Goal: Task Accomplishment & Management: Complete application form

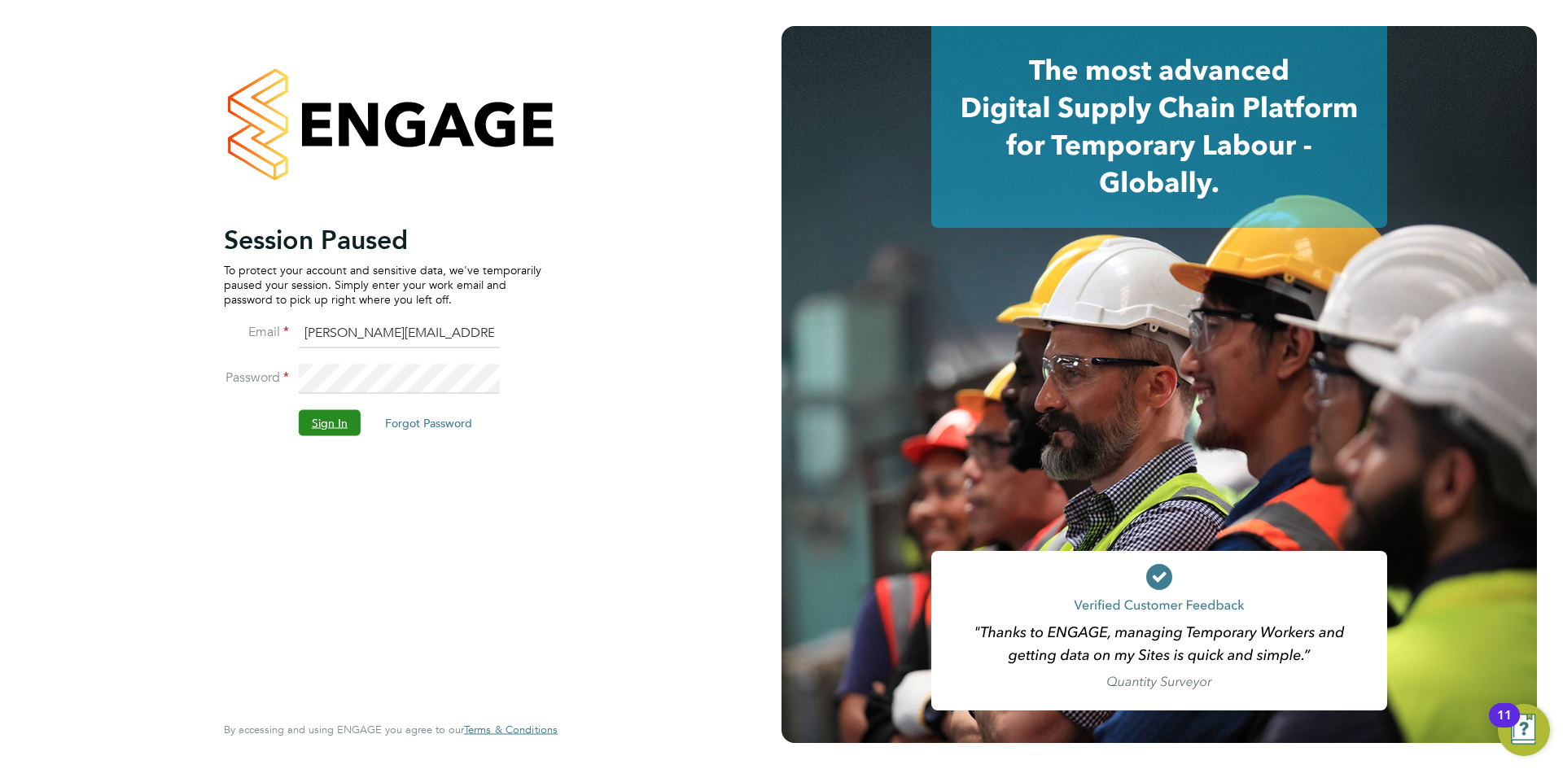
click at [343, 420] on button "Sign In" at bounding box center [330, 422] width 62 height 26
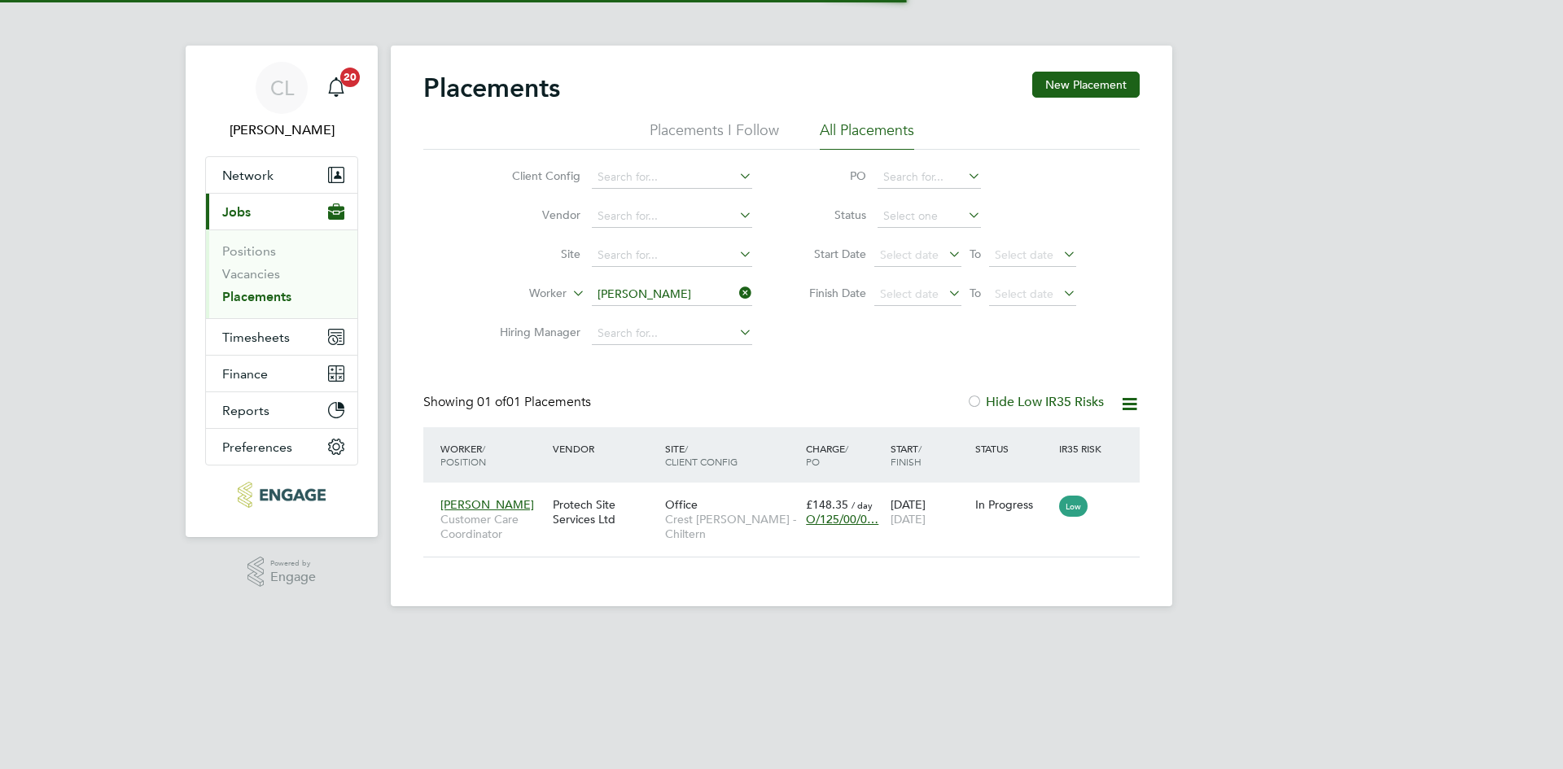
scroll to position [15, 77]
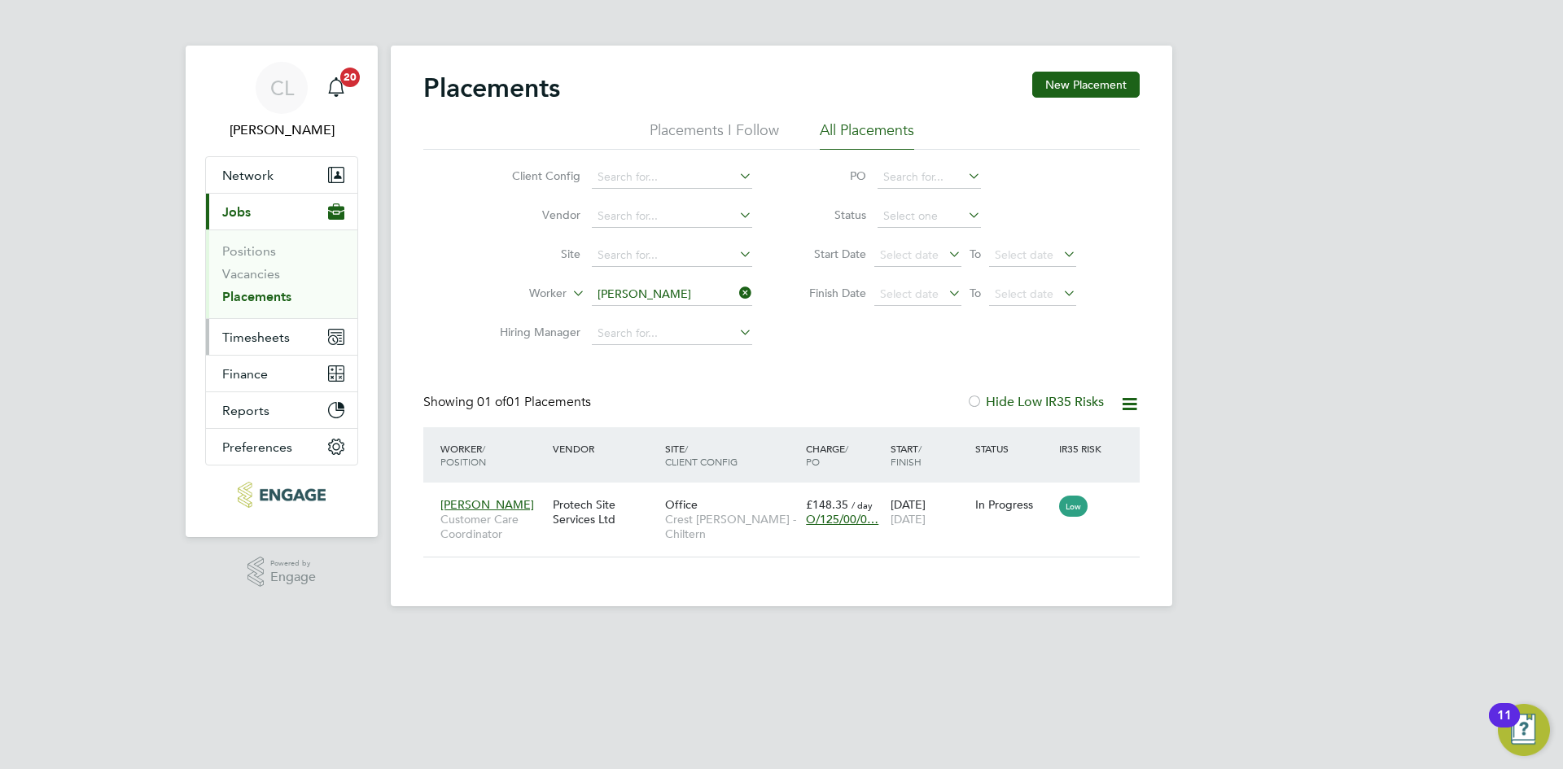
click at [265, 338] on span "Timesheets" at bounding box center [256, 337] width 68 height 15
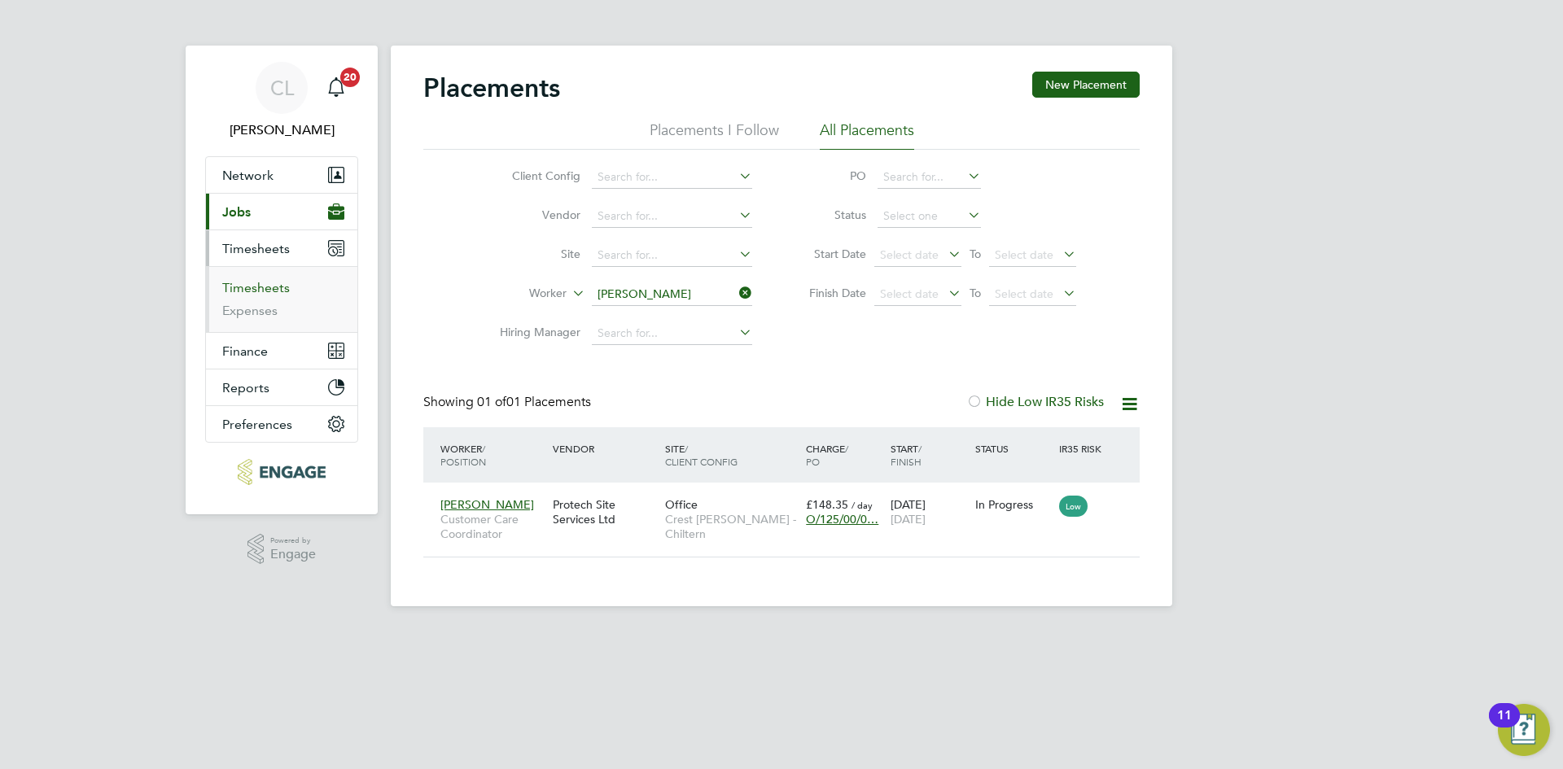
click at [269, 291] on link "Timesheets" at bounding box center [256, 287] width 68 height 15
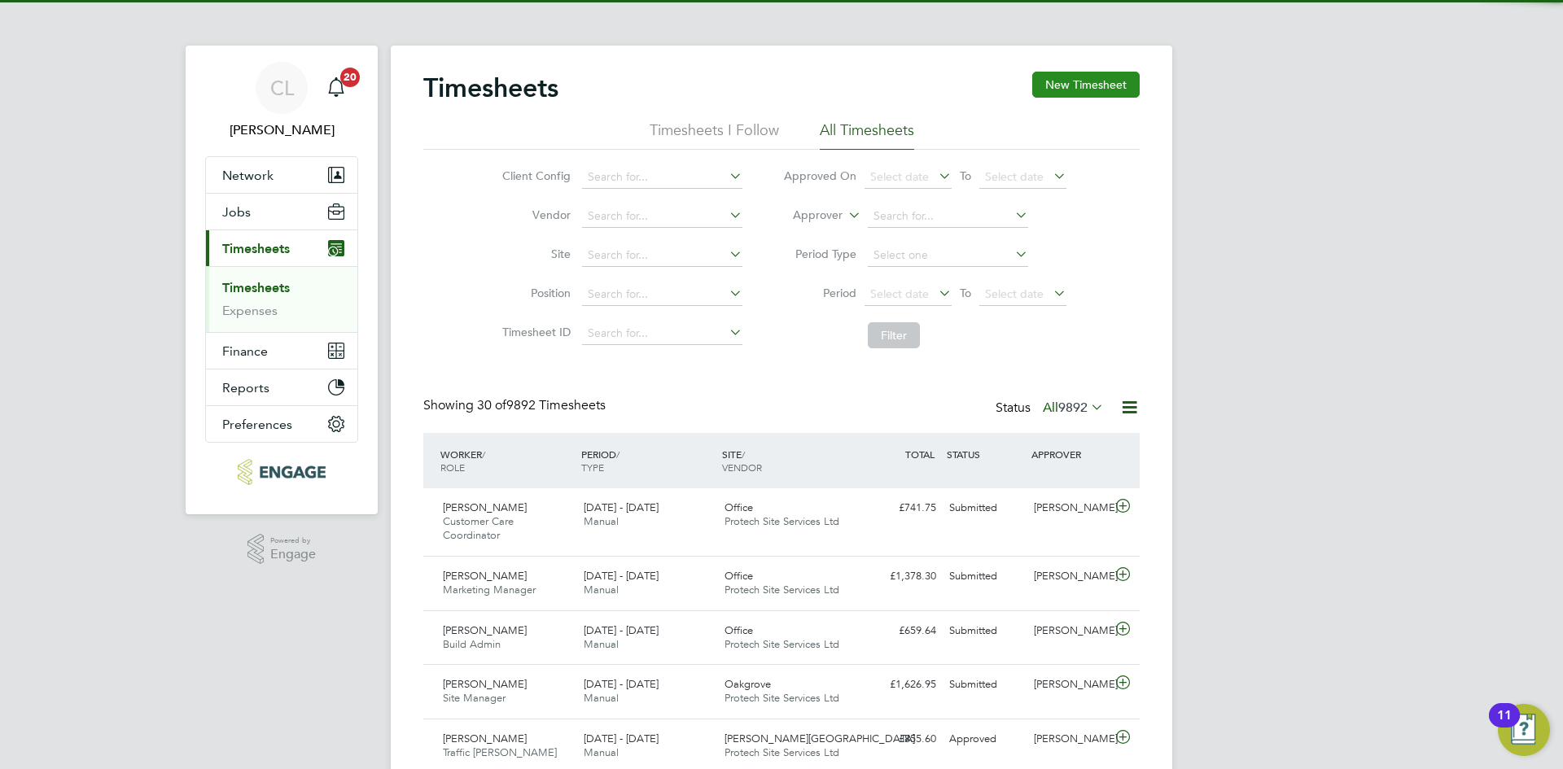
click at [1056, 94] on button "New Timesheet" at bounding box center [1085, 85] width 107 height 26
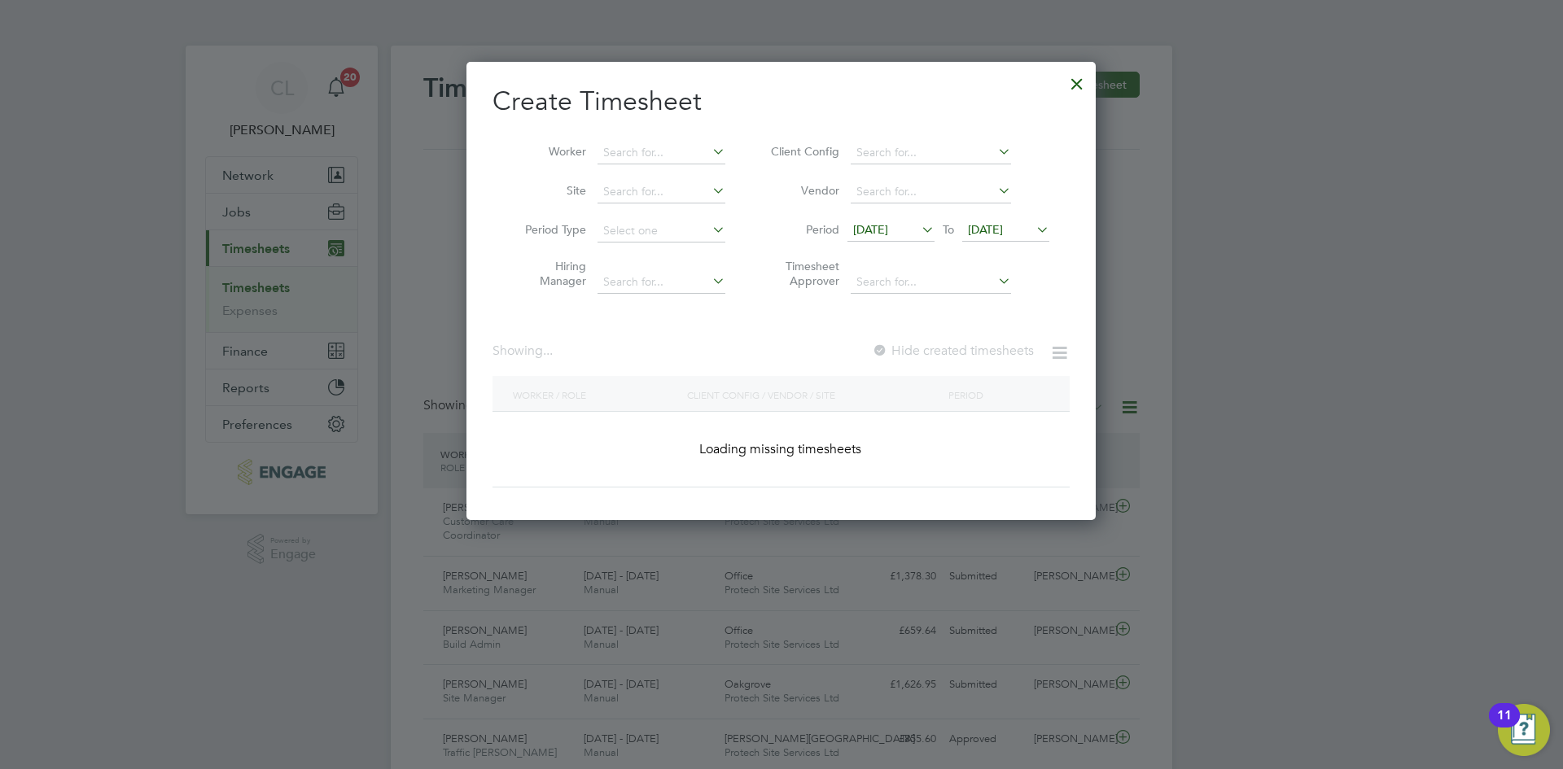
click at [645, 140] on li "Worker" at bounding box center [618, 152] width 253 height 39
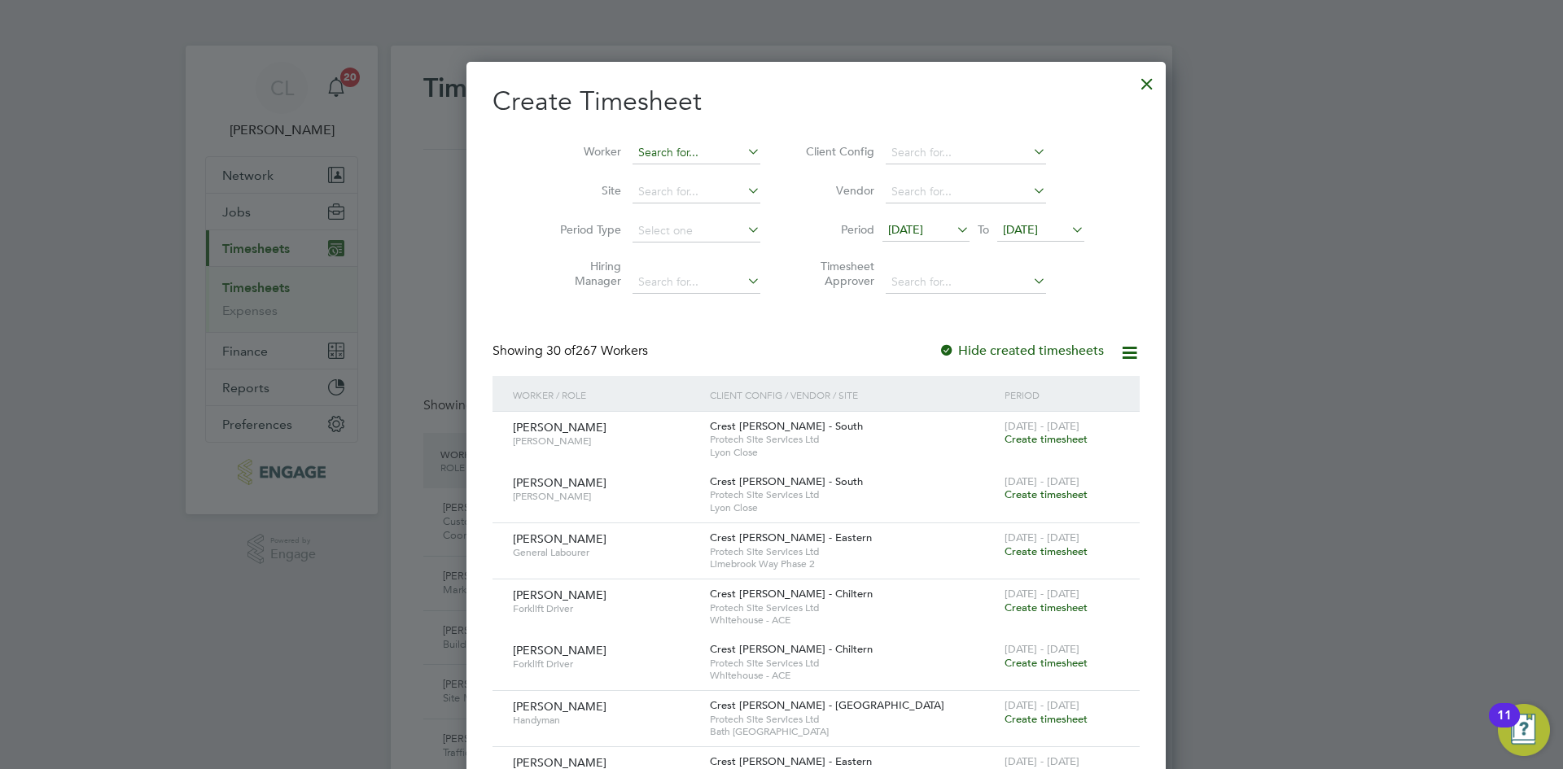
click at [645, 155] on input at bounding box center [696, 153] width 128 height 23
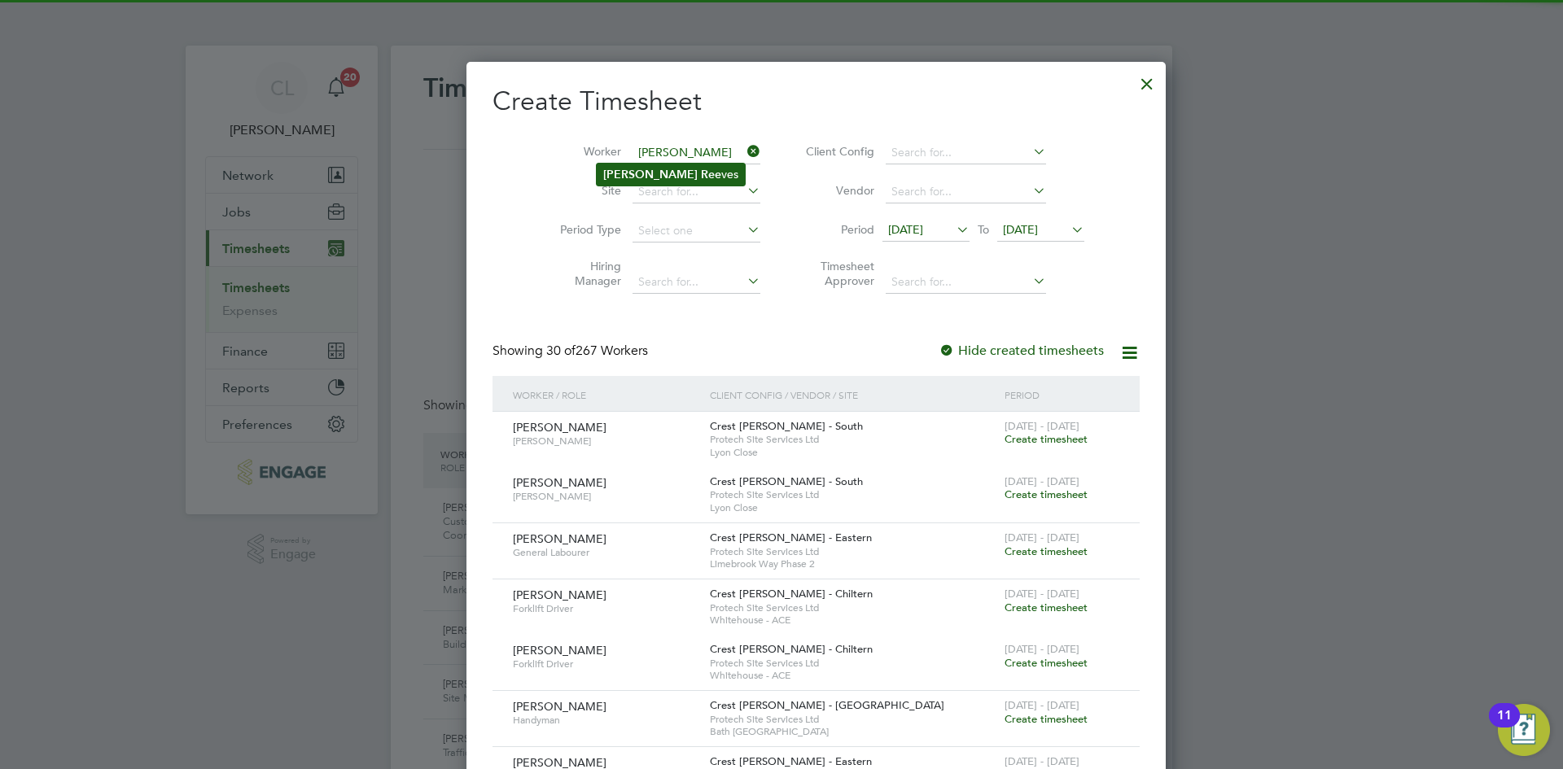
click at [655, 173] on li "Scott Ree ves" at bounding box center [671, 175] width 148 height 22
type input "Scott Reeves"
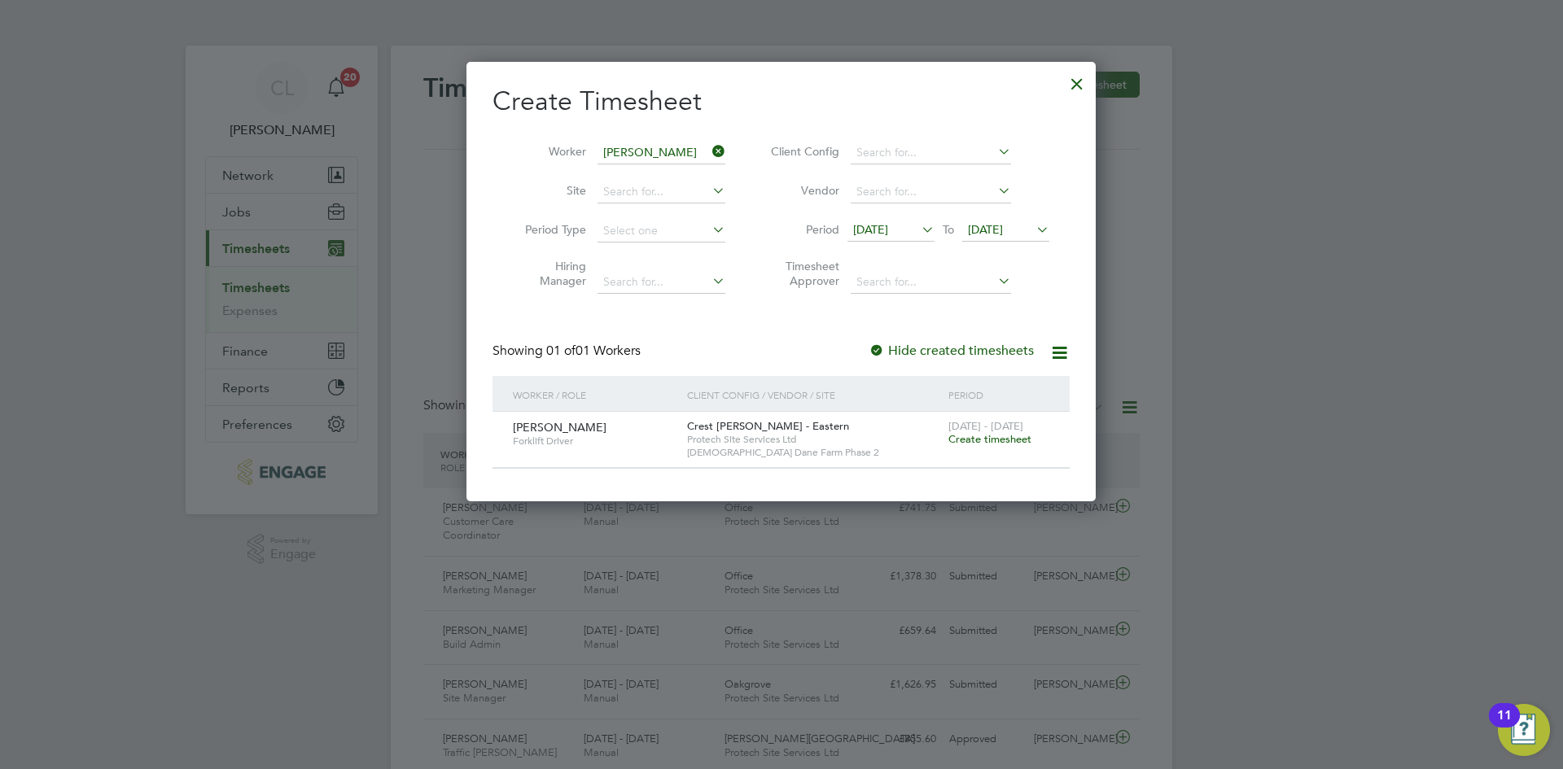
click at [980, 439] on span "Create timesheet" at bounding box center [989, 439] width 83 height 14
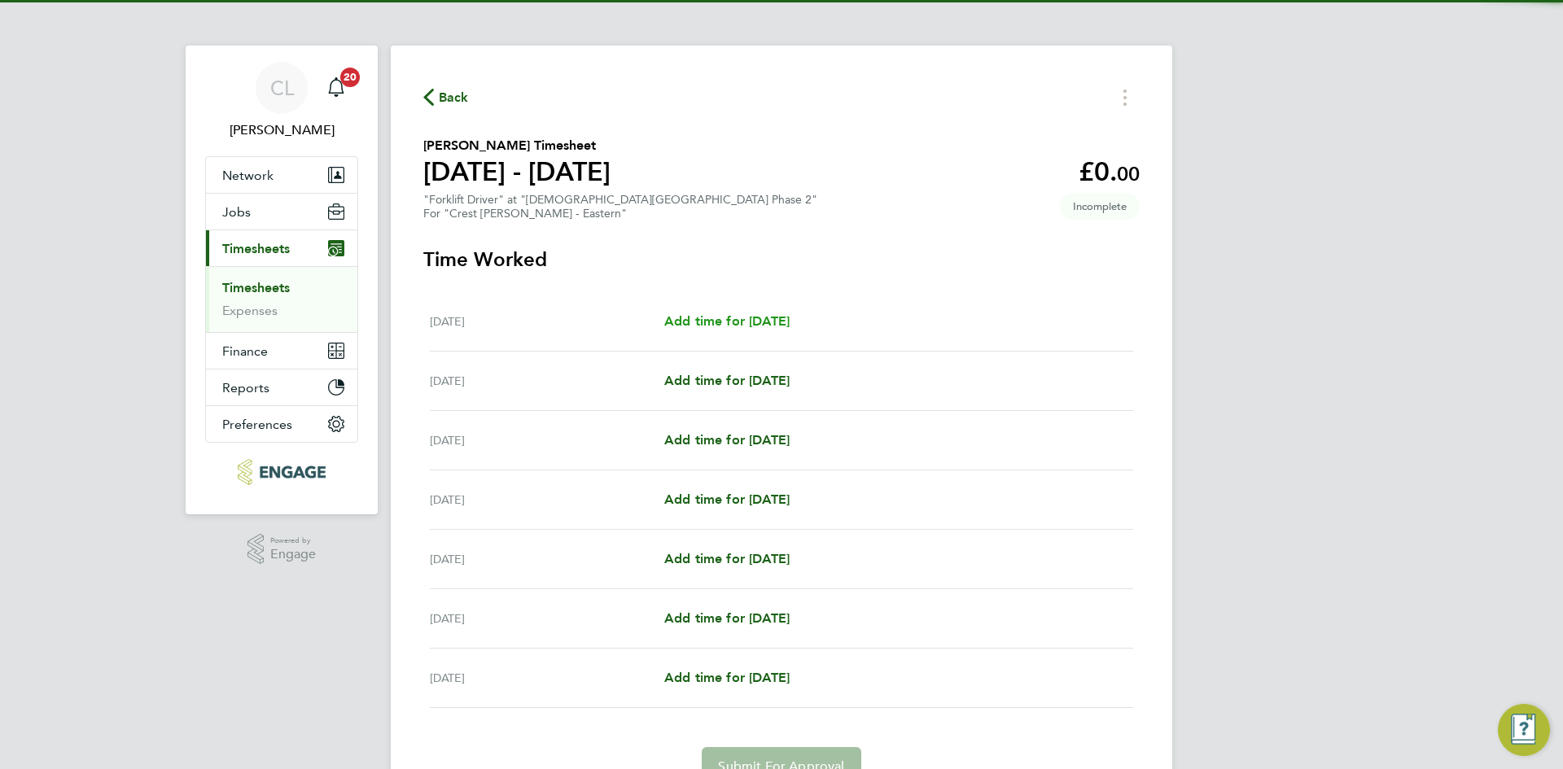
click at [739, 314] on span "Add time for Mon 15 Sep" at bounding box center [726, 320] width 125 height 15
select select "60"
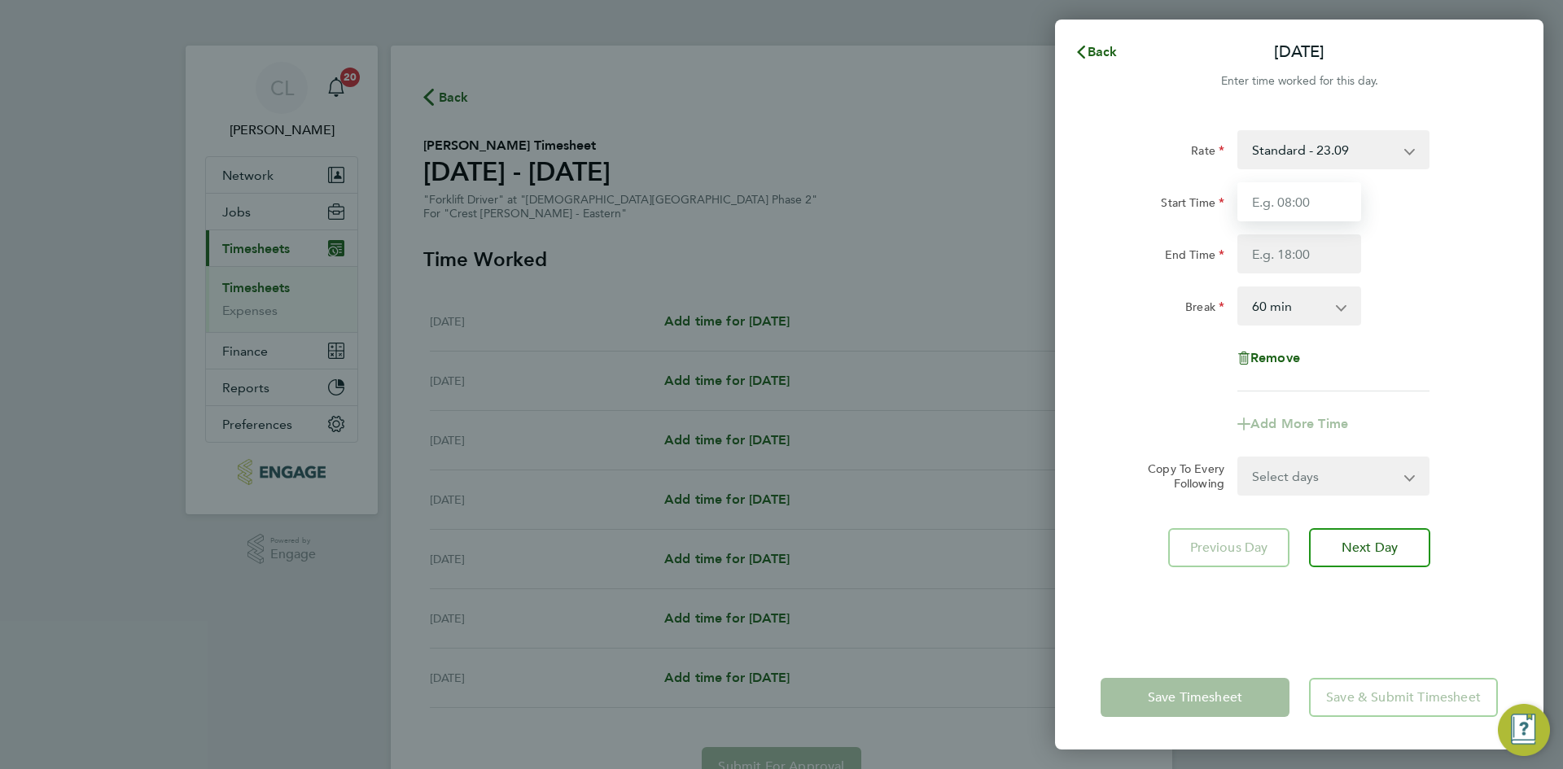
click at [1278, 207] on input "Start Time" at bounding box center [1299, 201] width 124 height 39
type input "07:30"
click at [1296, 251] on input "End Time" at bounding box center [1299, 253] width 124 height 39
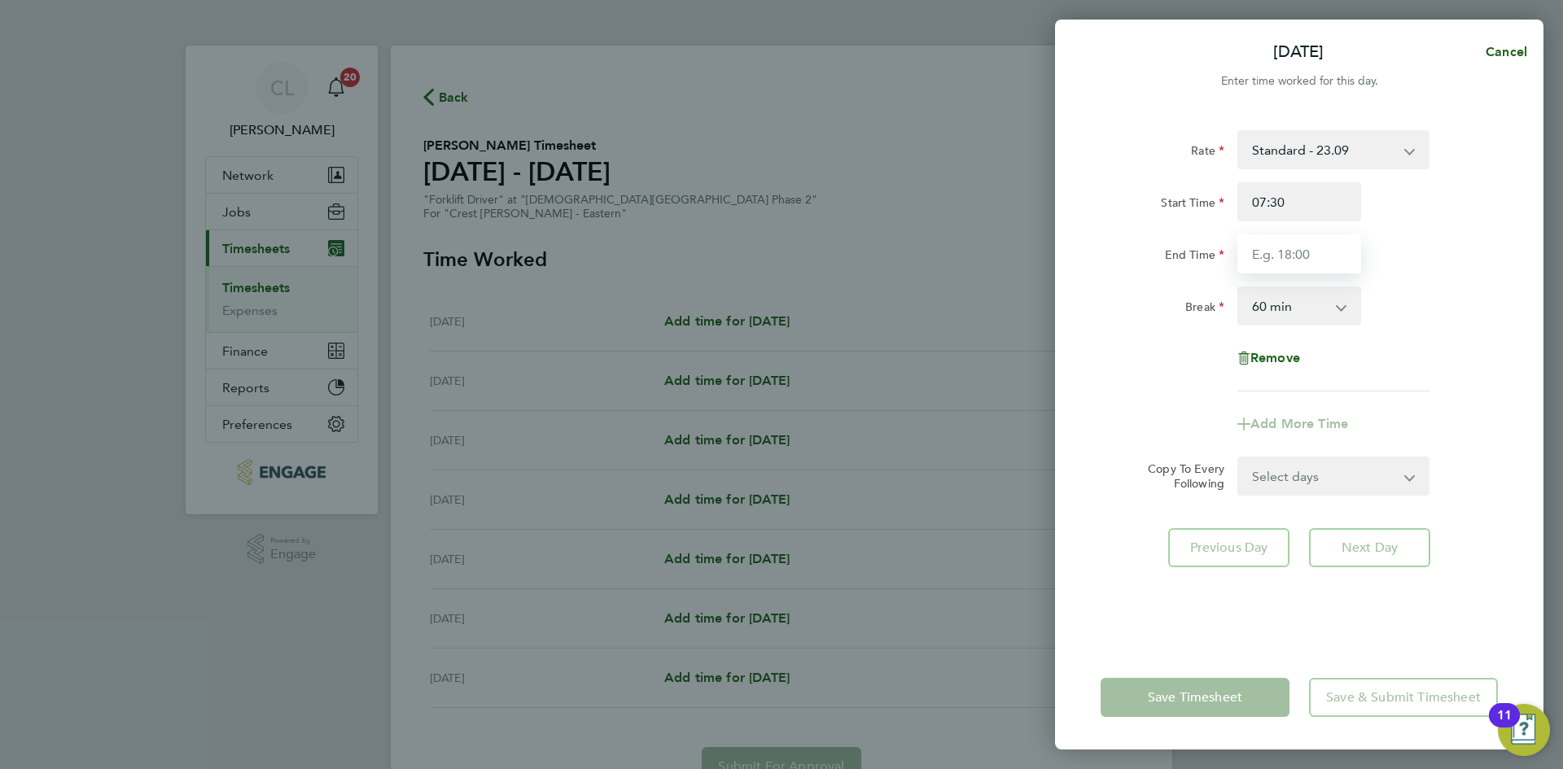
type input "17:30"
click at [1458, 291] on div "Break 0 min 15 min 30 min 45 min 60 min 75 min 90 min" at bounding box center [1299, 305] width 410 height 39
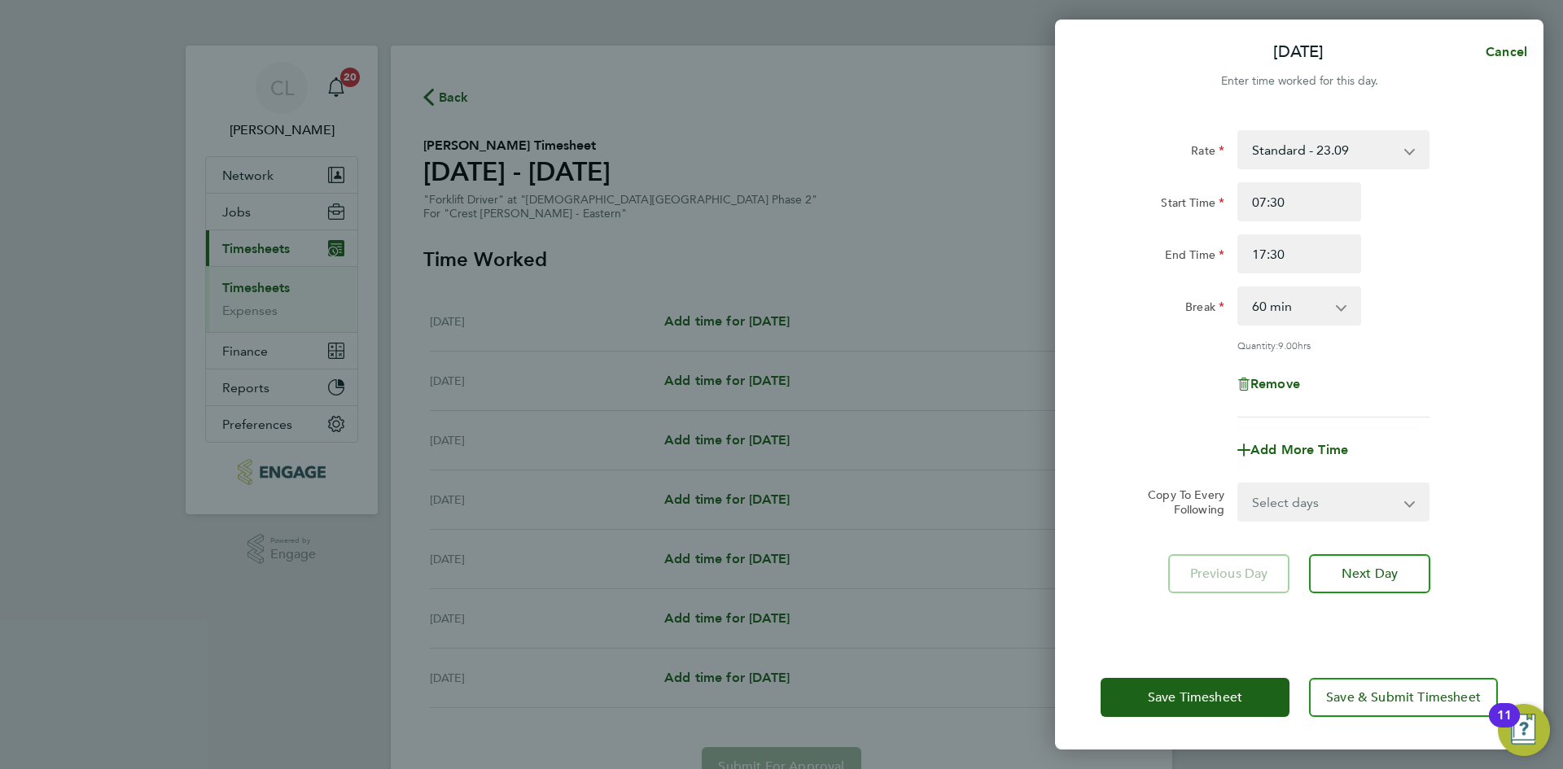
click at [1323, 495] on select "Select days Day Weekday (Mon-Fri) Weekend (Sat-Sun) Tuesday Wednesday Thursday …" at bounding box center [1324, 502] width 171 height 36
select select "WEEKDAY"
click at [1239, 484] on select "Select days Day Weekday (Mon-Fri) Weekend (Sat-Sun) Tuesday Wednesday Thursday …" at bounding box center [1324, 502] width 171 height 36
select select "2025-09-21"
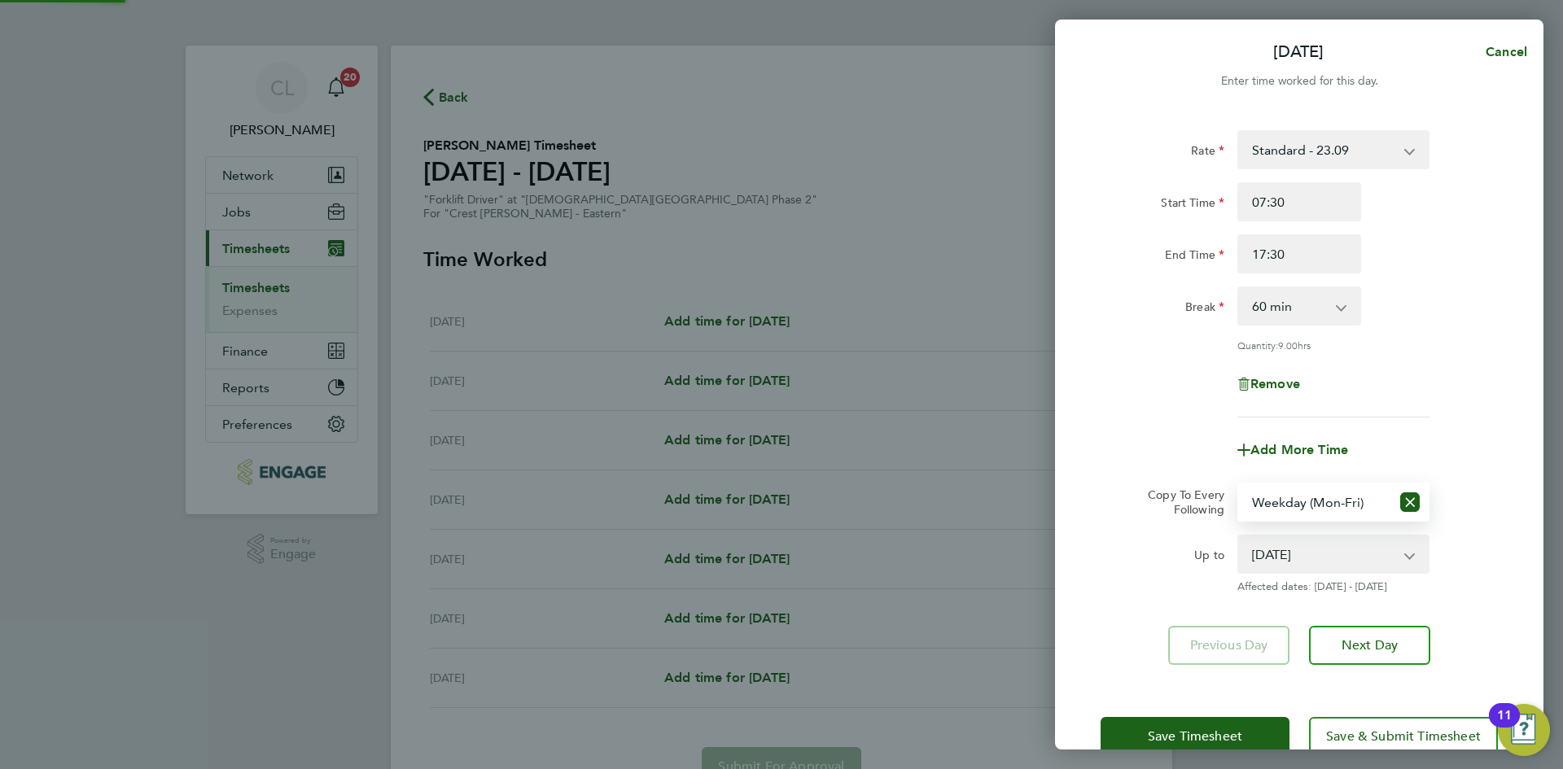
click at [1178, 713] on div "Save Timesheet Save & Submit Timesheet" at bounding box center [1299, 736] width 488 height 104
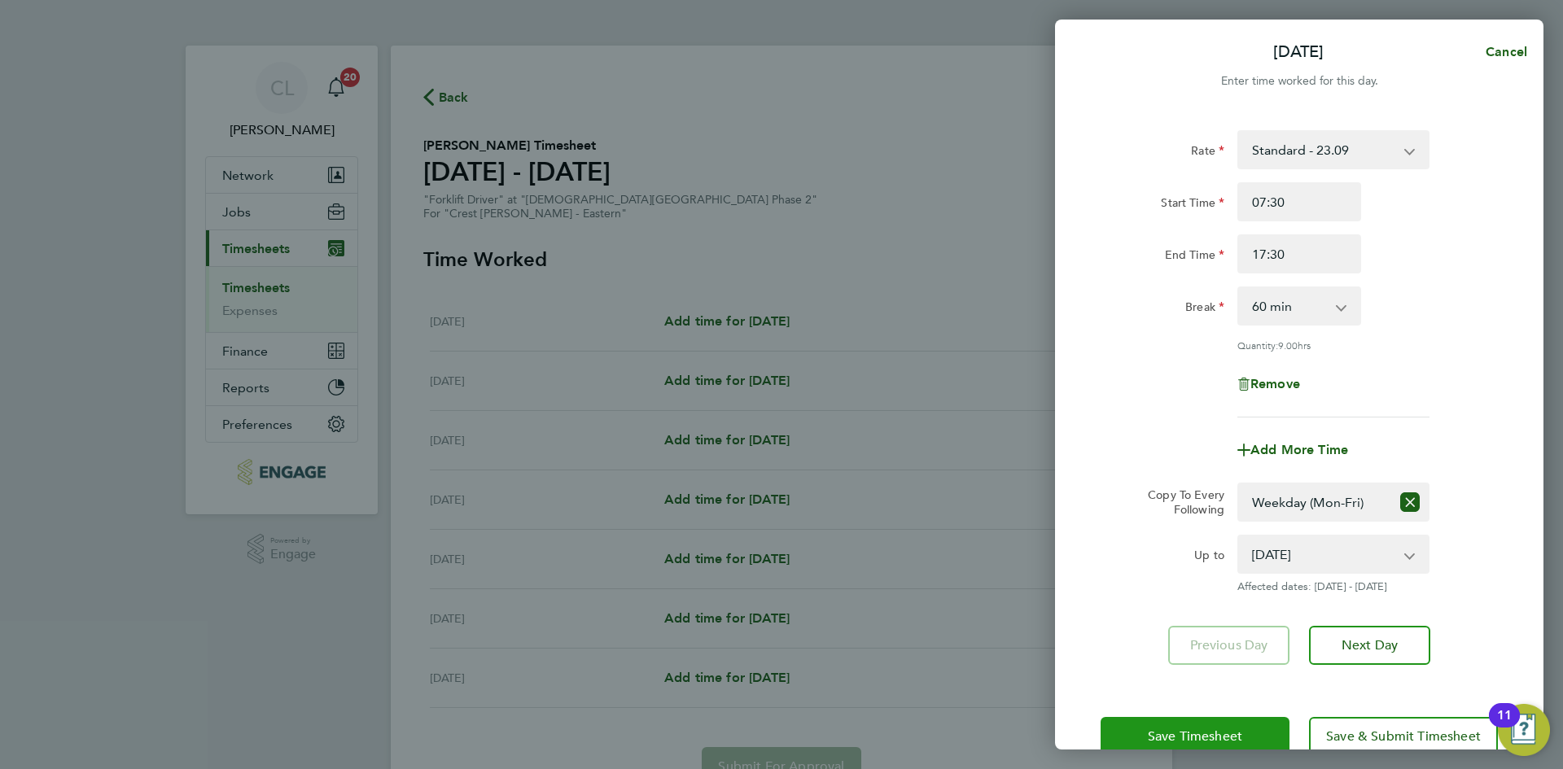
click at [1168, 723] on button "Save Timesheet" at bounding box center [1194, 736] width 189 height 39
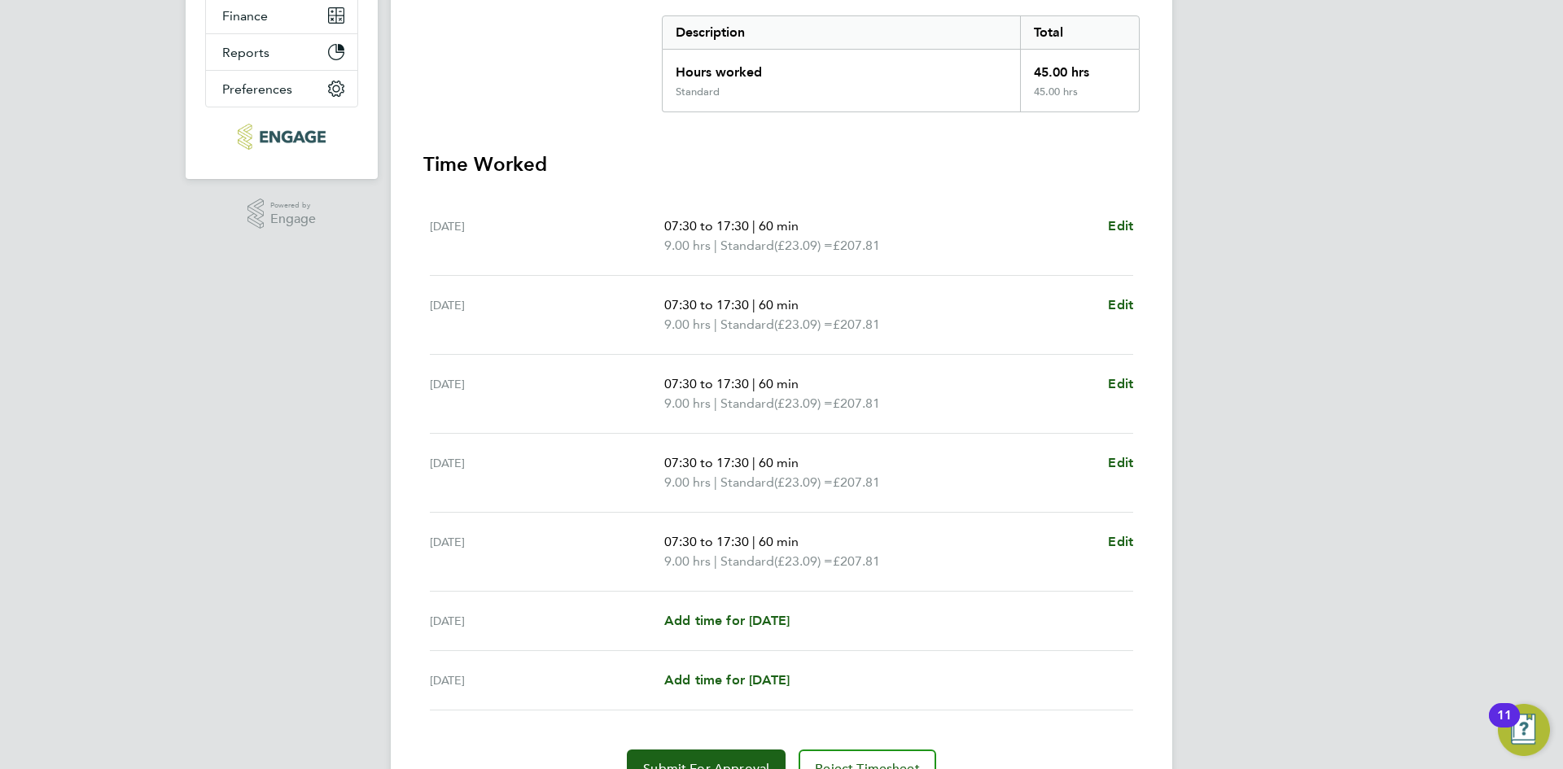
scroll to position [420, 0]
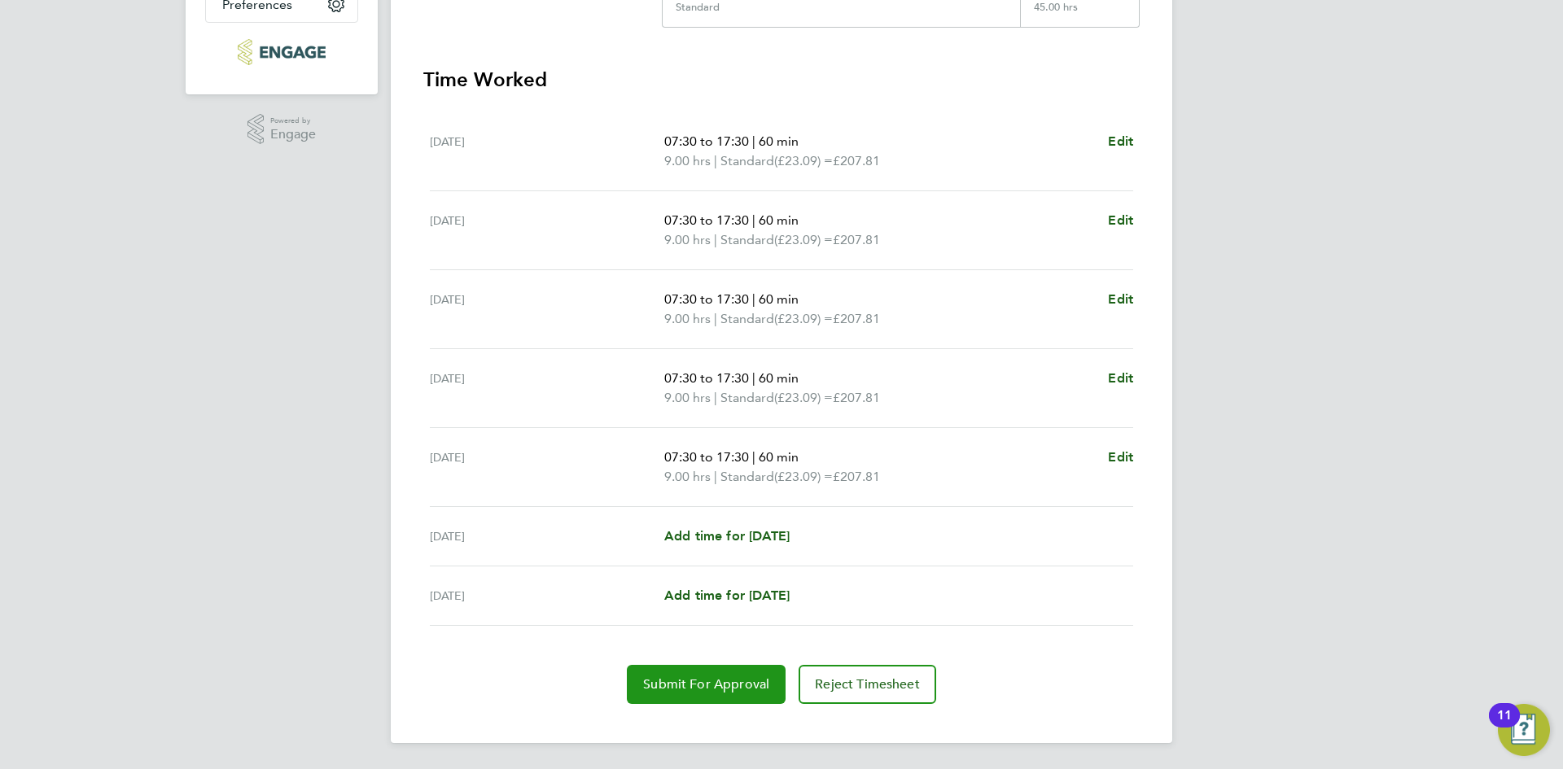
click at [691, 680] on span "Submit For Approval" at bounding box center [706, 684] width 126 height 16
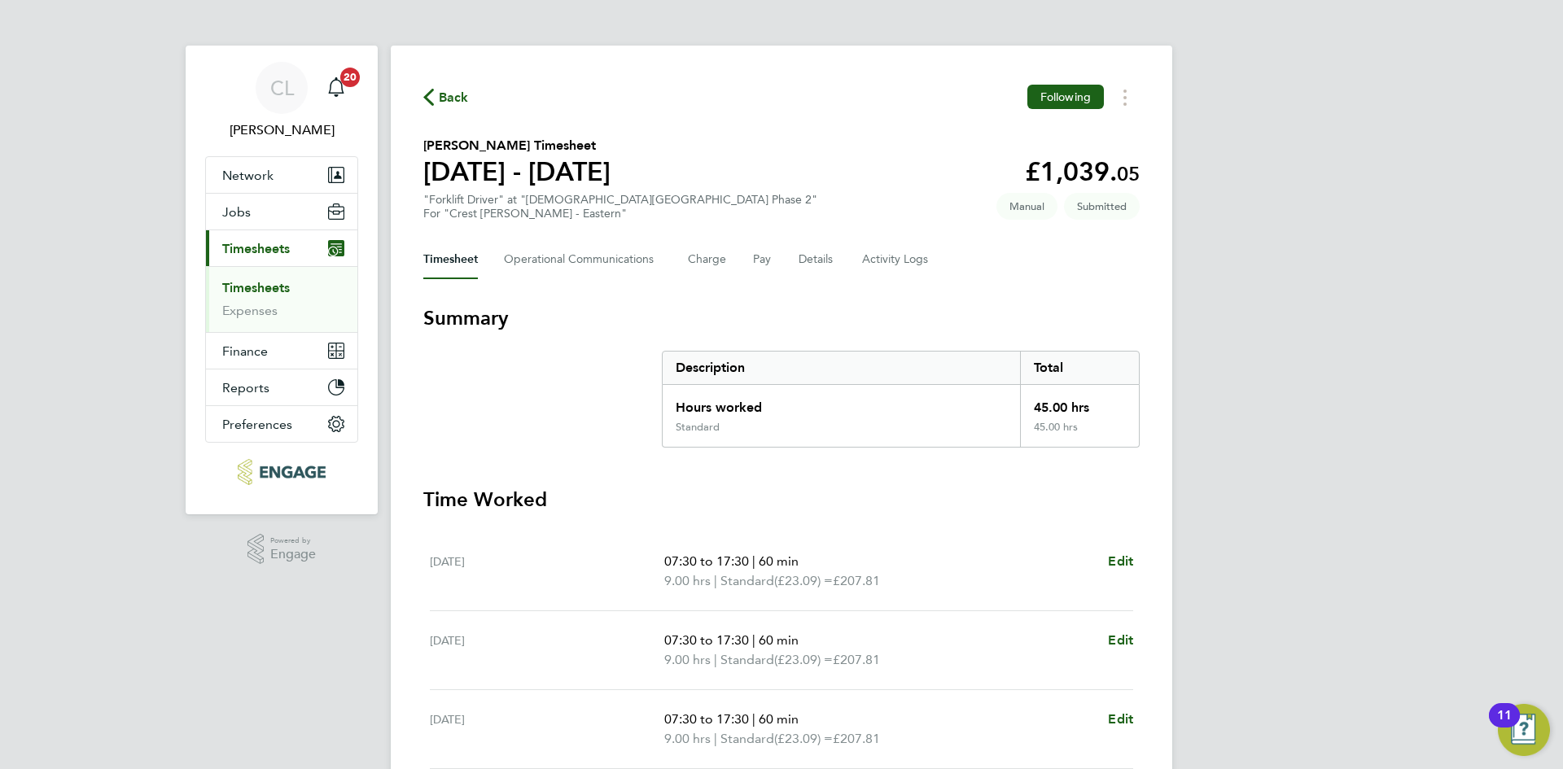
click at [461, 96] on span "Back" at bounding box center [454, 98] width 30 height 20
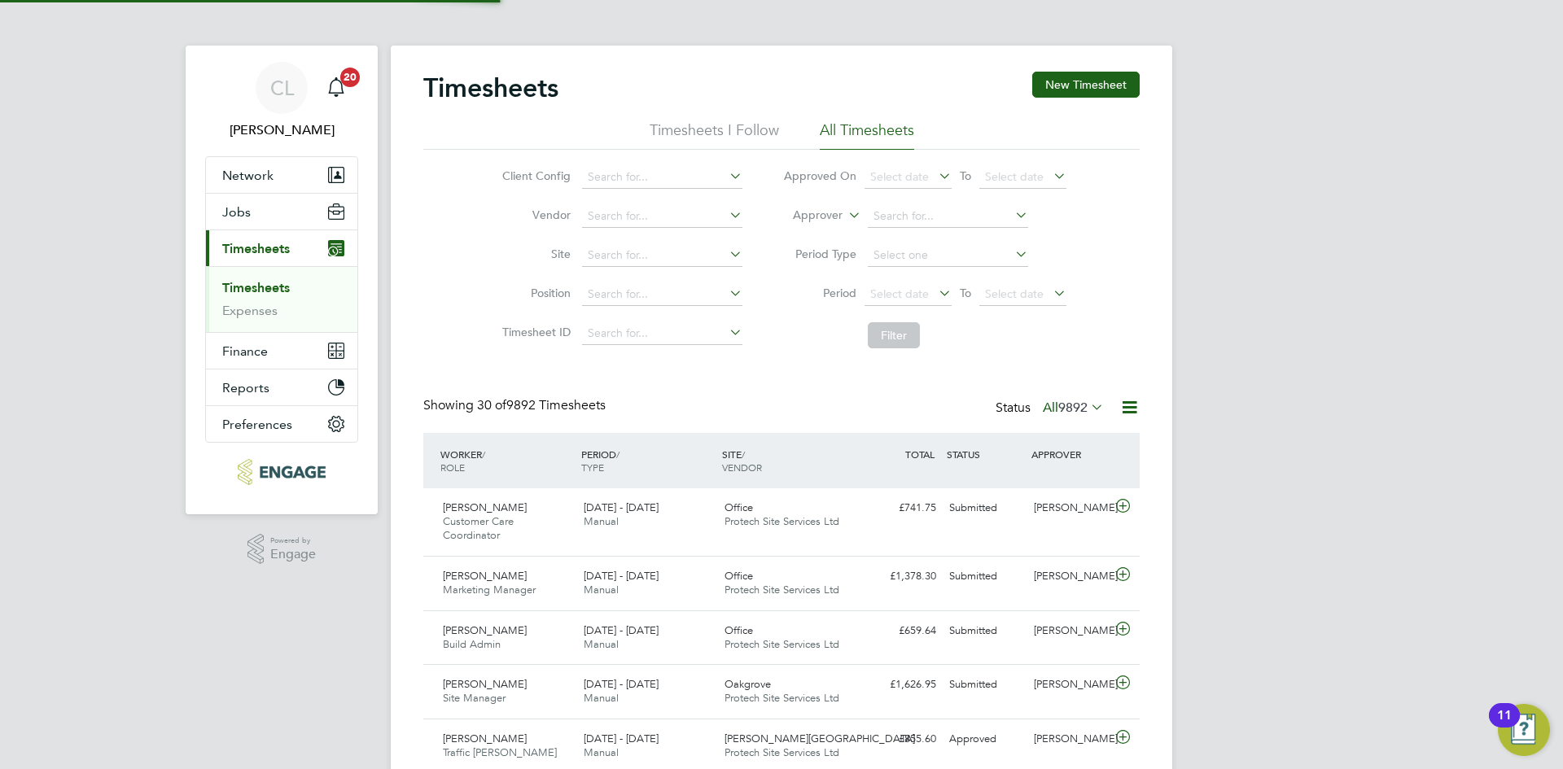
scroll to position [42, 142]
click at [1058, 79] on button "New Timesheet" at bounding box center [1085, 85] width 107 height 26
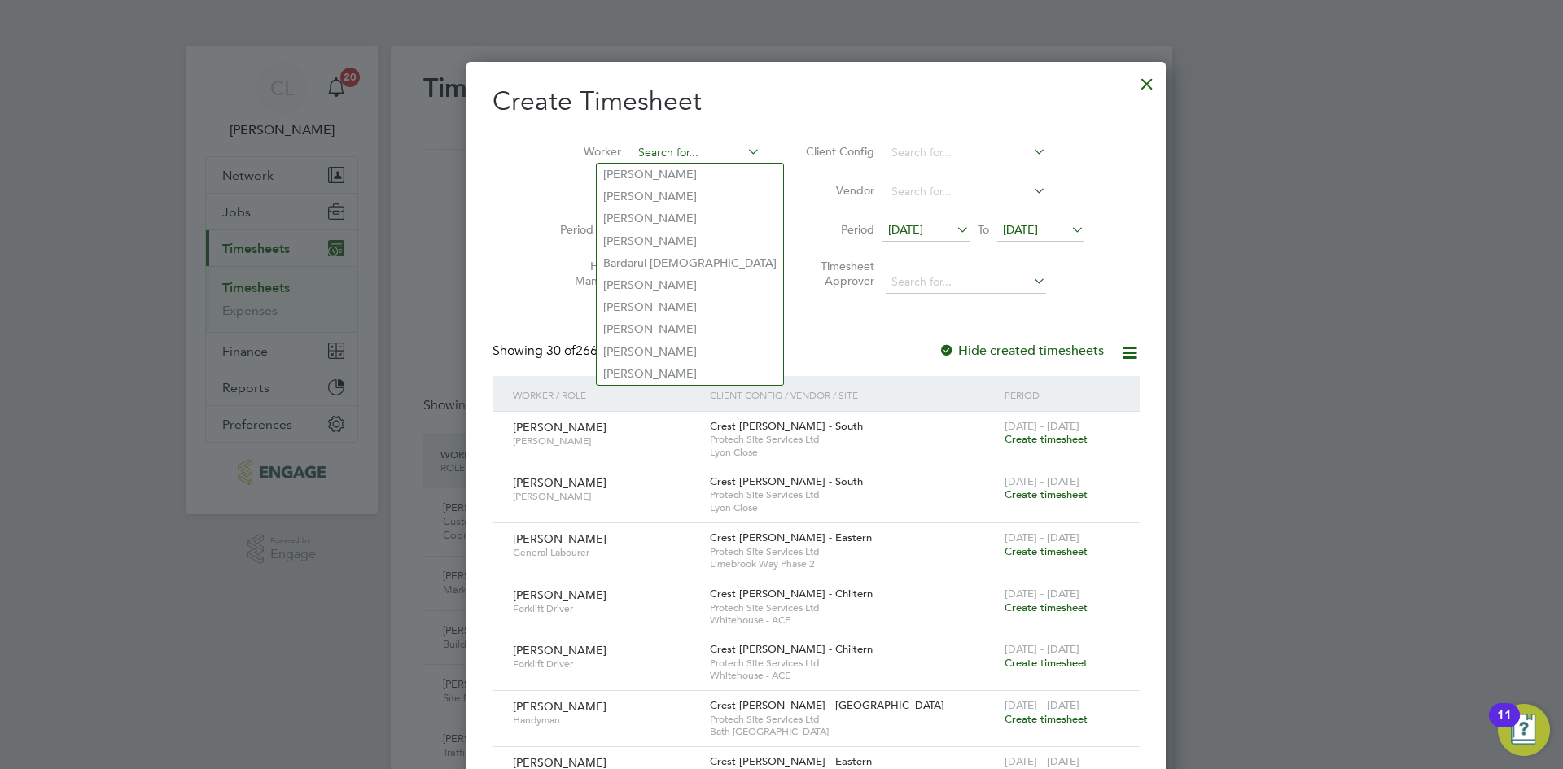
click at [665, 149] on input at bounding box center [696, 153] width 128 height 23
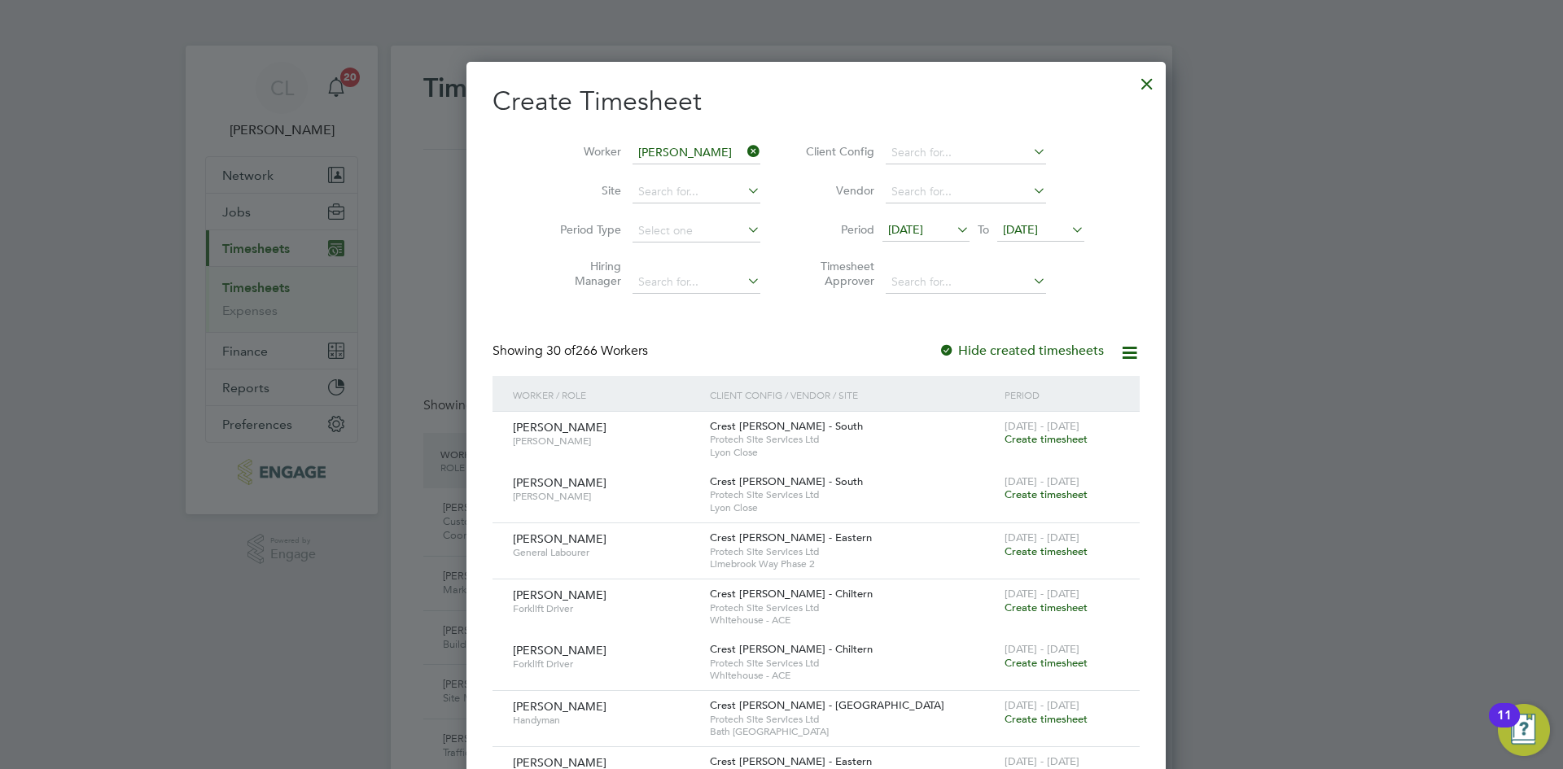
click at [681, 170] on li "Graham Hayes" at bounding box center [697, 175] width 201 height 22
type input "Graham Hayes"
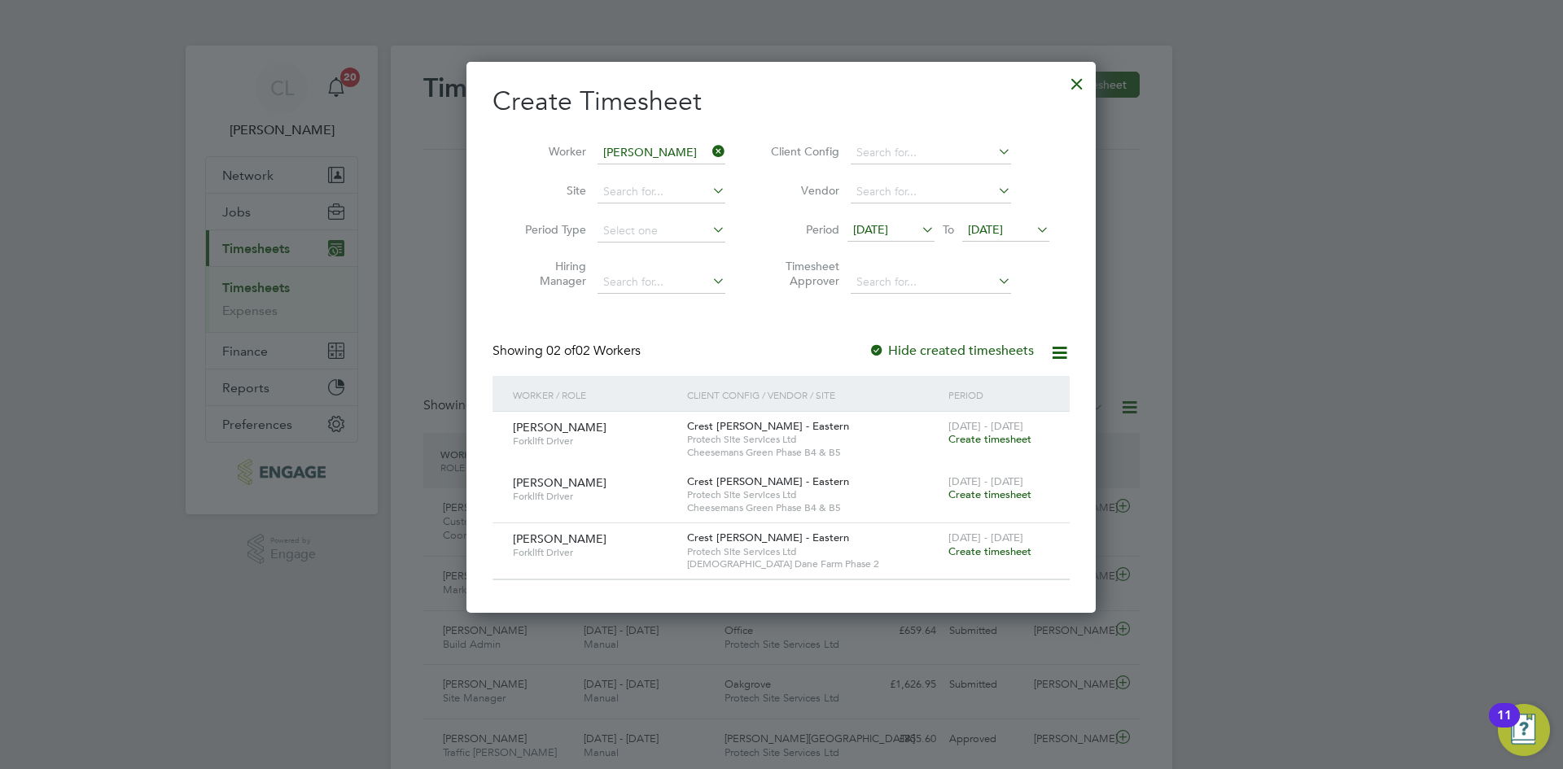
click at [984, 553] on span "Create timesheet" at bounding box center [989, 551] width 83 height 14
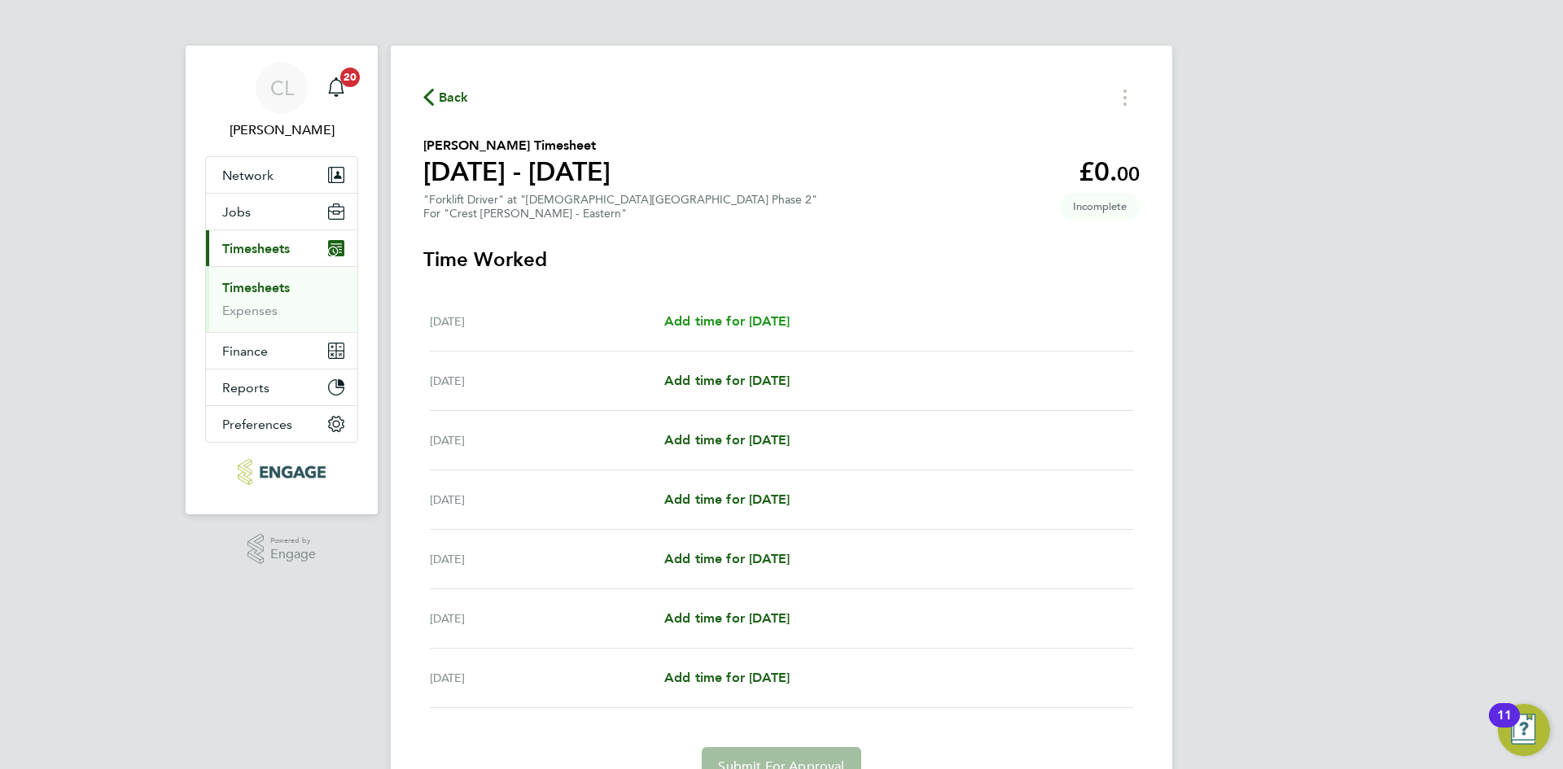
click at [745, 317] on span "Add time for [DATE]" at bounding box center [726, 320] width 125 height 15
select select "60"
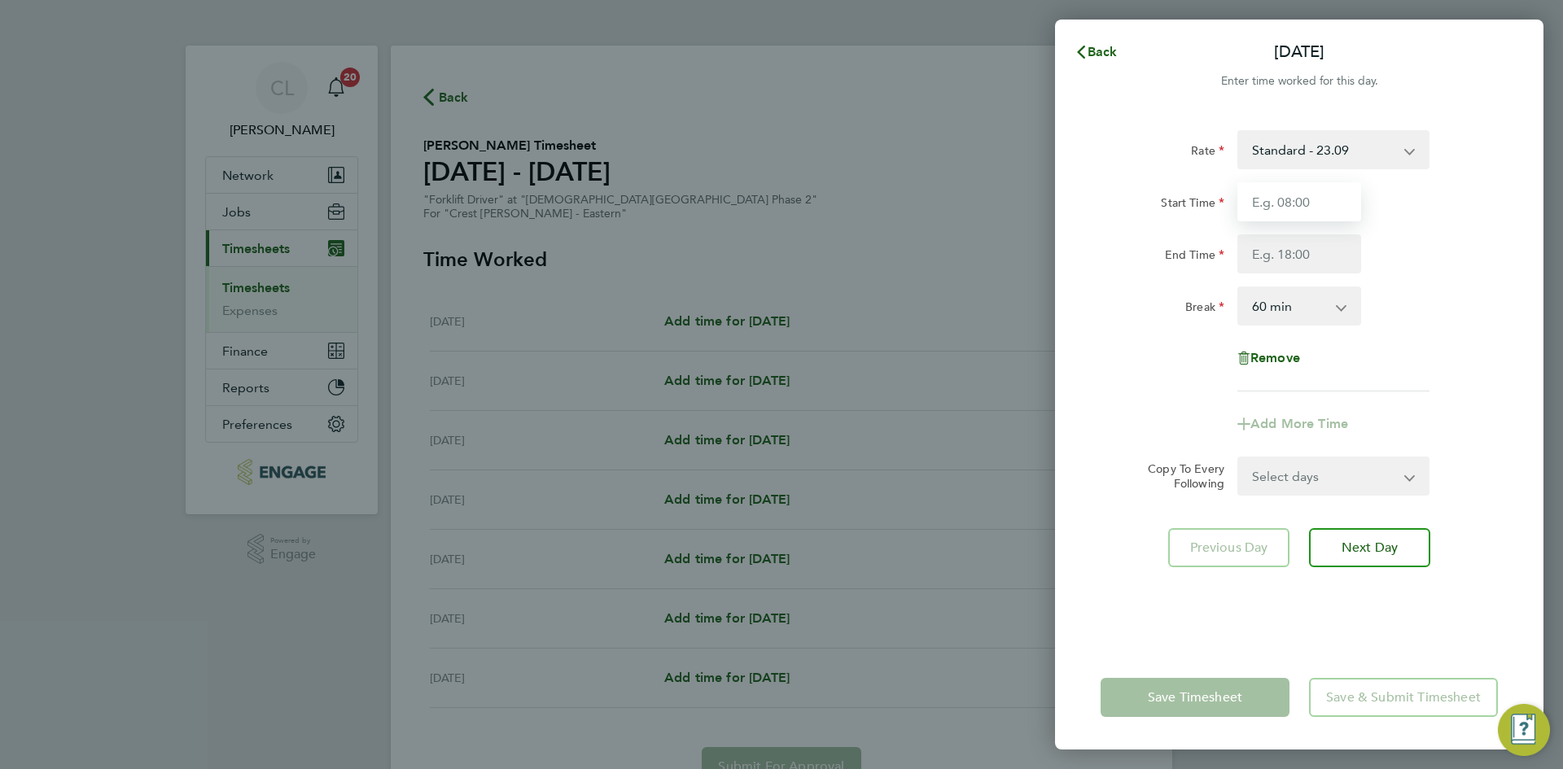
click at [1278, 204] on input "Start Time" at bounding box center [1299, 201] width 124 height 39
type input "07:30"
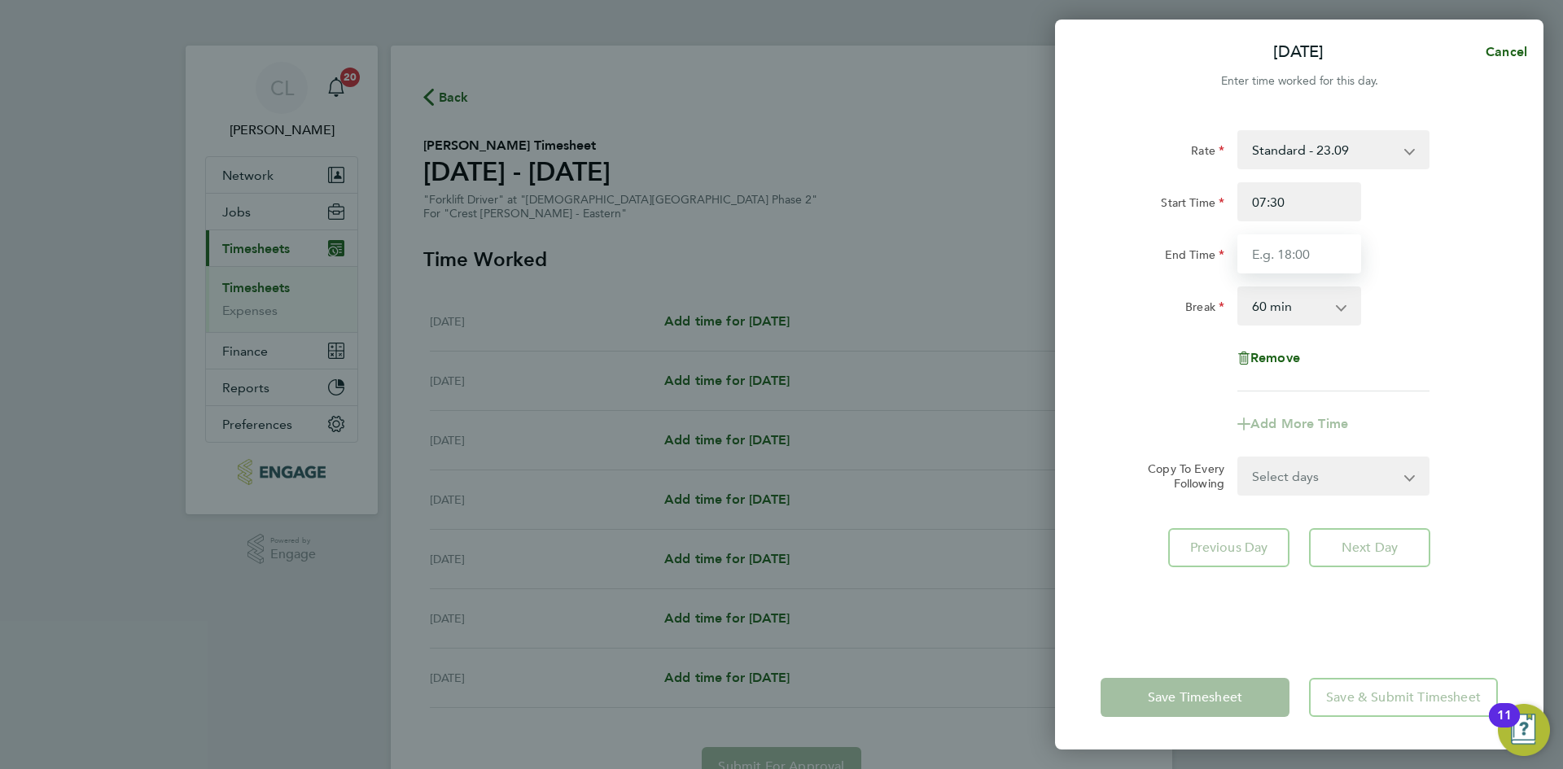
click at [1292, 260] on input "End Time" at bounding box center [1299, 253] width 124 height 39
type input "17:30"
click at [1431, 316] on div "Break 0 min 15 min 30 min 45 min 60 min 75 min 90 min" at bounding box center [1299, 305] width 410 height 39
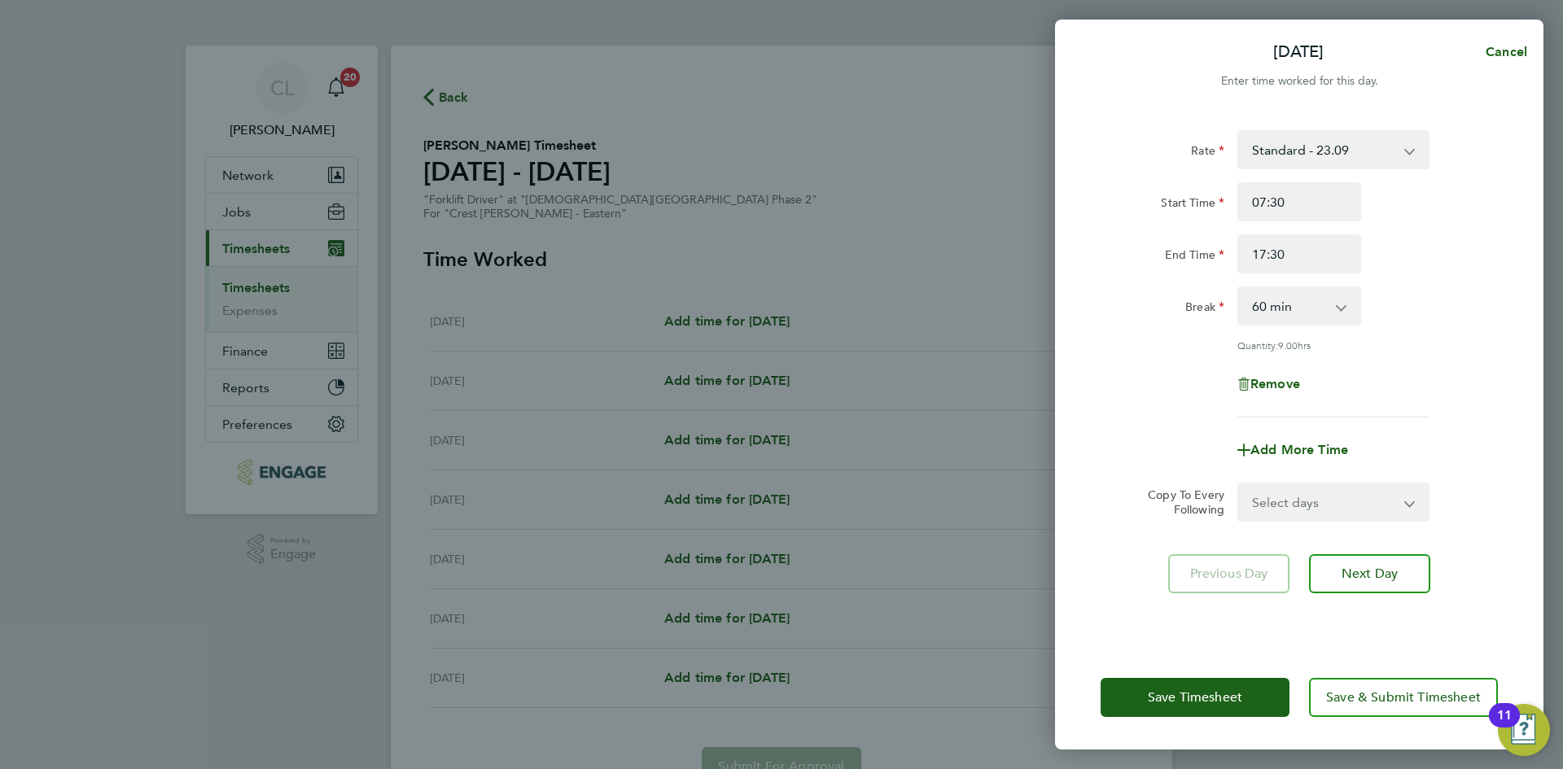
click at [1316, 493] on select "Select days Day Weekday (Mon-Fri) Weekend (Sat-Sun) [DATE] [DATE] [DATE] [DATE]…" at bounding box center [1324, 502] width 171 height 36
select select "WEEKDAY"
click at [1239, 484] on select "Select days Day Weekday (Mon-Fri) Weekend (Sat-Sun) [DATE] [DATE] [DATE] [DATE]…" at bounding box center [1324, 502] width 171 height 36
select select "[DATE]"
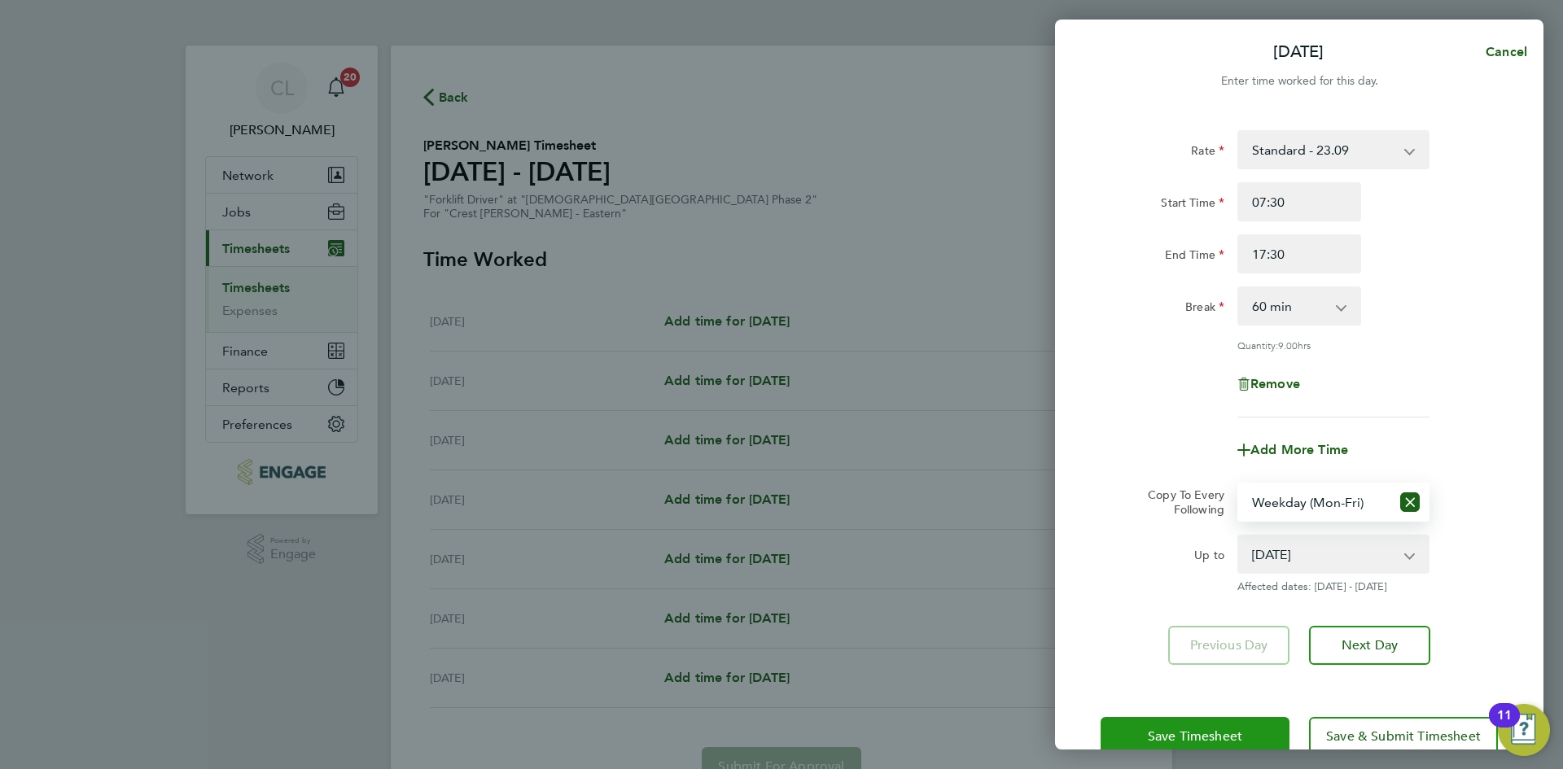
click at [1188, 735] on span "Save Timesheet" at bounding box center [1195, 736] width 94 height 16
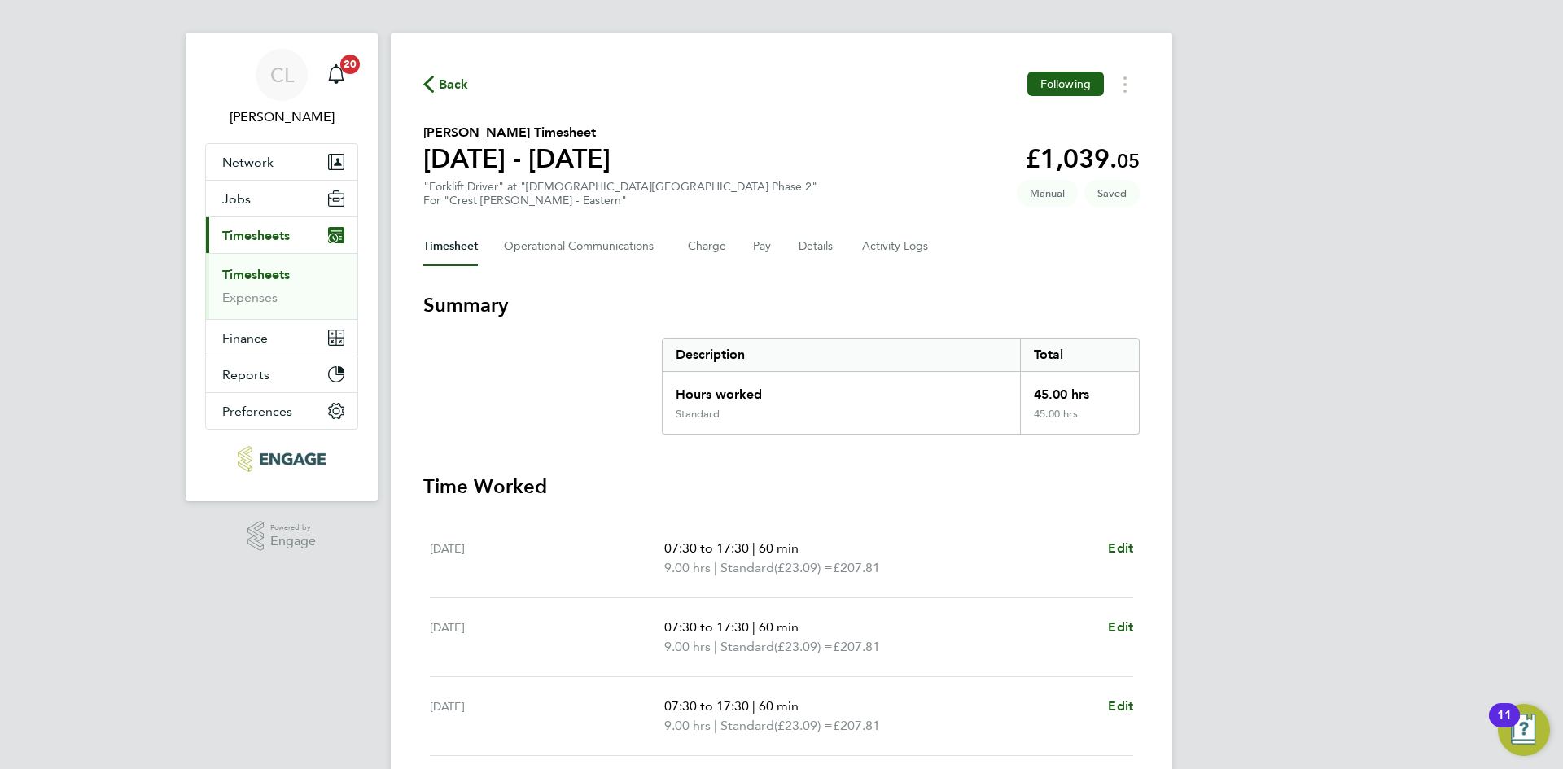
scroll to position [420, 0]
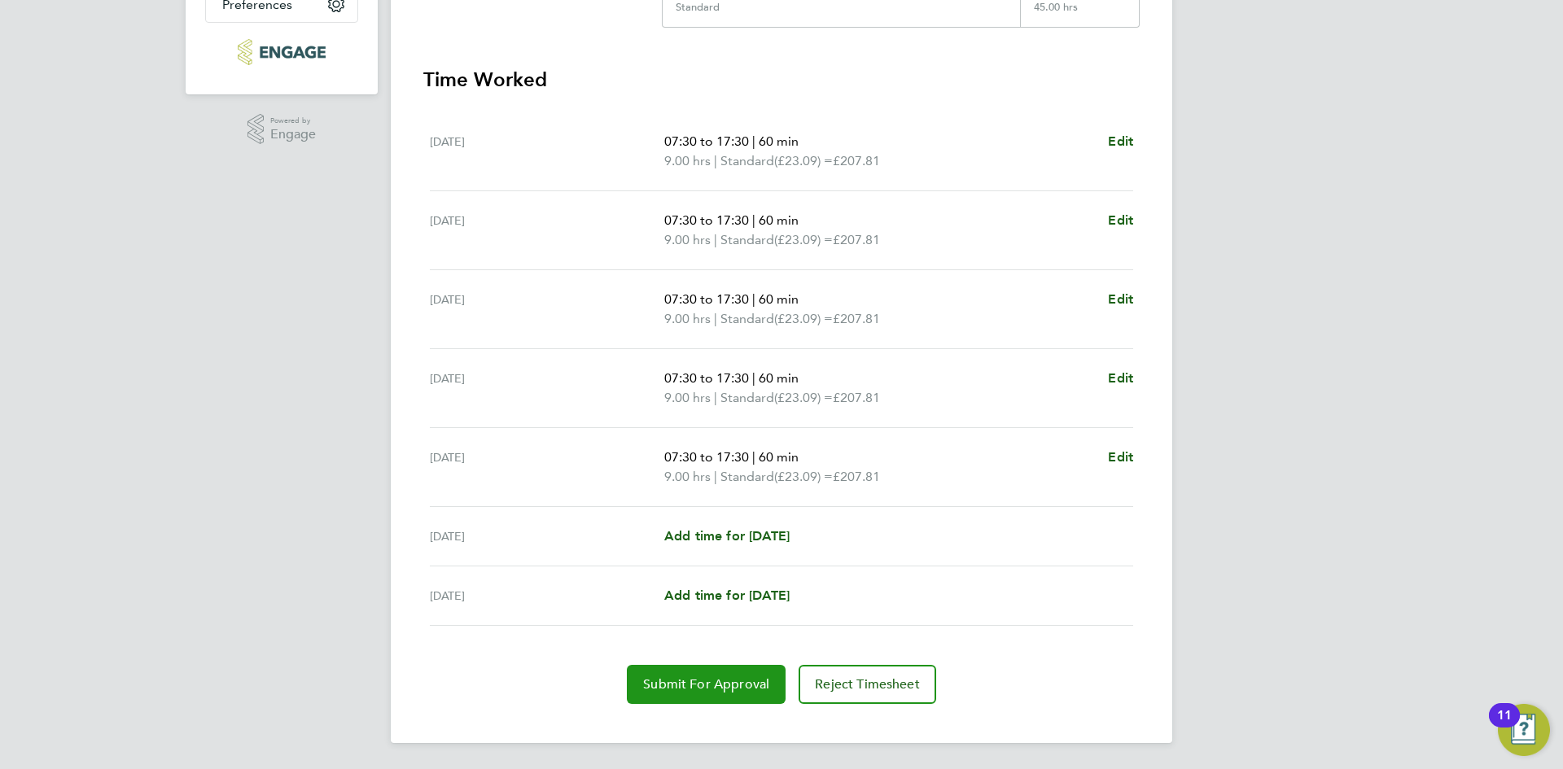
click at [683, 697] on button "Submit For Approval" at bounding box center [706, 684] width 159 height 39
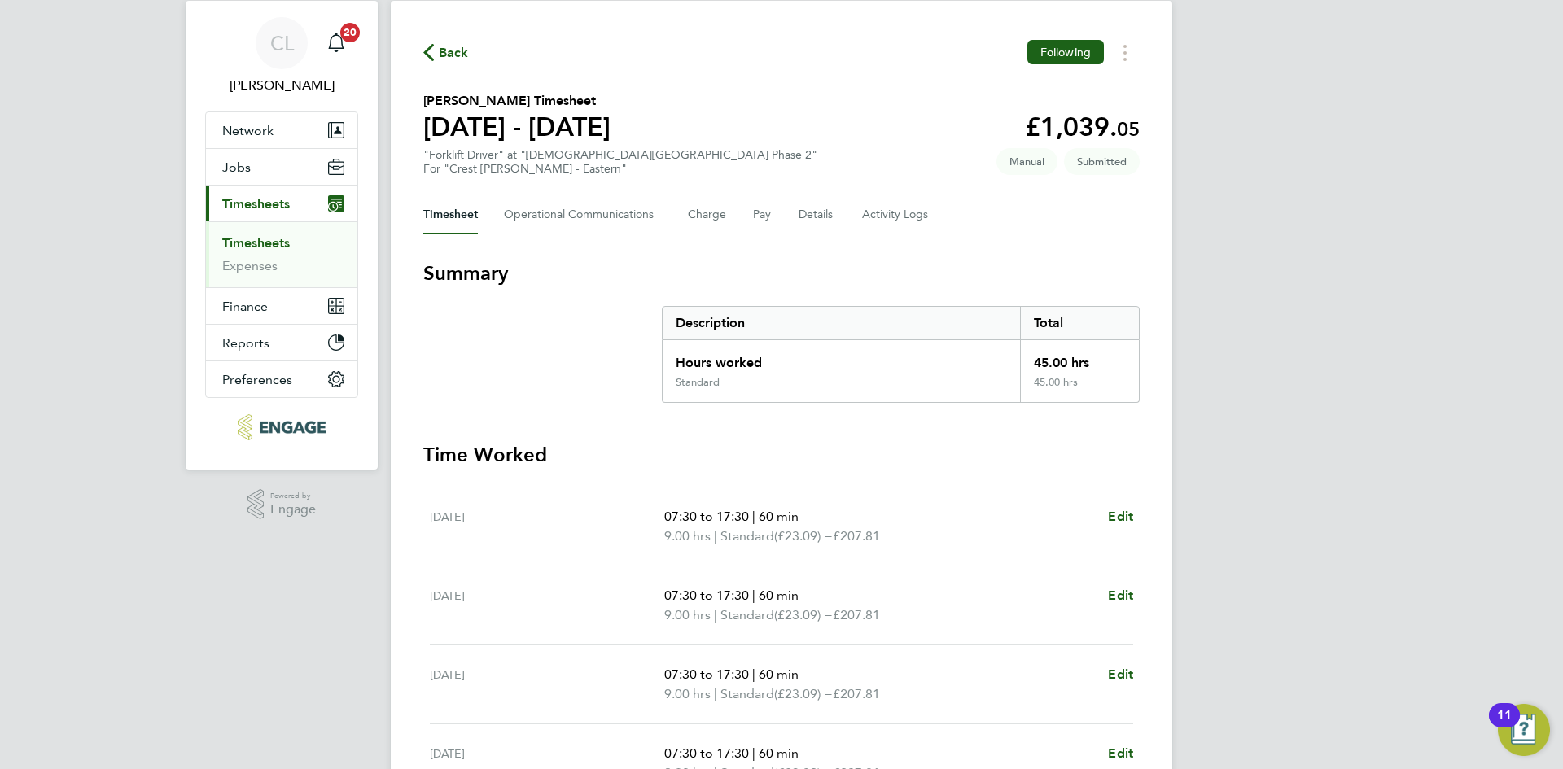
scroll to position [0, 0]
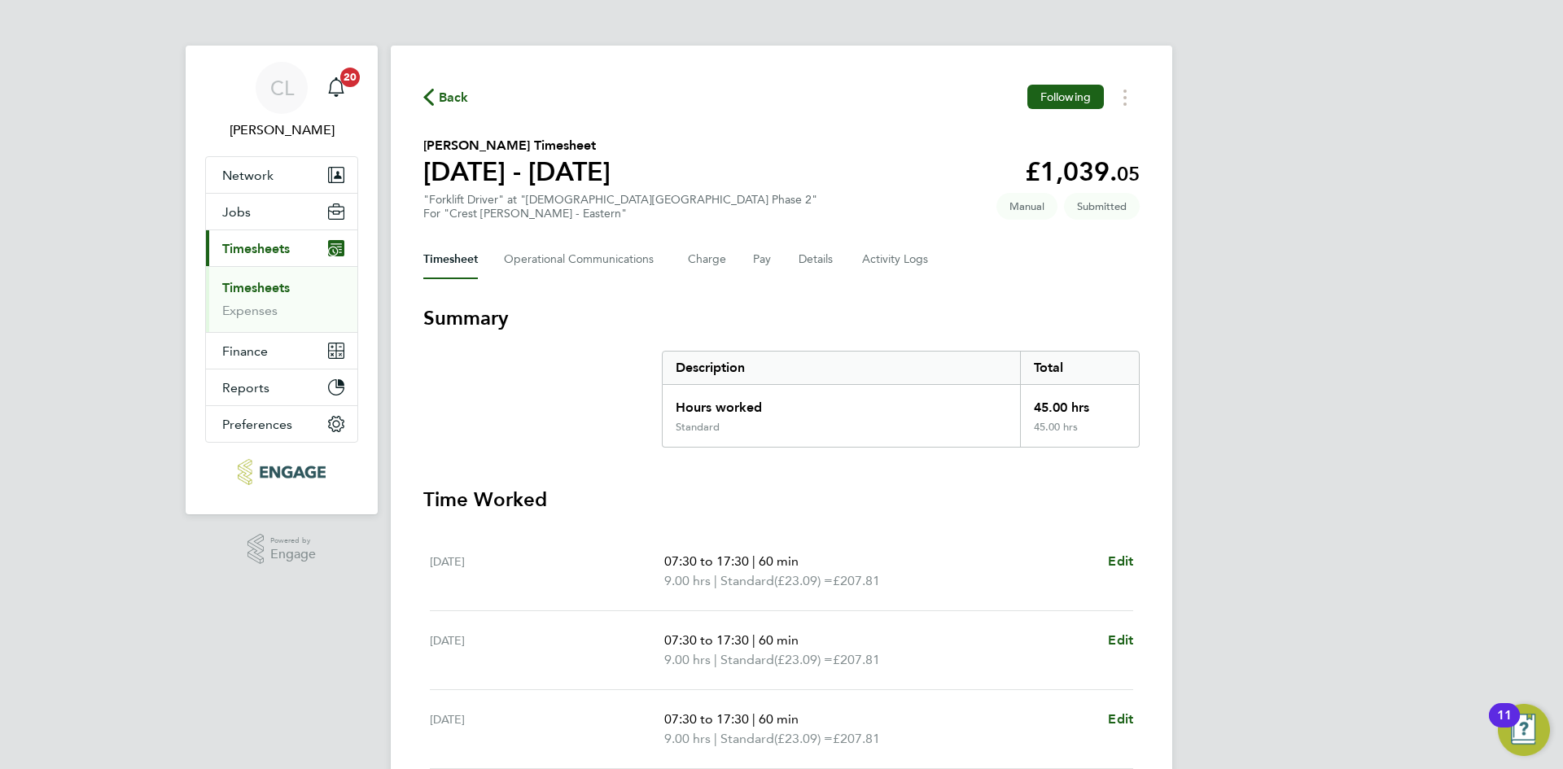
click at [449, 94] on span "Back" at bounding box center [454, 98] width 30 height 20
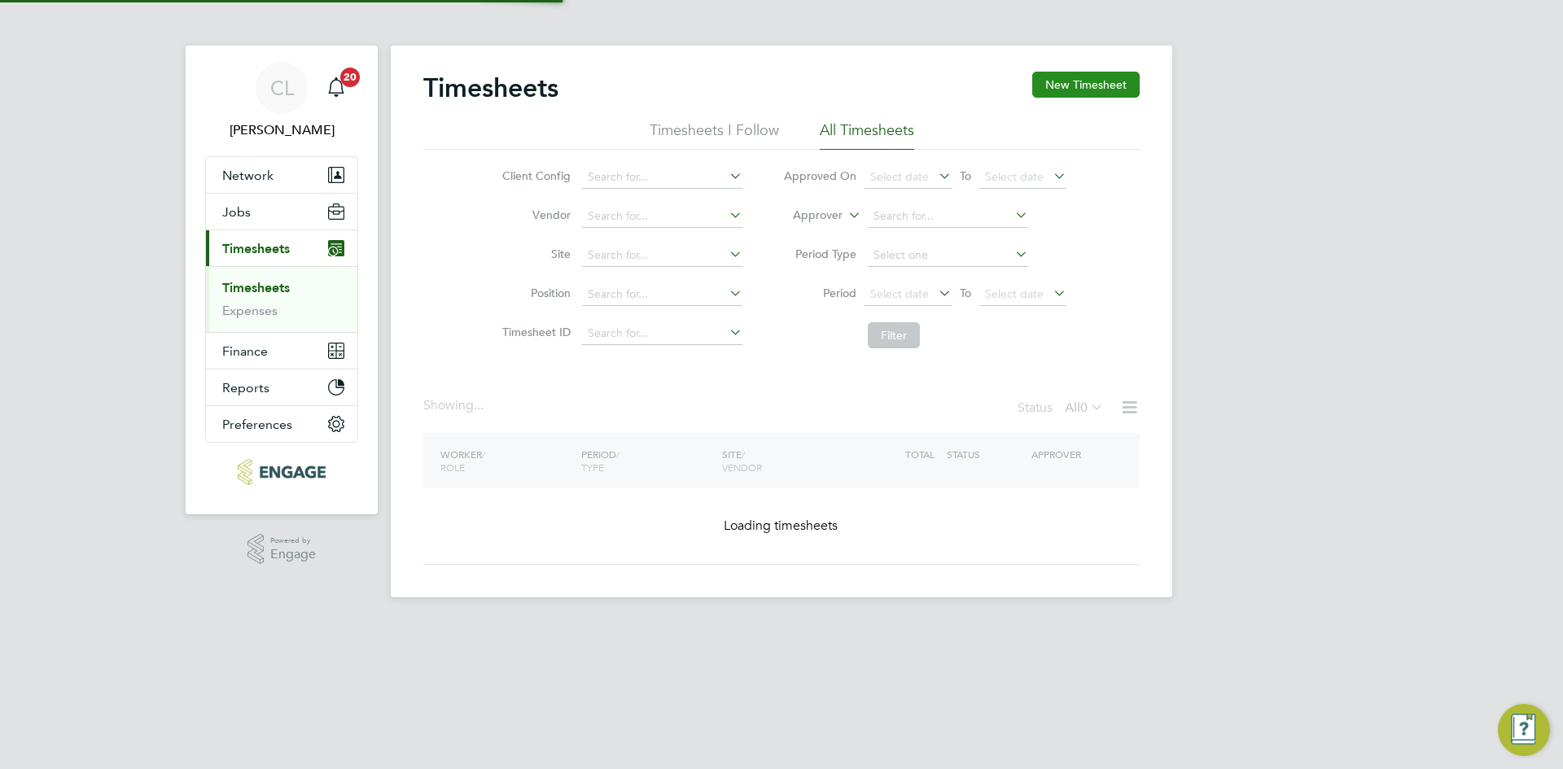
click at [1135, 85] on button "New Timesheet" at bounding box center [1085, 85] width 107 height 26
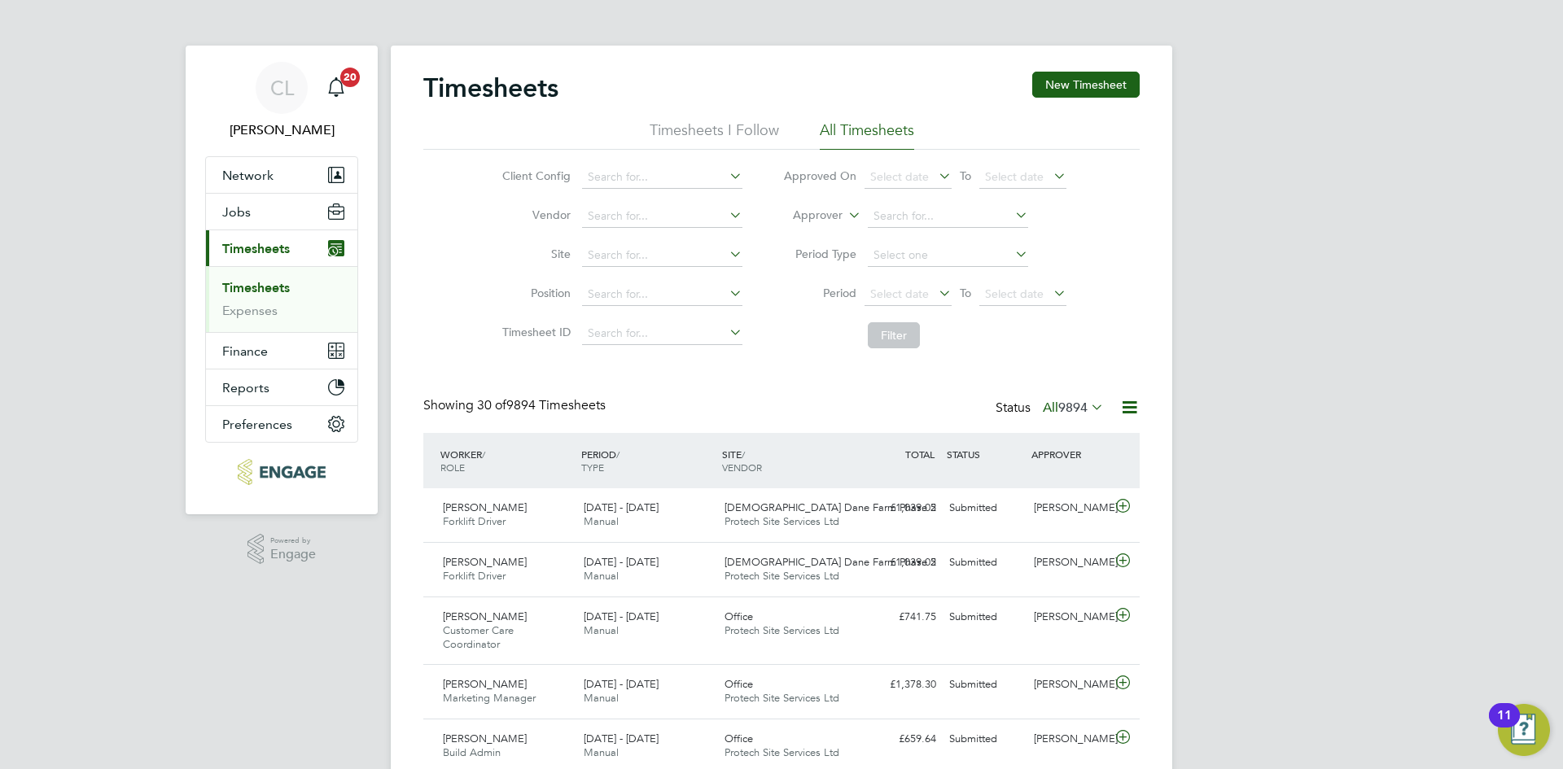
scroll to position [55, 142]
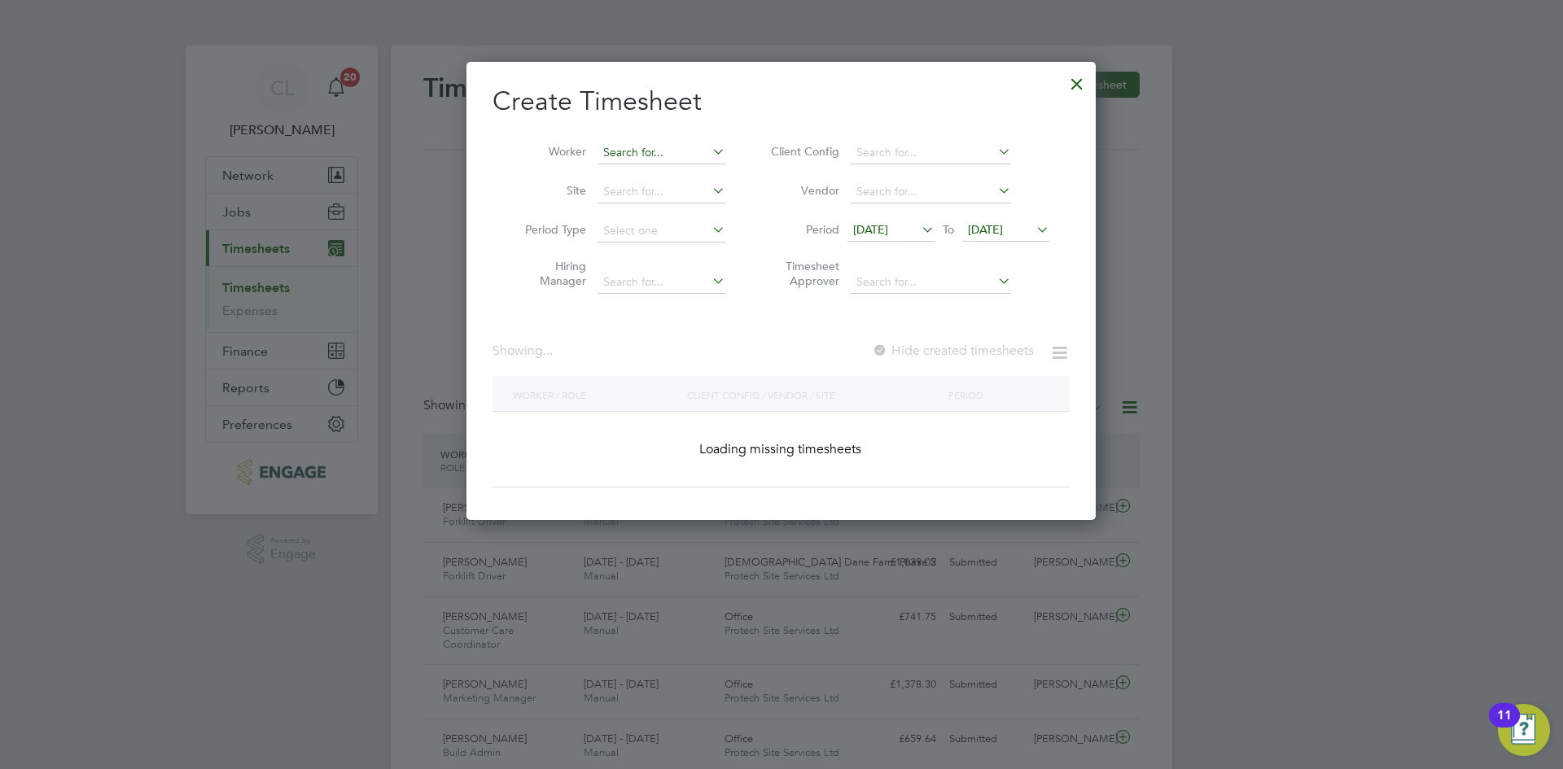
click at [667, 155] on input at bounding box center [661, 153] width 128 height 23
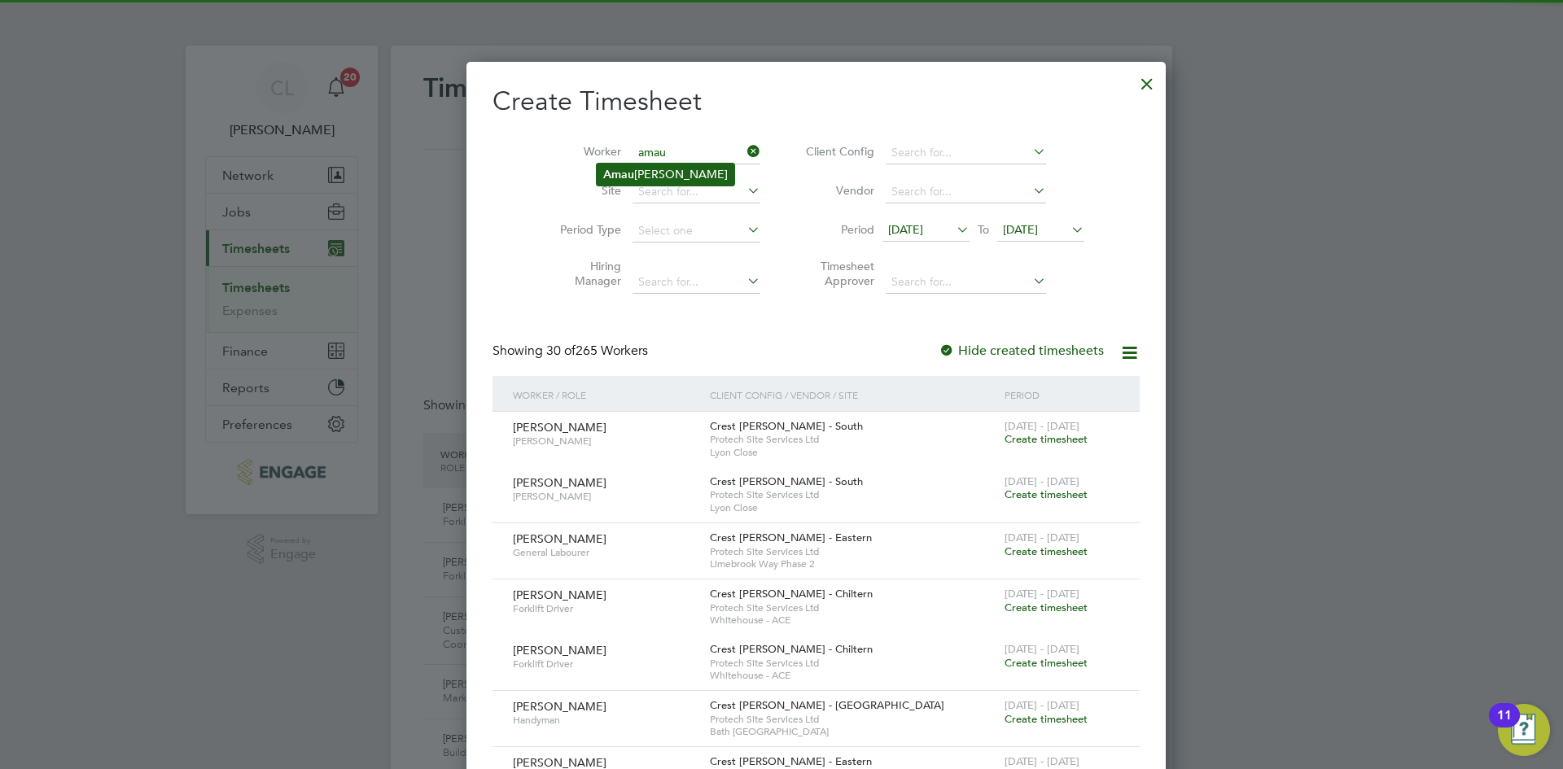
click at [676, 181] on li "Amau selee Adams" at bounding box center [666, 175] width 138 height 22
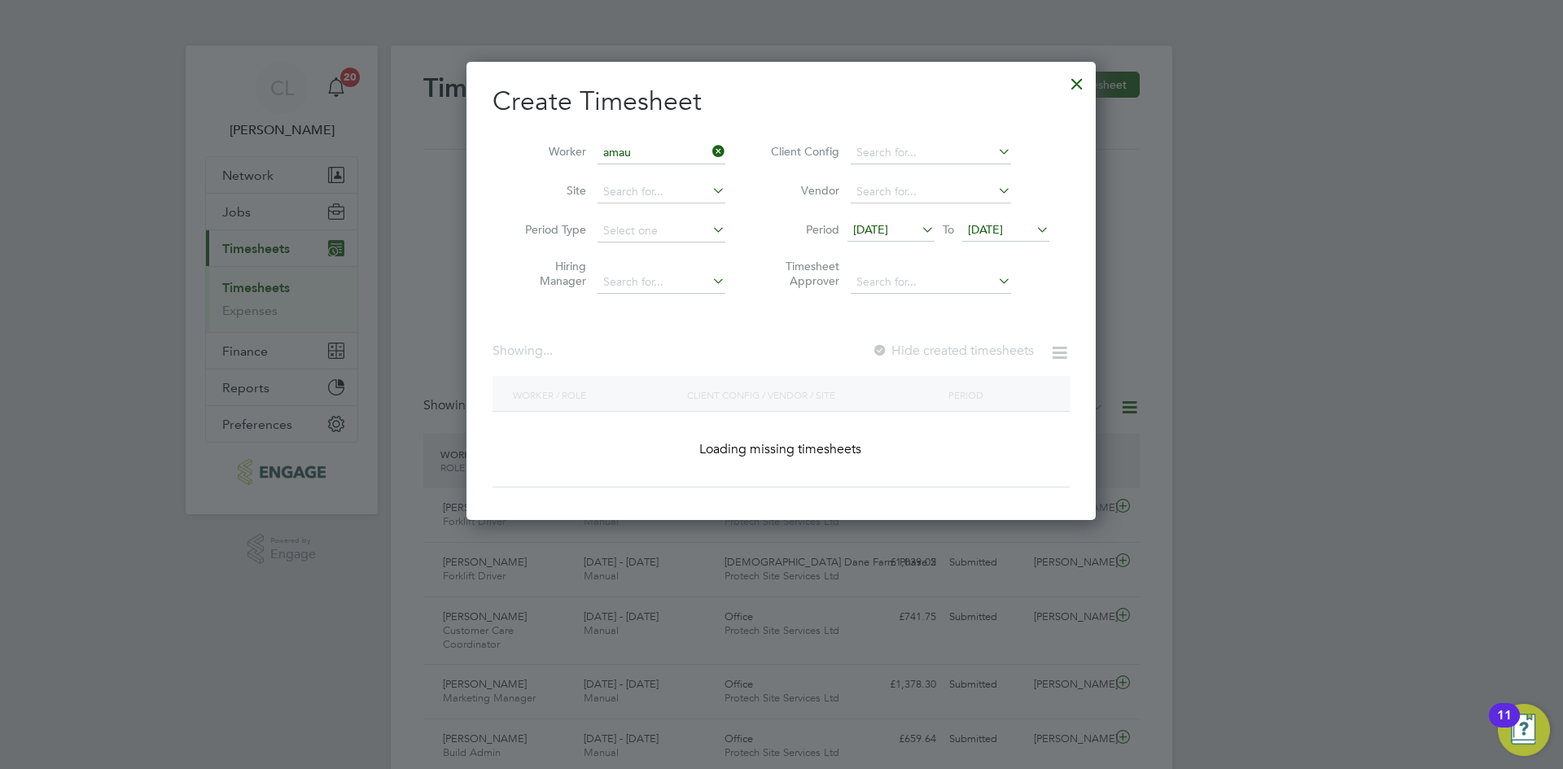
type input "Amauselee Adams"
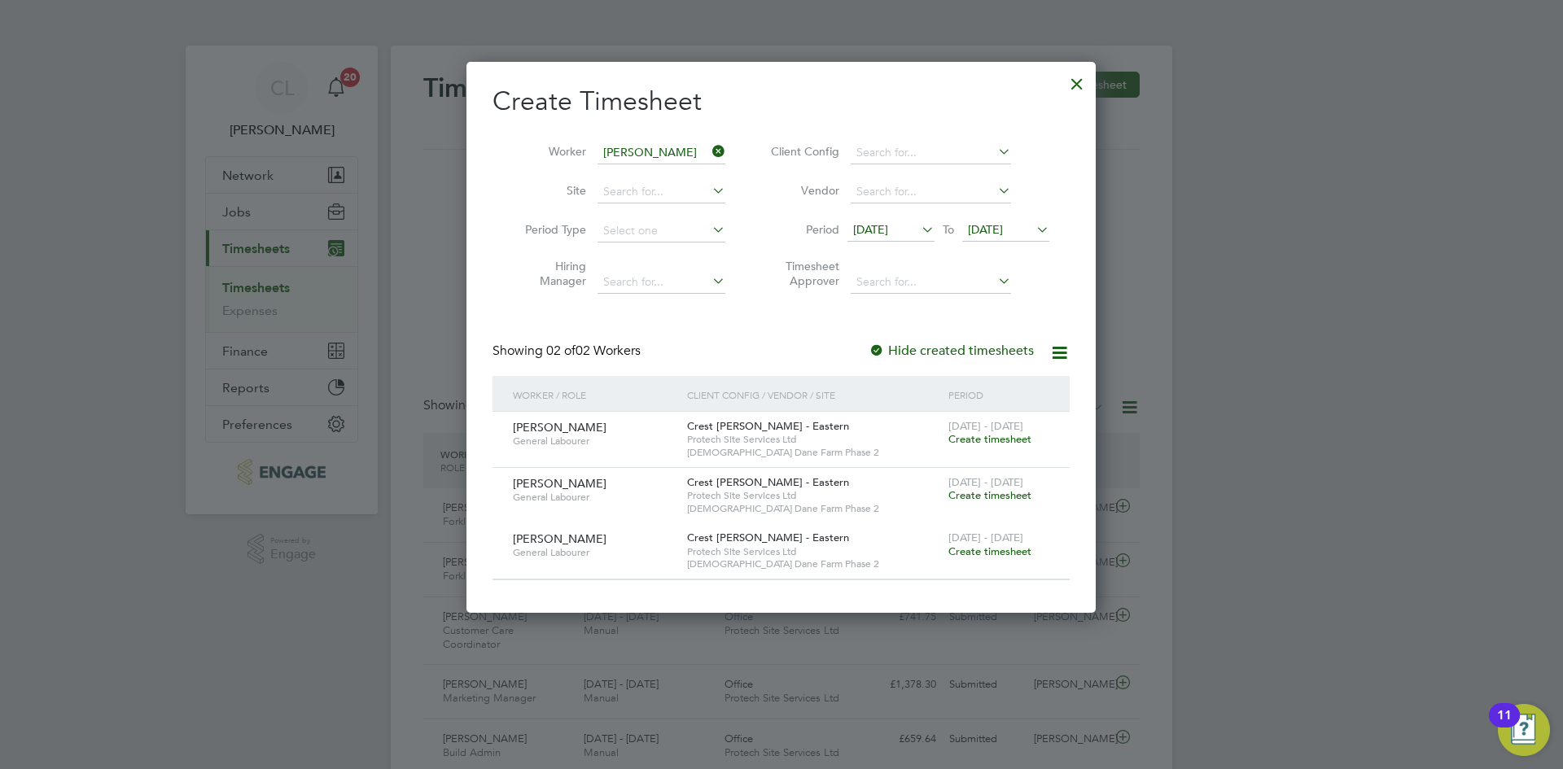
click at [982, 434] on span "Create timesheet" at bounding box center [989, 439] width 83 height 14
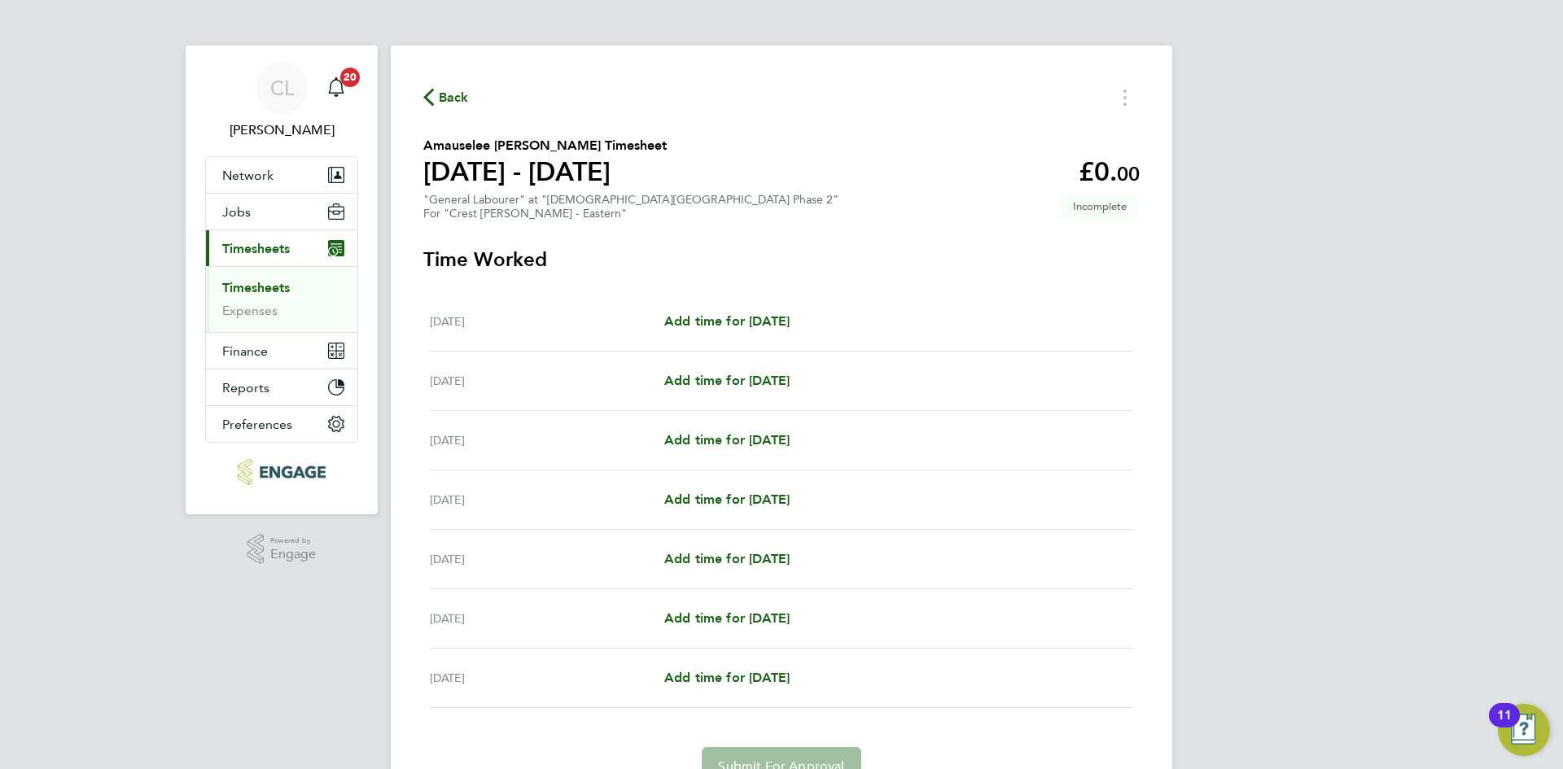
click at [725, 309] on div "Mon 15 Sep Add time for Mon 15 Sep Add time for Mon 15 Sep" at bounding box center [781, 321] width 703 height 59
click at [720, 318] on span "Add time for [DATE]" at bounding box center [726, 320] width 125 height 15
select select "60"
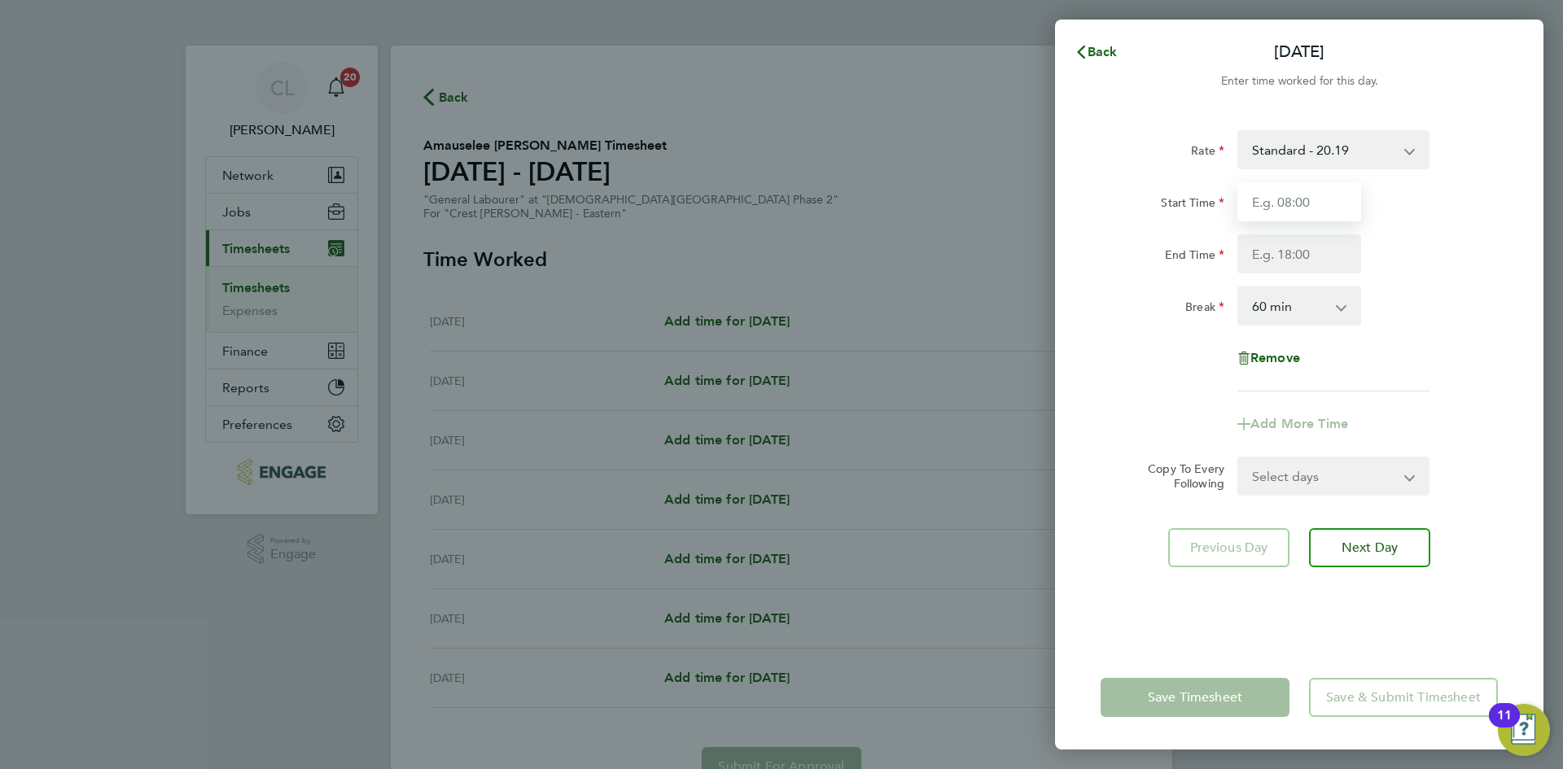
click at [1319, 196] on input "Start Time" at bounding box center [1299, 201] width 124 height 39
type input "07:30"
drag, startPoint x: 1294, startPoint y: 260, endPoint x: 1292, endPoint y: 273, distance: 12.4
click at [1294, 260] on input "End Time" at bounding box center [1299, 253] width 124 height 39
type input "17:30"
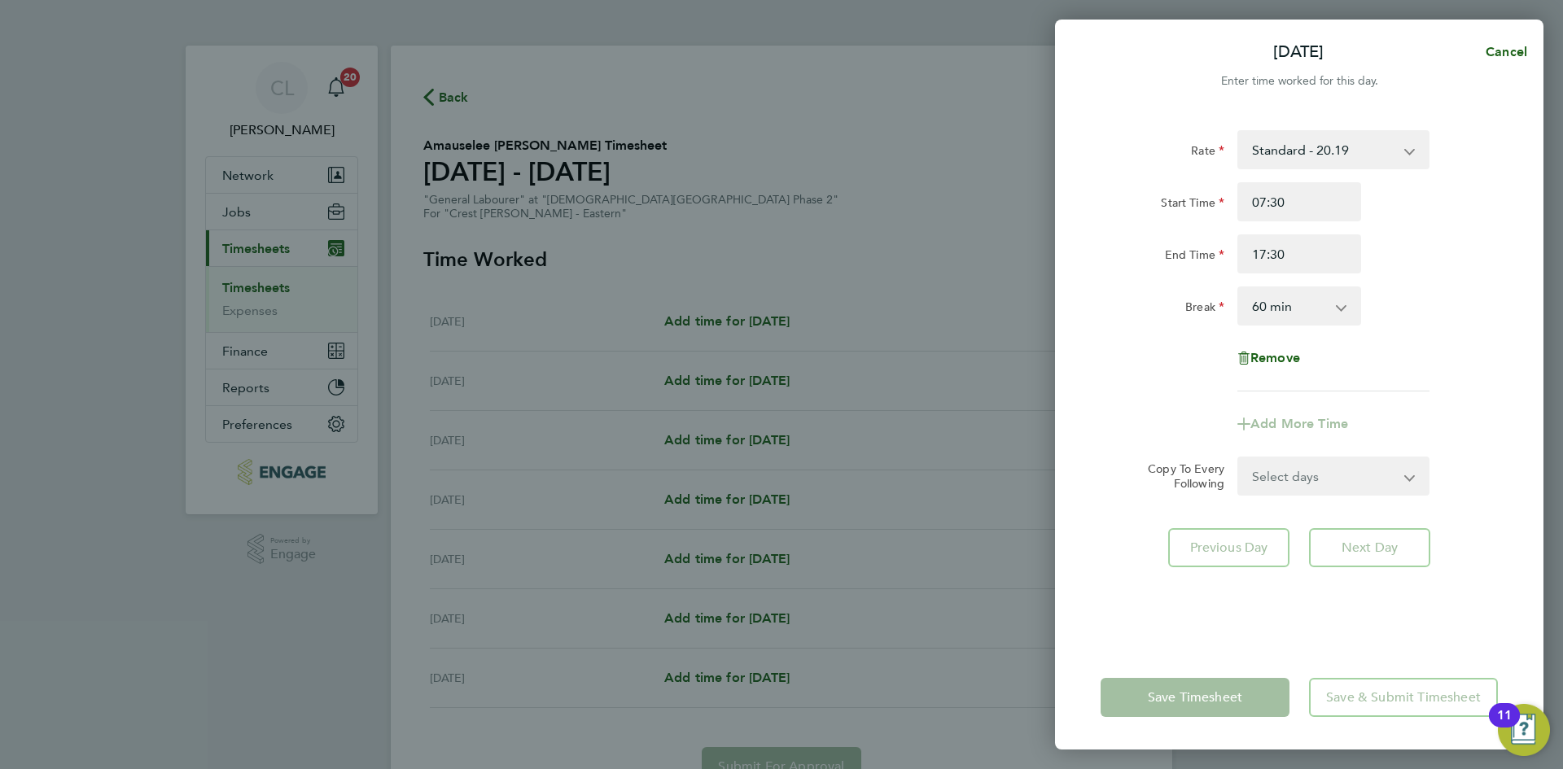
click at [1503, 243] on div "End Time 17:30" at bounding box center [1299, 253] width 410 height 39
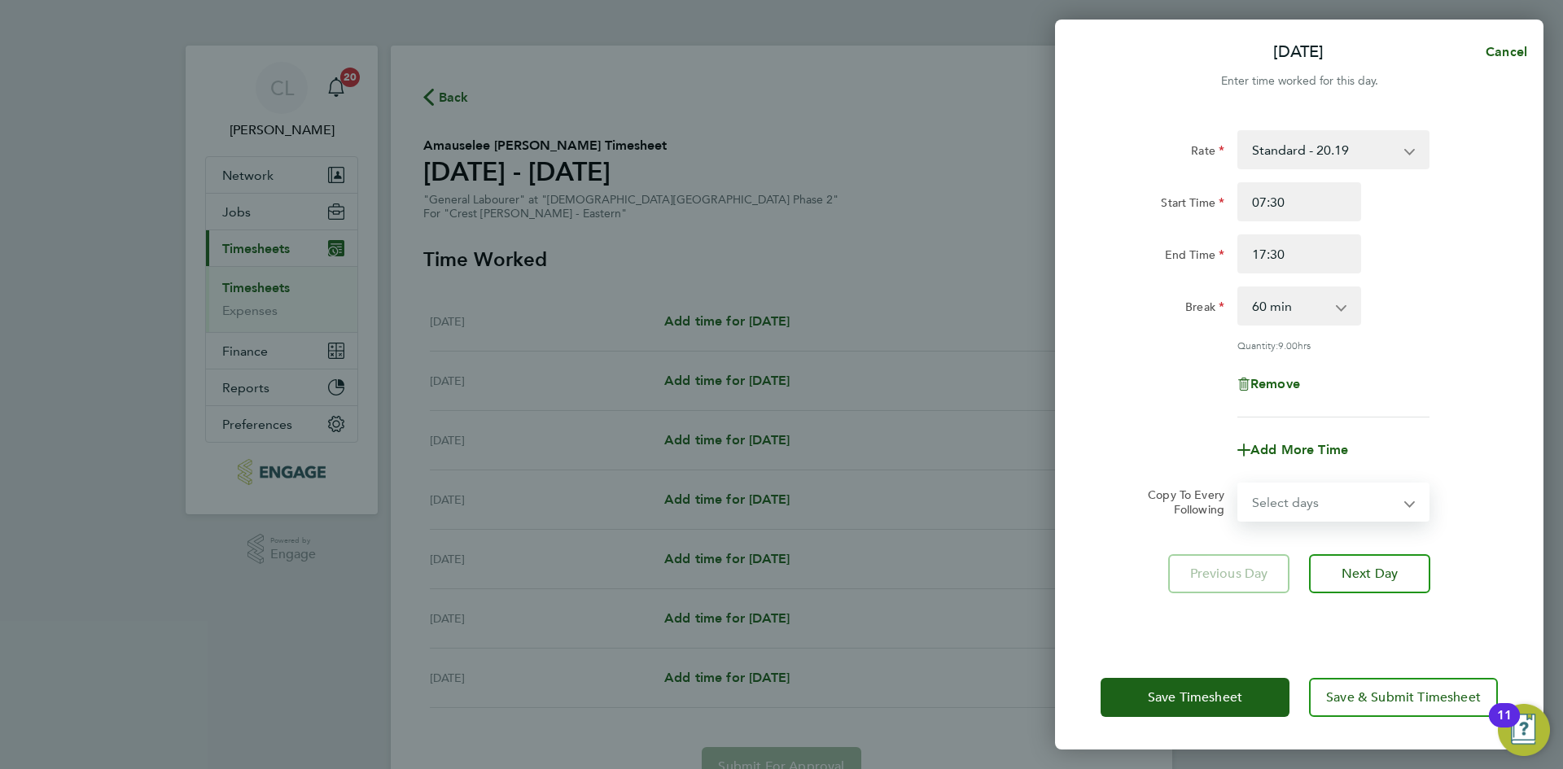
drag, startPoint x: 1266, startPoint y: 501, endPoint x: 1259, endPoint y: 518, distance: 17.8
click at [1266, 501] on select "Select days Day Weekday (Mon-Fri) Weekend (Sat-Sun) [DATE] [DATE] [DATE] [DATE]…" at bounding box center [1324, 502] width 171 height 36
select select "WEEKDAY"
click at [1239, 484] on select "Select days Day Weekday (Mon-Fri) Weekend (Sat-Sun) [DATE] [DATE] [DATE] [DATE]…" at bounding box center [1324, 502] width 171 height 36
select select "[DATE]"
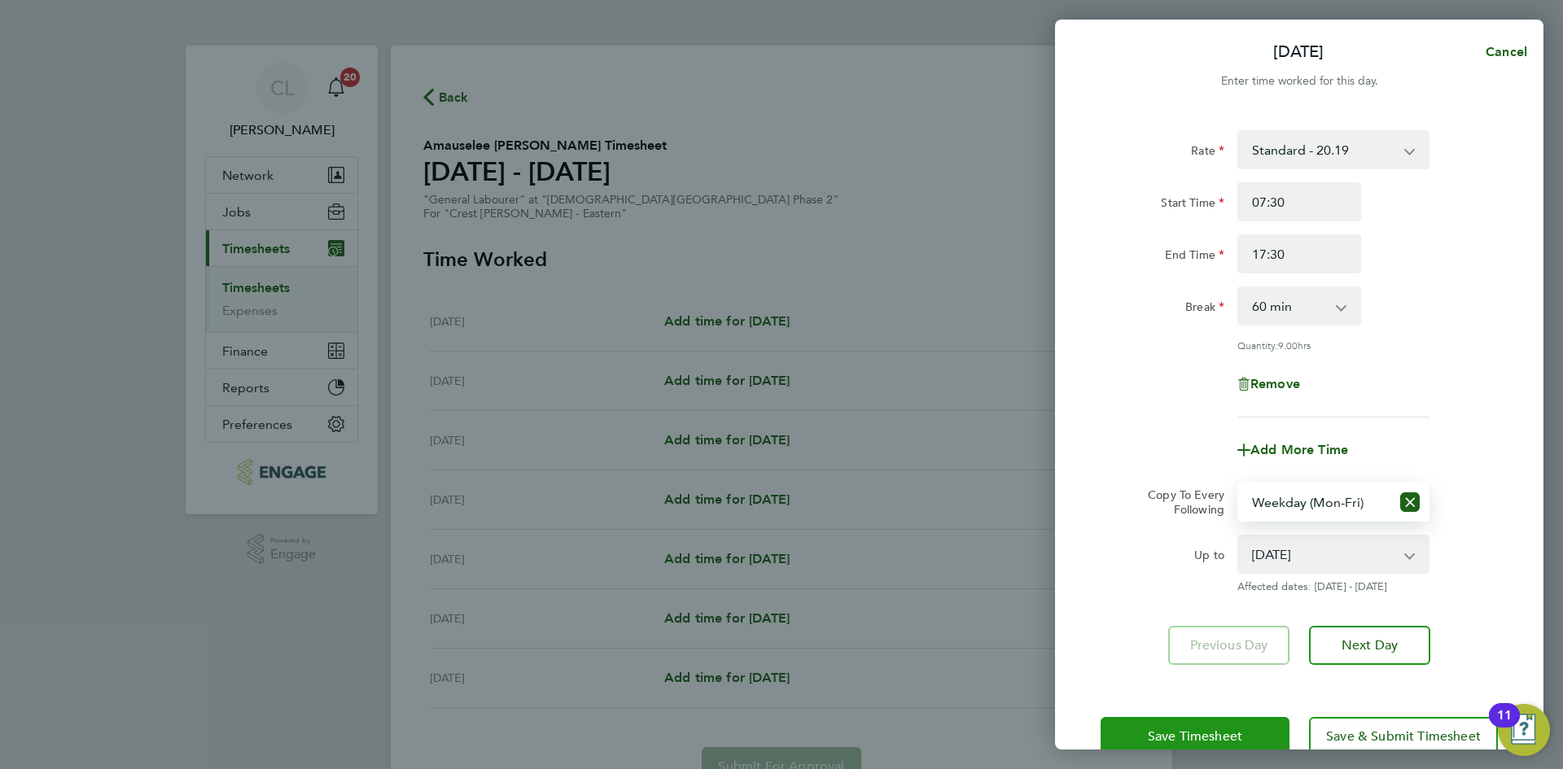
click at [1162, 747] on button "Save Timesheet" at bounding box center [1194, 736] width 189 height 39
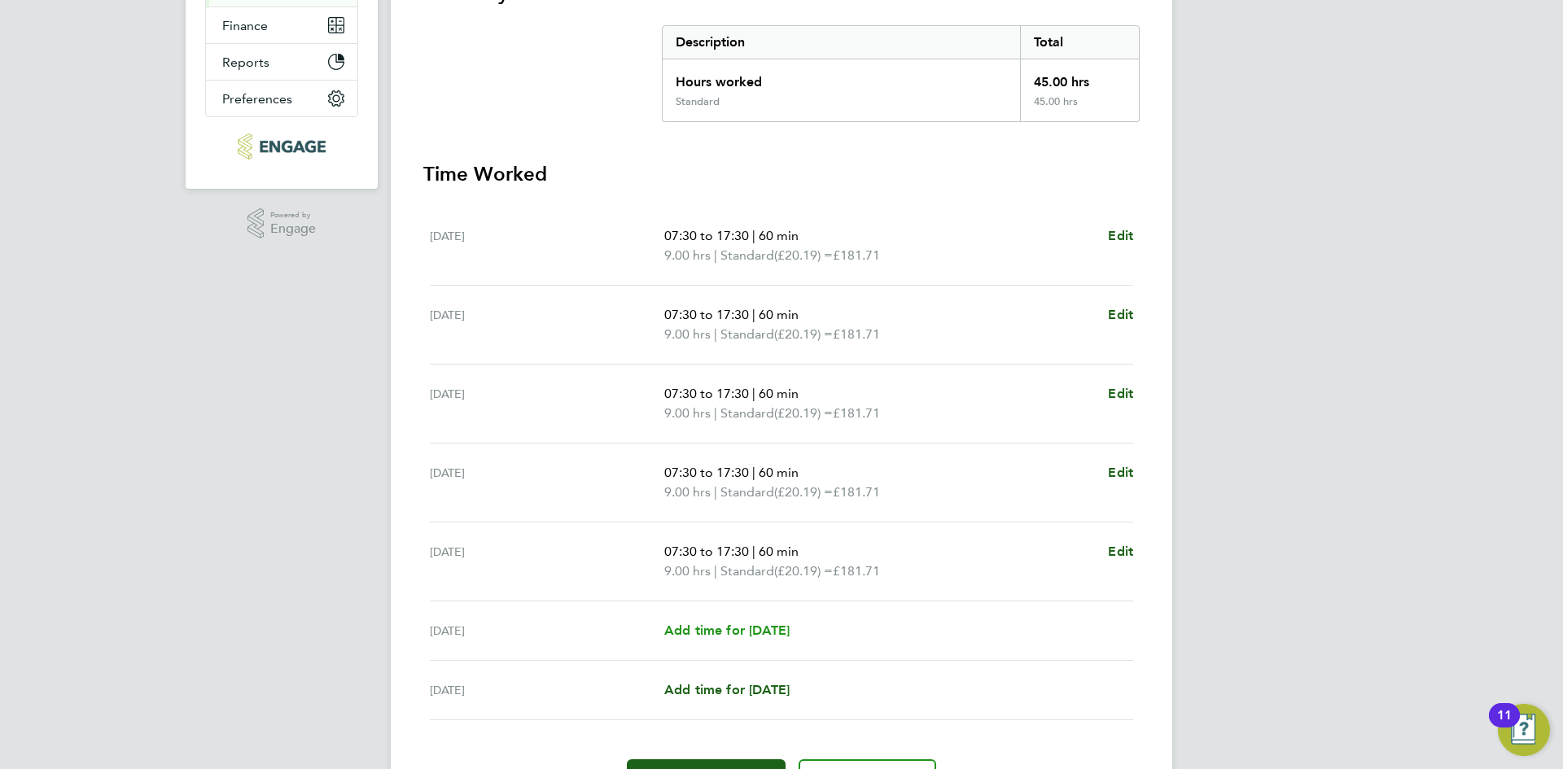
click at [715, 636] on span "Add time for [DATE]" at bounding box center [726, 630] width 125 height 15
select select "60"
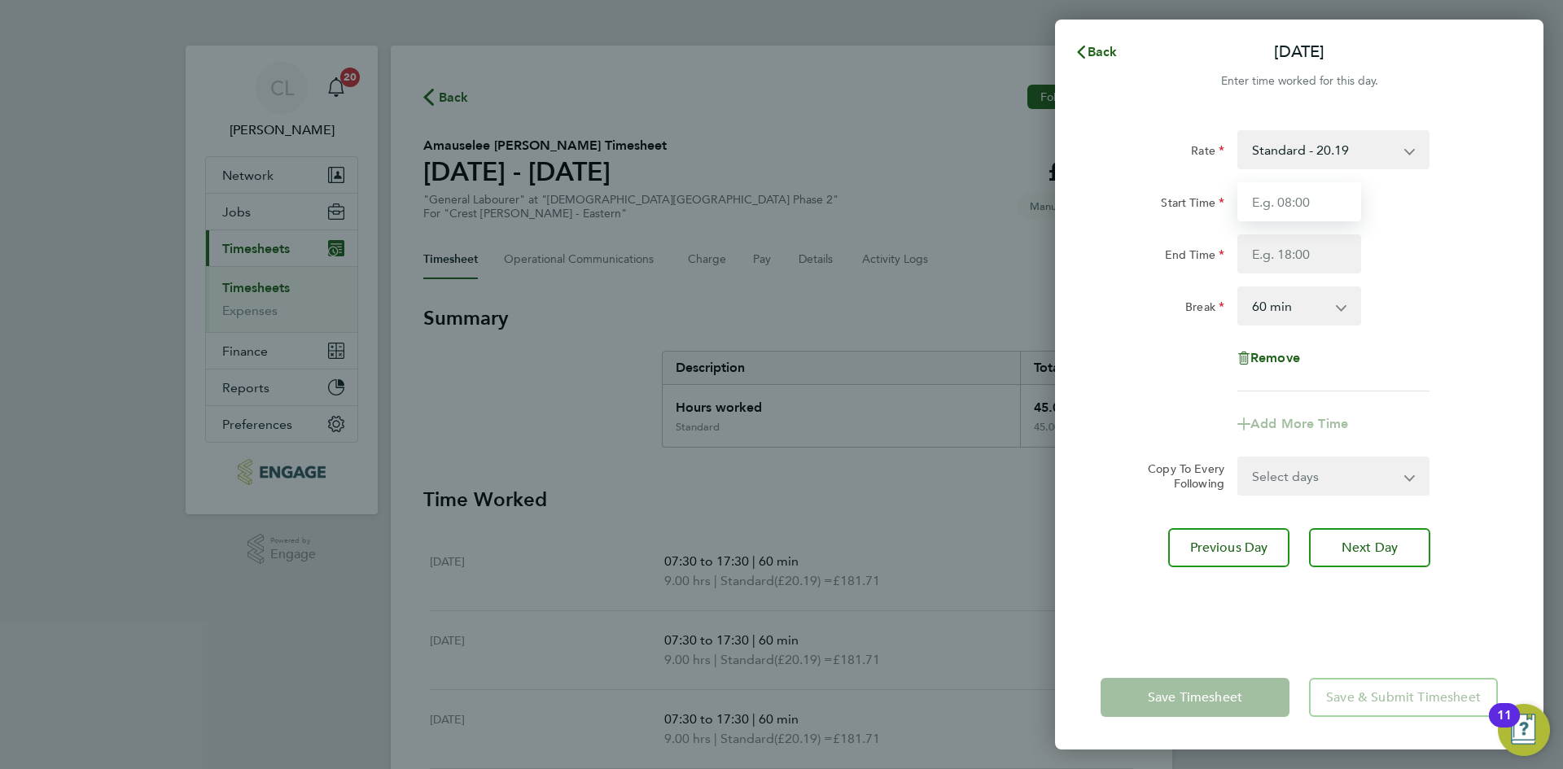
click at [1272, 208] on input "Start Time" at bounding box center [1299, 201] width 124 height 39
type input "07:30"
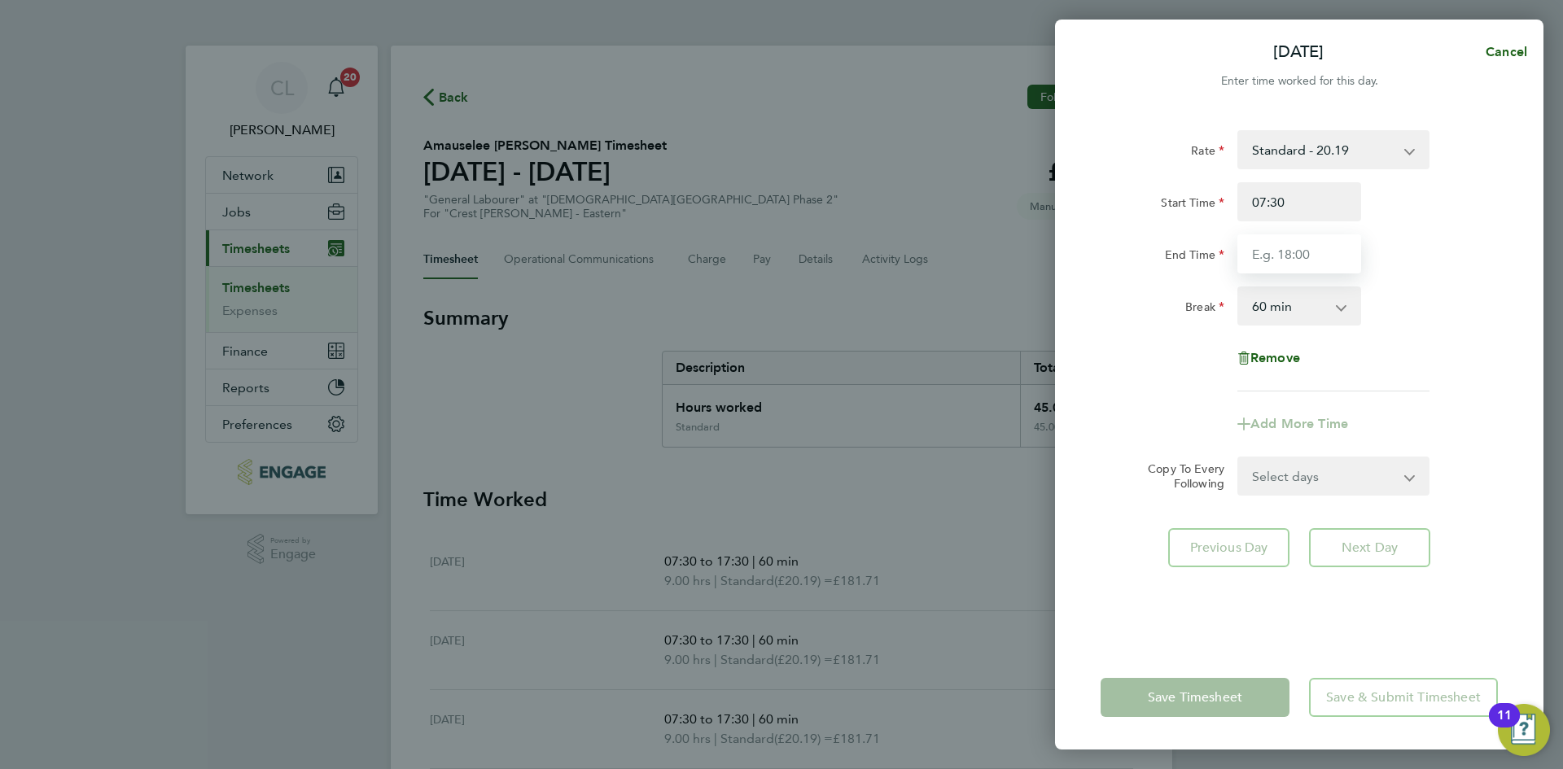
click at [1310, 246] on input "End Time" at bounding box center [1299, 253] width 124 height 39
type input "17:30"
click at [1419, 290] on div "Break 0 min 15 min 30 min 45 min 60 min 75 min 90 min" at bounding box center [1299, 305] width 410 height 39
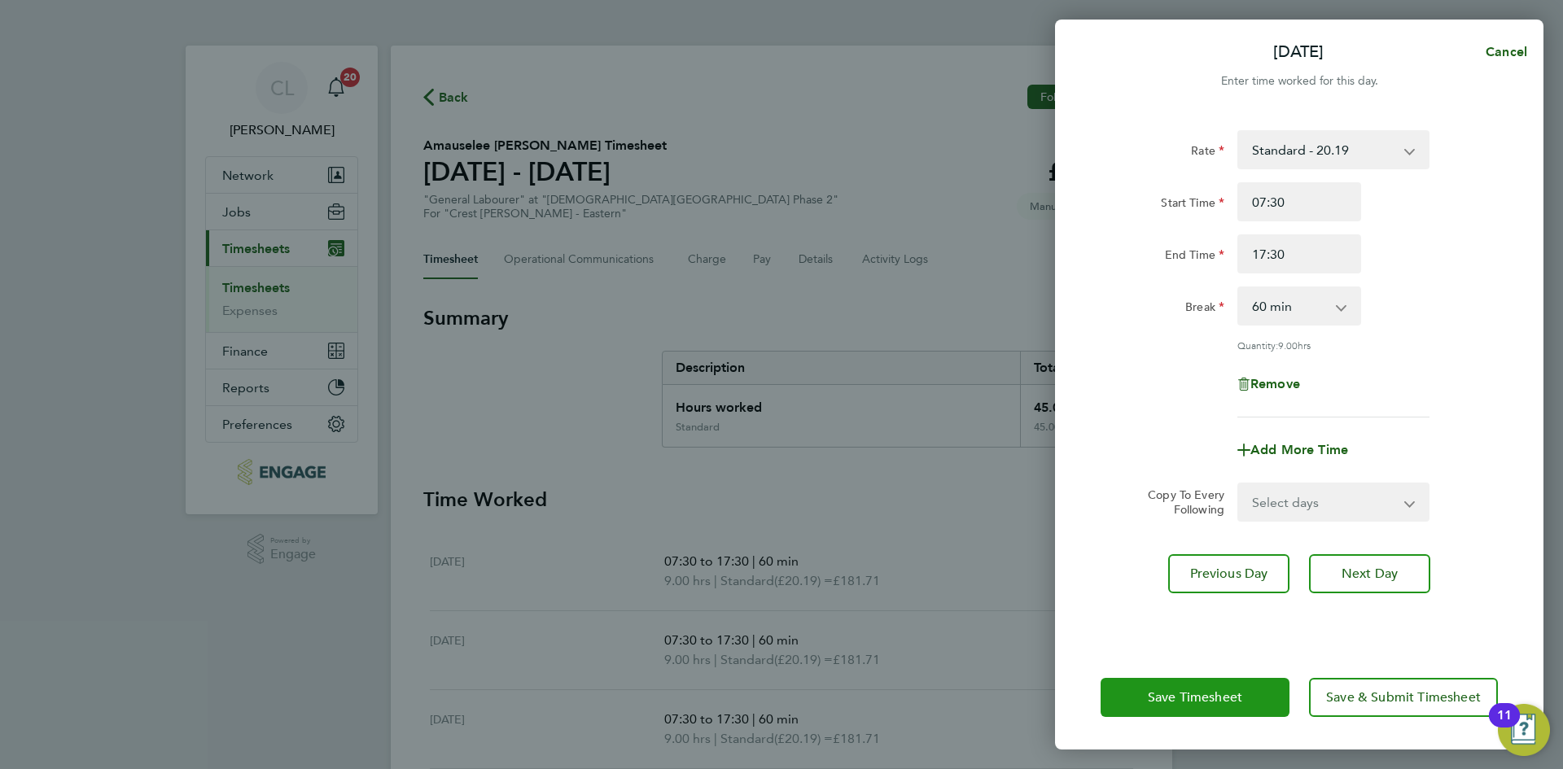
click at [1190, 715] on button "Save Timesheet" at bounding box center [1194, 697] width 189 height 39
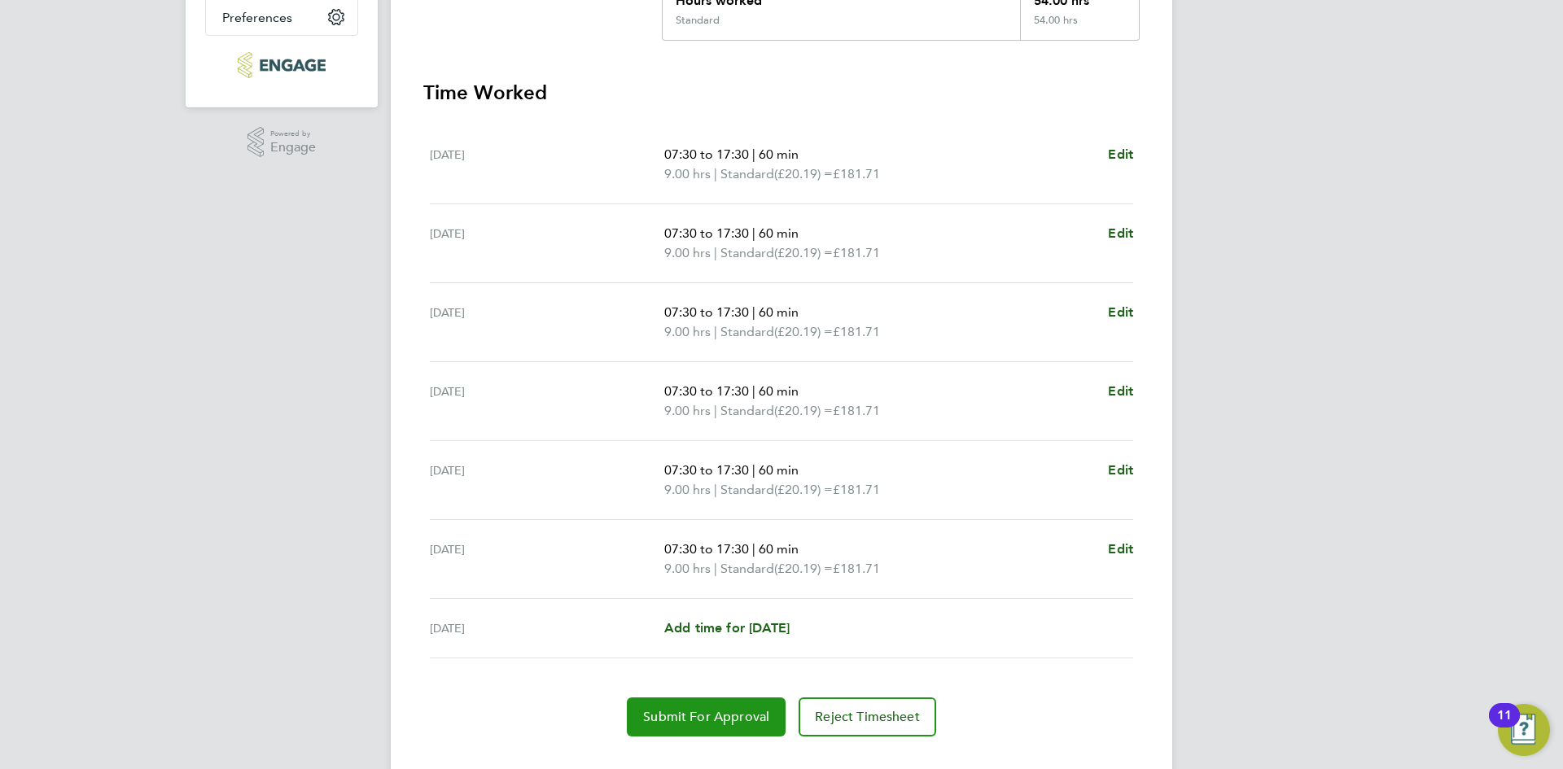
click at [671, 697] on button "Submit For Approval" at bounding box center [706, 716] width 159 height 39
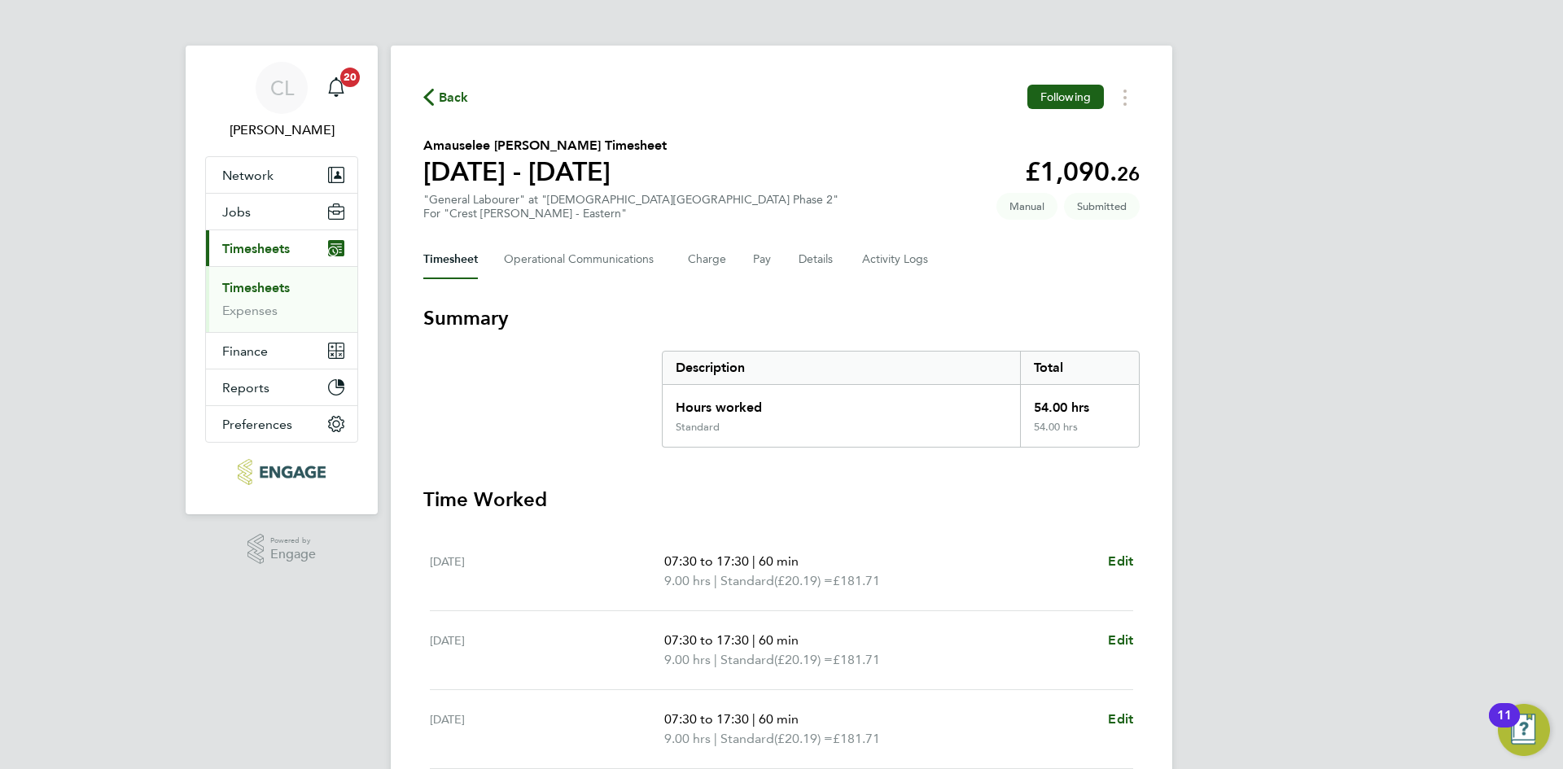
click at [457, 98] on span "Back" at bounding box center [454, 98] width 30 height 20
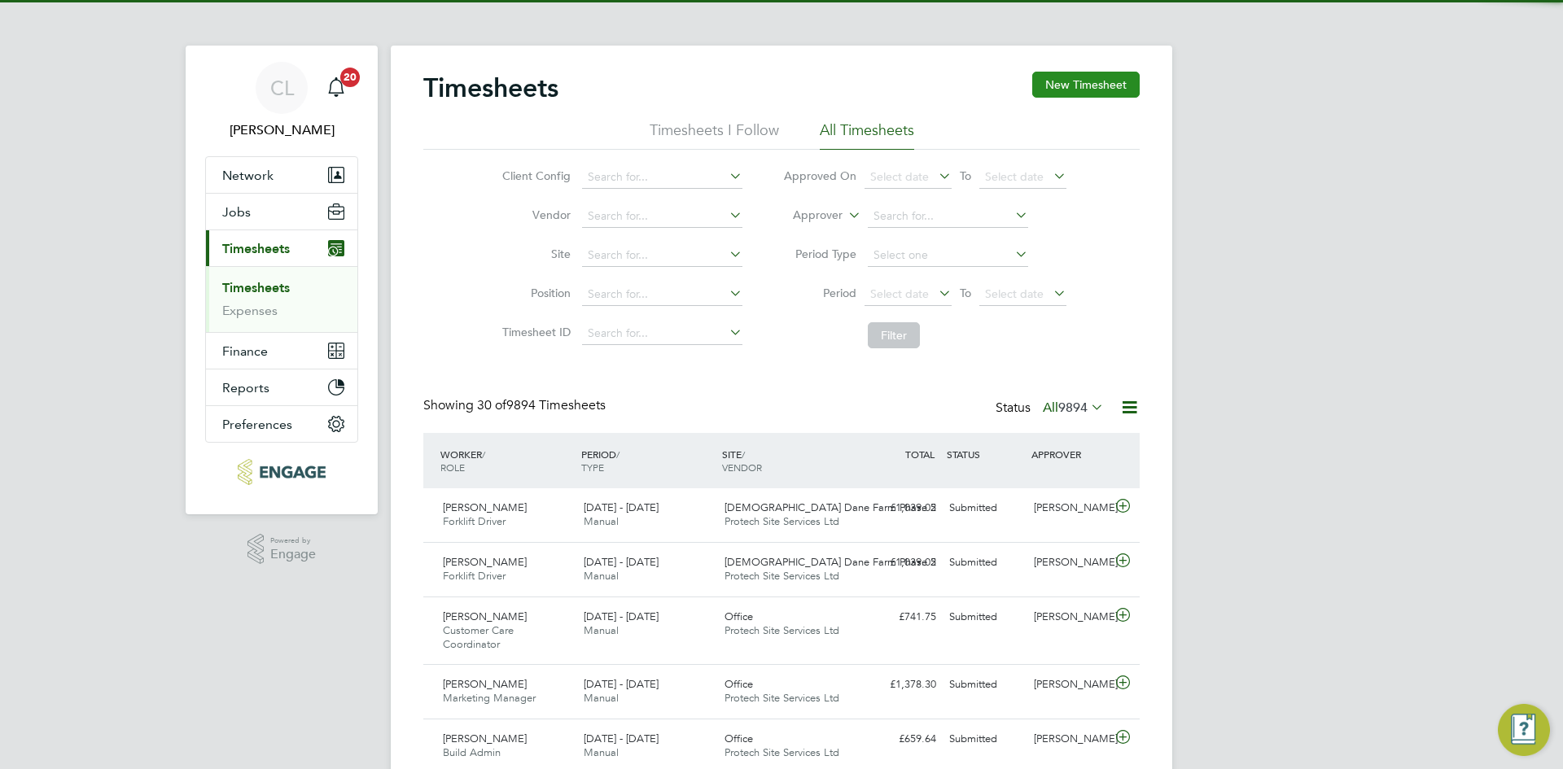
click at [1112, 84] on button "New Timesheet" at bounding box center [1085, 85] width 107 height 26
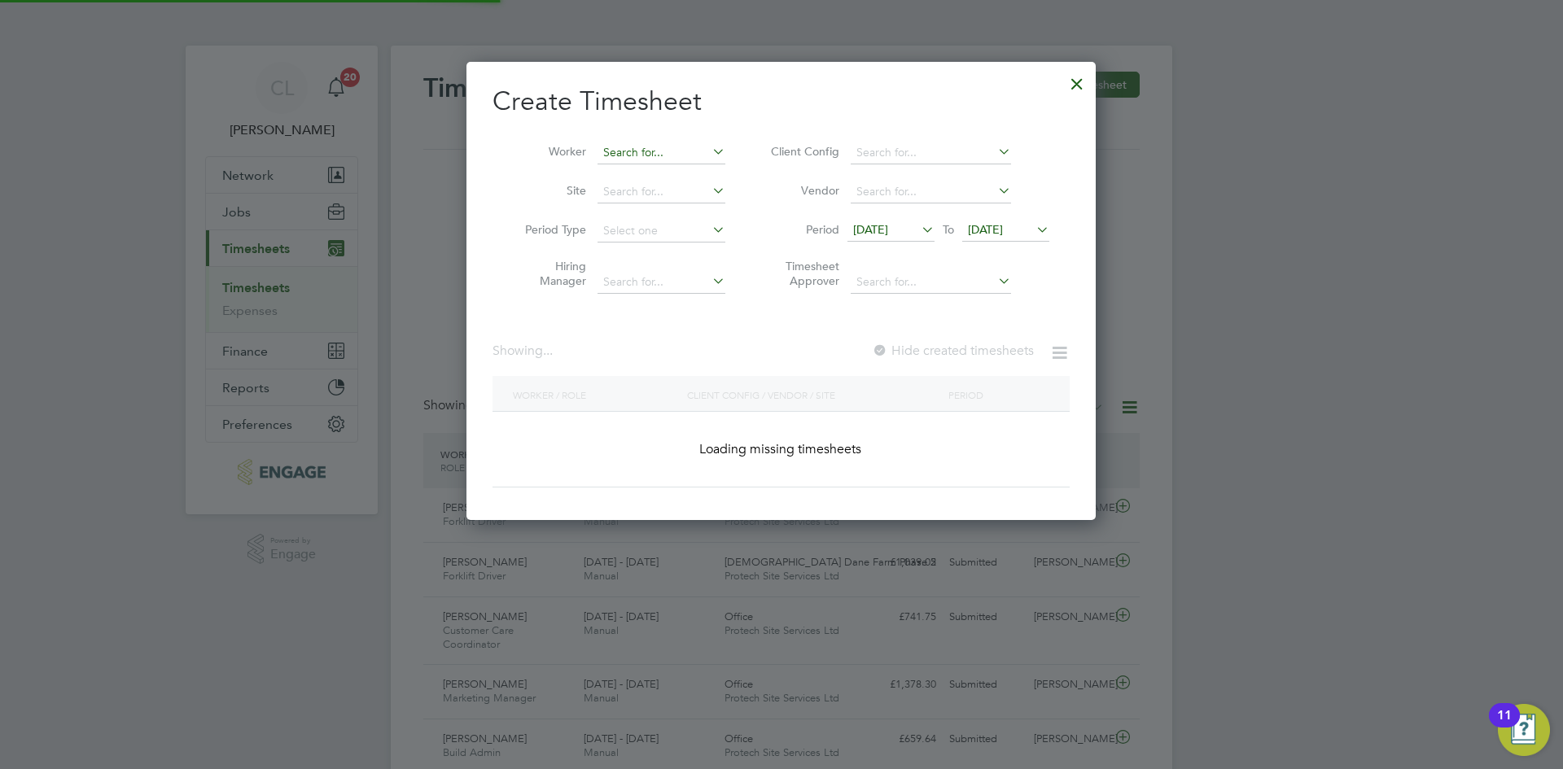
click at [695, 145] on input at bounding box center [661, 153] width 128 height 23
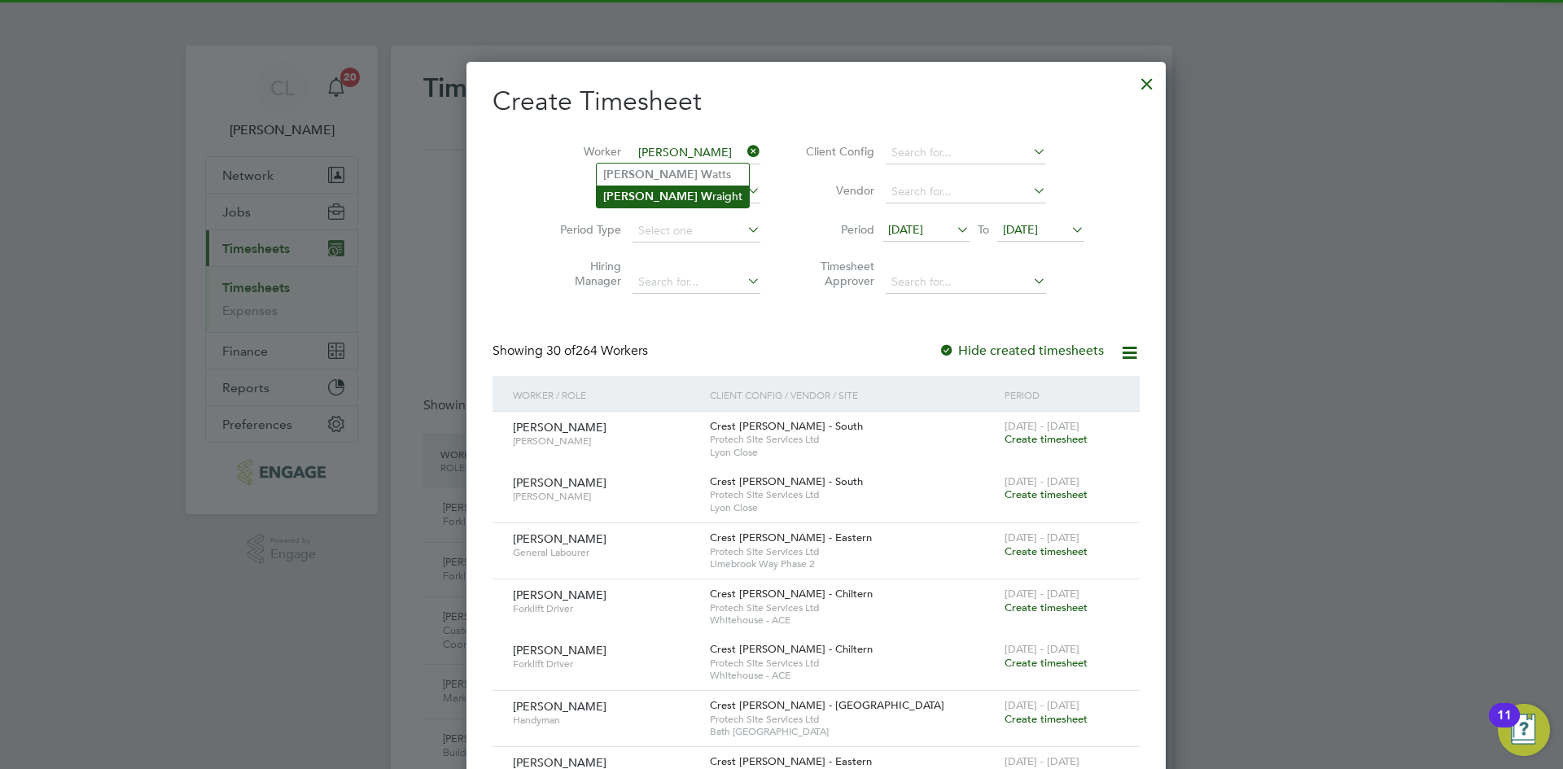
click at [667, 195] on li "Liam W raight" at bounding box center [673, 197] width 152 height 22
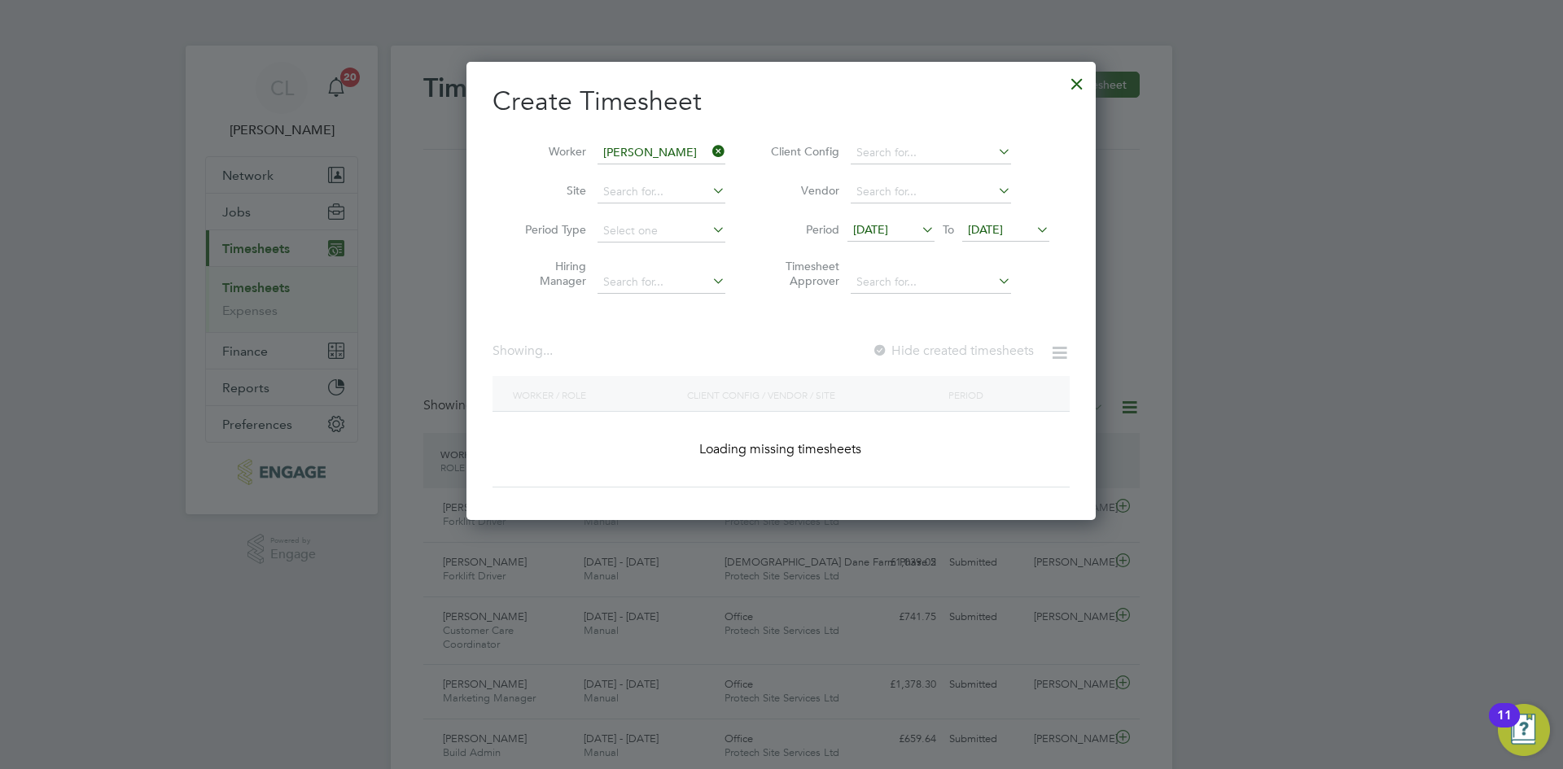
type input "Liam Wraight"
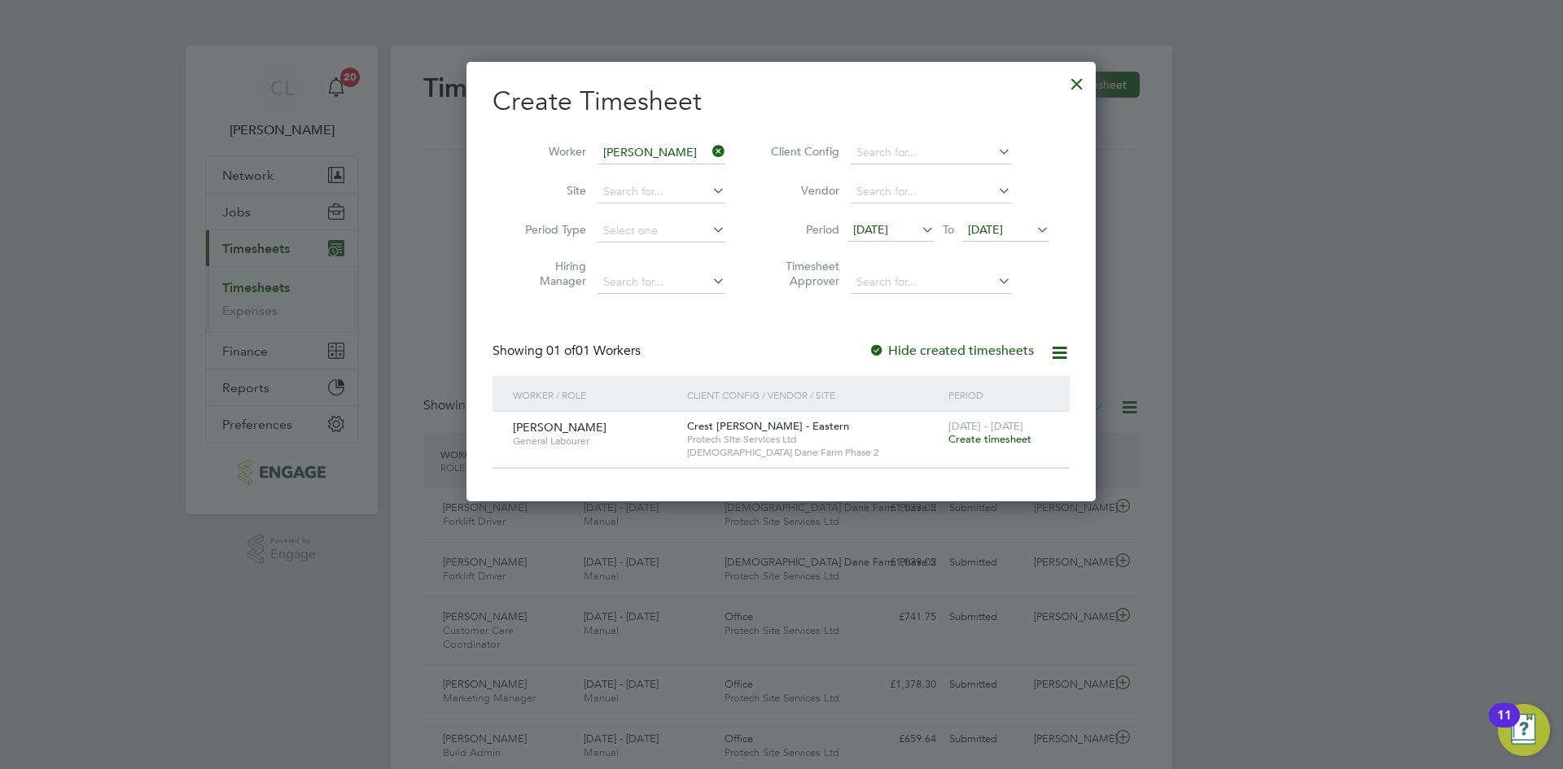
drag, startPoint x: 1012, startPoint y: 438, endPoint x: 889, endPoint y: 428, distance: 123.3
click at [1011, 438] on span "Create timesheet" at bounding box center [989, 439] width 83 height 14
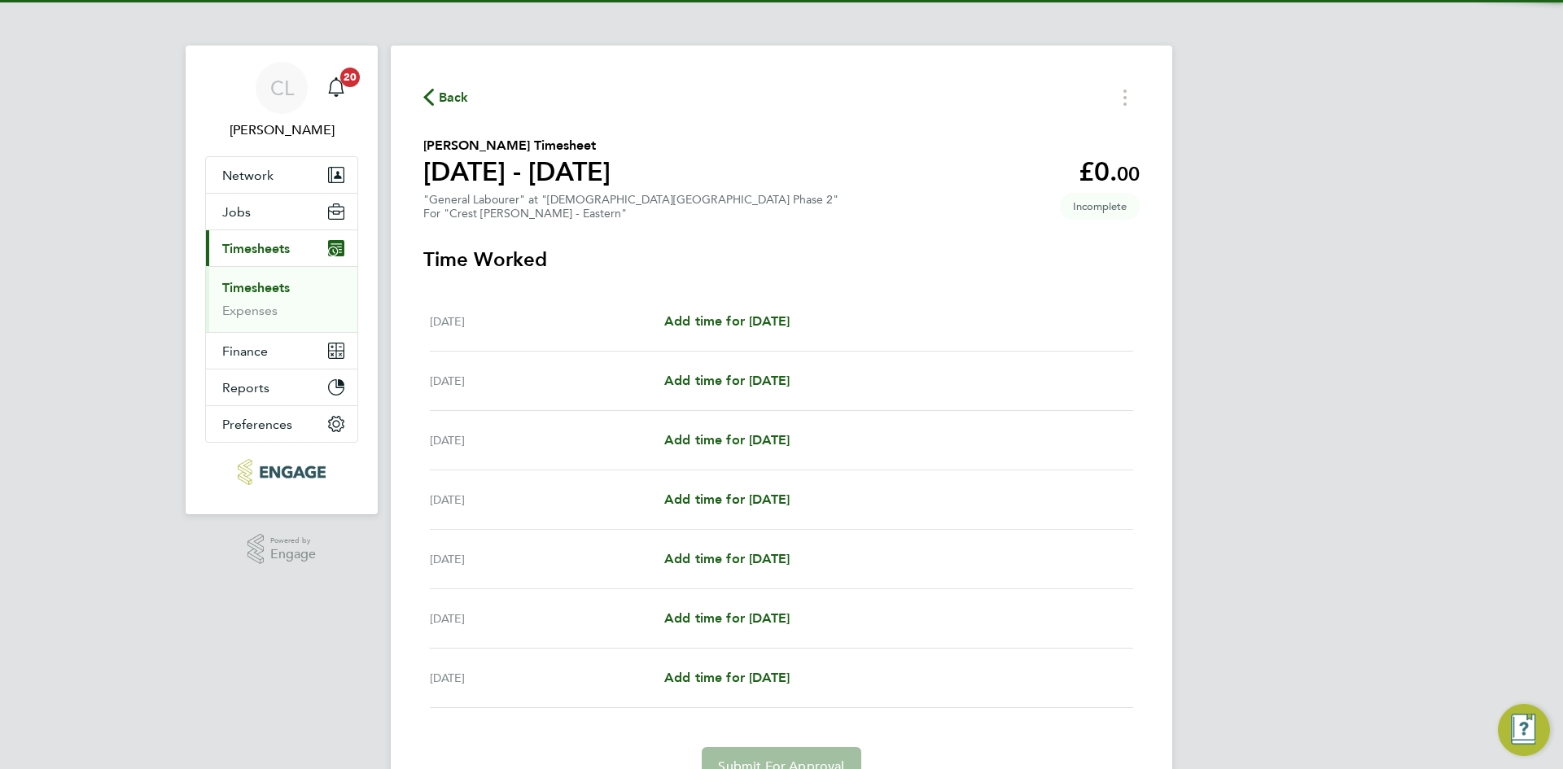
click at [773, 309] on div "Mon 15 Sep Add time for Mon 15 Sep Add time for Mon 15 Sep" at bounding box center [781, 321] width 703 height 59
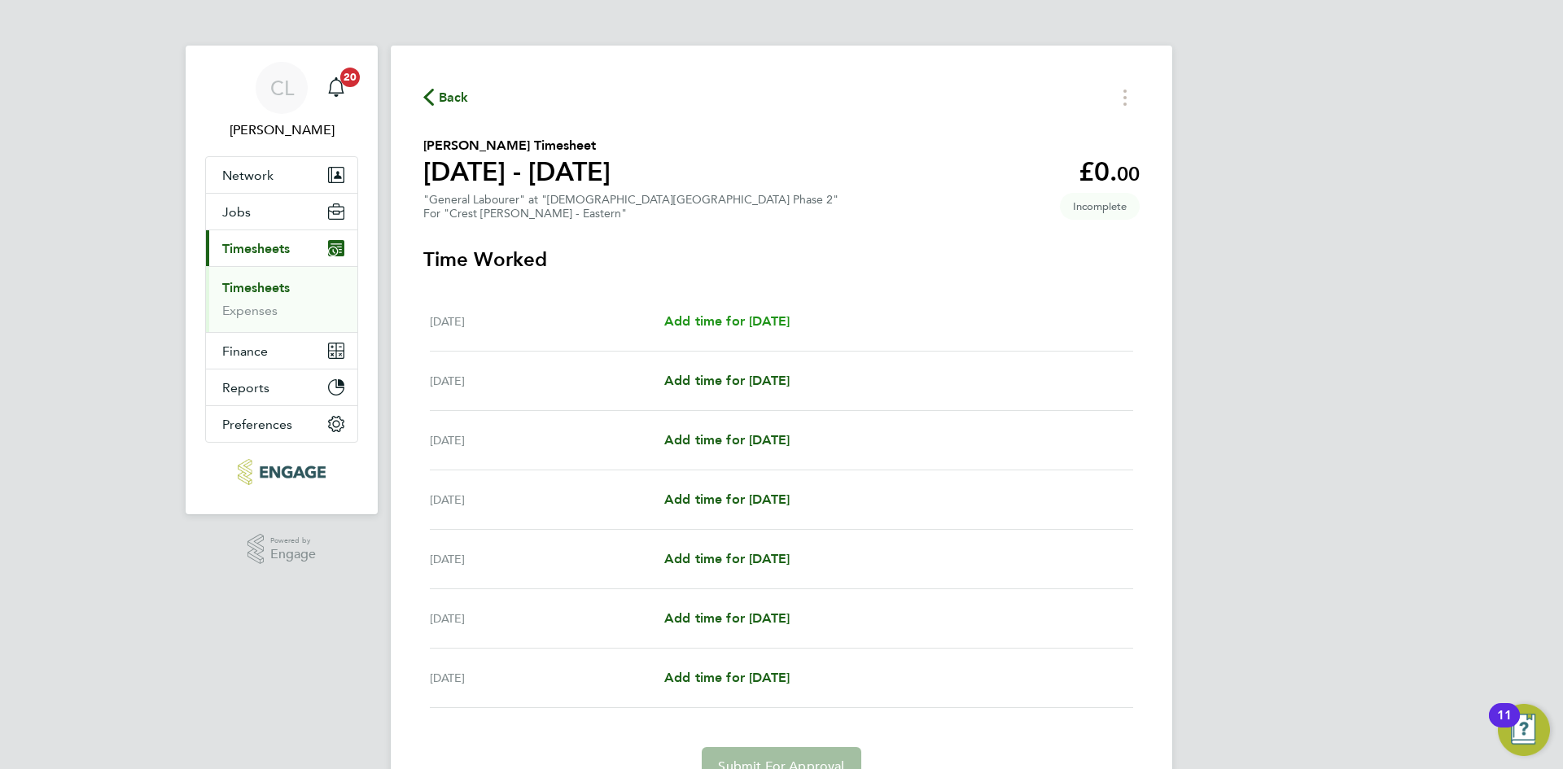
click at [773, 313] on span "Add time for [DATE]" at bounding box center [726, 320] width 125 height 15
select select "60"
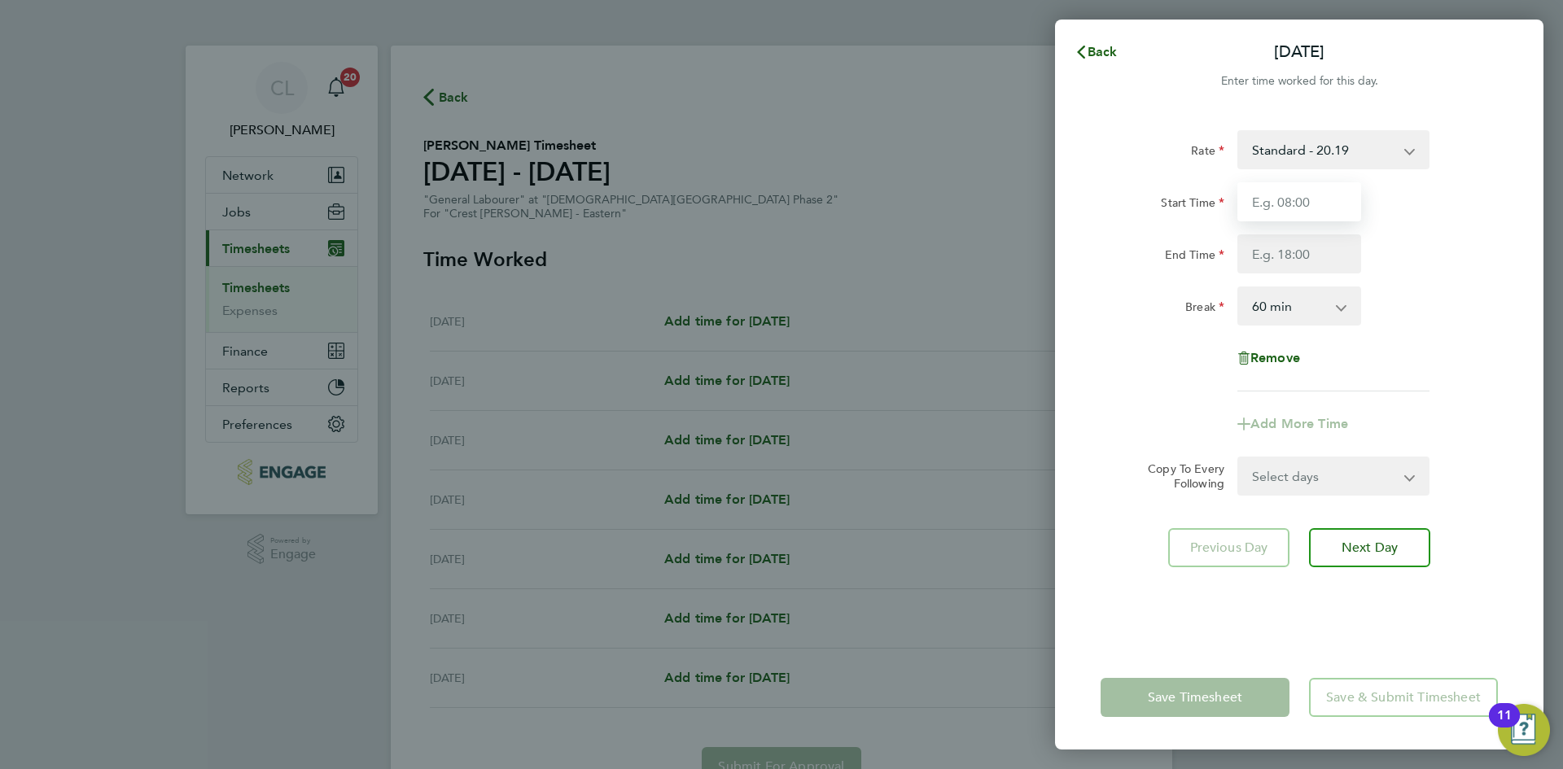
click at [1311, 208] on input "Start Time" at bounding box center [1299, 201] width 124 height 39
type input "07:30"
click at [1360, 257] on input "End Time" at bounding box center [1299, 253] width 124 height 39
type input "17:30"
click at [1480, 162] on div "Rate Standard - 20.19 Standard - 18.35 Living Wage - 18.65" at bounding box center [1299, 149] width 410 height 39
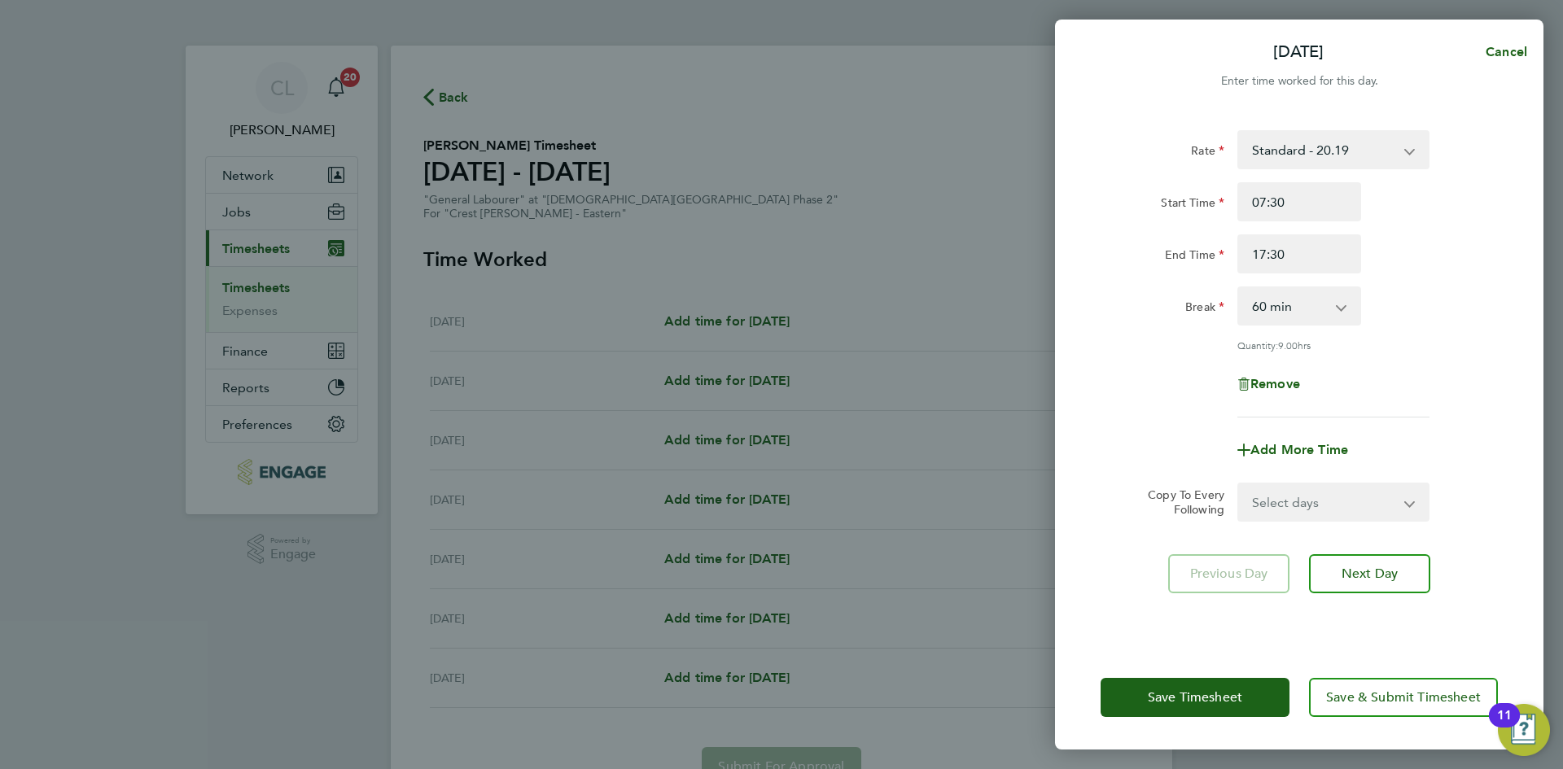
click at [1327, 480] on form "Rate Standard - 20.19 Standard - 18.35 Living Wage - 18.65 Start Time 07:30 End…" at bounding box center [1298, 325] width 397 height 391
click at [1314, 499] on select "Select days Day Weekday (Mon-Fri) Weekend (Sat-Sun) [DATE] [DATE] [DATE] [DATE]…" at bounding box center [1324, 502] width 171 height 36
select select "WEEKDAY"
click at [1239, 484] on select "Select days Day Weekday (Mon-Fri) Weekend (Sat-Sun) [DATE] [DATE] [DATE] [DATE]…" at bounding box center [1324, 502] width 171 height 36
select select "[DATE]"
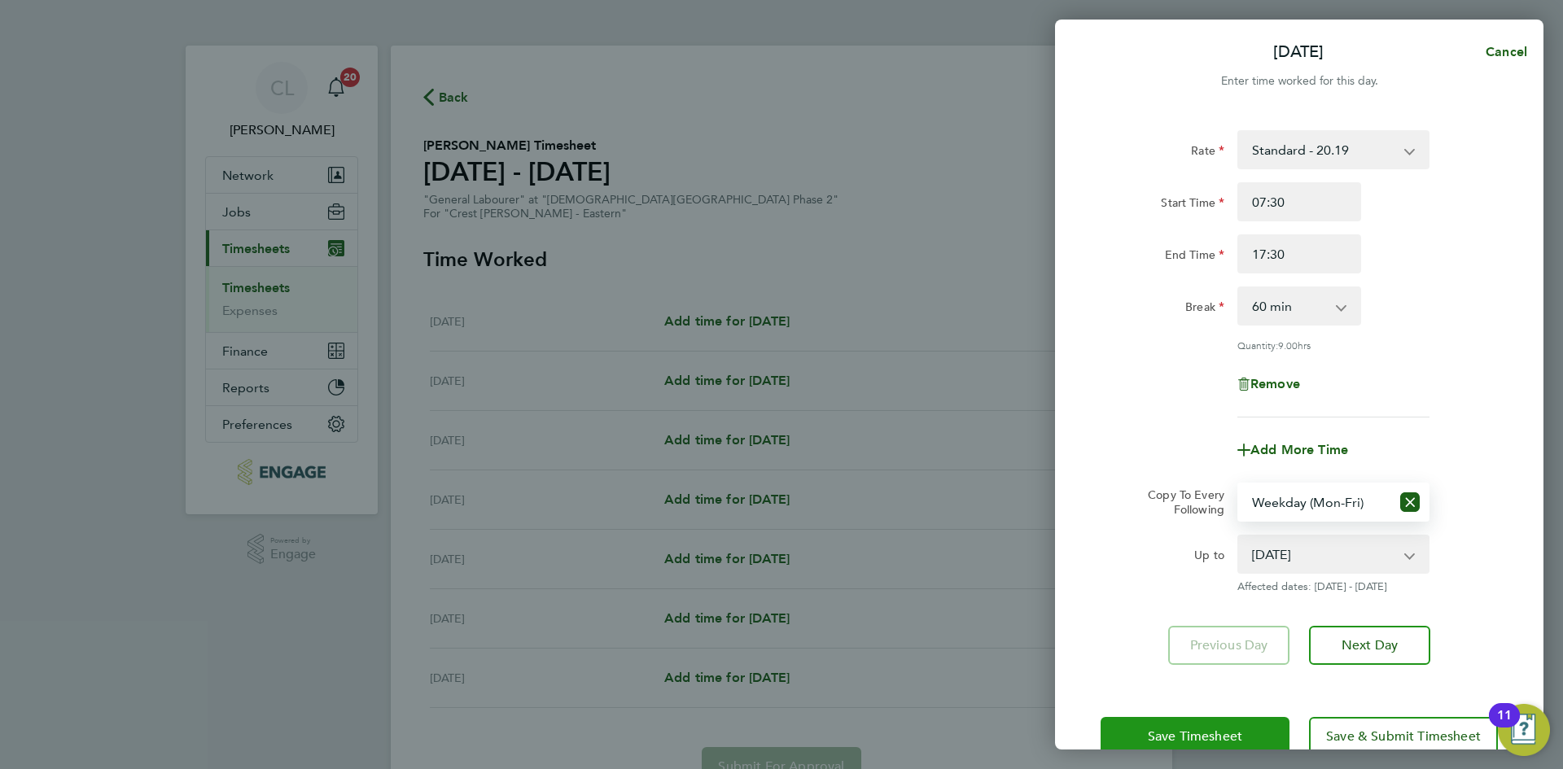
click at [1148, 732] on span "Save Timesheet" at bounding box center [1195, 736] width 94 height 16
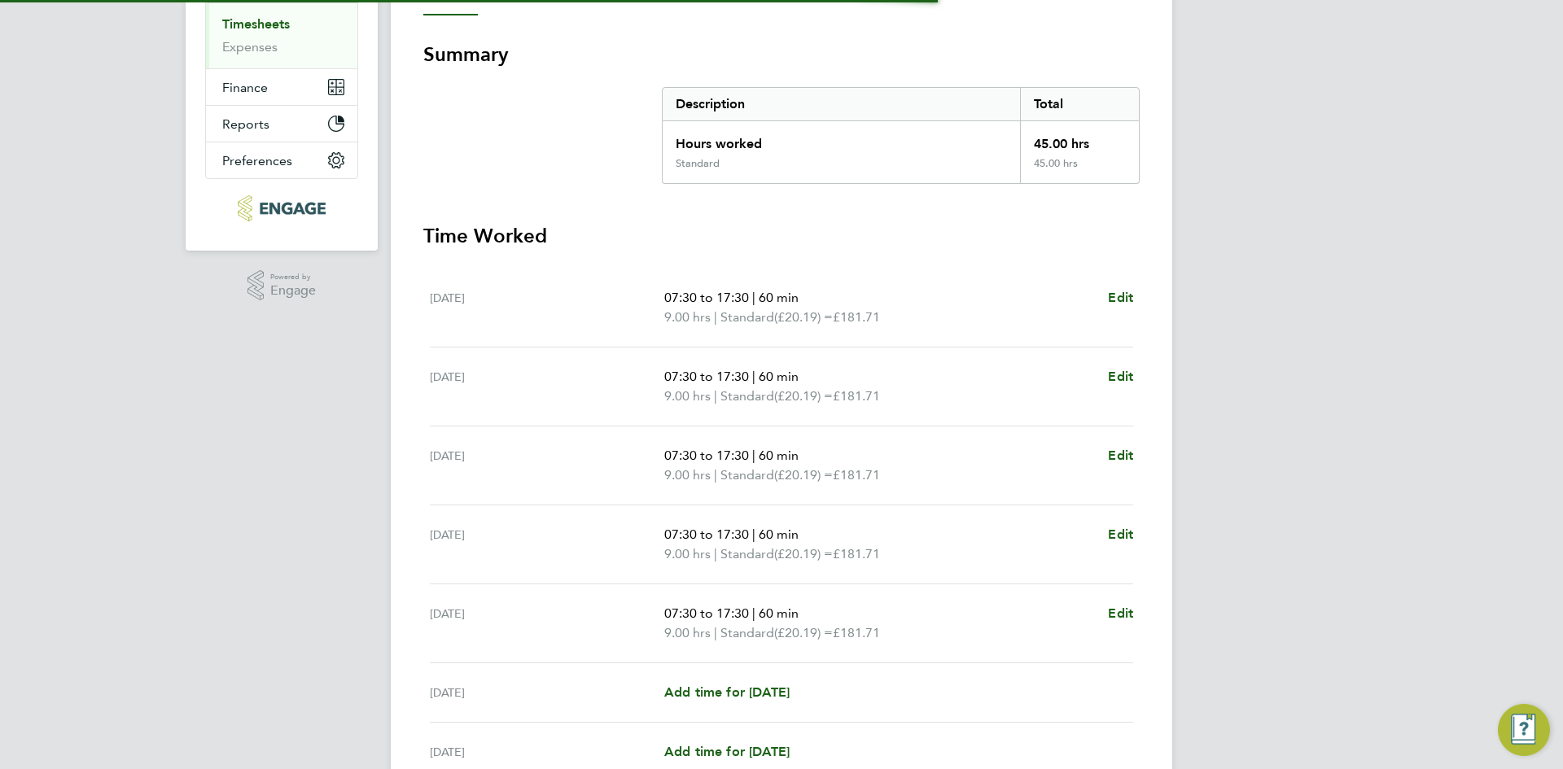
scroll to position [420, 0]
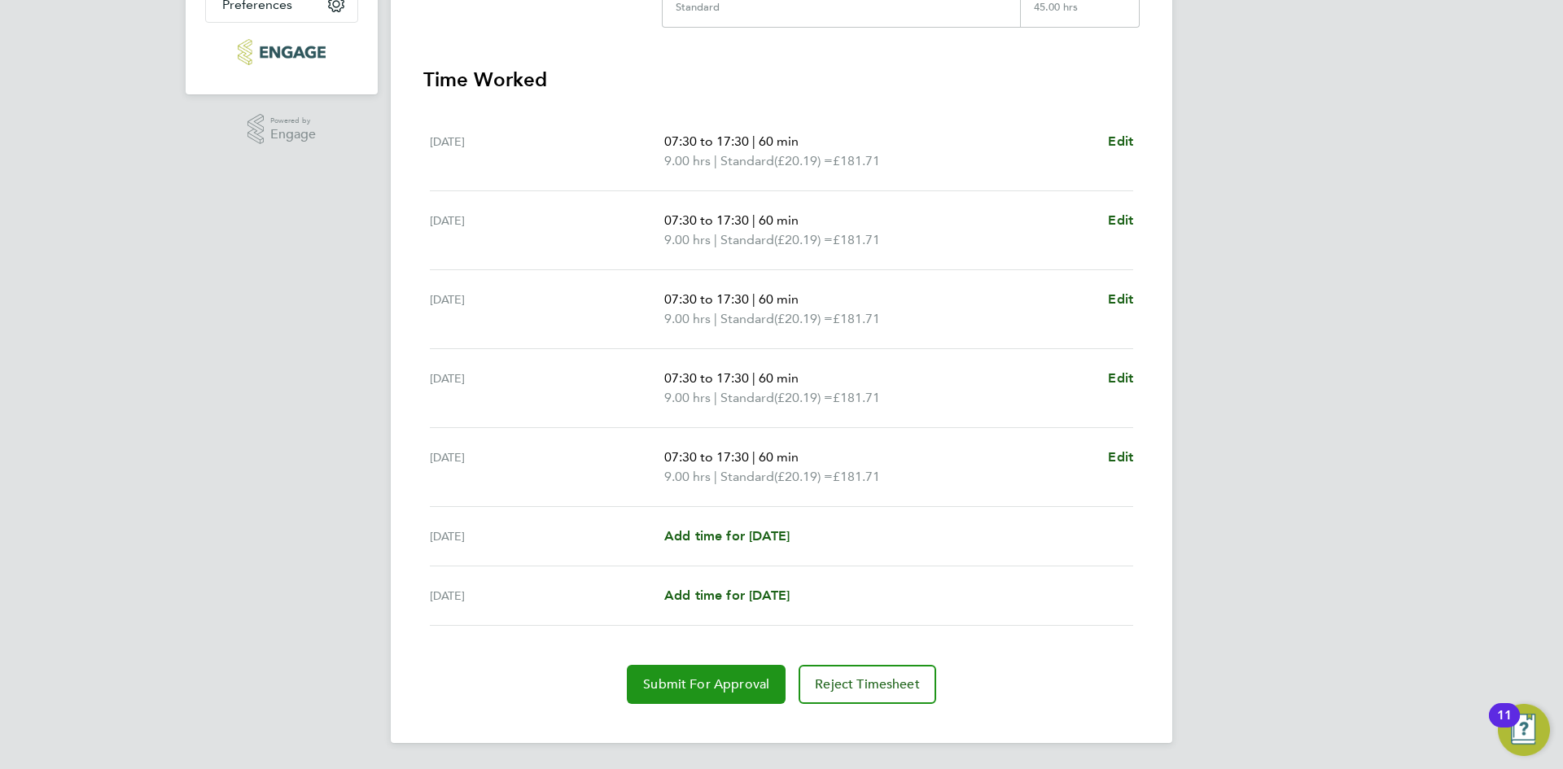
click at [691, 686] on span "Submit For Approval" at bounding box center [706, 684] width 126 height 16
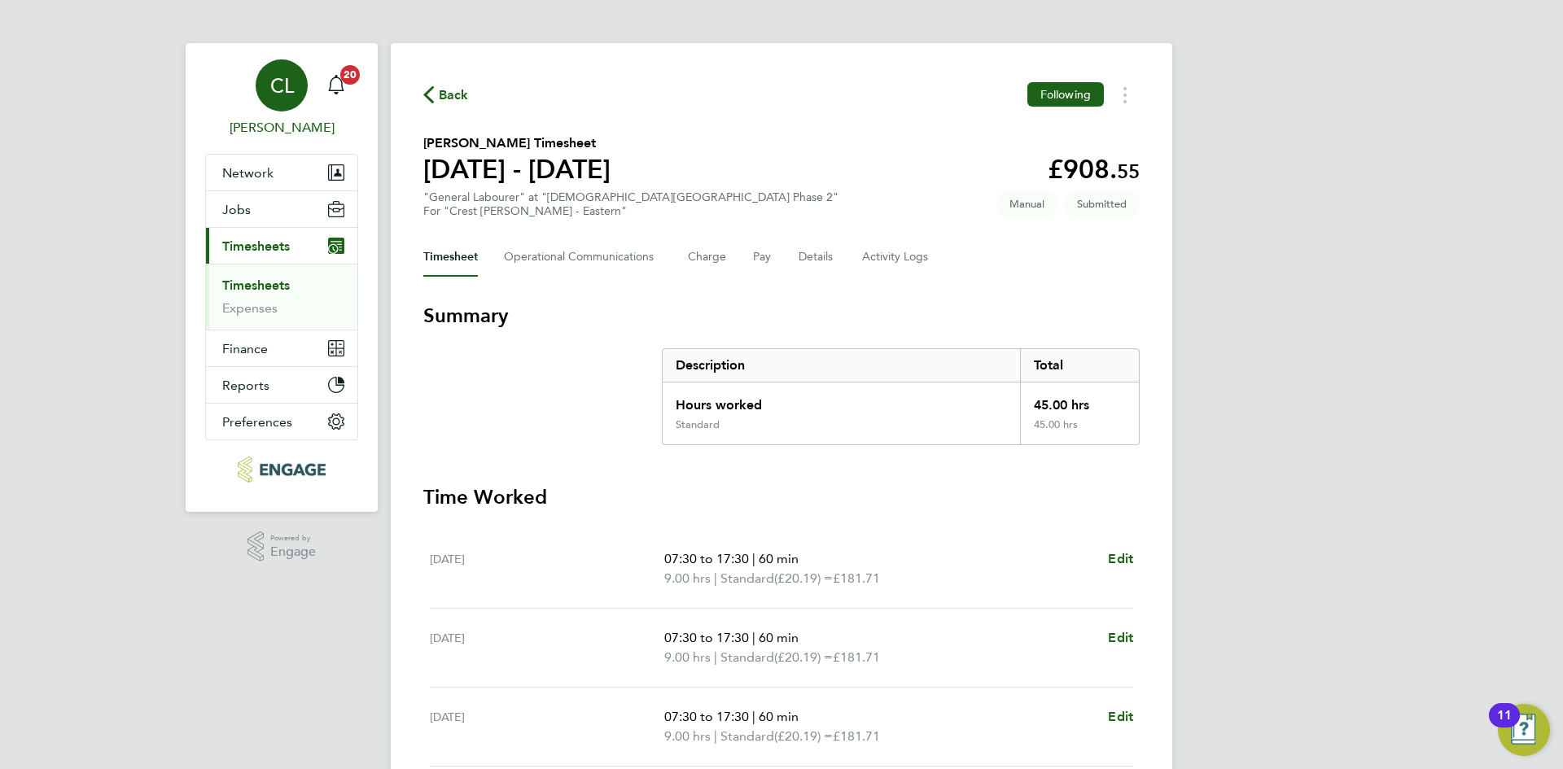
scroll to position [0, 0]
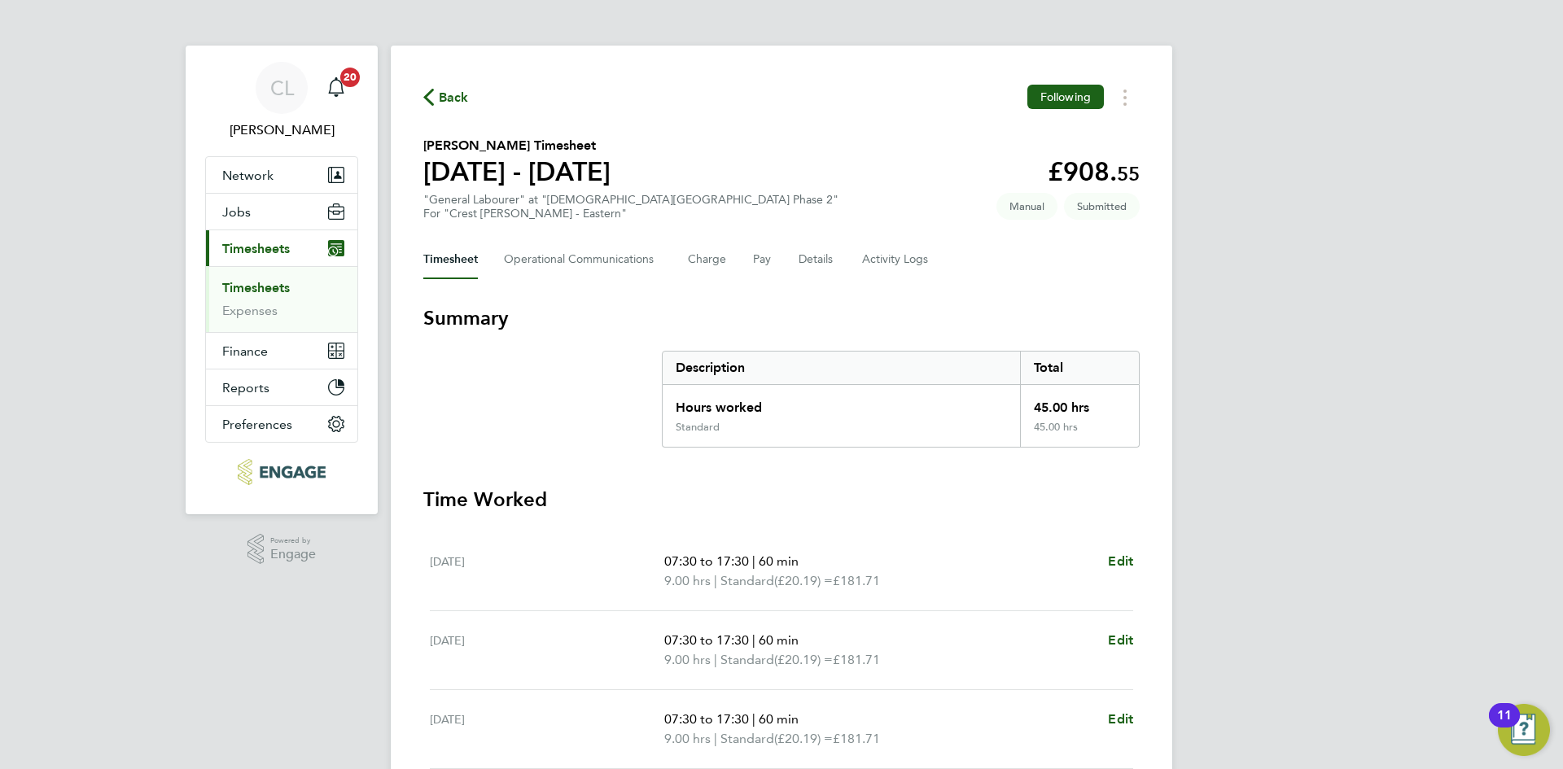
click at [452, 94] on span "Back" at bounding box center [454, 98] width 30 height 20
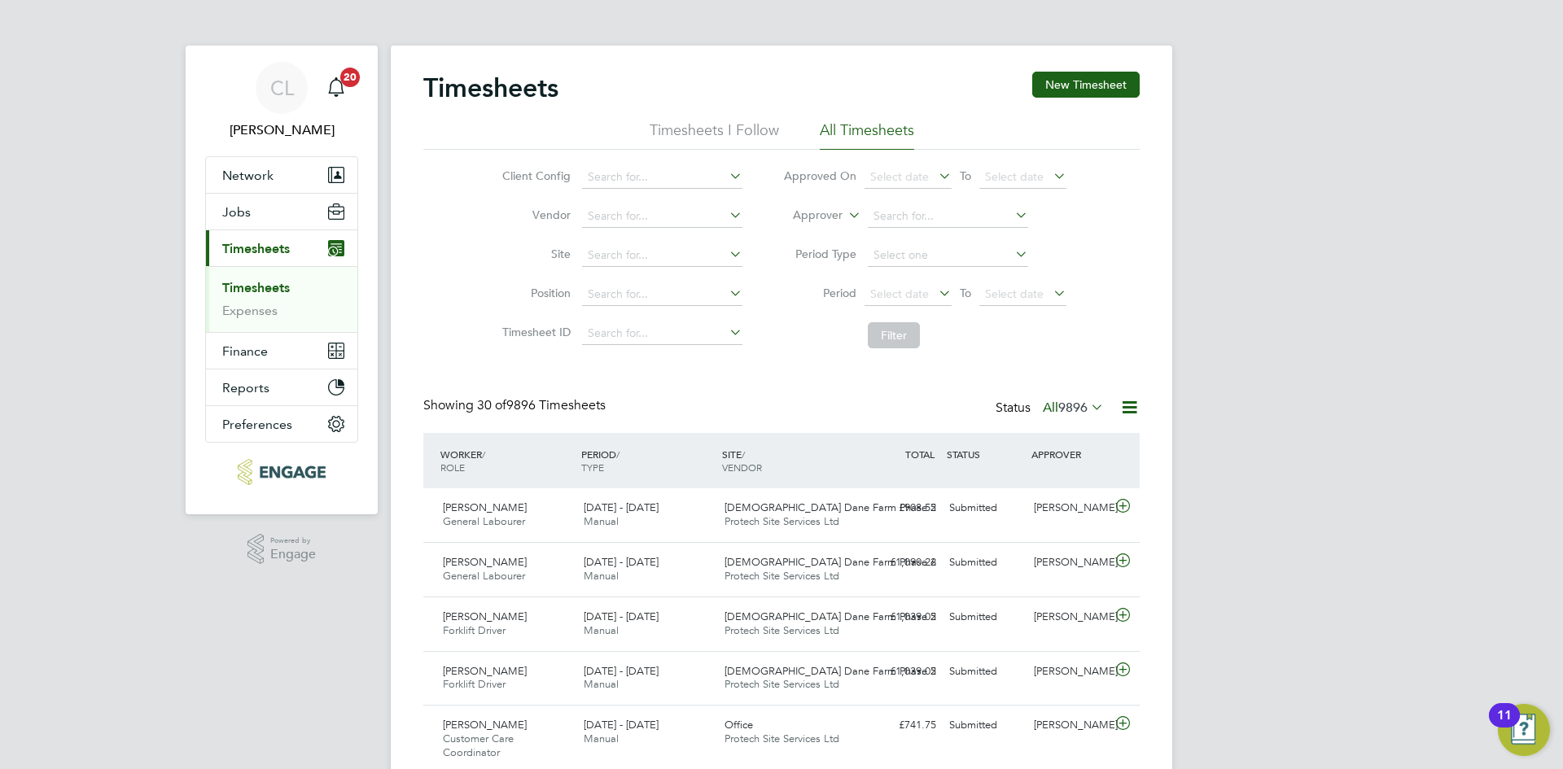
scroll to position [42, 142]
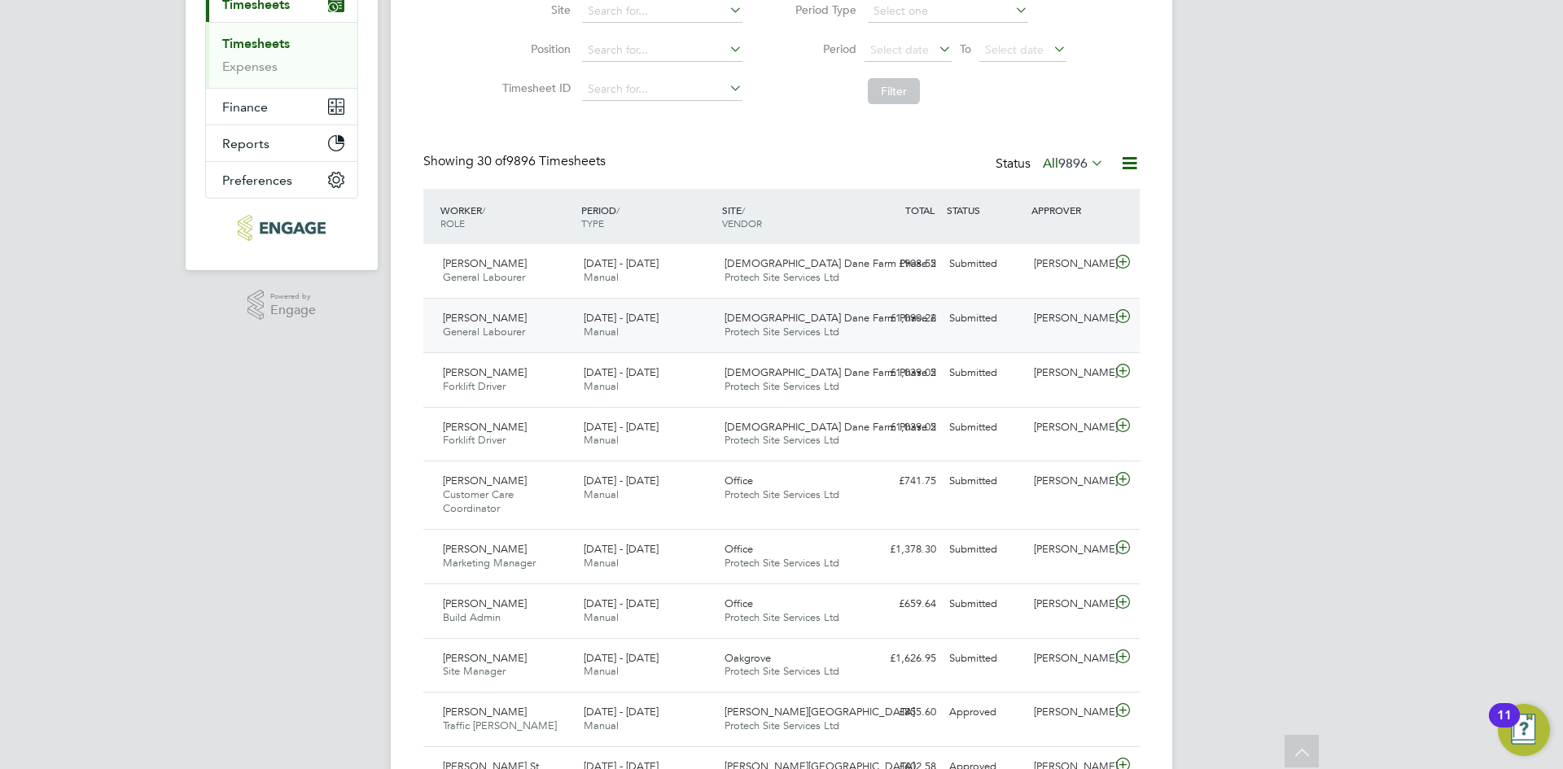
click at [1122, 313] on icon at bounding box center [1123, 316] width 20 height 13
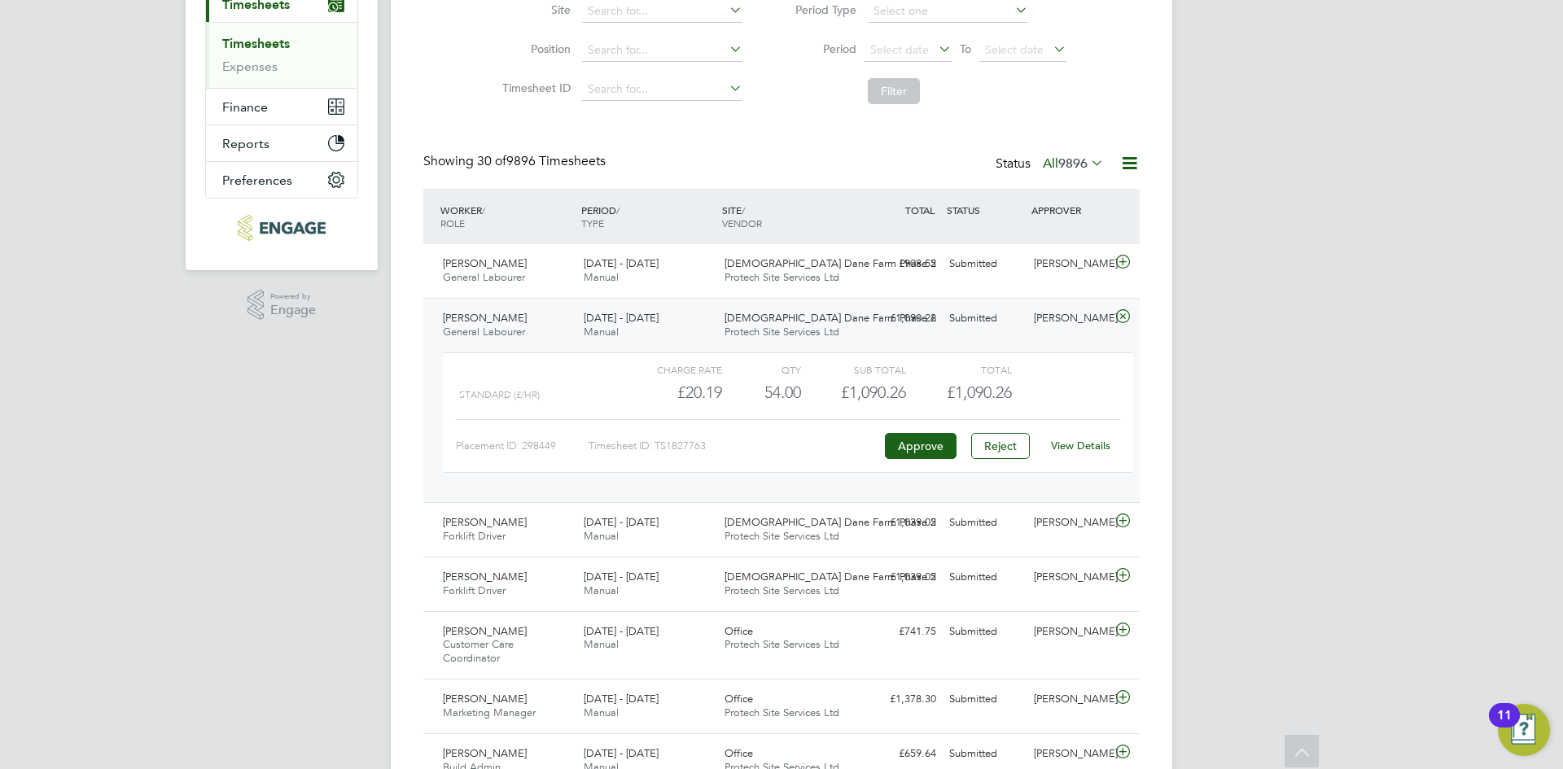
click at [1122, 313] on icon at bounding box center [1123, 316] width 20 height 13
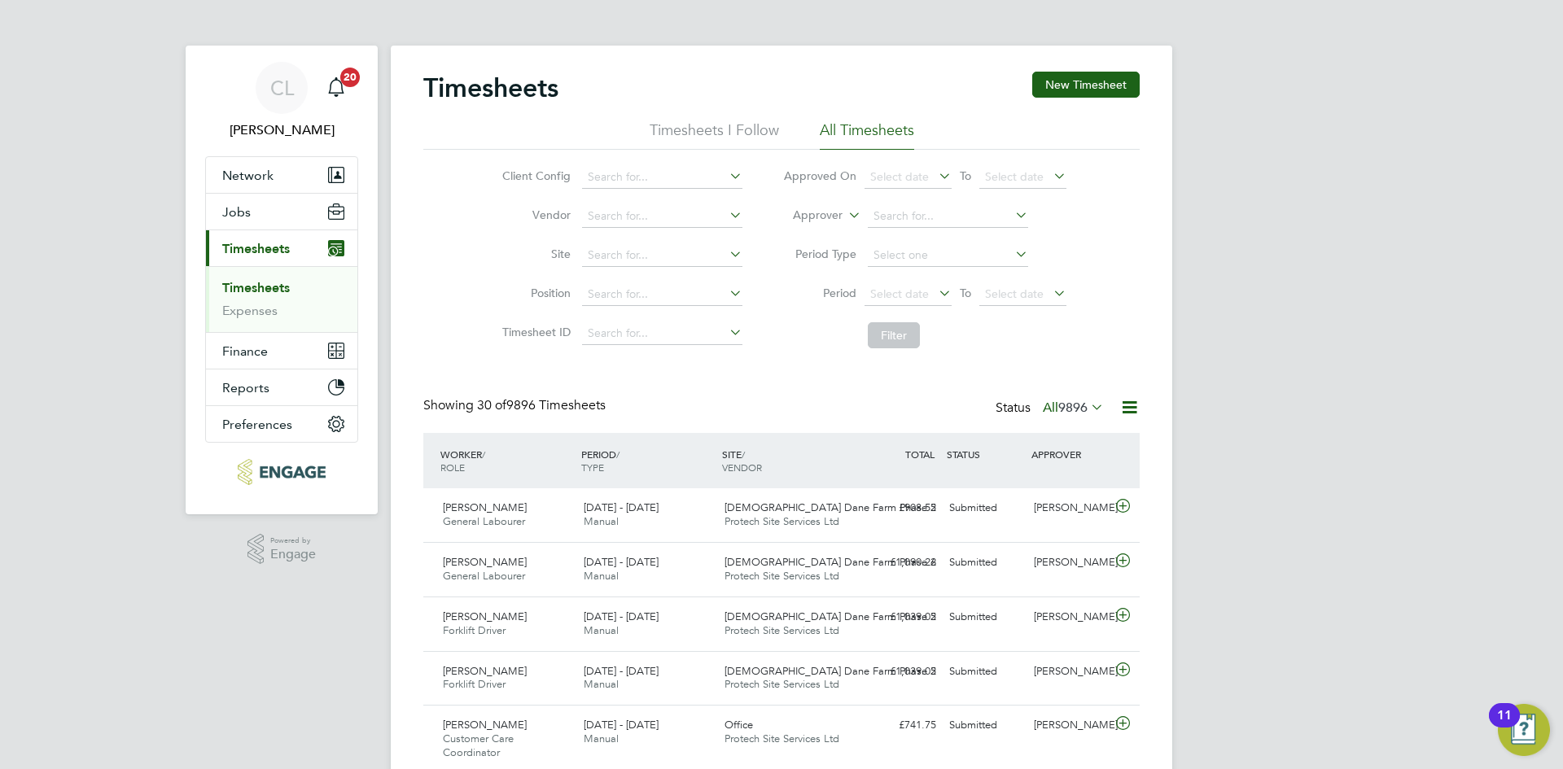
click at [1076, 81] on button "New Timesheet" at bounding box center [1085, 85] width 107 height 26
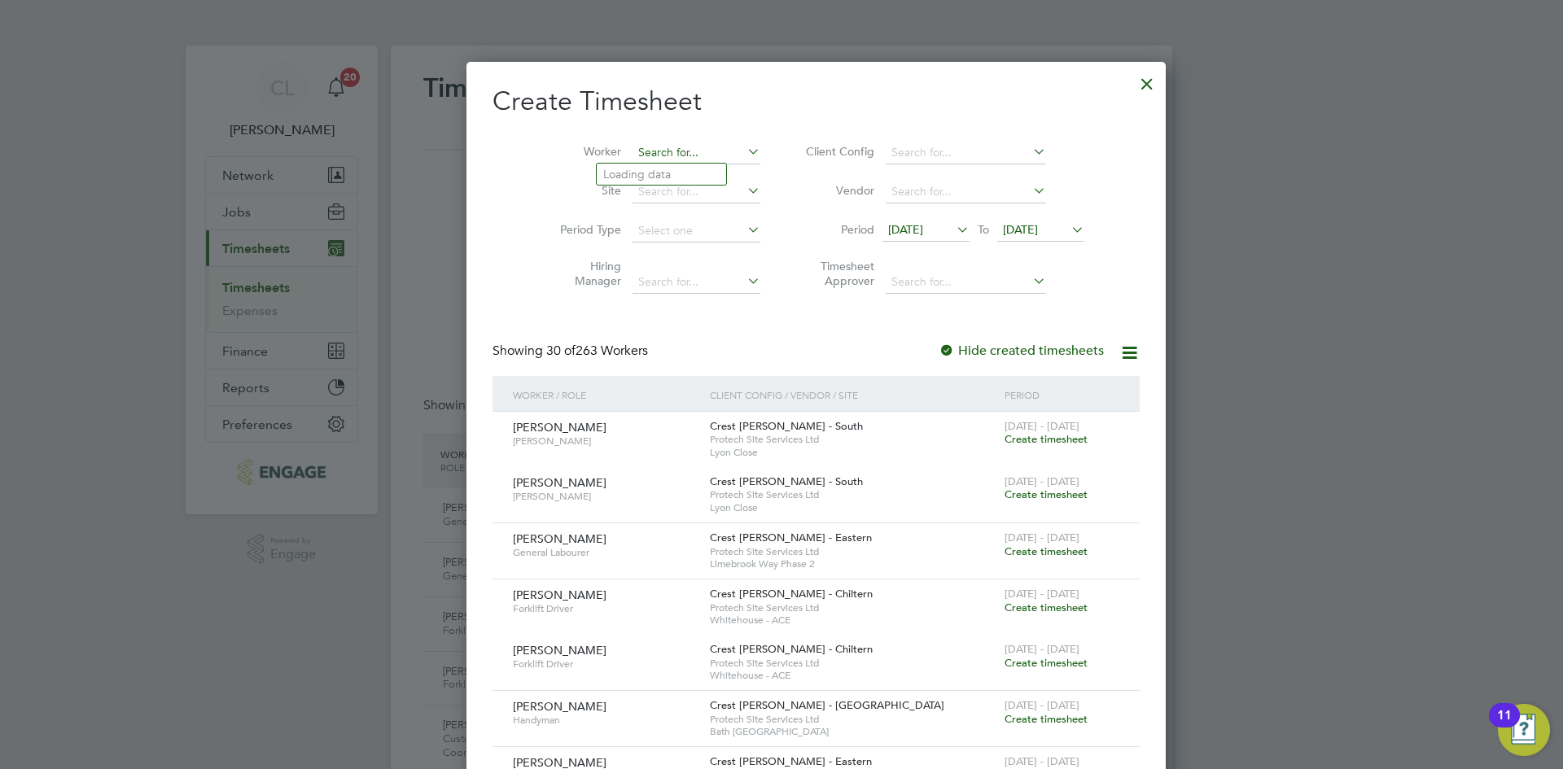
click at [641, 153] on input at bounding box center [696, 153] width 128 height 23
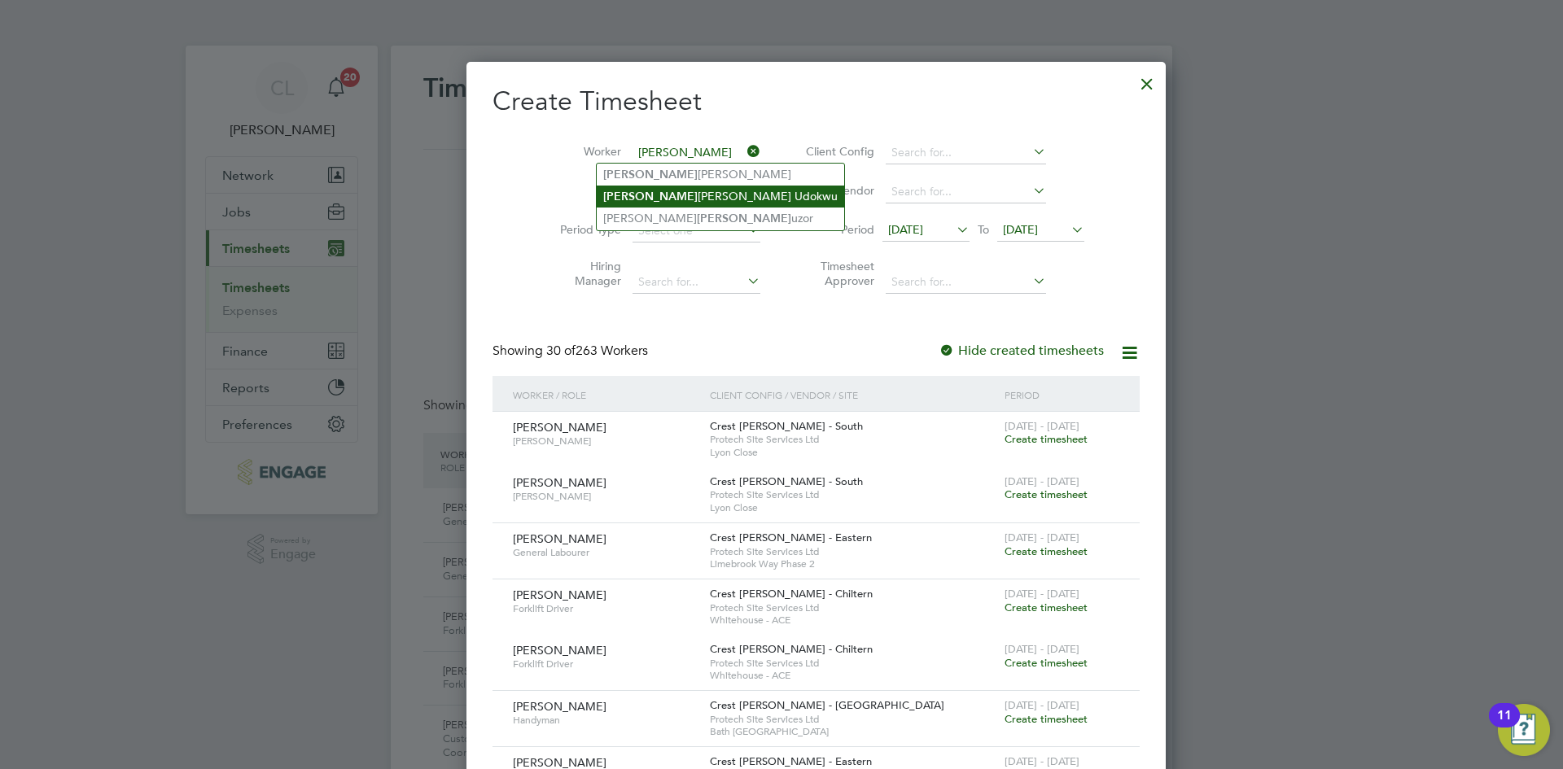
click at [673, 190] on li "Chib uike Udokwu" at bounding box center [720, 197] width 247 height 22
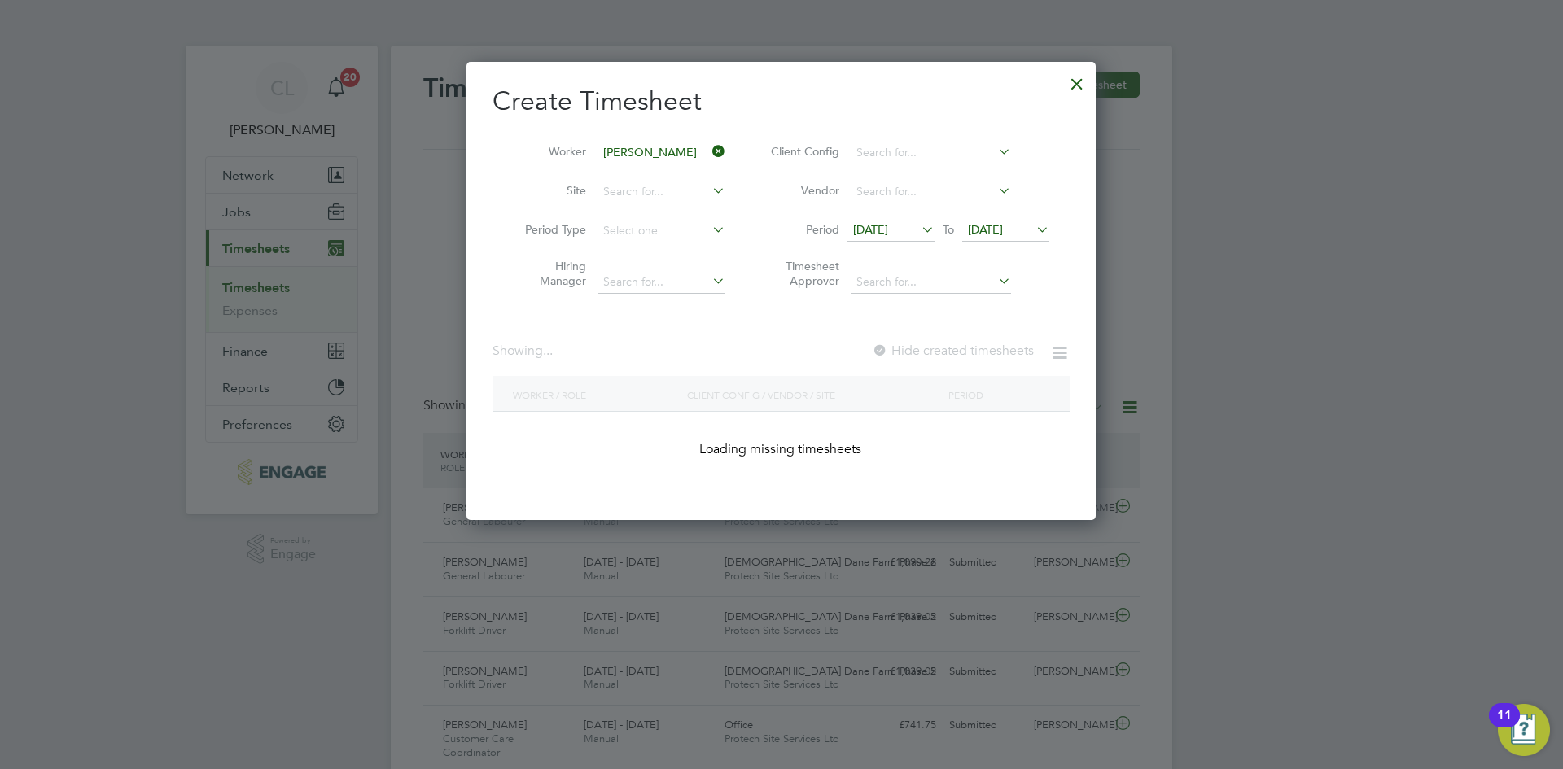
type input "Chibuike Udokwu"
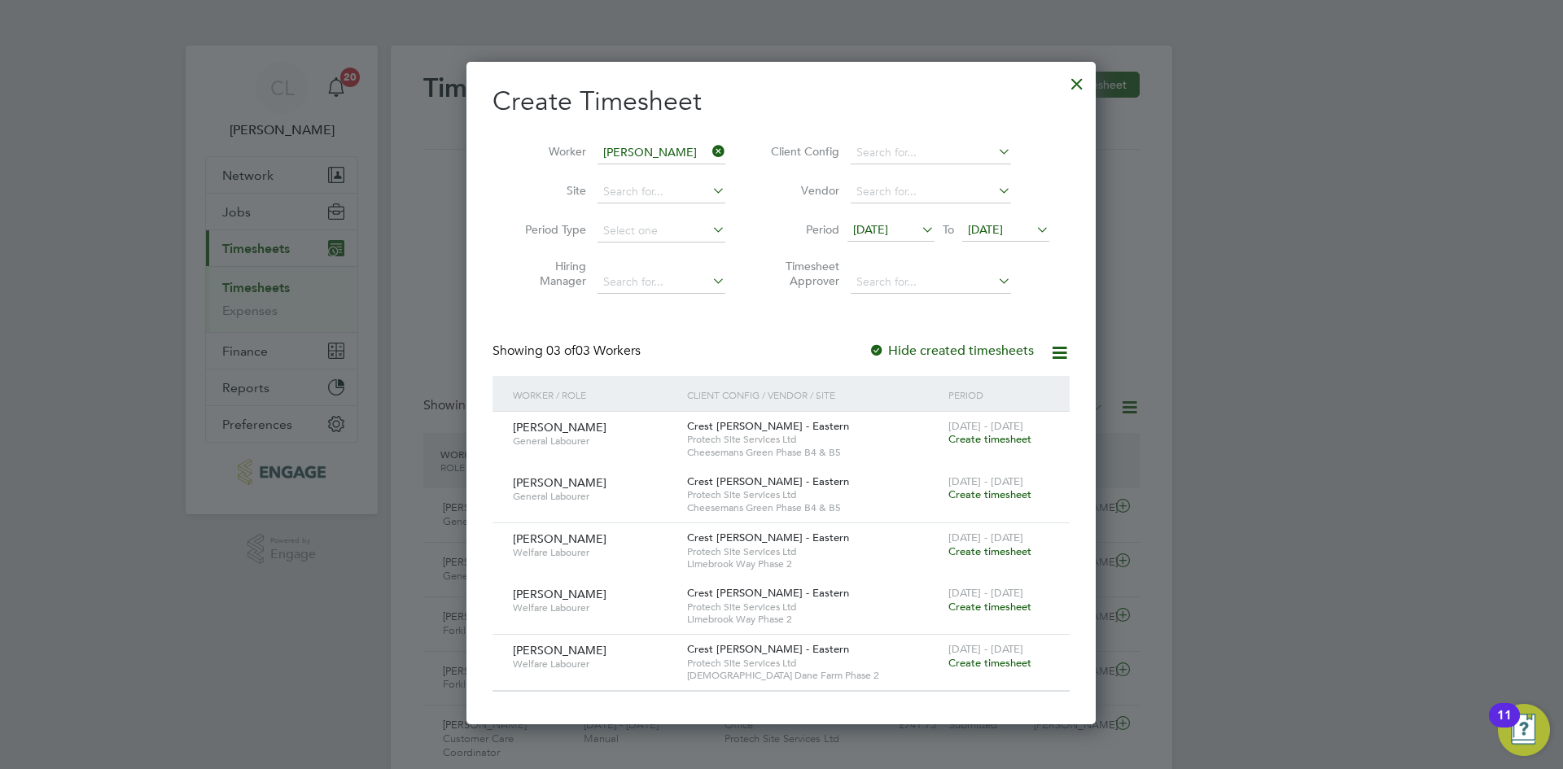
click at [967, 663] on span "Create timesheet" at bounding box center [989, 663] width 83 height 14
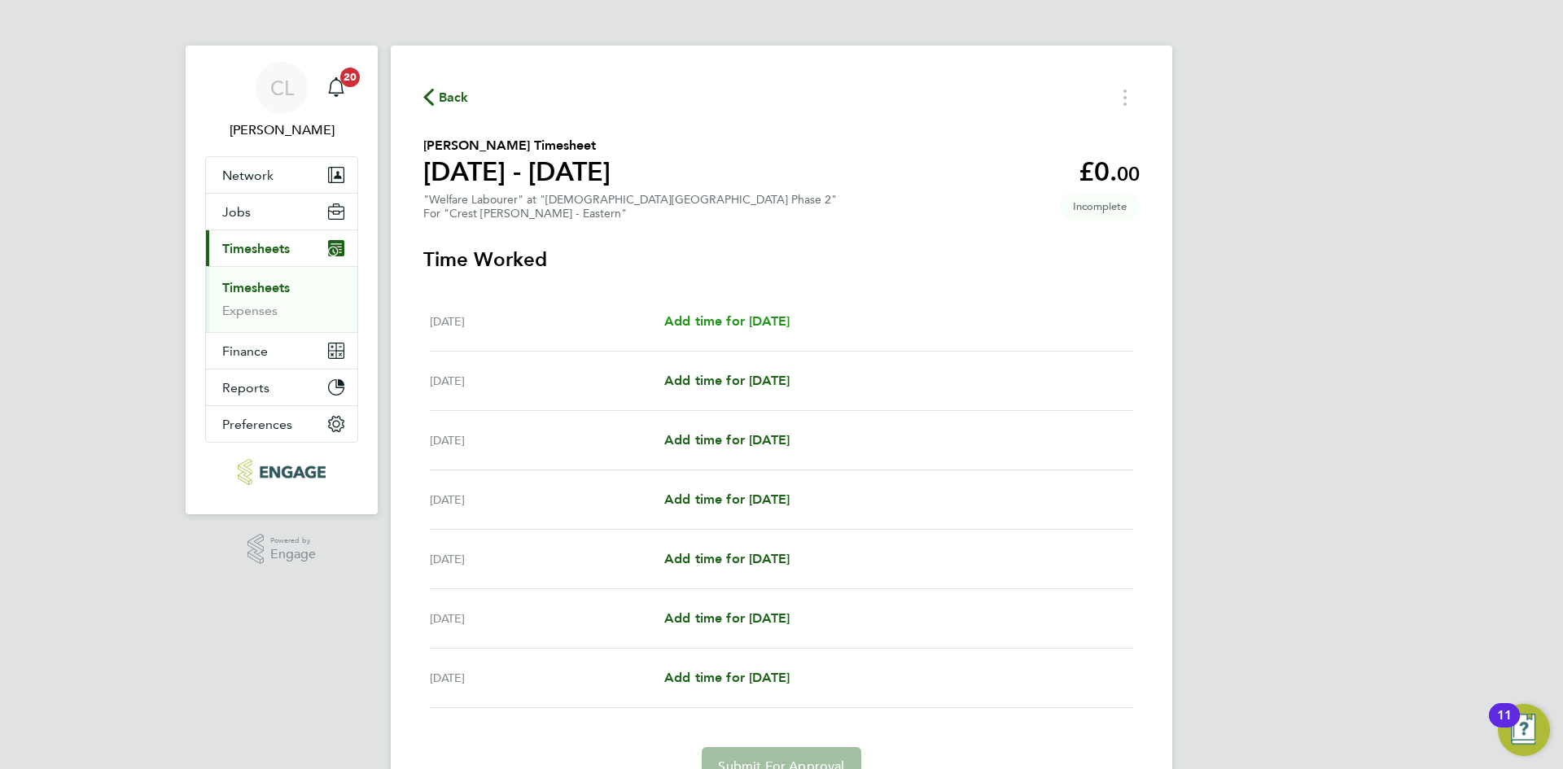
click at [789, 321] on span "Add time for [DATE]" at bounding box center [726, 320] width 125 height 15
select select "60"
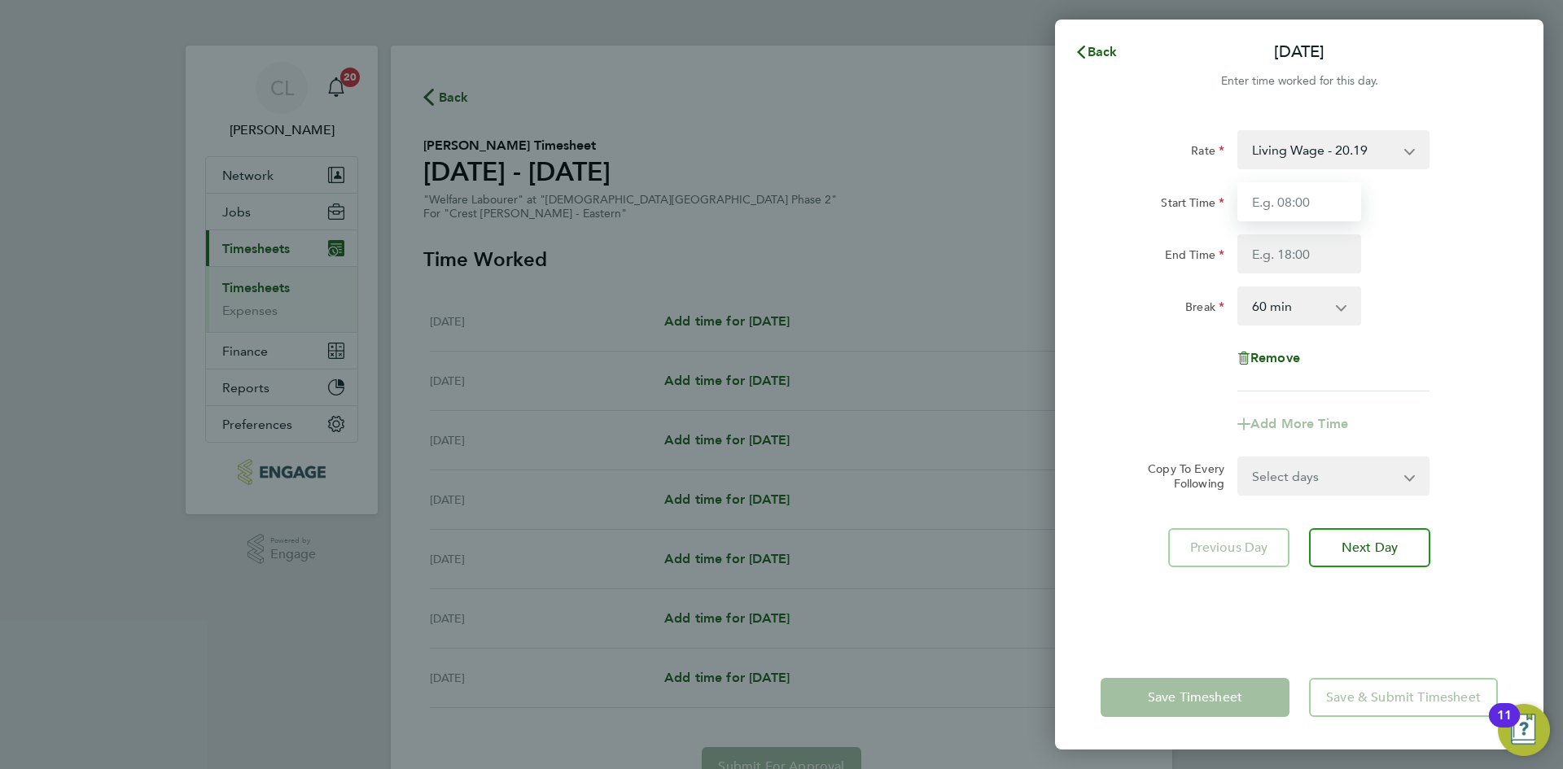
drag, startPoint x: 1311, startPoint y: 199, endPoint x: 1318, endPoint y: 221, distance: 22.9
click at [1311, 199] on input "Start Time" at bounding box center [1299, 201] width 124 height 39
type input "07:30"
click at [1302, 253] on input "End Time" at bounding box center [1299, 253] width 124 height 39
type input "17:30"
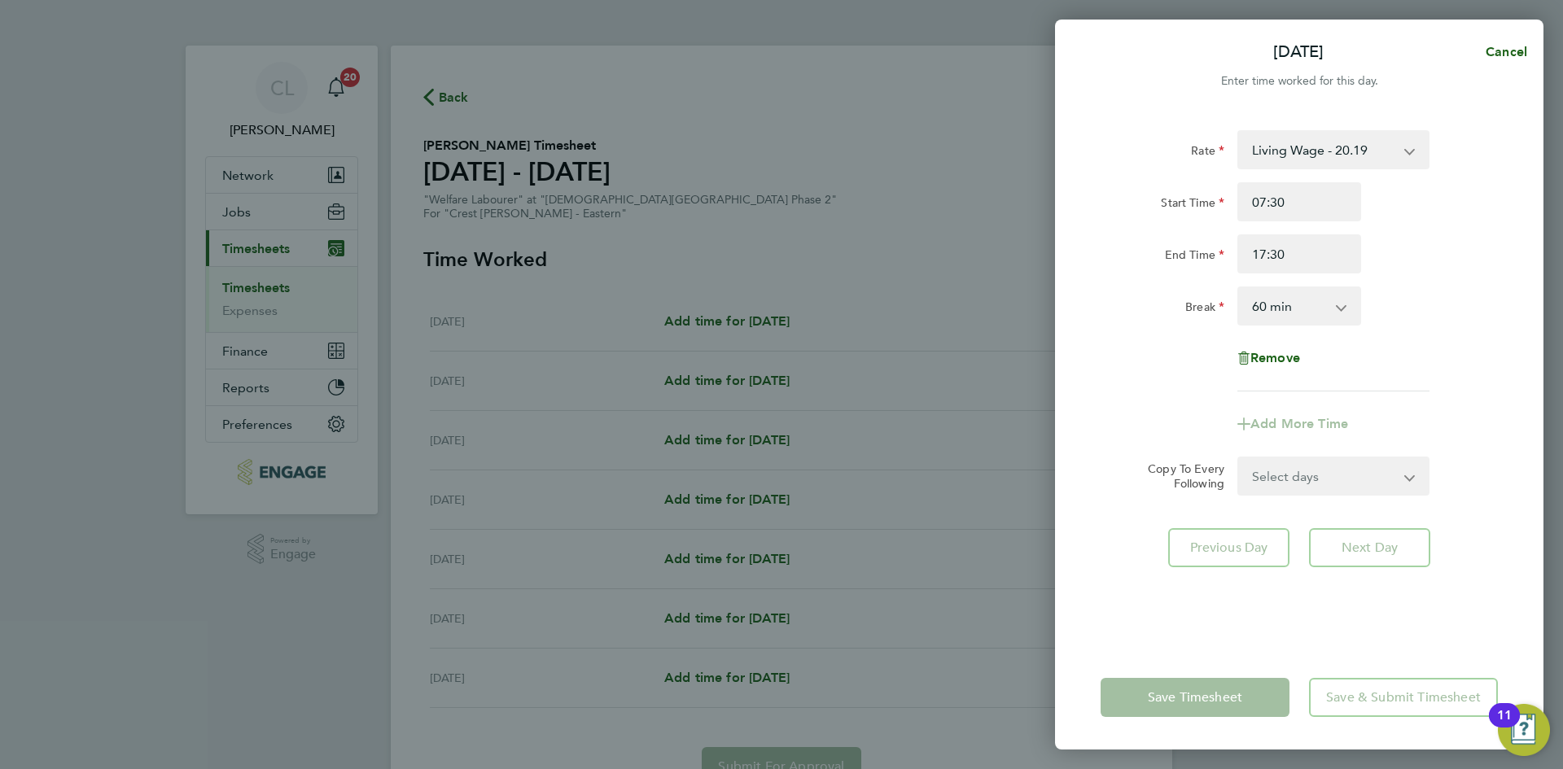
drag, startPoint x: 1449, startPoint y: 315, endPoint x: 1444, endPoint y: 330, distance: 15.7
click at [1449, 315] on div "Break 0 min 15 min 30 min 45 min 60 min 75 min 90 min" at bounding box center [1299, 305] width 410 height 39
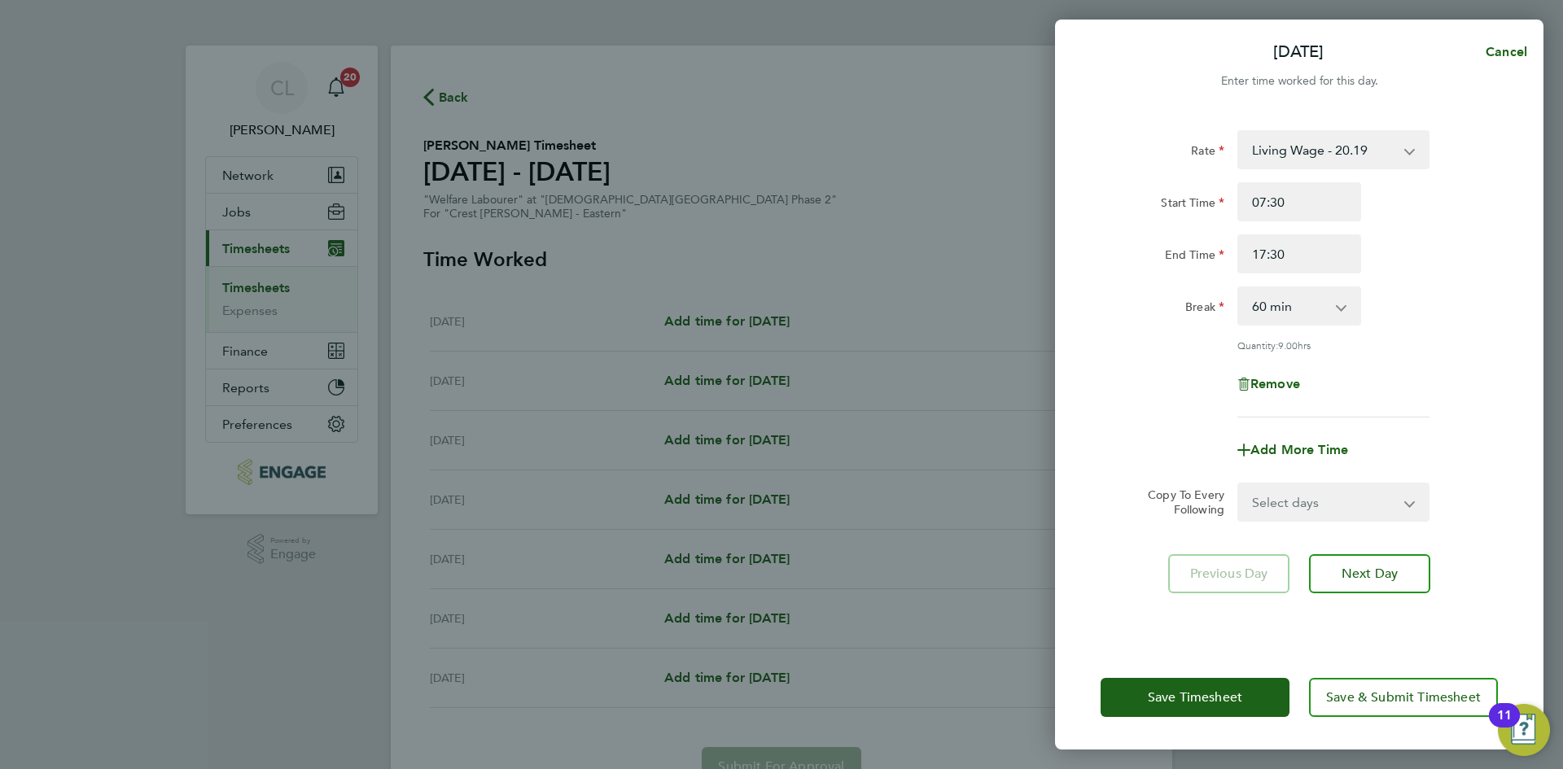
click at [1315, 484] on select "Select days Day Weekday (Mon-Fri) Weekend (Sat-Sun) [DATE] [DATE] [DATE] [DATE]…" at bounding box center [1324, 502] width 171 height 36
select select "WEEKDAY"
click at [1239, 484] on select "Select days Day Weekday (Mon-Fri) Weekend (Sat-Sun) [DATE] [DATE] [DATE] [DATE]…" at bounding box center [1324, 502] width 171 height 36
select select "[DATE]"
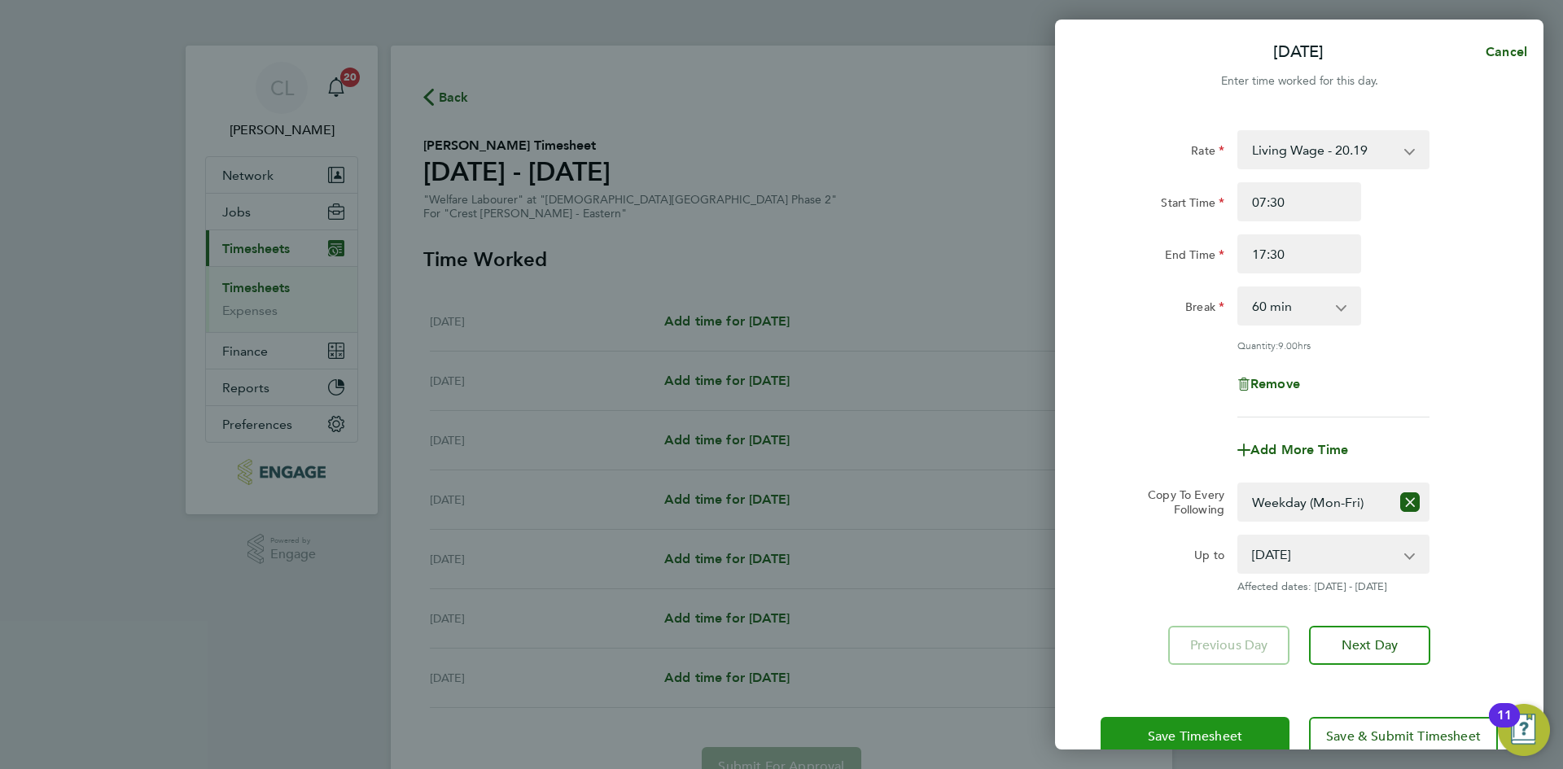
click at [1157, 732] on span "Save Timesheet" at bounding box center [1195, 736] width 94 height 16
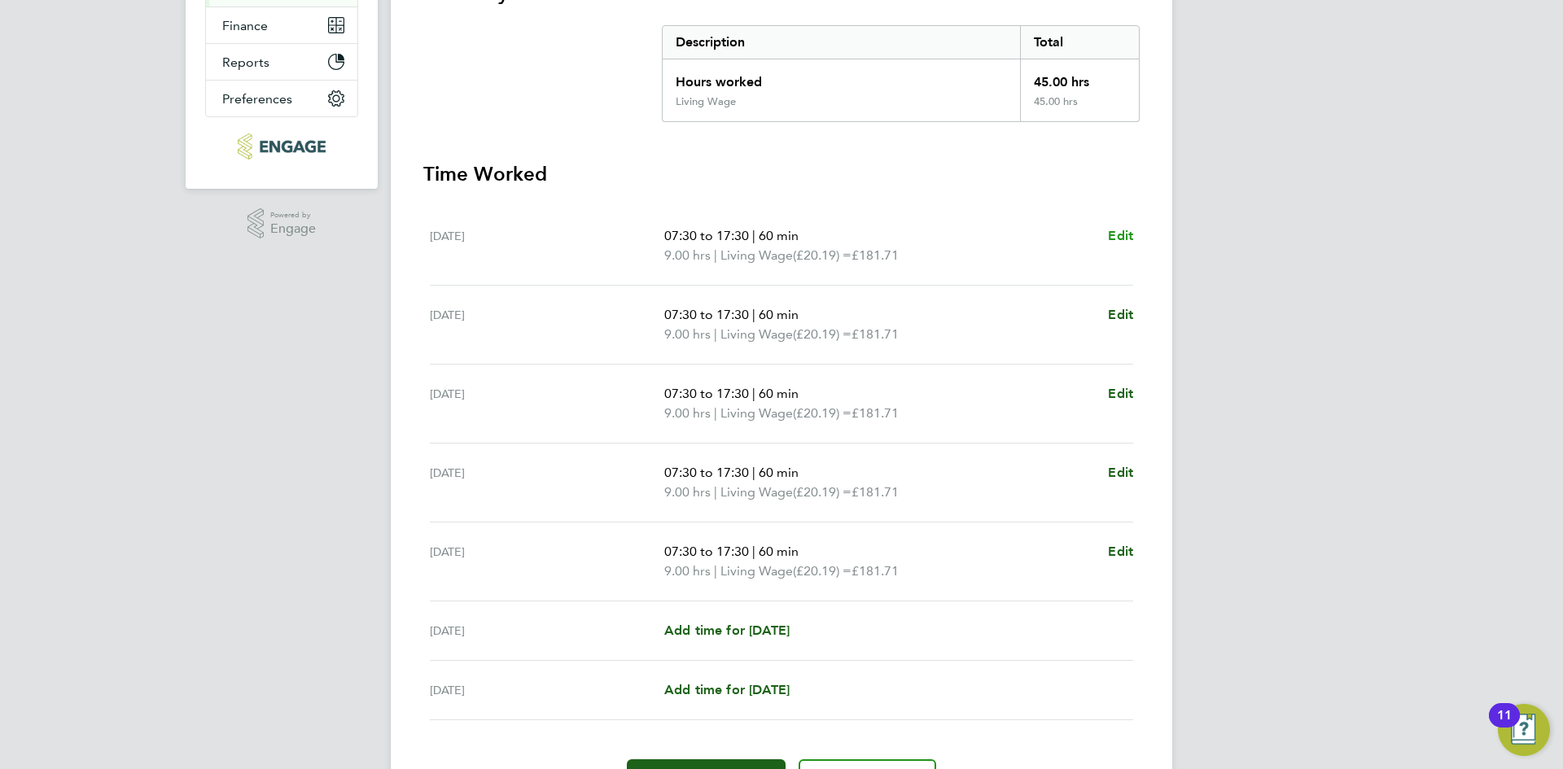
click at [1118, 234] on span "Edit" at bounding box center [1120, 235] width 25 height 15
select select "60"
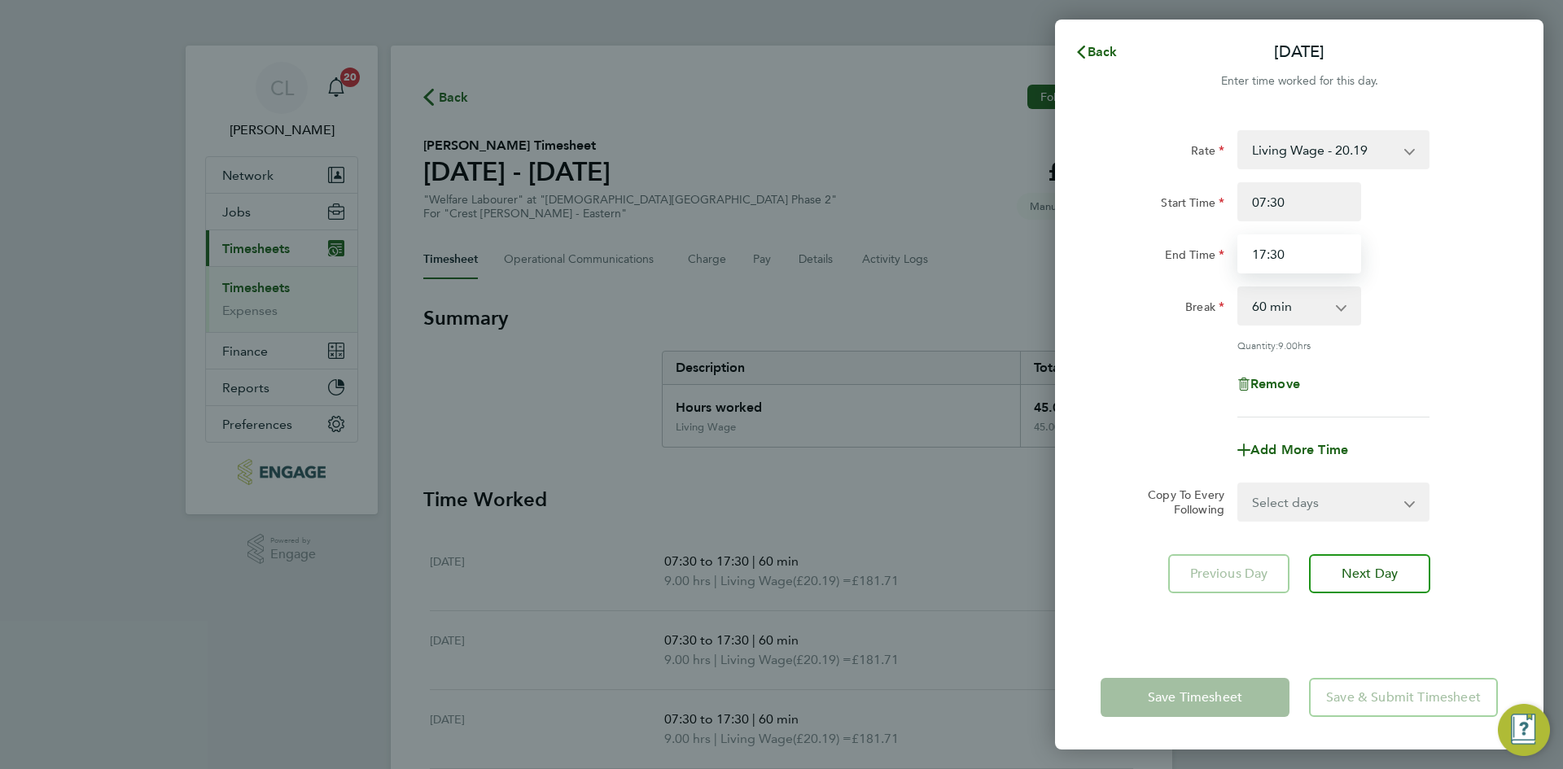
drag, startPoint x: 1343, startPoint y: 250, endPoint x: 1156, endPoint y: 243, distance: 187.3
click at [1156, 243] on div "End Time 17:30" at bounding box center [1299, 253] width 410 height 39
click at [1346, 265] on input "End Time" at bounding box center [1299, 253] width 124 height 39
type input "16:30"
click at [1544, 292] on div "Back Mon 15 Sep Enter time worked for this day. Rate Living Wage - 20.19 Start …" at bounding box center [781, 384] width 1563 height 769
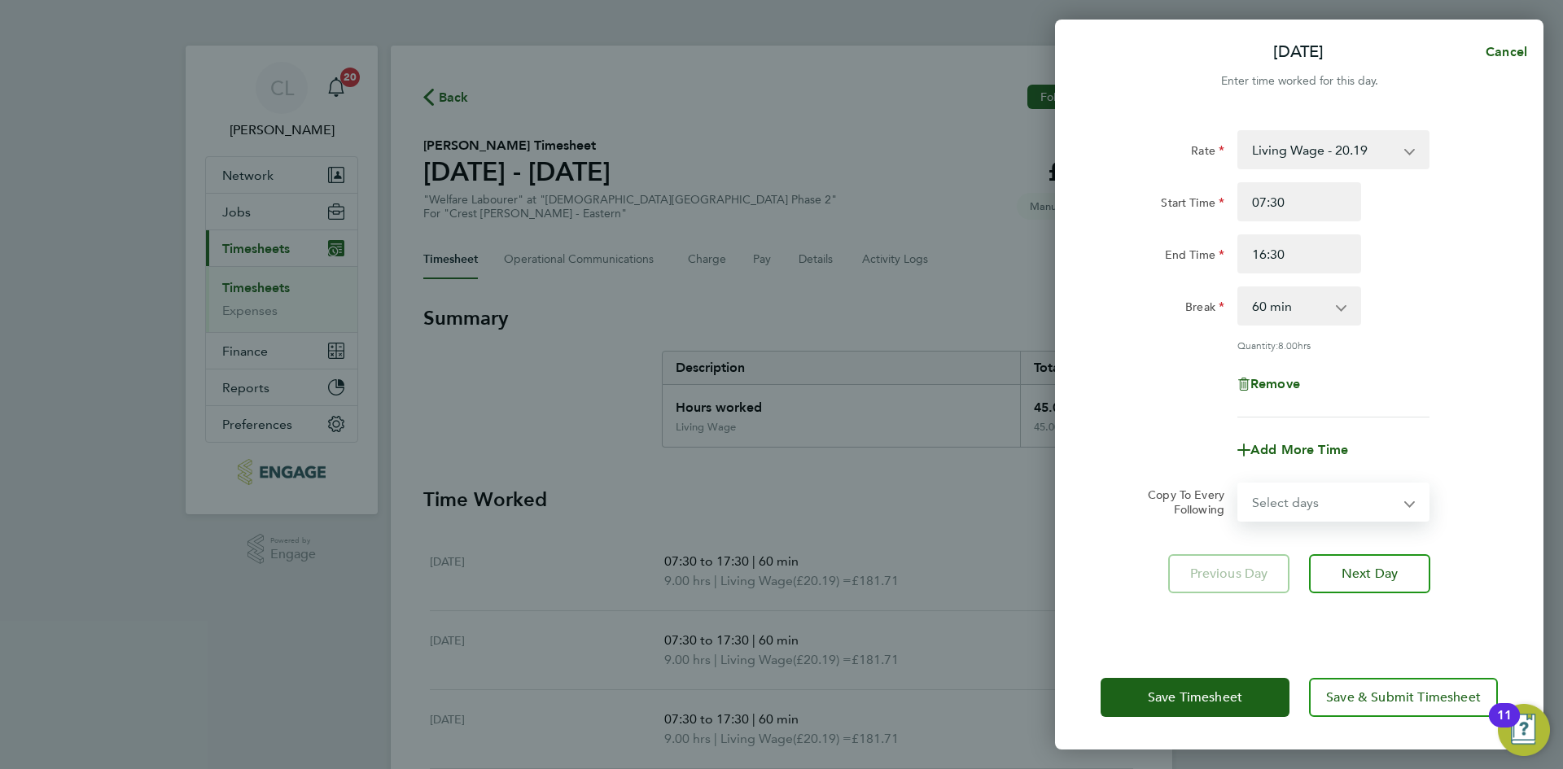
drag, startPoint x: 1355, startPoint y: 497, endPoint x: 1352, endPoint y: 517, distance: 19.8
click at [1355, 497] on select "Select days Day Weekday (Mon-Fri) Weekend (Sat-Sun) [DATE] [DATE] [DATE] [DATE]…" at bounding box center [1324, 502] width 171 height 36
select select "TUE"
click at [1239, 484] on select "Select days Day Weekday (Mon-Fri) Weekend (Sat-Sun) [DATE] [DATE] [DATE] [DATE]…" at bounding box center [1324, 502] width 171 height 36
select select "[DATE]"
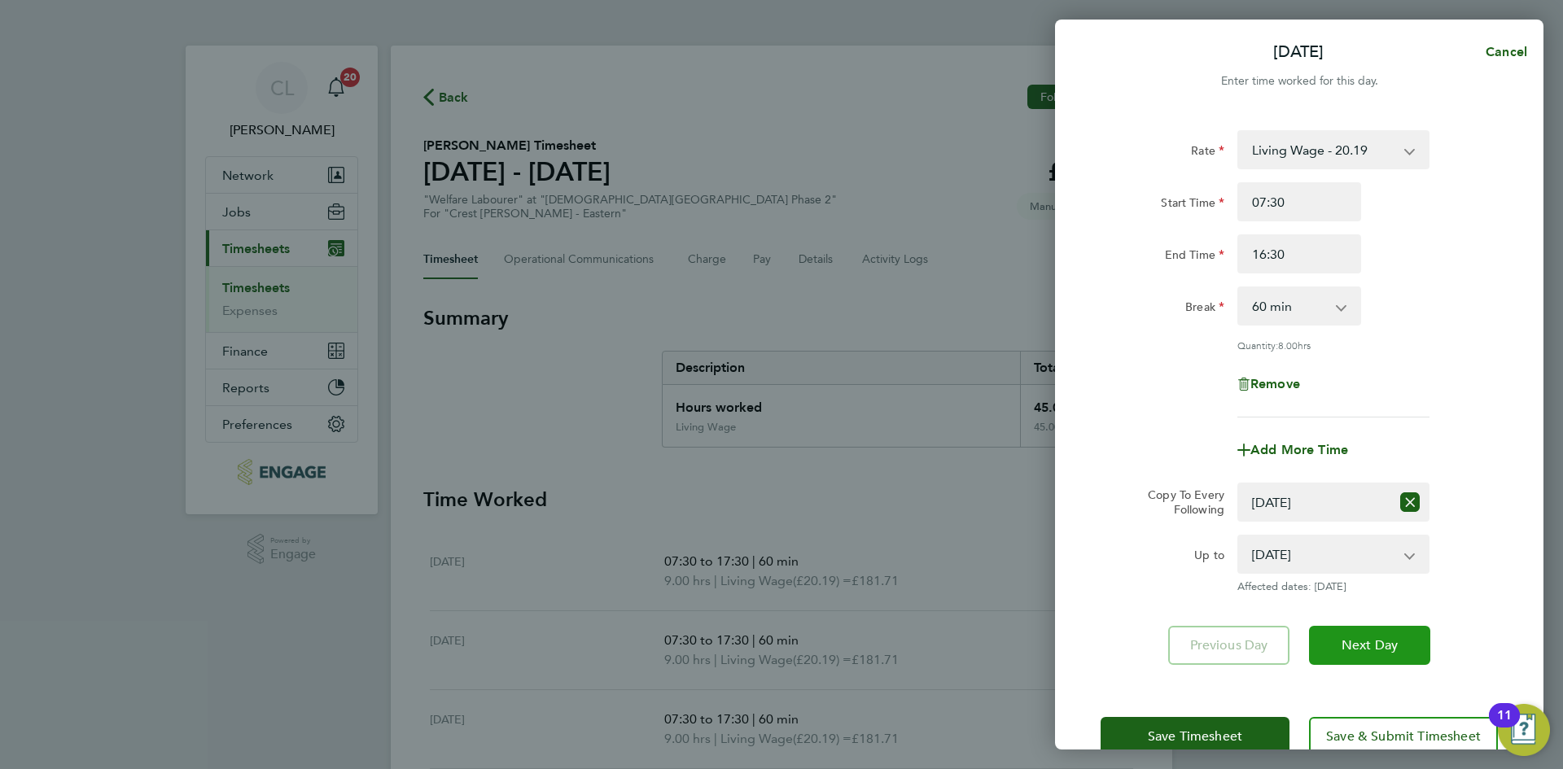
click at [1391, 650] on span "Next Day" at bounding box center [1369, 645] width 56 height 16
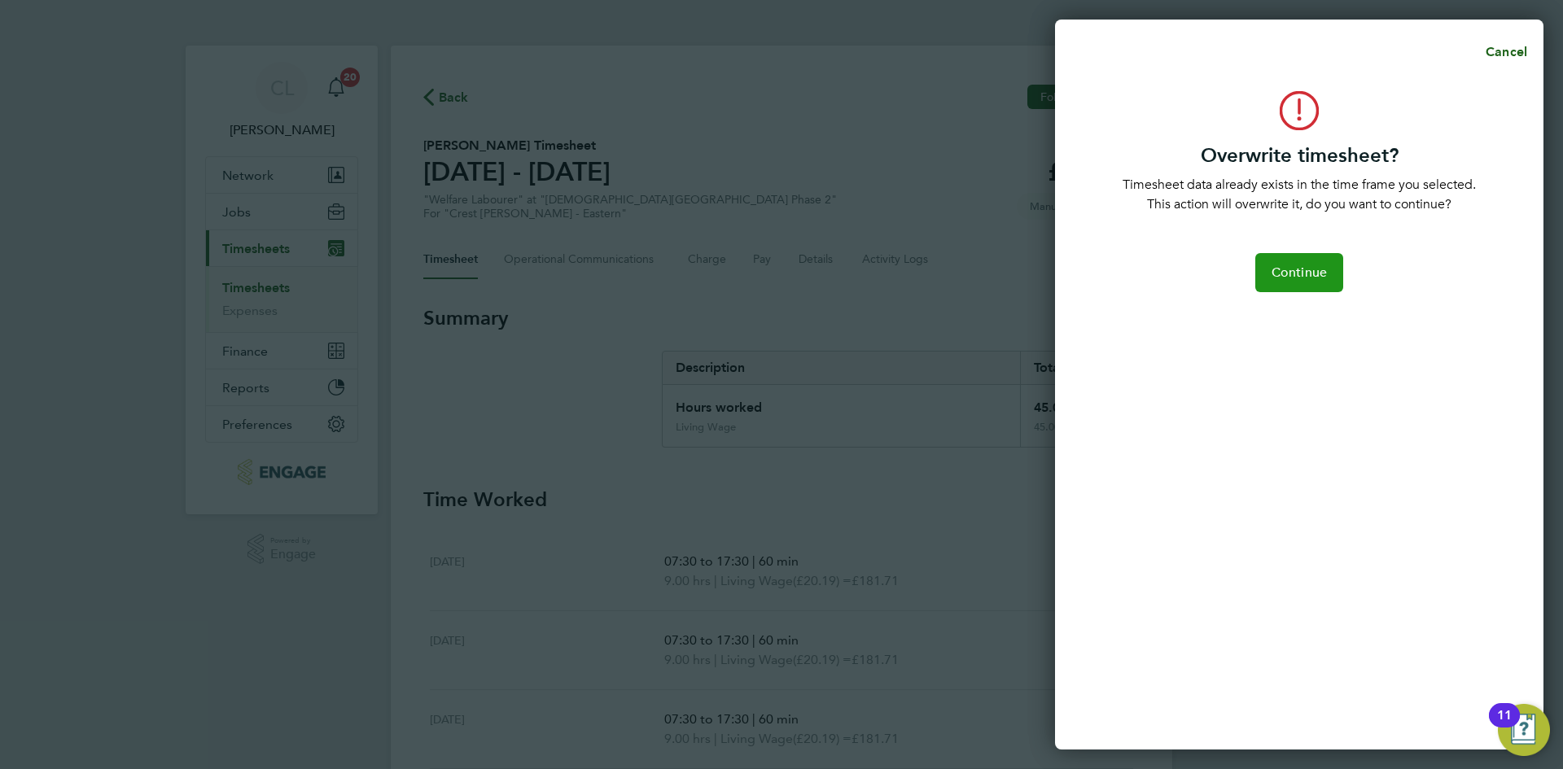
click at [1321, 273] on span "Continue" at bounding box center [1298, 273] width 55 height 16
select select "0: null"
select select "60"
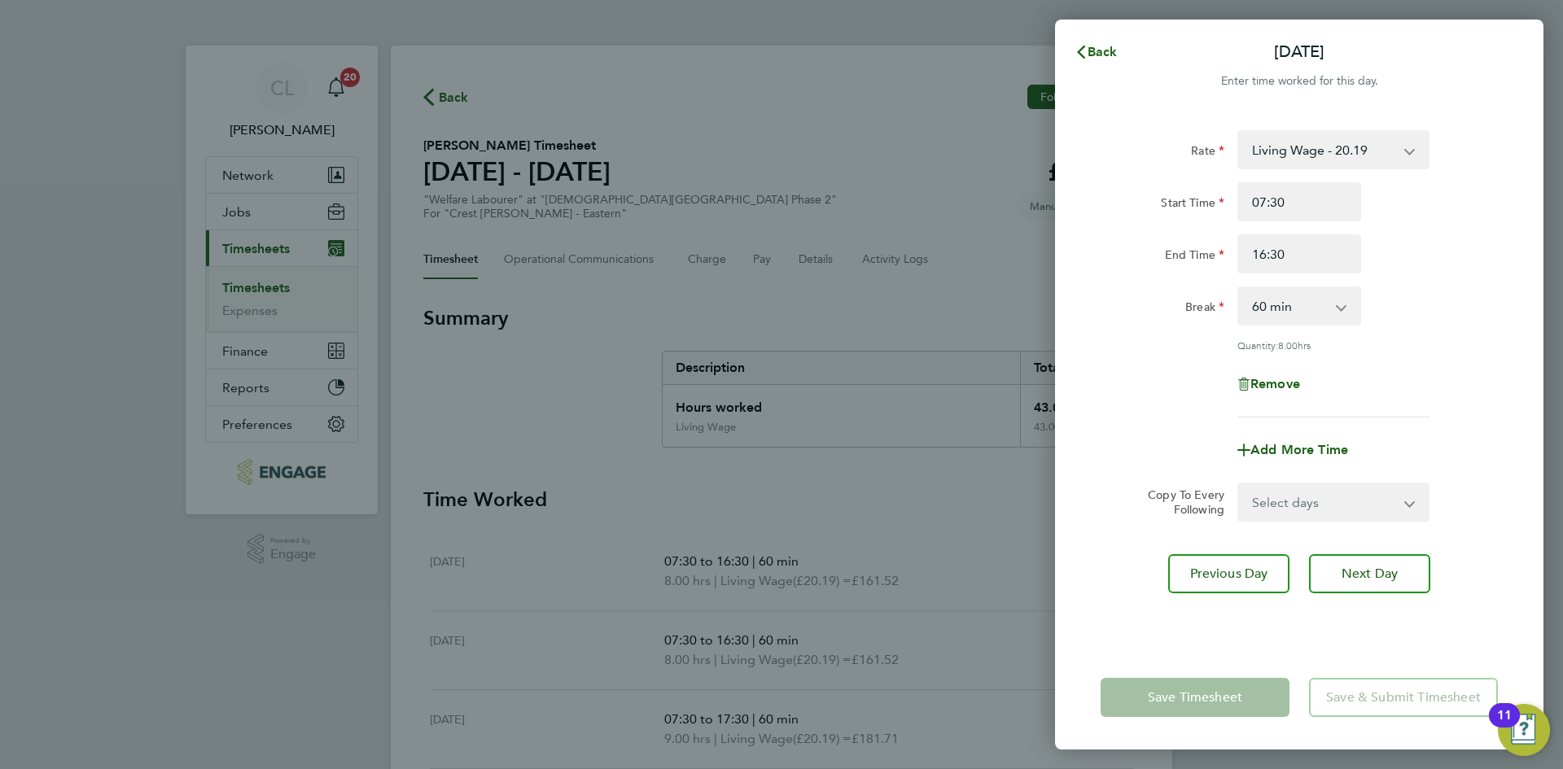
click at [1156, 702] on app-form-button "Save Timesheet" at bounding box center [1199, 697] width 199 height 39
click at [1103, 53] on span "Back" at bounding box center [1102, 51] width 30 height 15
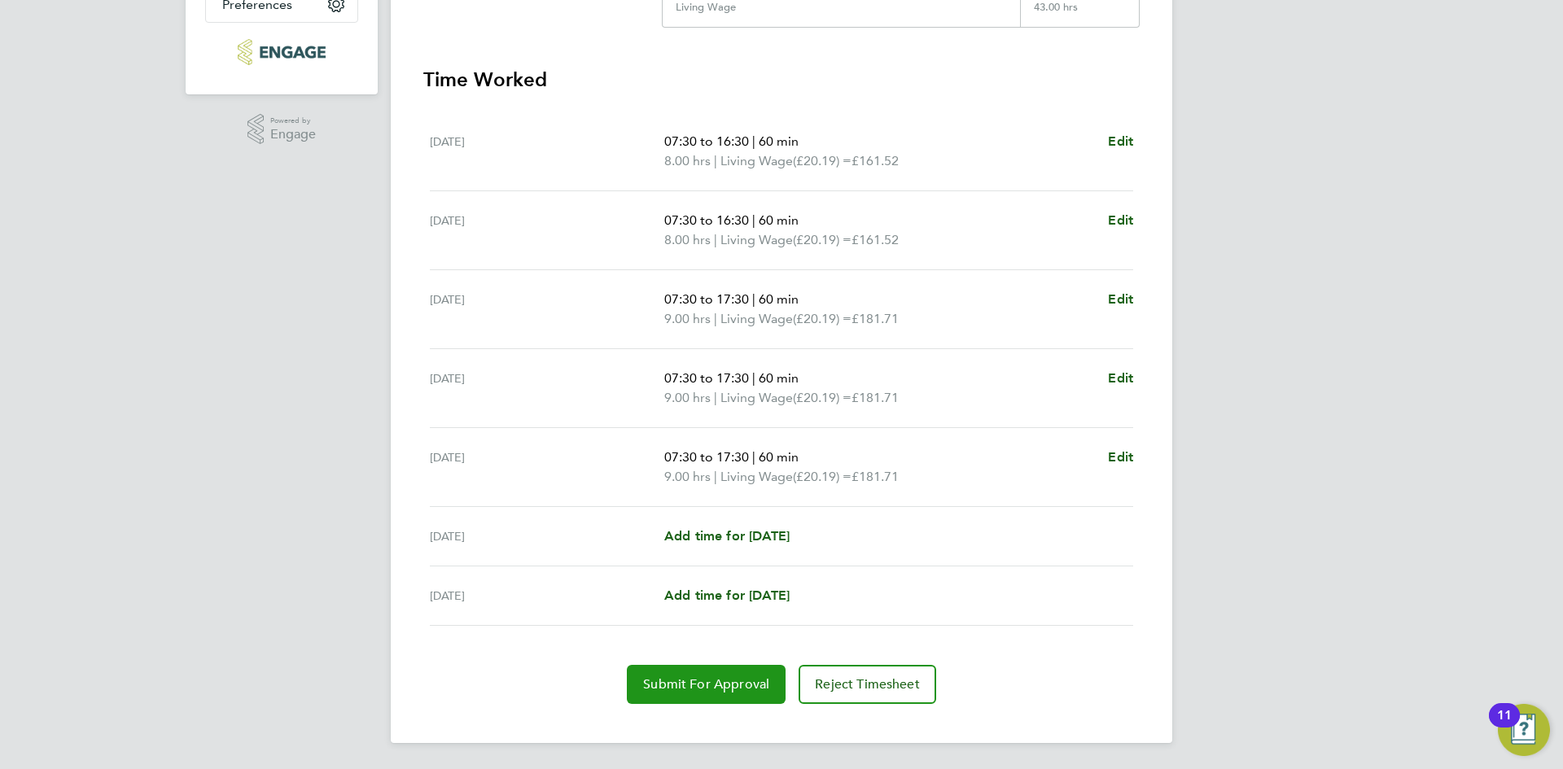
click at [693, 696] on button "Submit For Approval" at bounding box center [706, 684] width 159 height 39
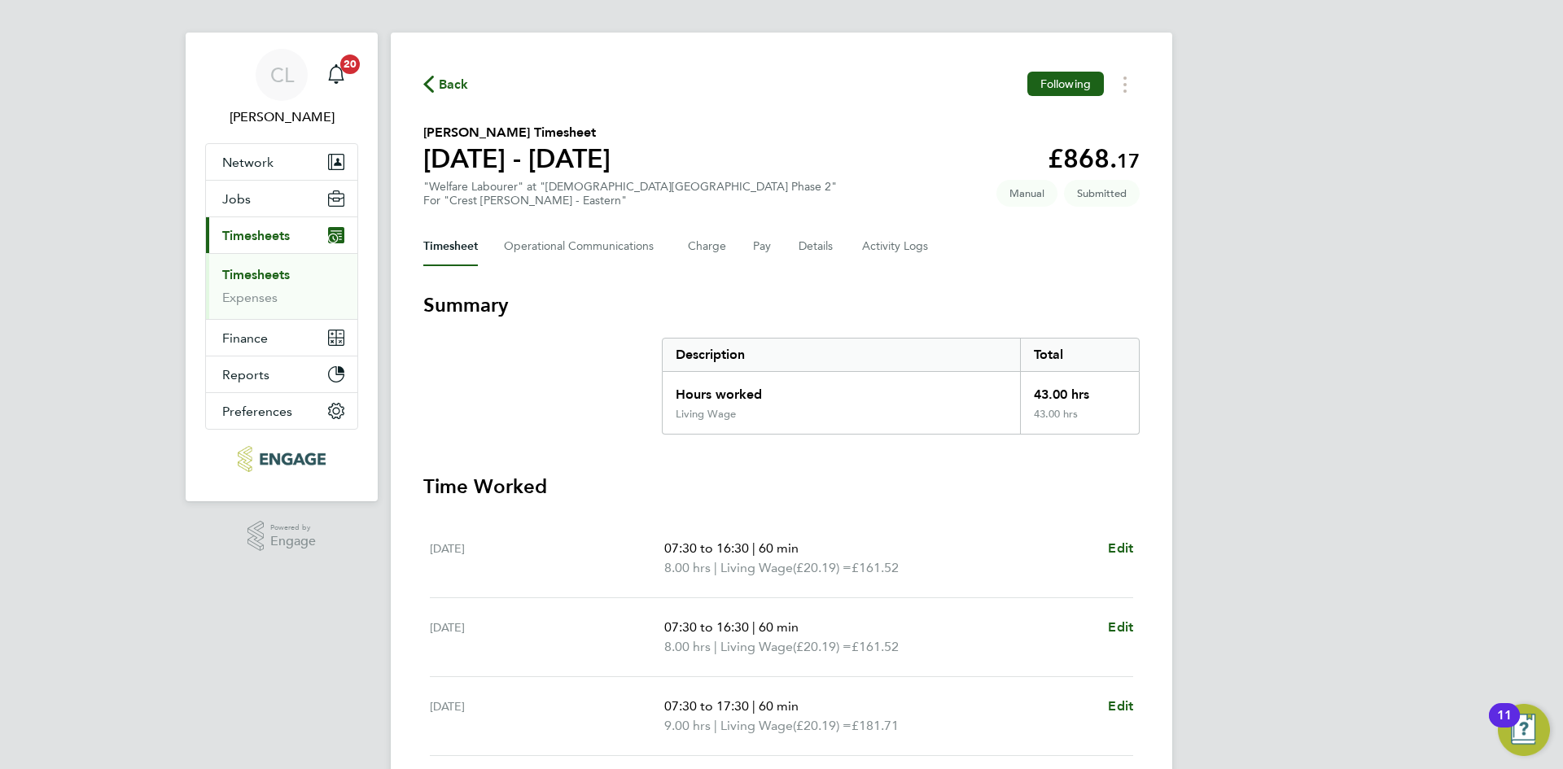
click at [458, 85] on span "Back" at bounding box center [454, 85] width 30 height 20
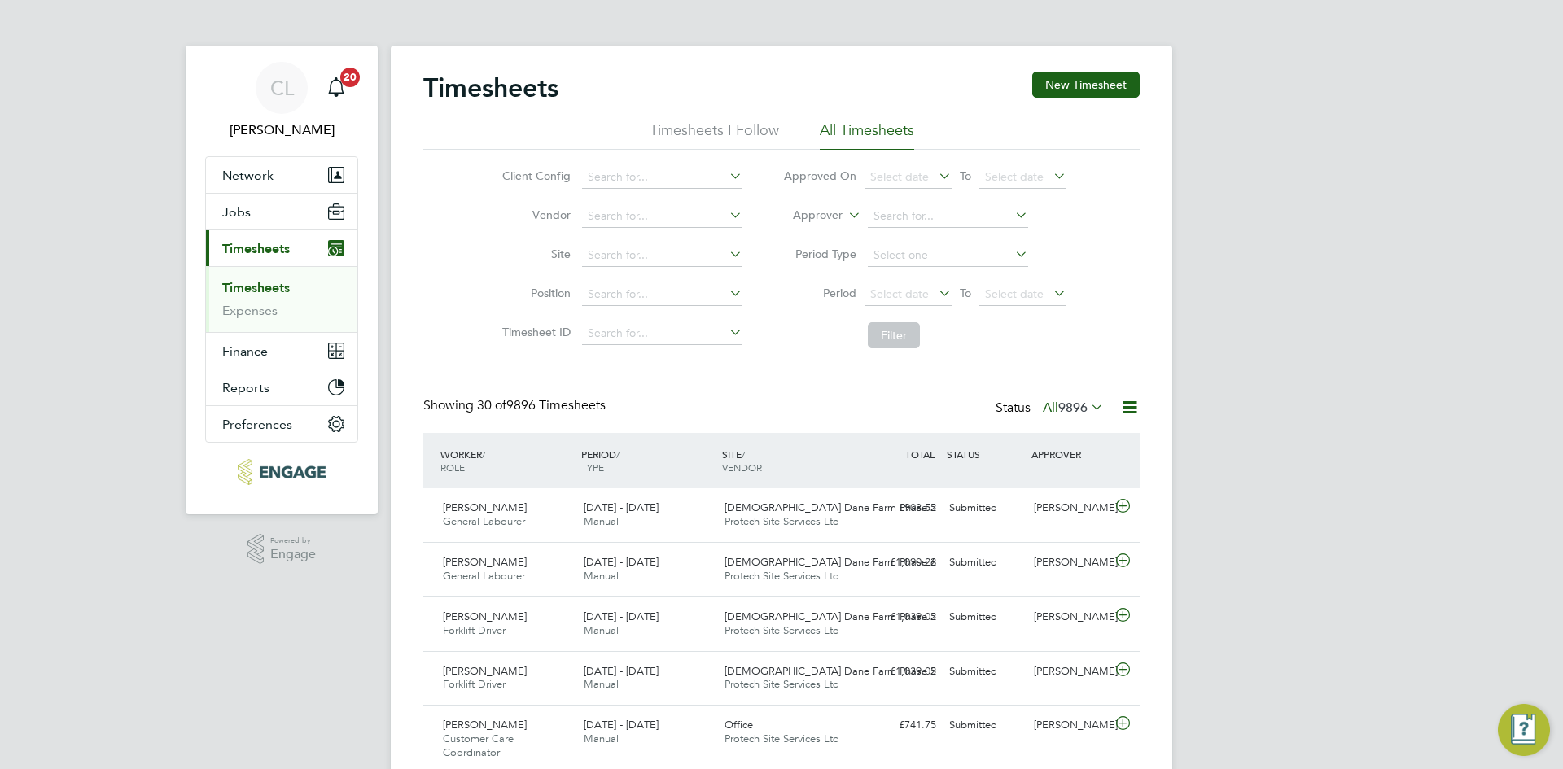
click at [1070, 93] on button "New Timesheet" at bounding box center [1085, 85] width 107 height 26
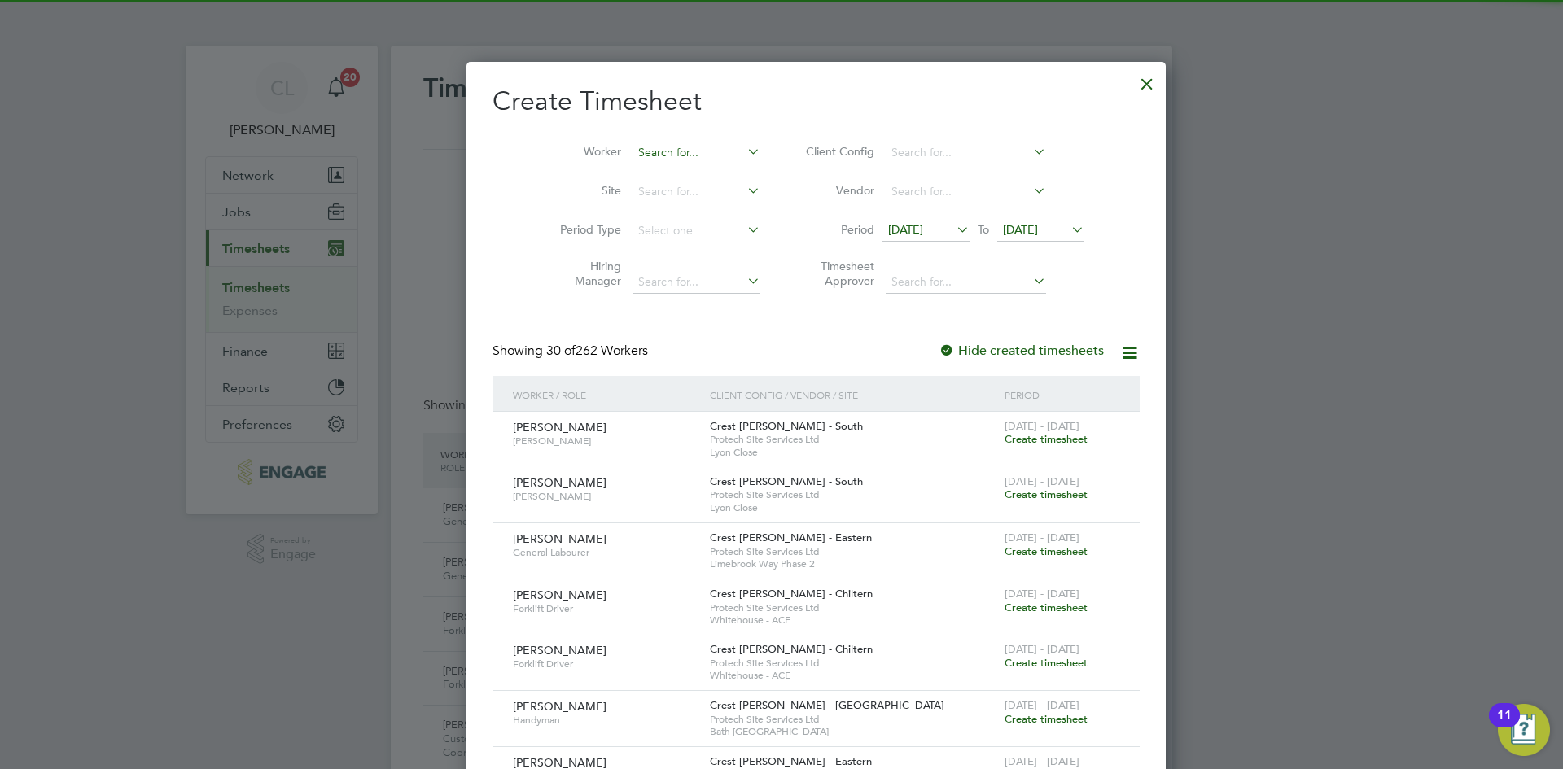
click at [660, 142] on input at bounding box center [696, 153] width 128 height 23
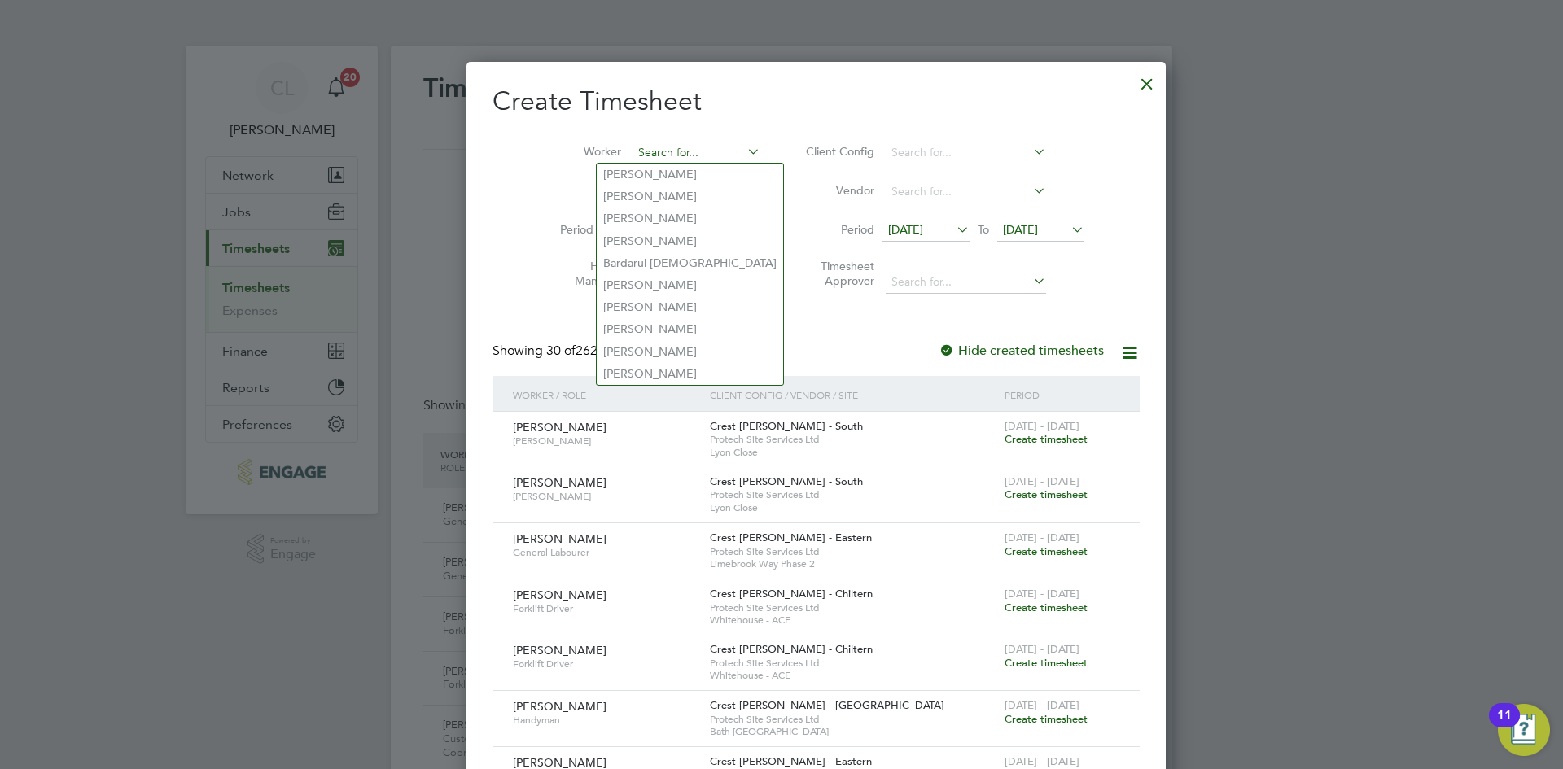
click at [660, 142] on input at bounding box center [696, 153] width 128 height 23
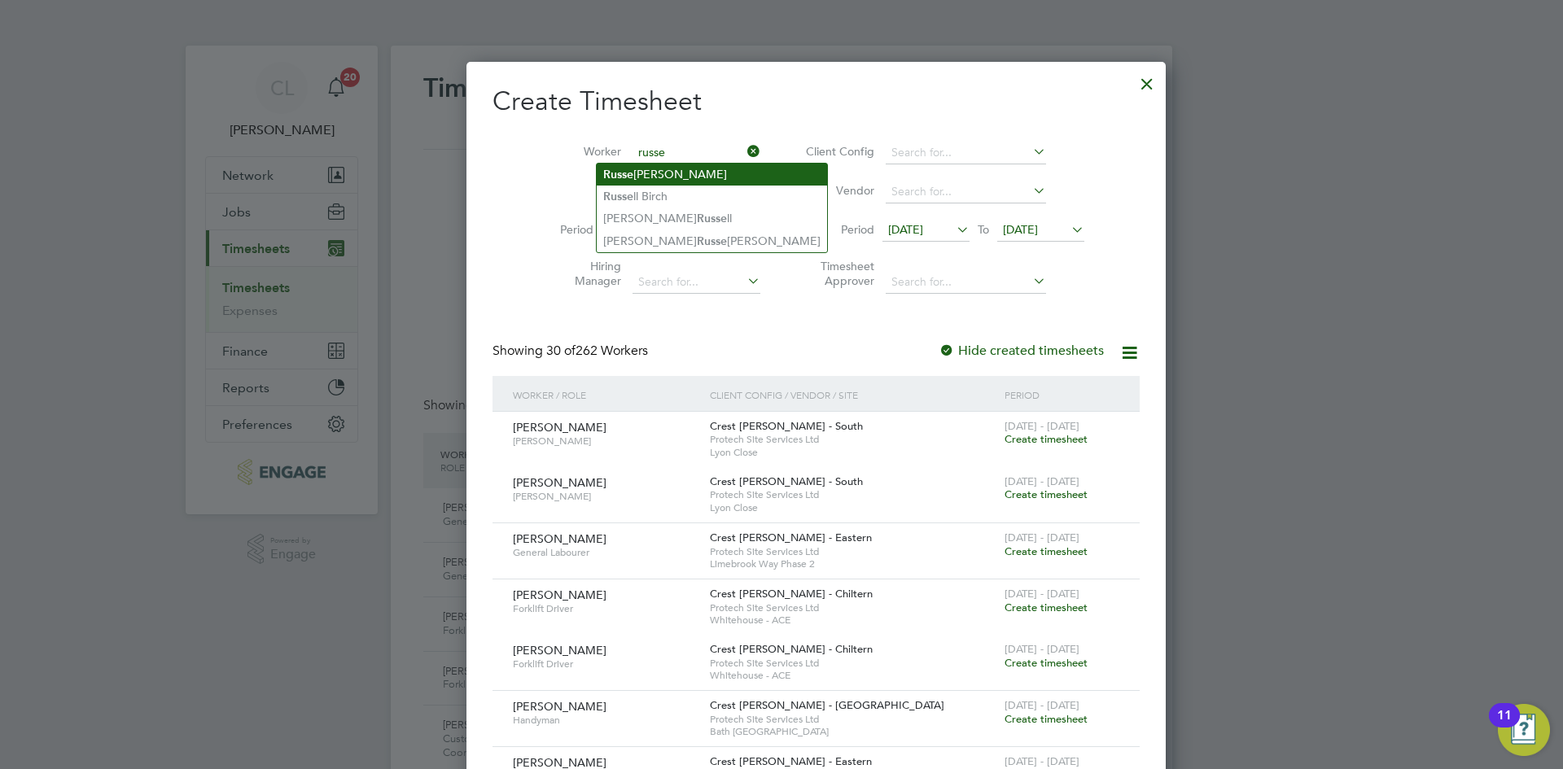
click at [694, 167] on li "Russe l George" at bounding box center [712, 175] width 230 height 22
type input "Russel George"
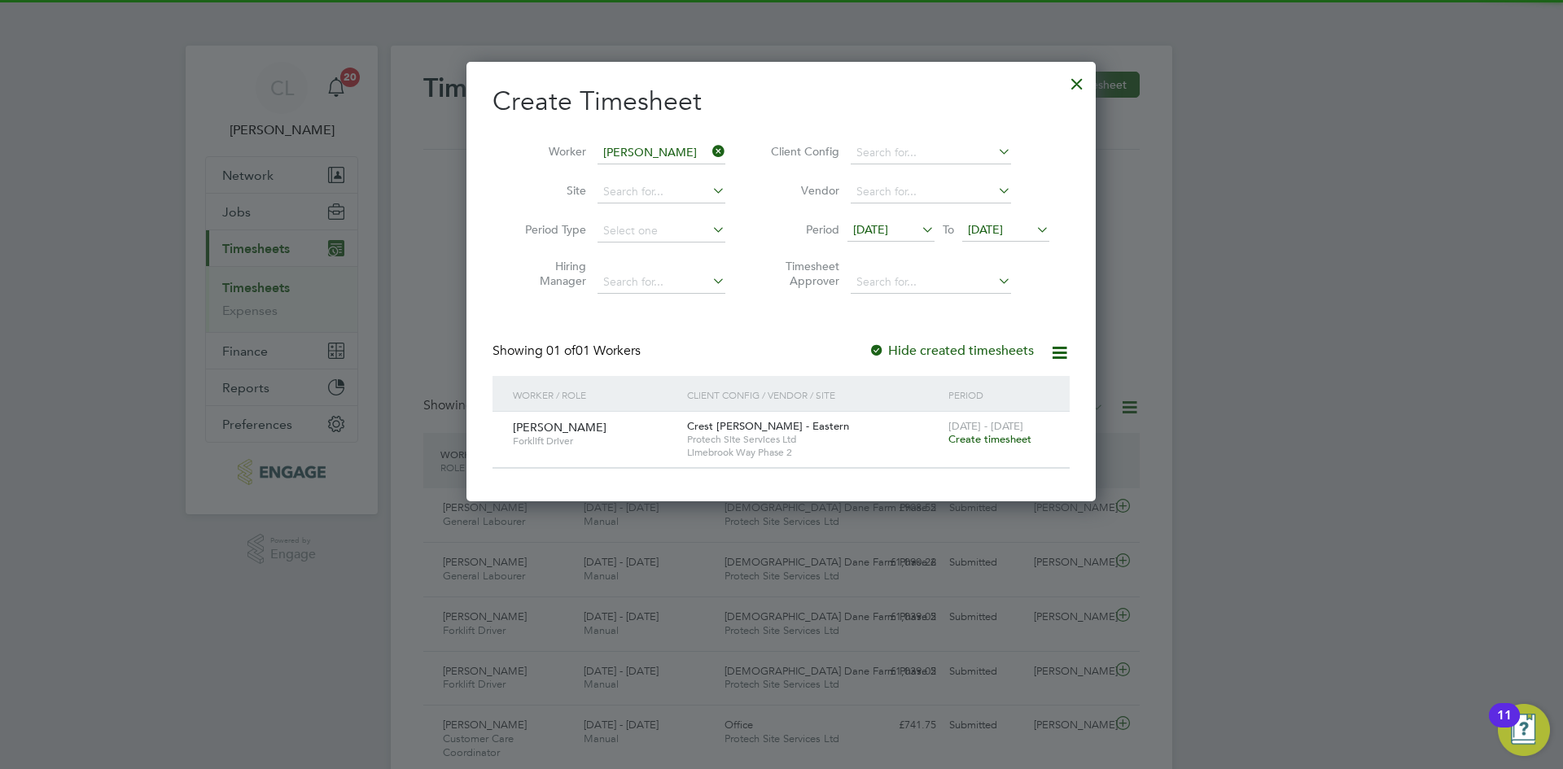
click at [1015, 442] on span "Create timesheet" at bounding box center [989, 439] width 83 height 14
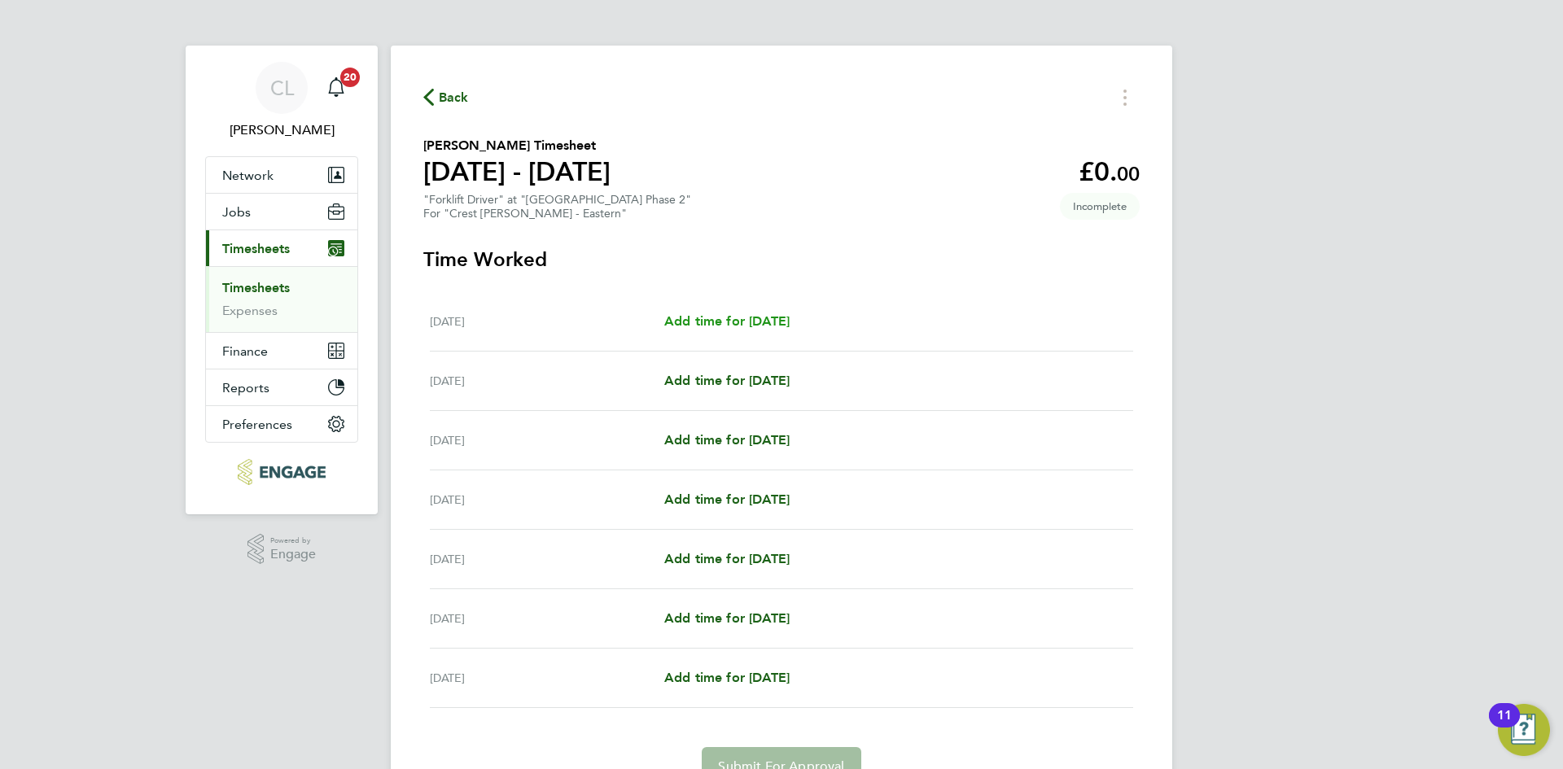
click at [723, 320] on span "Add time for [DATE]" at bounding box center [726, 320] width 125 height 15
select select "60"
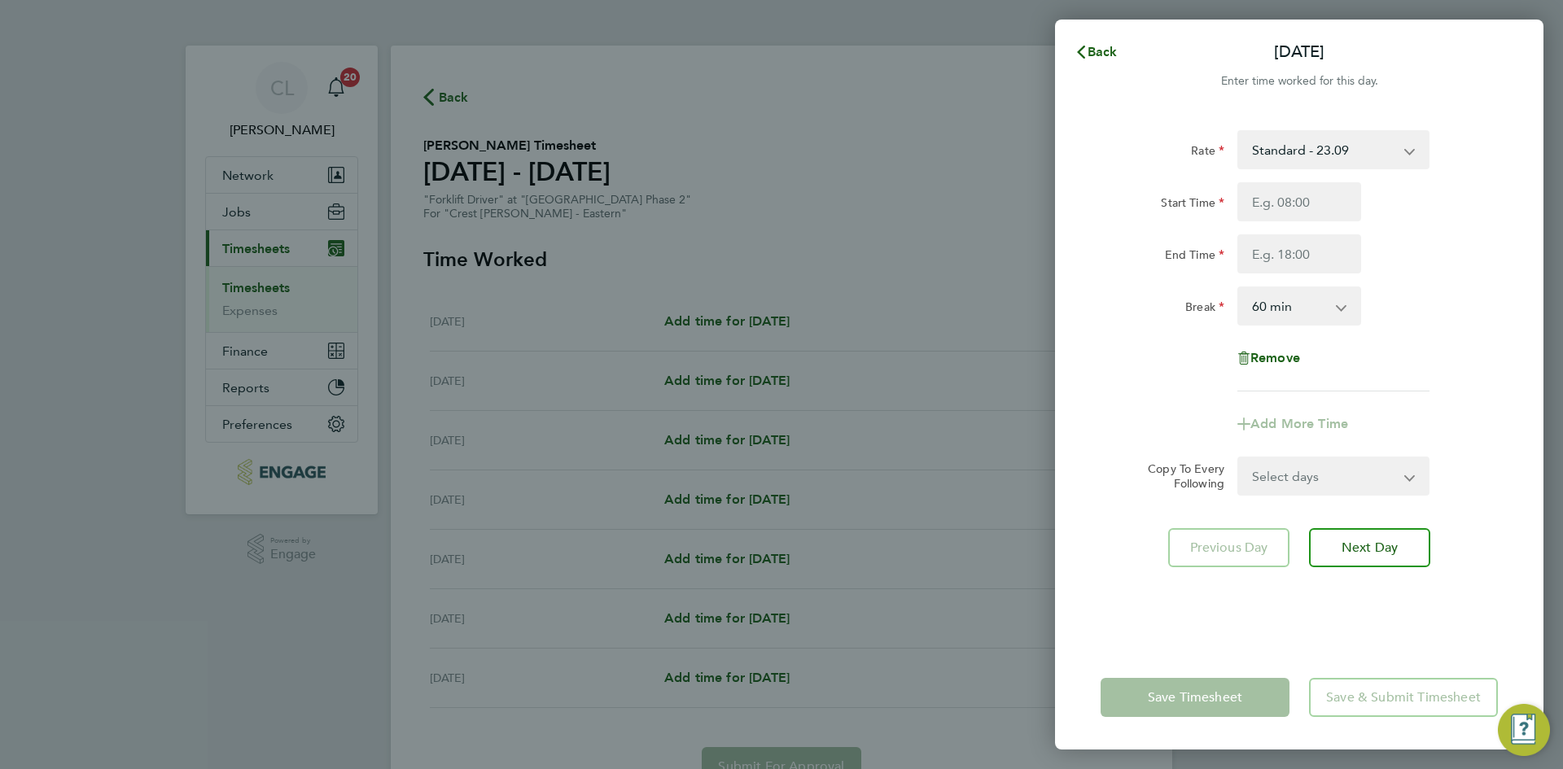
click at [1292, 226] on div "Start Time End Time" at bounding box center [1299, 227] width 410 height 91
click at [1326, 207] on input "Start Time" at bounding box center [1299, 201] width 124 height 39
type input "07:30"
click at [1306, 260] on input "End Time" at bounding box center [1299, 253] width 124 height 39
type input "17:30"
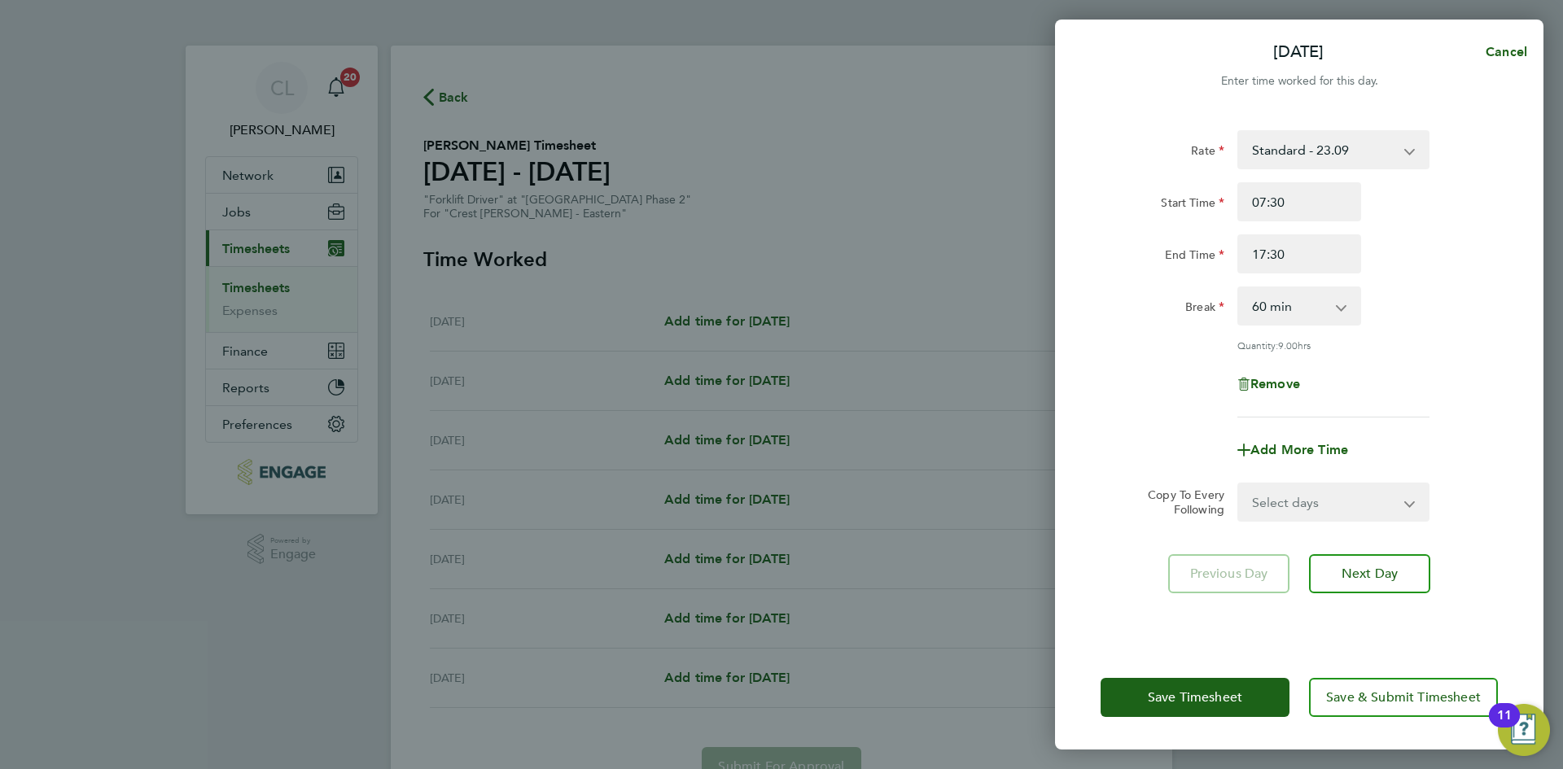
drag, startPoint x: 1464, startPoint y: 274, endPoint x: 1350, endPoint y: 437, distance: 198.7
click at [1464, 274] on div "Rate Standard - 23.09 Start Time 07:30 End Time 17:30 Break 0 min 15 min 30 min…" at bounding box center [1298, 273] width 397 height 287
drag, startPoint x: 1320, startPoint y: 500, endPoint x: 1313, endPoint y: 509, distance: 12.2
click at [1320, 500] on select "Select days Day Weekday (Mon-Fri) Weekend (Sat-Sun) [DATE] [DATE] [DATE] [DATE]…" at bounding box center [1324, 502] width 171 height 36
select select "WEEKDAY"
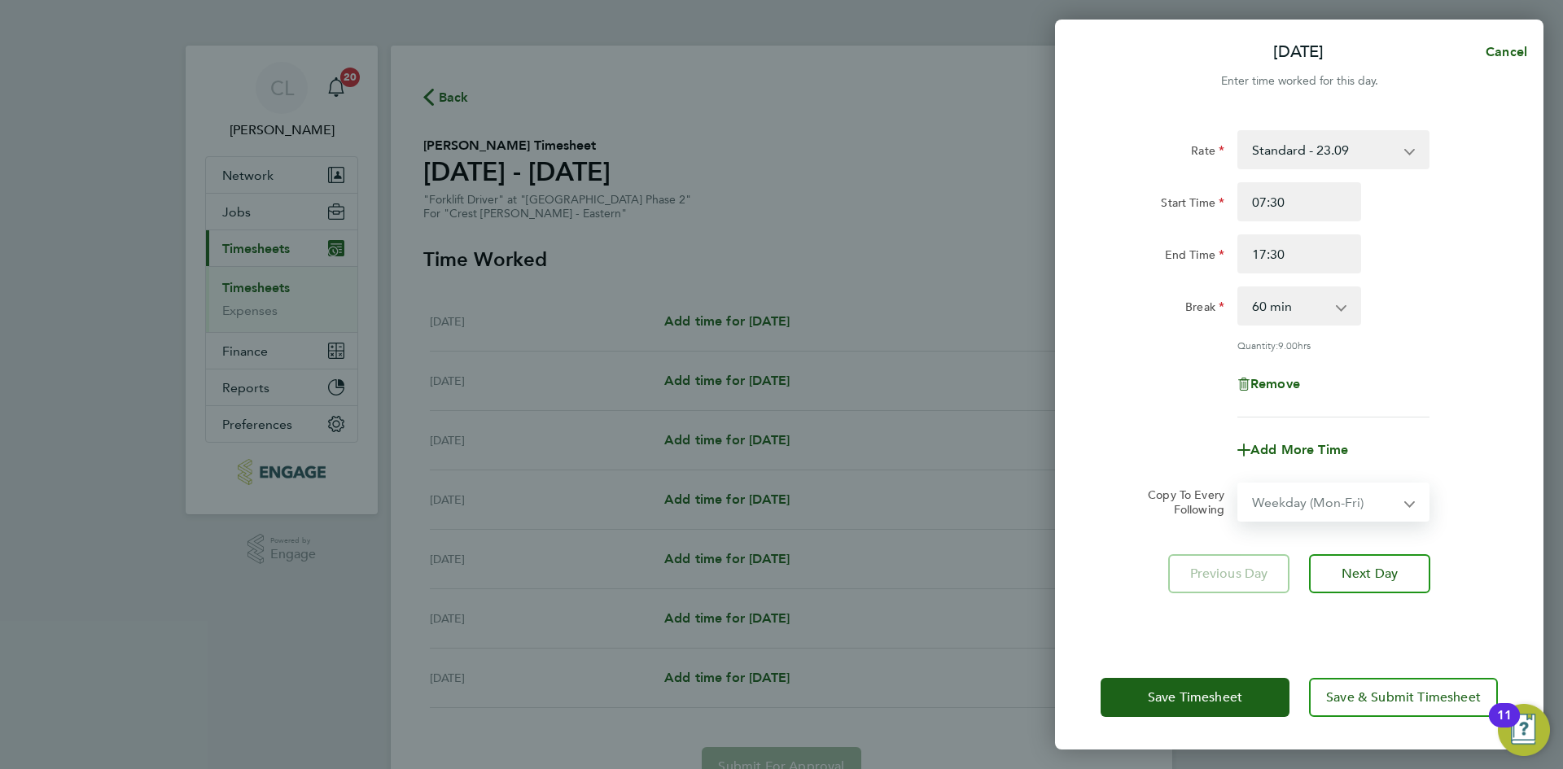
click at [1239, 484] on select "Select days Day Weekday (Mon-Fri) Weekend (Sat-Sun) [DATE] [DATE] [DATE] [DATE]…" at bounding box center [1324, 502] width 171 height 36
select select "[DATE]"
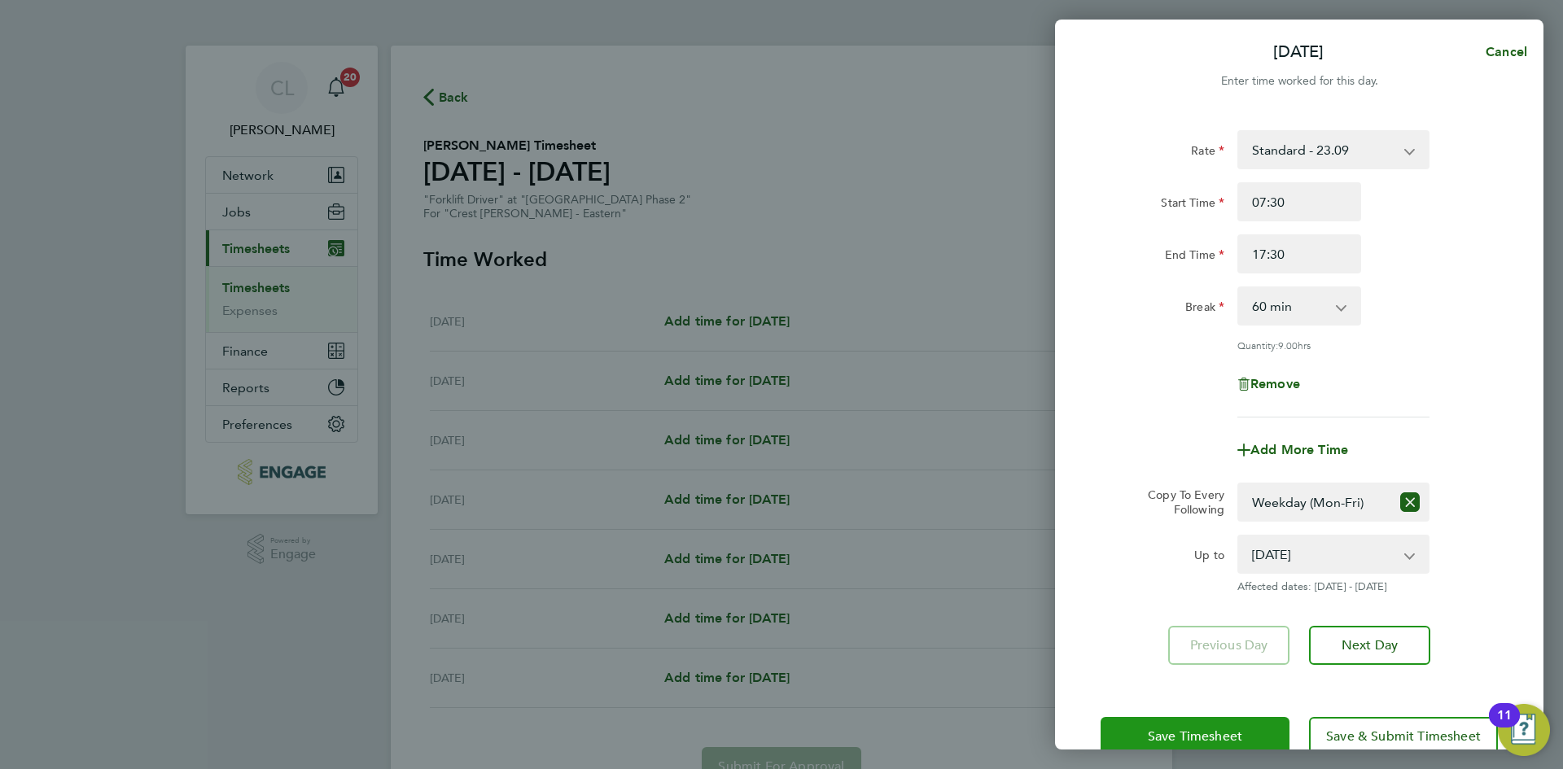
click at [1200, 742] on span "Save Timesheet" at bounding box center [1195, 736] width 94 height 16
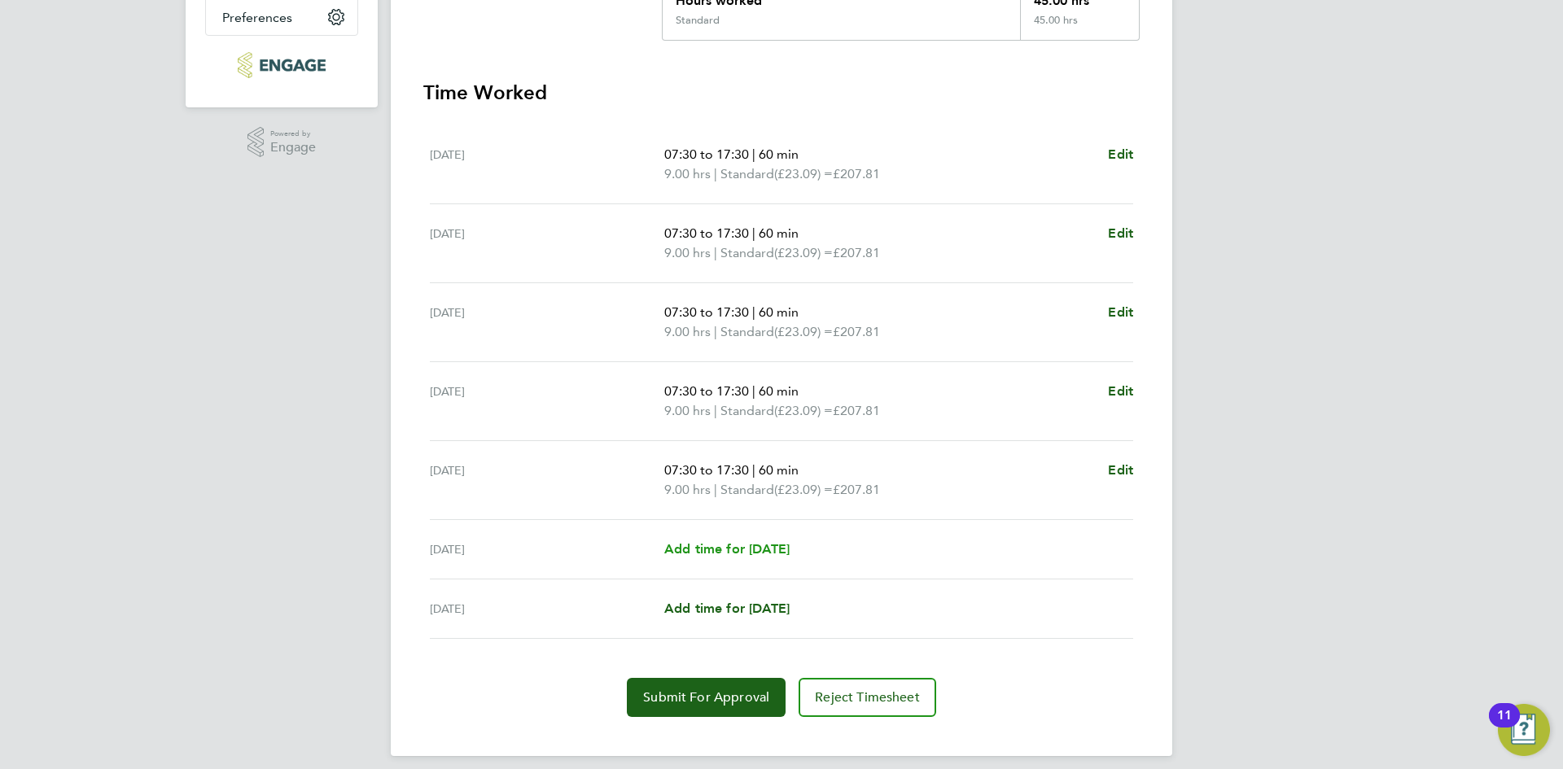
click at [730, 540] on link "Add time for [DATE]" at bounding box center [726, 550] width 125 height 20
select select "60"
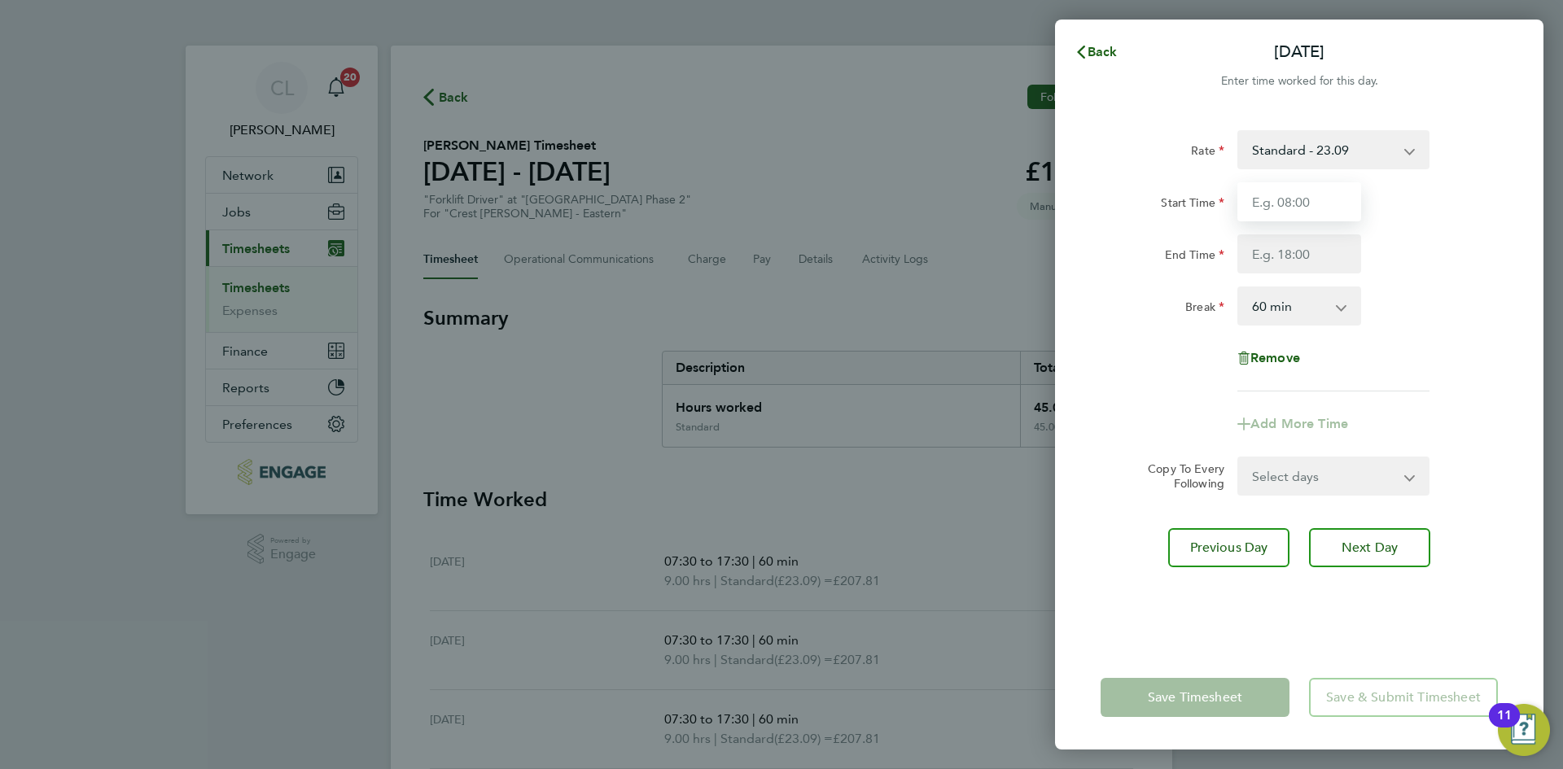
click at [1288, 216] on input "Start Time" at bounding box center [1299, 201] width 124 height 39
type input "07:30"
click at [1305, 264] on input "End Time" at bounding box center [1299, 253] width 124 height 39
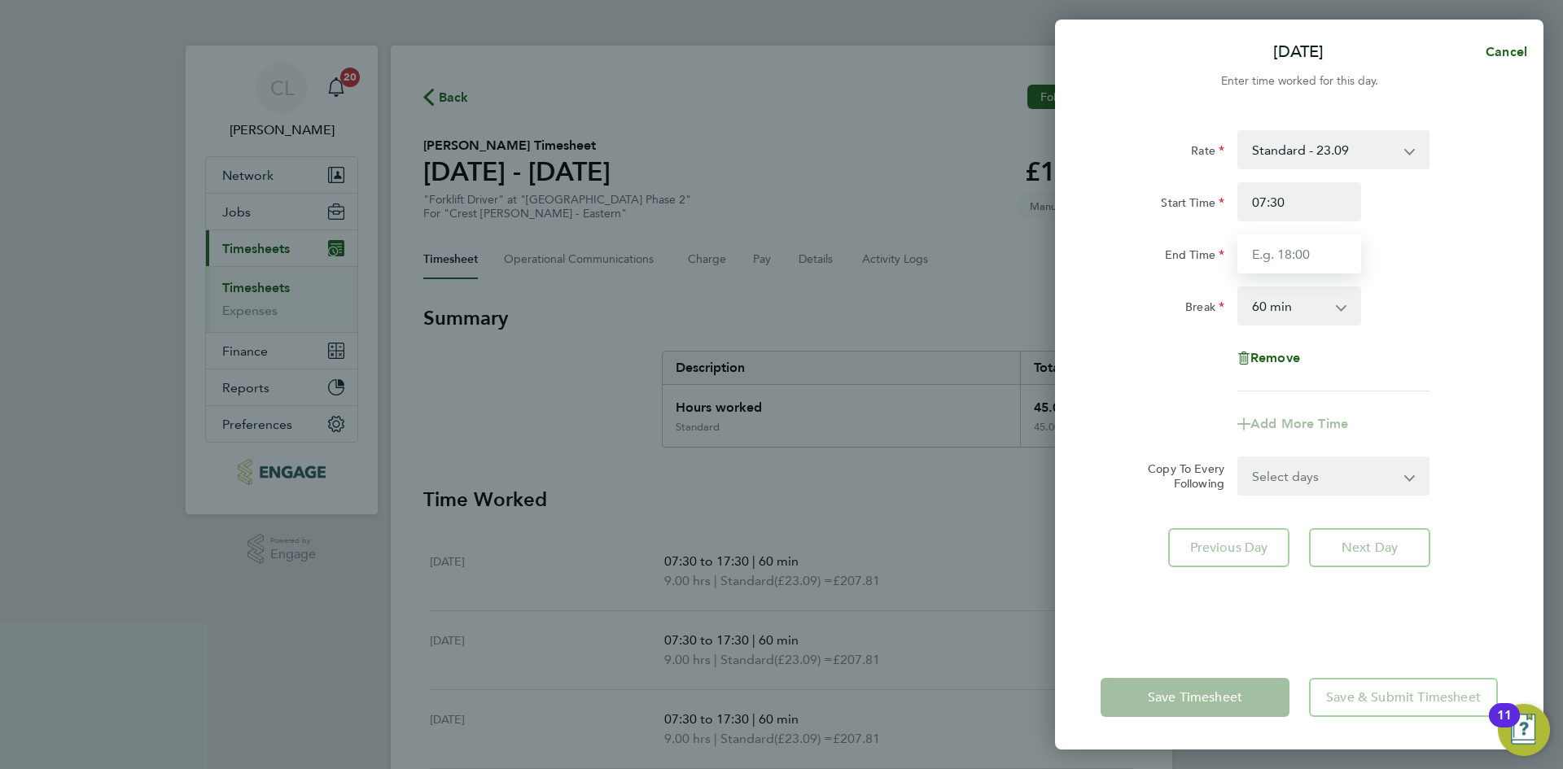
type input "17:00"
drag, startPoint x: 1349, startPoint y: 256, endPoint x: 1152, endPoint y: 245, distance: 197.3
click at [1152, 245] on div "End Time 17:00" at bounding box center [1299, 253] width 410 height 39
click at [1342, 265] on input "End Time" at bounding box center [1299, 253] width 124 height 39
type input "14.30"
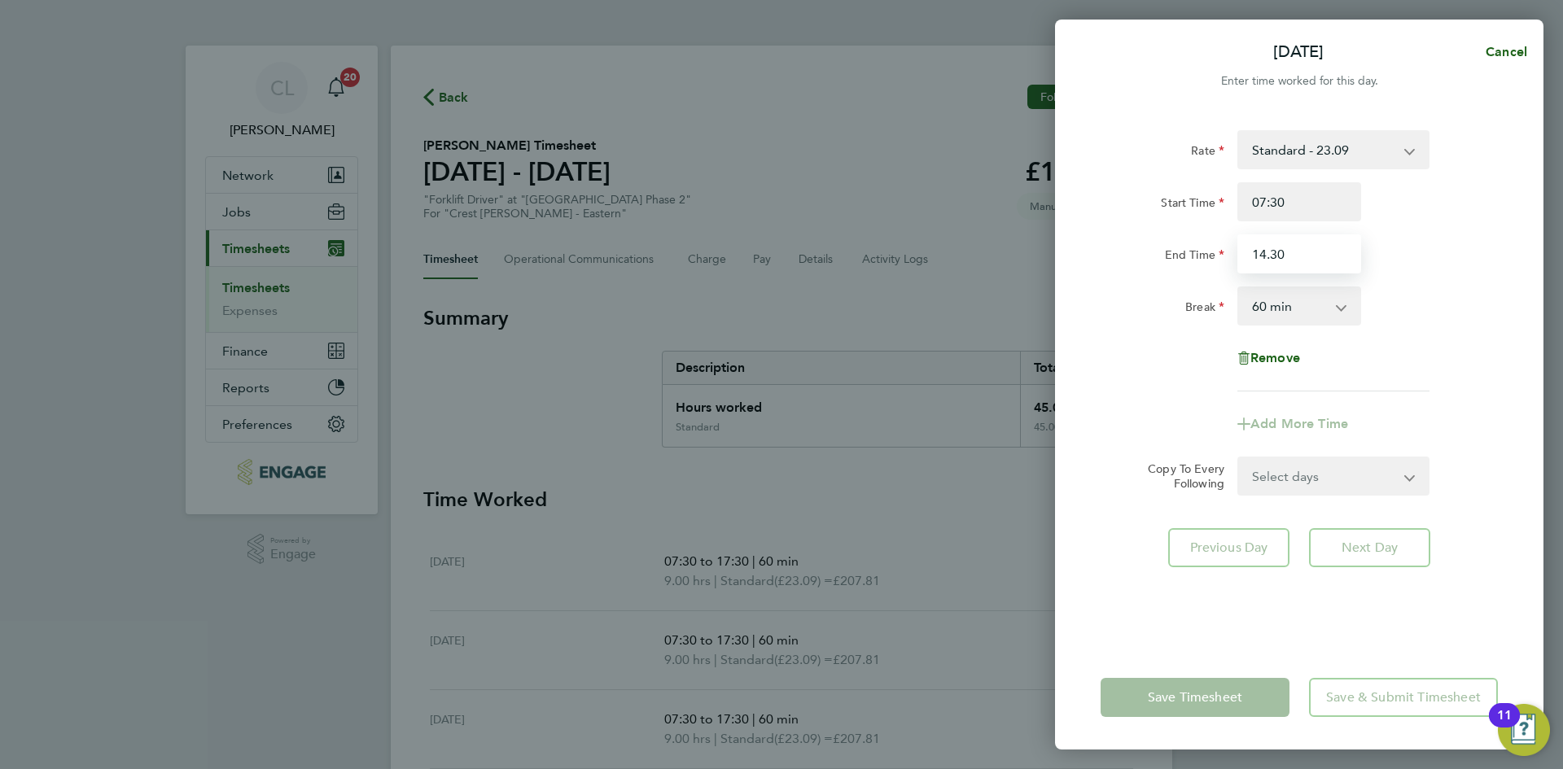
drag, startPoint x: 1295, startPoint y: 255, endPoint x: 1134, endPoint y: 219, distance: 165.1
click at [1134, 219] on div "Start Time 07:30 End Time 14.30" at bounding box center [1299, 227] width 410 height 91
click at [1301, 263] on input "End Time" at bounding box center [1299, 253] width 124 height 39
type input "17:30"
click at [1419, 294] on div "Break 0 min 15 min 30 min 45 min 60 min 75 min 90 min" at bounding box center [1299, 305] width 410 height 39
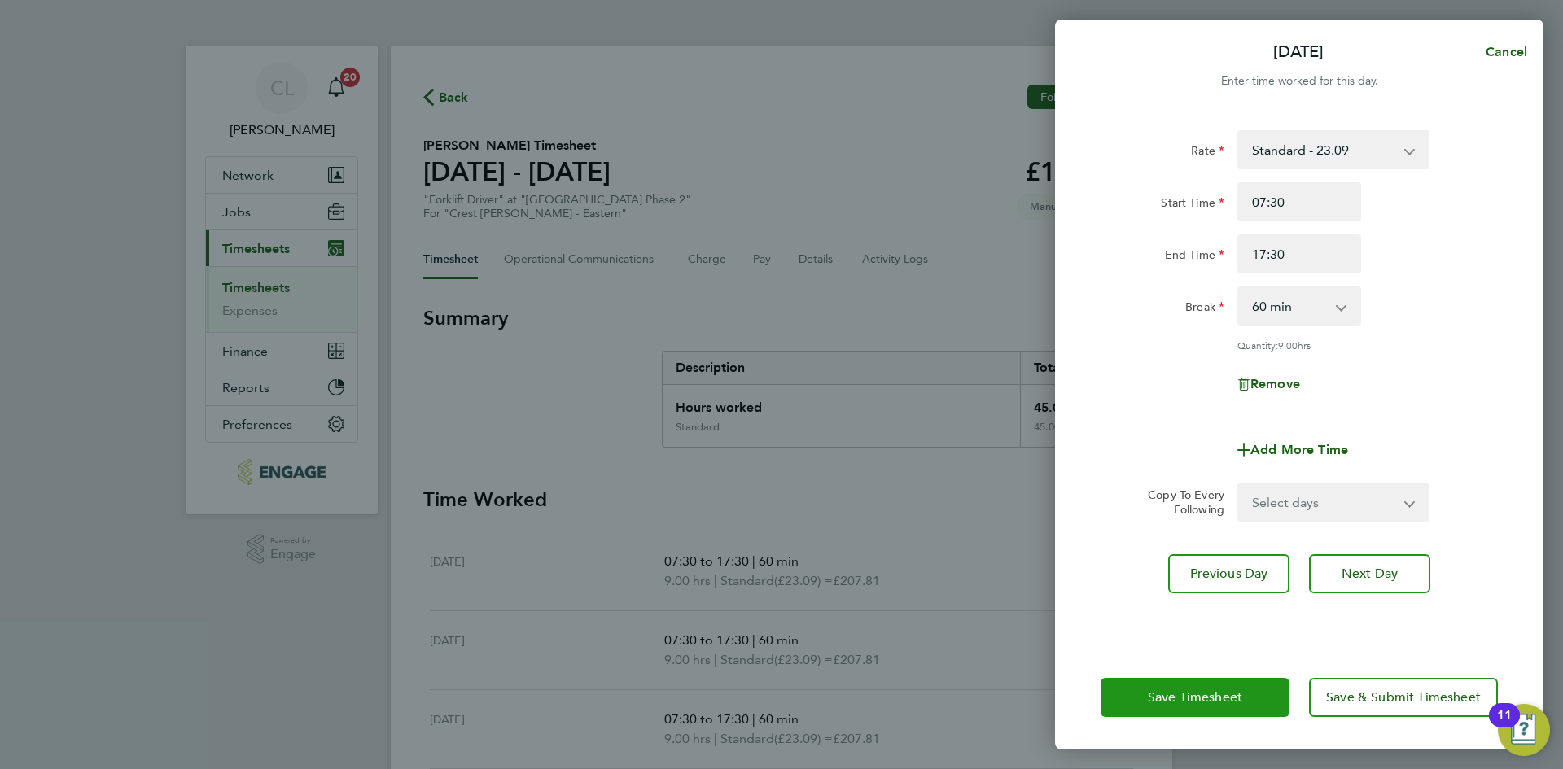
click at [1187, 697] on span "Save Timesheet" at bounding box center [1195, 697] width 94 height 16
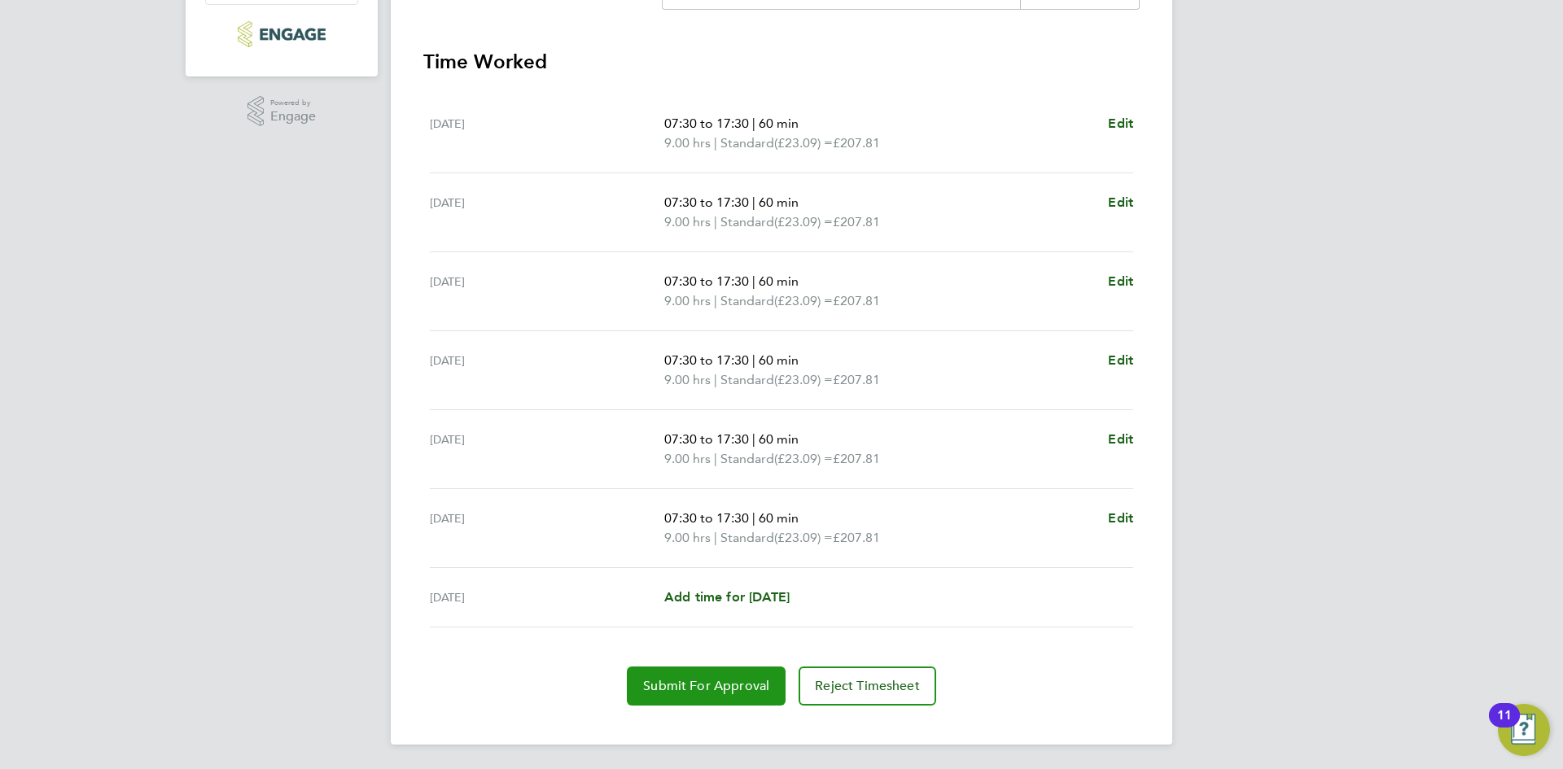
scroll to position [439, 0]
click at [712, 672] on button "Submit For Approval" at bounding box center [706, 684] width 159 height 39
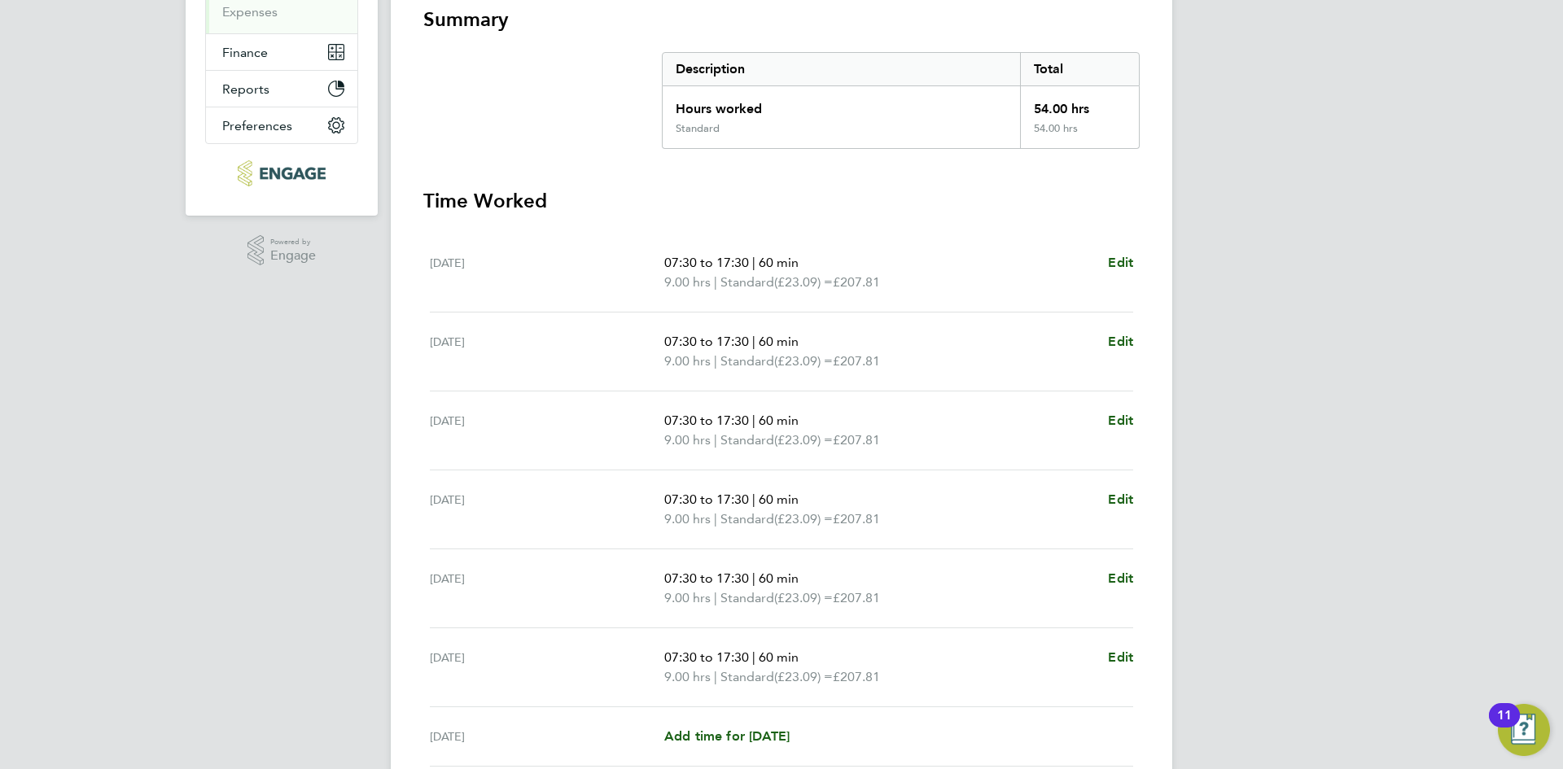
scroll to position [33, 0]
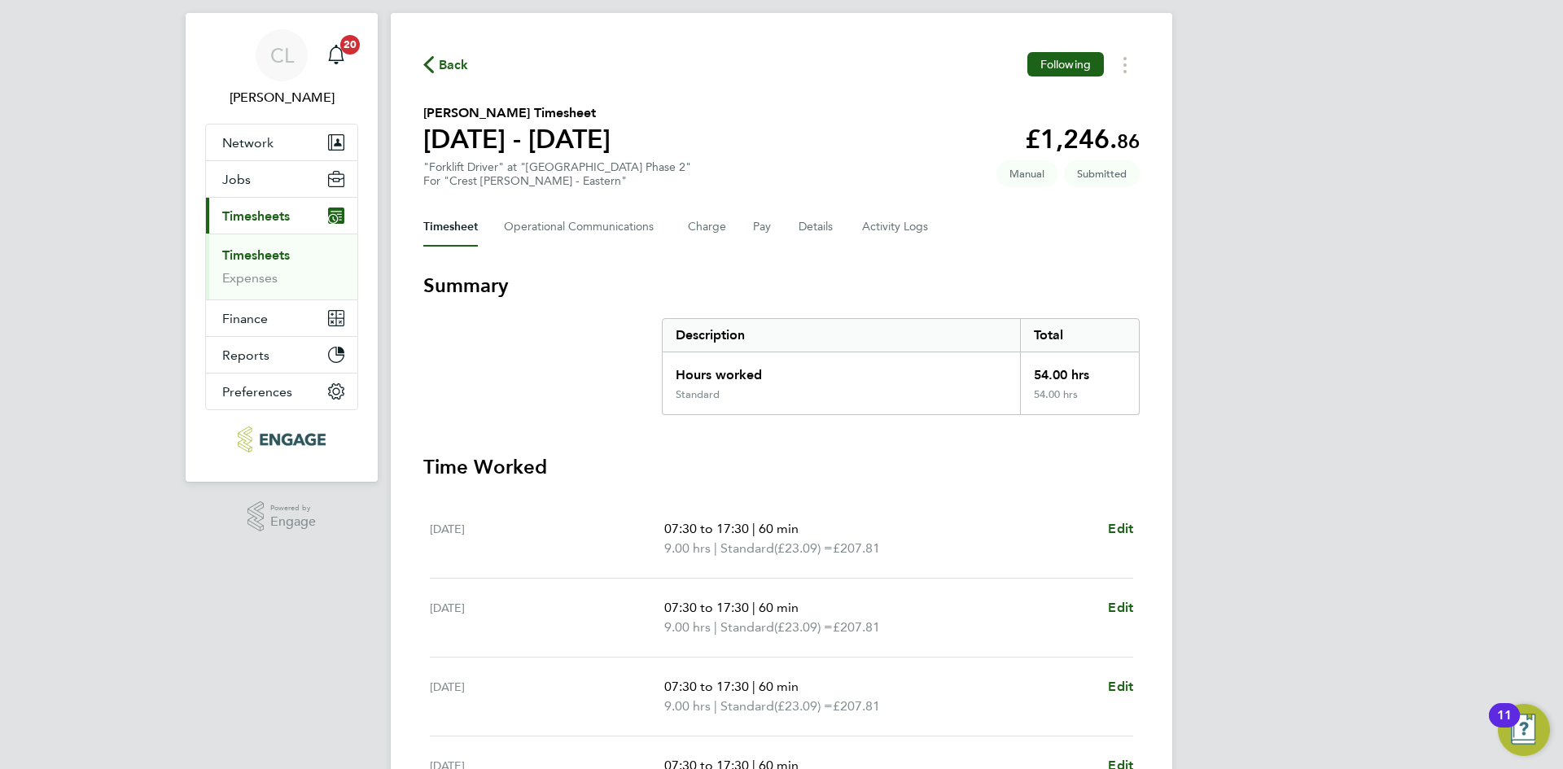
click at [432, 67] on icon "button" at bounding box center [428, 64] width 11 height 17
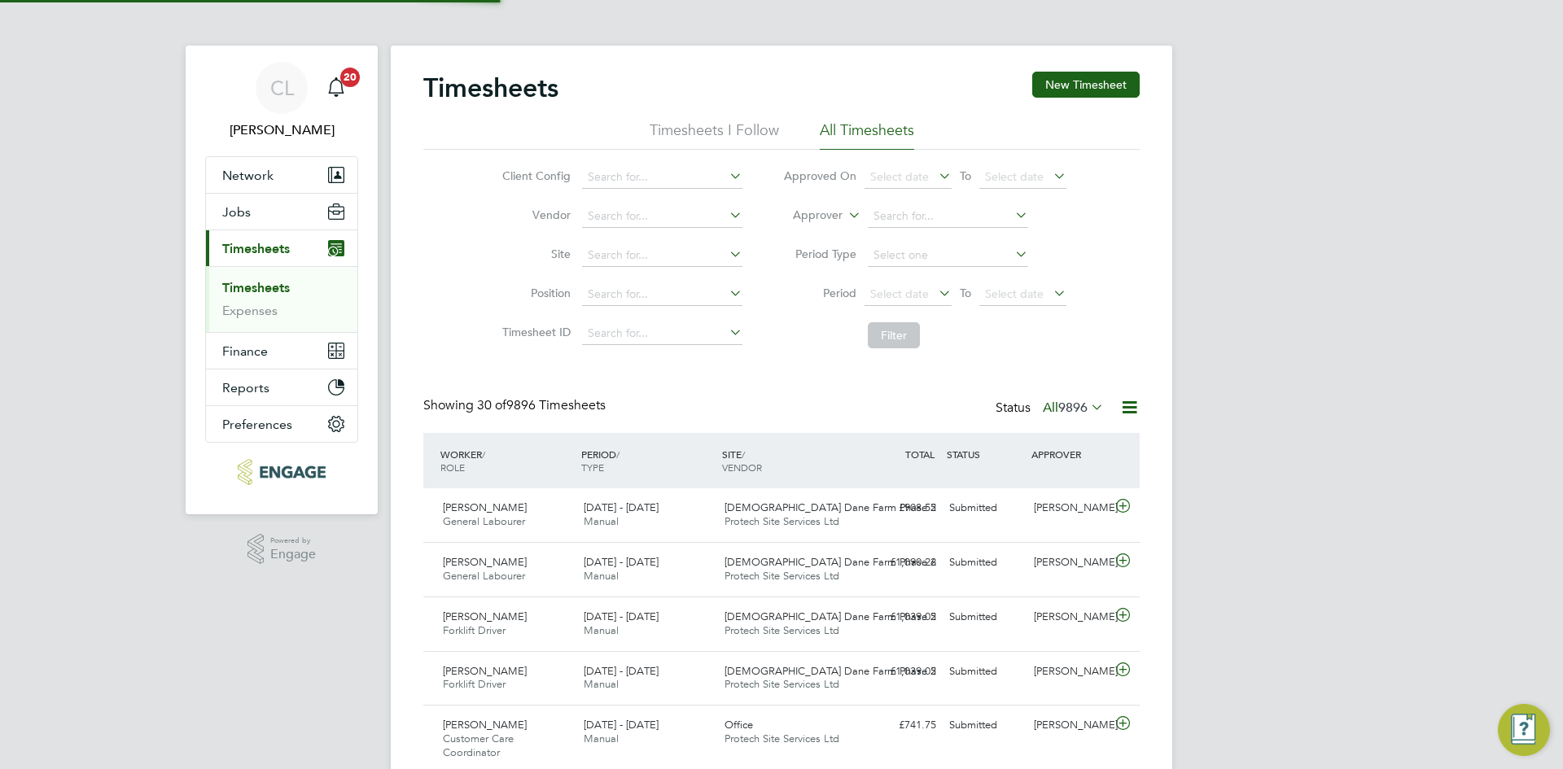
scroll to position [8, 8]
click at [1108, 90] on button "New Timesheet" at bounding box center [1085, 85] width 107 height 26
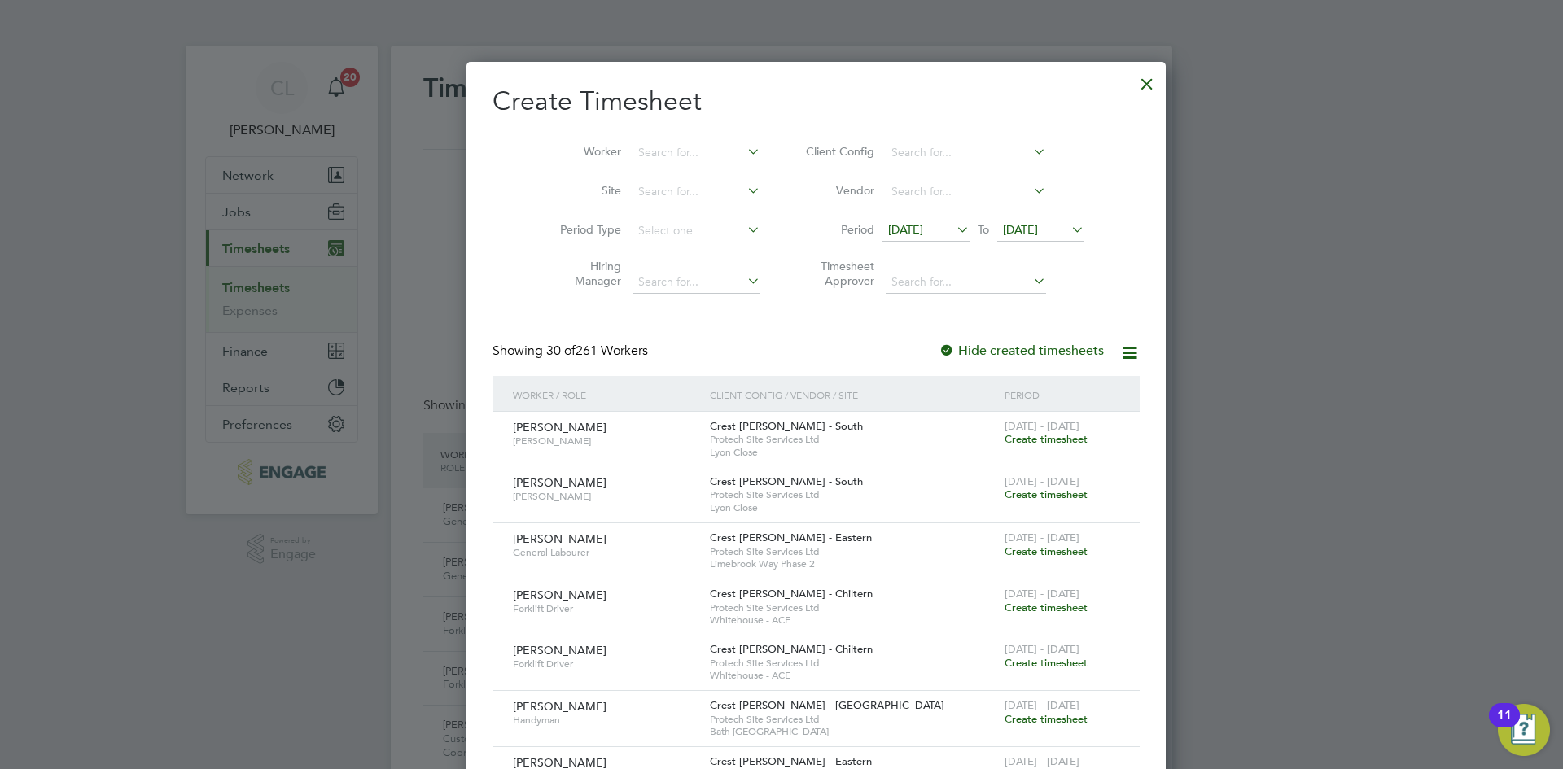
click at [660, 169] on li "Worker" at bounding box center [653, 152] width 253 height 39
click at [664, 155] on input at bounding box center [696, 153] width 128 height 23
click at [667, 176] on li "Mitul P atel" at bounding box center [665, 175] width 137 height 22
type input "Mitul Patel"
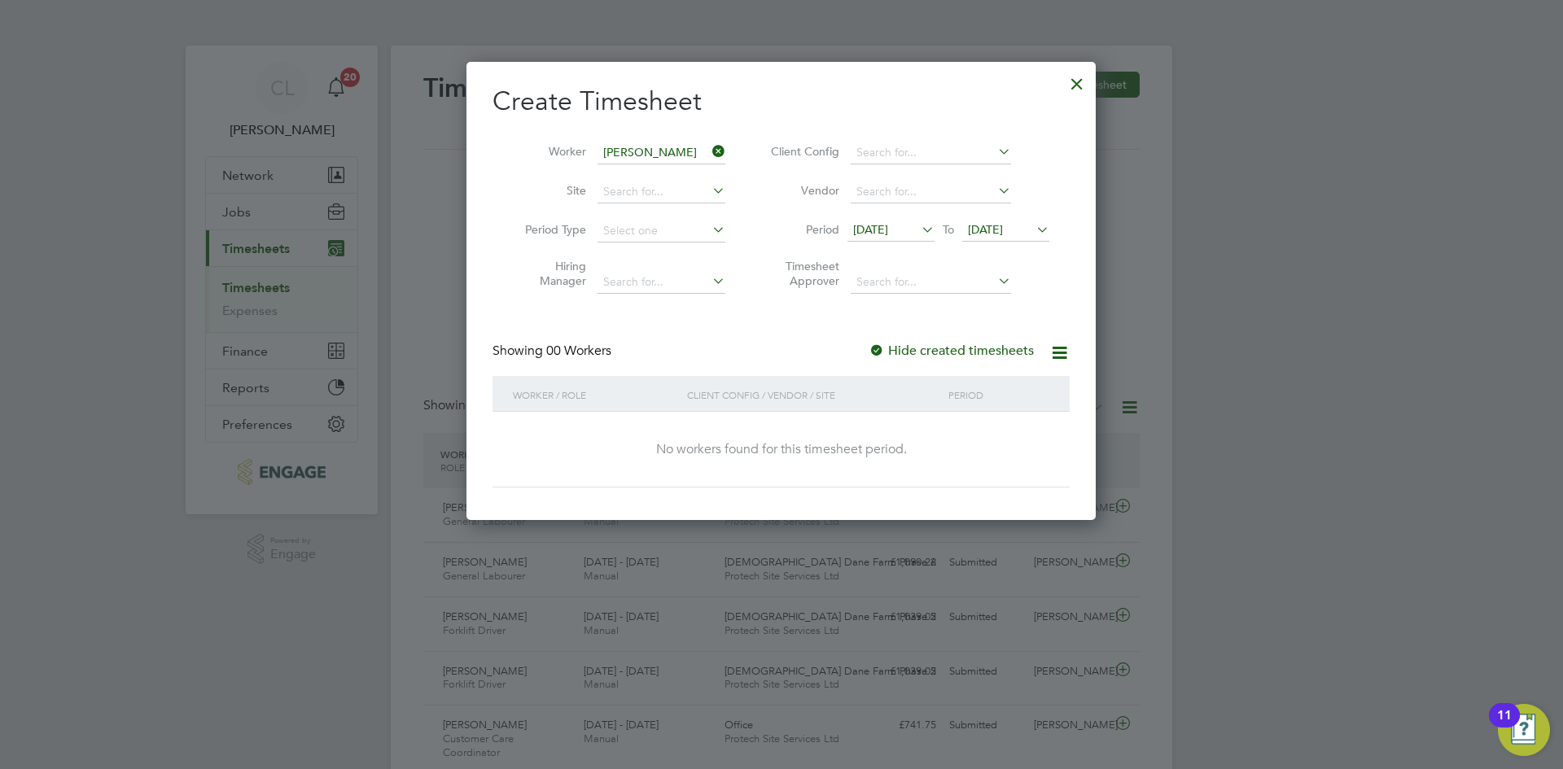
drag, startPoint x: 731, startPoint y: 151, endPoint x: 719, endPoint y: 152, distance: 11.4
click at [730, 151] on li "Worker Mitul Patel" at bounding box center [618, 152] width 253 height 39
click at [709, 152] on icon at bounding box center [709, 151] width 0 height 23
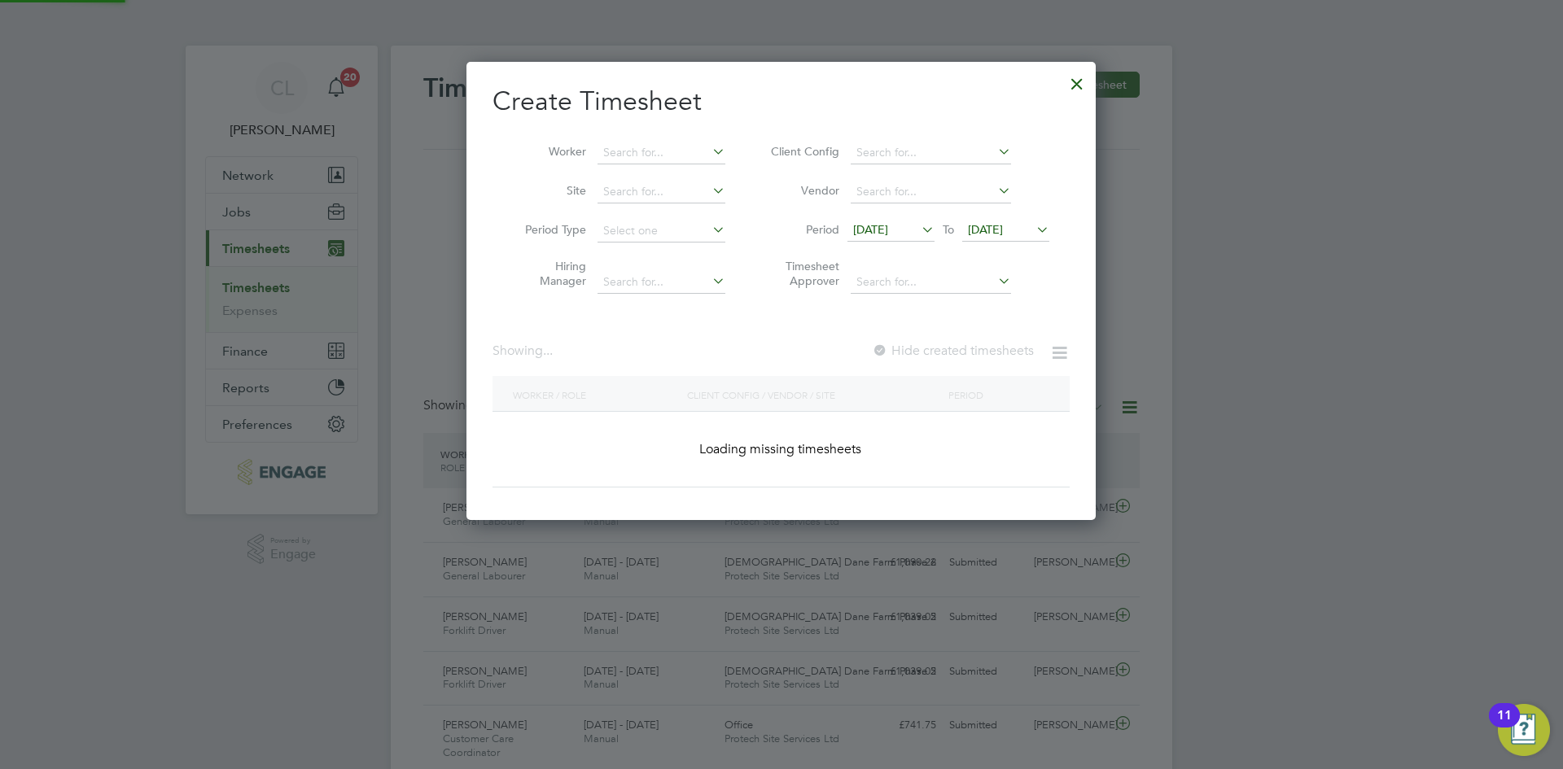
click at [652, 138] on li "Worker" at bounding box center [618, 152] width 253 height 39
click at [655, 154] on input at bounding box center [661, 153] width 128 height 23
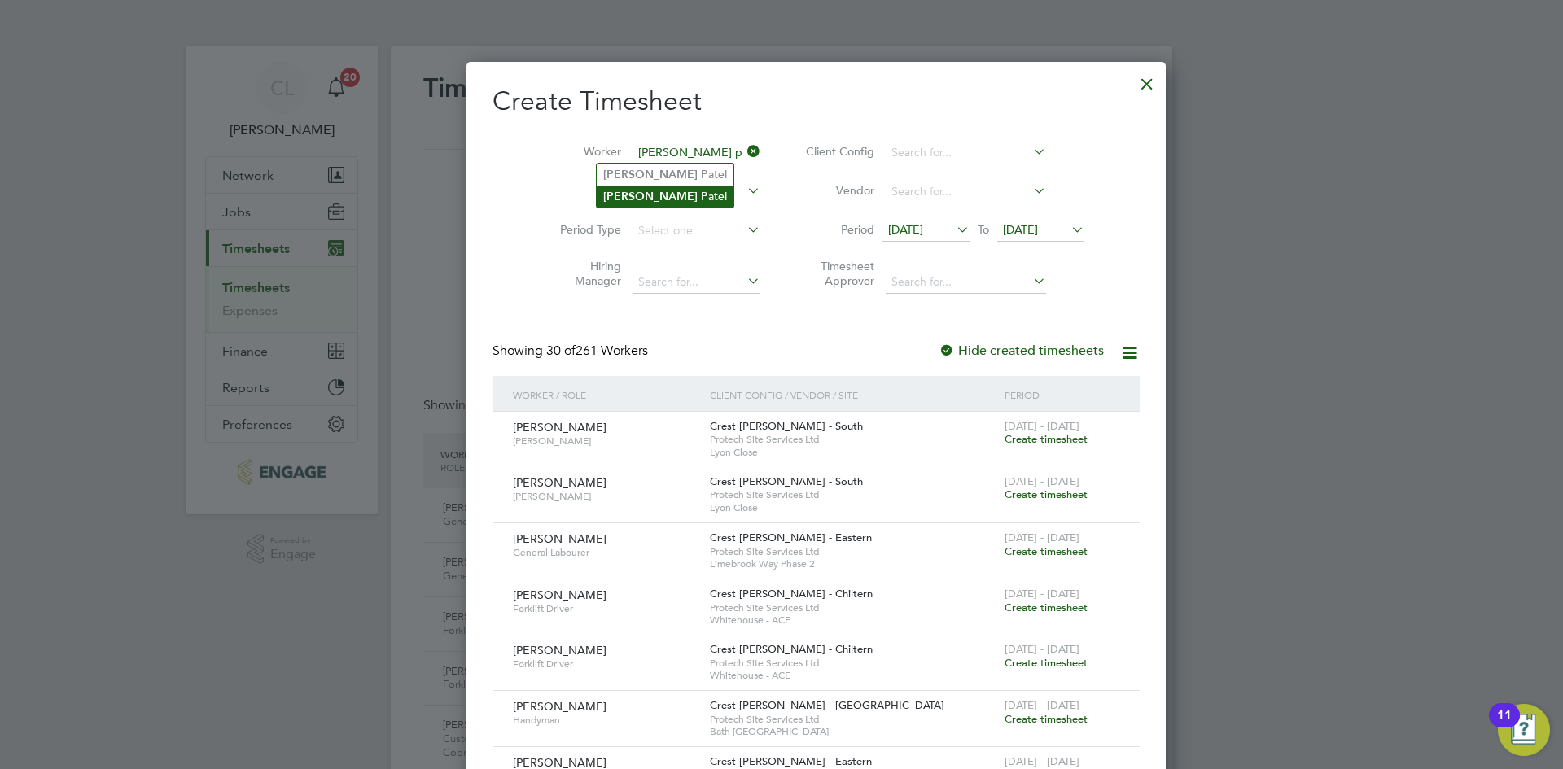
click at [662, 194] on li "Mitul P atel" at bounding box center [665, 197] width 137 height 22
type input "Mitul Patel"
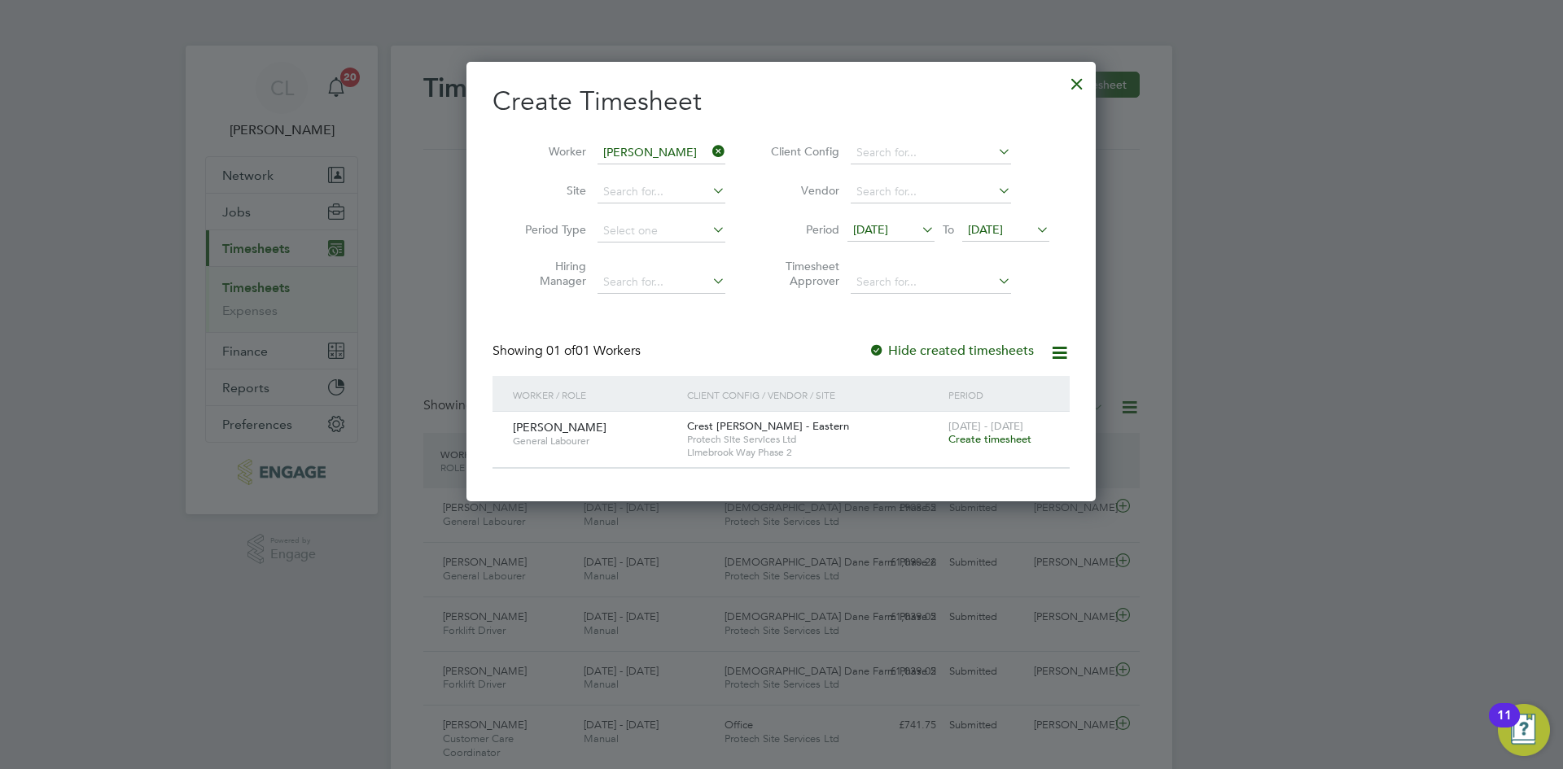
click at [990, 435] on span "Create timesheet" at bounding box center [989, 439] width 83 height 14
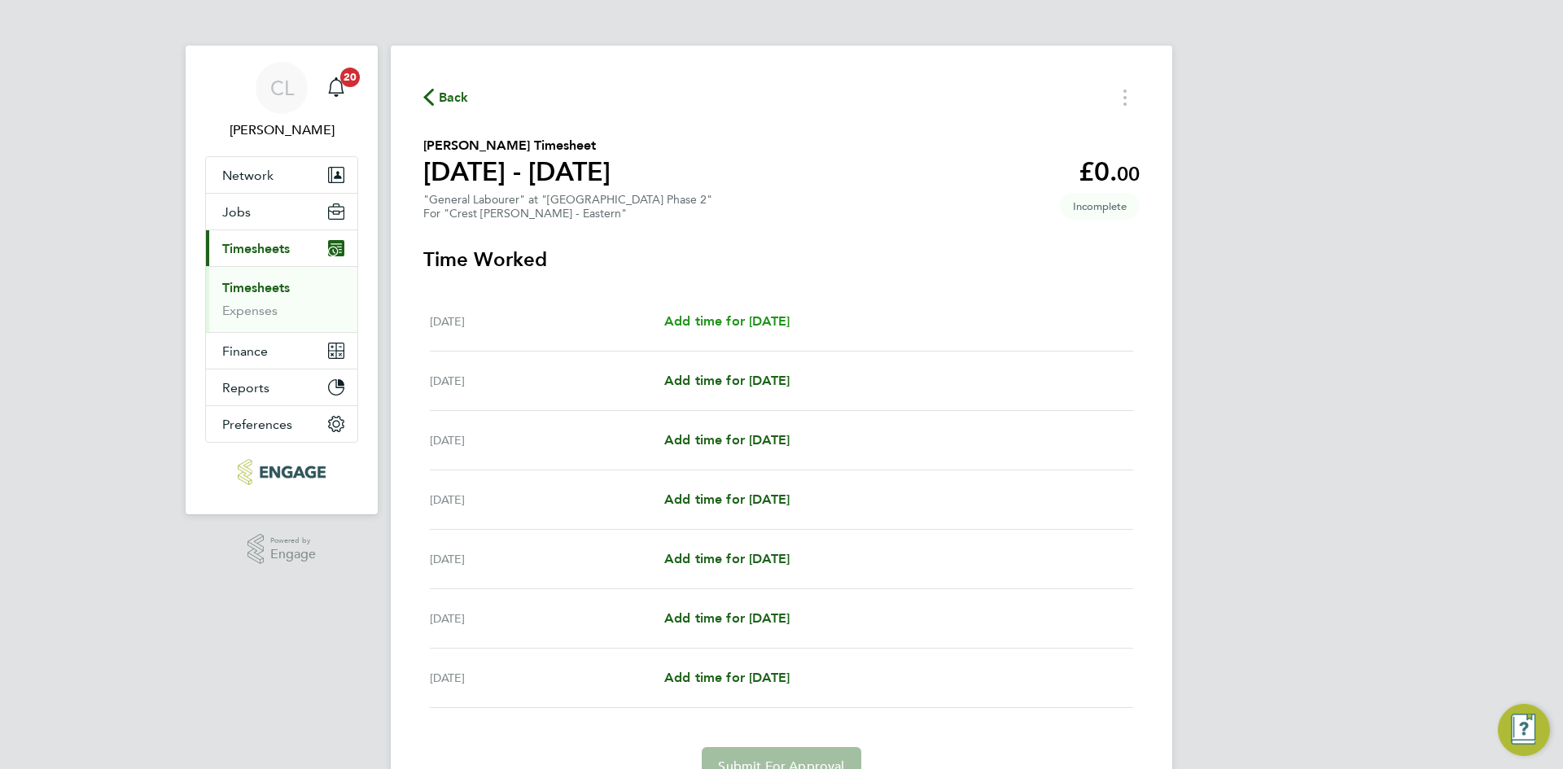
click at [701, 321] on span "Add time for [DATE]" at bounding box center [726, 320] width 125 height 15
select select "60"
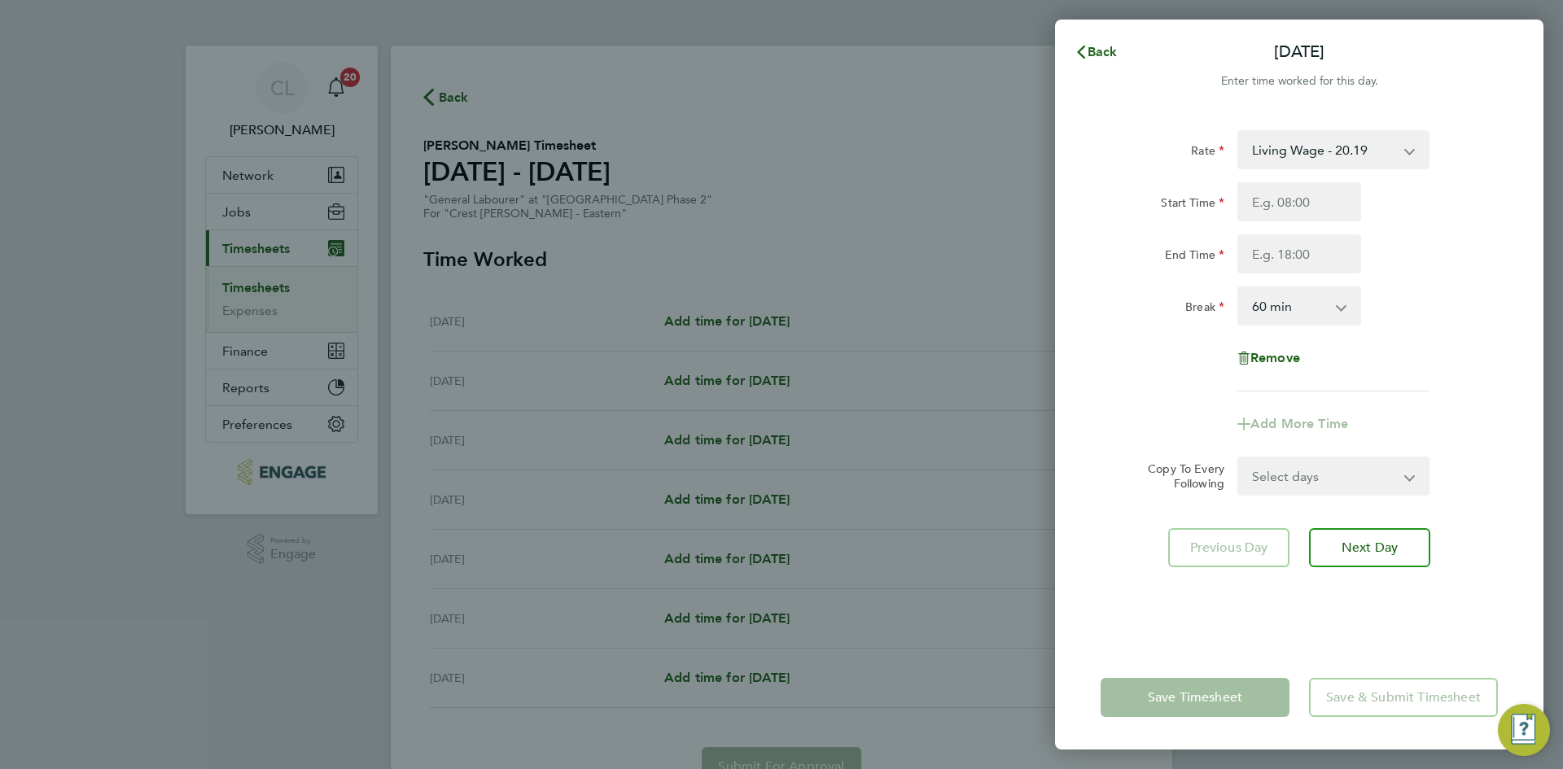
click at [1340, 223] on div "Start Time End Time" at bounding box center [1299, 227] width 410 height 91
click at [1296, 193] on input "Start Time" at bounding box center [1299, 201] width 124 height 39
type input "07:30"
click at [1307, 265] on input "End Time" at bounding box center [1299, 253] width 124 height 39
type input "17:30"
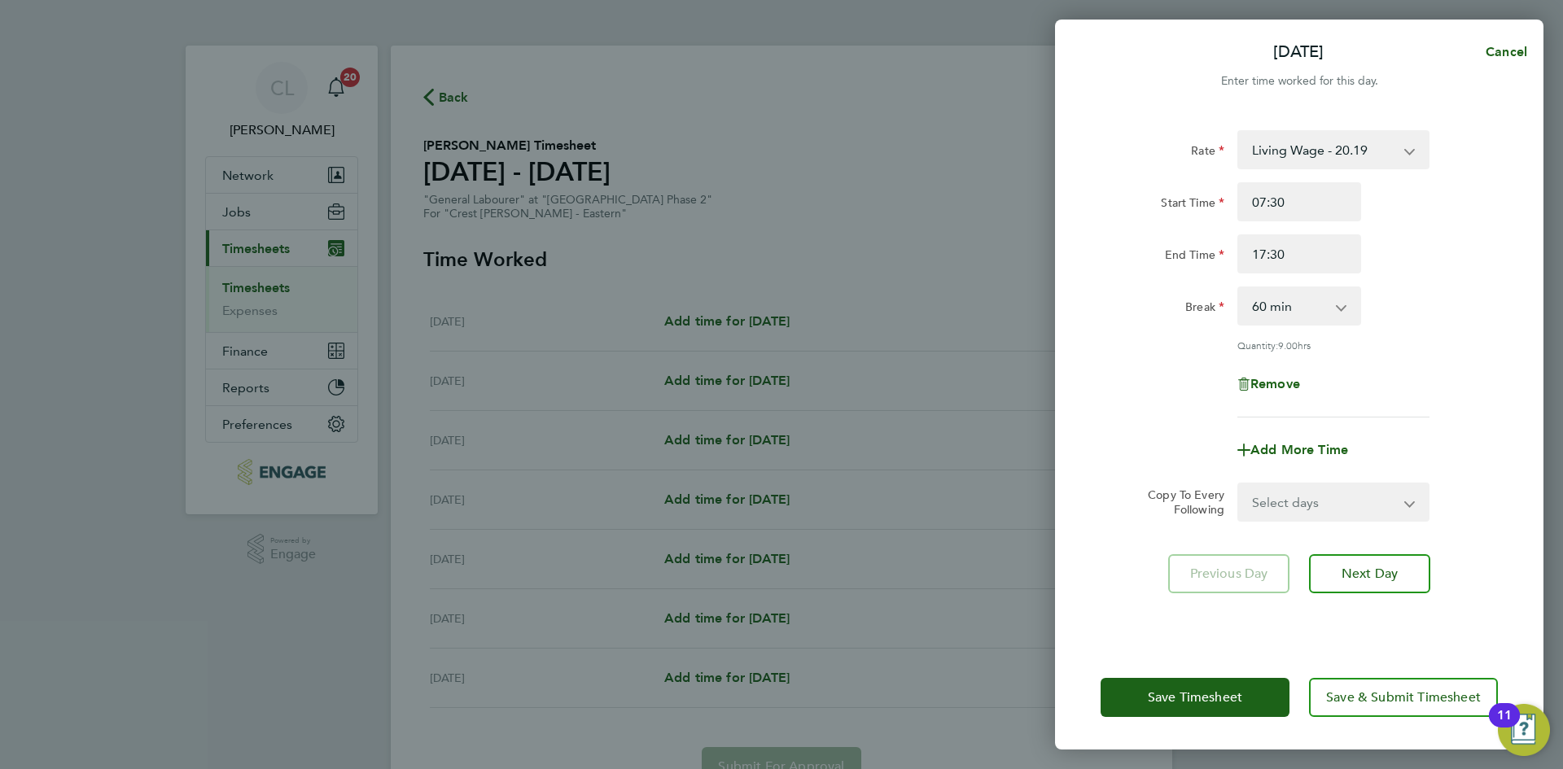
click at [1494, 361] on div "Rate Living Wage - 20.19 Standard - 18.35 Start Time 07:30 End Time 17:30 Break…" at bounding box center [1298, 273] width 397 height 287
click at [1388, 501] on select "Select days Day Weekday (Mon-Fri) Weekend (Sat-Sun) [DATE] [DATE] [DATE] [DATE]…" at bounding box center [1324, 502] width 171 height 36
select select "WEEKDAY"
click at [1239, 484] on select "Select days Day Weekday (Mon-Fri) Weekend (Sat-Sun) Tuesday Wednesday Thursday …" at bounding box center [1324, 502] width 171 height 36
select select "2025-09-21"
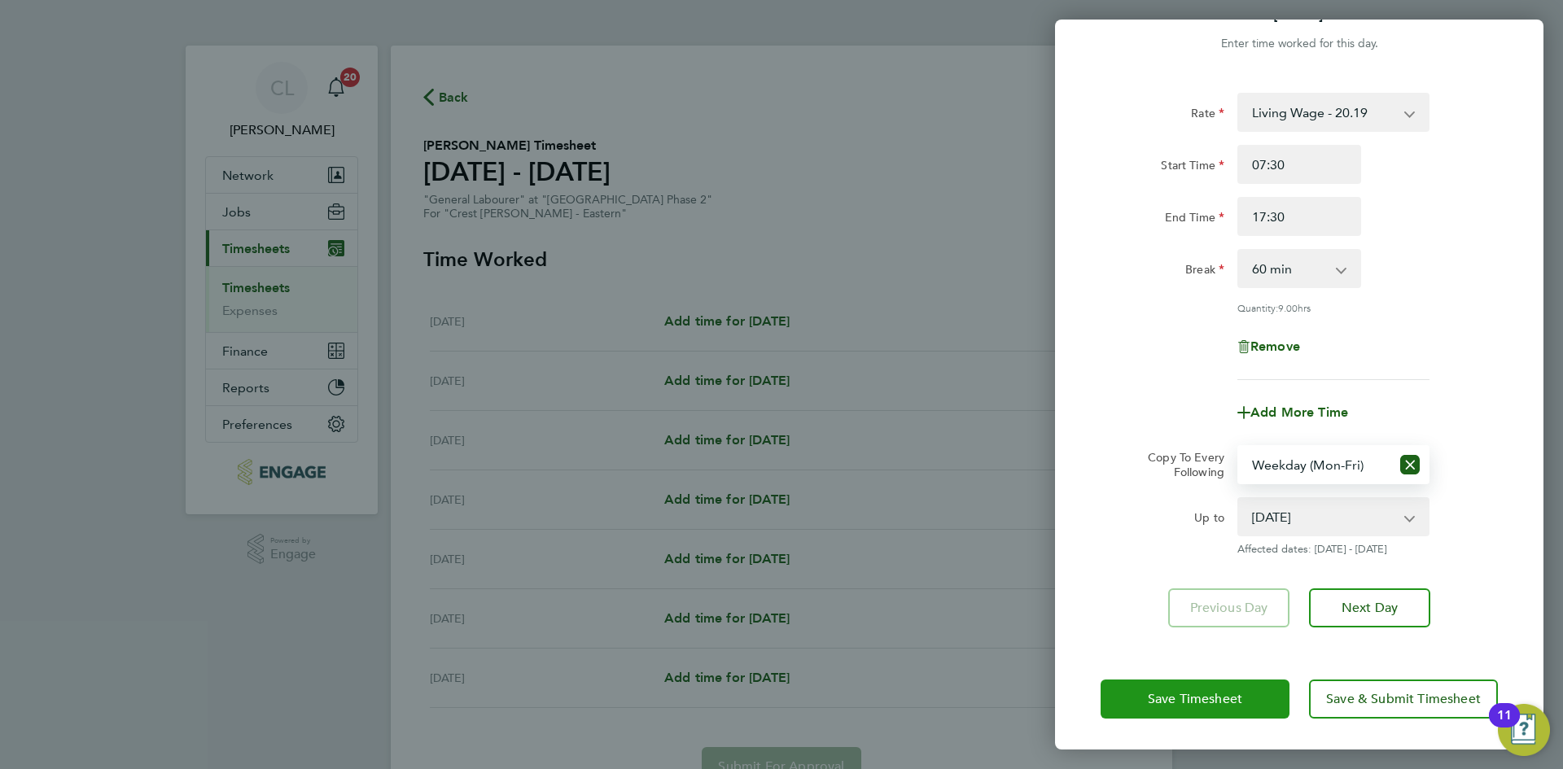
click at [1221, 693] on span "Save Timesheet" at bounding box center [1195, 699] width 94 height 16
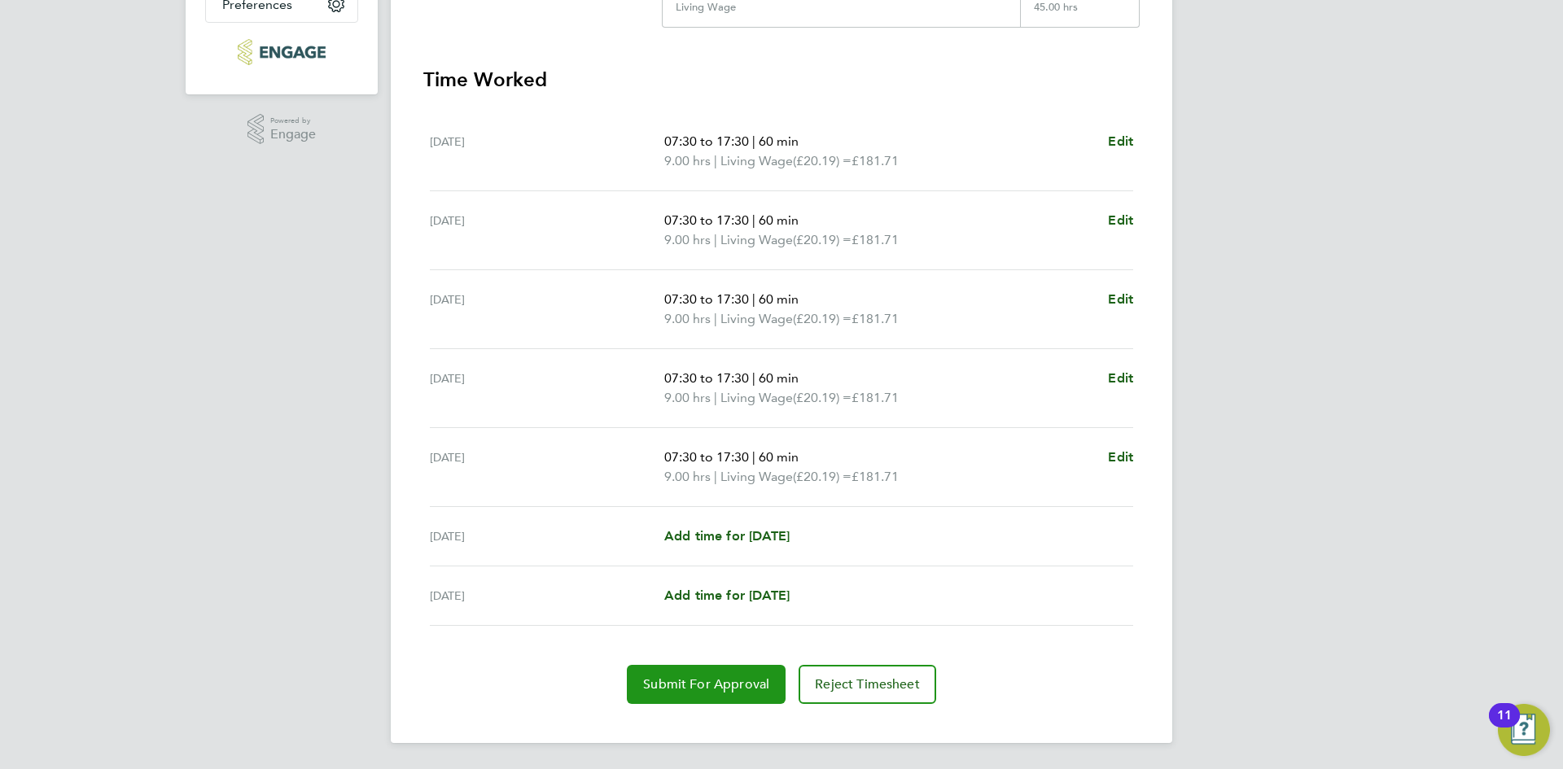
click at [705, 689] on span "Submit For Approval" at bounding box center [706, 684] width 126 height 16
click at [767, 536] on span "Add time for Sat 20 Sep" at bounding box center [726, 535] width 125 height 15
select select "60"
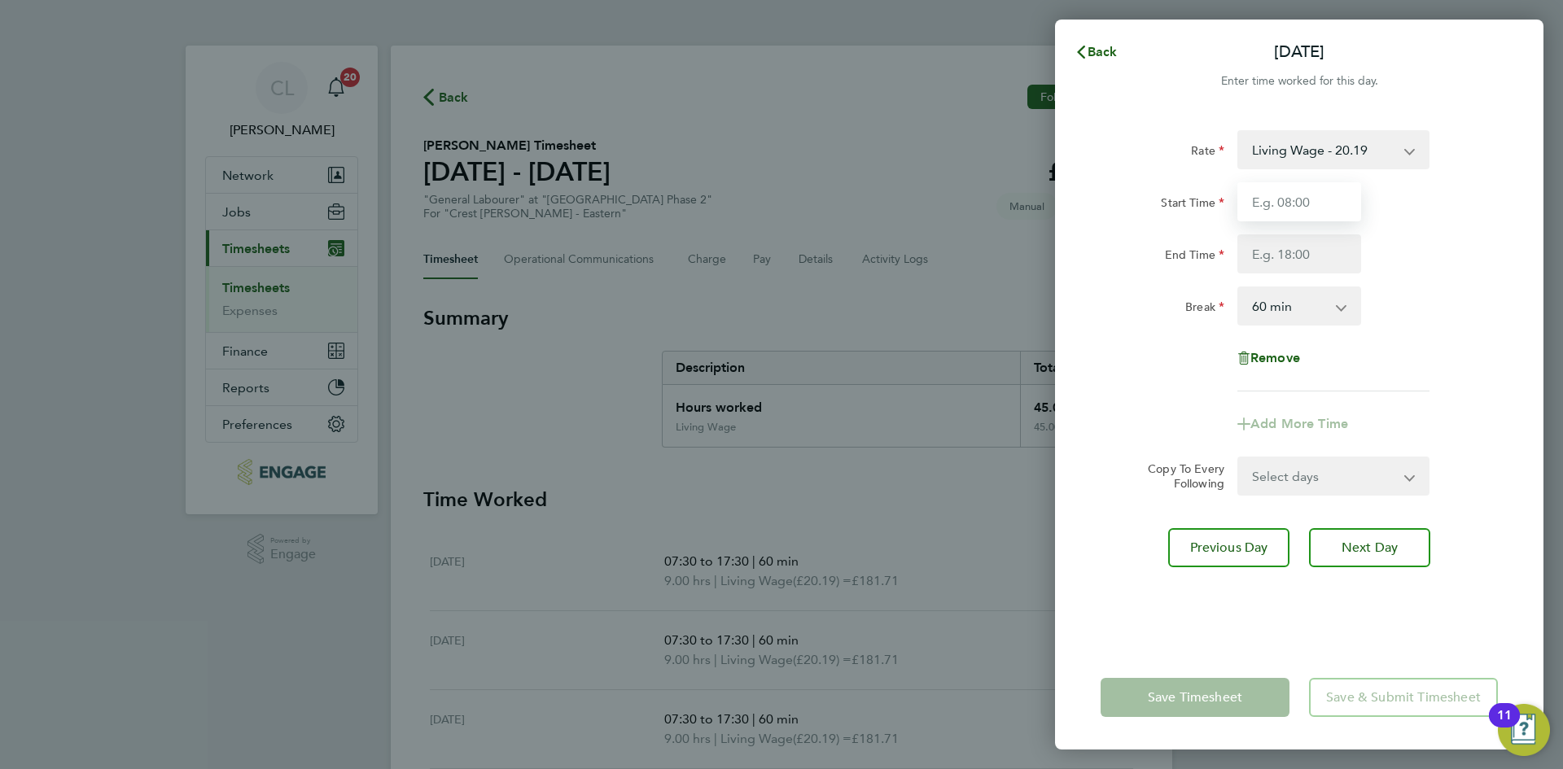
click at [1305, 204] on input "Start Time" at bounding box center [1299, 201] width 124 height 39
type input "07:30"
click at [1300, 259] on input "End Time" at bounding box center [1299, 253] width 124 height 39
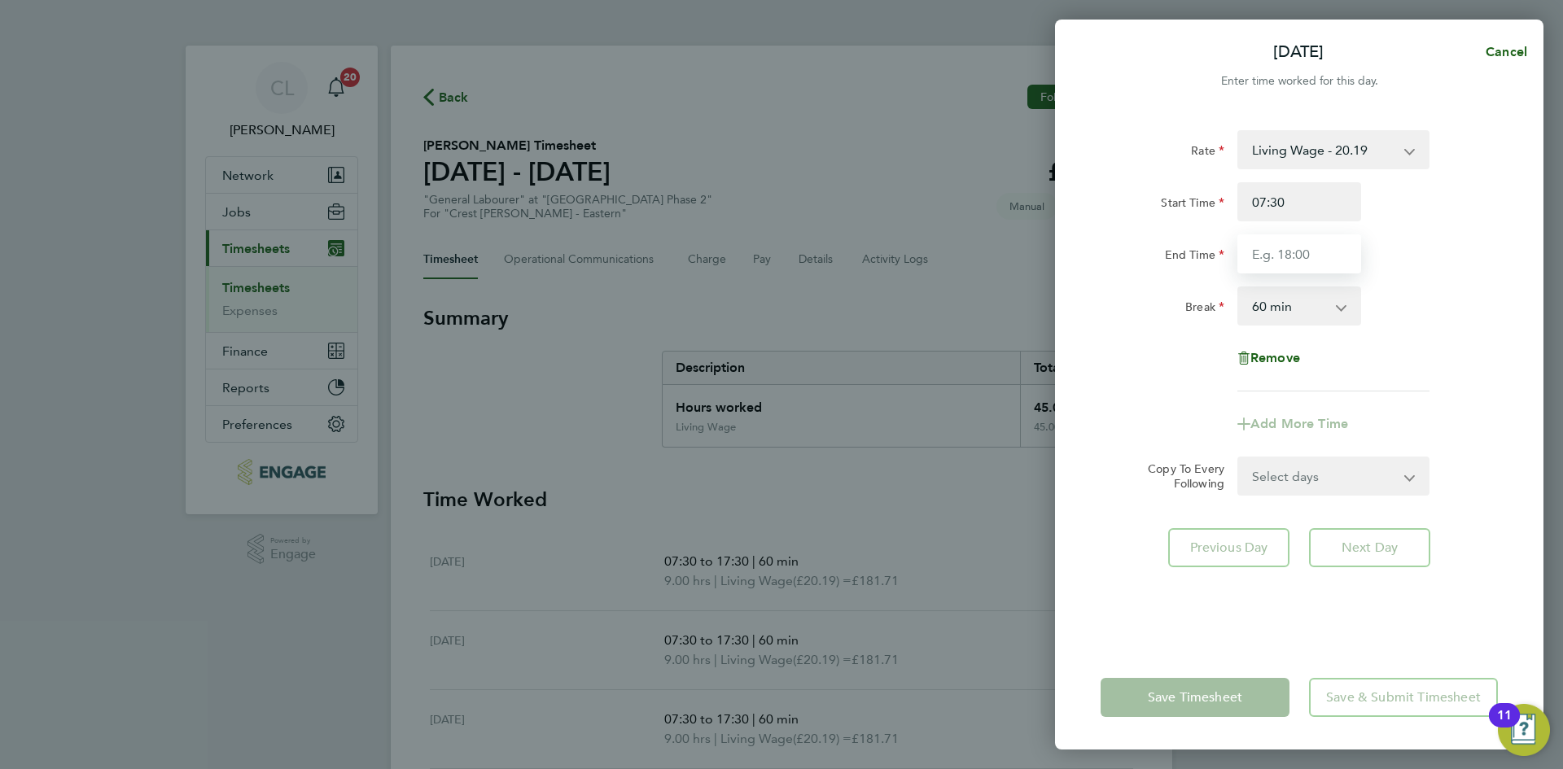
type input "17:30"
drag, startPoint x: 1484, startPoint y: 282, endPoint x: 1479, endPoint y: 298, distance: 16.5
click at [1484, 282] on div "Rate Living Wage - 20.19 Standard - 18.35 Start Time 07:30 End Time 17:30 Break…" at bounding box center [1298, 260] width 397 height 261
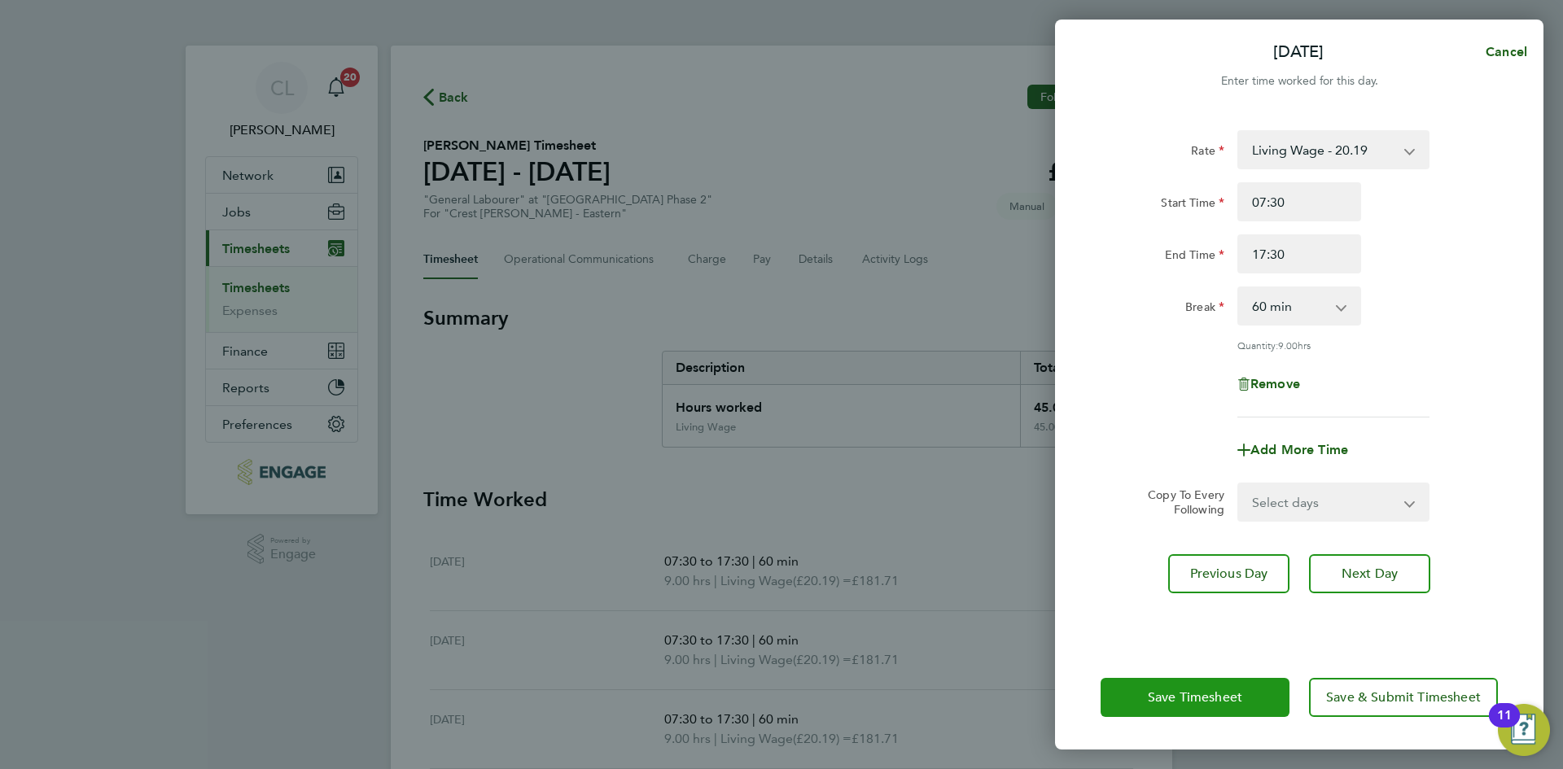
click at [1169, 712] on button "Save Timesheet" at bounding box center [1194, 697] width 189 height 39
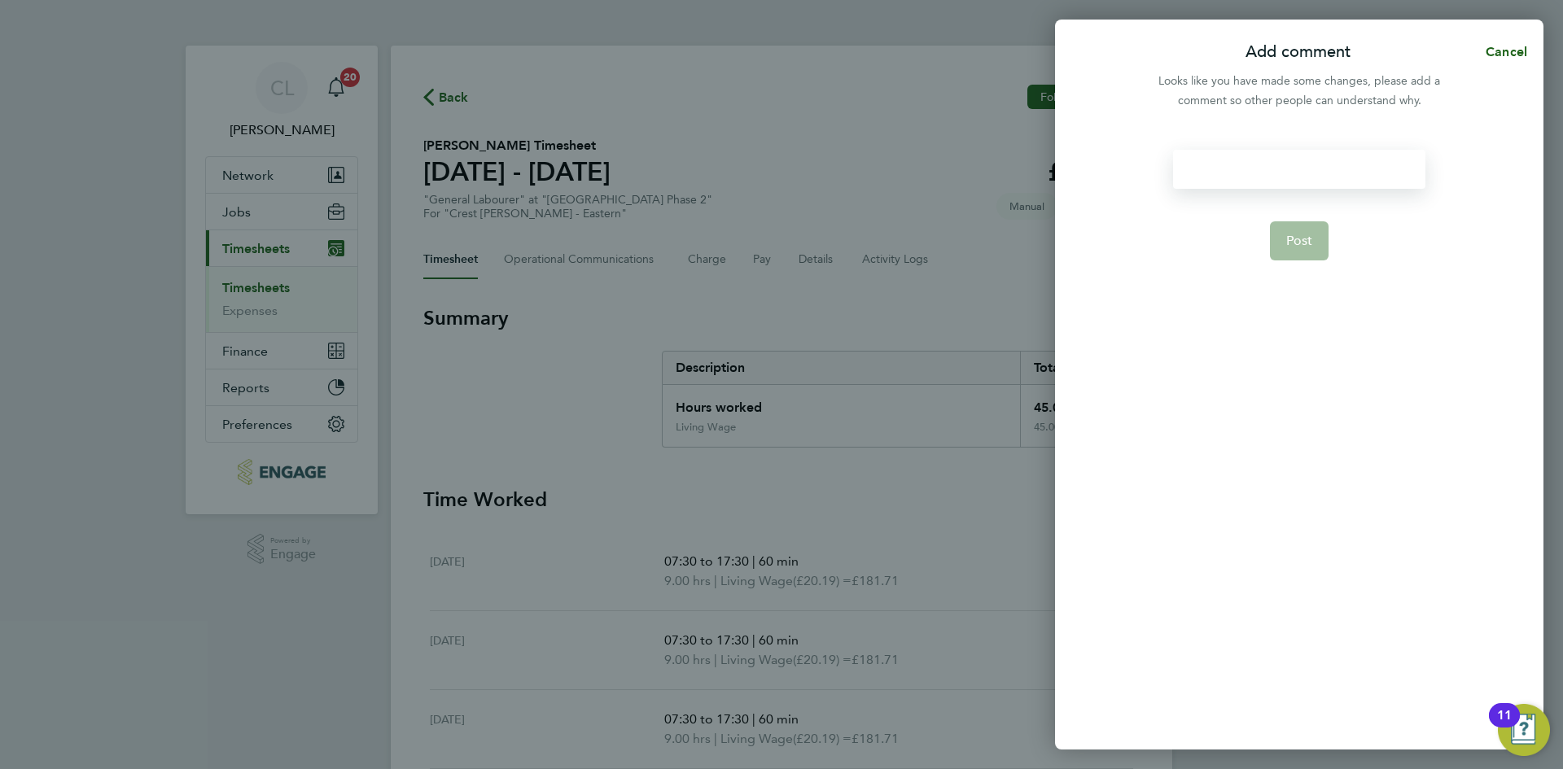
click at [1265, 164] on div at bounding box center [1298, 169] width 251 height 39
click at [1300, 252] on button "Post" at bounding box center [1299, 240] width 59 height 39
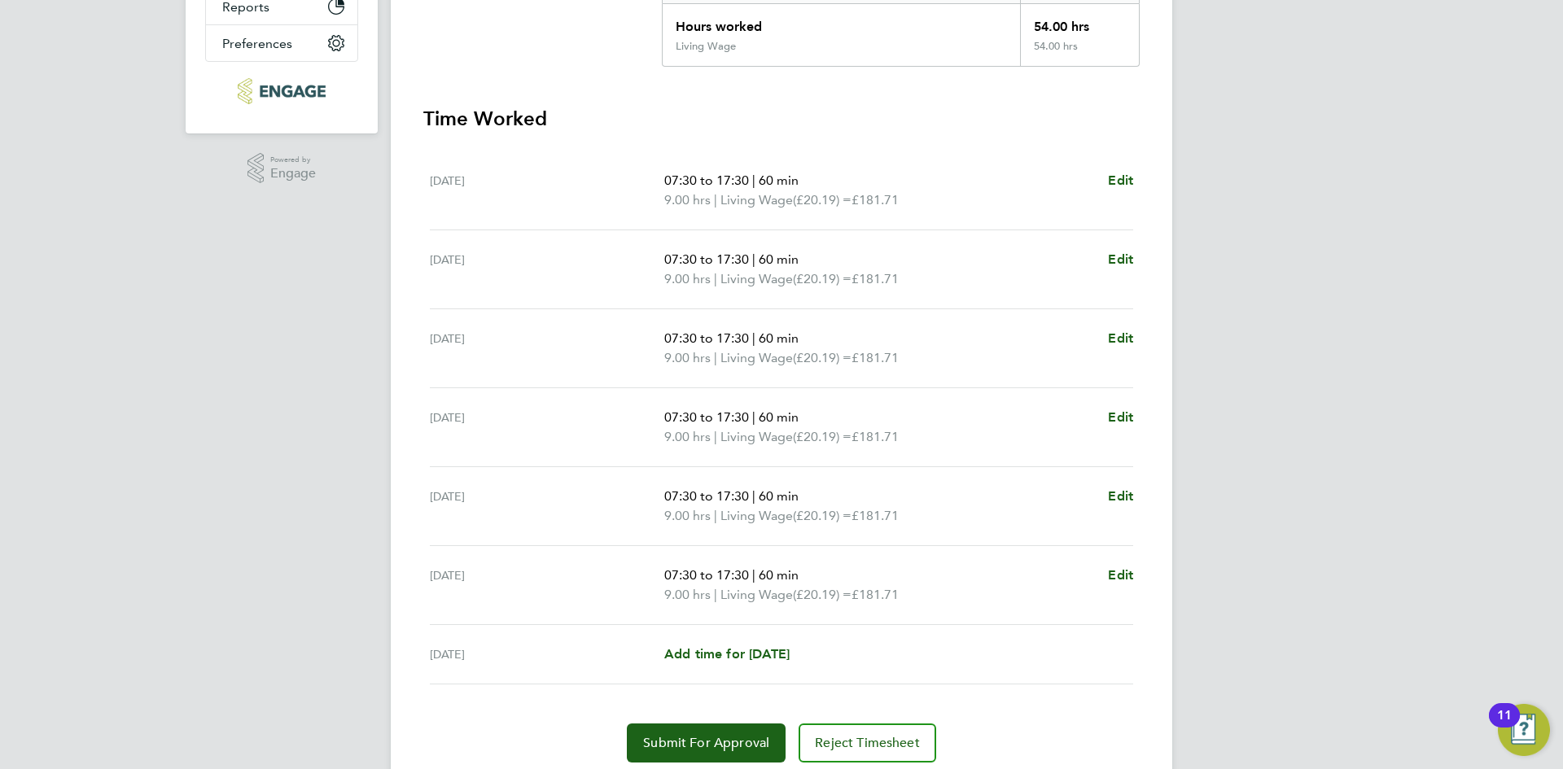
scroll to position [439, 0]
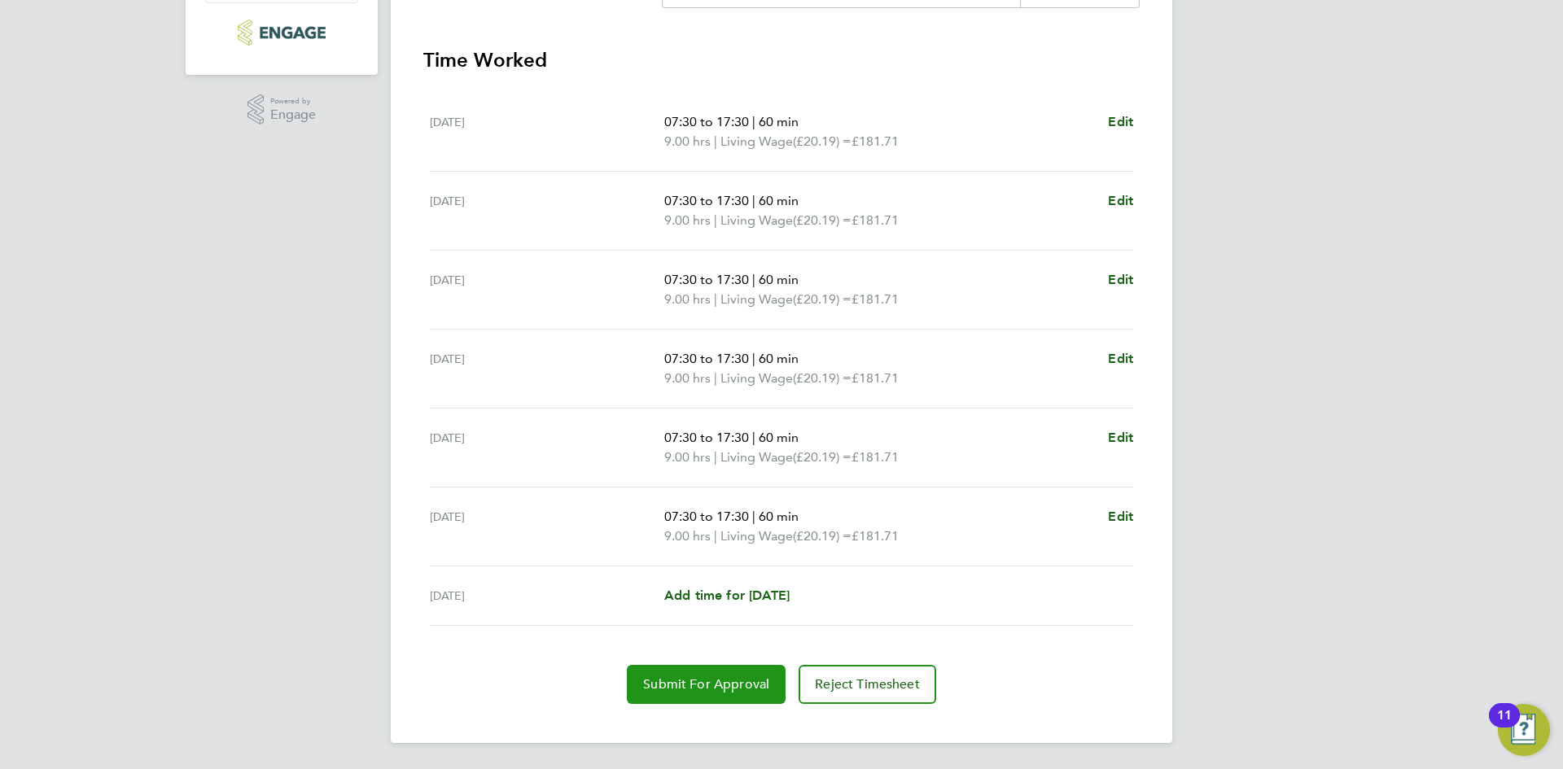
click at [736, 687] on span "Submit For Approval" at bounding box center [706, 684] width 126 height 16
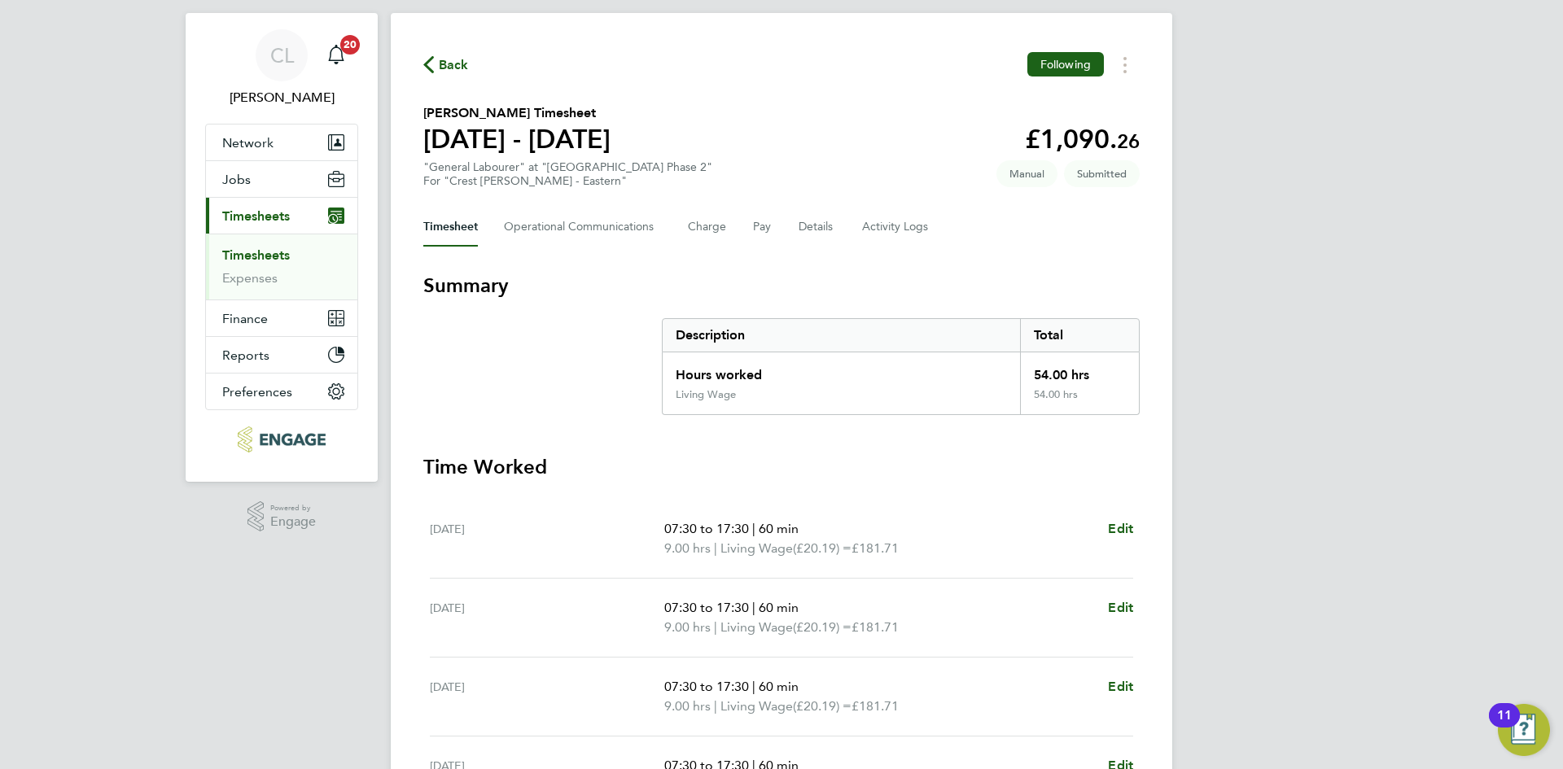
scroll to position [0, 0]
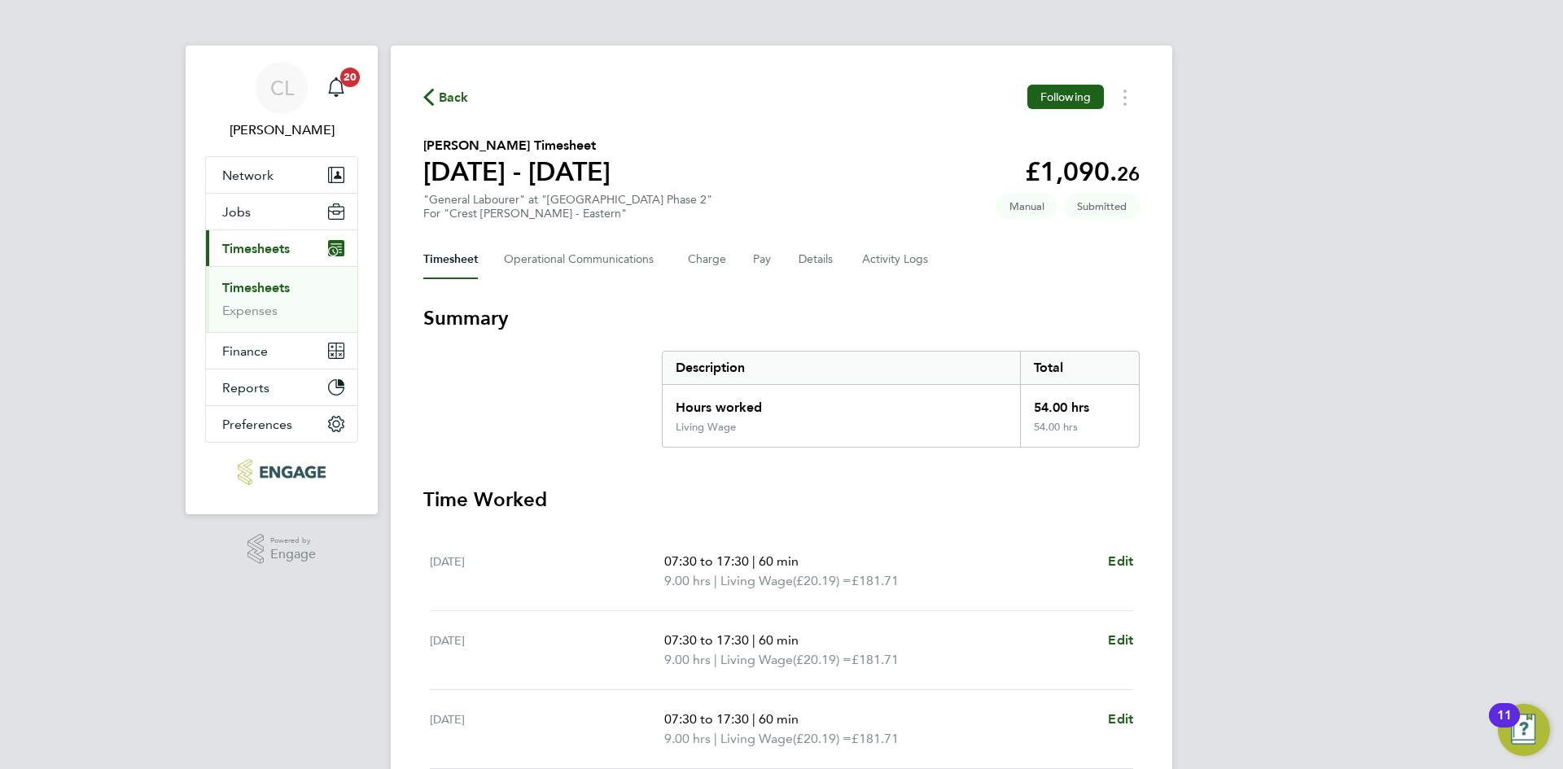
click at [432, 104] on icon "button" at bounding box center [428, 97] width 11 height 17
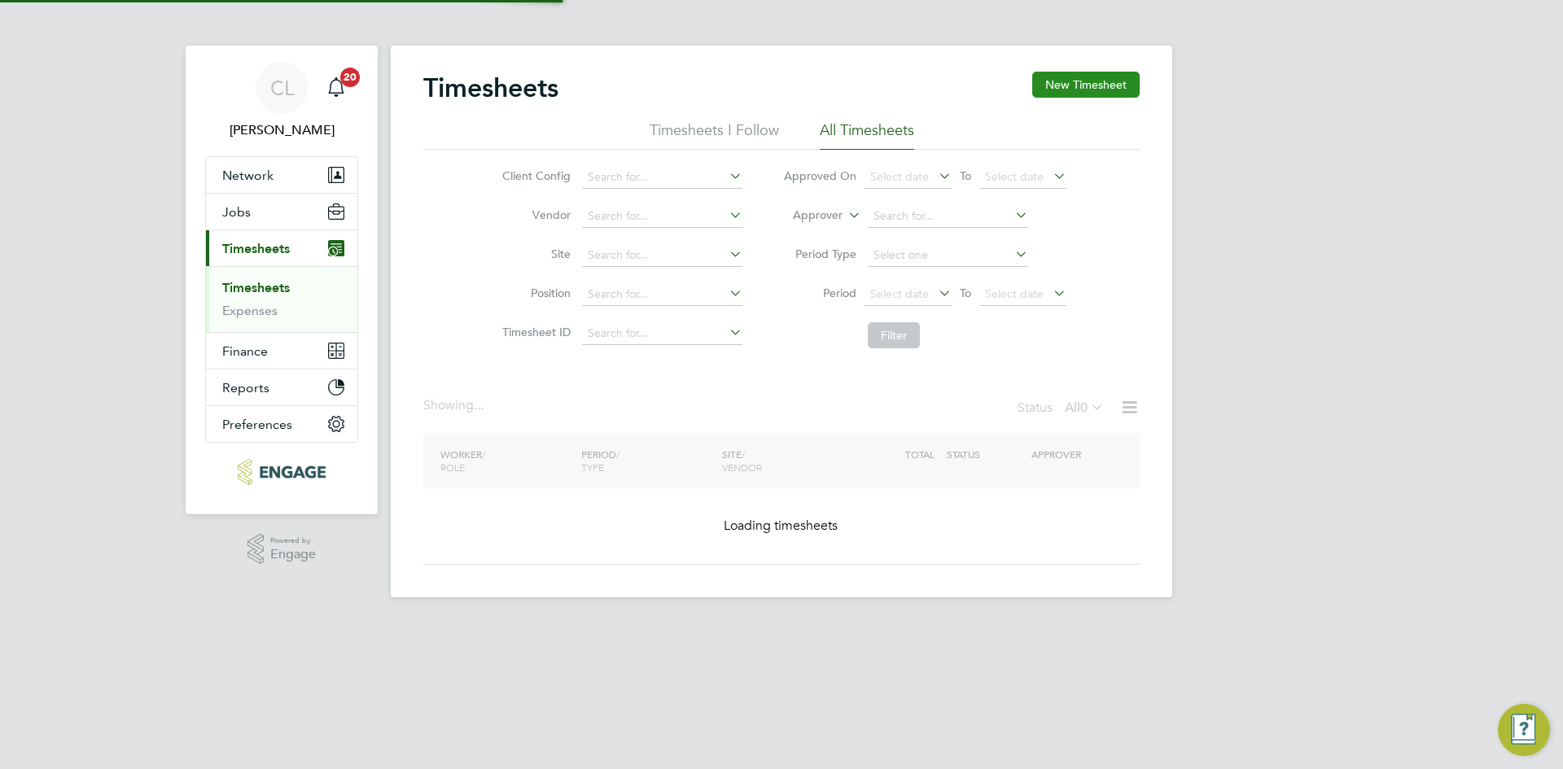
click at [1067, 98] on button "New Timesheet" at bounding box center [1085, 85] width 107 height 26
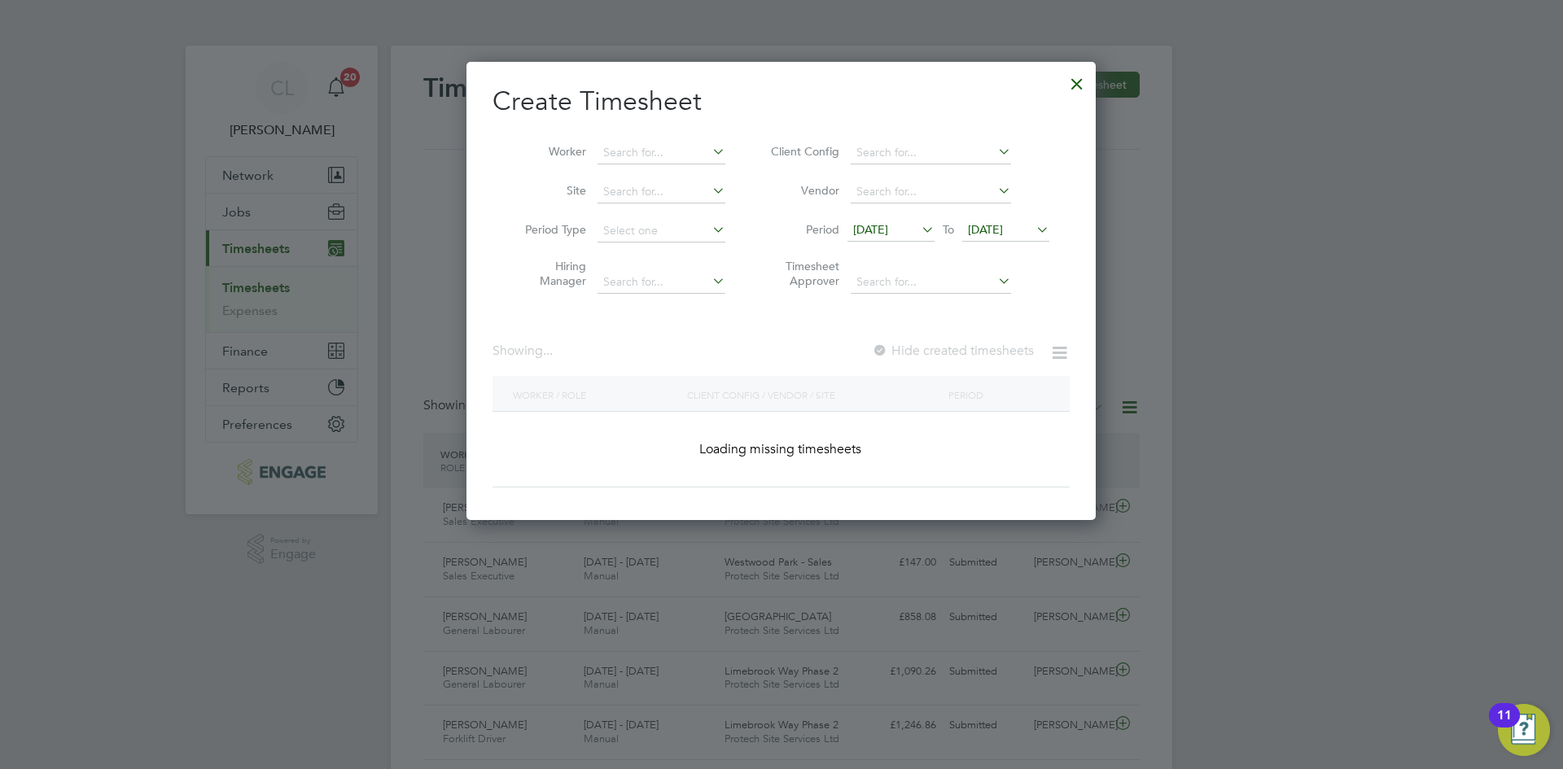
scroll to position [42, 142]
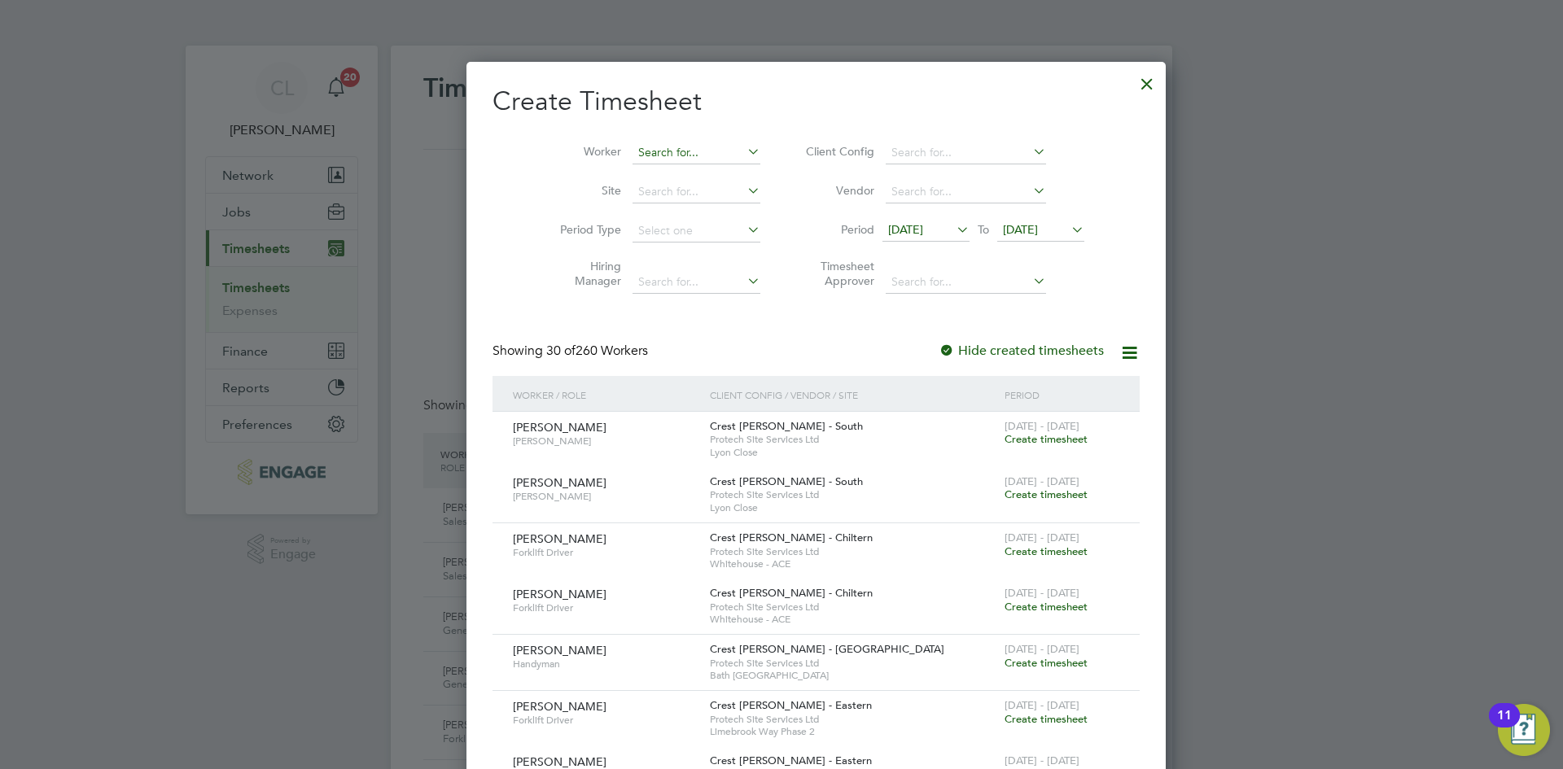
click at [632, 155] on input at bounding box center [696, 153] width 128 height 23
click at [701, 181] on b "Lee" at bounding box center [748, 175] width 94 height 14
type input "Stephen Lee"
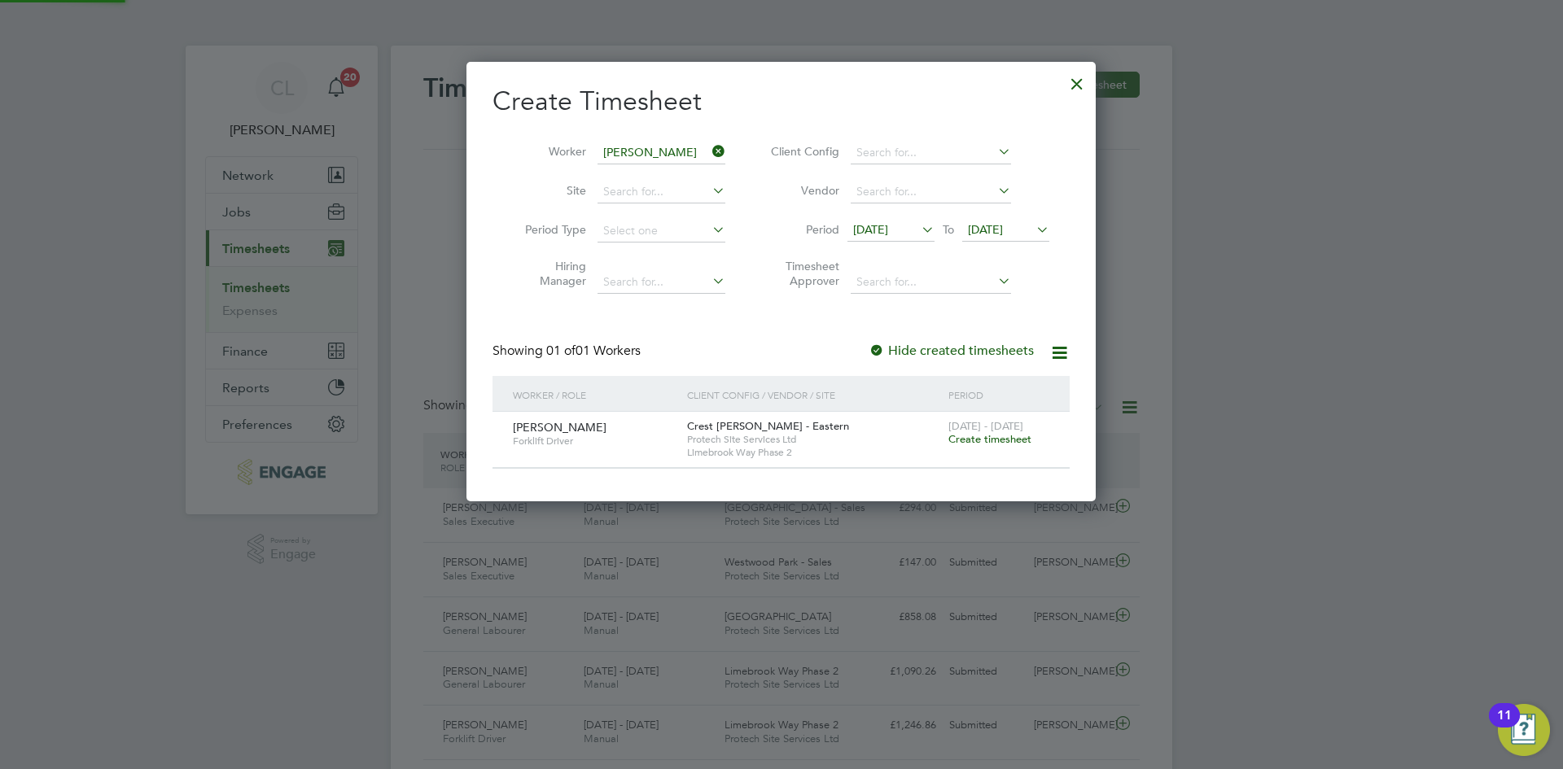
scroll to position [439, 630]
click at [988, 440] on span "Create timesheet" at bounding box center [989, 439] width 83 height 14
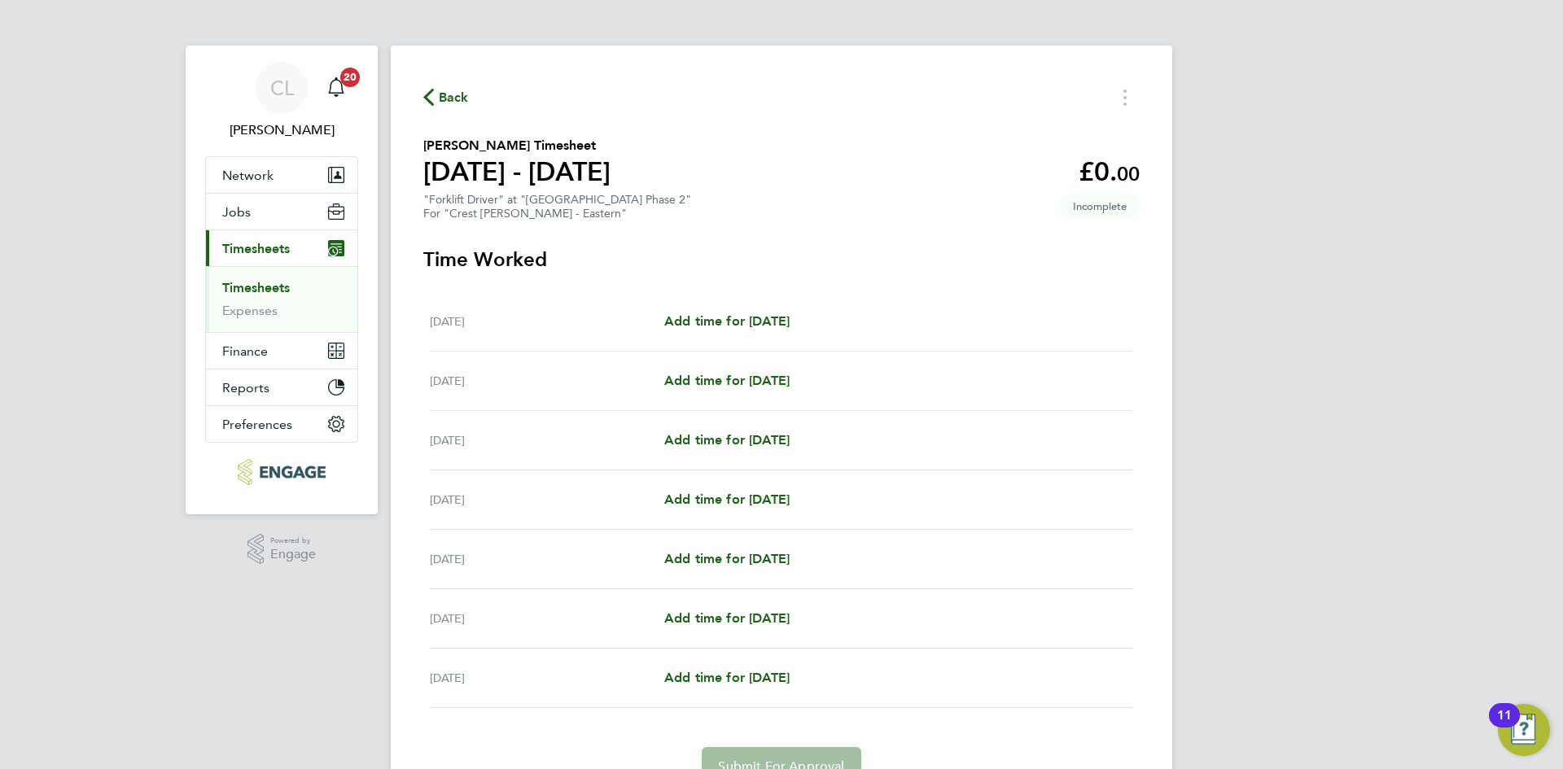
click at [763, 332] on div "Mon 15 Sep Add time for Mon 15 Sep Add time for Mon 15 Sep" at bounding box center [781, 321] width 703 height 59
click at [757, 320] on span "Add time for Mon 15 Sep" at bounding box center [726, 320] width 125 height 15
select select "60"
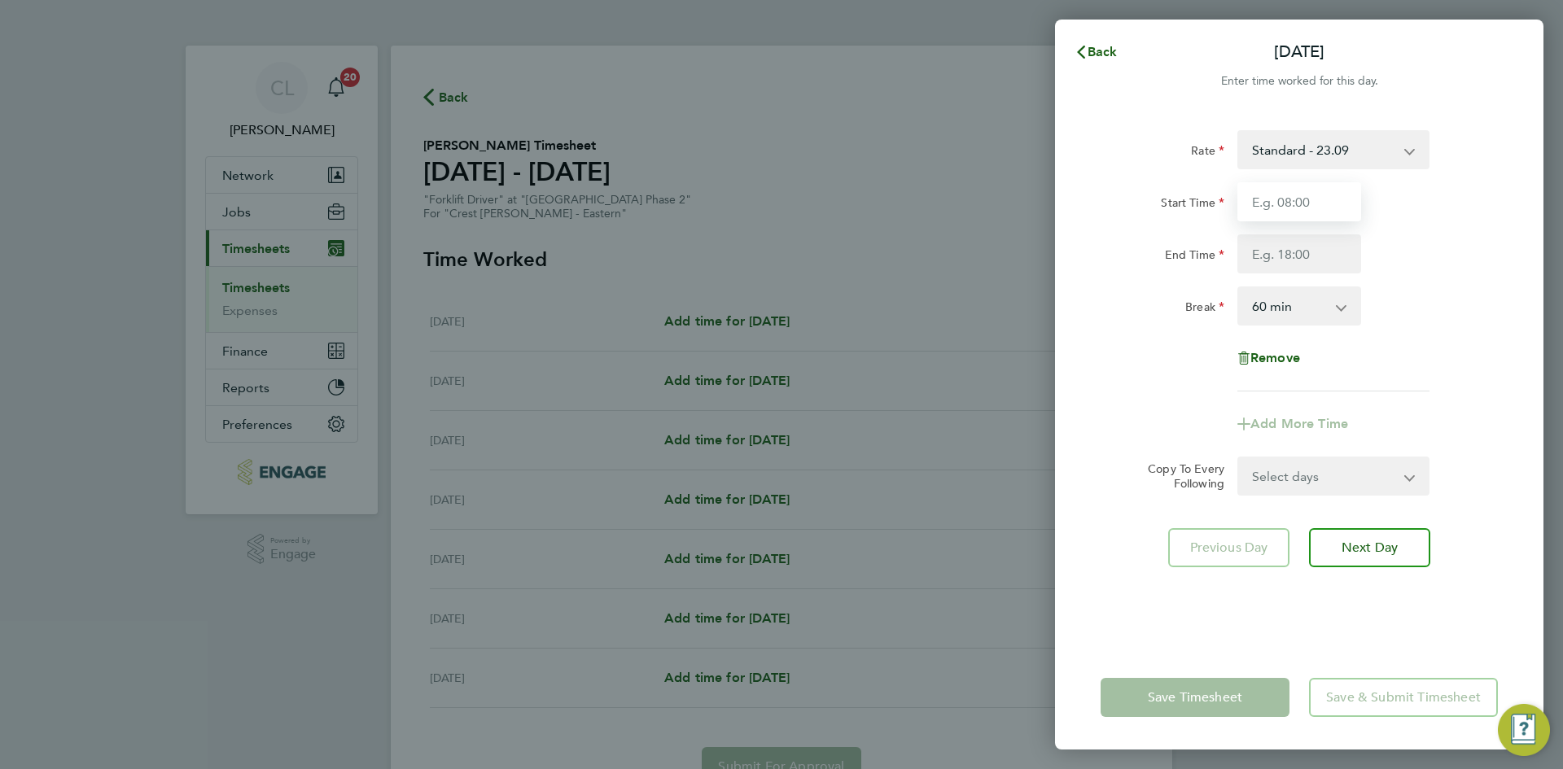
drag, startPoint x: 1317, startPoint y: 212, endPoint x: 1330, endPoint y: 221, distance: 15.8
click at [1318, 211] on input "Start Time" at bounding box center [1299, 201] width 124 height 39
type input "07:30"
drag, startPoint x: 1322, startPoint y: 256, endPoint x: 1310, endPoint y: 273, distance: 21.7
click at [1322, 256] on input "End Time" at bounding box center [1299, 253] width 124 height 39
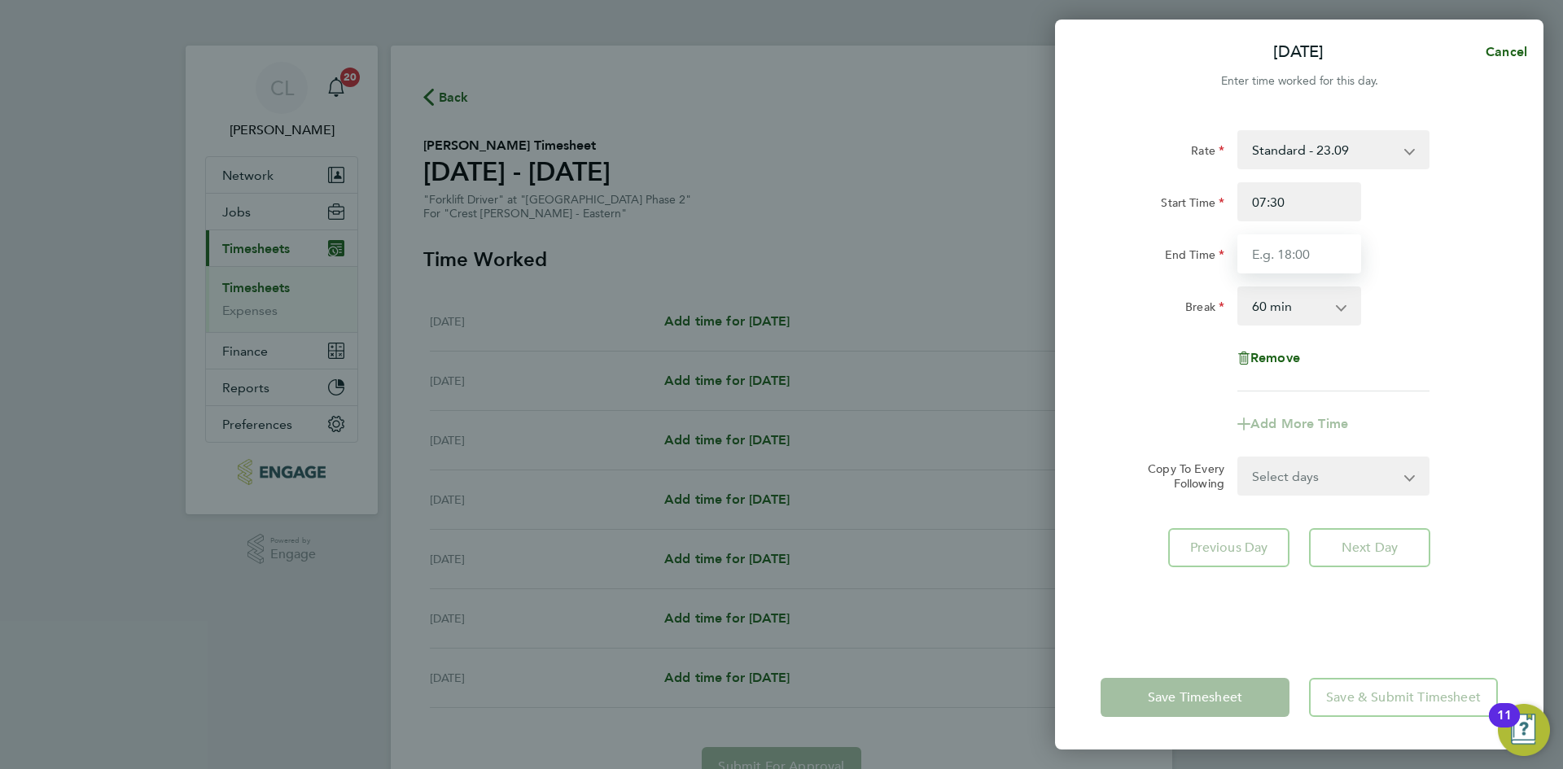
type input "17:30"
click at [1470, 297] on div "Break 0 min 15 min 30 min 45 min 60 min 75 min 90 min" at bounding box center [1299, 305] width 410 height 39
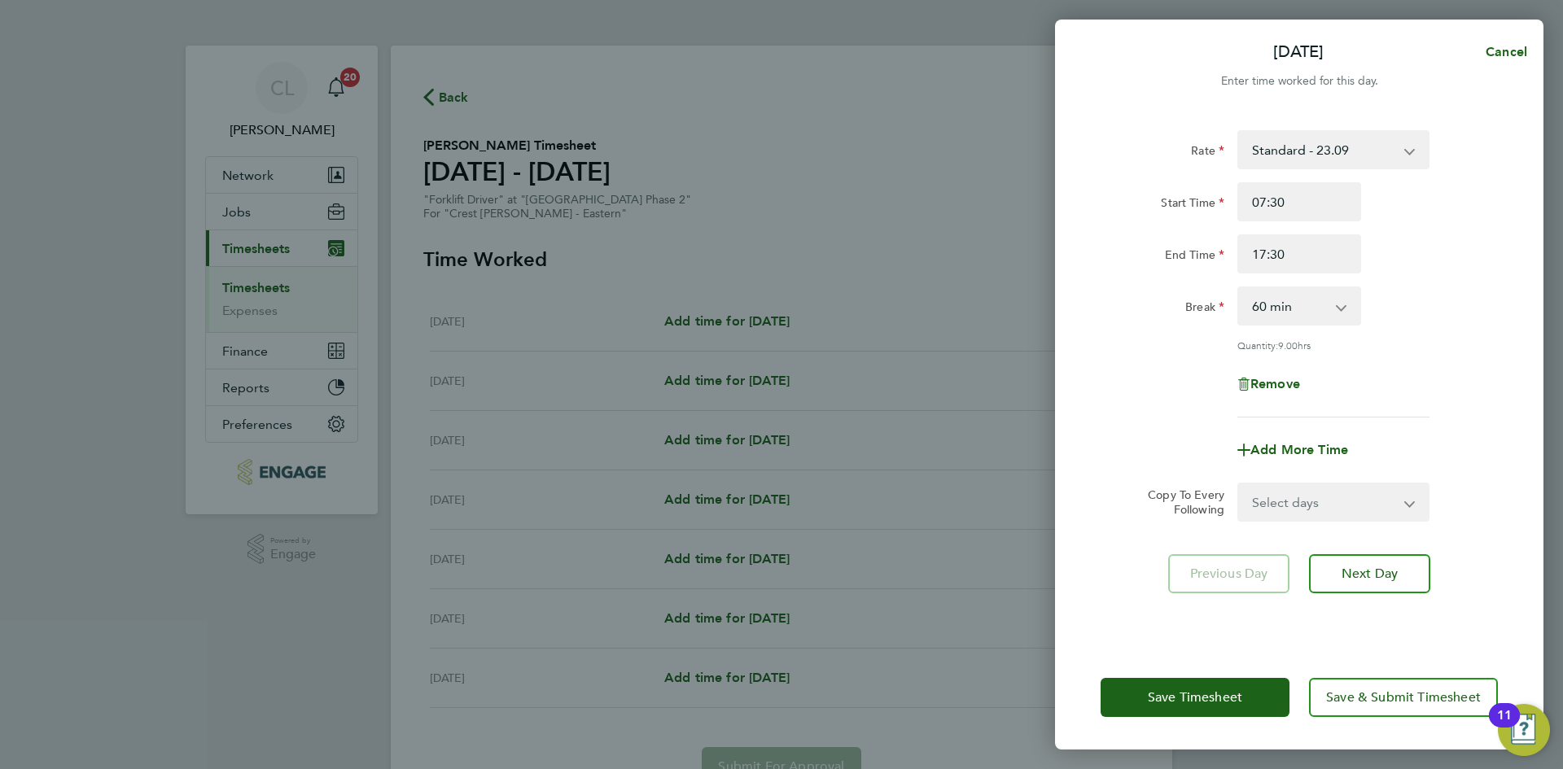
click at [1318, 483] on div "Select days Day Weekday (Mon-Fri) Weekend (Sat-Sun) Tuesday Wednesday Thursday …" at bounding box center [1333, 502] width 192 height 39
click at [1308, 517] on select "Select days Day Weekday (Mon-Fri) Weekend (Sat-Sun) Tuesday Wednesday Thursday …" at bounding box center [1324, 502] width 171 height 36
select select "WEEKDAY"
click at [1239, 484] on select "Select days Day Weekday (Mon-Fri) Weekend (Sat-Sun) Tuesday Wednesday Thursday …" at bounding box center [1324, 502] width 171 height 36
select select "2025-09-21"
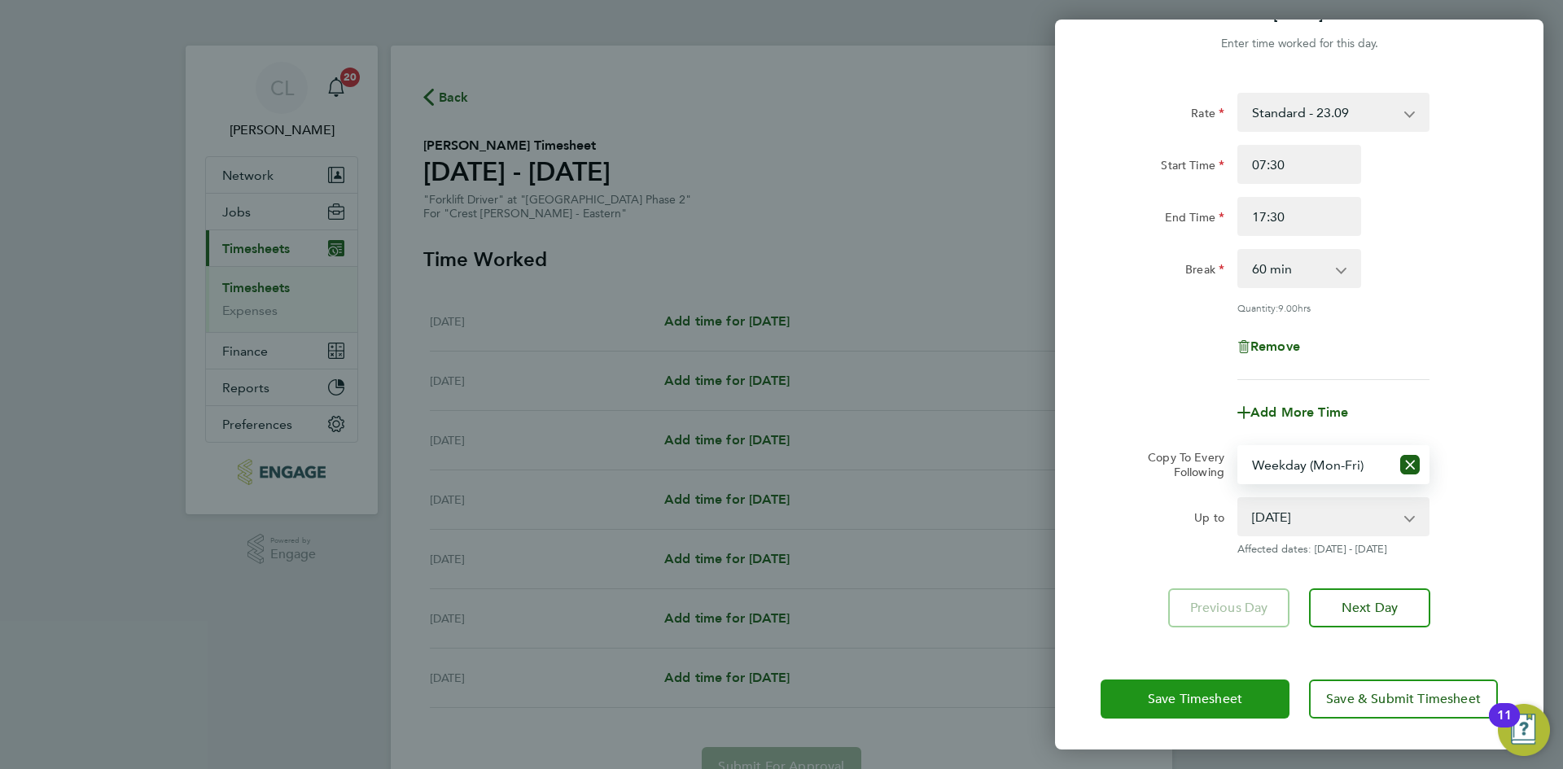
click at [1251, 697] on button "Save Timesheet" at bounding box center [1194, 699] width 189 height 39
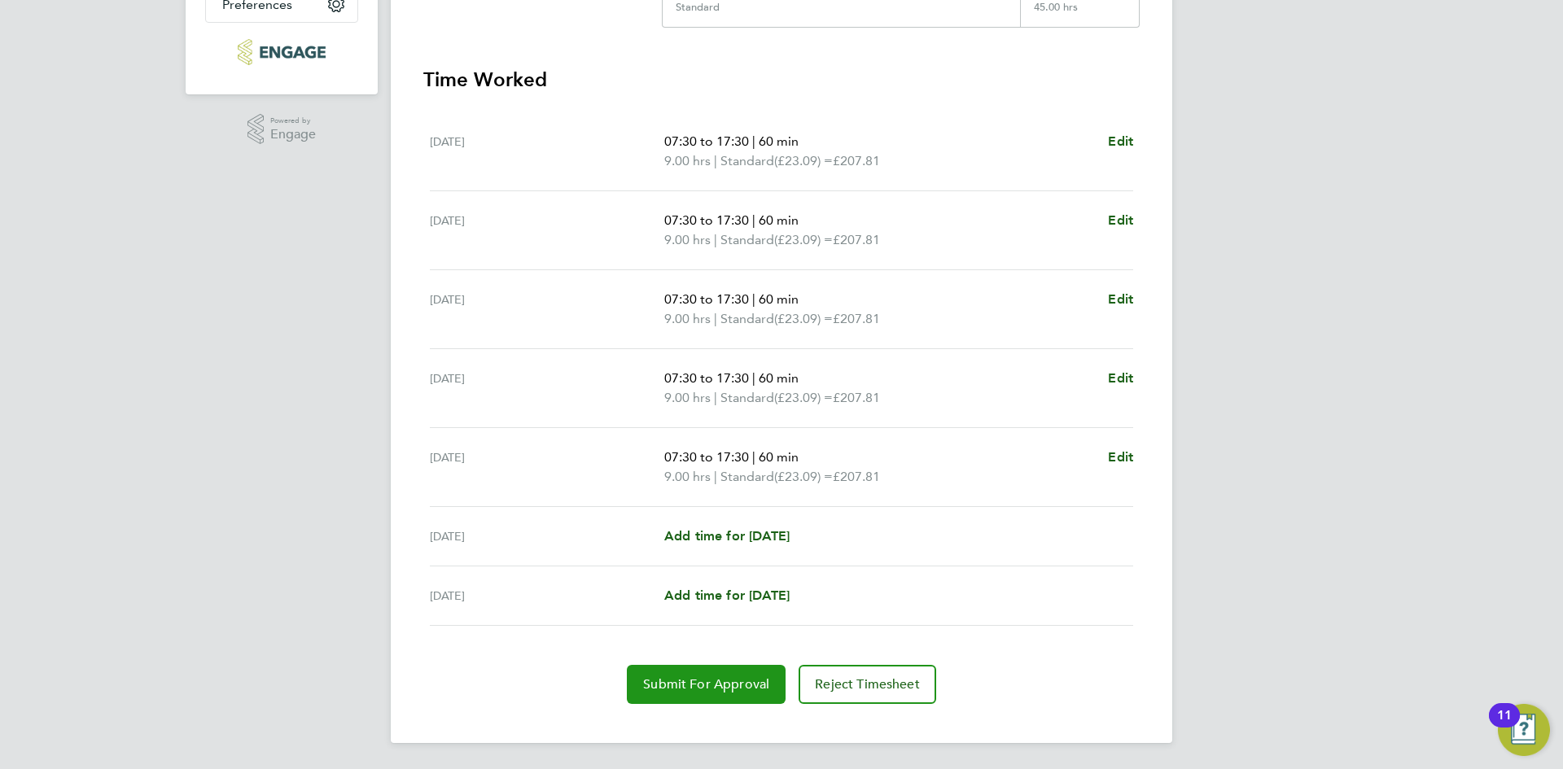
click at [707, 679] on span "Submit For Approval" at bounding box center [706, 684] width 126 height 16
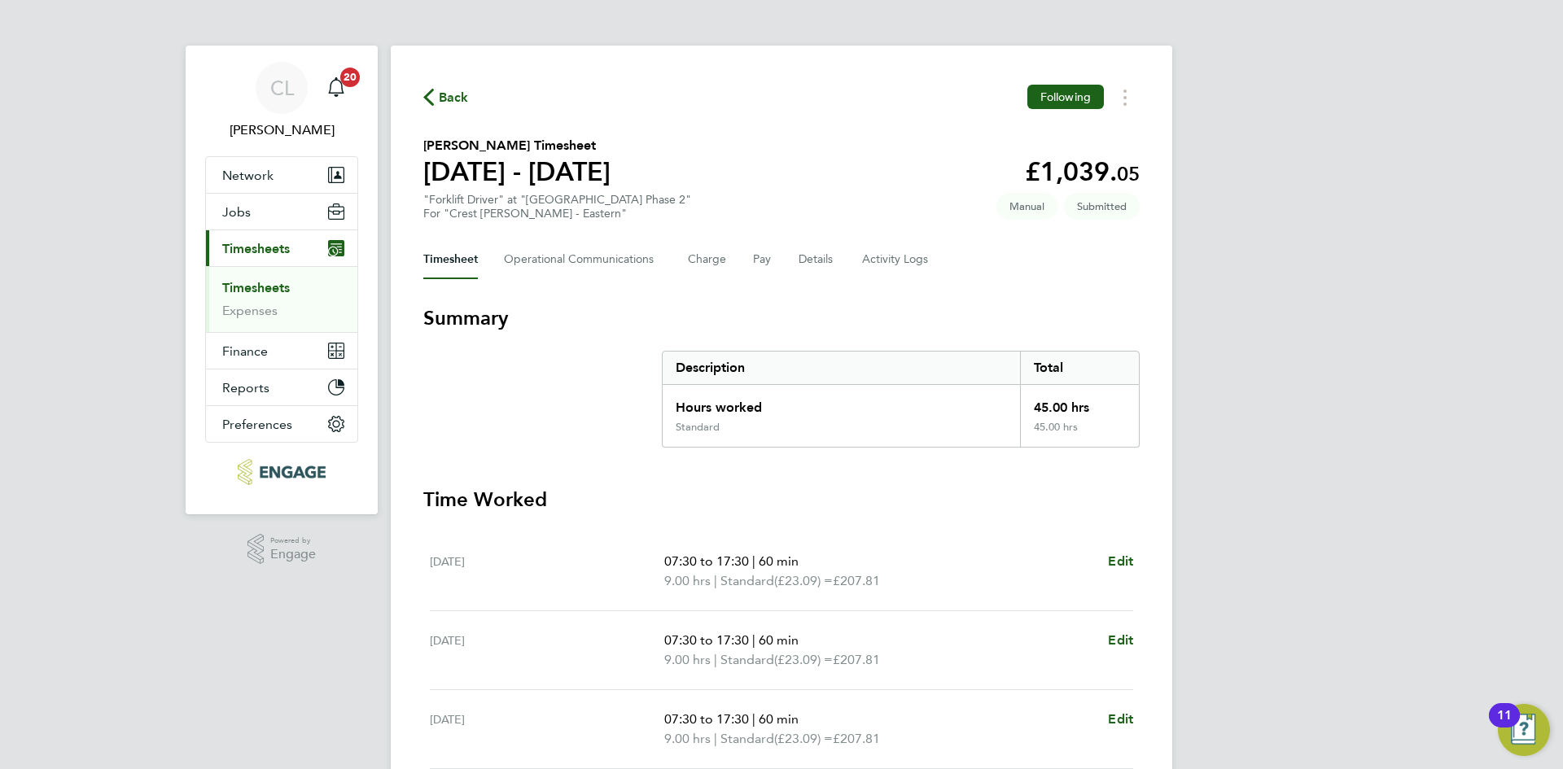
click at [441, 94] on span "Back" at bounding box center [454, 98] width 30 height 20
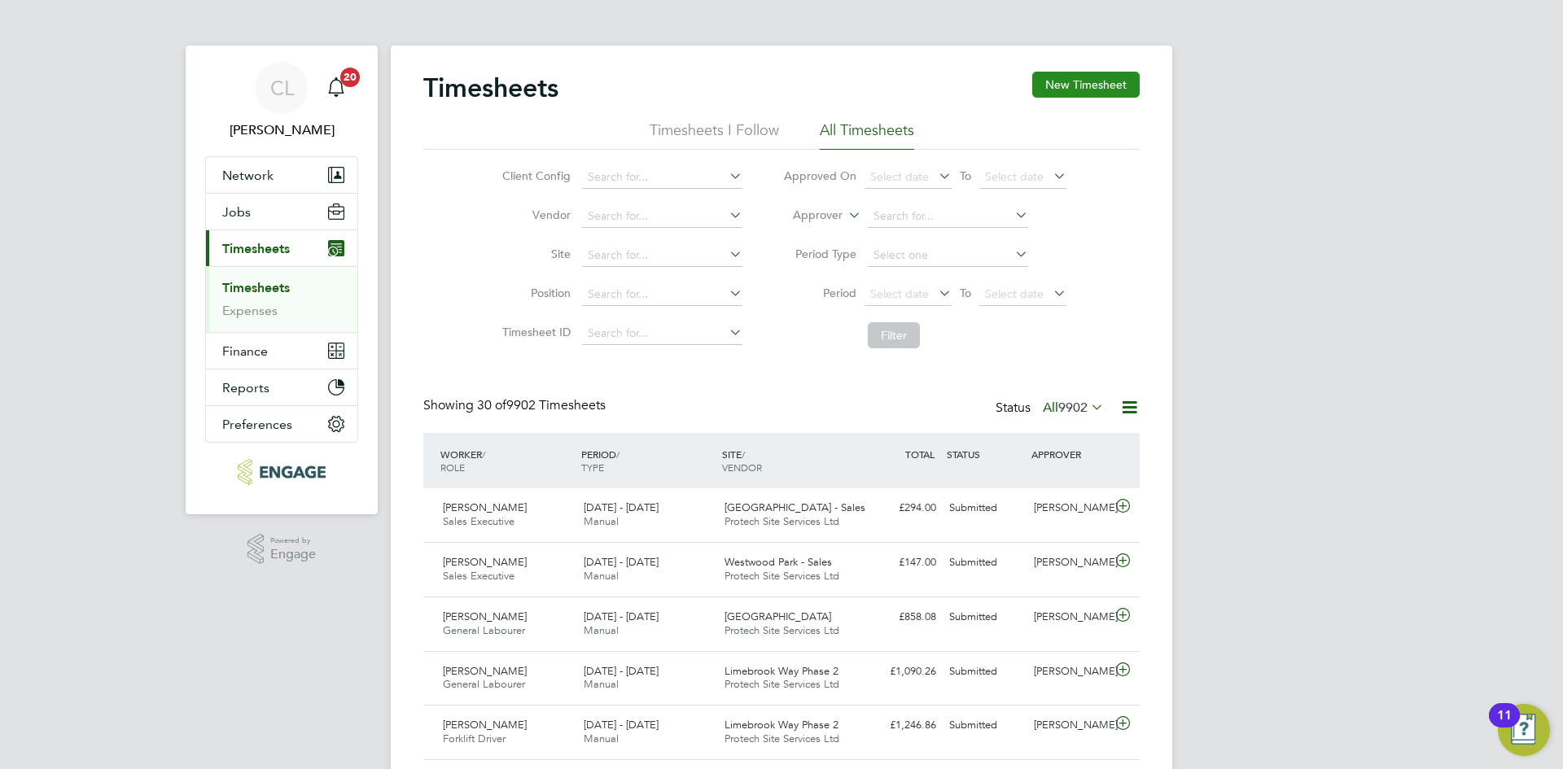
click at [1043, 93] on button "New Timesheet" at bounding box center [1085, 85] width 107 height 26
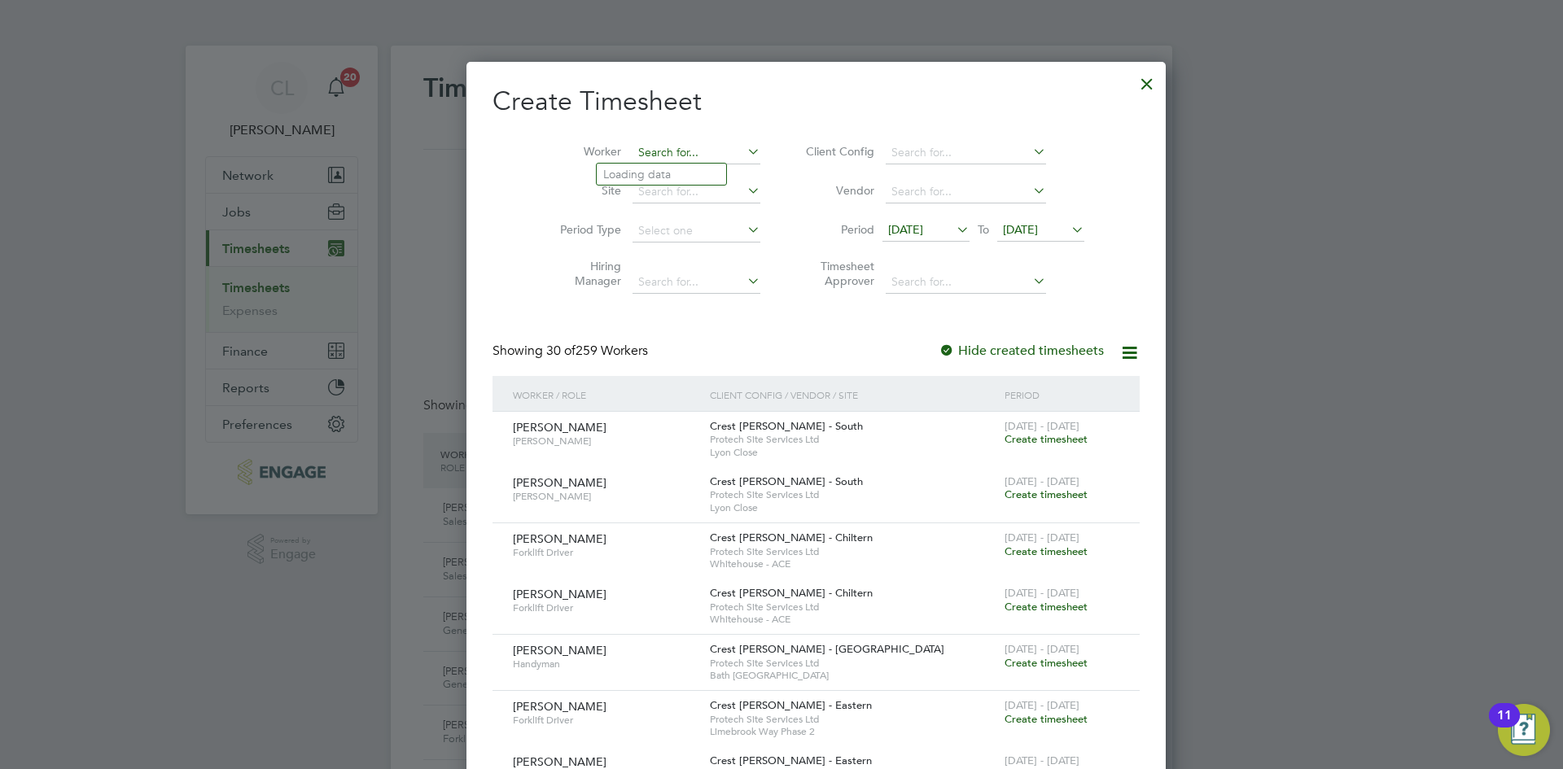
click at [632, 151] on input at bounding box center [696, 153] width 128 height 23
type input "John Hatch"
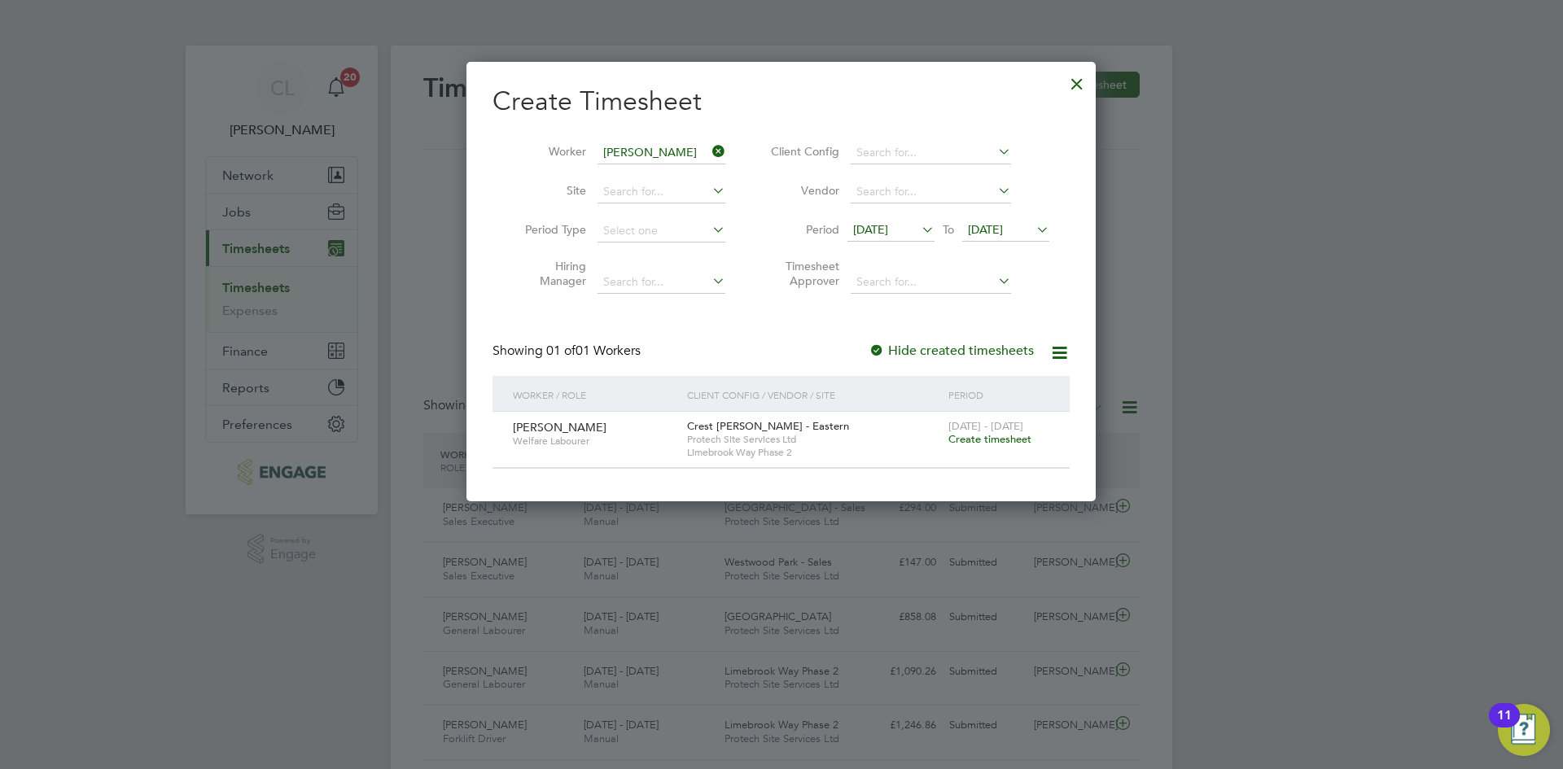
click at [1010, 435] on span "Create timesheet" at bounding box center [989, 439] width 83 height 14
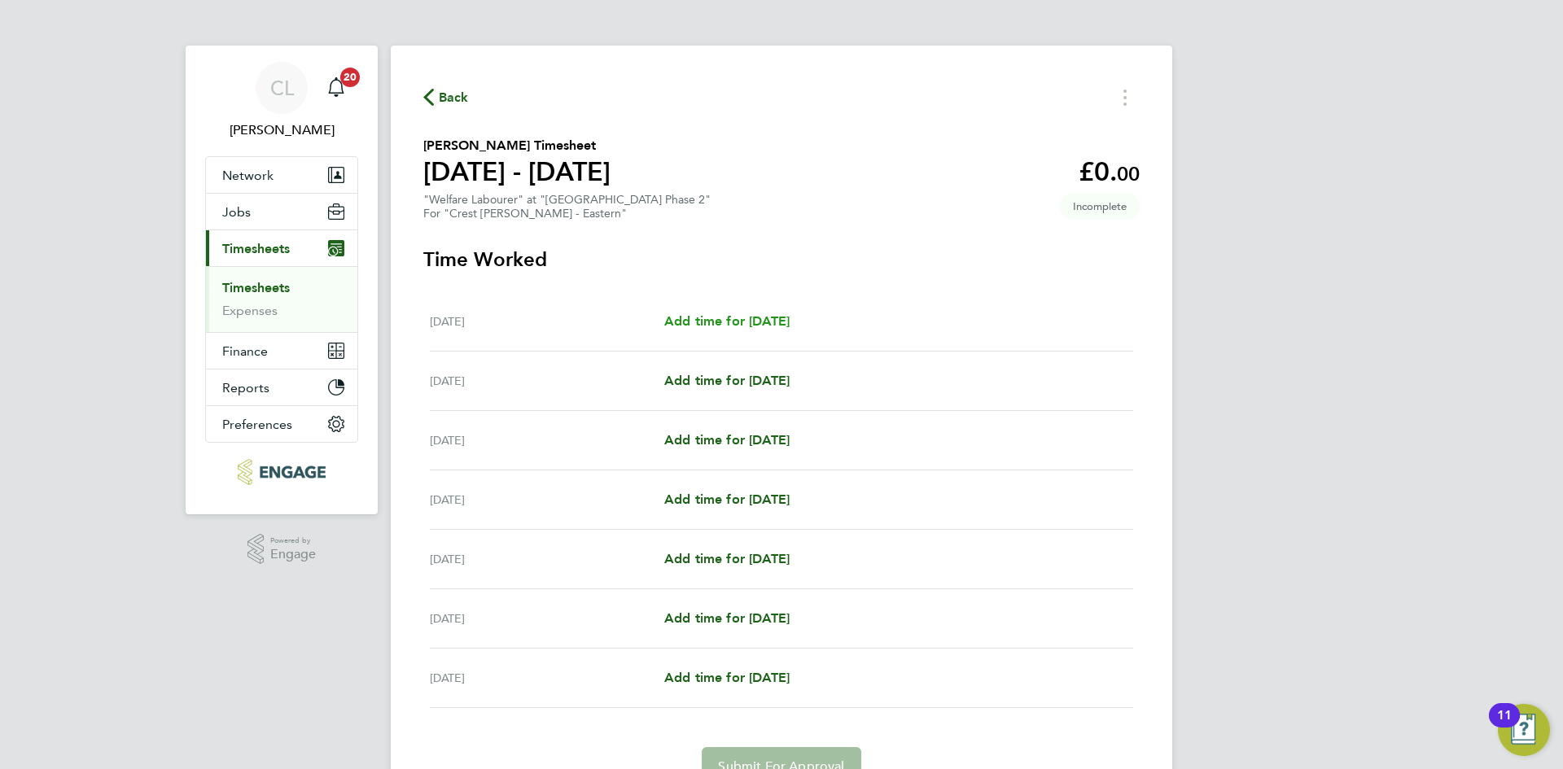
click at [709, 319] on span "Add time for Mon 15 Sep" at bounding box center [726, 320] width 125 height 15
select select "60"
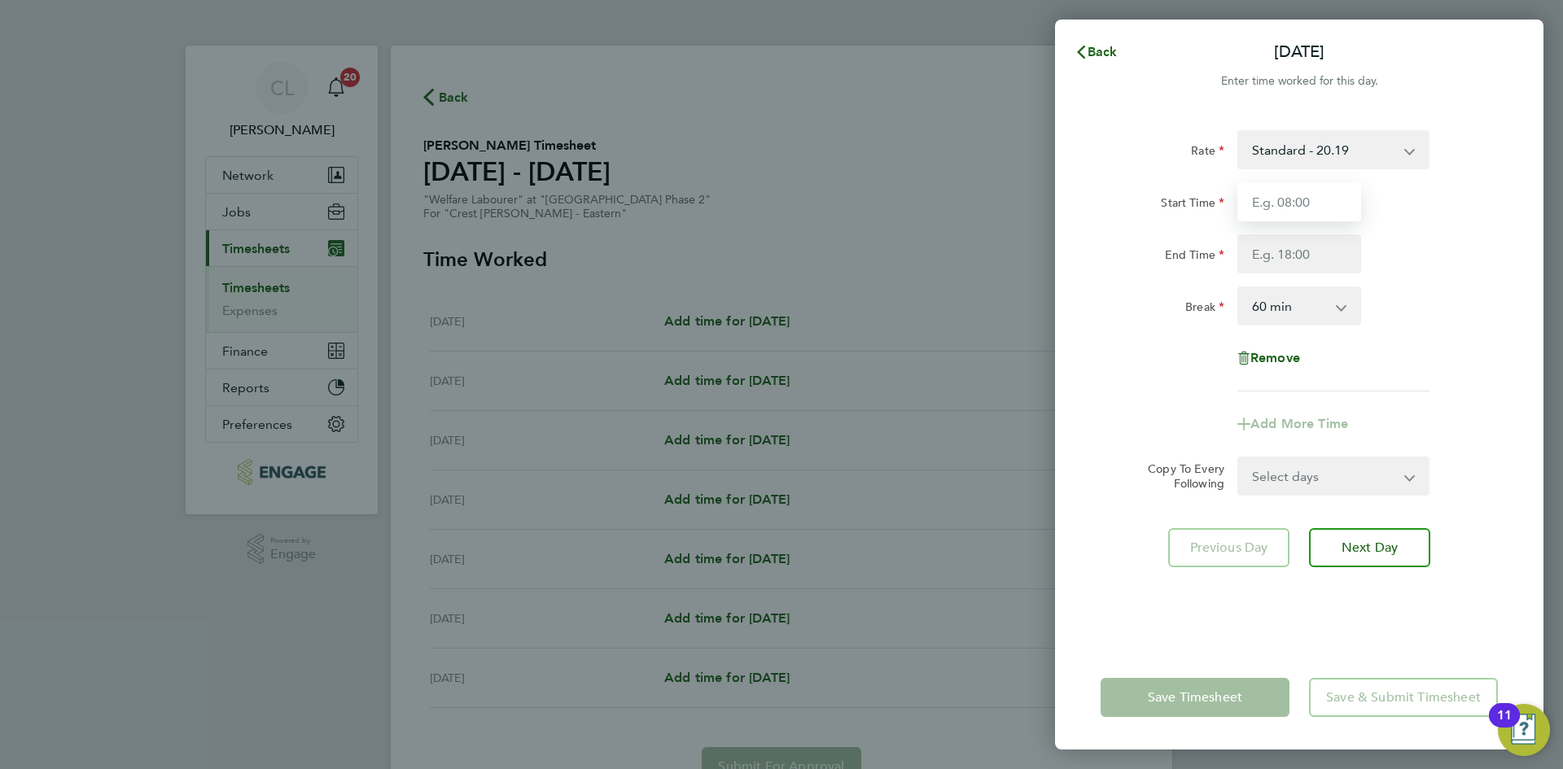
click at [1268, 209] on input "Start Time" at bounding box center [1299, 201] width 124 height 39
type input "07:30"
click at [1270, 269] on input "End Time" at bounding box center [1299, 253] width 124 height 39
type input "17:30"
click at [1453, 292] on div "Break 0 min 15 min 30 min 45 min 60 min 75 min 90 min" at bounding box center [1299, 305] width 410 height 39
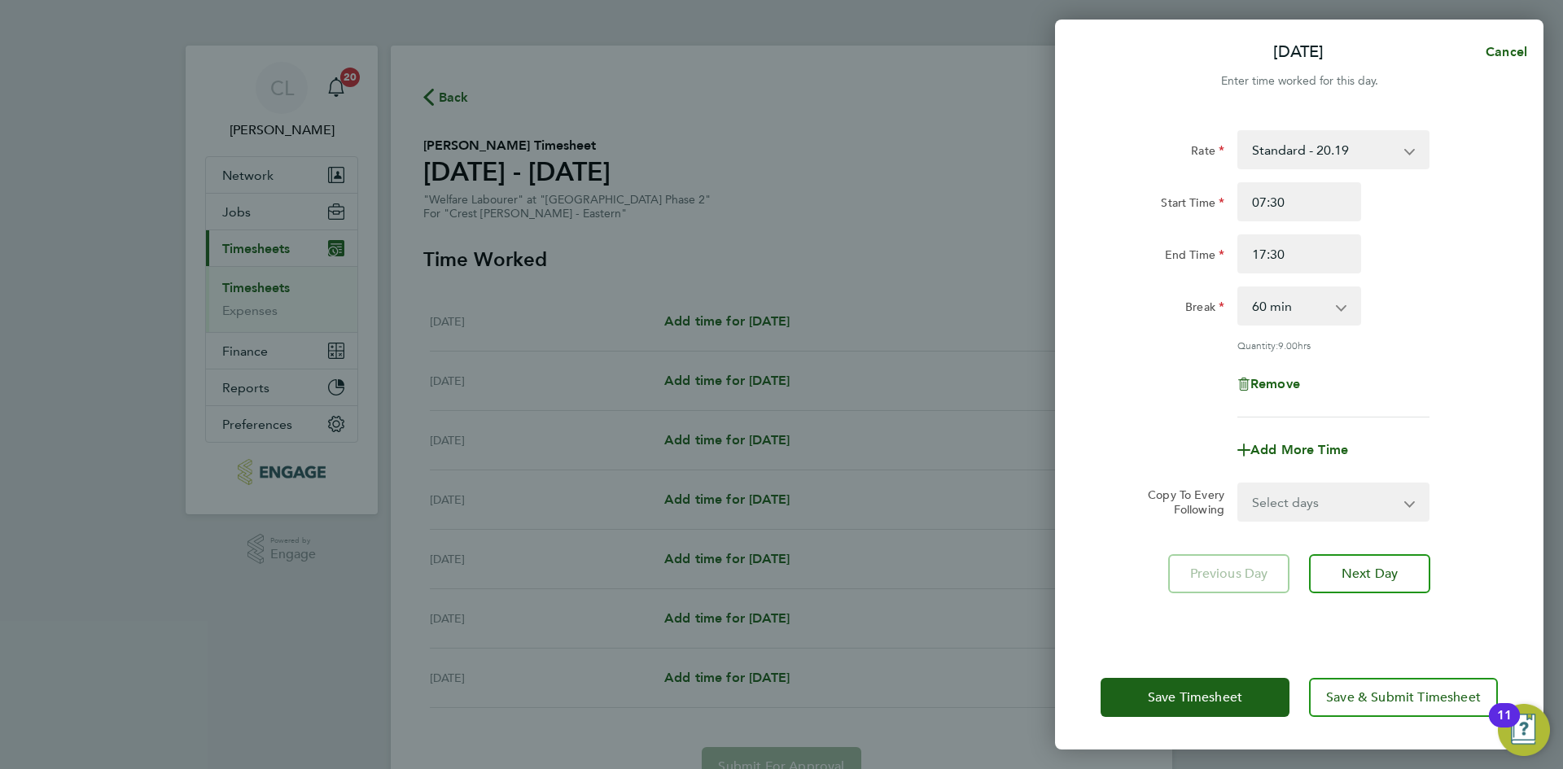
click at [1313, 509] on select "Select days Day Weekday (Mon-Fri) Weekend (Sat-Sun) Tuesday Wednesday Thursday …" at bounding box center [1324, 502] width 171 height 36
select select "WEEKDAY"
click at [1239, 484] on select "Select days Day Weekday (Mon-Fri) Weekend (Sat-Sun) Tuesday Wednesday Thursday …" at bounding box center [1324, 502] width 171 height 36
select select "2025-09-21"
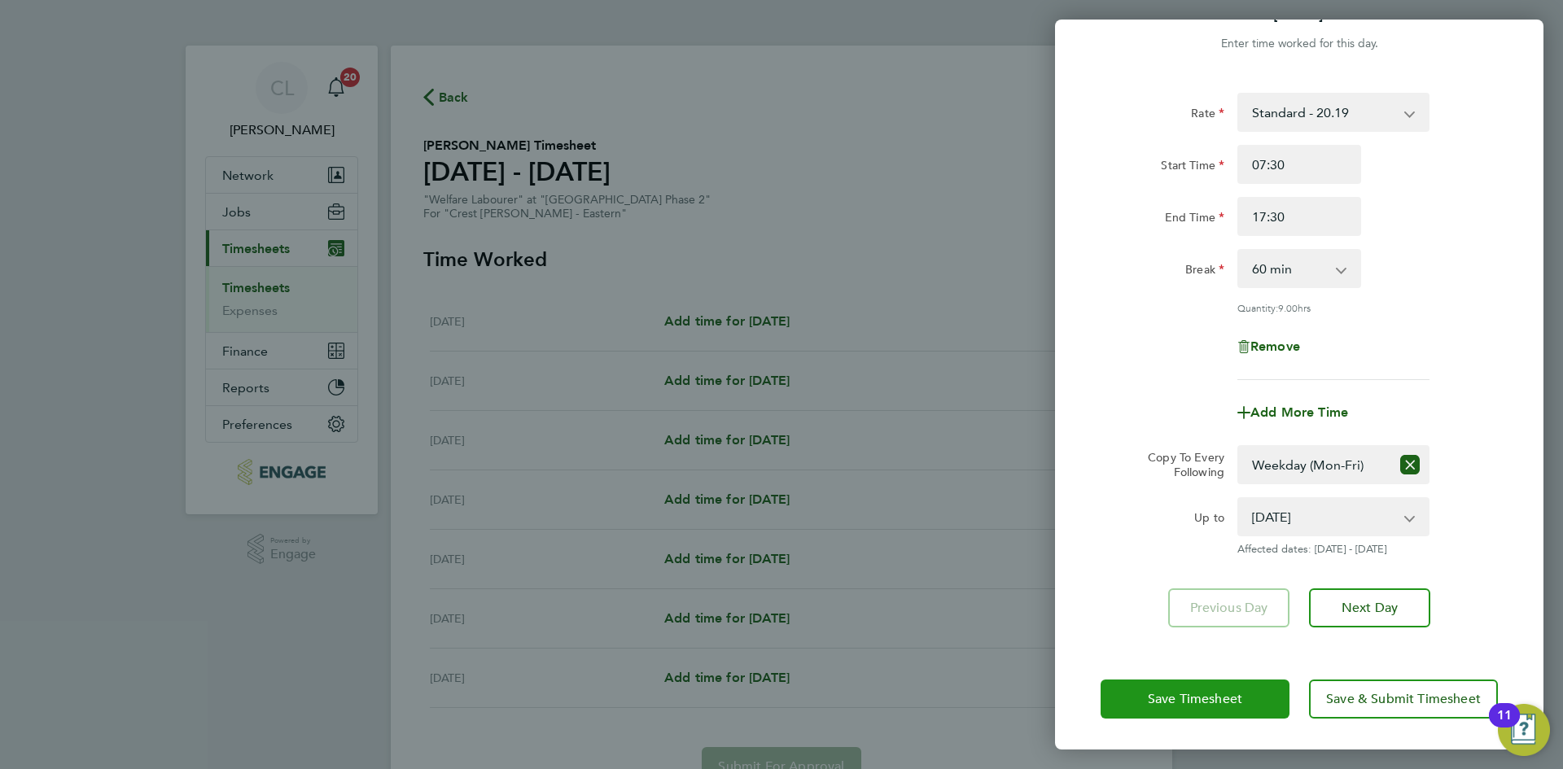
click at [1184, 695] on span "Save Timesheet" at bounding box center [1195, 699] width 94 height 16
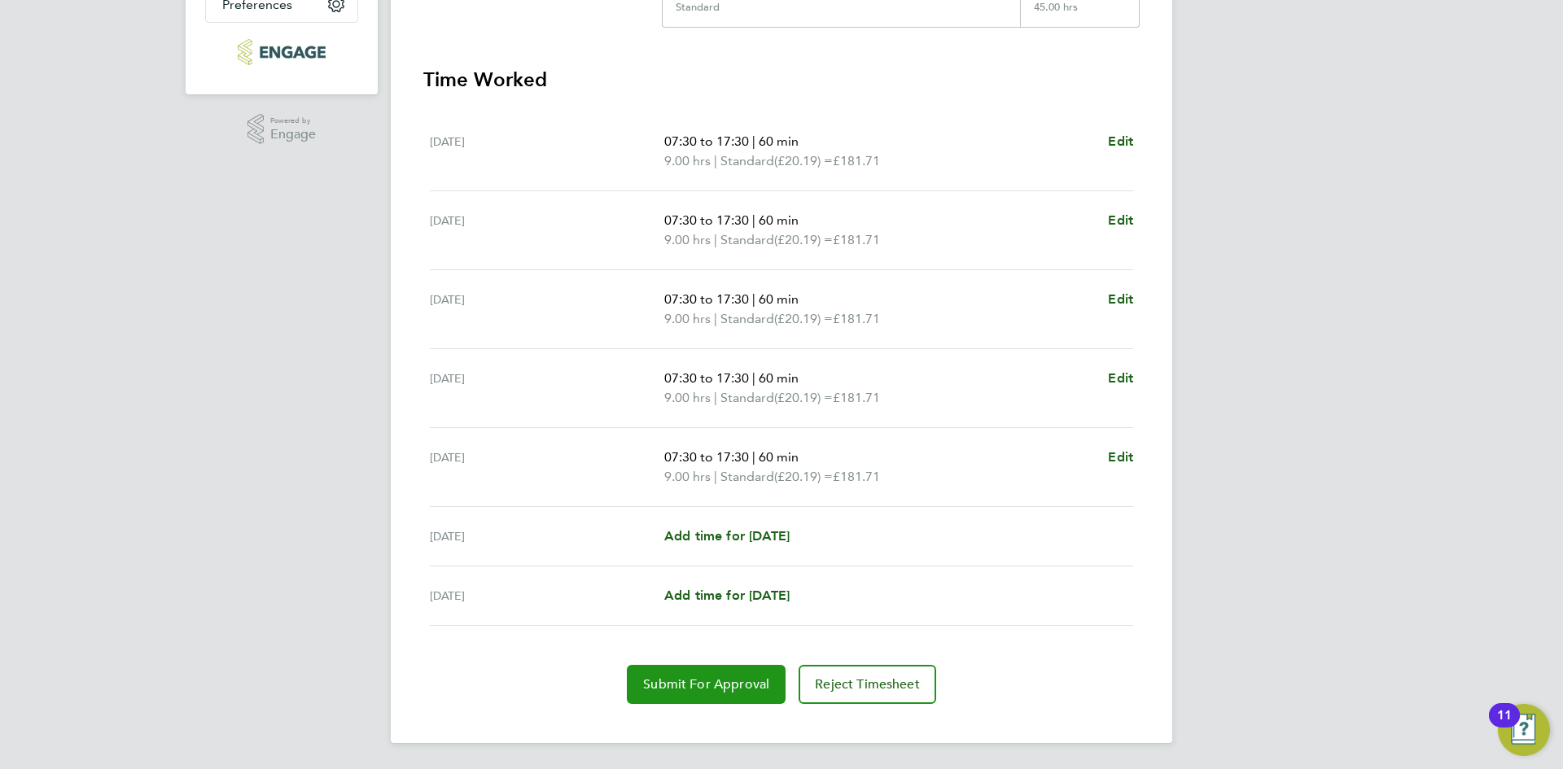
click at [684, 696] on button "Submit For Approval" at bounding box center [706, 684] width 159 height 39
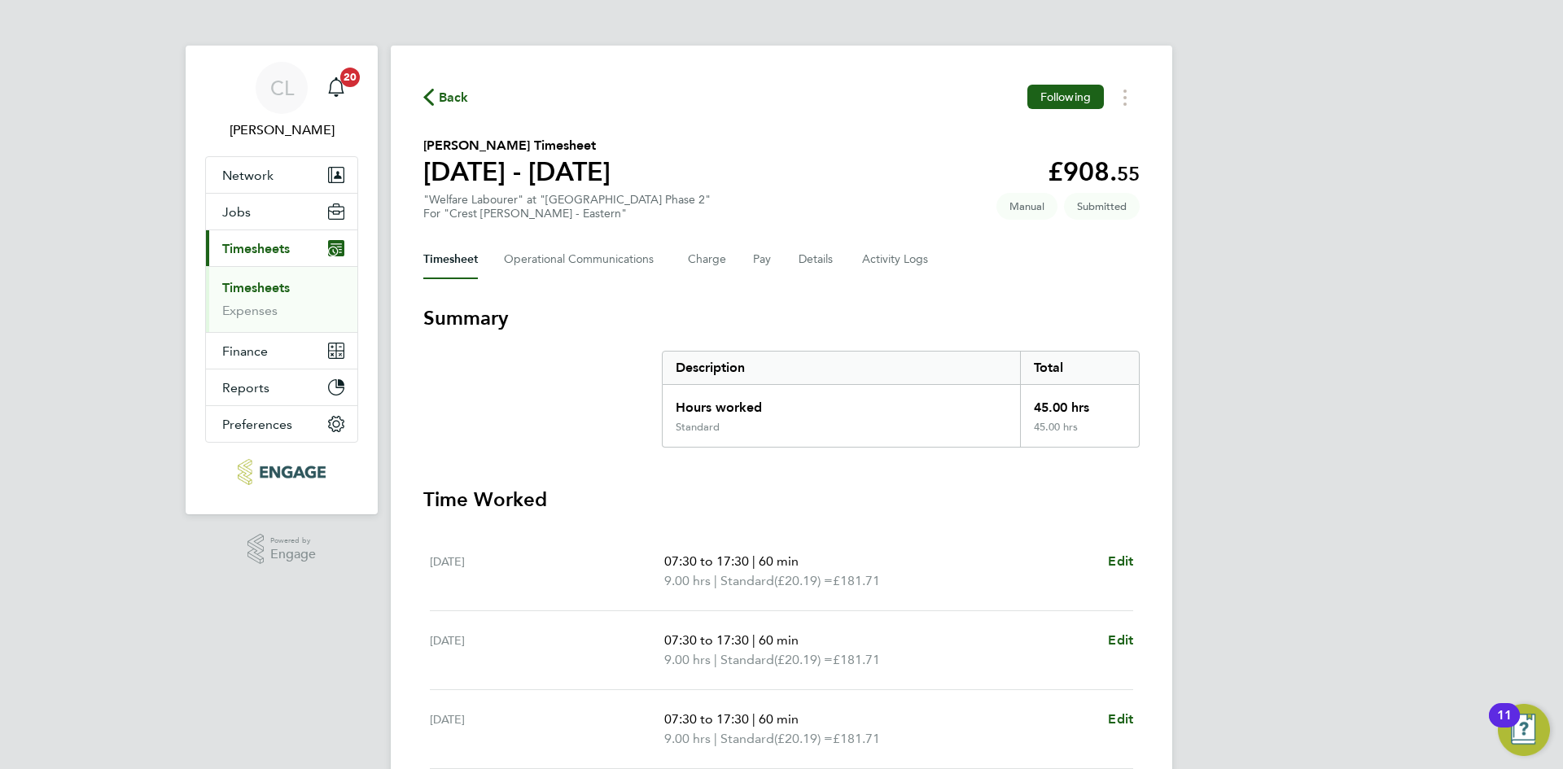
drag, startPoint x: 466, startPoint y: 111, endPoint x: 461, endPoint y: 98, distance: 15.0
click at [460, 107] on div "Back Following John Hatch's Timesheet 15 - 21 Sept 2025 £908. 55 "Welfare Labou…" at bounding box center [781, 604] width 781 height 1117
click at [461, 97] on span "Back" at bounding box center [454, 98] width 30 height 20
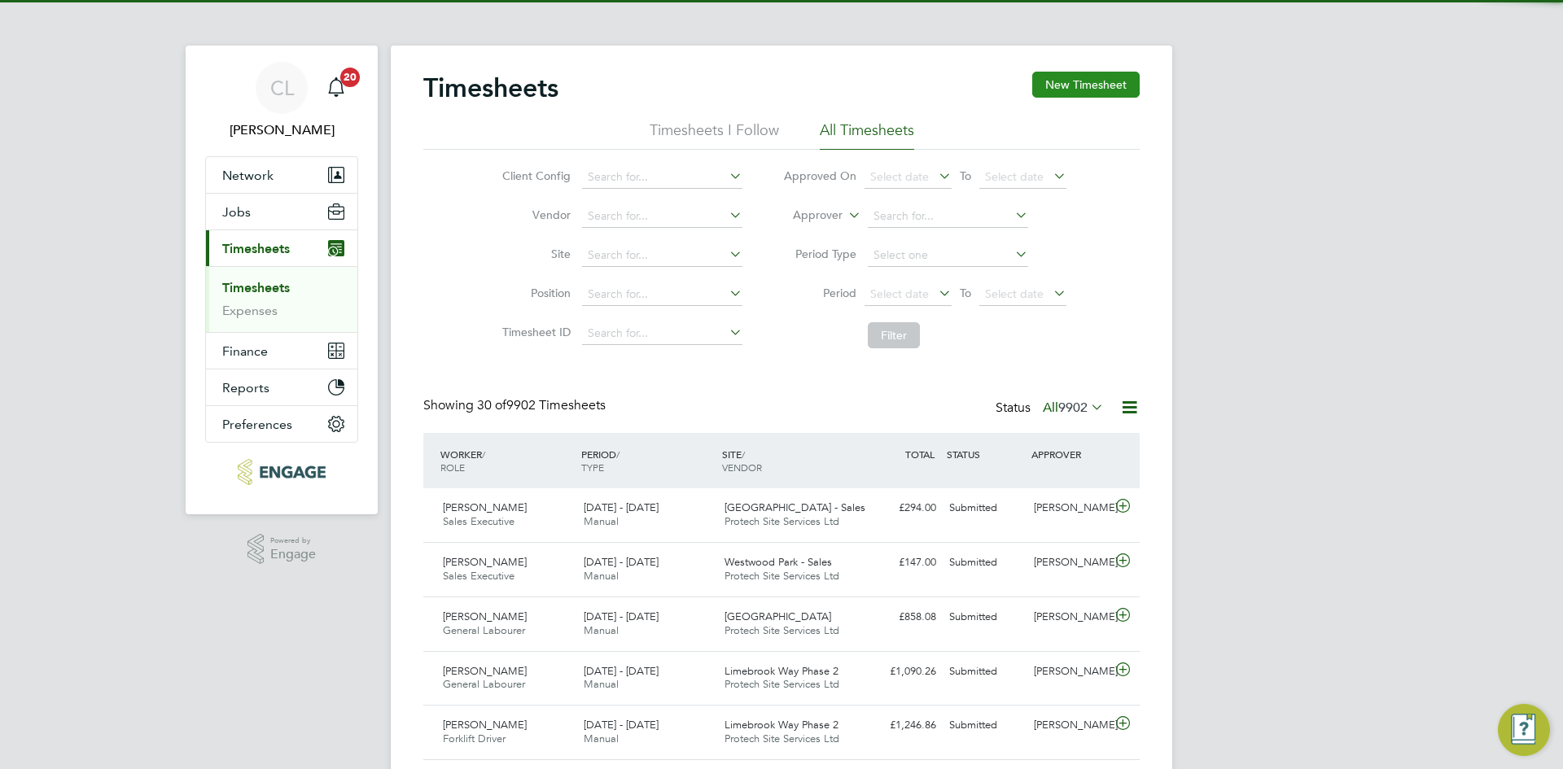
click at [1076, 82] on button "New Timesheet" at bounding box center [1085, 85] width 107 height 26
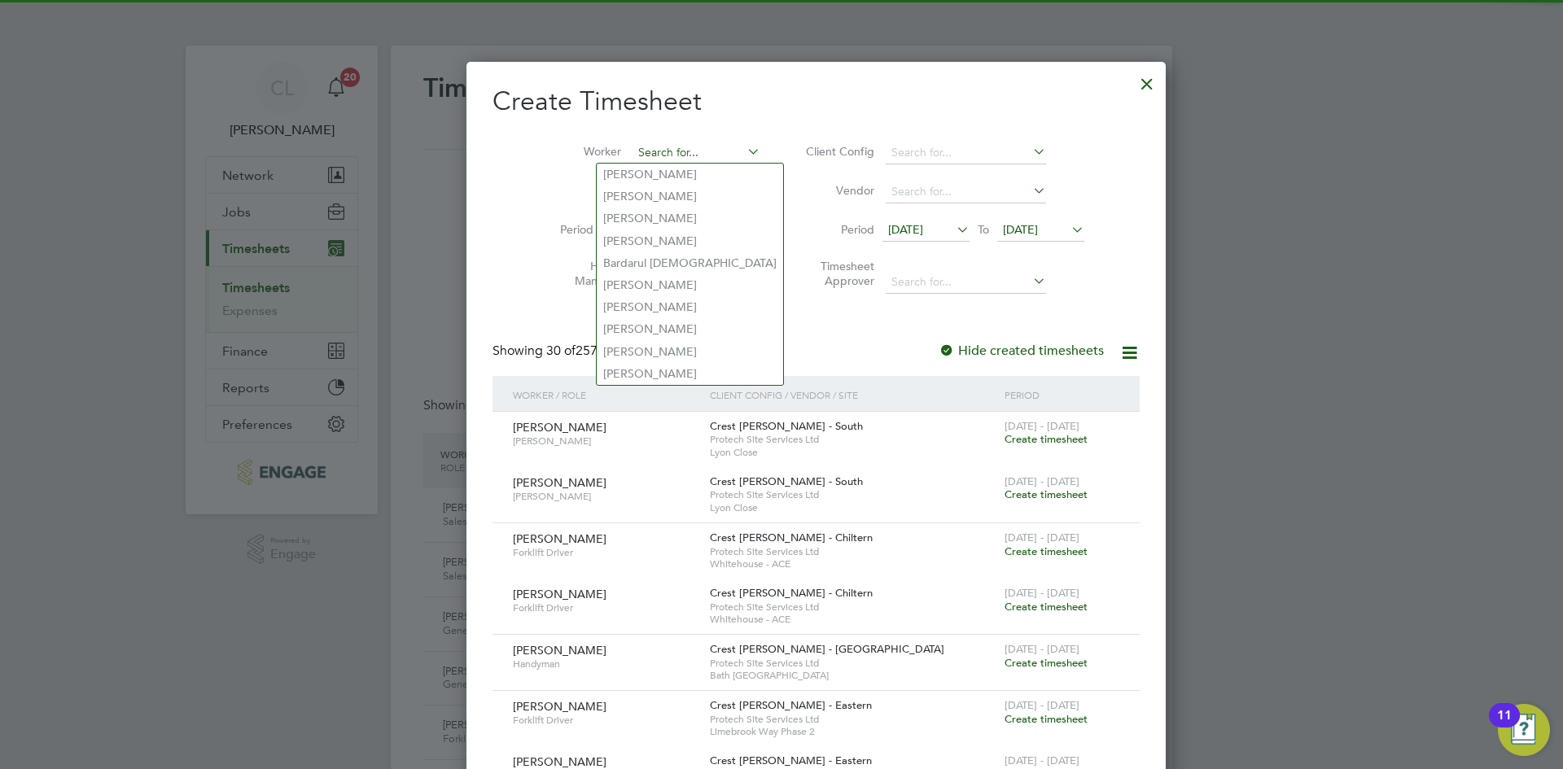
click at [661, 148] on input at bounding box center [696, 153] width 128 height 23
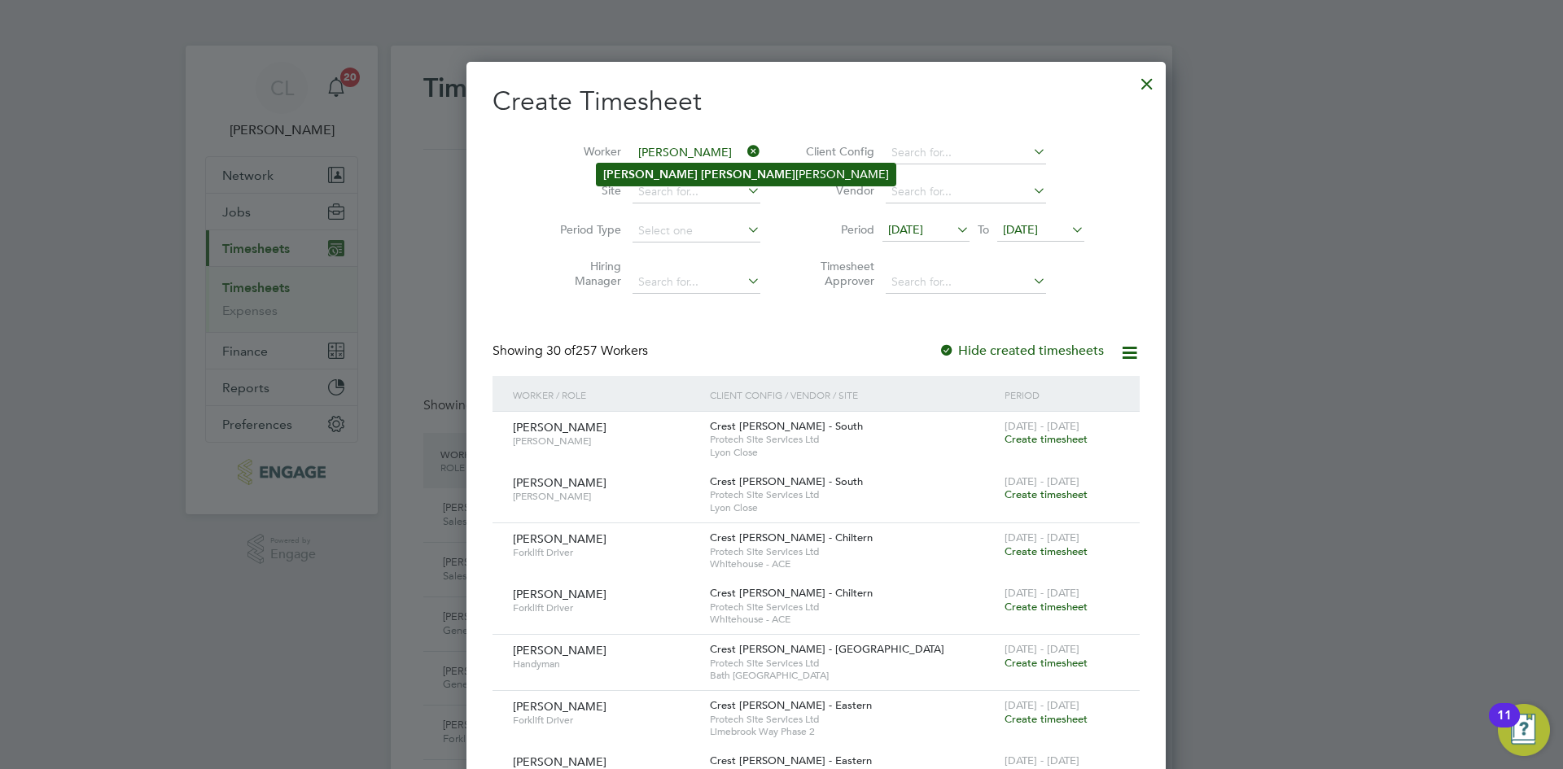
click at [701, 179] on b "Lam" at bounding box center [748, 175] width 94 height 14
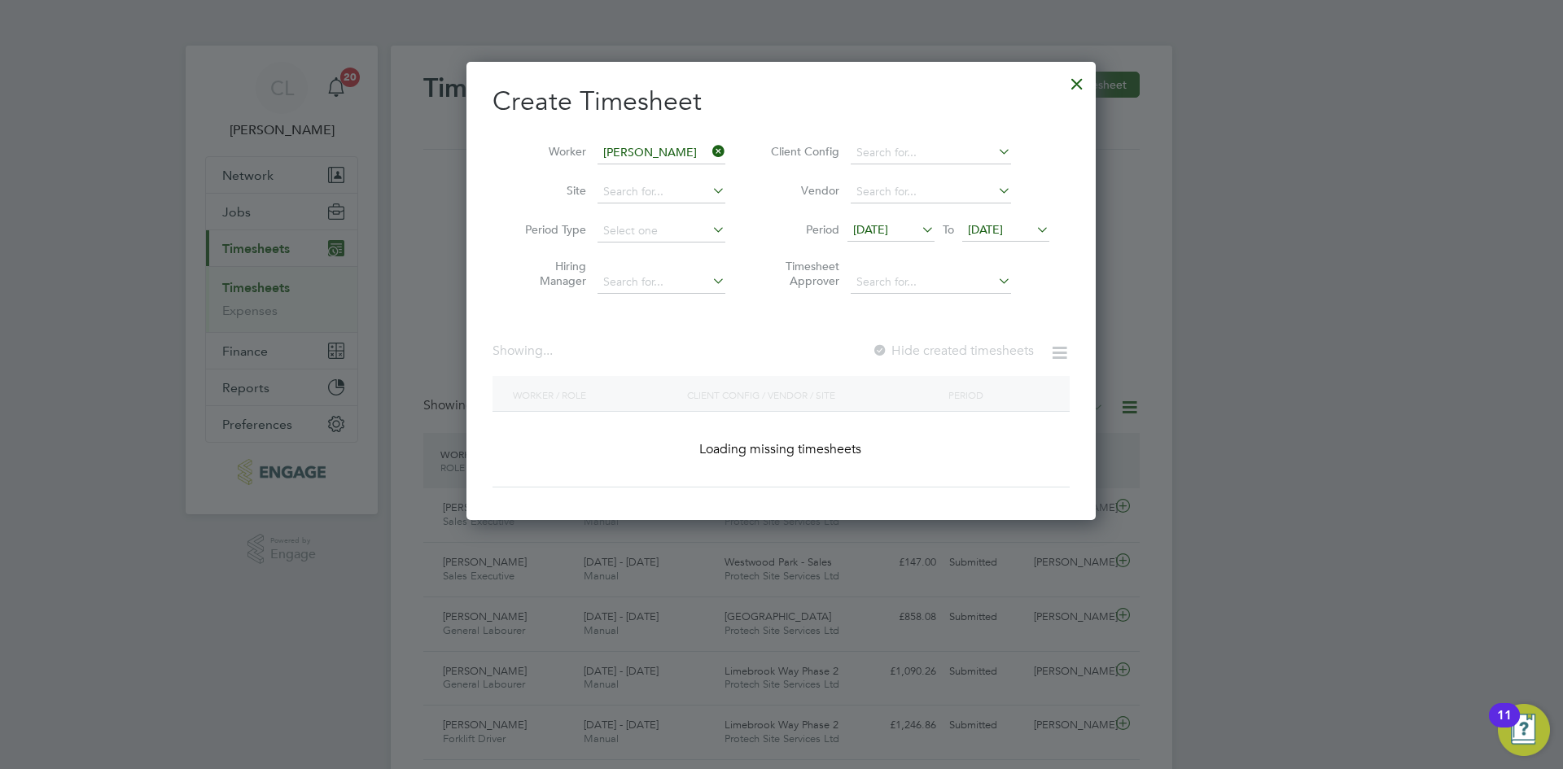
type input "Matt Lambert"
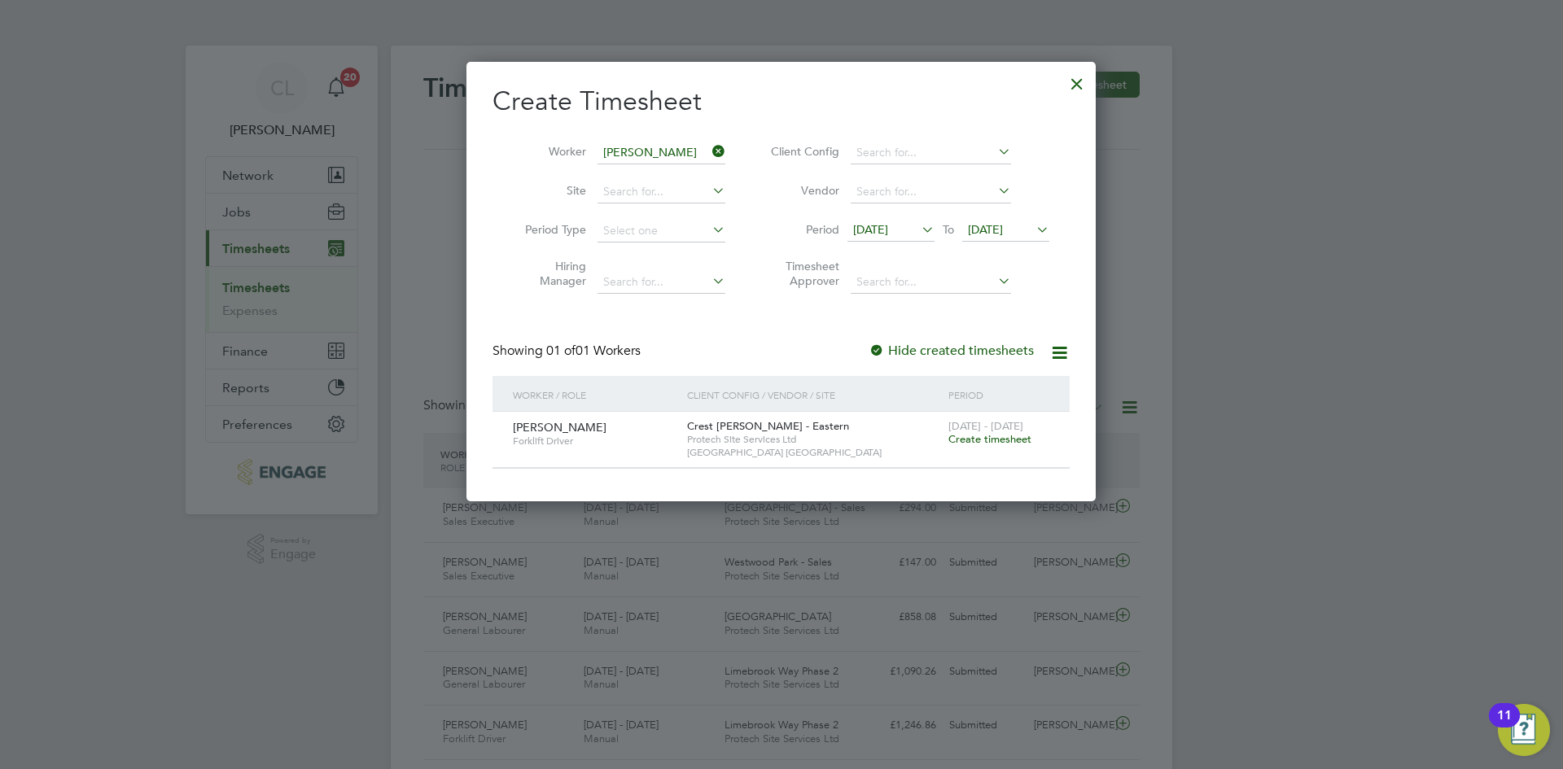
click at [982, 435] on span "Create timesheet" at bounding box center [989, 439] width 83 height 14
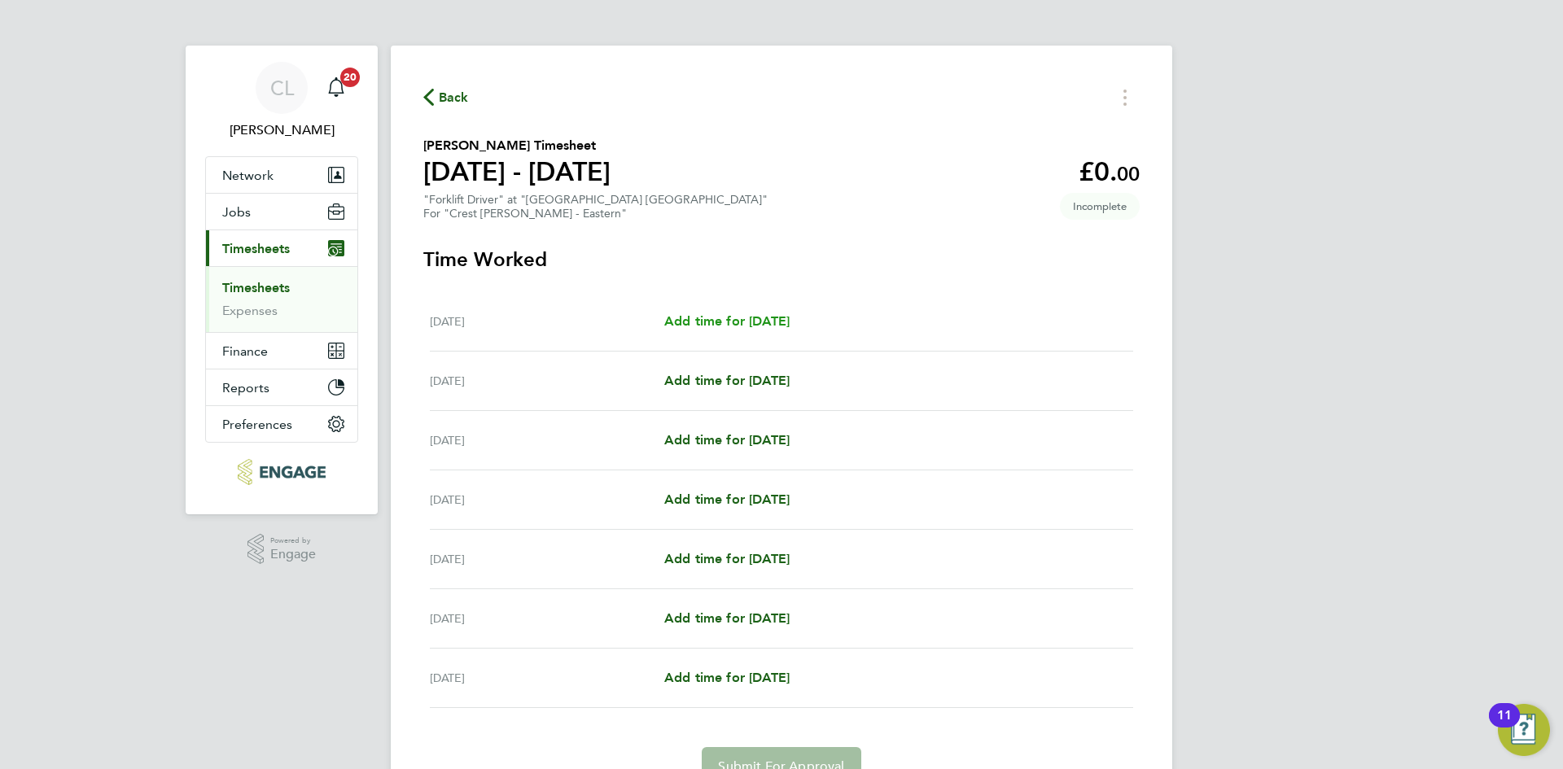
click at [789, 318] on span "Add time for Mon 15 Sep" at bounding box center [726, 320] width 125 height 15
select select "60"
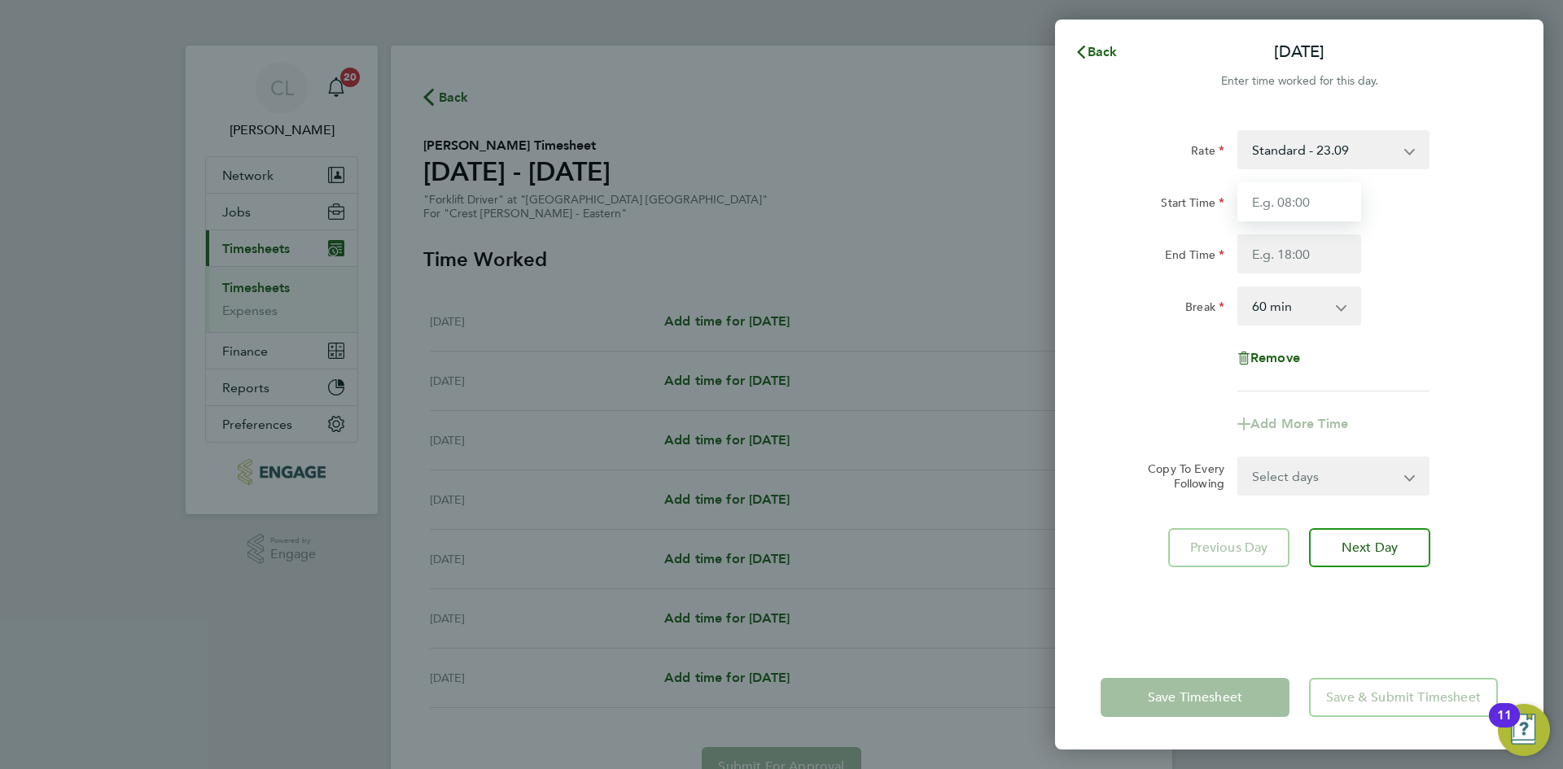
click at [1289, 199] on input "Start Time" at bounding box center [1299, 201] width 124 height 39
type input "07:30"
click at [1301, 250] on input "End Time" at bounding box center [1299, 253] width 124 height 39
type input "17:30"
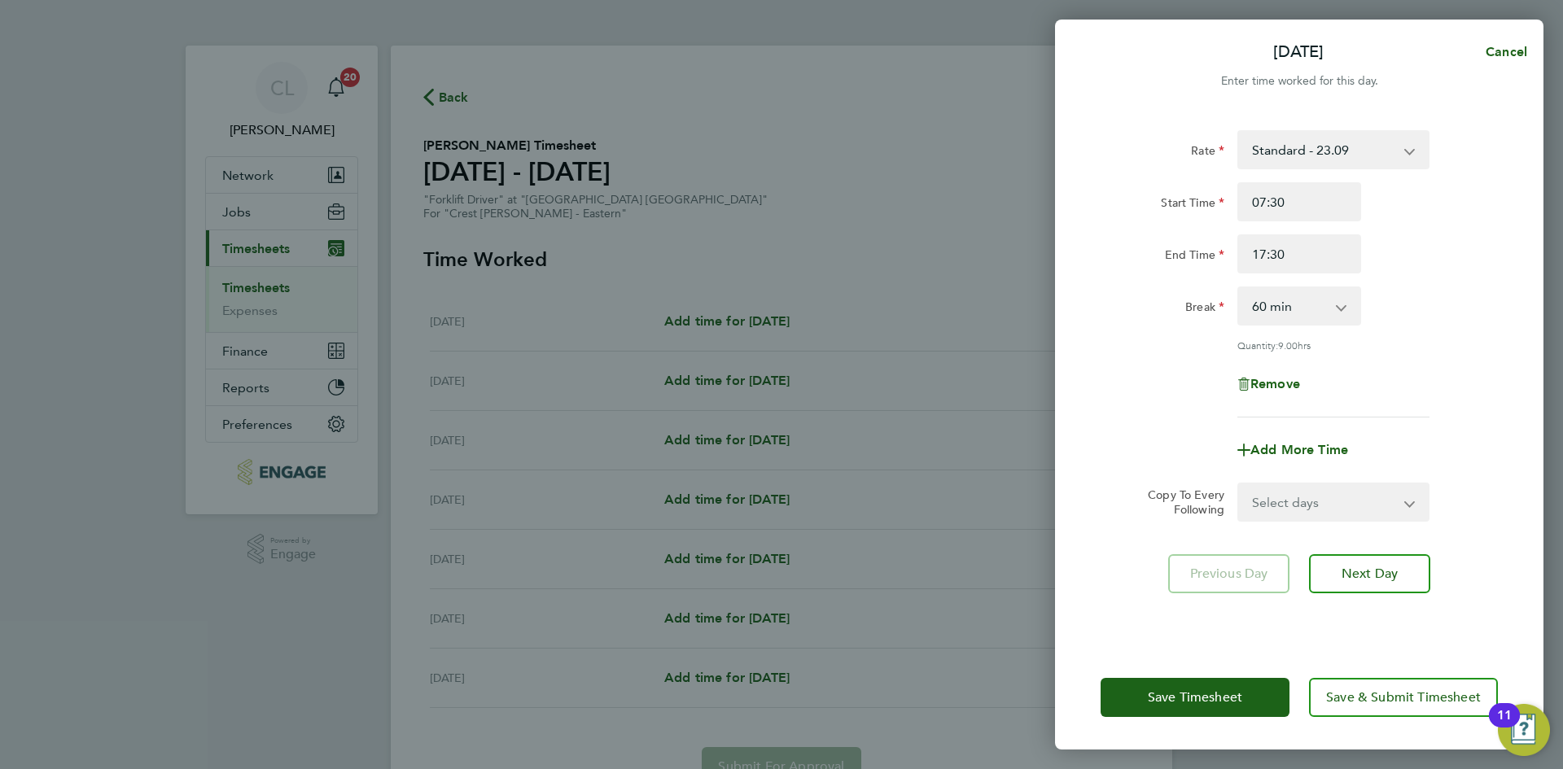
drag, startPoint x: 1500, startPoint y: 327, endPoint x: 1362, endPoint y: 441, distance: 179.2
click at [1500, 327] on div "Rate Standard - 23.09 Start Time 07:30 End Time 17:30 Break 0 min 15 min 30 min…" at bounding box center [1299, 378] width 488 height 535
click at [1344, 499] on select "Select days Day Weekday (Mon-Fri) Weekend (Sat-Sun) Tuesday Wednesday Thursday …" at bounding box center [1324, 502] width 171 height 36
select select "WEEKDAY"
click at [1239, 484] on select "Select days Day Weekday (Mon-Fri) Weekend (Sat-Sun) Tuesday Wednesday Thursday …" at bounding box center [1324, 502] width 171 height 36
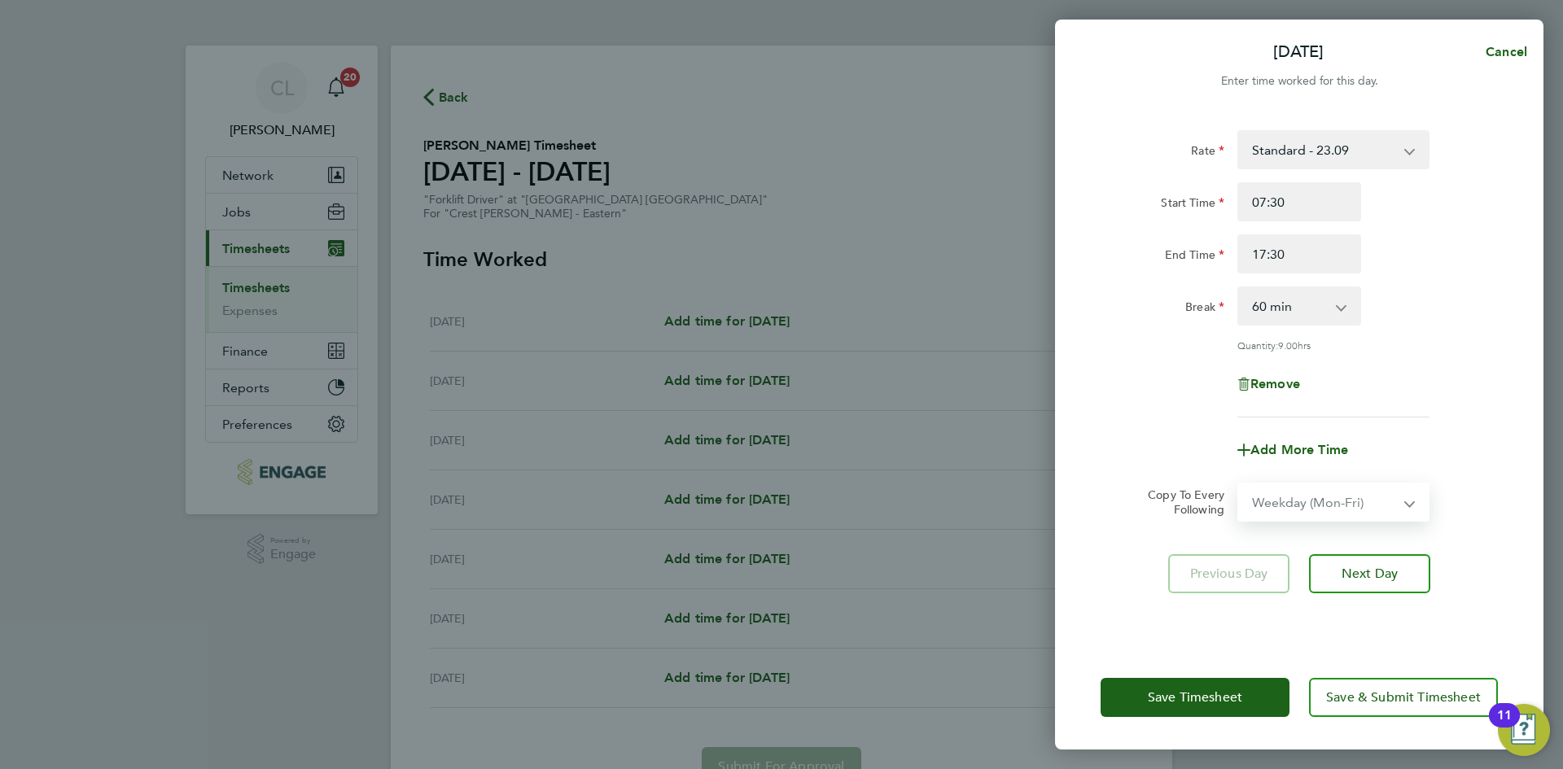
select select "2025-09-21"
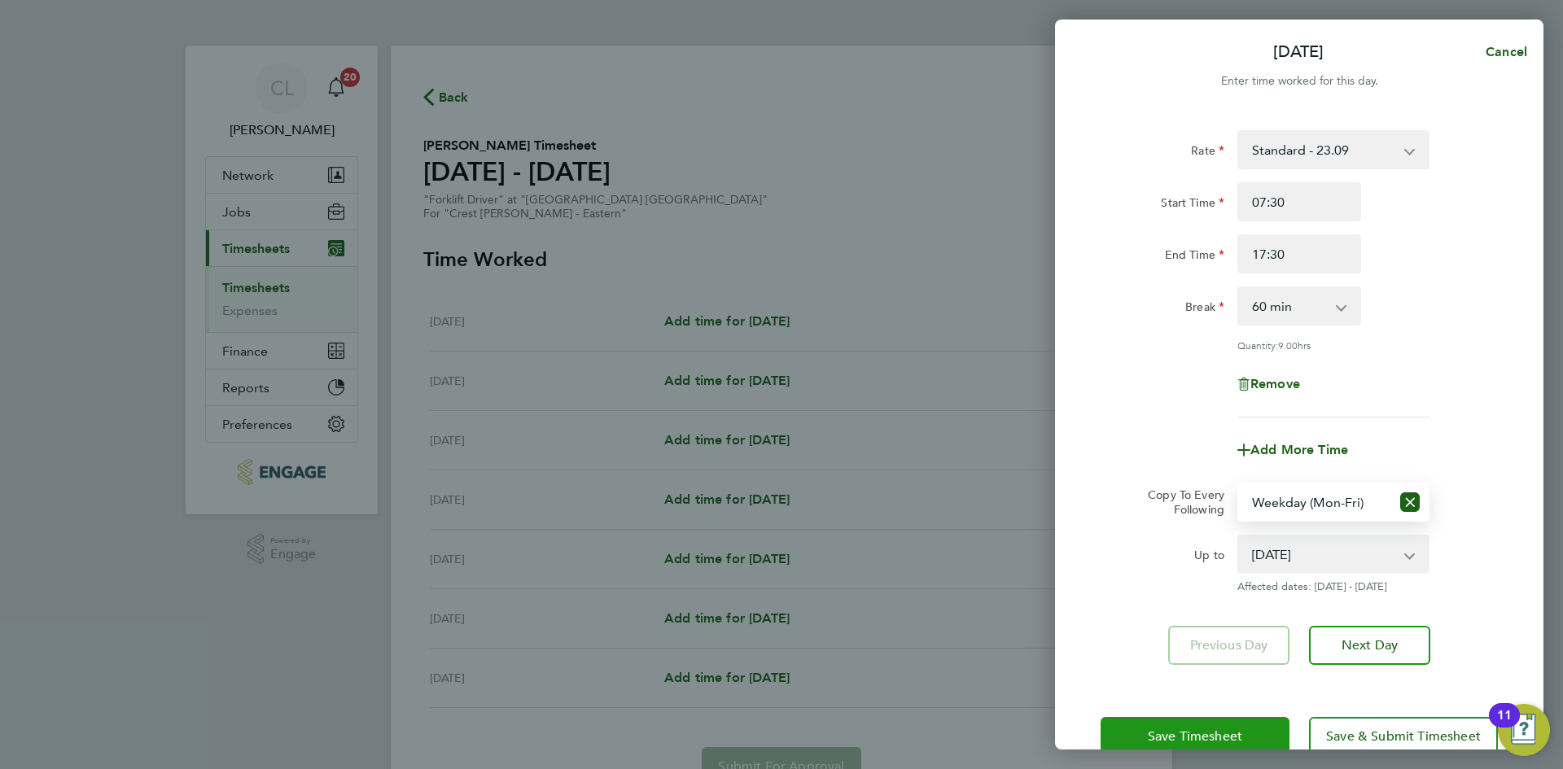
click at [1199, 736] on span "Save Timesheet" at bounding box center [1195, 736] width 94 height 16
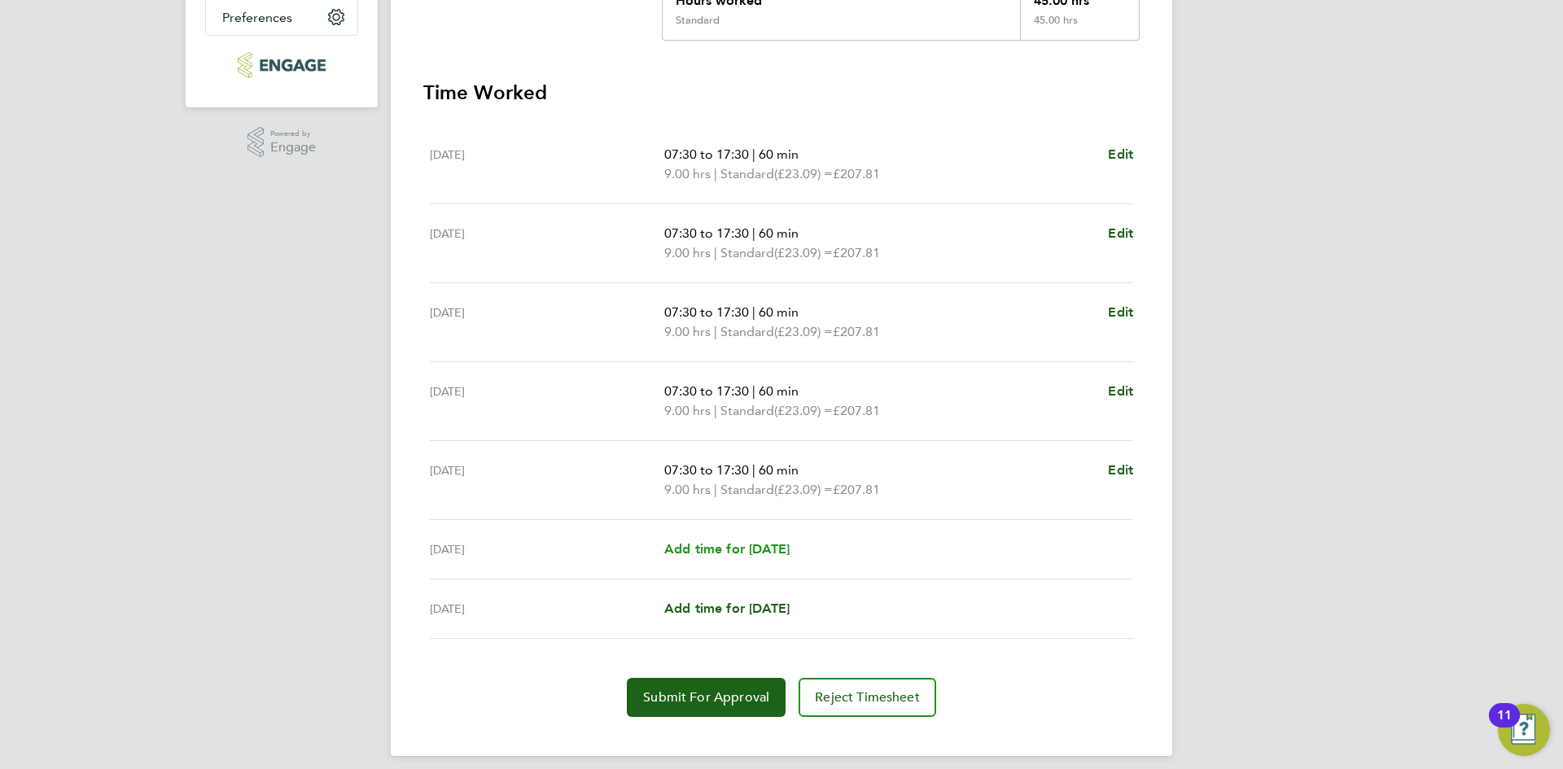
click at [726, 555] on span "Add time for Sat 20 Sep" at bounding box center [726, 548] width 125 height 15
select select "60"
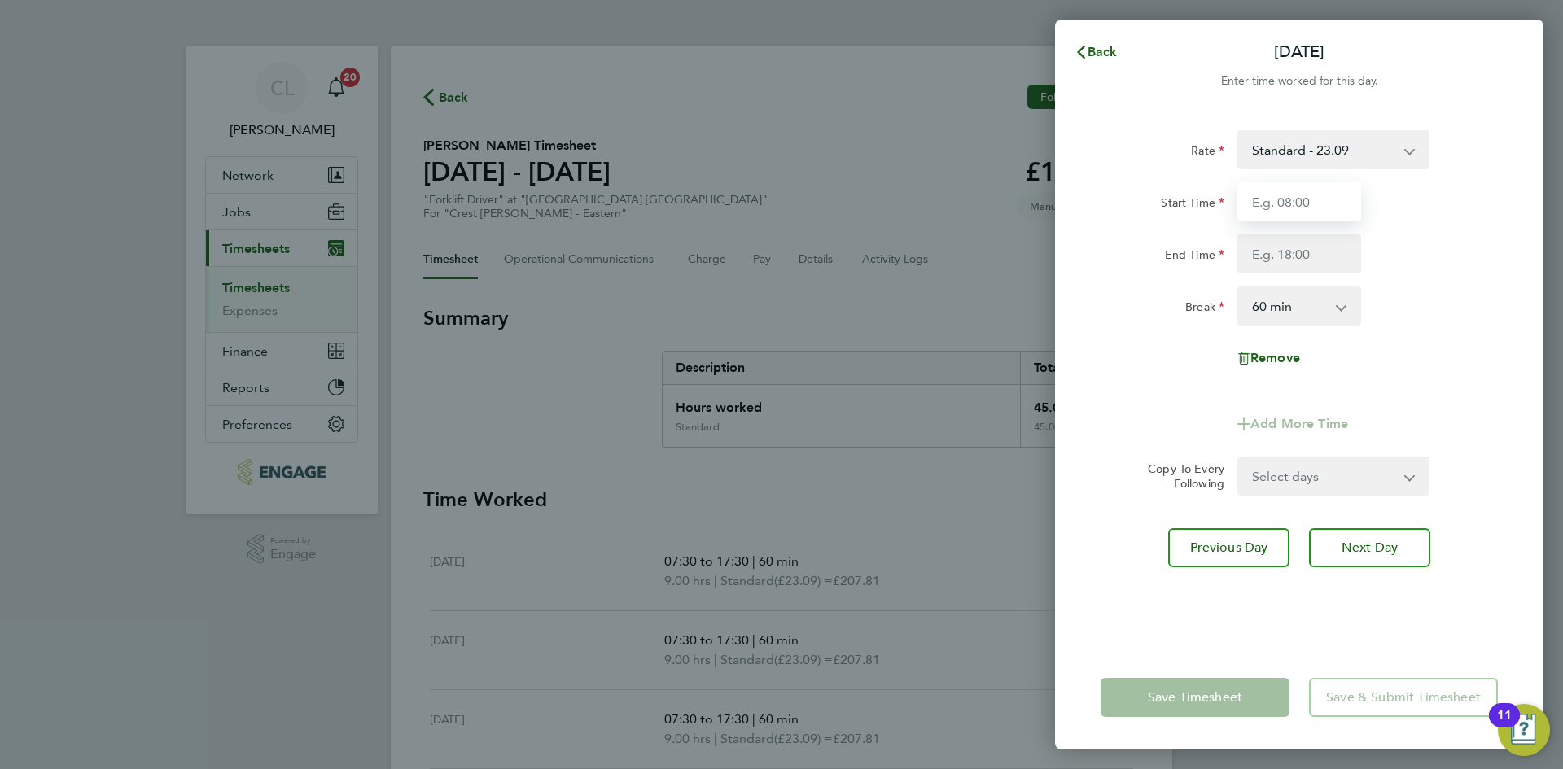
drag, startPoint x: 1299, startPoint y: 200, endPoint x: 1310, endPoint y: 219, distance: 21.5
click at [1299, 200] on input "Start Time" at bounding box center [1299, 201] width 124 height 39
type input "07:30"
click at [1313, 260] on input "End Time" at bounding box center [1299, 253] width 124 height 39
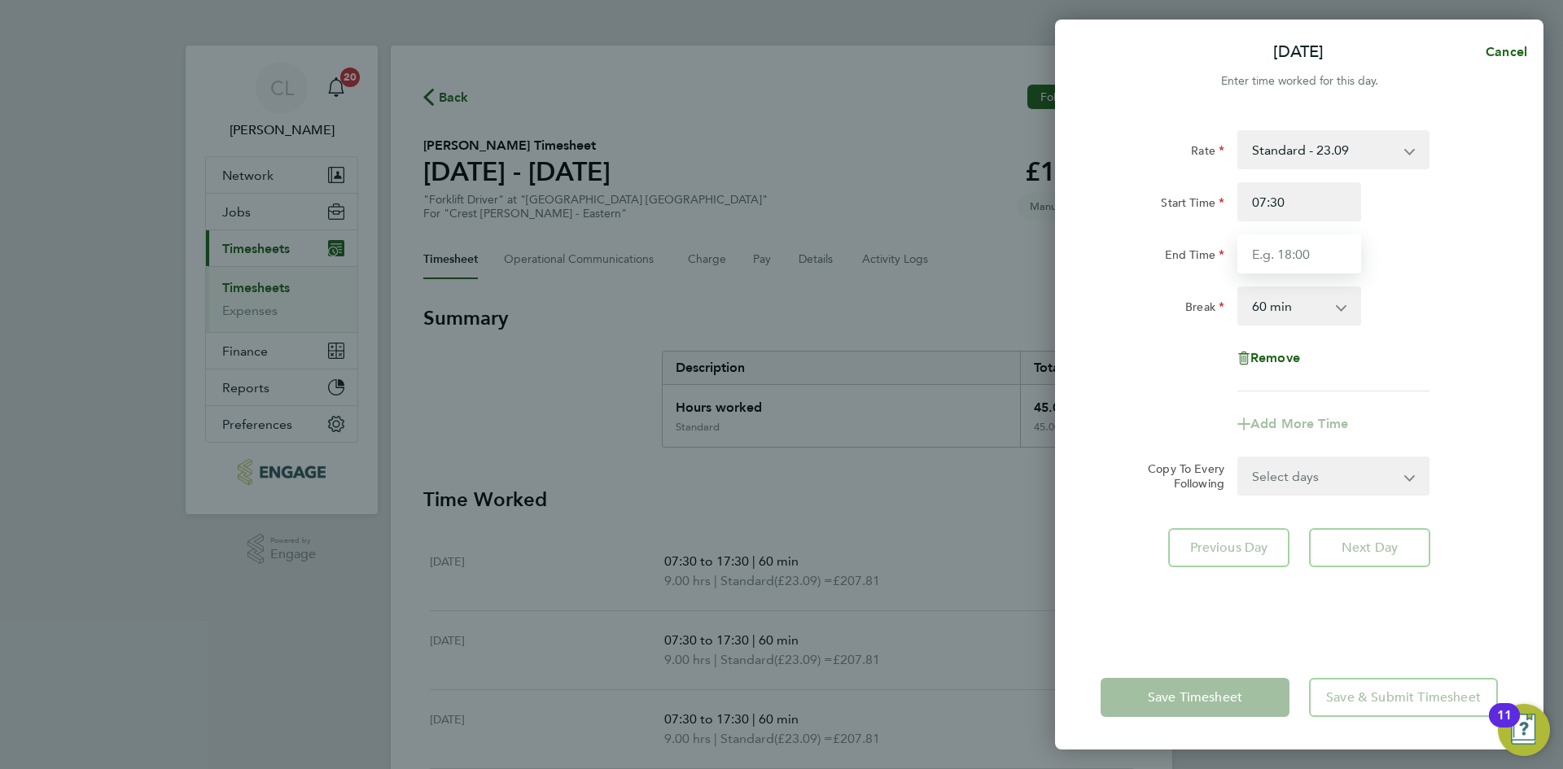
type input "17:30"
click at [1499, 326] on div "Rate Standard - 23.09 Start Time 07:30 End Time 17:30 Break 0 min 15 min 30 min…" at bounding box center [1299, 378] width 488 height 535
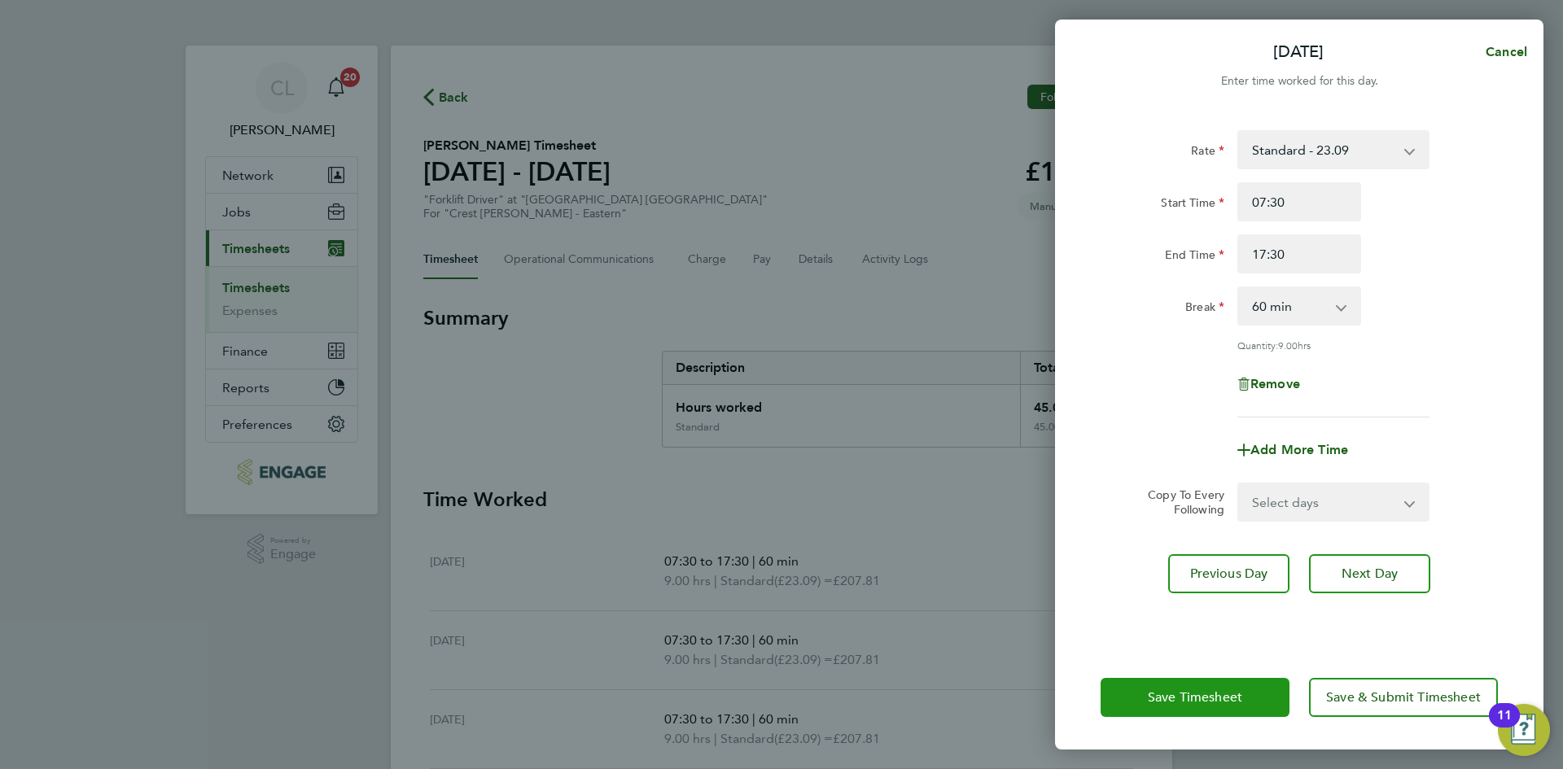
click at [1222, 693] on span "Save Timesheet" at bounding box center [1195, 697] width 94 height 16
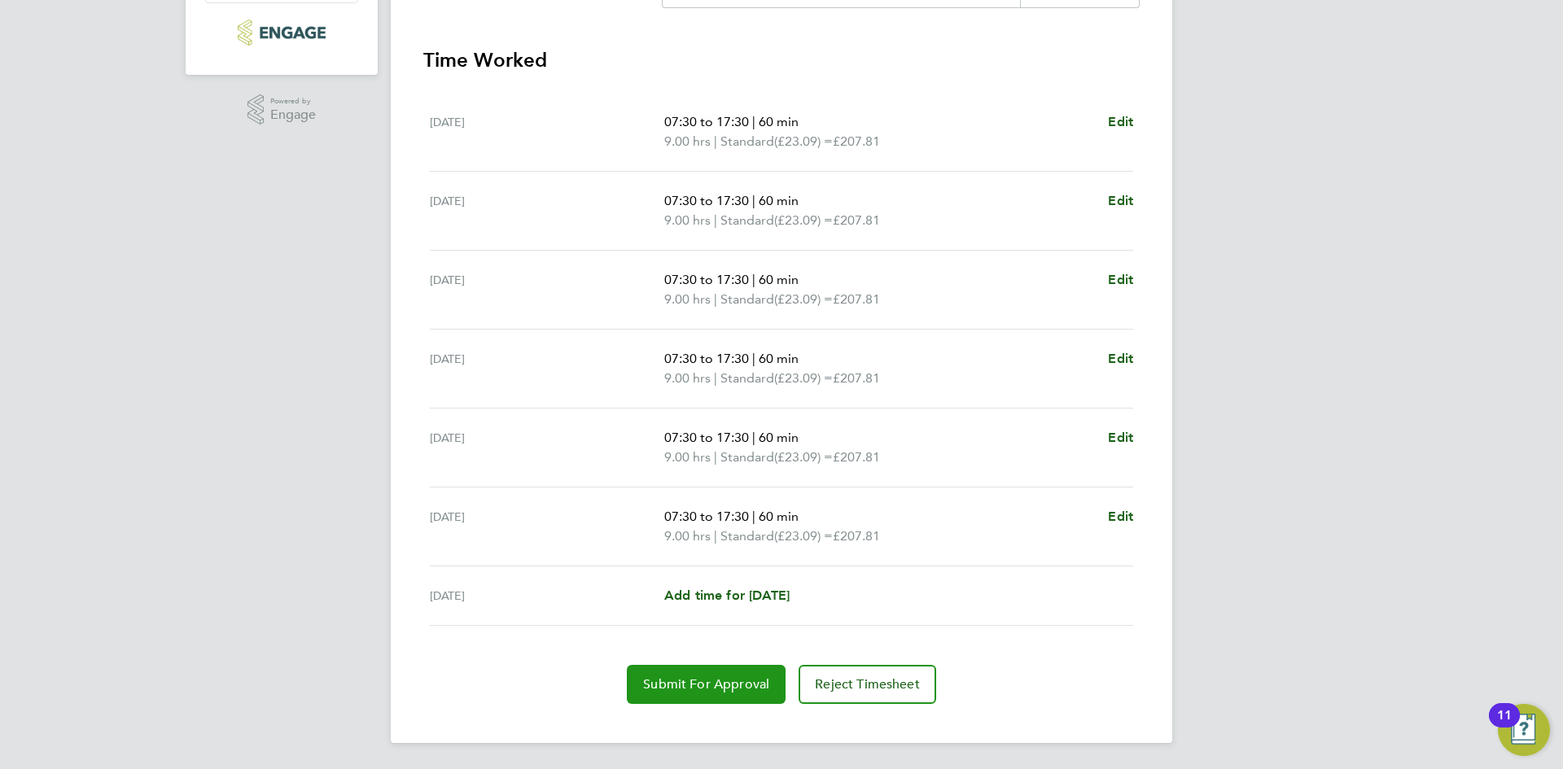
click at [700, 695] on button "Submit For Approval" at bounding box center [706, 684] width 159 height 39
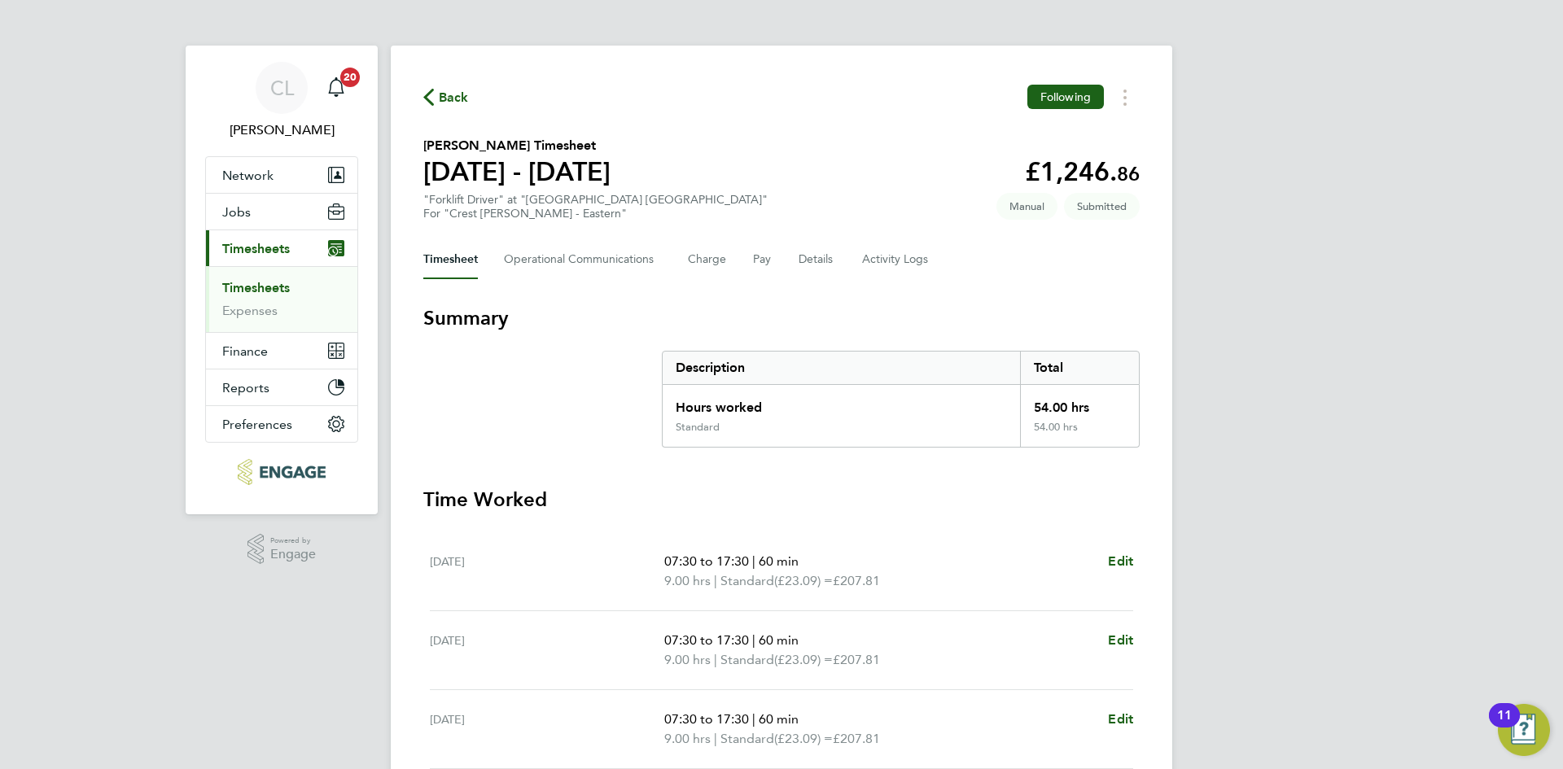
click at [449, 108] on div "Back Following" at bounding box center [781, 97] width 716 height 25
click at [472, 96] on div "Back Following" at bounding box center [781, 97] width 716 height 25
click at [424, 83] on div "Back Following Matt Lambert's Timesheet 15 - 21 Sept 2025 £1,246. 86 "Forklift …" at bounding box center [781, 614] width 781 height 1137
click at [439, 88] on span "Back" at bounding box center [454, 98] width 30 height 20
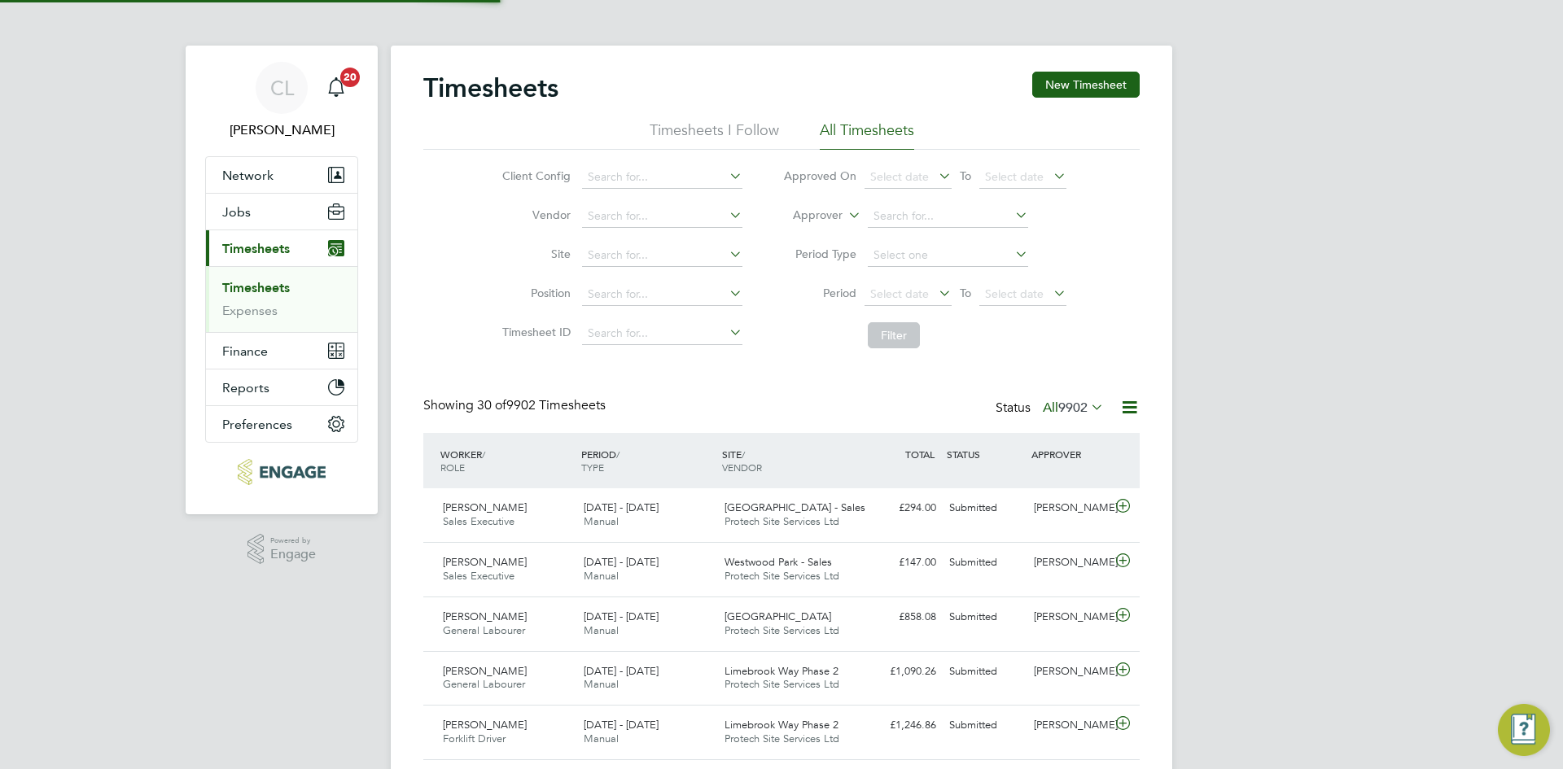
click at [1082, 83] on button "New Timesheet" at bounding box center [1085, 85] width 107 height 26
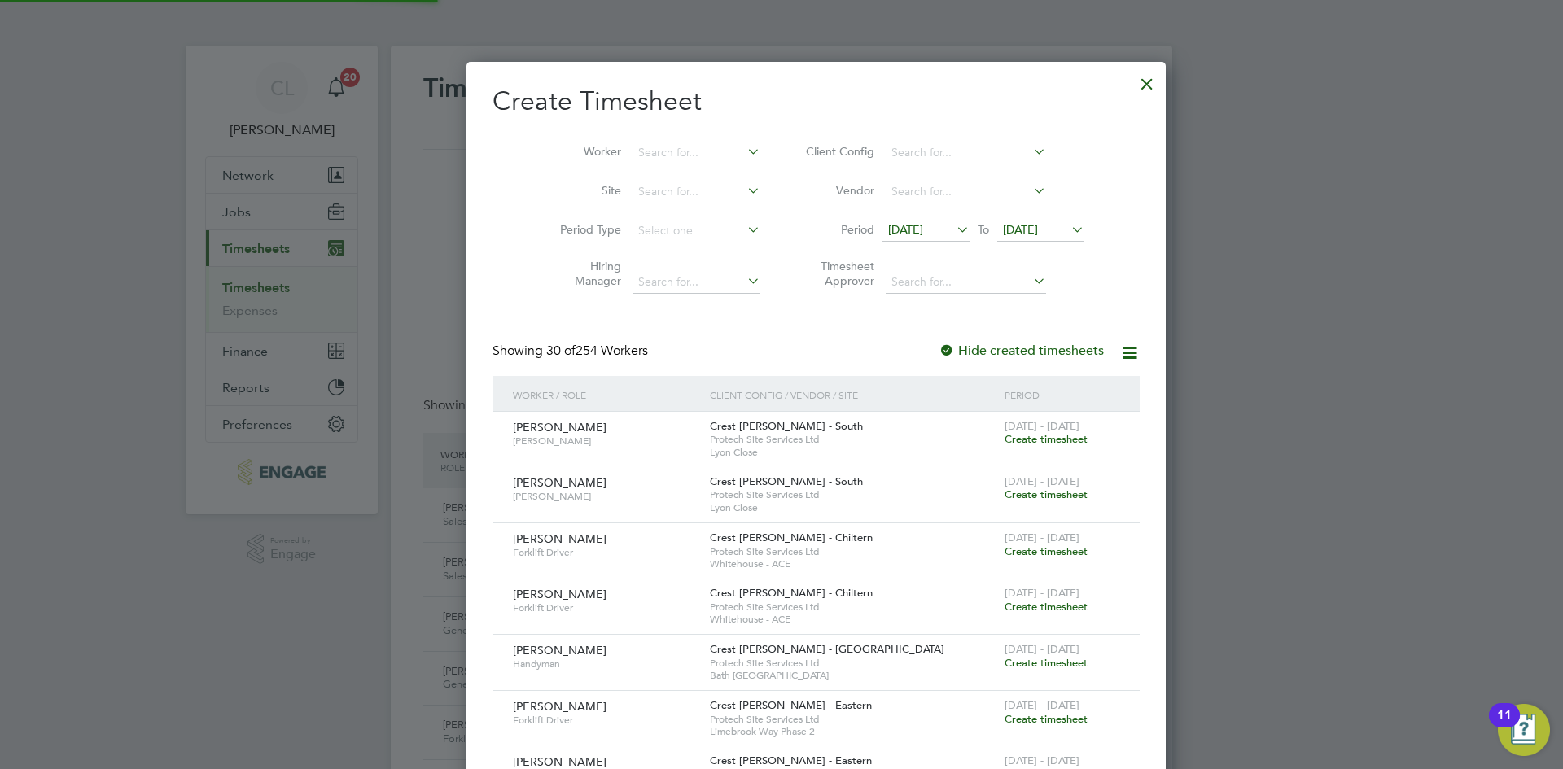
click at [647, 127] on div "Worker Site Period Type Hiring Manager Client Config Vendor Period 10 Sep 2025 …" at bounding box center [815, 213] width 647 height 177
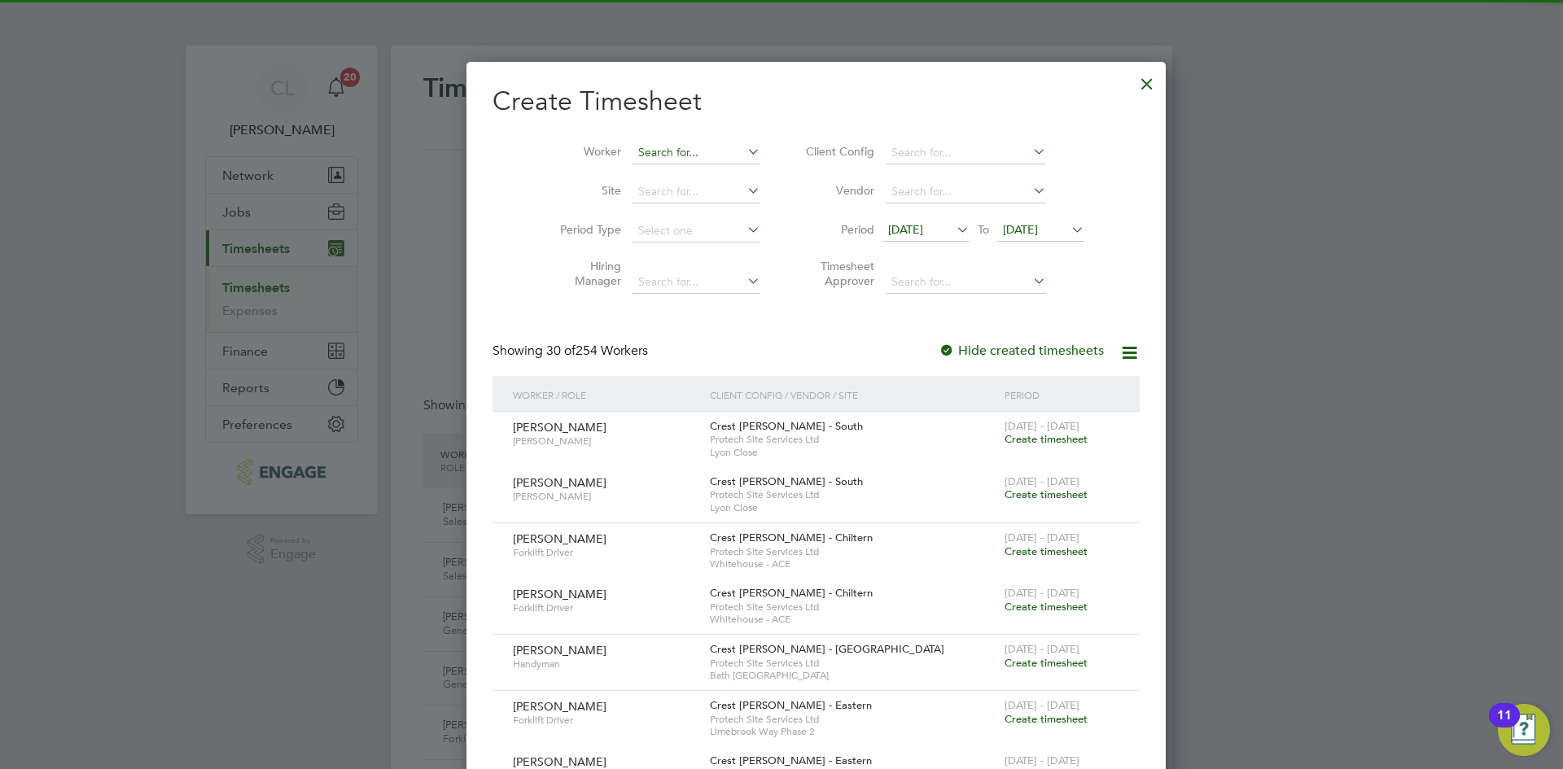
click at [632, 151] on input at bounding box center [696, 153] width 128 height 23
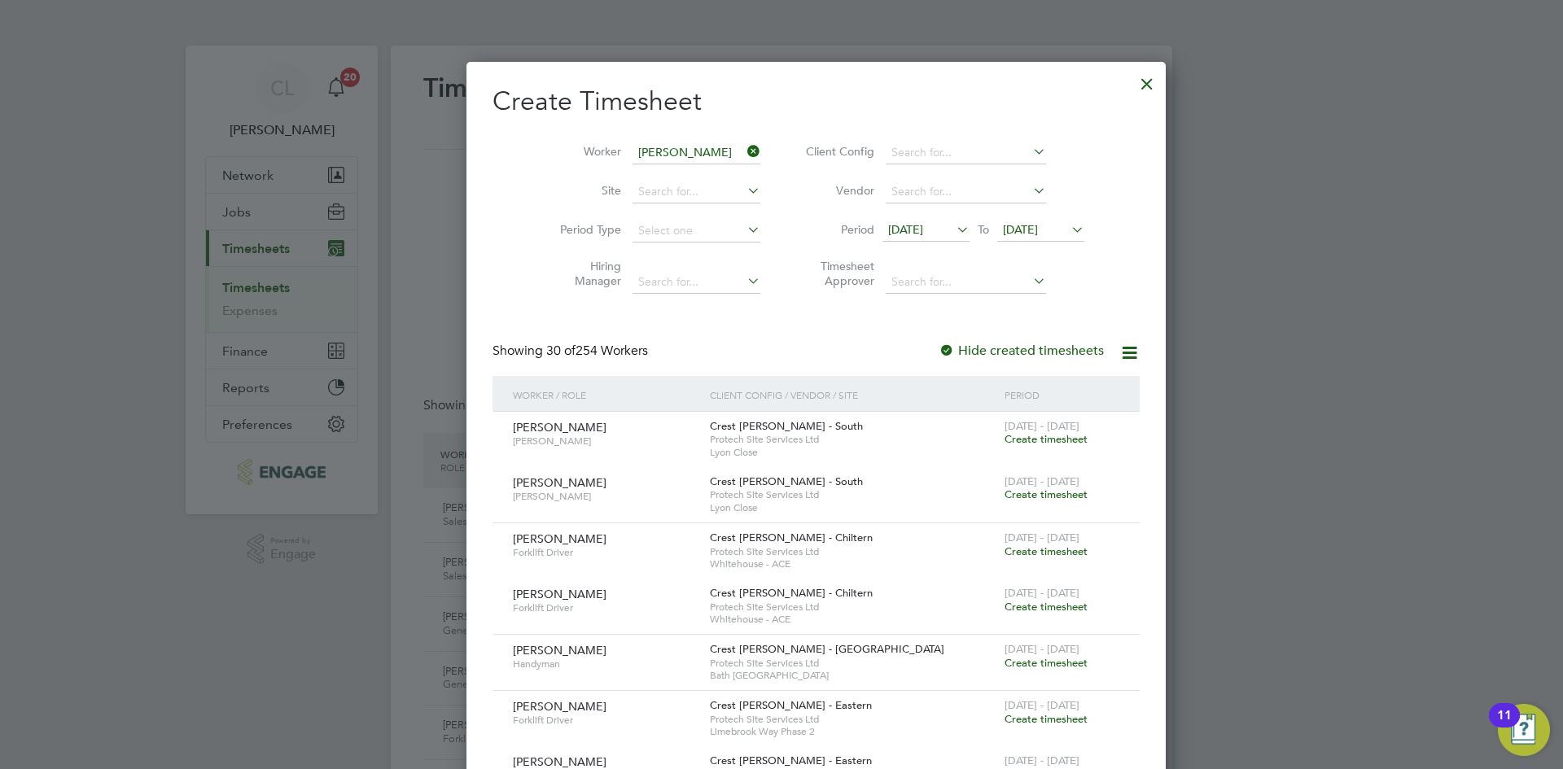
click at [672, 192] on li "Gerald Alexander" at bounding box center [697, 197] width 201 height 22
type input "Gerald Alexander"
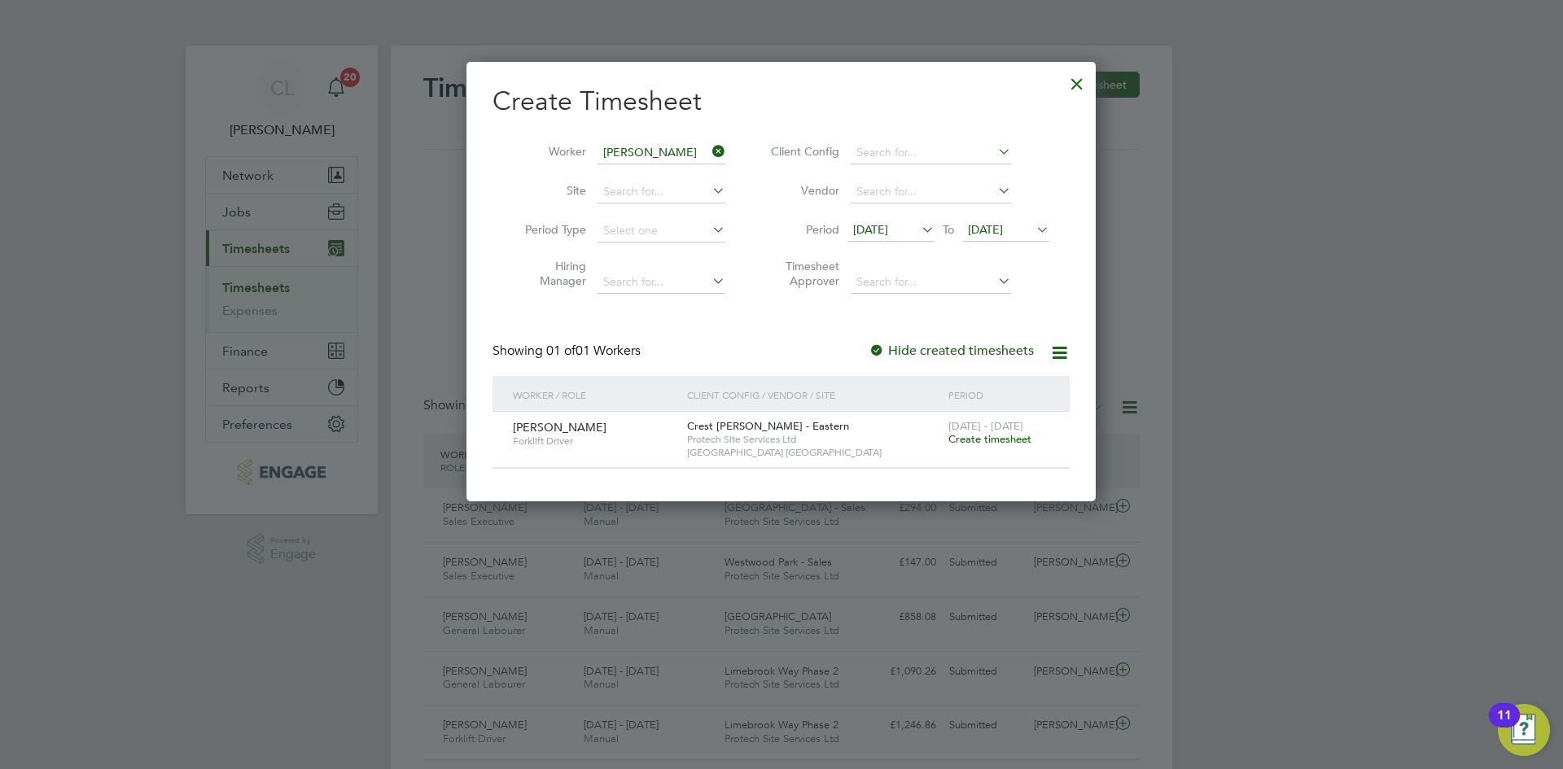
click at [974, 439] on span "Create timesheet" at bounding box center [989, 439] width 83 height 14
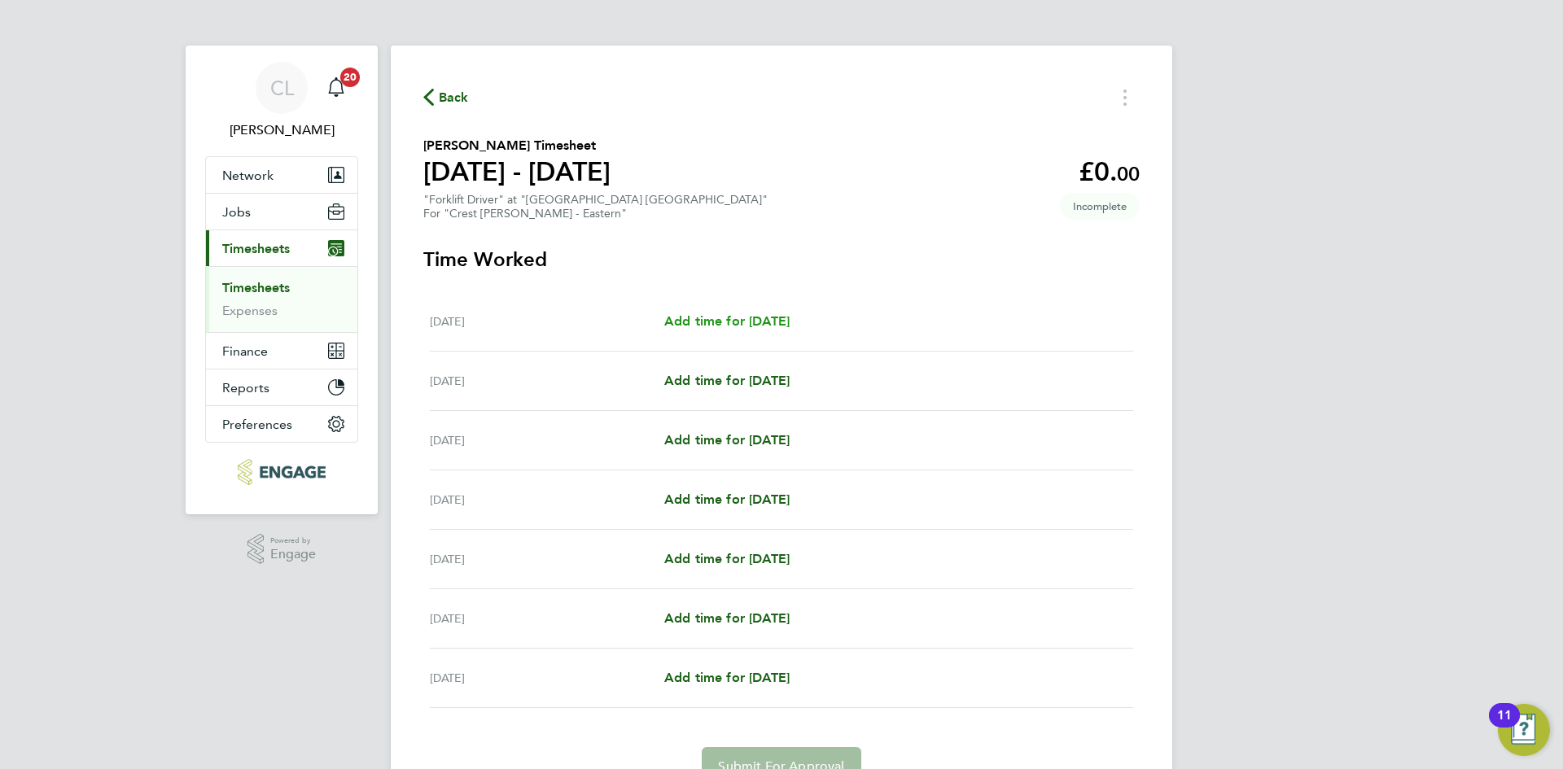
click at [788, 326] on span "Add time for Mon 15 Sep" at bounding box center [726, 320] width 125 height 15
select select "60"
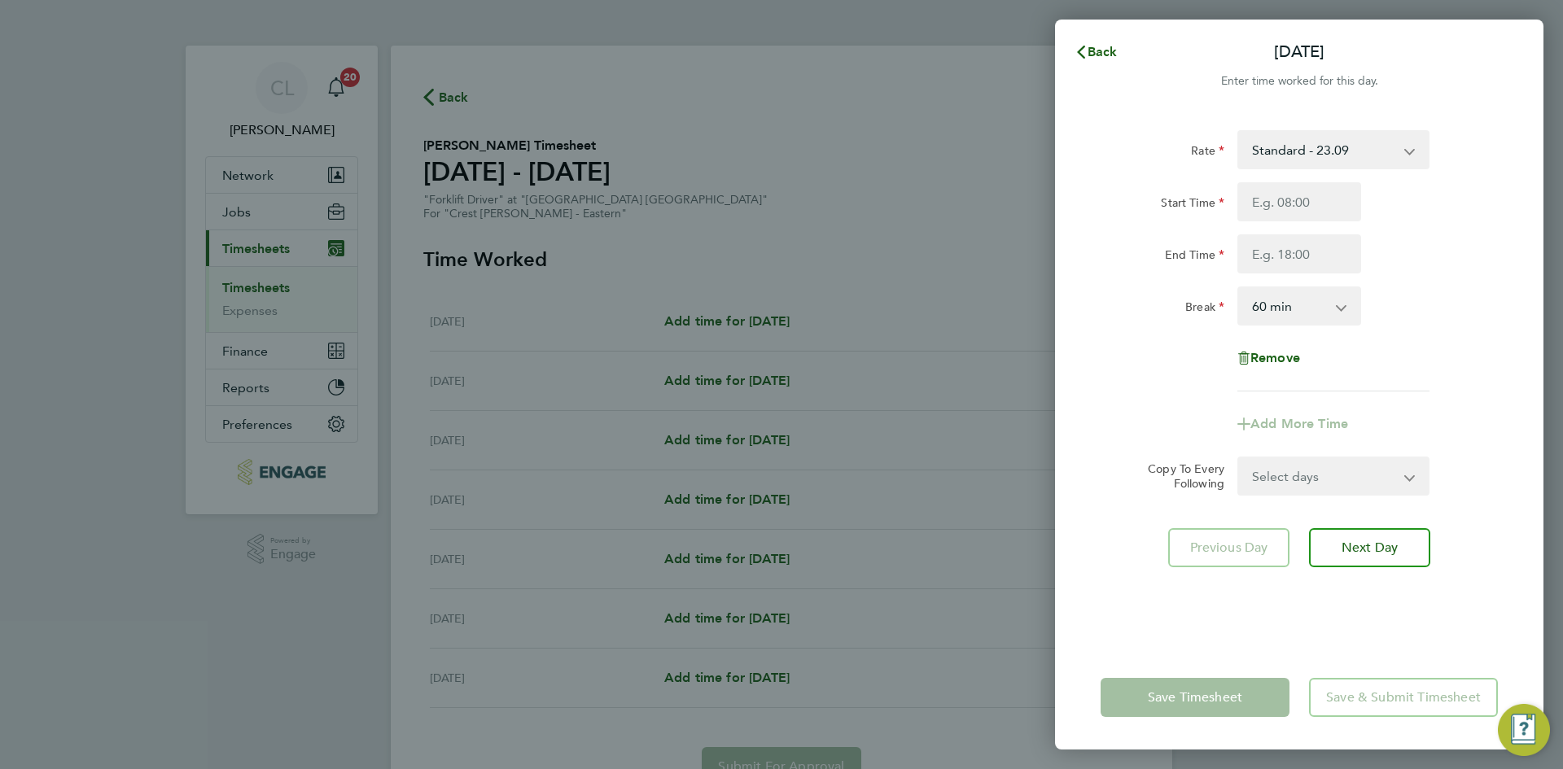
click at [1226, 221] on div "Start Time" at bounding box center [1162, 201] width 137 height 39
click at [1320, 216] on input "Start Time" at bounding box center [1299, 201] width 124 height 39
type input "07:30"
click at [1317, 251] on input "End Time" at bounding box center [1299, 253] width 124 height 39
type input "17:30"
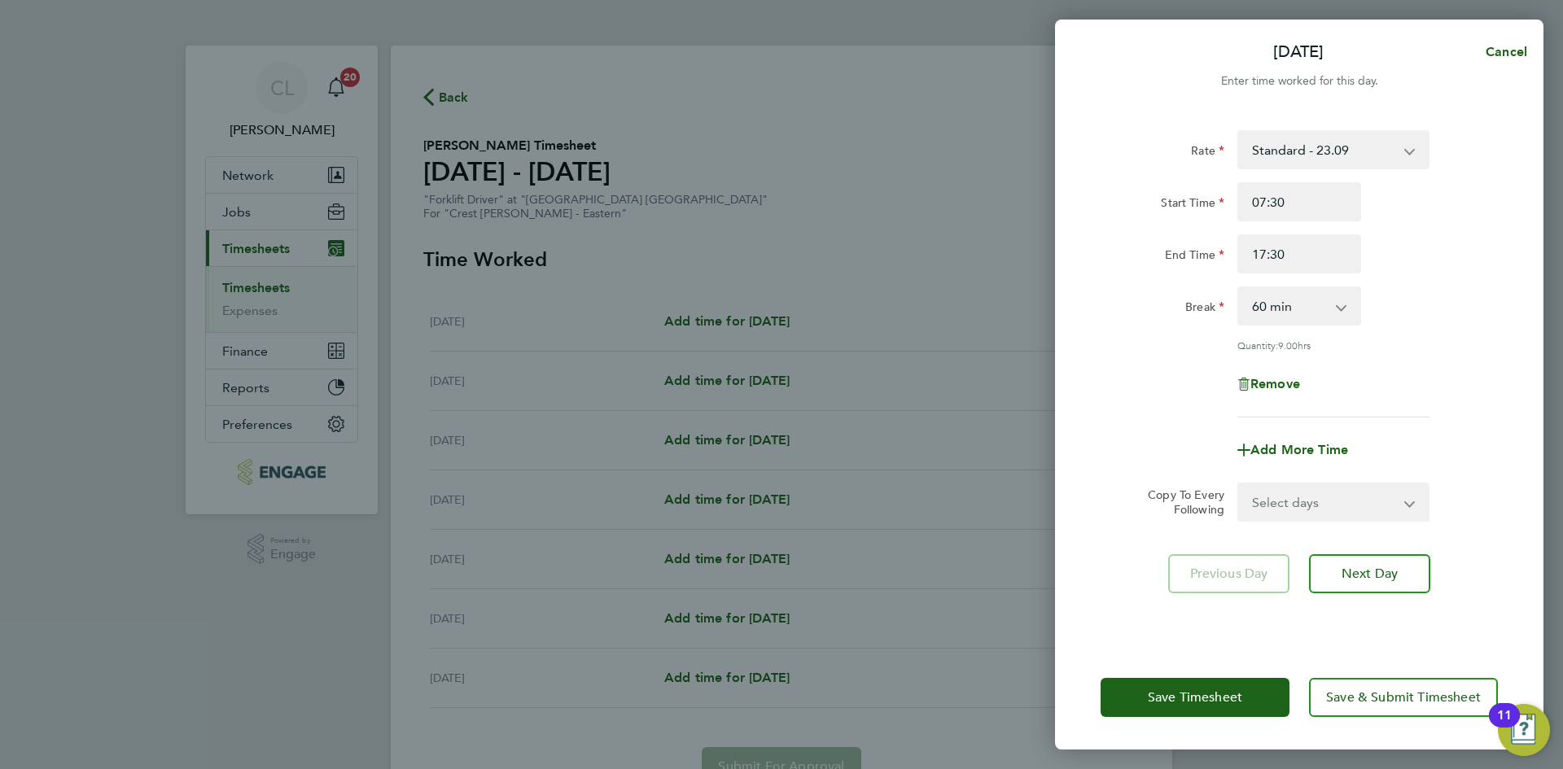
click at [1466, 305] on div "Break 0 min 15 min 30 min 45 min 60 min 75 min 90 min" at bounding box center [1299, 305] width 410 height 39
click at [1331, 510] on select "Select days Day Weekday (Mon-Fri) Weekend (Sat-Sun) Tuesday Wednesday Thursday …" at bounding box center [1324, 502] width 171 height 36
select select "WEEKDAY"
click at [1239, 484] on select "Select days Day Weekday (Mon-Fri) Weekend (Sat-Sun) Tuesday Wednesday Thursday …" at bounding box center [1324, 502] width 171 height 36
select select "2025-09-21"
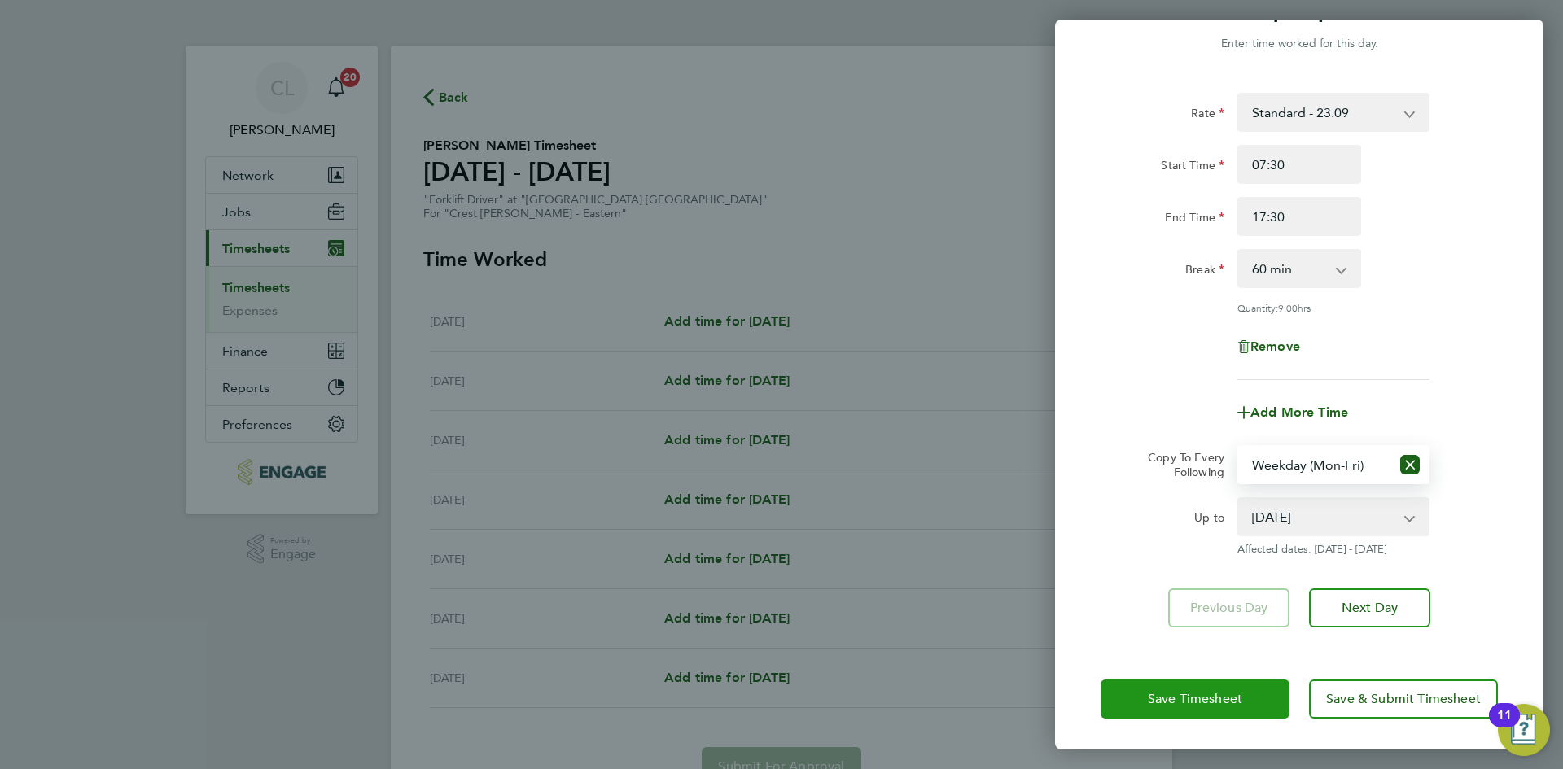
click at [1204, 694] on span "Save Timesheet" at bounding box center [1195, 699] width 94 height 16
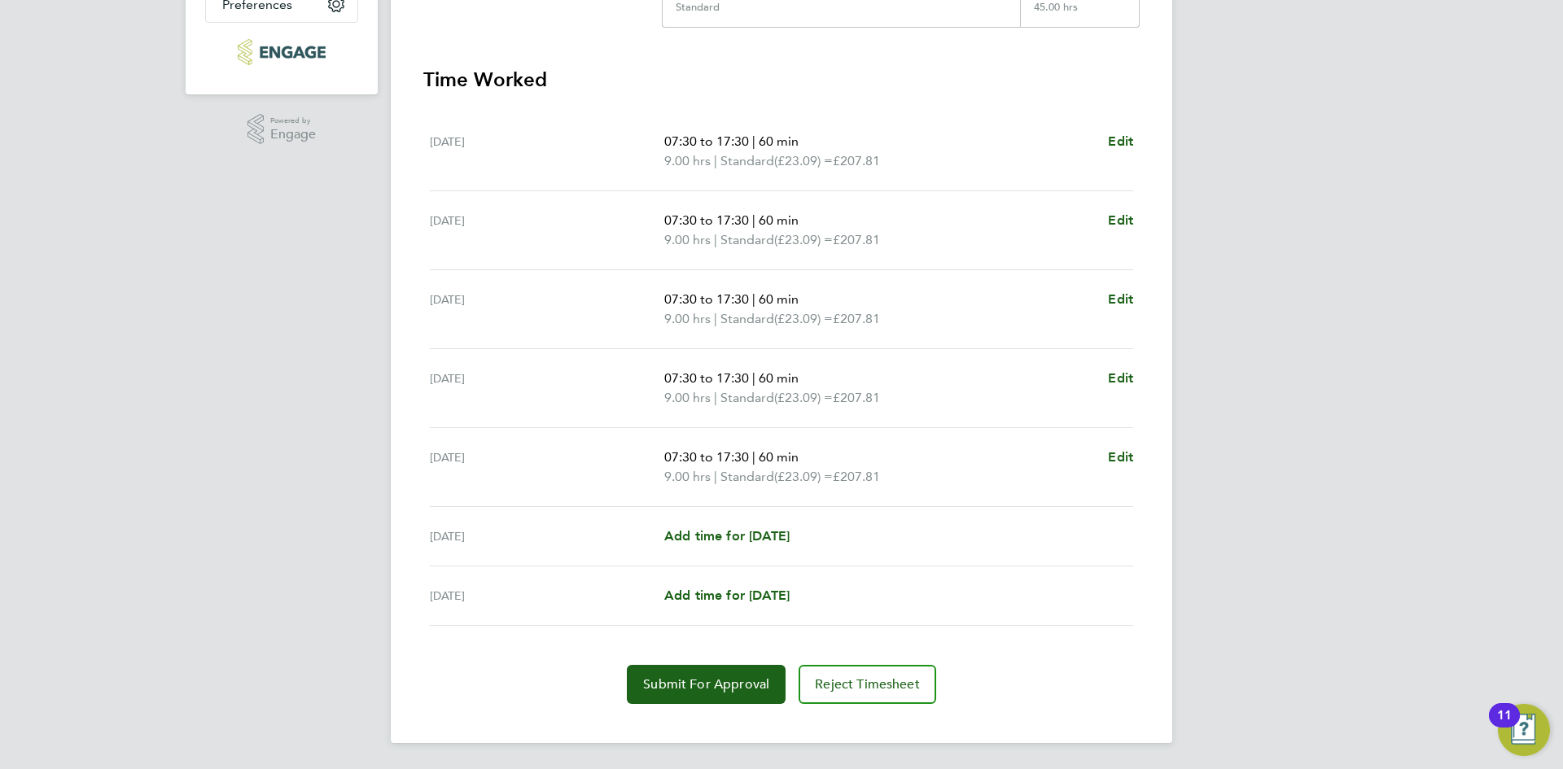
click at [706, 704] on div "Back Following Gerald Alexander's Timesheet 15 - 21 Sept 2025 £1,039. 05 "Forkl…" at bounding box center [781, 184] width 781 height 1117
click at [703, 690] on span "Submit For Approval" at bounding box center [706, 684] width 126 height 16
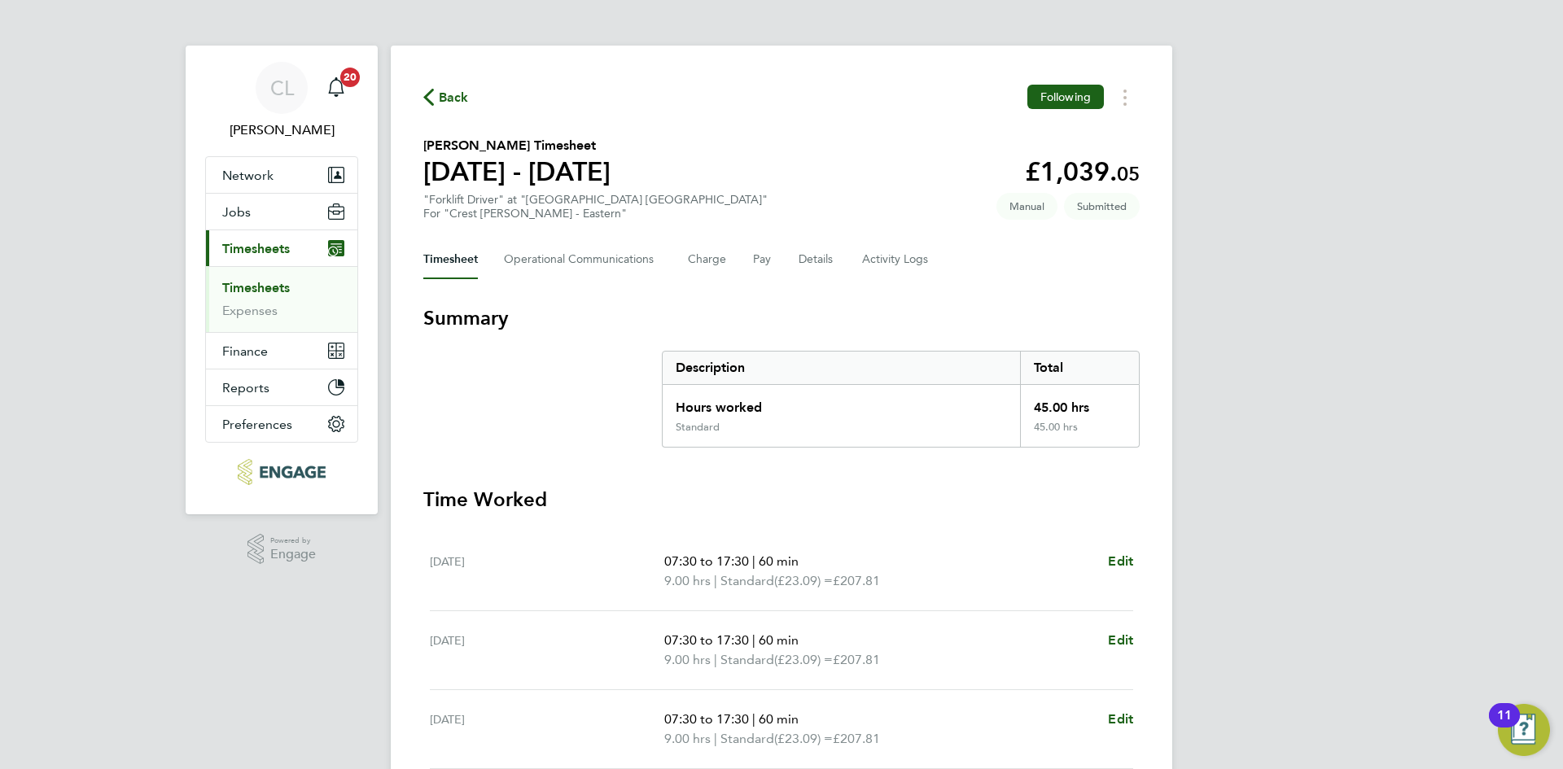
drag, startPoint x: 422, startPoint y: 94, endPoint x: 458, endPoint y: 82, distance: 38.4
click at [422, 94] on div "Back Following Gerald Alexander's Timesheet 15 - 21 Sept 2025 £1,039. 05 "Forkl…" at bounding box center [781, 604] width 781 height 1117
click at [458, 82] on div "Back Following Gerald Alexander's Timesheet 15 - 21 Sept 2025 £1,039. 05 "Forkl…" at bounding box center [781, 604] width 781 height 1117
click at [454, 97] on span "Back" at bounding box center [454, 98] width 30 height 20
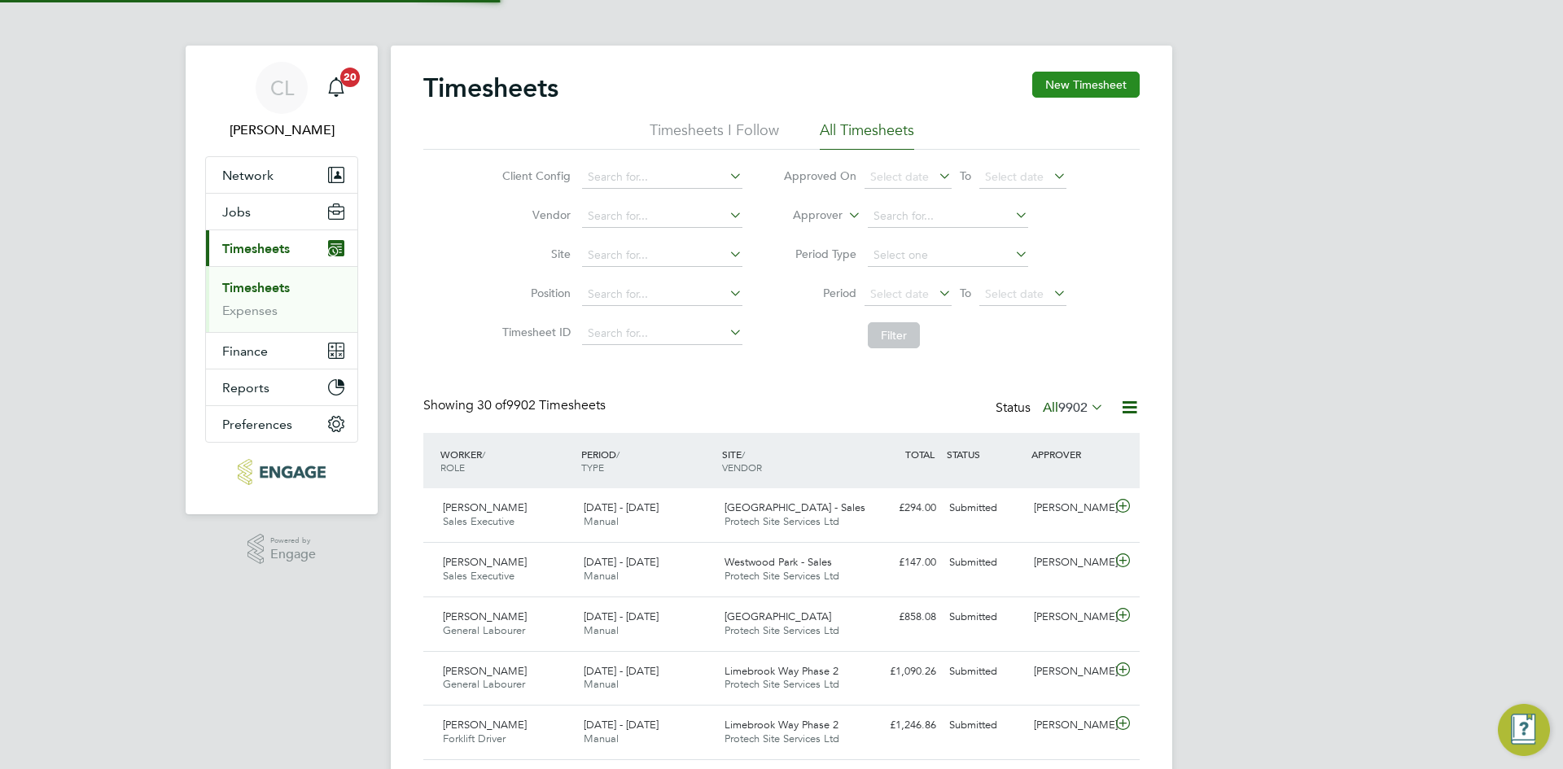
click at [1101, 94] on button "New Timesheet" at bounding box center [1085, 85] width 107 height 26
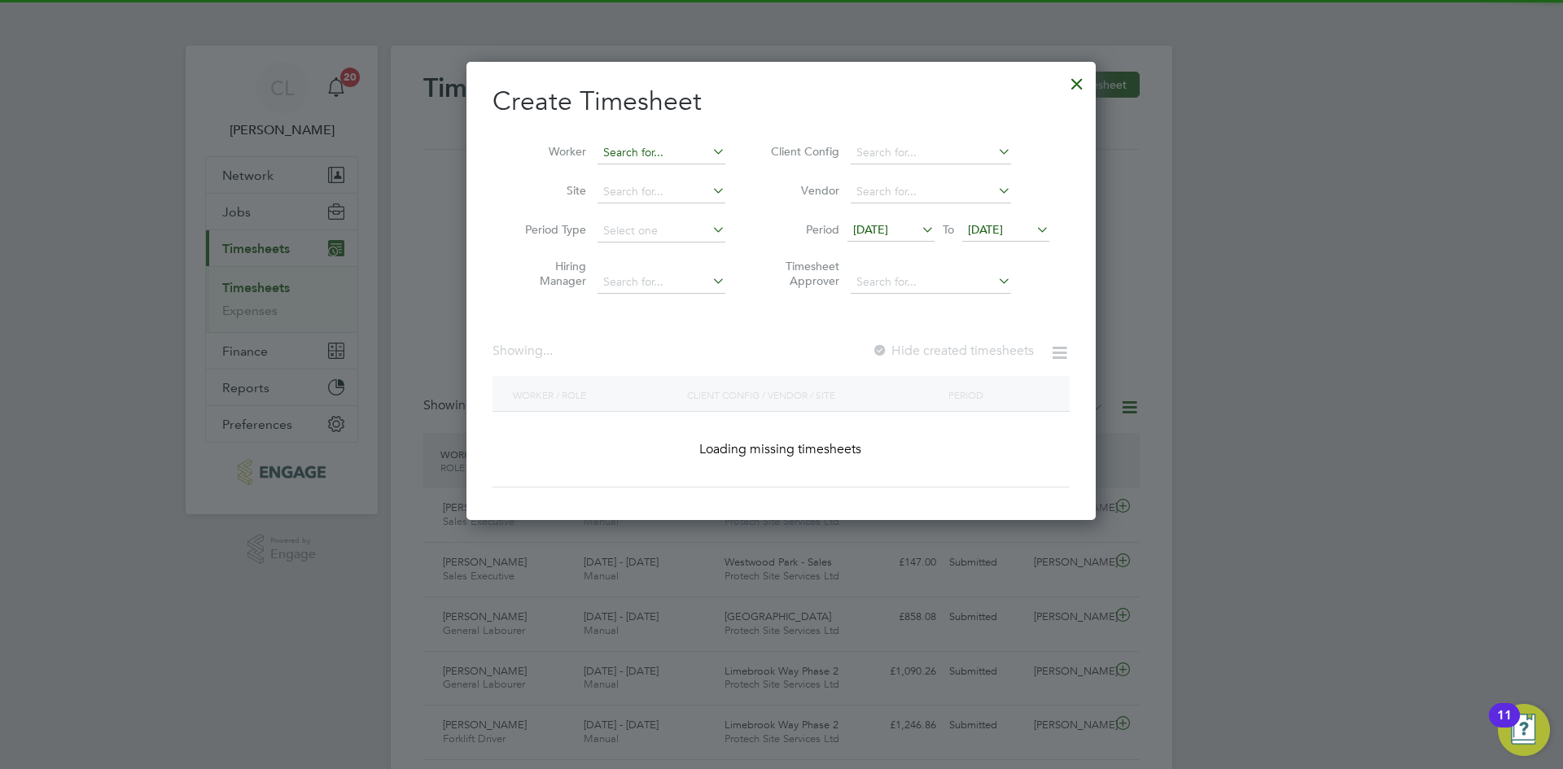
click at [643, 153] on input at bounding box center [661, 153] width 128 height 23
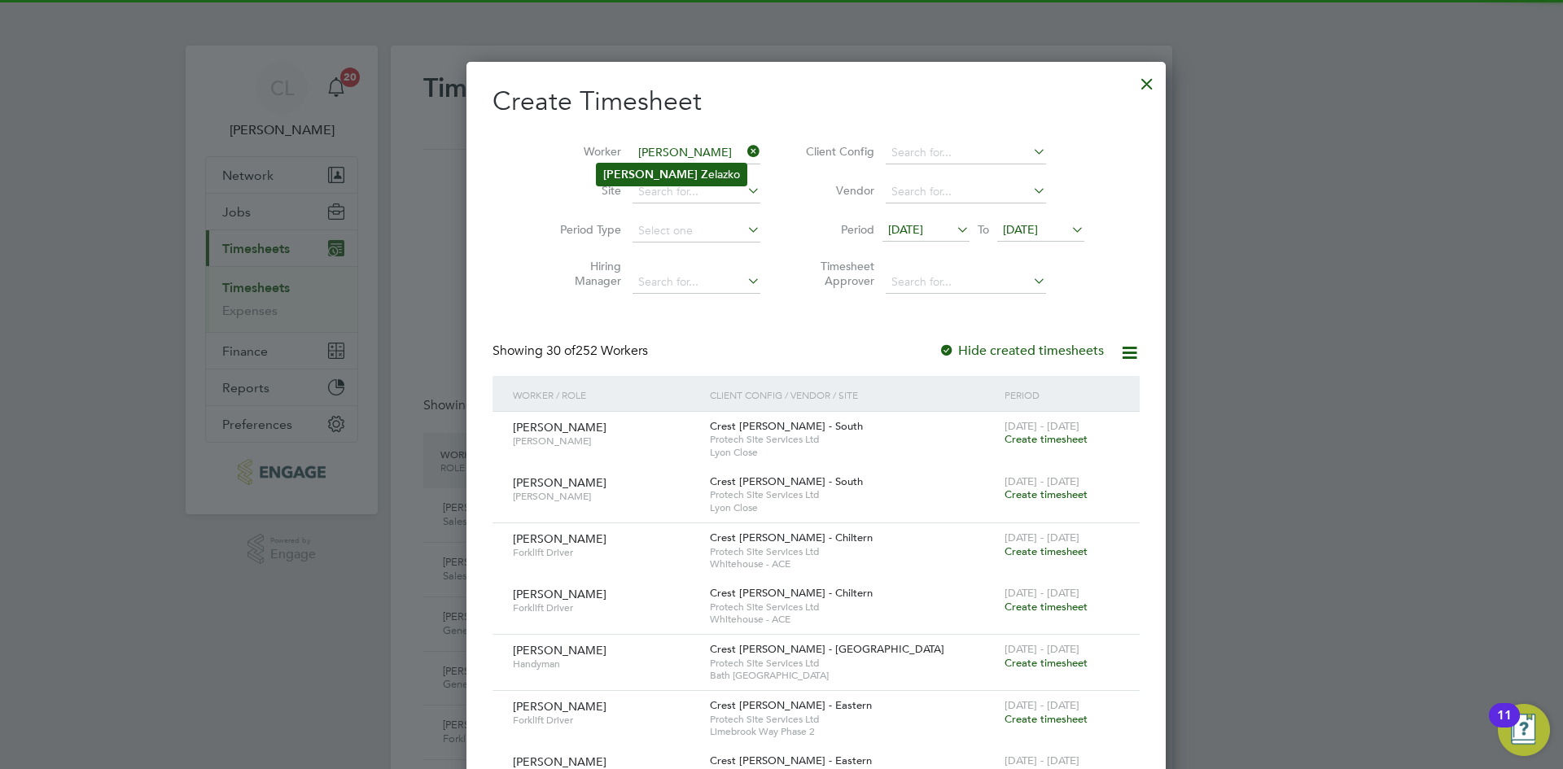
click at [649, 166] on li "Adam Z elazko" at bounding box center [672, 175] width 150 height 22
type input "Adam Zelazko"
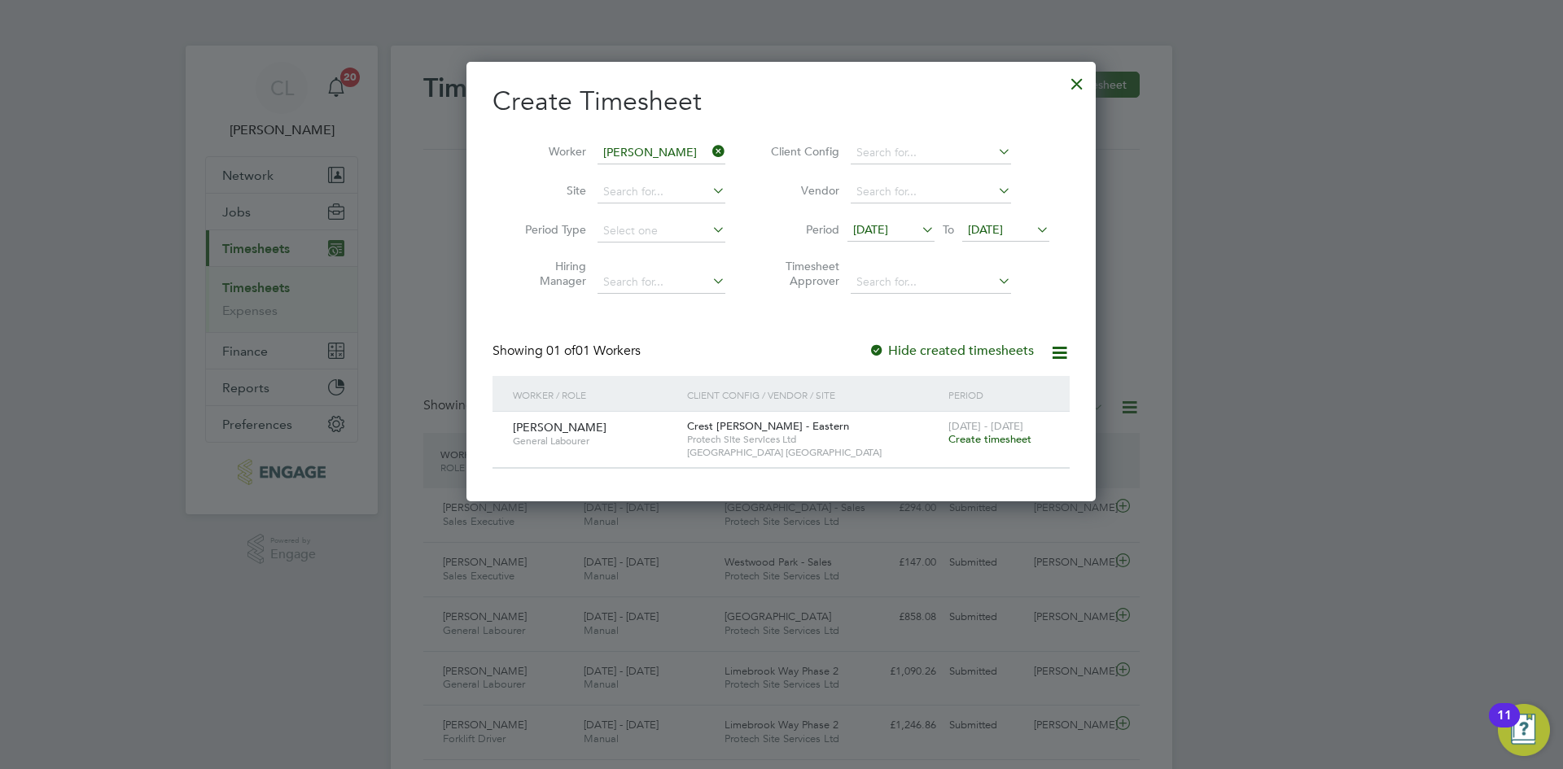
click at [1004, 436] on span "Create timesheet" at bounding box center [989, 439] width 83 height 14
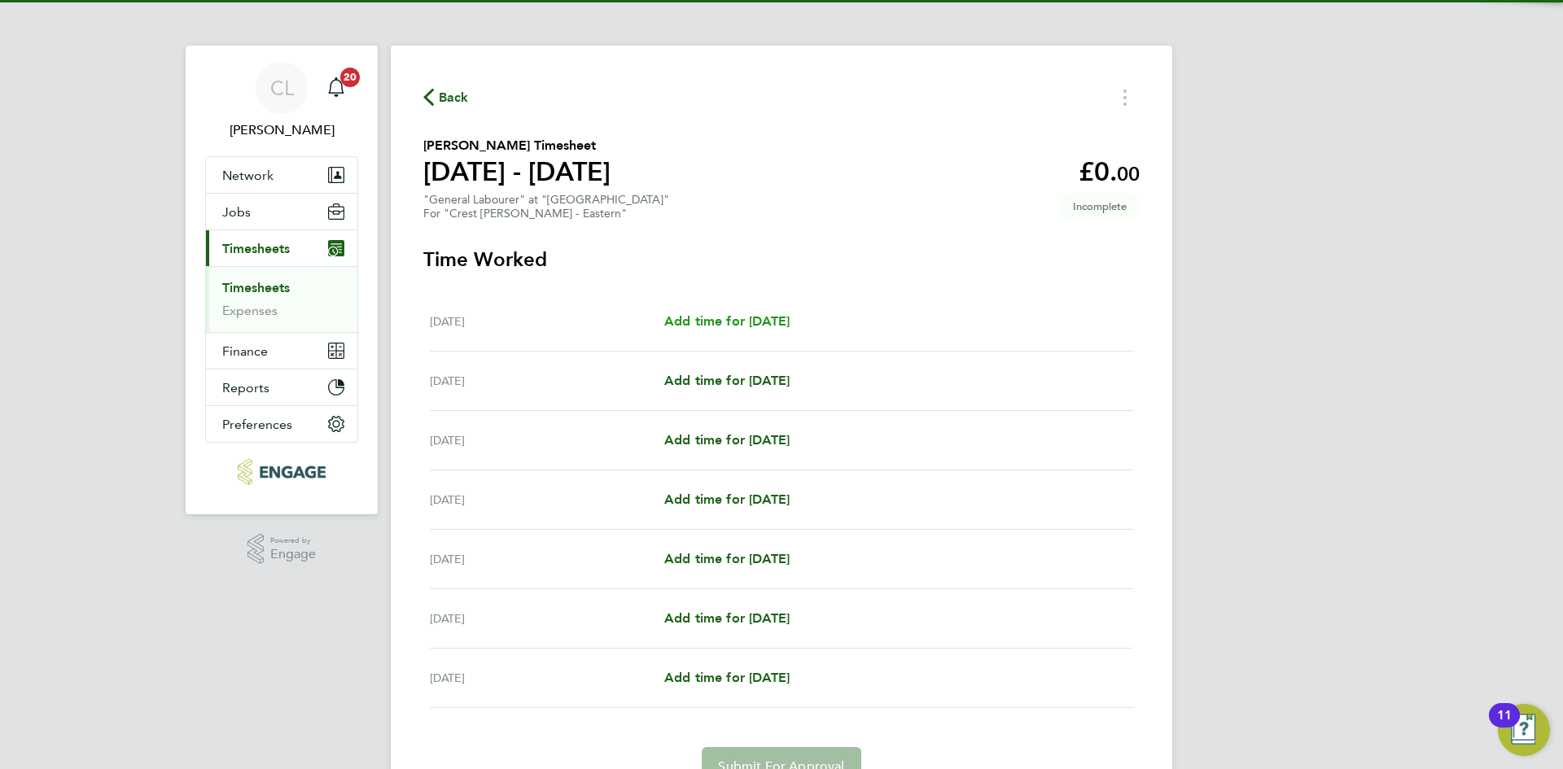
click at [789, 319] on span "Add time for Mon 15 Sep" at bounding box center [726, 320] width 125 height 15
select select "60"
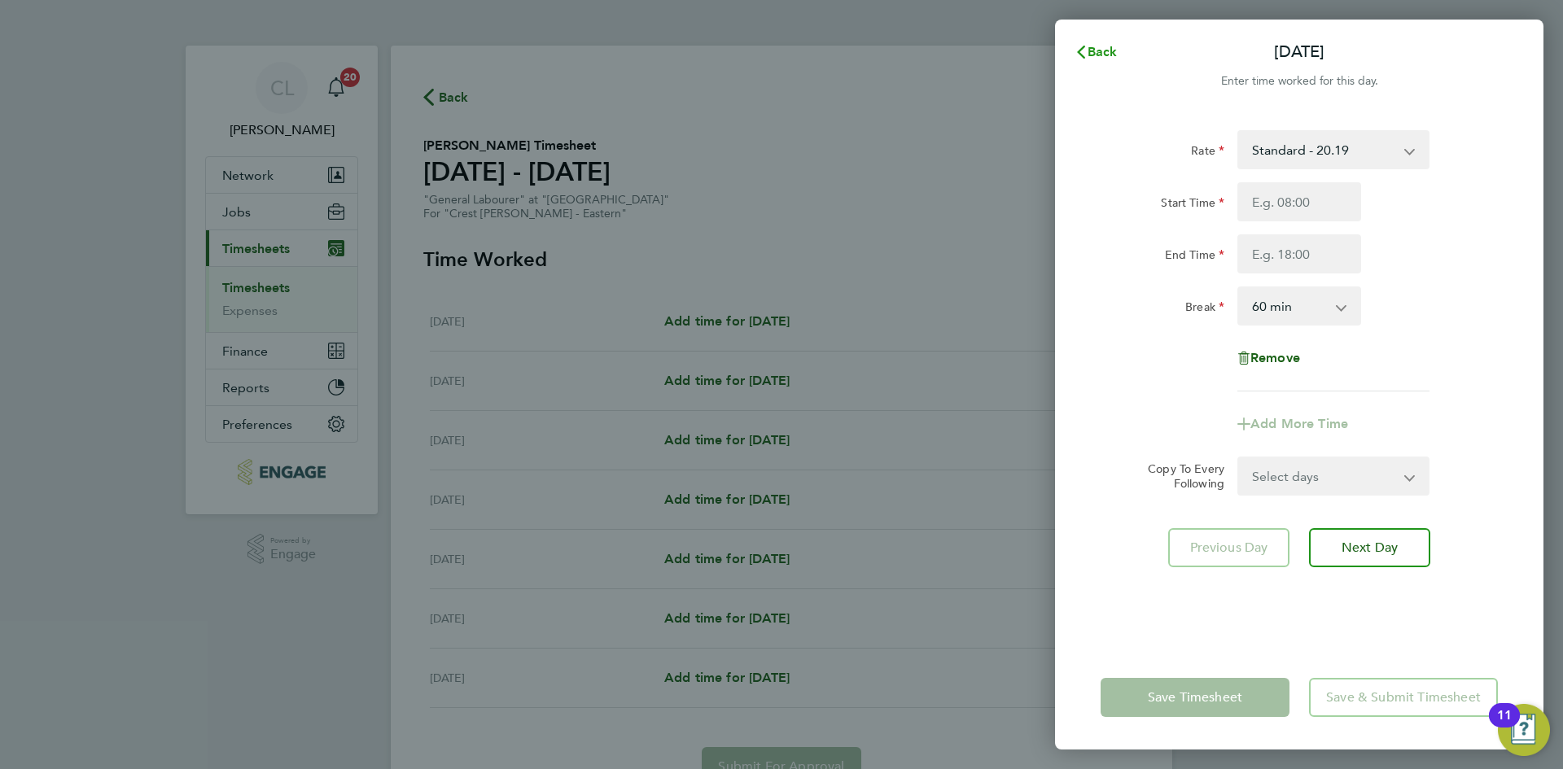
click at [1101, 41] on button "Back" at bounding box center [1096, 52] width 76 height 33
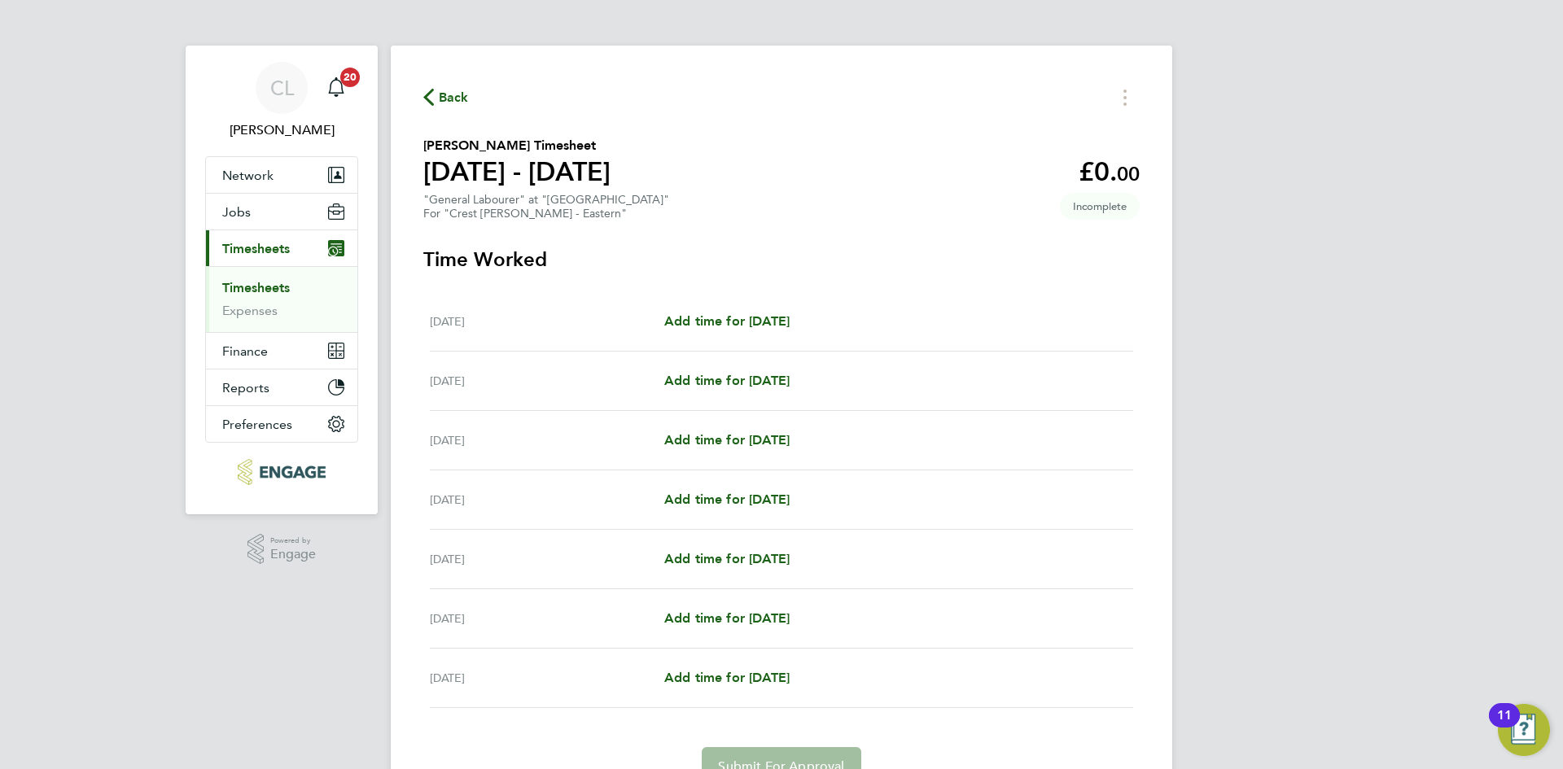
click at [728, 511] on div "Thu 18 Sep Add time for Thu 18 Sep Add time for Thu 18 Sep" at bounding box center [781, 499] width 703 height 59
click at [731, 503] on span "Add time for Thu 18 Sep" at bounding box center [726, 499] width 125 height 15
select select "60"
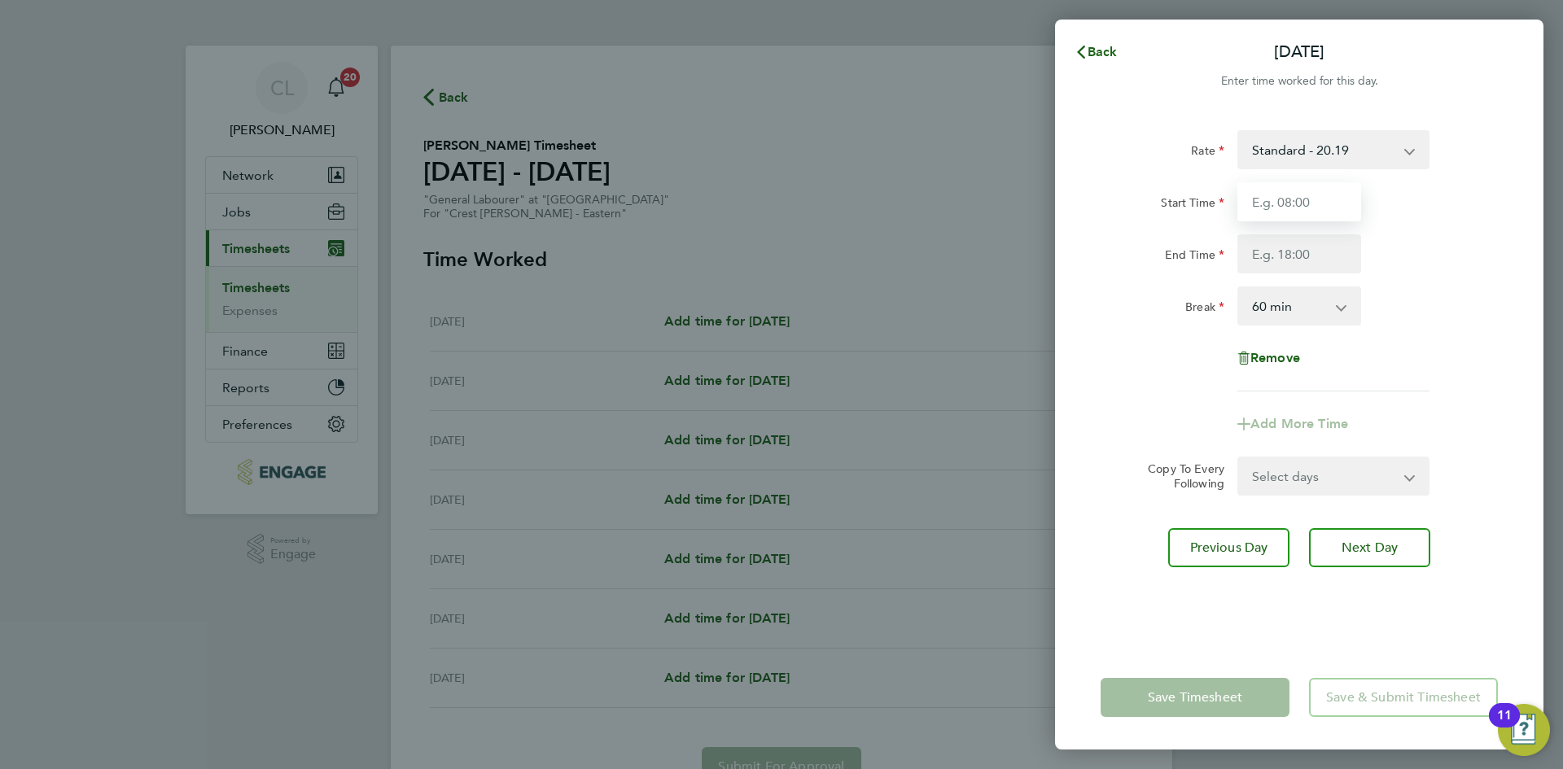
drag, startPoint x: 1294, startPoint y: 205, endPoint x: 1288, endPoint y: 221, distance: 17.5
click at [1294, 205] on input "Start Time" at bounding box center [1299, 201] width 124 height 39
type input "07:30"
click at [1296, 252] on input "End Time" at bounding box center [1299, 253] width 124 height 39
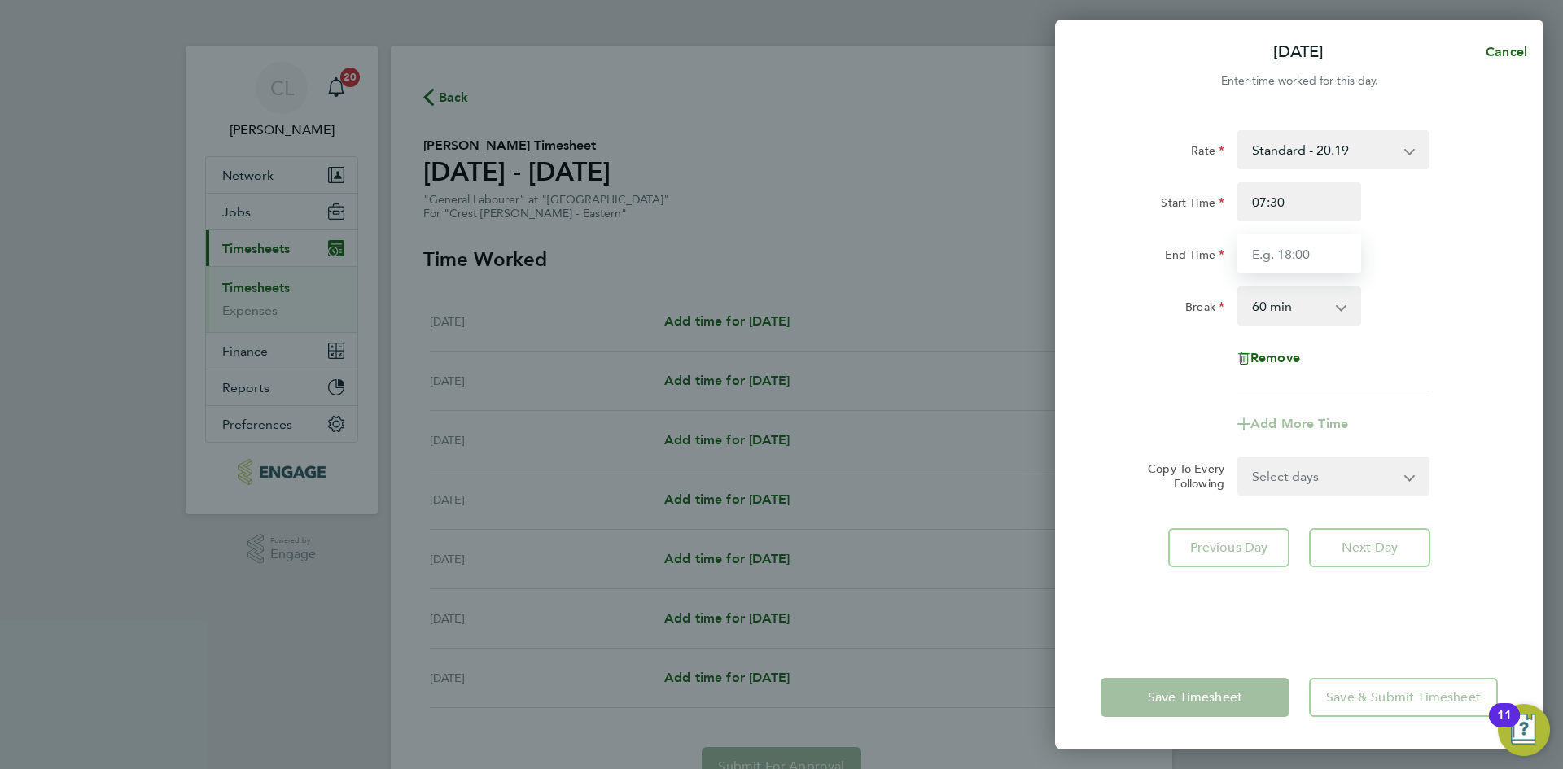
type input "17:30"
click at [1419, 275] on div "Rate Standard - 20.19 Standard - 18.35 Living Wage - 18.65 Start Time 07:30 End…" at bounding box center [1298, 260] width 397 height 261
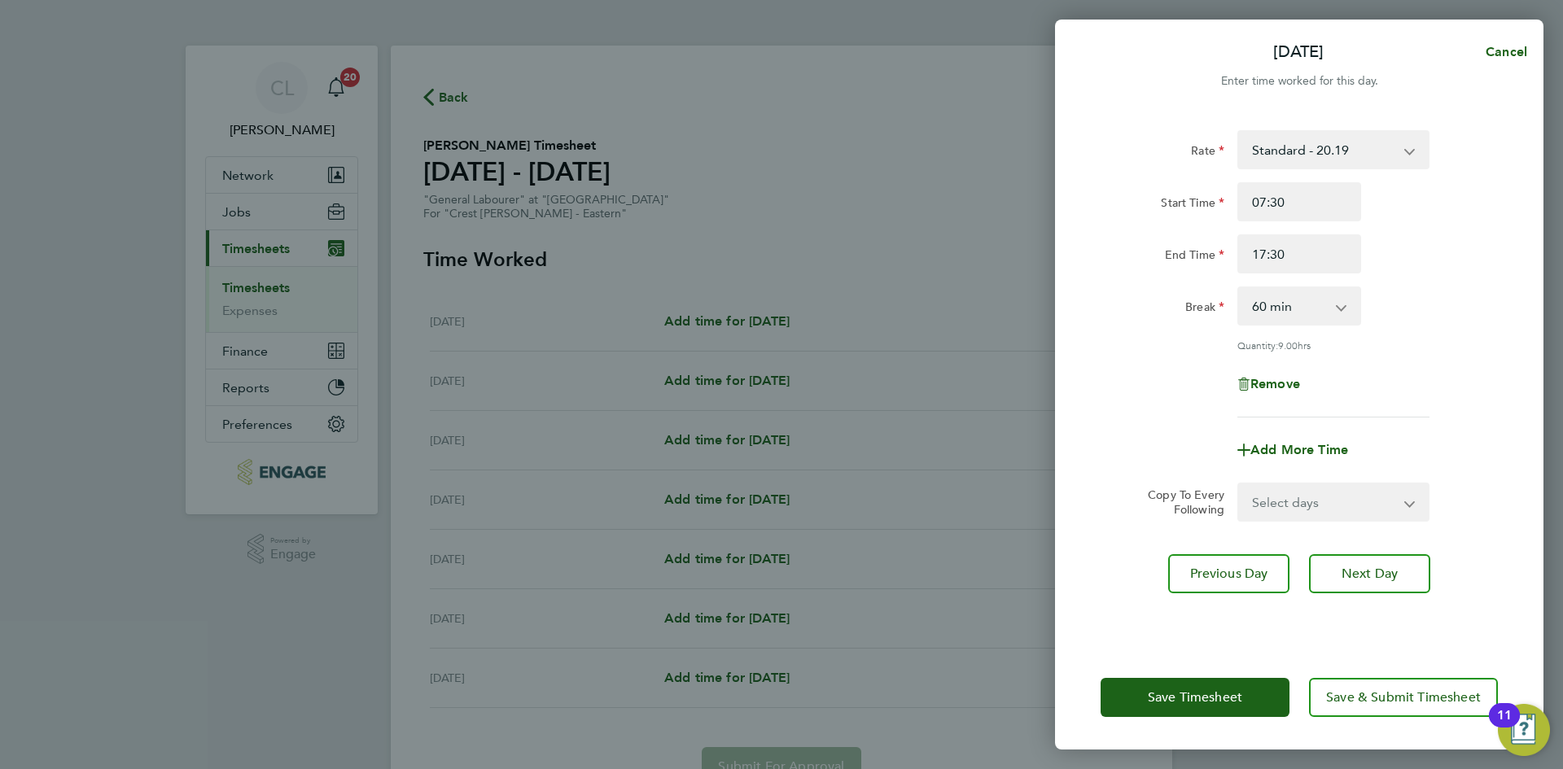
click at [1318, 500] on select "Select days Day Weekend (Sat-Sun) Friday Saturday Sunday" at bounding box center [1324, 502] width 171 height 36
select select "FRI"
click at [1239, 484] on select "Select days Day Weekend (Sat-Sun) Friday Saturday Sunday" at bounding box center [1324, 502] width 171 height 36
select select "2025-09-21"
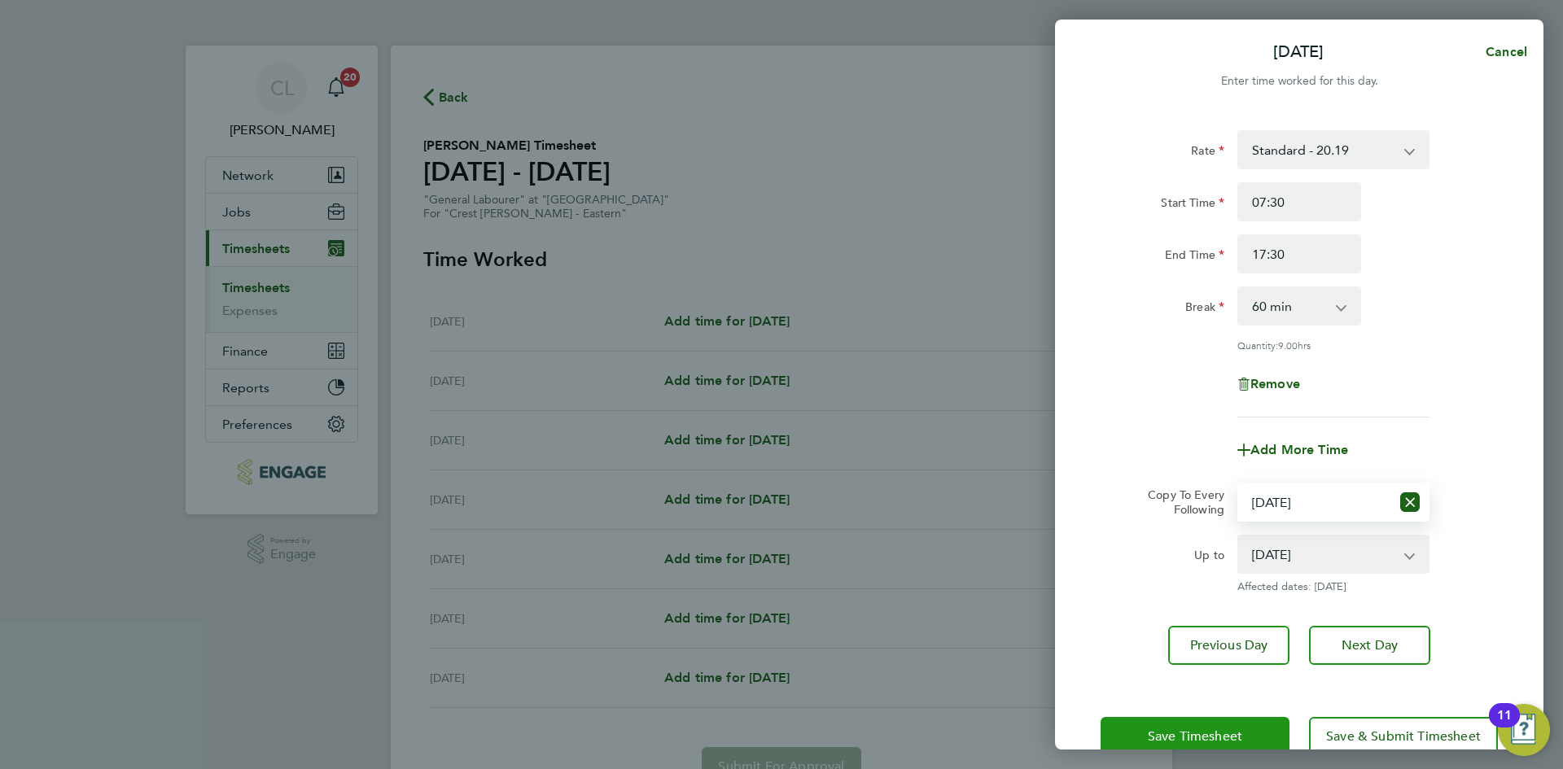
click at [1175, 719] on button "Save Timesheet" at bounding box center [1194, 736] width 189 height 39
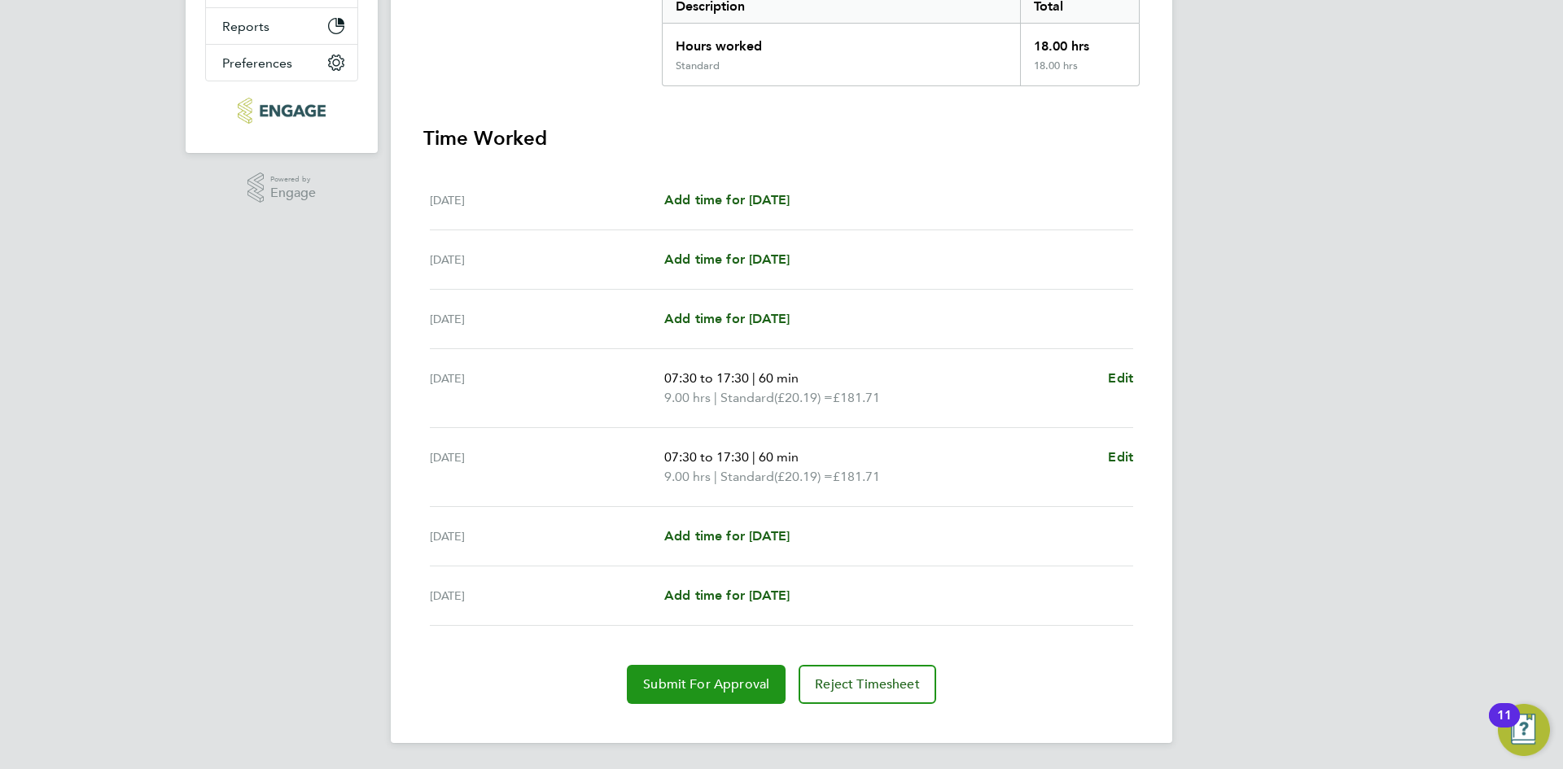
click at [737, 684] on span "Submit For Approval" at bounding box center [706, 684] width 126 height 16
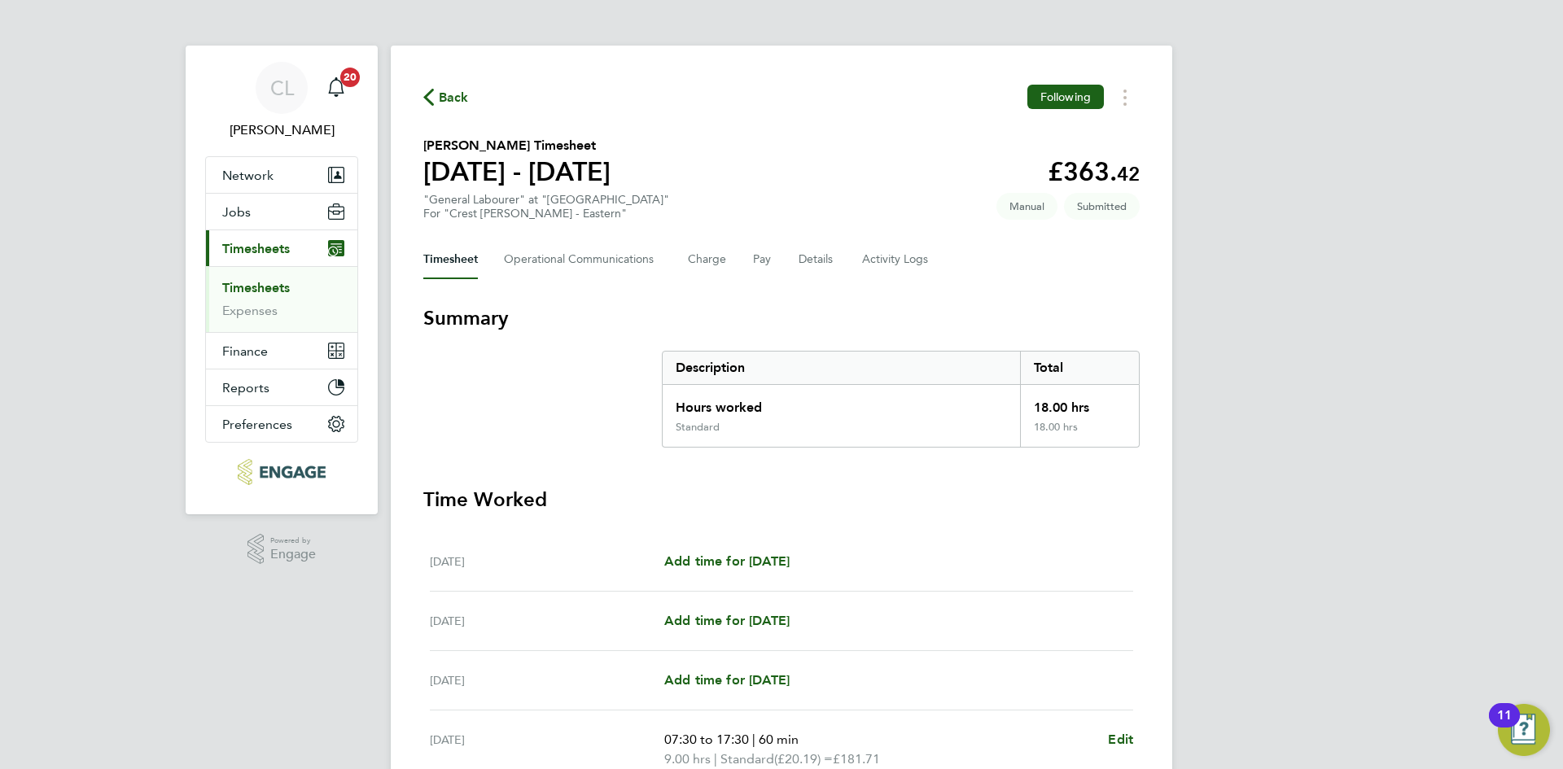
click at [444, 89] on span "Back" at bounding box center [454, 98] width 30 height 20
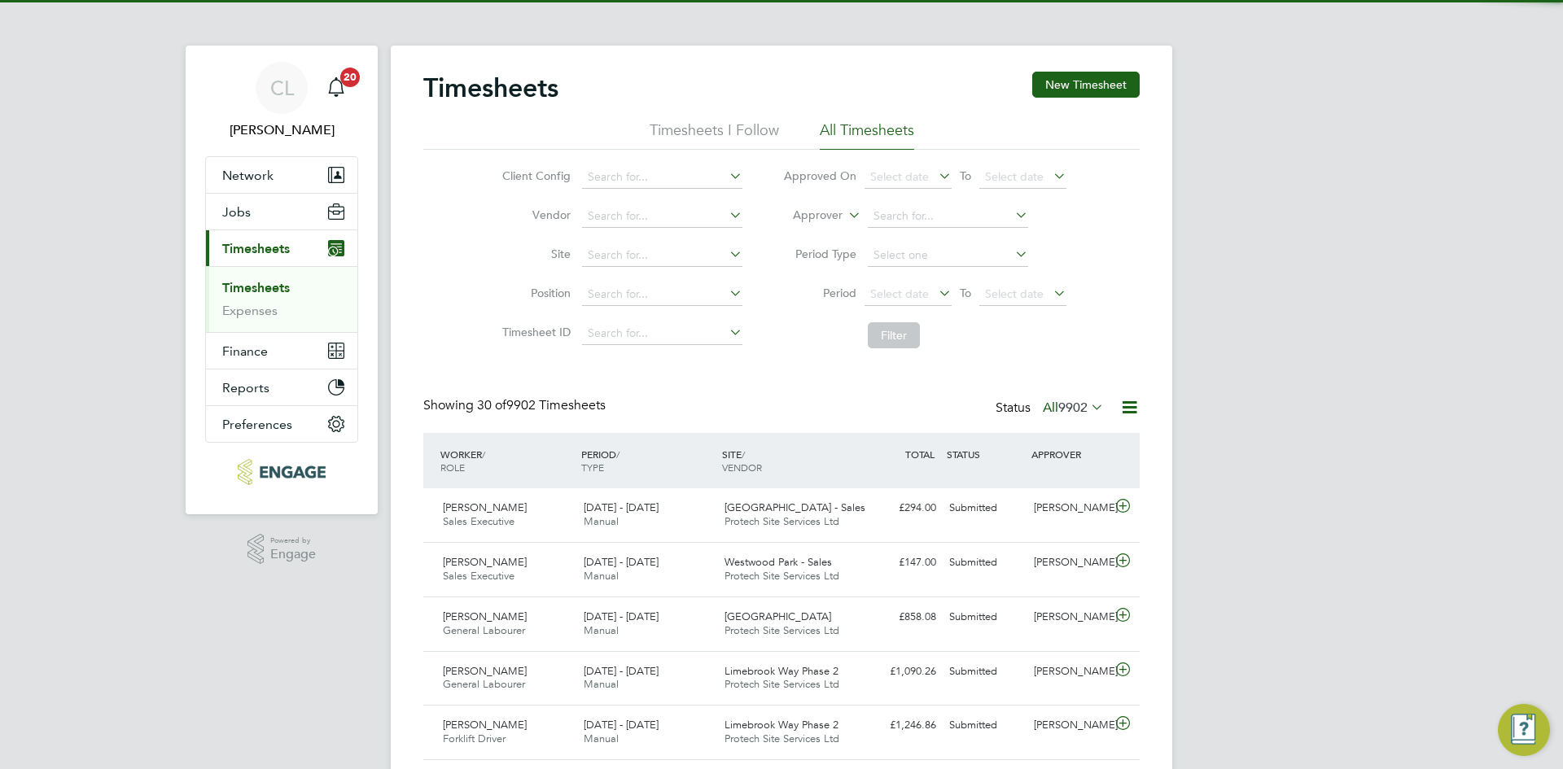
drag, startPoint x: 1059, startPoint y: 80, endPoint x: 997, endPoint y: 100, distance: 65.1
click at [1060, 78] on button "New Timesheet" at bounding box center [1085, 85] width 107 height 26
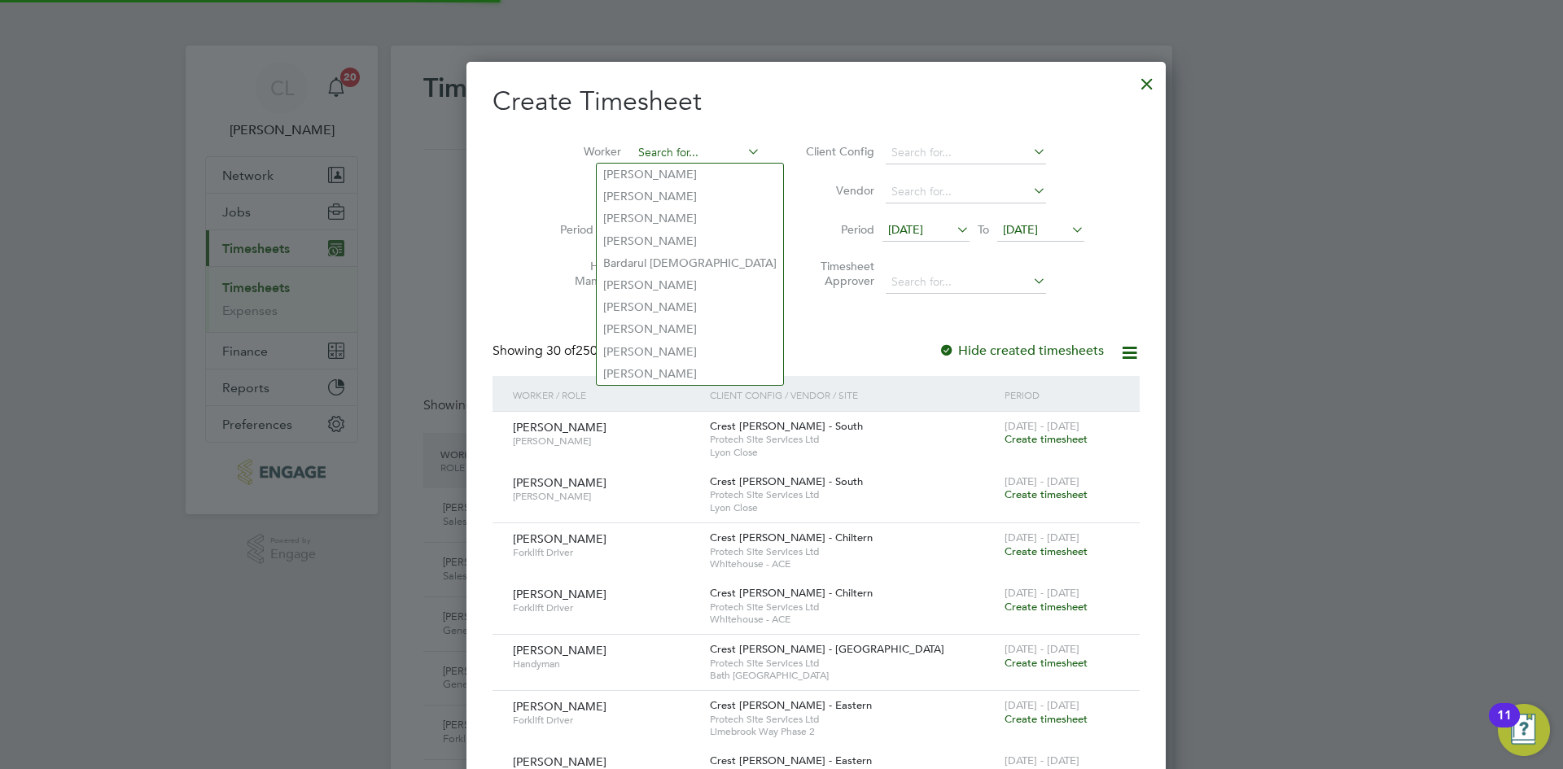
click at [658, 149] on input at bounding box center [696, 153] width 128 height 23
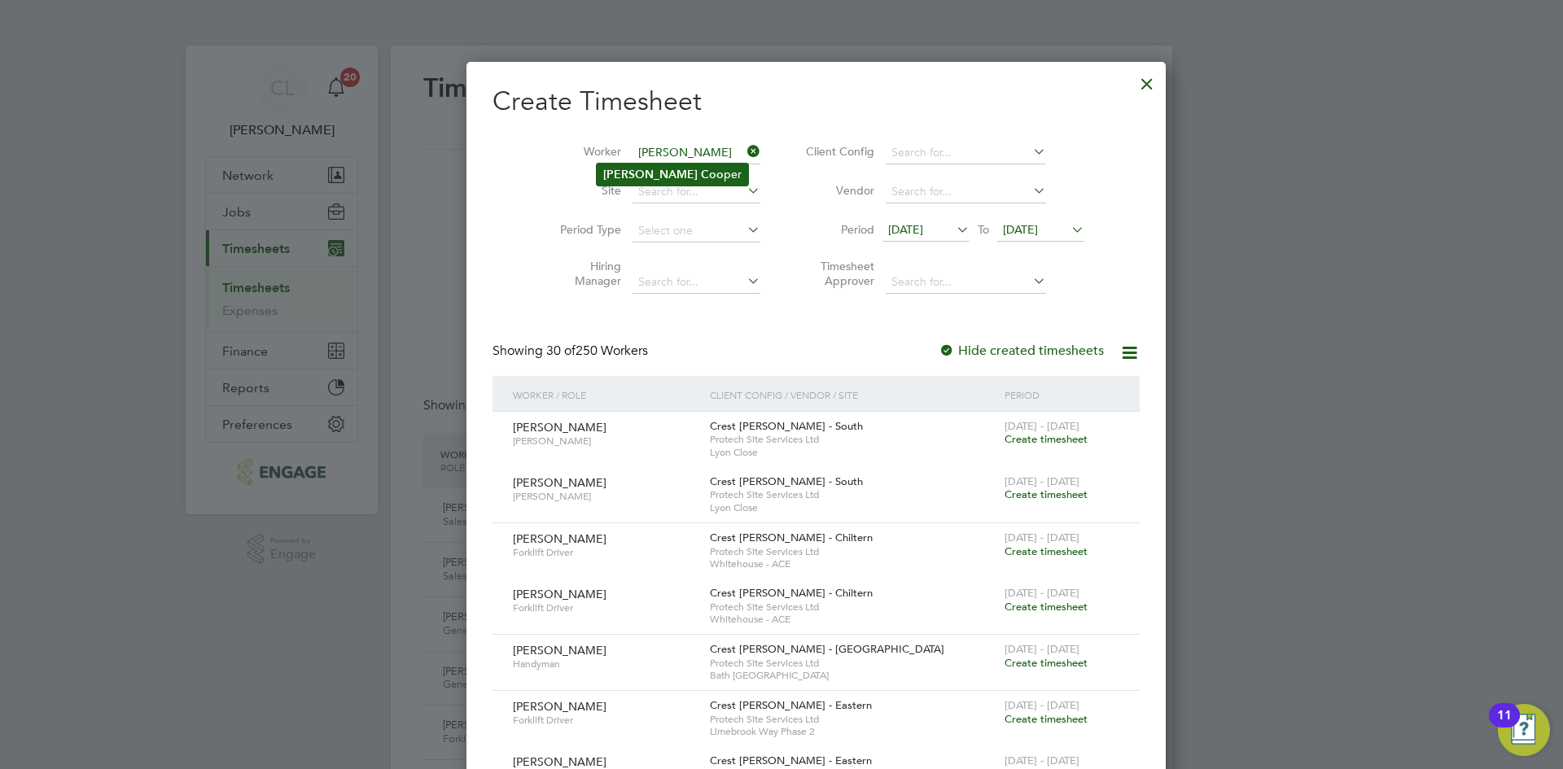
click at [701, 173] on b "Coo" at bounding box center [712, 175] width 23 height 14
type input "[PERSON_NAME]"
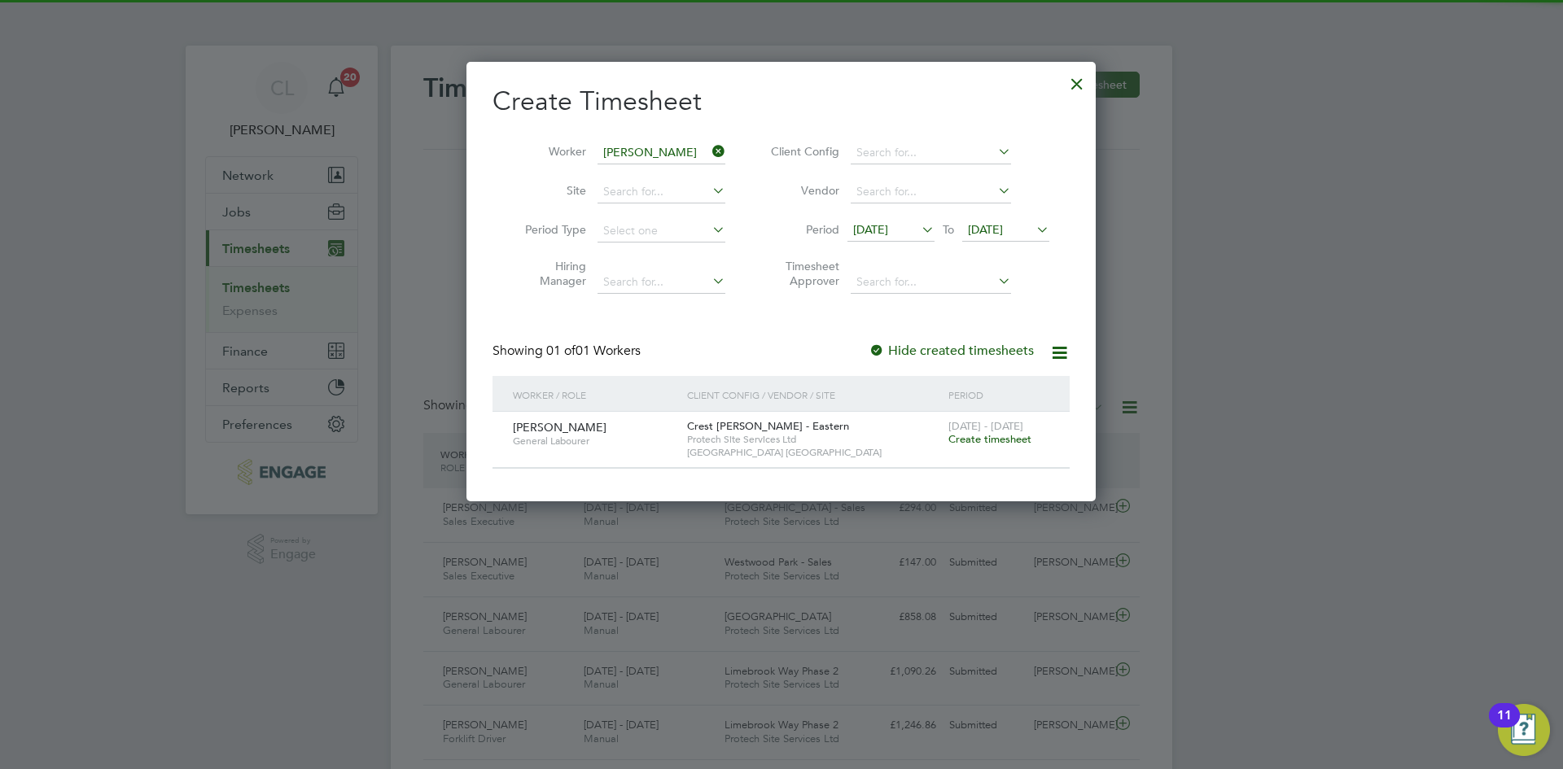
click at [985, 439] on span "Create timesheet" at bounding box center [989, 439] width 83 height 14
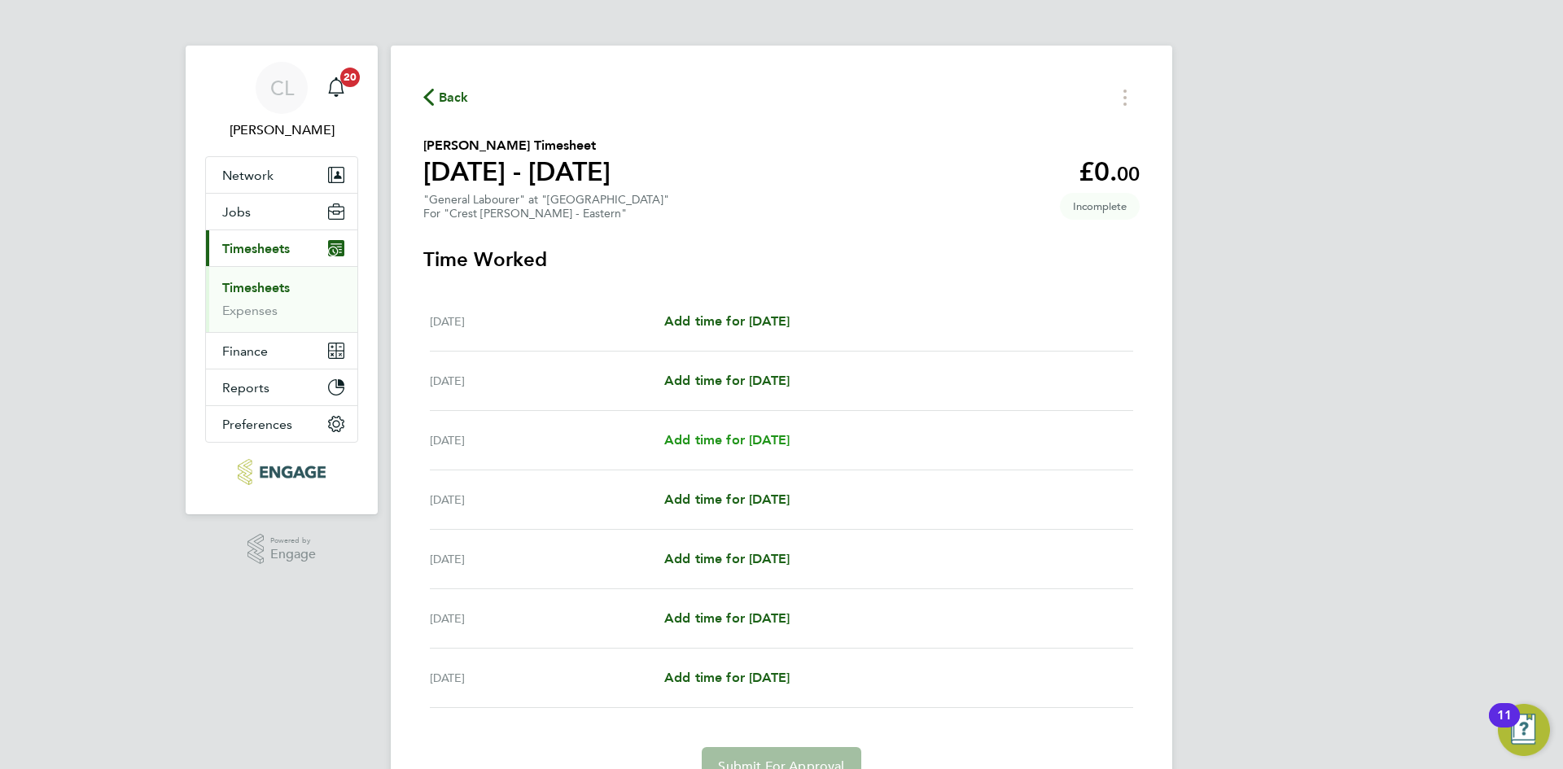
click at [707, 435] on span "Add time for Wed 17 Sep" at bounding box center [726, 439] width 125 height 15
select select "60"
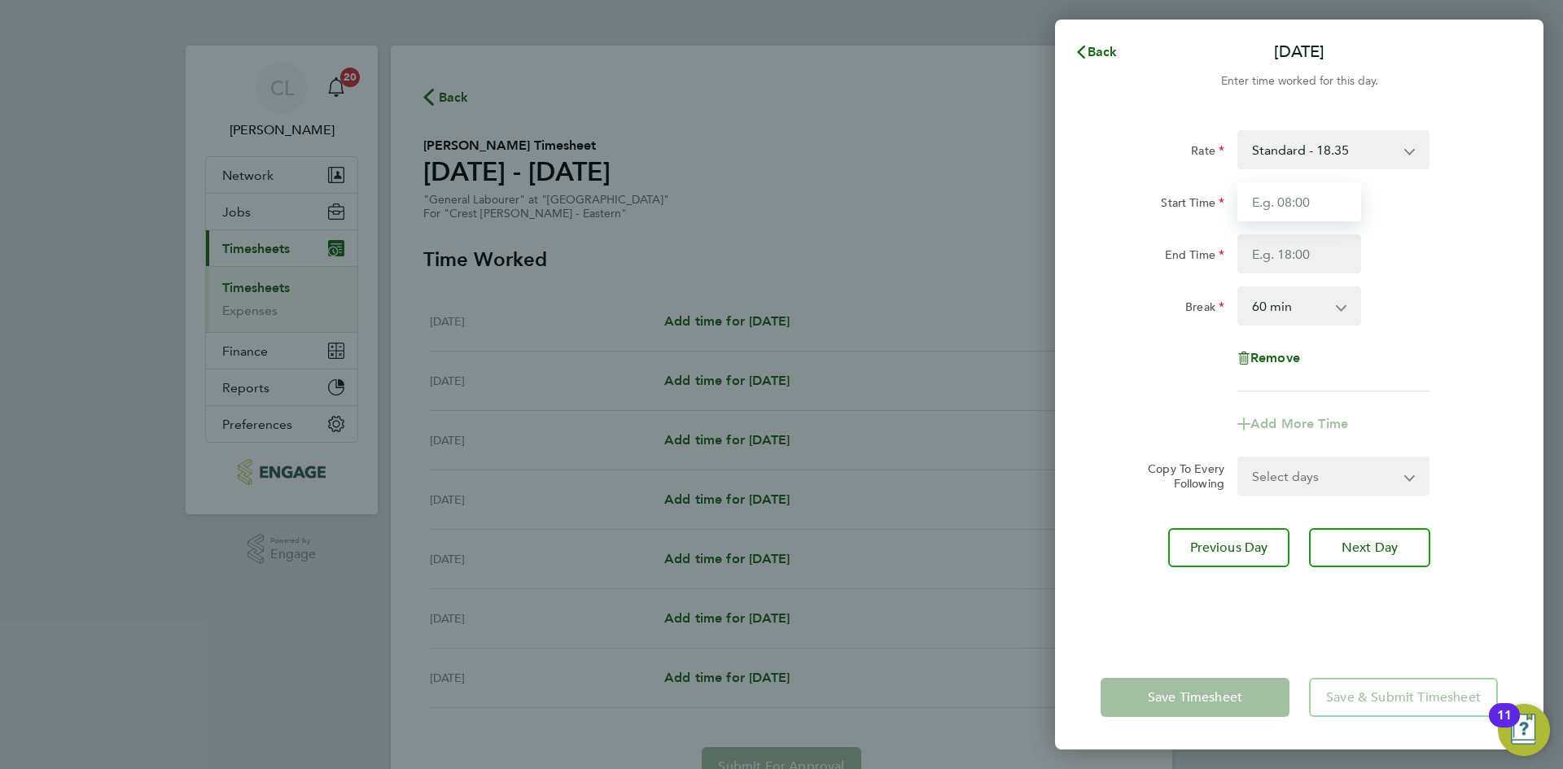
click at [1357, 200] on input "Start Time" at bounding box center [1299, 201] width 124 height 39
click at [1404, 122] on div "Rate Standard - 18.35 Living Wage - 18.65 Start Time End Time Break 0 min 15 mi…" at bounding box center [1299, 378] width 488 height 535
click at [1393, 141] on select "Standard - 18.35 Living Wage - 18.65" at bounding box center [1323, 150] width 169 height 36
click at [1104, 55] on span "Back" at bounding box center [1102, 51] width 30 height 15
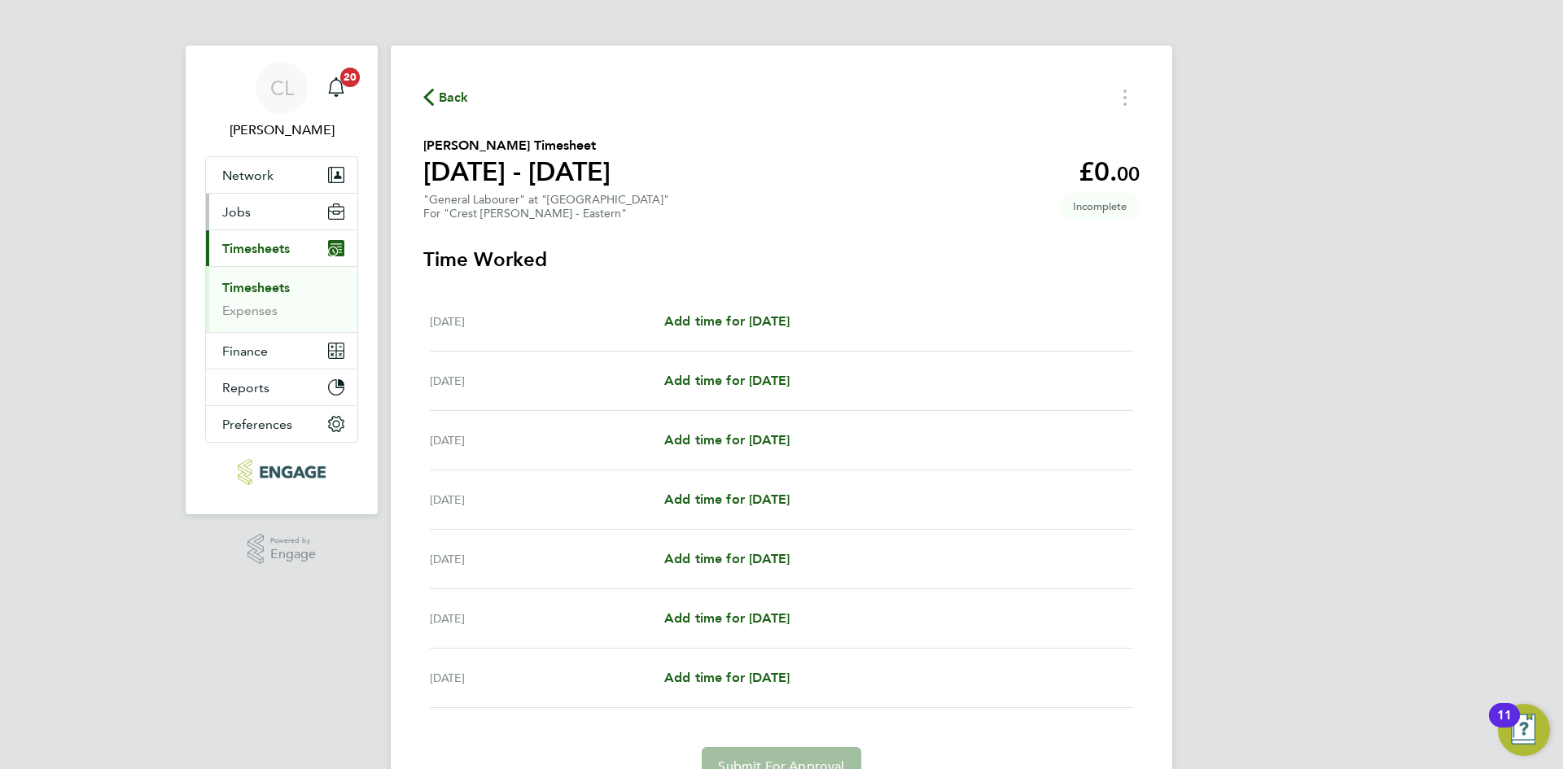
click at [269, 206] on button "Jobs" at bounding box center [281, 212] width 151 height 36
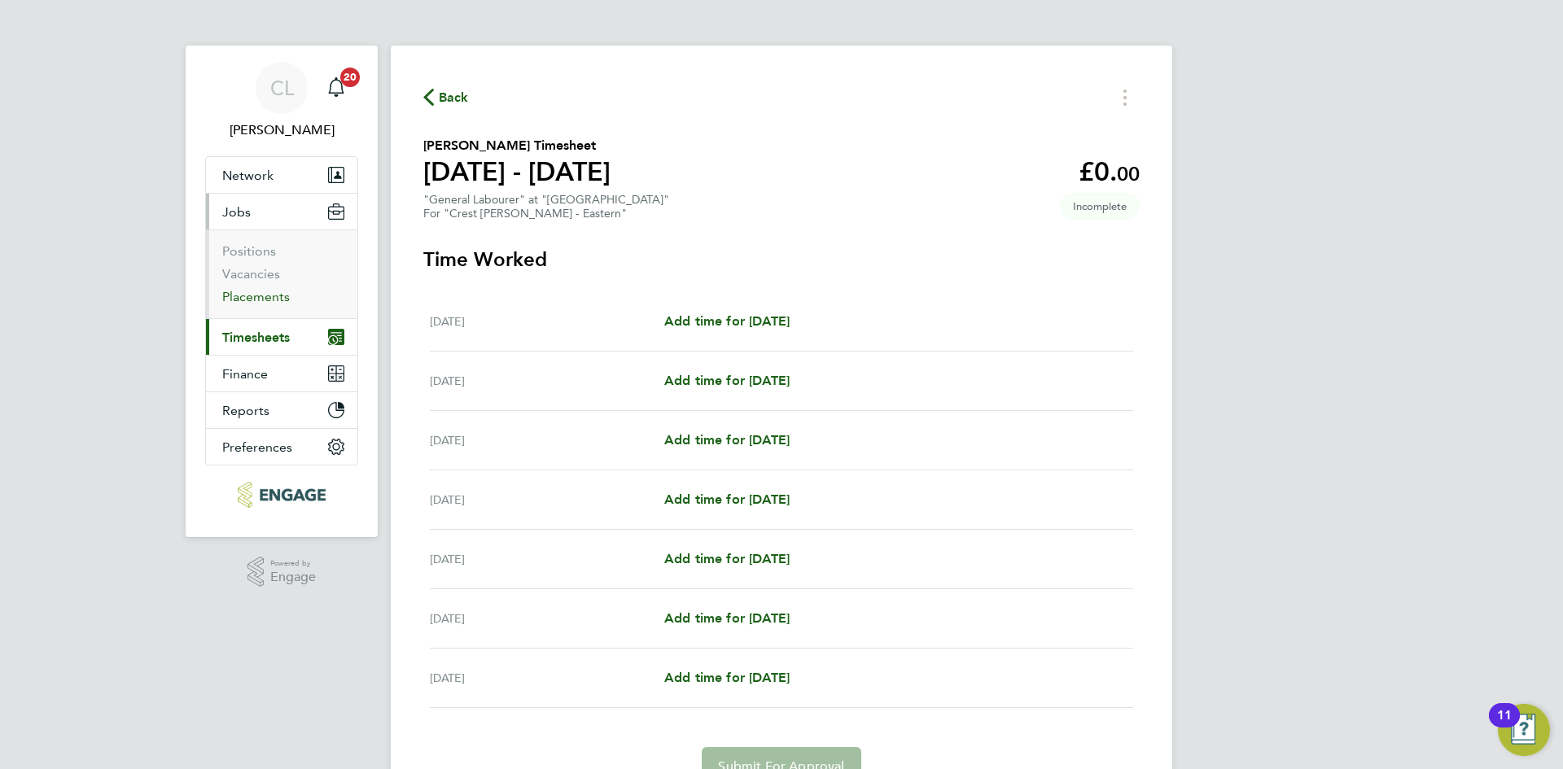
click at [260, 296] on link "Placements" at bounding box center [256, 296] width 68 height 15
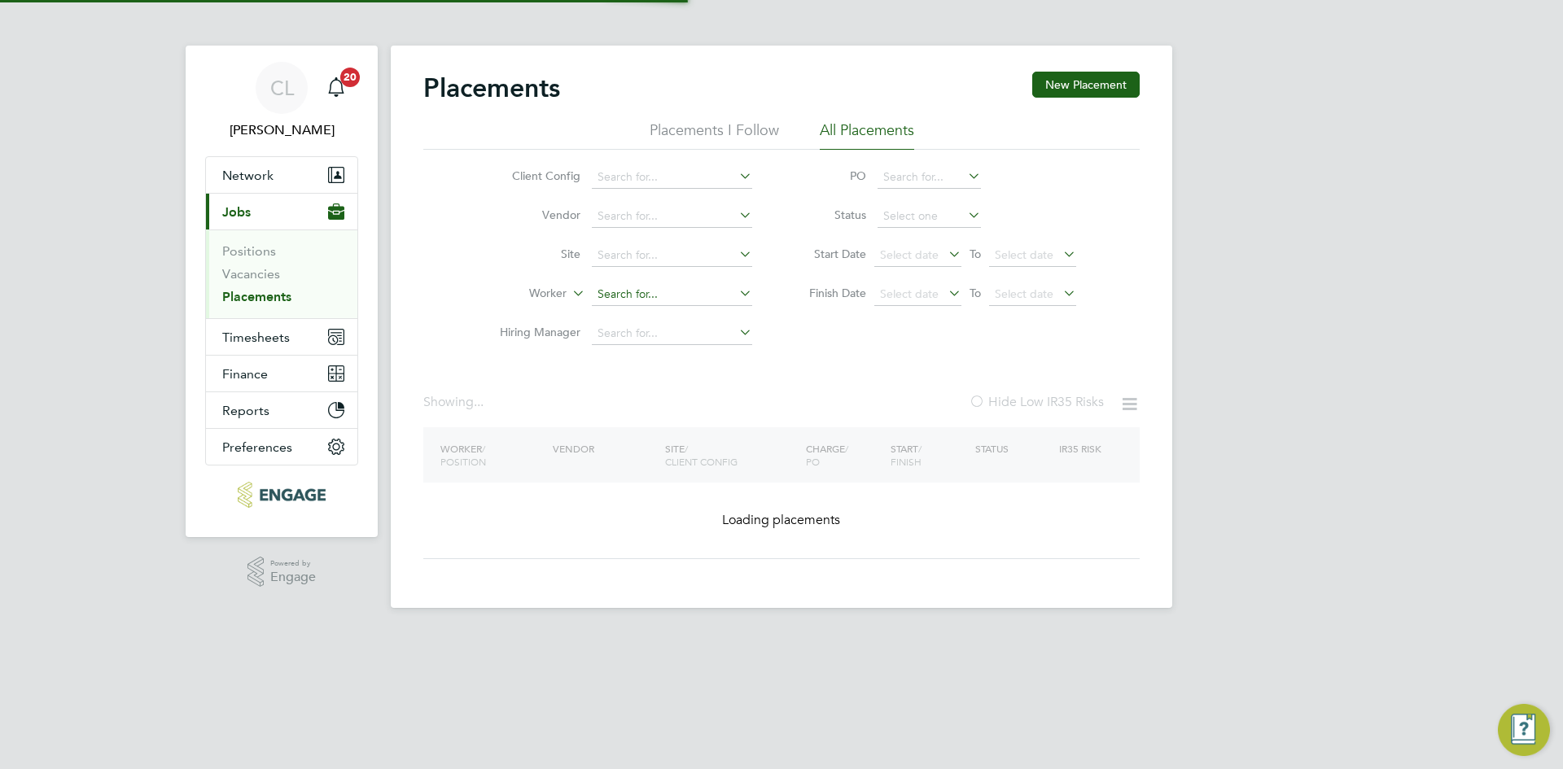
click at [639, 291] on input at bounding box center [672, 294] width 160 height 23
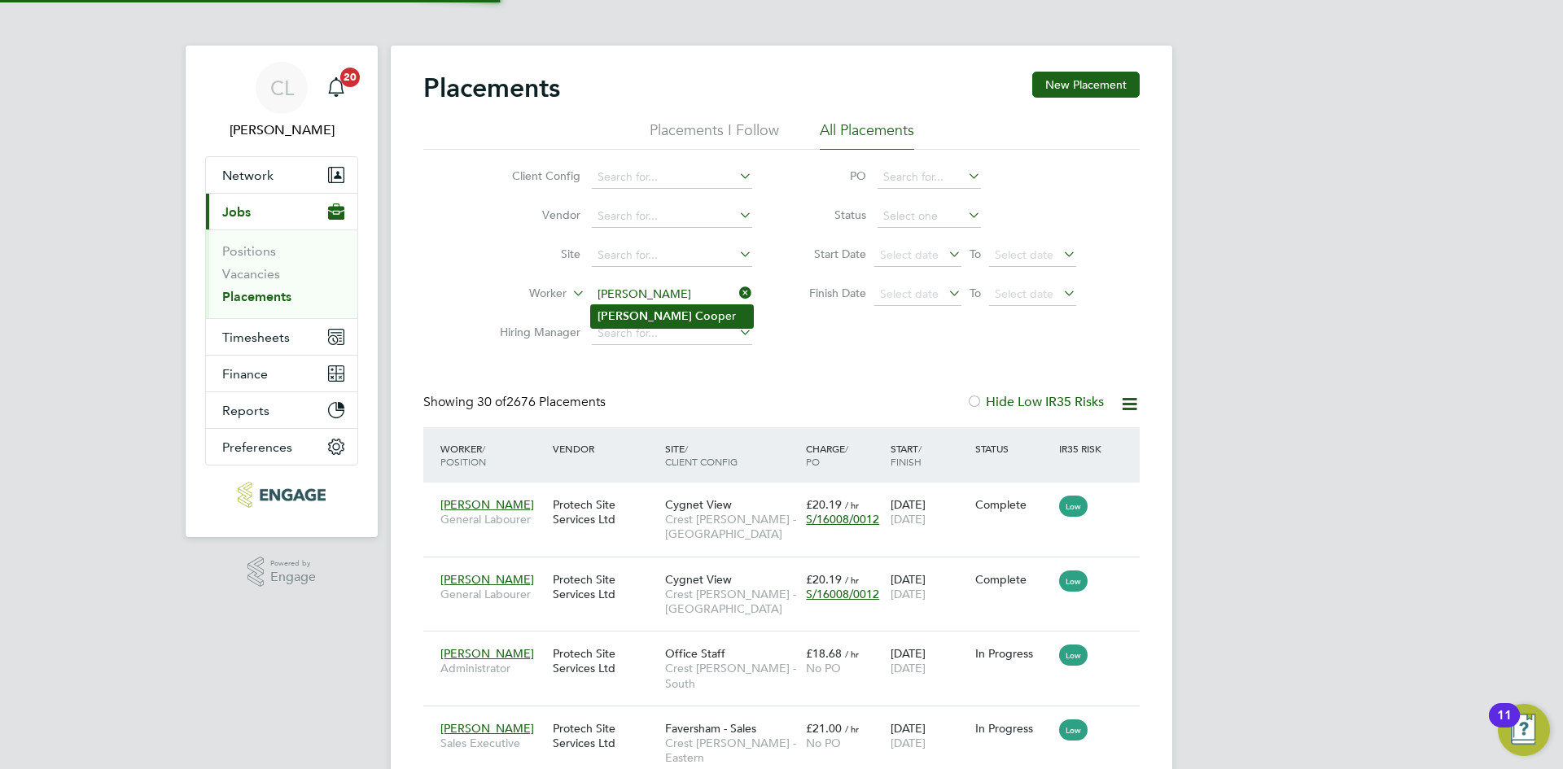
click at [680, 323] on li "Christopher Coo per" at bounding box center [672, 316] width 162 height 22
type input "[PERSON_NAME]"
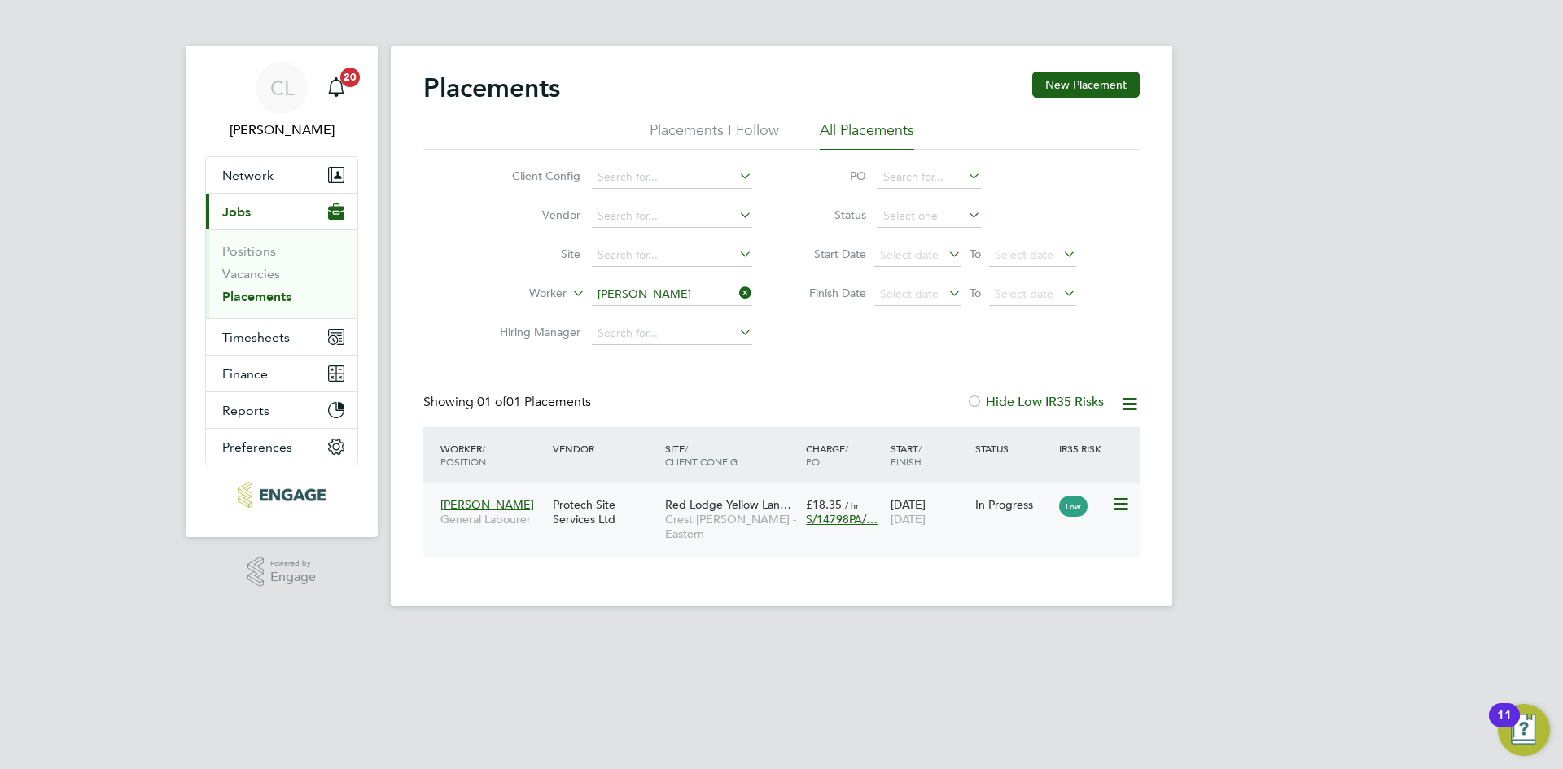
click at [736, 524] on span "Crest [PERSON_NAME] - Eastern" at bounding box center [731, 526] width 133 height 29
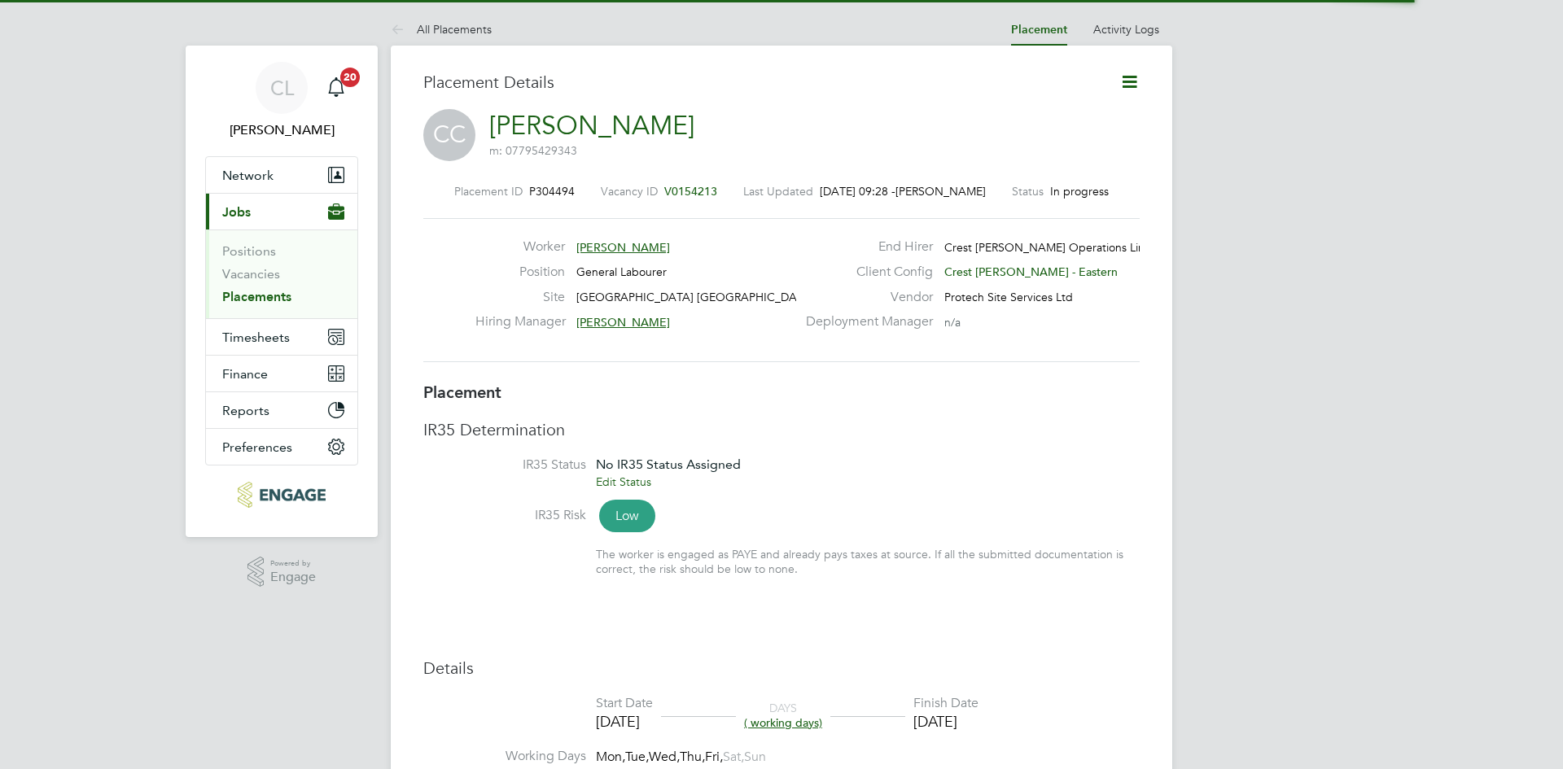
click at [1132, 76] on icon at bounding box center [1129, 82] width 20 height 20
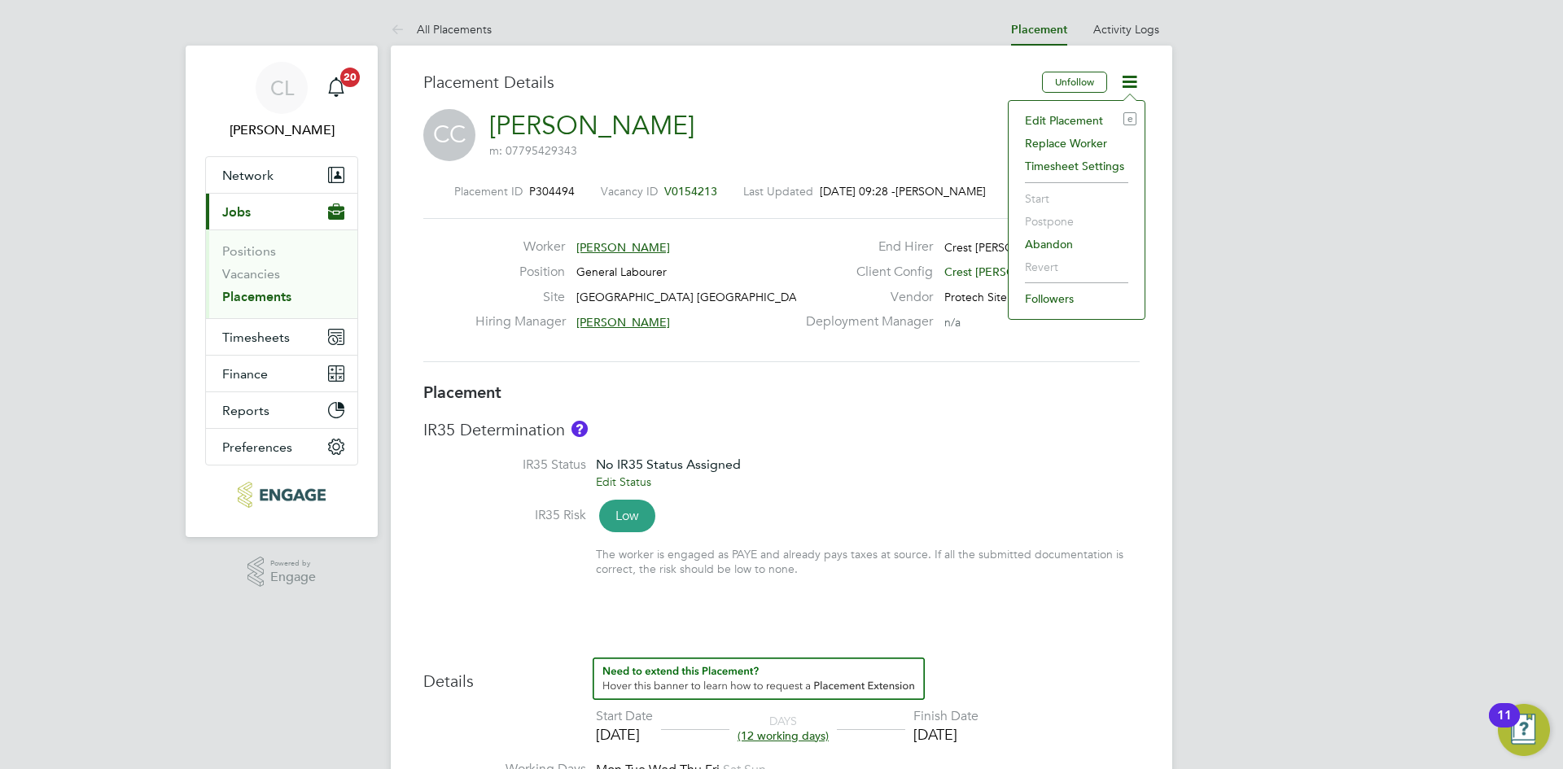
click at [1080, 116] on li "Edit Placement e" at bounding box center [1077, 120] width 120 height 23
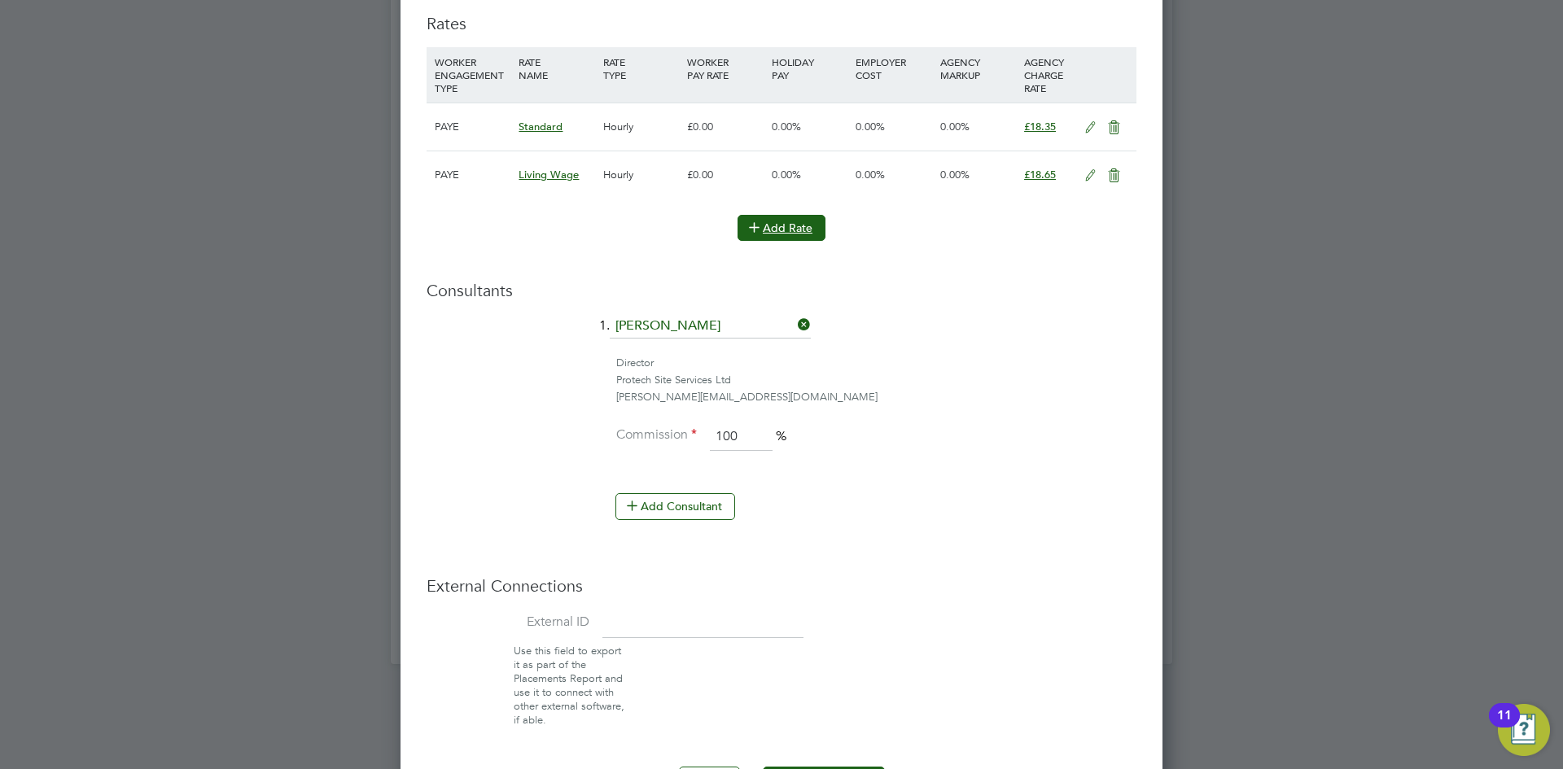
click at [756, 230] on icon at bounding box center [754, 227] width 12 height 12
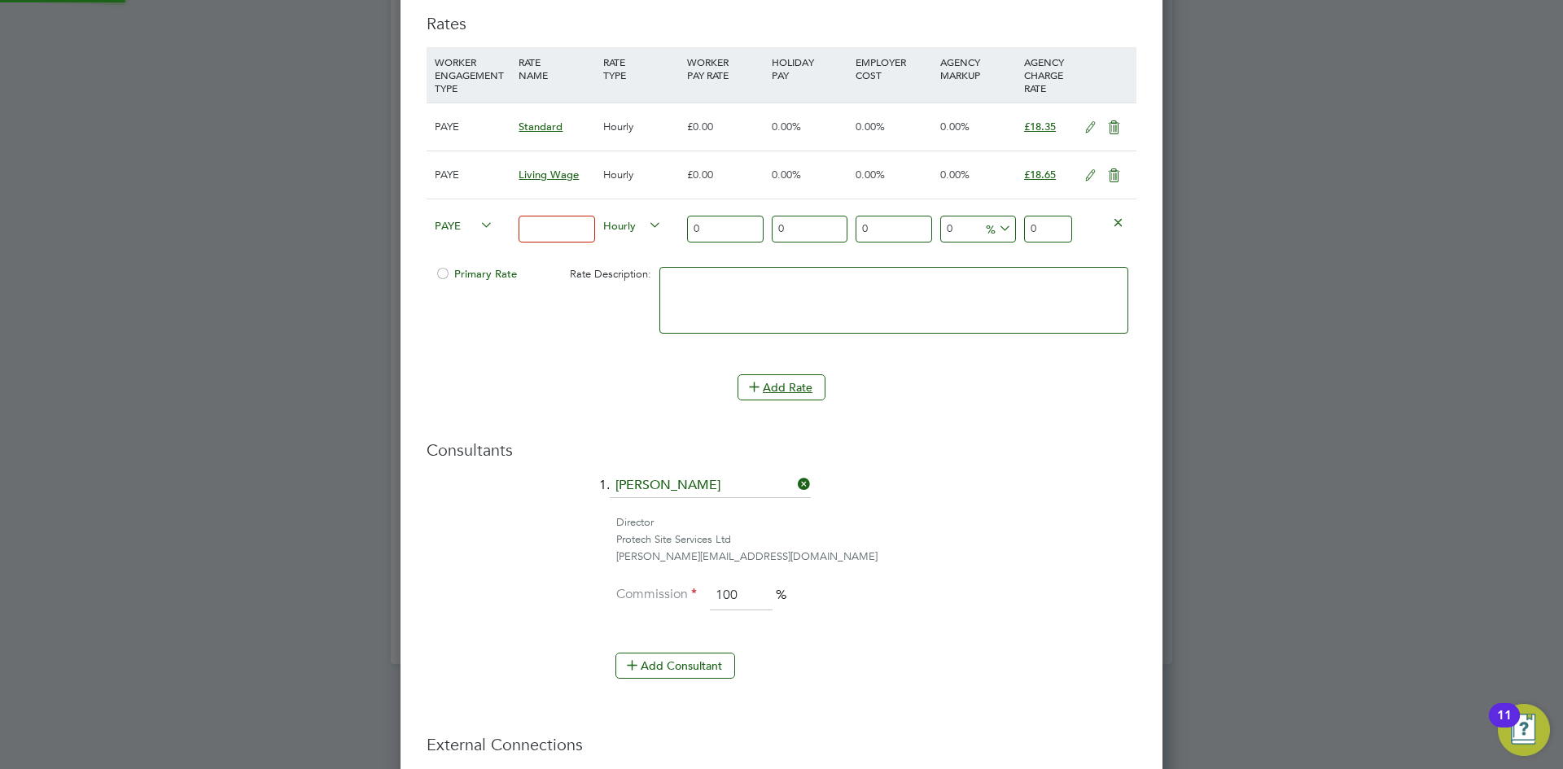
click at [558, 225] on input at bounding box center [556, 229] width 76 height 27
type input "Standard"
drag, startPoint x: 1070, startPoint y: 237, endPoint x: 913, endPoint y: 224, distance: 157.6
click at [913, 224] on div "PAYE Standard Hourly 0 0 n/a 0 n/a 0 0 % 0" at bounding box center [781, 229] width 710 height 60
type input "20.19"
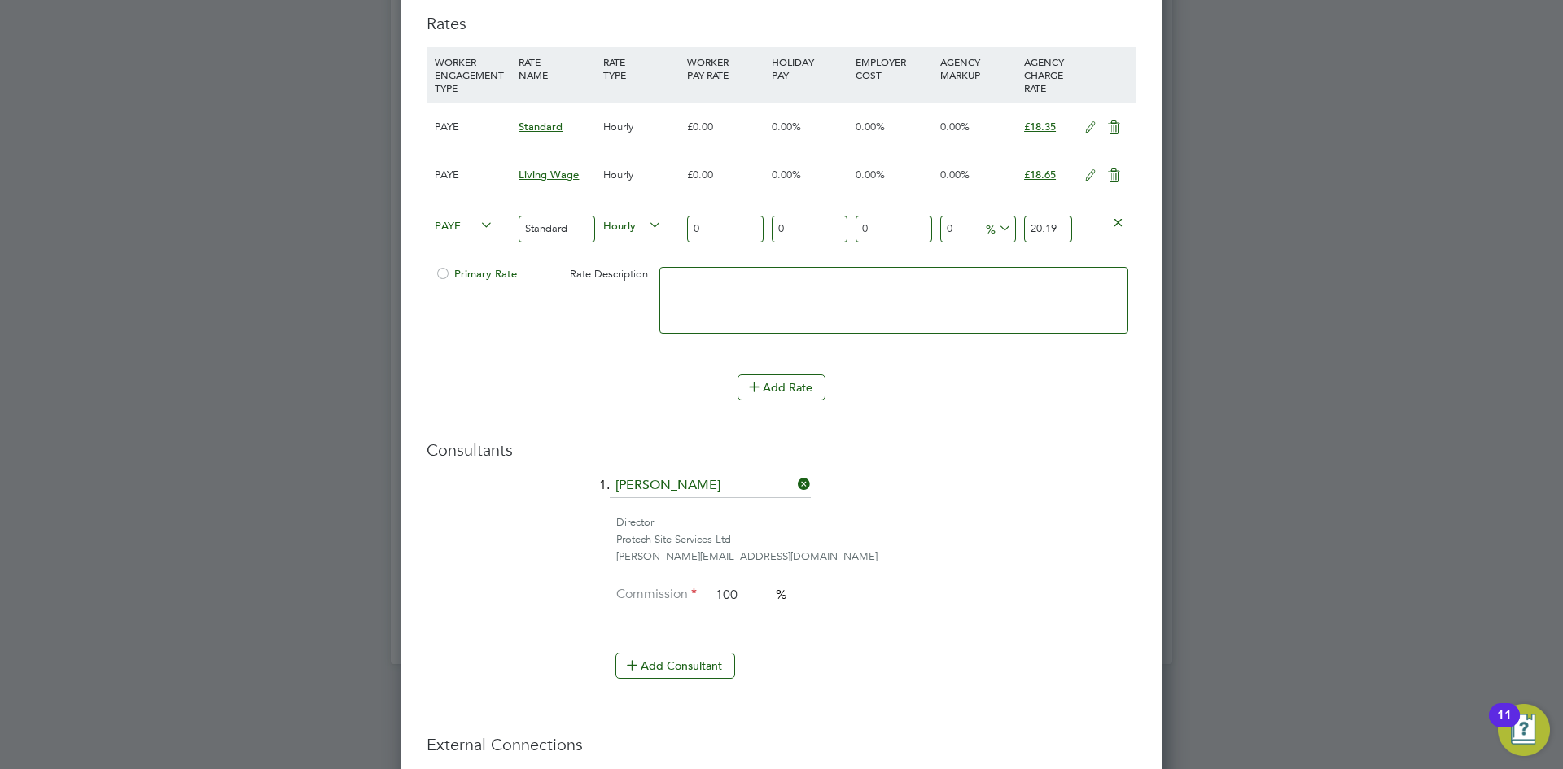
click at [474, 279] on span "Primary Rate" at bounding box center [476, 274] width 82 height 14
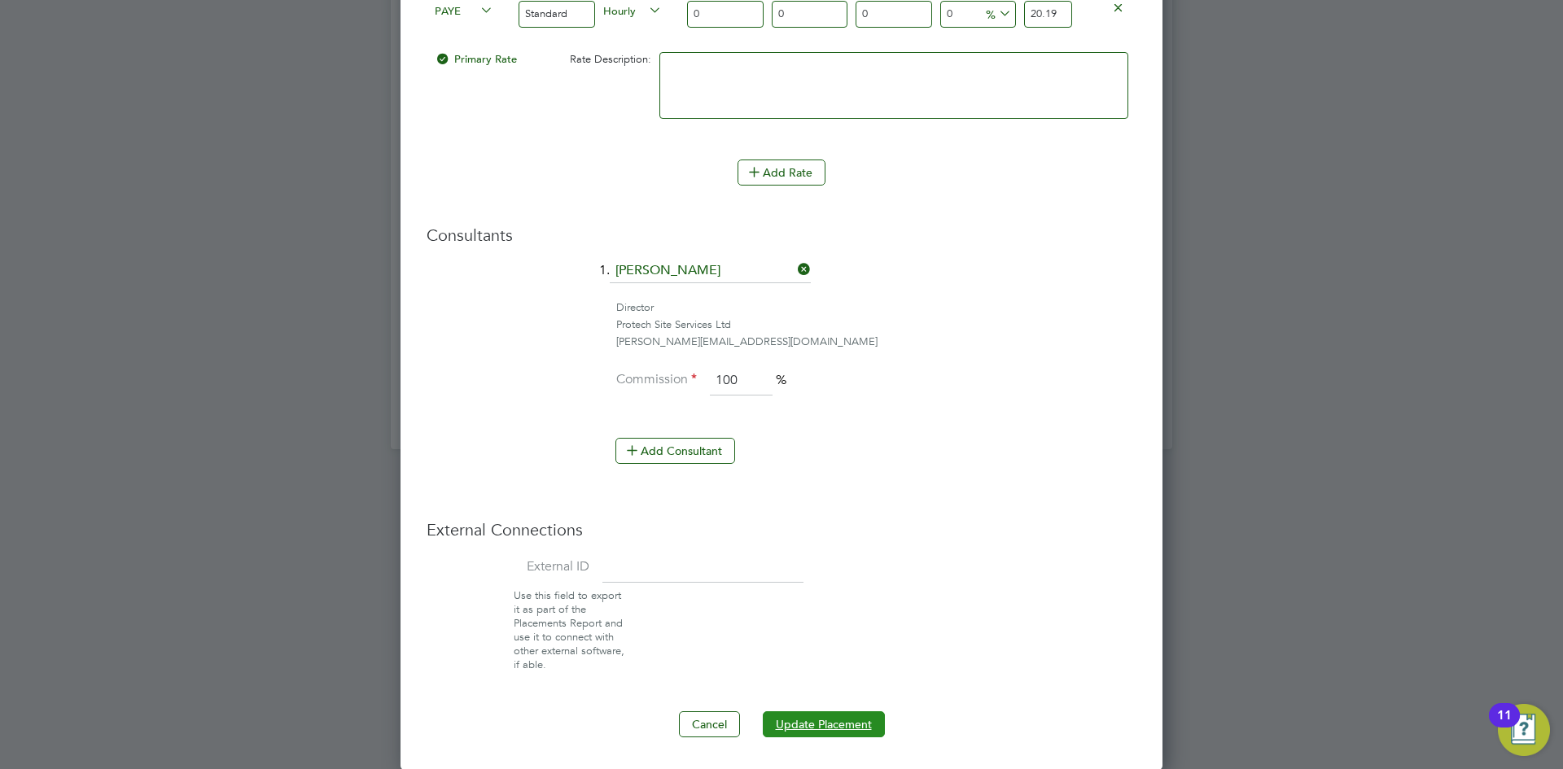
click at [817, 721] on button "Update Placement" at bounding box center [824, 724] width 122 height 26
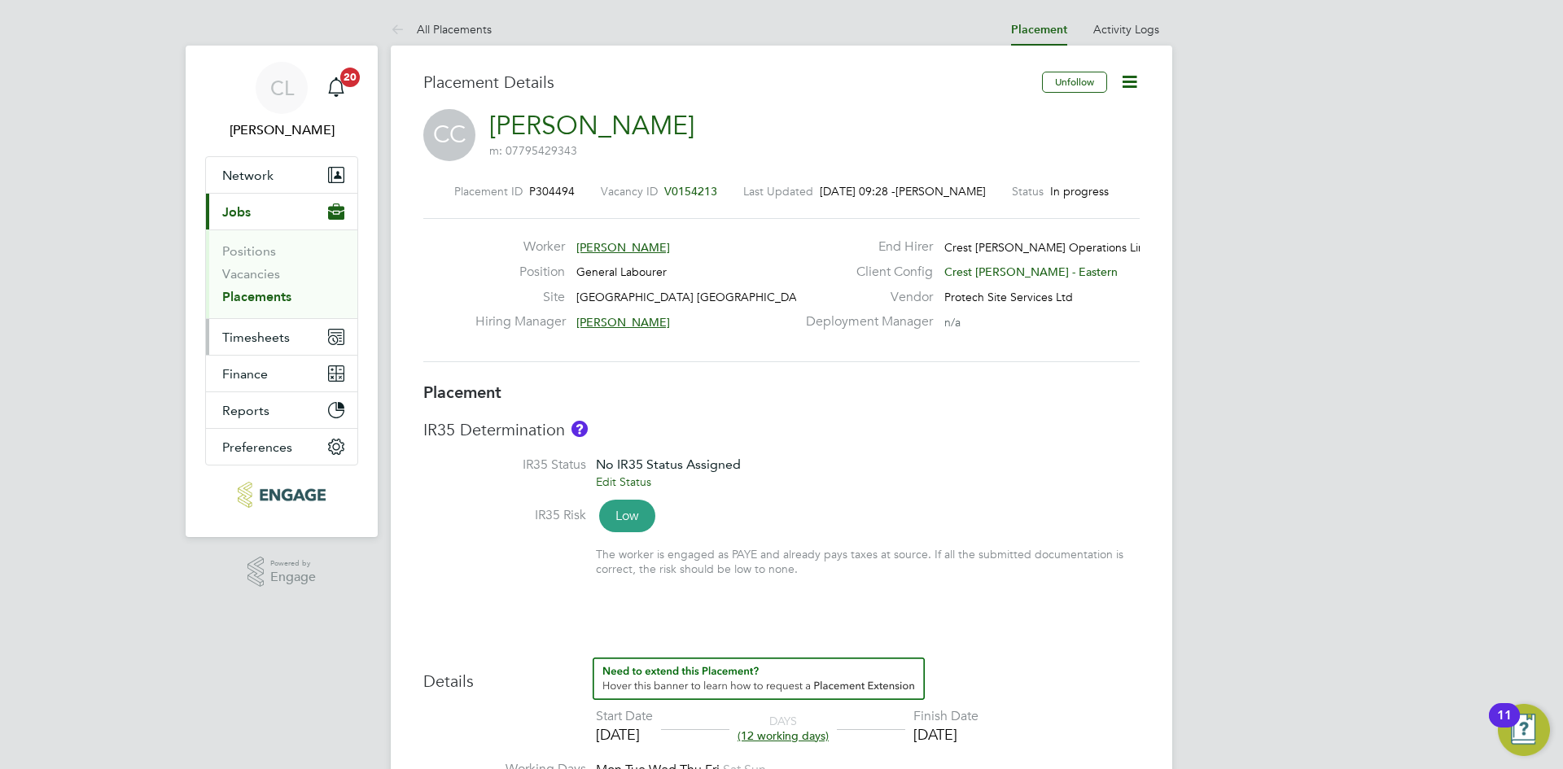
click at [292, 340] on button "Timesheets" at bounding box center [281, 337] width 151 height 36
click at [276, 333] on span "Timesheets" at bounding box center [256, 337] width 68 height 15
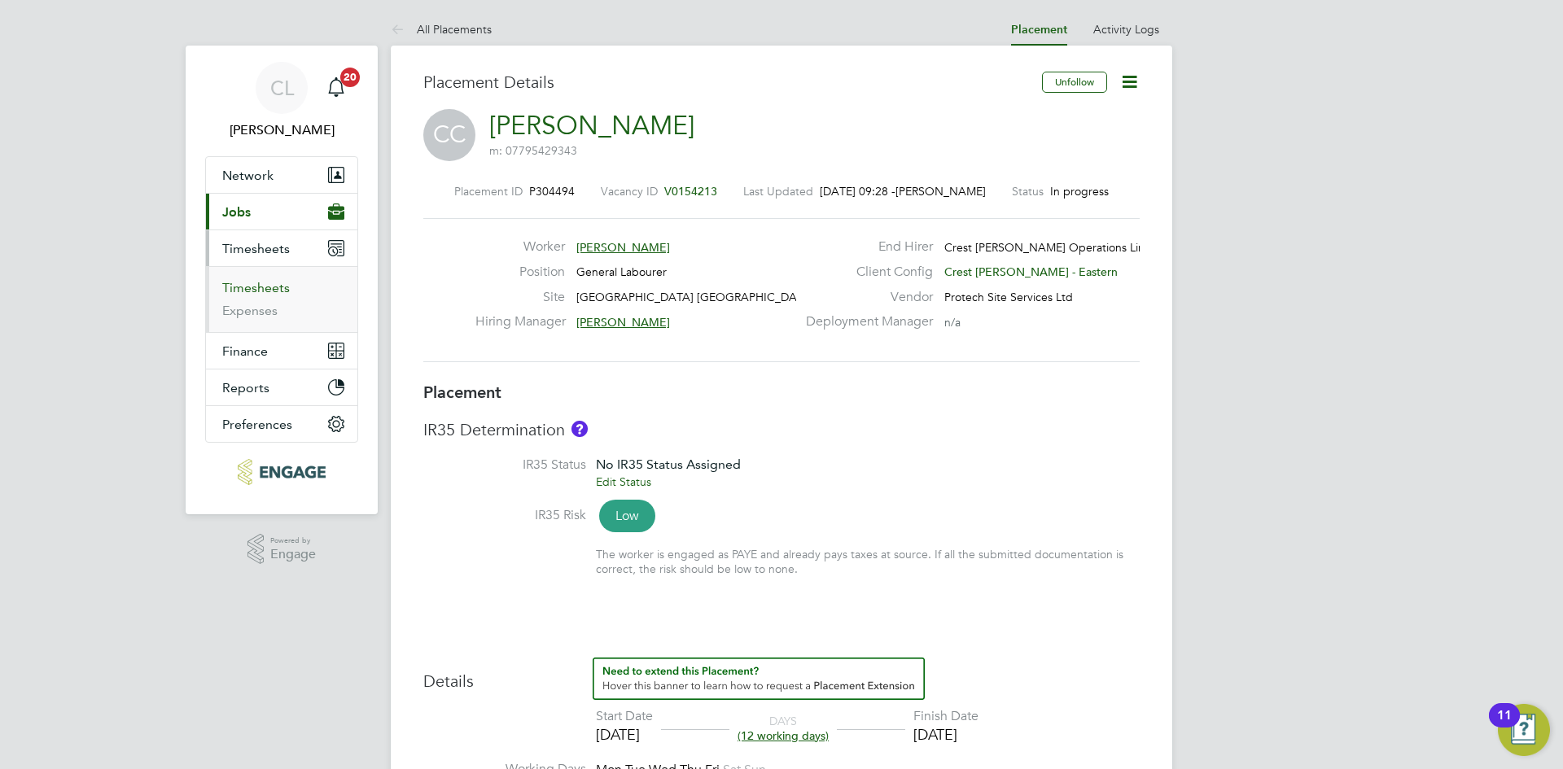
click at [278, 282] on link "Timesheets" at bounding box center [256, 287] width 68 height 15
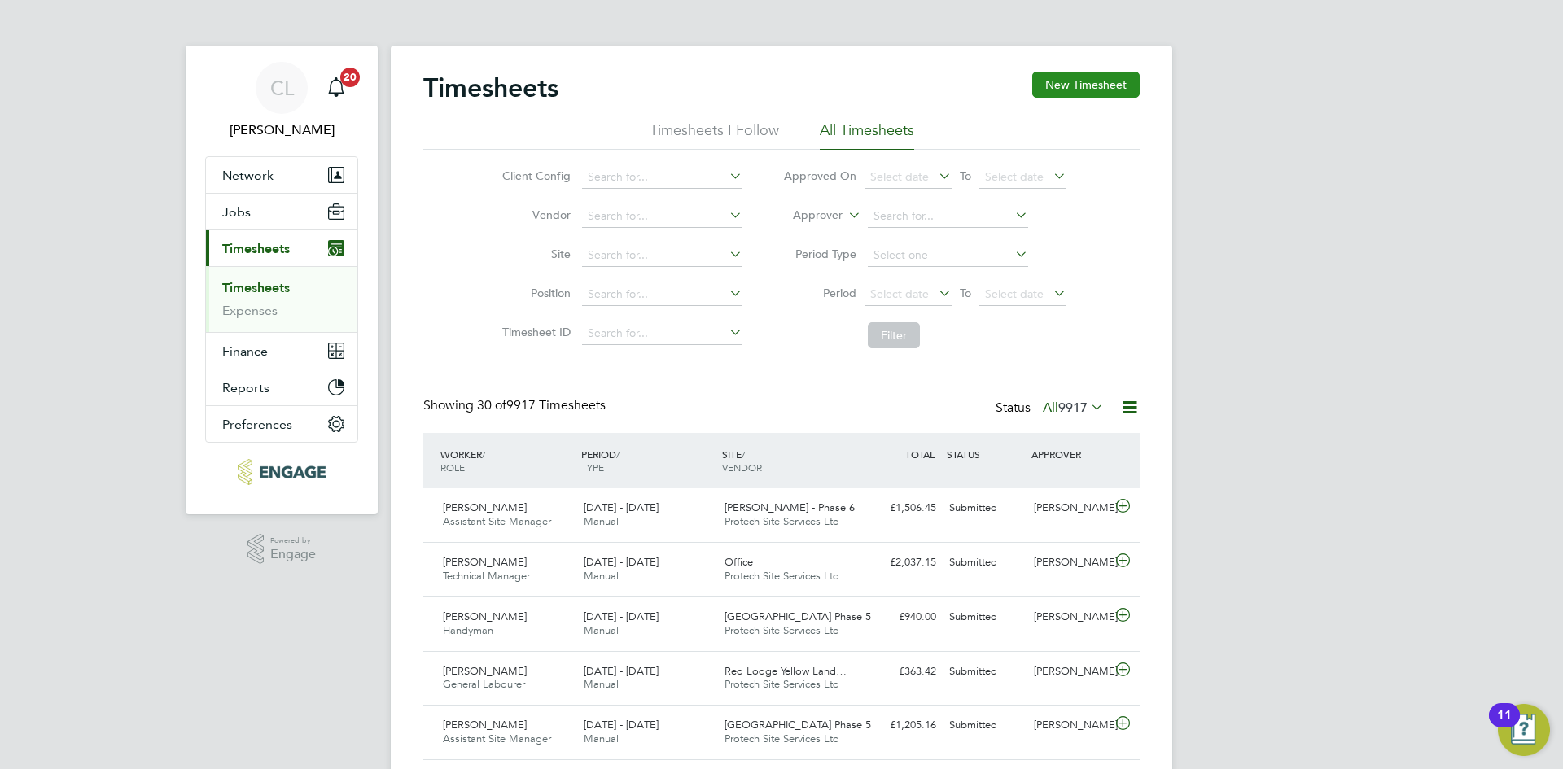
click at [1107, 80] on button "New Timesheet" at bounding box center [1085, 85] width 107 height 26
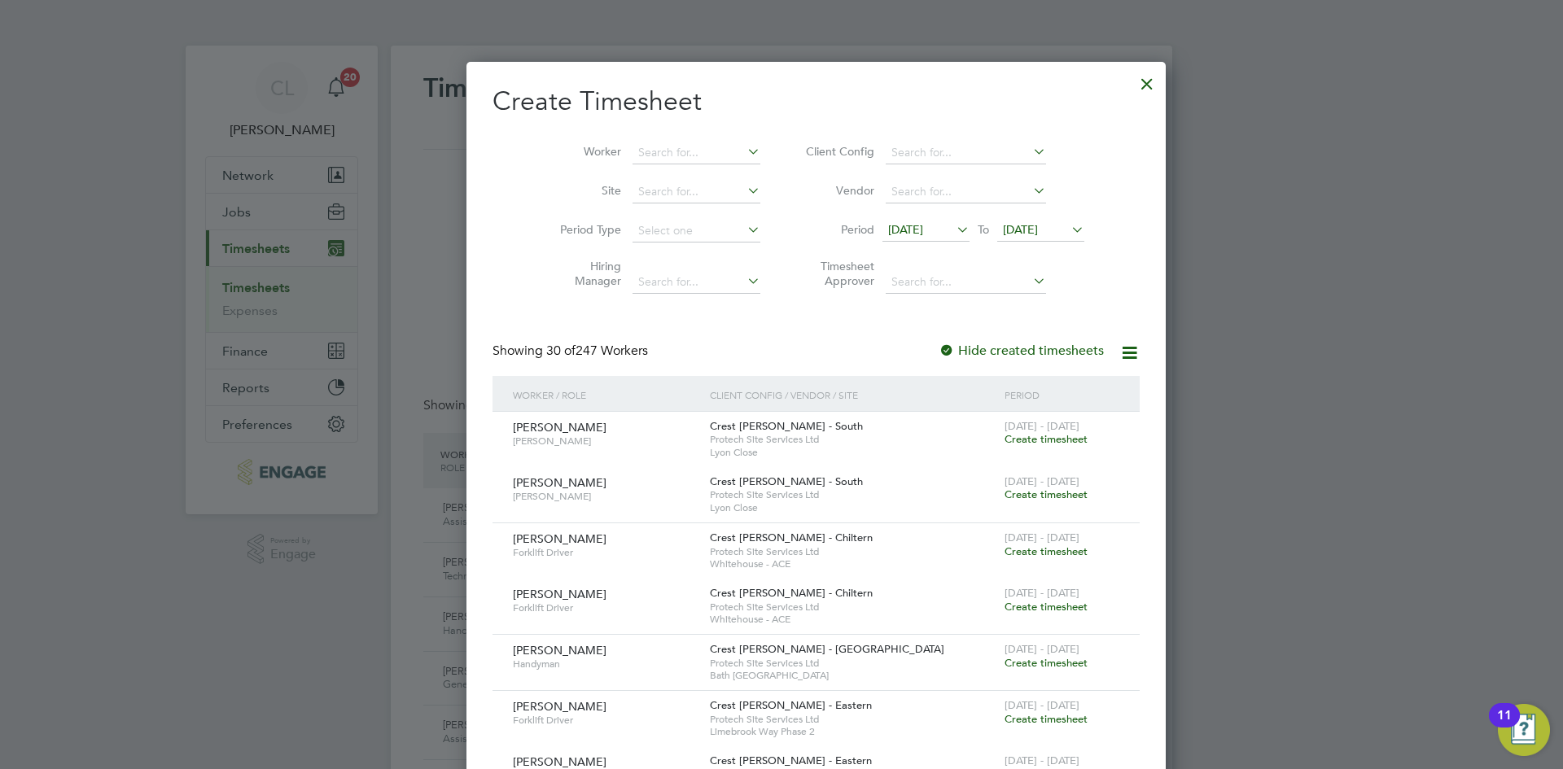
click at [621, 167] on li "Worker" at bounding box center [653, 152] width 253 height 39
click at [649, 147] on input at bounding box center [696, 153] width 128 height 23
click at [647, 173] on b "Christopher" at bounding box center [650, 175] width 94 height 14
type input "Christopher Cooper"
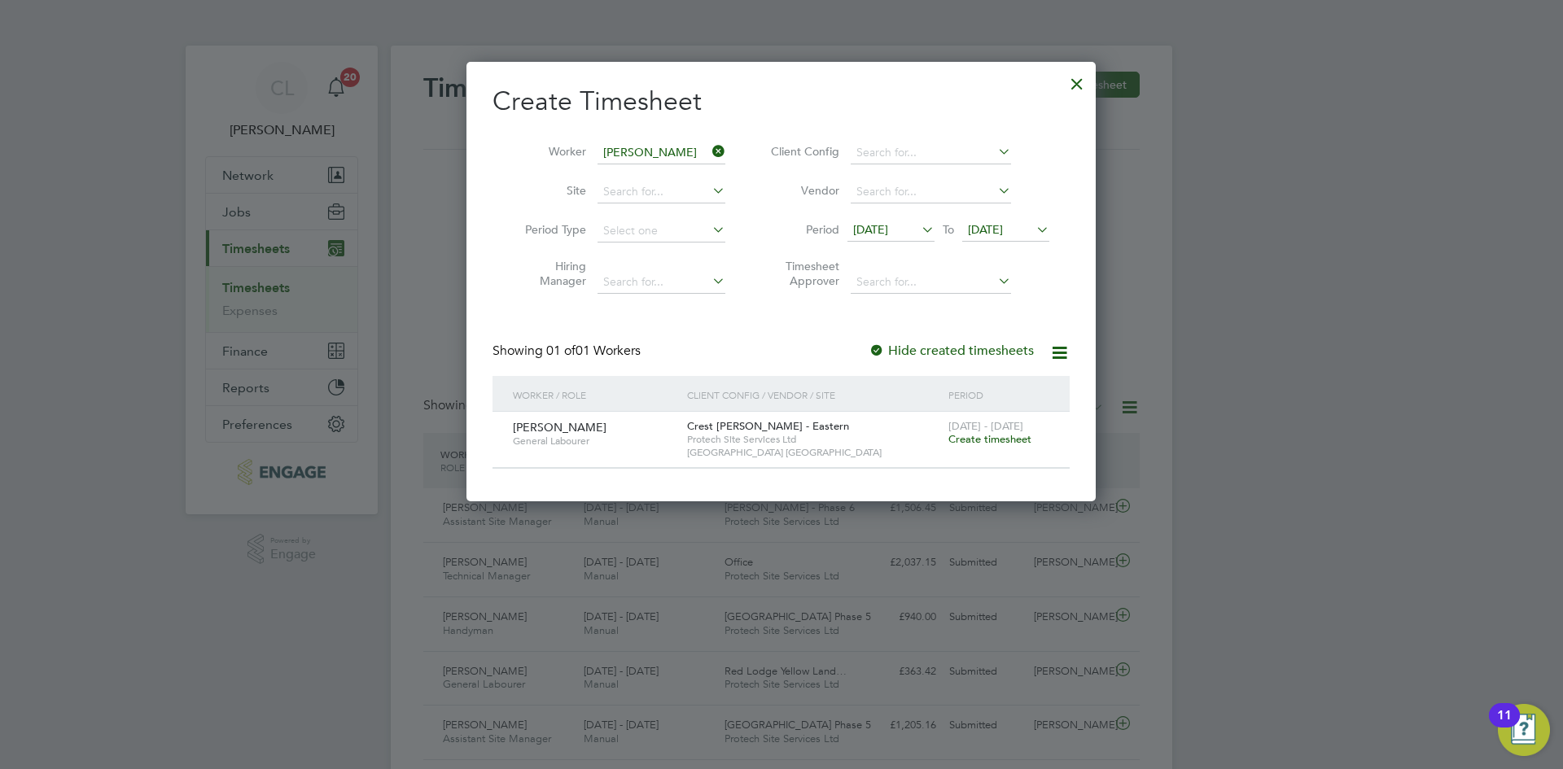
click at [1003, 442] on span "Create timesheet" at bounding box center [989, 439] width 83 height 14
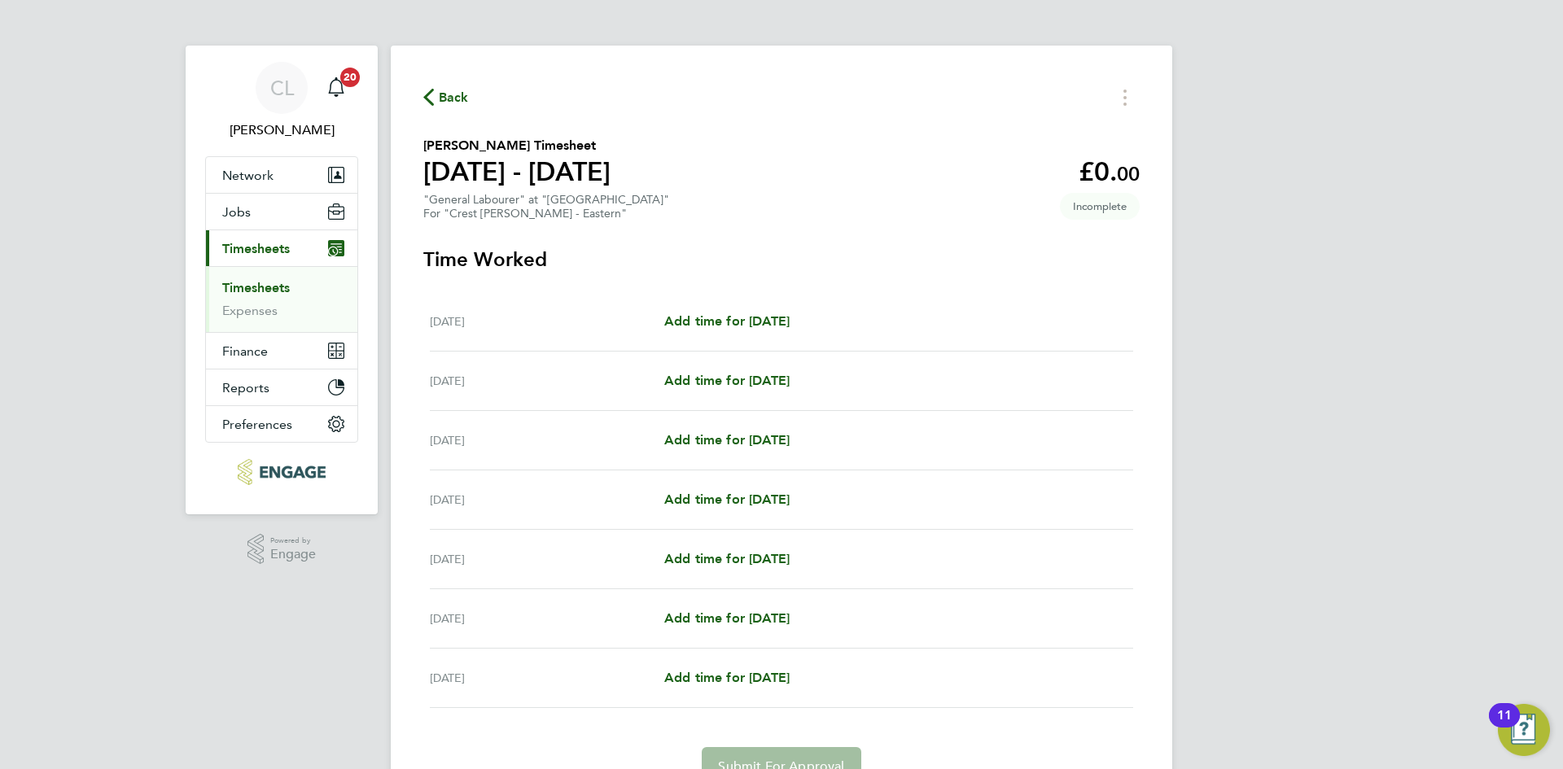
click at [783, 308] on div "Mon 15 Sep Add time for Mon 15 Sep Add time for Mon 15 Sep" at bounding box center [781, 321] width 703 height 59
click at [783, 329] on link "Add time for [DATE]" at bounding box center [726, 322] width 125 height 20
select select "60"
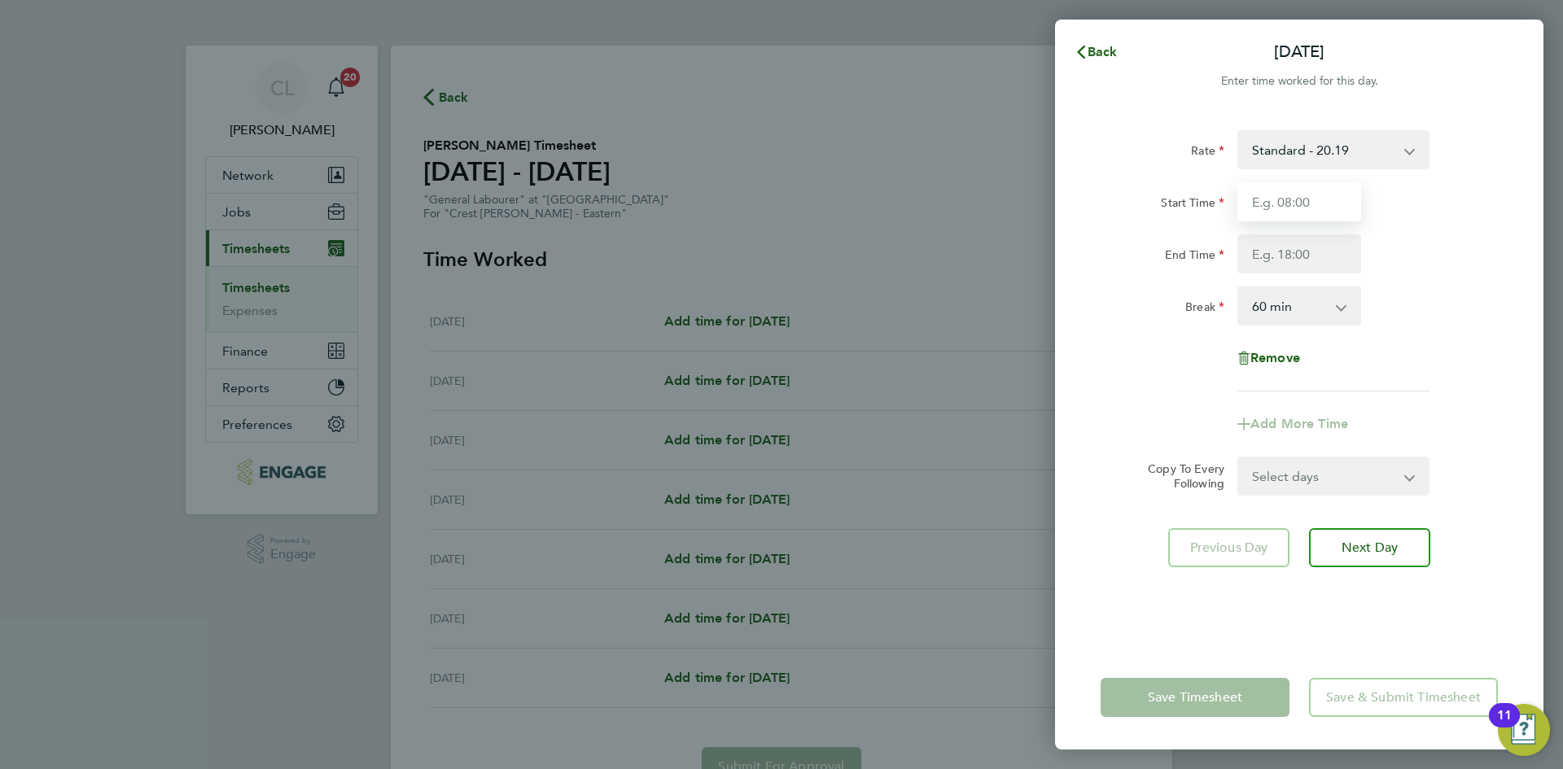
click at [1270, 199] on input "Start Time" at bounding box center [1299, 201] width 124 height 39
type input "07:30"
click at [1295, 249] on input "End Time" at bounding box center [1299, 253] width 124 height 39
type input "17:30"
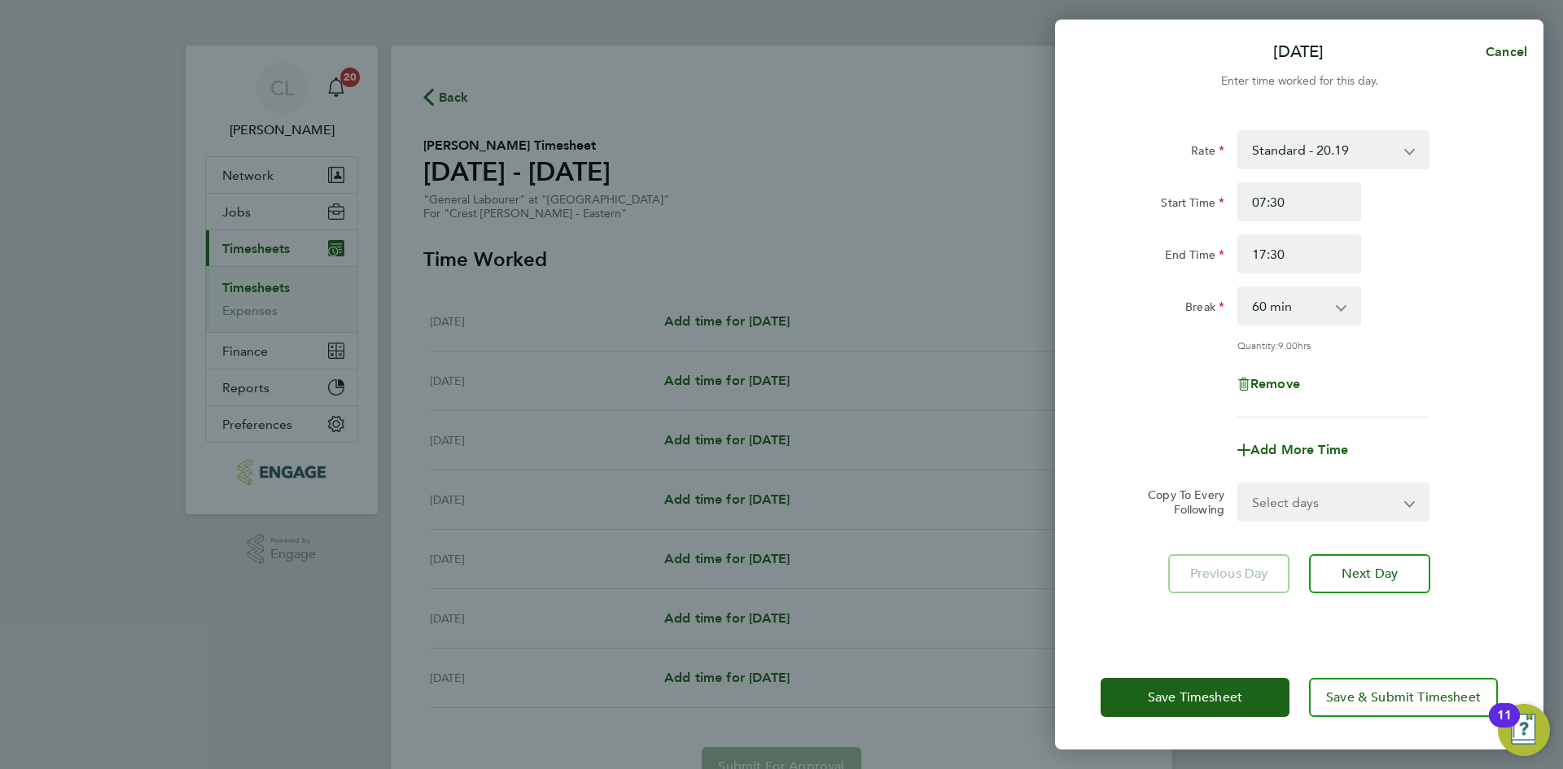
click at [1433, 301] on div "Break 0 min 15 min 30 min 45 min 60 min 75 min 90 min" at bounding box center [1299, 305] width 410 height 39
drag, startPoint x: 1308, startPoint y: 484, endPoint x: 1291, endPoint y: 517, distance: 36.8
click at [1292, 514] on select "Select days Day Weekday (Mon-Fri) Weekend (Sat-Sun) [DATE] [DATE] [DATE] [DATE]…" at bounding box center [1324, 502] width 171 height 36
select select "WEEKDAY"
click at [1239, 484] on select "Select days Day Weekday (Mon-Fri) Weekend (Sat-Sun) [DATE] [DATE] [DATE] [DATE]…" at bounding box center [1324, 502] width 171 height 36
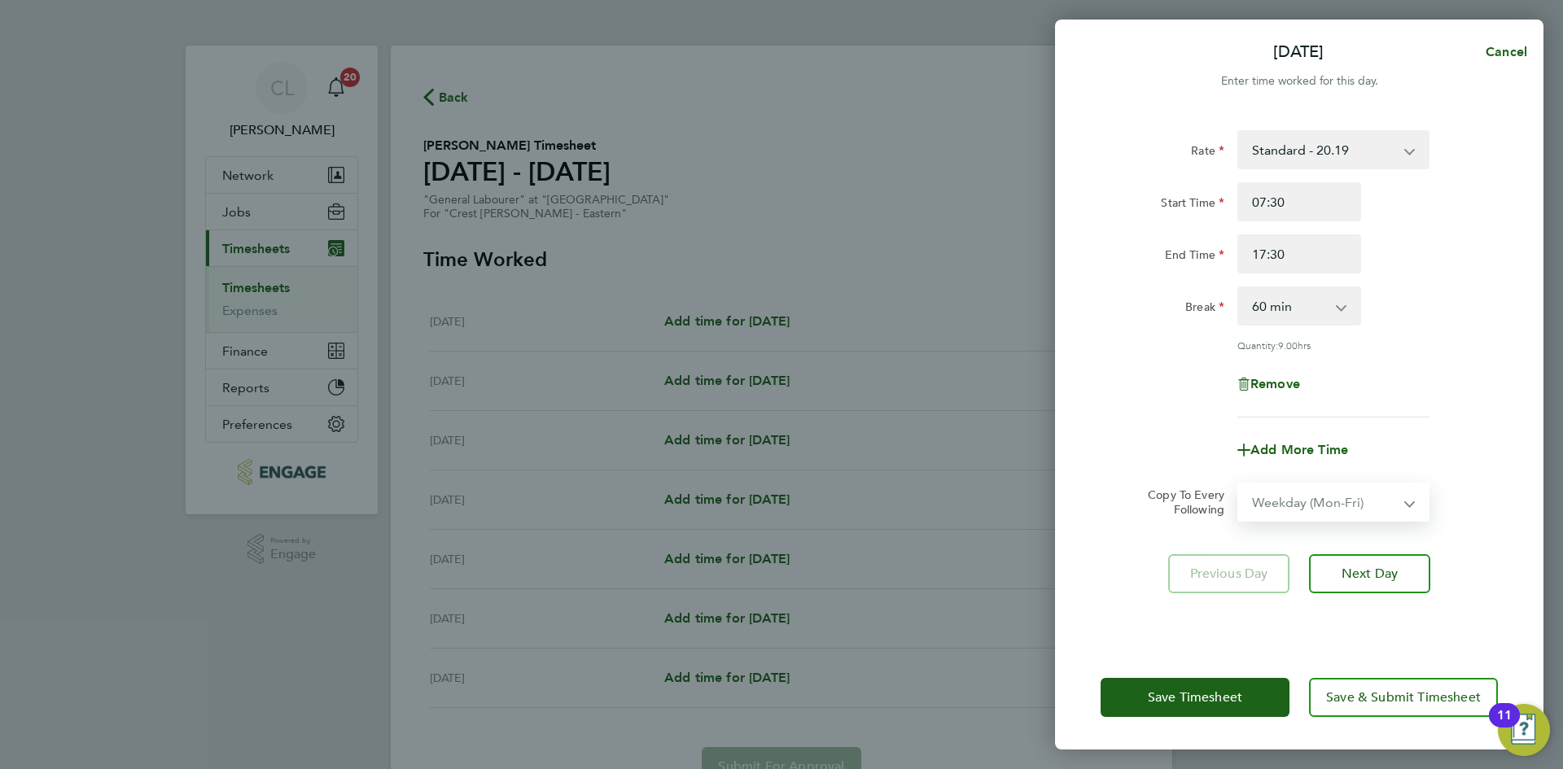
select select "[DATE]"
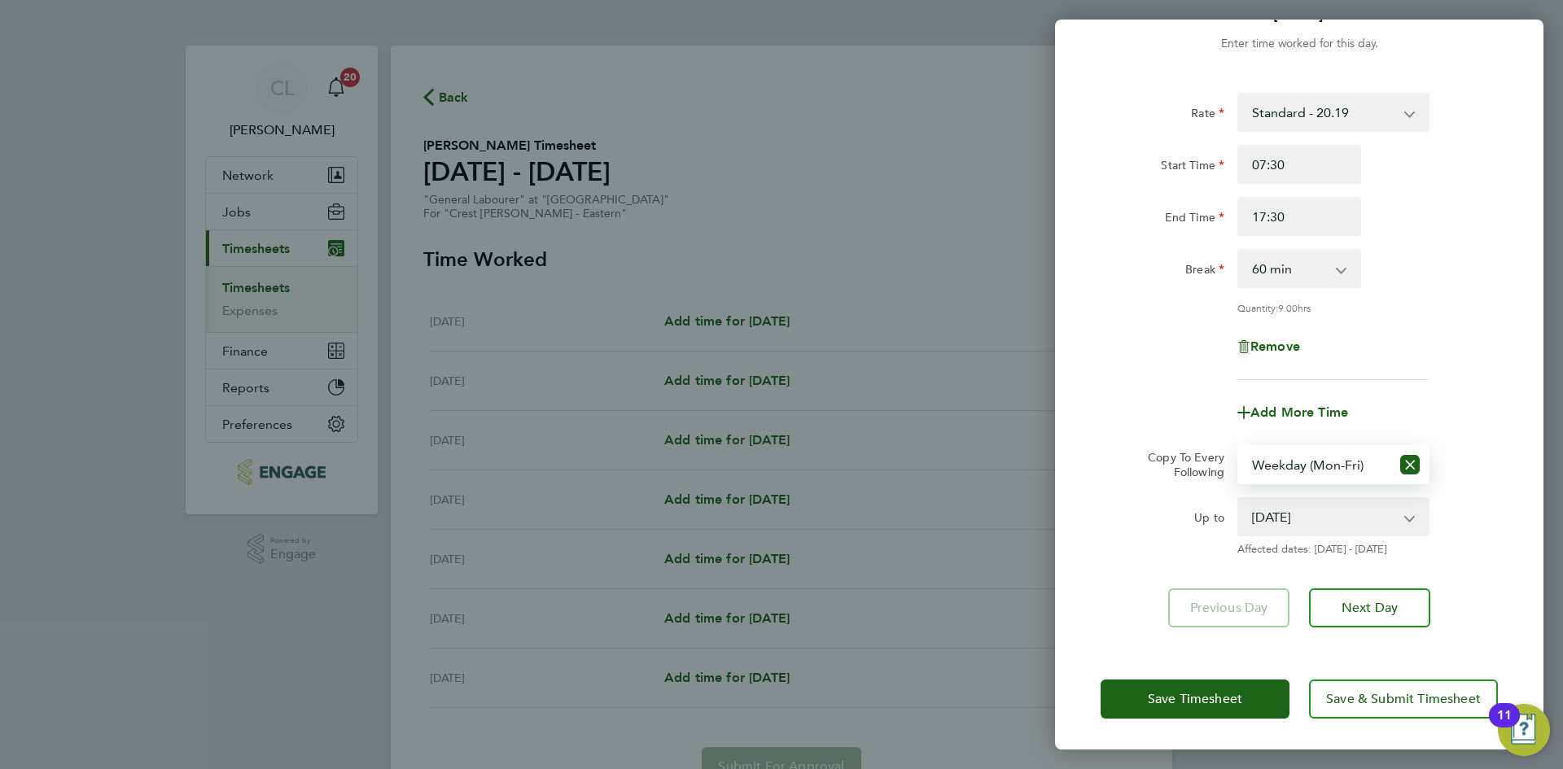
click at [1203, 666] on div "Save Timesheet Save & Submit Timesheet" at bounding box center [1299, 699] width 488 height 104
click at [1161, 697] on span "Save Timesheet" at bounding box center [1195, 699] width 94 height 16
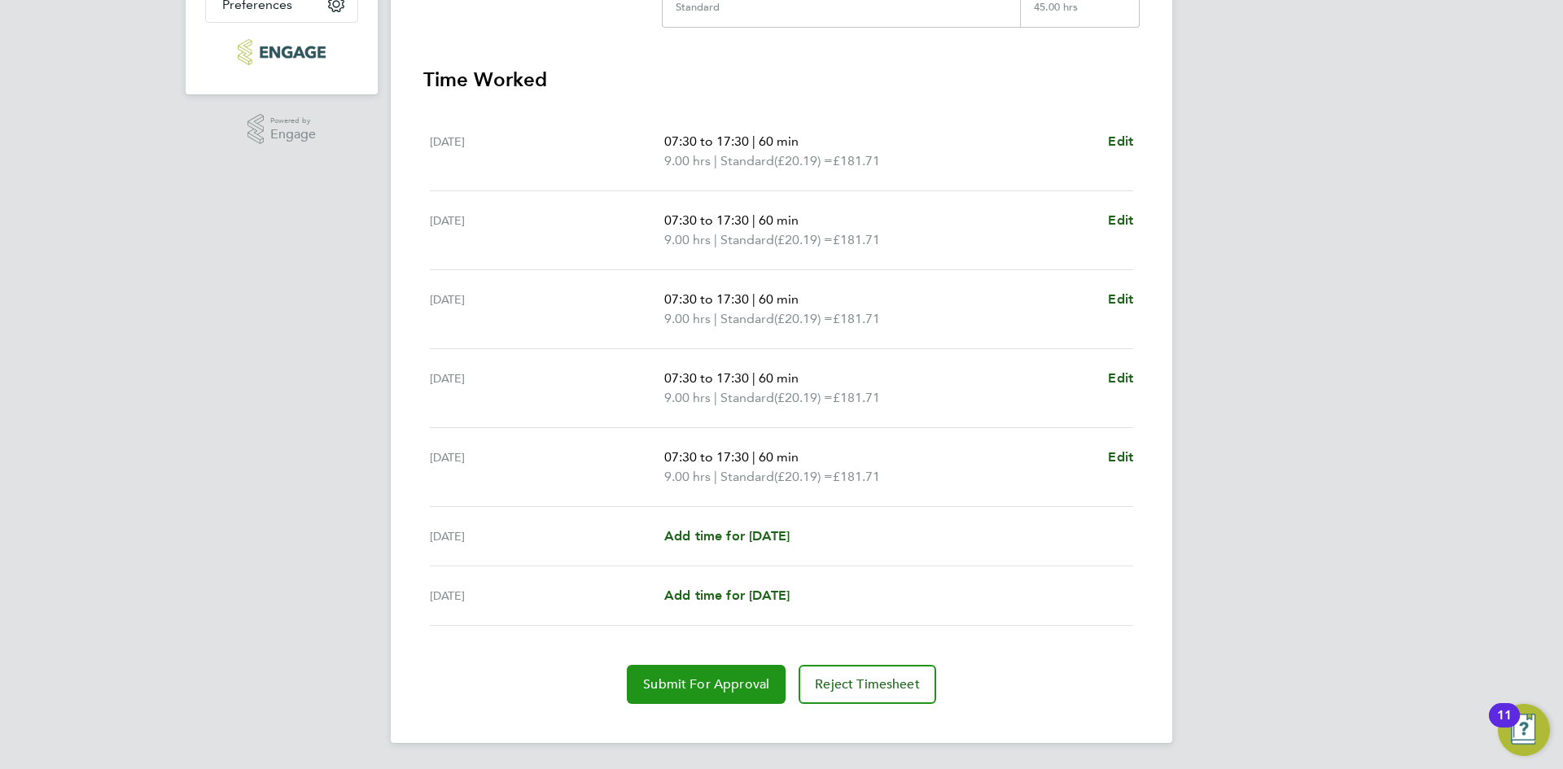
click at [680, 703] on button "Submit For Approval" at bounding box center [706, 684] width 159 height 39
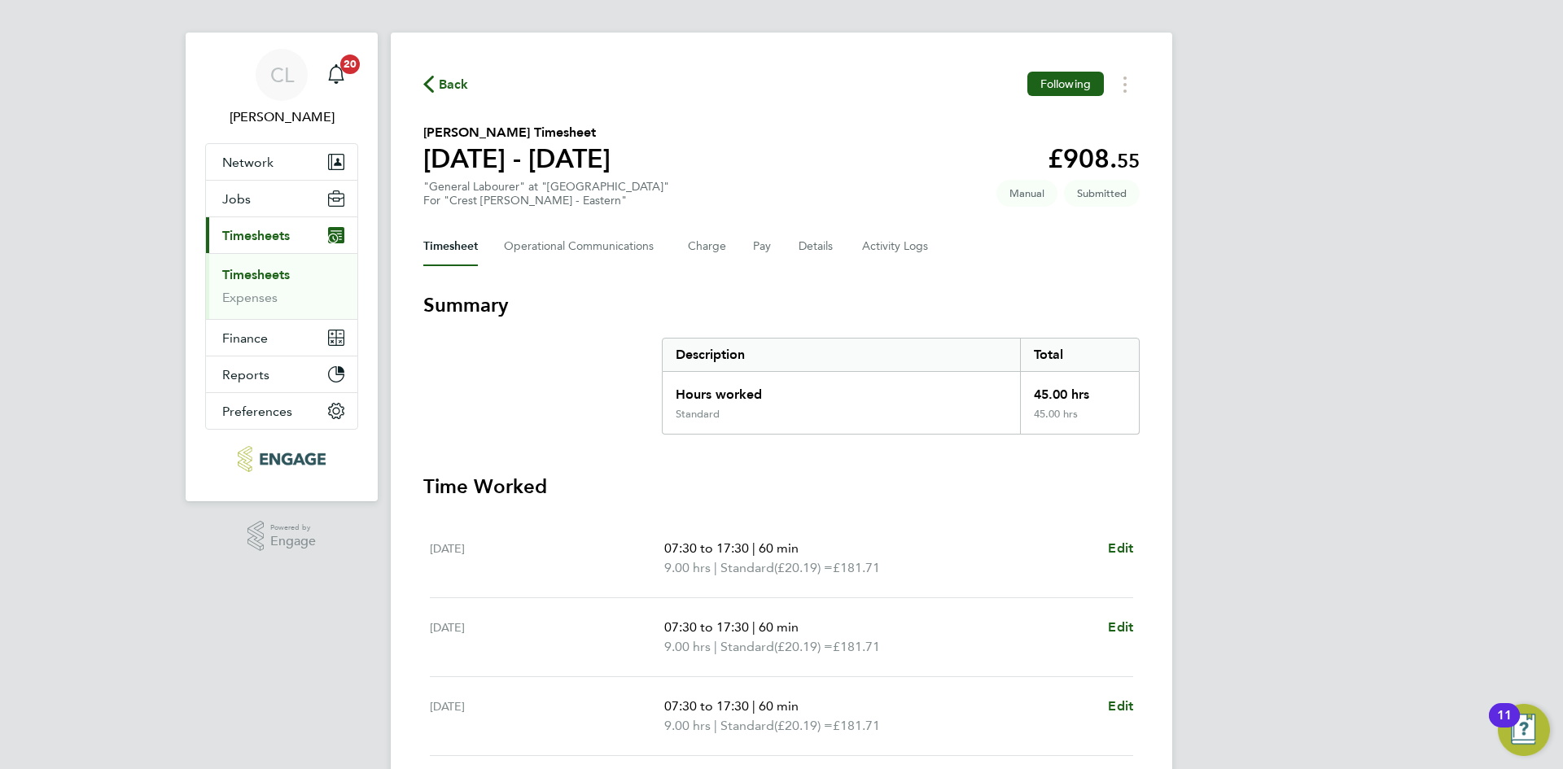
click at [452, 86] on span "Back" at bounding box center [454, 85] width 30 height 20
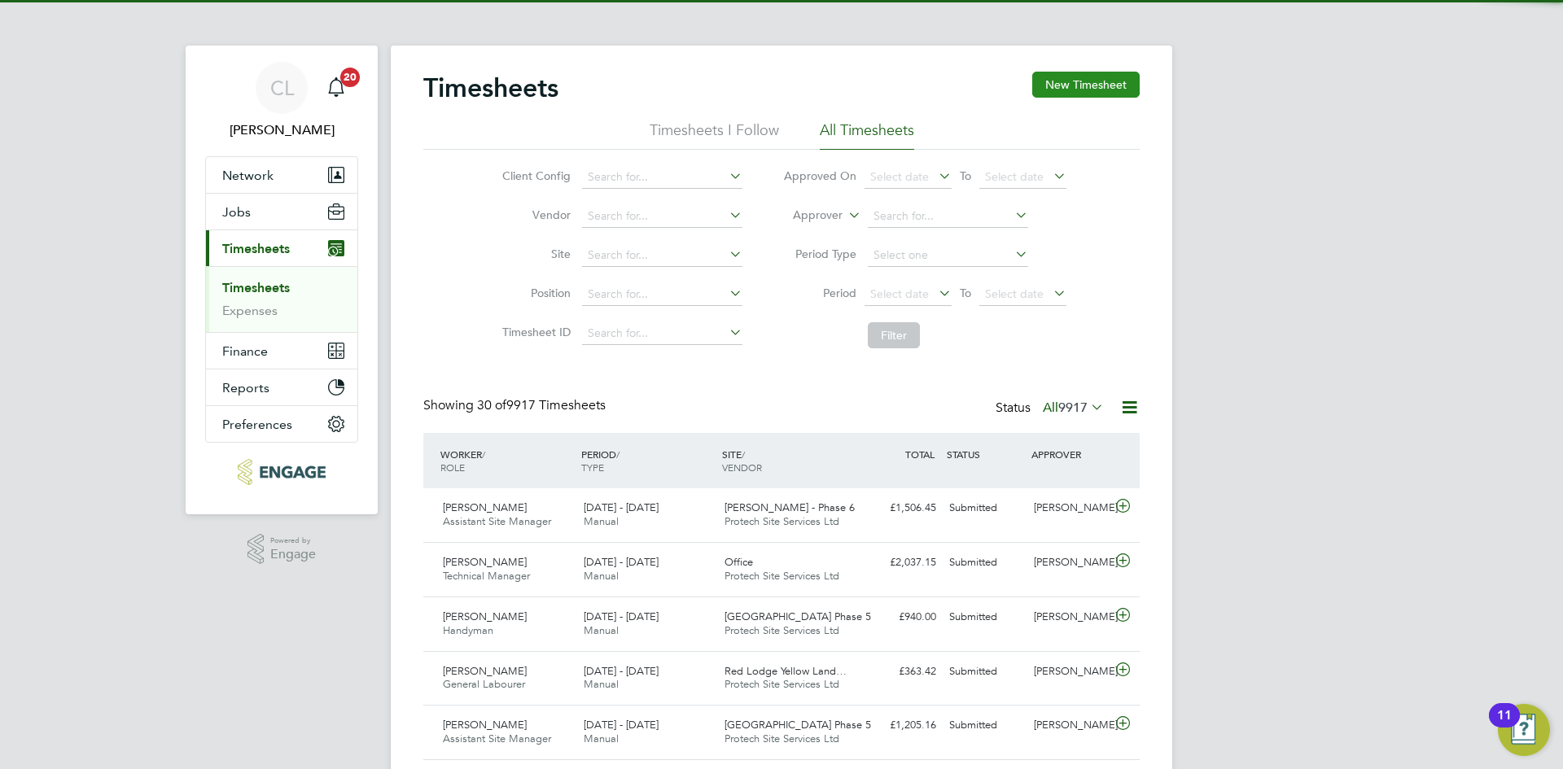
click at [1078, 77] on button "New Timesheet" at bounding box center [1085, 85] width 107 height 26
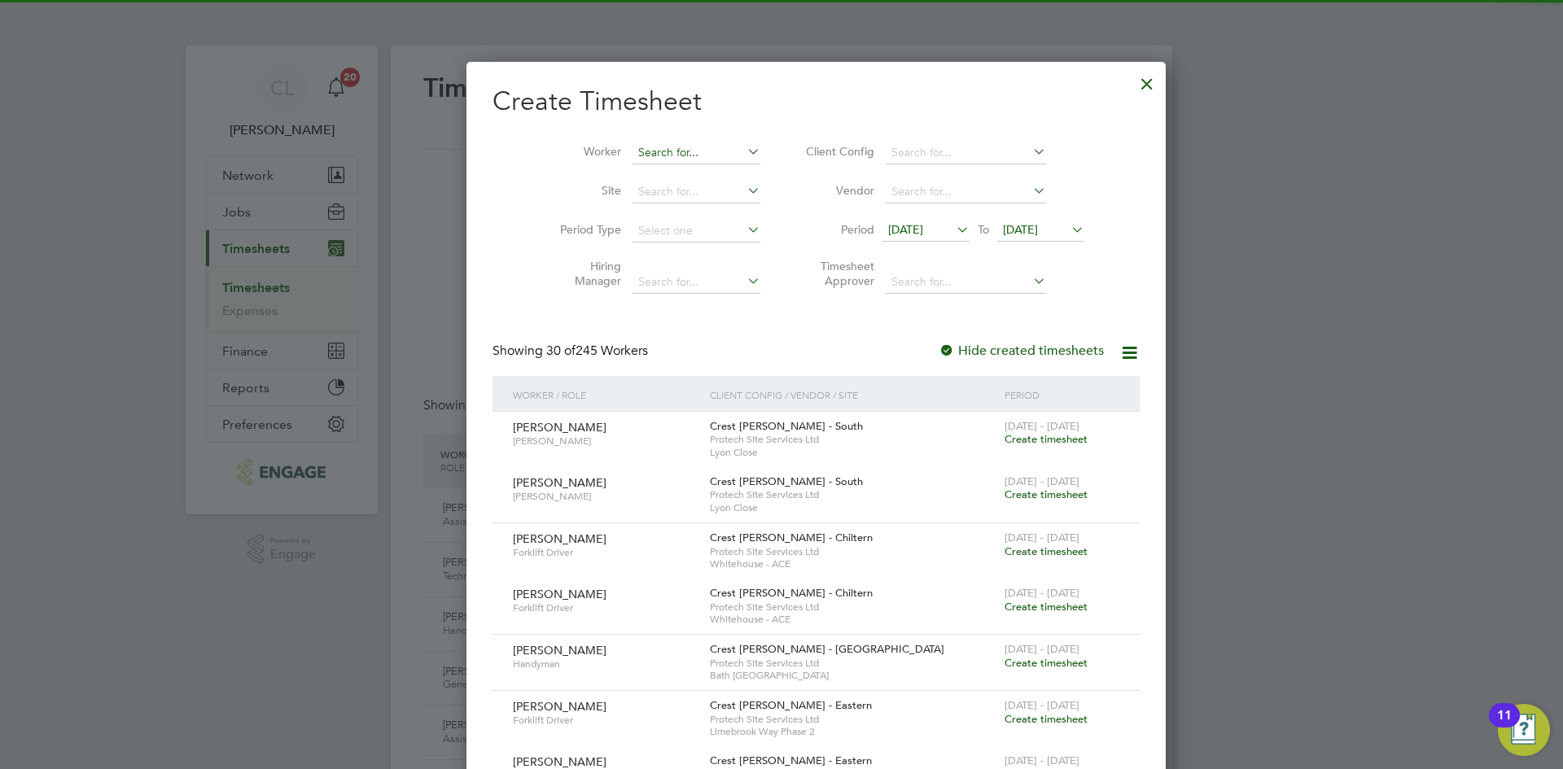
click at [636, 157] on input at bounding box center [696, 153] width 128 height 23
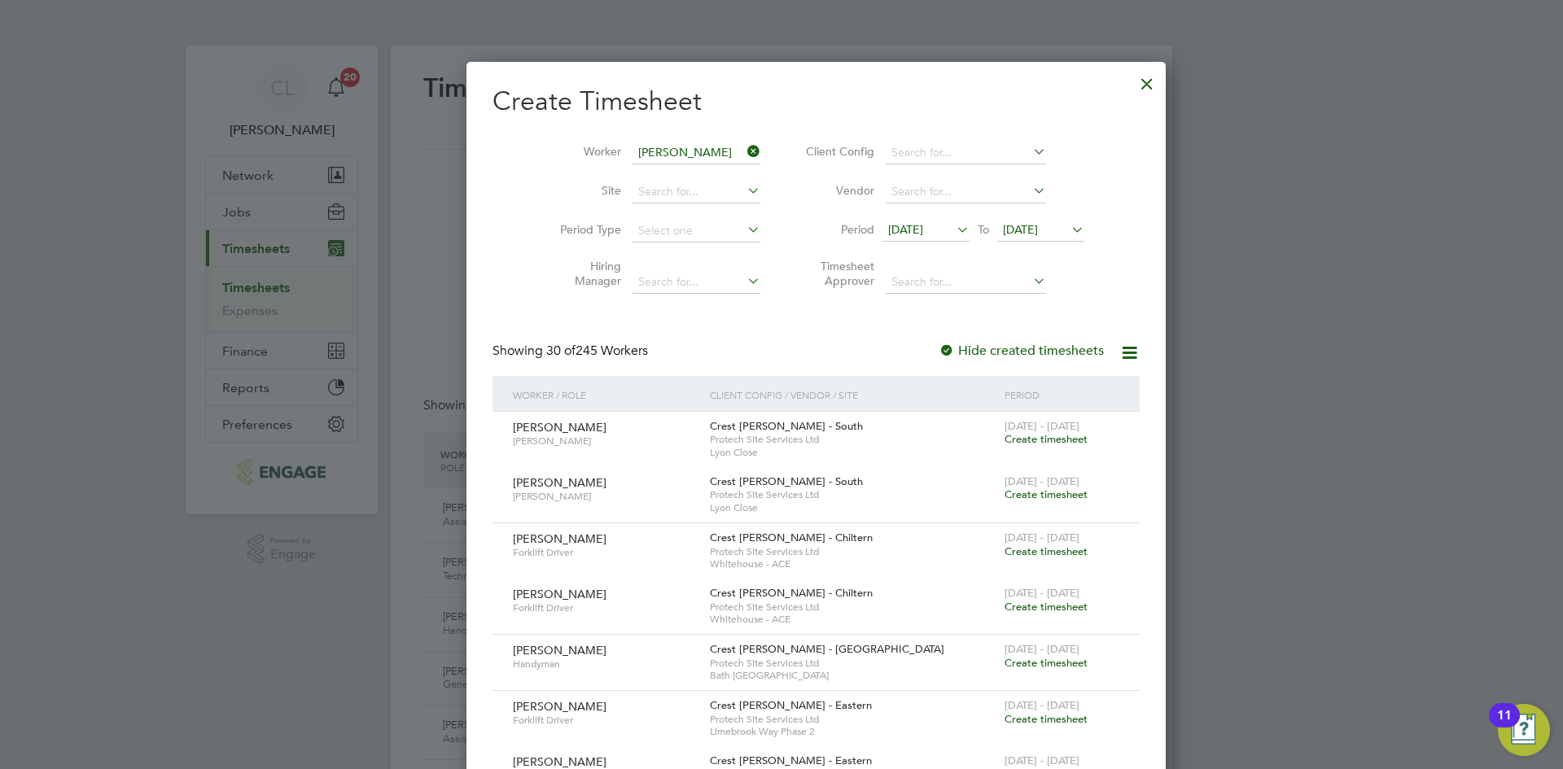
click at [641, 165] on li "James Bourne" at bounding box center [671, 175] width 149 height 22
type input "James Bourne"
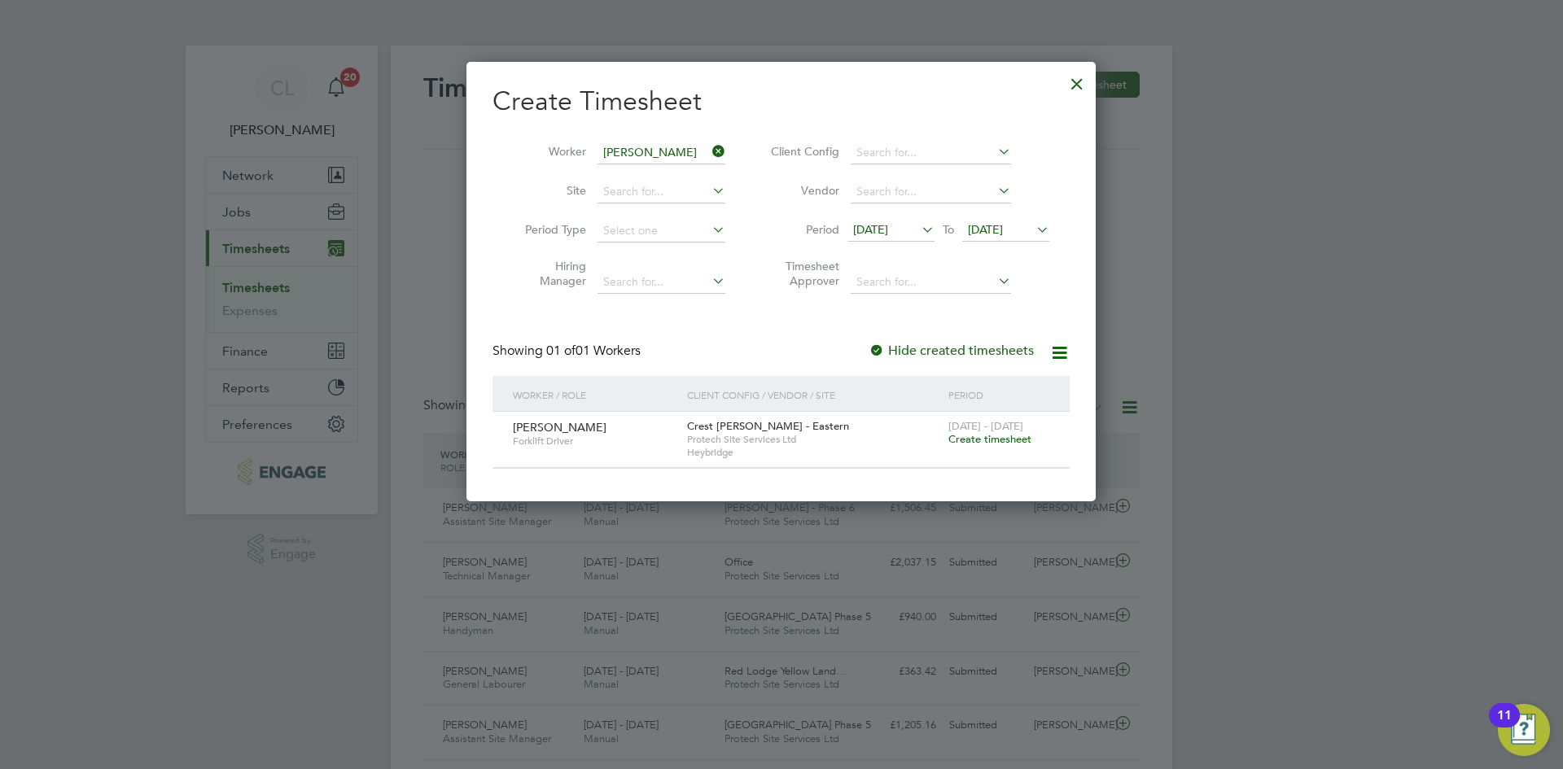
click at [991, 447] on div "[DATE] - [DATE] Create timesheet" at bounding box center [998, 434] width 109 height 44
click at [992, 433] on span "Create timesheet" at bounding box center [989, 439] width 83 height 14
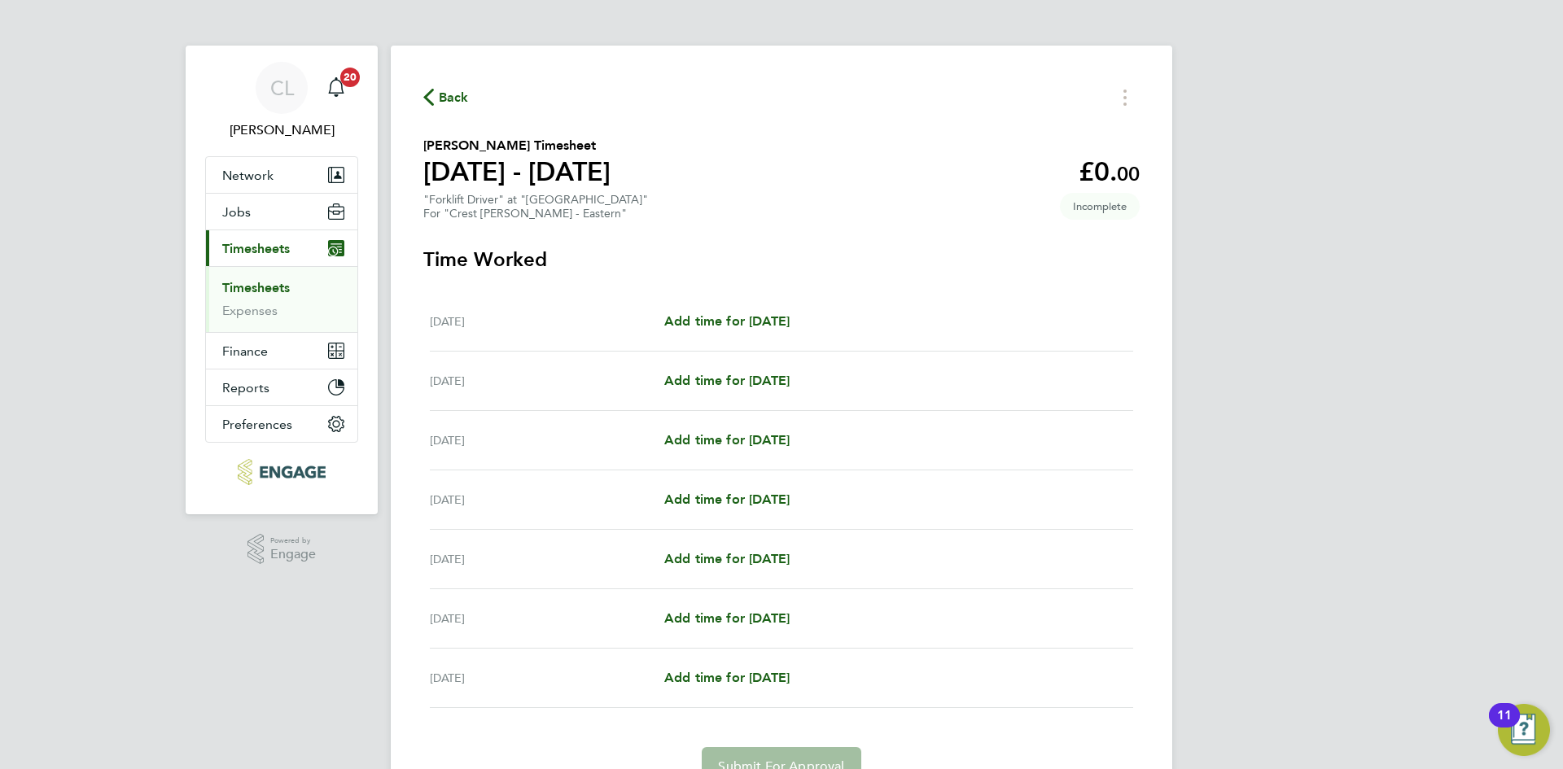
click at [743, 308] on div "Mon 15 Sep Add time for Mon 15 Sep Add time for Mon 15 Sep" at bounding box center [781, 321] width 703 height 59
click at [745, 310] on div "Mon 15 Sep Add time for Mon 15 Sep Add time for Mon 15 Sep" at bounding box center [781, 321] width 703 height 59
click at [743, 320] on span "Add time for [DATE]" at bounding box center [726, 320] width 125 height 15
select select "30"
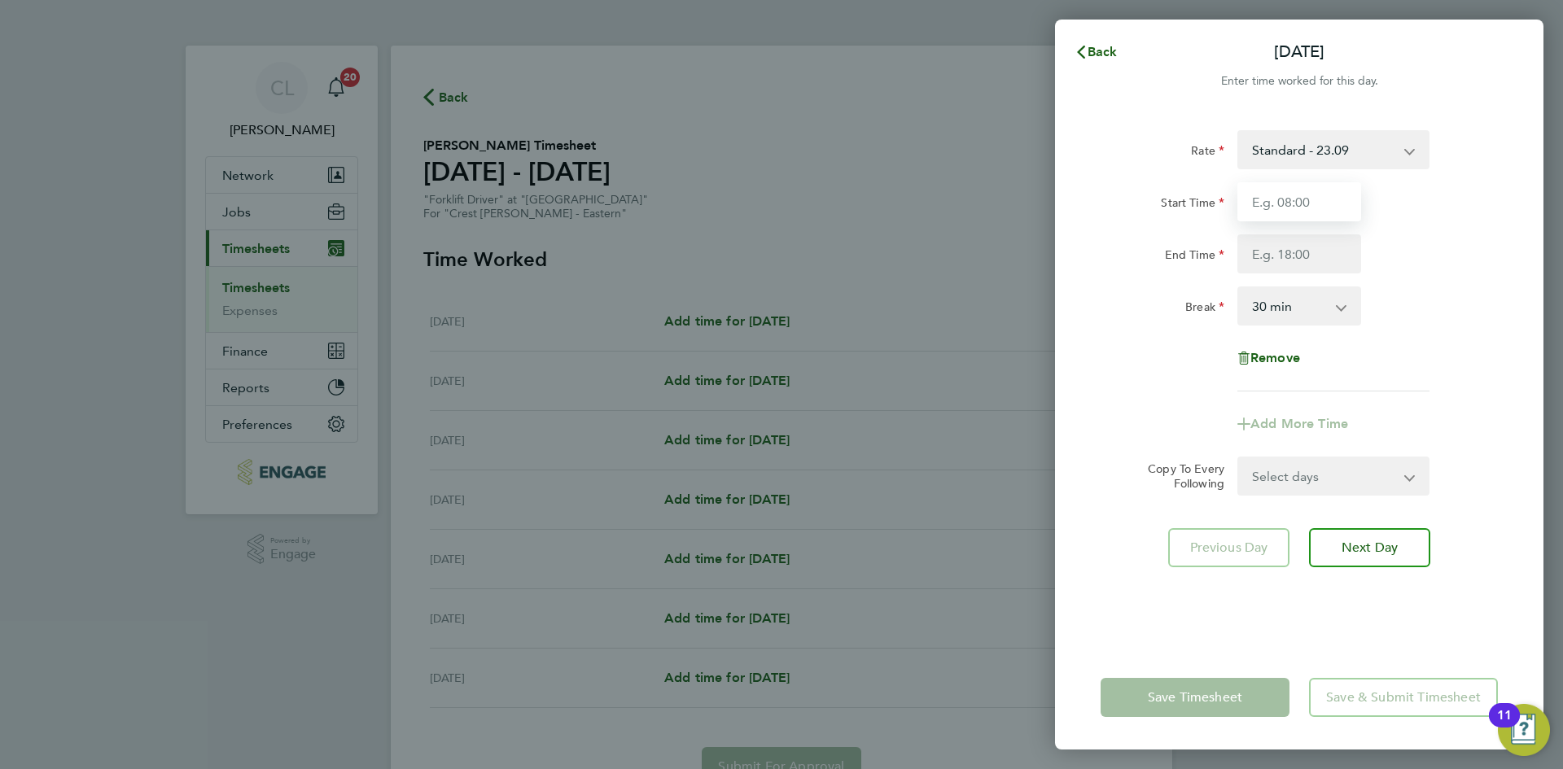
click at [1295, 202] on input "Start Time" at bounding box center [1299, 201] width 124 height 39
click at [1315, 192] on input "Start Time" at bounding box center [1299, 201] width 124 height 39
type input "07:30"
click at [1316, 249] on input "End Time" at bounding box center [1299, 253] width 124 height 39
type input "17:30"
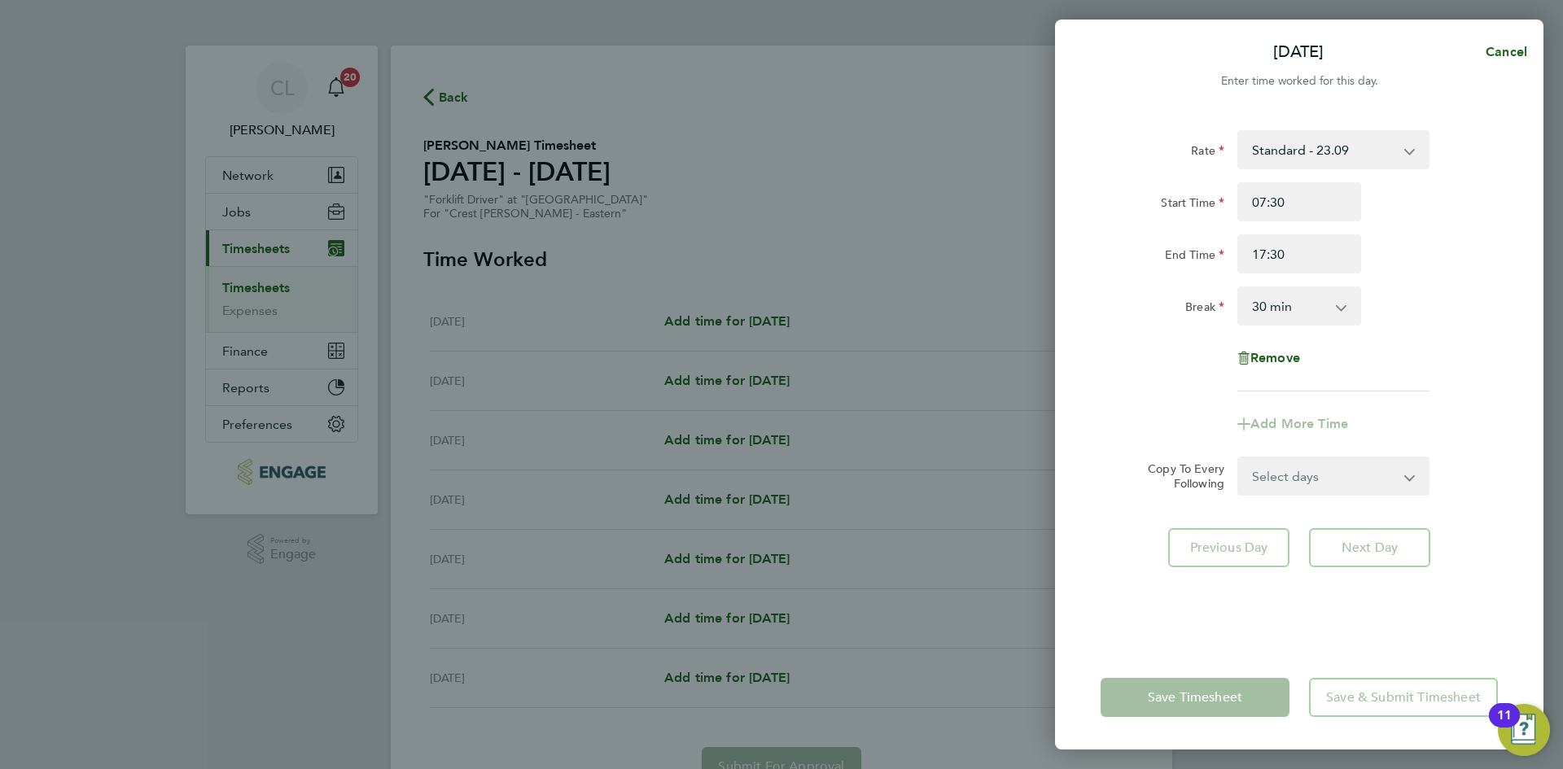
click at [1423, 300] on div "Break 0 min 15 min 30 min 45 min 60 min 75 min 90 min" at bounding box center [1299, 305] width 410 height 39
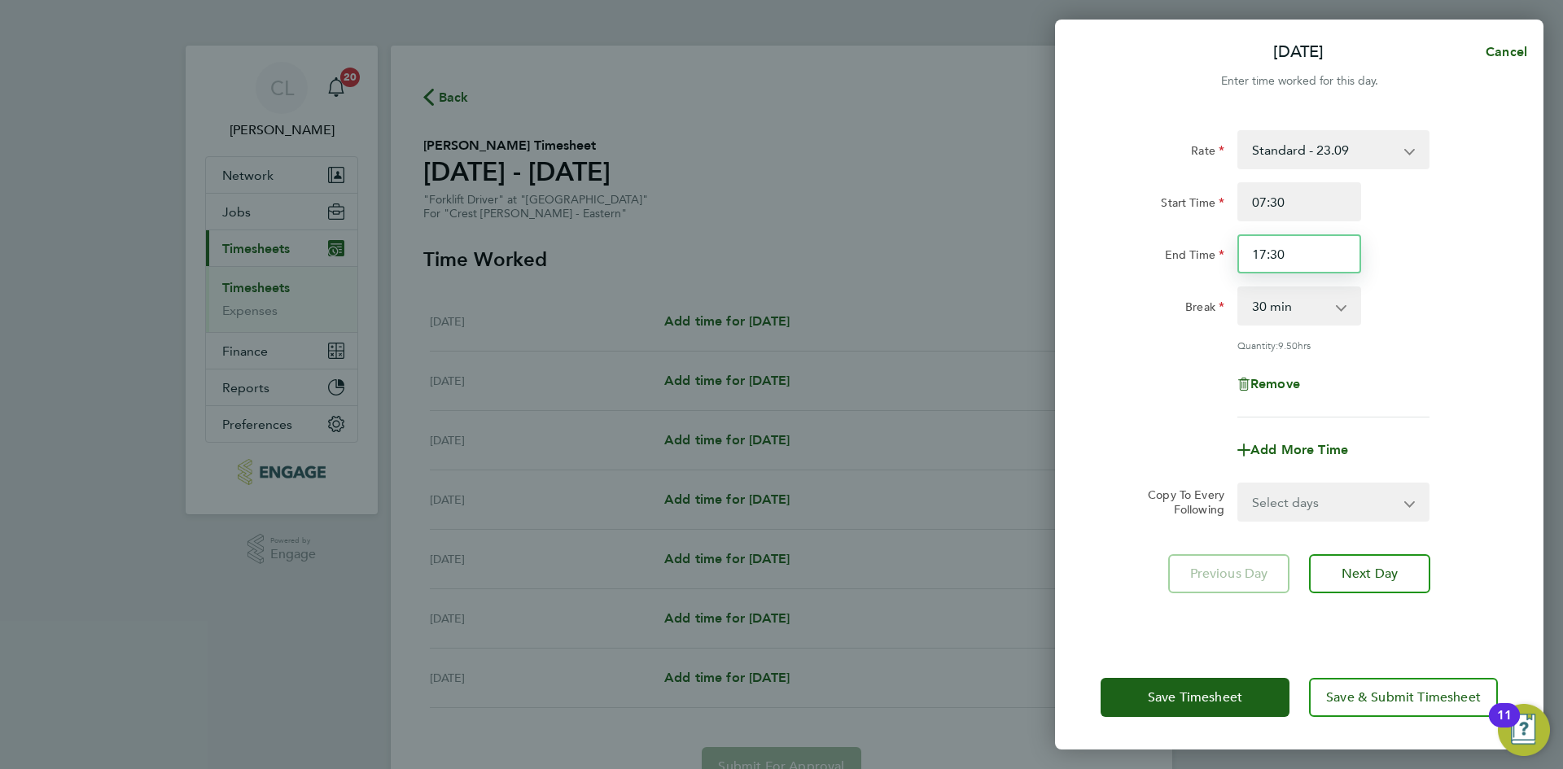
drag, startPoint x: 1318, startPoint y: 259, endPoint x: 1196, endPoint y: 244, distance: 122.1
click at [1196, 244] on div "End Time 17:30" at bounding box center [1299, 253] width 410 height 39
type input "18:00"
click at [1454, 374] on div "Remove" at bounding box center [1299, 384] width 410 height 39
drag, startPoint x: 1294, startPoint y: 490, endPoint x: 1297, endPoint y: 500, distance: 10.3
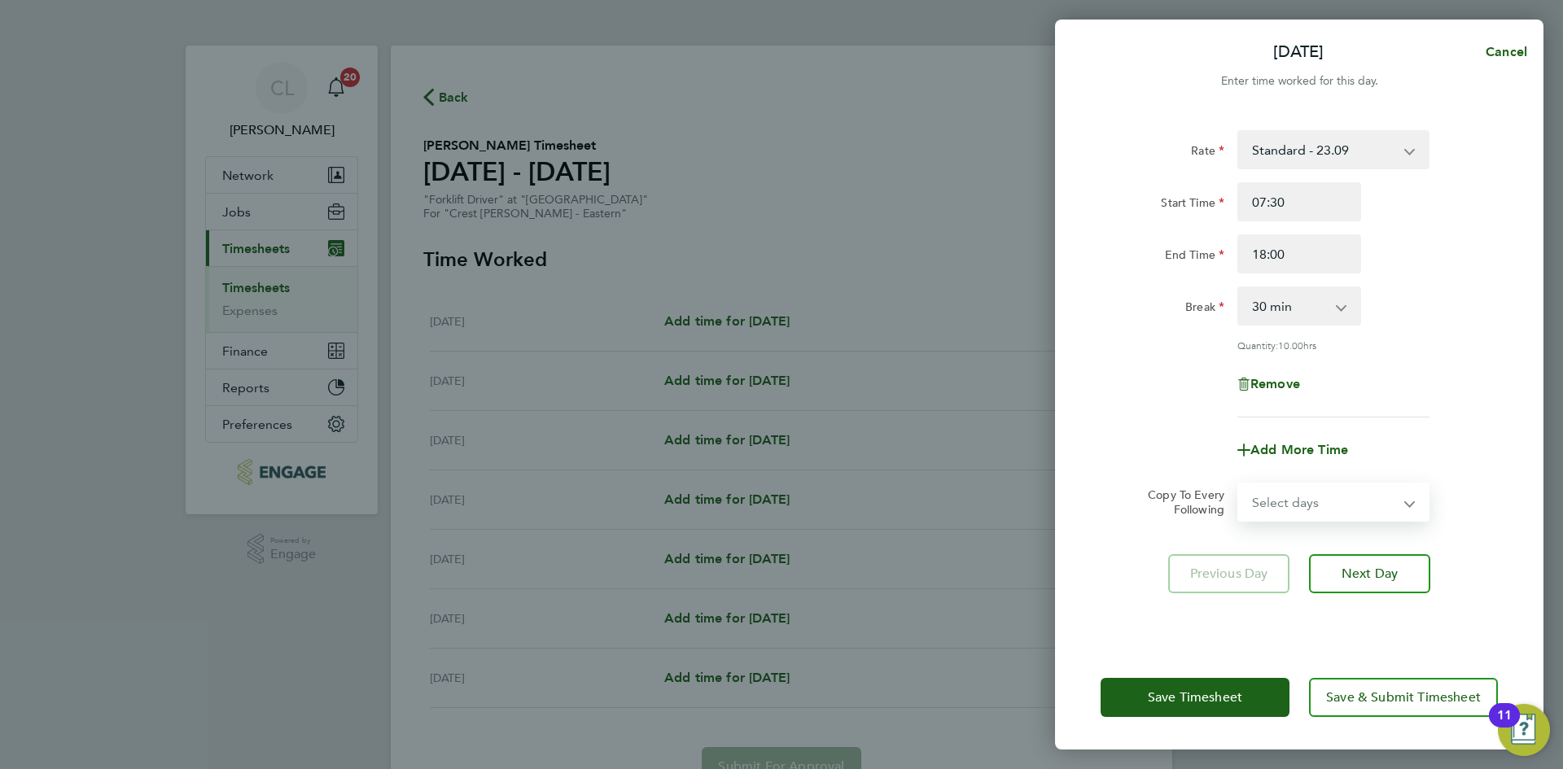
click at [1294, 490] on select "Select days Day Weekday (Mon-Fri) Weekend (Sat-Sun) Tuesday Wednesday Thursday …" at bounding box center [1324, 502] width 171 height 36
select select "TUE"
click at [1239, 484] on select "Select days Day Weekday (Mon-Fri) Weekend (Sat-Sun) Tuesday Wednesday Thursday …" at bounding box center [1324, 502] width 171 height 36
select select "2025-09-21"
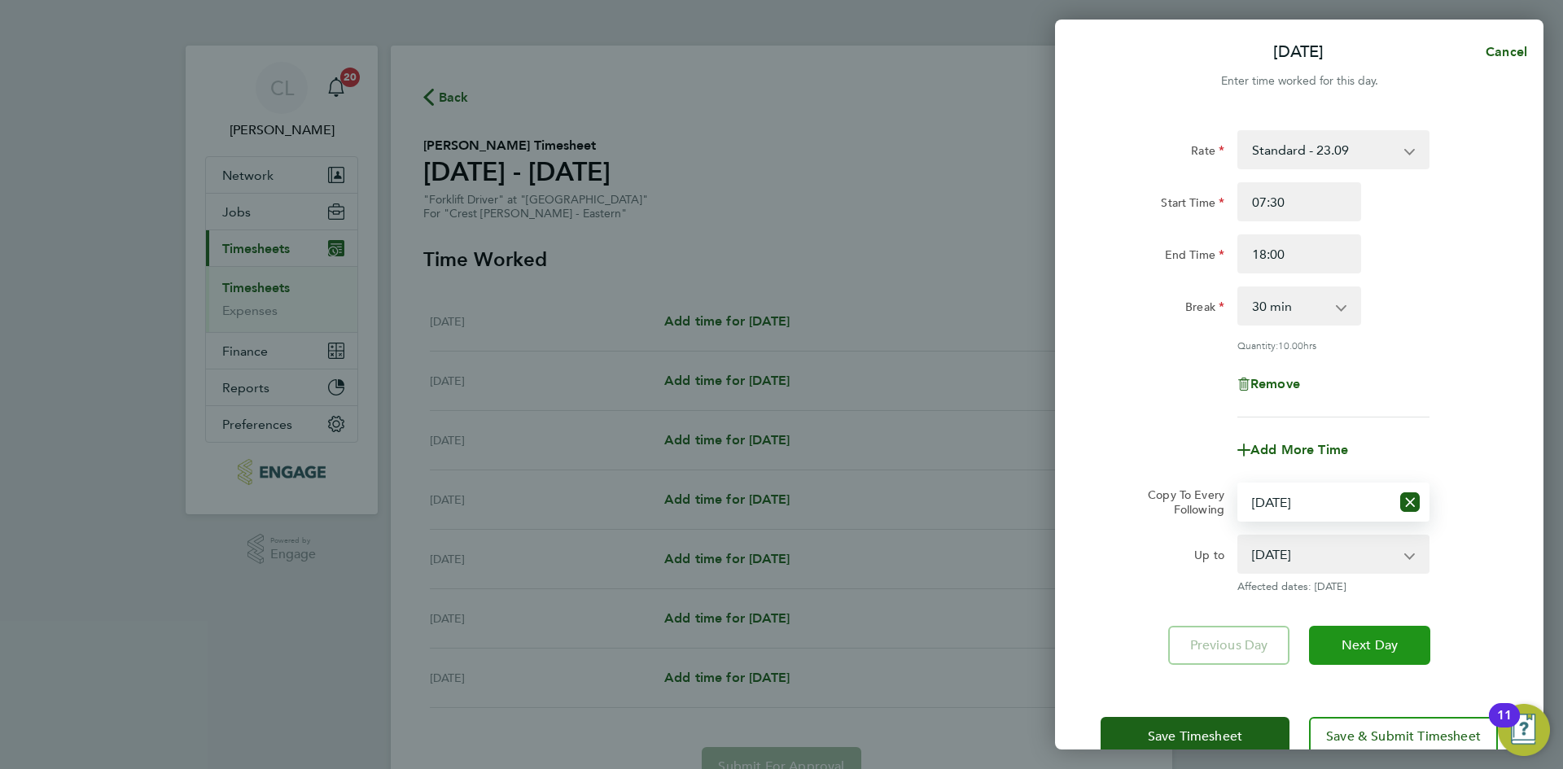
click at [1371, 662] on button "Next Day" at bounding box center [1369, 645] width 121 height 39
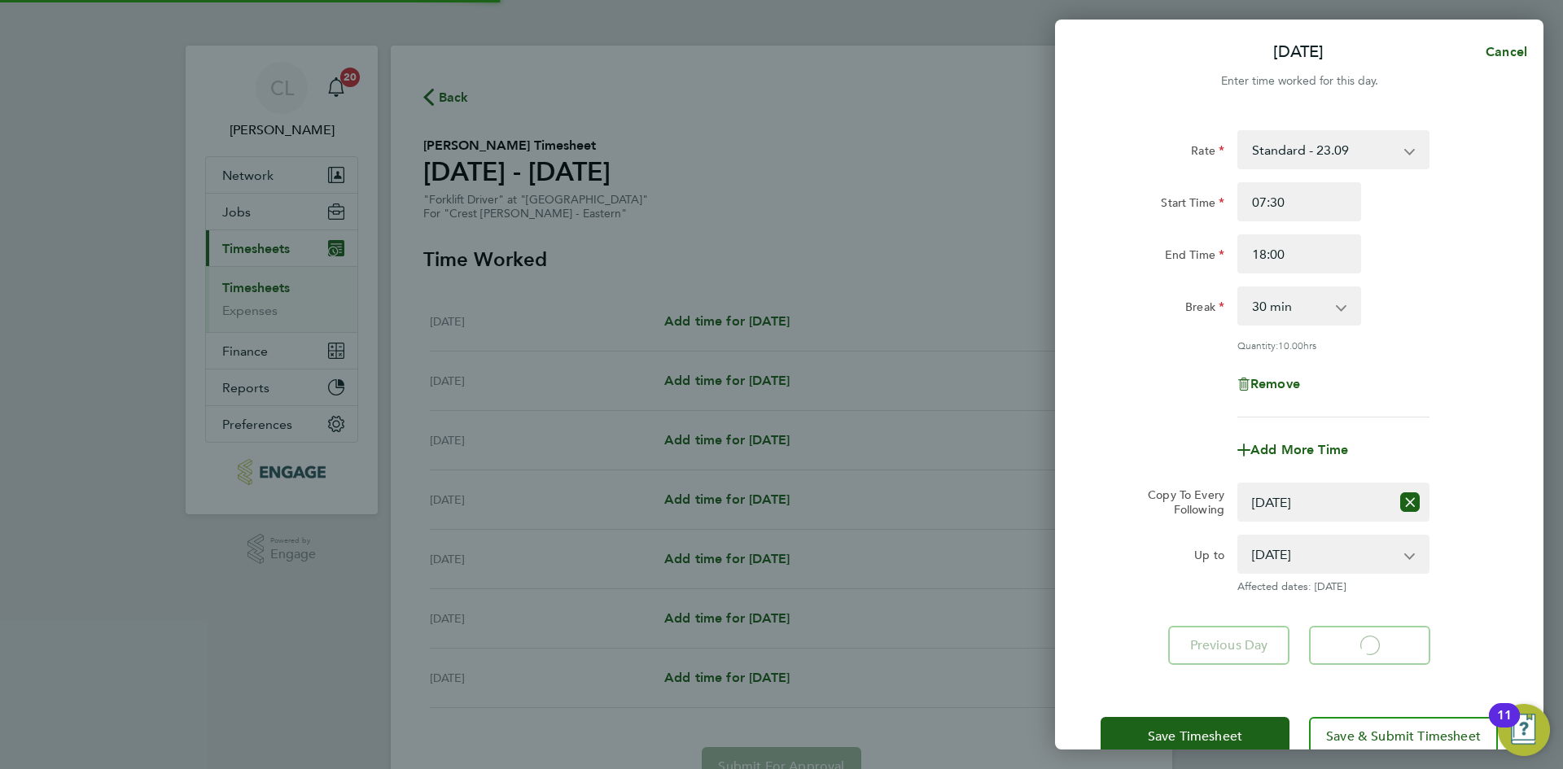
select select "30"
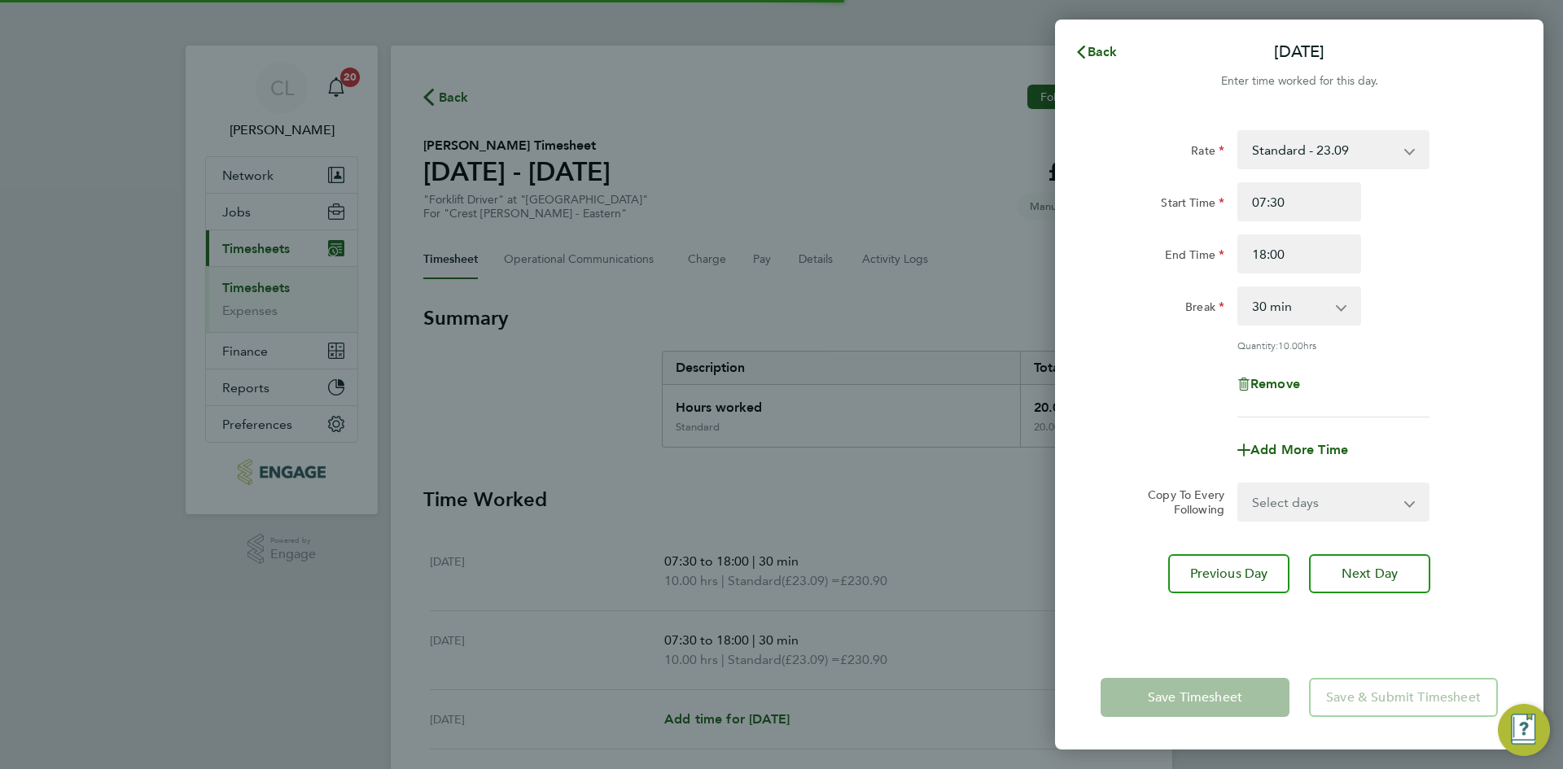
drag, startPoint x: 1394, startPoint y: 519, endPoint x: 1390, endPoint y: 508, distance: 12.1
click at [1396, 518] on div "Select days Day Weekday (Mon-Fri) Weekend (Sat-Sun) Wednesday Thursday Friday S…" at bounding box center [1333, 502] width 192 height 39
click at [1388, 508] on select "Select days Day Weekday (Mon-Fri) Weekend (Sat-Sun) Wednesday Thursday Friday S…" at bounding box center [1324, 502] width 171 height 36
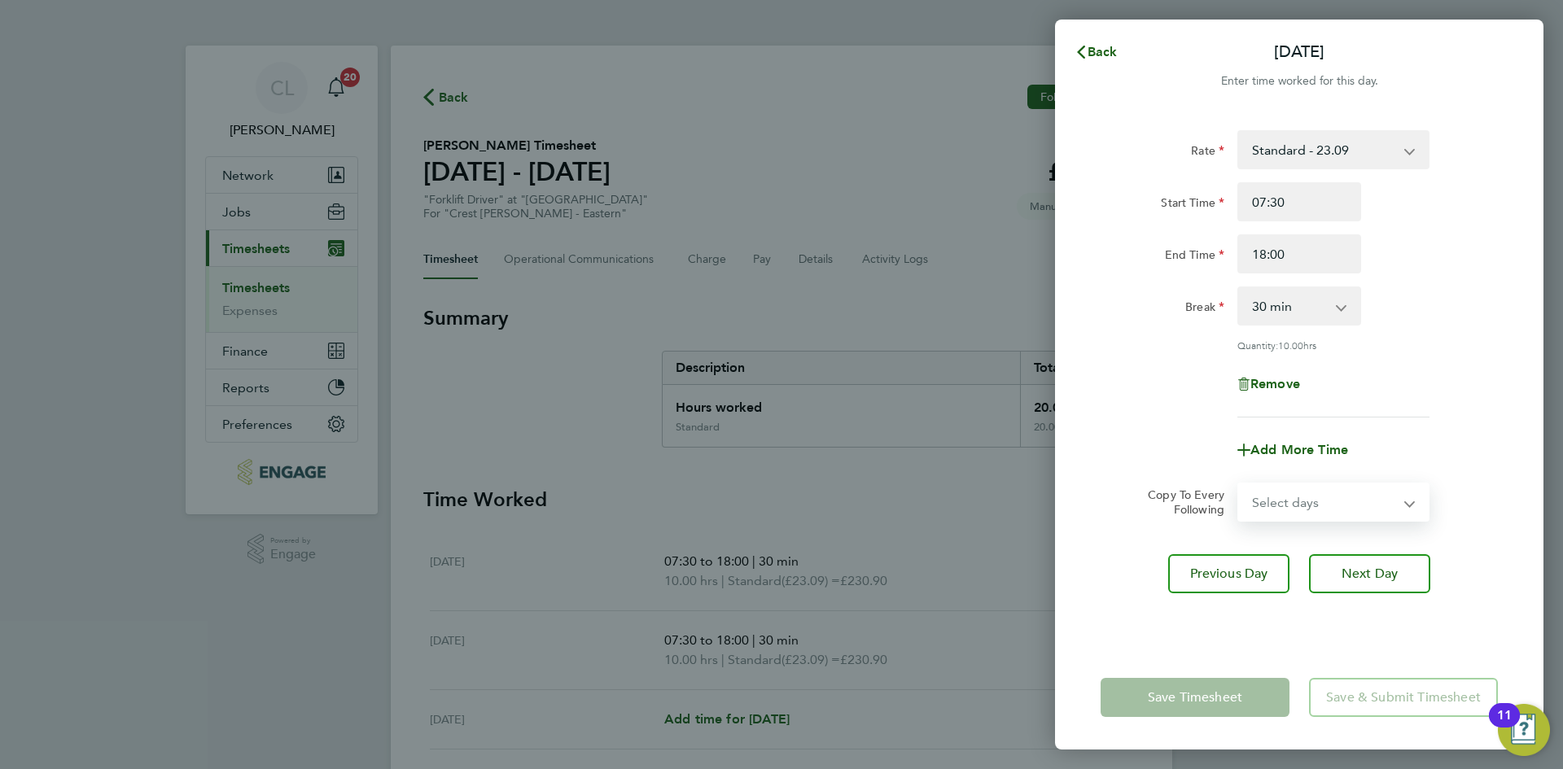
select select "WED"
click at [1239, 484] on select "Select days Day Weekday (Mon-Fri) Weekend (Sat-Sun) Wednesday Thursday Friday S…" at bounding box center [1324, 502] width 171 height 36
select select "2025-09-21"
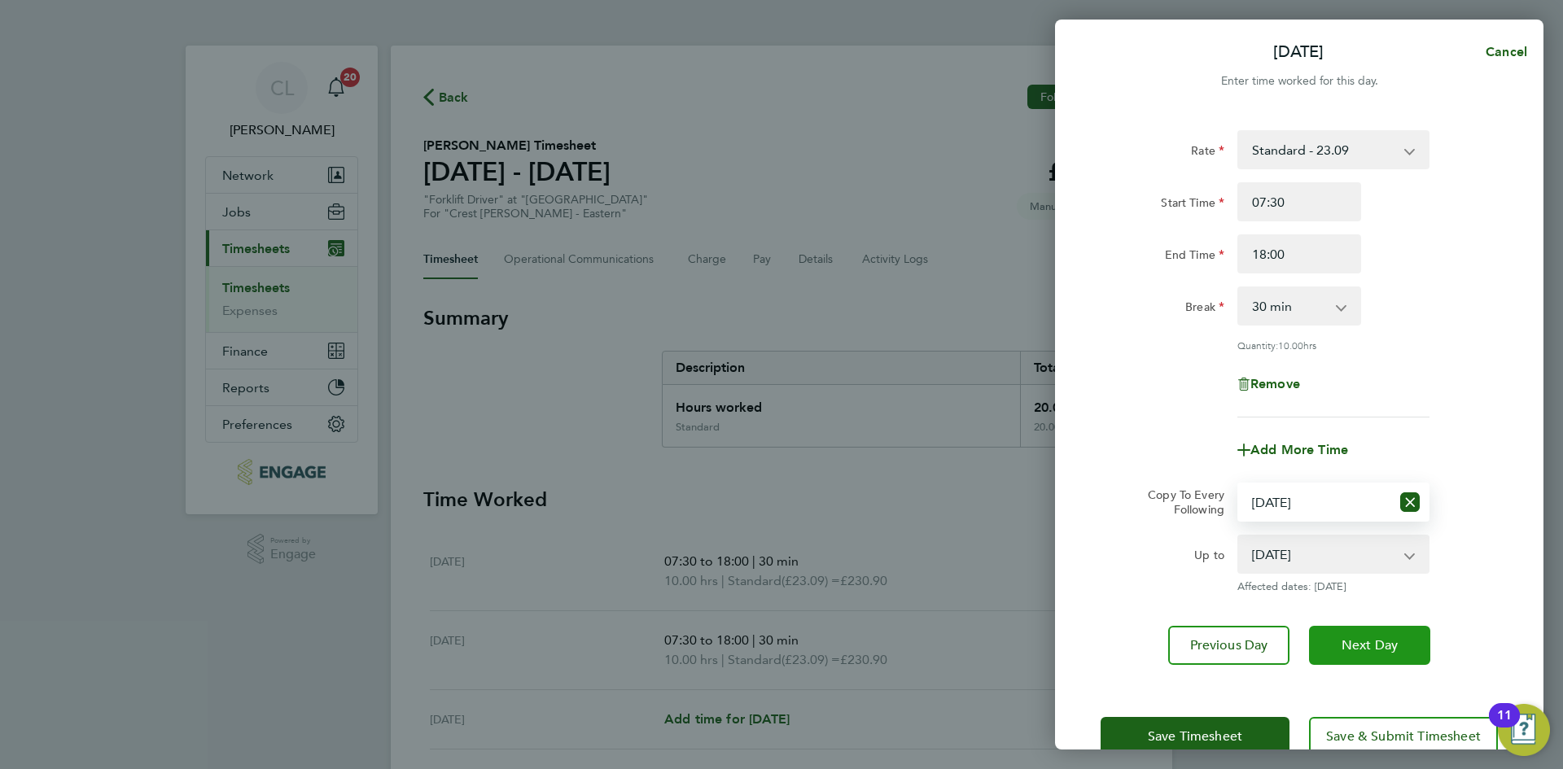
click at [1370, 646] on span "Next Day" at bounding box center [1369, 645] width 56 height 16
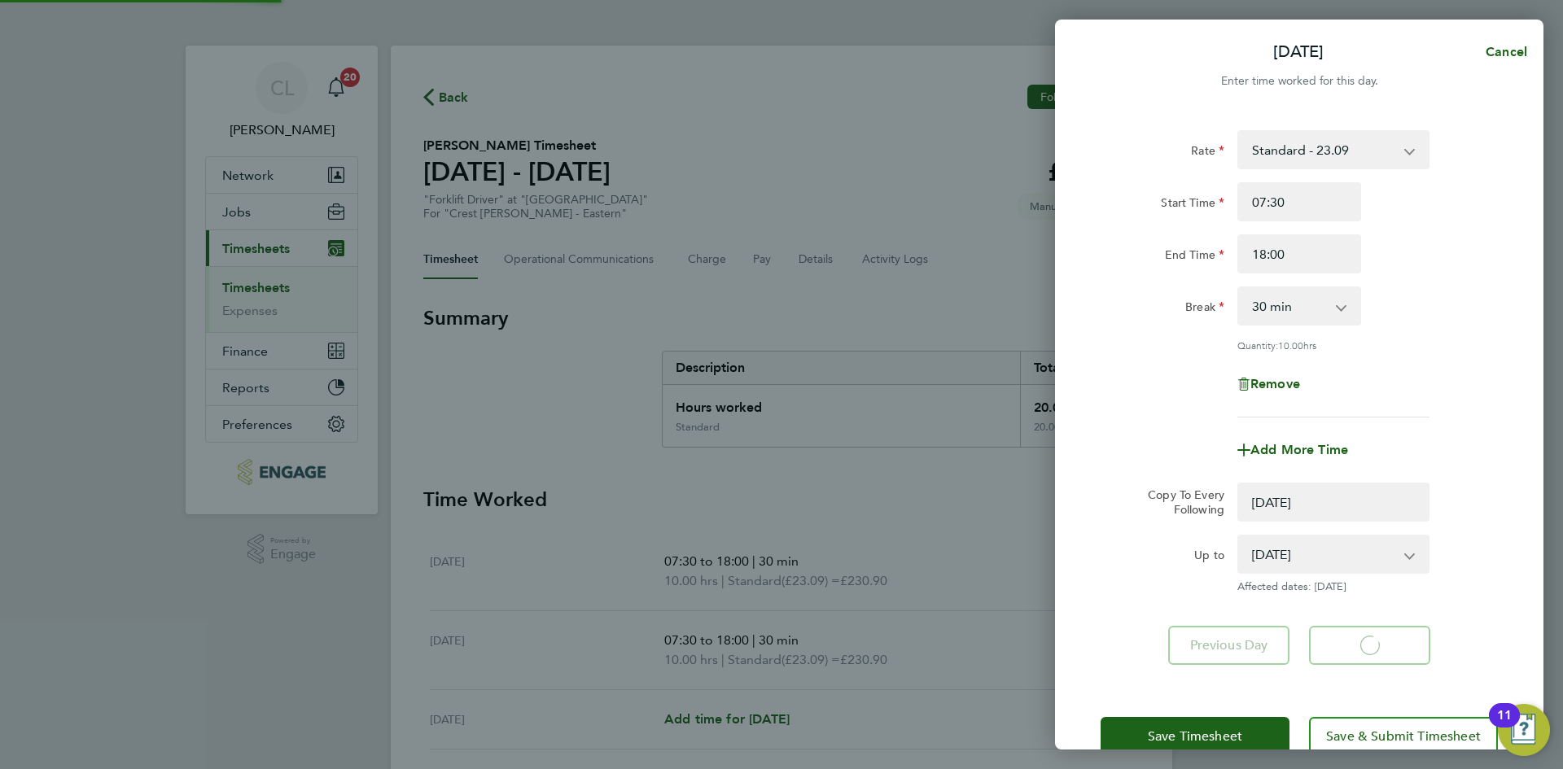
select select "0: null"
select select "30"
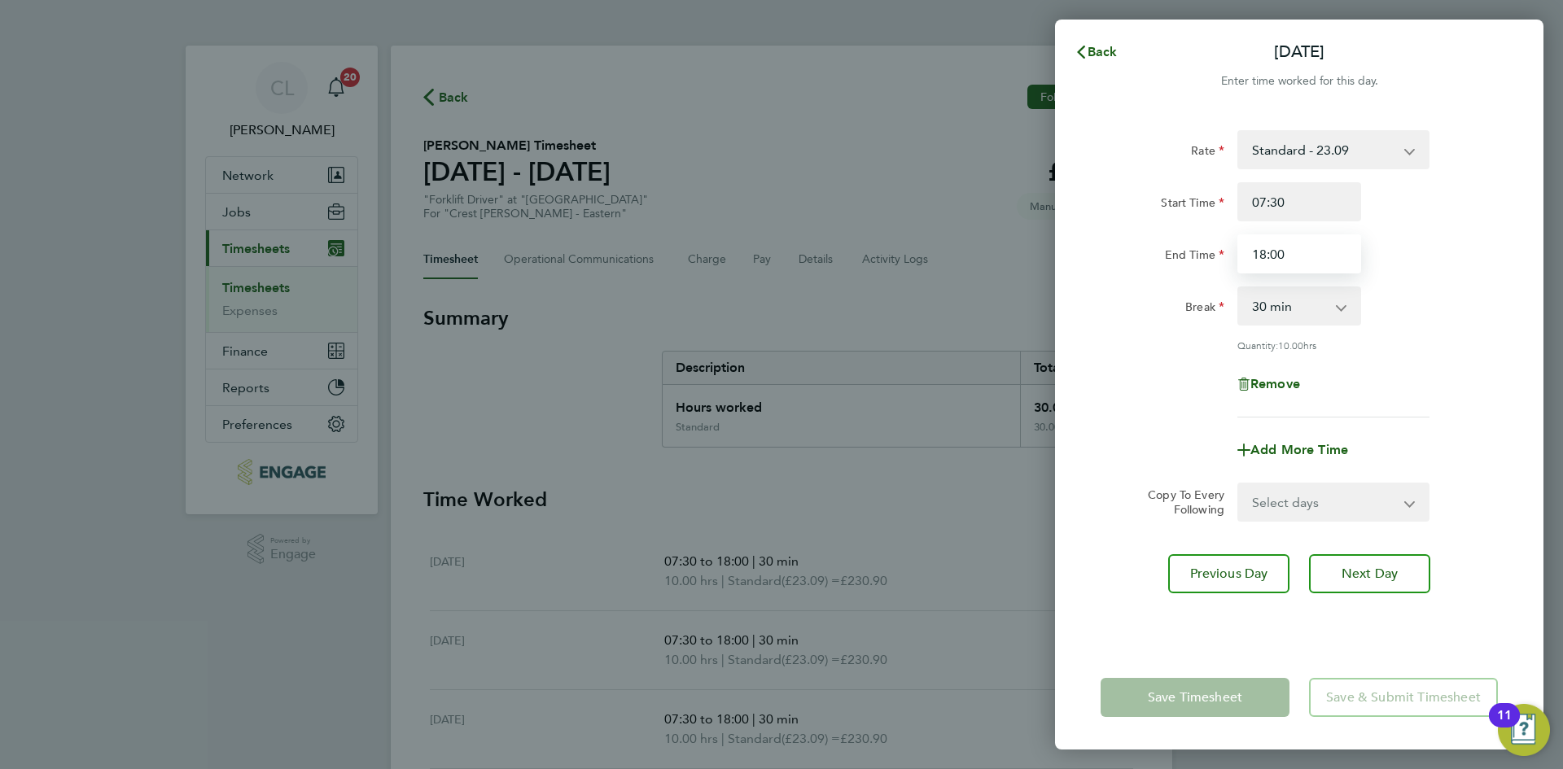
drag, startPoint x: 1316, startPoint y: 259, endPoint x: 967, endPoint y: 227, distance: 350.6
click at [967, 227] on div "Back Wed 17 Sep Enter time worked for this day. Rate Standard - 23.09 Start Tim…" at bounding box center [781, 384] width 1563 height 769
type input "17:30"
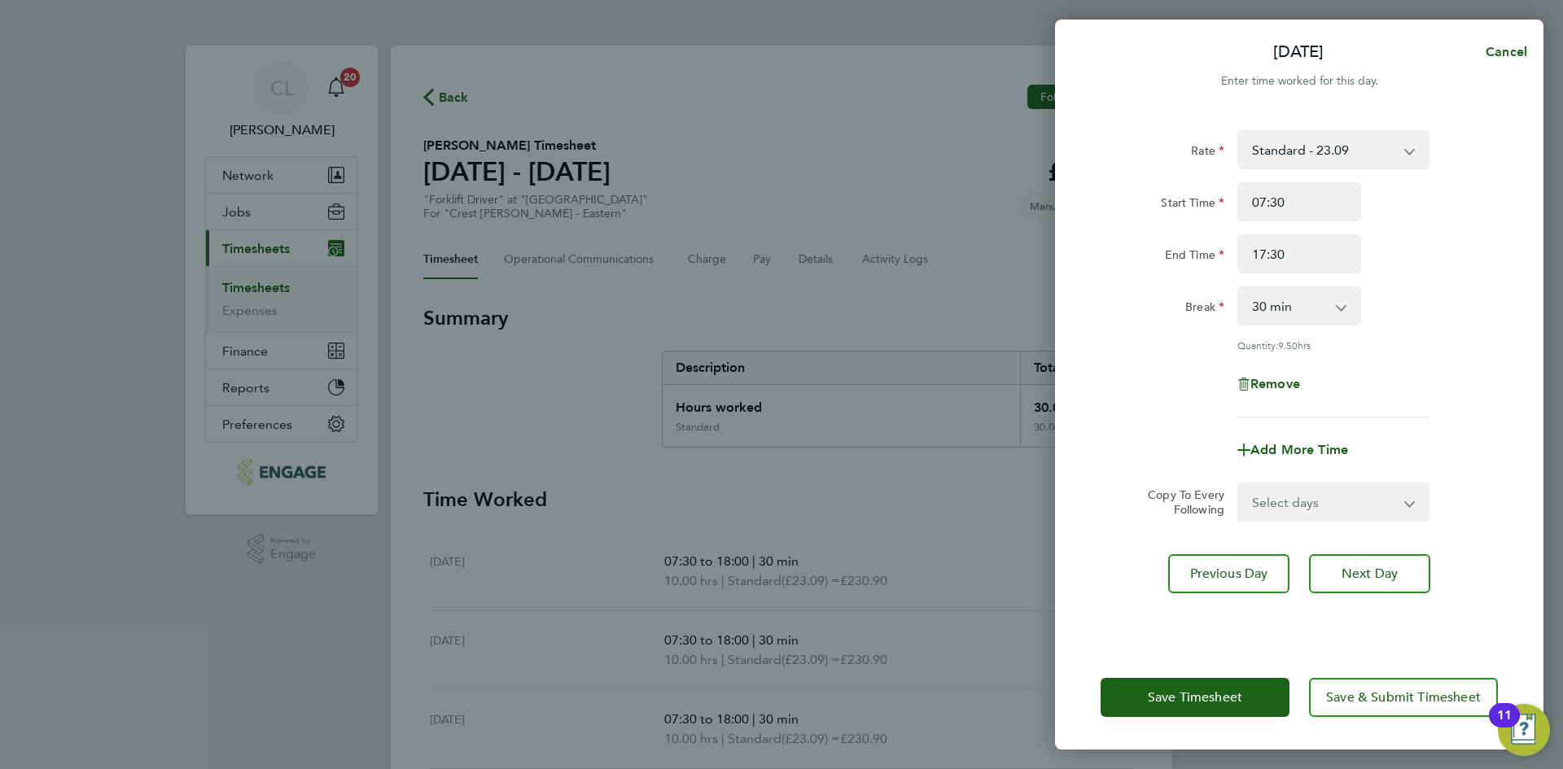
drag, startPoint x: 1458, startPoint y: 343, endPoint x: 1457, endPoint y: 355, distance: 12.3
click at [1458, 343] on div "Quantity: 9.50 hrs" at bounding box center [1299, 345] width 410 height 13
click at [1387, 571] on span "Next Day" at bounding box center [1369, 574] width 56 height 16
select select "30"
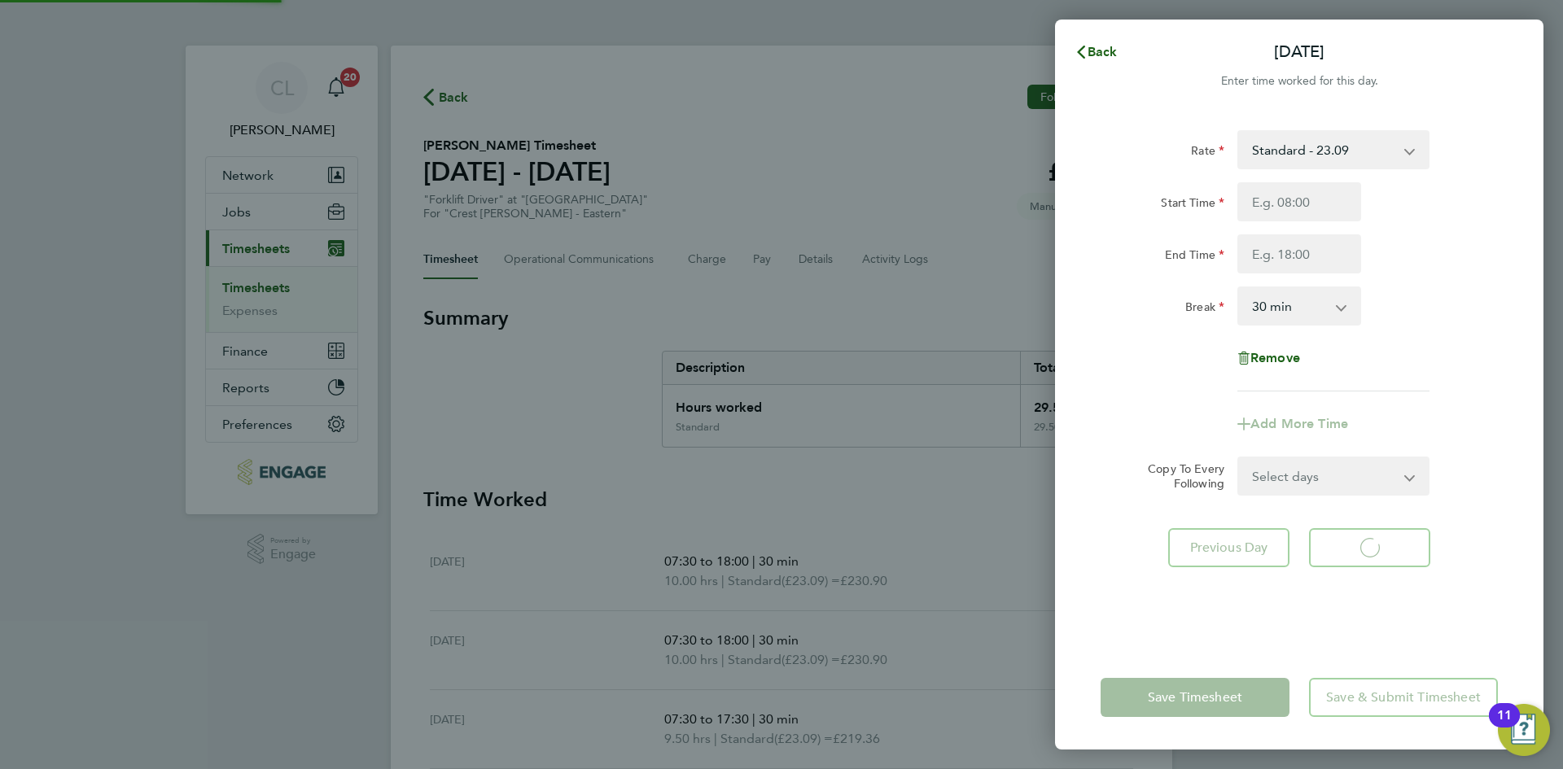
select select "30"
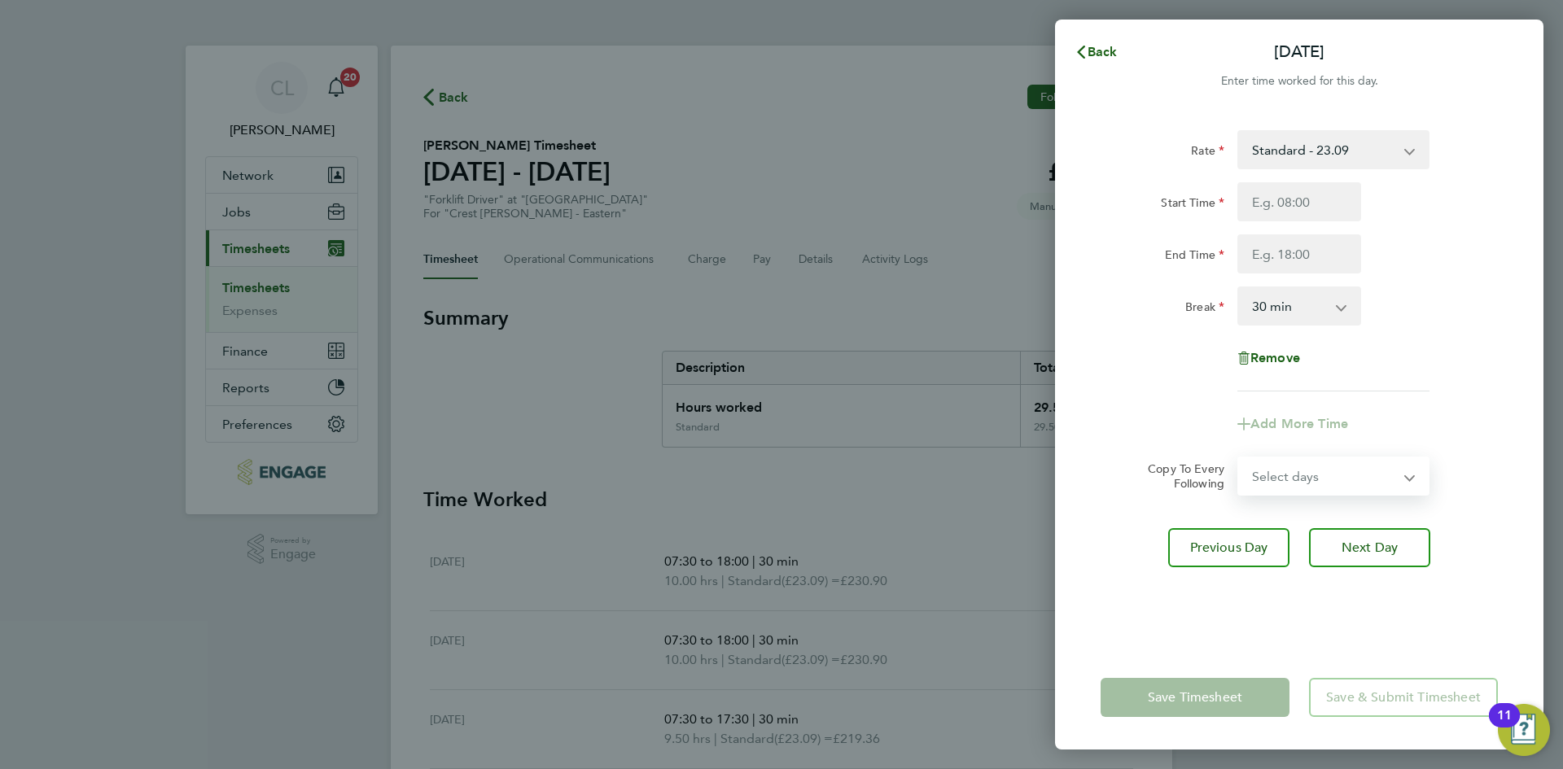
drag, startPoint x: 1349, startPoint y: 481, endPoint x: 1339, endPoint y: 490, distance: 13.2
click at [1349, 481] on select "Select days Day Weekend (Sat-Sun) Friday Saturday Sunday" at bounding box center [1324, 476] width 171 height 36
drag, startPoint x: 1461, startPoint y: 358, endPoint x: 1365, endPoint y: 312, distance: 106.7
click at [1461, 358] on div "Remove" at bounding box center [1299, 358] width 410 height 39
click at [1306, 208] on input "Start Time" at bounding box center [1299, 201] width 124 height 39
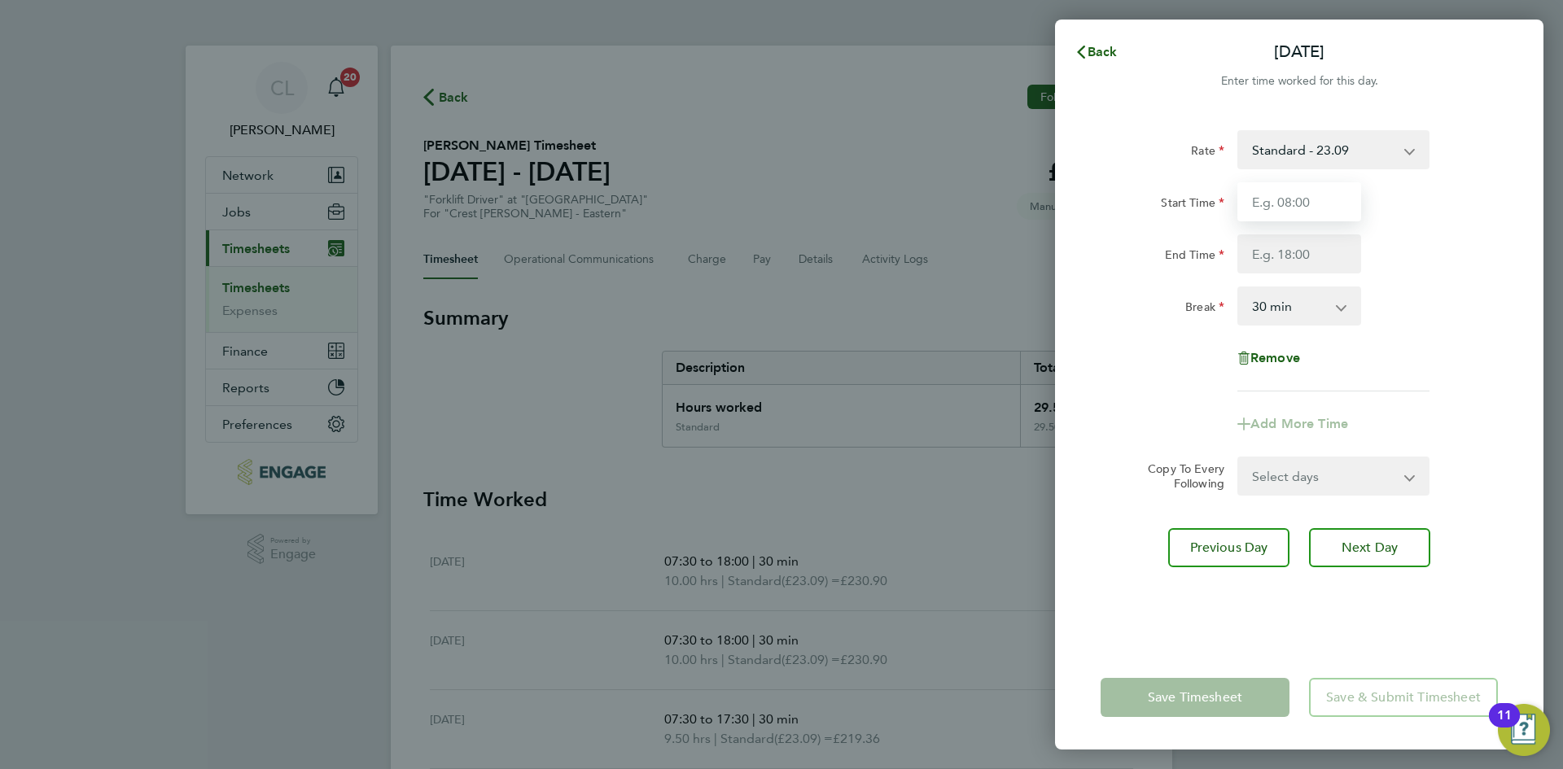
type input "07:30"
click at [1278, 263] on input "End Time" at bounding box center [1299, 253] width 124 height 39
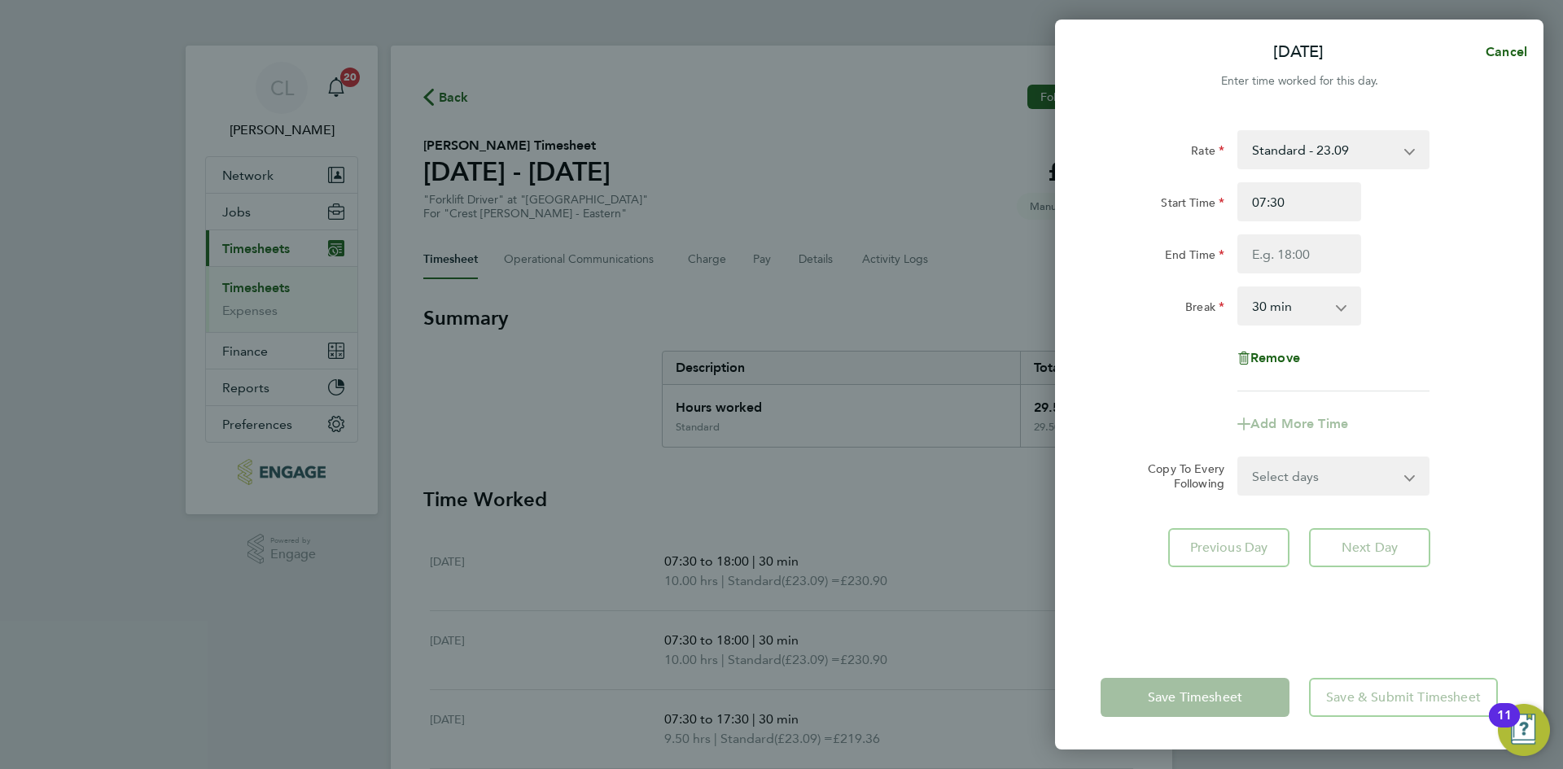
click at [1485, 302] on div "Break 0 min 15 min 30 min 45 min 60 min 75 min 90 min" at bounding box center [1299, 305] width 410 height 39
click at [1330, 269] on input "End Time" at bounding box center [1299, 253] width 124 height 39
type input "18:30"
click at [1473, 295] on div "Break 0 min 15 min 30 min 45 min 60 min 75 min 90 min" at bounding box center [1299, 305] width 410 height 39
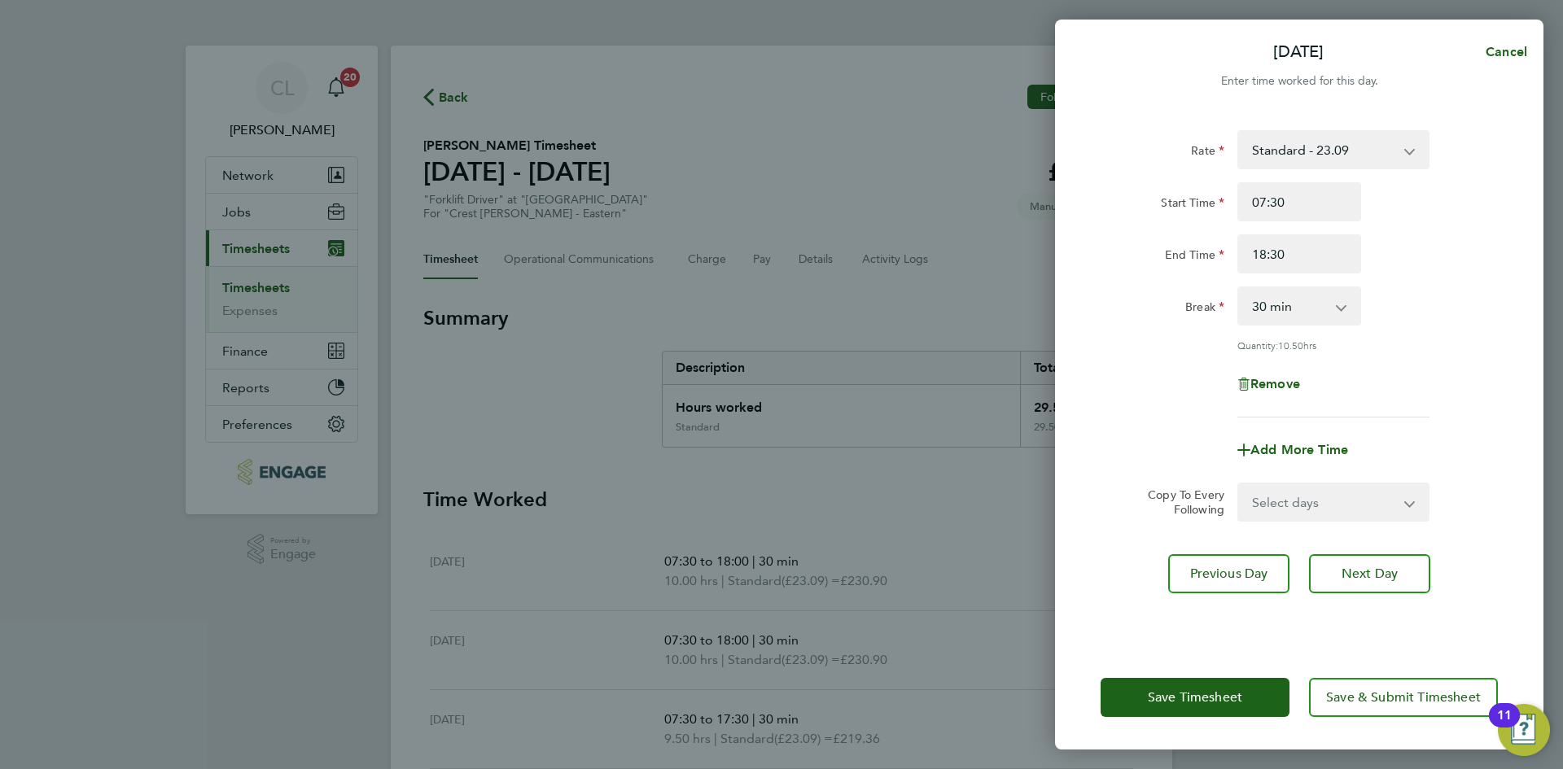
click at [1319, 309] on select "0 min 15 min 30 min 45 min 60 min 75 min 90 min" at bounding box center [1289, 306] width 101 height 36
select select "60"
click at [1239, 288] on select "0 min 15 min 30 min 45 min 60 min 75 min 90 min" at bounding box center [1289, 306] width 101 height 36
click at [1432, 356] on div "Rate Standard - 23.09 Start Time 07:30 End Time 18:30 Break 0 min 15 min 30 min…" at bounding box center [1298, 273] width 397 height 287
click at [1347, 501] on select "Select days Day Weekend (Sat-Sun) Friday Saturday Sunday" at bounding box center [1324, 502] width 171 height 36
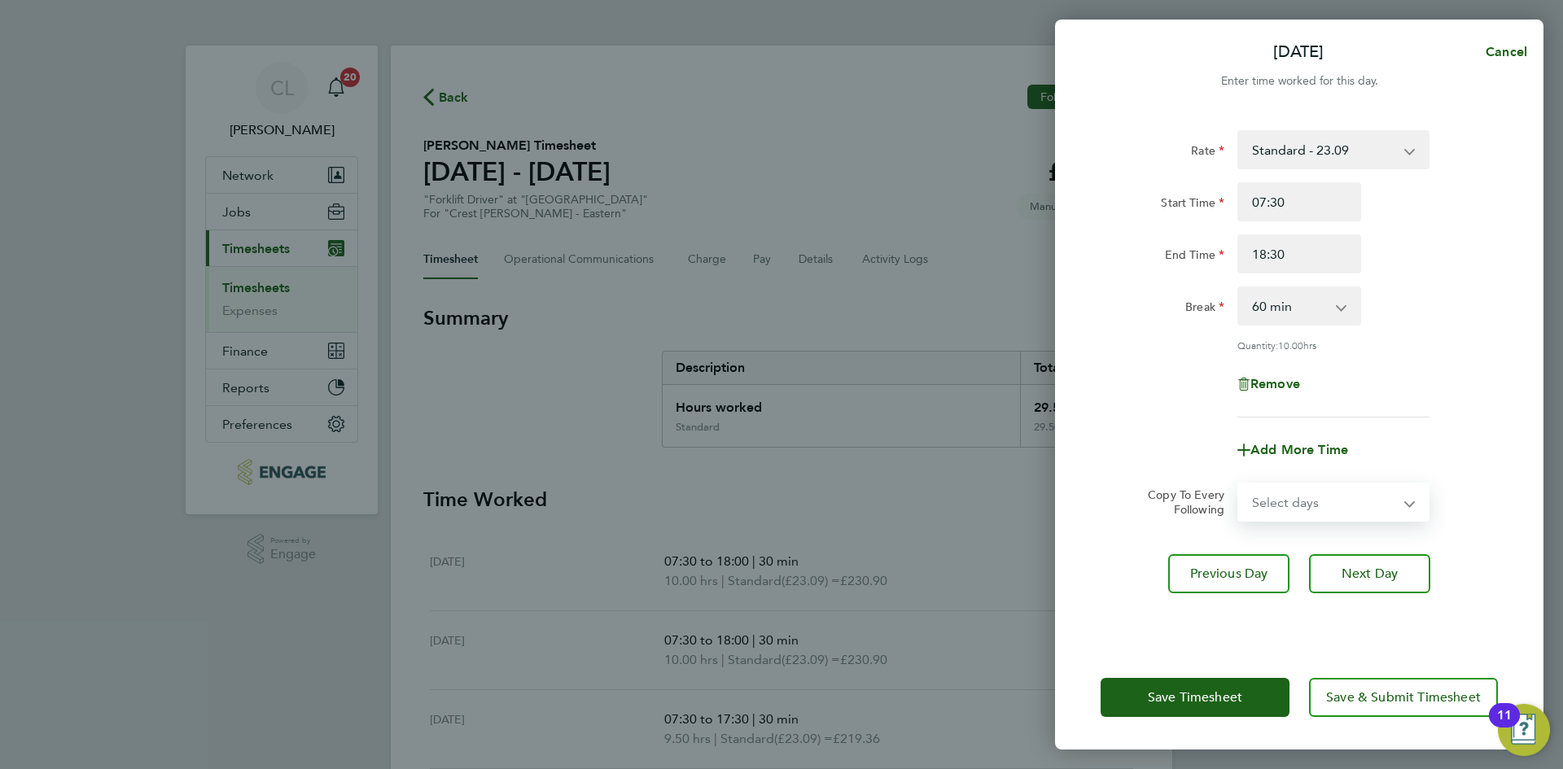
select select "FRI"
click at [1239, 484] on select "Select days Day Weekend (Sat-Sun) Friday Saturday Sunday" at bounding box center [1324, 502] width 171 height 36
select select "2025-09-21"
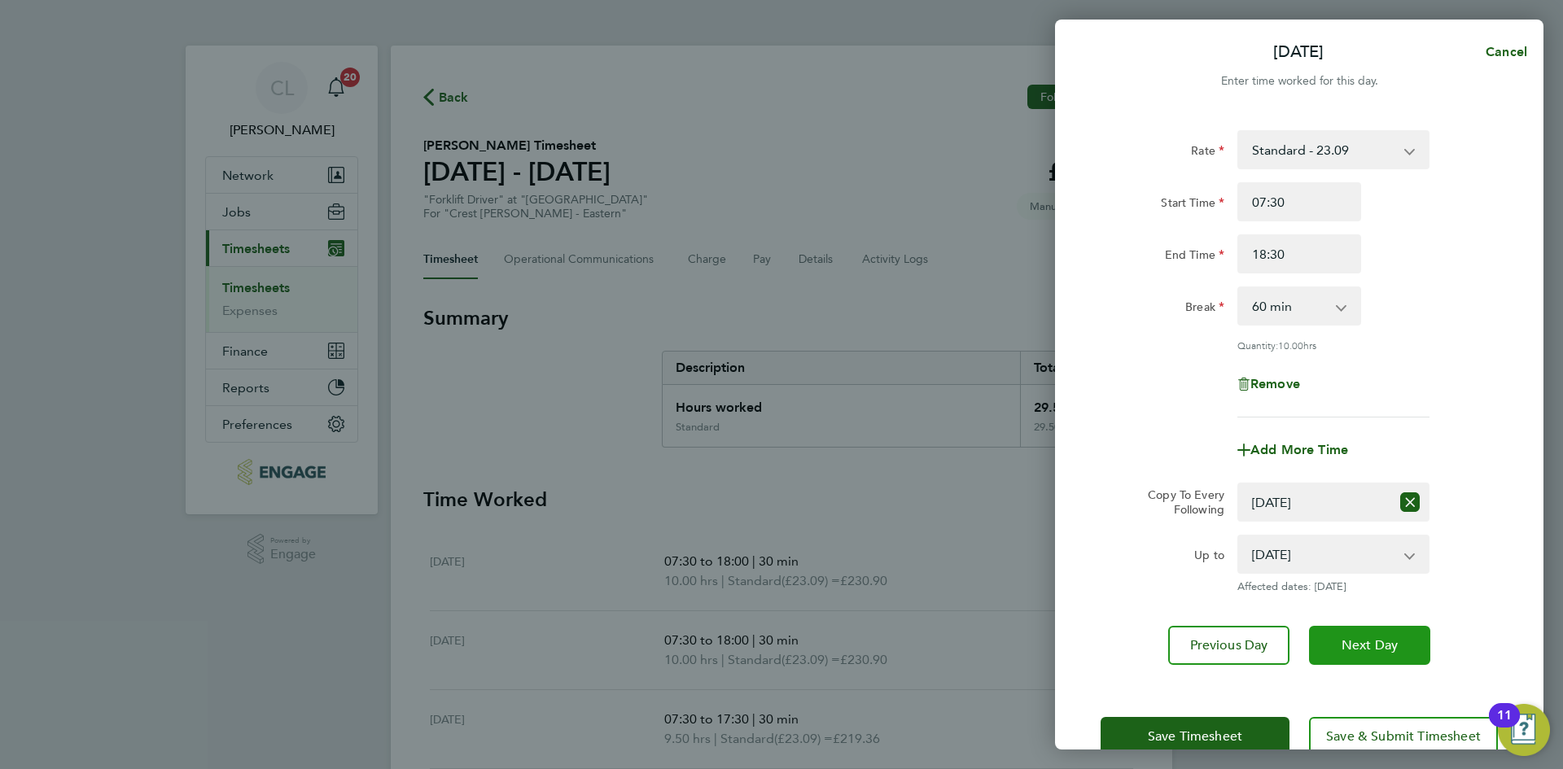
click at [1403, 649] on button "Next Day" at bounding box center [1369, 645] width 121 height 39
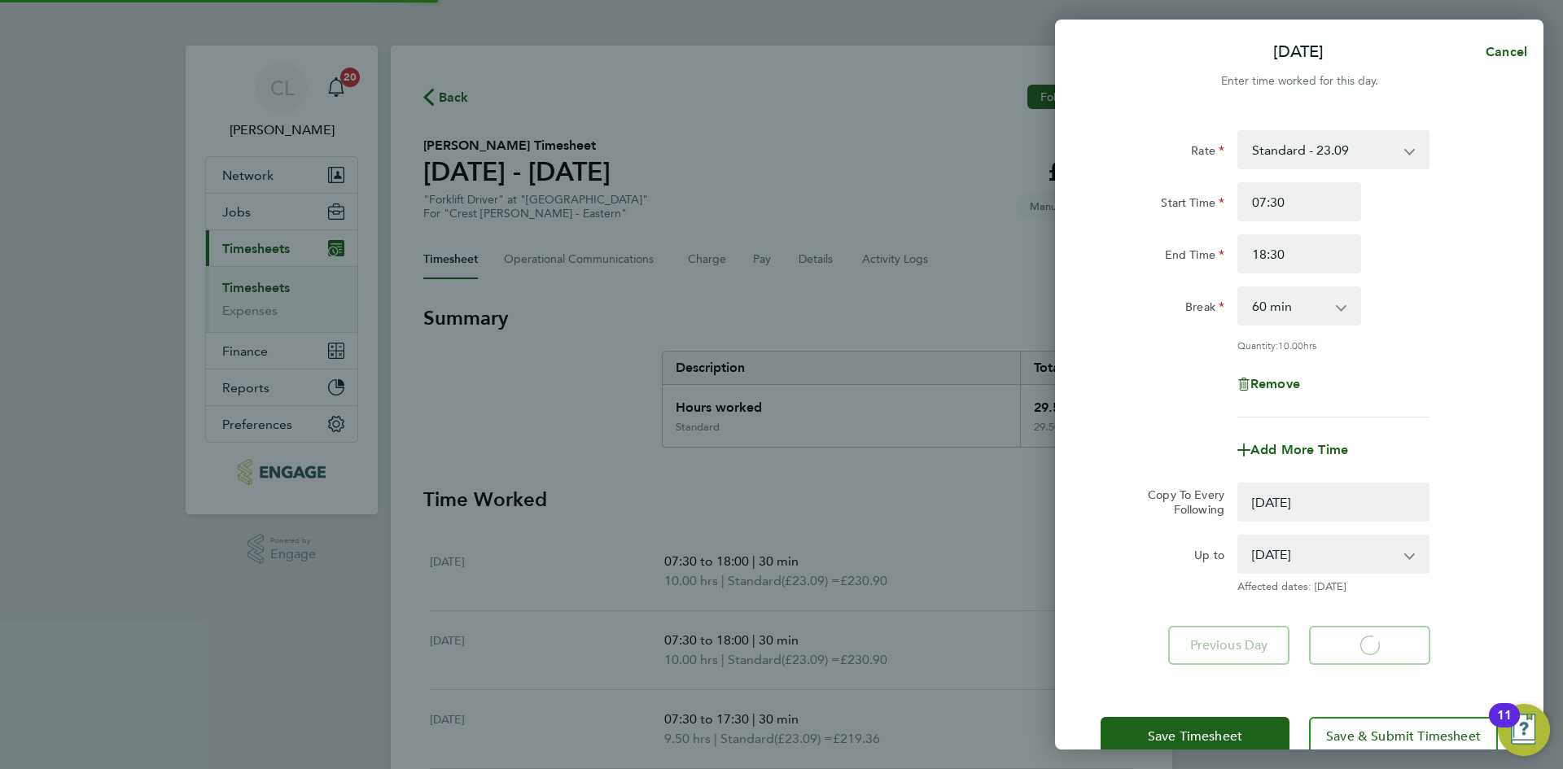
select select "0: null"
select select "60"
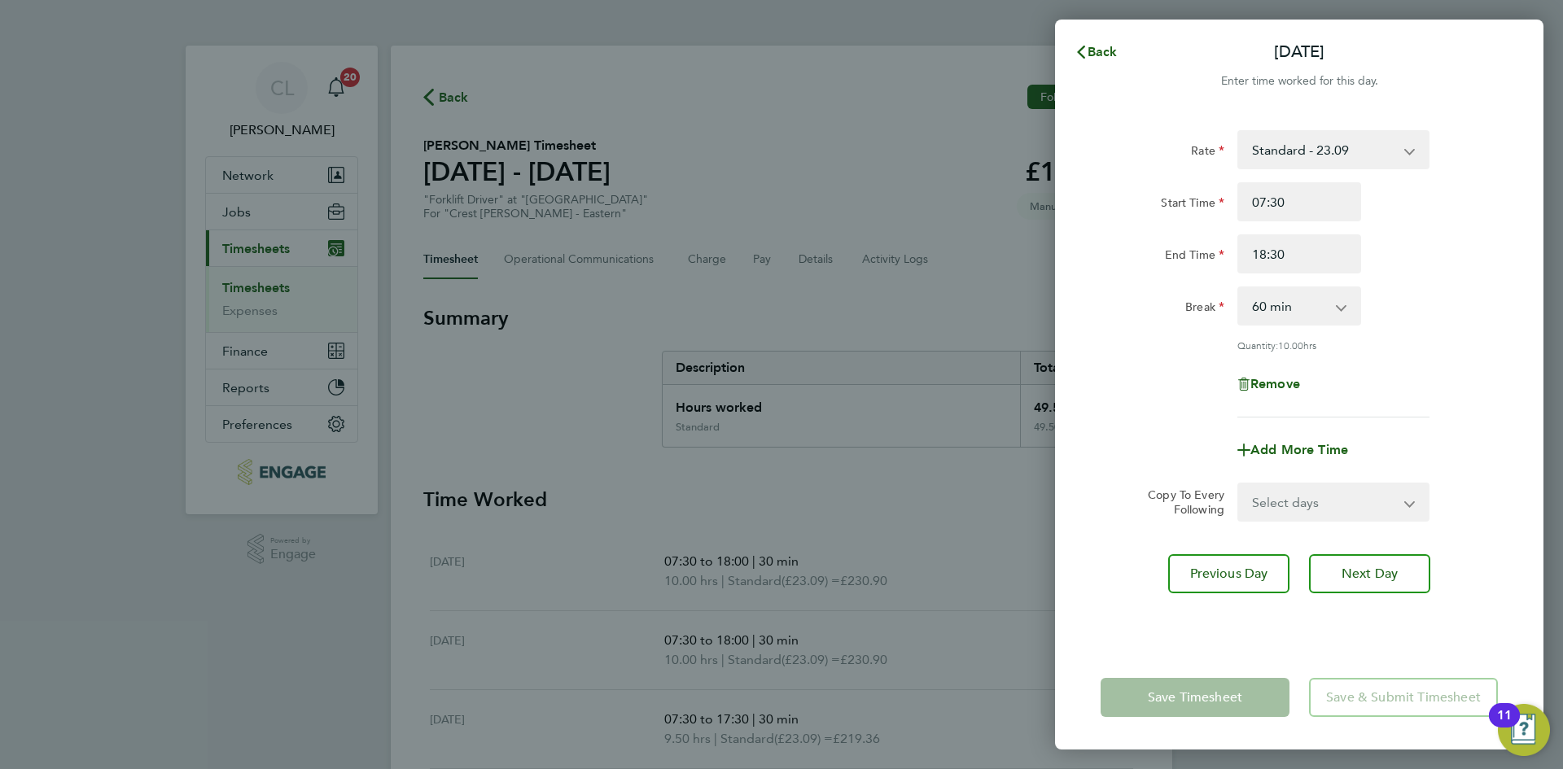
click at [1345, 496] on select "Select days Day Weekend (Sat-Sun) Saturday Sunday" at bounding box center [1324, 502] width 171 height 36
select select "SAT"
click at [1239, 484] on select "Select days Day Weekend (Sat-Sun) Saturday Sunday" at bounding box center [1324, 502] width 171 height 36
select select "2025-09-21"
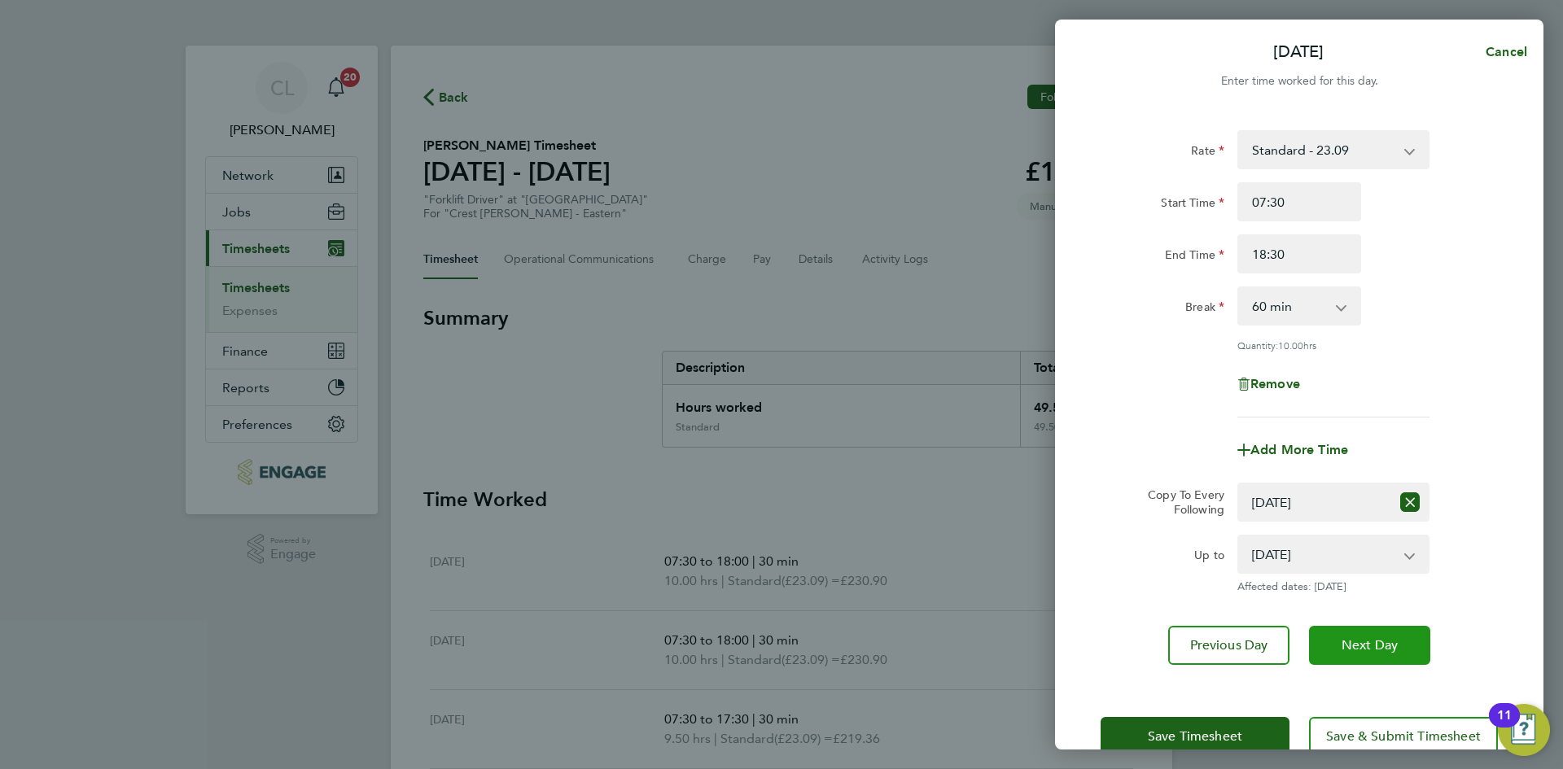
click at [1380, 640] on span "Next Day" at bounding box center [1369, 645] width 56 height 16
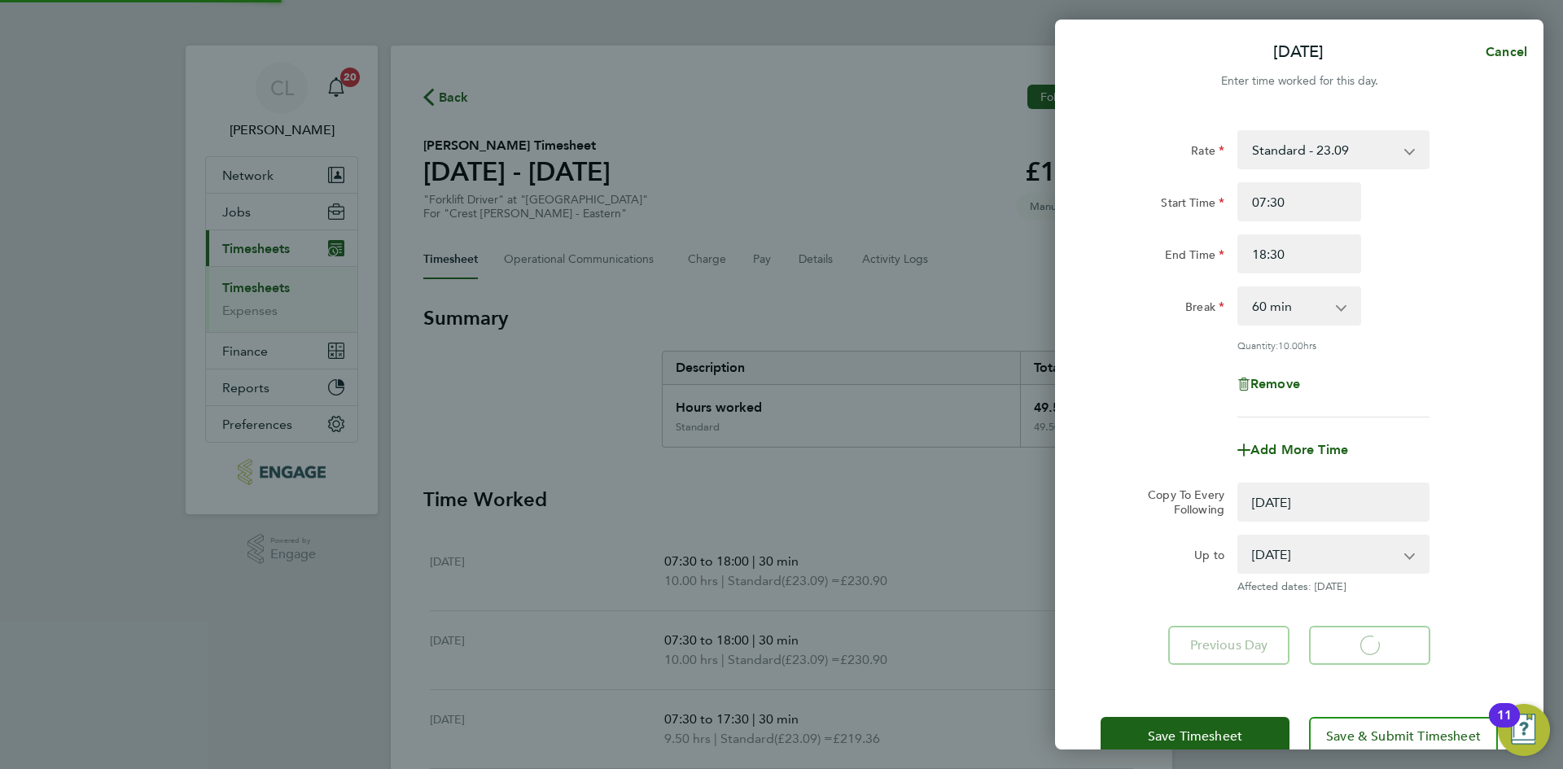
select select "0: null"
select select "60"
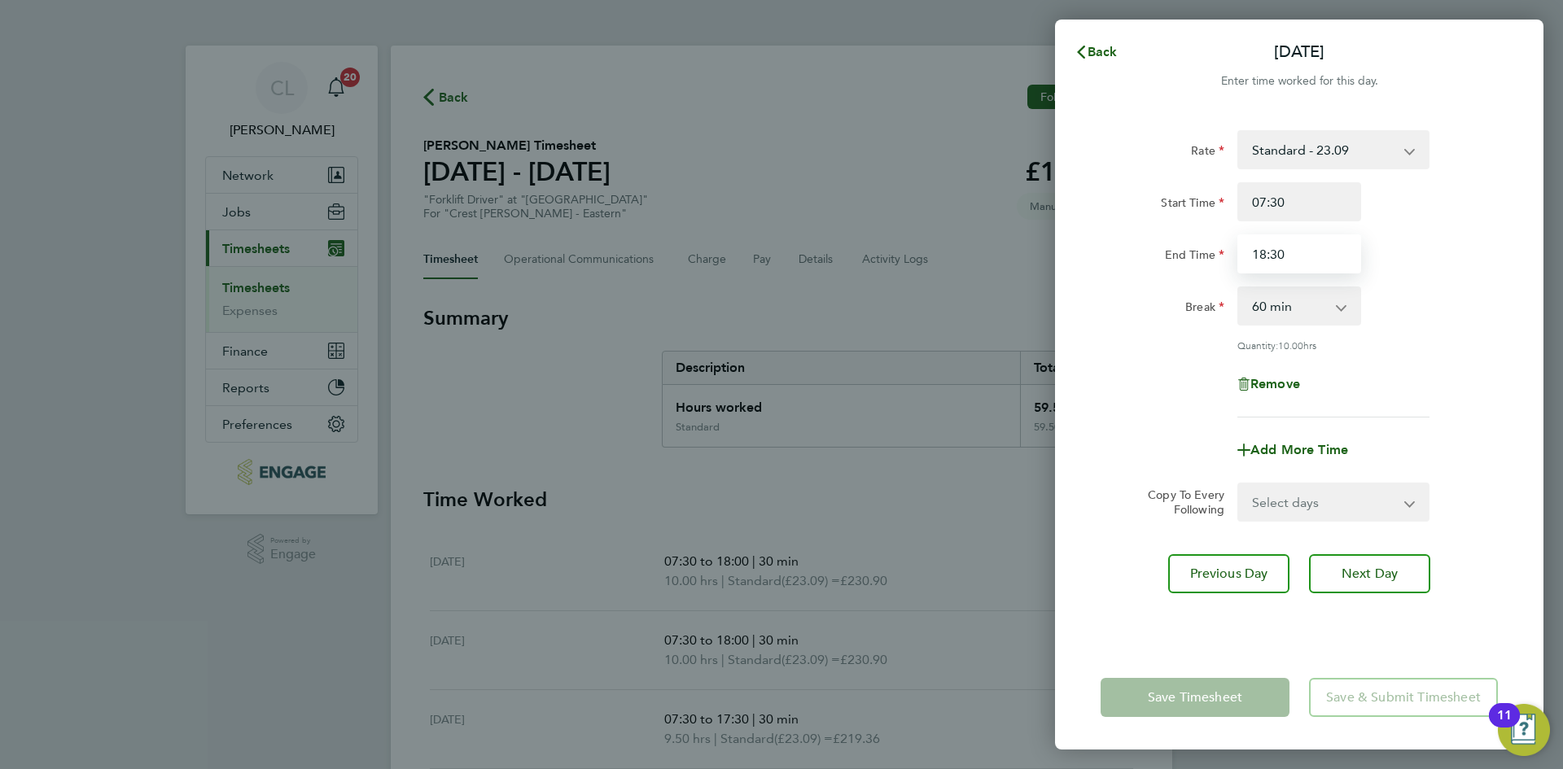
drag, startPoint x: 1348, startPoint y: 256, endPoint x: 1240, endPoint y: 243, distance: 109.0
click at [1240, 243] on input "18:30" at bounding box center [1299, 253] width 124 height 39
drag, startPoint x: 1314, startPoint y: 253, endPoint x: 1333, endPoint y: 272, distance: 26.5
click at [1314, 253] on input "End Time" at bounding box center [1299, 253] width 124 height 39
type input "17:30"
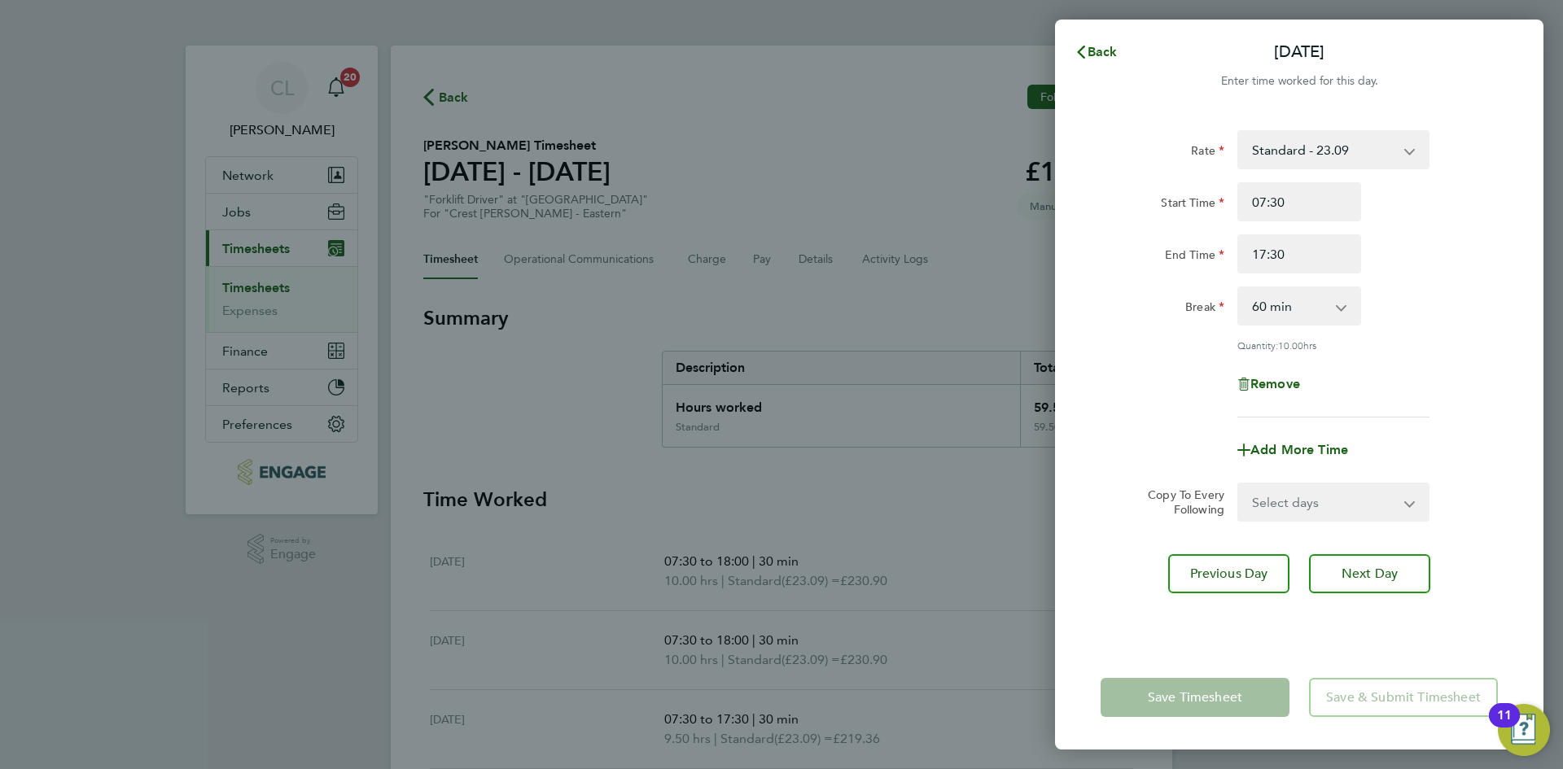
click at [1458, 334] on div "Rate Standard - 23.09 Start Time 07:30 End Time 17:30 Break 0 min 15 min 30 min…" at bounding box center [1298, 273] width 397 height 287
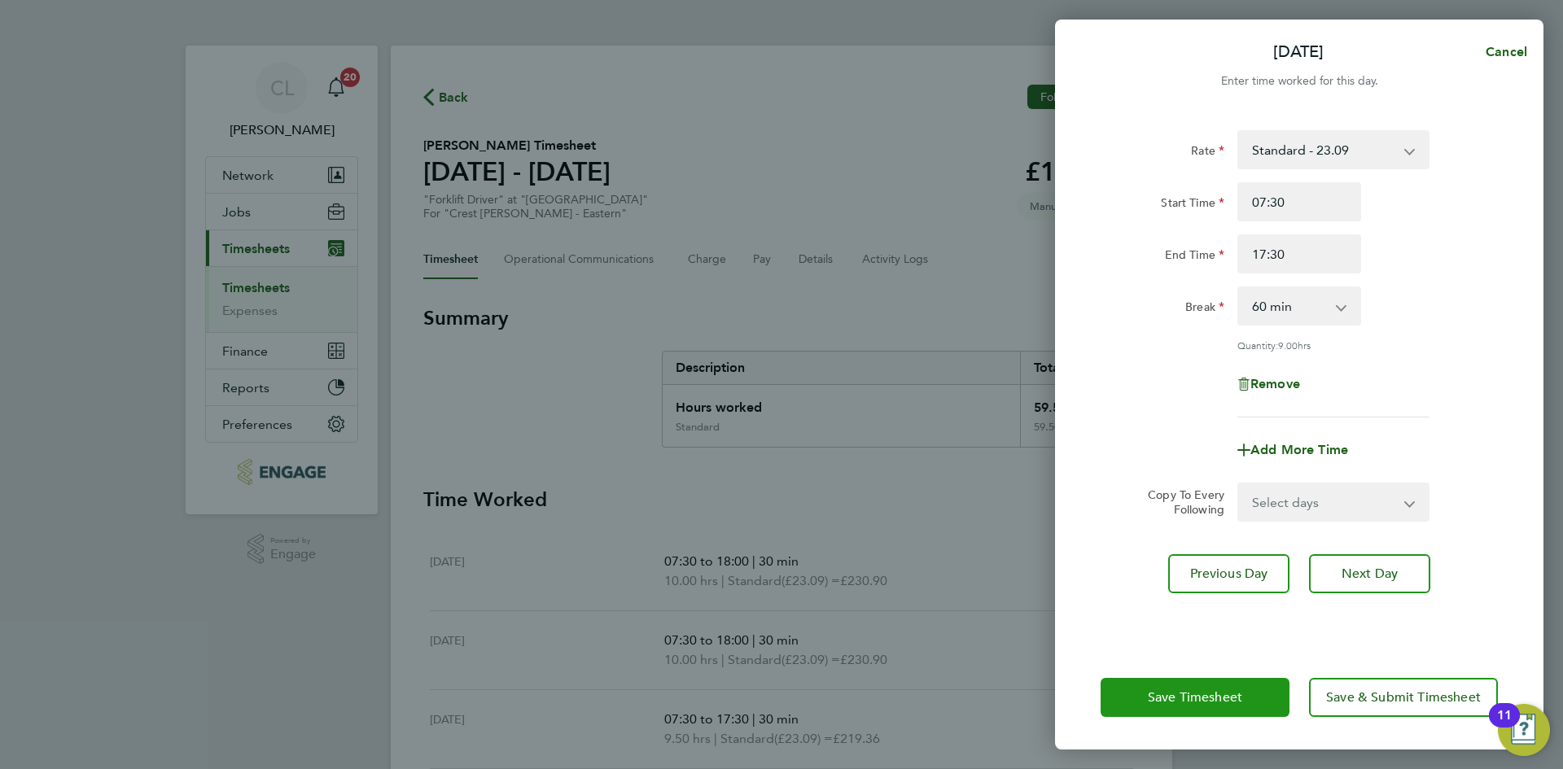
click at [1148, 713] on button "Save Timesheet" at bounding box center [1194, 697] width 189 height 39
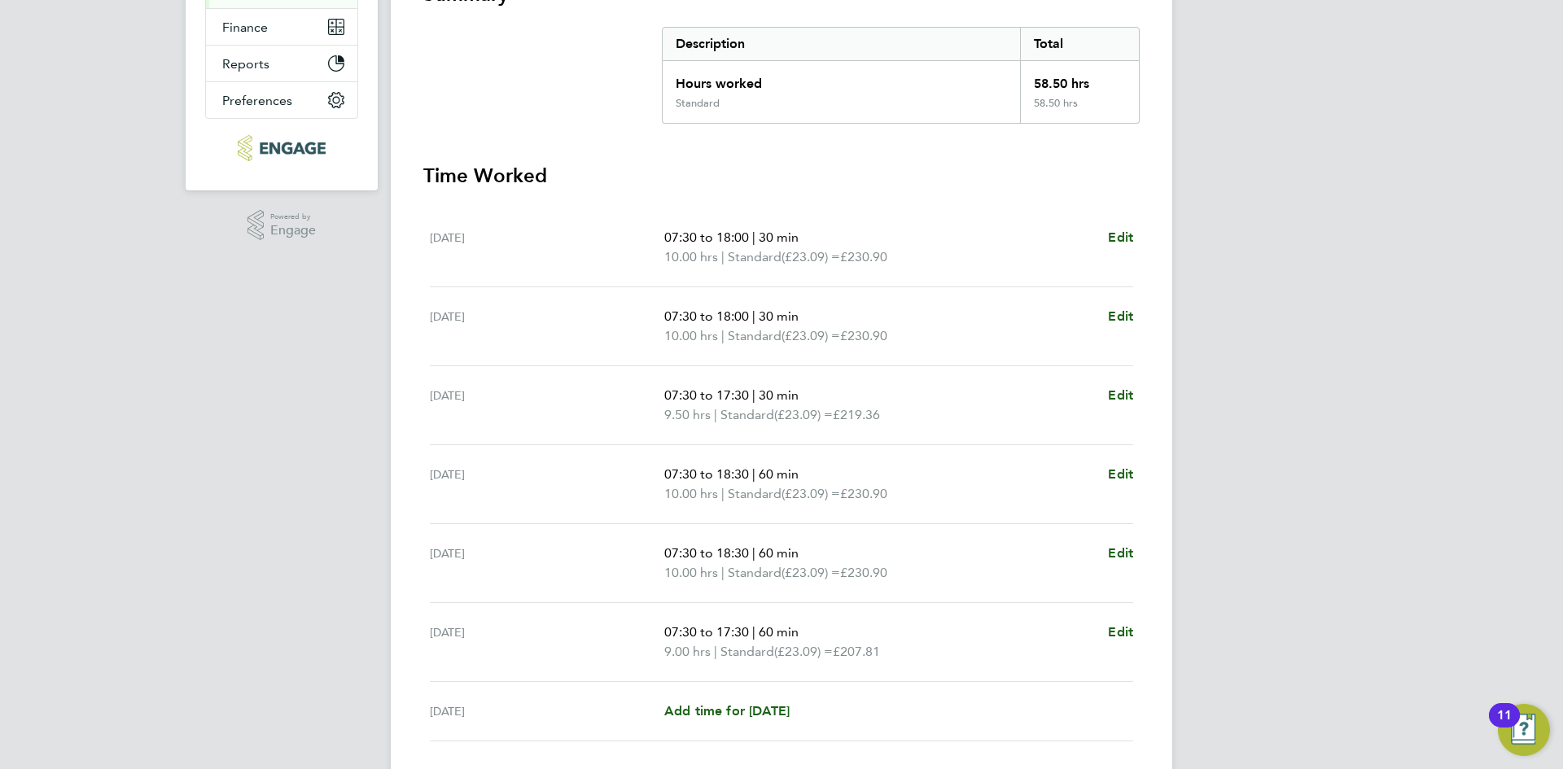
scroll to position [439, 0]
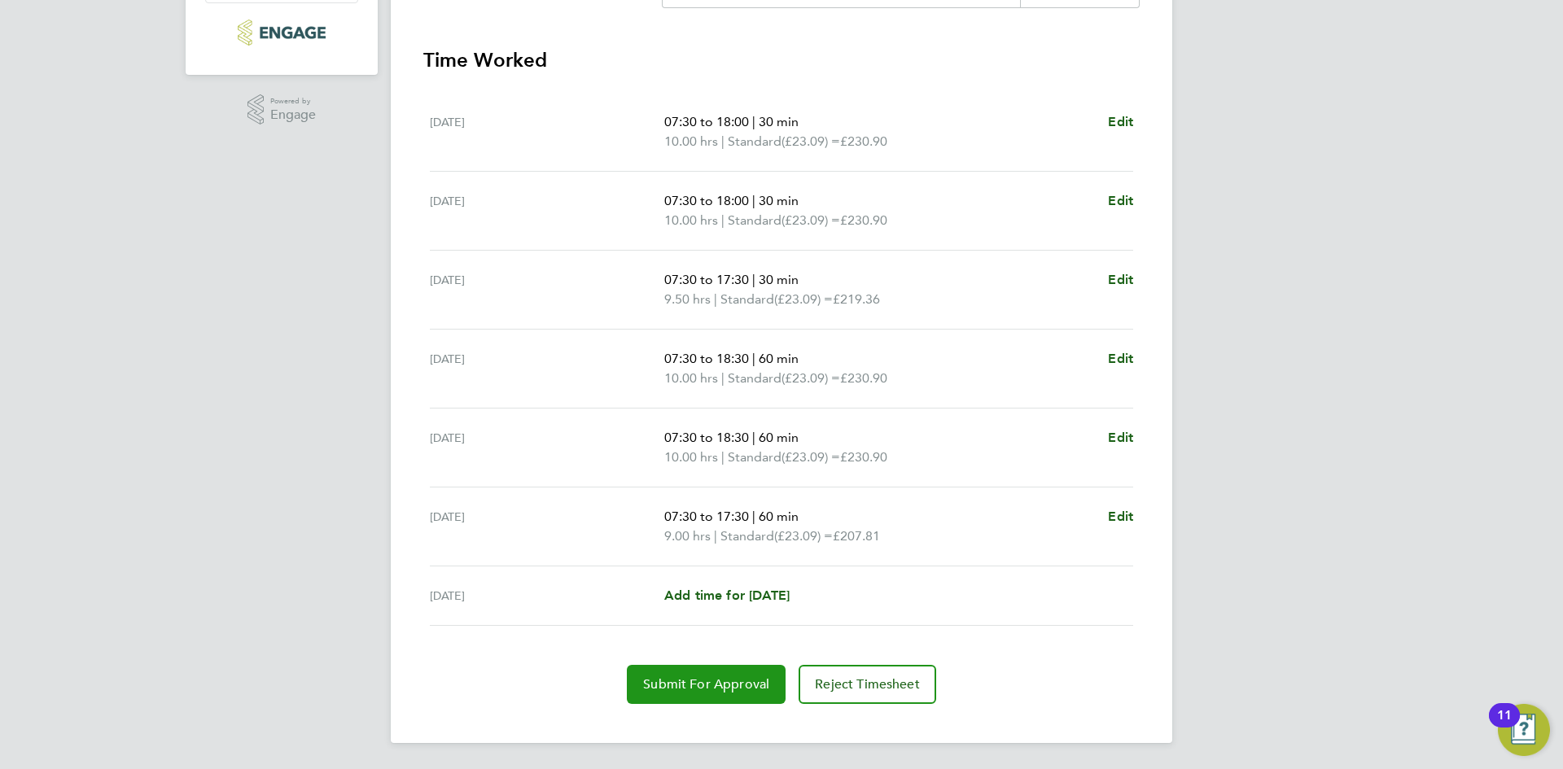
click at [711, 693] on button "Submit For Approval" at bounding box center [706, 684] width 159 height 39
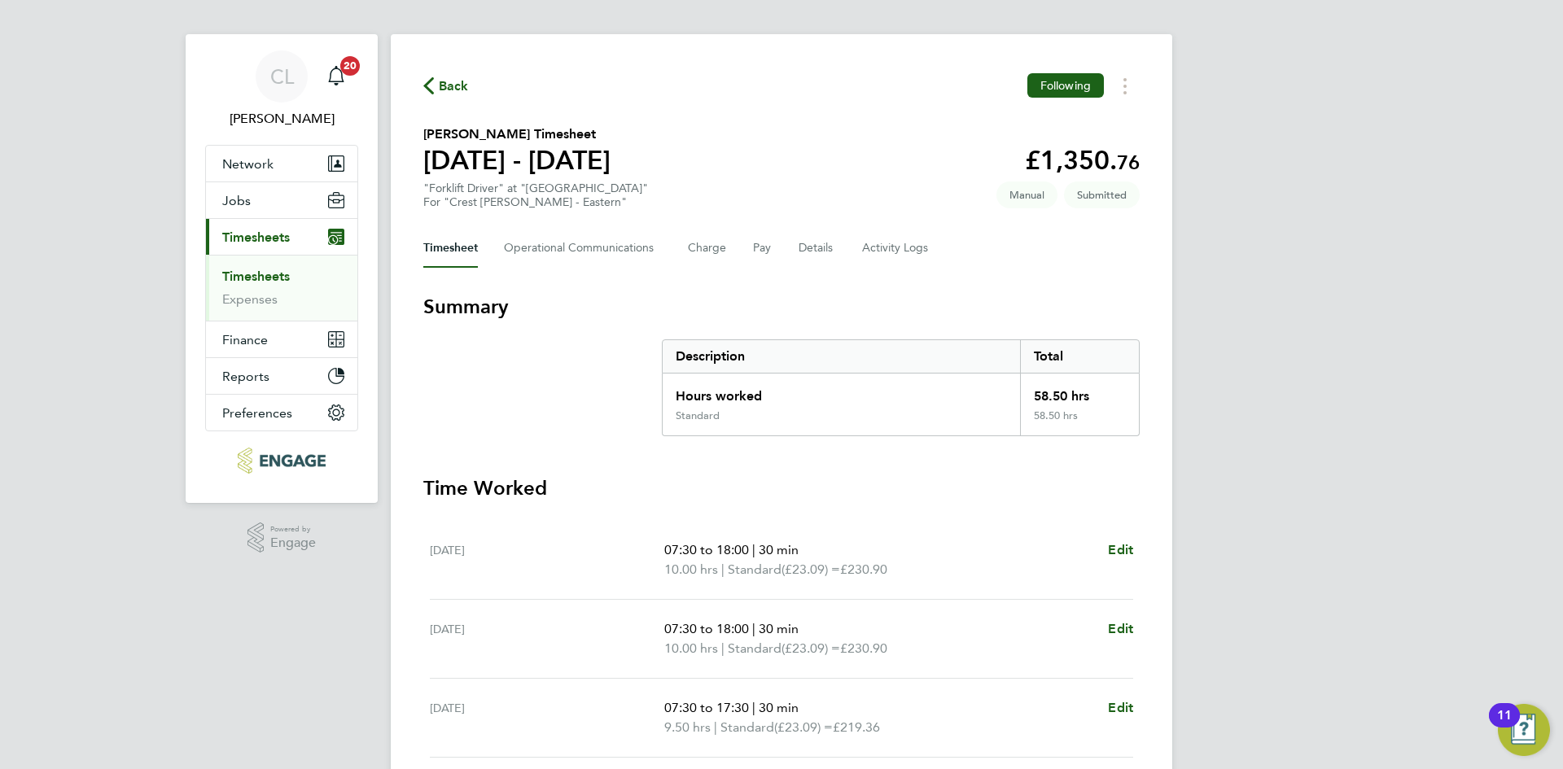
scroll to position [0, 0]
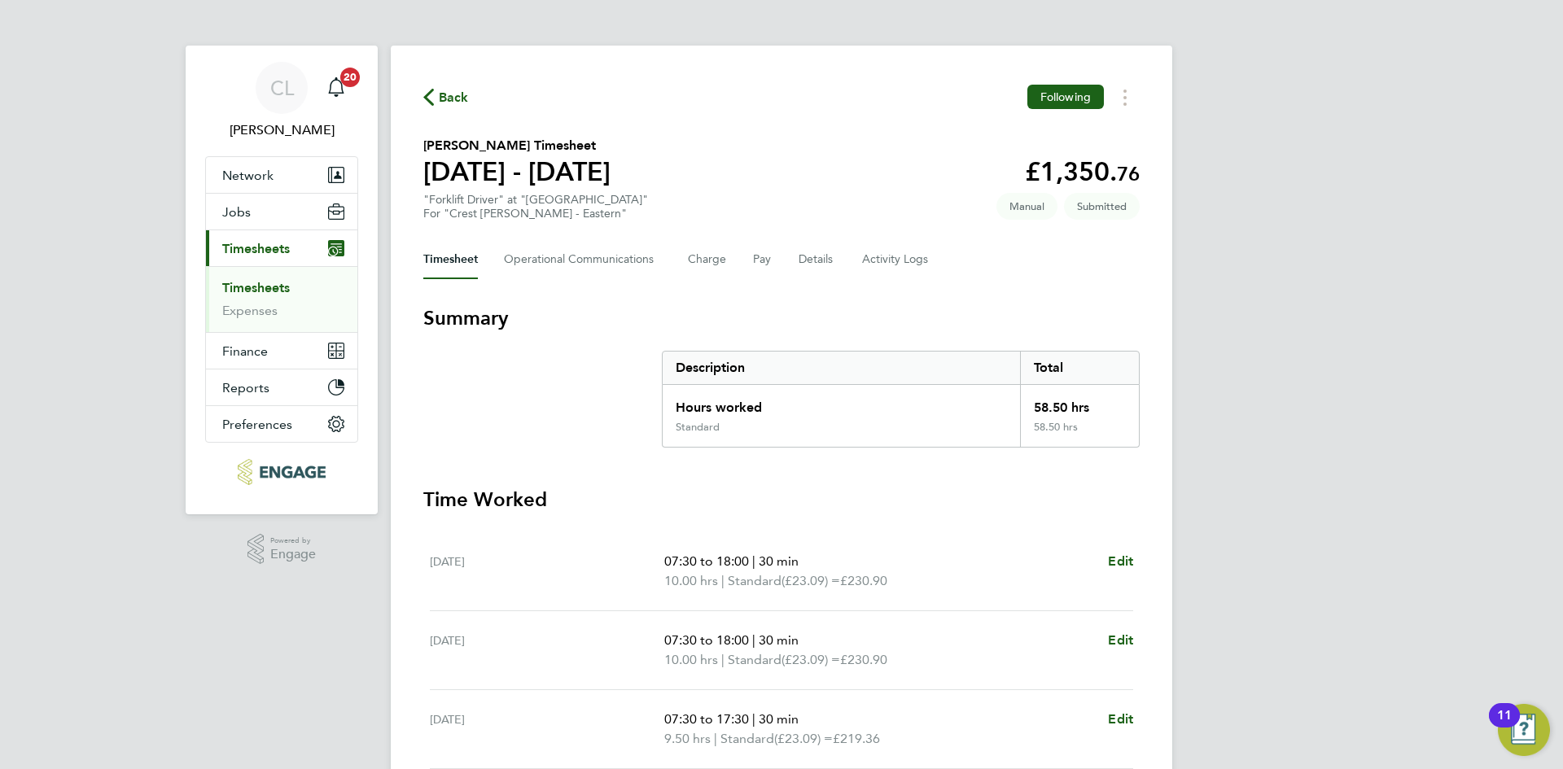
click at [439, 96] on span "Back" at bounding box center [454, 98] width 30 height 20
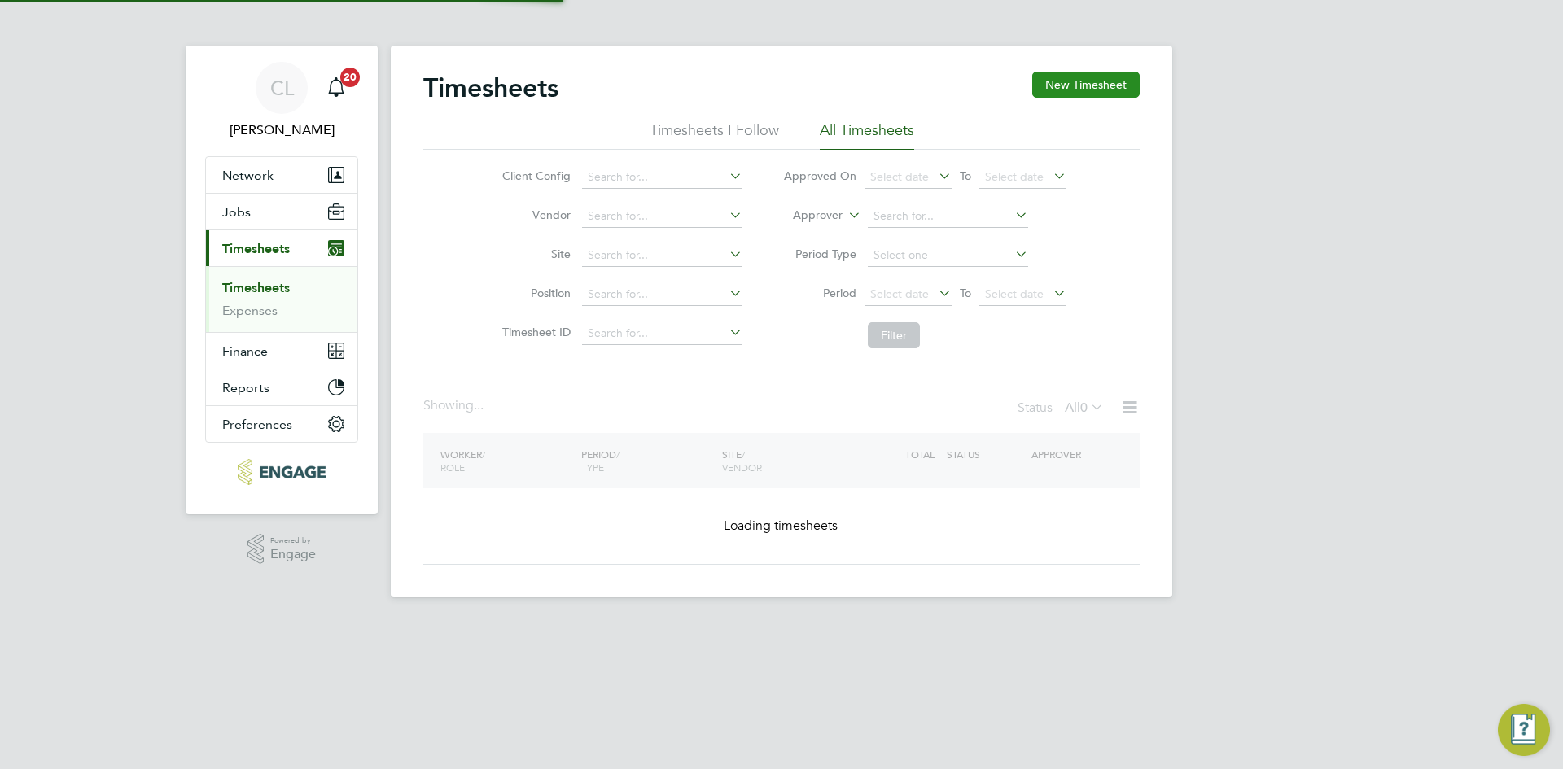
click at [1065, 76] on button "New Timesheet" at bounding box center [1085, 85] width 107 height 26
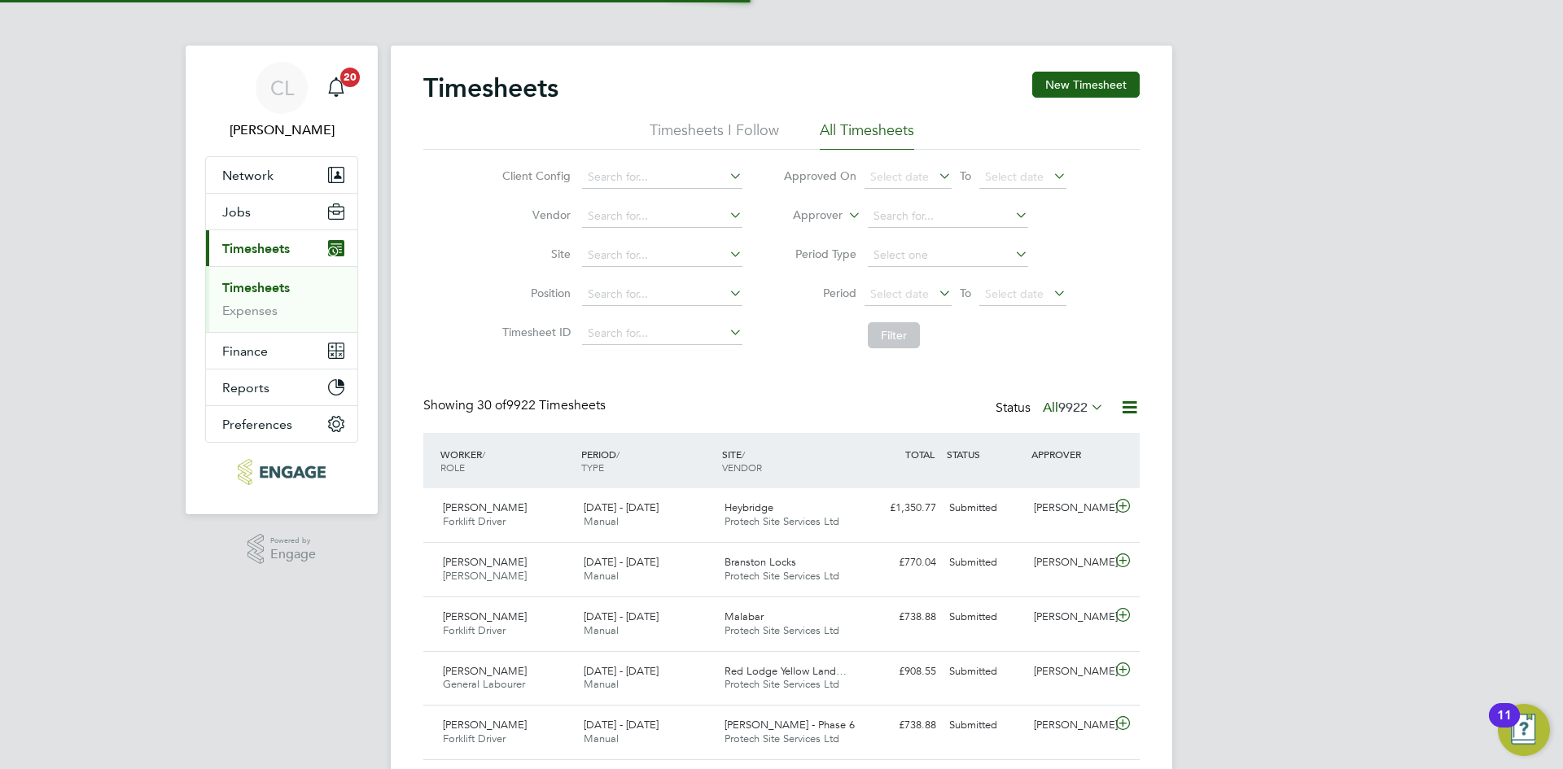
scroll to position [42, 142]
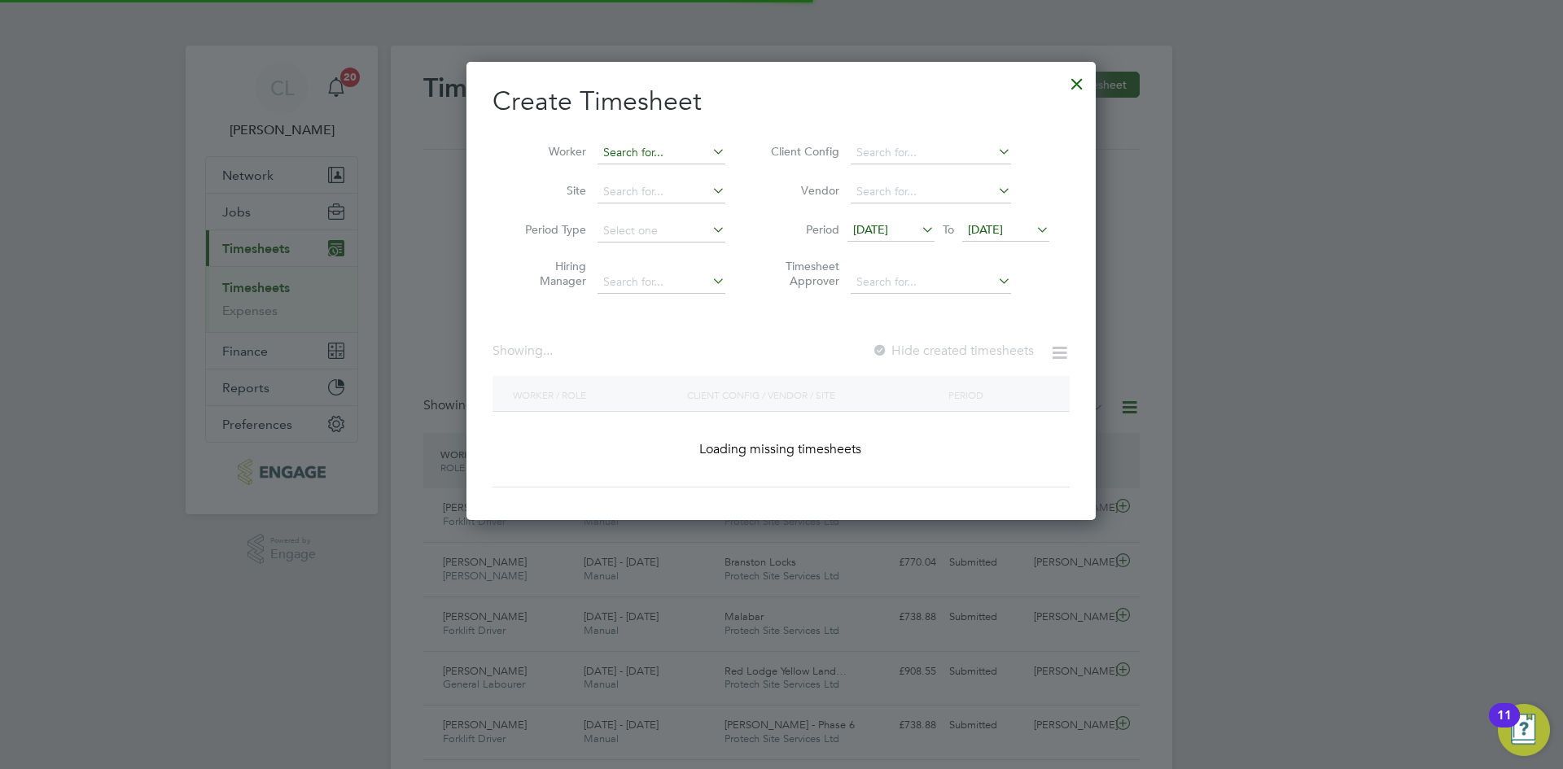
click at [671, 150] on input at bounding box center [661, 153] width 128 height 23
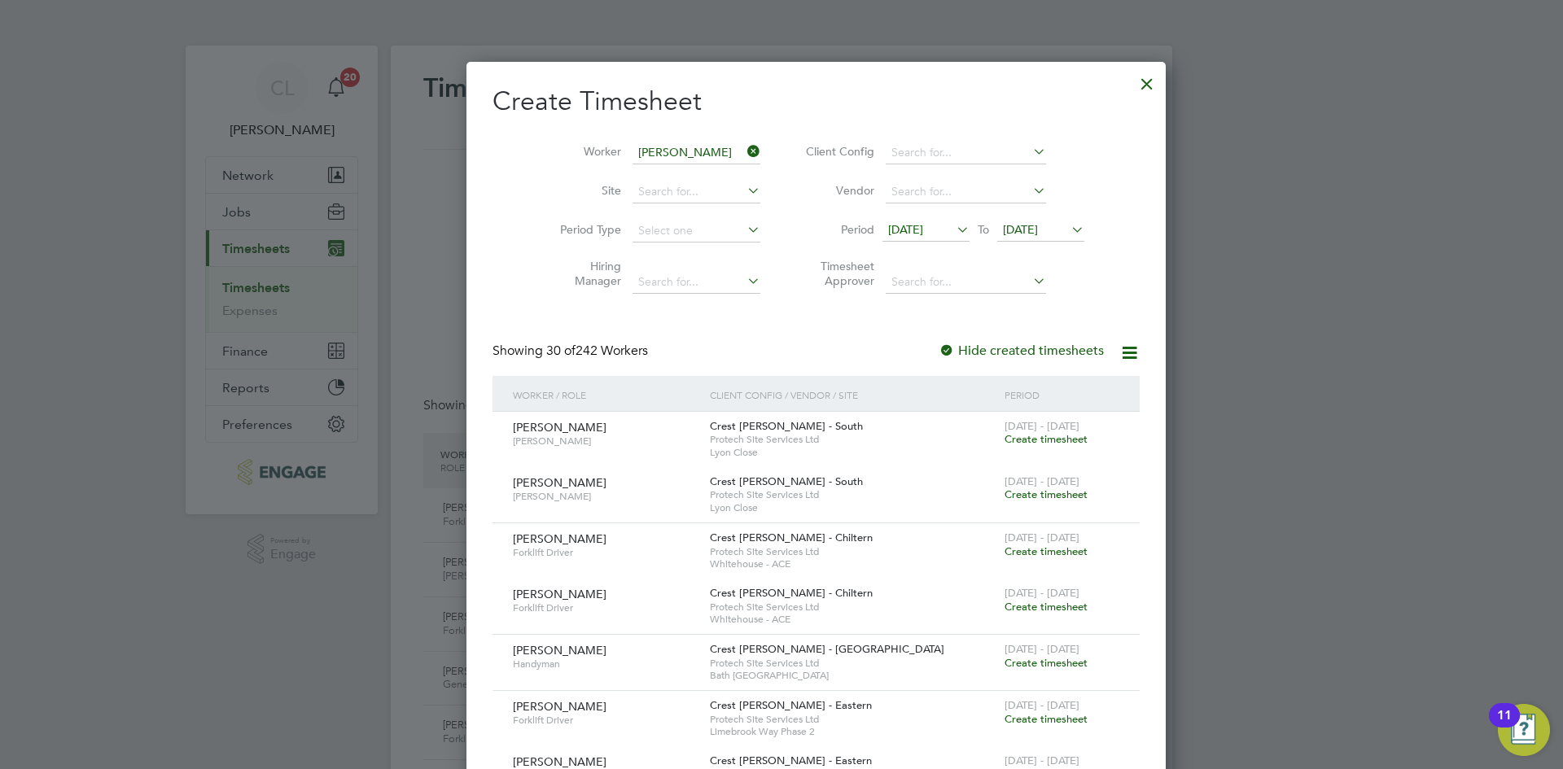
click at [670, 166] on li "Andrew Har wood" at bounding box center [676, 175] width 159 height 22
type input "Andrew Harwood"
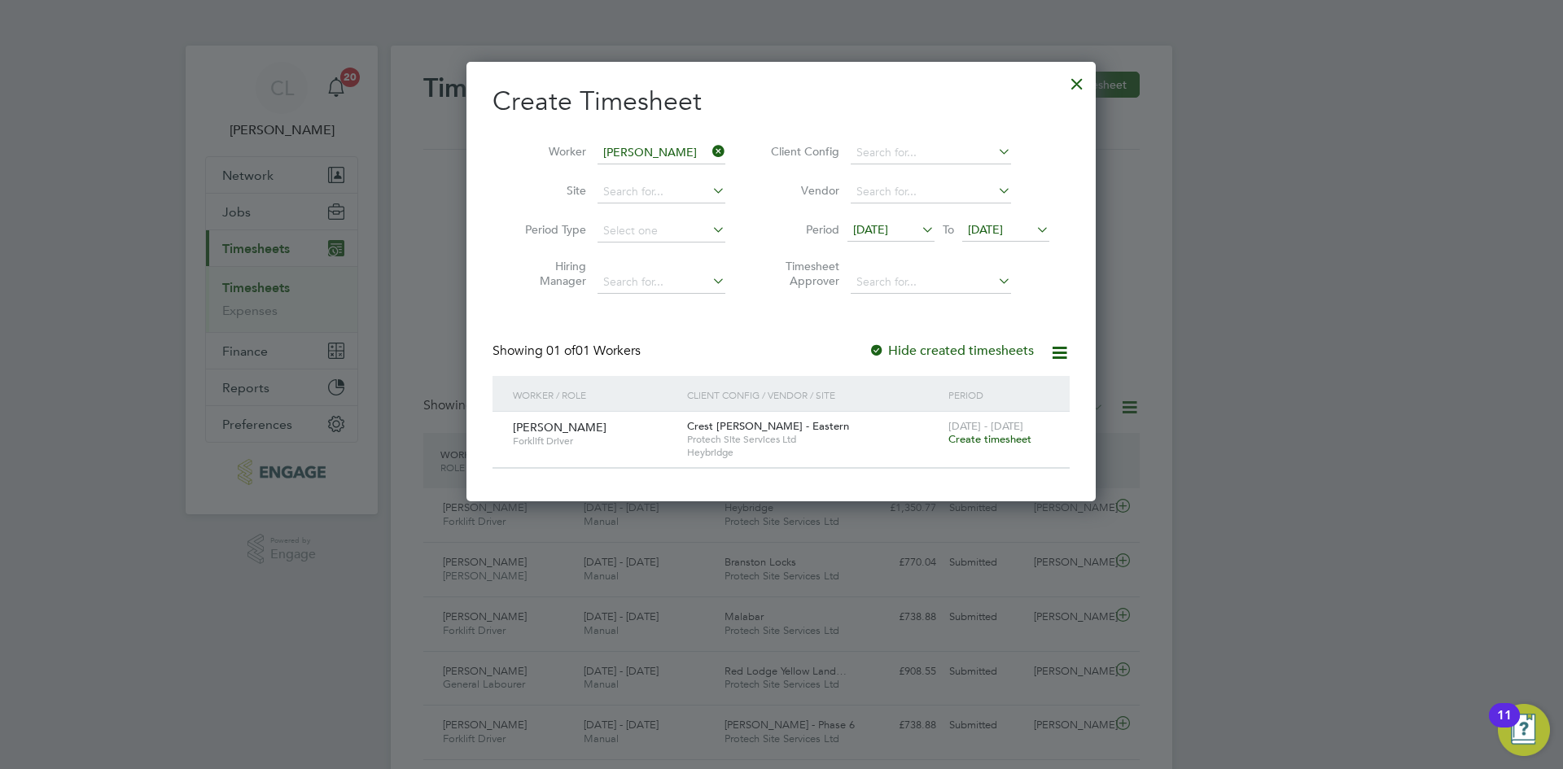
click at [986, 432] on span "Create timesheet" at bounding box center [989, 439] width 83 height 14
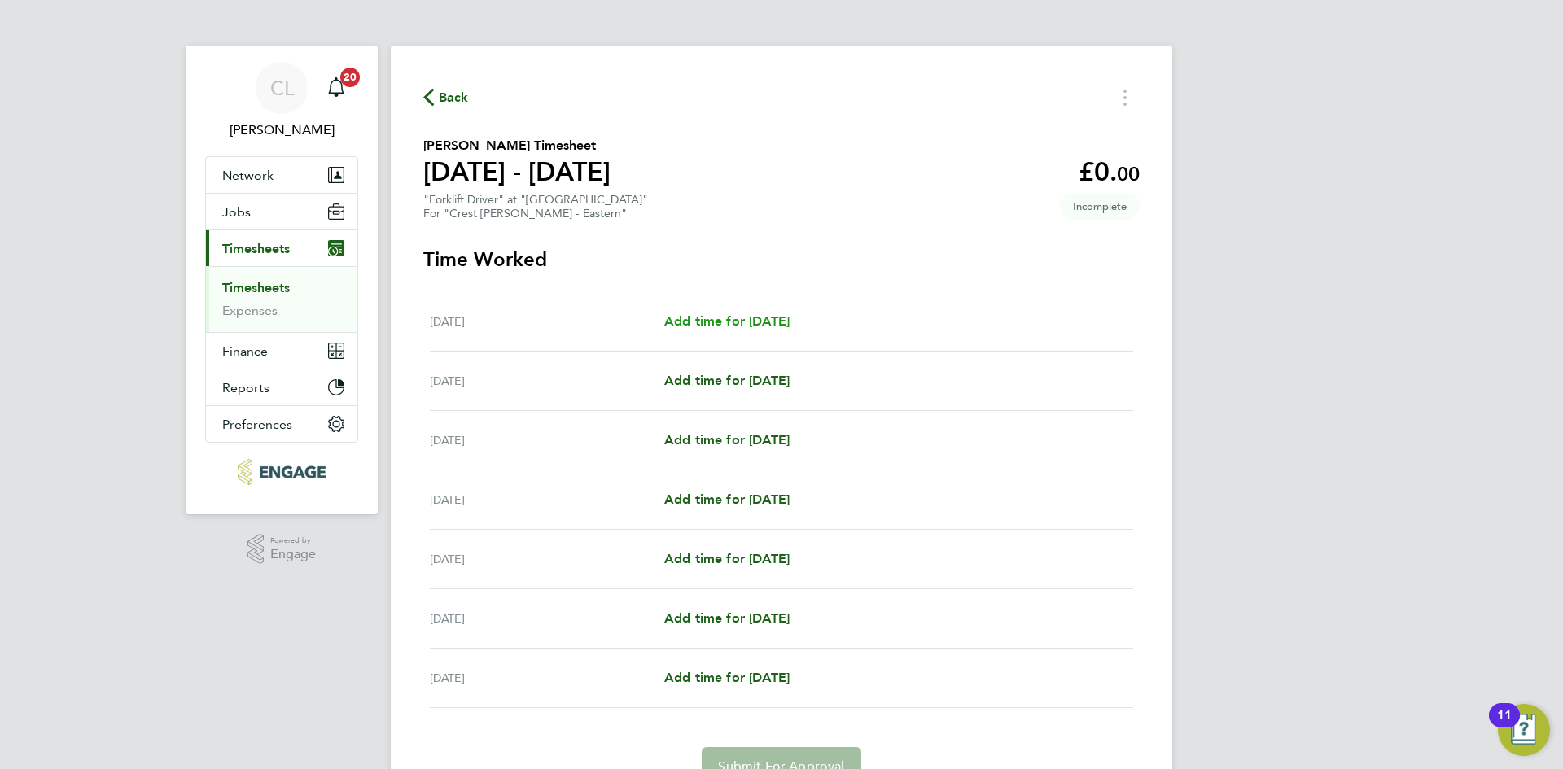
click at [755, 315] on span "Add time for Mon 15 Sep" at bounding box center [726, 320] width 125 height 15
select select "30"
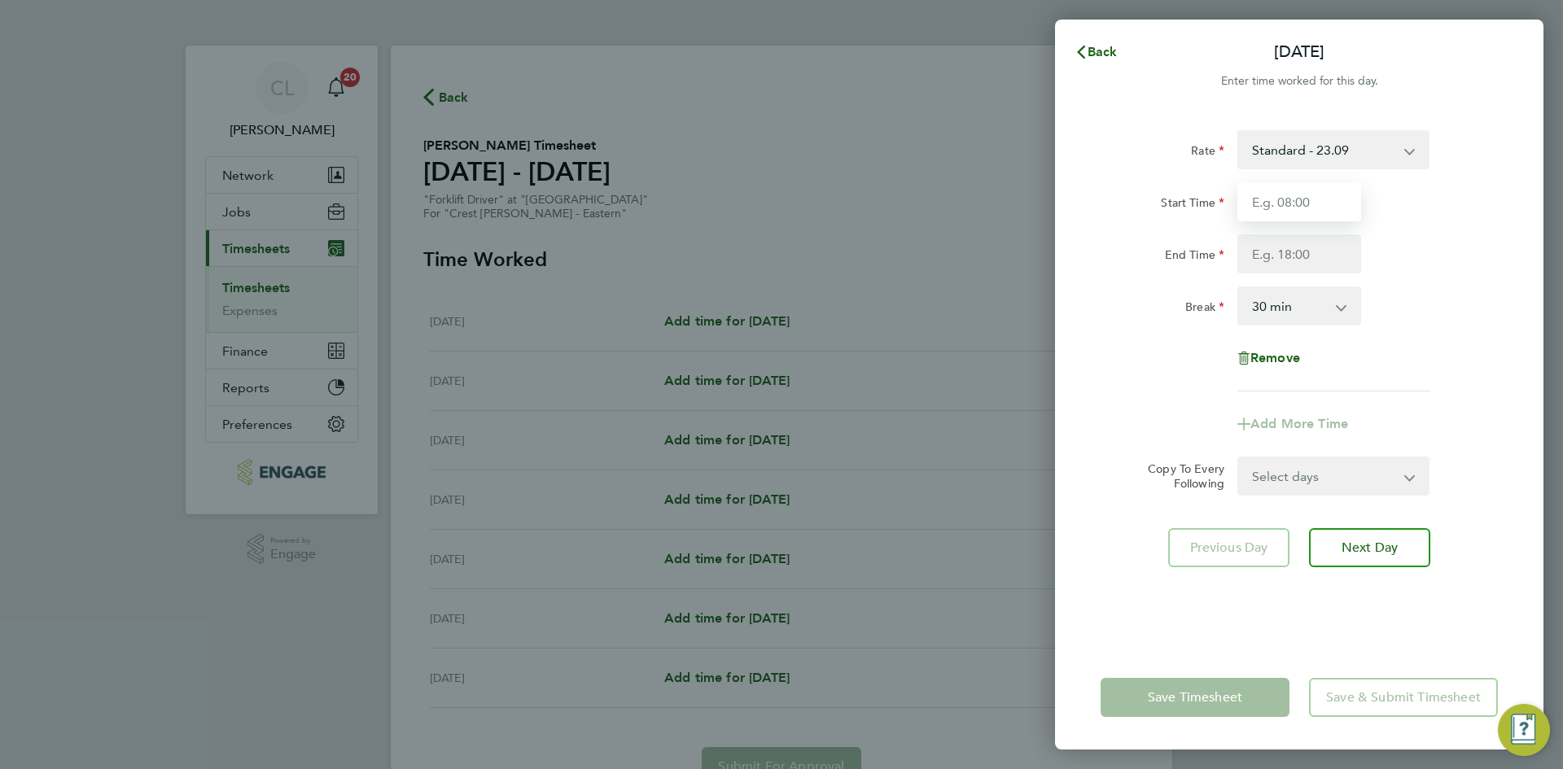
drag, startPoint x: 1264, startPoint y: 206, endPoint x: 1282, endPoint y: 221, distance: 23.7
click at [1264, 206] on input "Start Time" at bounding box center [1299, 201] width 124 height 39
type input "07:30"
click at [1319, 261] on input "End Time" at bounding box center [1299, 253] width 124 height 39
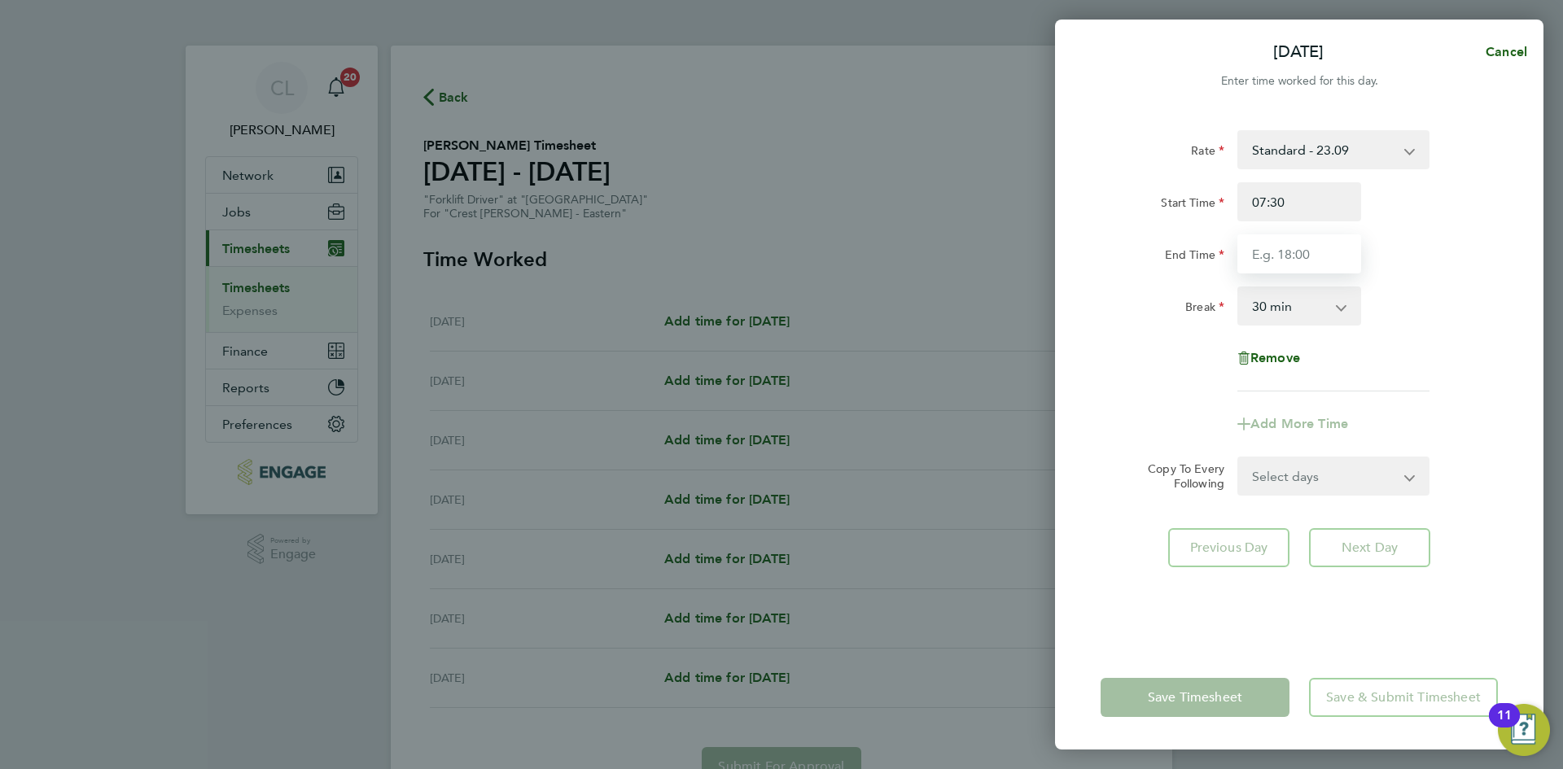
type input "17:30"
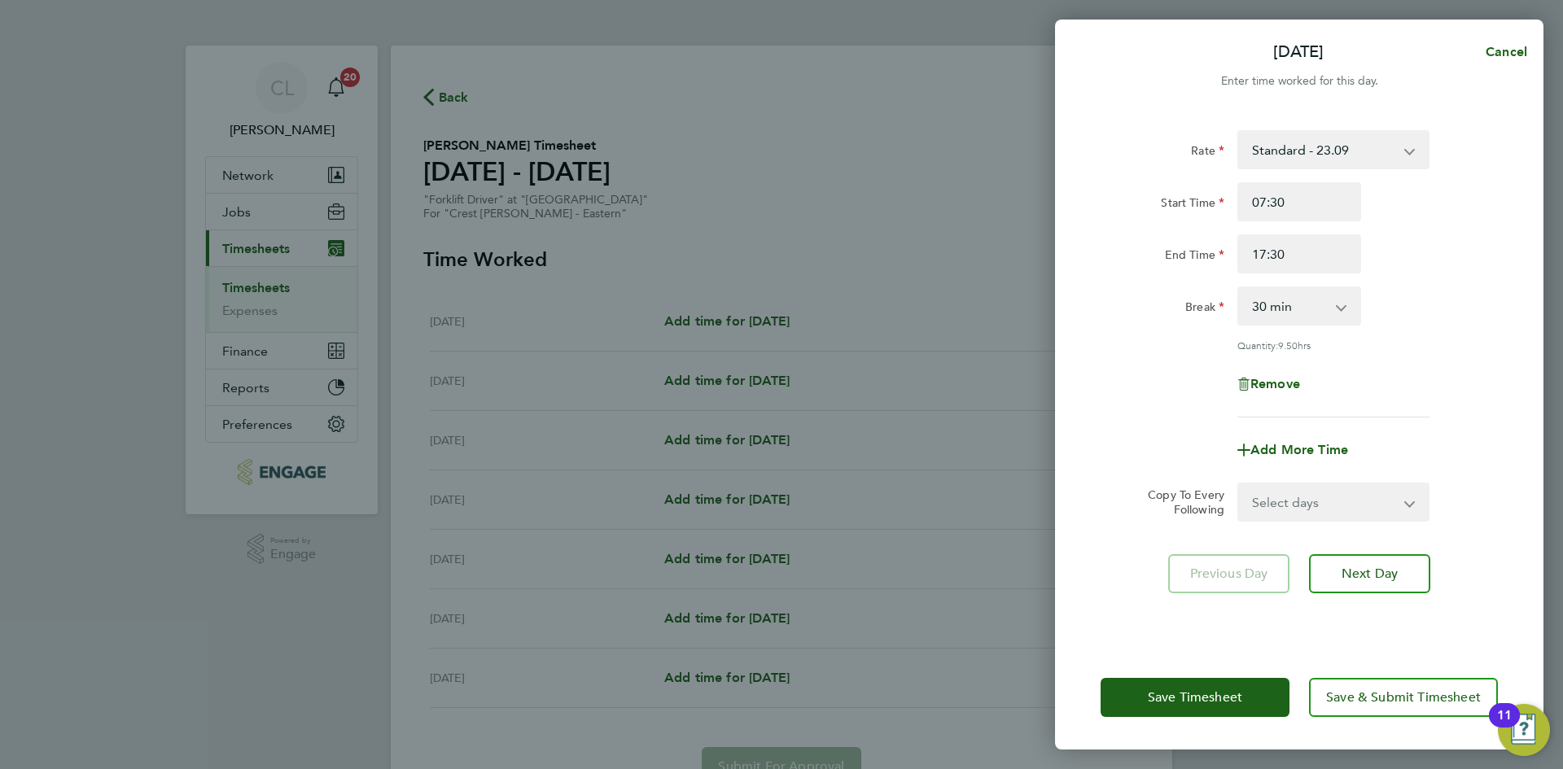
click at [1432, 302] on div "Break 0 min 15 min 30 min 45 min 60 min 75 min 90 min" at bounding box center [1299, 305] width 410 height 39
click at [1316, 291] on select "0 min 15 min 30 min 45 min 60 min 75 min 90 min" at bounding box center [1289, 306] width 101 height 36
select select "60"
click at [1239, 288] on select "0 min 15 min 30 min 45 min 60 min 75 min 90 min" at bounding box center [1289, 306] width 101 height 36
click at [1493, 348] on div "Quantity: 9.00 hrs" at bounding box center [1299, 345] width 410 height 13
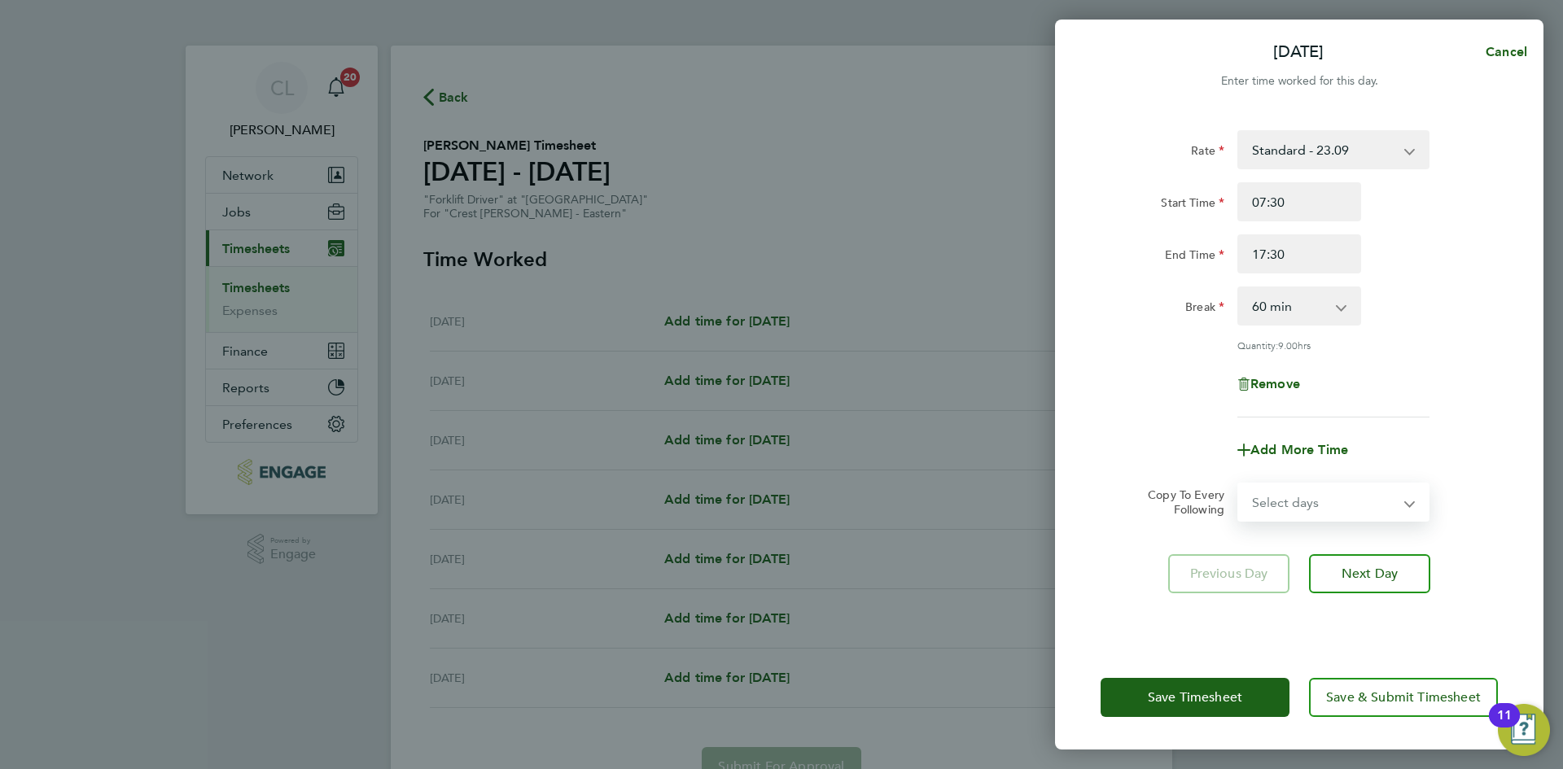
click at [1346, 505] on select "Select days Day Weekday (Mon-Fri) Weekend (Sat-Sun) Tuesday Wednesday Thursday …" at bounding box center [1324, 502] width 171 height 36
select select "WEEKDAY"
click at [1239, 484] on select "Select days Day Weekday (Mon-Fri) Weekend (Sat-Sun) Tuesday Wednesday Thursday …" at bounding box center [1324, 502] width 171 height 36
select select "2025-09-21"
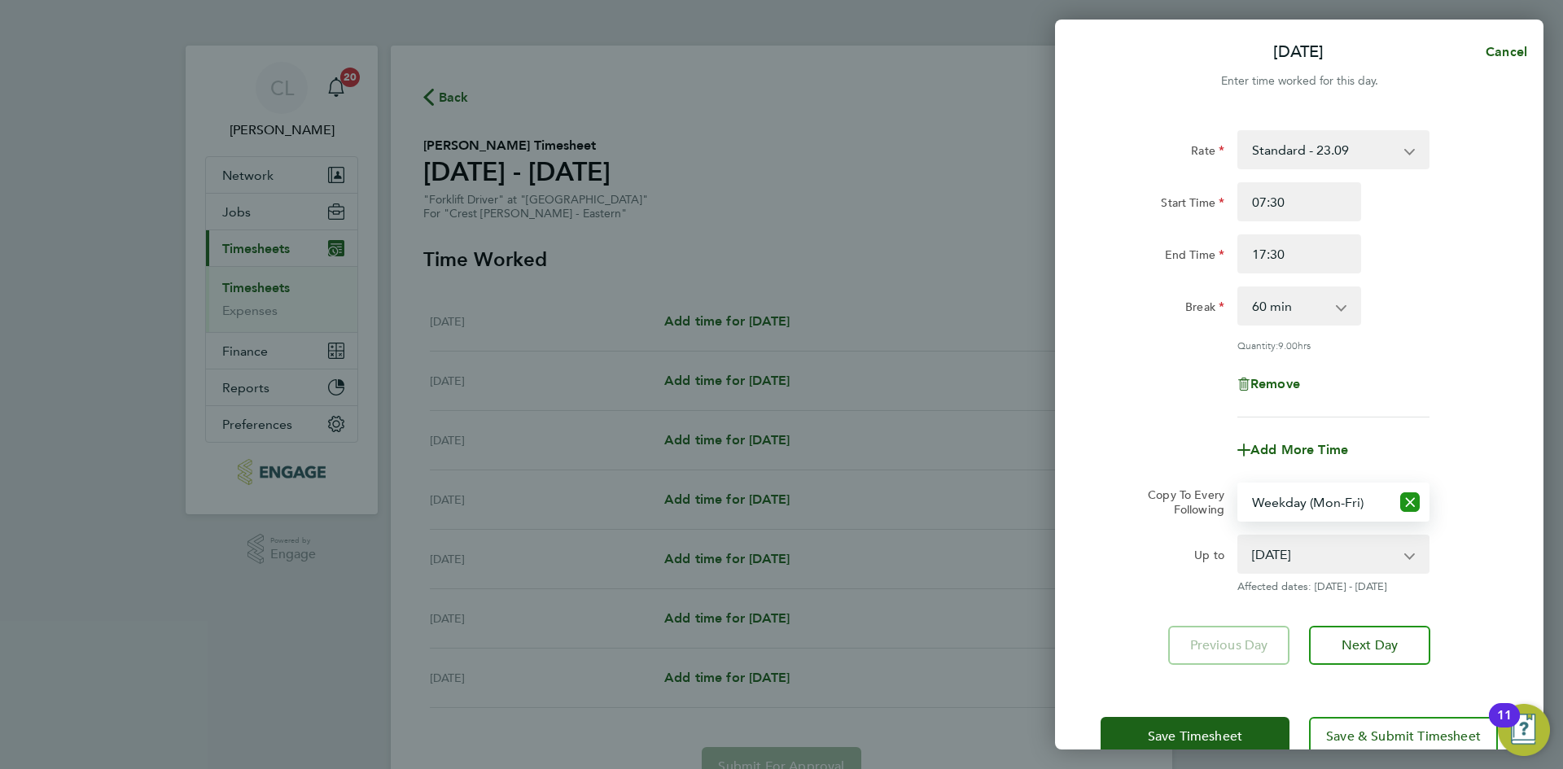
click at [1409, 514] on button "Reset selection" at bounding box center [1410, 502] width 20 height 36
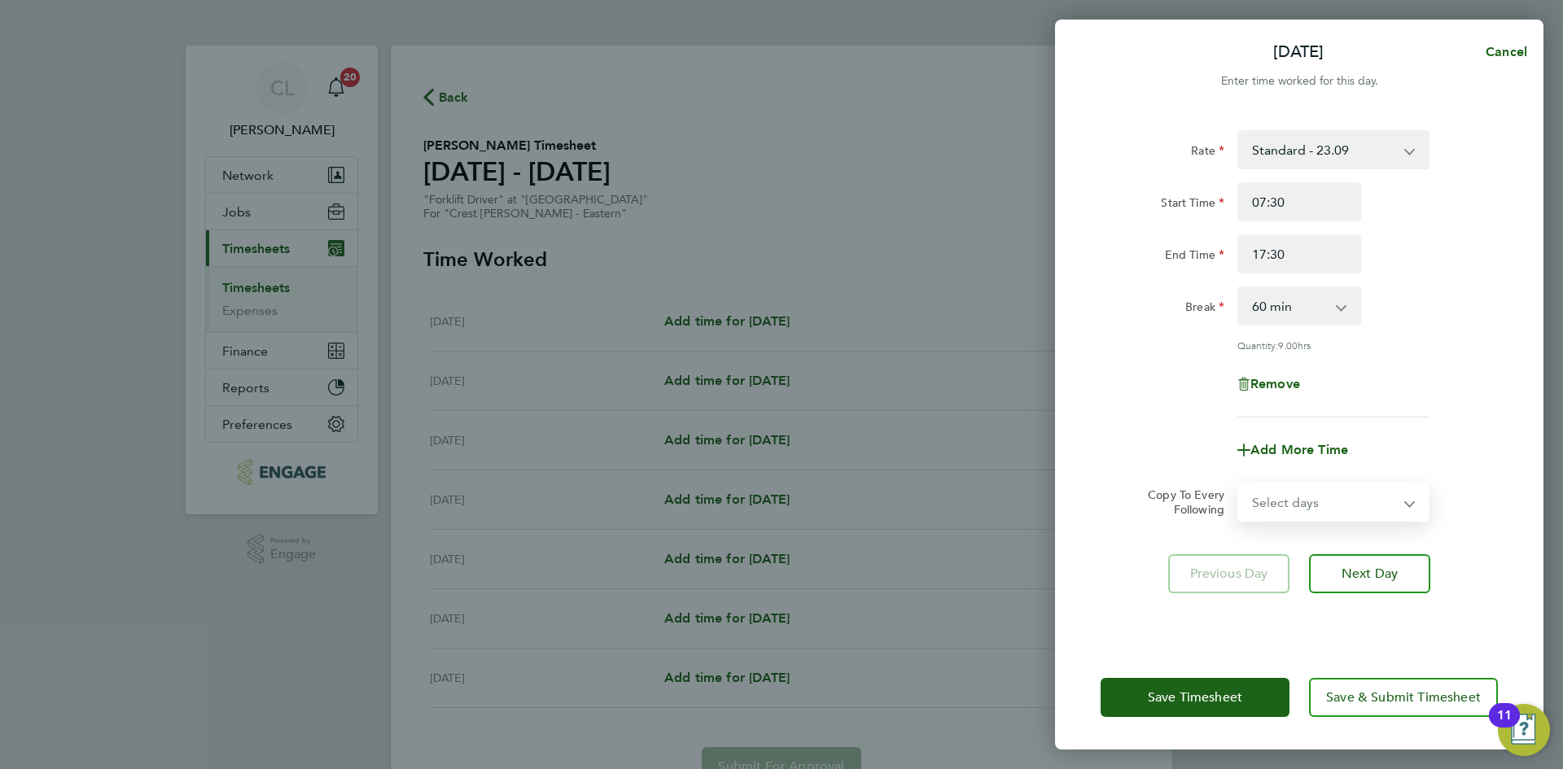
click at [1380, 507] on select "Select days Day Weekday (Mon-Fri) Weekend (Sat-Sun) Tuesday Wednesday Thursday …" at bounding box center [1324, 502] width 171 height 36
select select "TUE"
click at [1239, 484] on select "Select days Day Weekday (Mon-Fri) Weekend (Sat-Sun) Tuesday Wednesday Thursday …" at bounding box center [1324, 502] width 171 height 36
select select "2025-09-21"
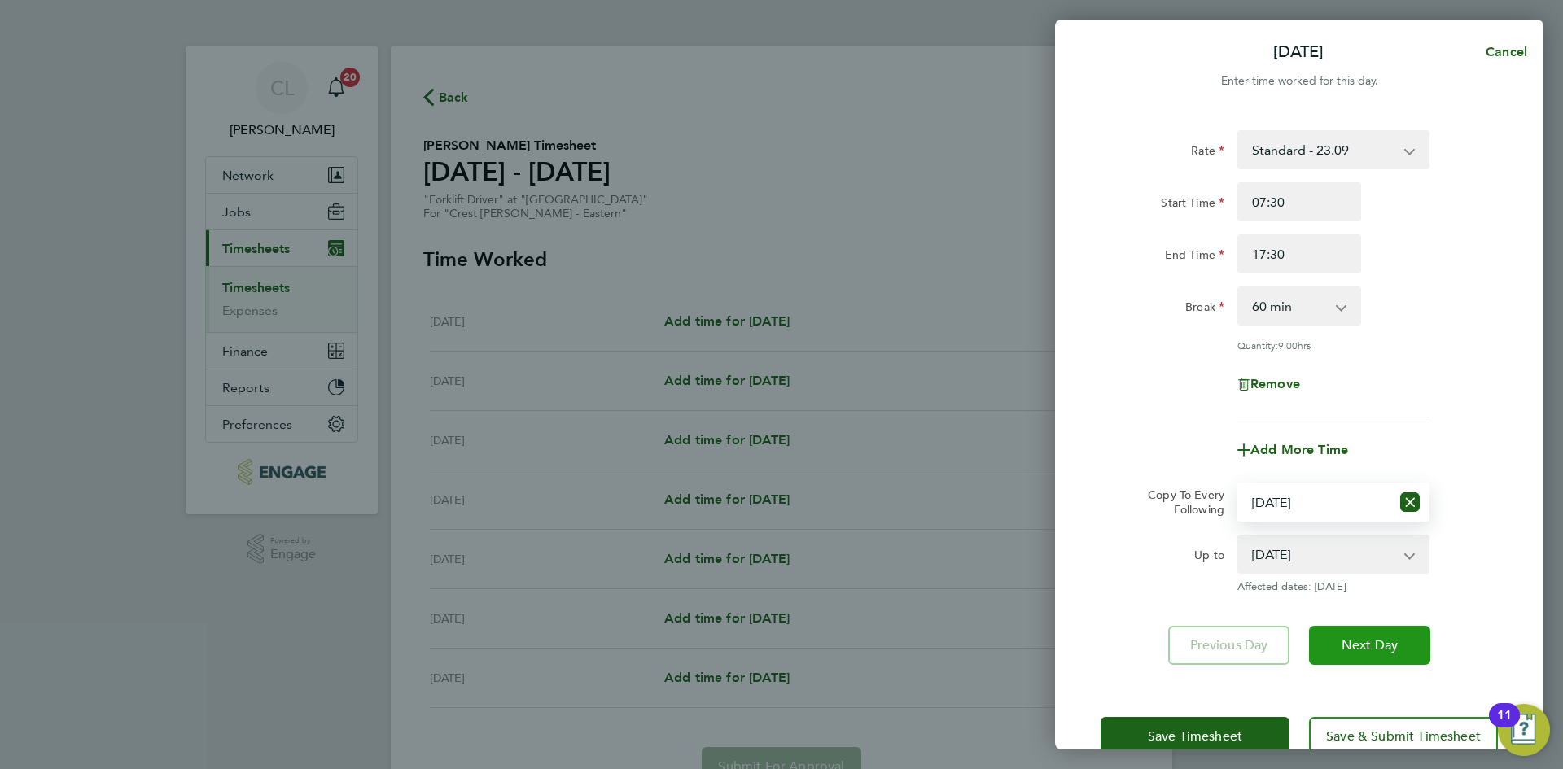
click at [1387, 643] on span "Next Day" at bounding box center [1369, 645] width 56 height 16
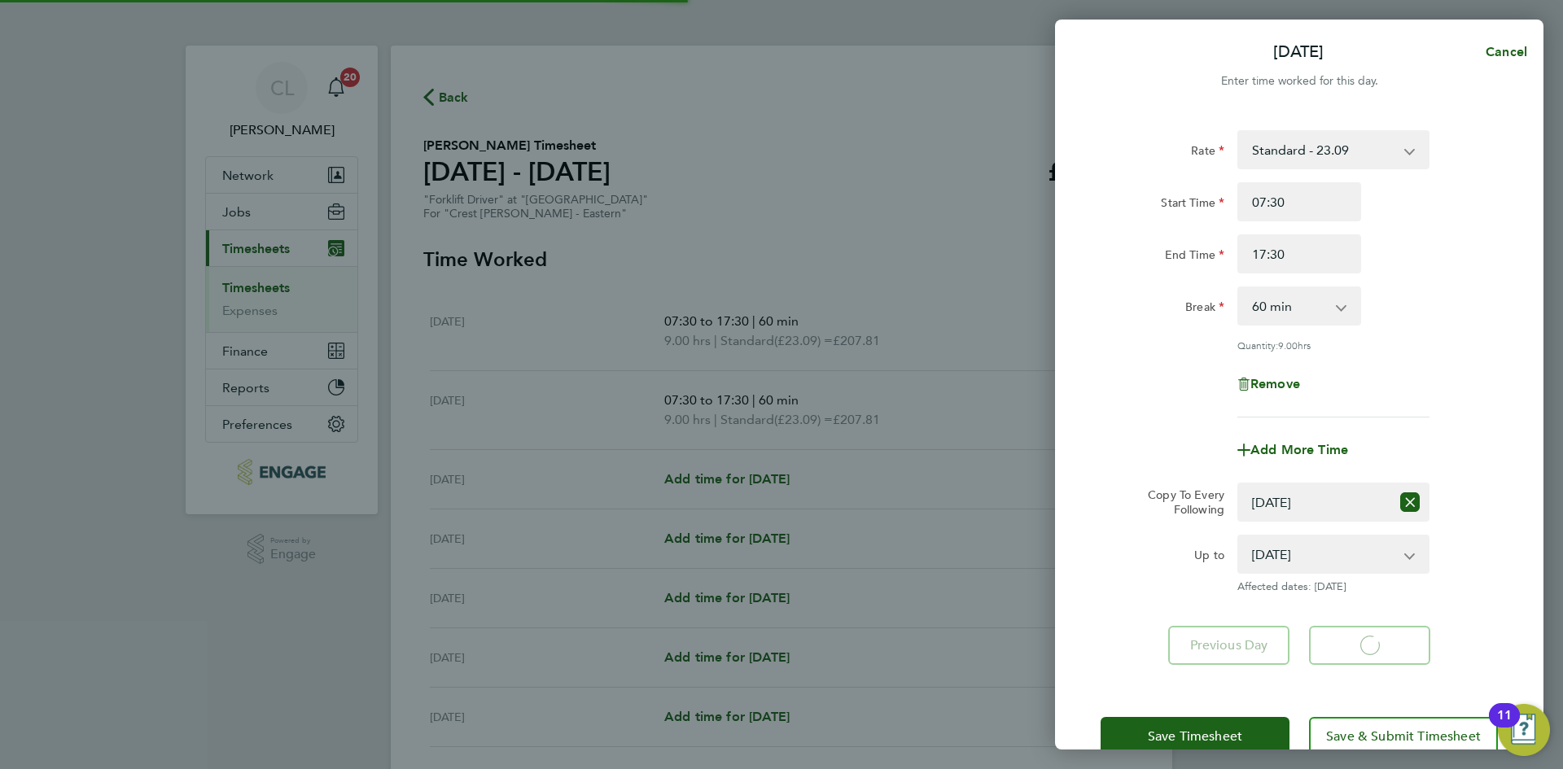
select select "60"
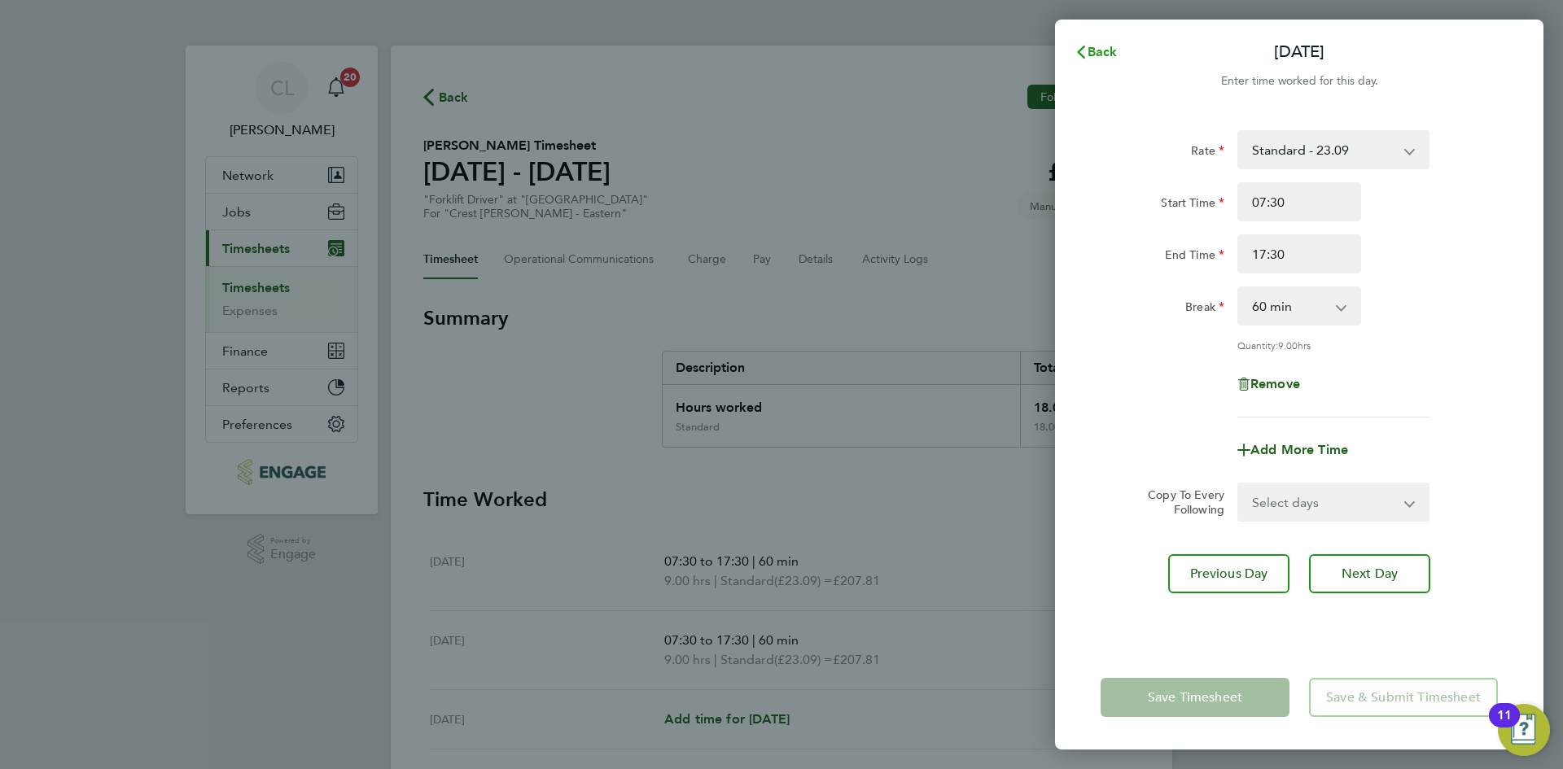
click at [1106, 46] on span "Back" at bounding box center [1102, 51] width 30 height 15
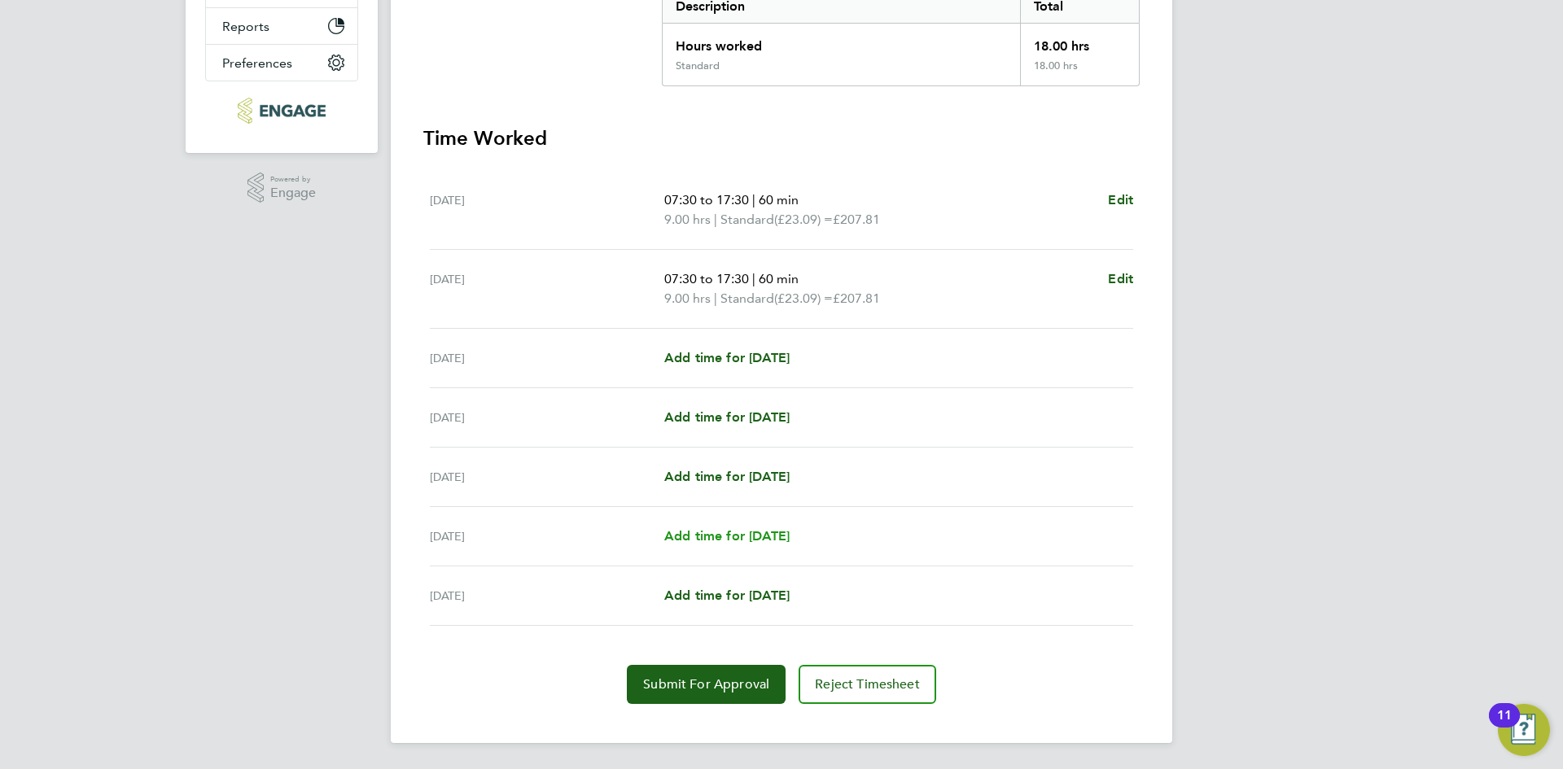
click at [736, 539] on span "Add time for Sat 20 Sep" at bounding box center [726, 535] width 125 height 15
select select "30"
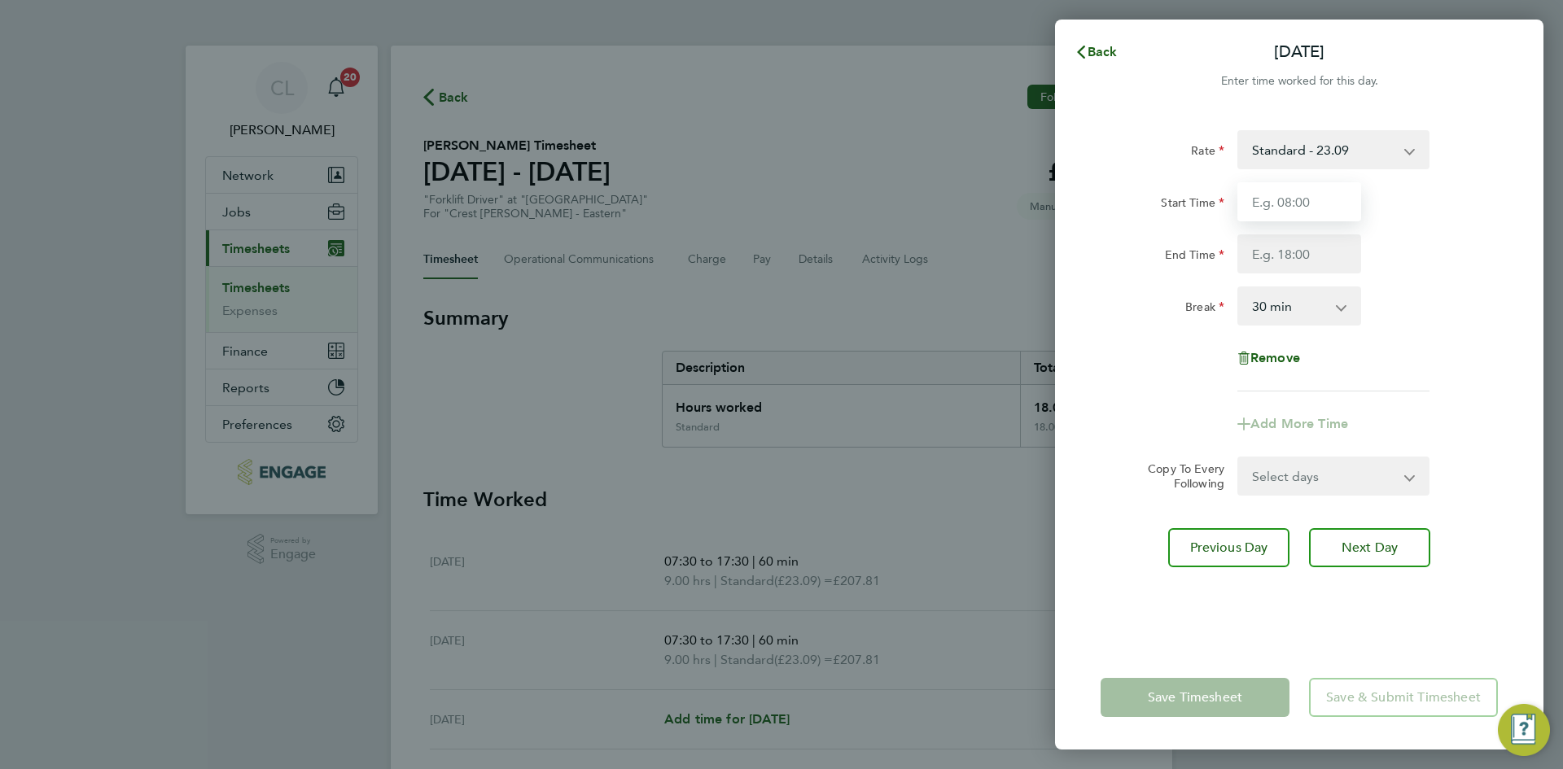
click at [1347, 191] on input "Start Time" at bounding box center [1299, 201] width 124 height 39
type input "07:30"
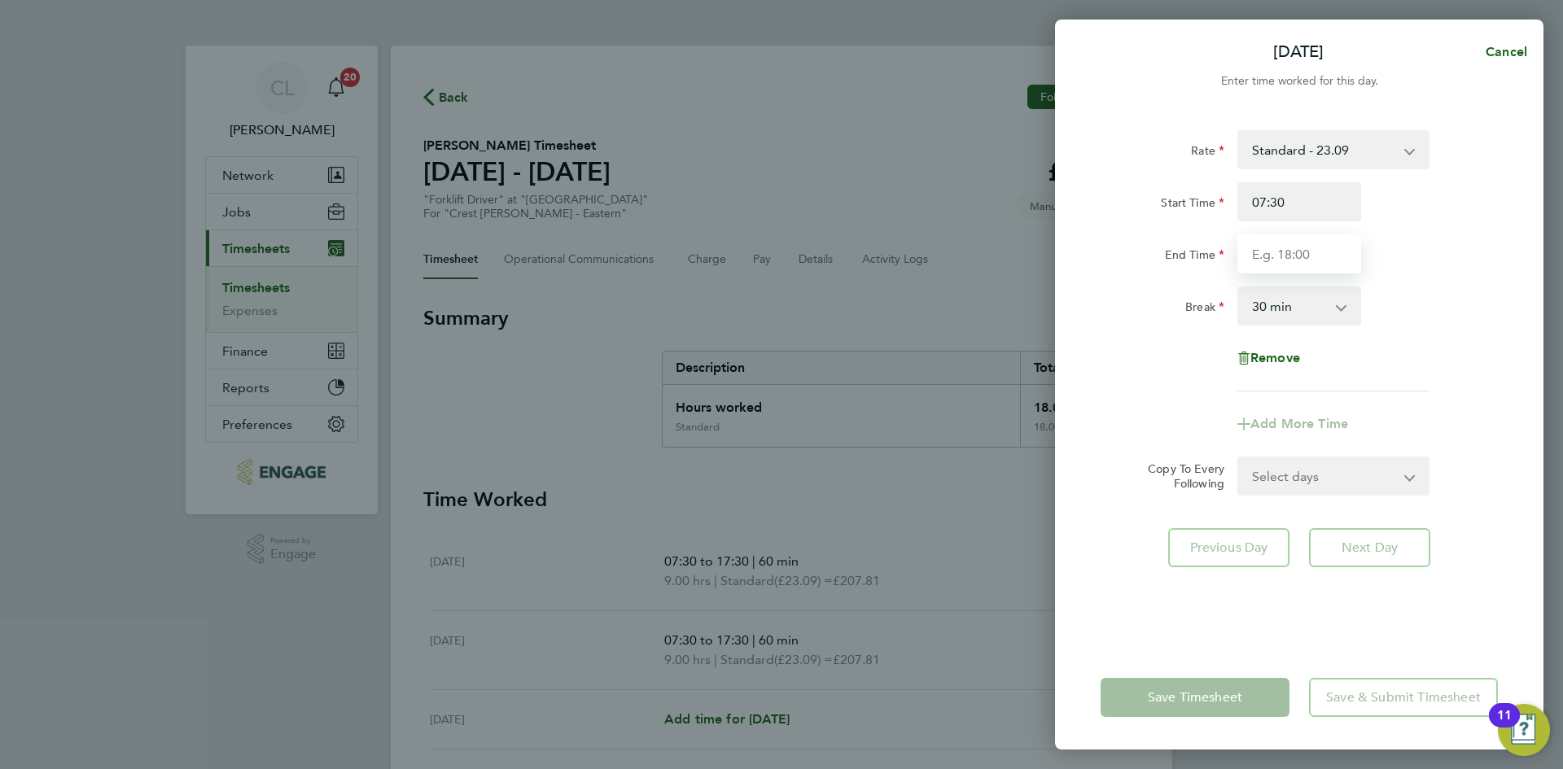
click at [1334, 249] on input "End Time" at bounding box center [1299, 253] width 124 height 39
type input "10:00"
click at [1410, 317] on div "Break 0 min 15 min 30 min 45 min 60 min 75 min 90 min" at bounding box center [1299, 305] width 410 height 39
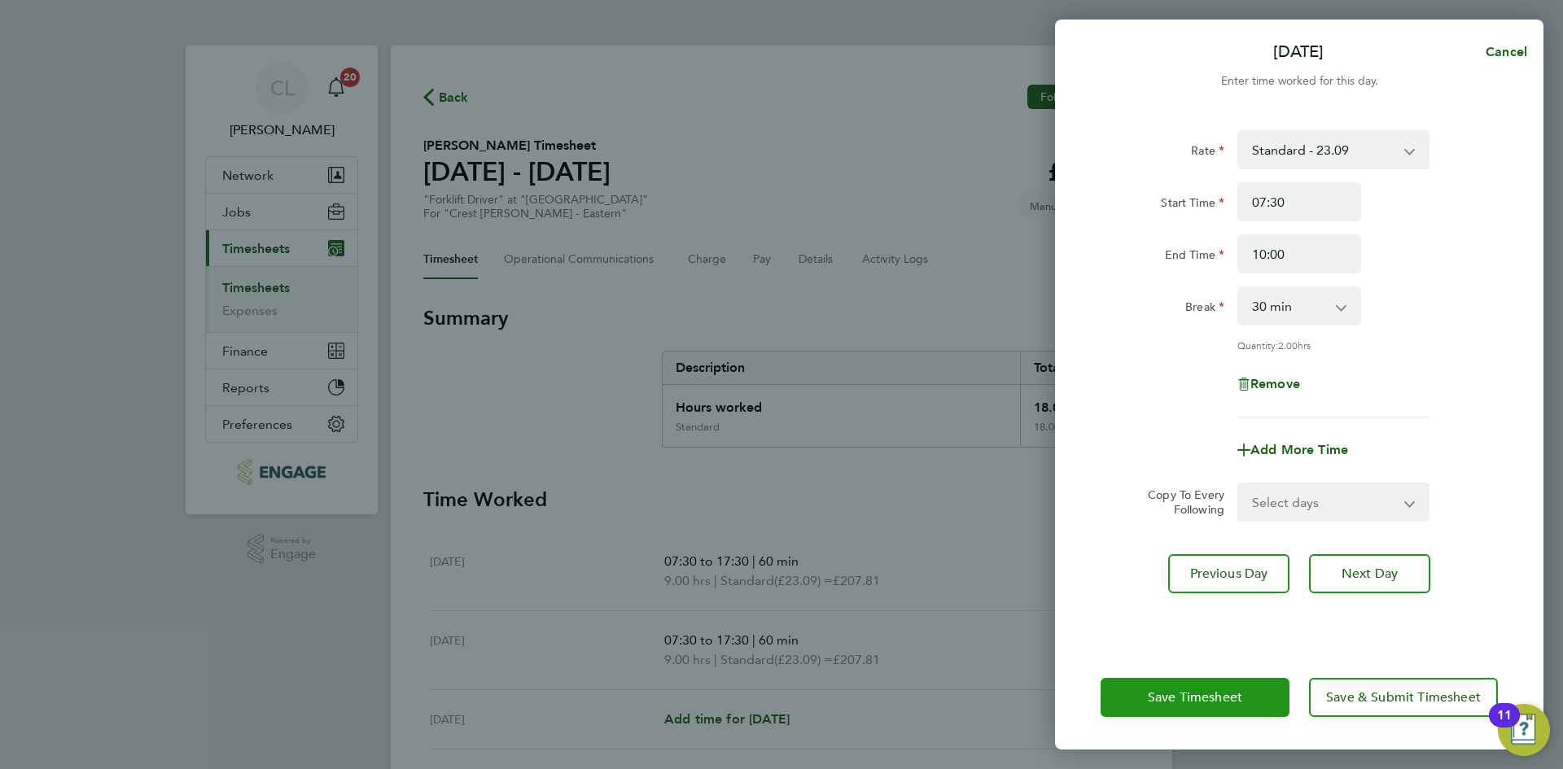
click at [1183, 696] on span "Save Timesheet" at bounding box center [1195, 697] width 94 height 16
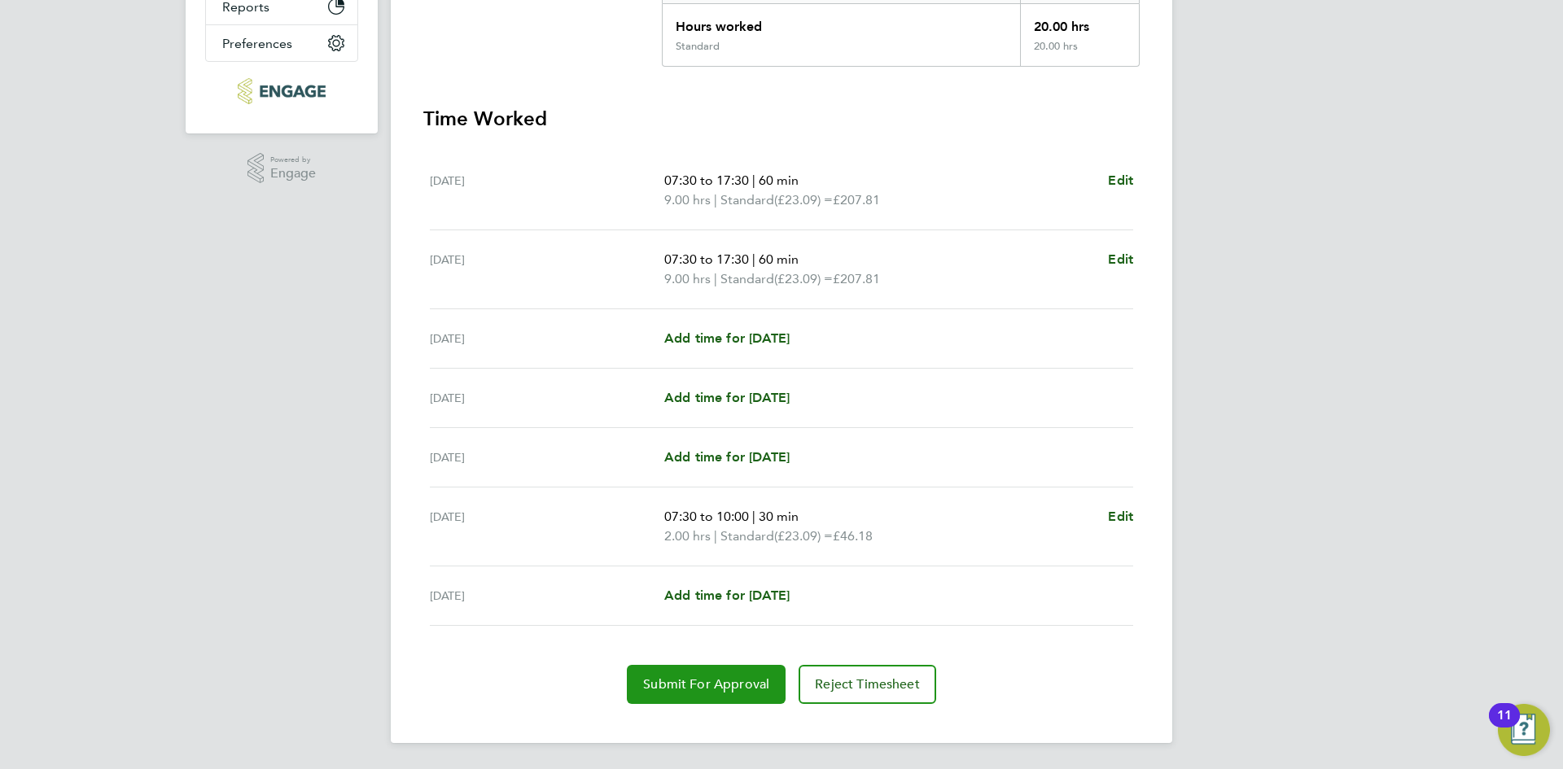
click at [685, 695] on button "Submit For Approval" at bounding box center [706, 684] width 159 height 39
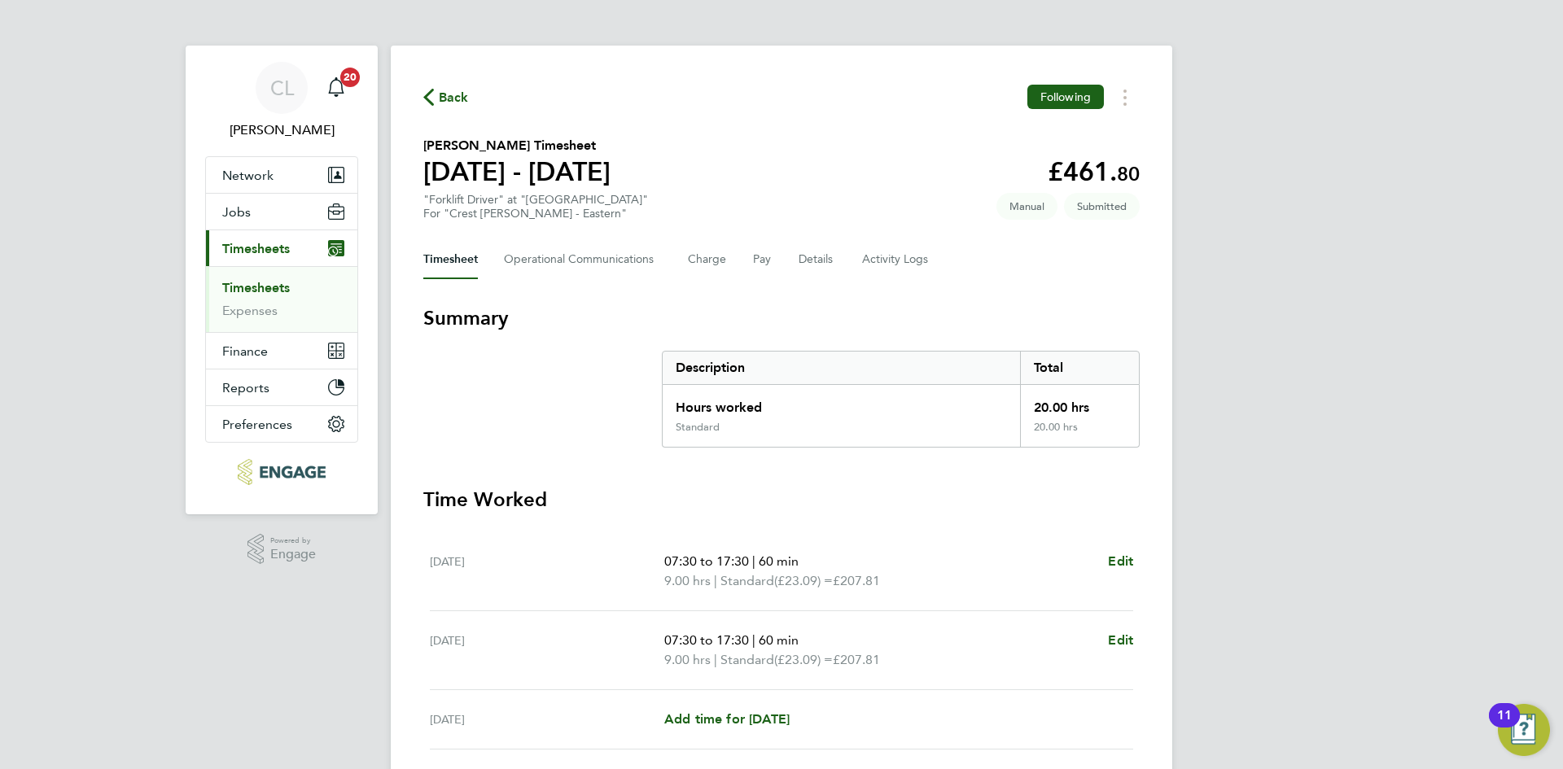
click at [432, 95] on icon "button" at bounding box center [428, 97] width 11 height 17
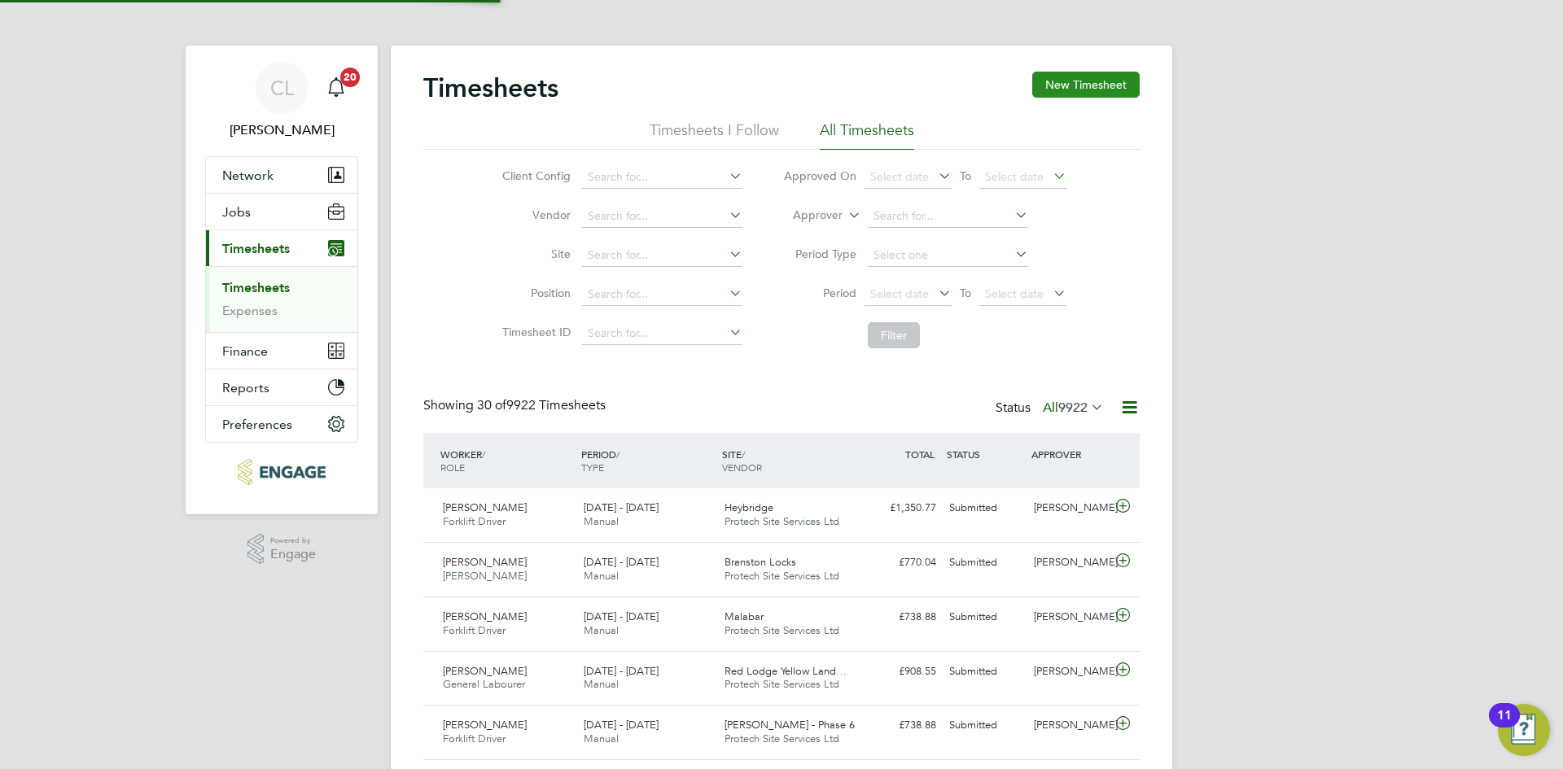
scroll to position [42, 142]
click at [1108, 82] on button "New Timesheet" at bounding box center [1085, 85] width 107 height 26
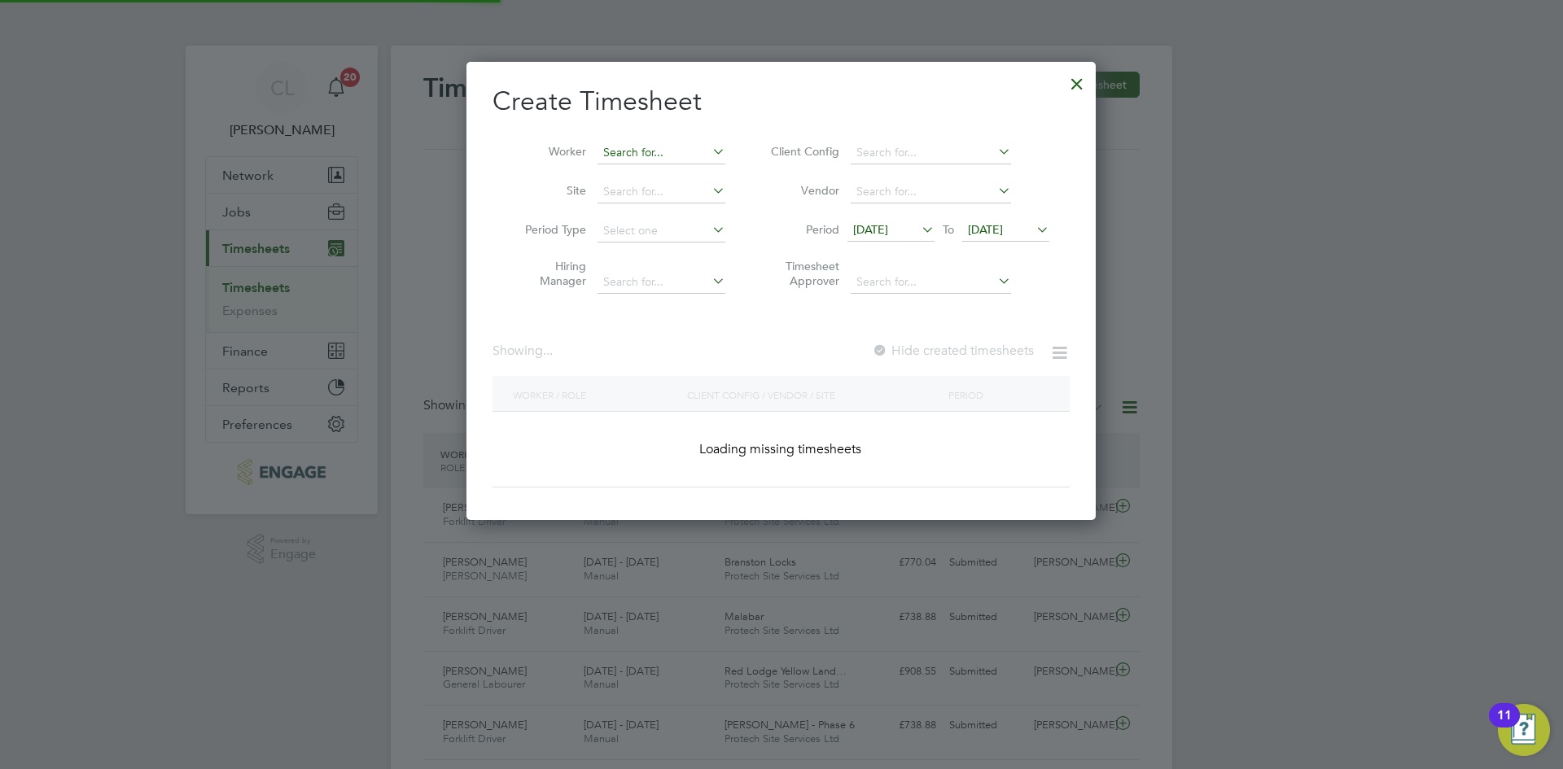
click at [616, 146] on input at bounding box center [661, 153] width 128 height 23
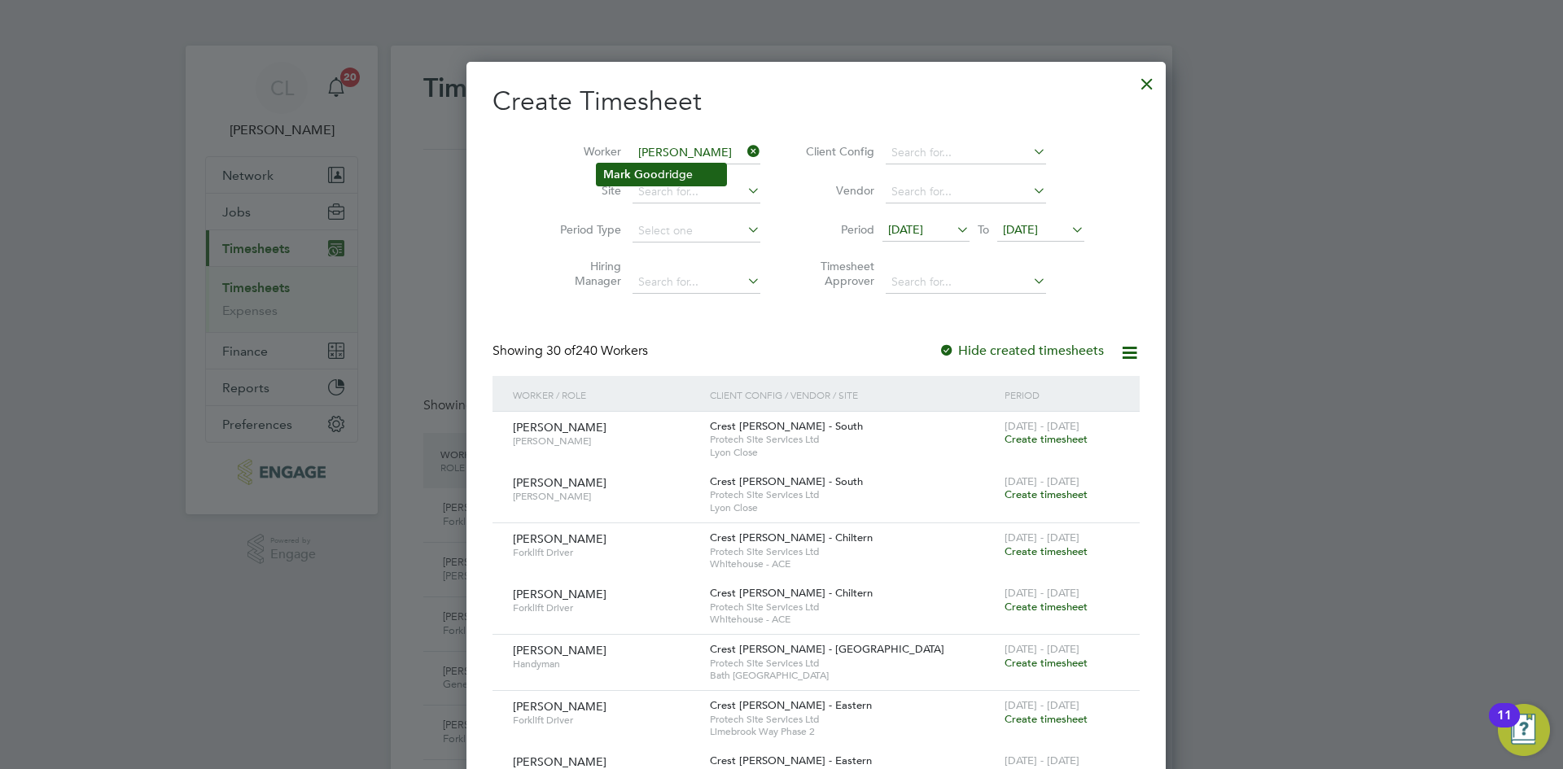
click at [676, 177] on li "Mark Goo dridge" at bounding box center [661, 175] width 129 height 22
type input "Mark Goodridge"
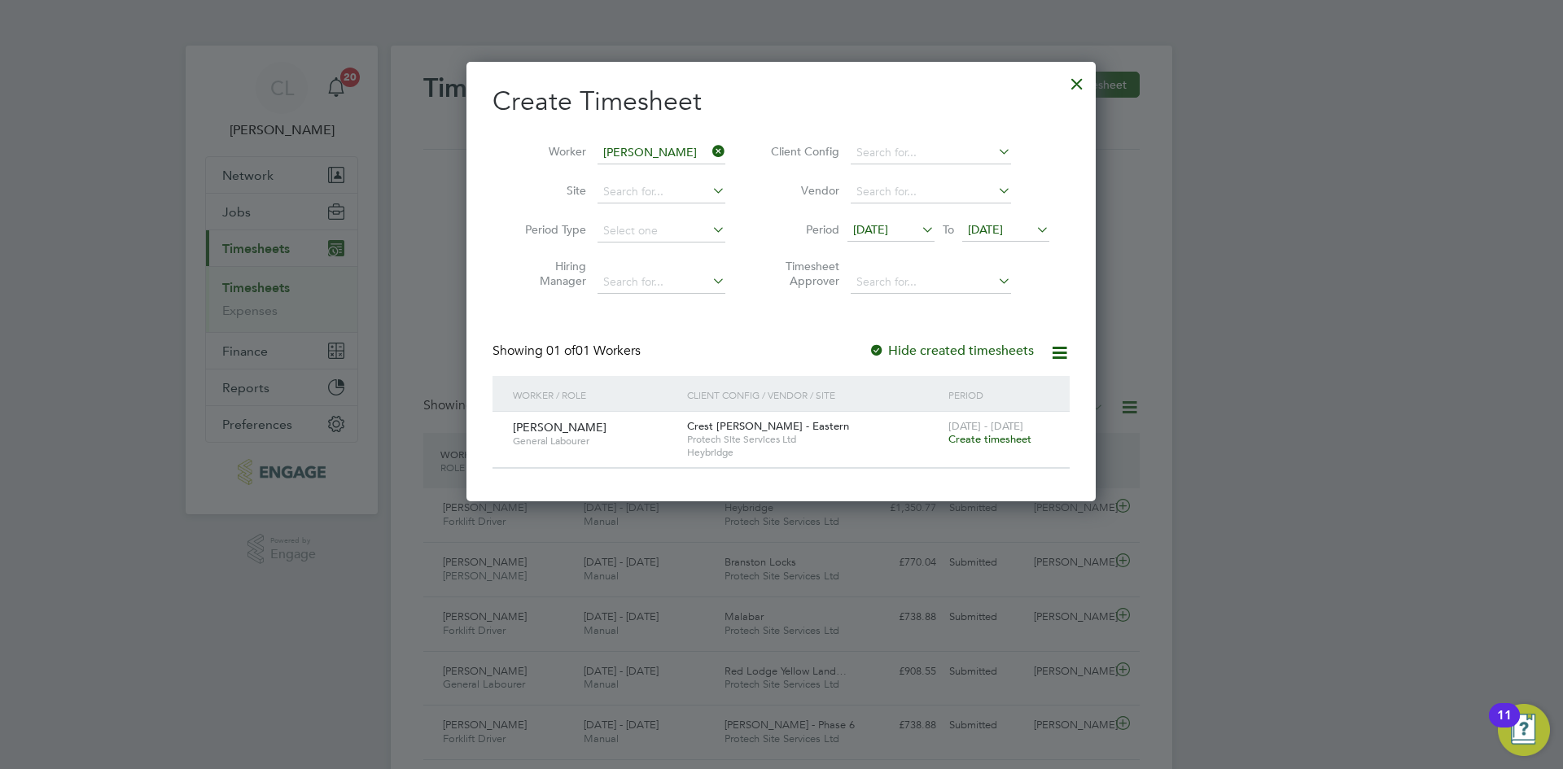
click at [1004, 442] on span "Create timesheet" at bounding box center [989, 439] width 83 height 14
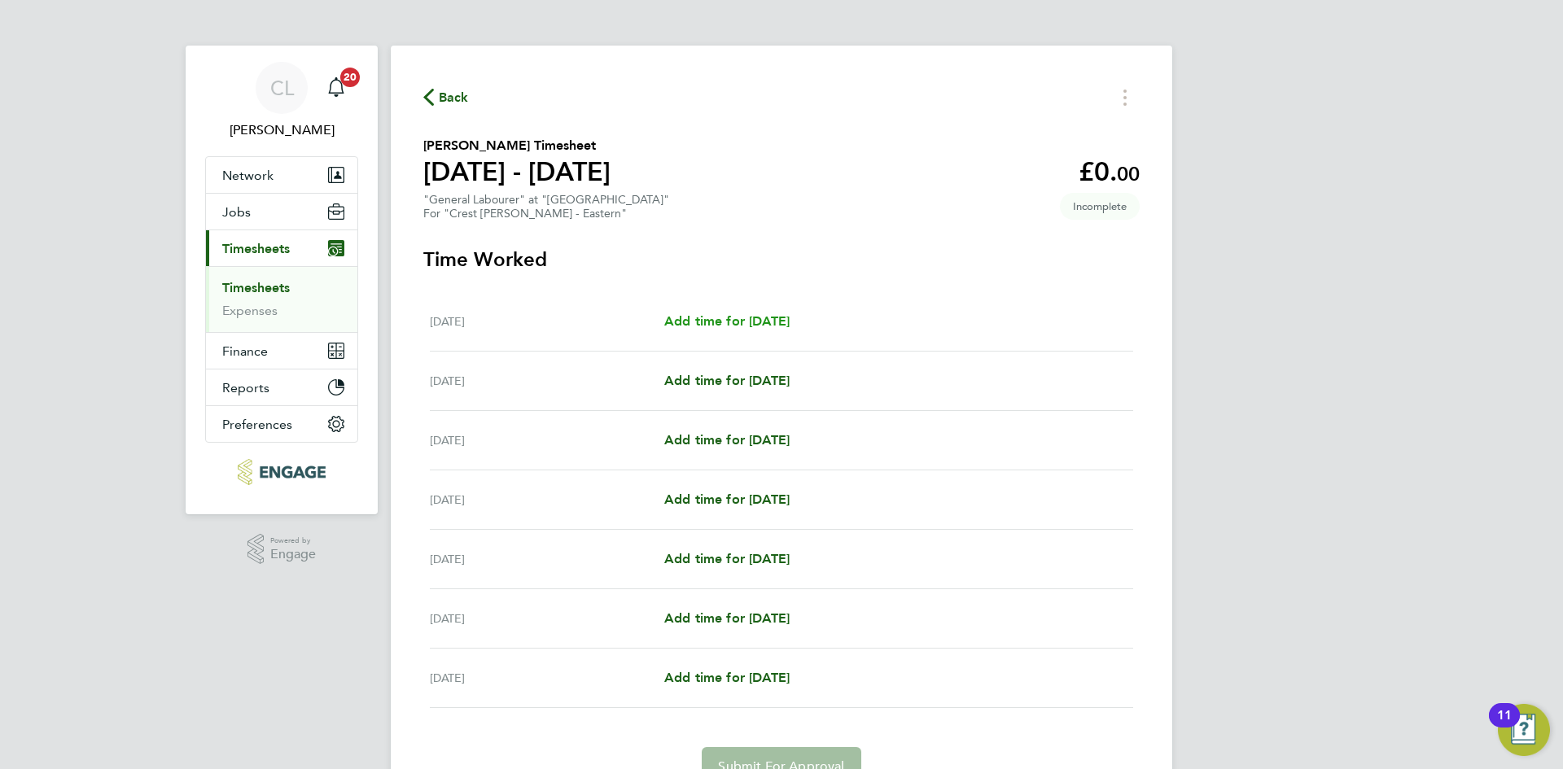
click at [706, 325] on span "Add time for Mon 15 Sep" at bounding box center [726, 320] width 125 height 15
select select "30"
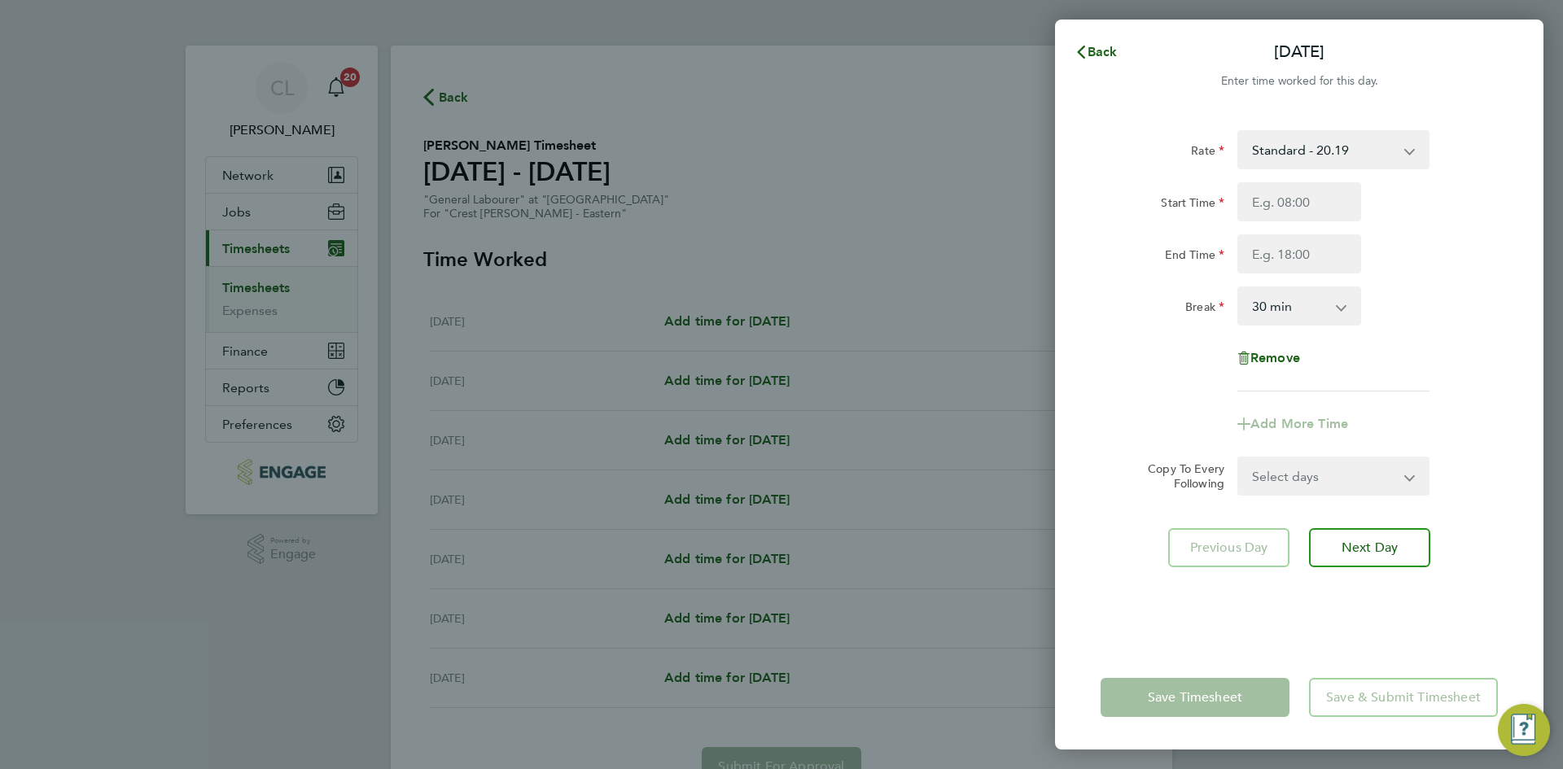
click at [1375, 209] on div "Start Time" at bounding box center [1299, 201] width 410 height 39
click at [1314, 220] on input "Start Time" at bounding box center [1299, 201] width 124 height 39
type input "07:30"
click at [1301, 253] on input "End Time" at bounding box center [1299, 253] width 124 height 39
type input "17:00"
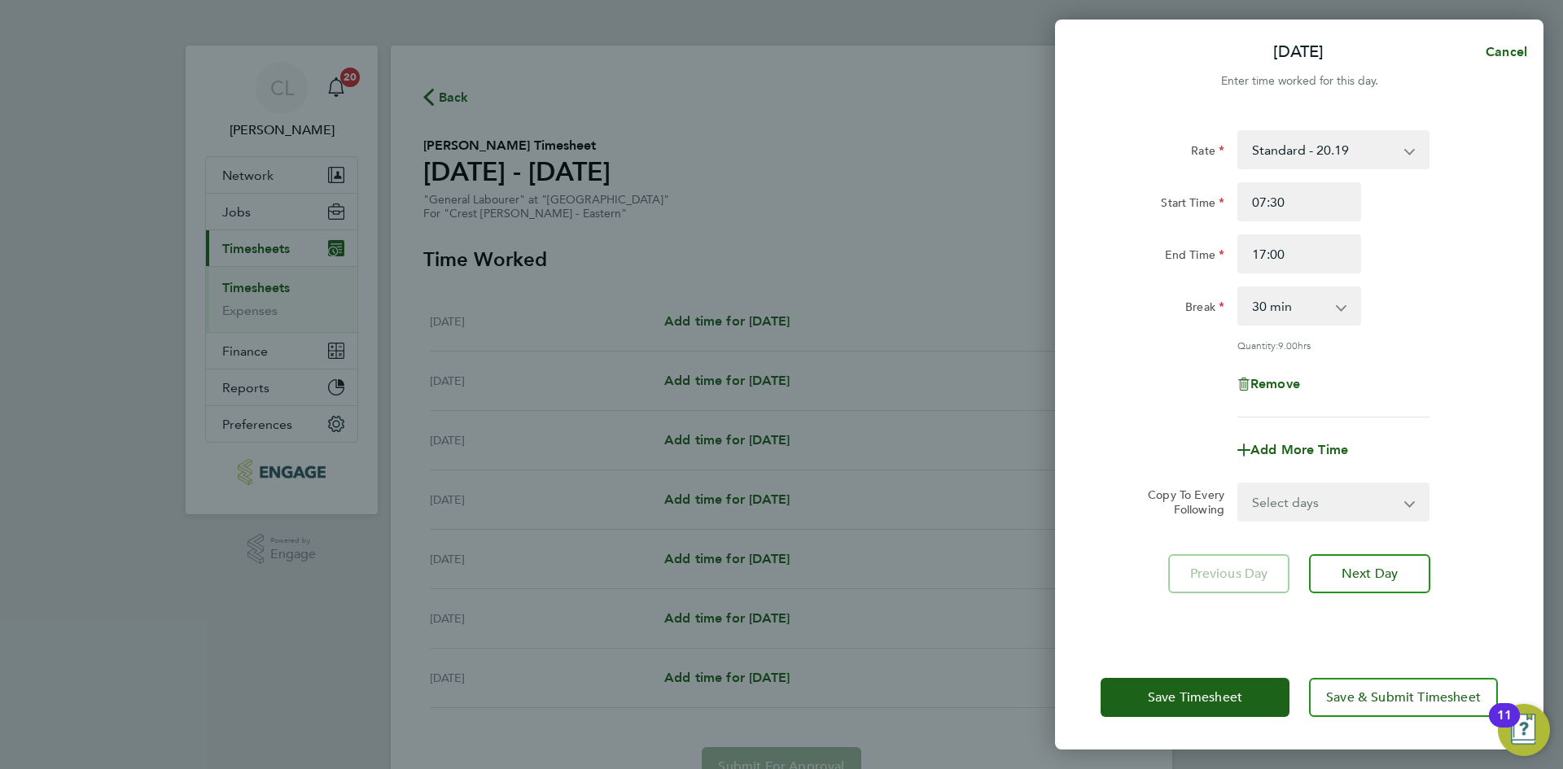
click at [1437, 264] on div "End Time 17:00" at bounding box center [1299, 253] width 410 height 39
drag, startPoint x: 1331, startPoint y: 497, endPoint x: 1333, endPoint y: 516, distance: 18.9
click at [1331, 497] on select "Select days Day Weekday (Mon-Fri) Weekend (Sat-Sun) Tuesday Wednesday Thursday …" at bounding box center [1324, 502] width 171 height 36
select select "WEEKDAY"
click at [1239, 484] on select "Select days Day Weekday (Mon-Fri) Weekend (Sat-Sun) Tuesday Wednesday Thursday …" at bounding box center [1324, 502] width 171 height 36
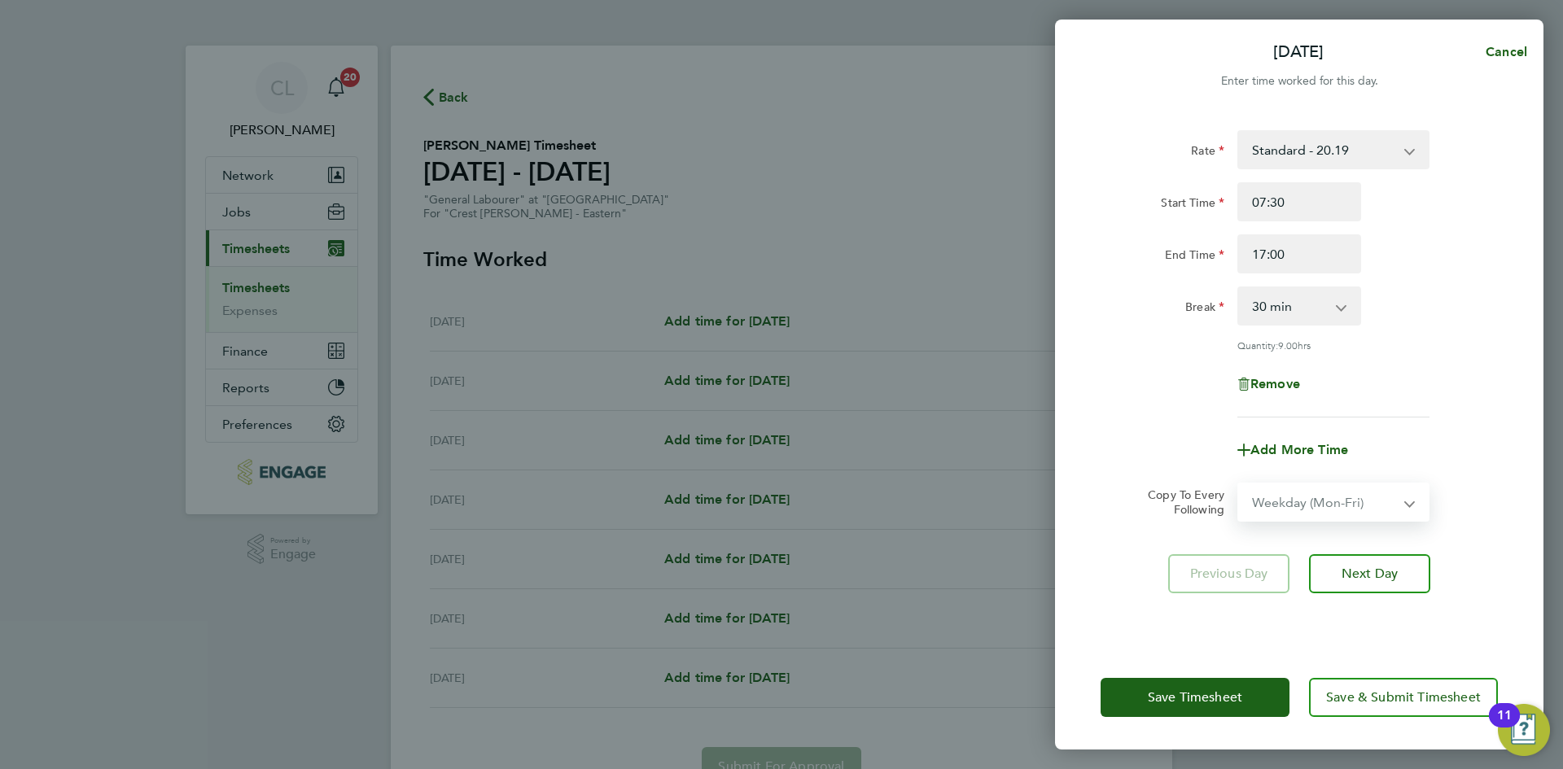
select select "2025-09-21"
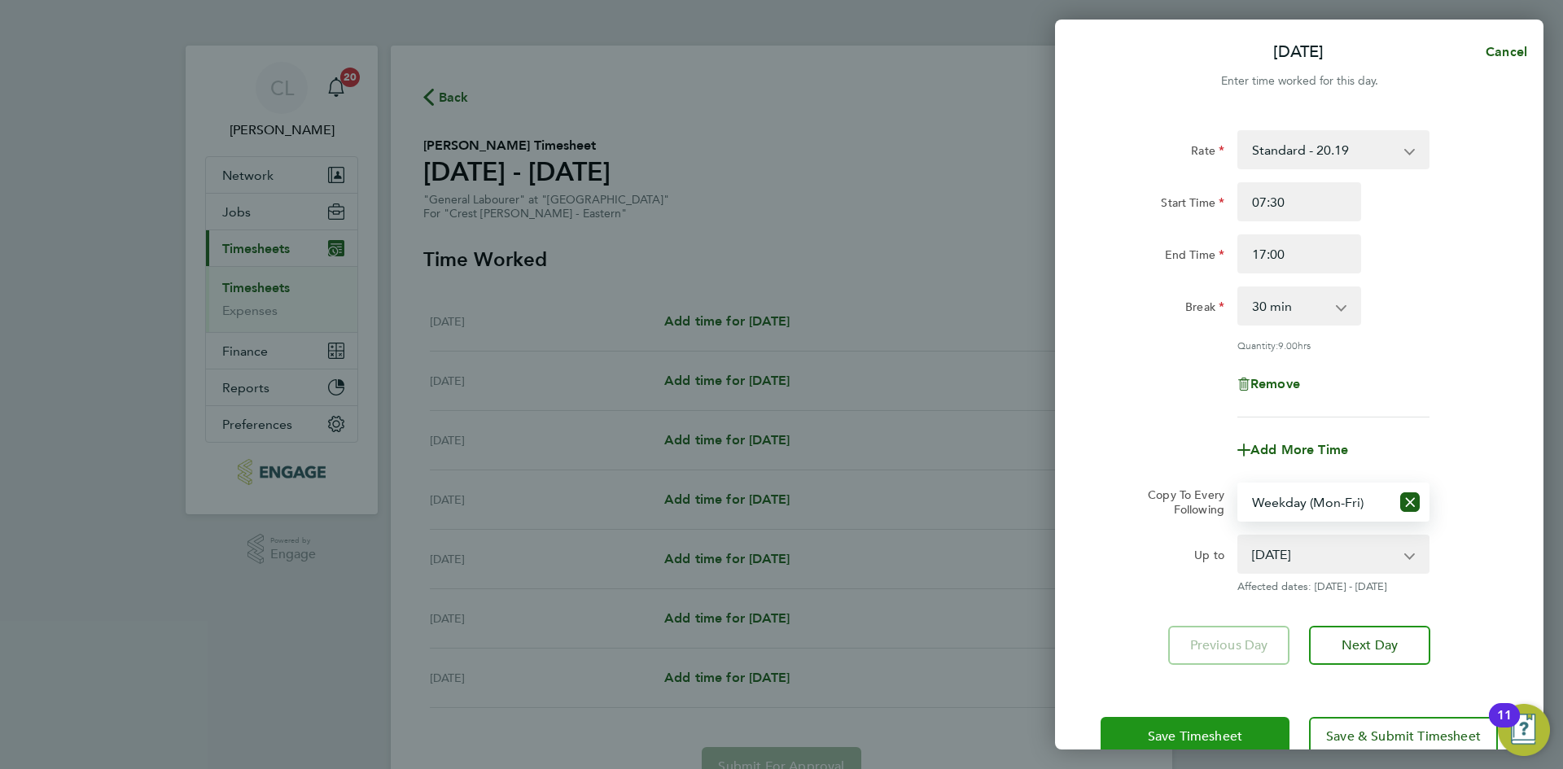
click at [1135, 721] on button "Save Timesheet" at bounding box center [1194, 736] width 189 height 39
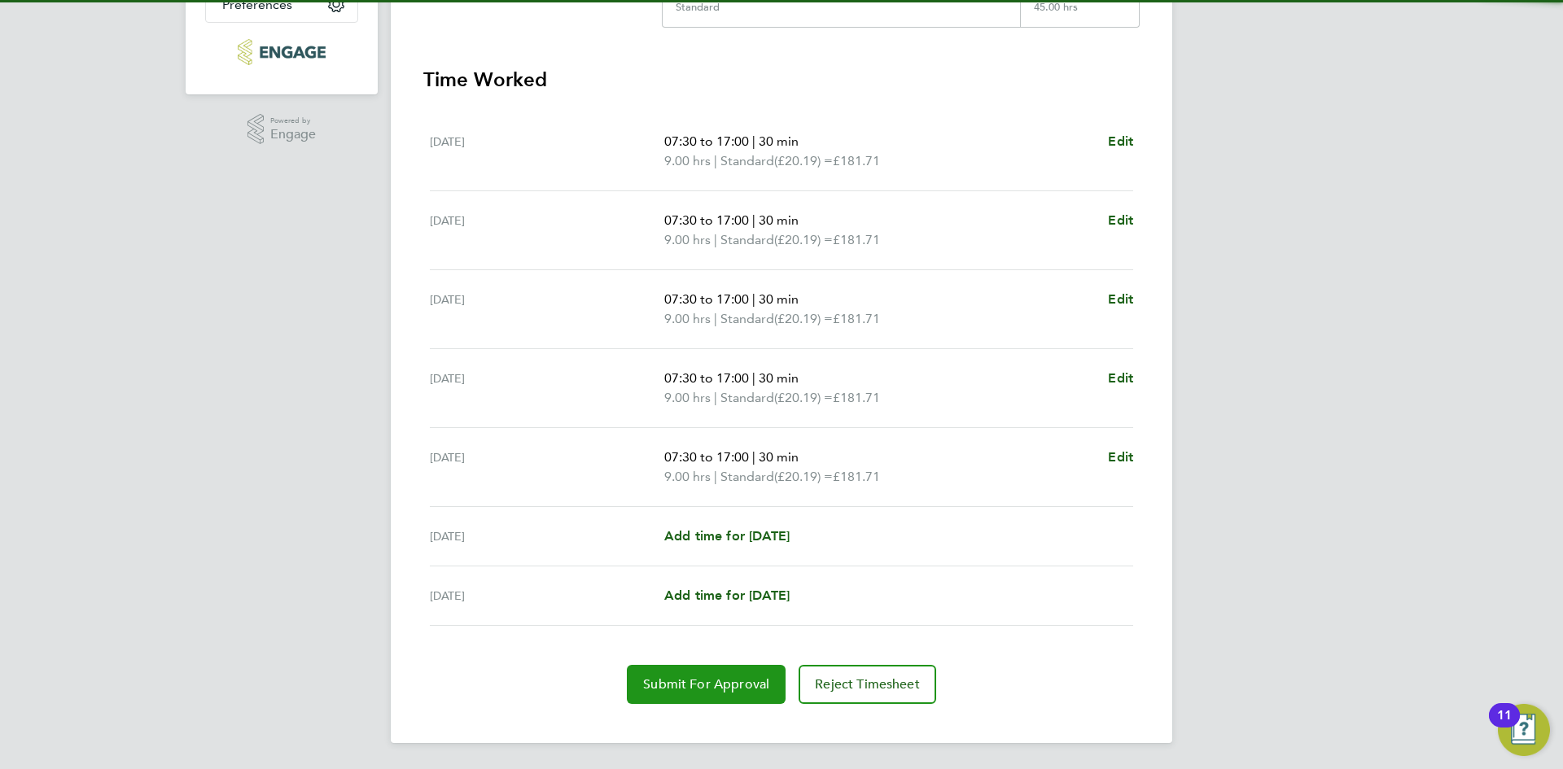
click at [728, 682] on span "Submit For Approval" at bounding box center [706, 684] width 126 height 16
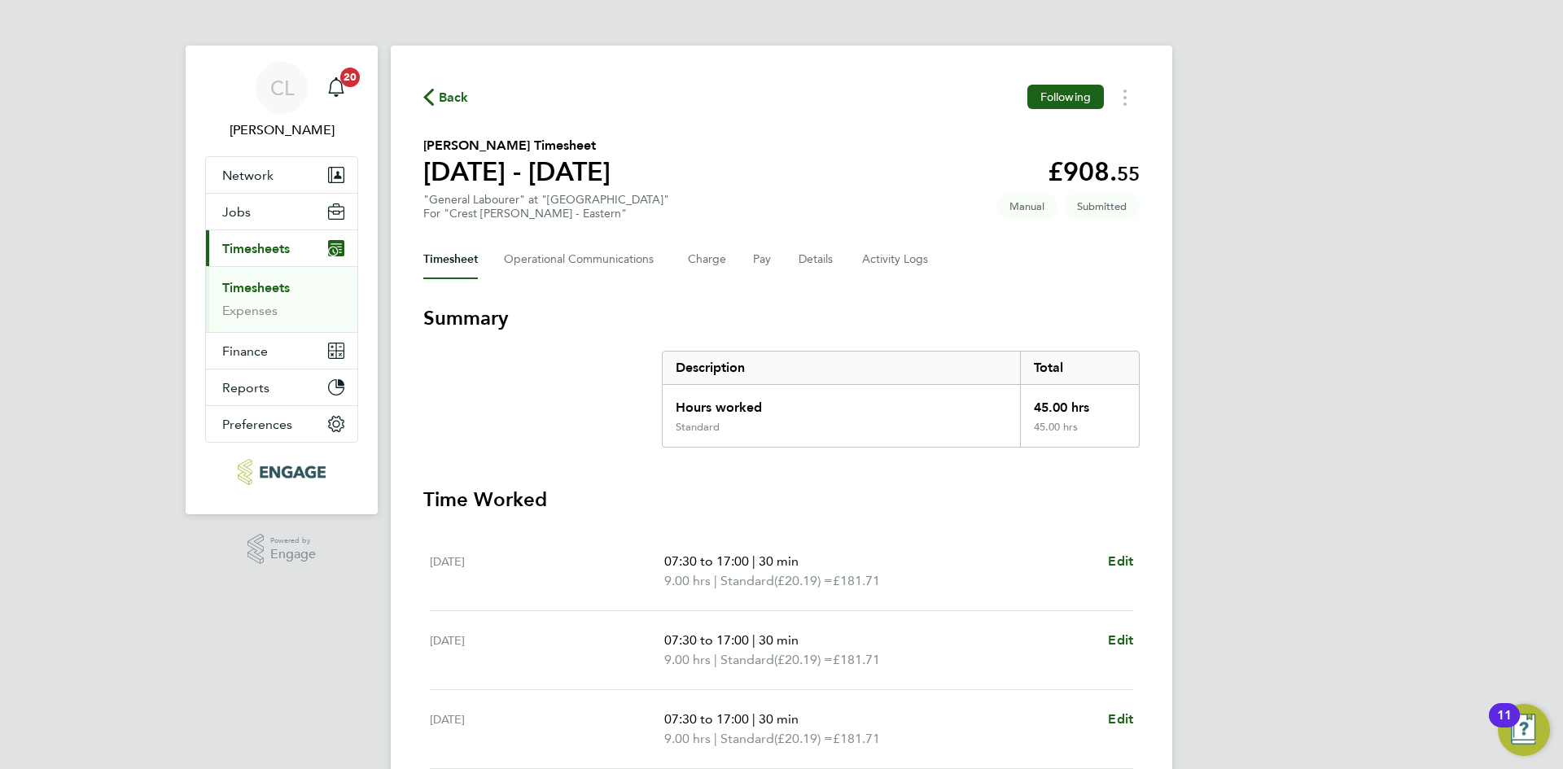
click at [443, 82] on div "Back Following Mark Goodridge's Timesheet 15 - 21 Sept 2025 £908. 55 "General L…" at bounding box center [781, 604] width 781 height 1117
click at [446, 100] on span "Back" at bounding box center [454, 98] width 30 height 20
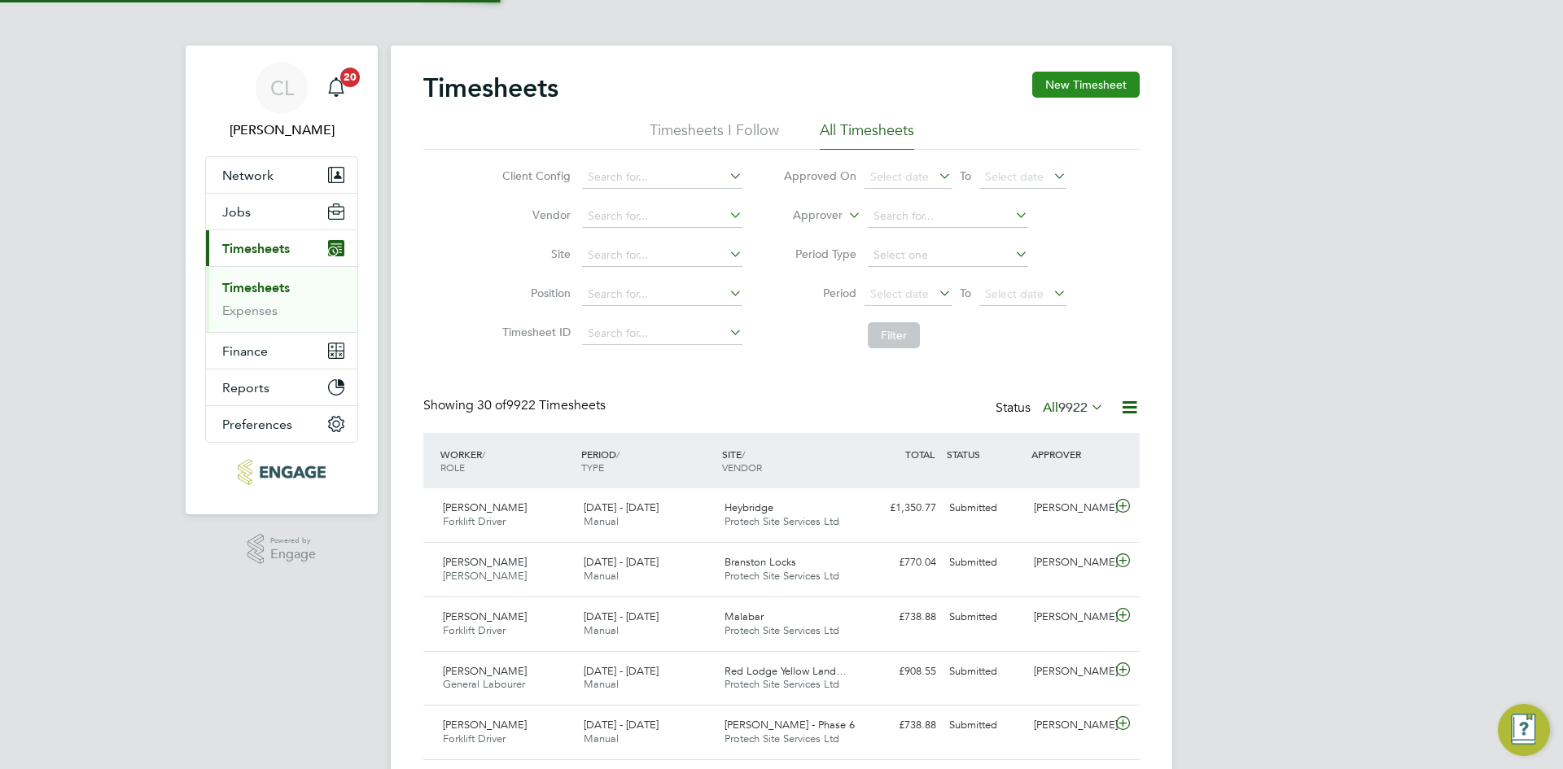
click at [1098, 72] on button "New Timesheet" at bounding box center [1085, 85] width 107 height 26
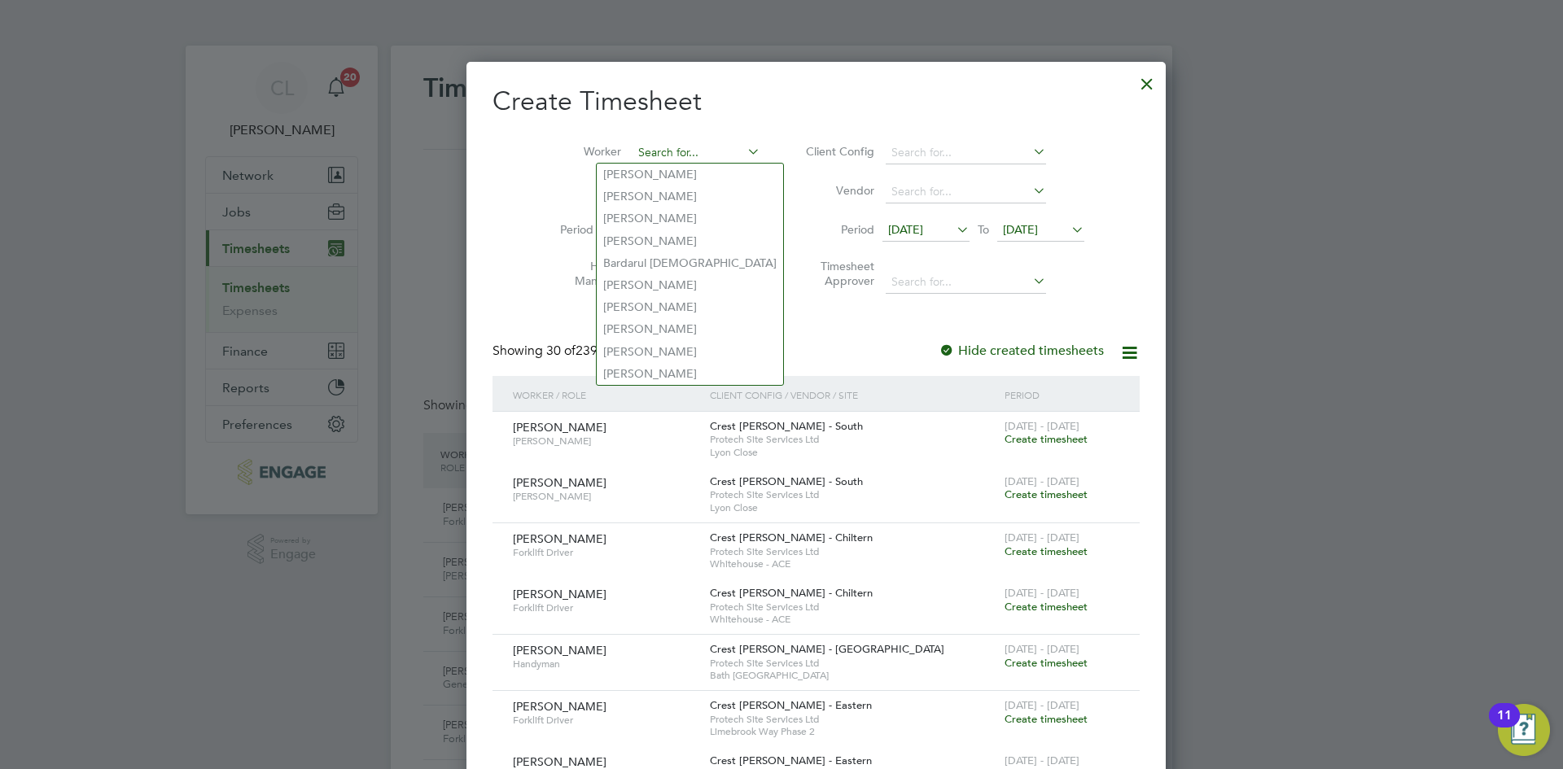
click at [632, 151] on input at bounding box center [696, 153] width 128 height 23
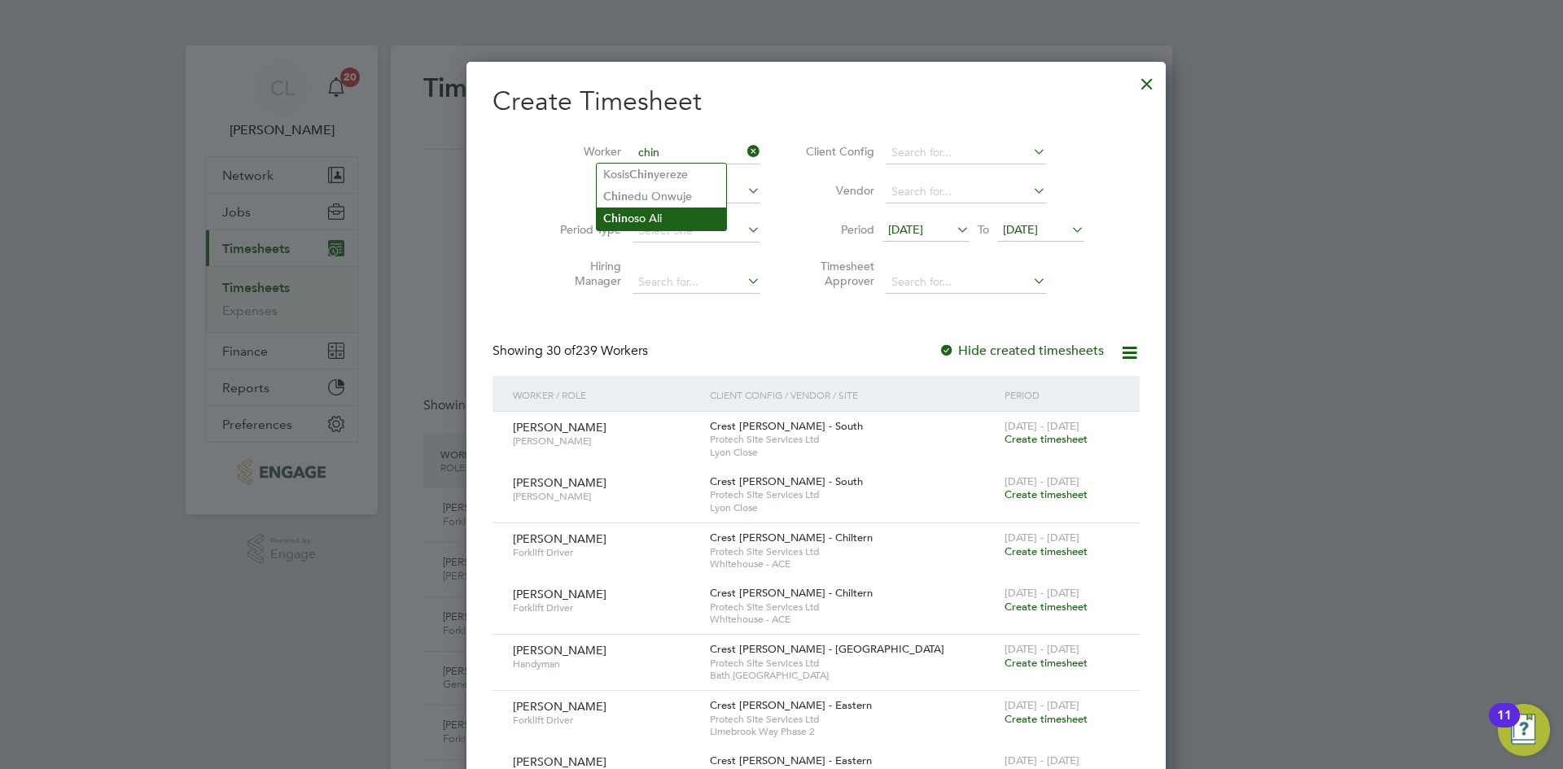
click at [664, 208] on li "Chin oso Ali" at bounding box center [661, 219] width 129 height 22
type input "Chinoso Ali"
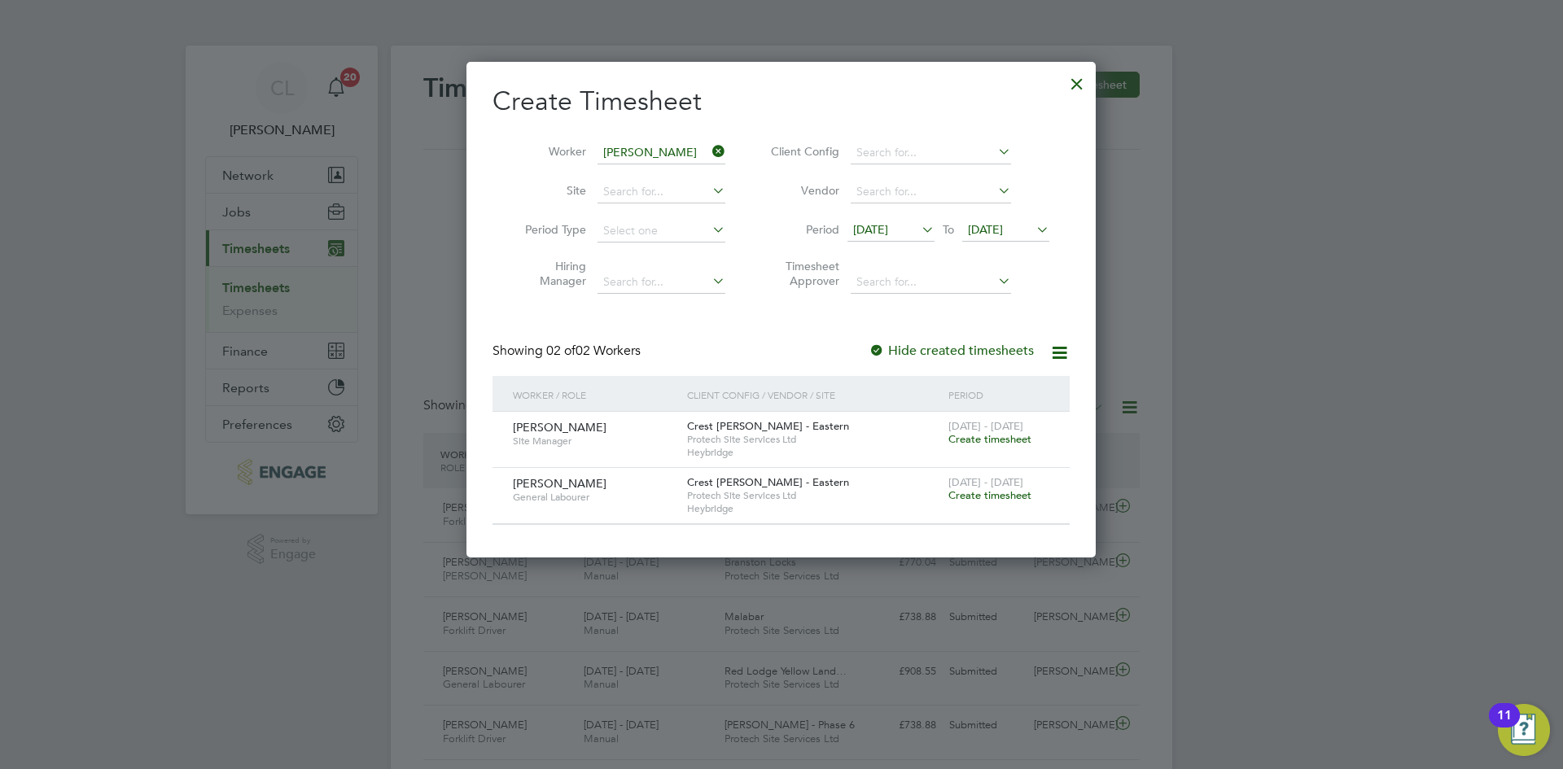
click at [997, 493] on span "Create timesheet" at bounding box center [989, 495] width 83 height 14
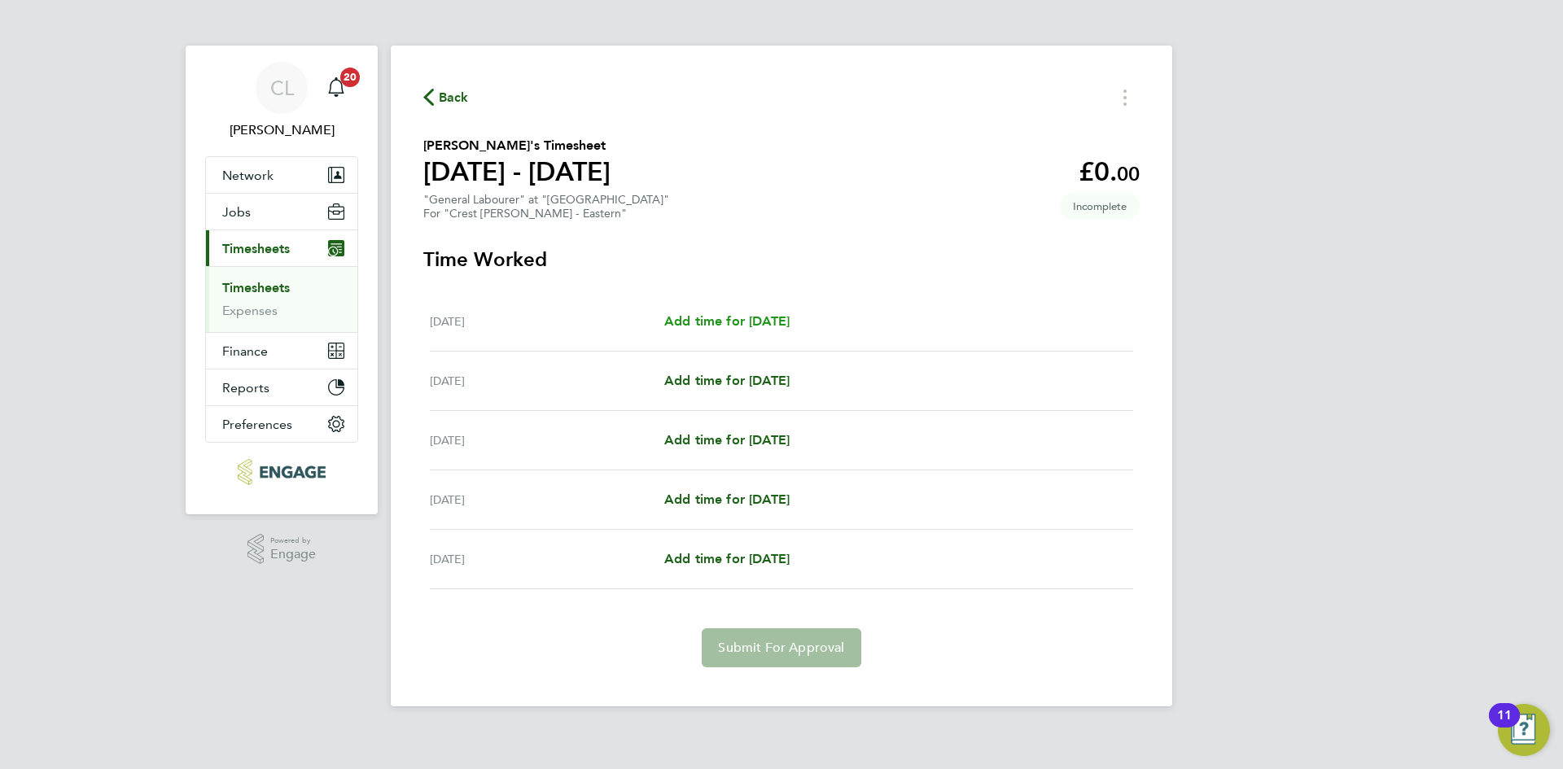
click at [782, 329] on link "Add time for Mon 15 Sep" at bounding box center [726, 322] width 125 height 20
select select "30"
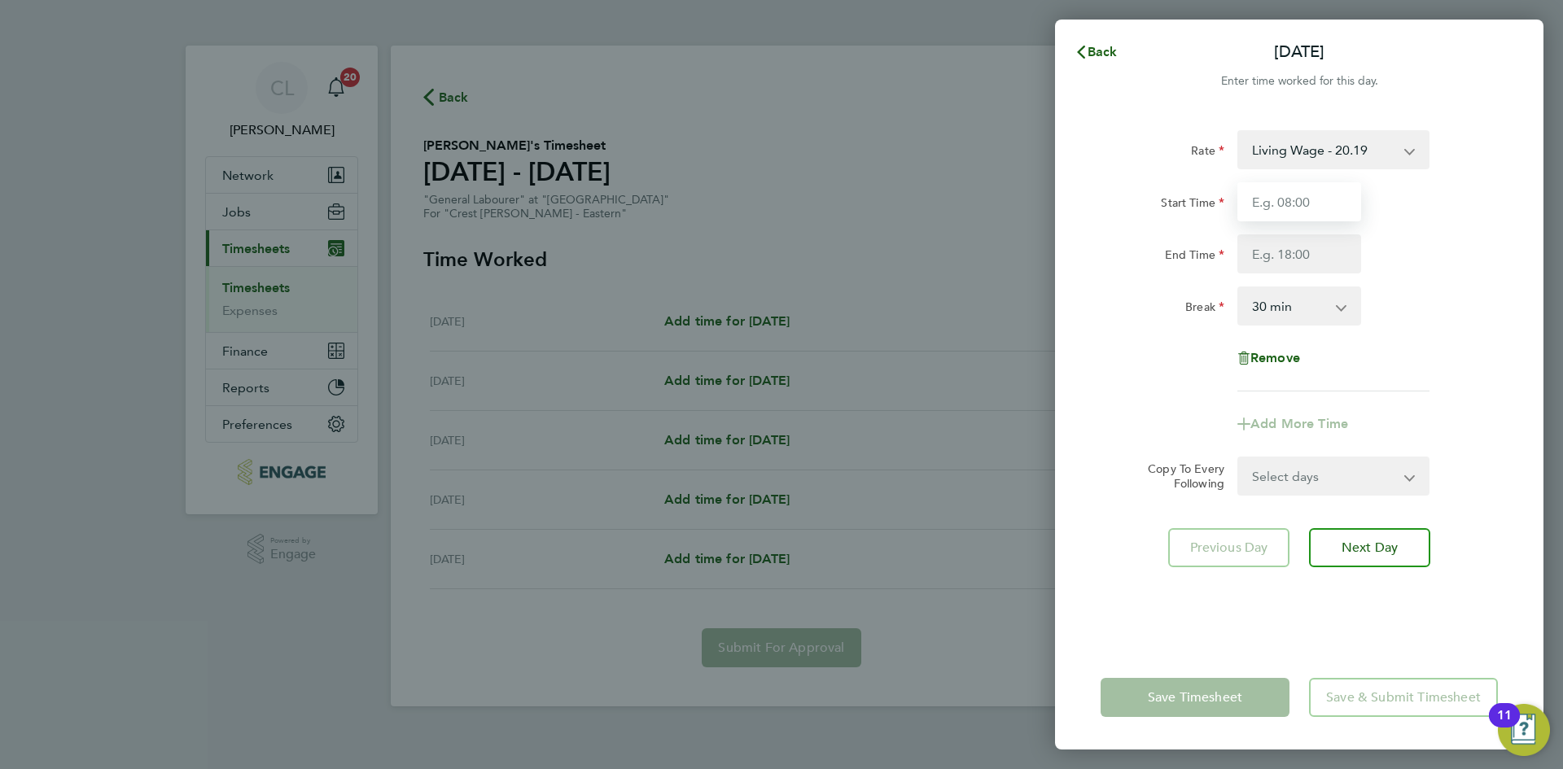
click at [1330, 206] on input "Start Time" at bounding box center [1299, 201] width 124 height 39
type input "07:30"
click at [1286, 255] on input "End Time" at bounding box center [1299, 253] width 124 height 39
type input "17:30"
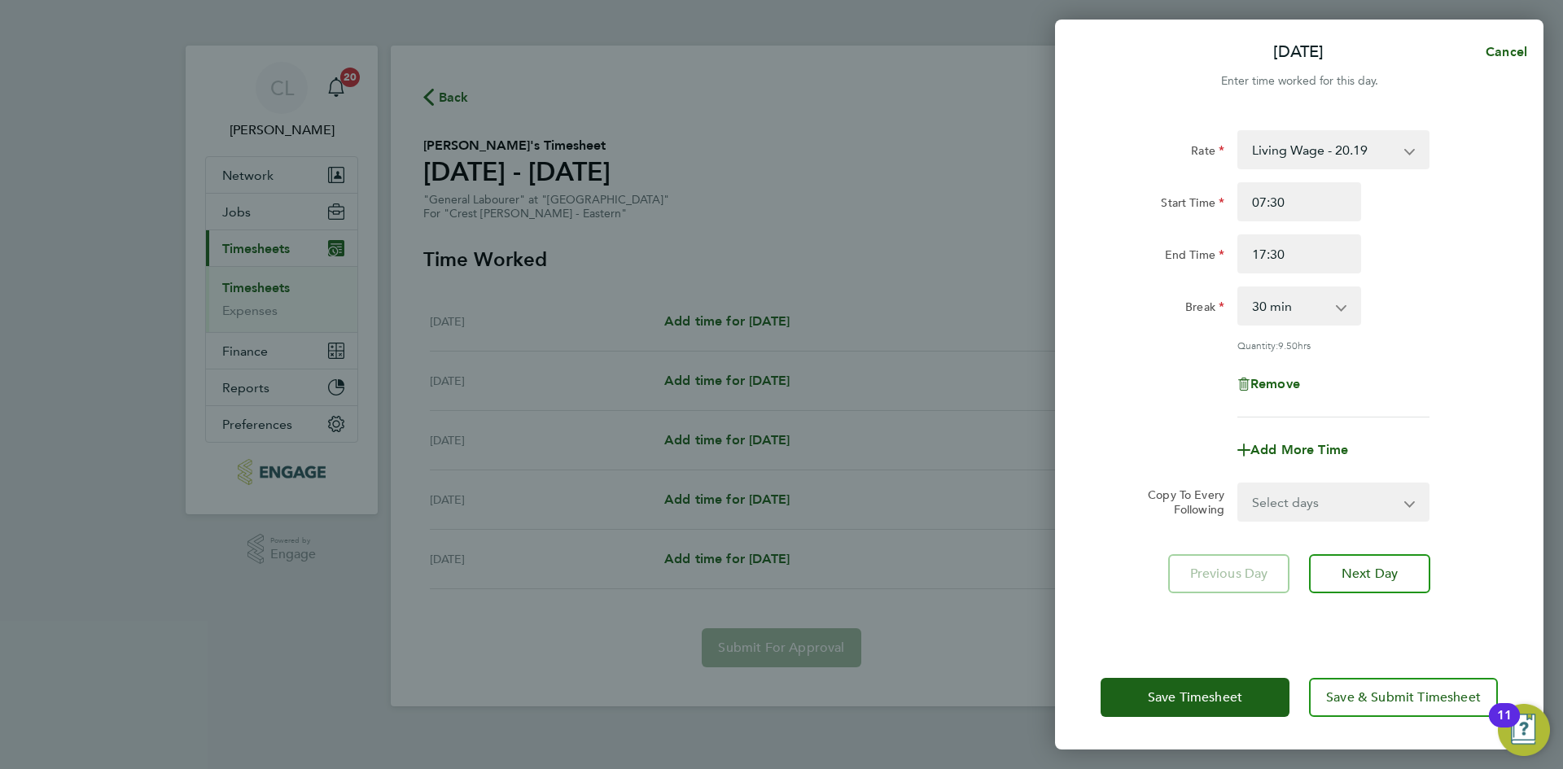
click at [1461, 275] on div "Rate Living Wage - 20.19 Start Time 07:30 End Time 17:30 Break 0 min 15 min 30 …" at bounding box center [1298, 273] width 397 height 287
drag, startPoint x: 1342, startPoint y: 315, endPoint x: 1336, endPoint y: 321, distance: 9.2
click at [1342, 314] on app-icon-cross-button at bounding box center [1350, 306] width 20 height 36
click at [1344, 303] on app-icon-cross-button at bounding box center [1350, 306] width 20 height 36
click at [1341, 294] on app-icon-cross-button at bounding box center [1350, 306] width 20 height 36
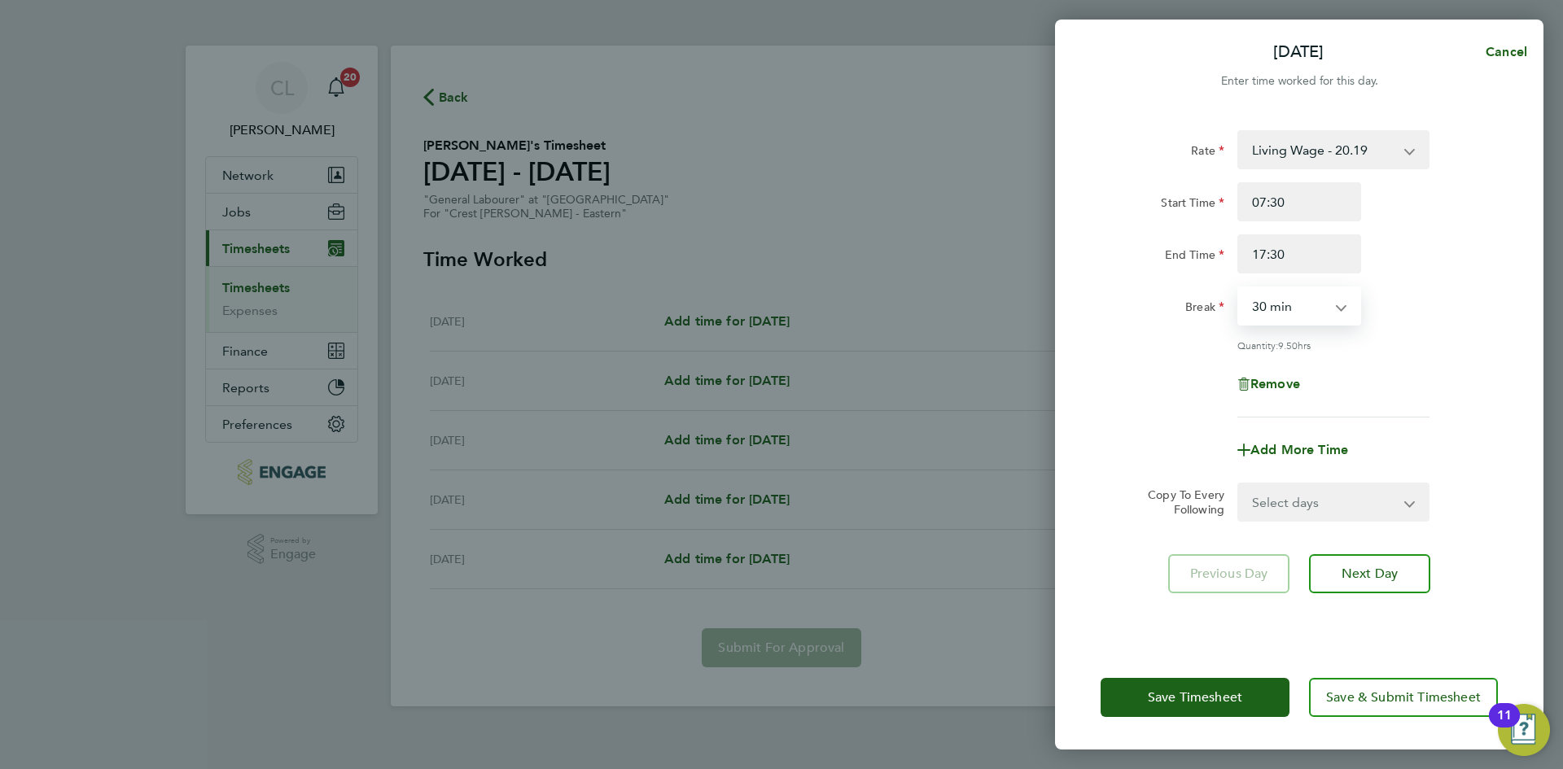
click at [1302, 303] on select "0 min 15 min 30 min 45 min 60 min 75 min 90 min" at bounding box center [1289, 306] width 101 height 36
select select "60"
click at [1239, 288] on select "0 min 15 min 30 min 45 min 60 min 75 min 90 min" at bounding box center [1289, 306] width 101 height 36
click at [1432, 360] on div "Rate Living Wage - 20.19 Start Time 07:30 End Time 17:30 Break 0 min 15 min 30 …" at bounding box center [1298, 273] width 397 height 287
click at [1339, 523] on div "Rate Living Wage - 20.19 Start Time 07:30 End Time 17:30 Break 0 min 15 min 30 …" at bounding box center [1299, 378] width 488 height 535
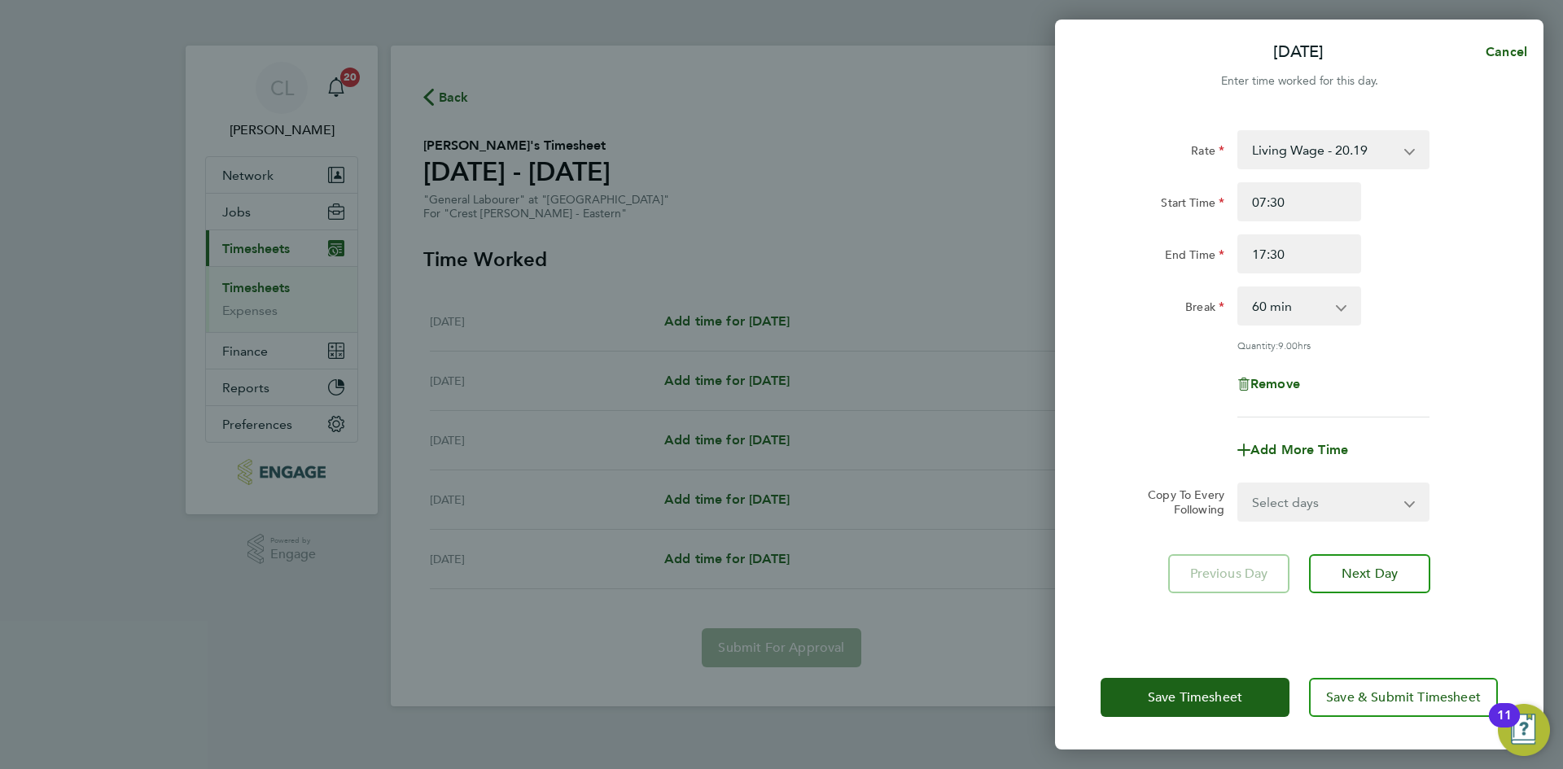
click at [1336, 512] on select "Select days Day Tuesday Wednesday Thursday Friday" at bounding box center [1324, 502] width 171 height 36
select select "TUE"
click at [1239, 484] on select "Select days Day Tuesday Wednesday Thursday Friday" at bounding box center [1324, 502] width 171 height 36
select select "2025-09-19"
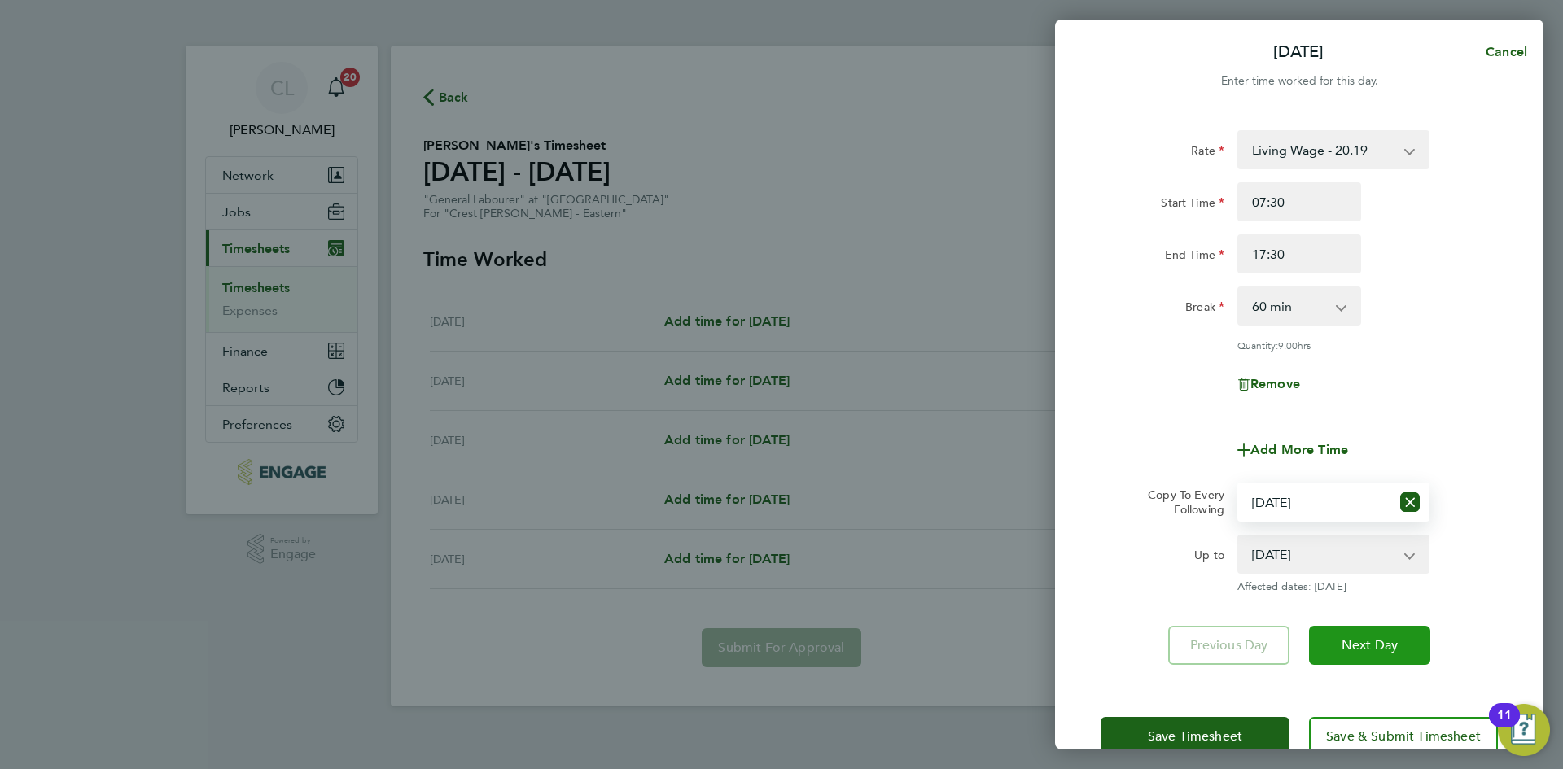
click at [1382, 649] on span "Next Day" at bounding box center [1369, 645] width 56 height 16
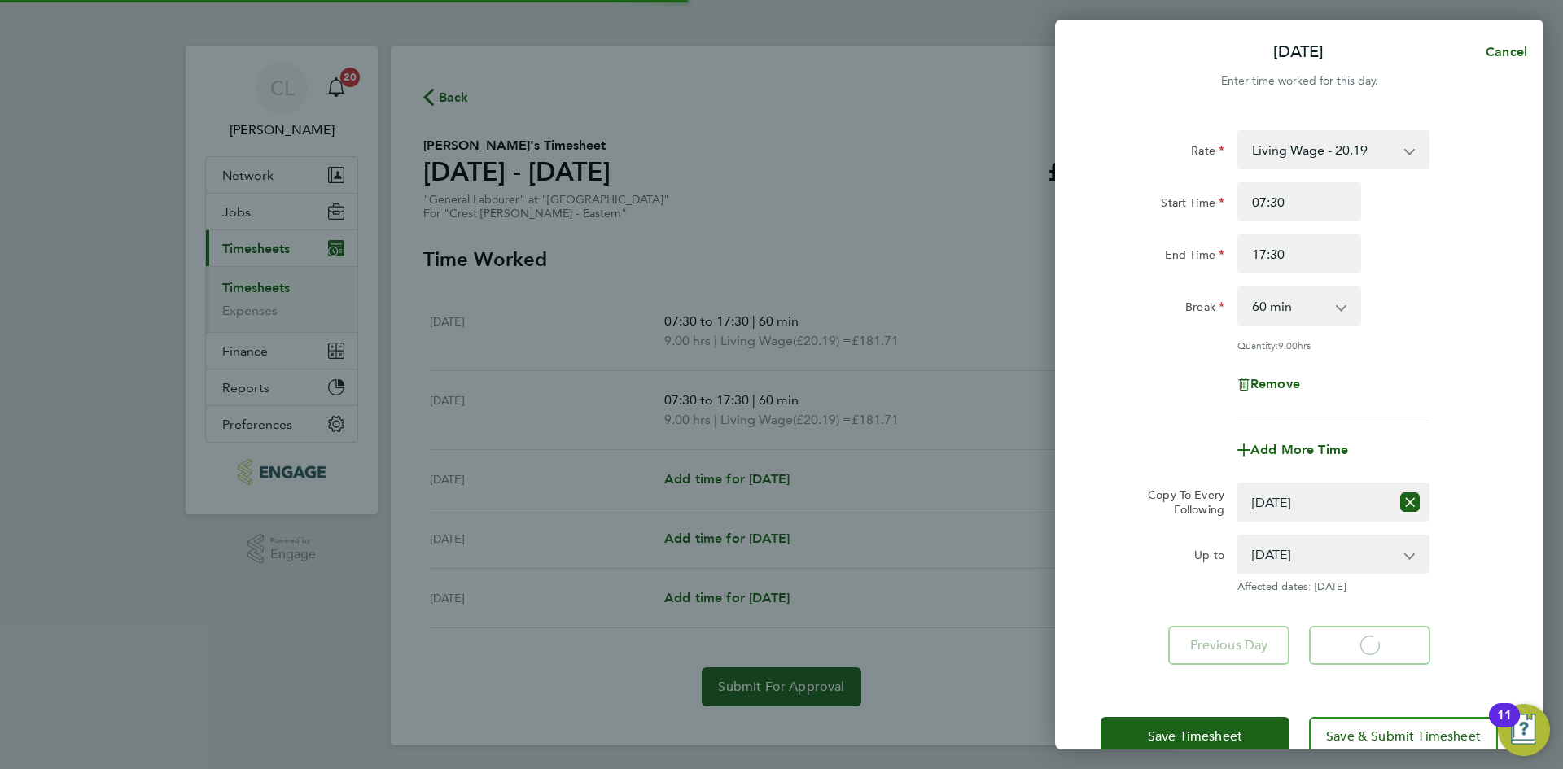
select select "60"
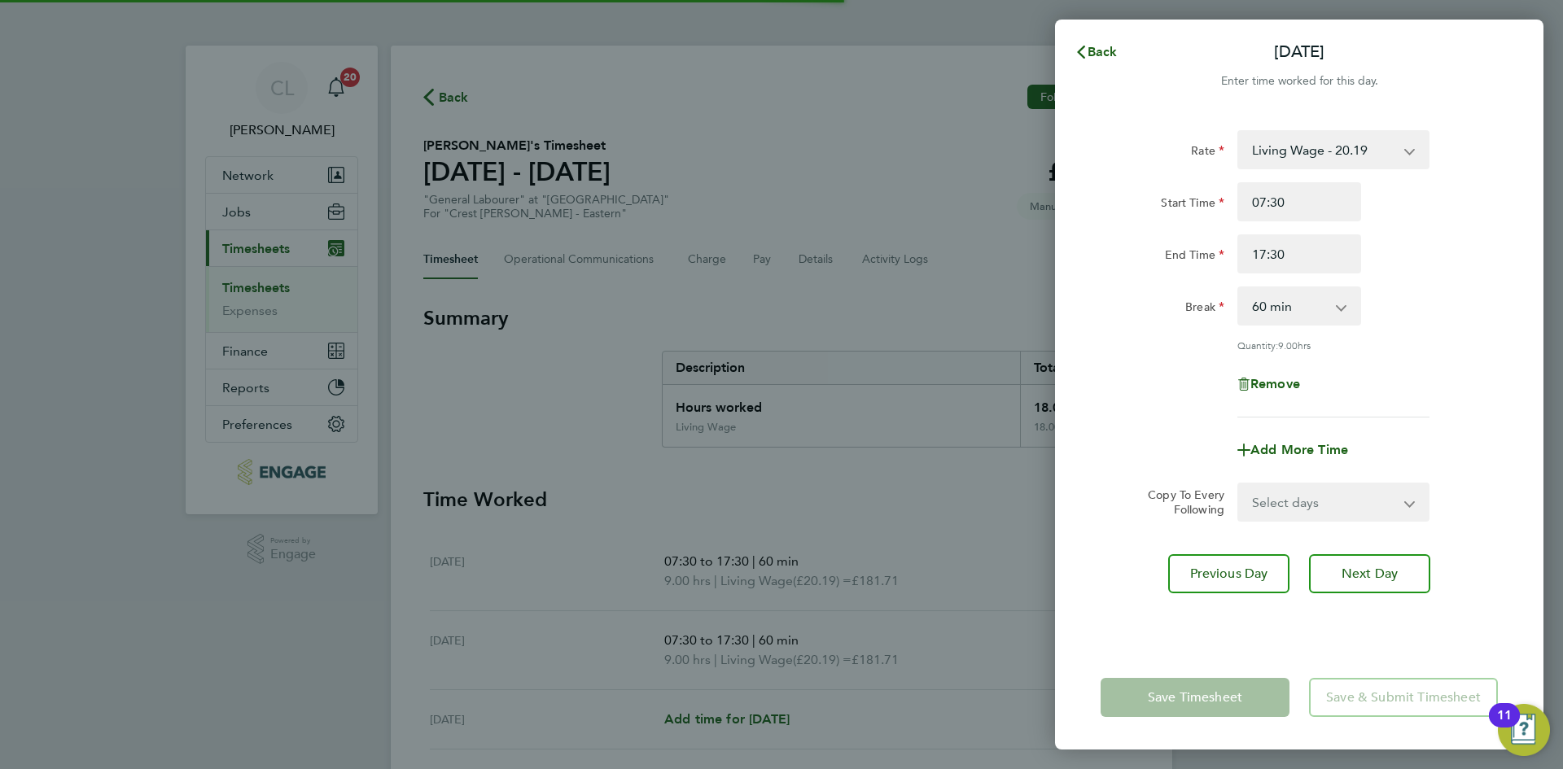
click at [1317, 503] on select "Select days Day Wednesday Thursday Friday" at bounding box center [1324, 502] width 171 height 36
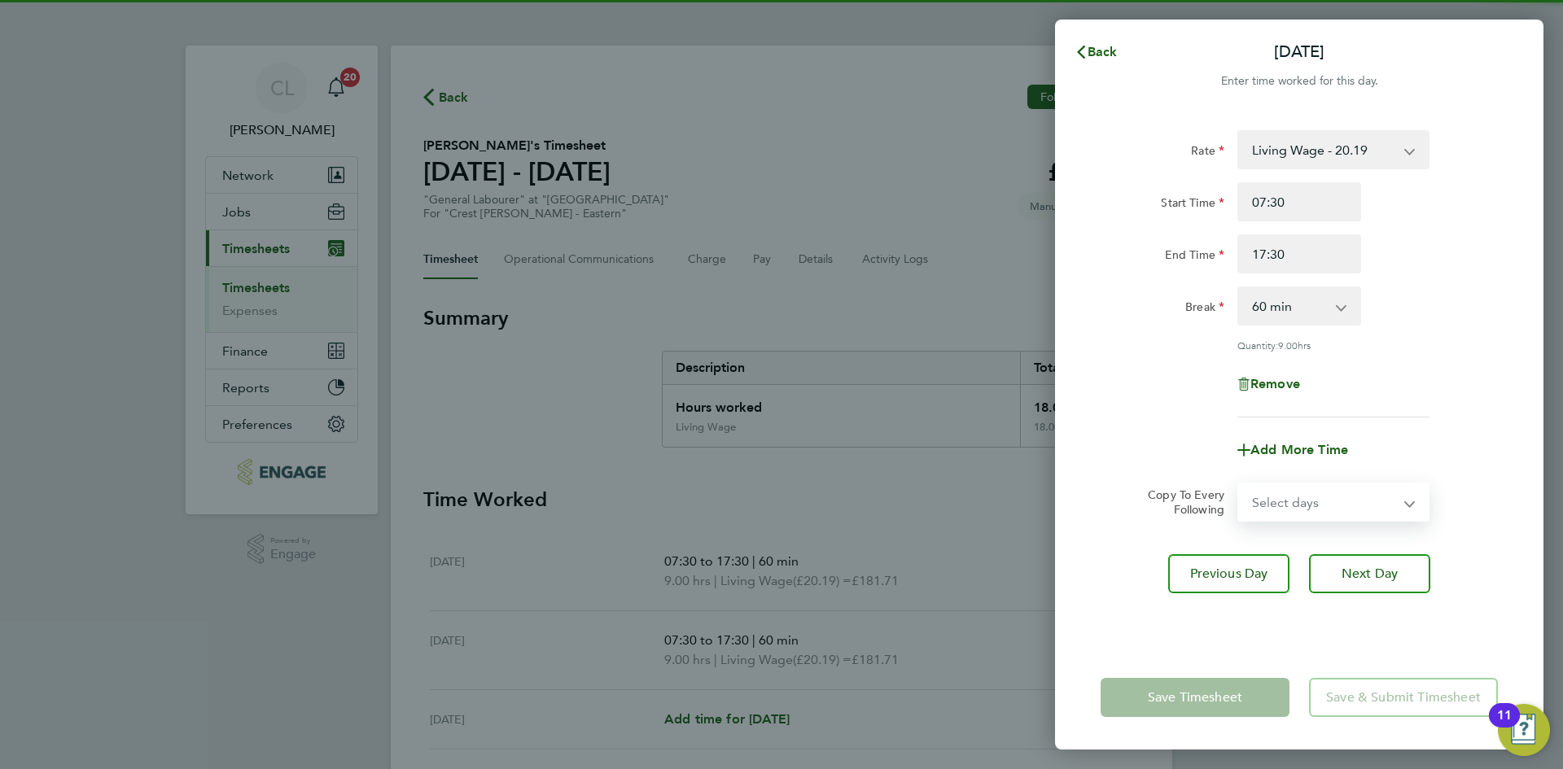
select select "WED"
click at [1239, 484] on select "Select days Day Wednesday Thursday Friday" at bounding box center [1324, 502] width 171 height 36
select select "2025-09-19"
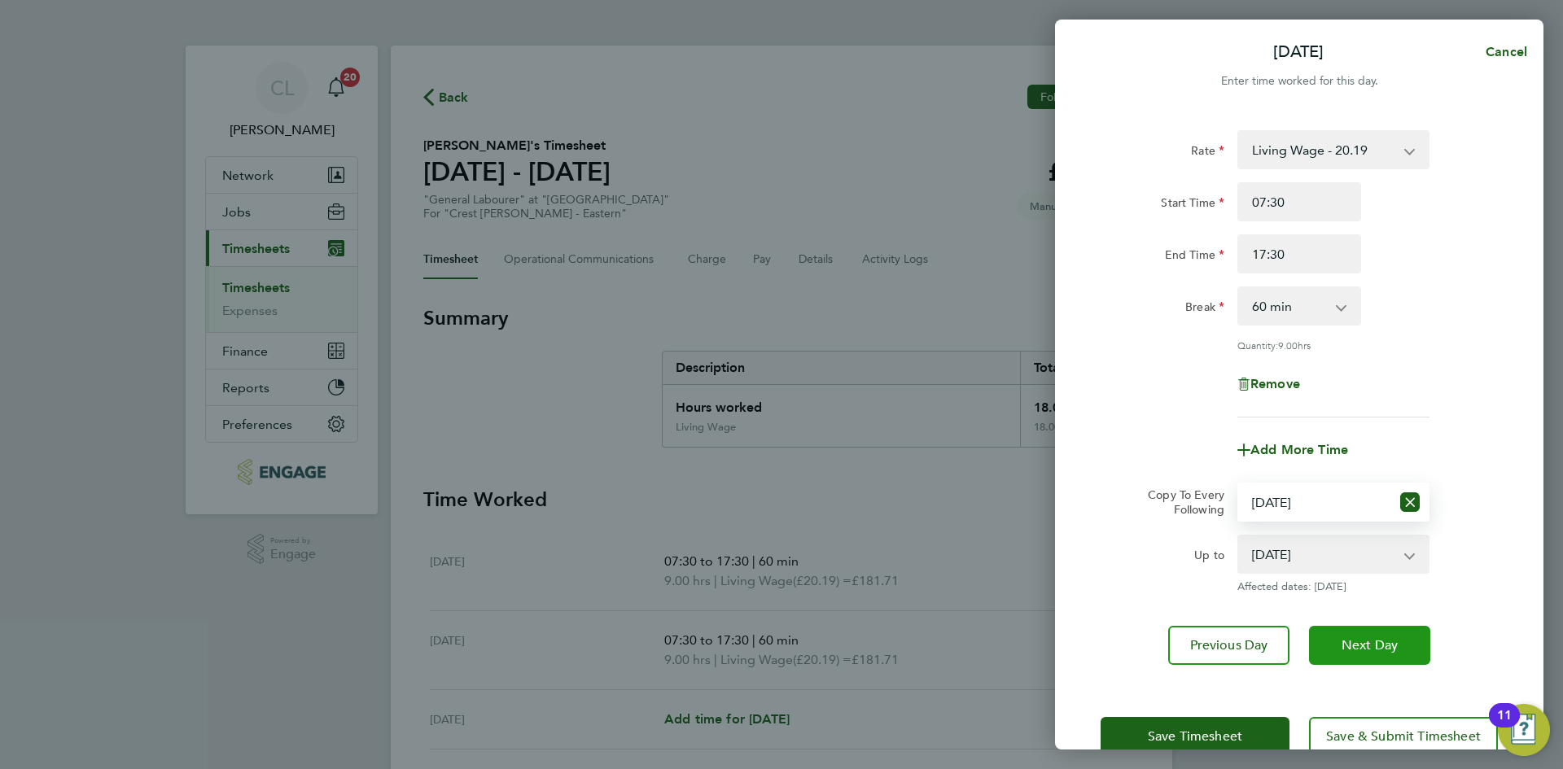
click at [1368, 632] on button "Next Day" at bounding box center [1369, 645] width 121 height 39
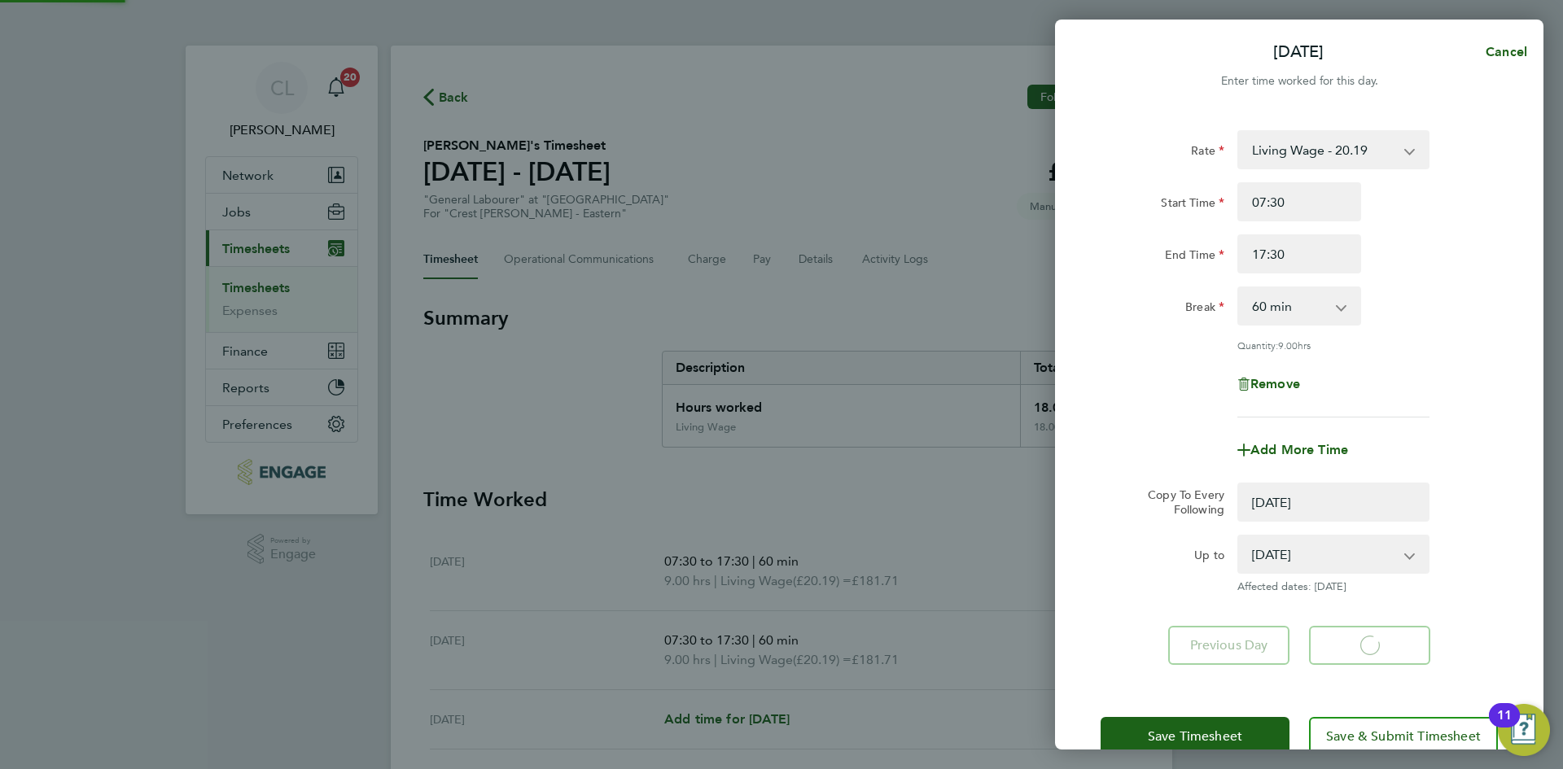
select select "0: null"
select select "60"
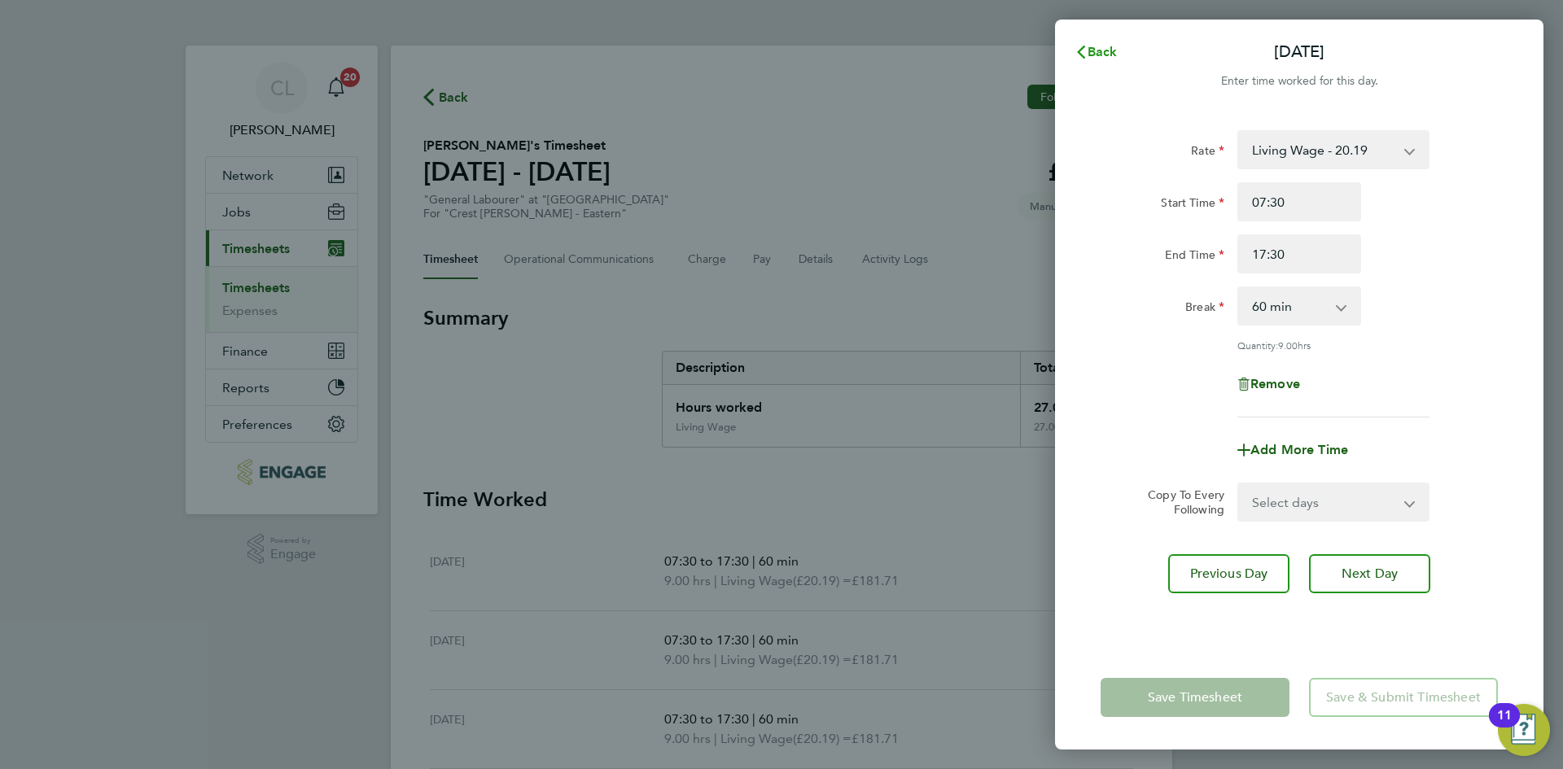
click at [1129, 44] on button "Back" at bounding box center [1096, 52] width 76 height 33
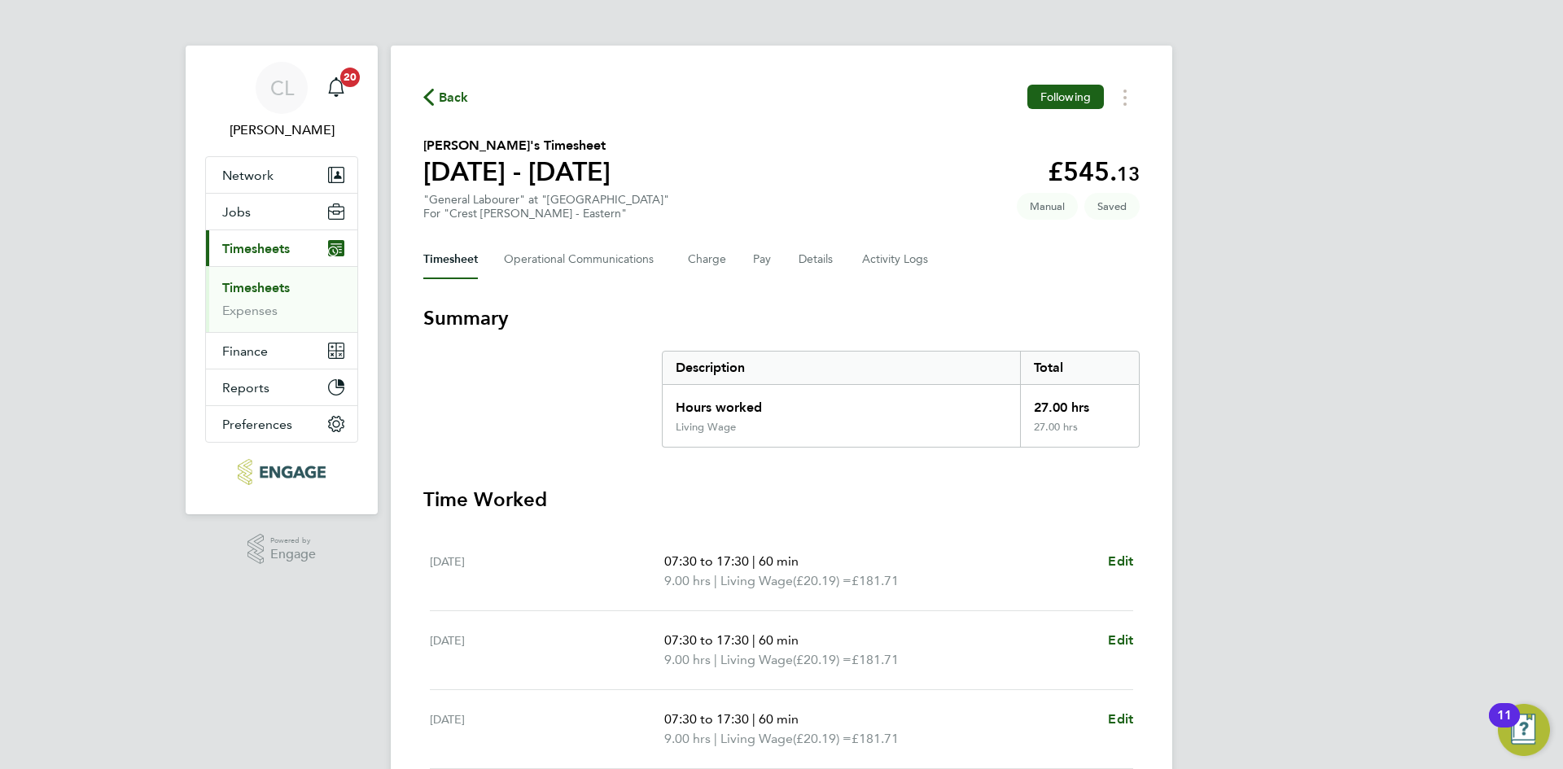
click at [1121, 43] on ng-component "Back Following Chinoso Ali's Timesheet 15 - 21 Sept 2025 £545. 13 "General Labo…" at bounding box center [781, 502] width 781 height 1005
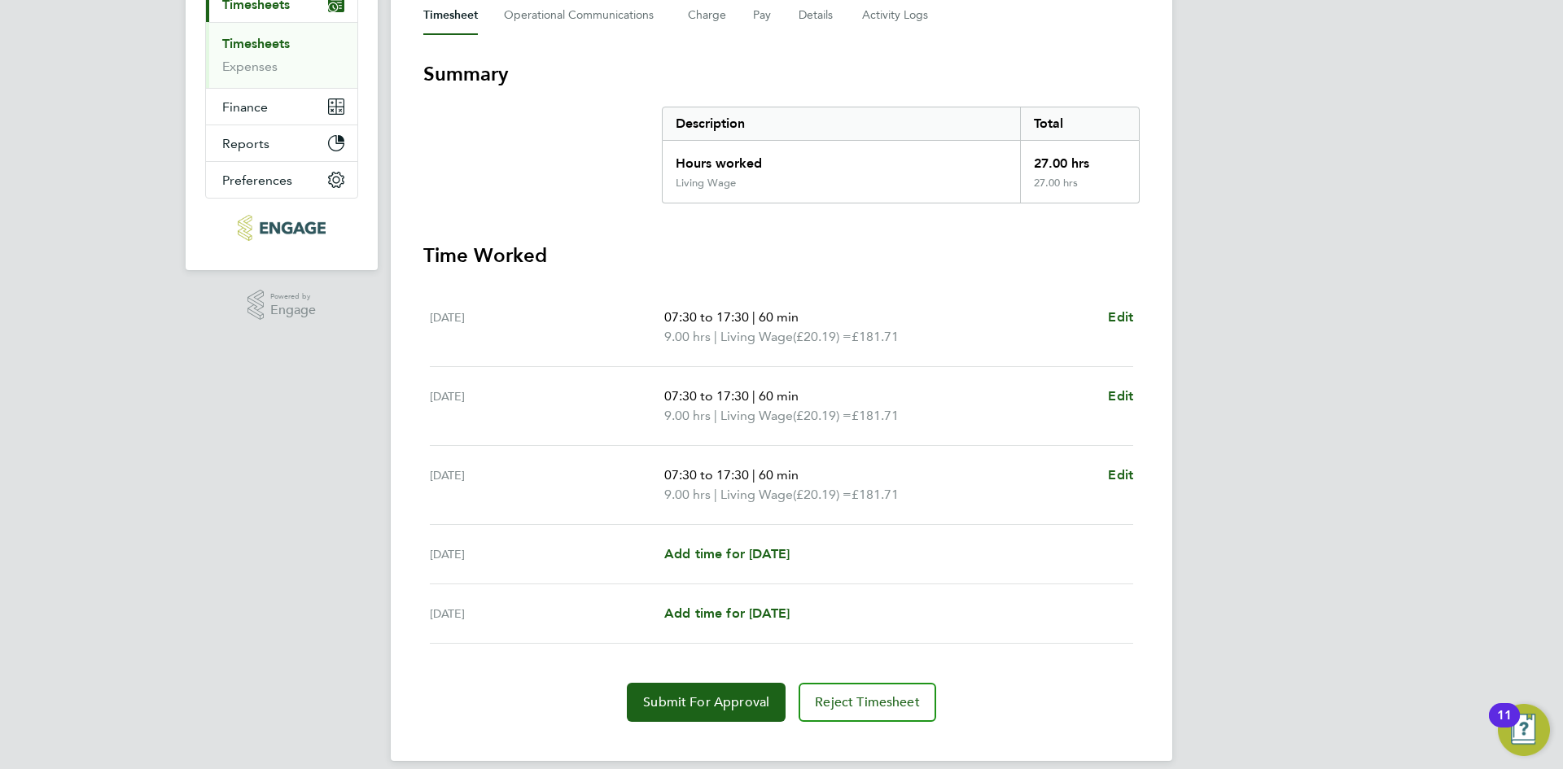
click at [1089, 172] on div "27.00 hrs" at bounding box center [1079, 159] width 119 height 36
click at [1063, 259] on h3 "Time Worked" at bounding box center [781, 256] width 716 height 26
click at [727, 708] on span "Submit For Approval" at bounding box center [706, 702] width 126 height 16
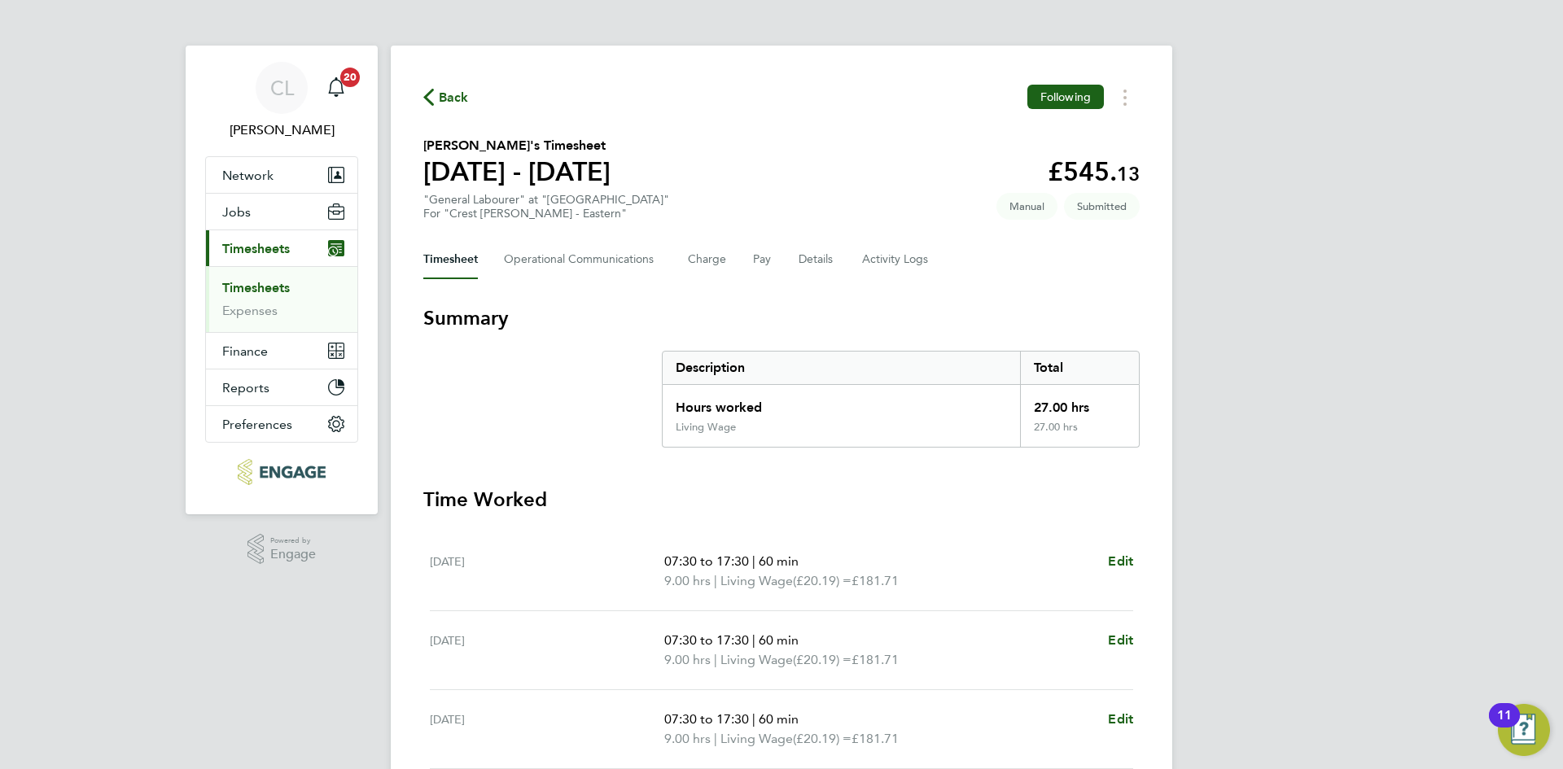
click at [435, 93] on span "Back" at bounding box center [446, 96] width 46 height 15
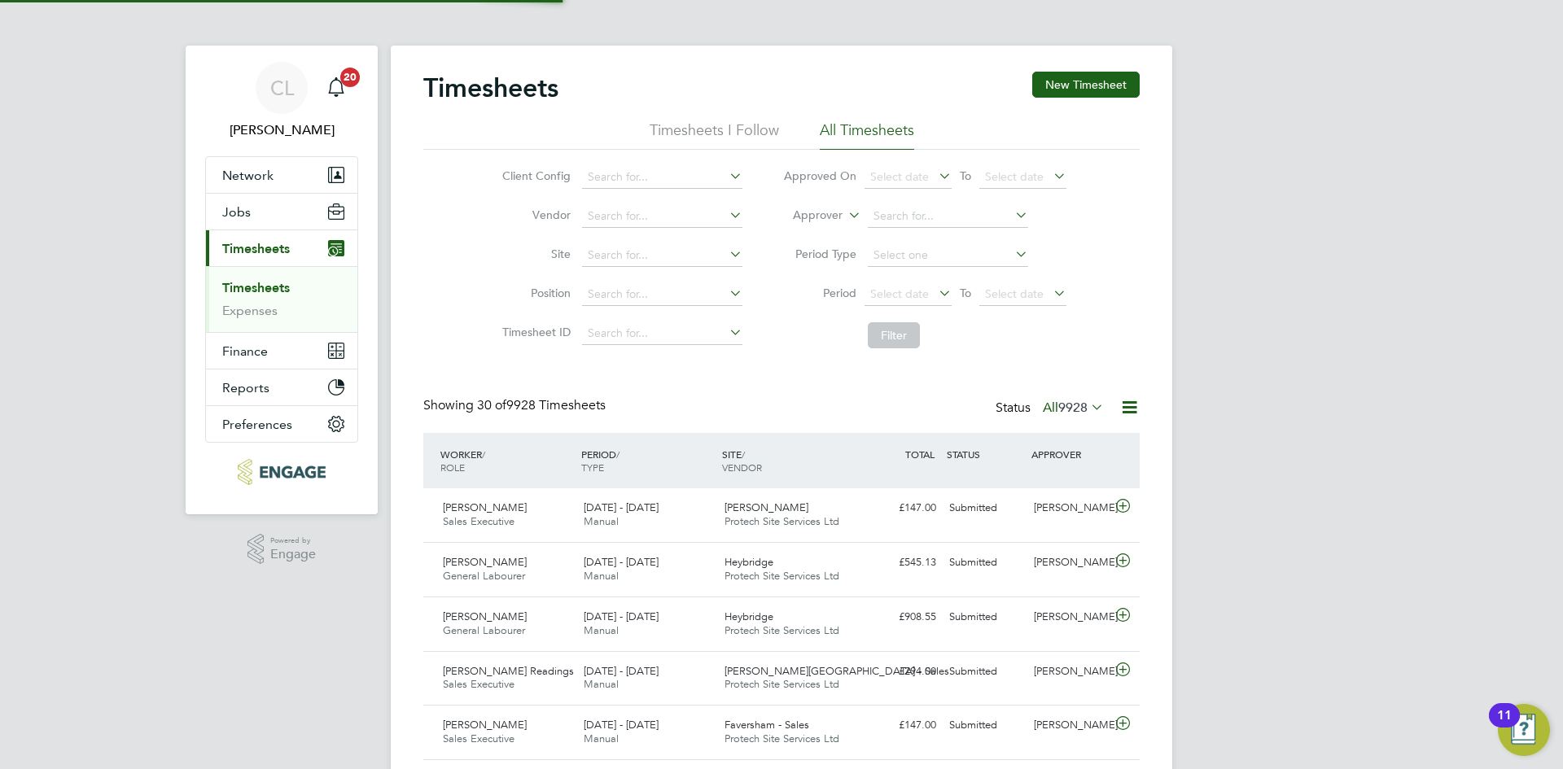
scroll to position [42, 142]
drag, startPoint x: 1081, startPoint y: 85, endPoint x: 961, endPoint y: 98, distance: 120.3
click at [1080, 85] on button "New Timesheet" at bounding box center [1085, 85] width 107 height 26
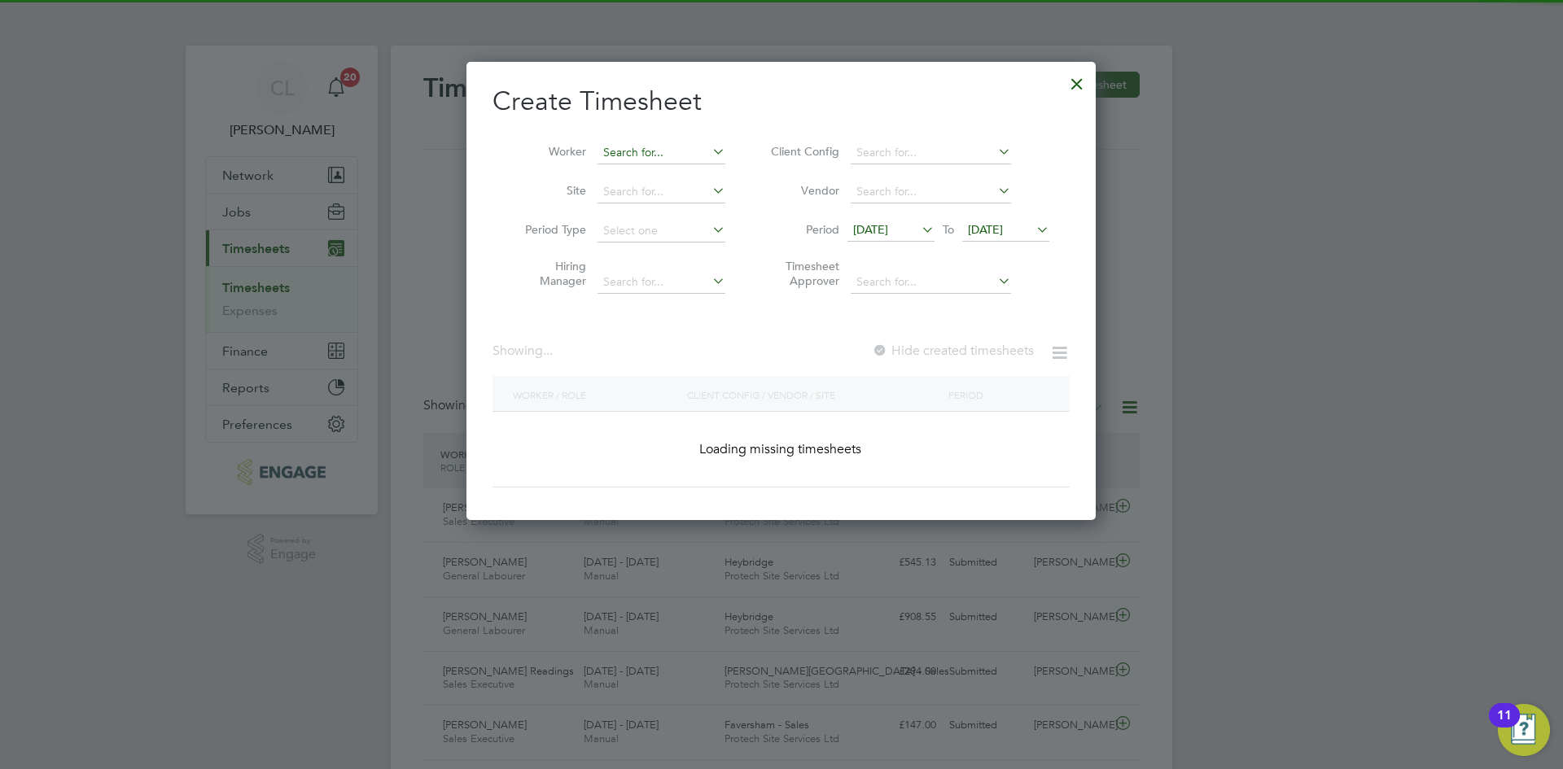
scroll to position [3030, 630]
click at [615, 142] on li "Worker" at bounding box center [618, 152] width 253 height 39
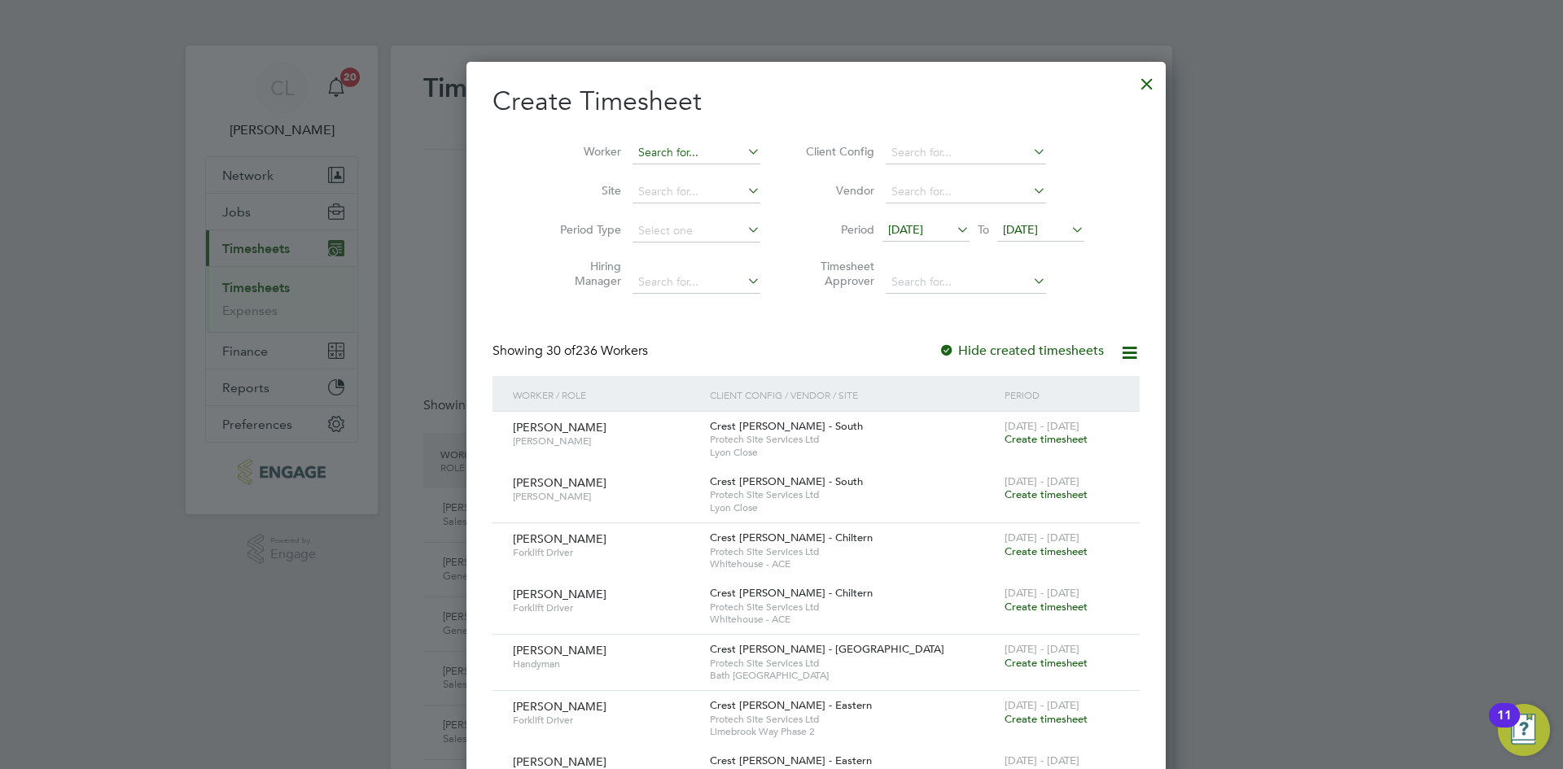
click at [647, 145] on input at bounding box center [696, 153] width 128 height 23
click at [678, 168] on li "Johnny Ruf fle" at bounding box center [668, 175] width 142 height 22
type input "[PERSON_NAME]"
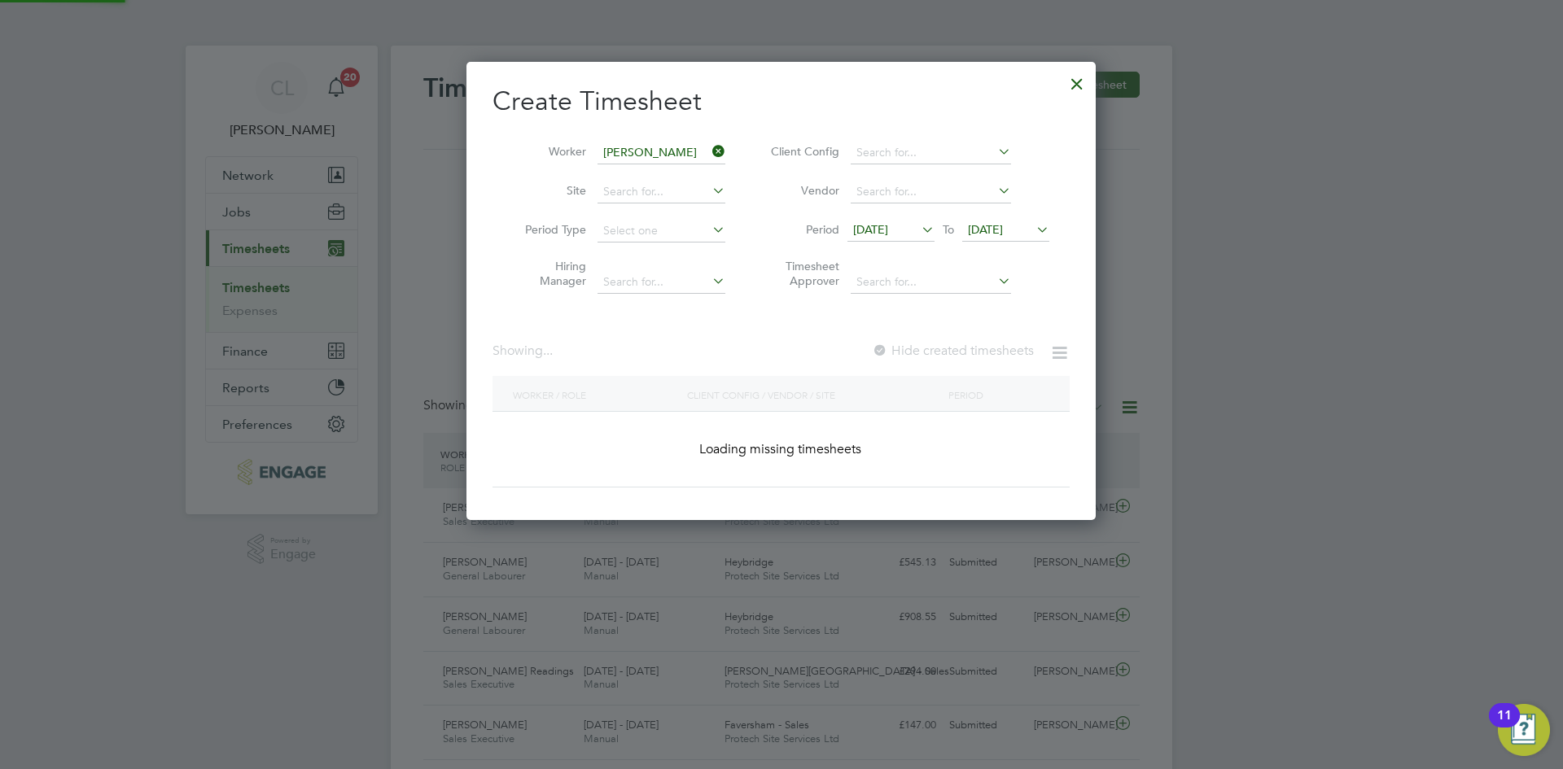
scroll to position [459, 630]
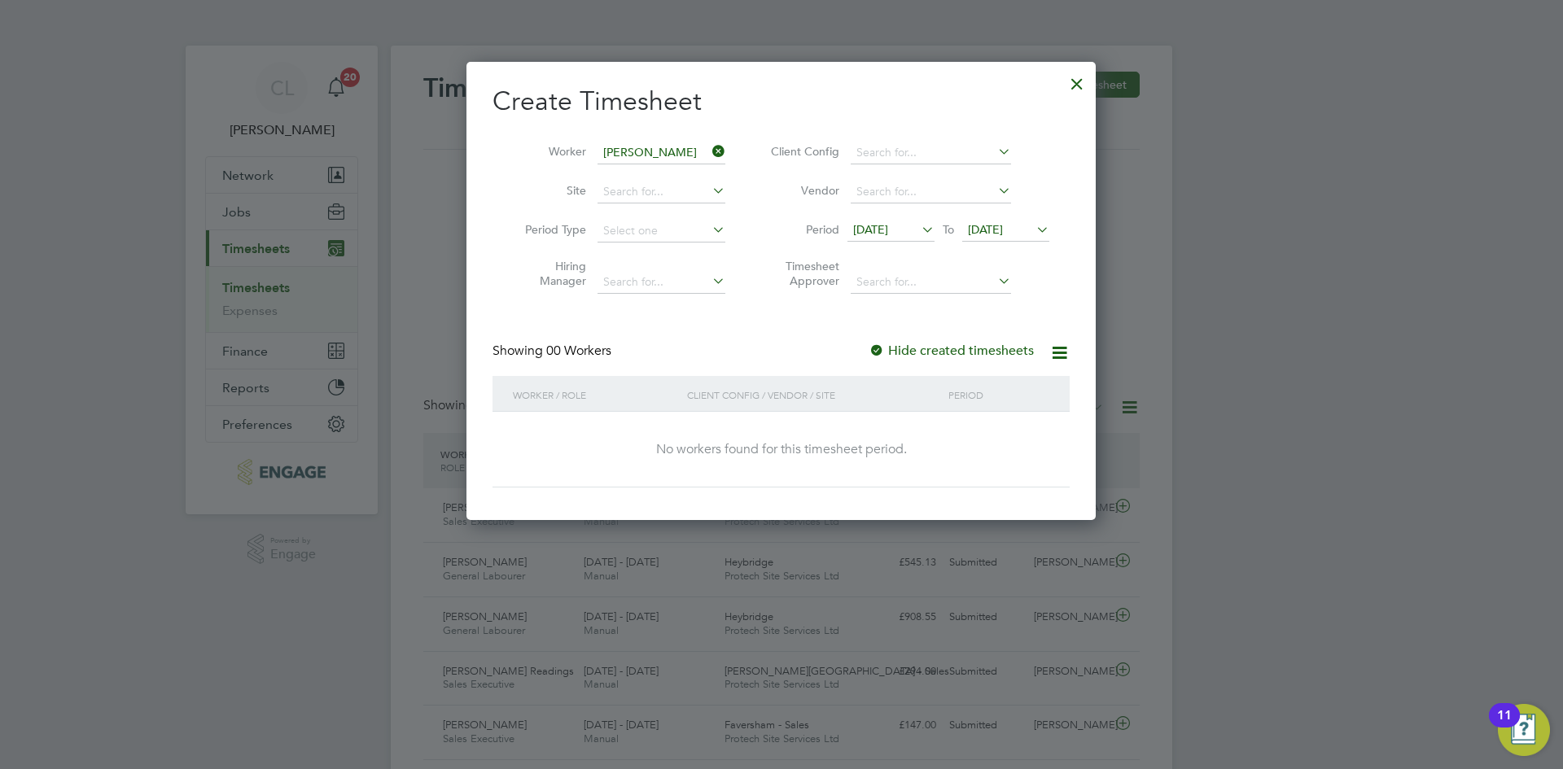
click at [1003, 234] on span "[DATE]" at bounding box center [985, 229] width 35 height 15
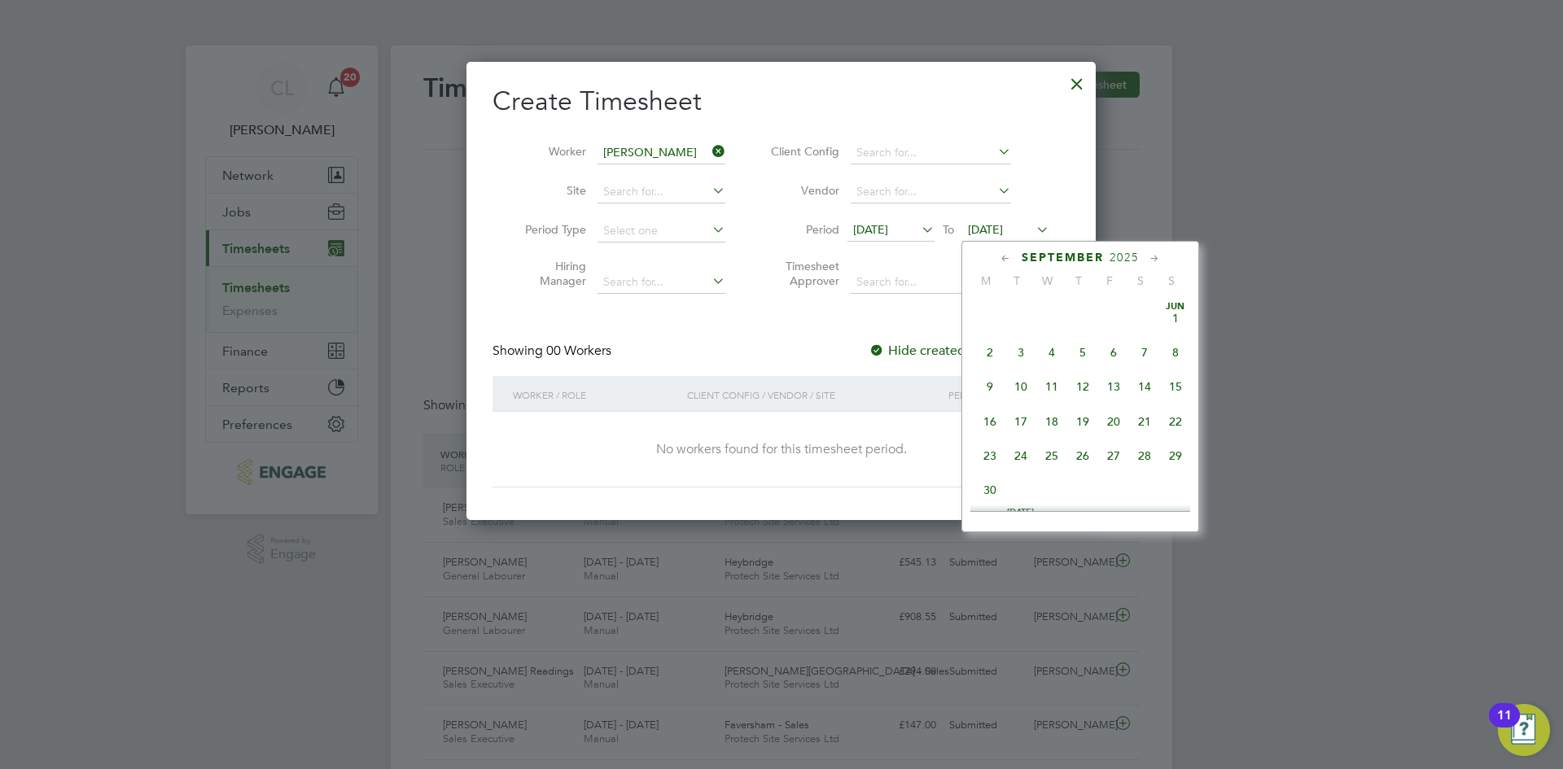
scroll to position [563, 0]
click at [1167, 379] on span "21" at bounding box center [1175, 372] width 31 height 31
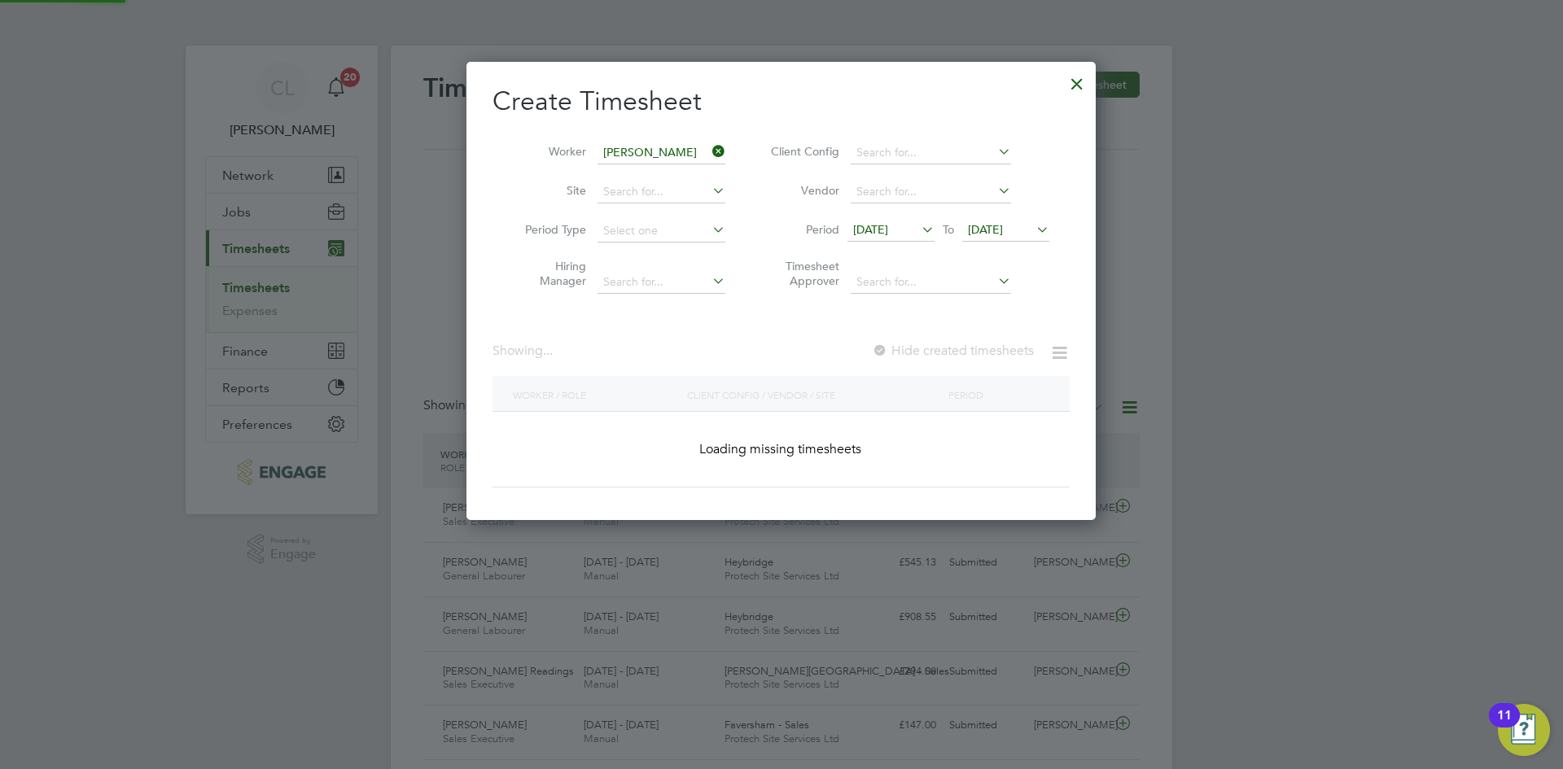
scroll to position [439, 630]
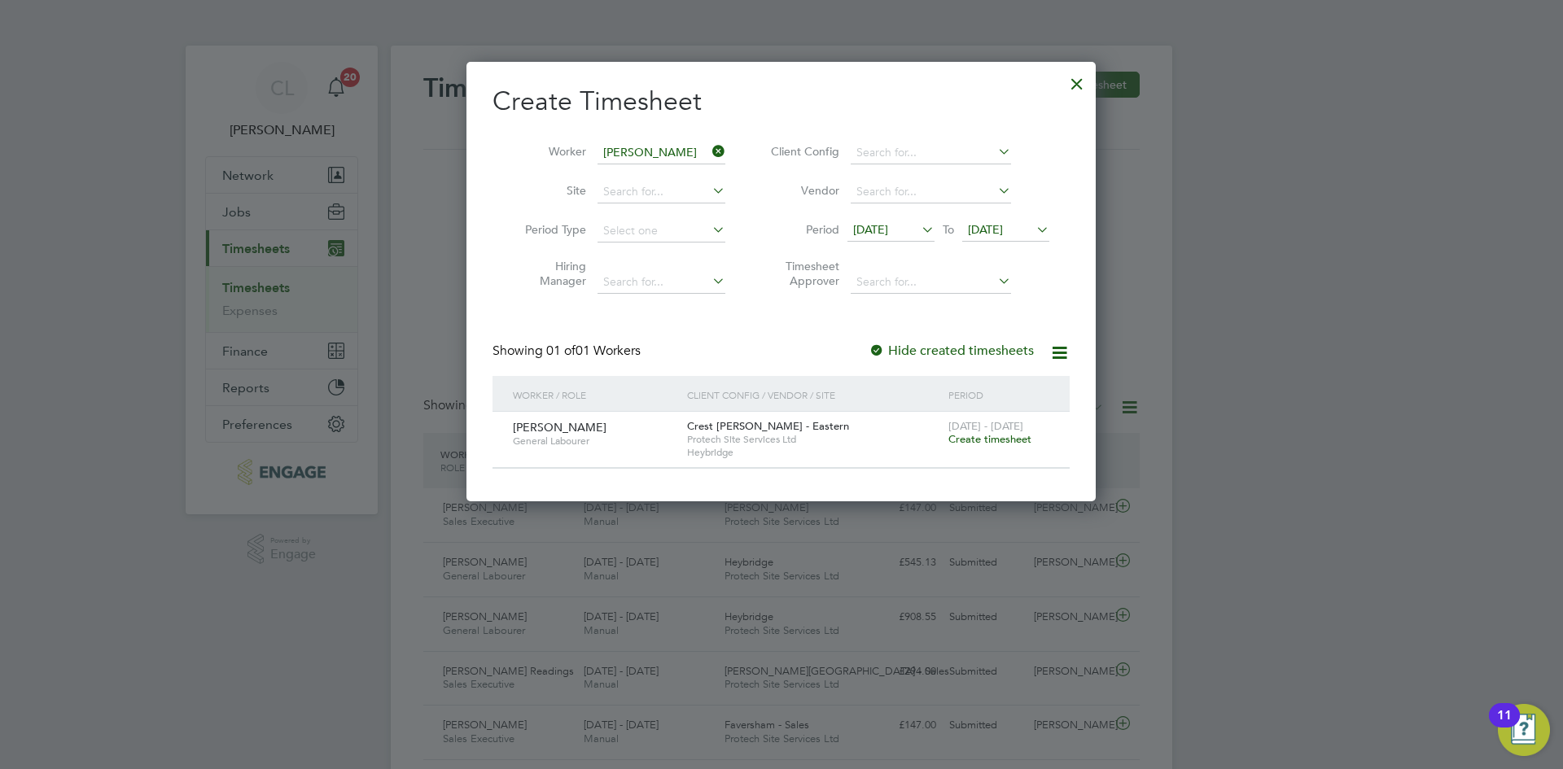
click at [964, 443] on span "Create timesheet" at bounding box center [989, 439] width 83 height 14
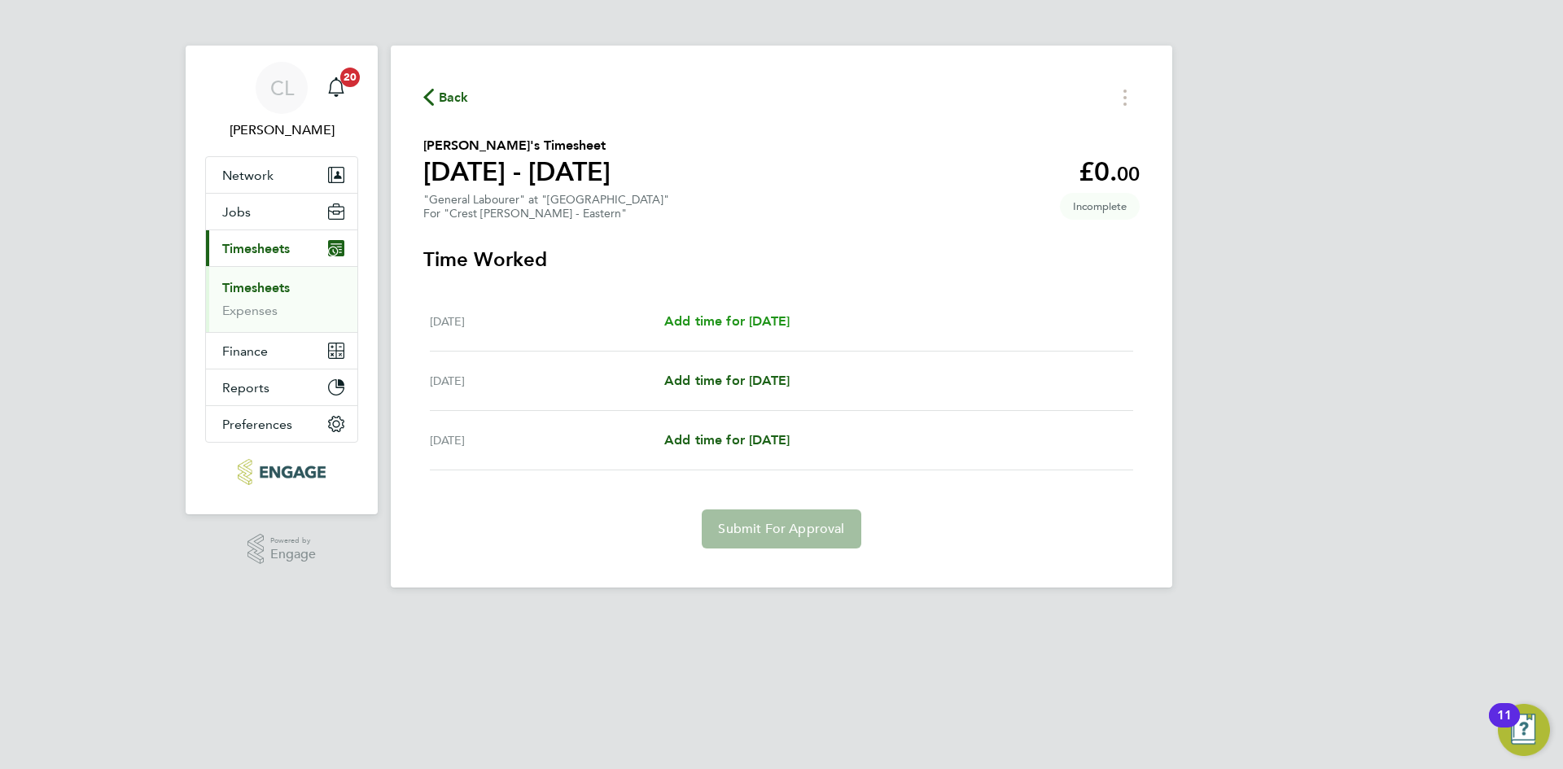
click at [750, 320] on span "Add time for [DATE]" at bounding box center [726, 320] width 125 height 15
select select "30"
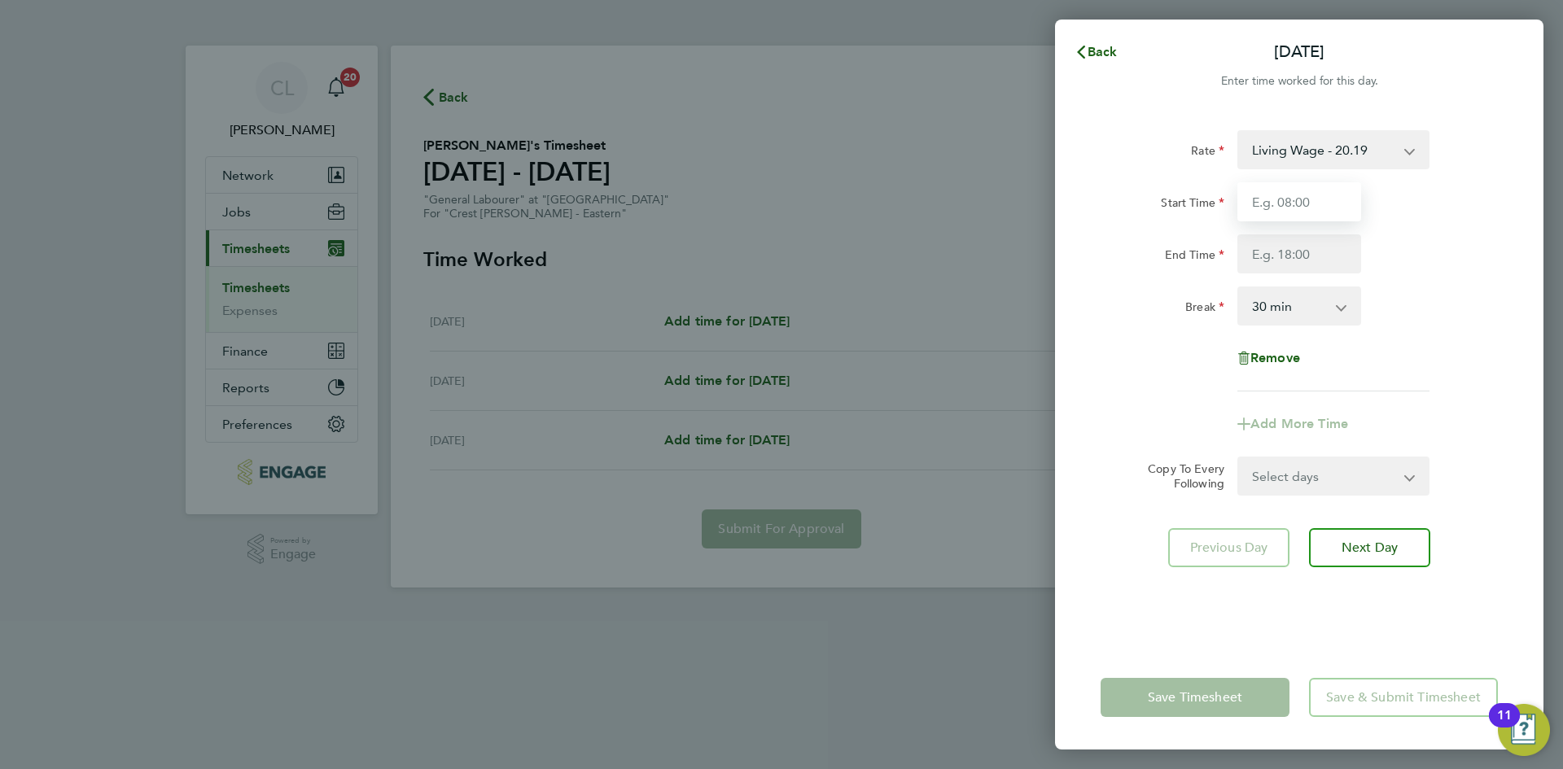
click at [1305, 209] on input "Start Time" at bounding box center [1299, 201] width 124 height 39
type input "07:30"
click at [1314, 248] on input "End Time" at bounding box center [1299, 253] width 124 height 39
type input "17:30"
click at [1423, 291] on div "Break 0 min 15 min 30 min 45 min 60 min 75 min 90 min" at bounding box center [1299, 305] width 410 height 39
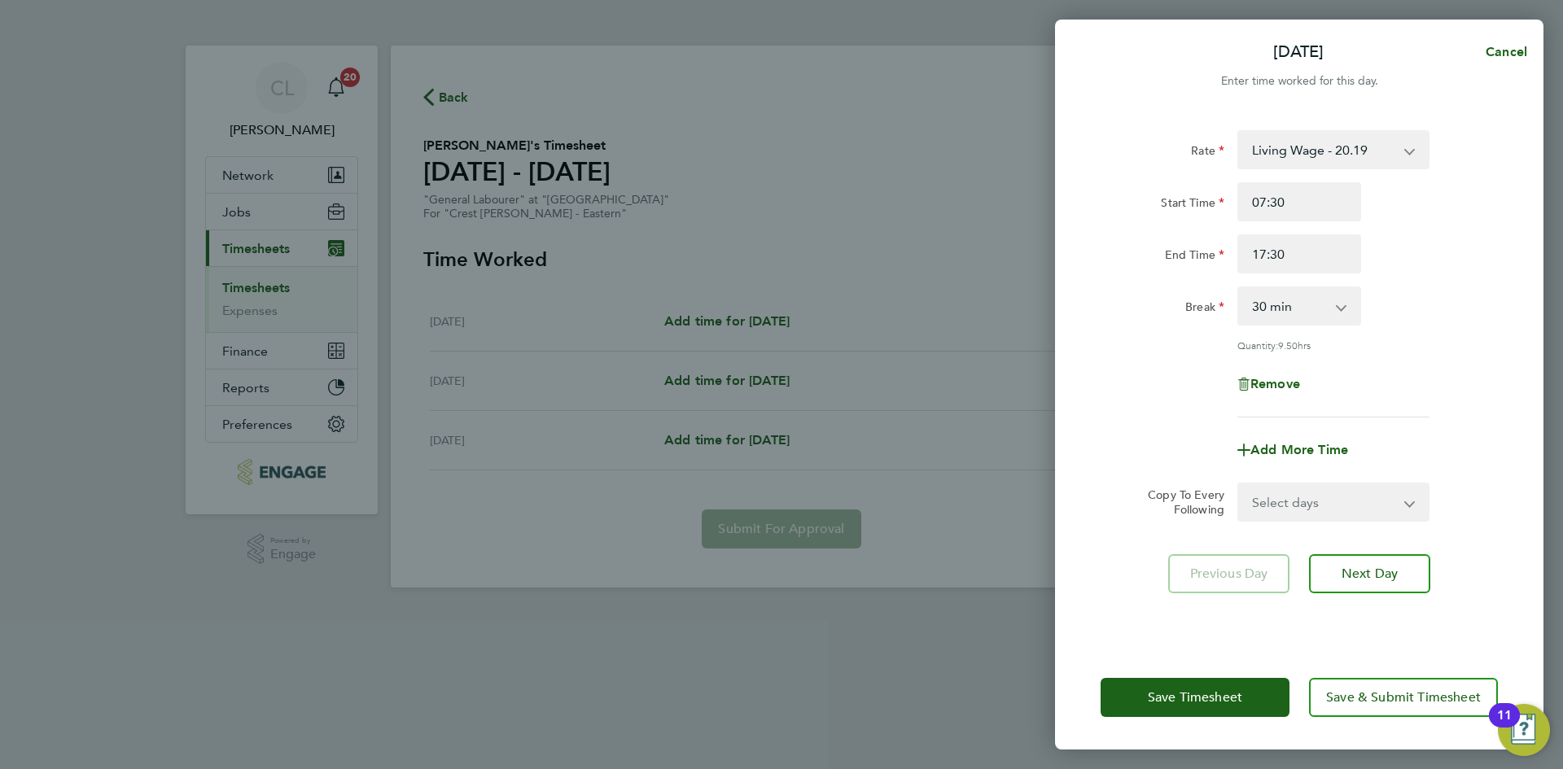
click at [1268, 312] on select "0 min 15 min 30 min 45 min 60 min 75 min 90 min" at bounding box center [1289, 306] width 101 height 36
select select "60"
click at [1239, 288] on select "0 min 15 min 30 min 45 min 60 min 75 min 90 min" at bounding box center [1289, 306] width 101 height 36
click at [1515, 362] on div "Rate Living Wage - 20.19 Start Time 07:30 End Time 17:30 Break 0 min 15 min 30 …" at bounding box center [1299, 378] width 488 height 535
click at [1193, 699] on span "Save Timesheet" at bounding box center [1195, 697] width 94 height 16
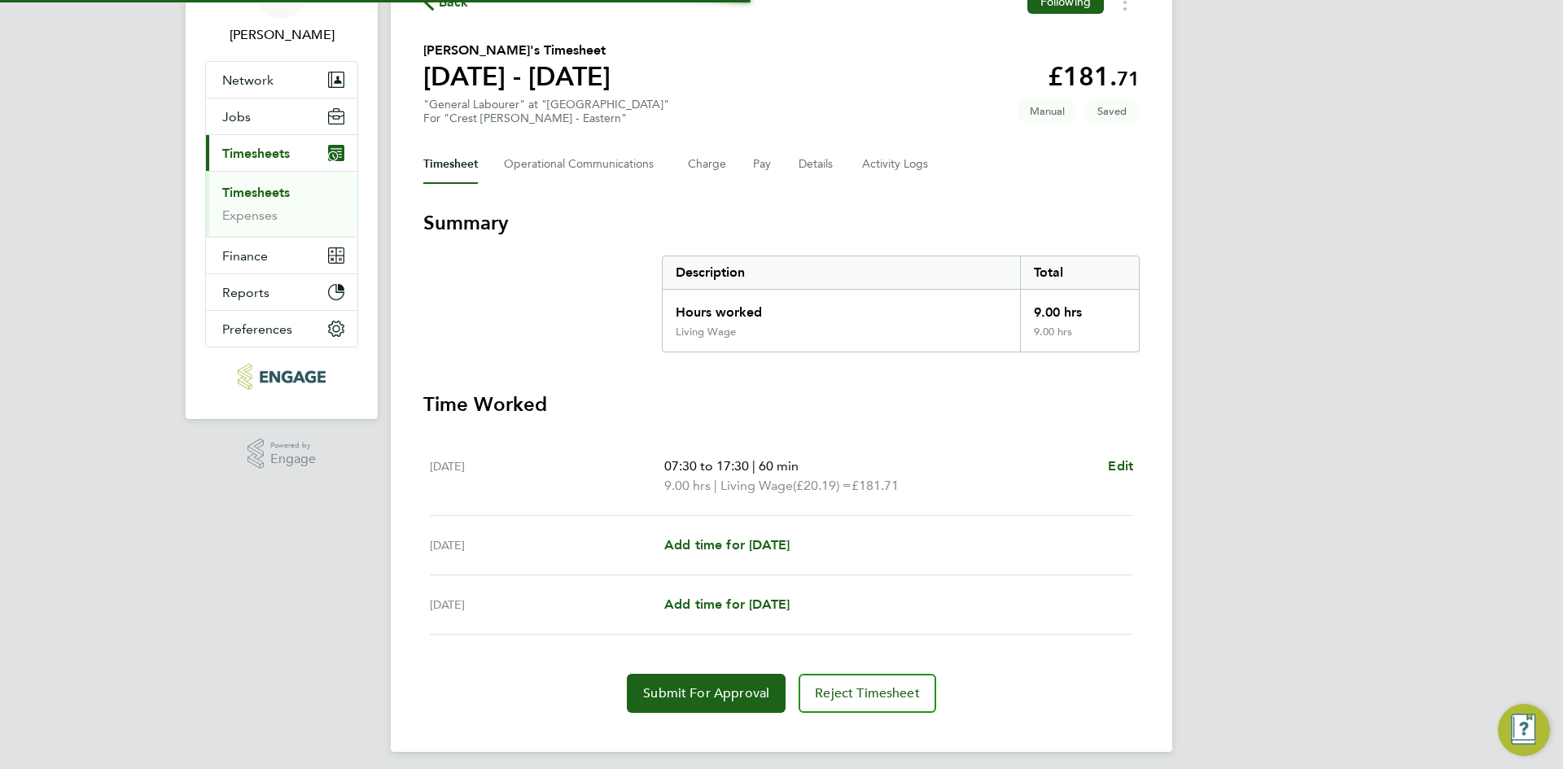
scroll to position [104, 0]
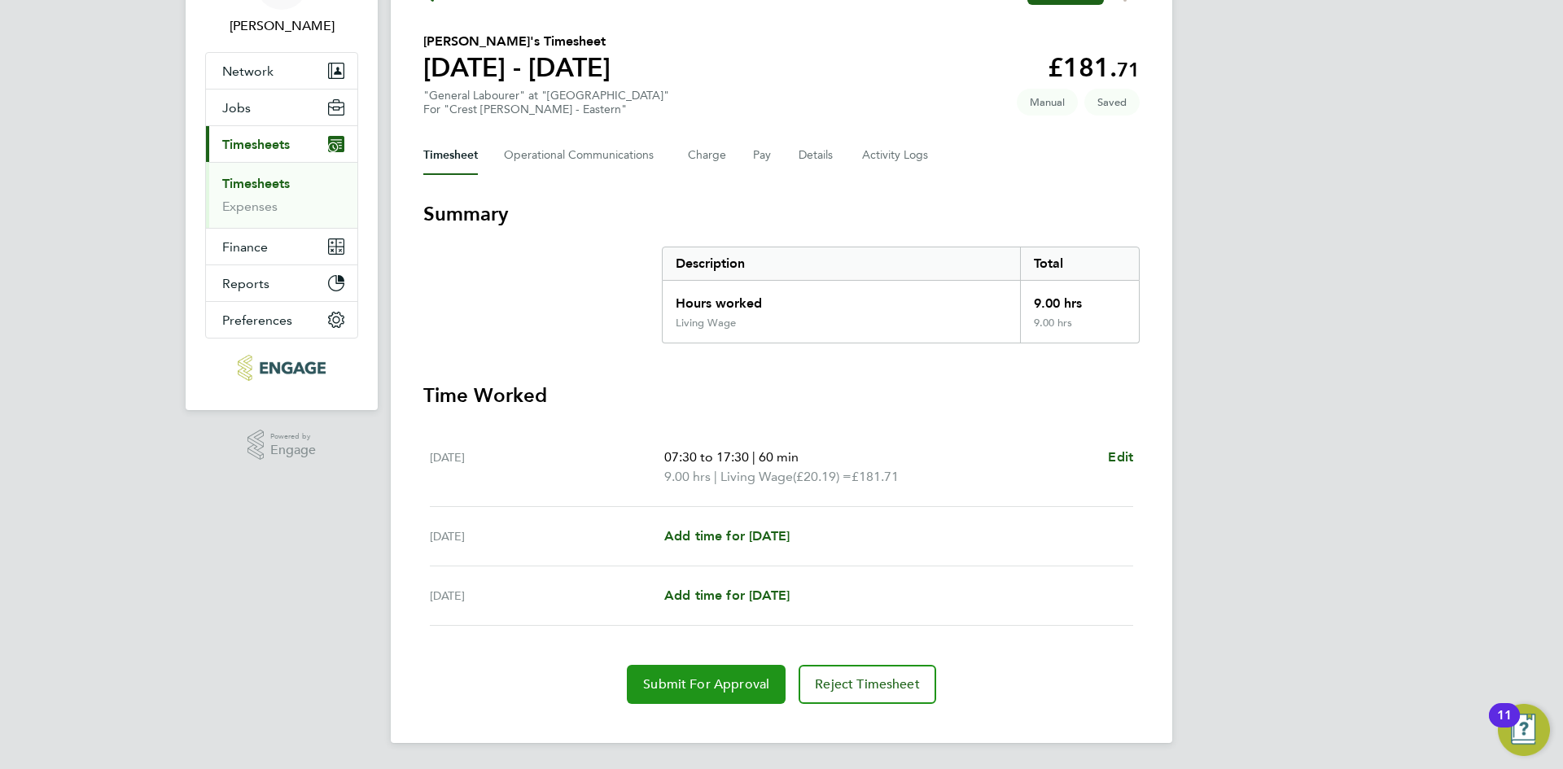
click at [699, 693] on button "Submit For Approval" at bounding box center [706, 684] width 159 height 39
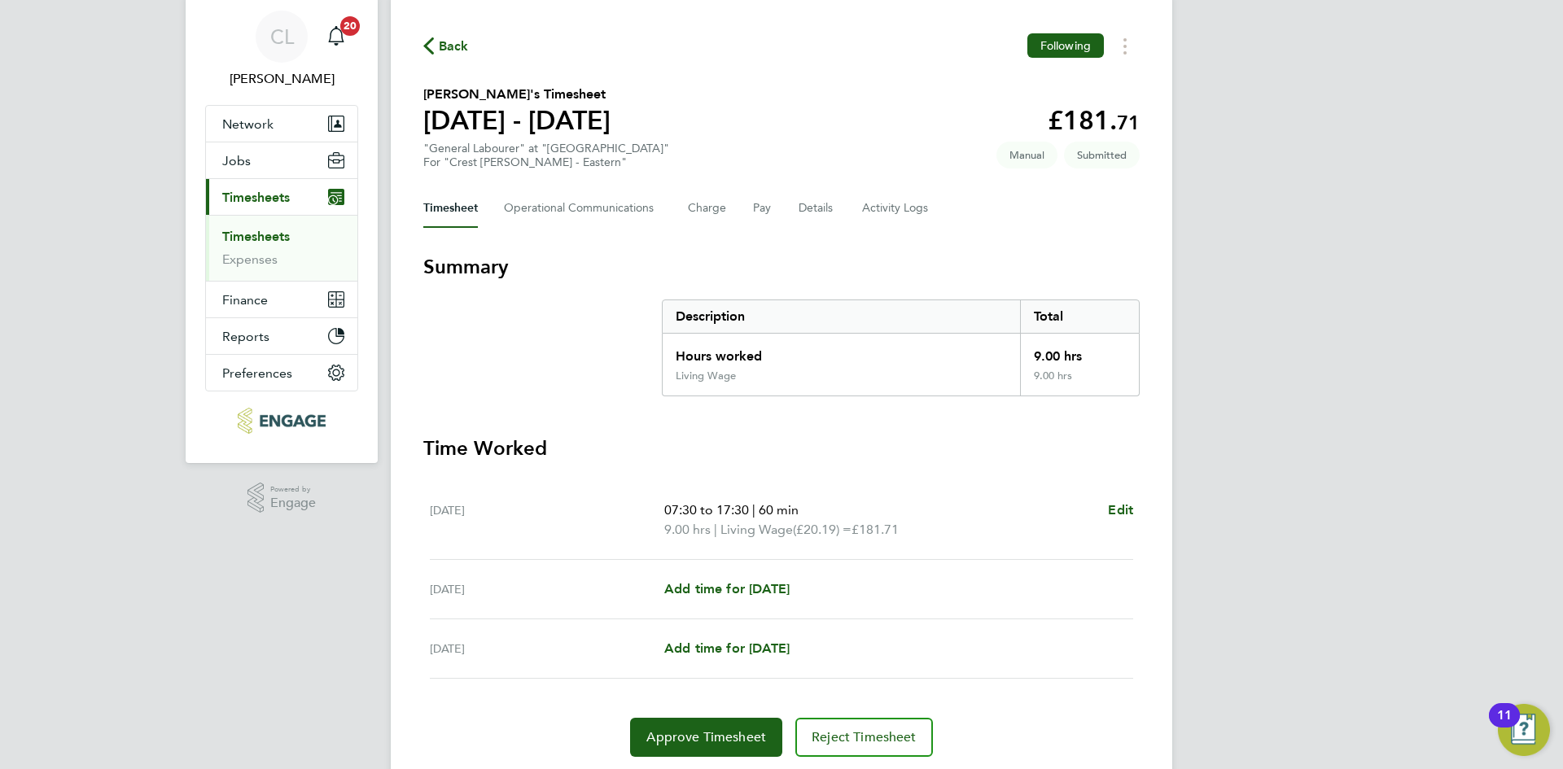
scroll to position [0, 0]
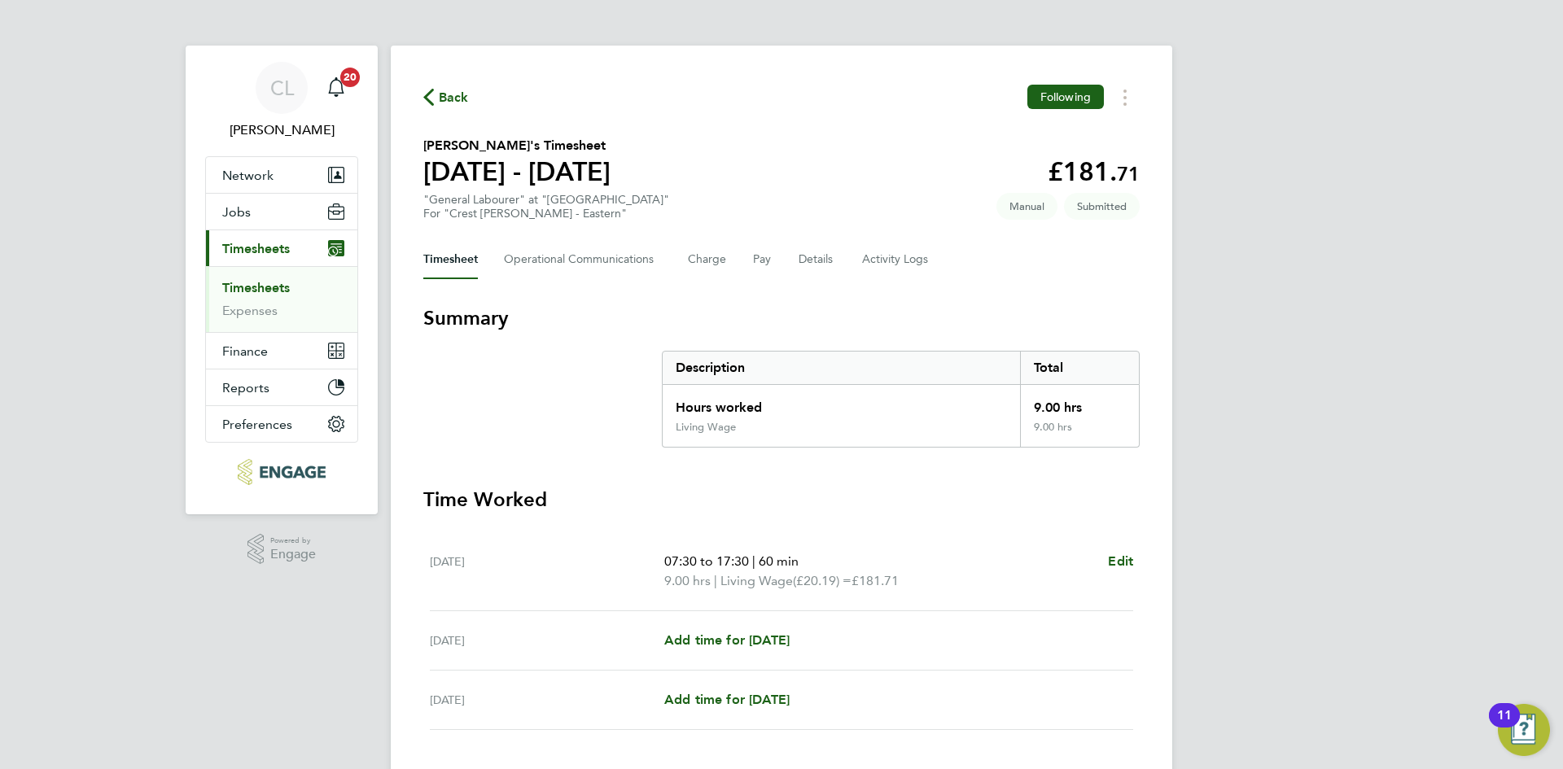
click at [444, 93] on span "Back" at bounding box center [454, 98] width 30 height 20
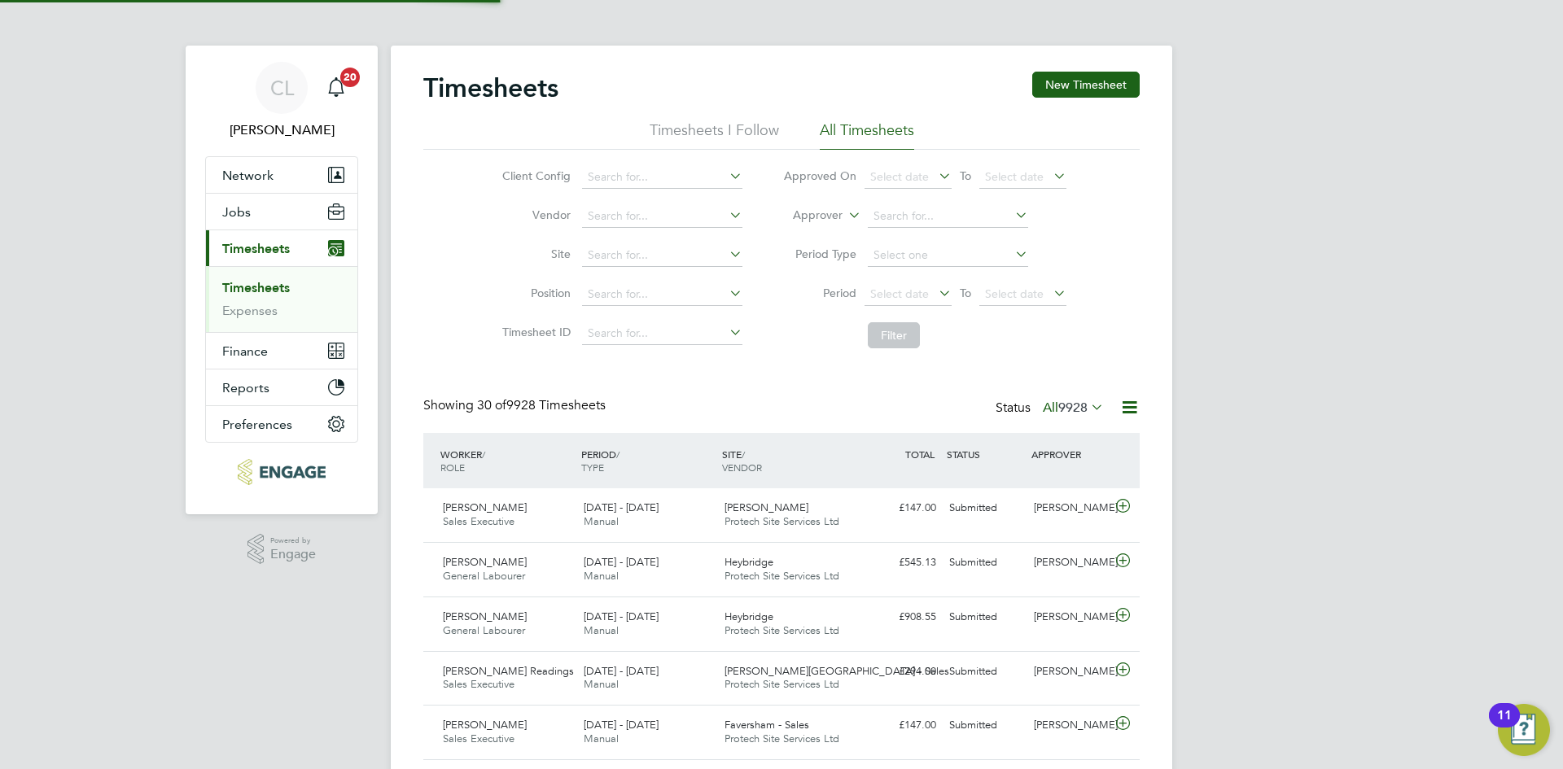
scroll to position [42, 142]
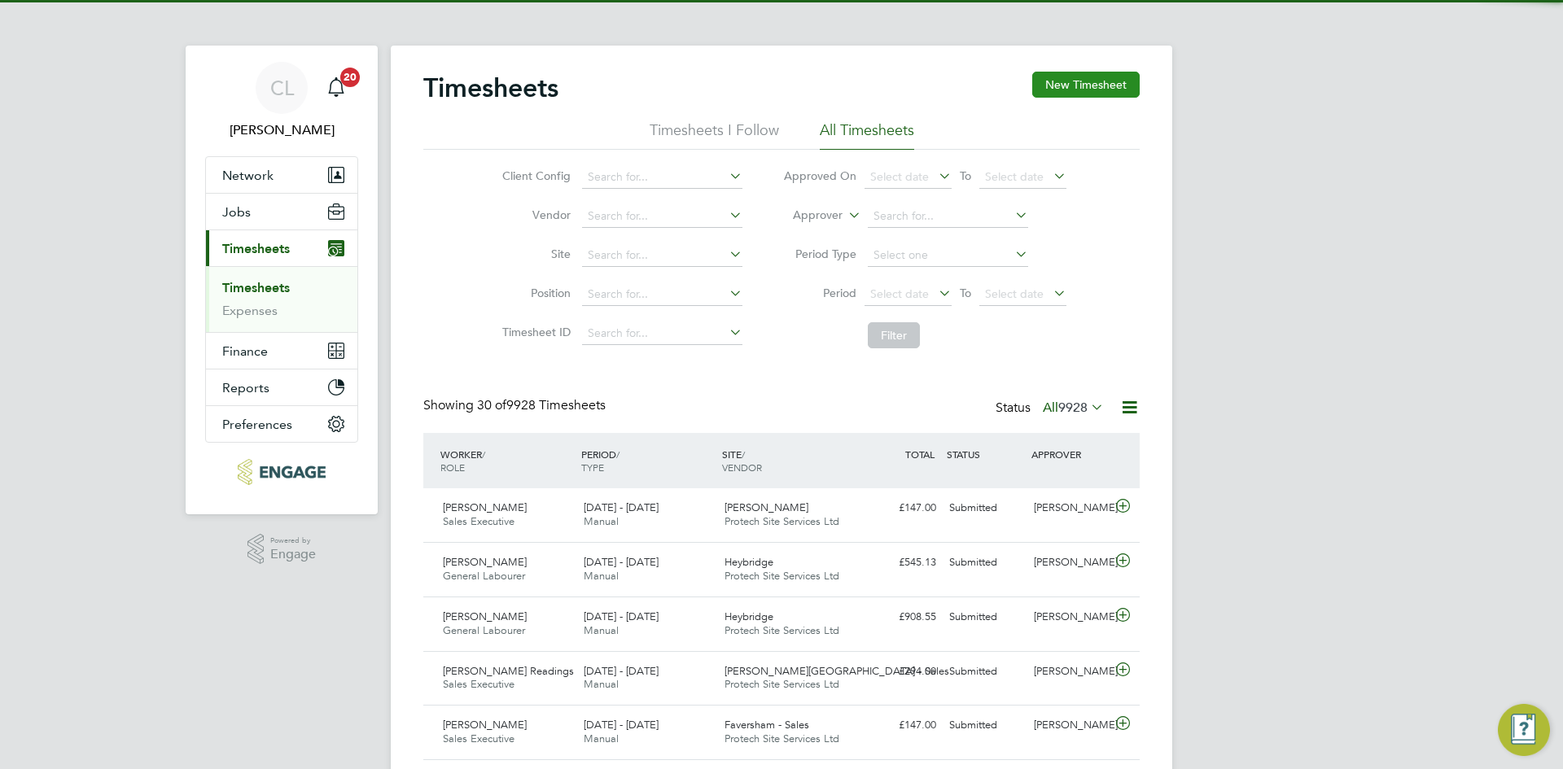
click at [1073, 84] on button "New Timesheet" at bounding box center [1085, 85] width 107 height 26
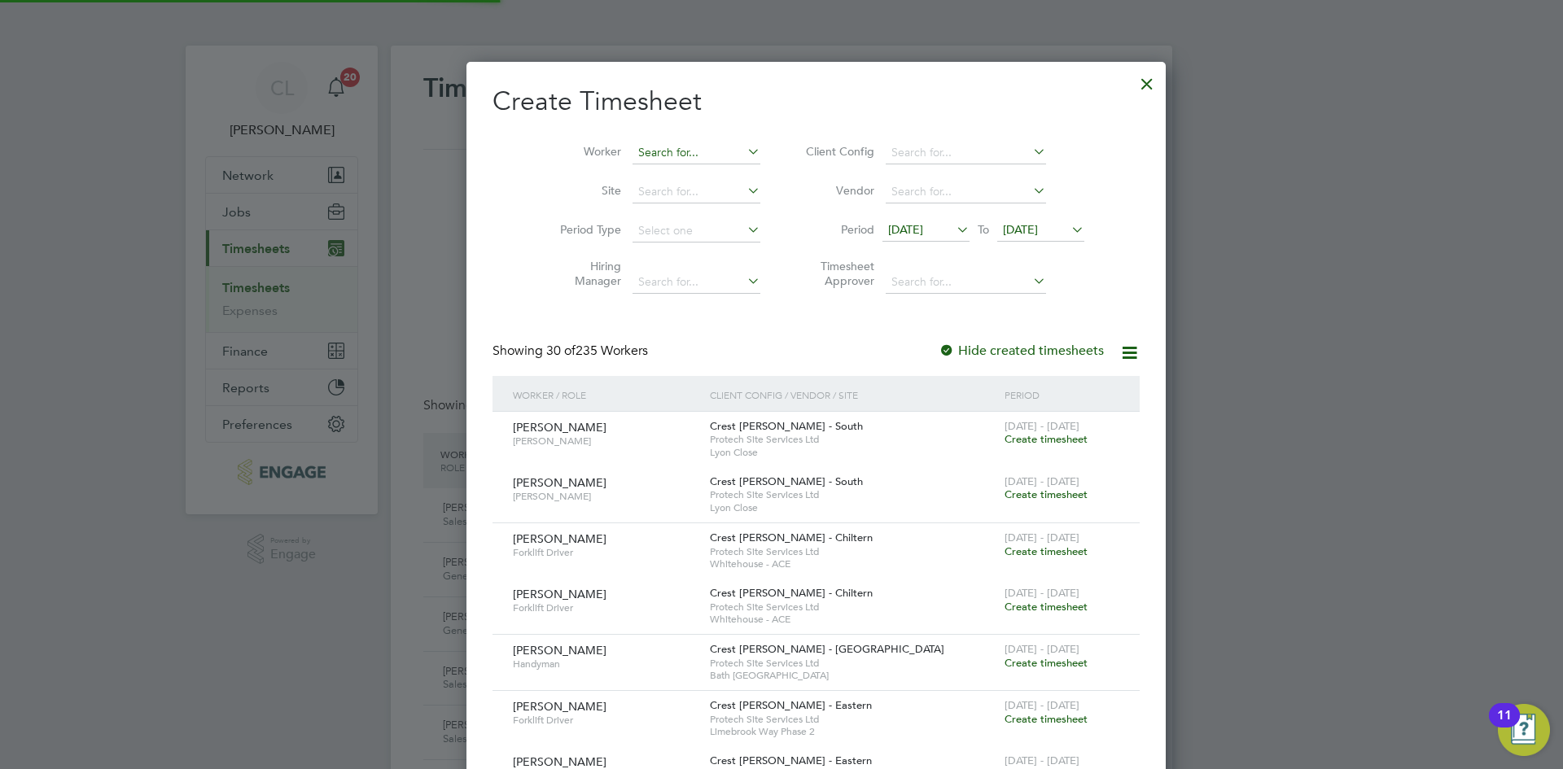
click at [655, 147] on input at bounding box center [696, 153] width 128 height 23
click at [667, 168] on li "Steven Cum berbatch" at bounding box center [688, 175] width 182 height 22
type input "Steven Cumberbatch"
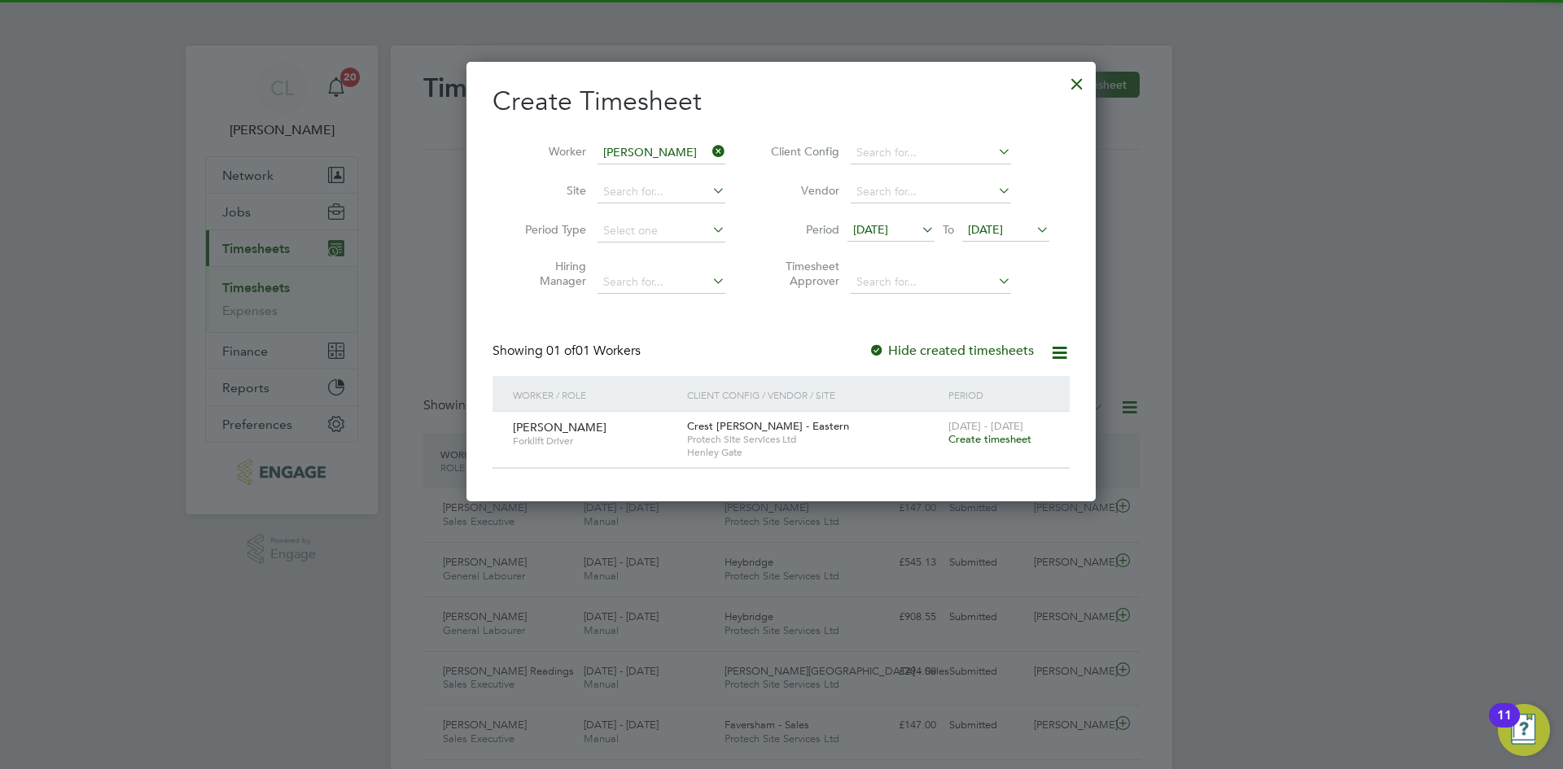
click at [984, 441] on span "Create timesheet" at bounding box center [989, 439] width 83 height 14
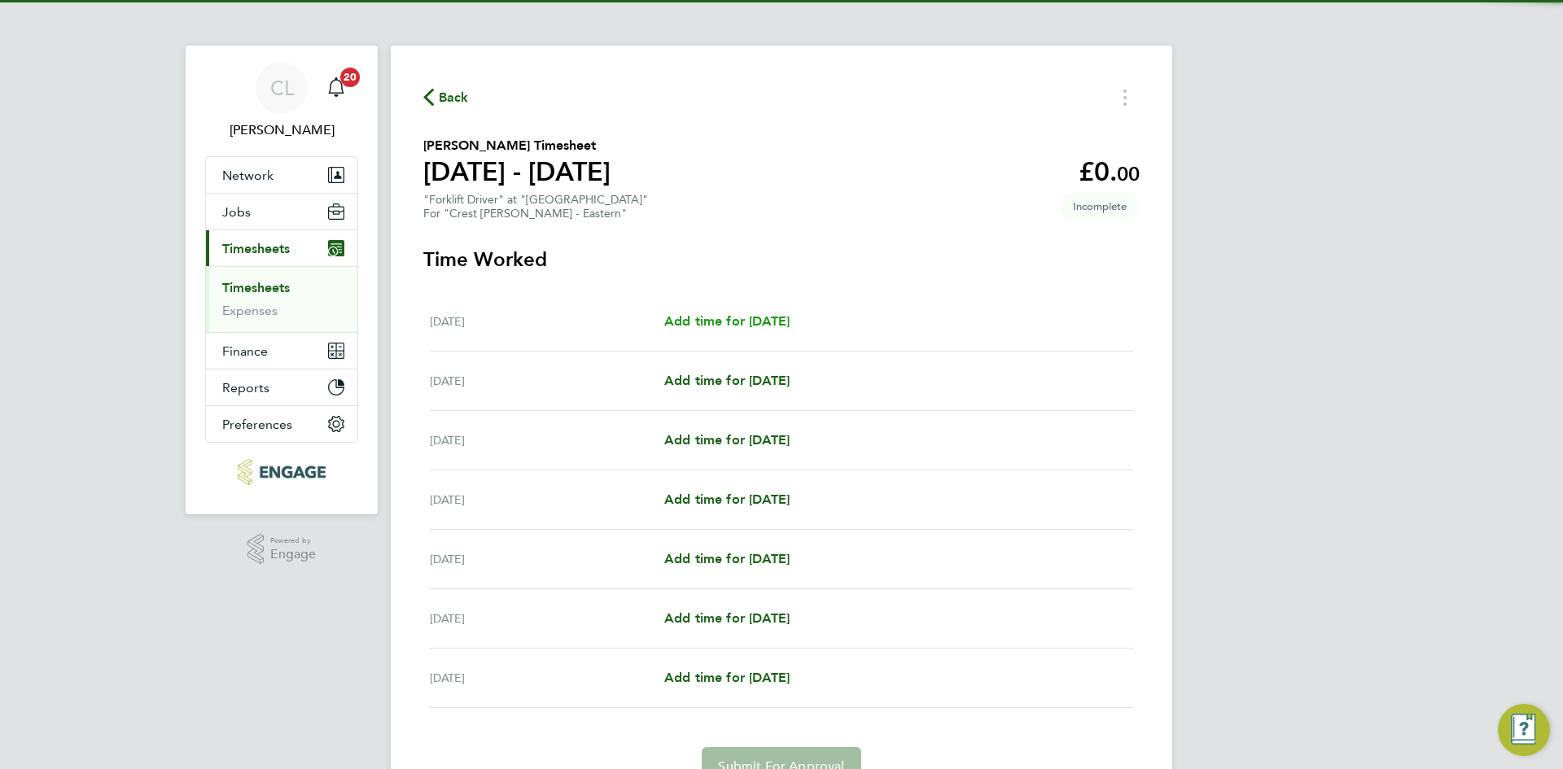
click at [718, 323] on span "Add time for [DATE]" at bounding box center [726, 320] width 125 height 15
select select "60"
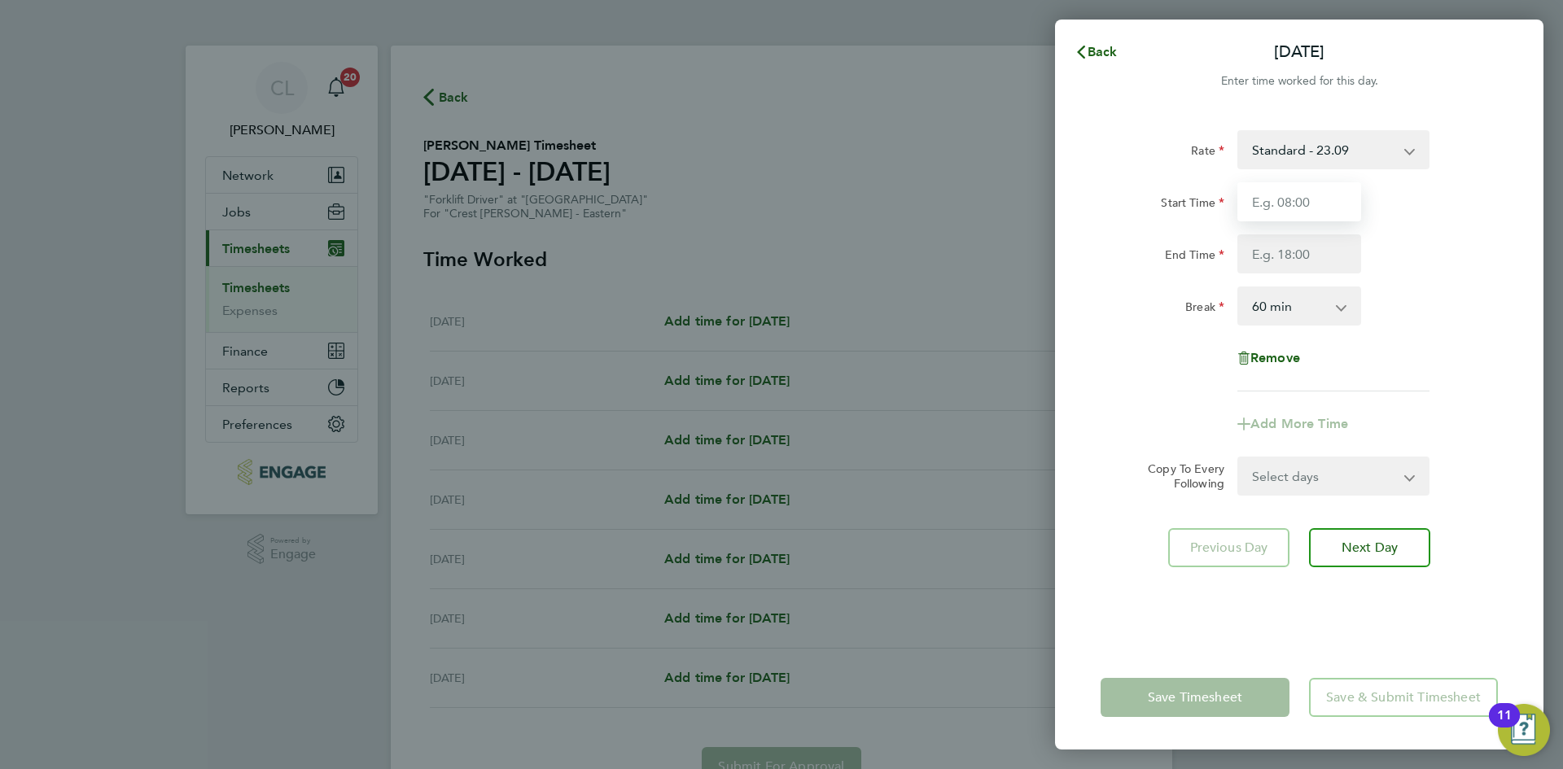
click at [1274, 211] on input "Start Time" at bounding box center [1299, 201] width 124 height 39
type input "07:30"
click at [1297, 261] on input "End Time" at bounding box center [1299, 253] width 124 height 39
type input "14.30"
drag, startPoint x: 1292, startPoint y: 257, endPoint x: 1222, endPoint y: 259, distance: 70.0
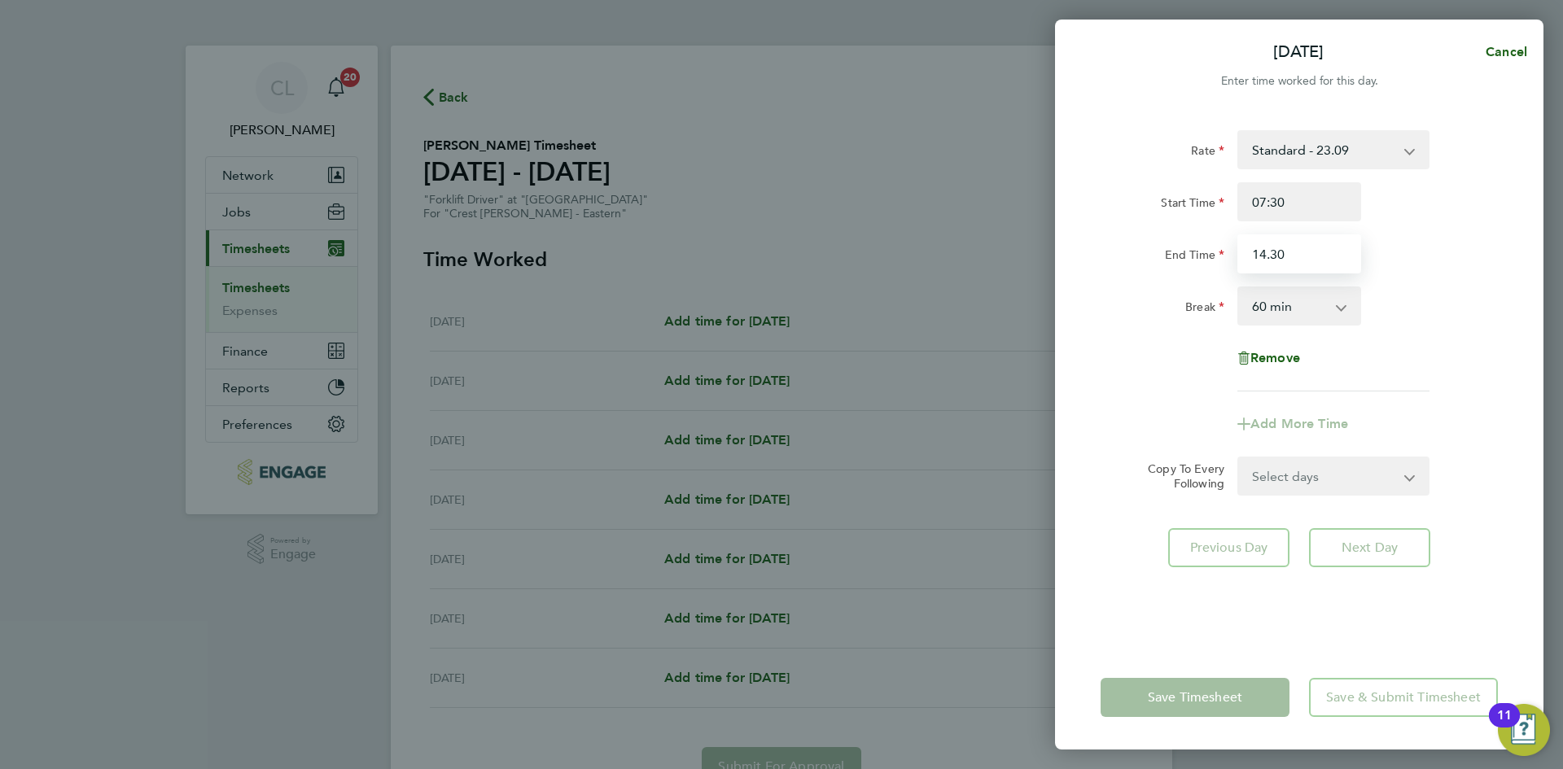
click at [1222, 259] on div "End Time 14.30" at bounding box center [1299, 253] width 410 height 39
drag, startPoint x: 1305, startPoint y: 258, endPoint x: 1303, endPoint y: 273, distance: 14.9
click at [1305, 258] on input "End Time" at bounding box center [1299, 253] width 124 height 39
type input "17:30"
click at [1428, 300] on div "Break 0 min 15 min 30 min 45 min 60 min 75 min 90 min" at bounding box center [1299, 305] width 410 height 39
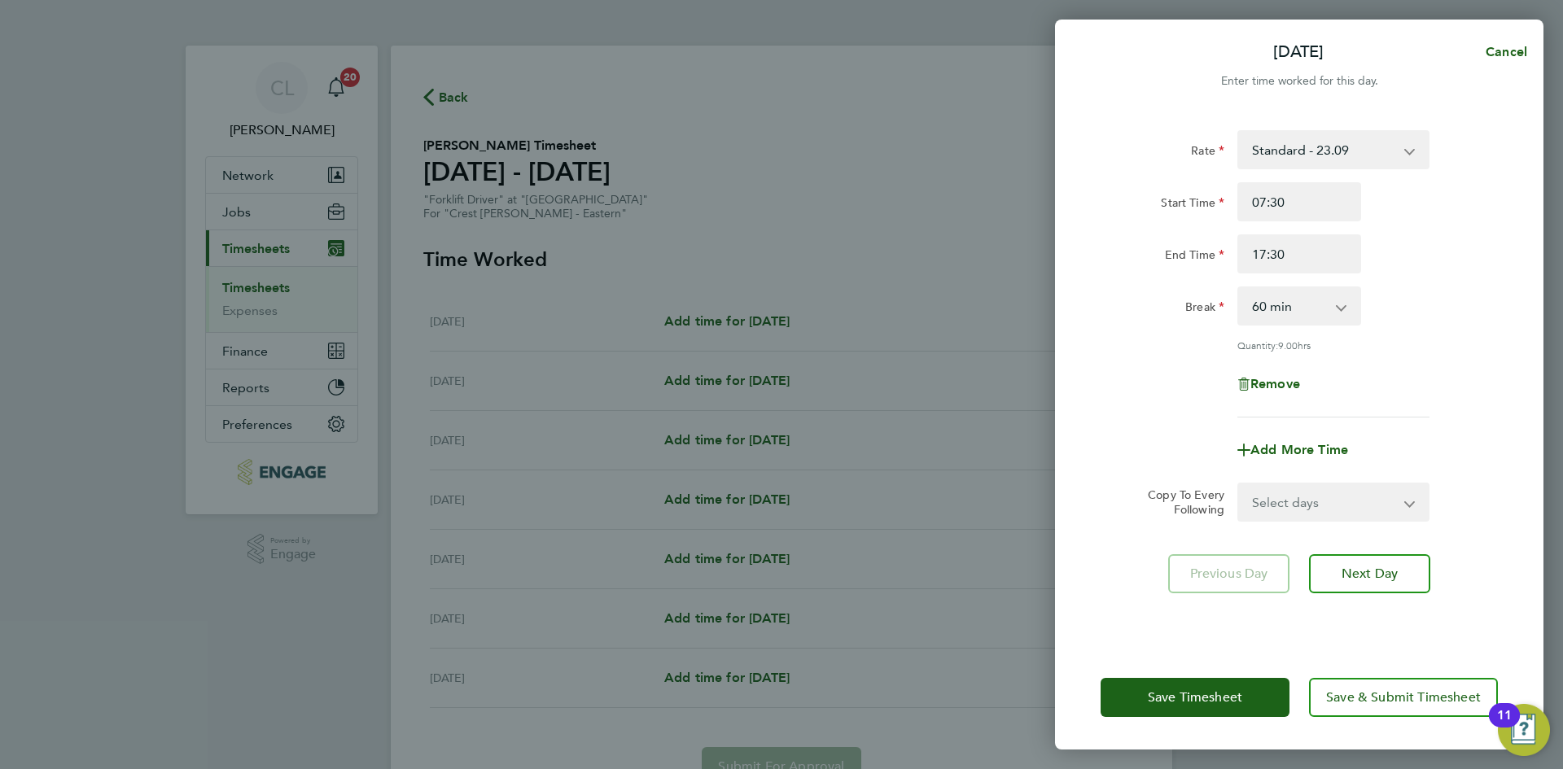
click at [1340, 495] on select "Select days Day Weekday (Mon-Fri) Weekend (Sat-Sun) [DATE] [DATE] [DATE] [DATE]…" at bounding box center [1324, 502] width 171 height 36
select select "WEEKDAY"
click at [1239, 484] on select "Select days Day Weekday (Mon-Fri) Weekend (Sat-Sun) [DATE] [DATE] [DATE] [DATE]…" at bounding box center [1324, 502] width 171 height 36
select select "[DATE]"
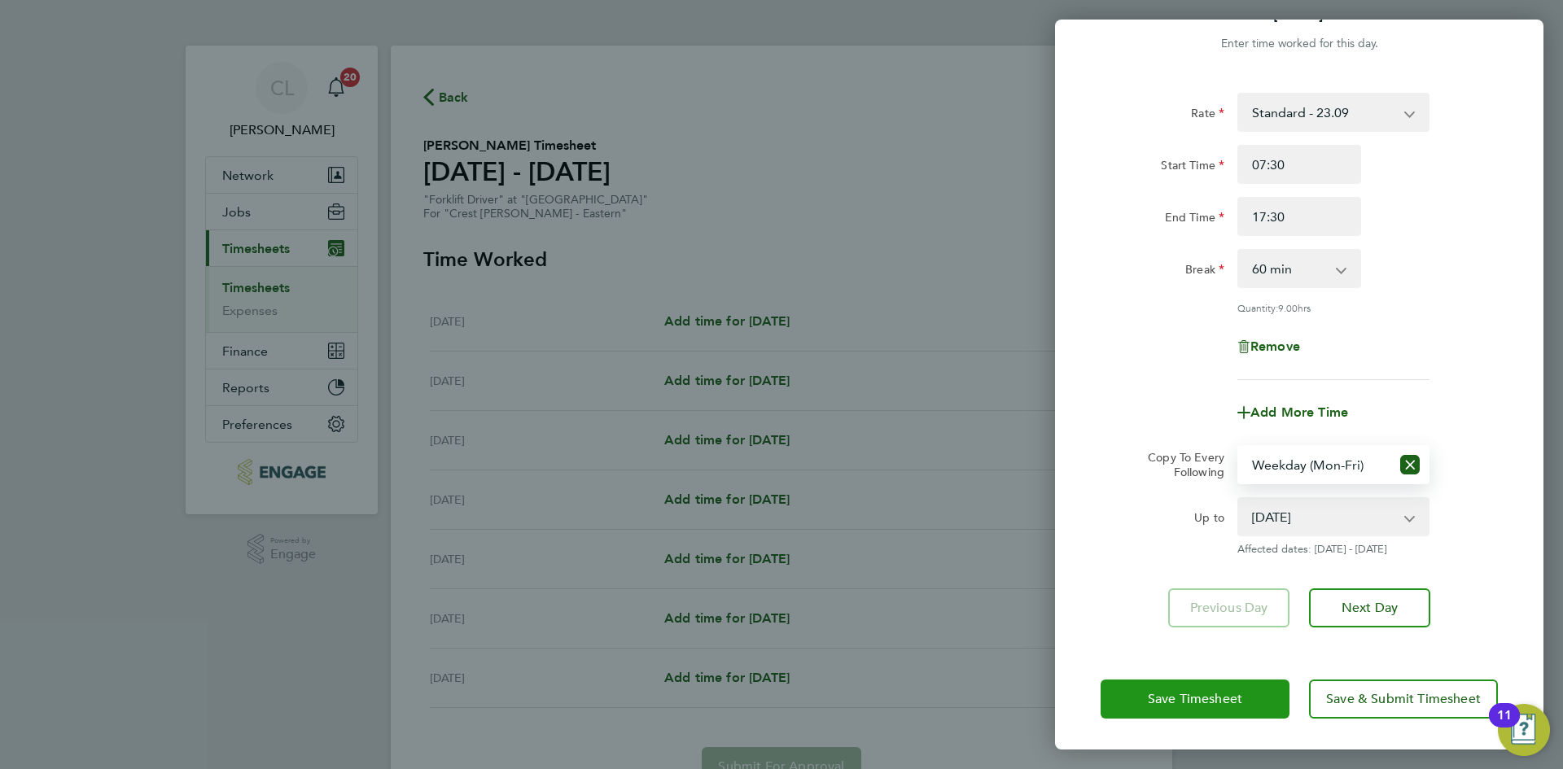
click at [1135, 698] on button "Save Timesheet" at bounding box center [1194, 699] width 189 height 39
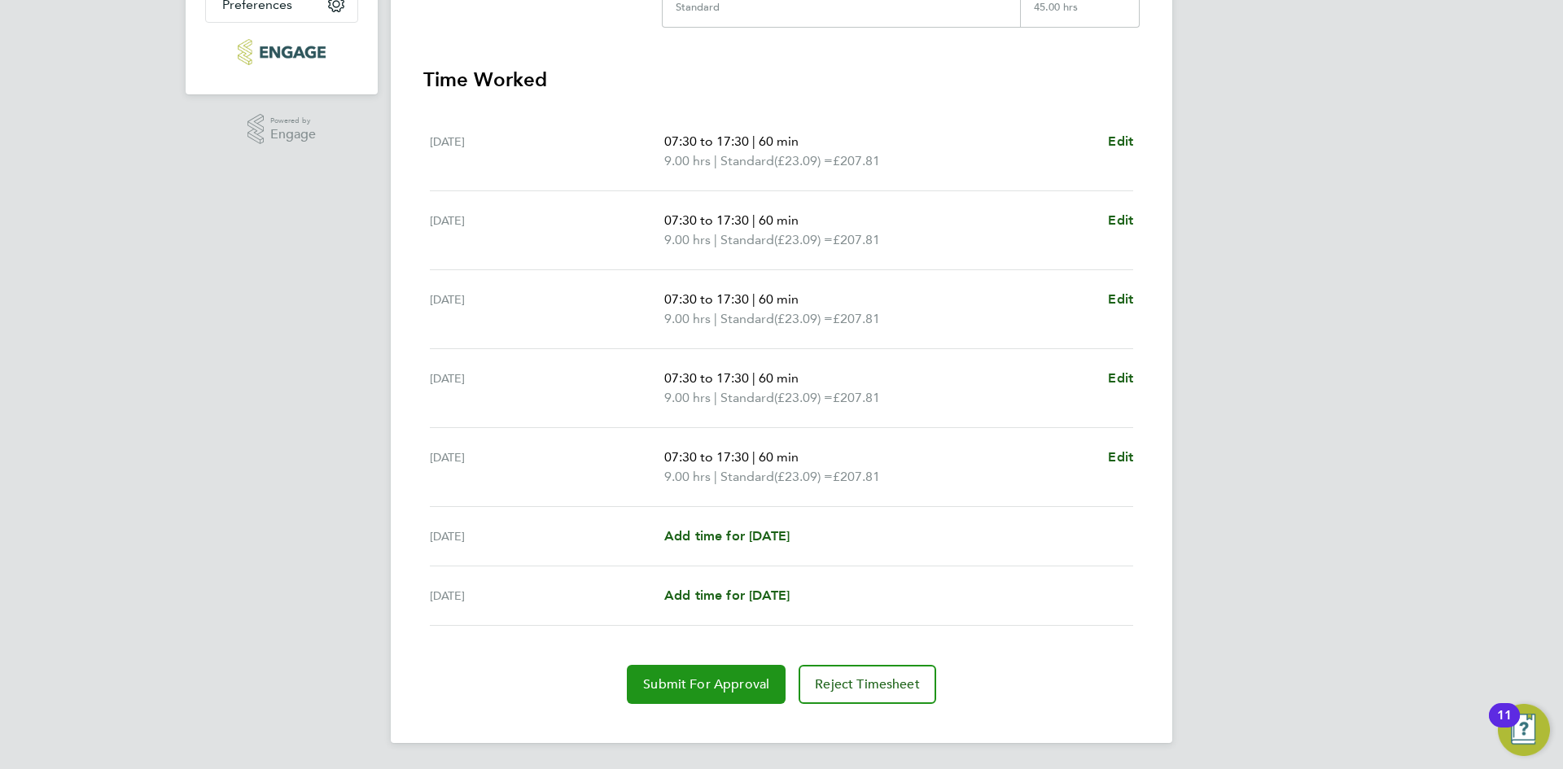
click at [728, 674] on button "Submit For Approval" at bounding box center [706, 684] width 159 height 39
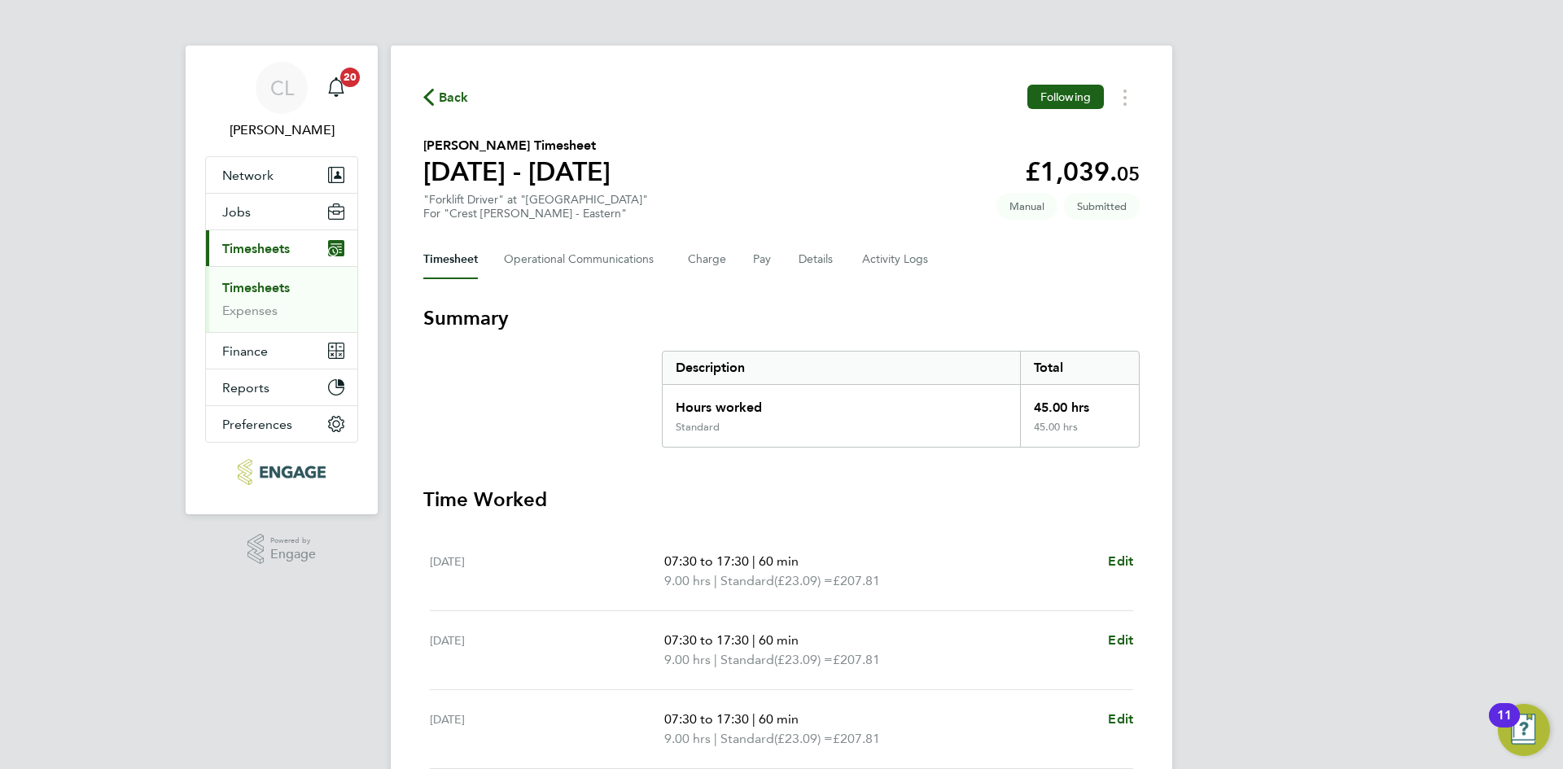
click at [448, 97] on span "Back" at bounding box center [454, 98] width 30 height 20
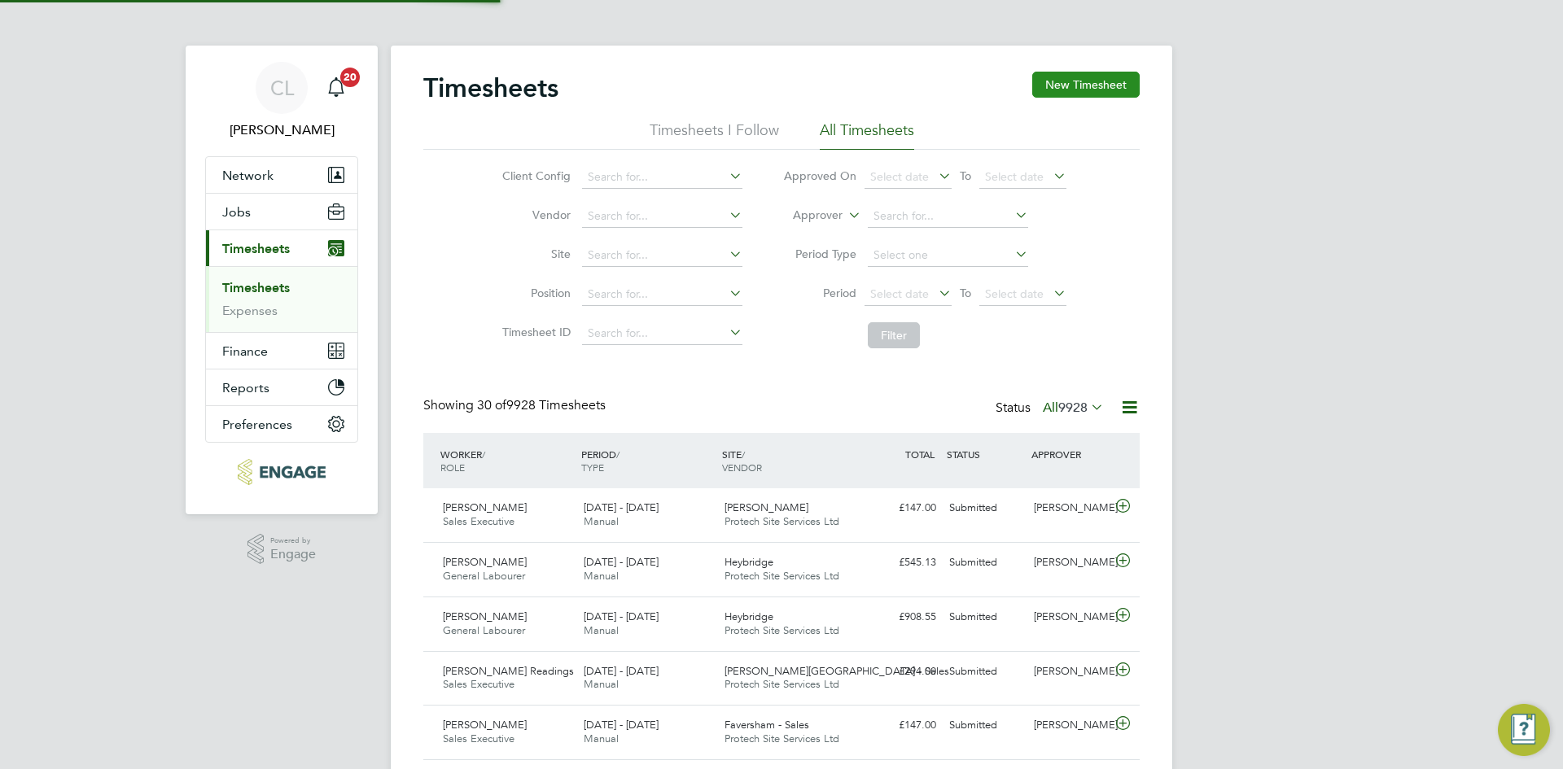
click at [1111, 81] on button "New Timesheet" at bounding box center [1085, 85] width 107 height 26
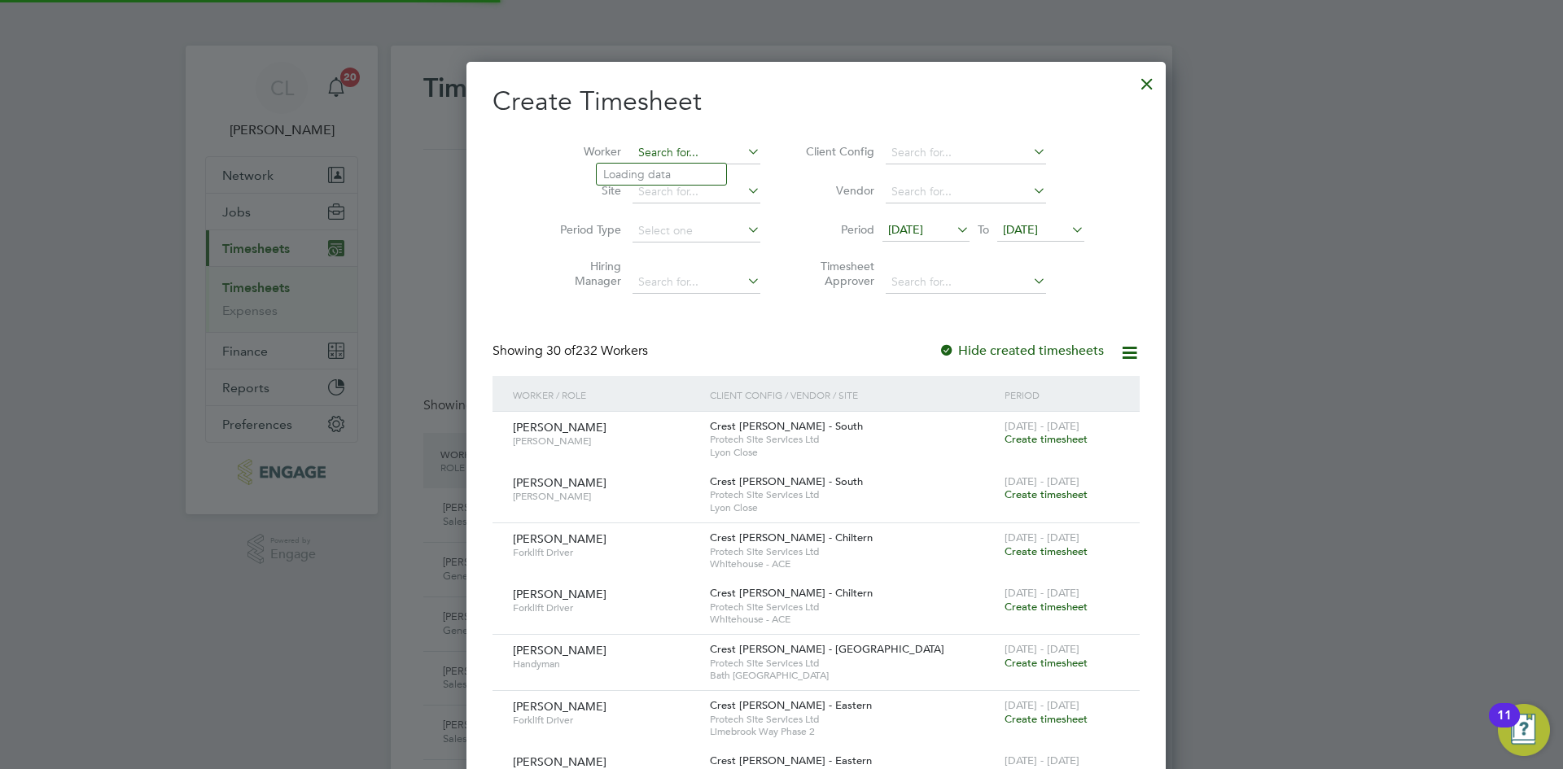
click at [672, 162] on input at bounding box center [696, 153] width 128 height 23
type input "c"
click at [658, 174] on b "Grego" at bounding box center [688, 175] width 94 height 14
type input "Carlton Gregory"
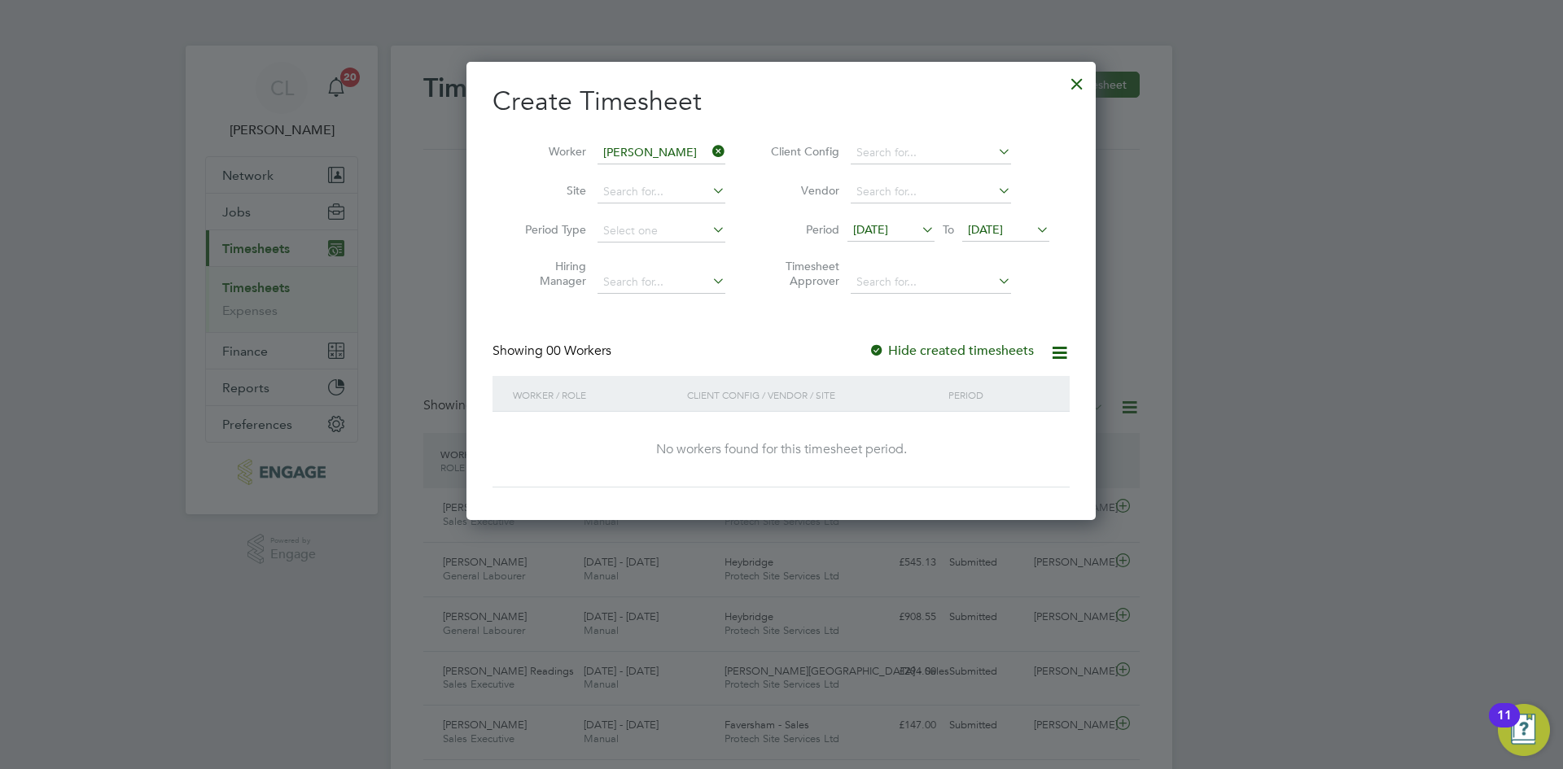
click at [1032, 242] on div "10 Sep 2025 To 17 Sep 2025" at bounding box center [948, 231] width 202 height 23
click at [1003, 223] on span "[DATE]" at bounding box center [985, 229] width 35 height 15
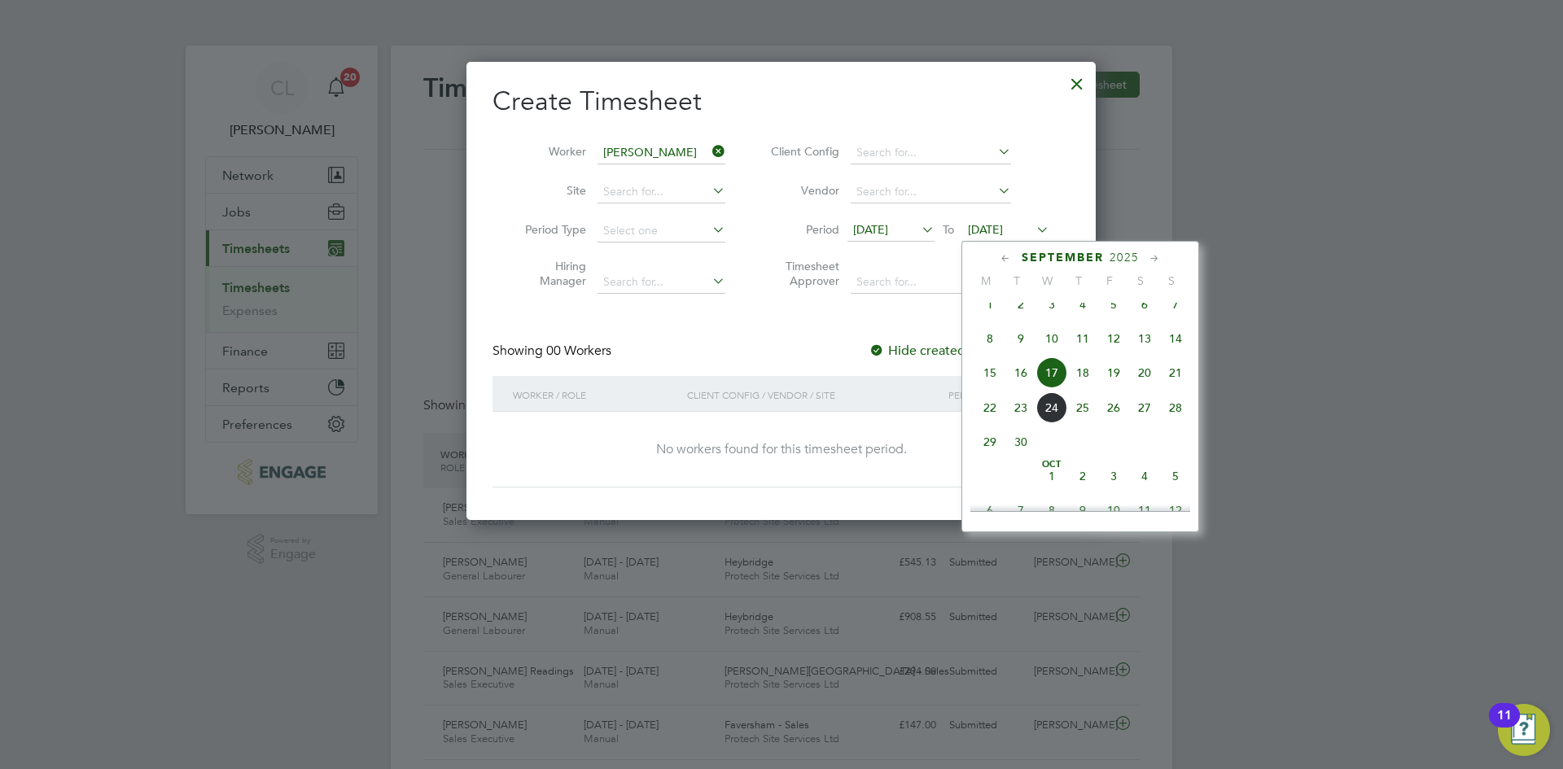
click at [1177, 380] on span "21" at bounding box center [1175, 372] width 31 height 31
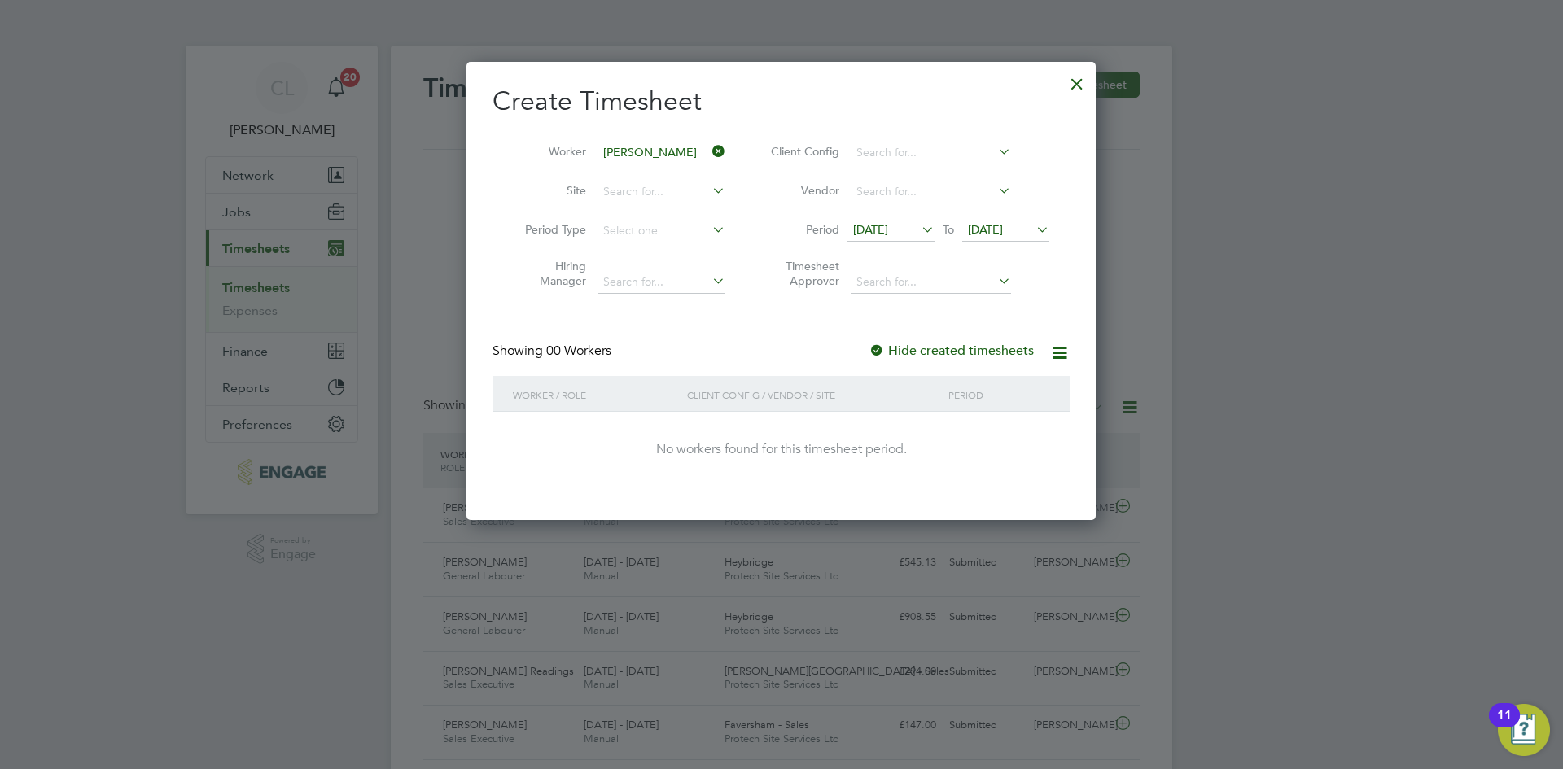
click at [709, 151] on icon at bounding box center [709, 151] width 0 height 23
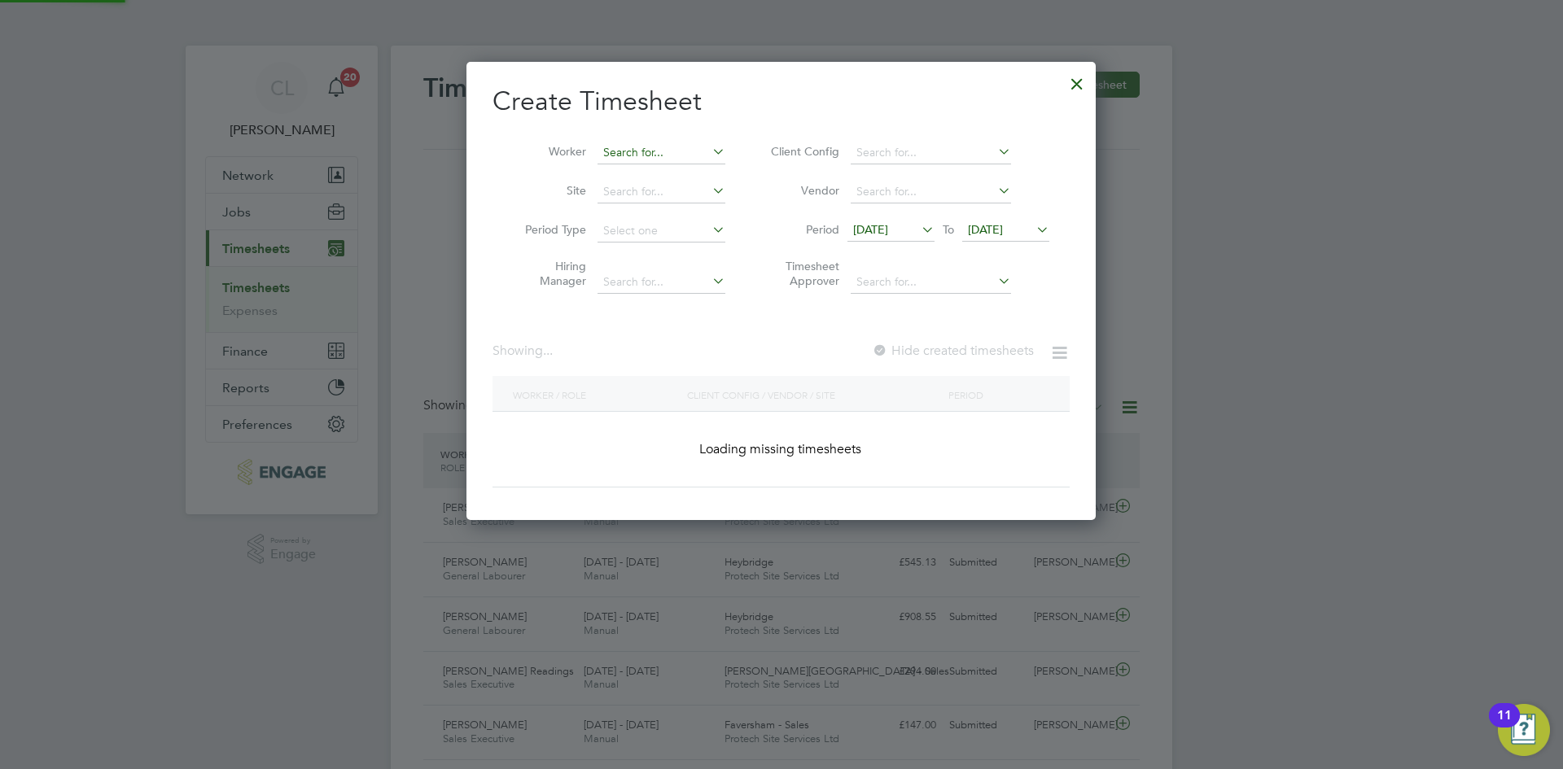
scroll to position [459, 630]
click at [657, 155] on input at bounding box center [661, 153] width 128 height 23
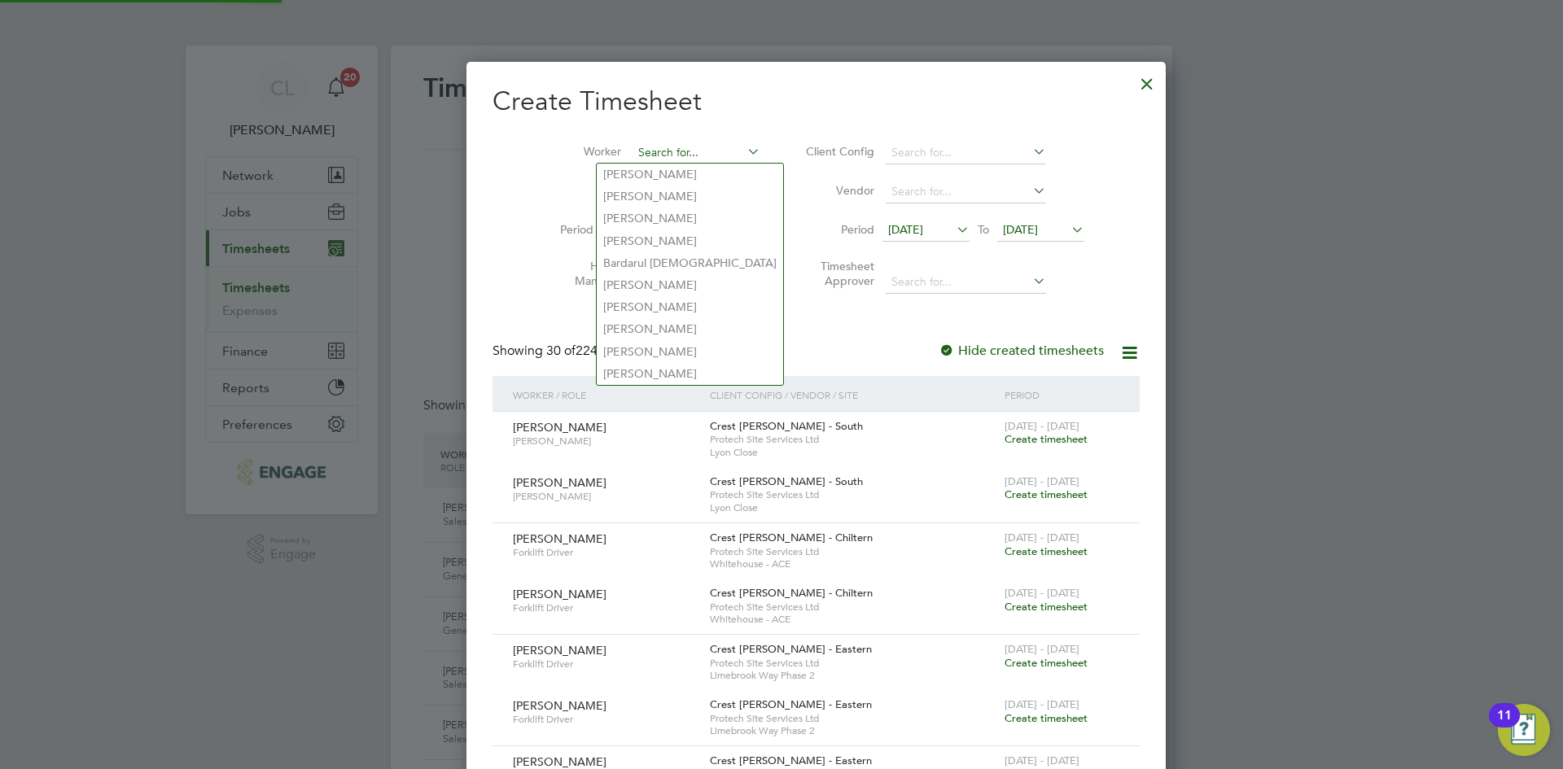
scroll to position [3251, 630]
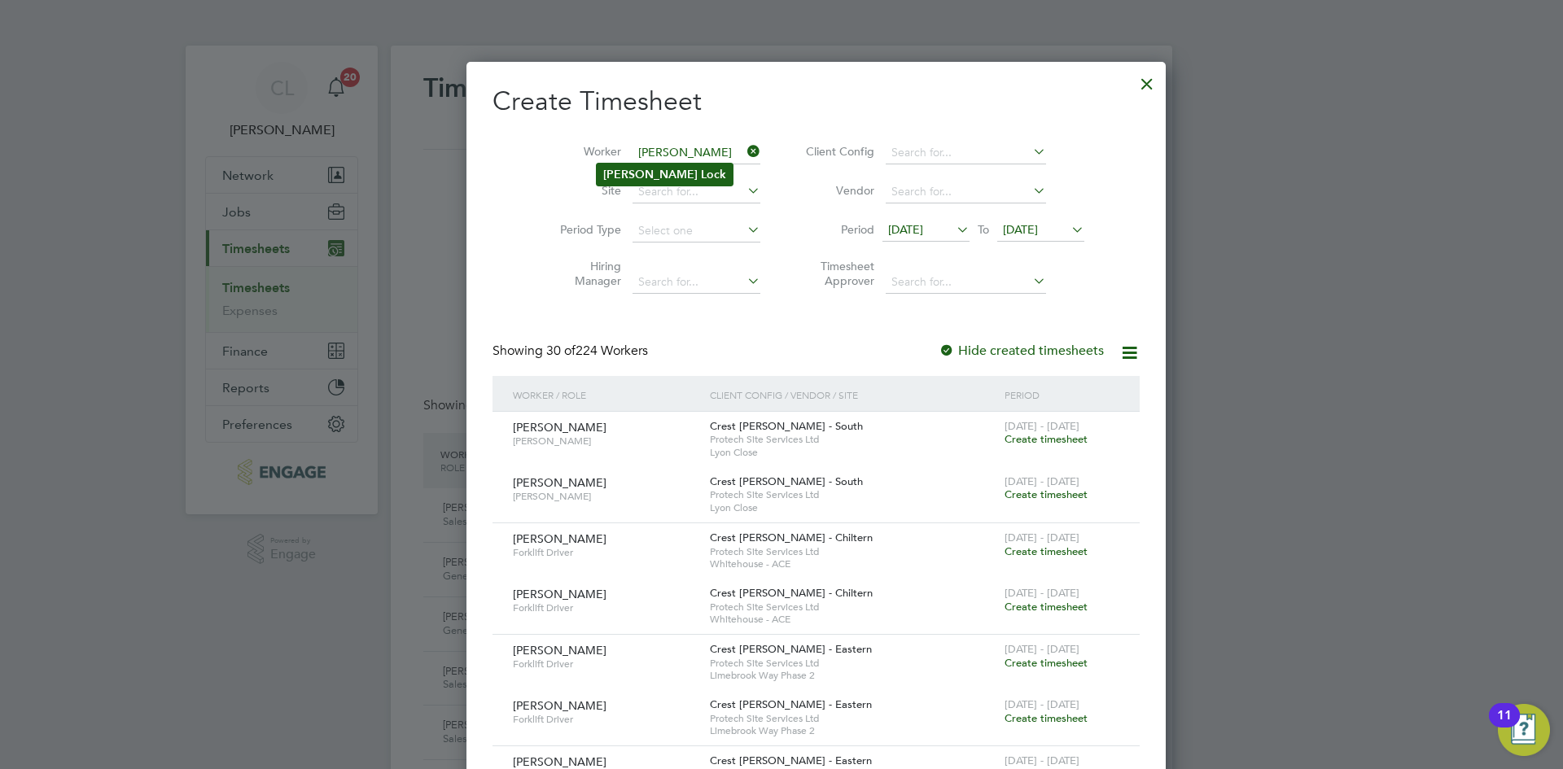
click at [652, 164] on li "James Lock" at bounding box center [665, 175] width 136 height 22
type input "James Lock"
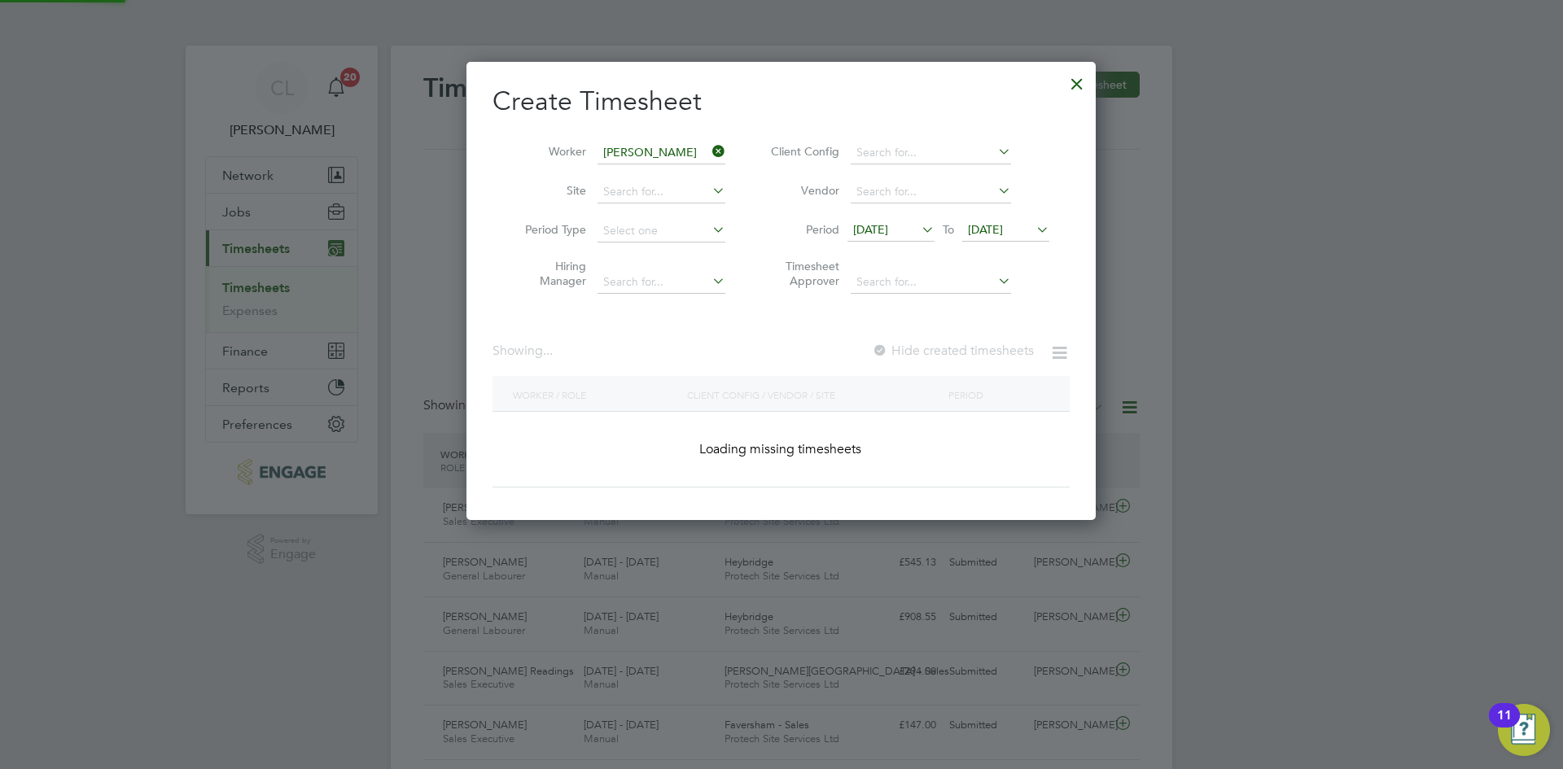
scroll to position [439, 630]
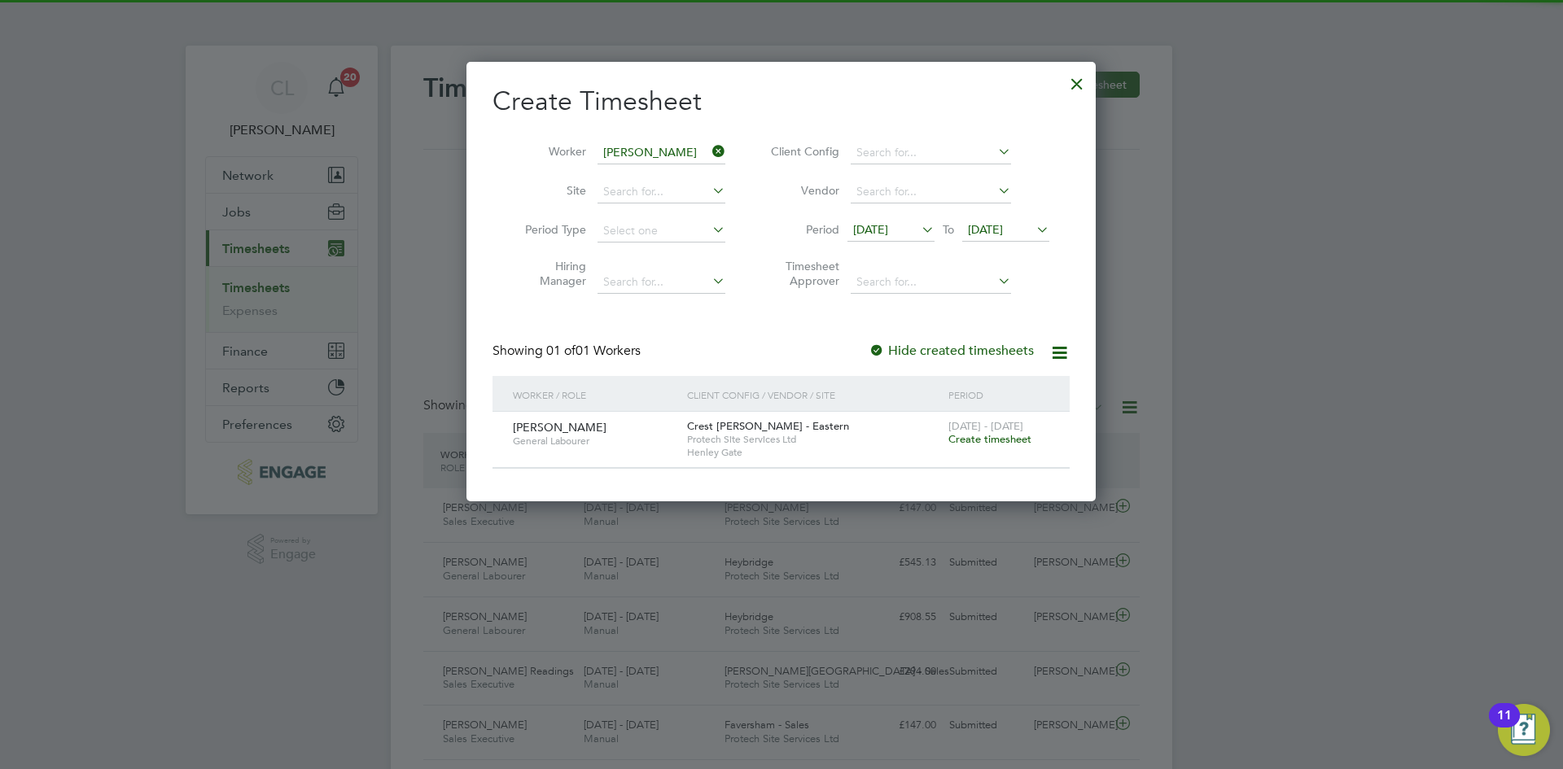
click at [1002, 446] on div "15 - 21 Sep 2025 Create timesheet" at bounding box center [998, 434] width 109 height 44
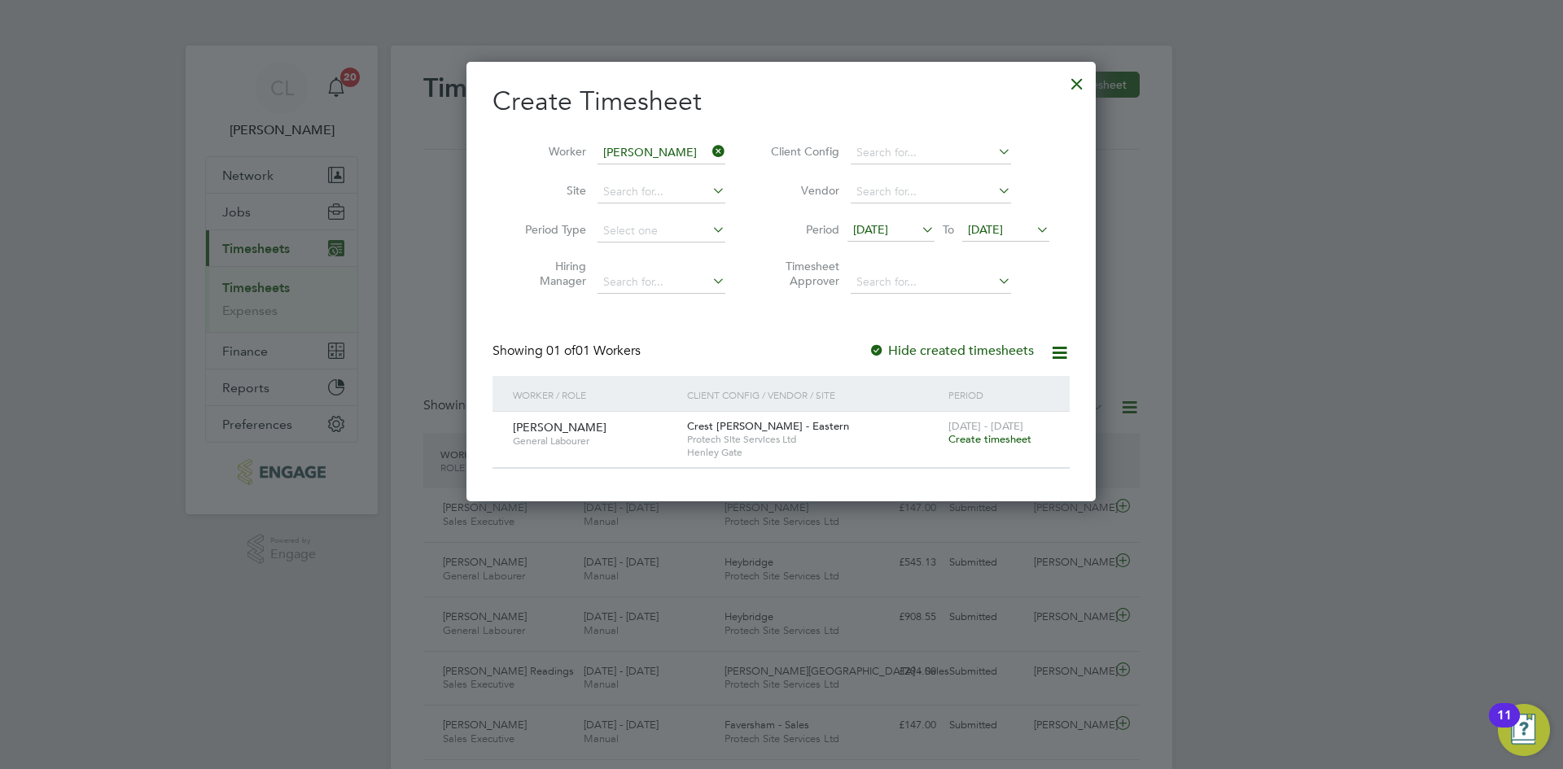
click at [997, 439] on span "Create timesheet" at bounding box center [989, 439] width 83 height 14
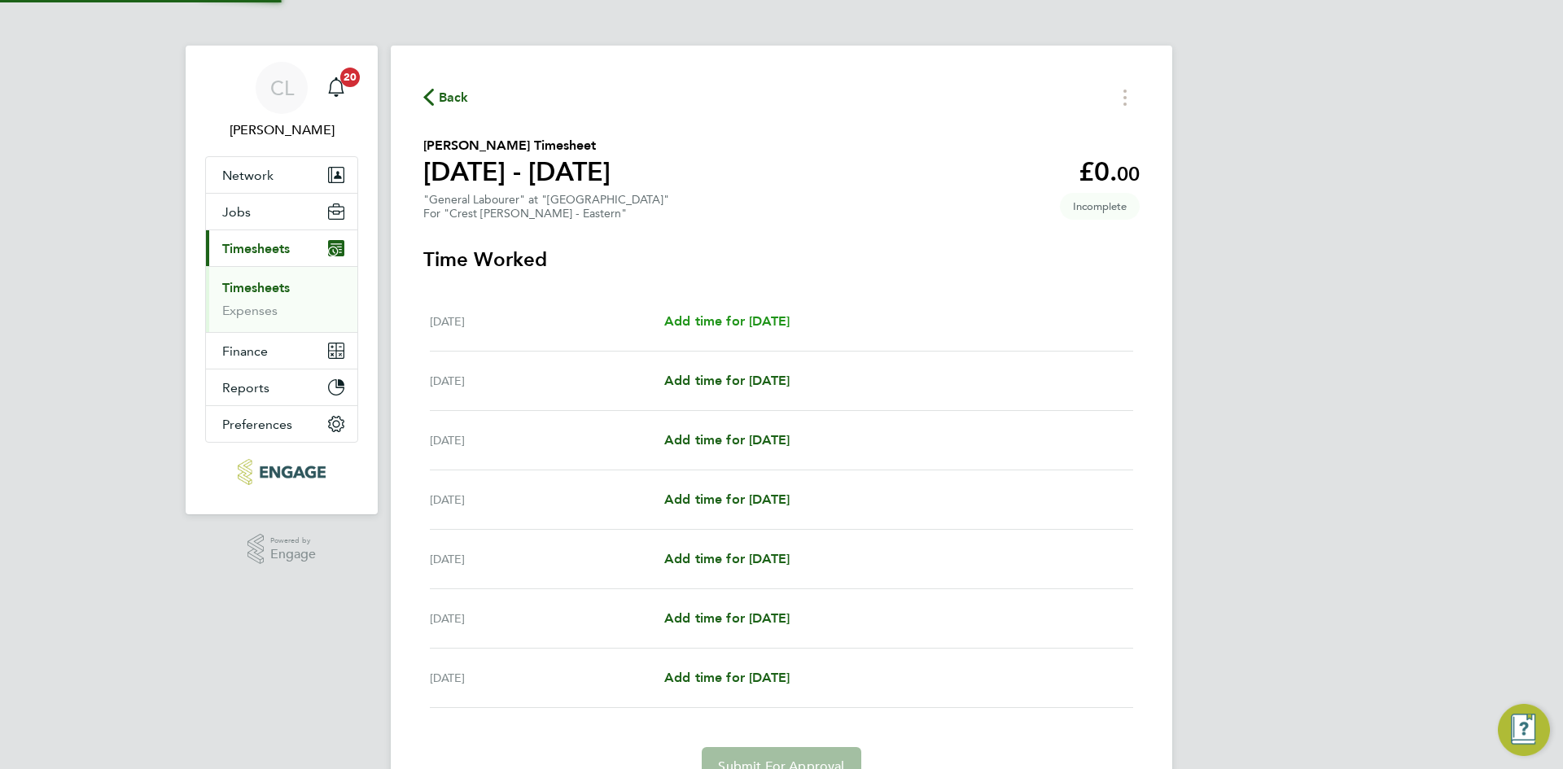
click at [706, 317] on span "Add time for Mon 15 Sep" at bounding box center [726, 320] width 125 height 15
select select "60"
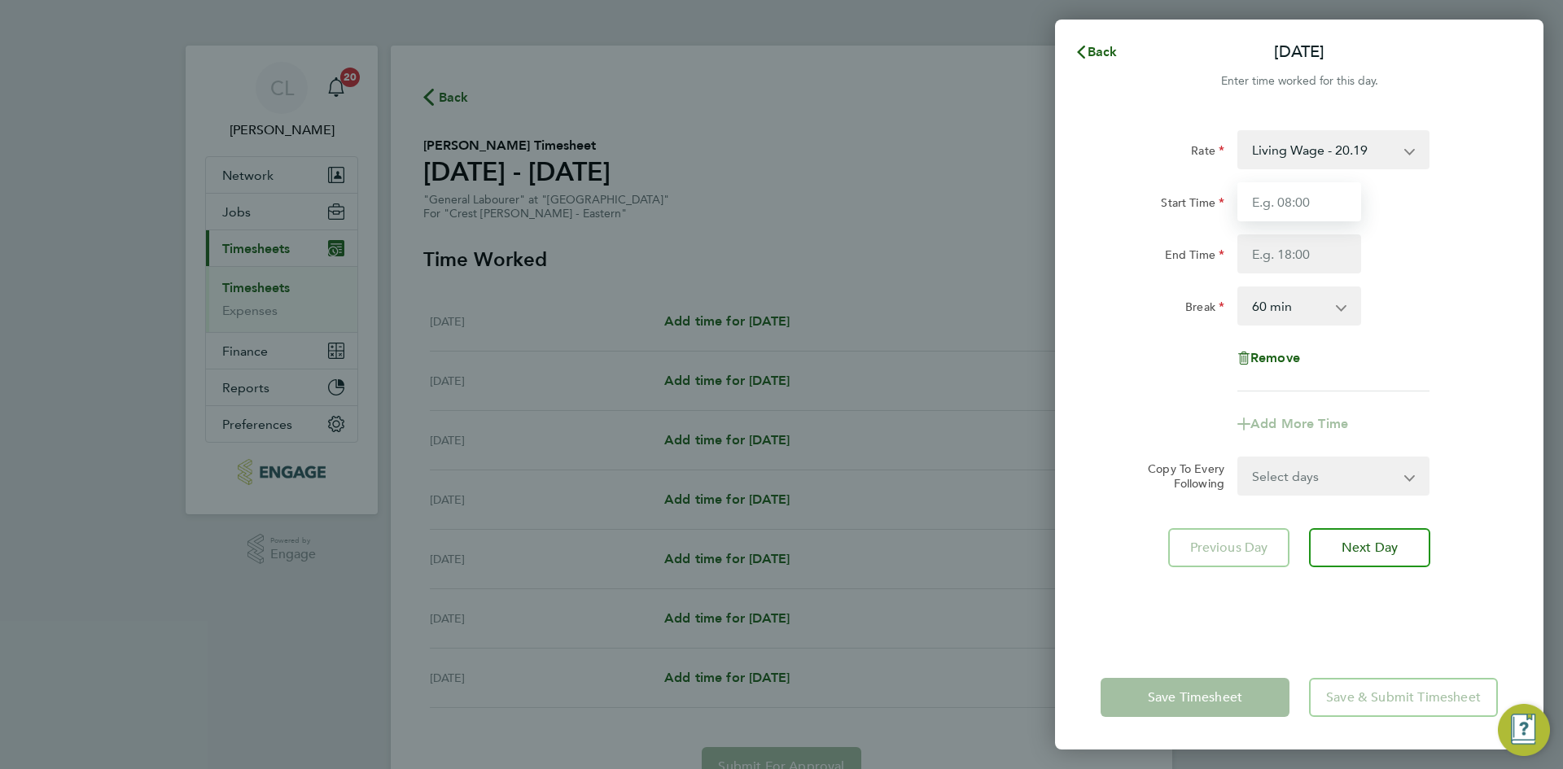
drag, startPoint x: 1332, startPoint y: 190, endPoint x: 1336, endPoint y: 202, distance: 11.9
click at [1332, 190] on input "Start Time" at bounding box center [1299, 201] width 124 height 39
type input "07:30"
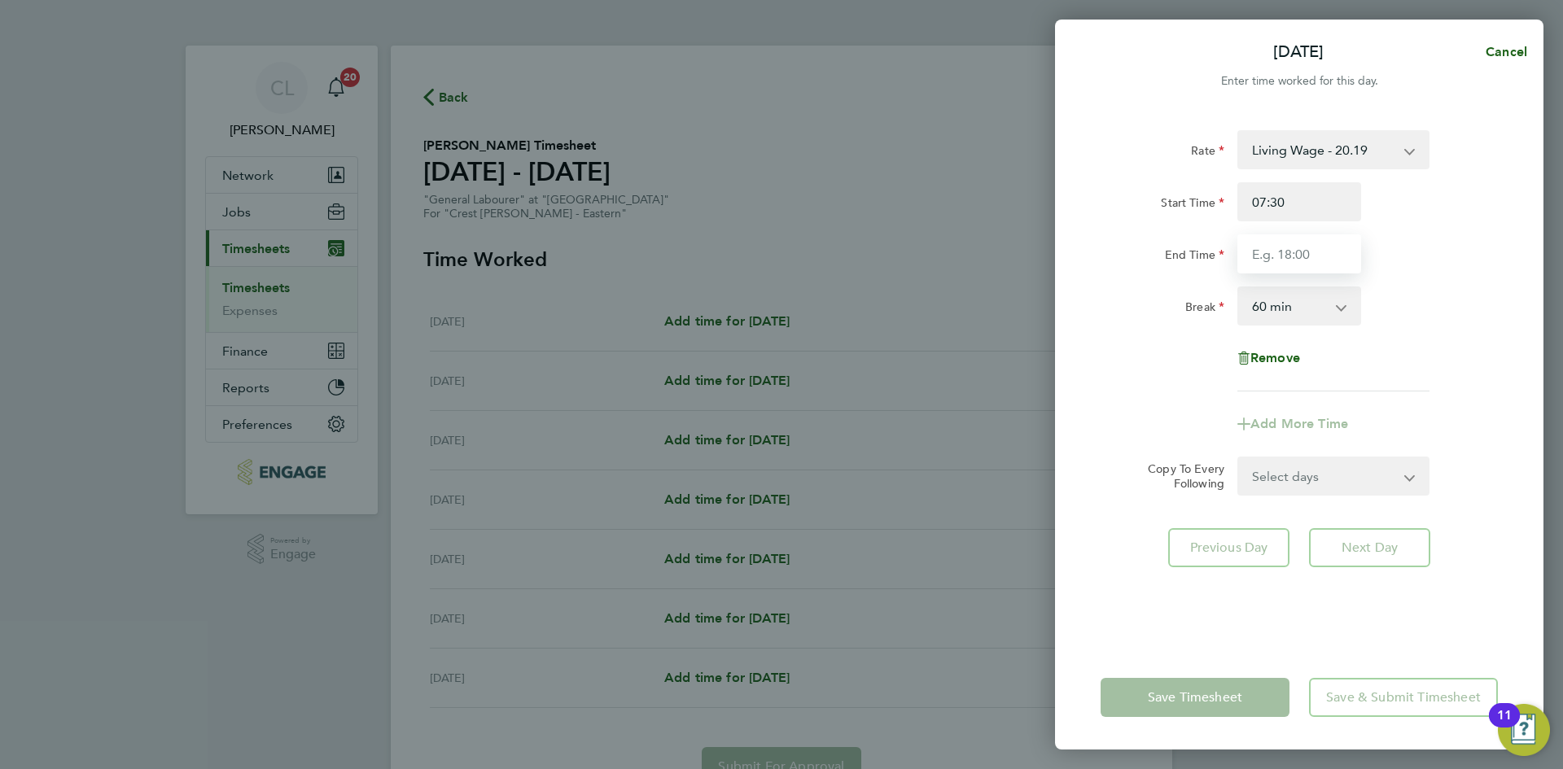
click at [1301, 251] on input "End Time" at bounding box center [1299, 253] width 124 height 39
type input "17:30"
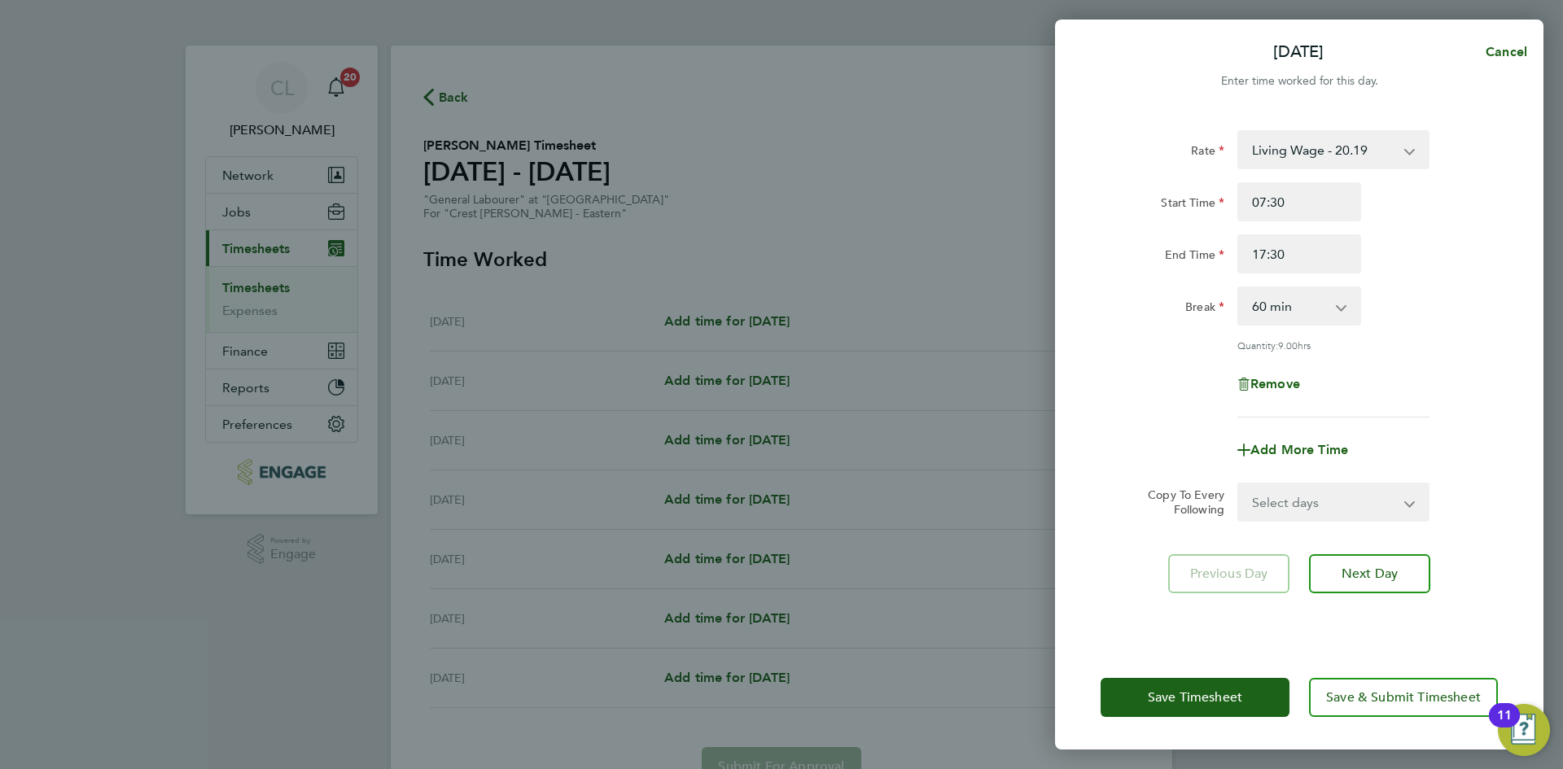
click at [1463, 252] on div "End Time 17:30" at bounding box center [1299, 253] width 410 height 39
drag, startPoint x: 1343, startPoint y: 498, endPoint x: 1360, endPoint y: 518, distance: 26.0
click at [1343, 498] on select "Select days Day Weekday (Mon-Fri) Weekend (Sat-Sun) Tuesday Wednesday Thursday …" at bounding box center [1324, 502] width 171 height 36
select select "WEEKDAY"
click at [1239, 484] on select "Select days Day Weekday (Mon-Fri) Weekend (Sat-Sun) Tuesday Wednesday Thursday …" at bounding box center [1324, 502] width 171 height 36
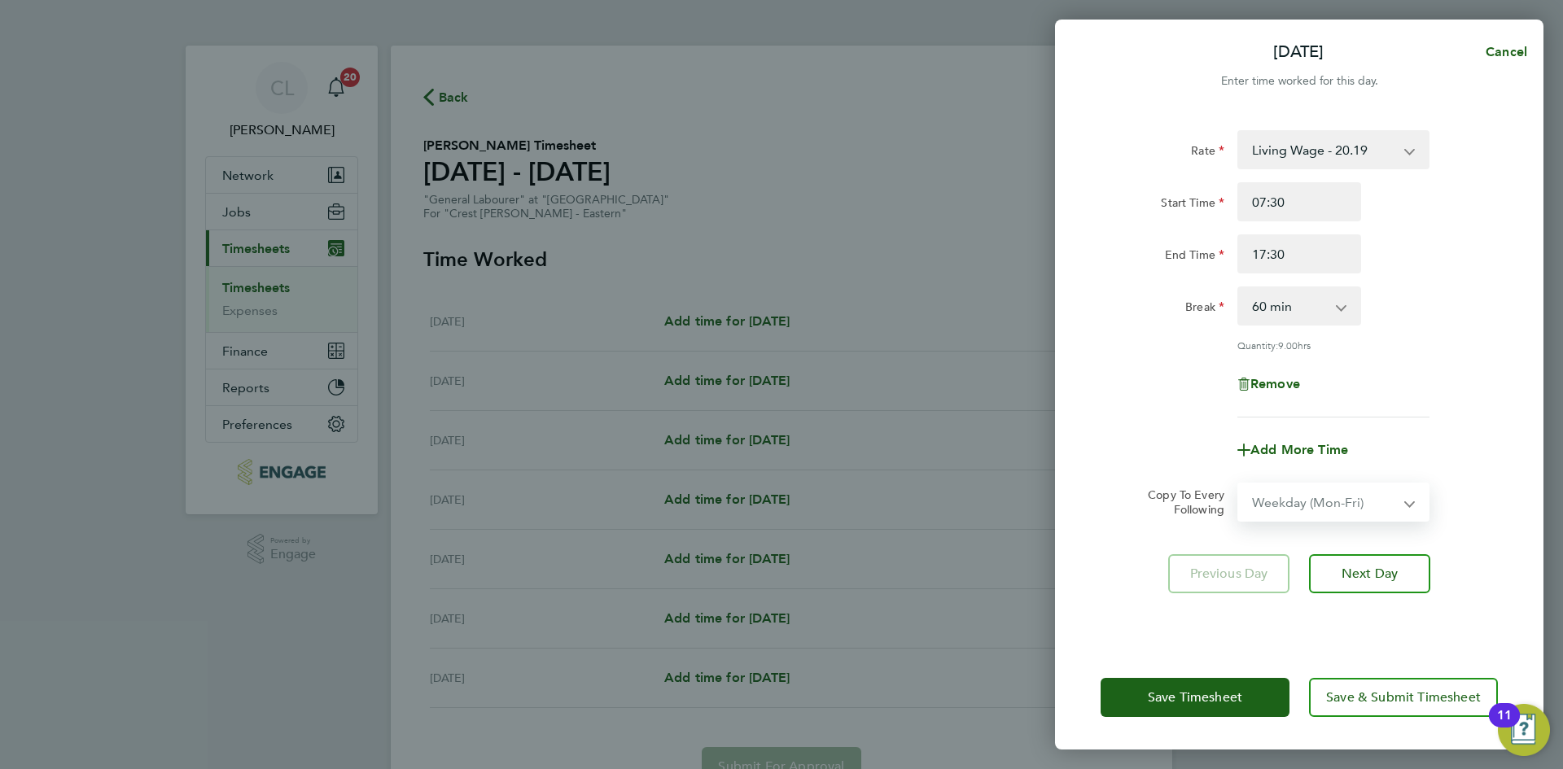
select select "2025-09-21"
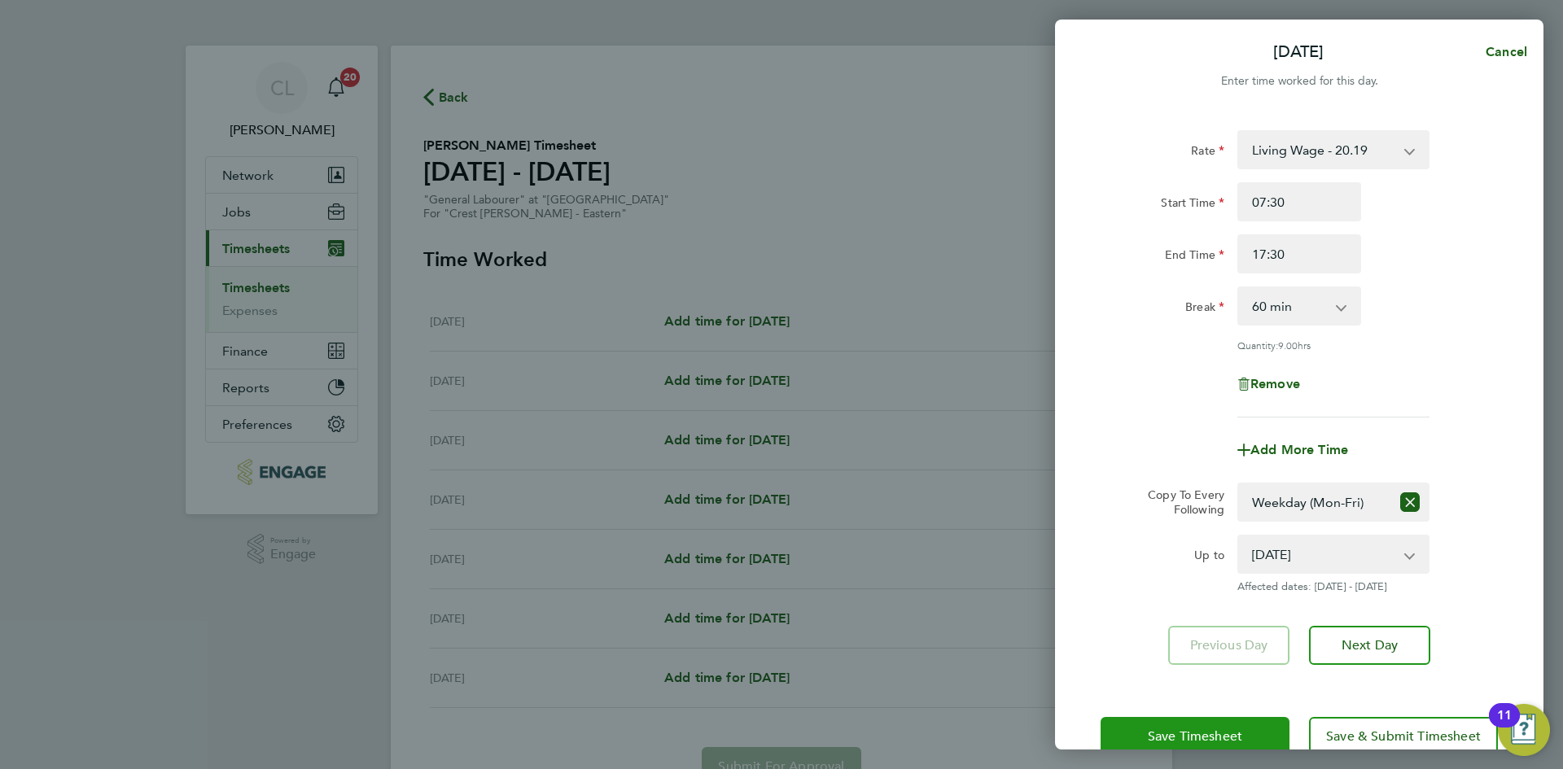
click at [1226, 727] on button "Save Timesheet" at bounding box center [1194, 736] width 189 height 39
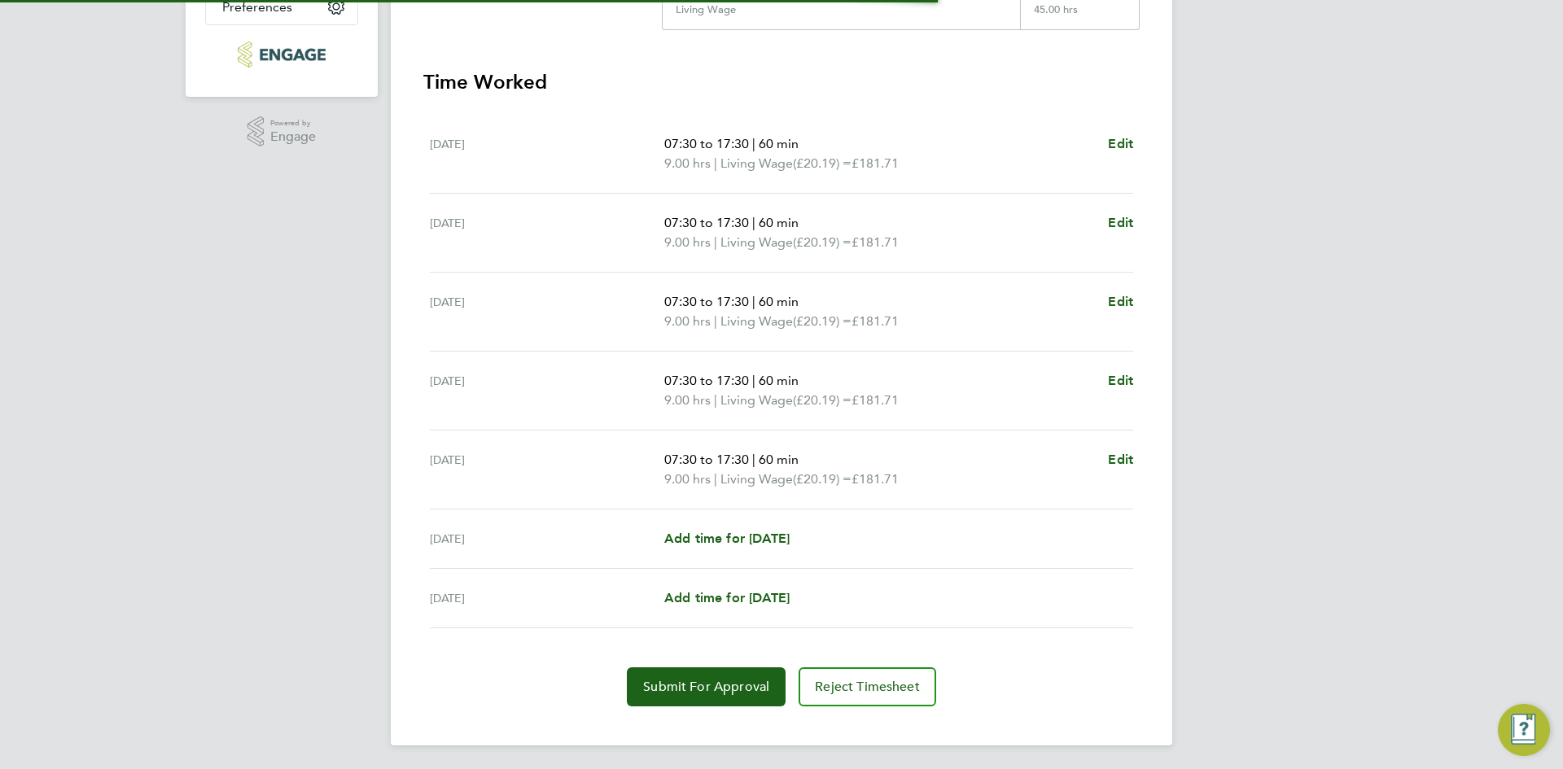
scroll to position [420, 0]
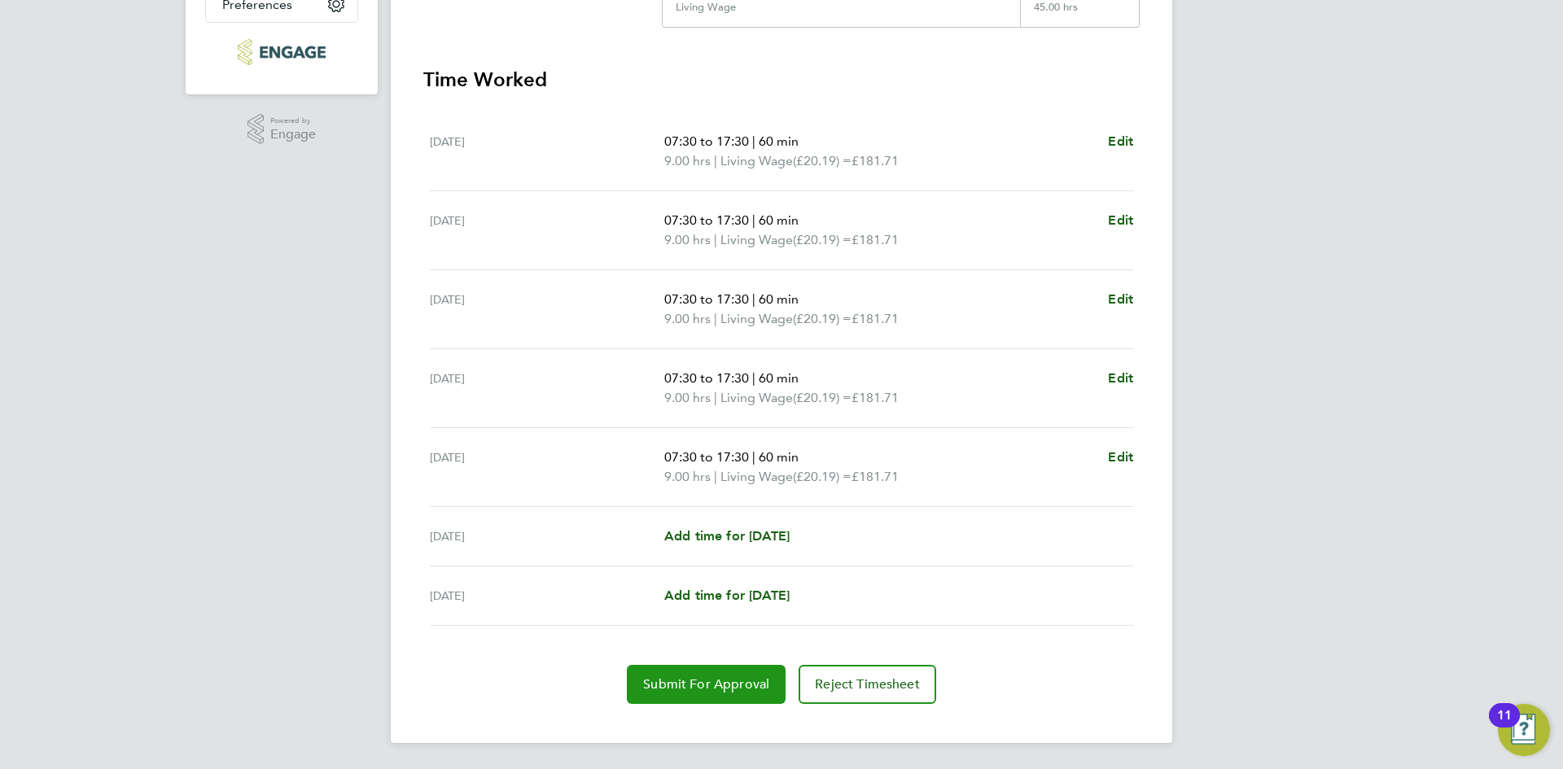
click at [690, 669] on button "Submit For Approval" at bounding box center [706, 684] width 159 height 39
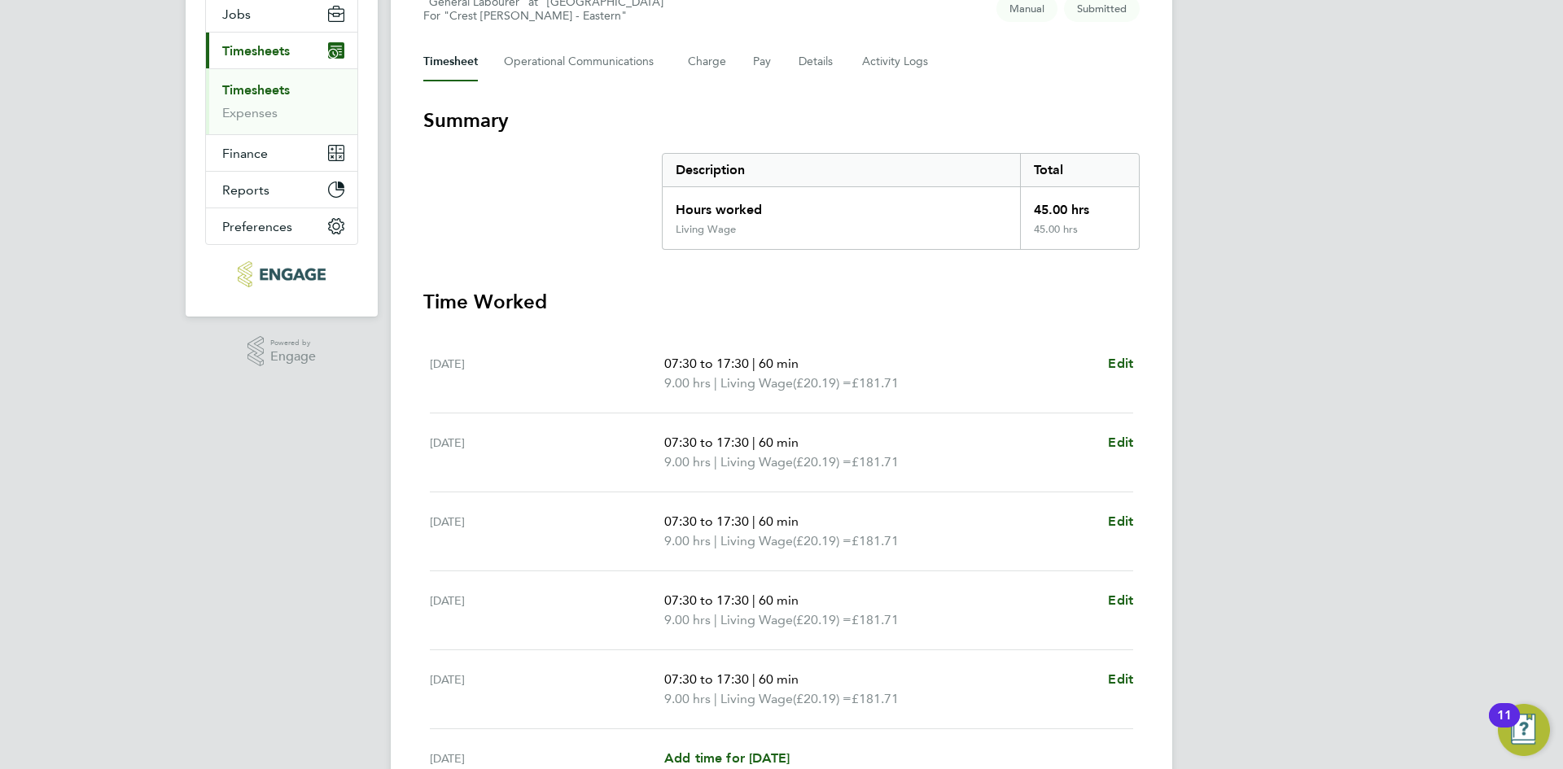
scroll to position [0, 0]
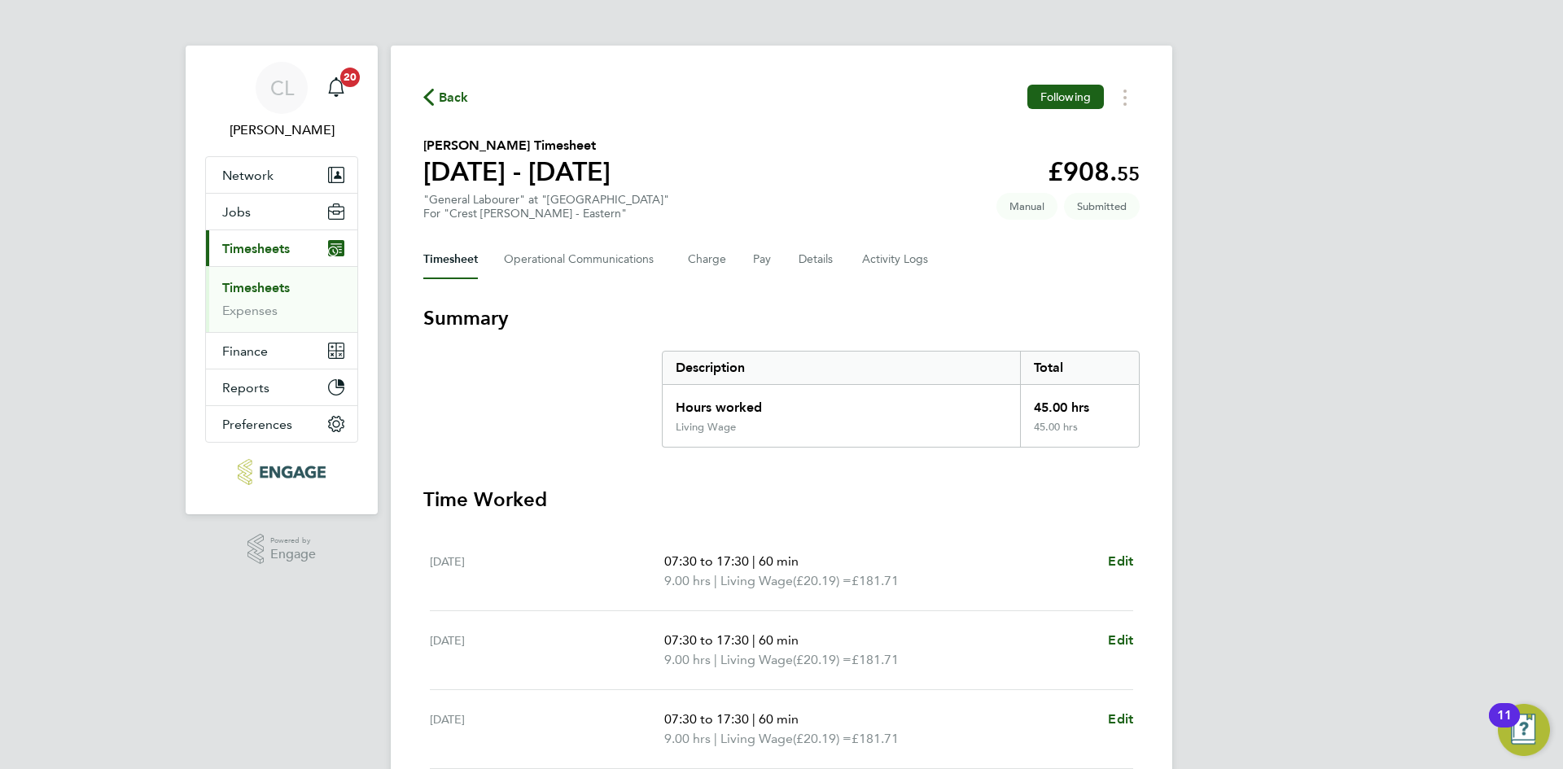
click at [447, 96] on span "Back" at bounding box center [454, 98] width 30 height 20
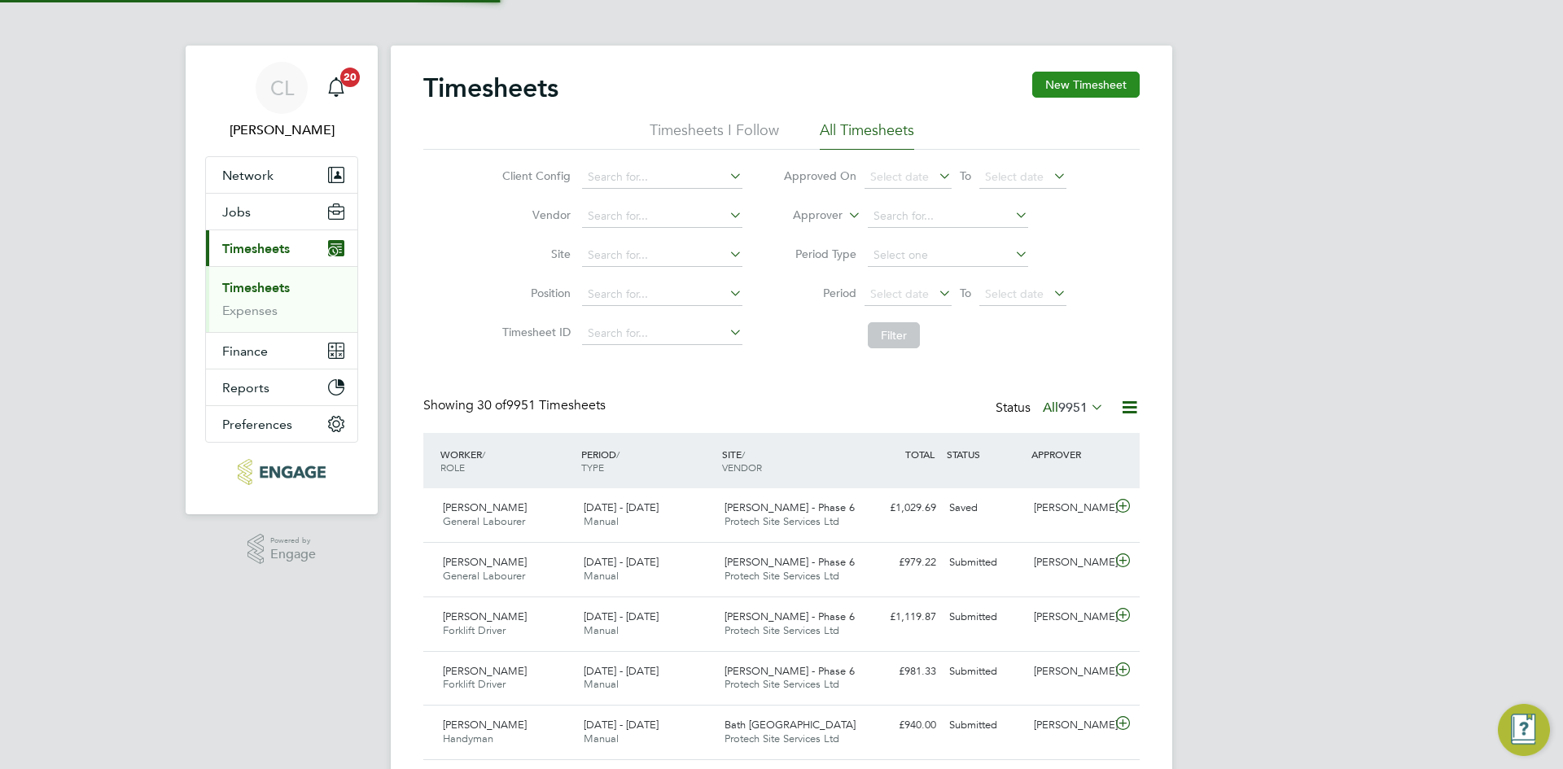
scroll to position [42, 142]
click at [1108, 77] on button "New Timesheet" at bounding box center [1085, 85] width 107 height 26
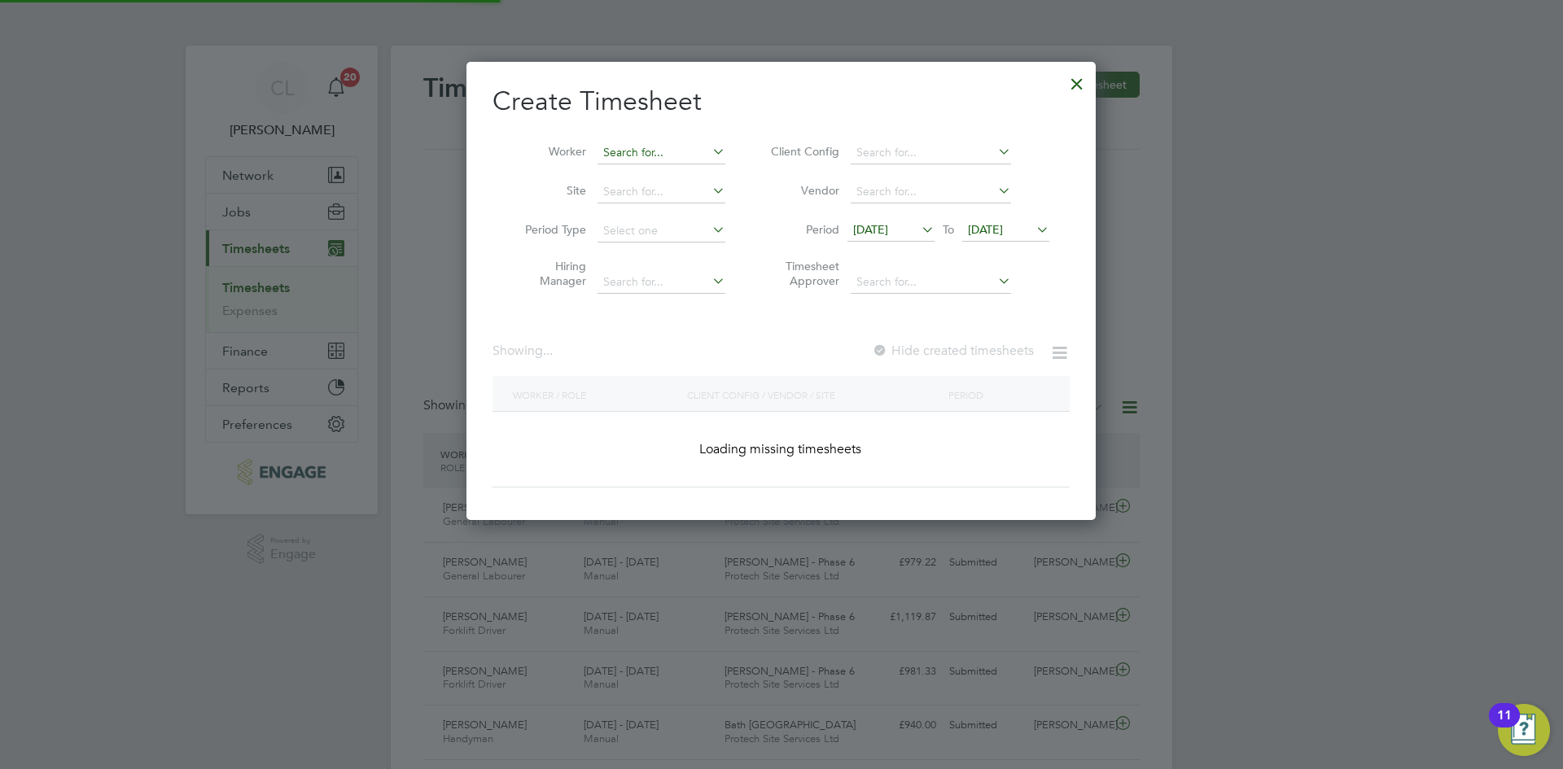
click at [665, 152] on input at bounding box center [661, 153] width 128 height 23
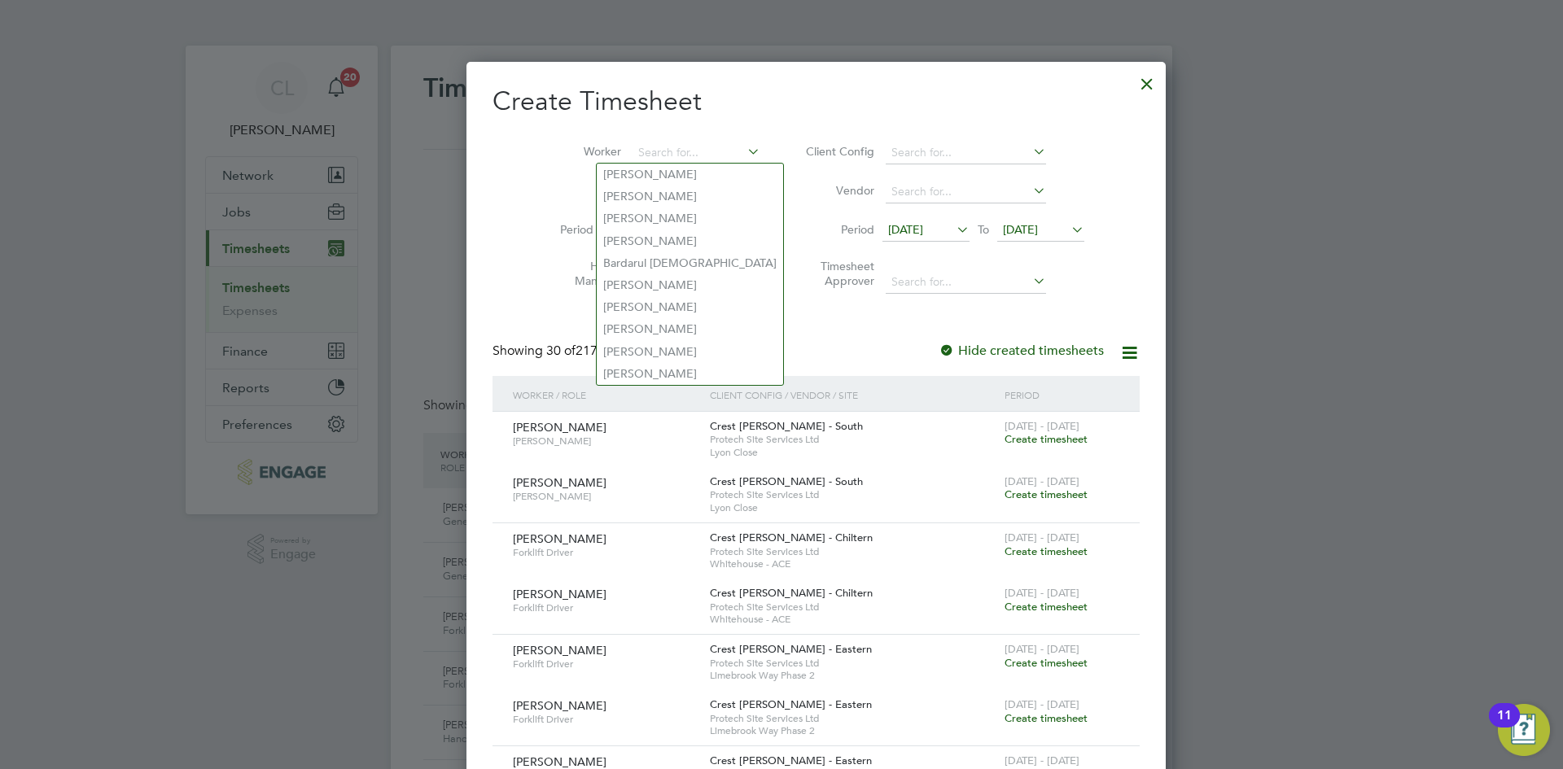
click at [1132, 79] on div at bounding box center [1146, 79] width 29 height 29
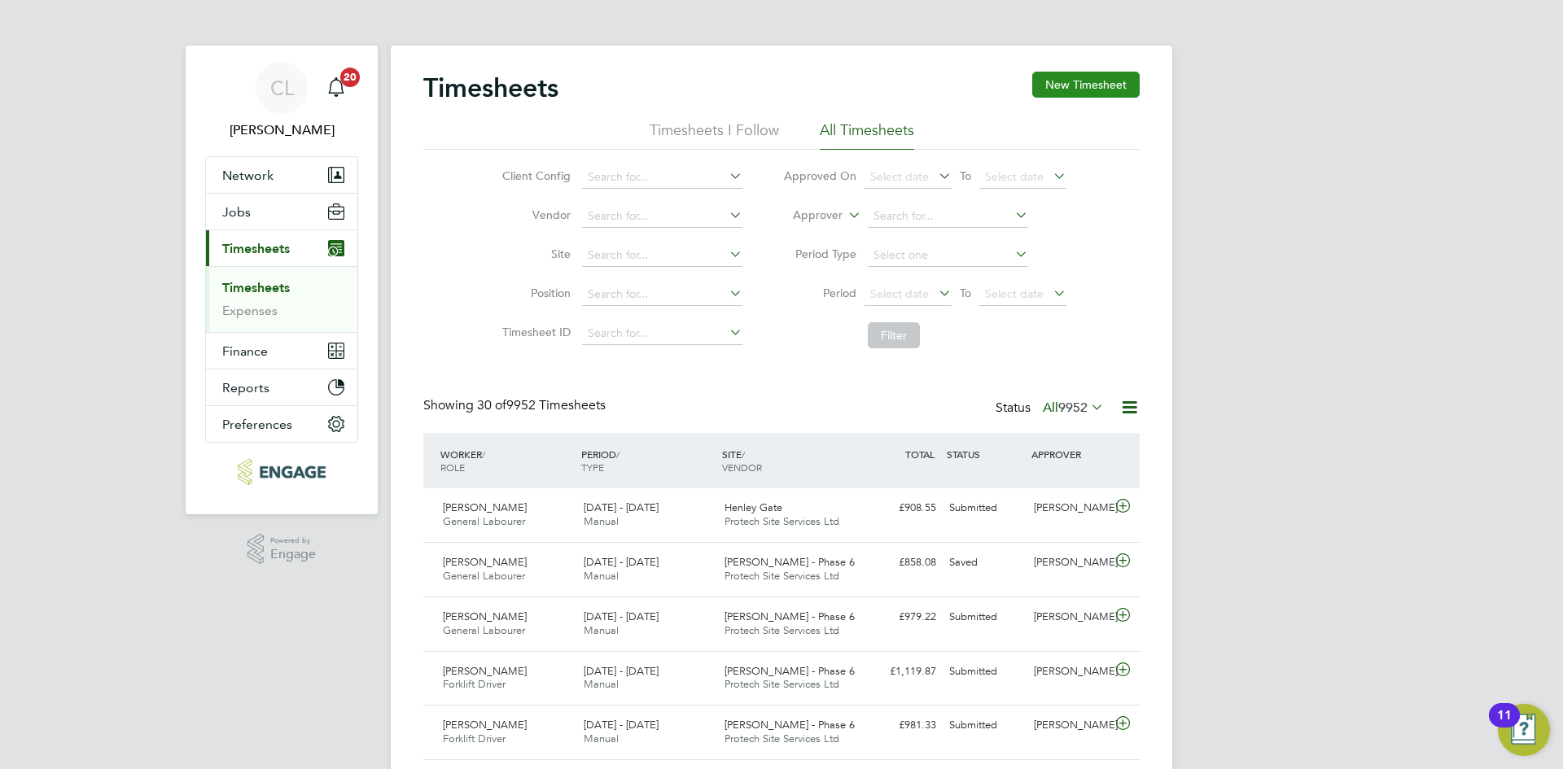
click at [1123, 73] on button "New Timesheet" at bounding box center [1085, 85] width 107 height 26
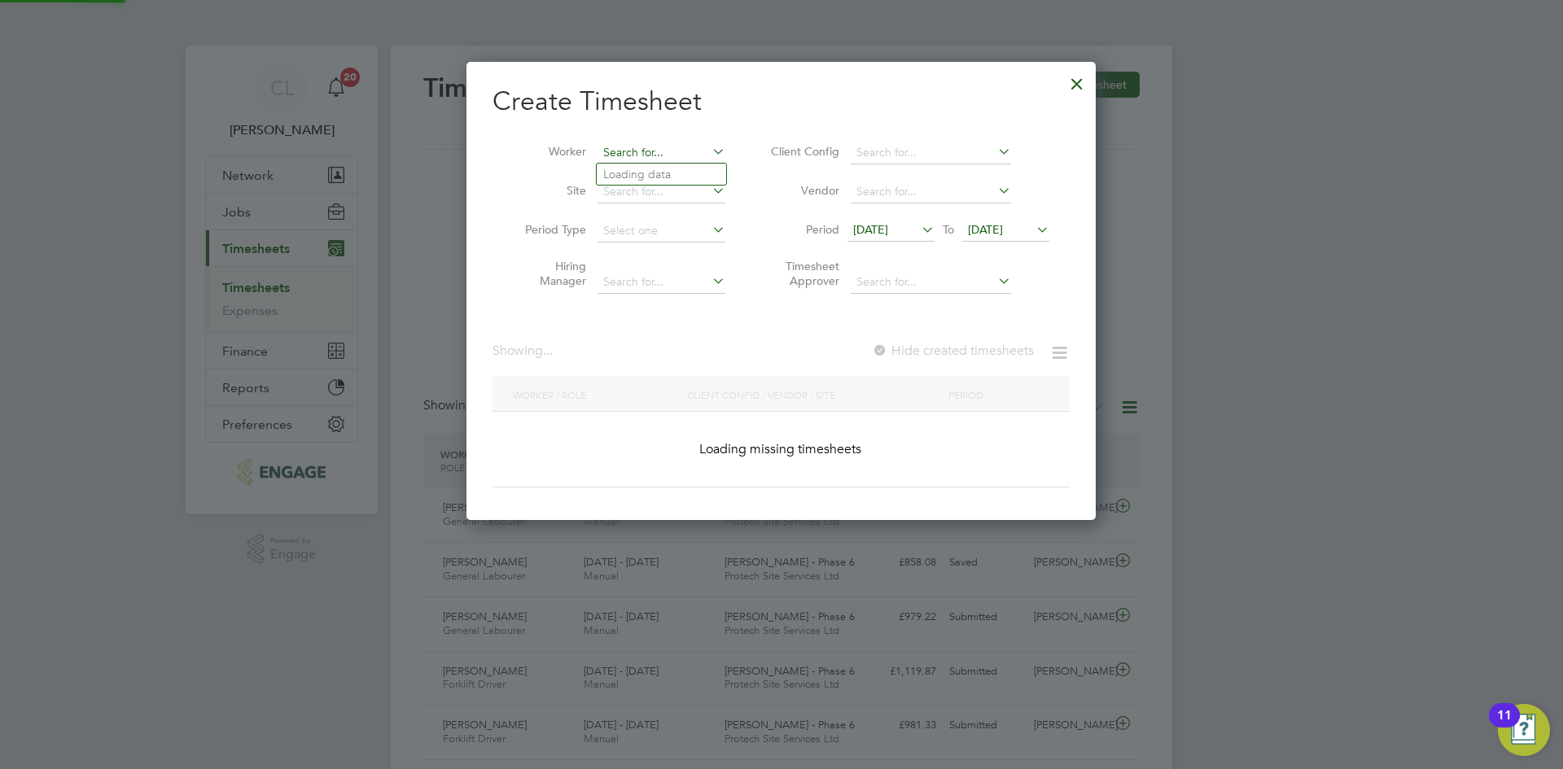
click at [688, 155] on input at bounding box center [661, 153] width 128 height 23
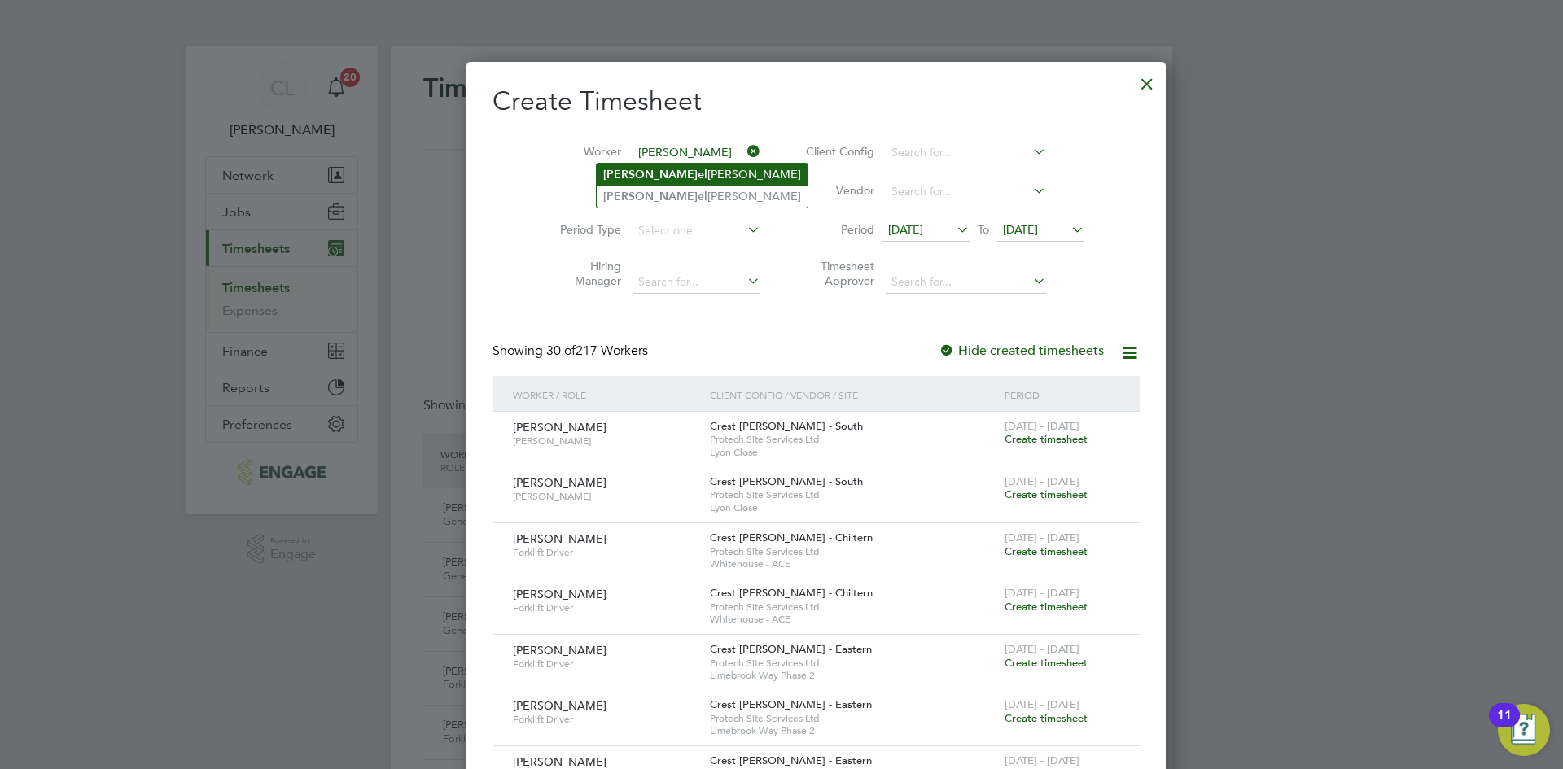
click at [702, 169] on li "Dani el Elden" at bounding box center [702, 175] width 211 height 22
type input "[PERSON_NAME]"
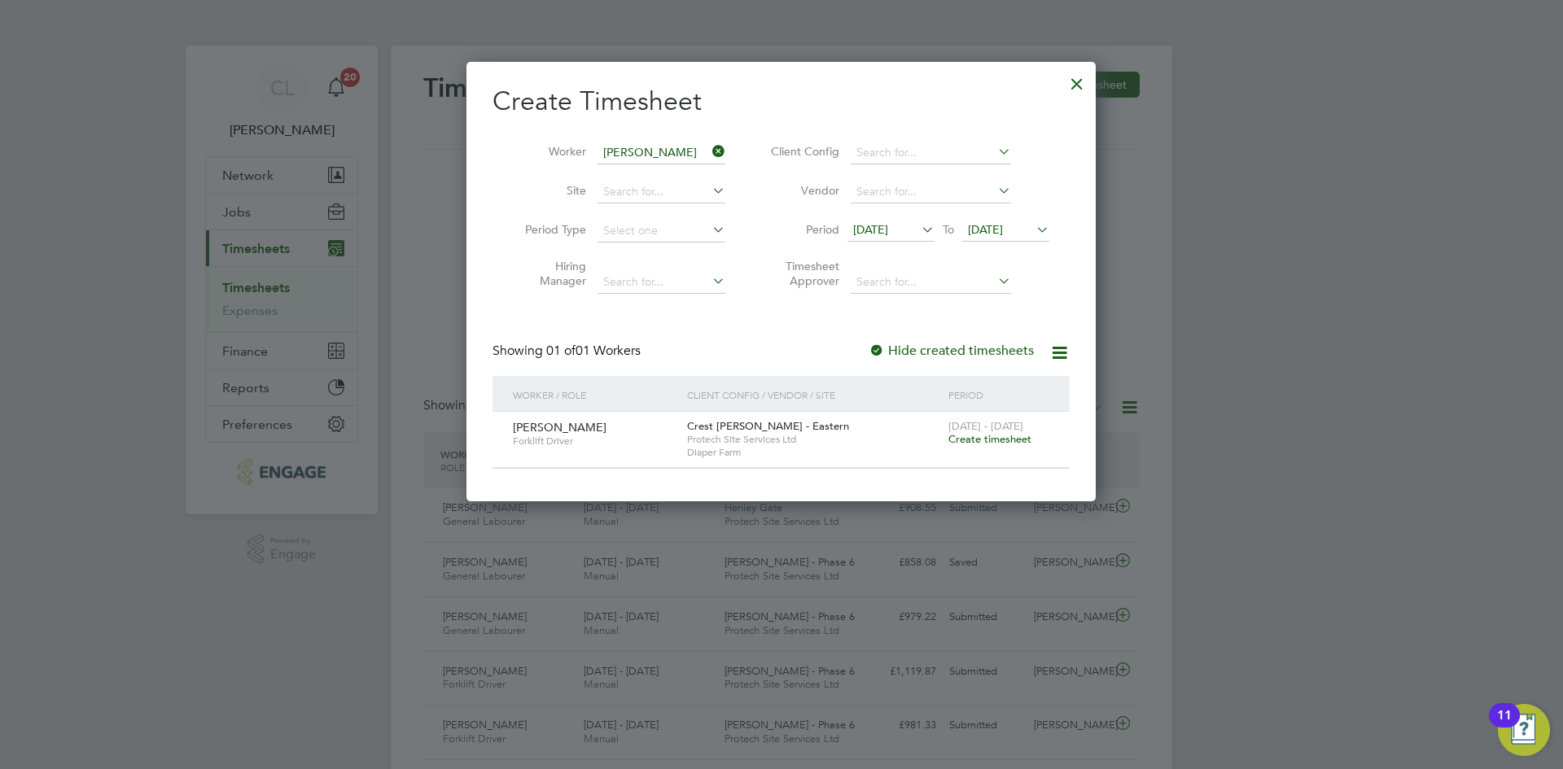
click at [1017, 434] on span "Create timesheet" at bounding box center [989, 439] width 83 height 14
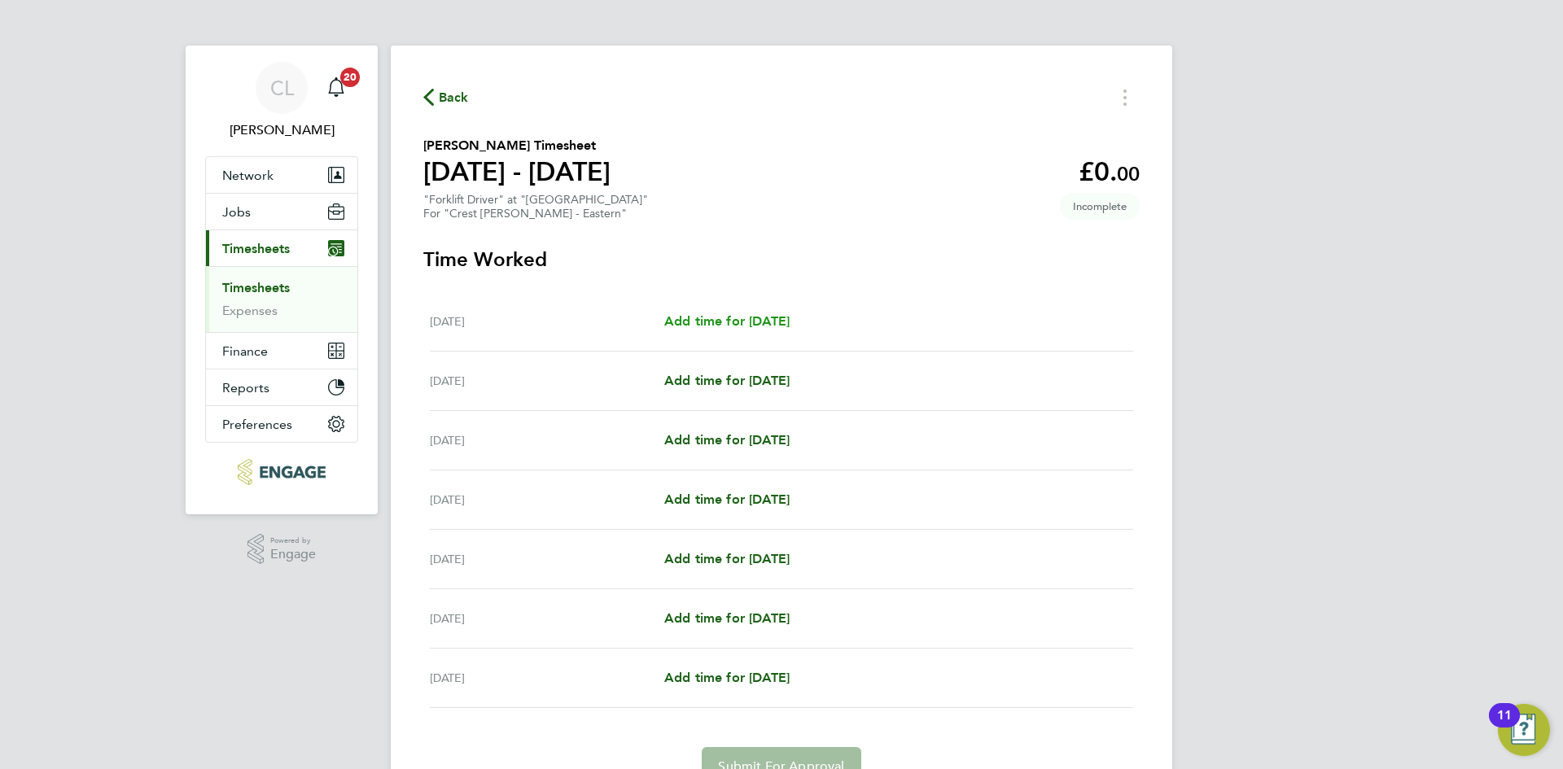
click at [711, 326] on span "Add time for Mon 15 Sep" at bounding box center [726, 320] width 125 height 15
select select "60"
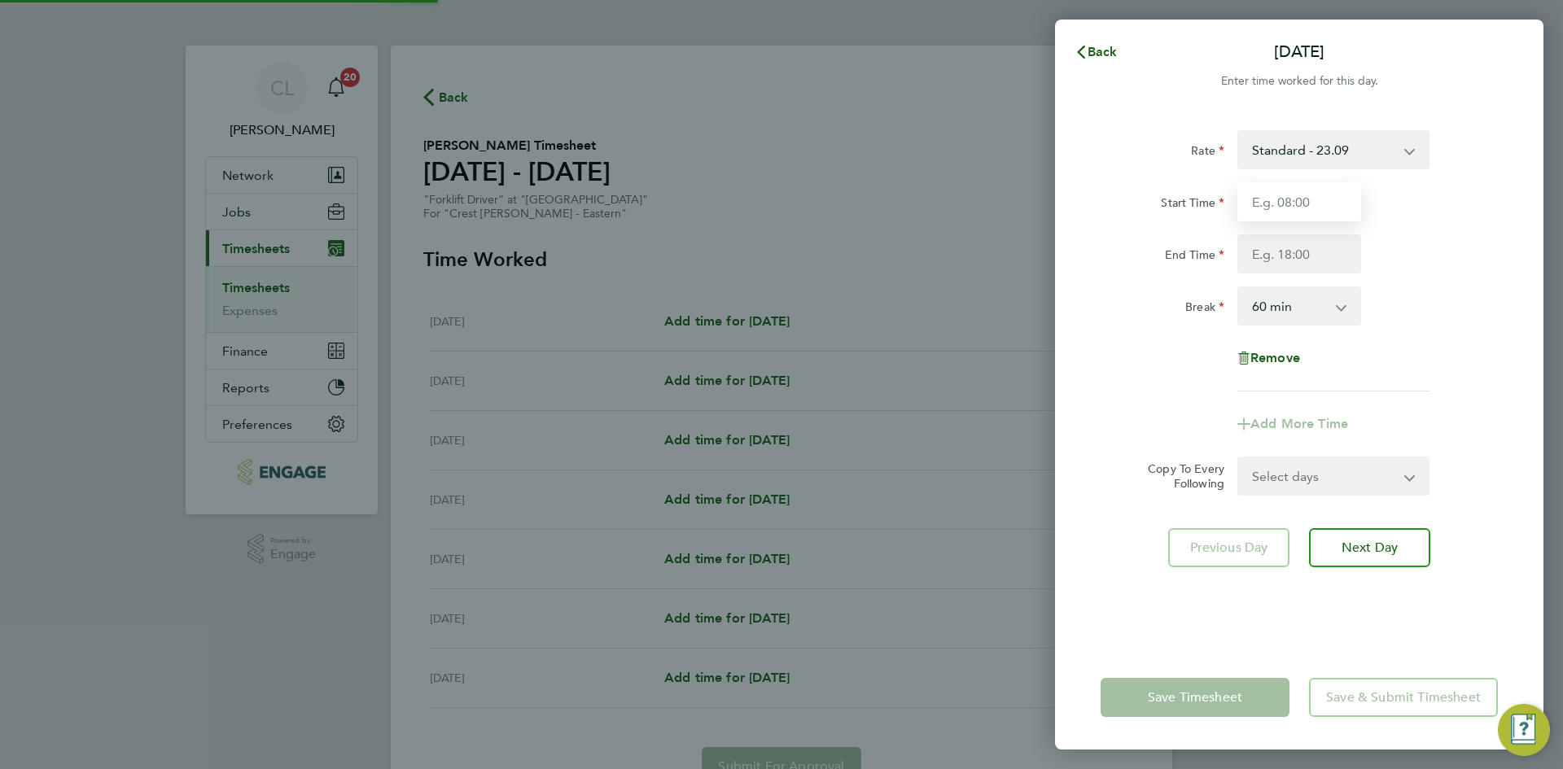
click at [1262, 201] on input "Start Time" at bounding box center [1299, 201] width 124 height 39
type input "07:30"
click at [1292, 253] on input "End Time" at bounding box center [1299, 253] width 124 height 39
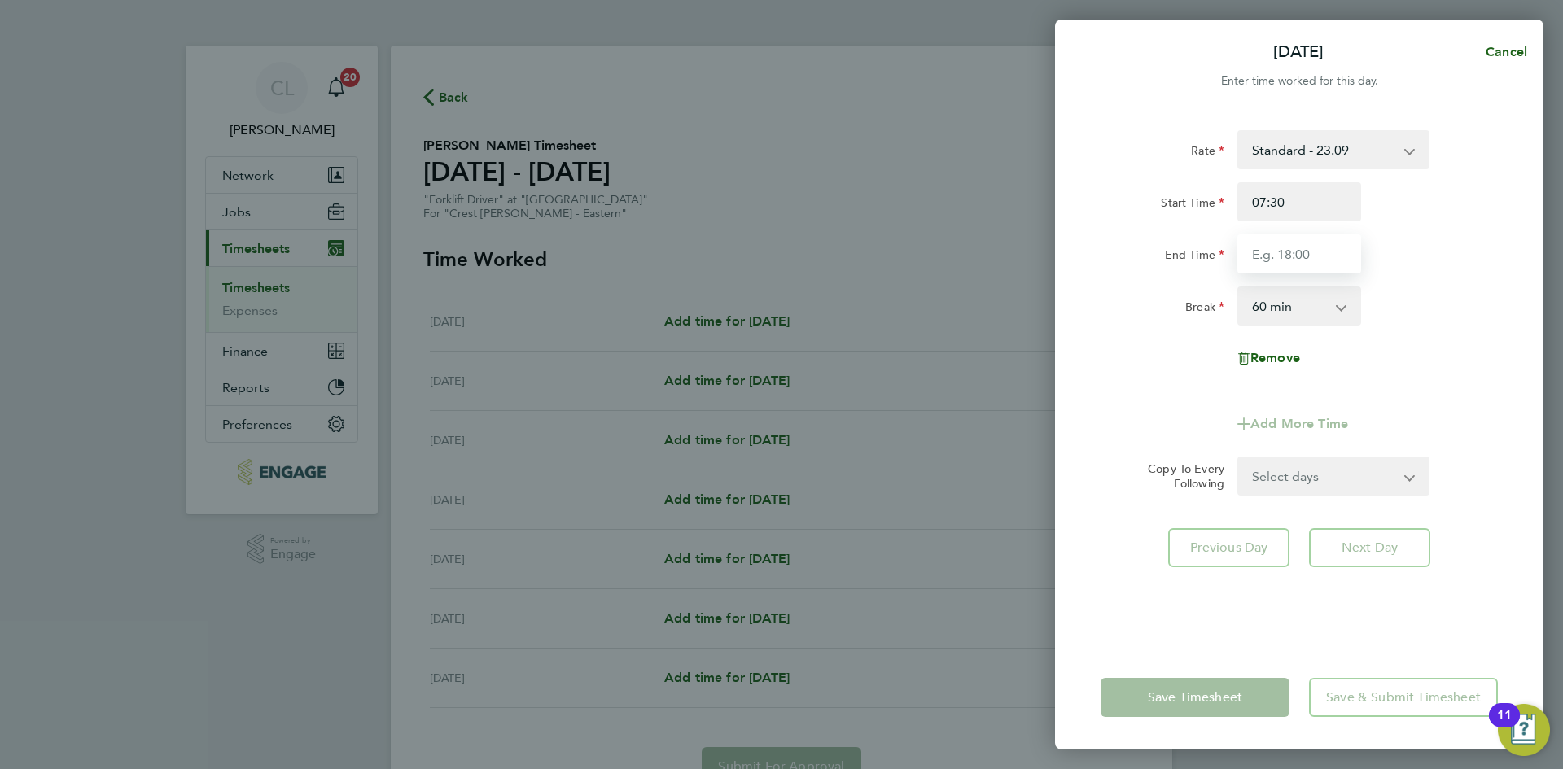
type input "17:30"
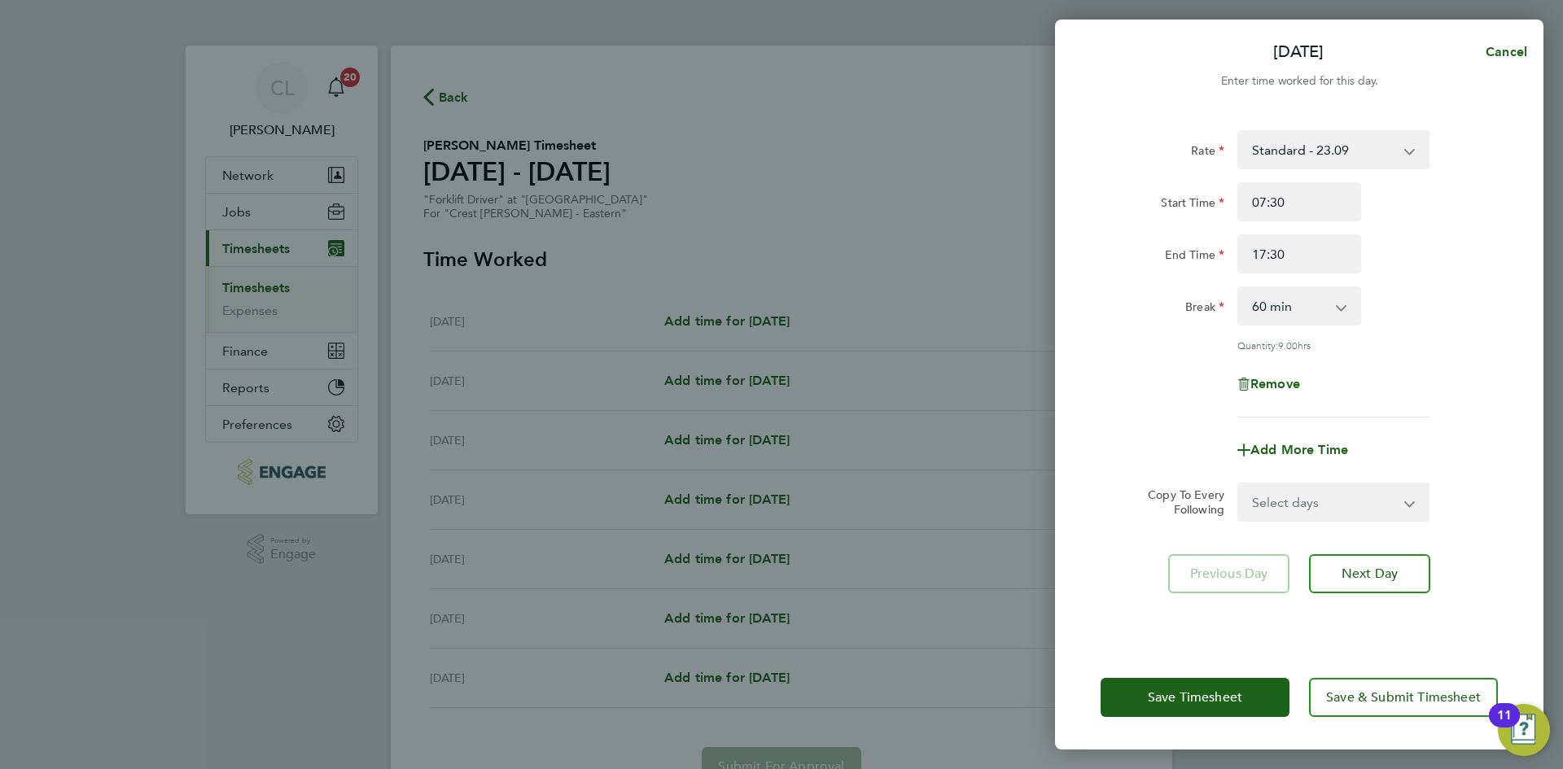
click at [1447, 294] on div "Break 0 min 15 min 30 min 45 min 60 min 75 min 90 min" at bounding box center [1299, 305] width 410 height 39
click at [1348, 501] on select "Select days Day Weekday (Mon-Fri) Weekend (Sat-Sun) Tuesday Wednesday Thursday …" at bounding box center [1324, 502] width 171 height 36
select select "WEEKDAY"
click at [1239, 484] on select "Select days Day Weekday (Mon-Fri) Weekend (Sat-Sun) Tuesday Wednesday Thursday …" at bounding box center [1324, 502] width 171 height 36
select select "2025-09-21"
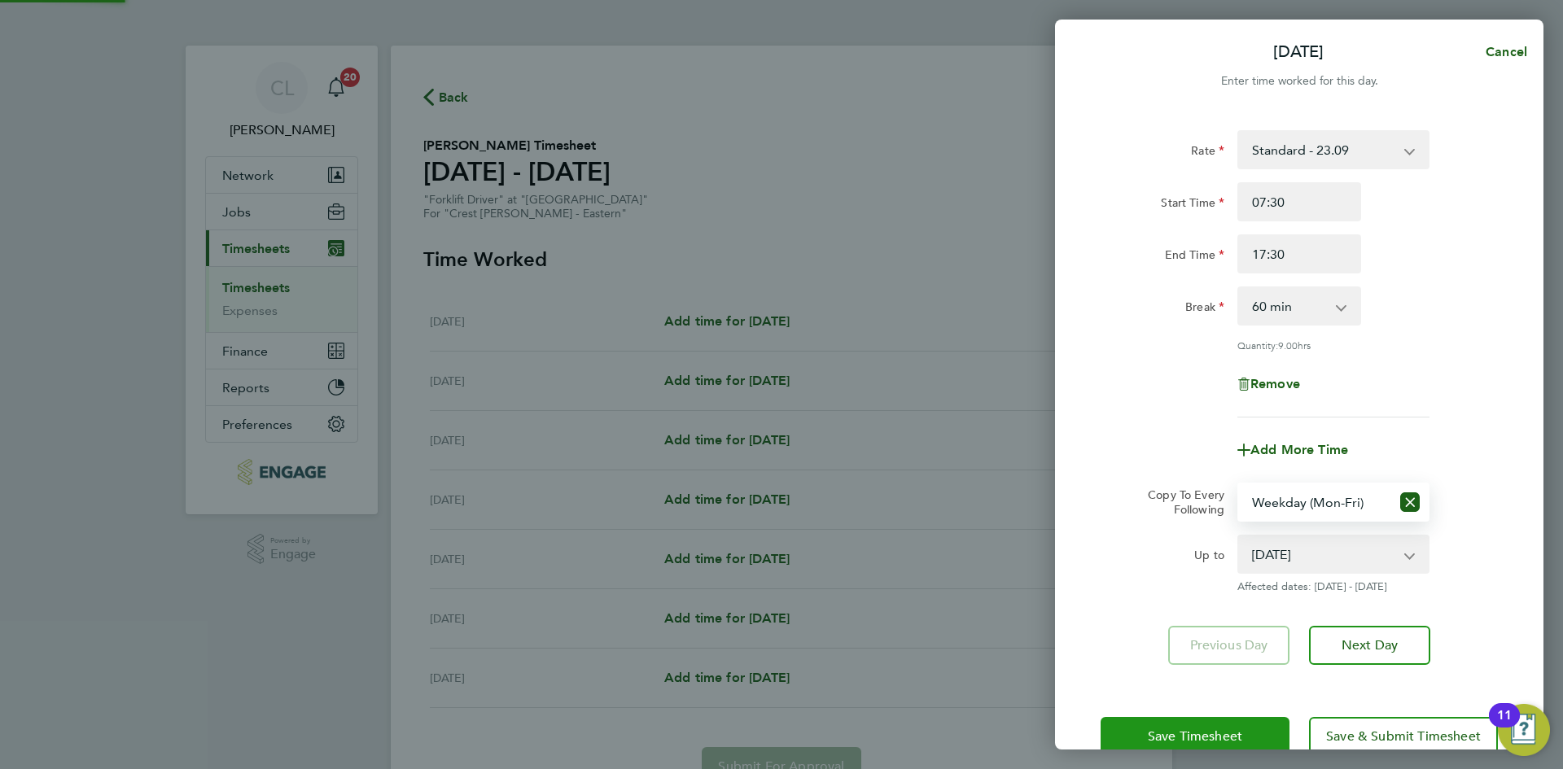
drag, startPoint x: 1171, startPoint y: 731, endPoint x: 1080, endPoint y: 688, distance: 100.8
click at [1171, 730] on span "Save Timesheet" at bounding box center [1195, 736] width 94 height 16
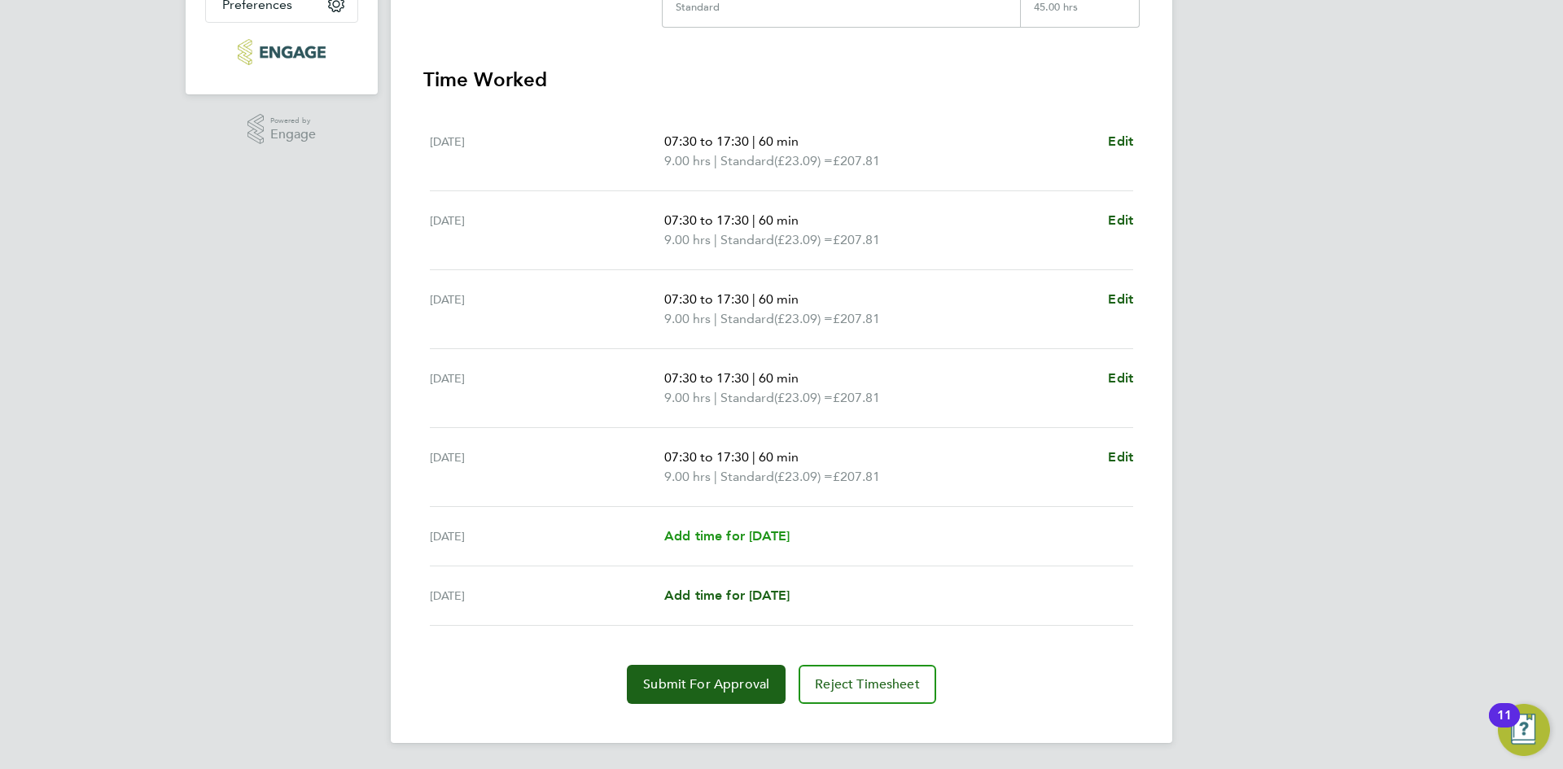
click at [744, 535] on span "Add time for [DATE]" at bounding box center [726, 535] width 125 height 15
select select "60"
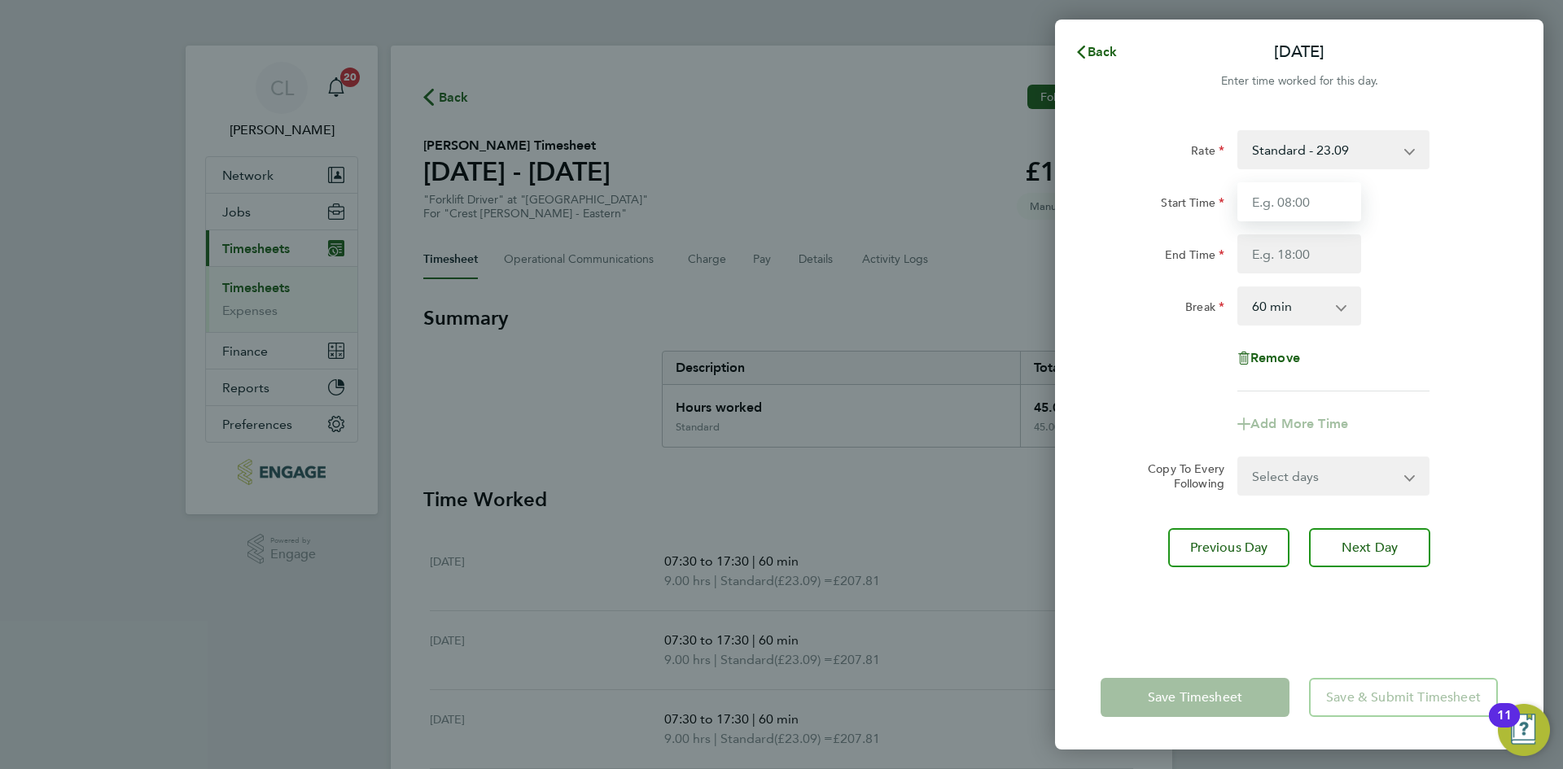
click at [1297, 202] on input "Start Time" at bounding box center [1299, 201] width 124 height 39
type input "07:30"
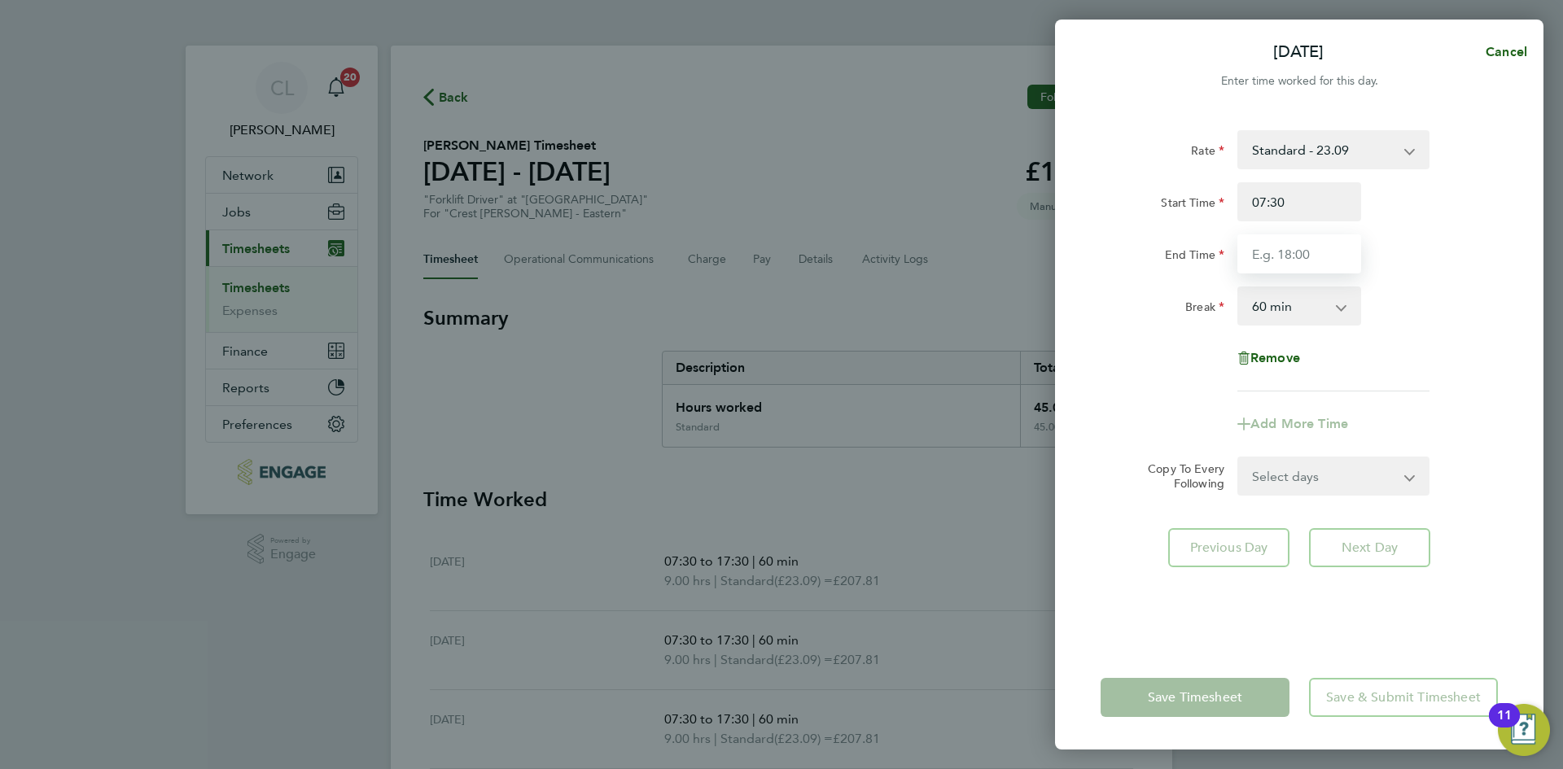
click at [1304, 255] on input "End Time" at bounding box center [1299, 253] width 124 height 39
type input "14.30"
drag, startPoint x: 1310, startPoint y: 256, endPoint x: 1162, endPoint y: 253, distance: 148.2
click at [1162, 253] on div "End Time 14.30" at bounding box center [1299, 253] width 410 height 39
drag, startPoint x: 1283, startPoint y: 251, endPoint x: 1270, endPoint y: 283, distance: 34.3
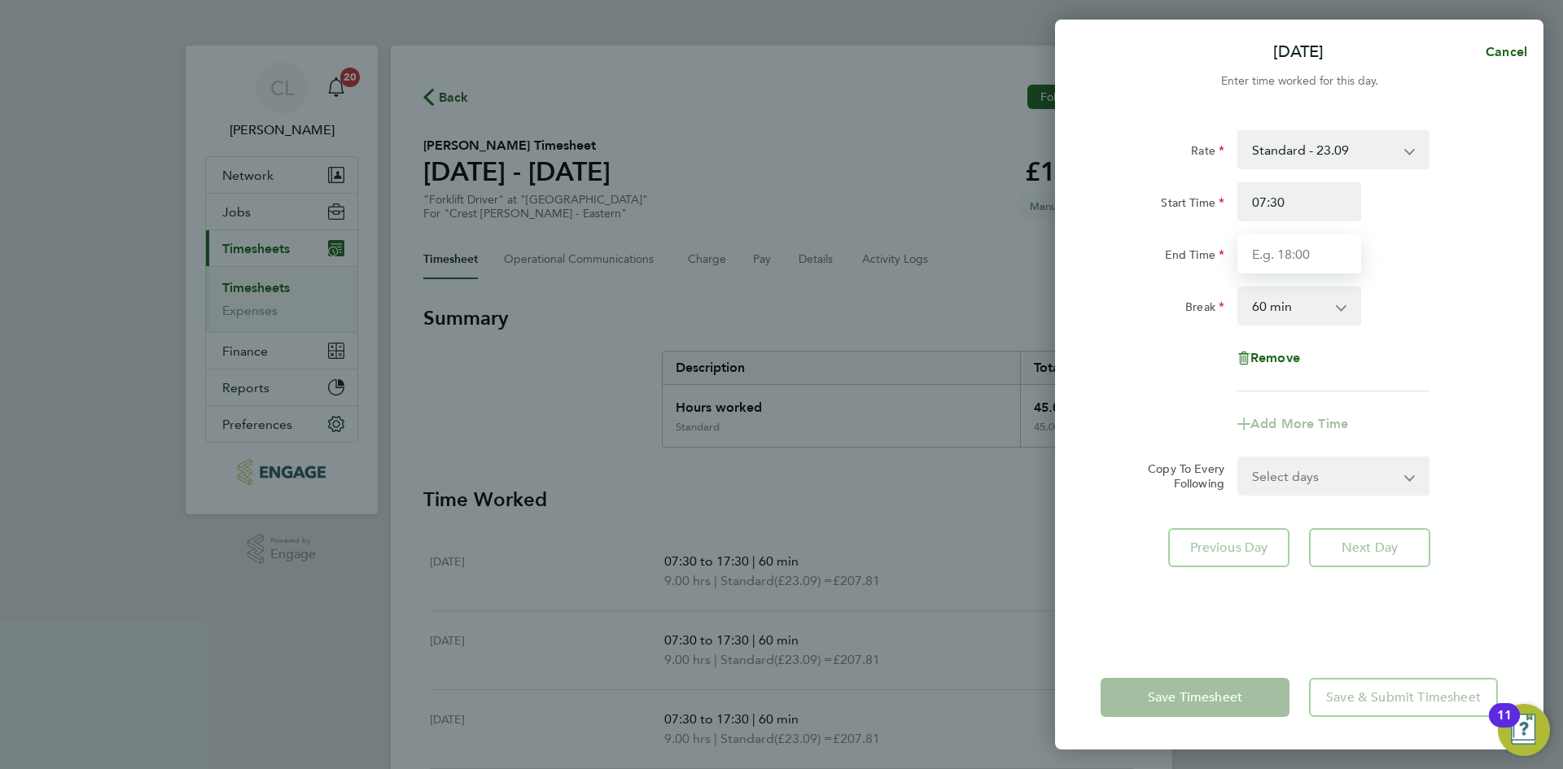
click at [1283, 251] on input "End Time" at bounding box center [1299, 253] width 124 height 39
type input "17:30"
click at [1468, 284] on div "Rate Standard - 23.09 Start Time 07:30 End Time 17:30 Break 0 min 15 min 30 min…" at bounding box center [1298, 260] width 397 height 261
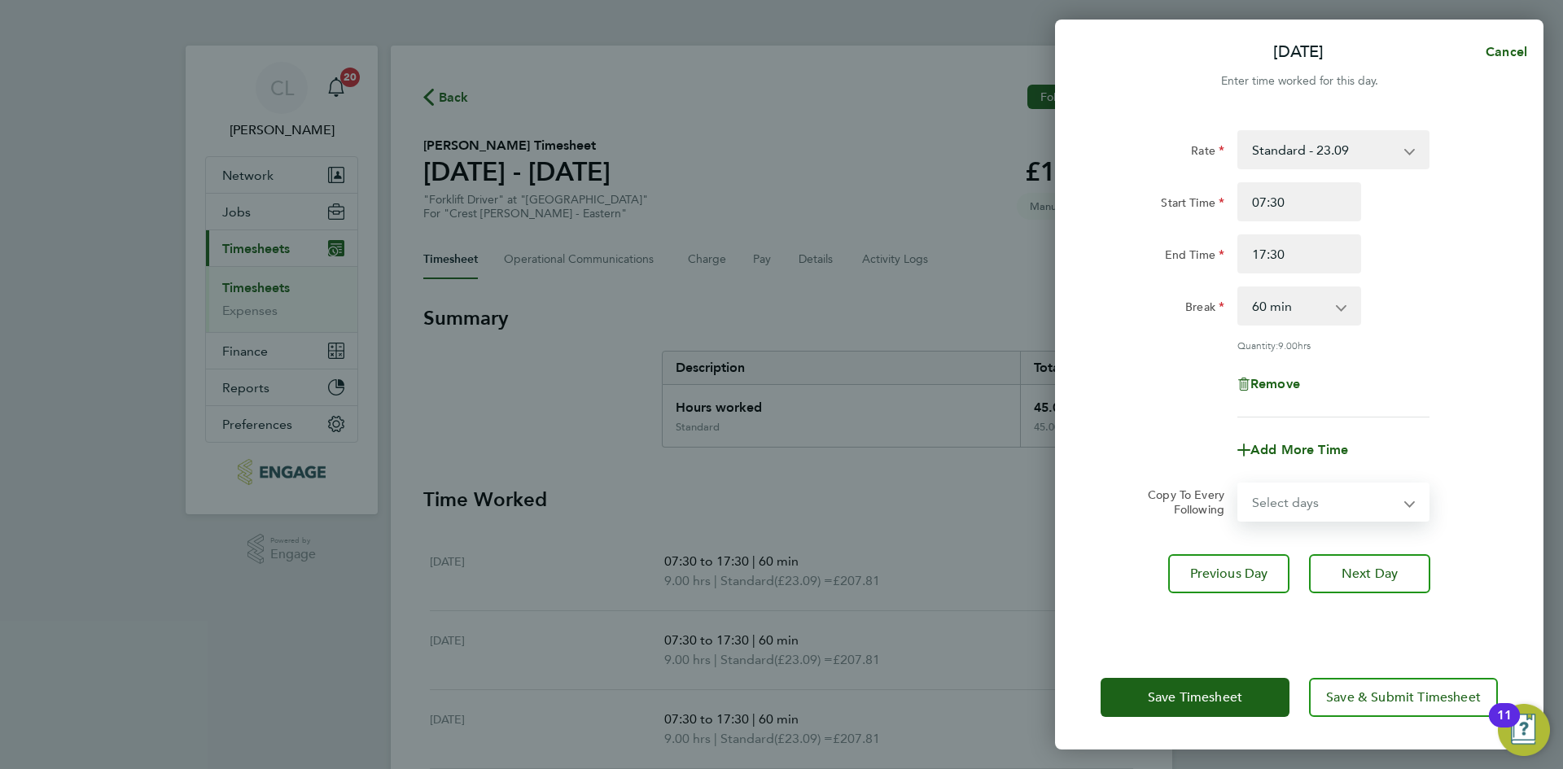
click at [1323, 495] on select "Select days Sunday" at bounding box center [1324, 502] width 171 height 36
click at [1475, 348] on div "Quantity: 9.00 hrs" at bounding box center [1299, 345] width 410 height 13
click at [1186, 688] on button "Save Timesheet" at bounding box center [1194, 697] width 189 height 39
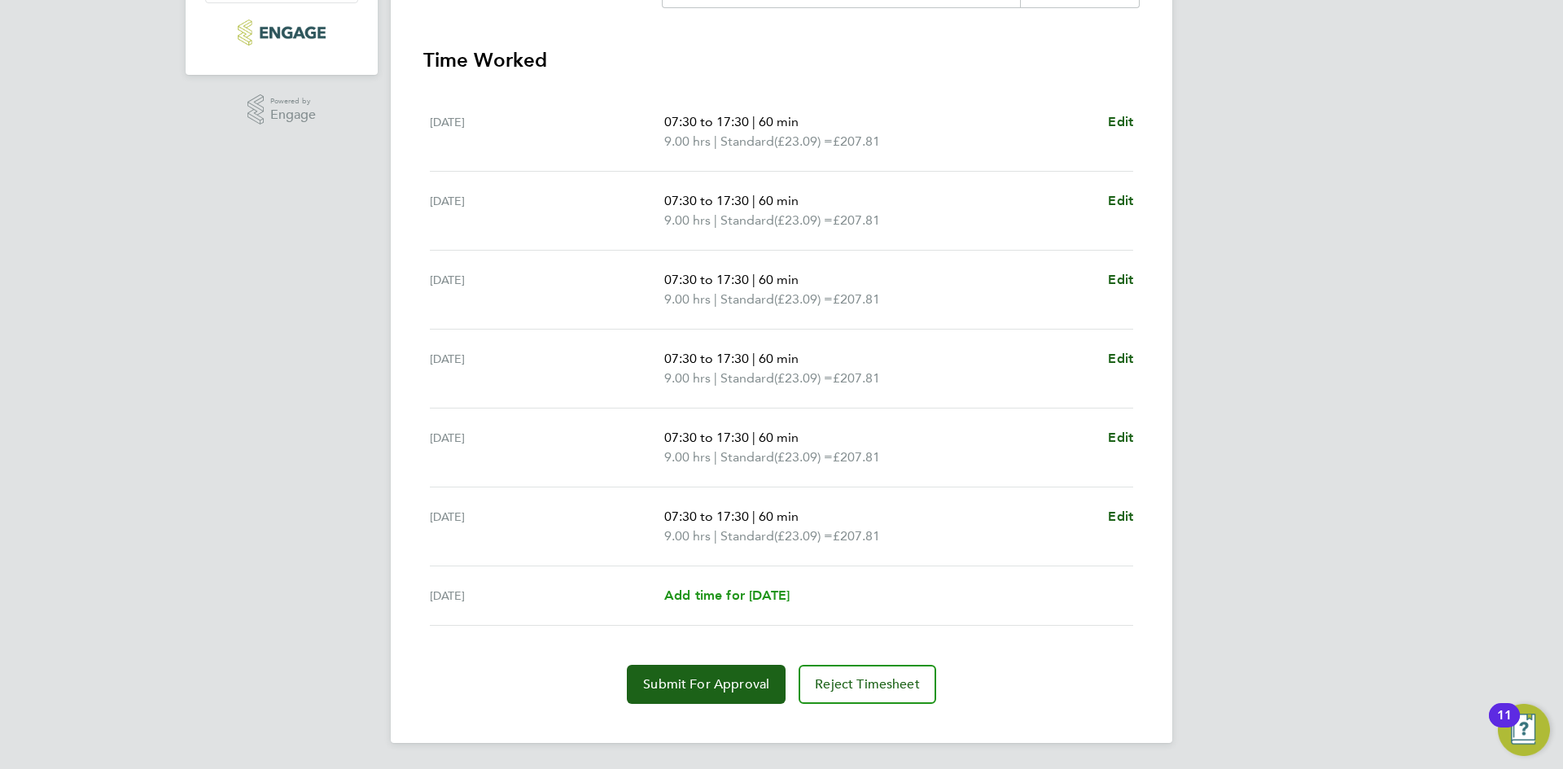
click at [707, 605] on link "Add time for [DATE]" at bounding box center [726, 596] width 125 height 20
select select "60"
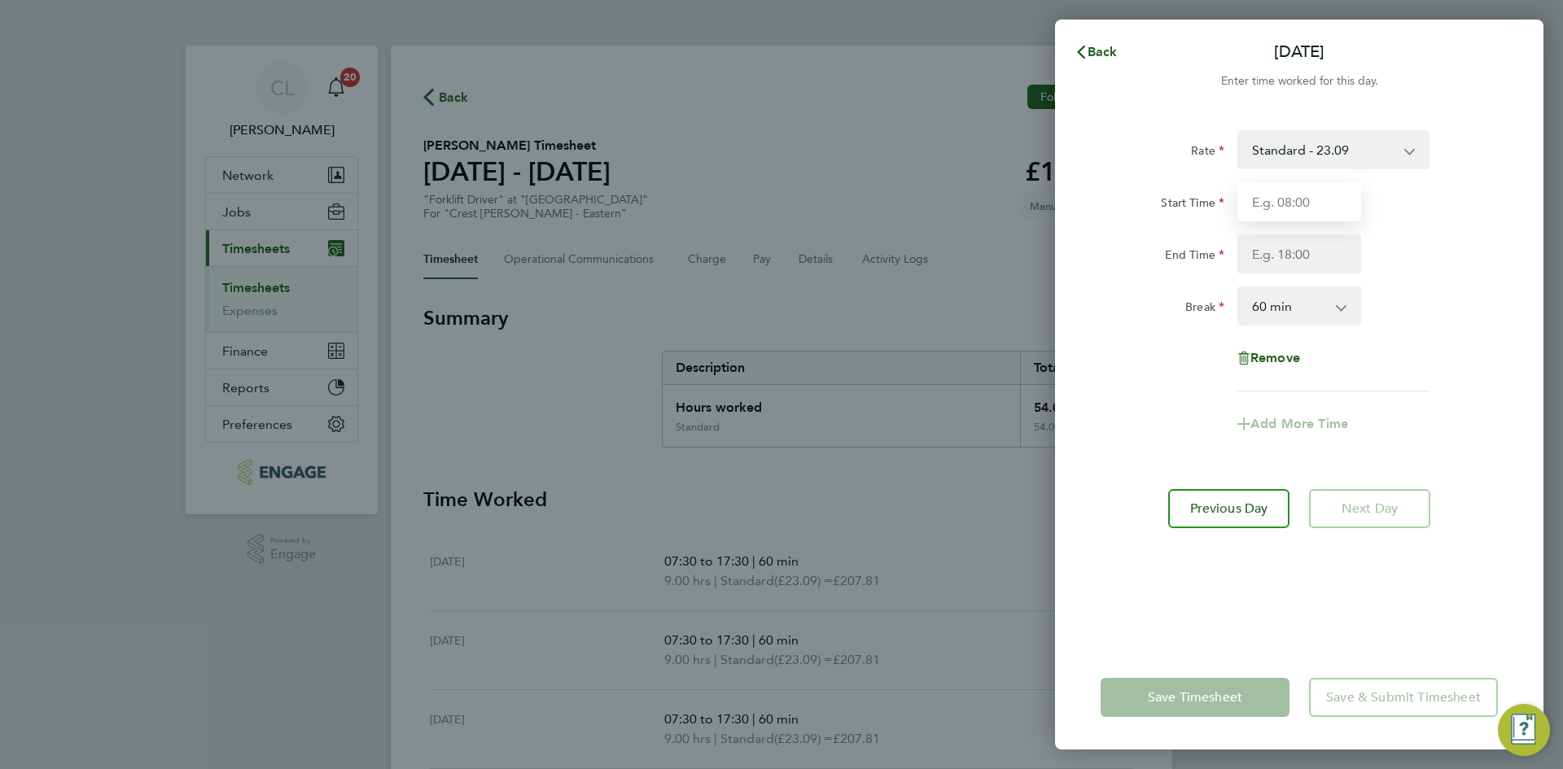
drag, startPoint x: 1283, startPoint y: 210, endPoint x: 1305, endPoint y: 214, distance: 21.5
click at [1283, 209] on input "Start Time" at bounding box center [1299, 201] width 124 height 39
type input "07:30"
click at [1275, 256] on input "End Time" at bounding box center [1299, 253] width 124 height 39
type input "14:30"
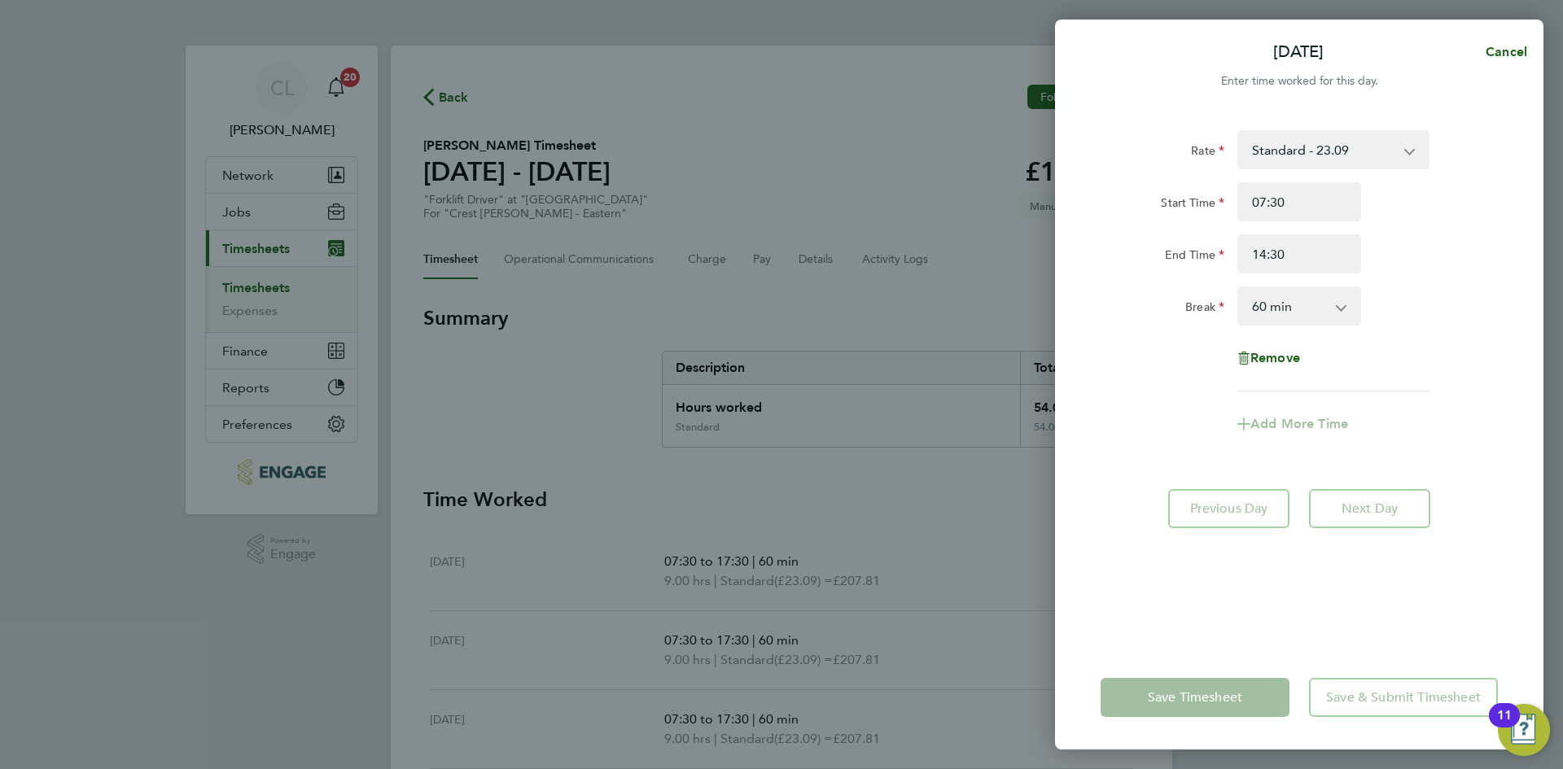
click at [1452, 315] on div "Break 0 min 15 min 30 min 45 min 60 min 75 min 90 min" at bounding box center [1299, 305] width 410 height 39
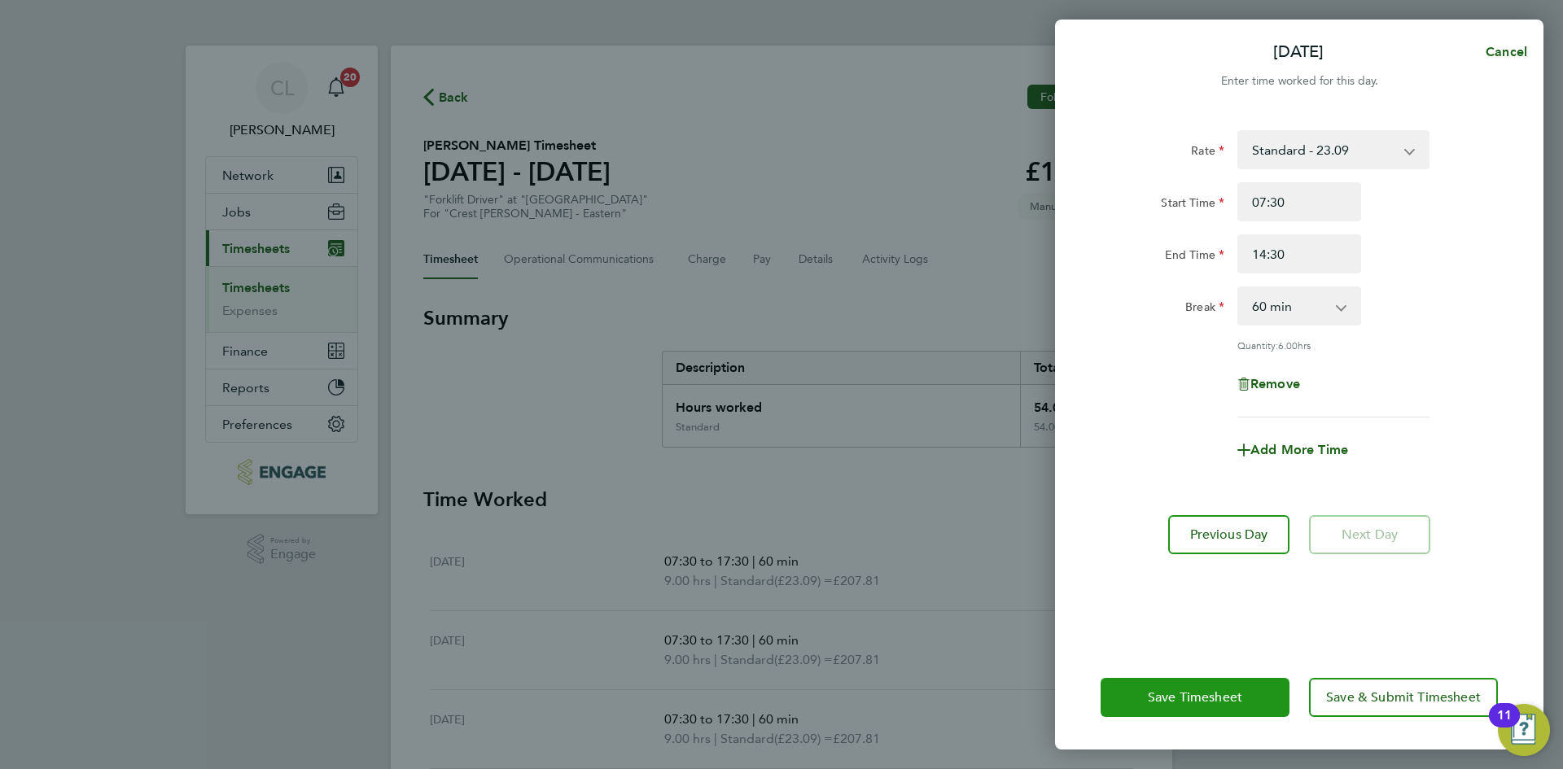
click at [1195, 697] on span "Save Timesheet" at bounding box center [1195, 697] width 94 height 16
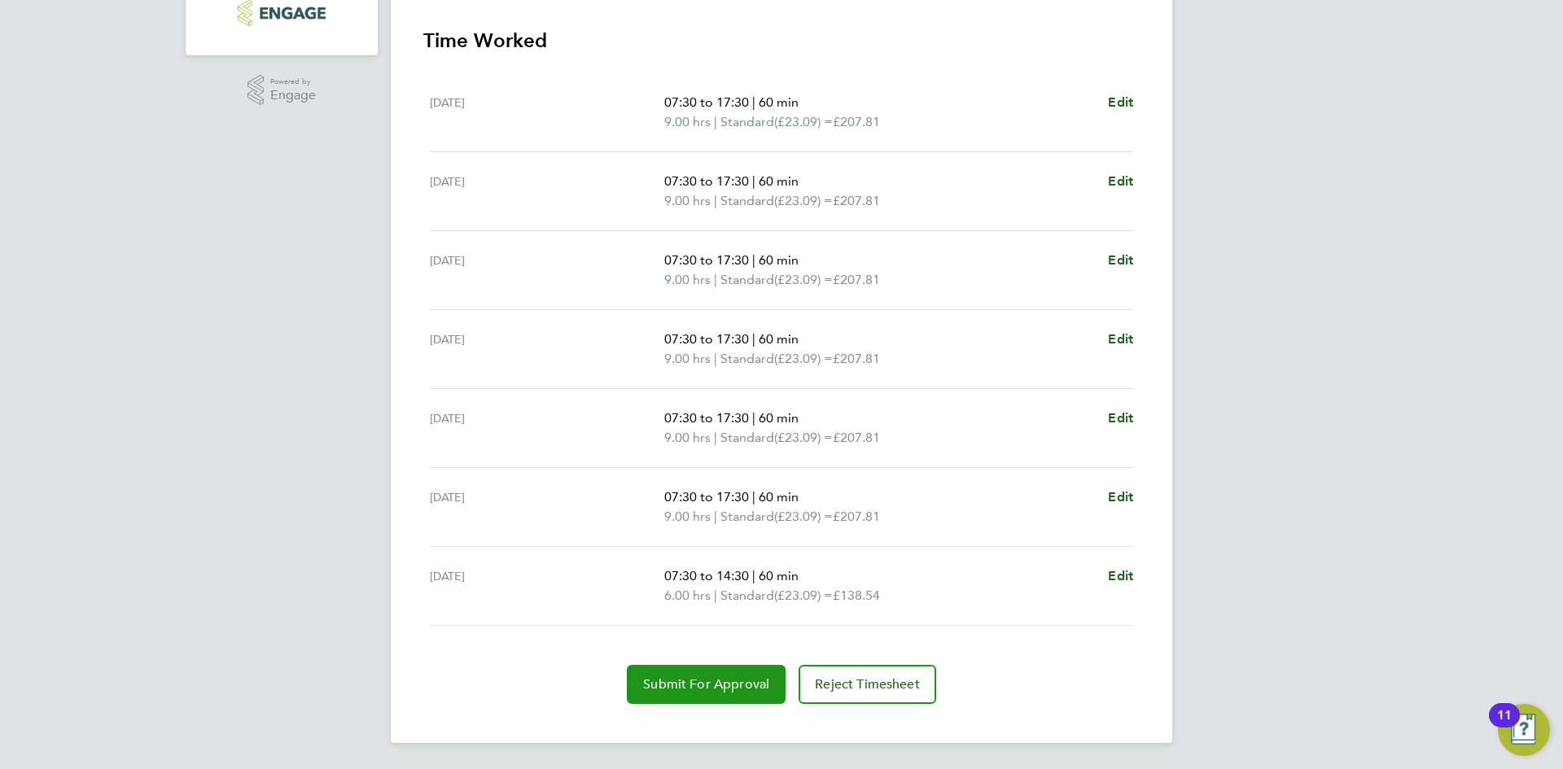
click at [676, 677] on span "Submit For Approval" at bounding box center [706, 684] width 126 height 16
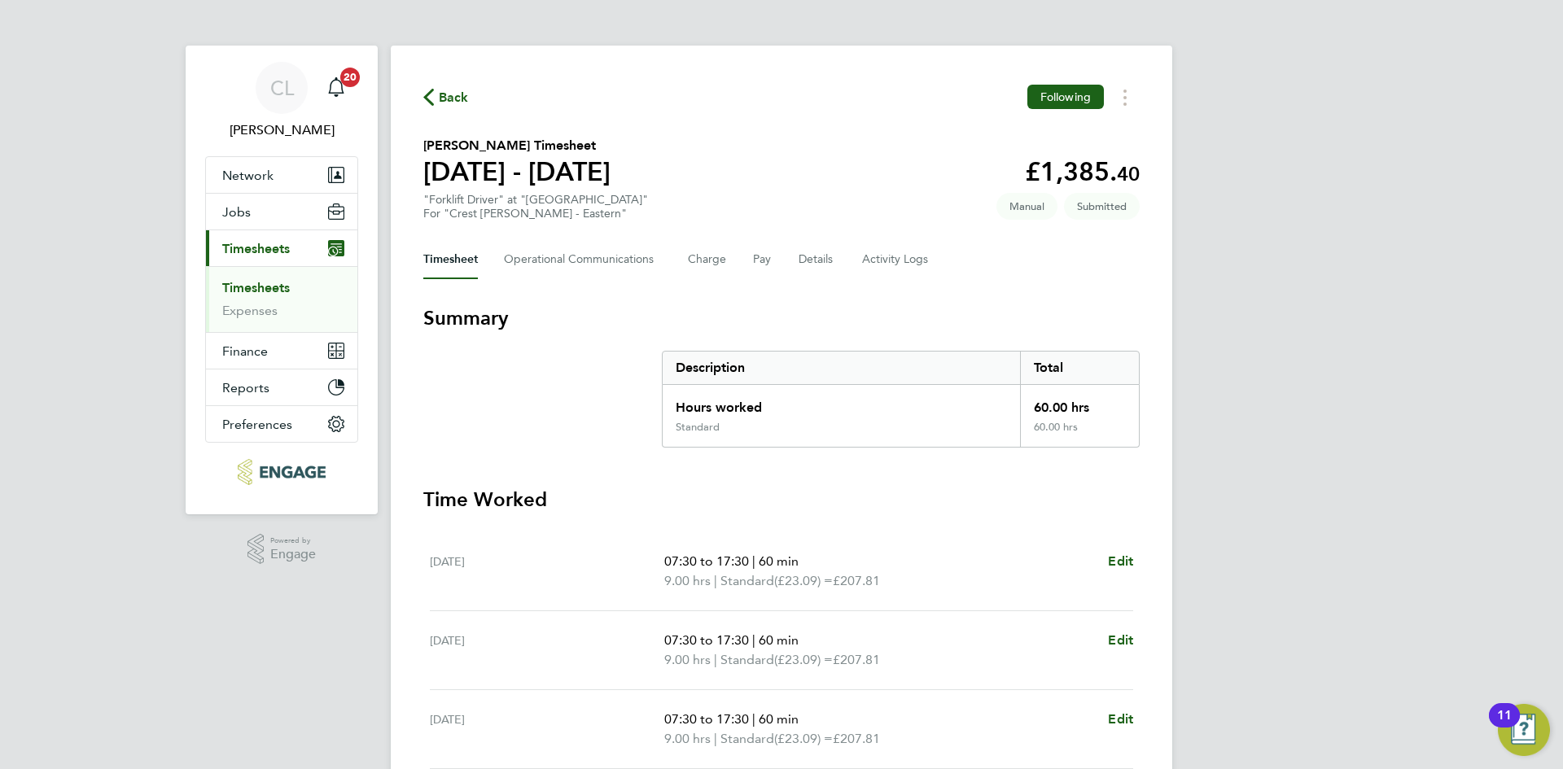
click at [454, 101] on span "Back" at bounding box center [454, 98] width 30 height 20
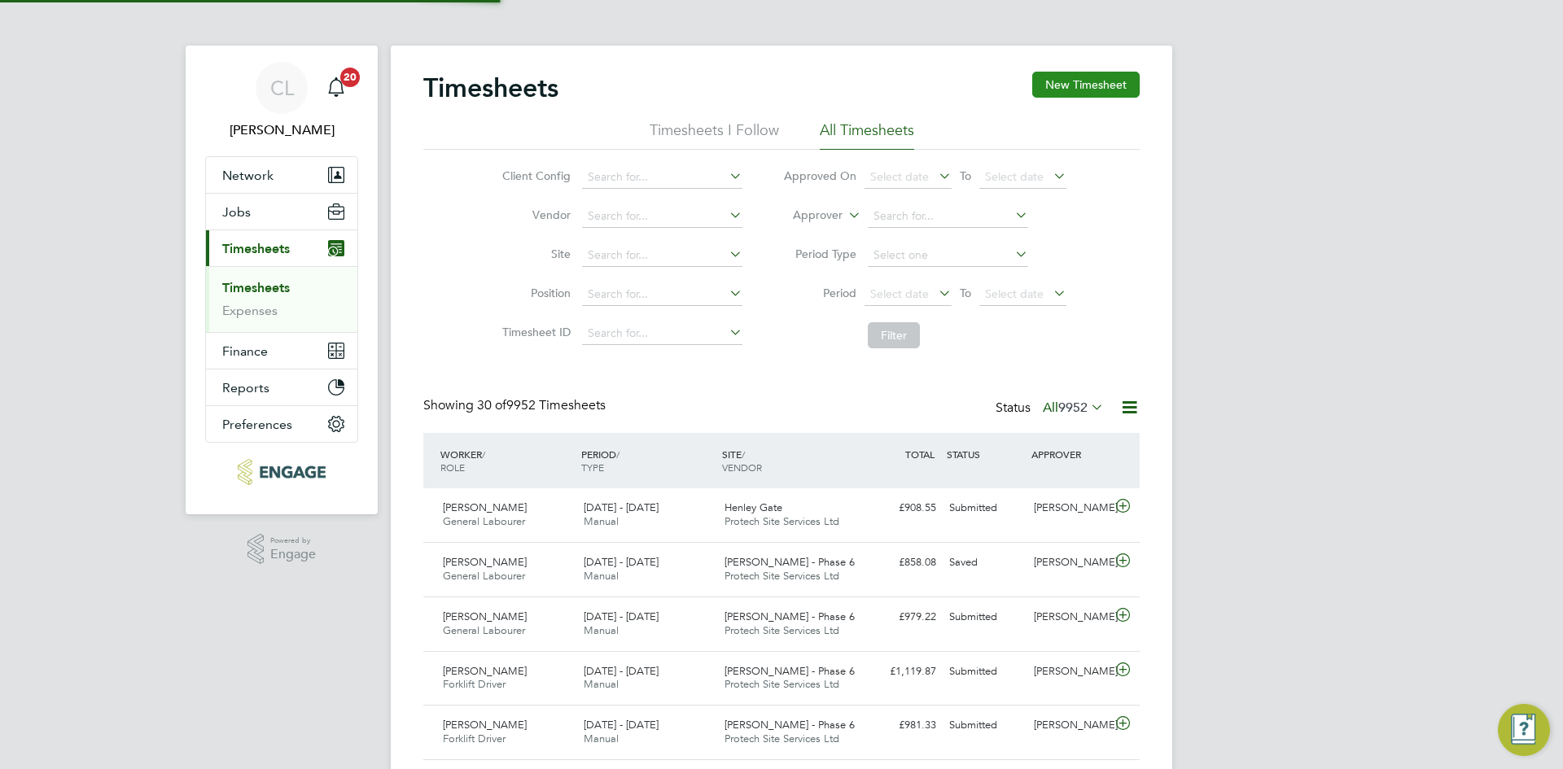
click at [1083, 92] on button "New Timesheet" at bounding box center [1085, 85] width 107 height 26
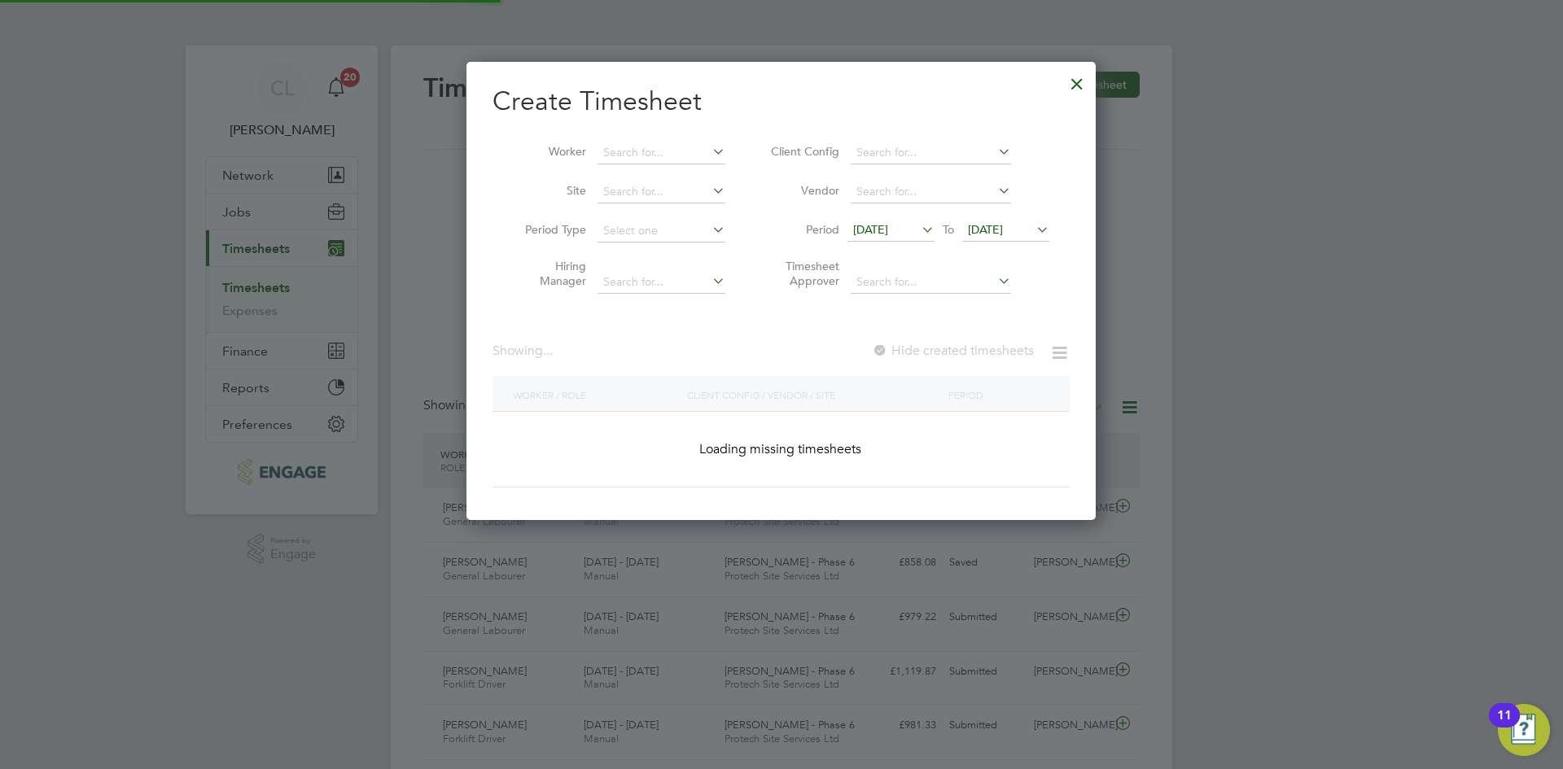
click at [670, 133] on li "Worker" at bounding box center [618, 152] width 253 height 39
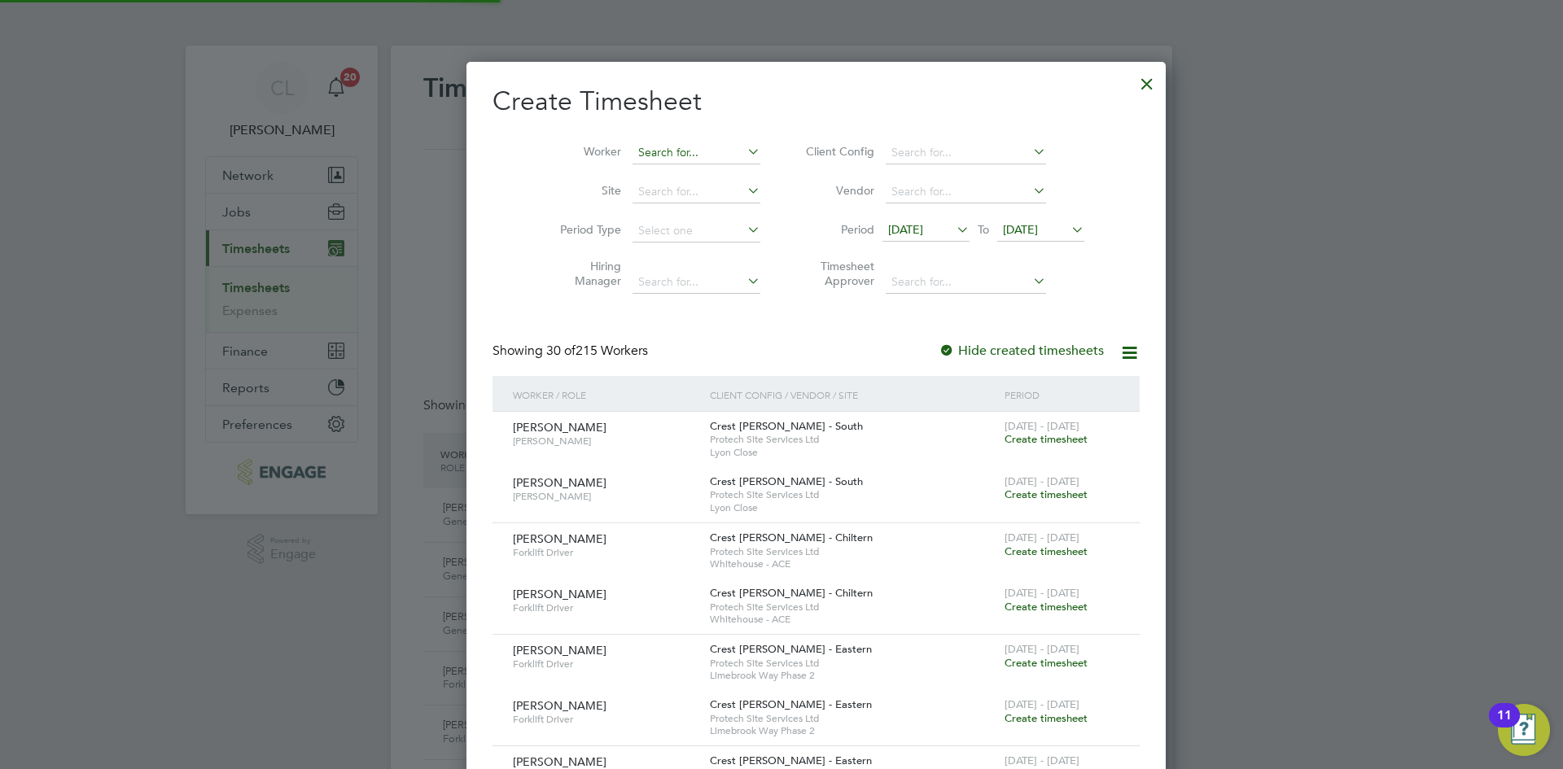
click at [666, 142] on input at bounding box center [696, 153] width 128 height 23
click at [688, 168] on li "David Ja ckson" at bounding box center [714, 175] width 234 height 22
type input "[PERSON_NAME]"
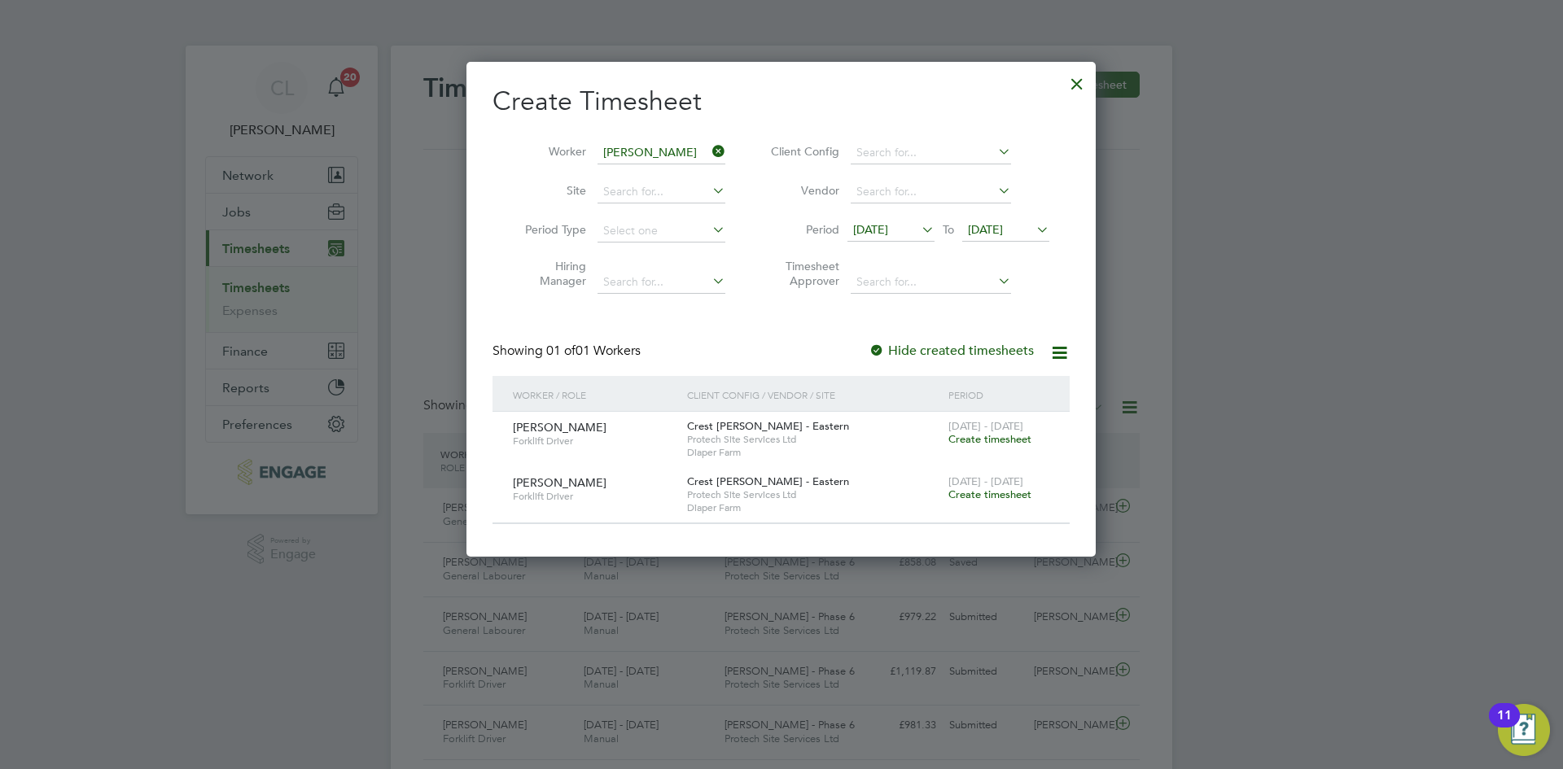
click at [979, 494] on span "Create timesheet" at bounding box center [989, 495] width 83 height 14
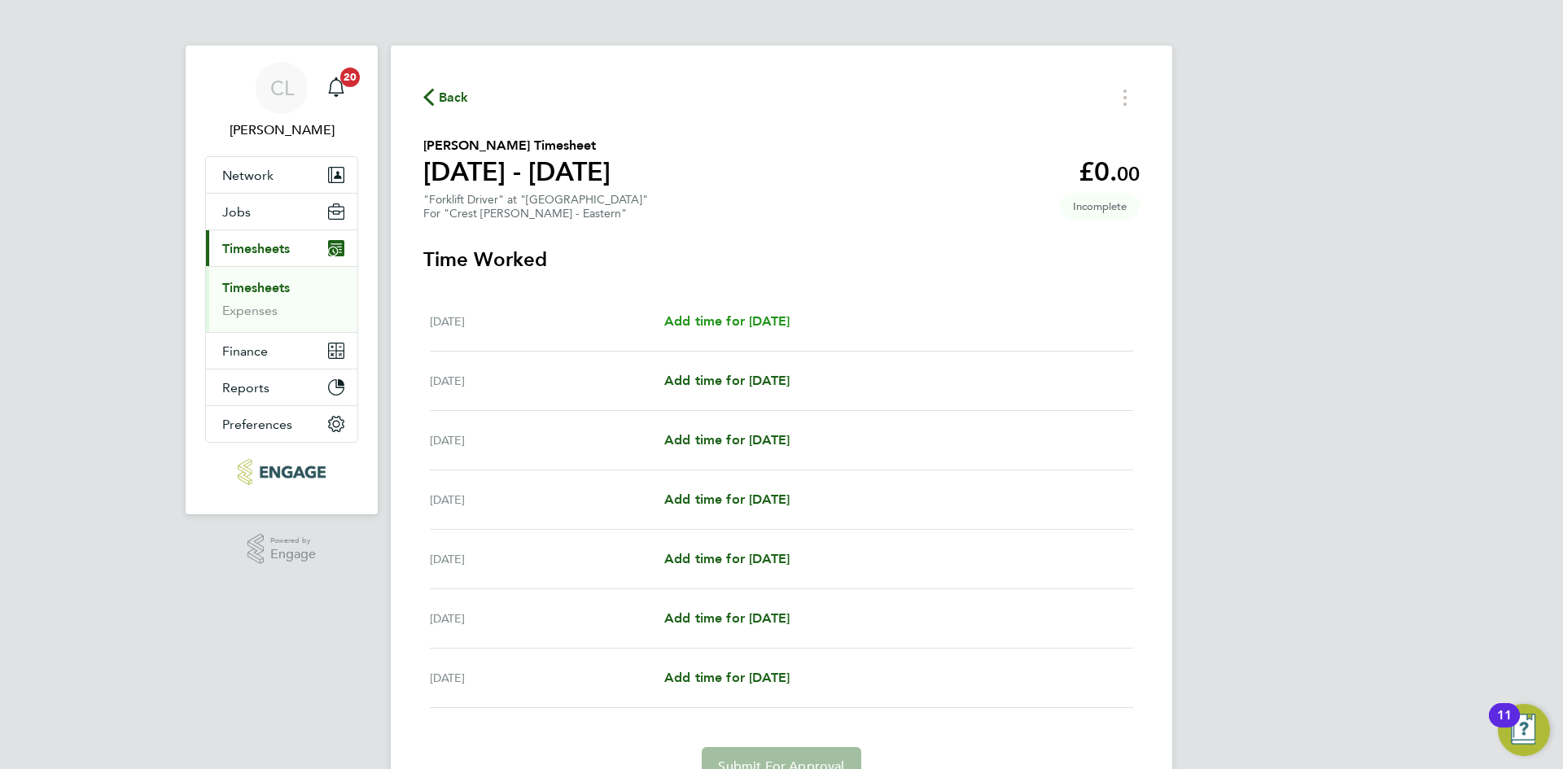
click at [772, 312] on link "Add time for [DATE]" at bounding box center [726, 322] width 125 height 20
select select "60"
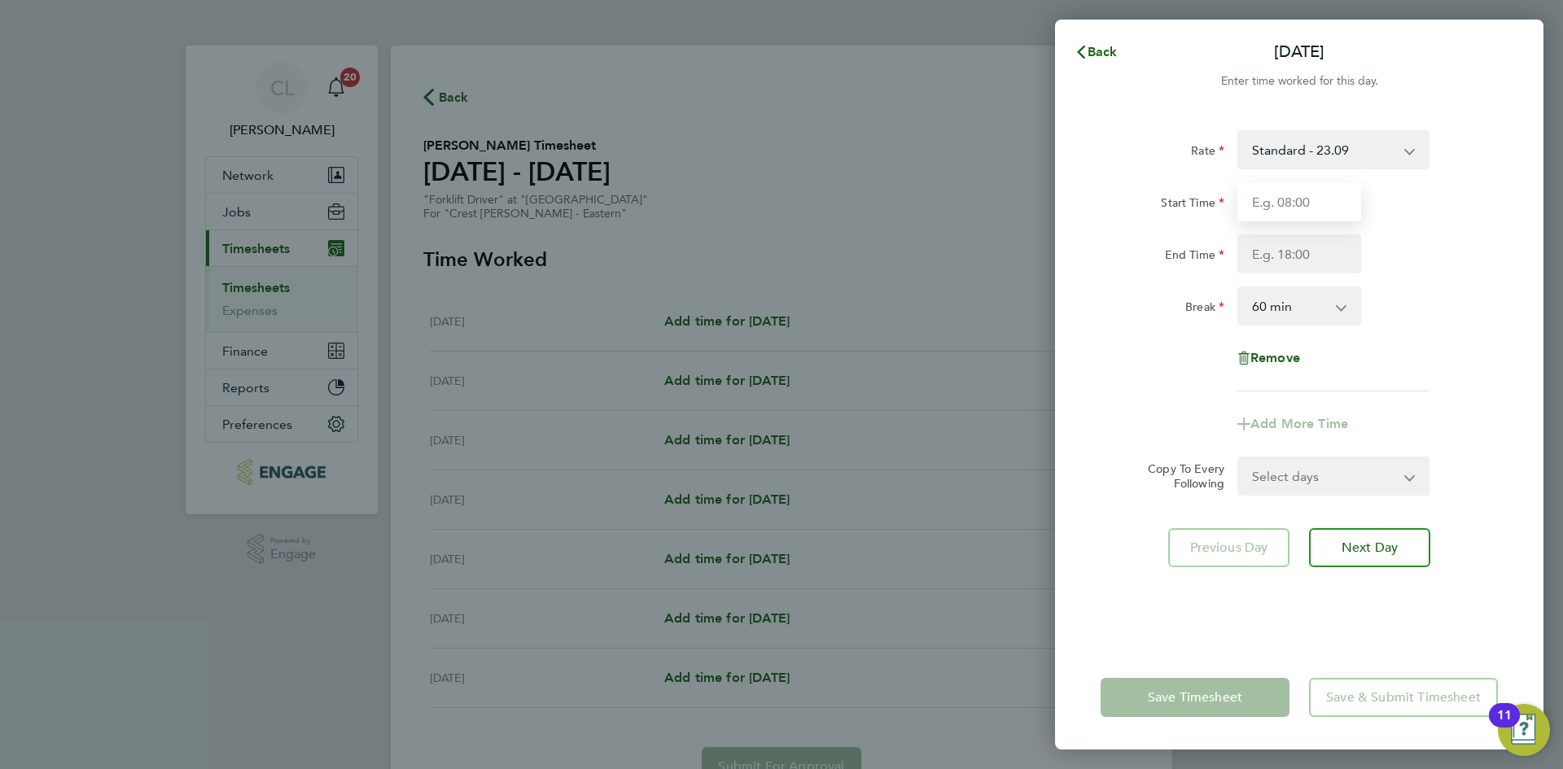
click at [1332, 190] on input "Start Time" at bounding box center [1299, 201] width 124 height 39
type input "07:30"
click at [1322, 250] on input "End Time" at bounding box center [1299, 253] width 124 height 39
type input "17:30"
click at [1396, 318] on div "Break 0 min 15 min 30 min 45 min 60 min 75 min 90 min" at bounding box center [1299, 305] width 410 height 39
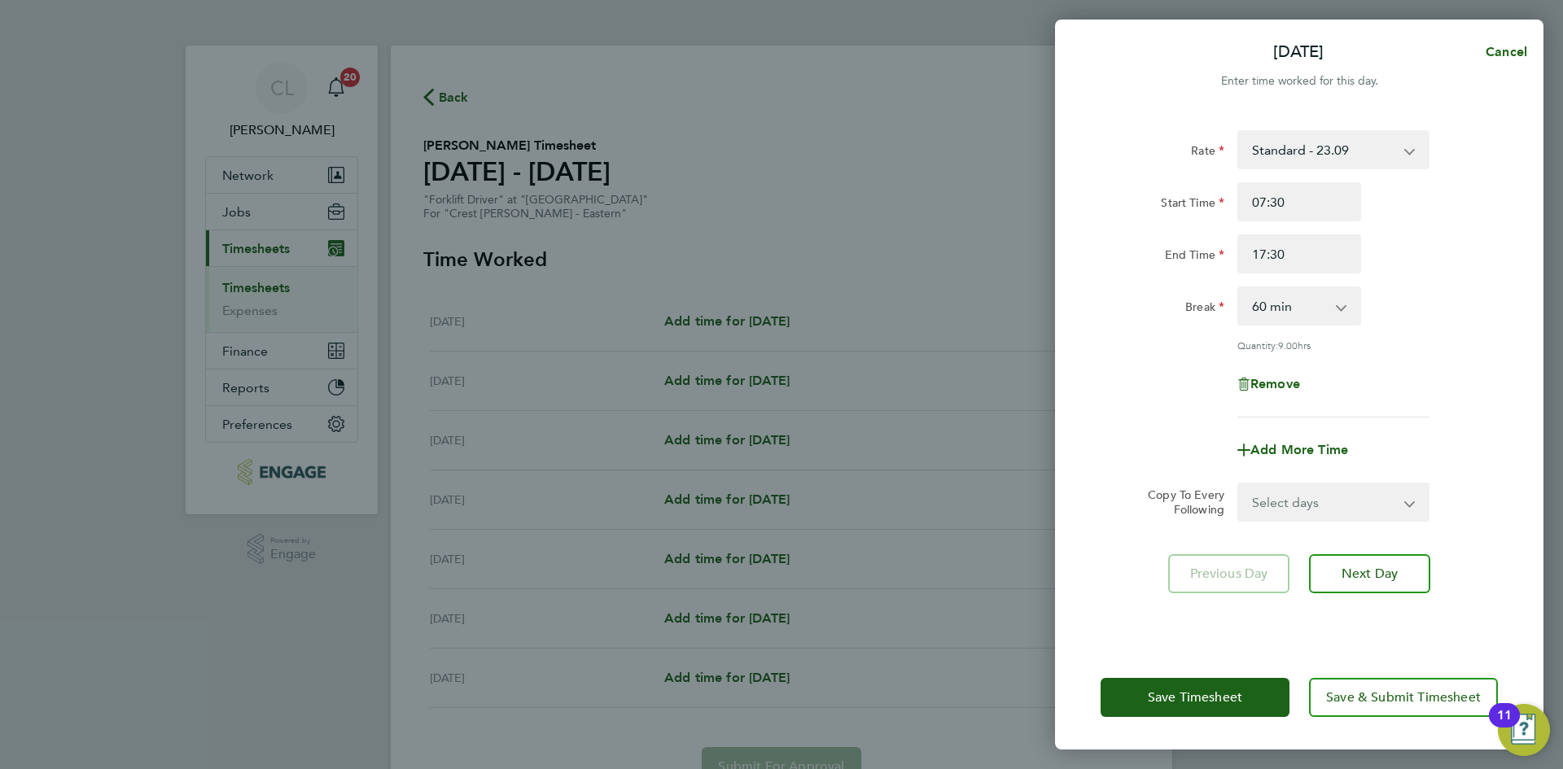
click at [1320, 488] on select "Select days Day Weekday (Mon-Fri) Weekend (Sat-Sun) [DATE] [DATE] [DATE] [DATE]…" at bounding box center [1324, 502] width 171 height 36
select select "WEEKDAY"
click at [1239, 484] on select "Select days Day Weekday (Mon-Fri) Weekend (Sat-Sun) [DATE] [DATE] [DATE] [DATE]…" at bounding box center [1324, 502] width 171 height 36
select select "[DATE]"
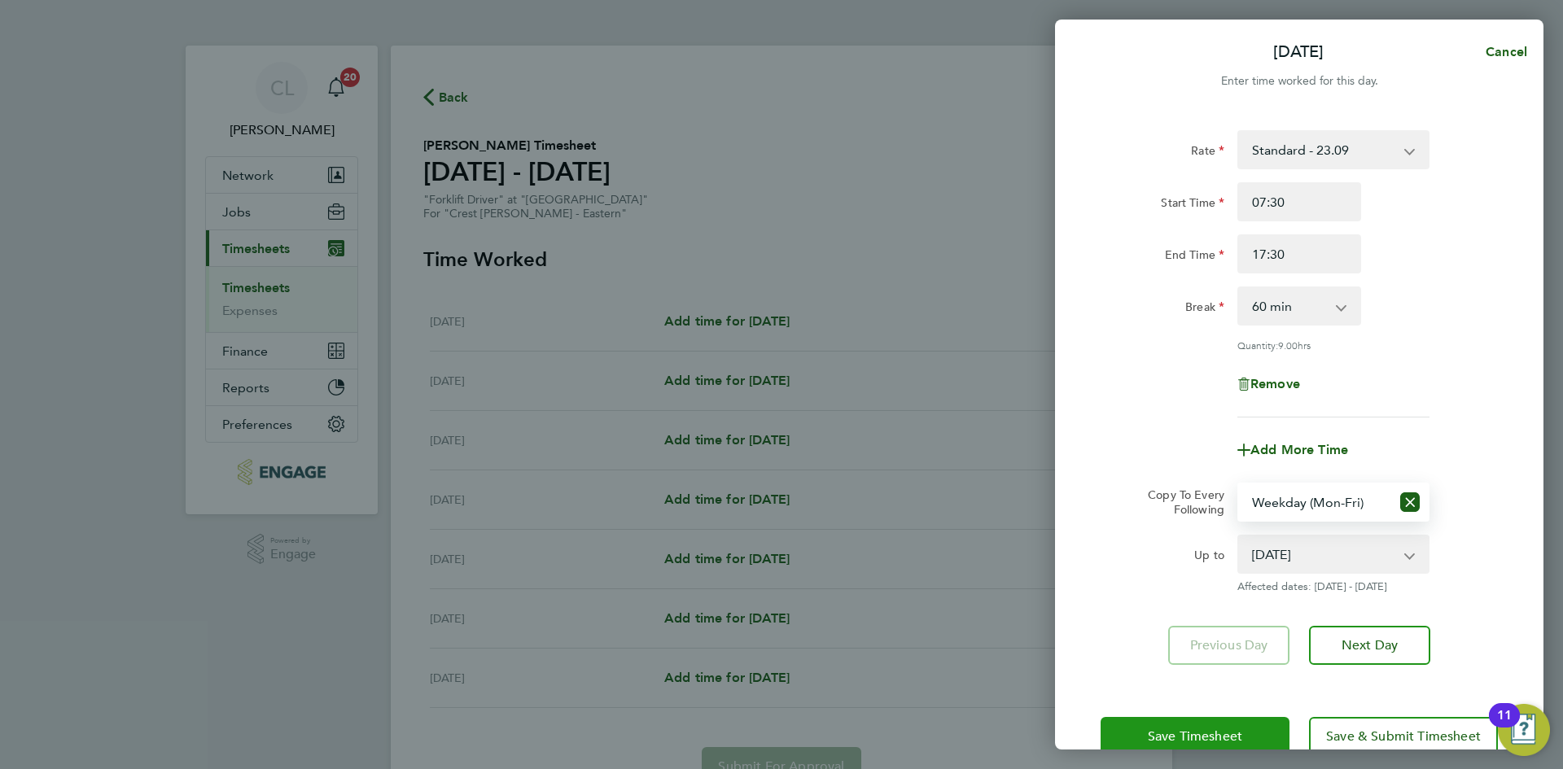
click at [1183, 729] on span "Save Timesheet" at bounding box center [1195, 736] width 94 height 16
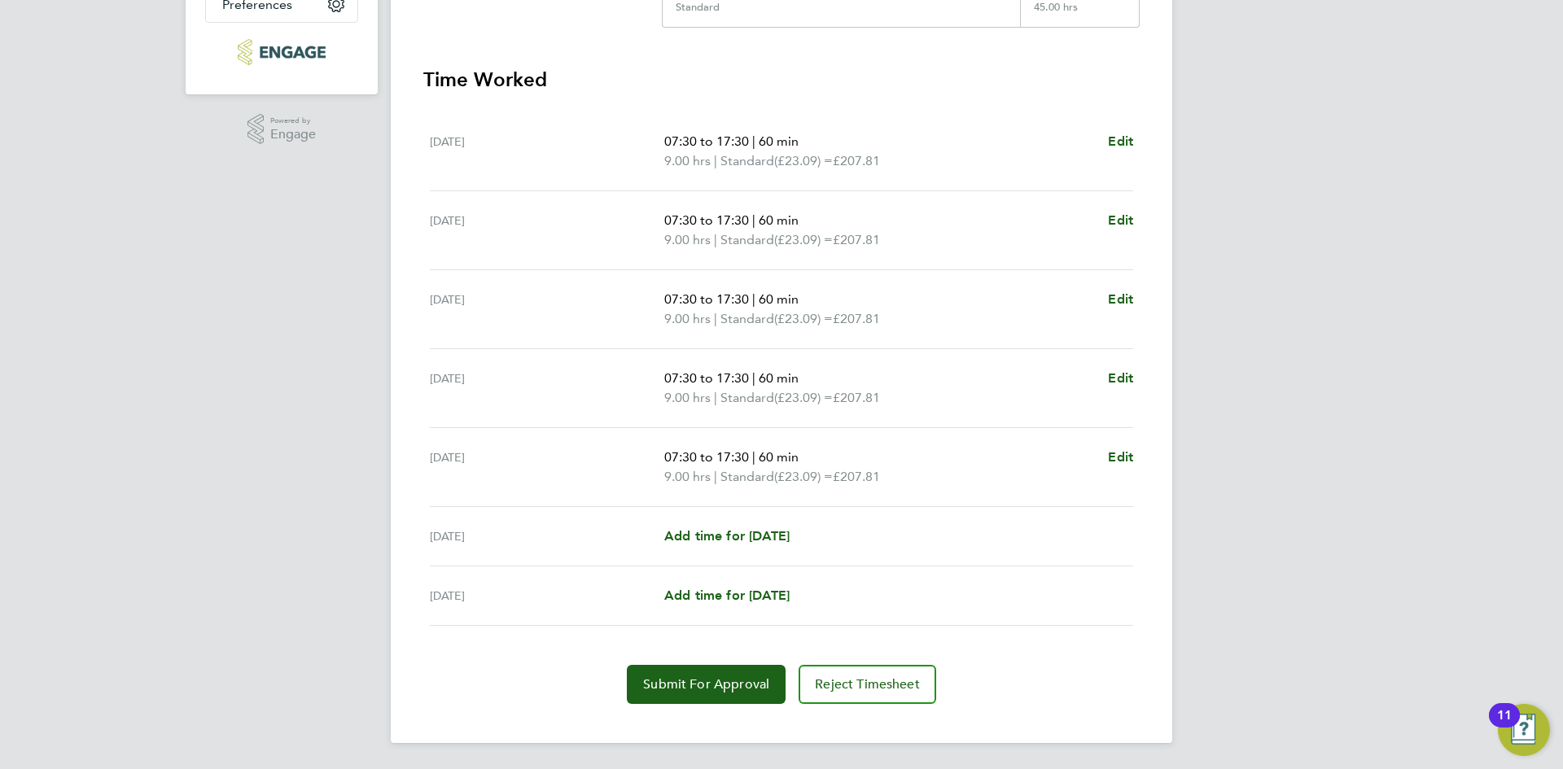
click at [794, 523] on div "Sat 20 Sep Add time for Sat 20 Sep Add time for Sat 20 Sep" at bounding box center [781, 536] width 703 height 59
click at [785, 528] on span "Add time for [DATE]" at bounding box center [726, 535] width 125 height 15
select select "60"
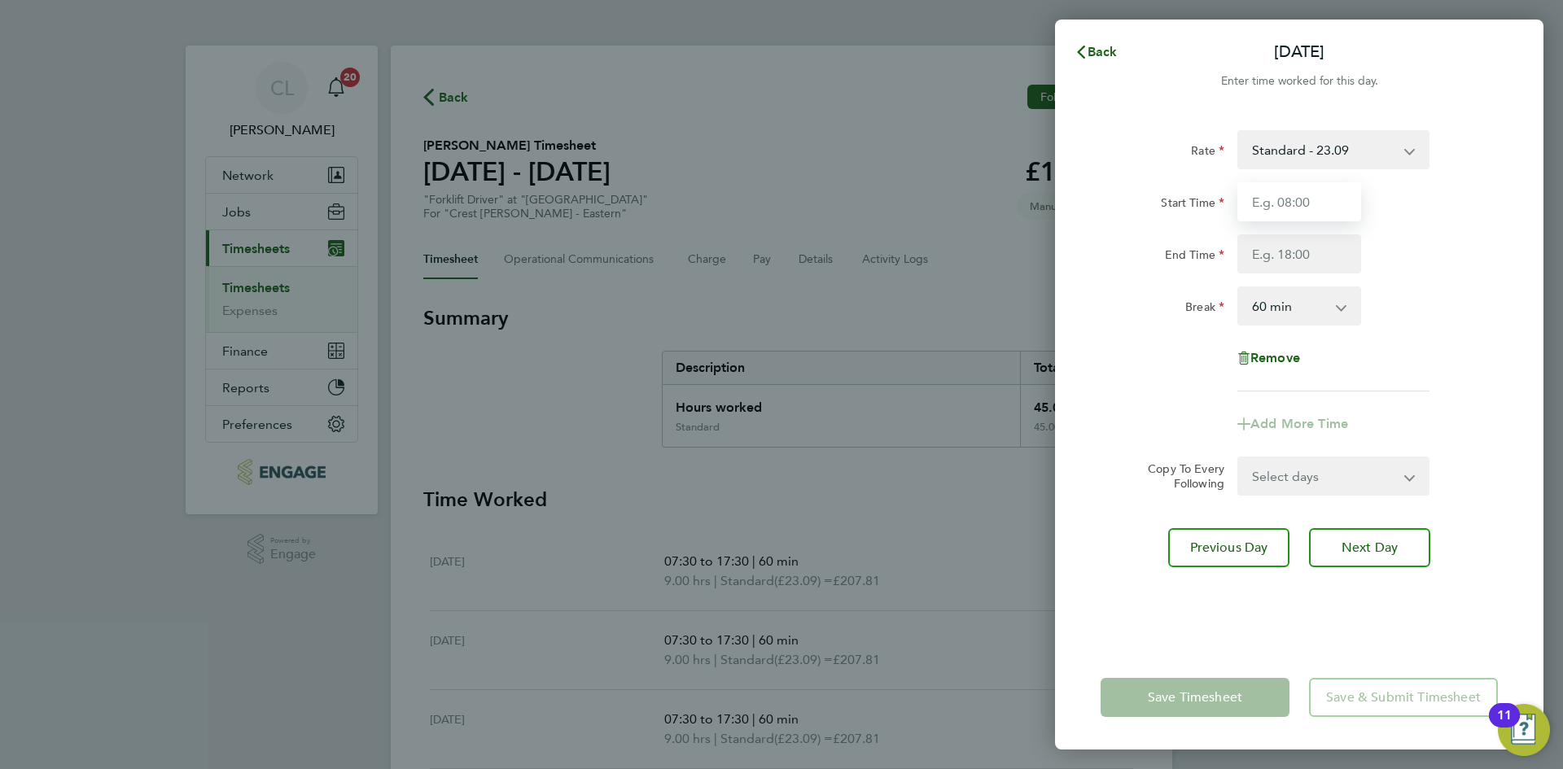
click at [1273, 203] on input "Start Time" at bounding box center [1299, 201] width 124 height 39
type input "07:30"
click at [1296, 218] on input "07:30" at bounding box center [1299, 201] width 124 height 39
click at [1312, 253] on input "End Time" at bounding box center [1299, 253] width 124 height 39
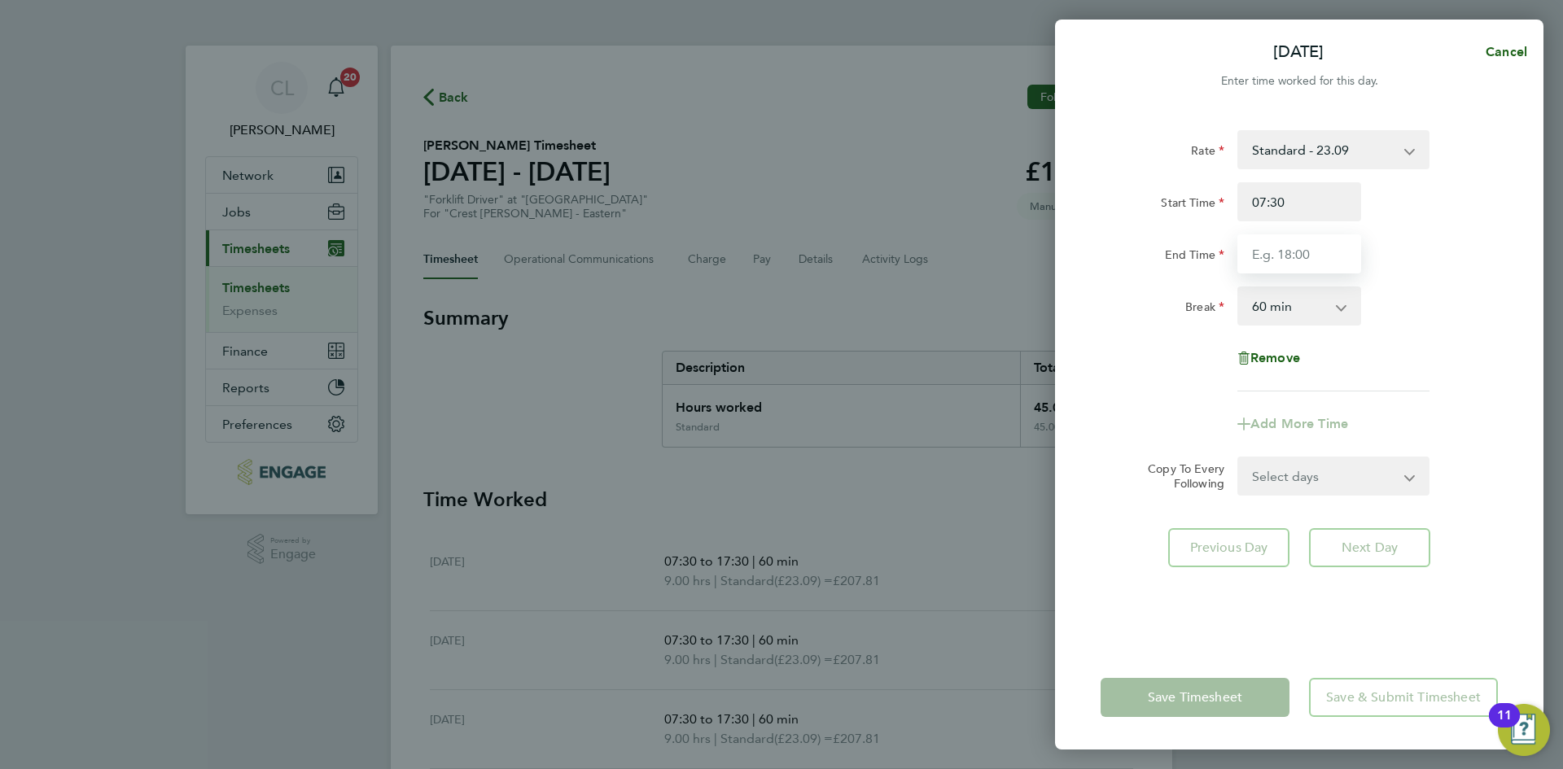
type input "17:30"
click at [1445, 284] on div "Rate Standard - 23.09 Start Time 07:30 End Time 17:30 Break 0 min 15 min 30 min…" at bounding box center [1298, 260] width 397 height 261
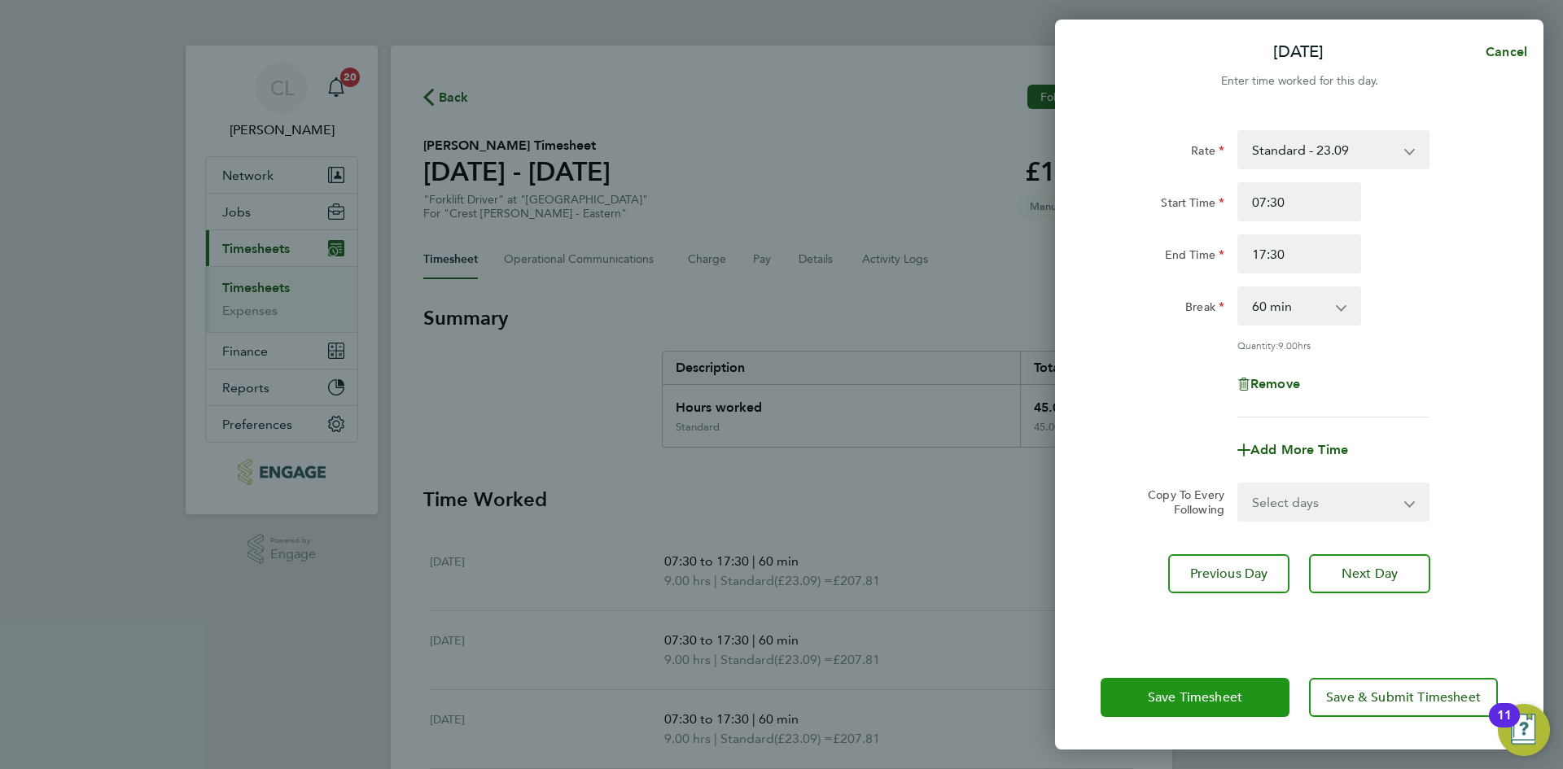
click at [1132, 704] on button "Save Timesheet" at bounding box center [1194, 697] width 189 height 39
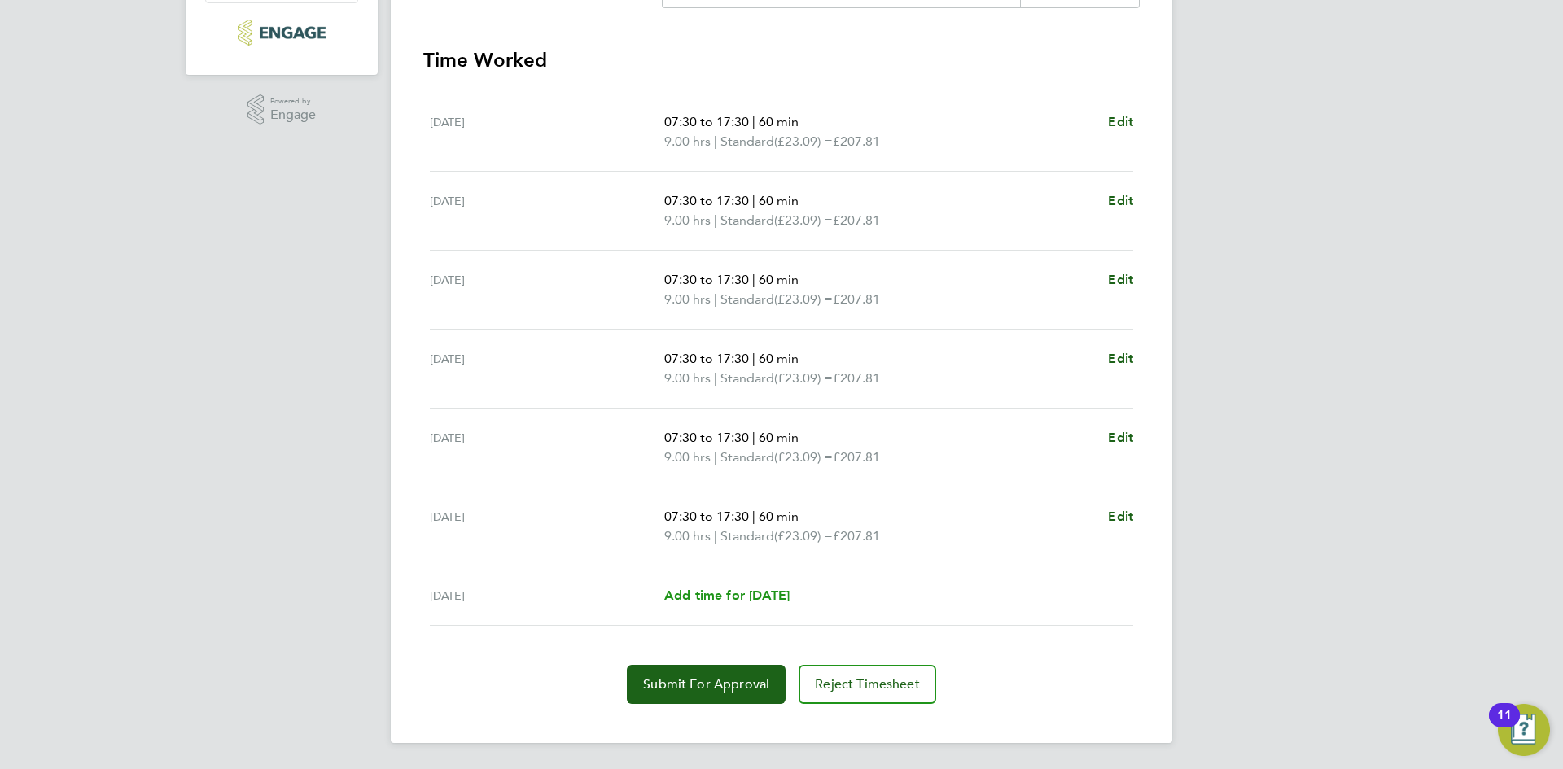
click at [729, 589] on span "Add time for [DATE]" at bounding box center [726, 595] width 125 height 15
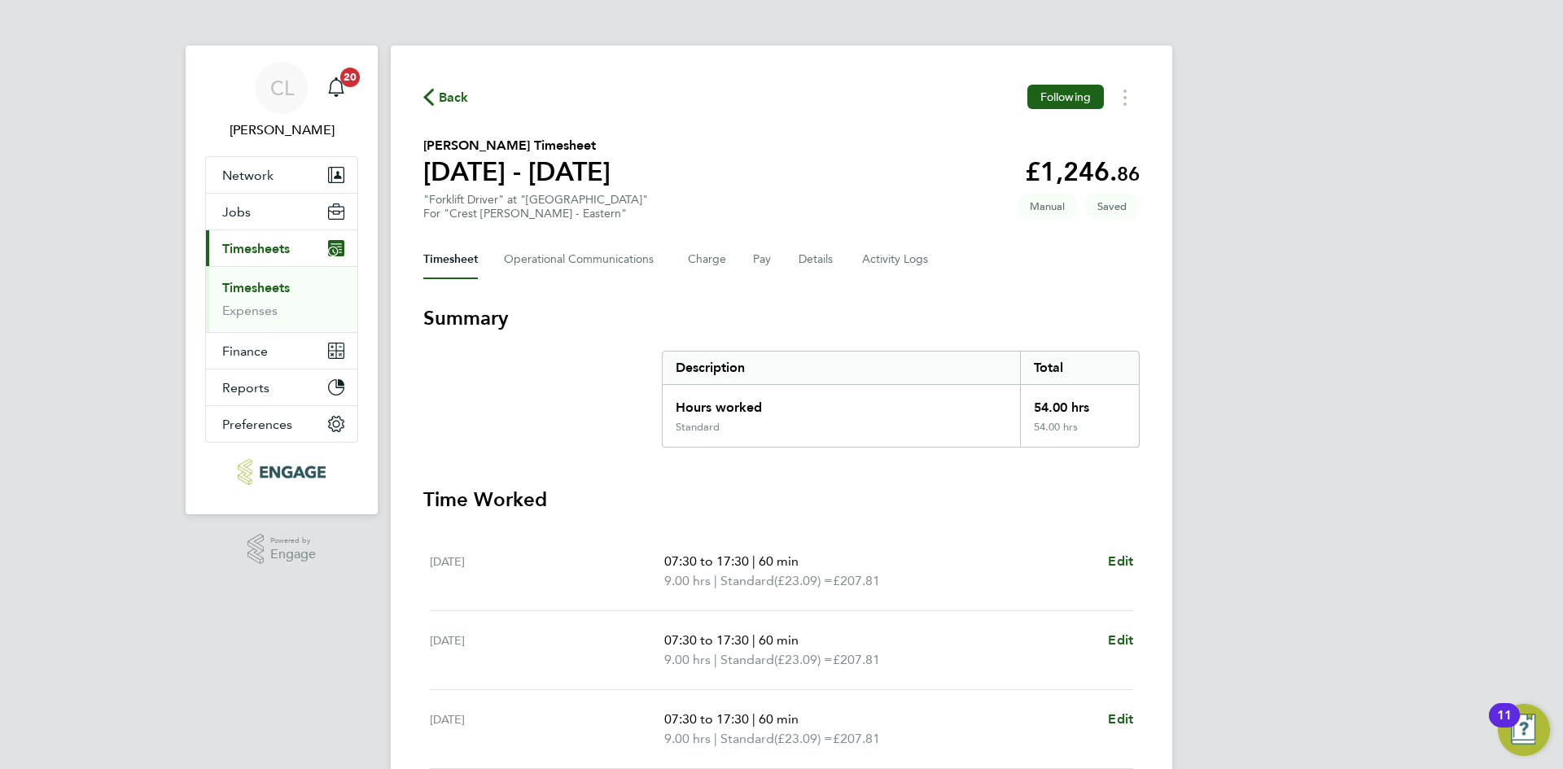
select select "60"
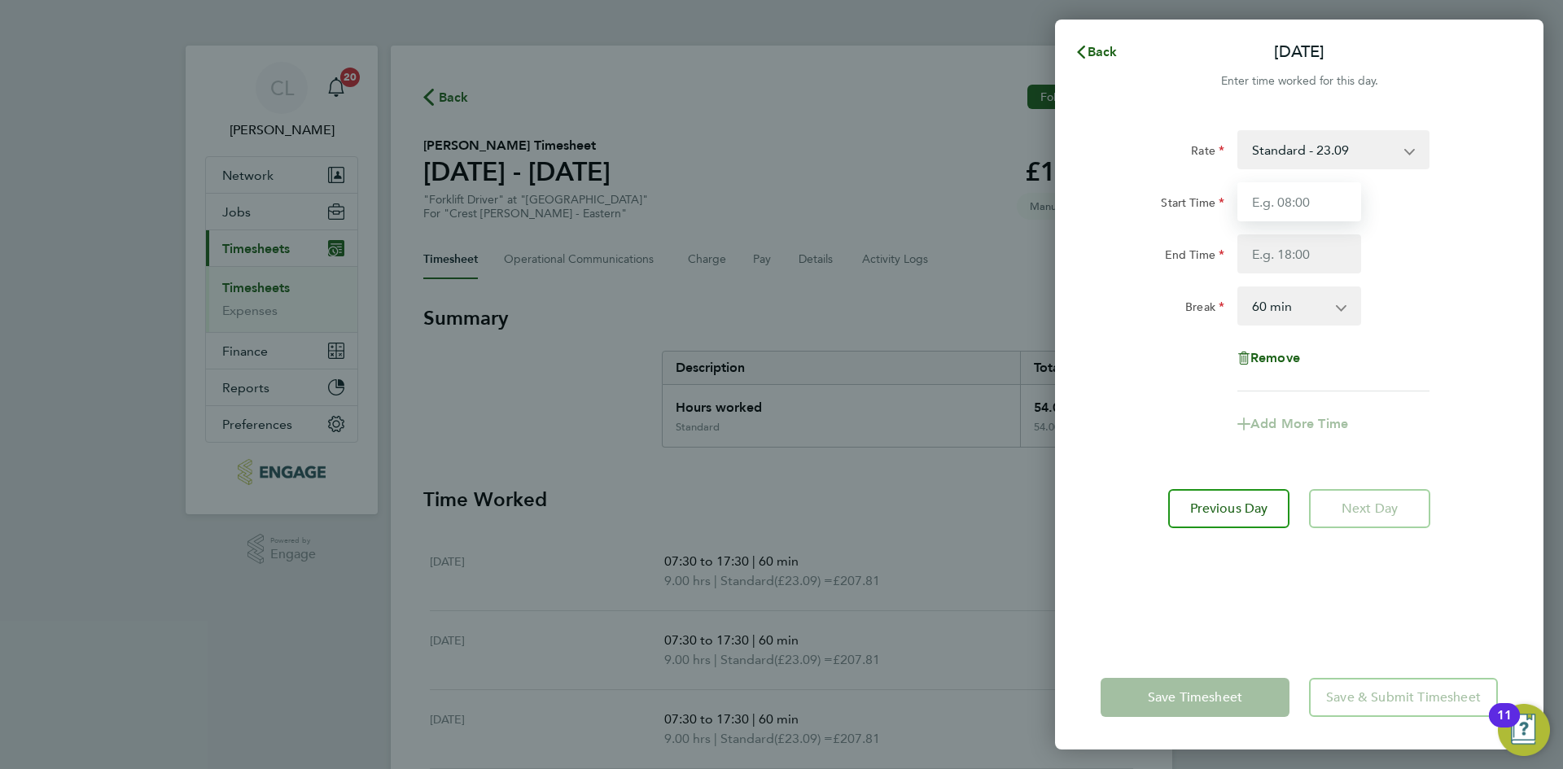
click at [1303, 206] on input "Start Time" at bounding box center [1299, 201] width 124 height 39
type input "07:30"
click at [1322, 248] on input "End Time" at bounding box center [1299, 253] width 124 height 39
type input "13:30"
click at [1430, 334] on div "Rate Standard - 23.09 Start Time 07:30 End Time 13:30 Break 0 min 15 min 30 min…" at bounding box center [1298, 260] width 397 height 261
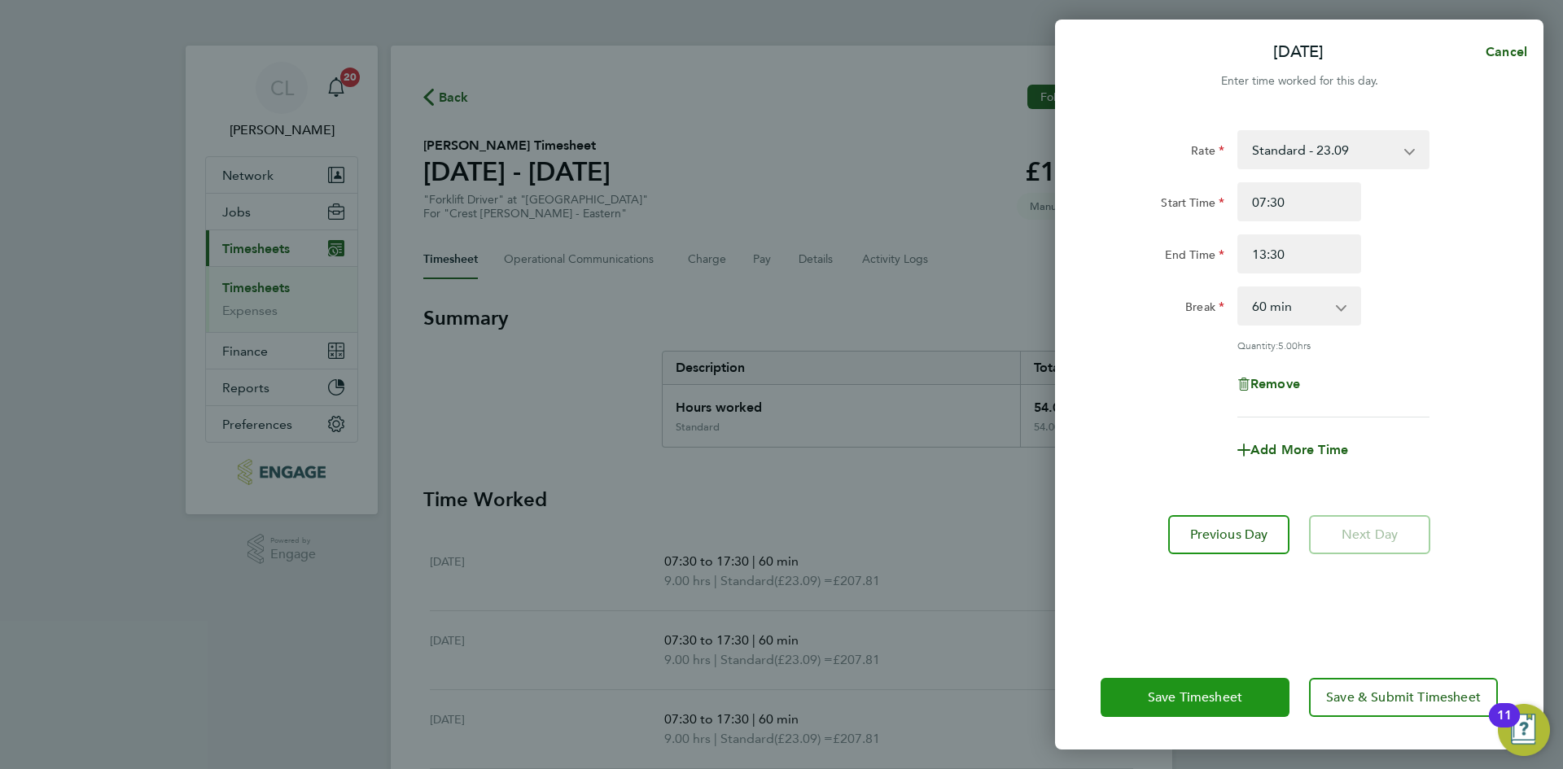
click at [1158, 702] on span "Save Timesheet" at bounding box center [1195, 697] width 94 height 16
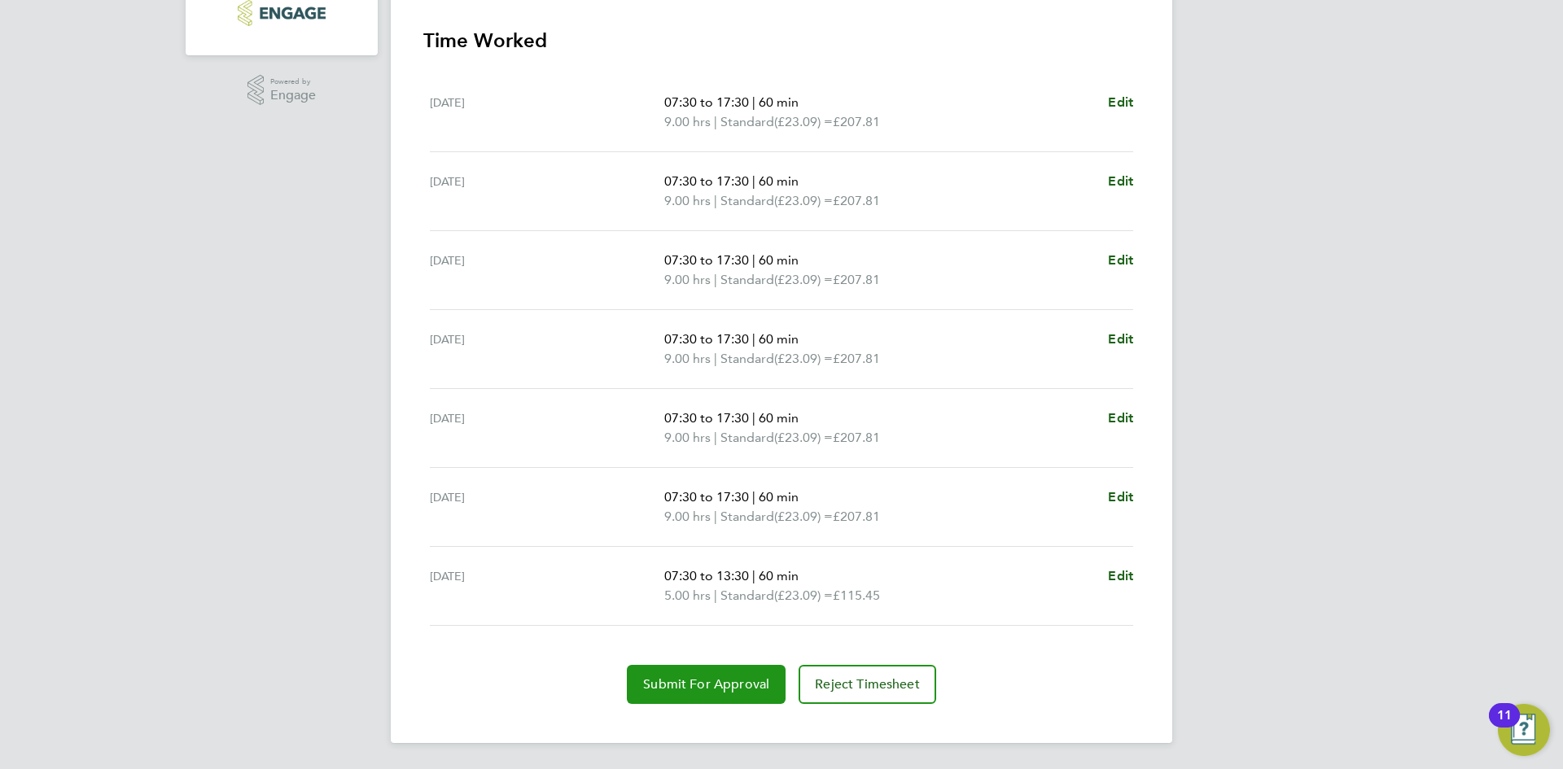
click at [680, 699] on button "Submit For Approval" at bounding box center [706, 684] width 159 height 39
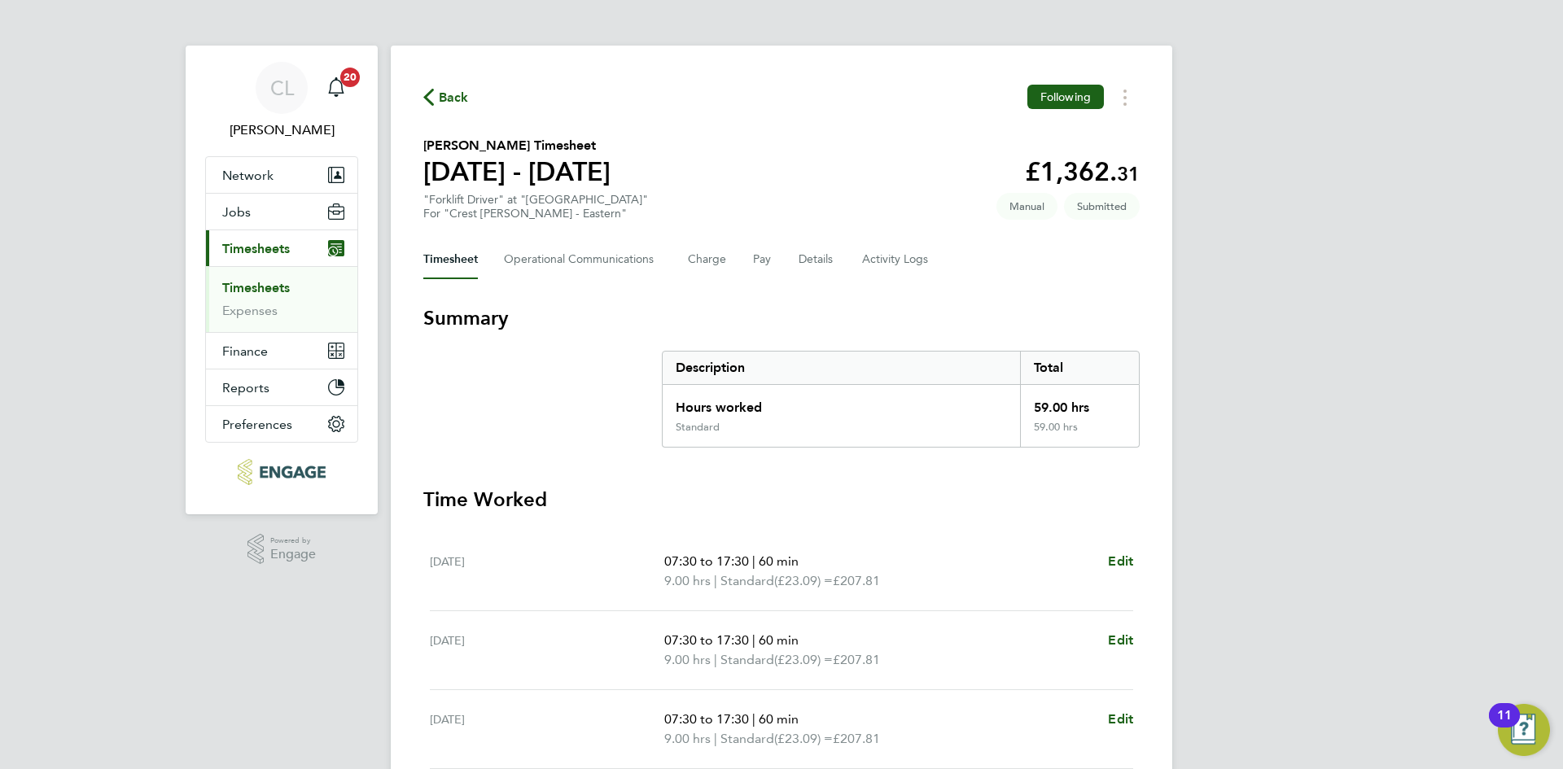
click at [445, 109] on div "Back Following" at bounding box center [781, 97] width 716 height 25
click at [461, 93] on span "Back" at bounding box center [454, 98] width 30 height 20
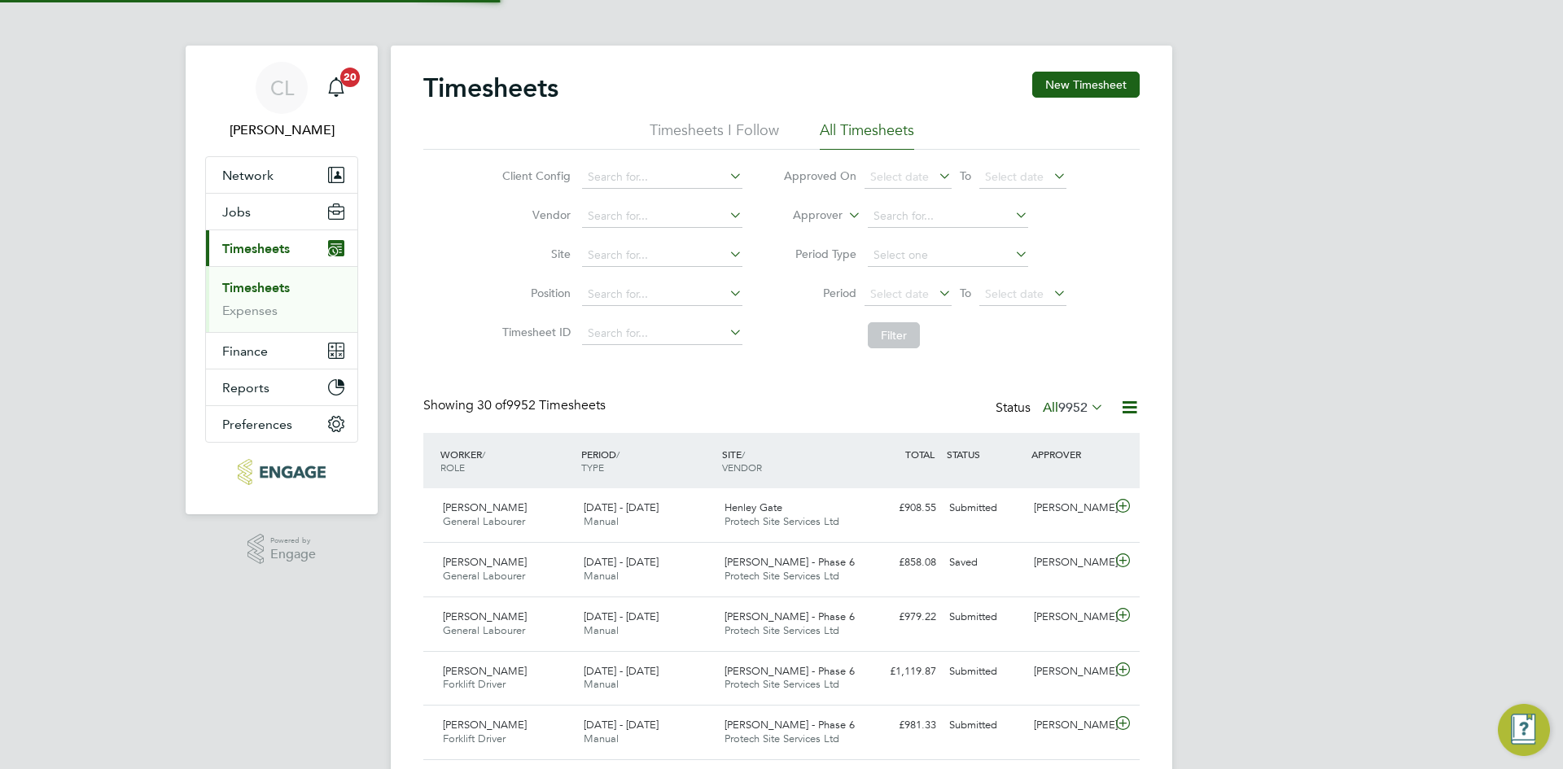
scroll to position [42, 142]
click at [1073, 84] on button "New Timesheet" at bounding box center [1085, 85] width 107 height 26
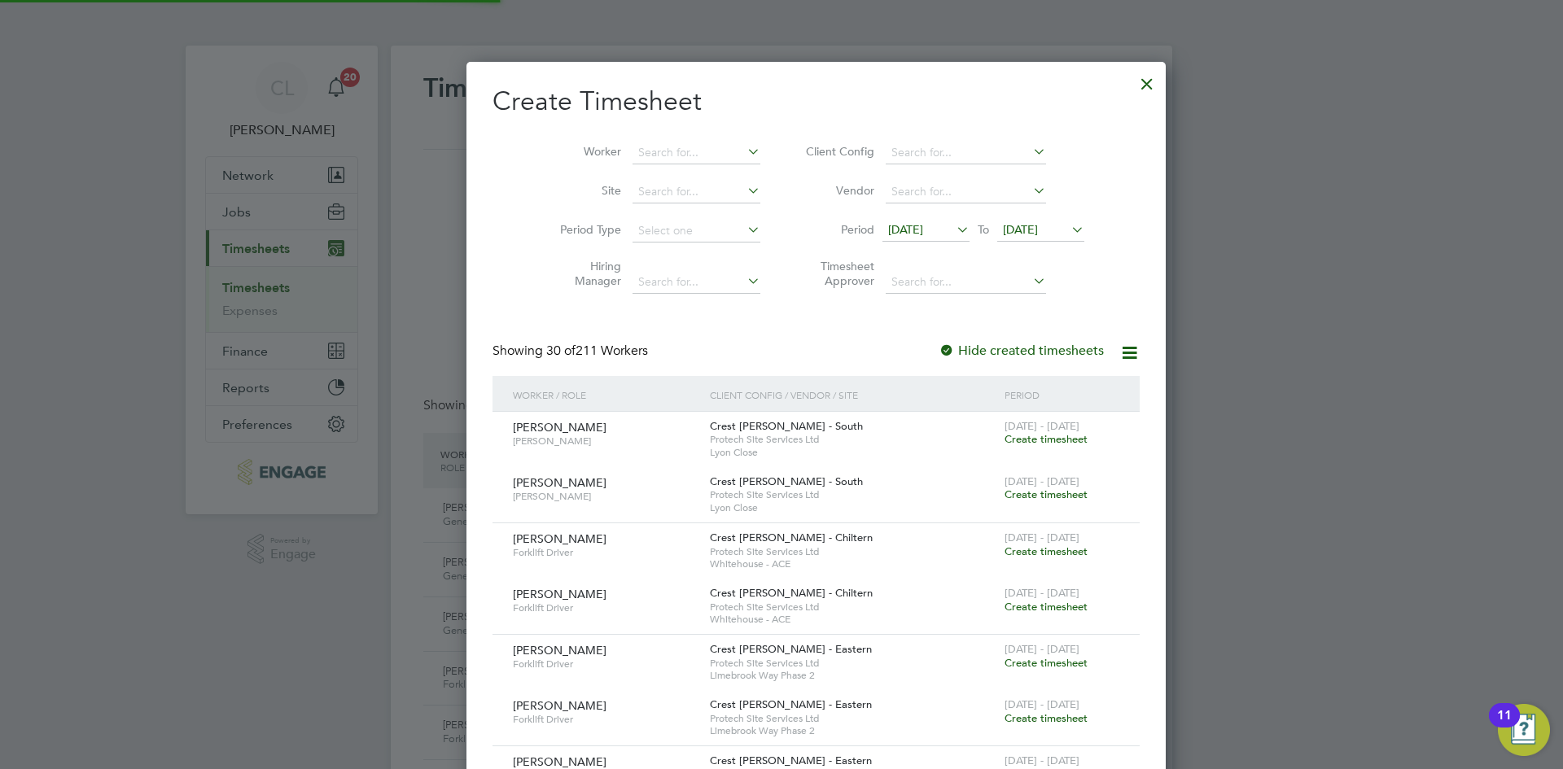
click at [434, 173] on div at bounding box center [781, 384] width 1563 height 769
click at [1132, 88] on div at bounding box center [1146, 79] width 29 height 29
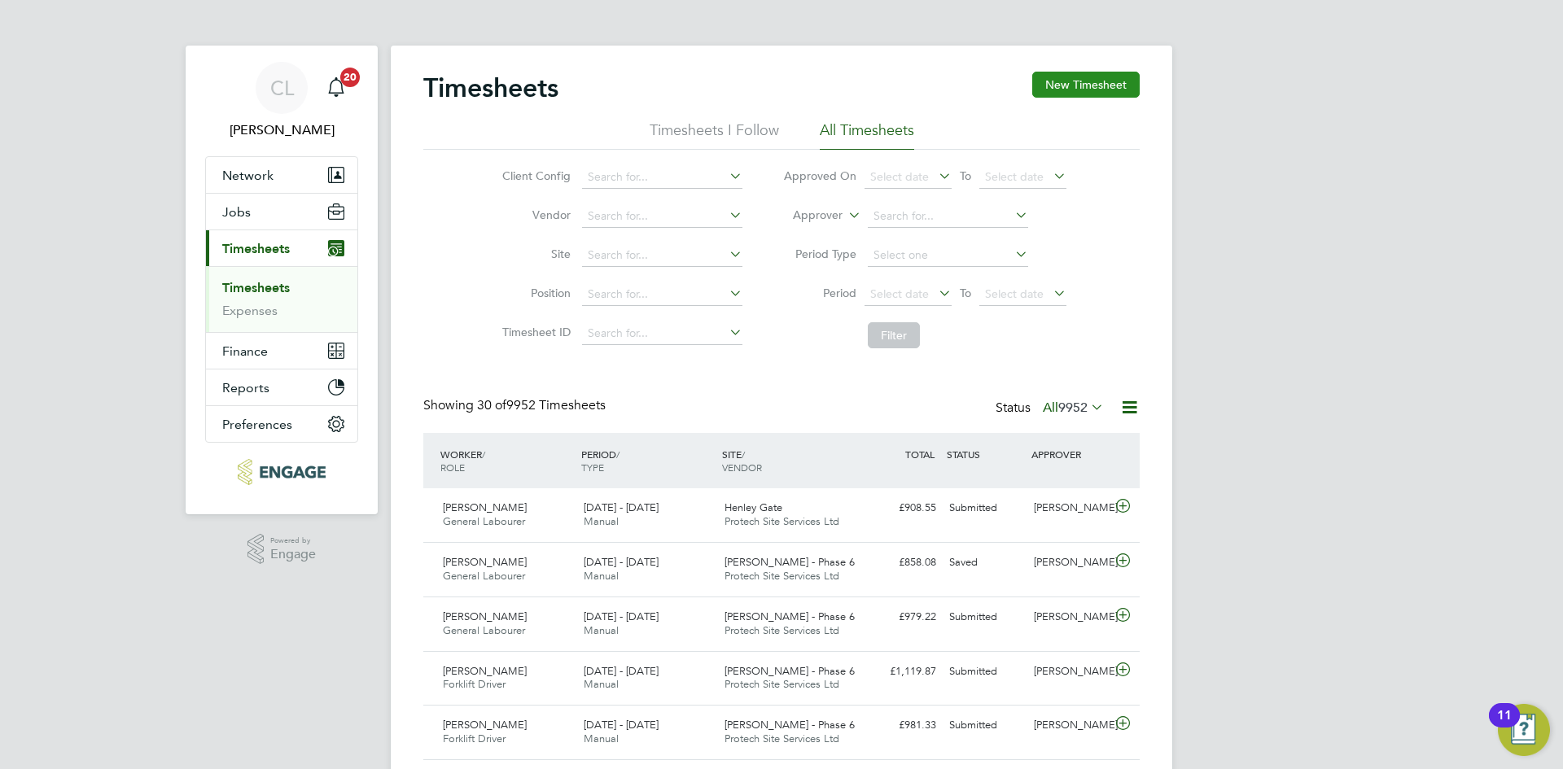
click at [1089, 92] on button "New Timesheet" at bounding box center [1085, 85] width 107 height 26
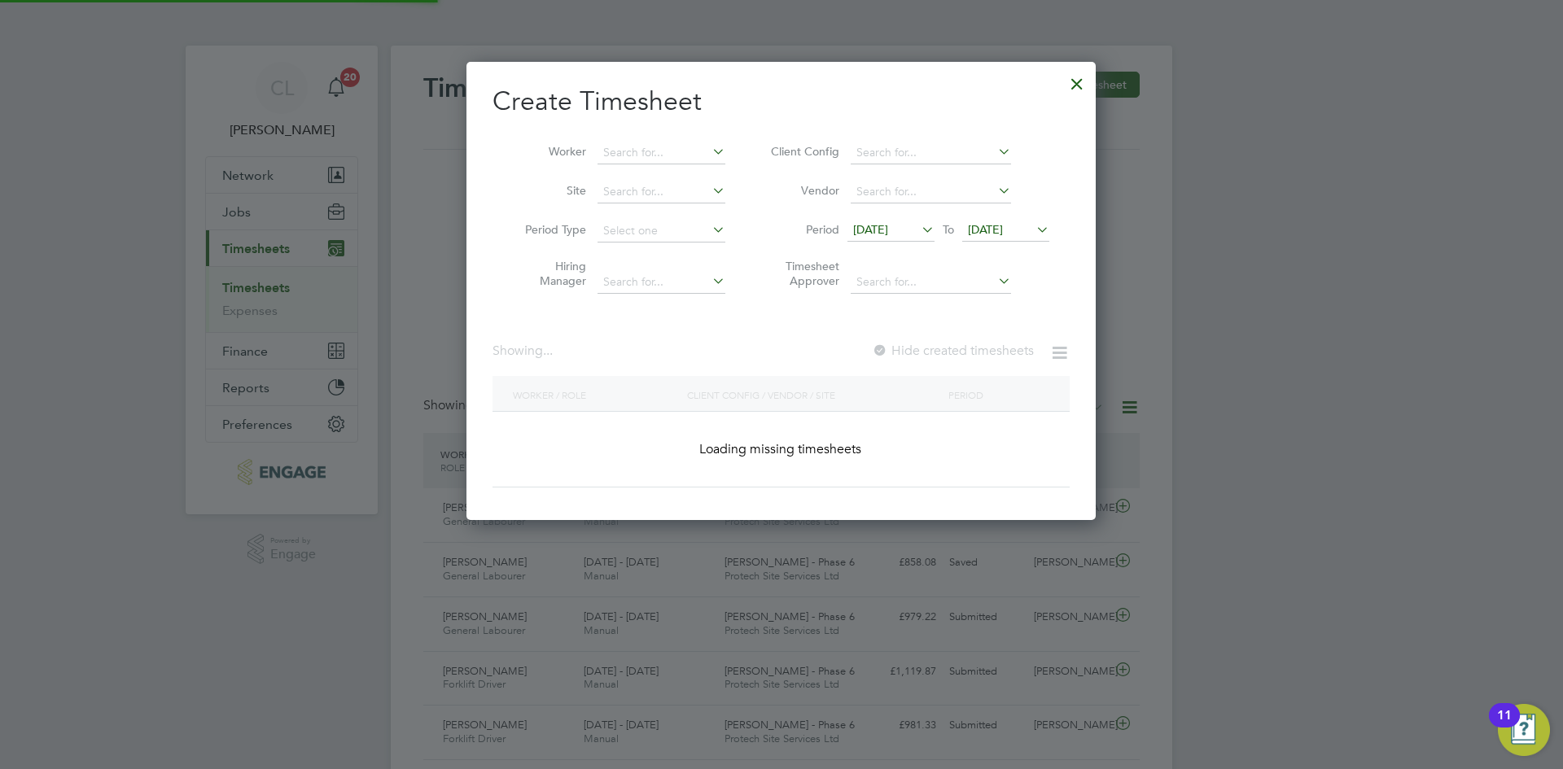
click at [614, 138] on li "Worker" at bounding box center [618, 152] width 253 height 39
click at [658, 153] on input at bounding box center [661, 153] width 128 height 23
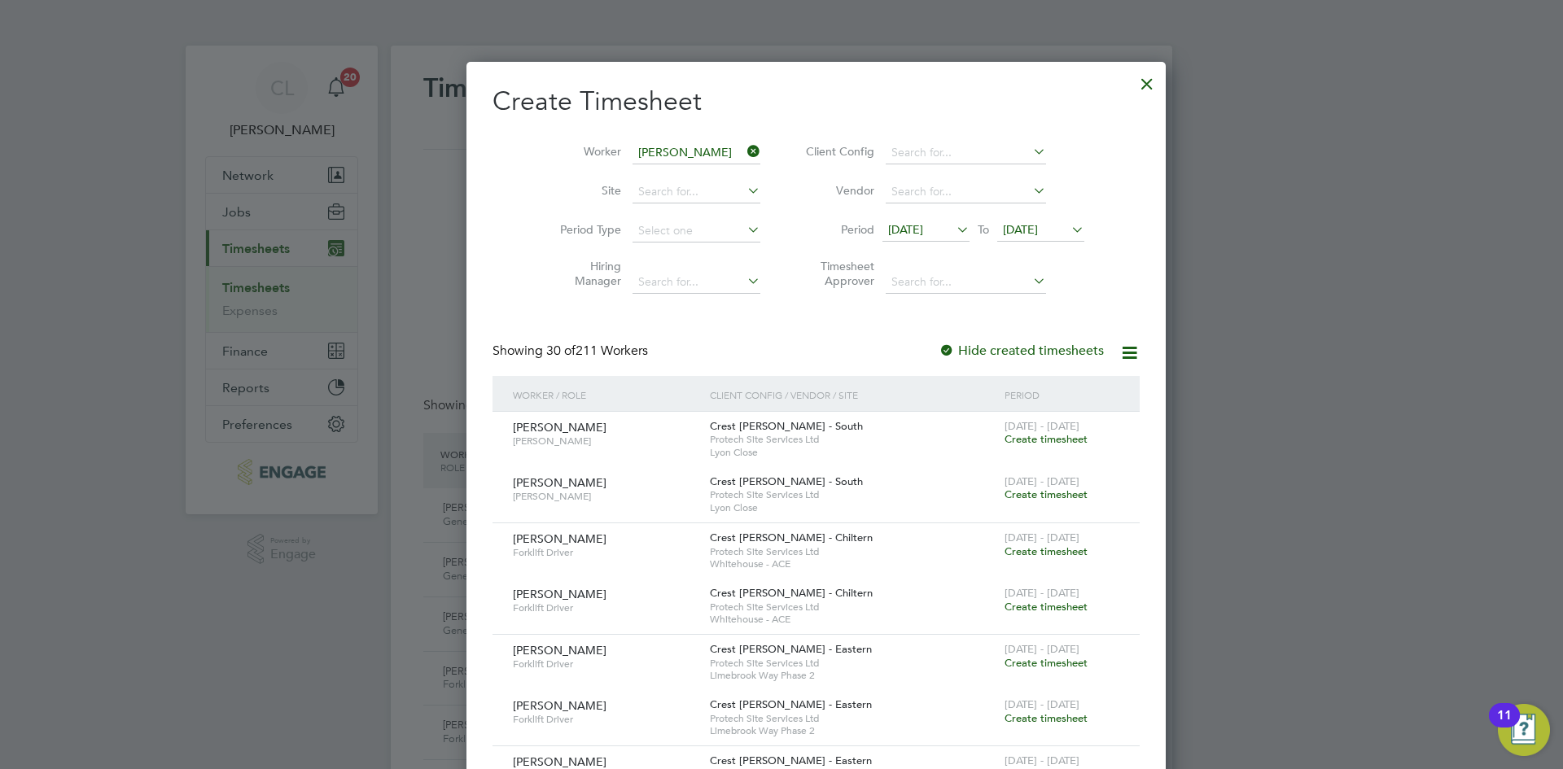
click at [705, 178] on li "Nathan Cu rtis" at bounding box center [667, 175] width 141 height 22
type input "[PERSON_NAME]"
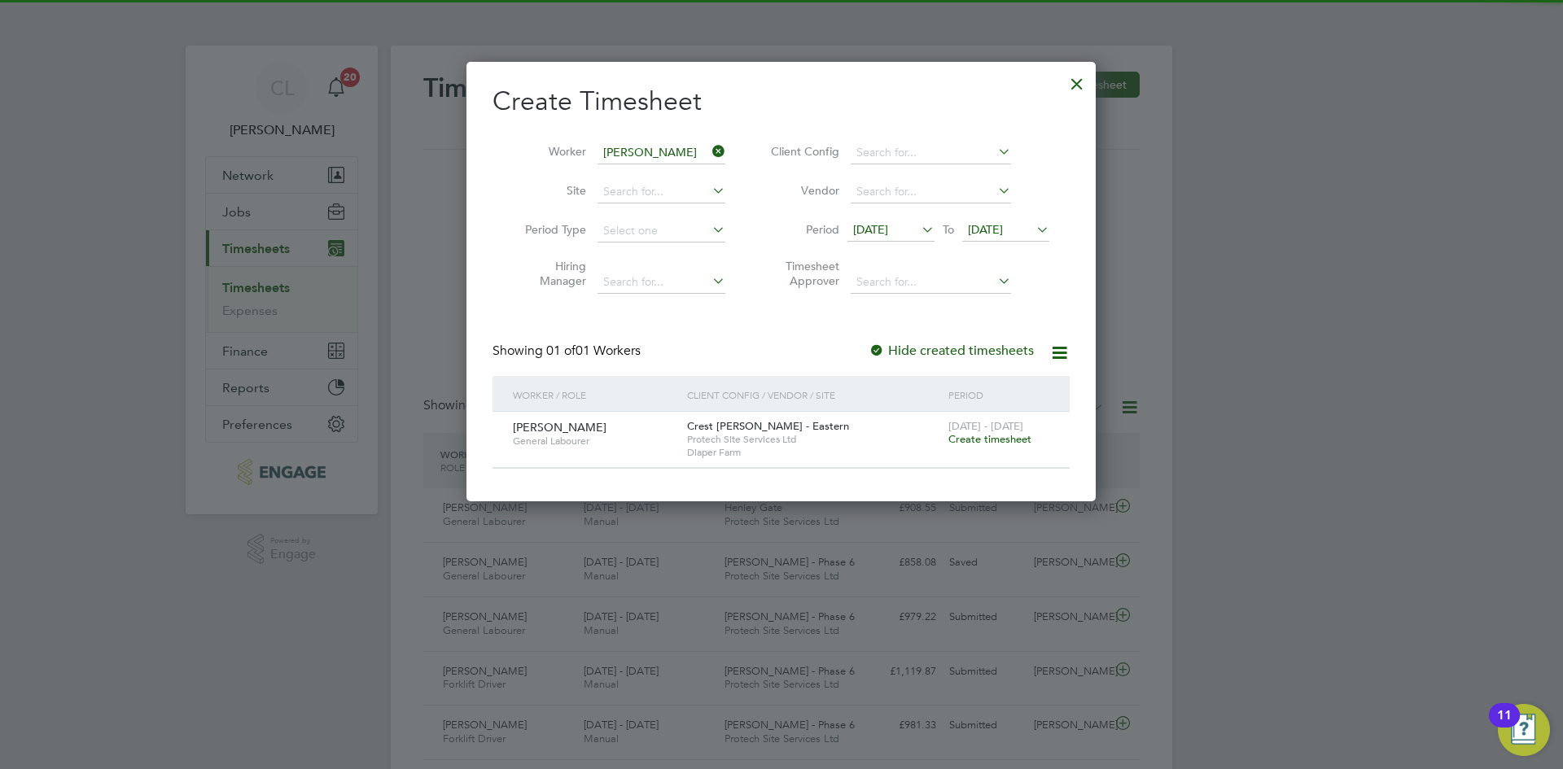
click at [1007, 436] on span "Create timesheet" at bounding box center [989, 439] width 83 height 14
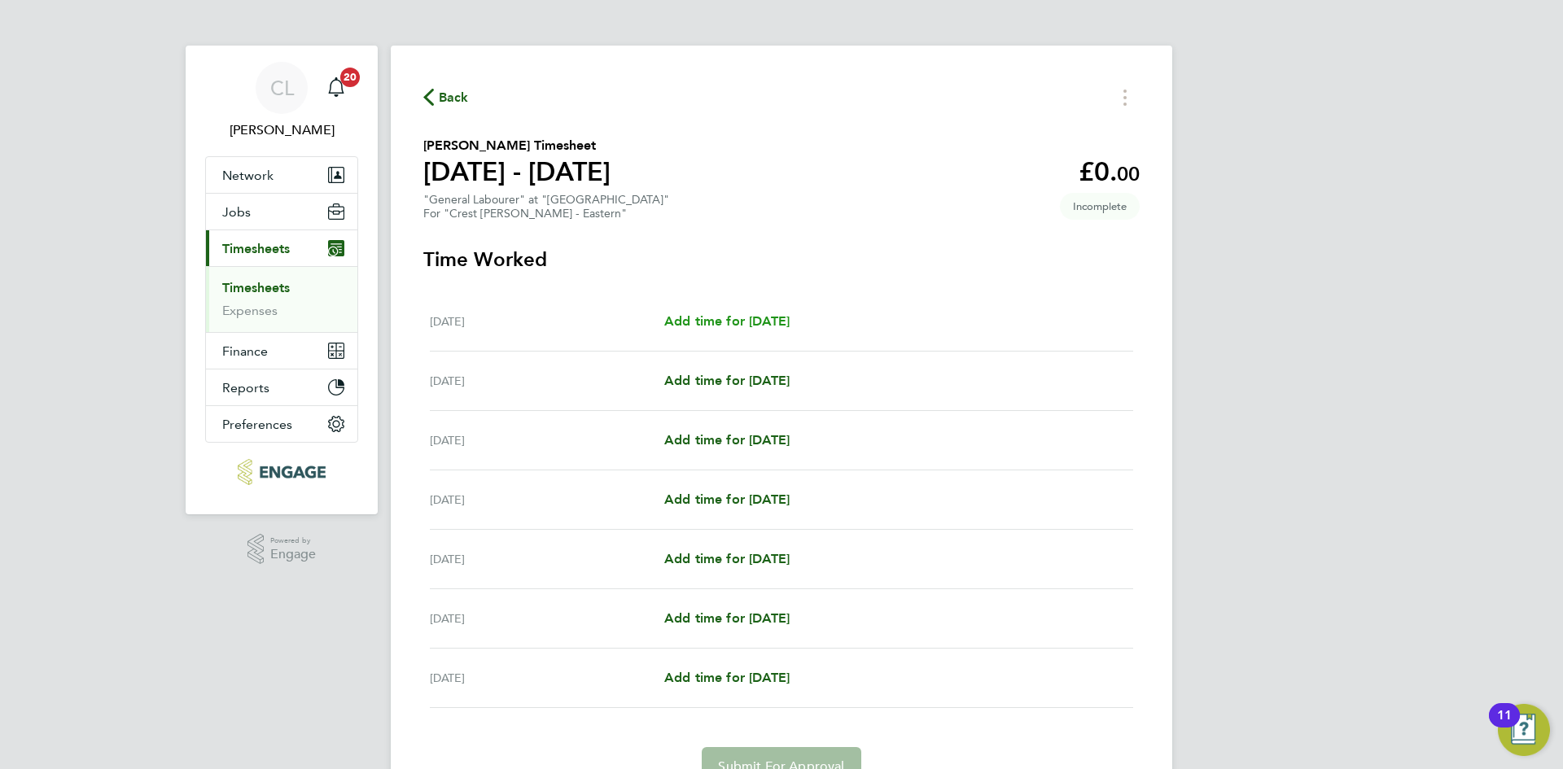
click at [747, 321] on span "Add time for [DATE]" at bounding box center [726, 320] width 125 height 15
select select "60"
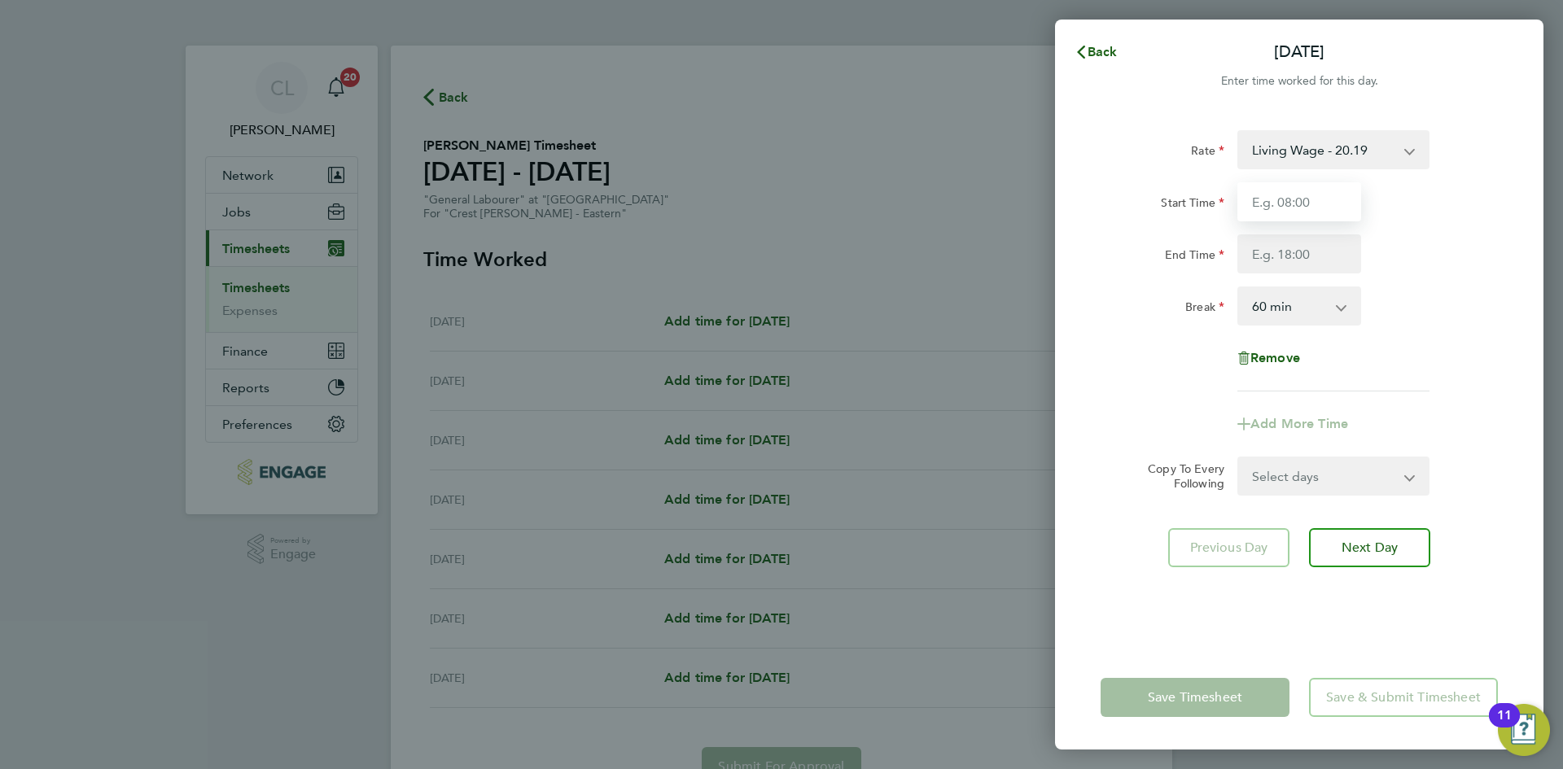
drag, startPoint x: 1305, startPoint y: 189, endPoint x: 1324, endPoint y: 219, distance: 35.5
click at [1305, 189] on input "Start Time" at bounding box center [1299, 201] width 124 height 39
type input "07:30"
drag, startPoint x: 1280, startPoint y: 254, endPoint x: 1334, endPoint y: 273, distance: 57.2
click at [1282, 254] on input "End Time" at bounding box center [1299, 253] width 124 height 39
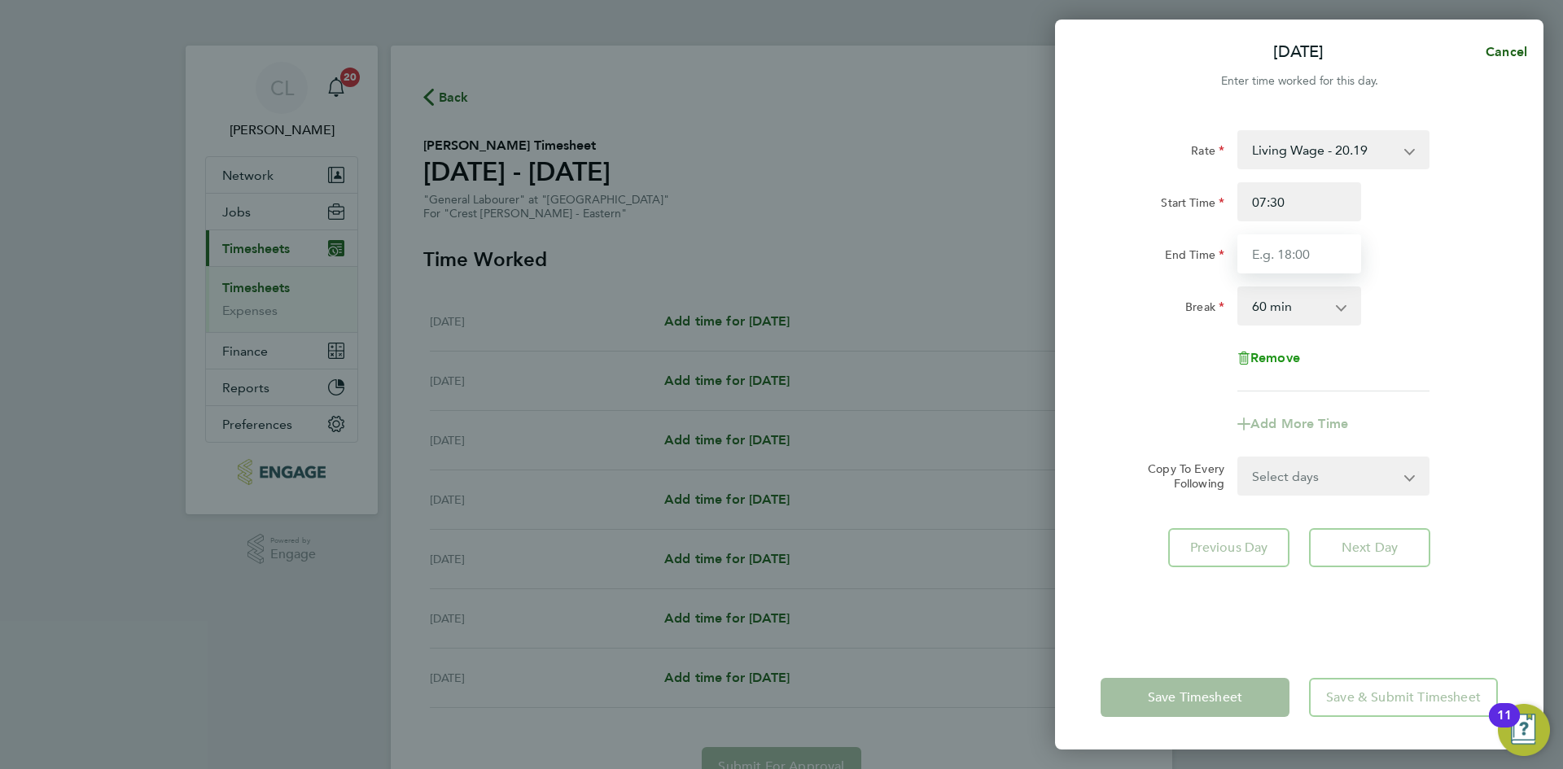
type input "17:30"
click at [1270, 252] on input "17:30" at bounding box center [1299, 253] width 124 height 39
drag, startPoint x: 1287, startPoint y: 260, endPoint x: 1156, endPoint y: 239, distance: 132.7
click at [1156, 239] on div "End Time 17:30" at bounding box center [1299, 253] width 410 height 39
click at [1295, 257] on input "End Time" at bounding box center [1299, 253] width 124 height 39
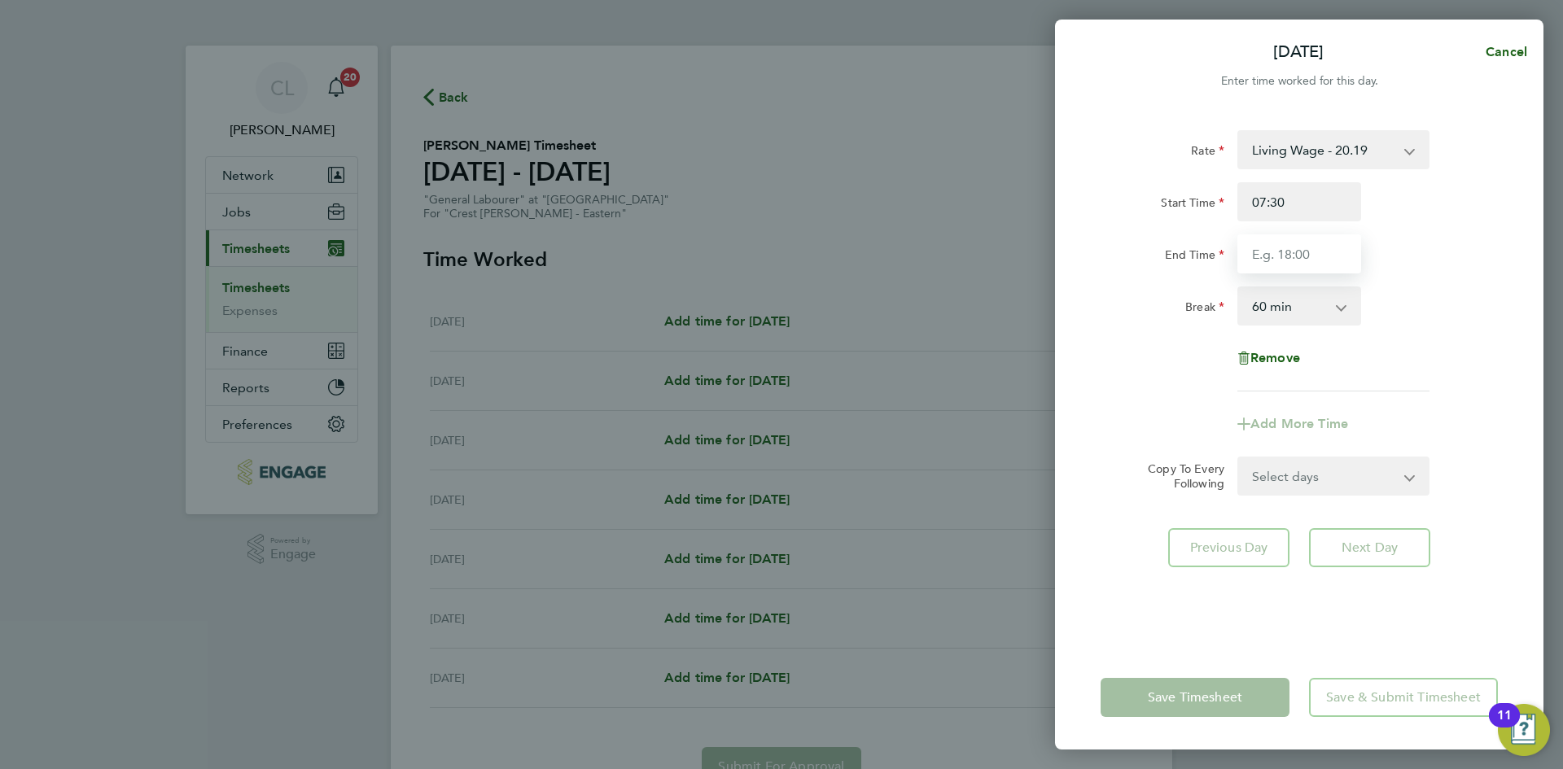
type input "16:30"
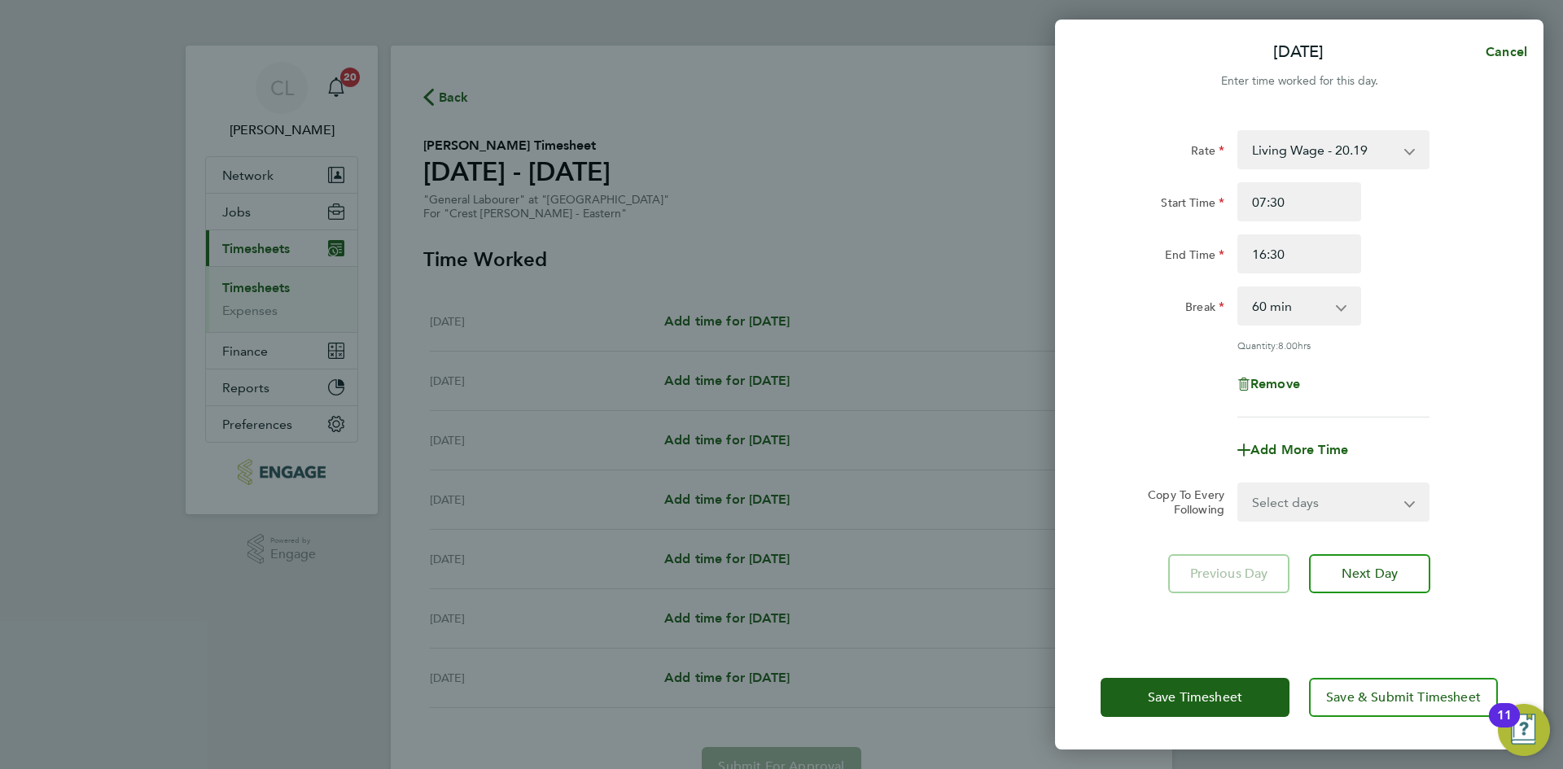
click at [1430, 268] on div "End Time 16:30" at bounding box center [1299, 253] width 410 height 39
click at [1345, 505] on select "Select days Day Weekday (Mon-Fri) Weekend (Sat-Sun) [DATE] [DATE] [DATE] [DATE]…" at bounding box center [1324, 502] width 171 height 36
select select "WEEKDAY"
click at [1239, 484] on select "Select days Day Weekday (Mon-Fri) Weekend (Sat-Sun) [DATE] [DATE] [DATE] [DATE]…" at bounding box center [1324, 502] width 171 height 36
select select "[DATE]"
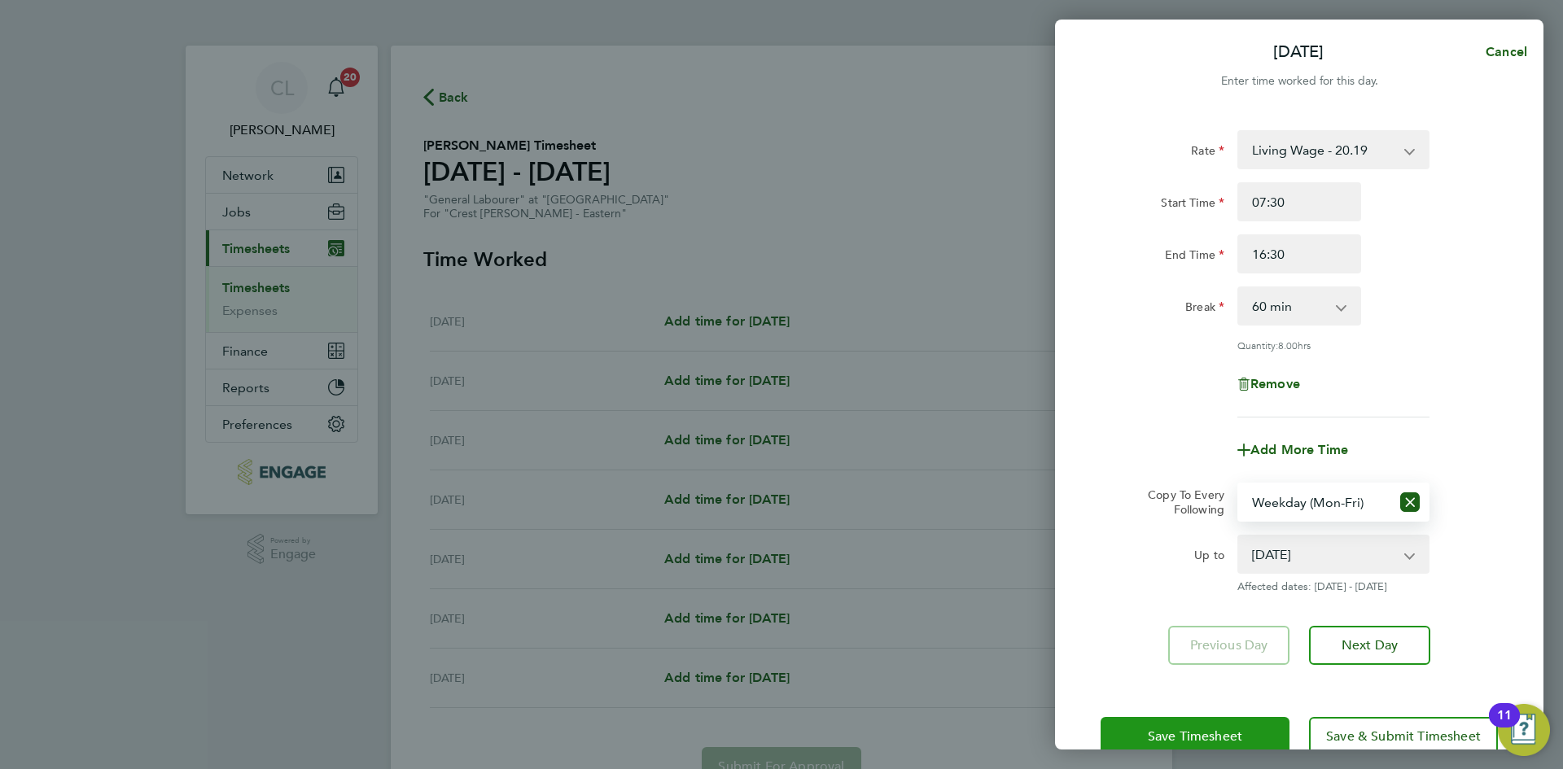
click at [1201, 718] on button "Save Timesheet" at bounding box center [1194, 736] width 189 height 39
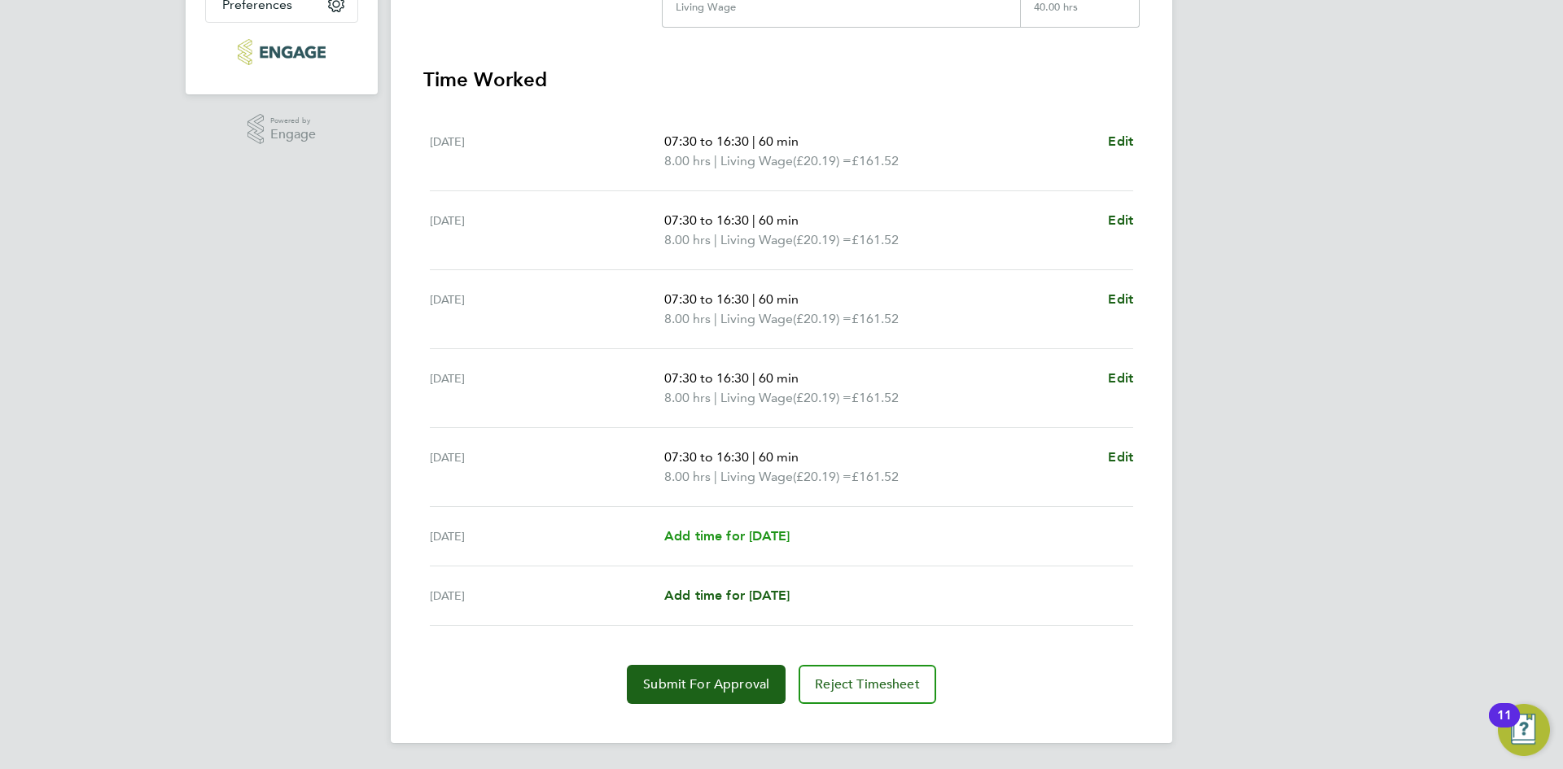
click at [723, 537] on span "Add time for [DATE]" at bounding box center [726, 535] width 125 height 15
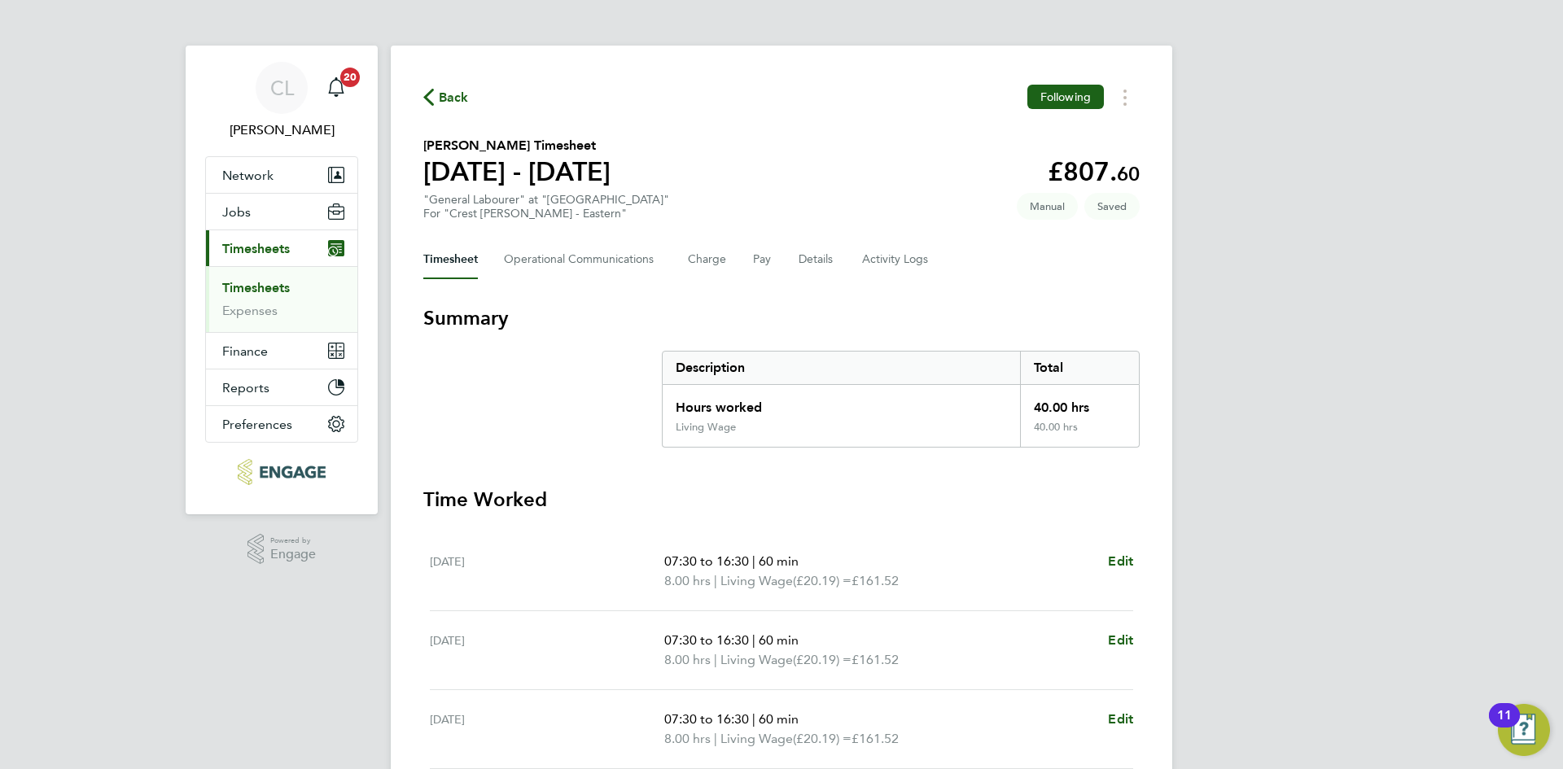
select select "60"
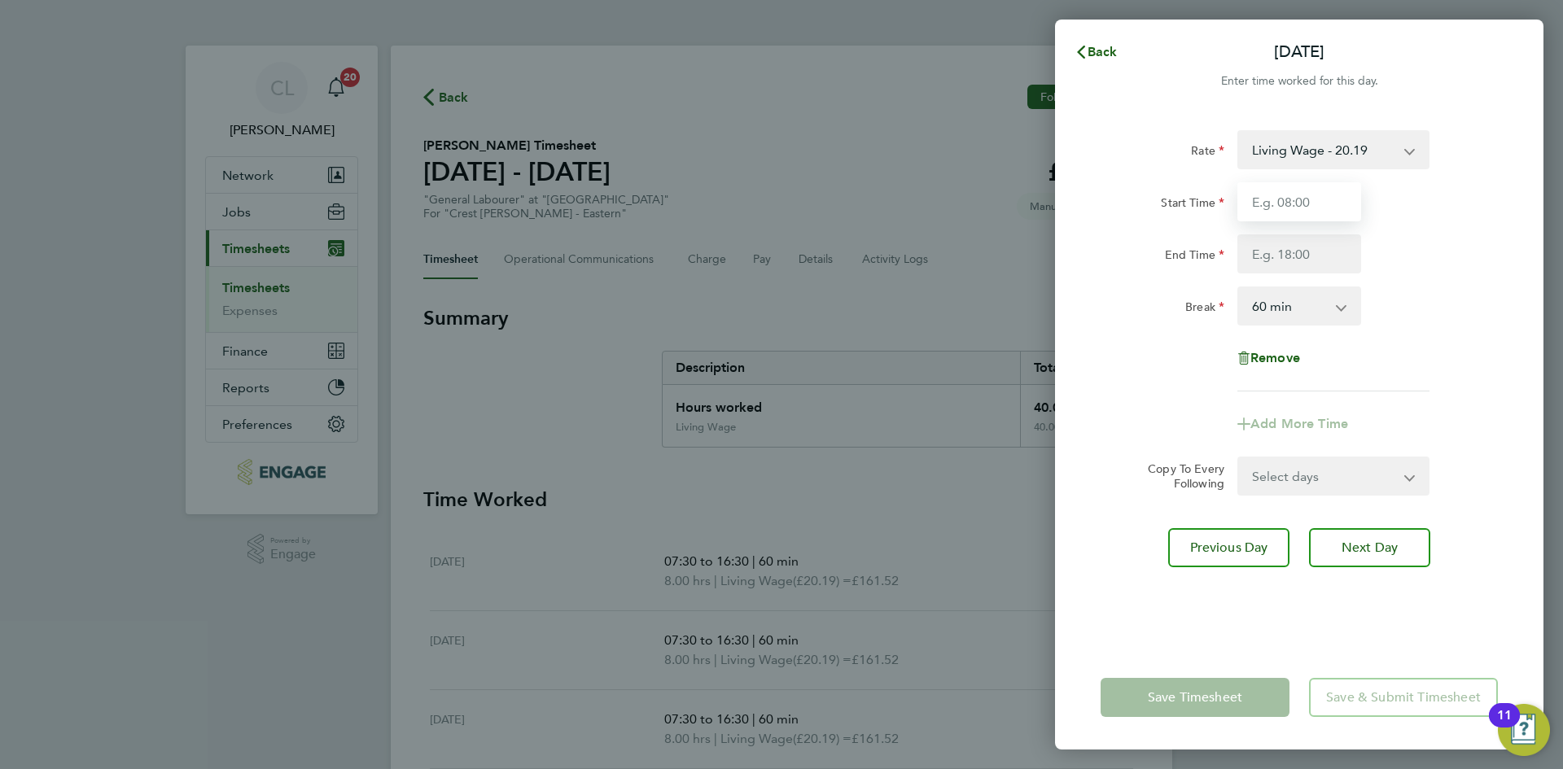
click at [1345, 211] on input "Start Time" at bounding box center [1299, 201] width 124 height 39
type input "07:30"
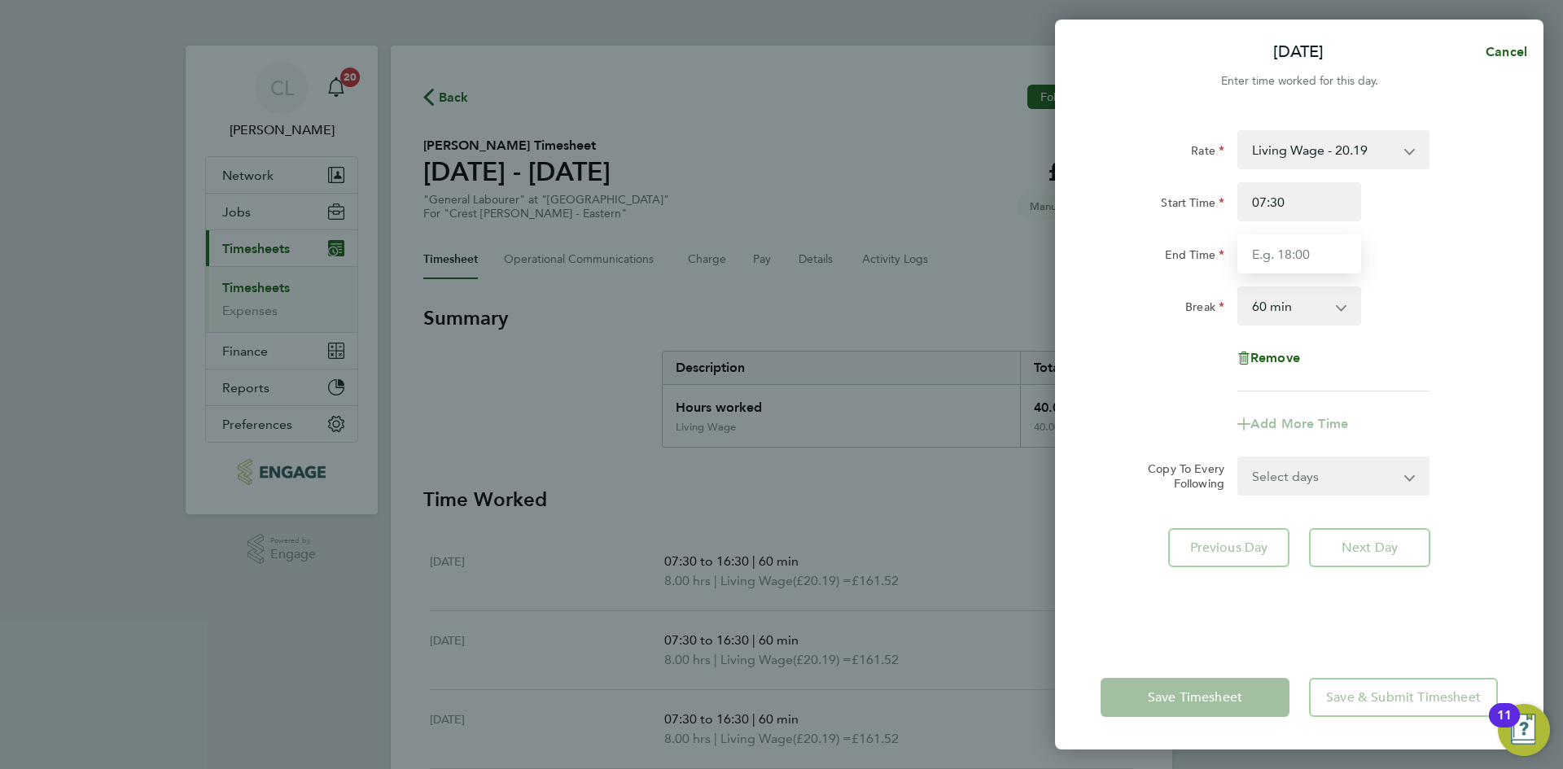
click at [1340, 260] on input "End Time" at bounding box center [1299, 253] width 124 height 39
type input "16:30"
click at [1463, 265] on div "End Time 16:30" at bounding box center [1299, 253] width 410 height 39
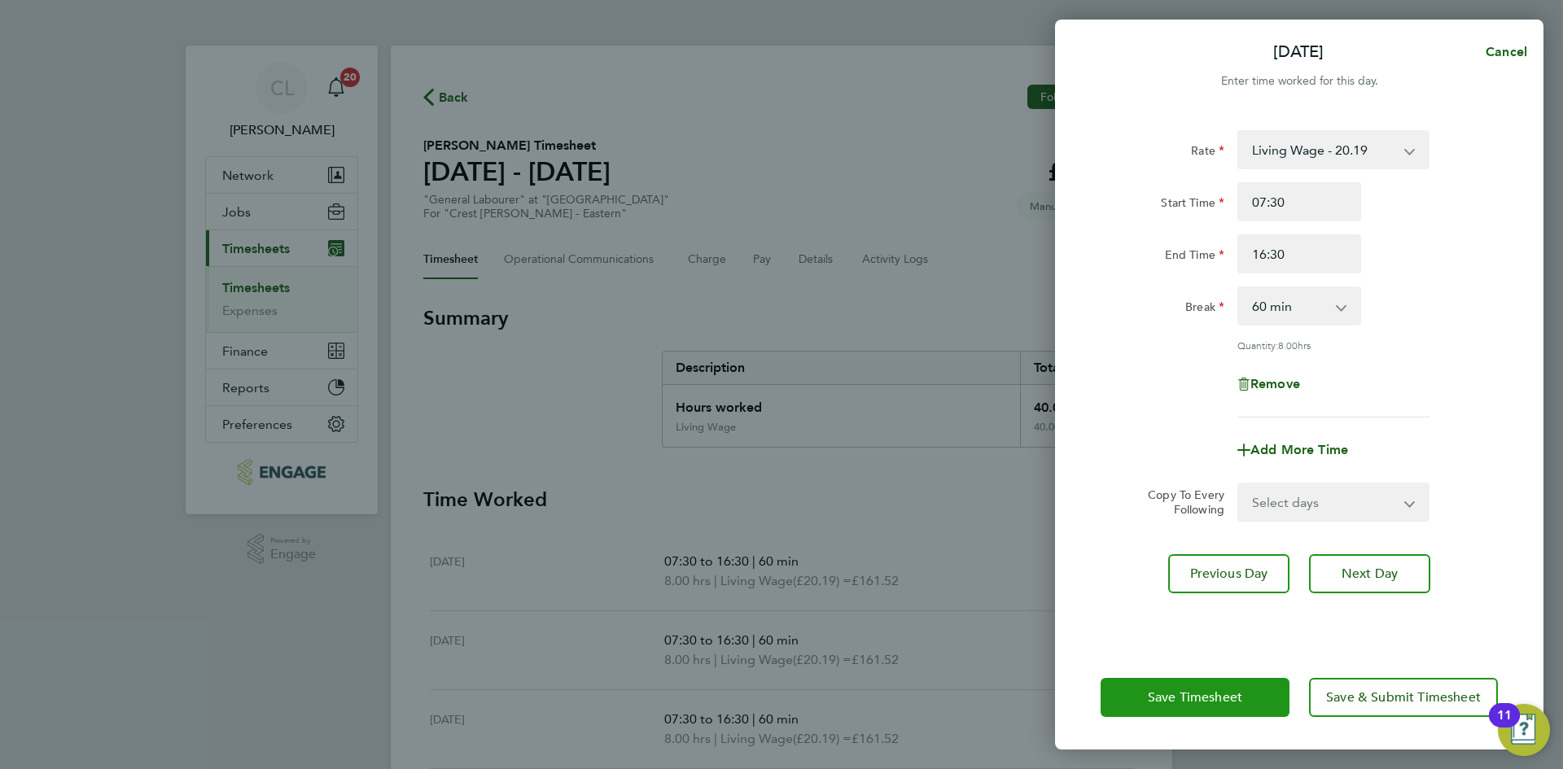
click at [1185, 713] on button "Save Timesheet" at bounding box center [1194, 697] width 189 height 39
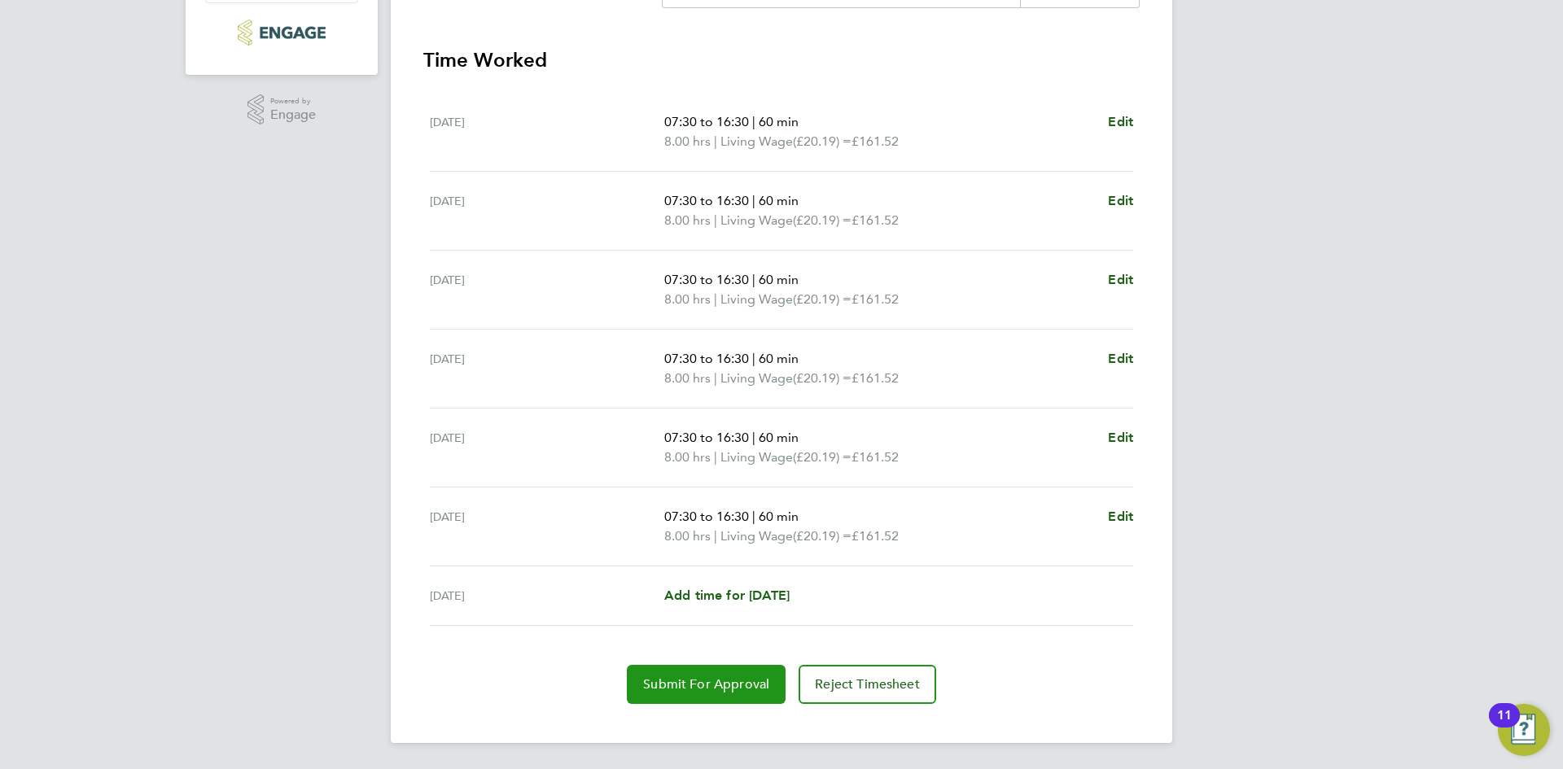
click at [711, 684] on span "Submit For Approval" at bounding box center [706, 684] width 126 height 16
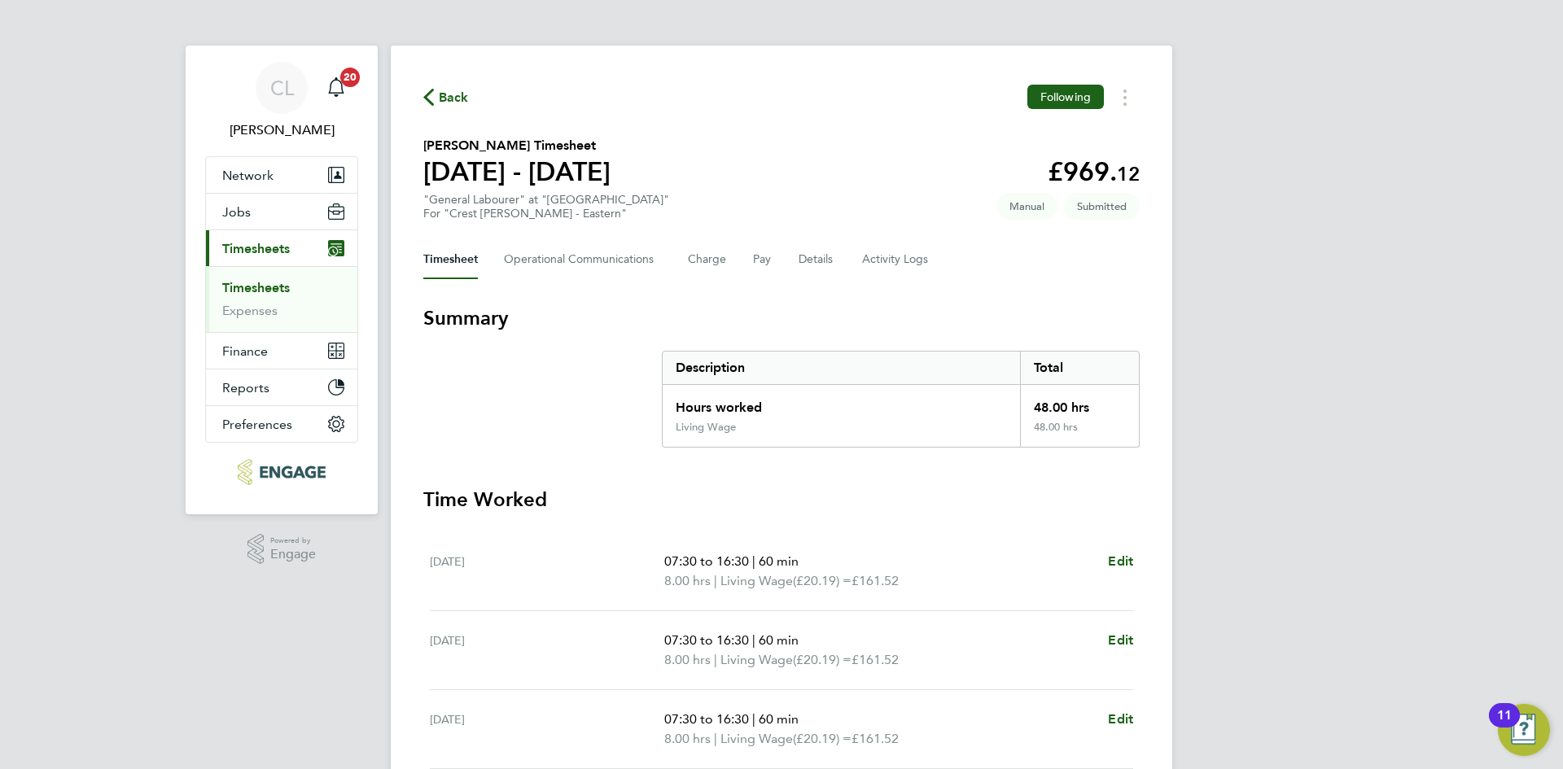
click at [457, 80] on div "Back Following Nathan Curtis's Timesheet 15 - 21 Sept 2025 £969. 12 "General La…" at bounding box center [781, 614] width 781 height 1137
click at [455, 98] on span "Back" at bounding box center [454, 98] width 30 height 20
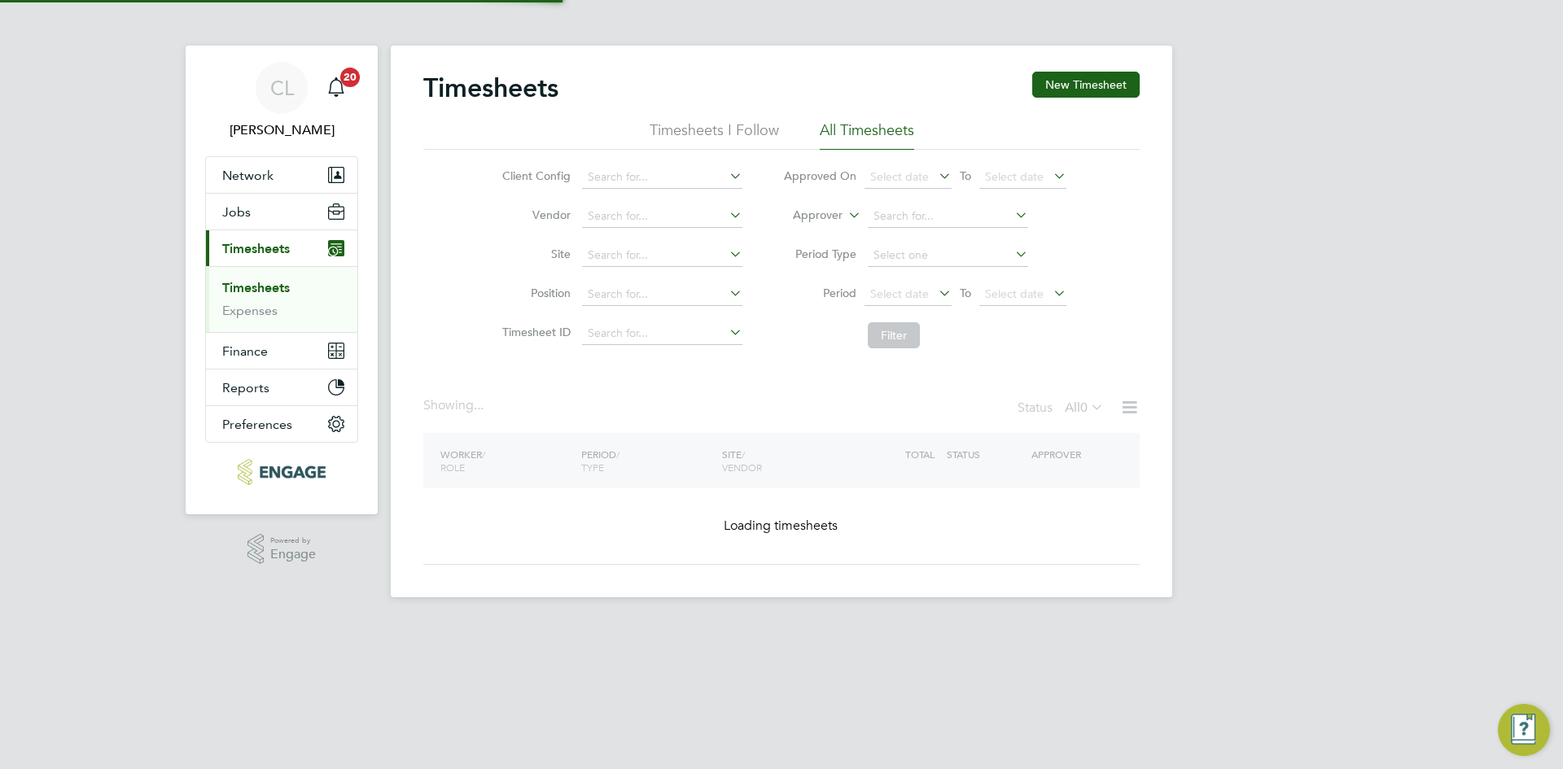
click at [1096, 79] on button "New Timesheet" at bounding box center [1085, 85] width 107 height 26
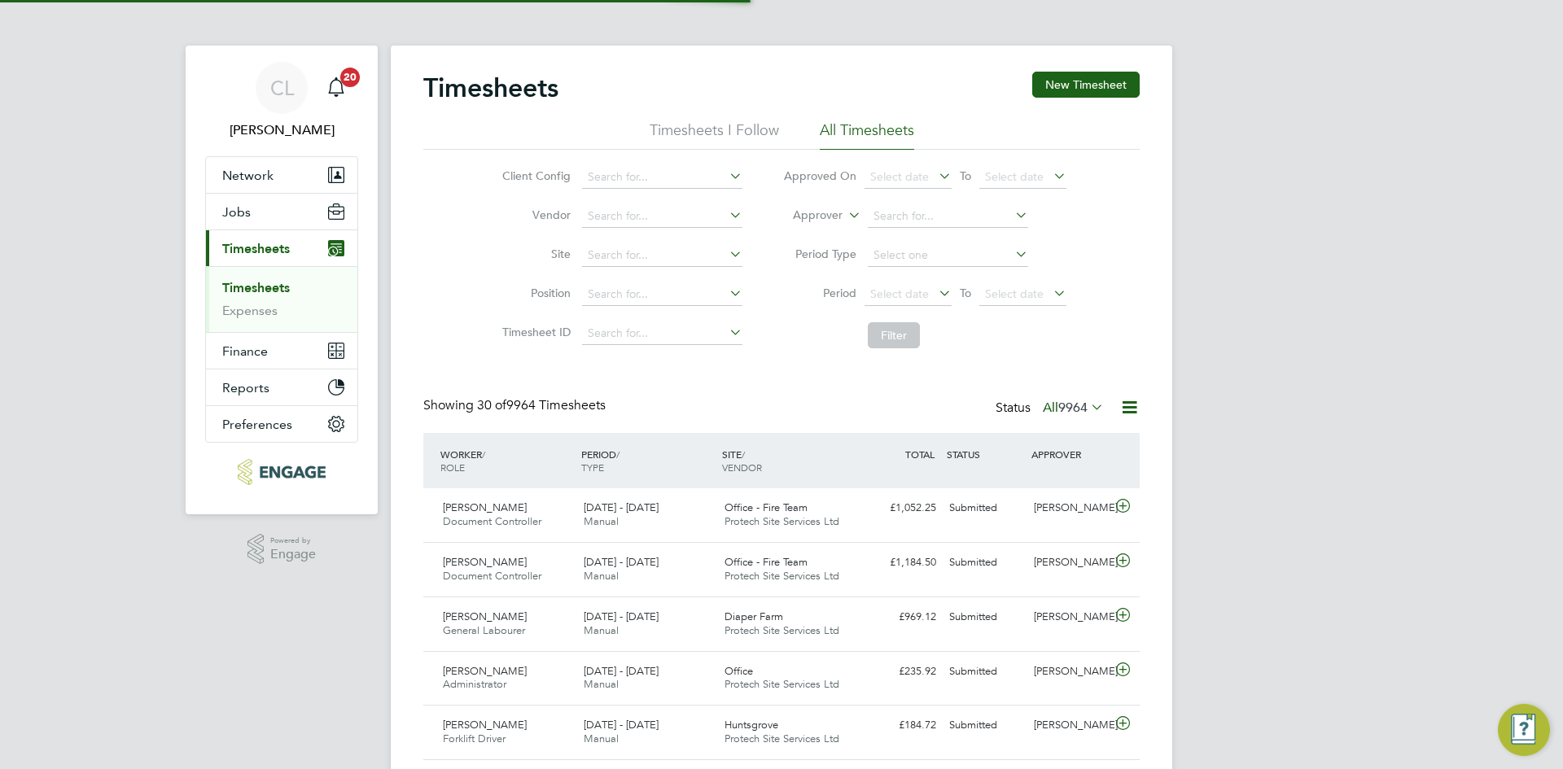
scroll to position [42, 142]
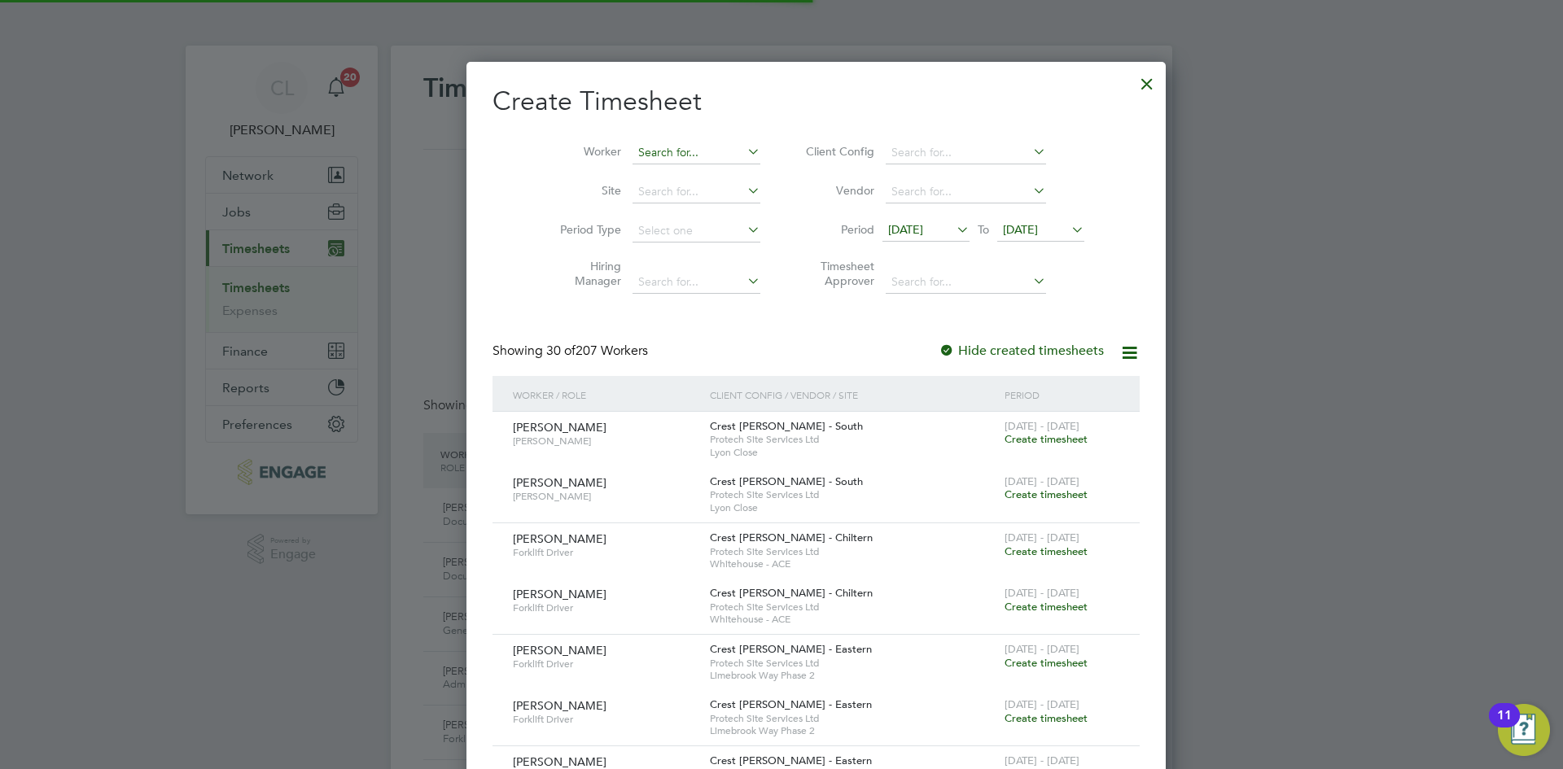
click at [672, 143] on input at bounding box center [696, 153] width 128 height 23
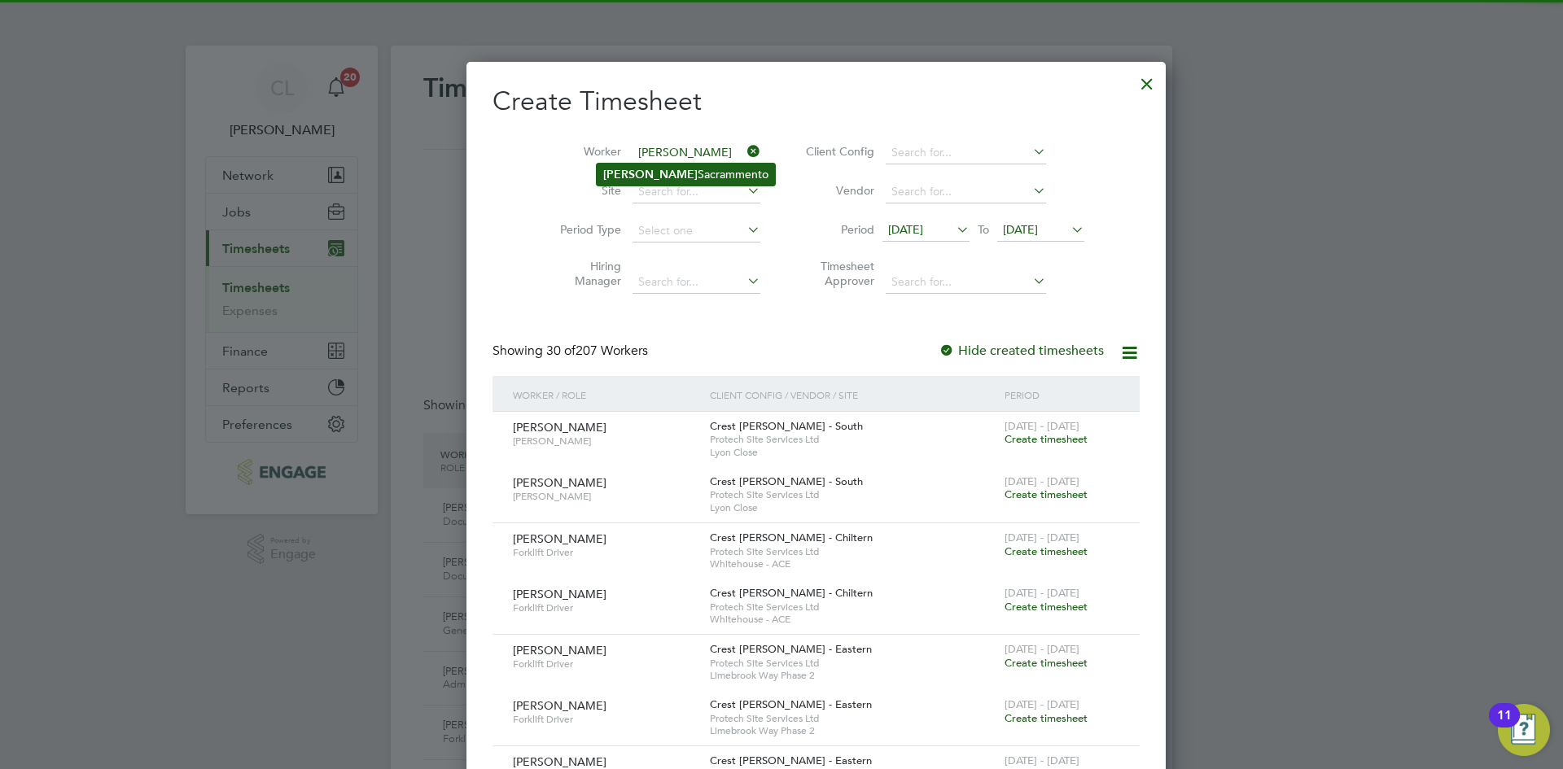
click at [677, 181] on li "Roberto Sacrammento" at bounding box center [686, 175] width 178 height 22
type input "[PERSON_NAME]"
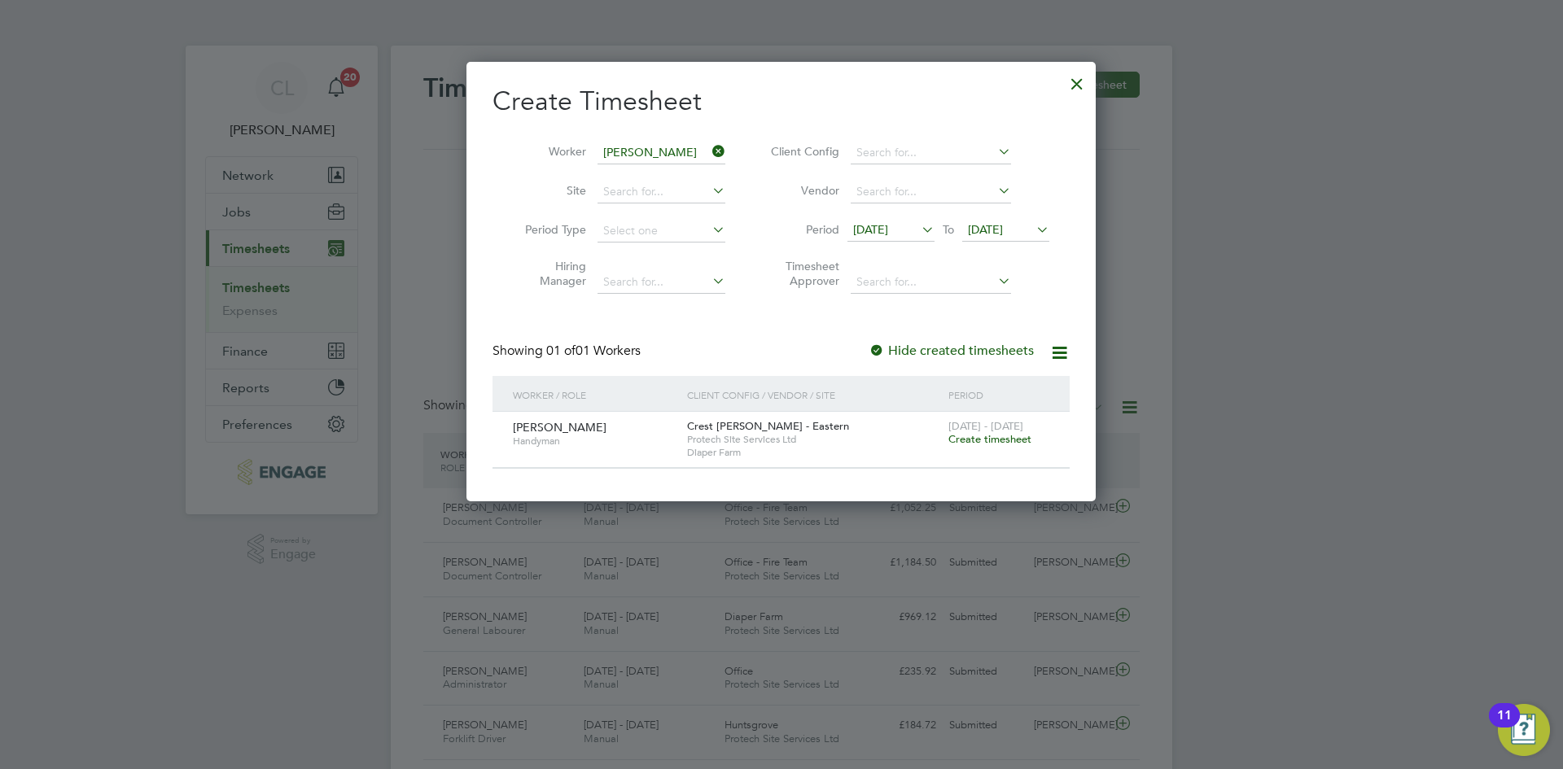
click at [986, 442] on span "Create timesheet" at bounding box center [989, 439] width 83 height 14
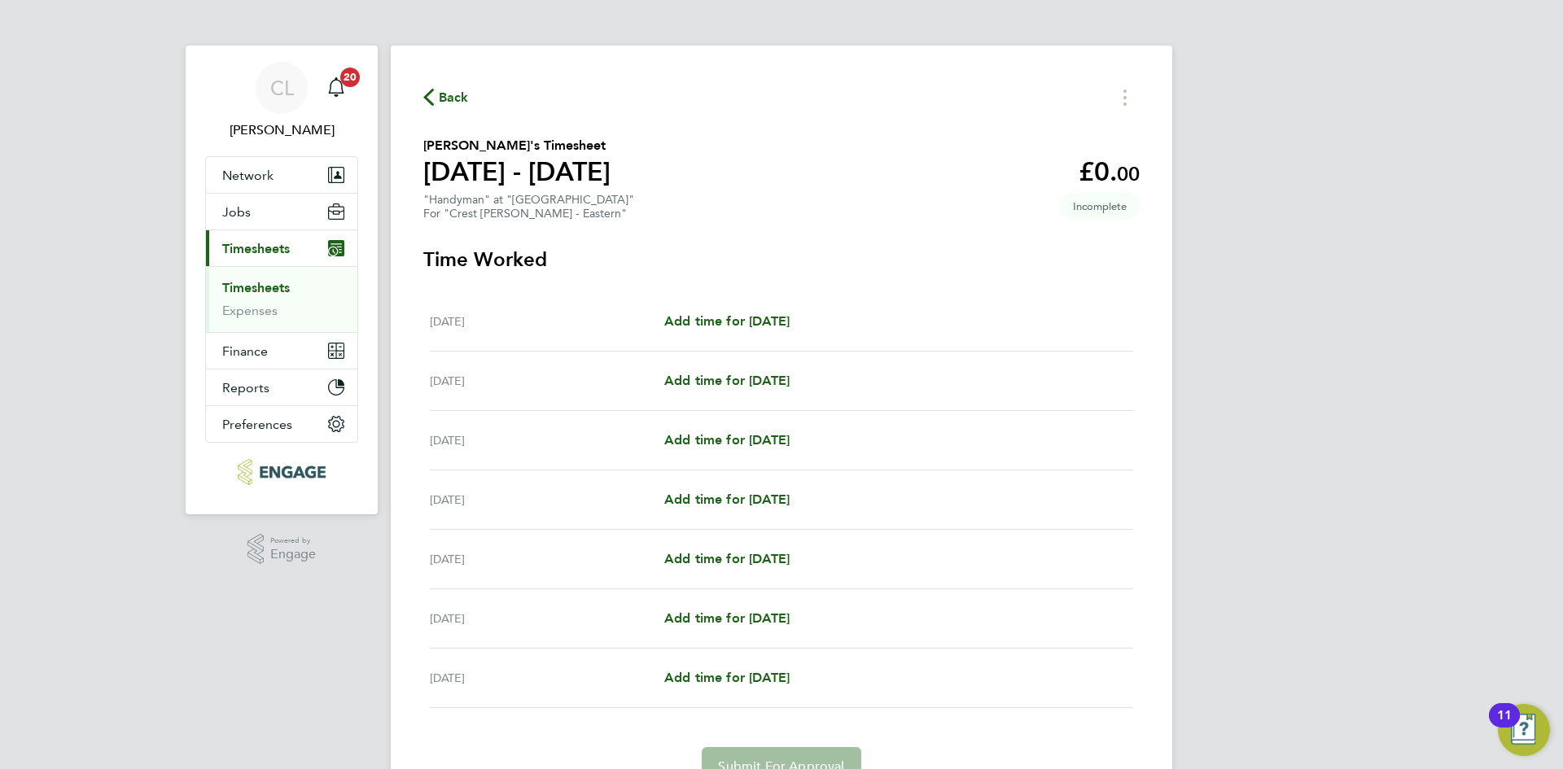
click at [687, 338] on div "Mon 15 Sep Add time for Mon 15 Sep Add time for Mon 15 Sep" at bounding box center [781, 321] width 703 height 59
click at [713, 324] on span "Add time for [DATE]" at bounding box center [726, 320] width 125 height 15
select select "60"
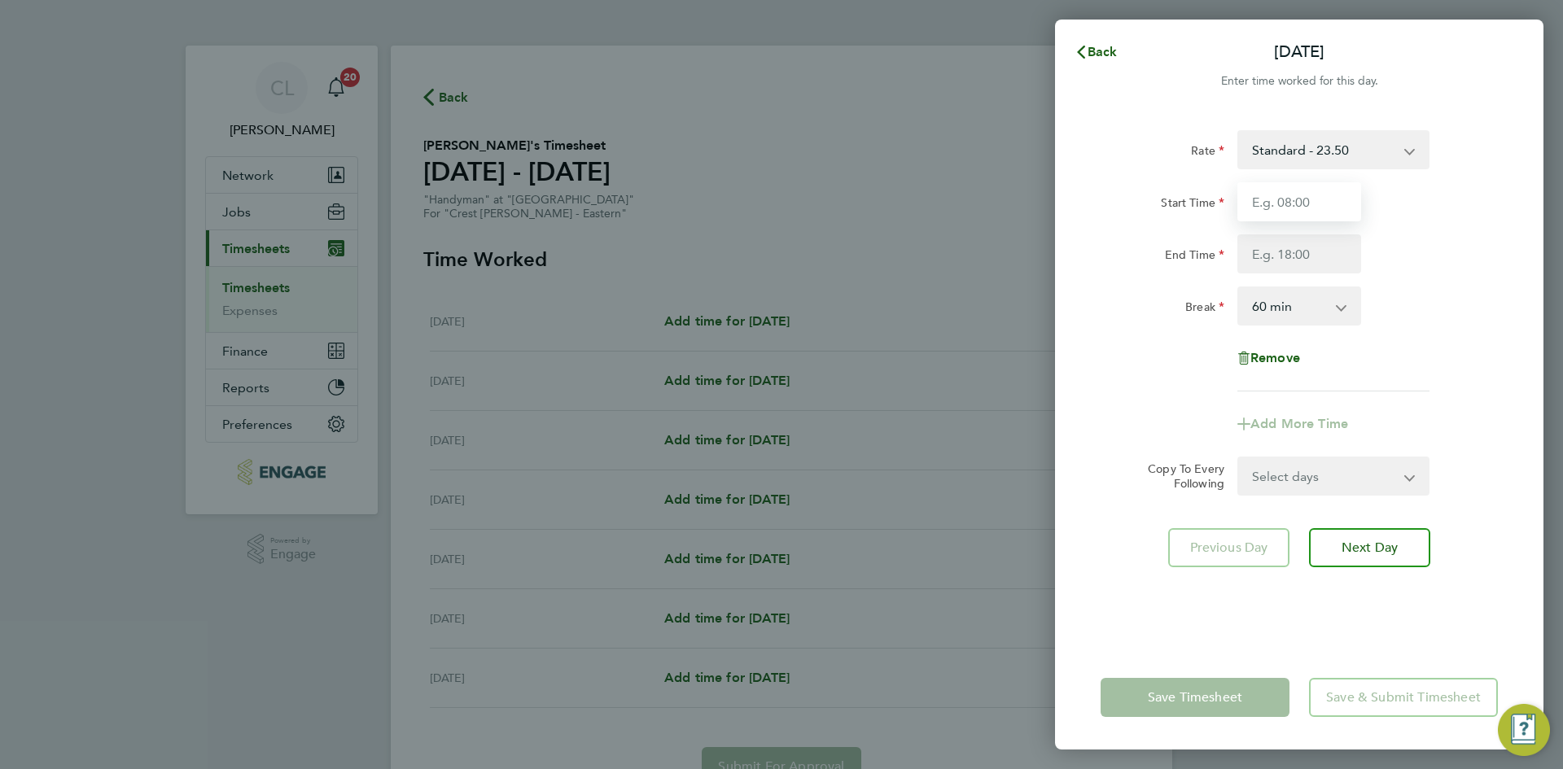
drag, startPoint x: 1275, startPoint y: 192, endPoint x: 1305, endPoint y: 202, distance: 31.7
click at [1275, 192] on input "Start Time" at bounding box center [1299, 201] width 124 height 39
type input "07:30"
click at [1311, 248] on input "End Time" at bounding box center [1299, 253] width 124 height 39
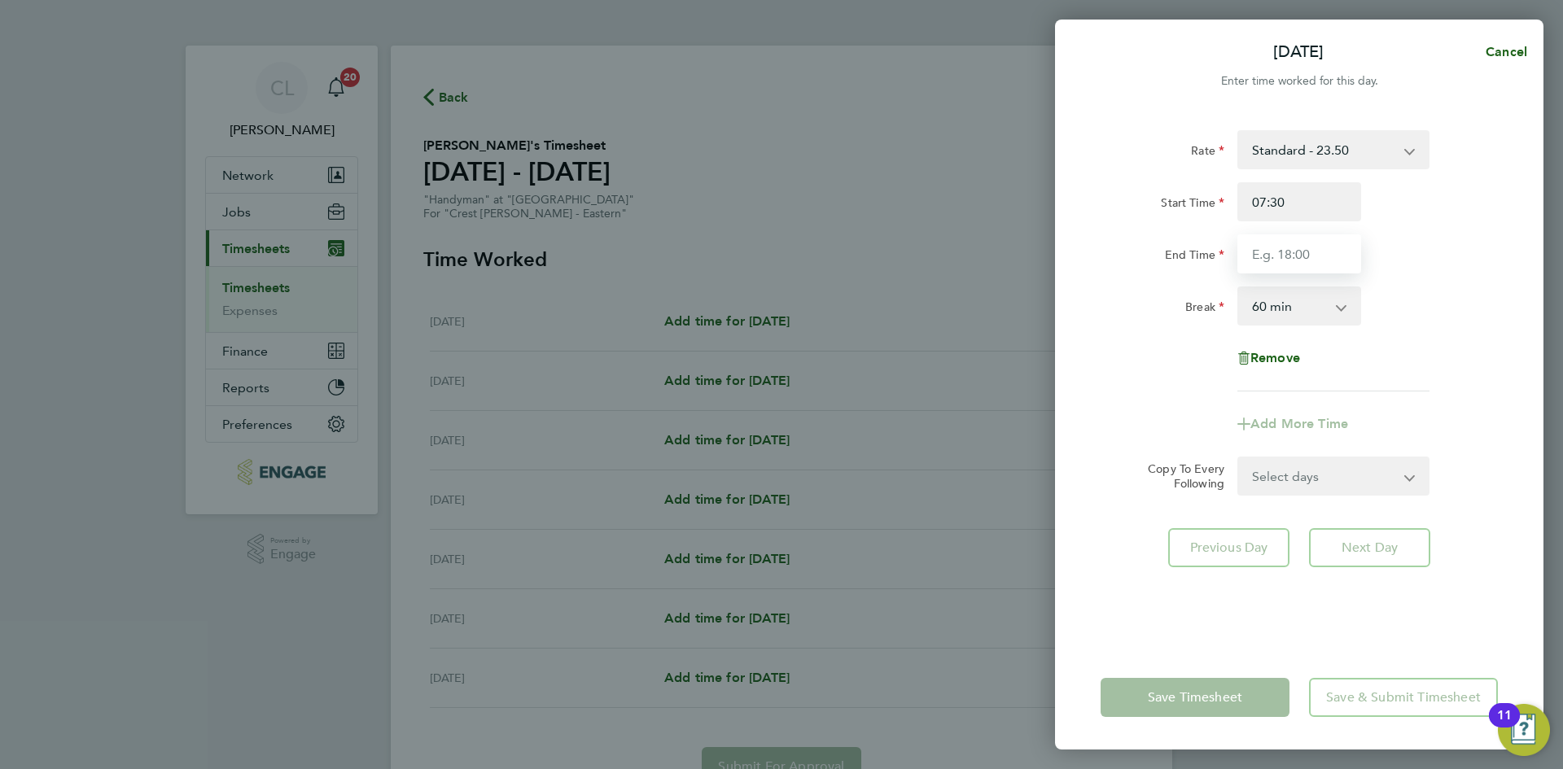
type input "17:30"
click at [1515, 260] on div "Rate Standard - 23.50 Start Time 07:30 End Time 17:30 Break 0 min 15 min 30 min…" at bounding box center [1299, 378] width 488 height 535
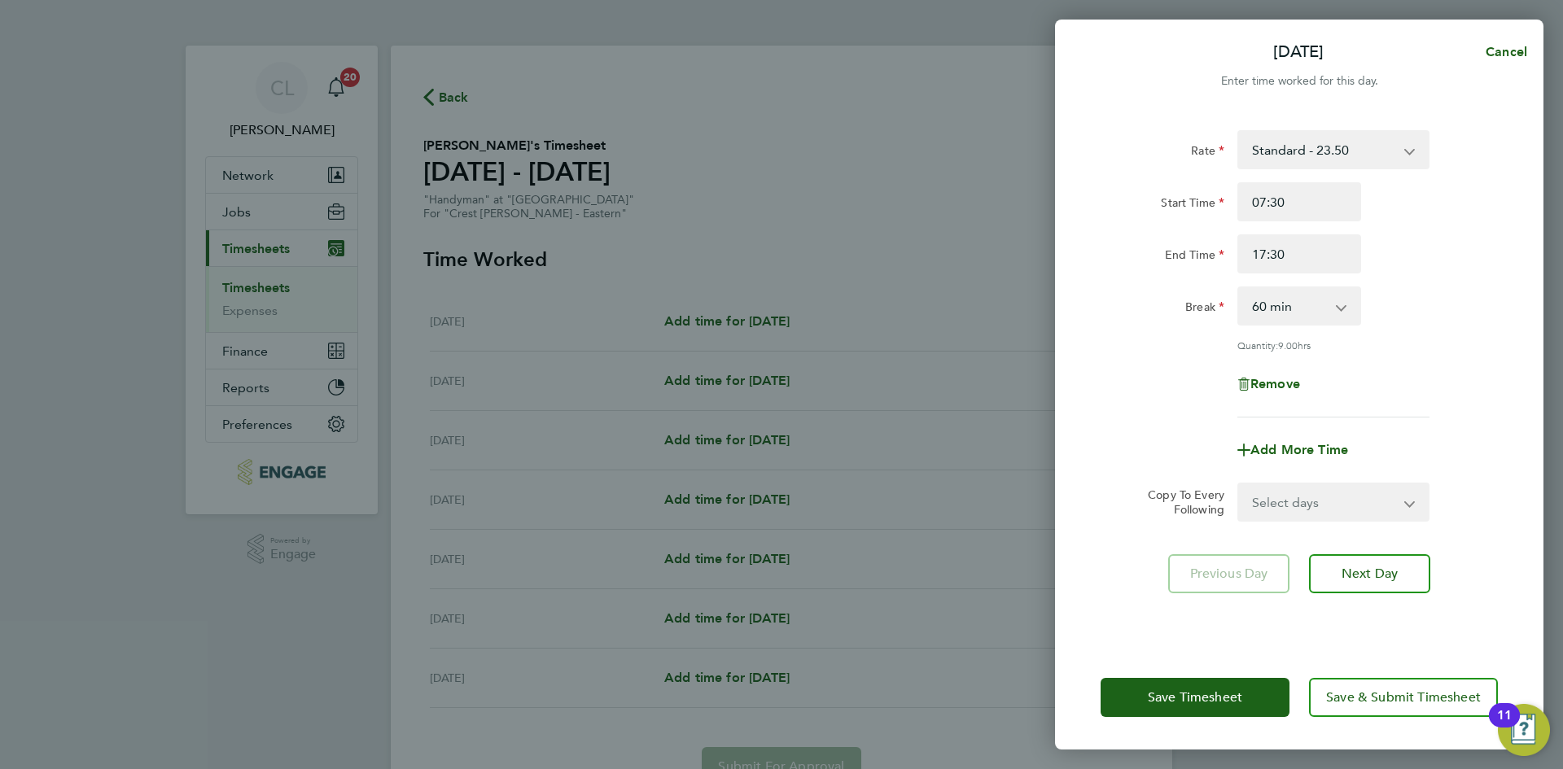
click at [1330, 497] on select "Select days Day Weekday (Mon-Fri) Weekend (Sat-Sun) [DATE] [DATE] [DATE] [DATE]…" at bounding box center [1324, 502] width 171 height 36
click at [1511, 346] on div "Rate Standard - 23.50 Start Time 07:30 End Time 17:30 Break 0 min 15 min 30 min…" at bounding box center [1299, 378] width 488 height 535
drag, startPoint x: 1320, startPoint y: 256, endPoint x: 1124, endPoint y: 225, distance: 198.6
click at [1124, 225] on div "Start Time 07:30 End Time 17:30" at bounding box center [1299, 227] width 410 height 91
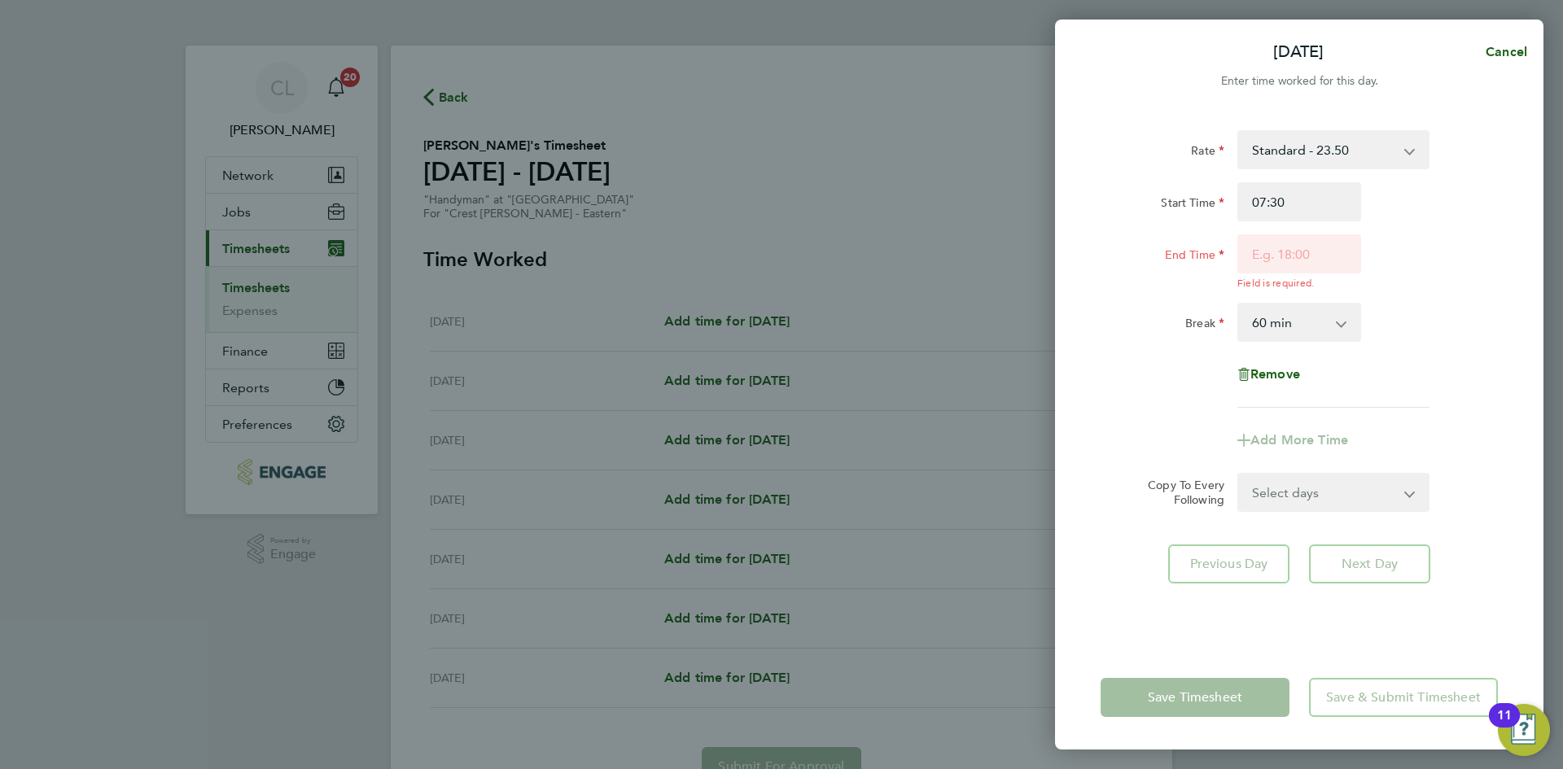
drag, startPoint x: 1276, startPoint y: 256, endPoint x: 1393, endPoint y: 241, distance: 117.3
click at [1495, 261] on div "End Time Field is required." at bounding box center [1299, 261] width 410 height 55
click at [1318, 253] on input "End Time" at bounding box center [1299, 253] width 124 height 39
type input "16:30"
drag, startPoint x: 1486, startPoint y: 241, endPoint x: 1416, endPoint y: 308, distance: 96.7
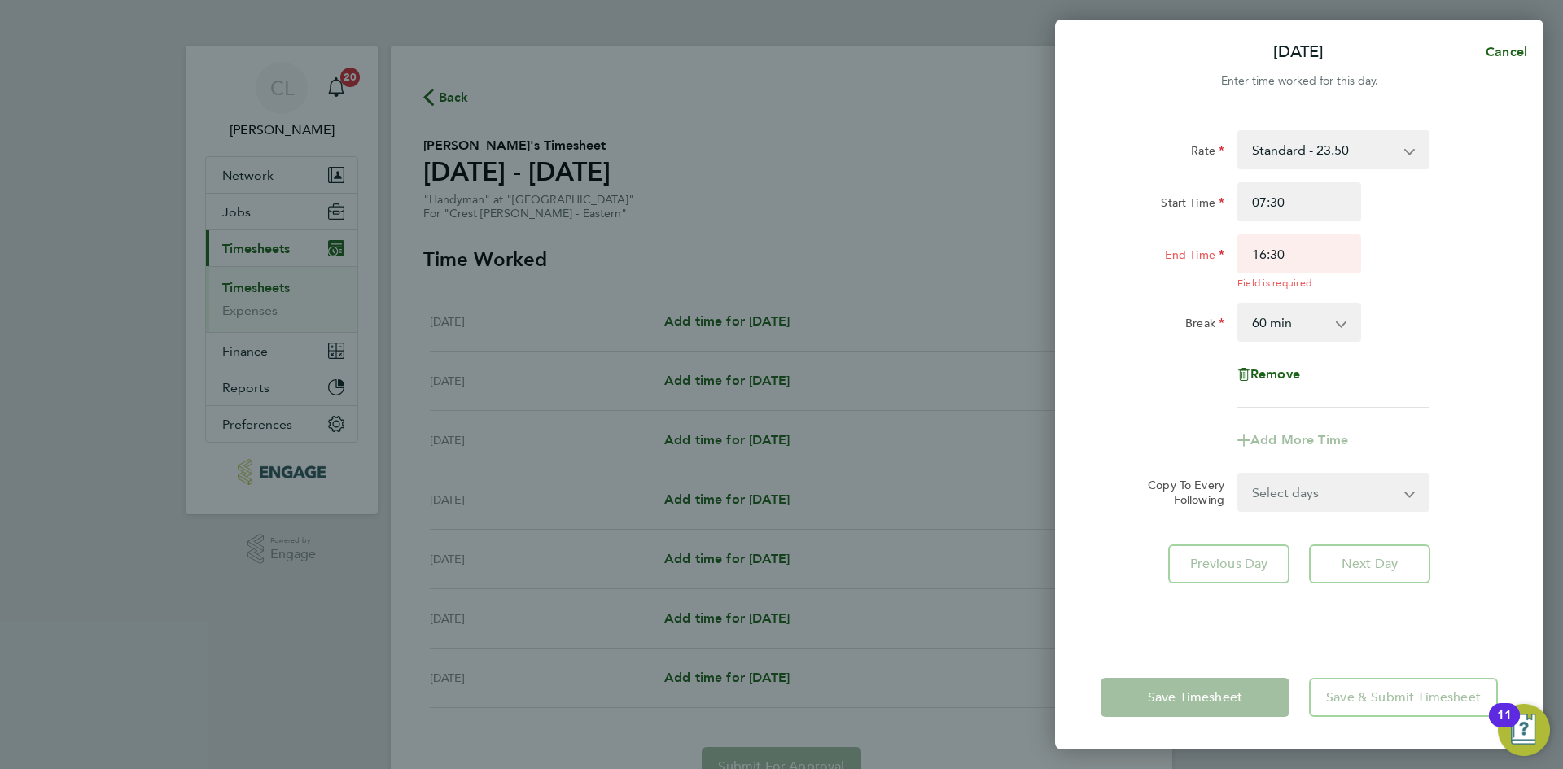
click at [1486, 241] on div "End Time 16:30 Field is required." at bounding box center [1299, 261] width 410 height 55
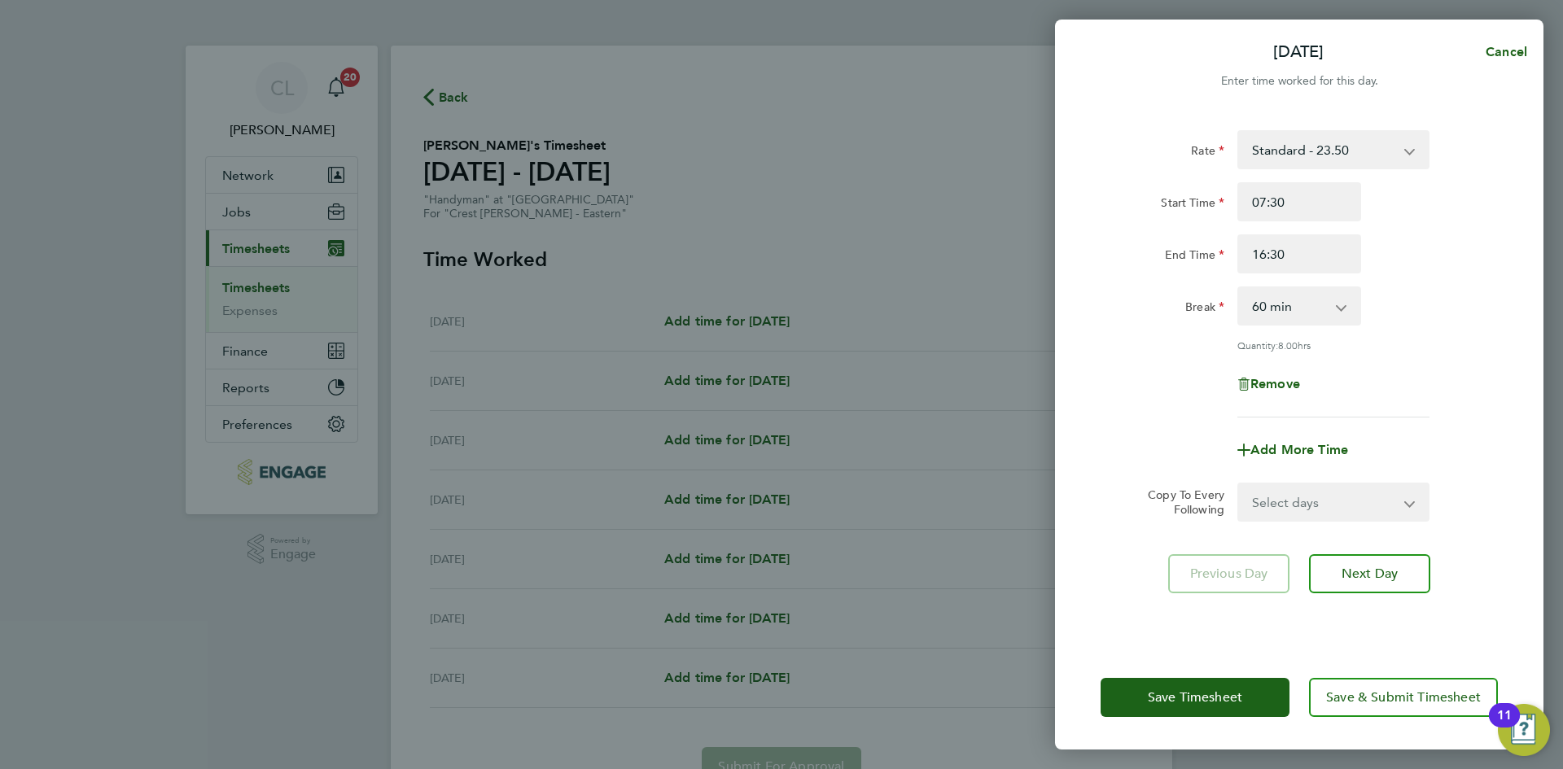
click at [1312, 520] on div "Rate Standard - 23.50 Start Time 07:30 End Time 16:30 Break 0 min 15 min 30 min…" at bounding box center [1299, 378] width 488 height 535
click at [1334, 496] on select "Select days Day Weekday (Mon-Fri) Weekend (Sat-Sun) [DATE] [DATE] [DATE] [DATE]…" at bounding box center [1324, 502] width 171 height 36
select select "WEEKDAY"
click at [1239, 484] on select "Select days Day Weekday (Mon-Fri) Weekend (Sat-Sun) [DATE] [DATE] [DATE] [DATE]…" at bounding box center [1324, 502] width 171 height 36
select select "[DATE]"
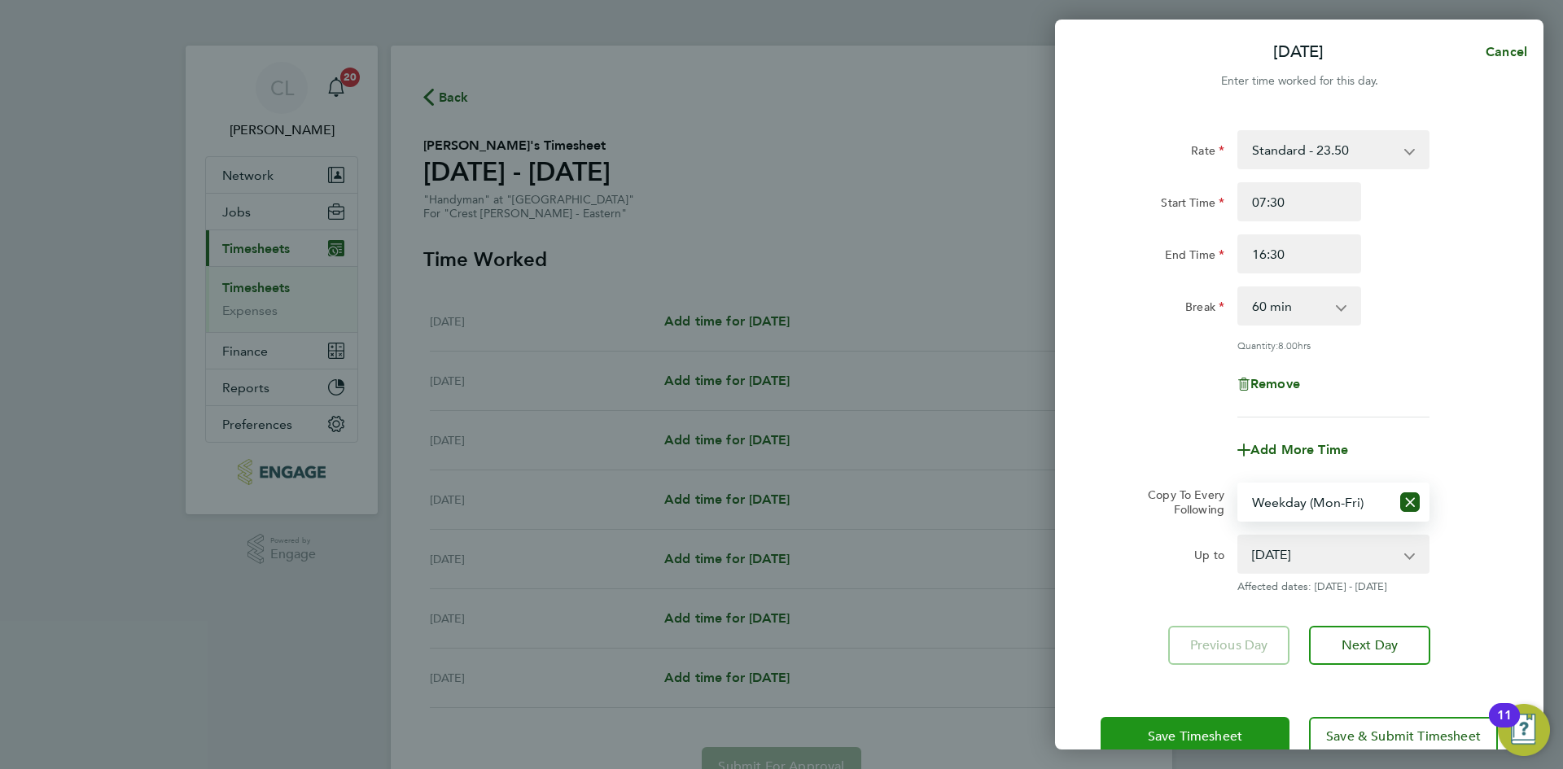
click at [1159, 726] on button "Save Timesheet" at bounding box center [1194, 736] width 189 height 39
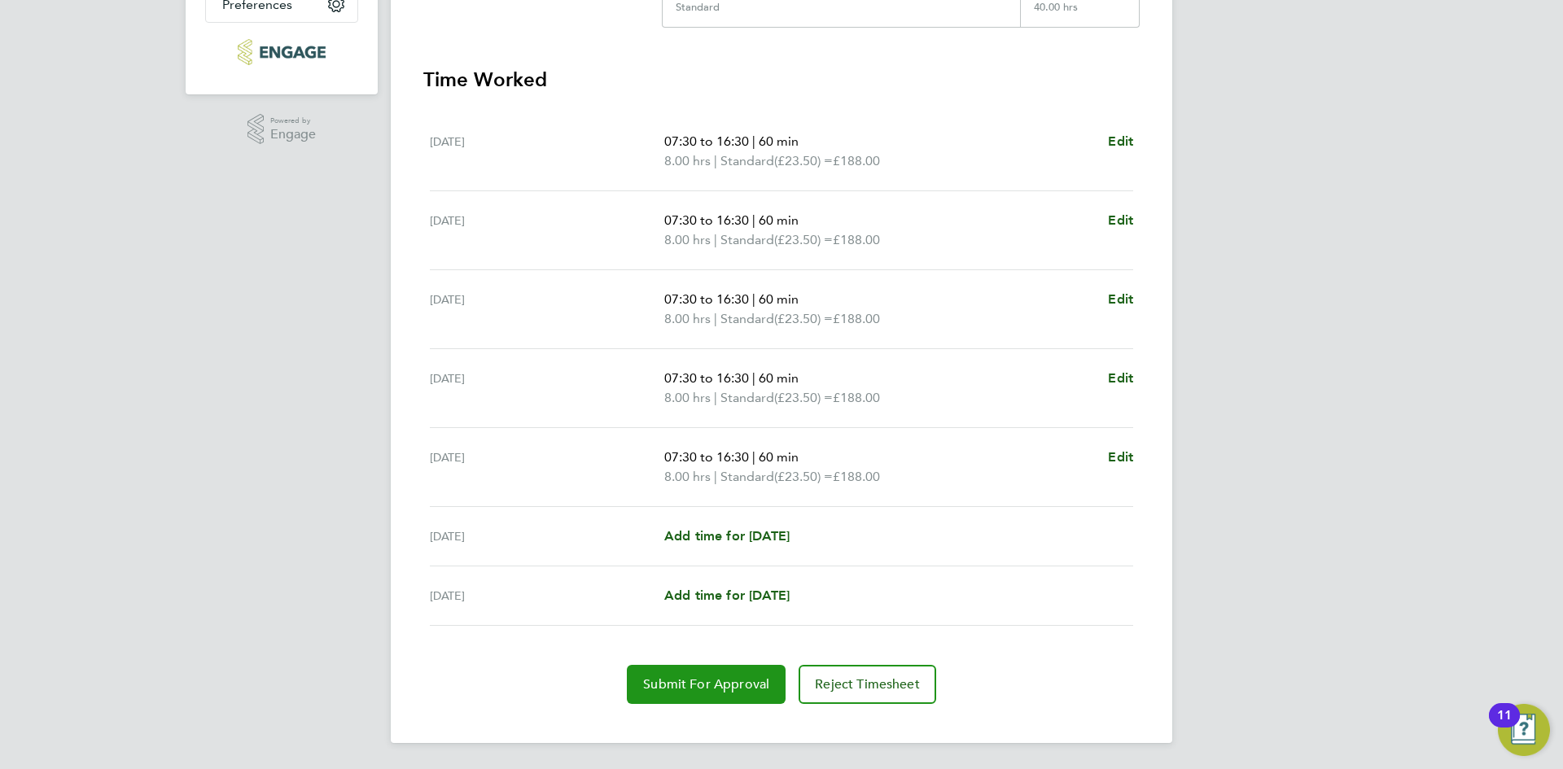
click at [716, 680] on span "Submit For Approval" at bounding box center [706, 684] width 126 height 16
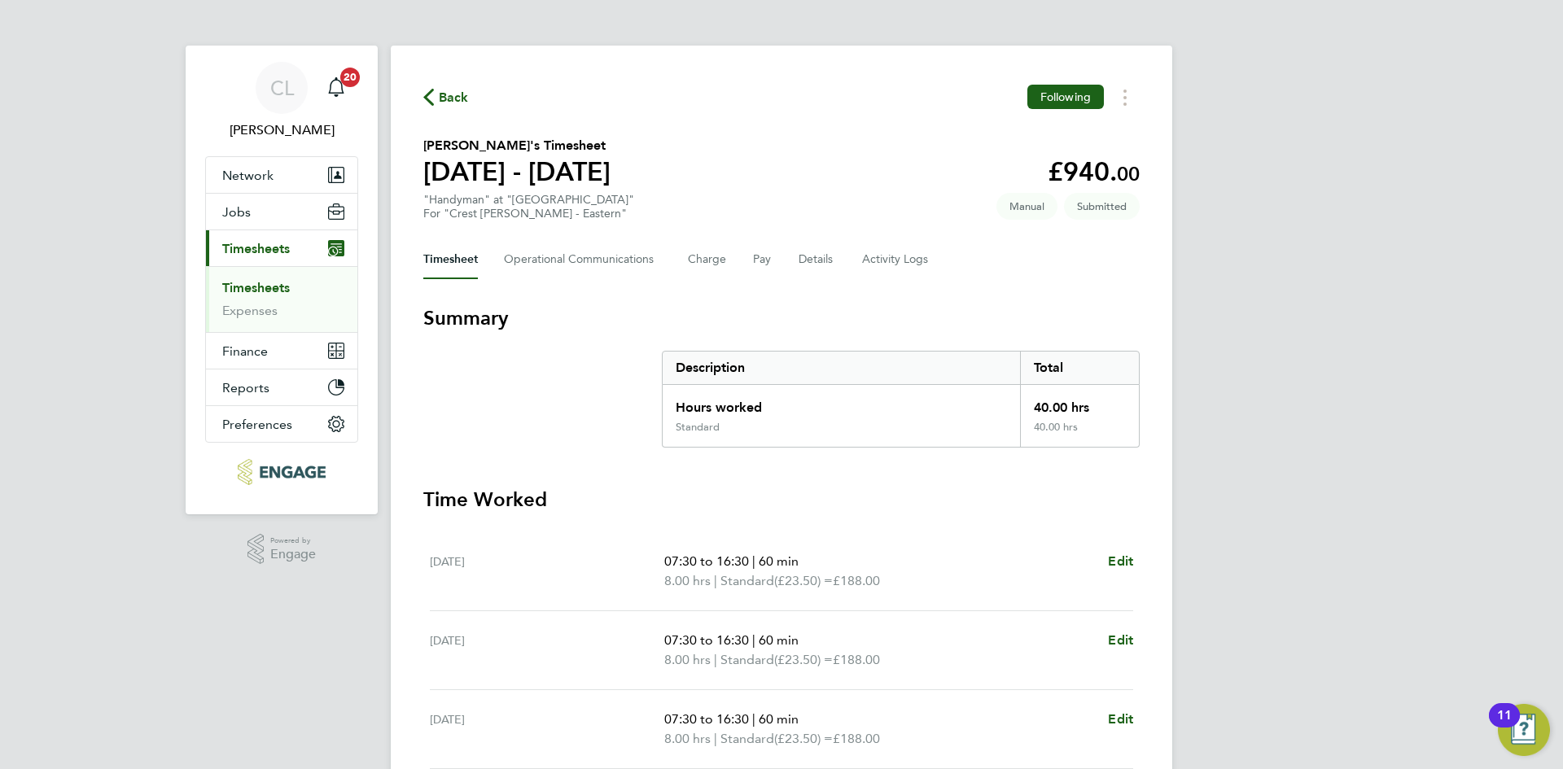
click at [474, 94] on div "Back Following" at bounding box center [781, 97] width 716 height 25
click at [453, 94] on span "Back" at bounding box center [454, 98] width 30 height 20
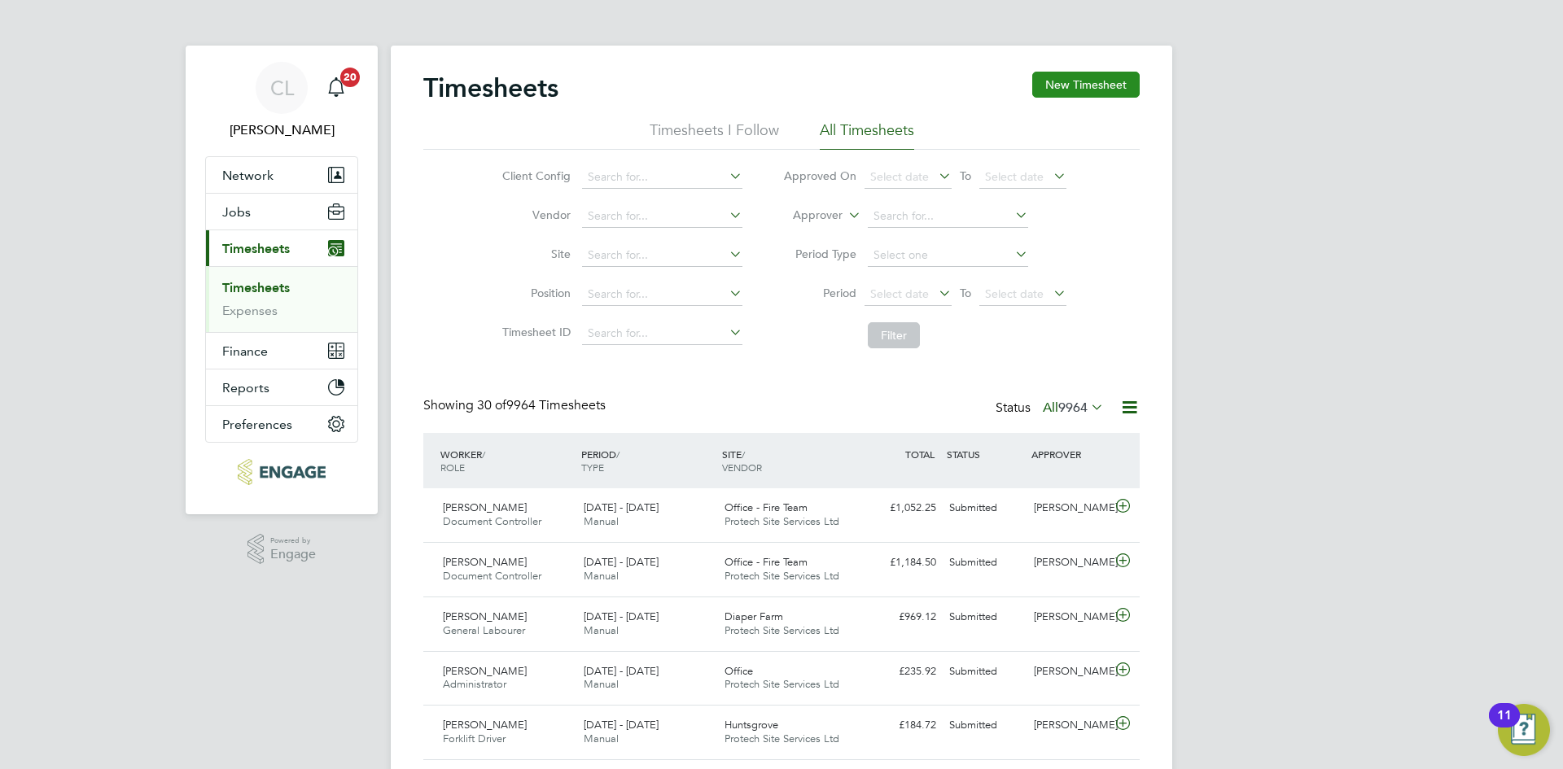
click at [1116, 77] on button "New Timesheet" at bounding box center [1085, 85] width 107 height 26
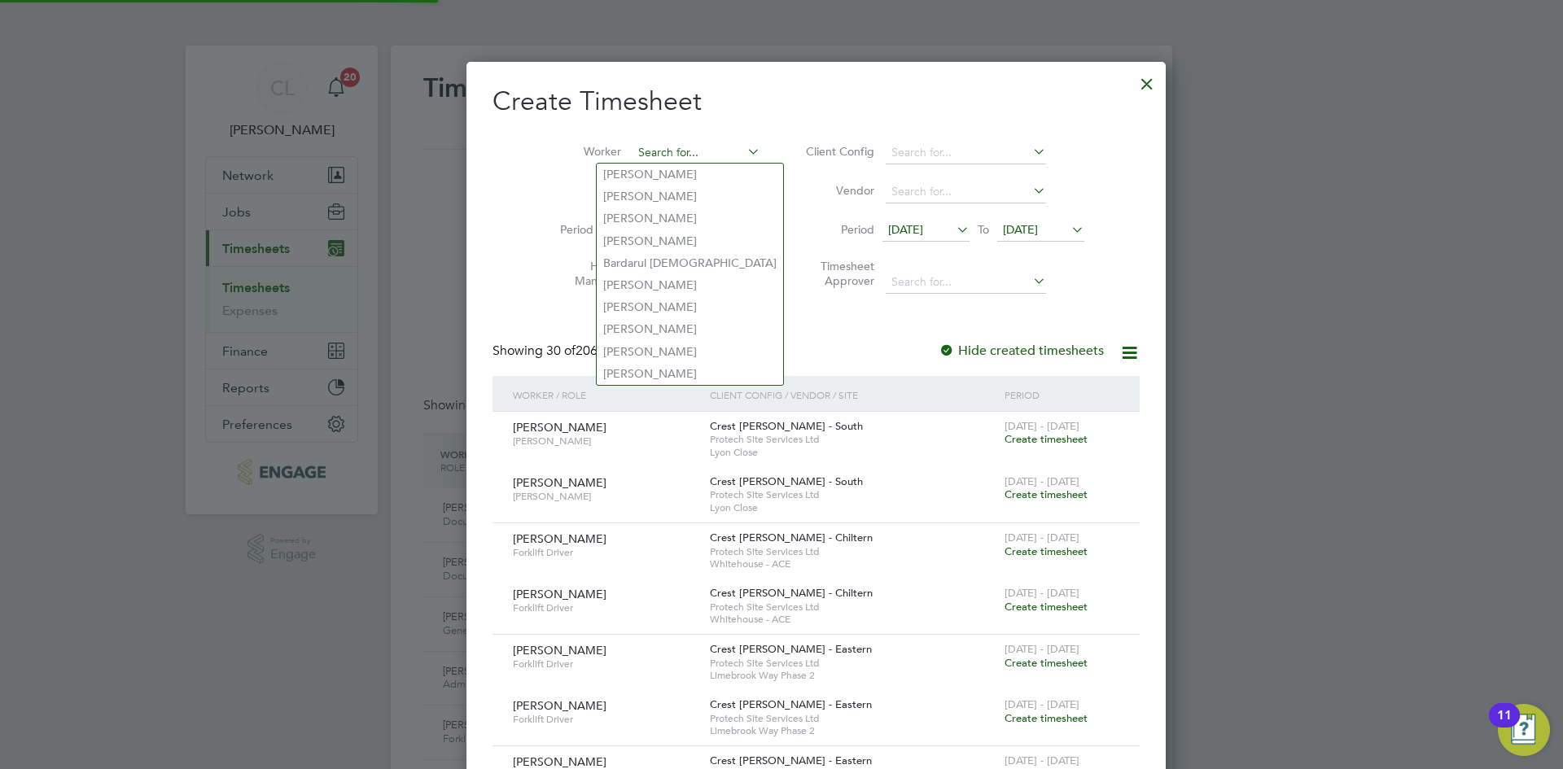
click at [671, 160] on input at bounding box center [696, 153] width 128 height 23
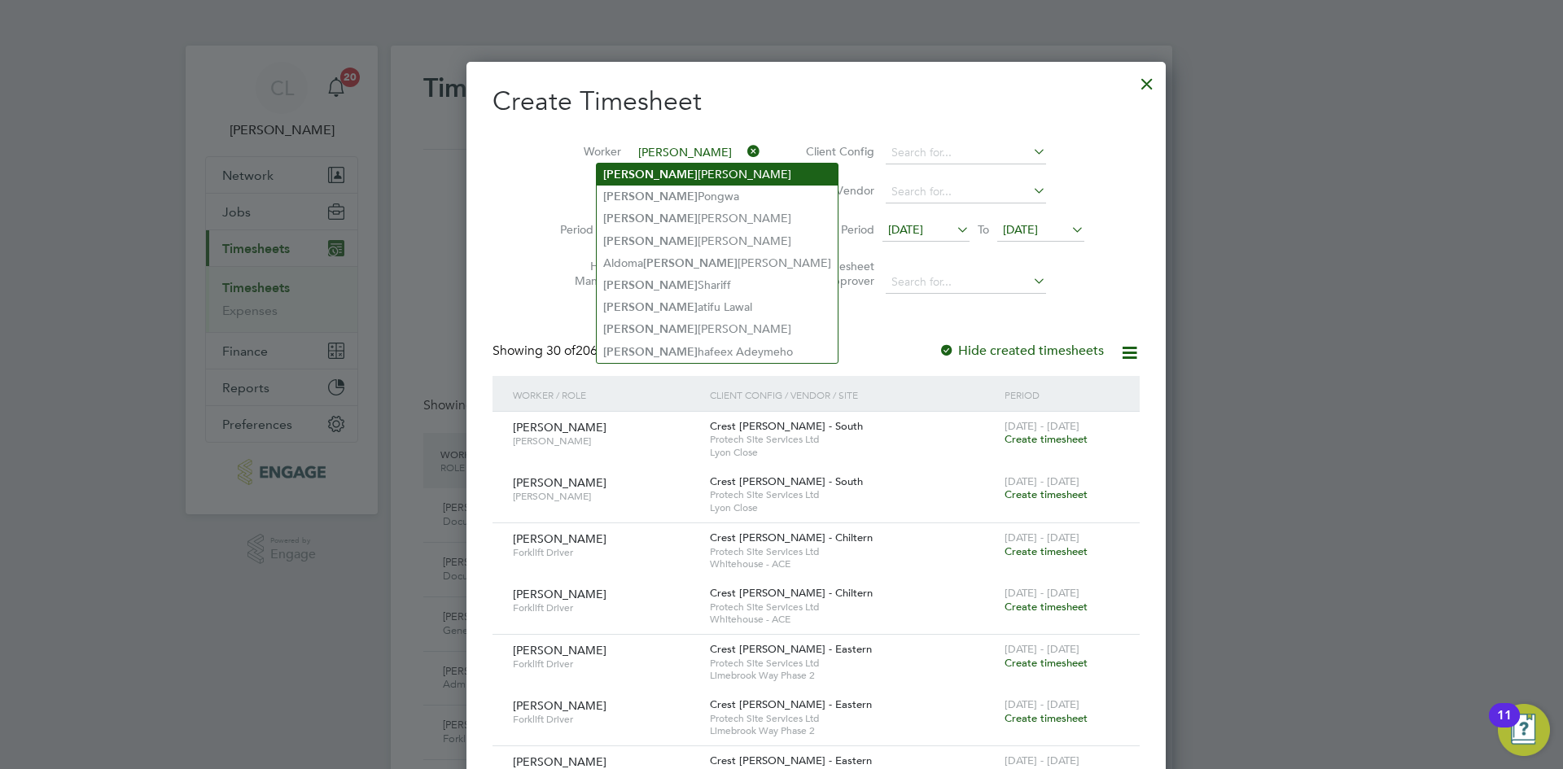
click at [692, 177] on li "Abdul hafeez Adeyemoh" at bounding box center [717, 175] width 241 height 22
type input "[PERSON_NAME]"
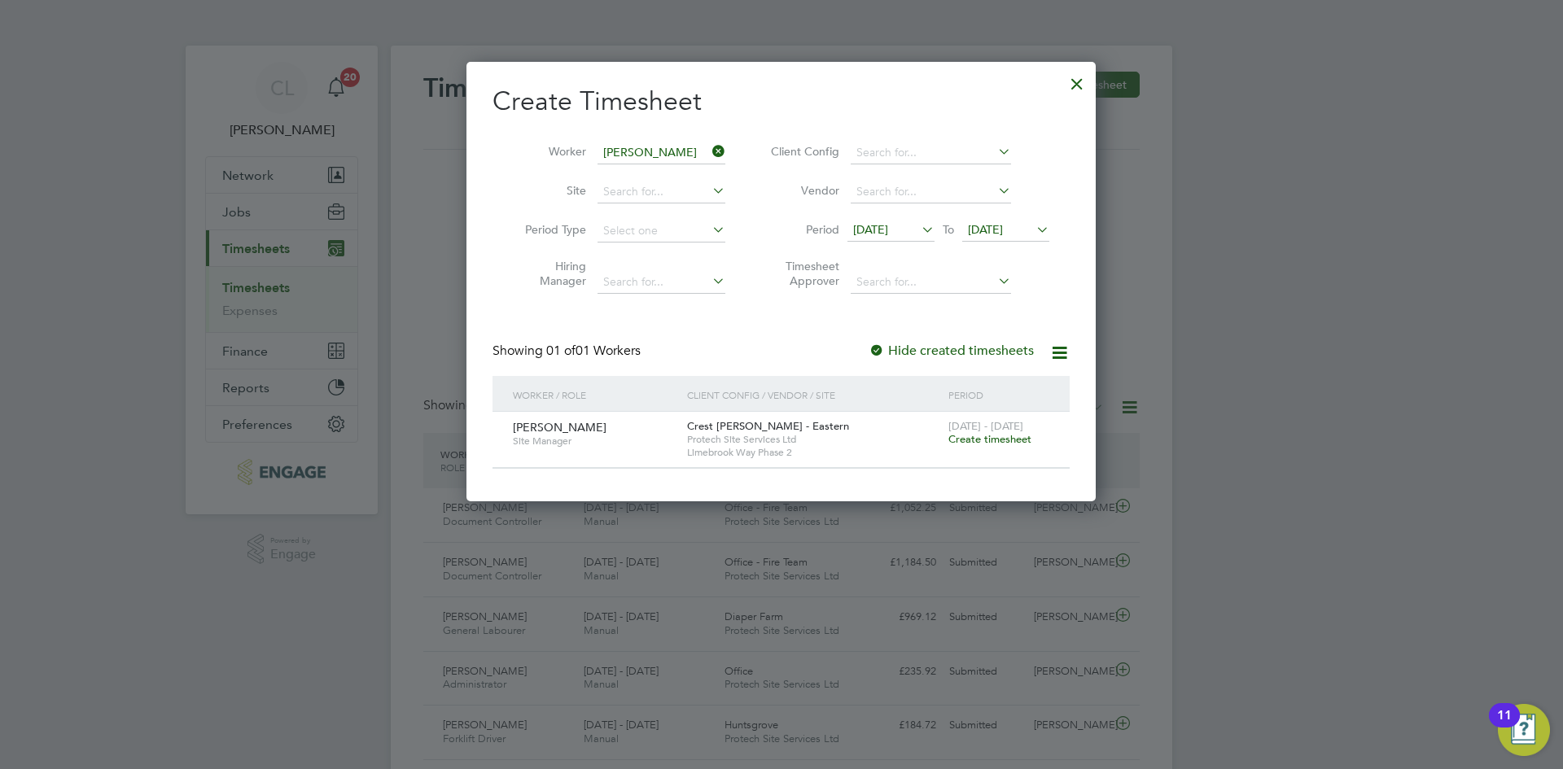
click at [709, 157] on icon at bounding box center [709, 151] width 0 height 23
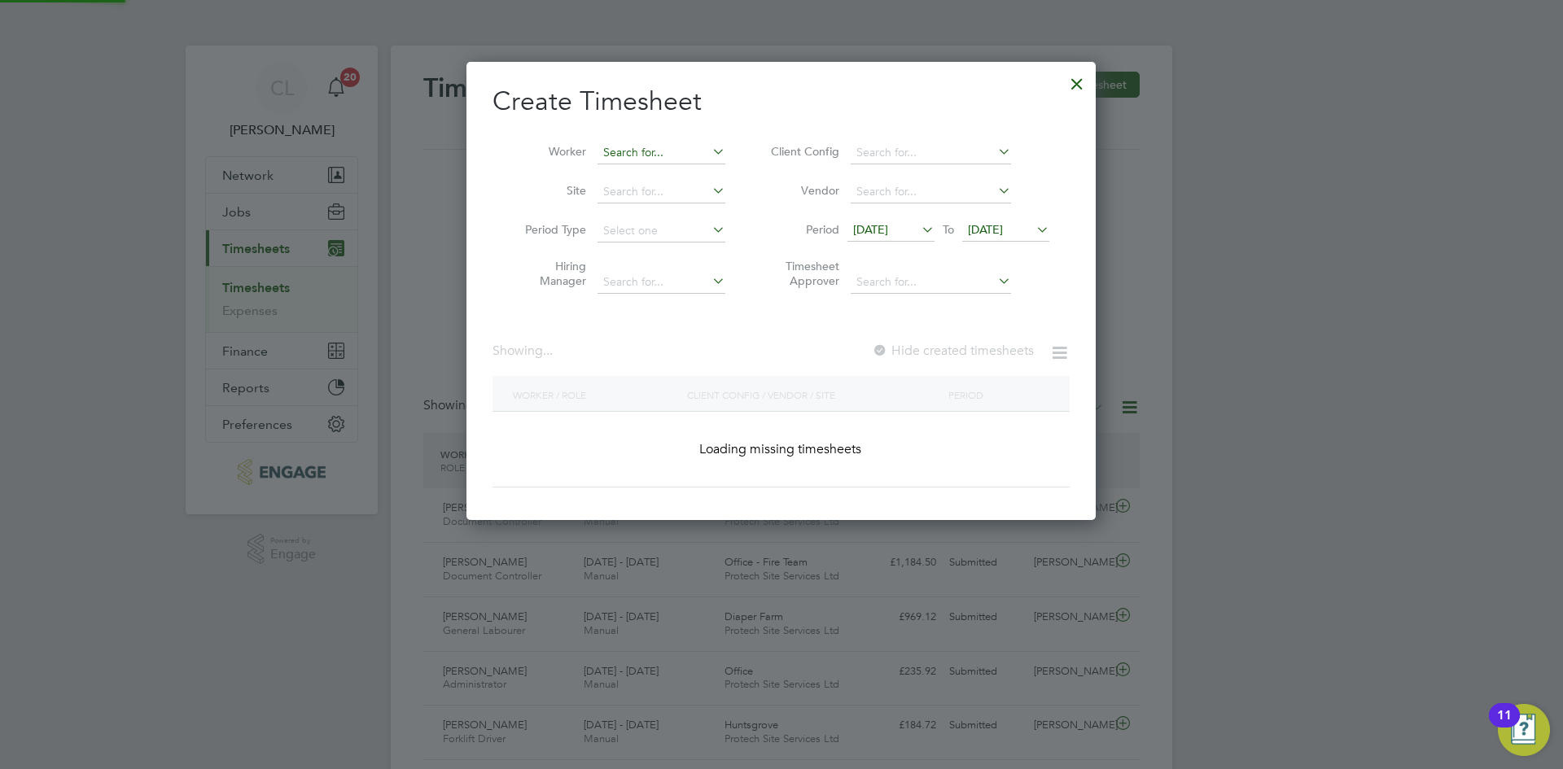
click at [664, 151] on input at bounding box center [661, 153] width 128 height 23
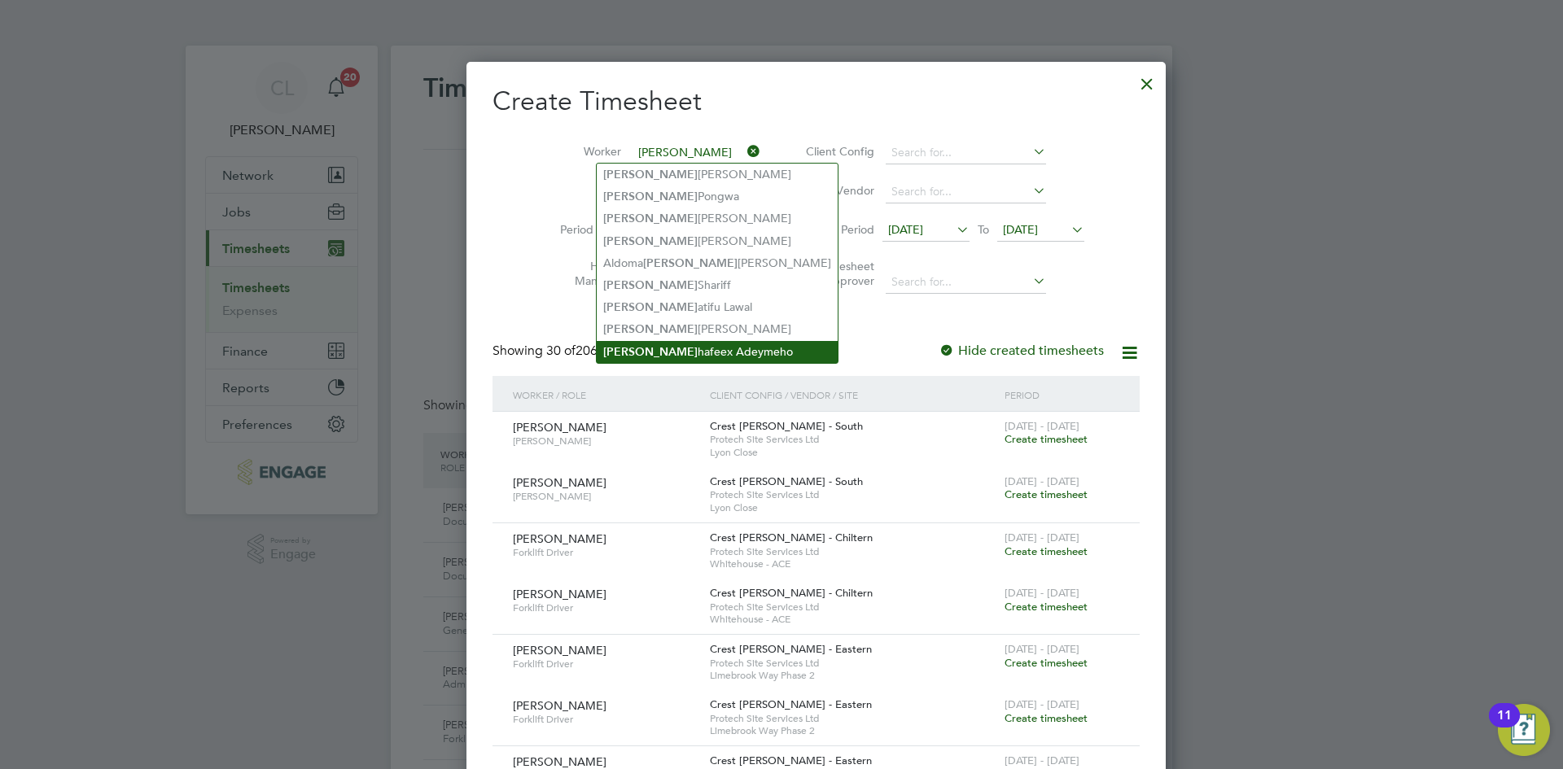
click at [688, 341] on li "Abdul hafeex Adeymeho" at bounding box center [717, 352] width 241 height 22
type input "Abdulhafeex Adeymeho"
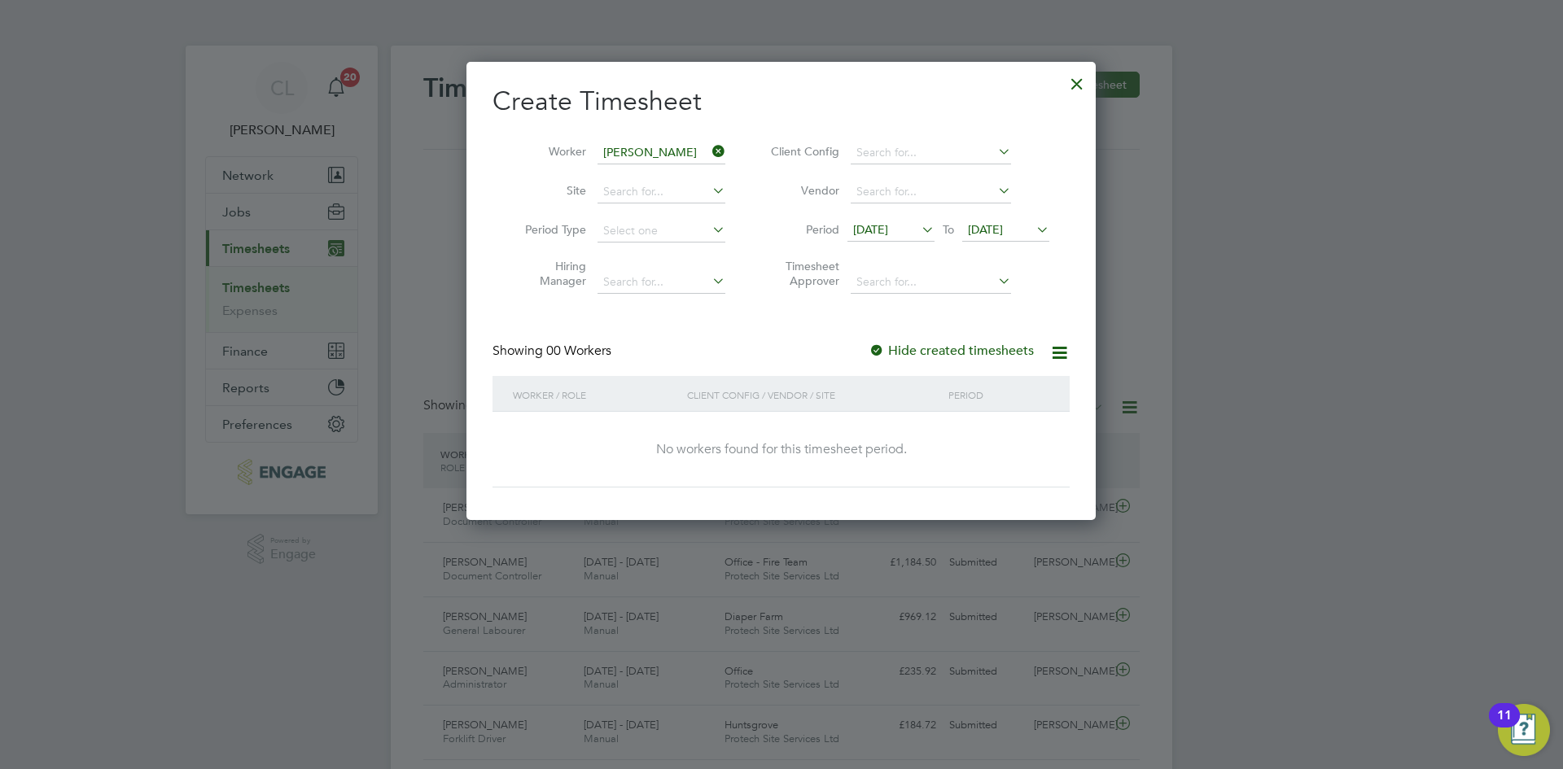
click at [1033, 231] on icon at bounding box center [1033, 229] width 0 height 23
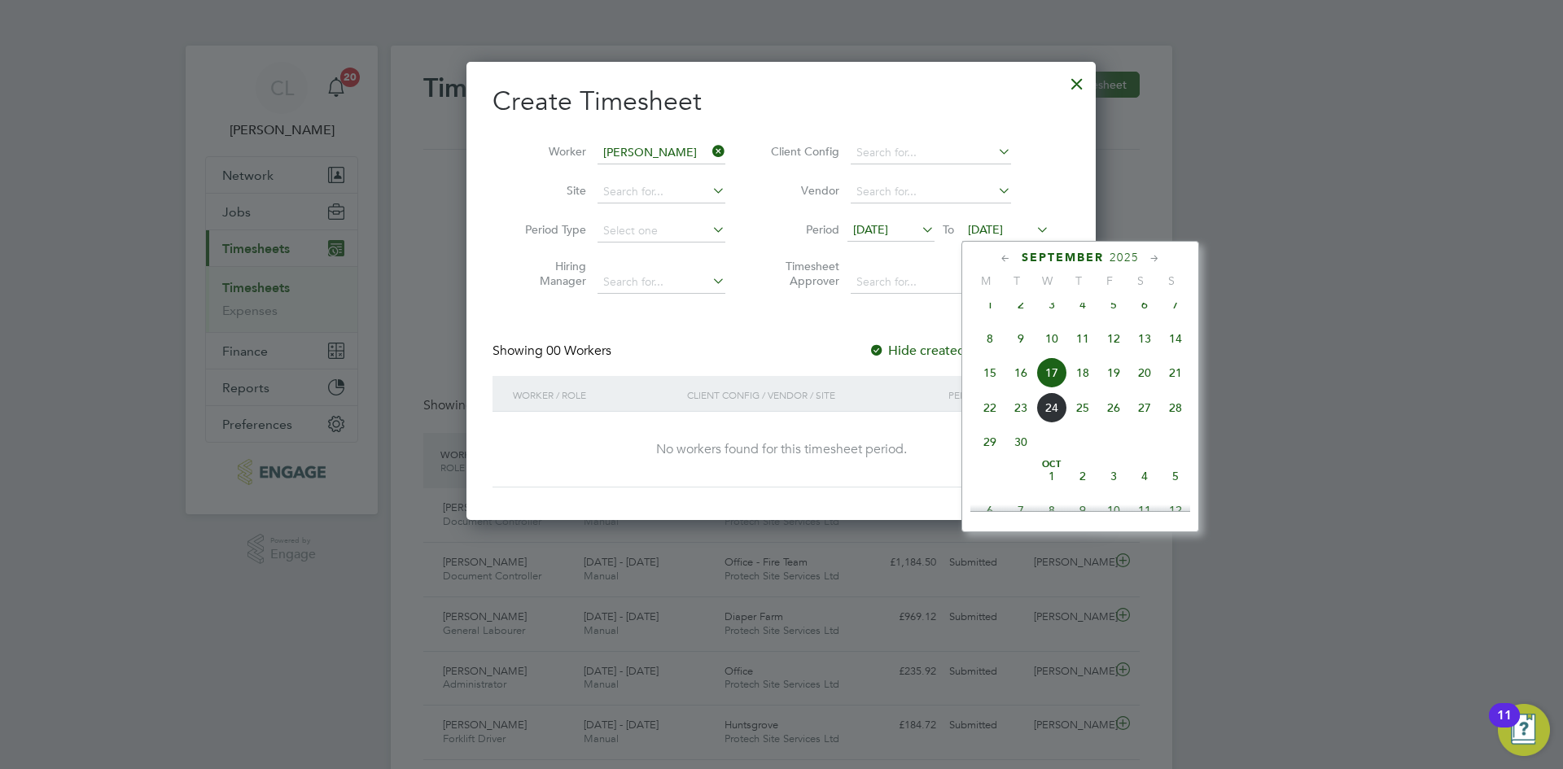
click at [1174, 418] on span "28" at bounding box center [1175, 407] width 31 height 31
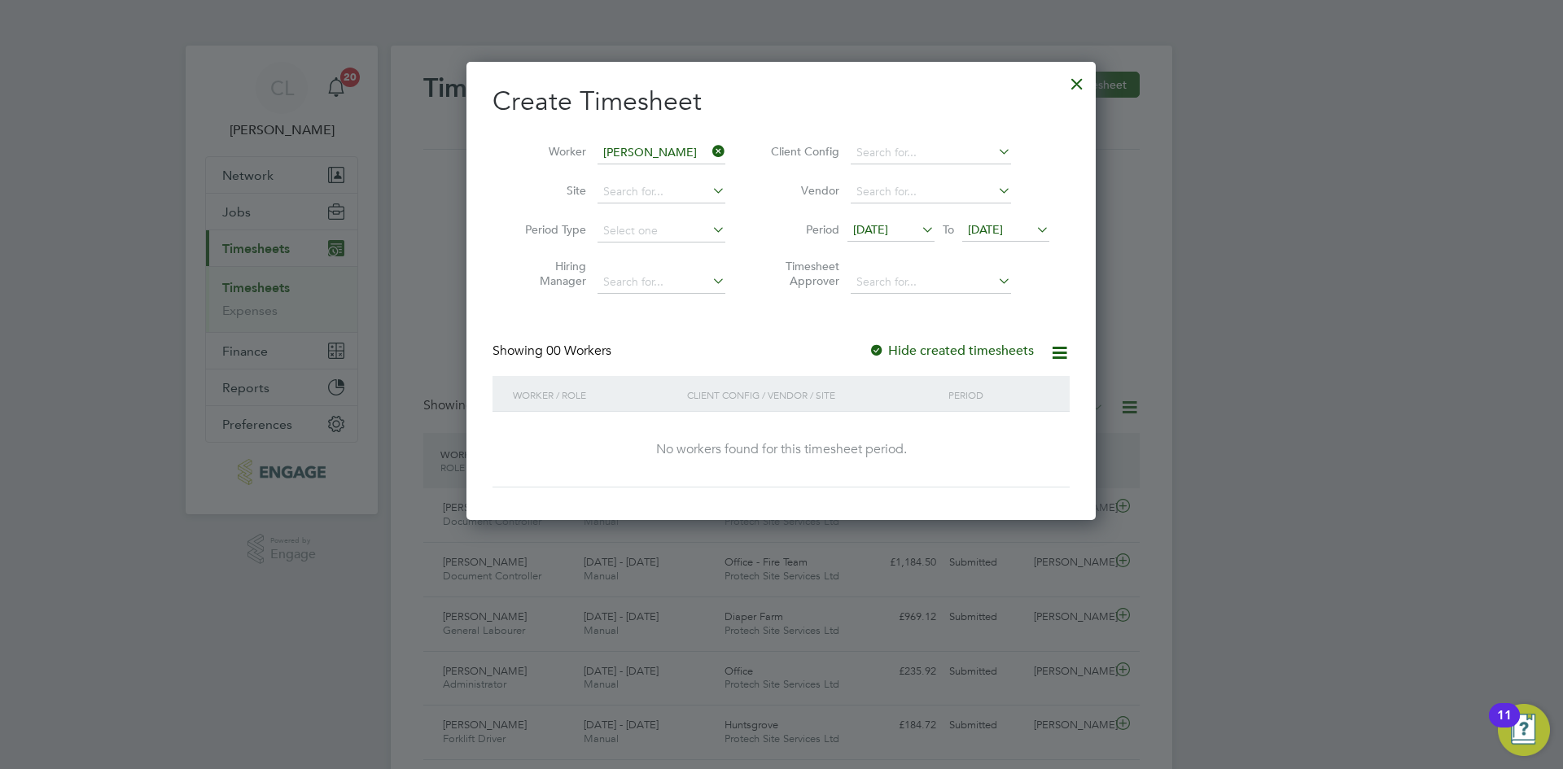
click at [1078, 80] on div at bounding box center [1076, 79] width 29 height 29
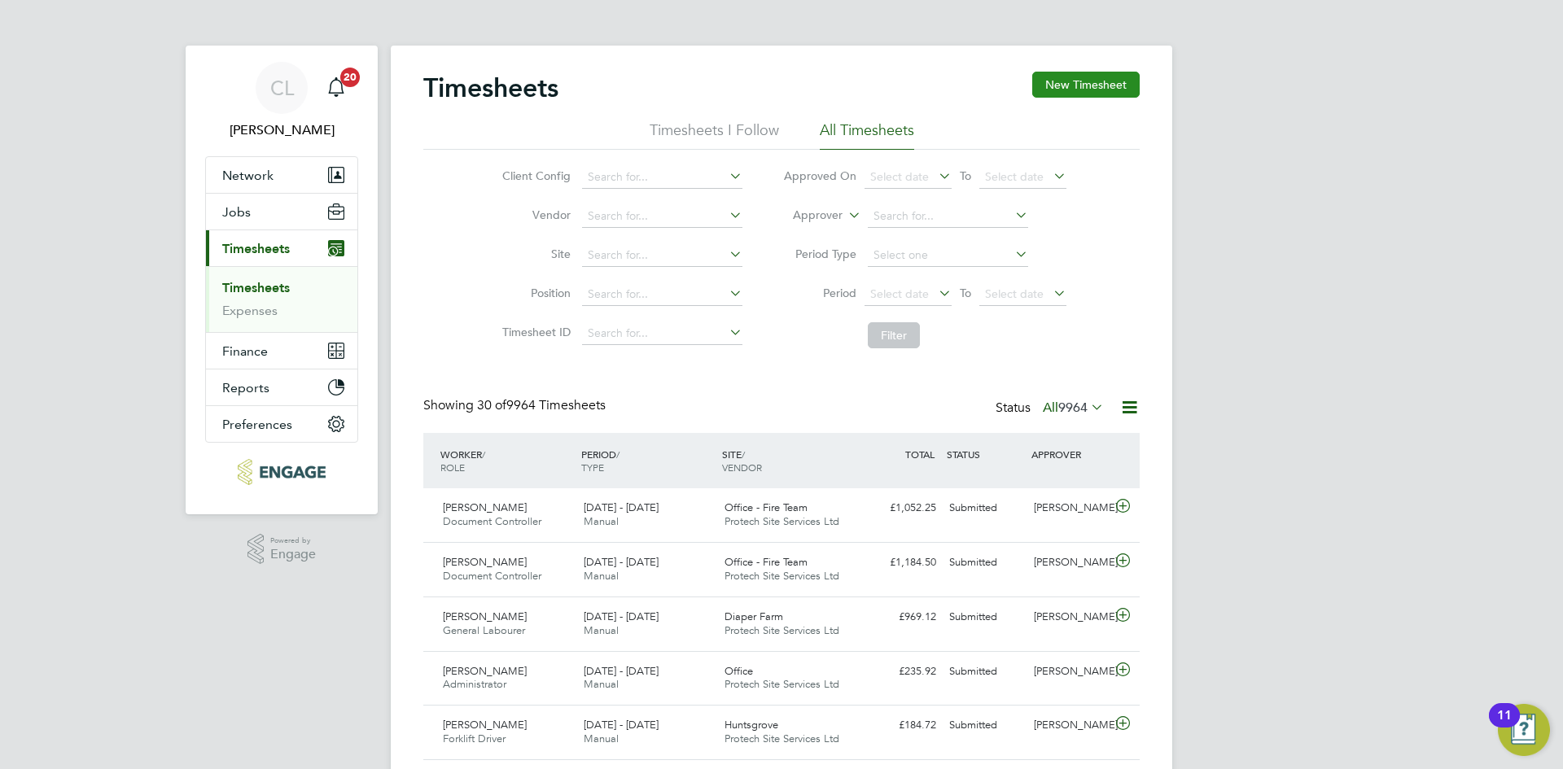
click at [1094, 77] on button "New Timesheet" at bounding box center [1085, 85] width 107 height 26
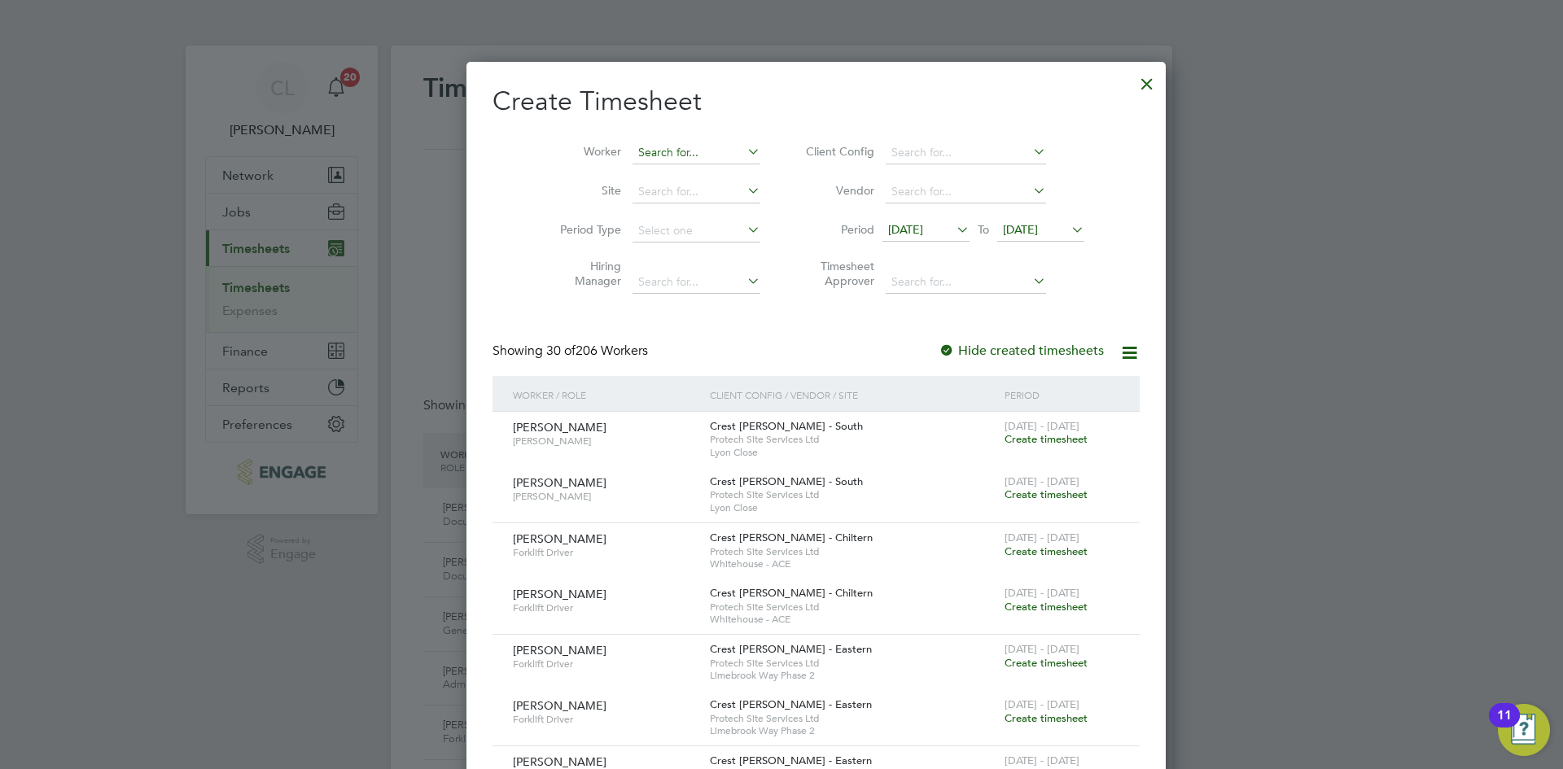
click at [636, 148] on input at bounding box center [696, 153] width 128 height 23
click at [698, 168] on li "Abdul hafeez Adeyemoh" at bounding box center [717, 175] width 241 height 22
type input "[PERSON_NAME]"
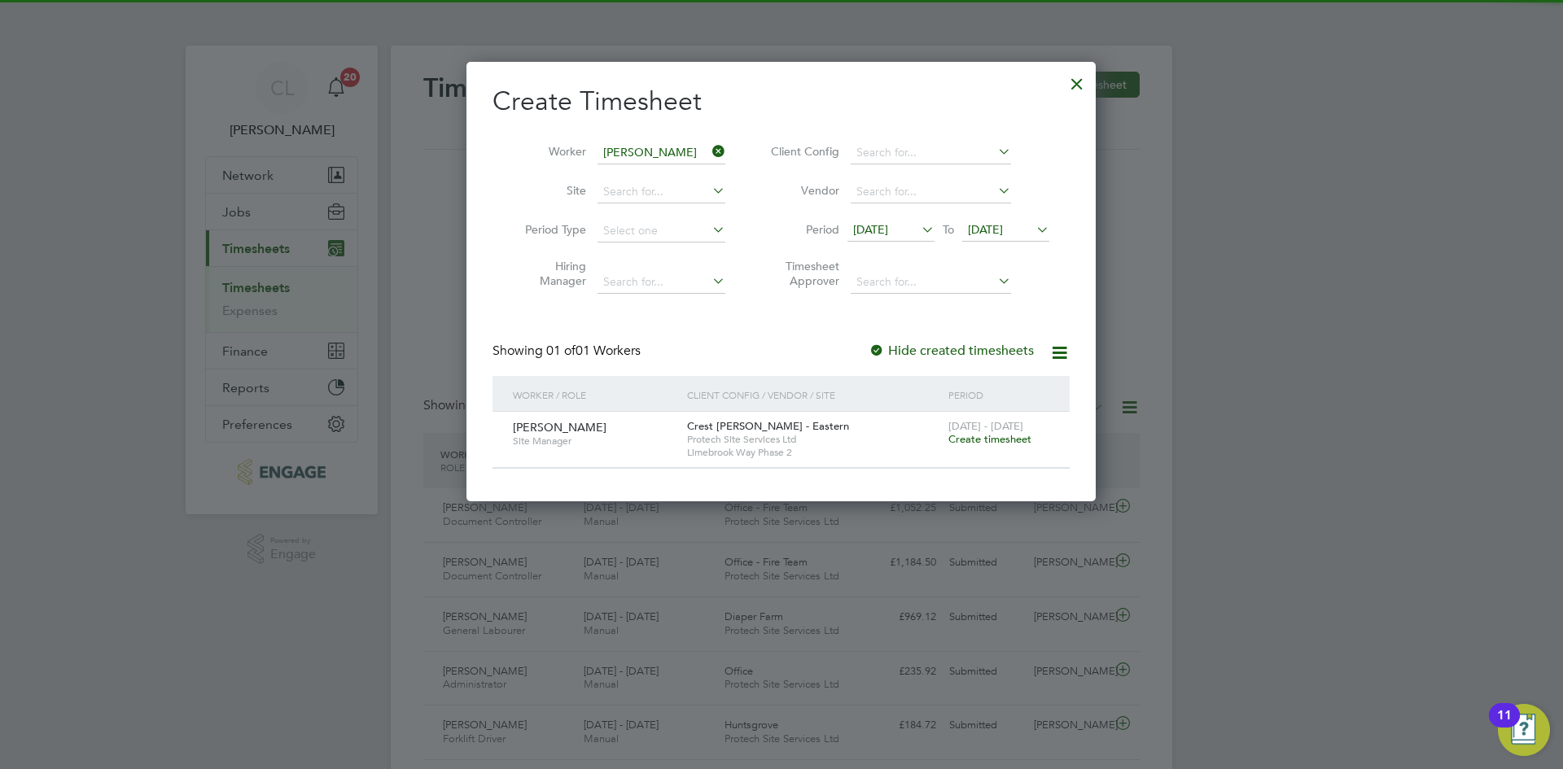
click at [1003, 224] on span "[DATE]" at bounding box center [985, 229] width 35 height 15
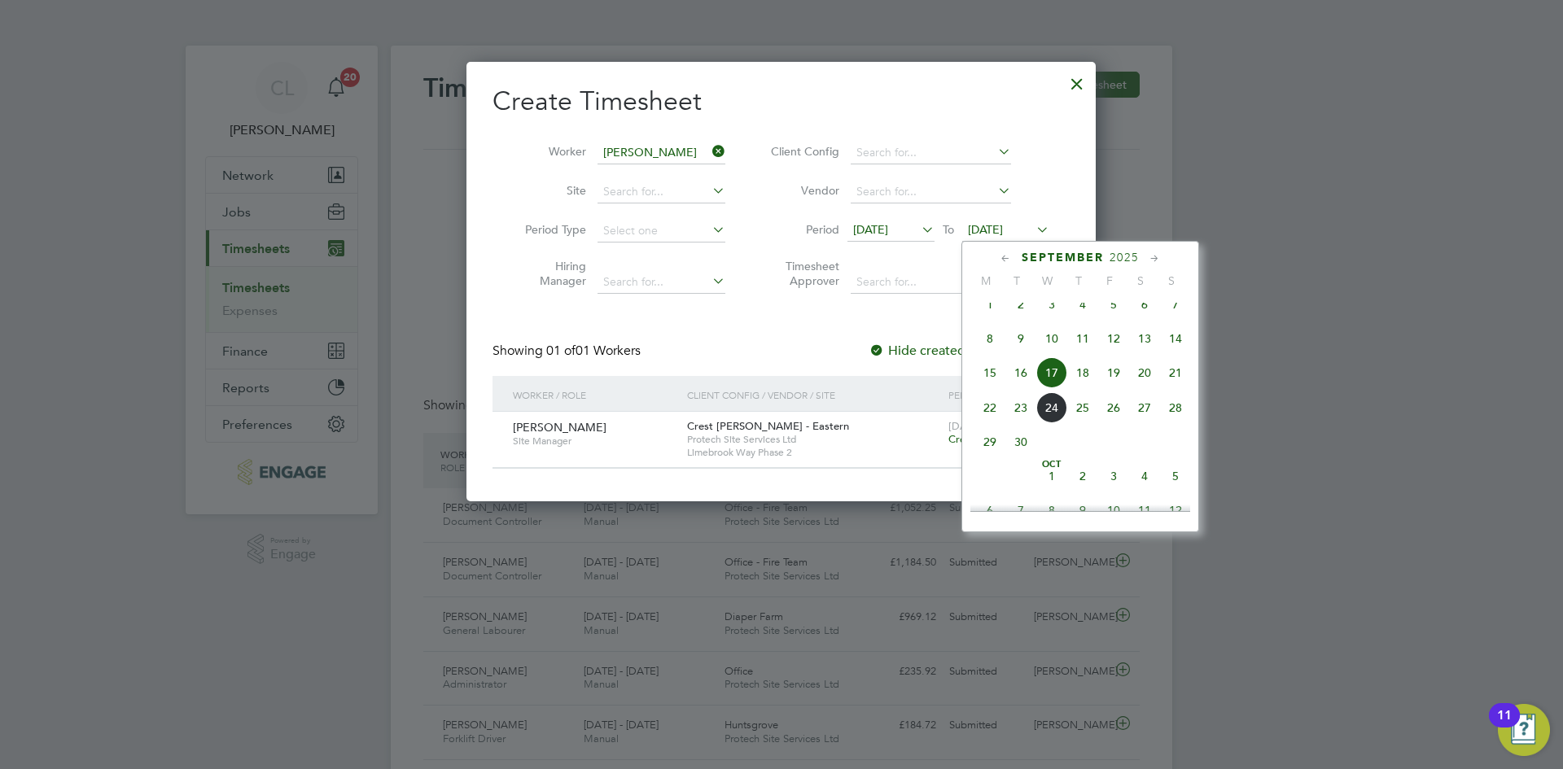
click at [796, 387] on div "Client Config / Vendor / Site" at bounding box center [813, 394] width 261 height 37
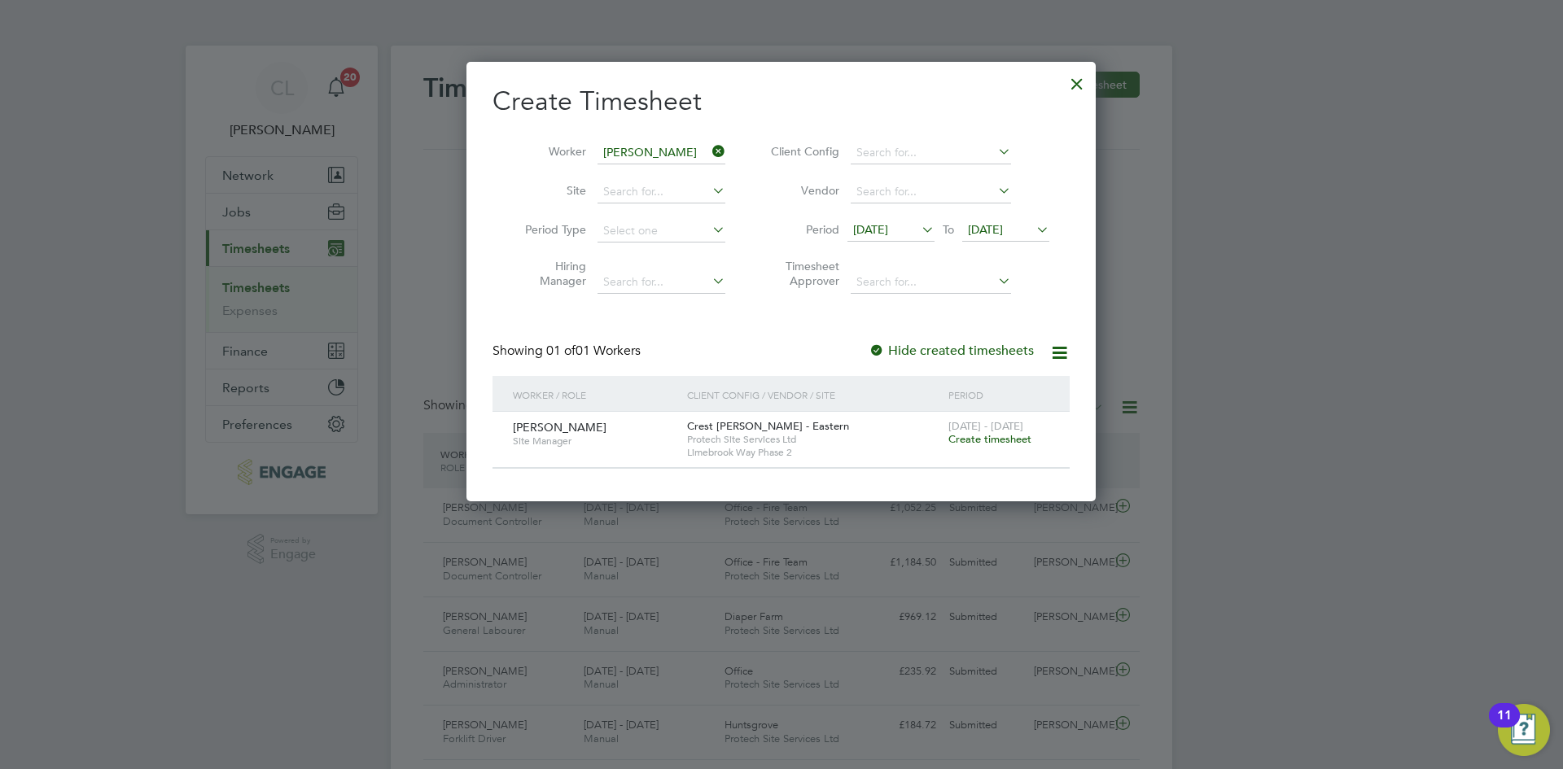
click at [1003, 222] on span "[DATE]" at bounding box center [985, 229] width 35 height 15
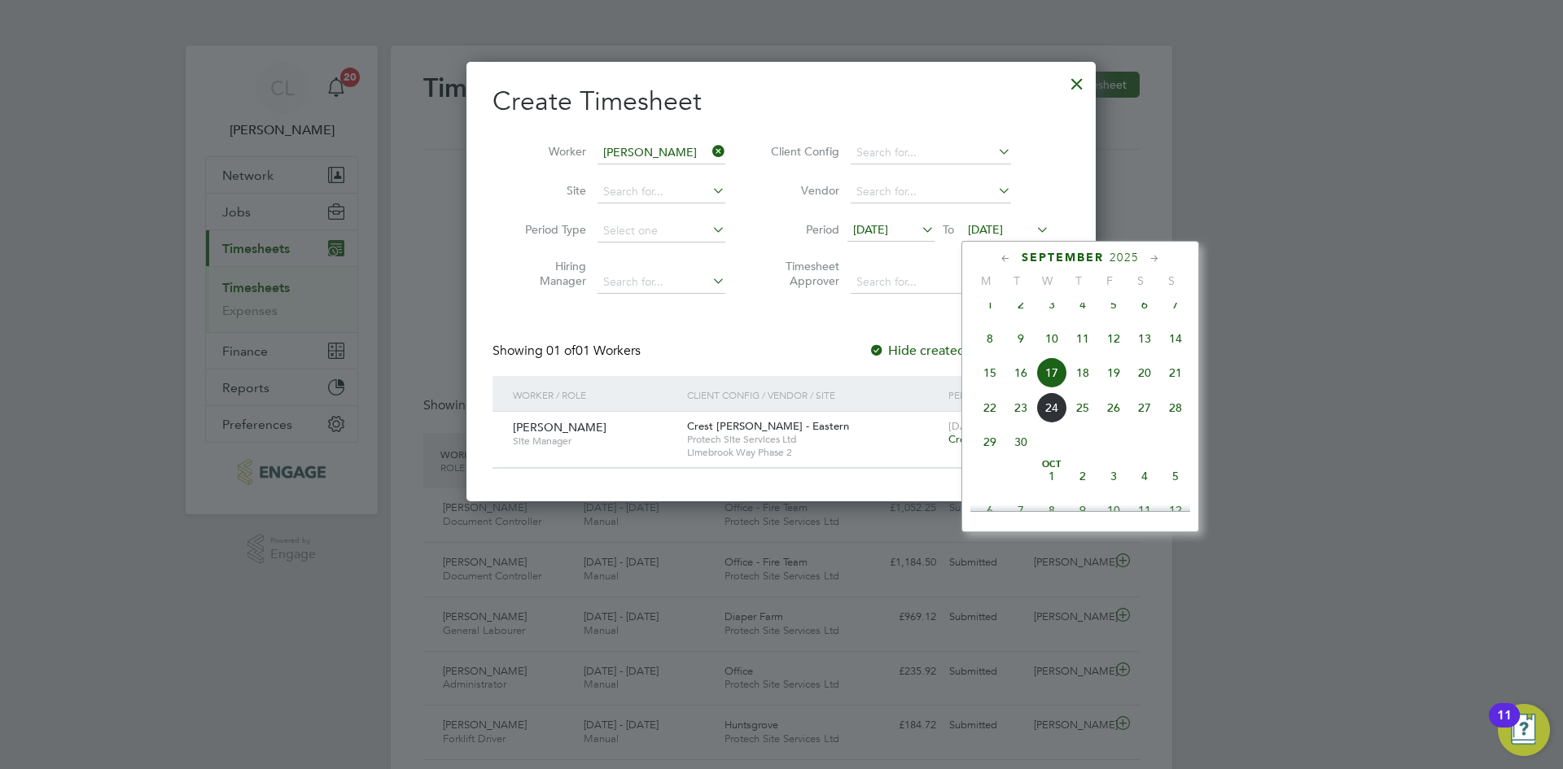
click at [1172, 412] on span "28" at bounding box center [1175, 407] width 31 height 31
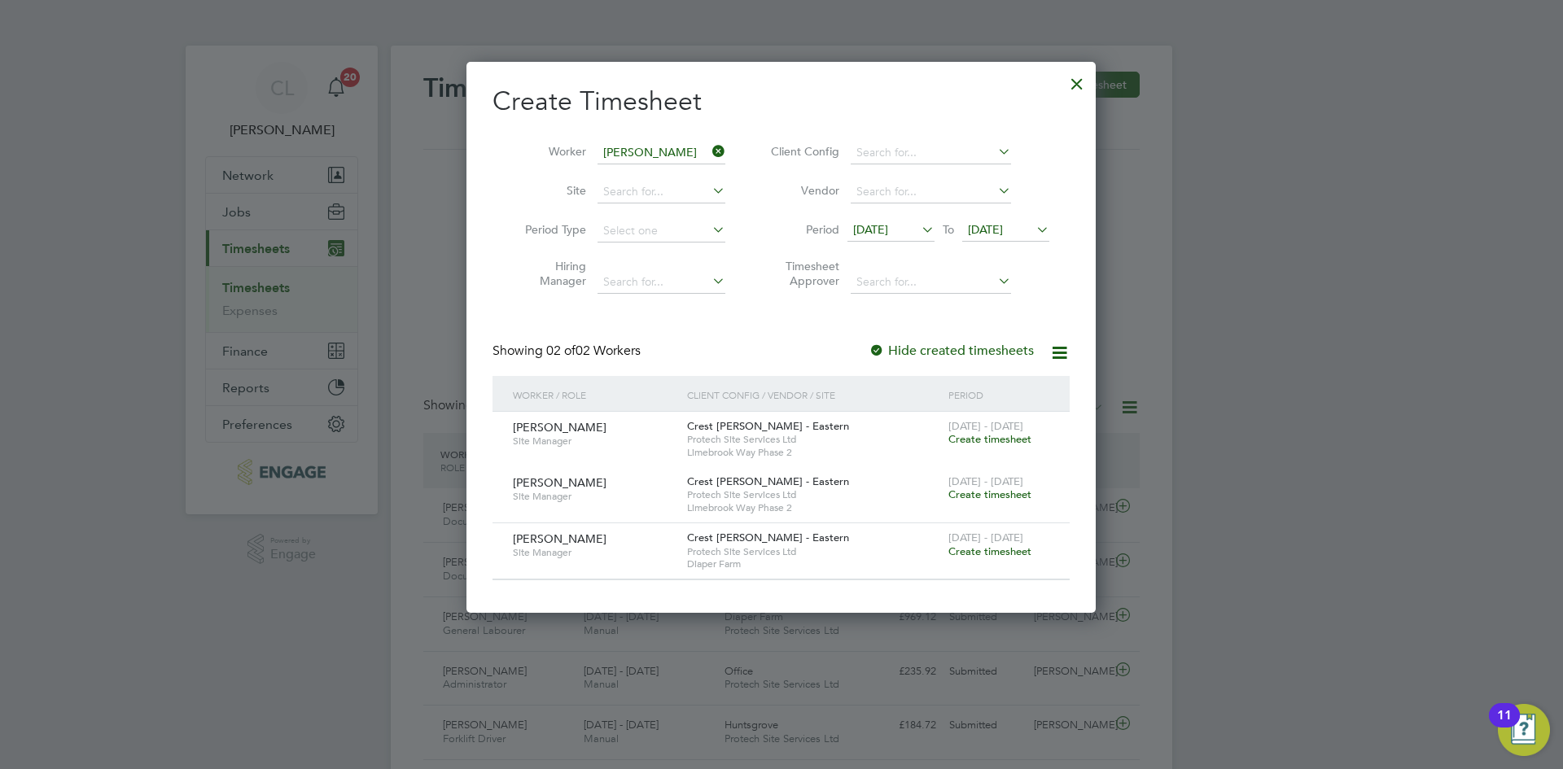
click at [1014, 544] on span "Create timesheet" at bounding box center [989, 551] width 83 height 14
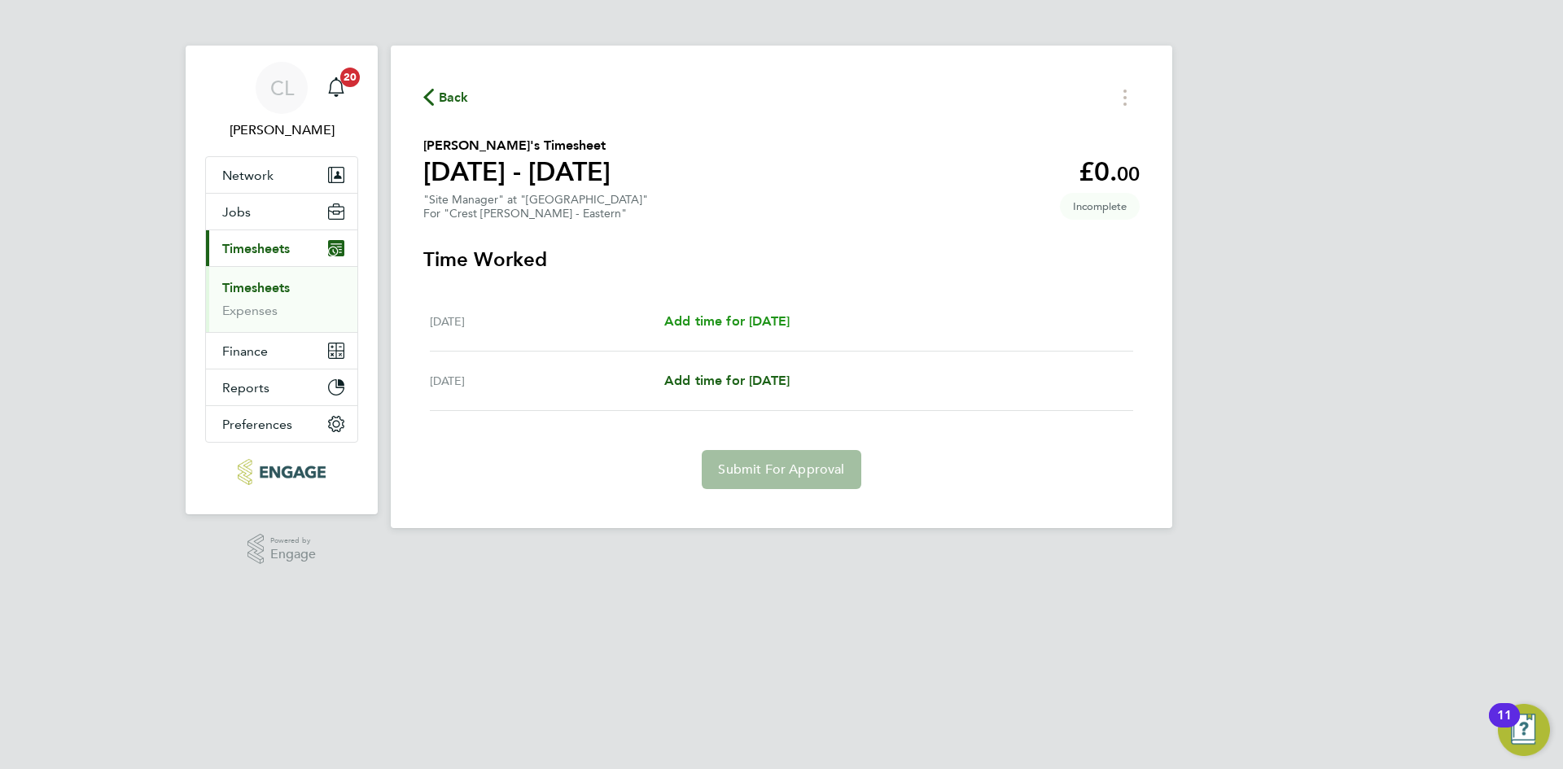
click at [768, 314] on span "Add time for [DATE]" at bounding box center [726, 320] width 125 height 15
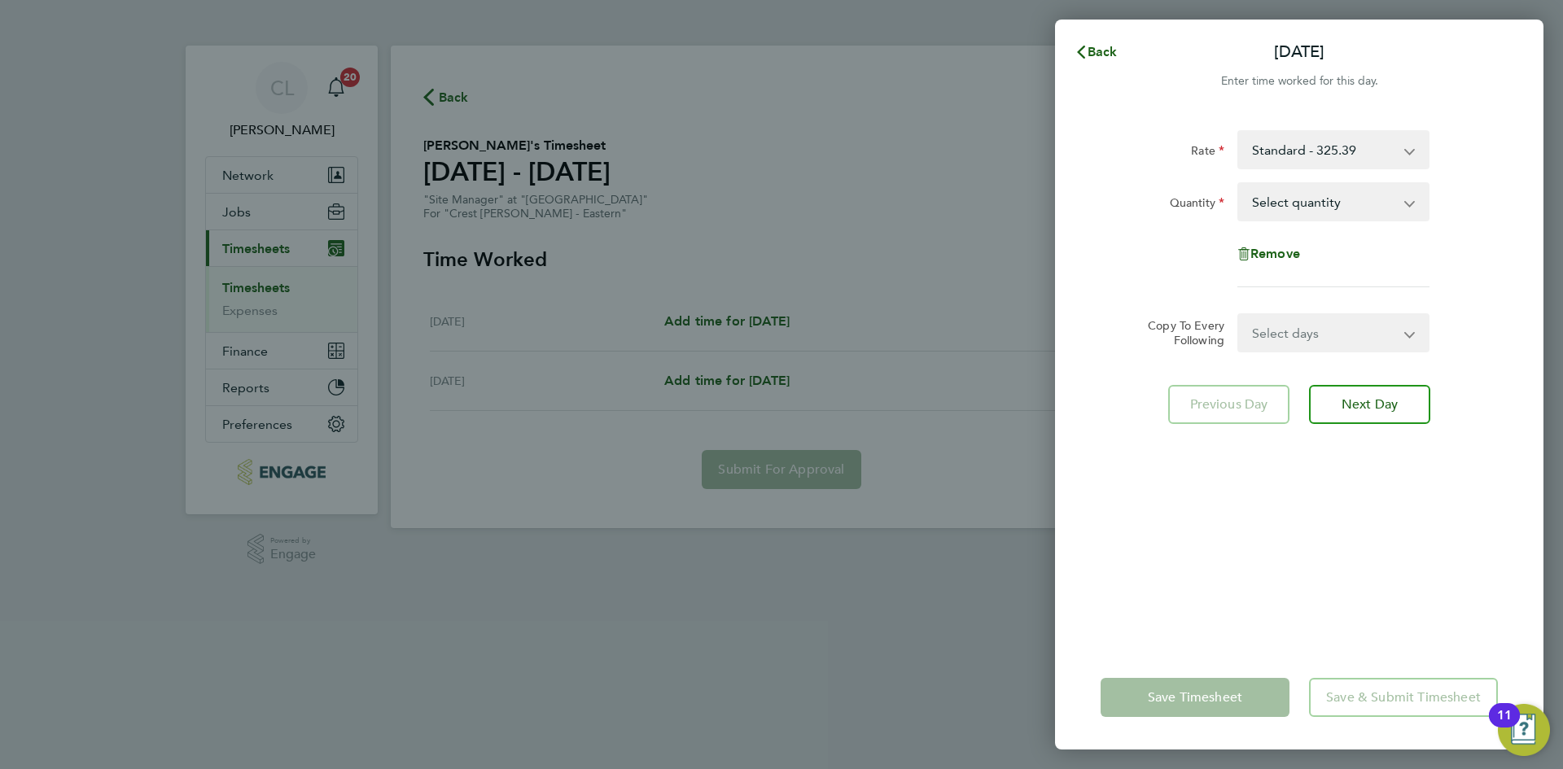
click at [1367, 193] on select "Select quantity 0.5 1" at bounding box center [1323, 202] width 169 height 36
select select "1"
click at [1239, 184] on select "Select quantity 0.5 1" at bounding box center [1323, 202] width 169 height 36
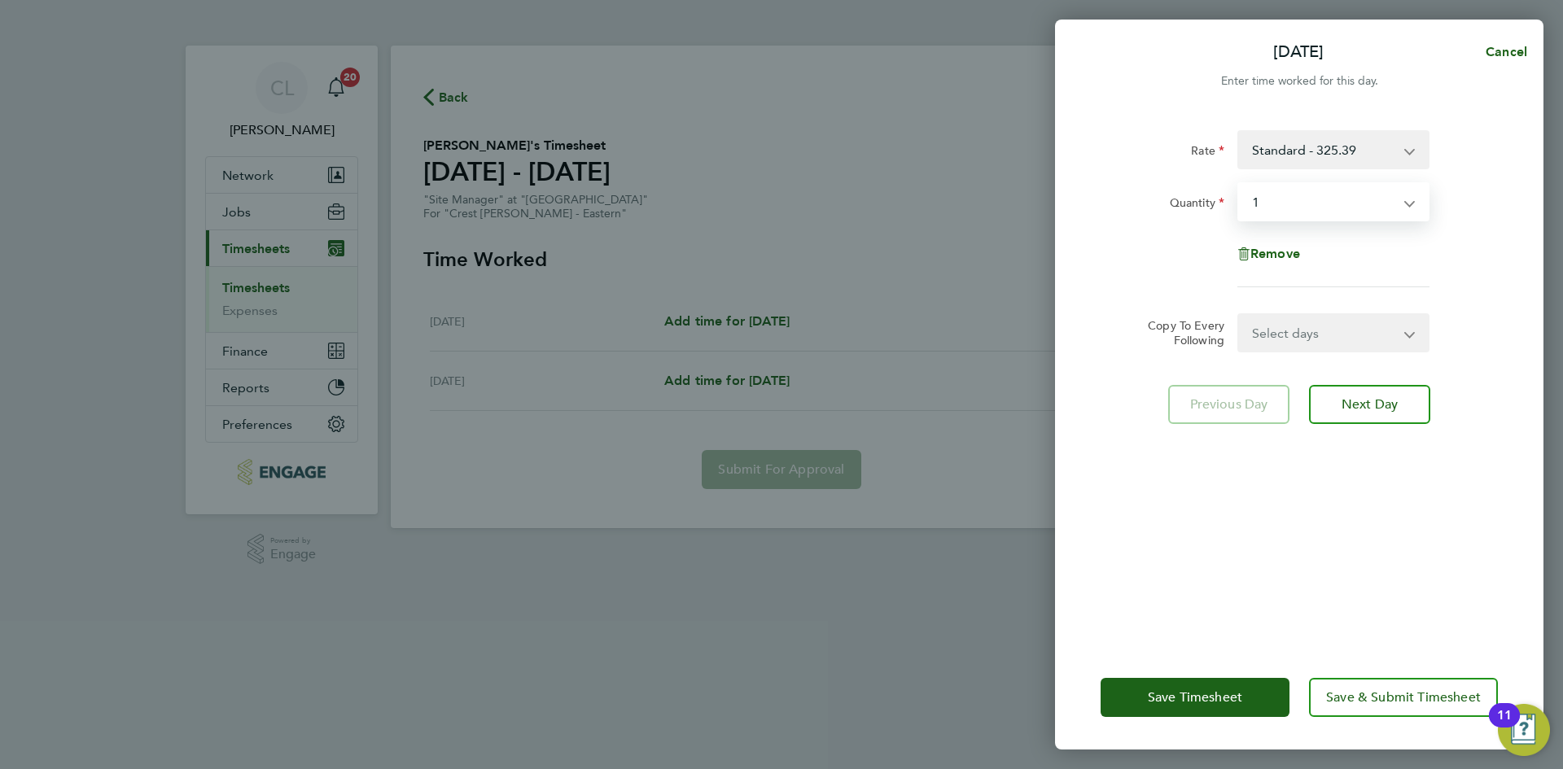
drag, startPoint x: 1354, startPoint y: 329, endPoint x: 1352, endPoint y: 340, distance: 11.7
click at [1354, 329] on select "Select days Saturday" at bounding box center [1324, 333] width 171 height 36
click at [1239, 315] on select "Select days Saturday" at bounding box center [1324, 333] width 171 height 36
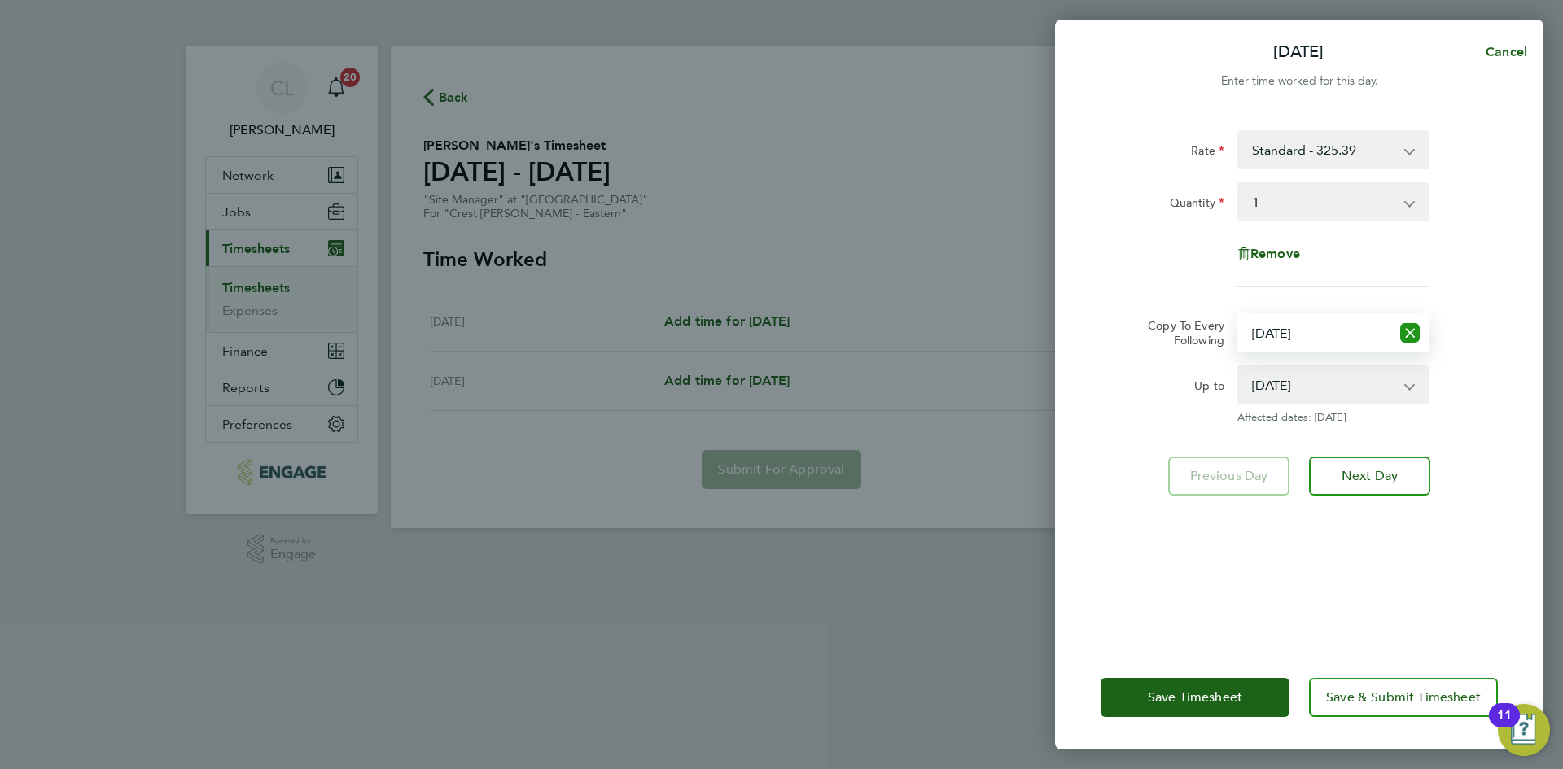
click at [1417, 331] on icon "Reset selection" at bounding box center [1410, 333] width 20 height 20
select select "0: null"
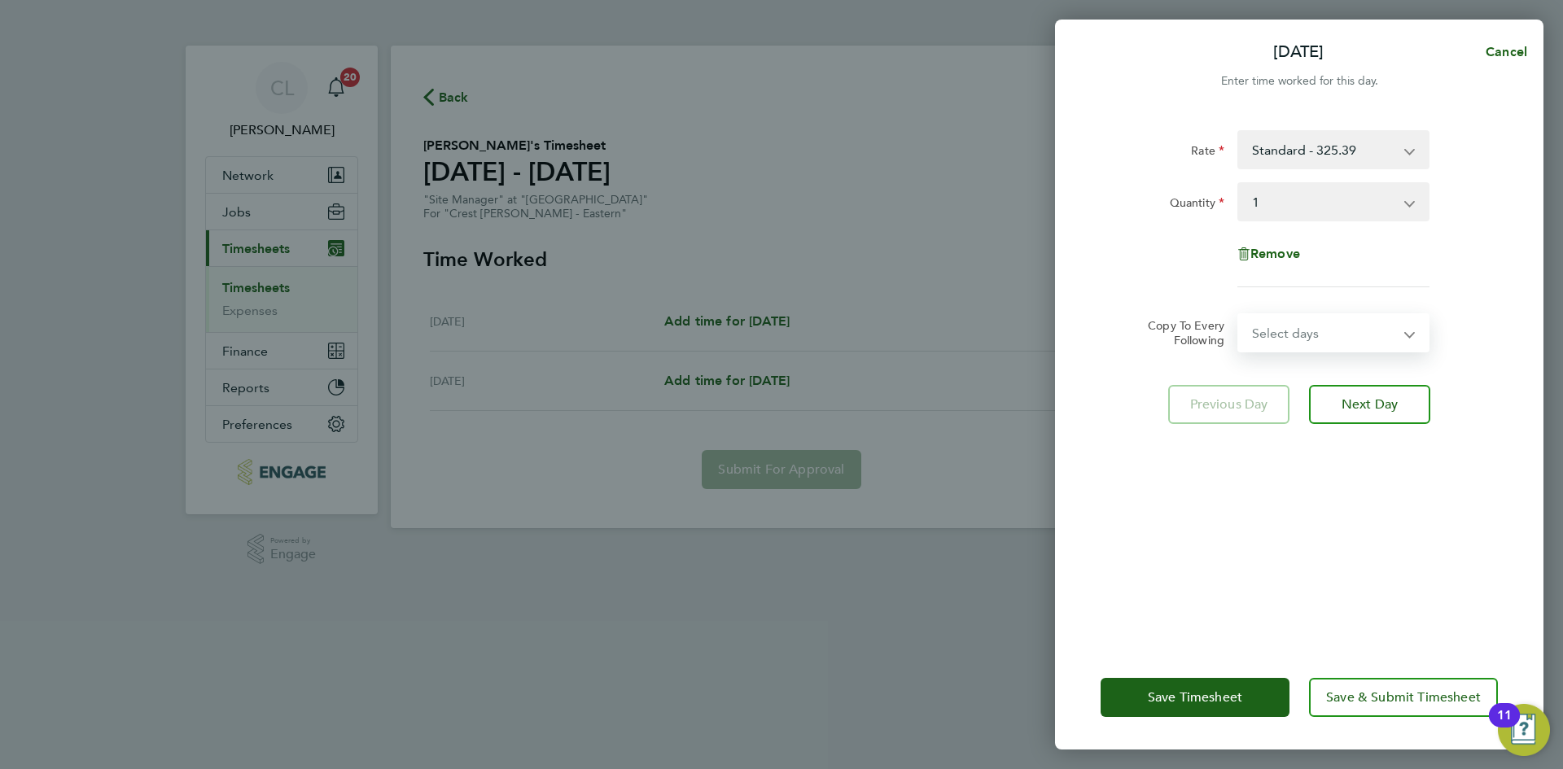
click at [1501, 301] on div "Rate Standard - 325.39 Quantity Select quantity 0.5 1 Remove Copy To Every Foll…" at bounding box center [1299, 378] width 488 height 535
click at [1170, 685] on button "Save Timesheet" at bounding box center [1194, 697] width 189 height 39
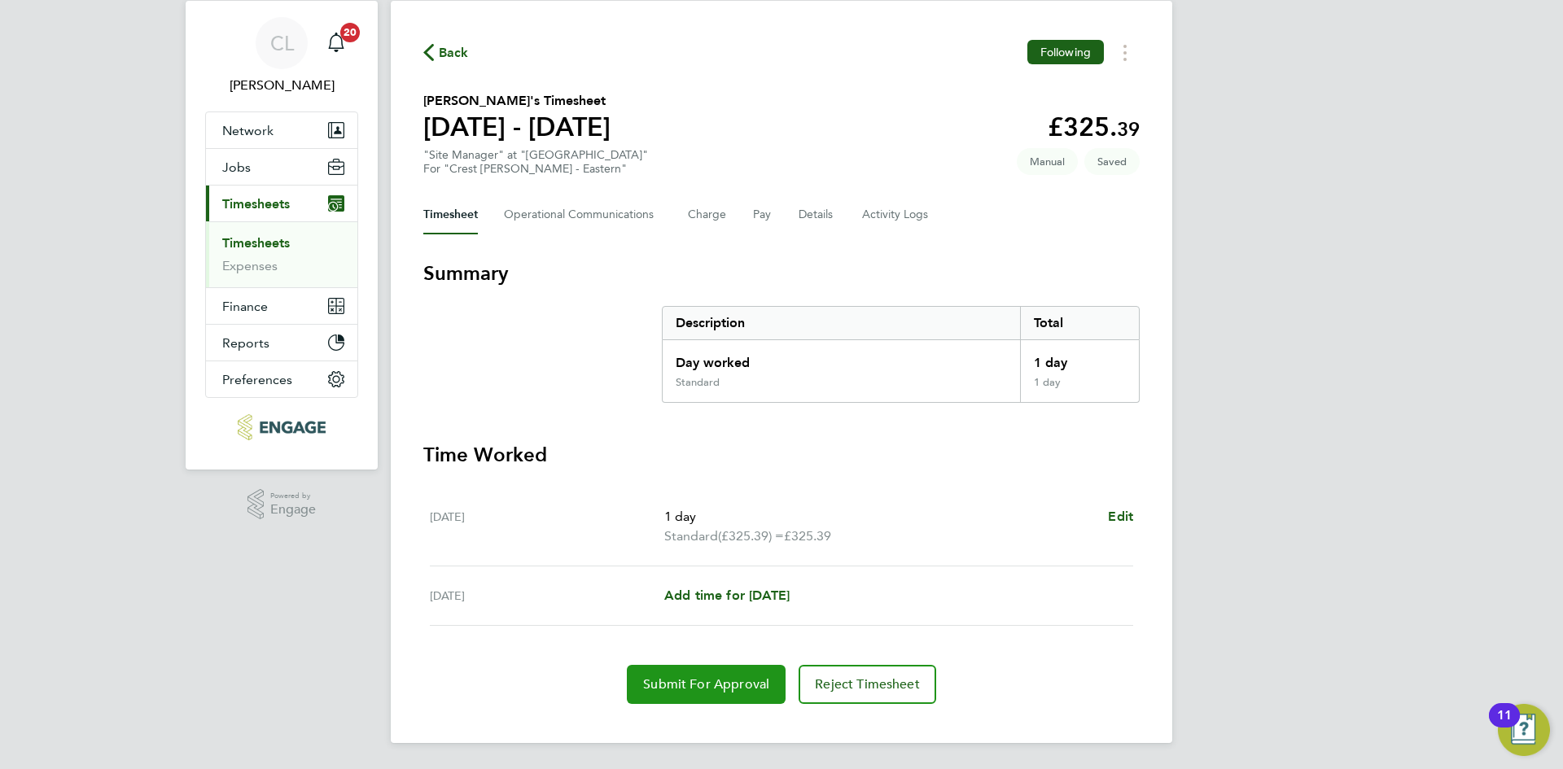
click at [737, 693] on button "Submit For Approval" at bounding box center [706, 684] width 159 height 39
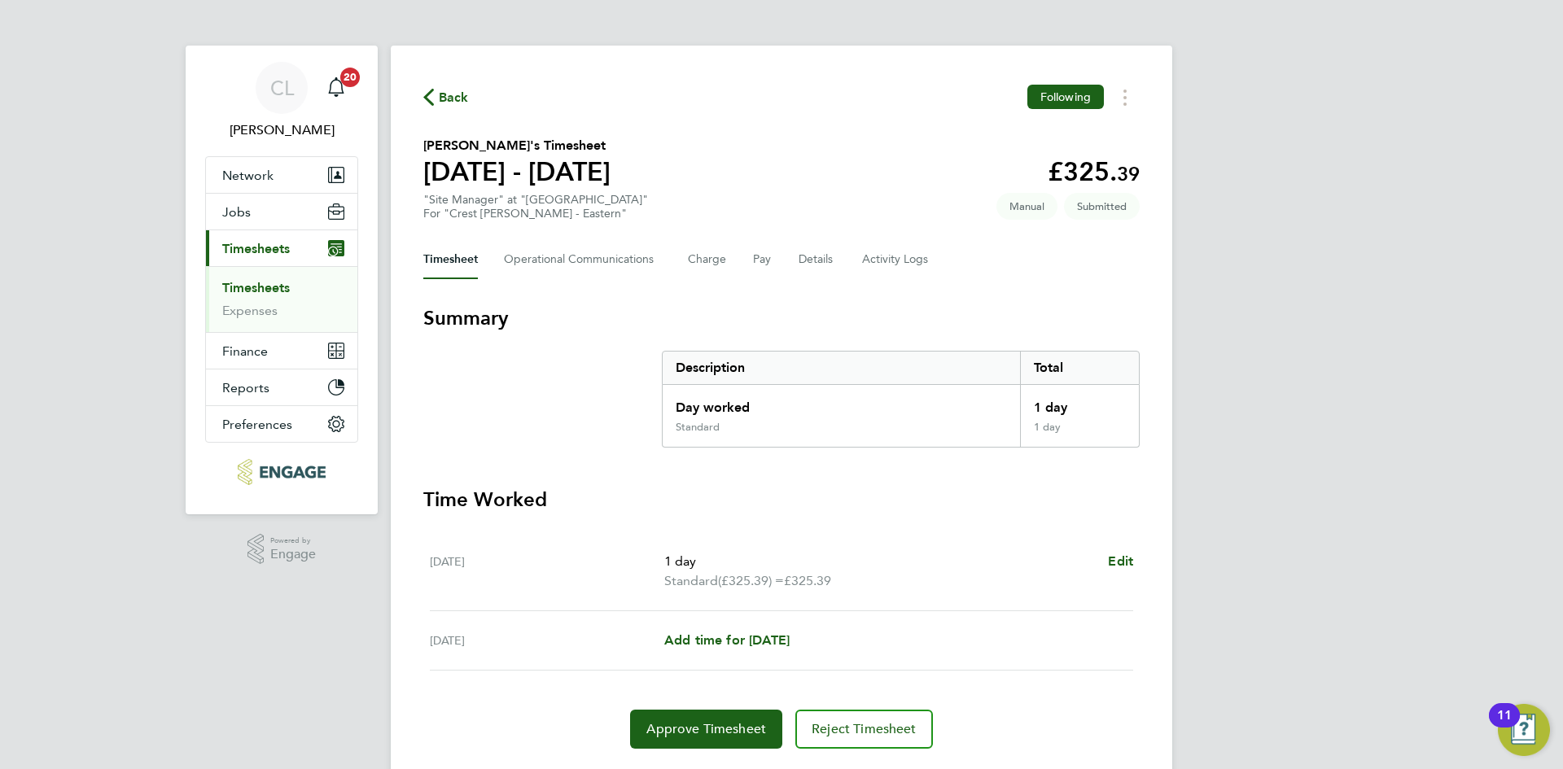
click at [455, 98] on span "Back" at bounding box center [454, 98] width 30 height 20
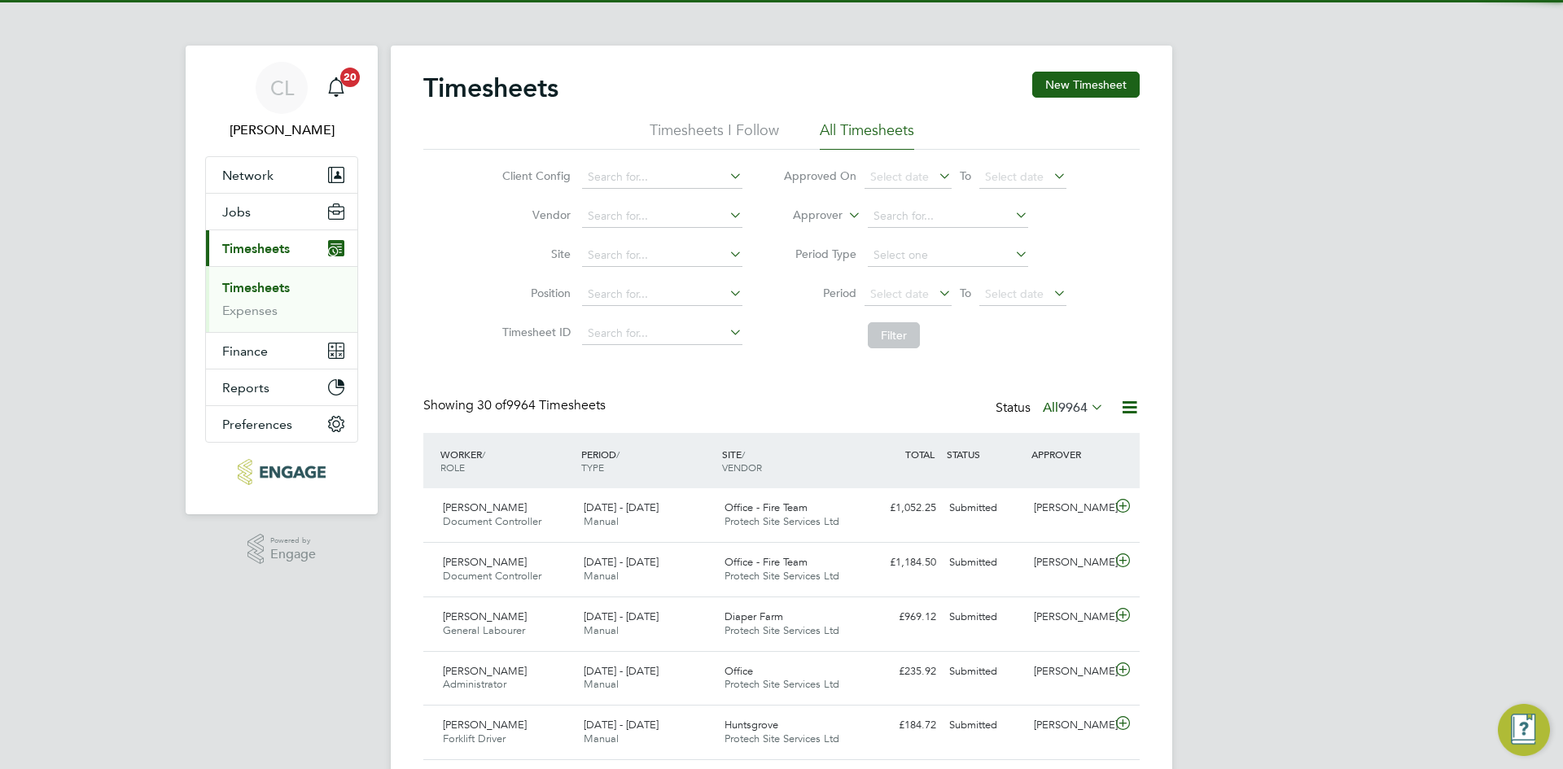
click at [1090, 100] on div "Timesheets New Timesheet" at bounding box center [781, 96] width 716 height 49
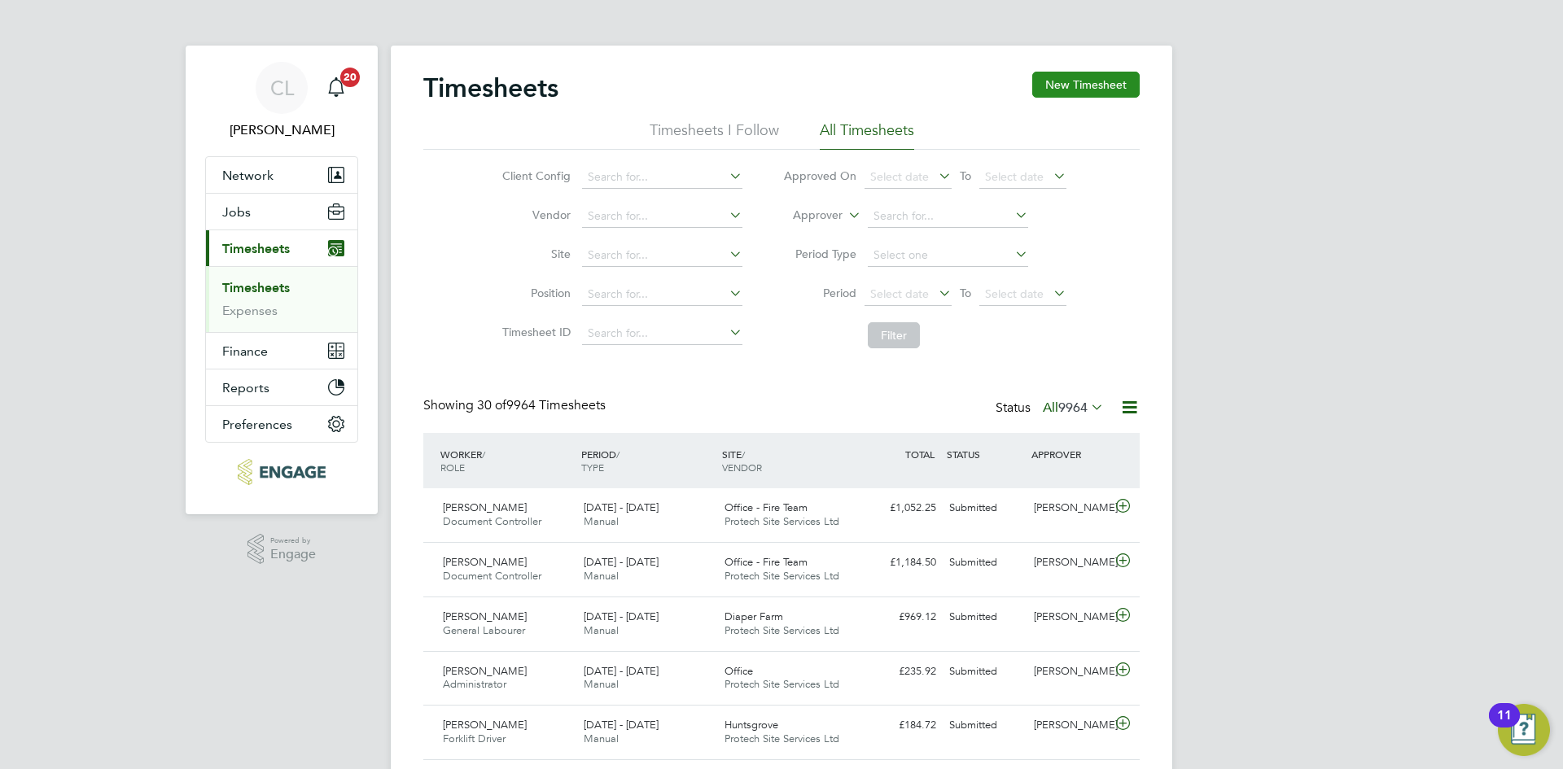
click at [1089, 83] on button "New Timesheet" at bounding box center [1085, 85] width 107 height 26
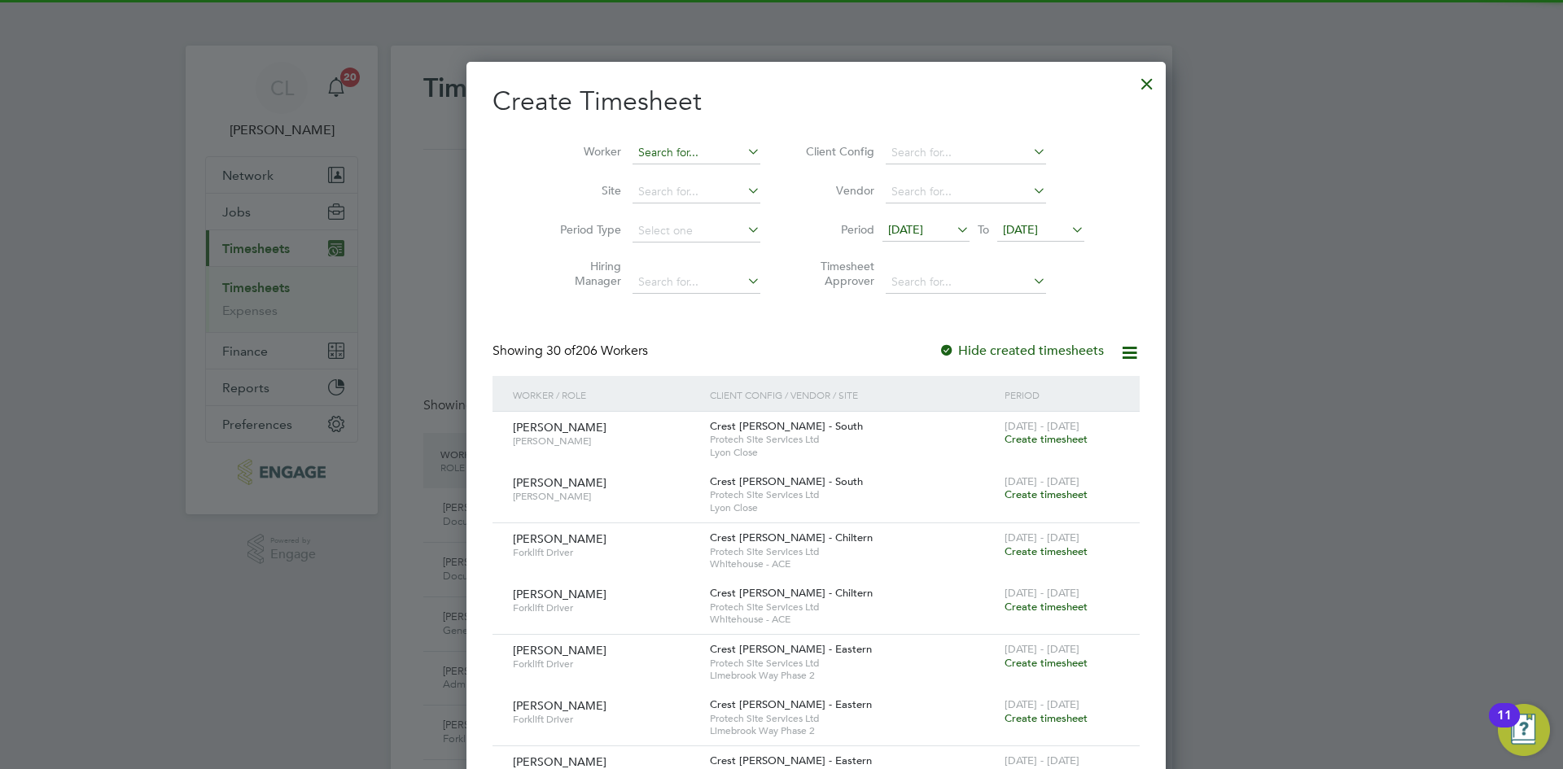
click at [632, 143] on input at bounding box center [696, 153] width 128 height 23
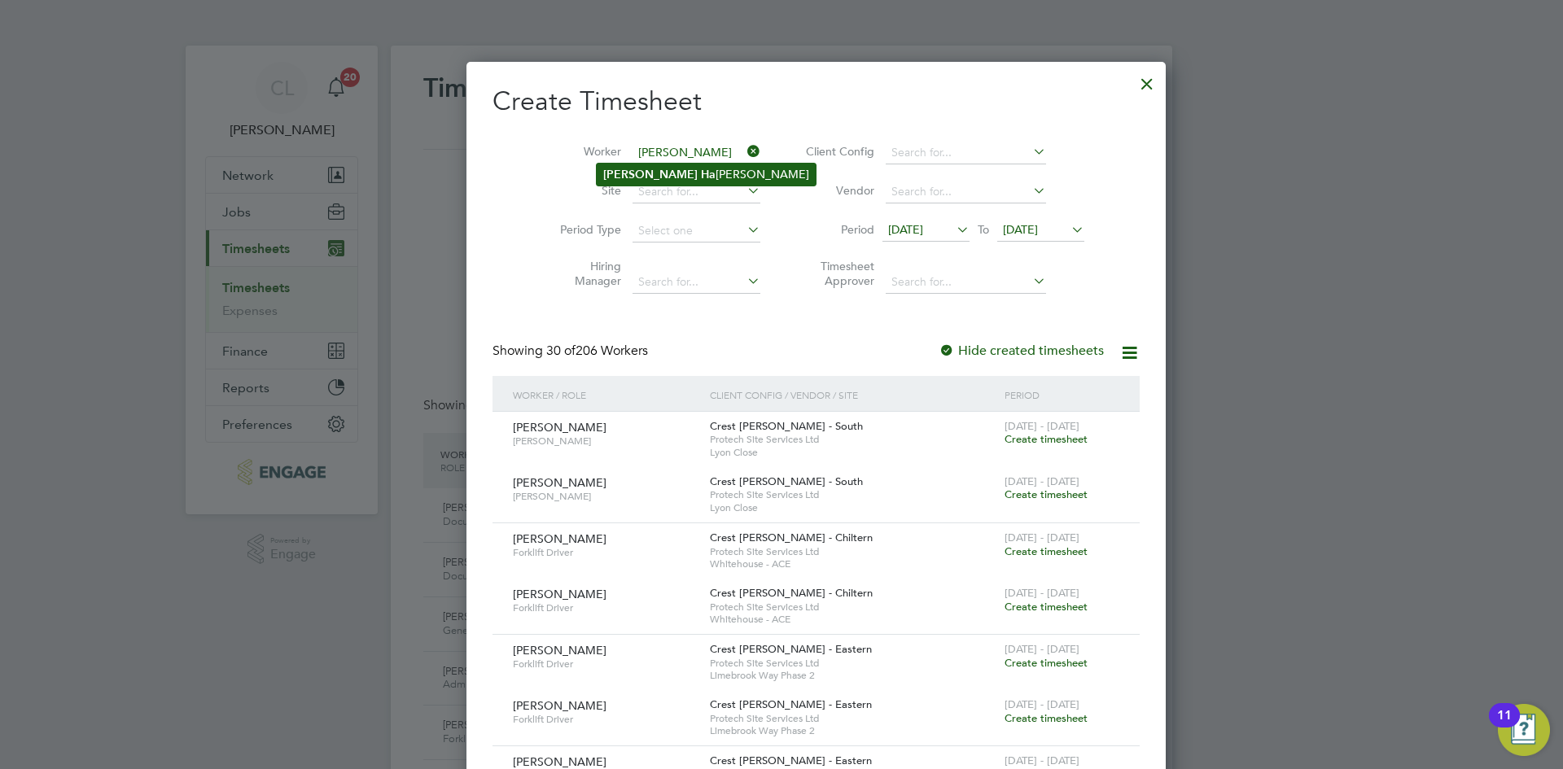
click at [701, 169] on b "Ha" at bounding box center [708, 175] width 15 height 14
type input "[PERSON_NAME]"
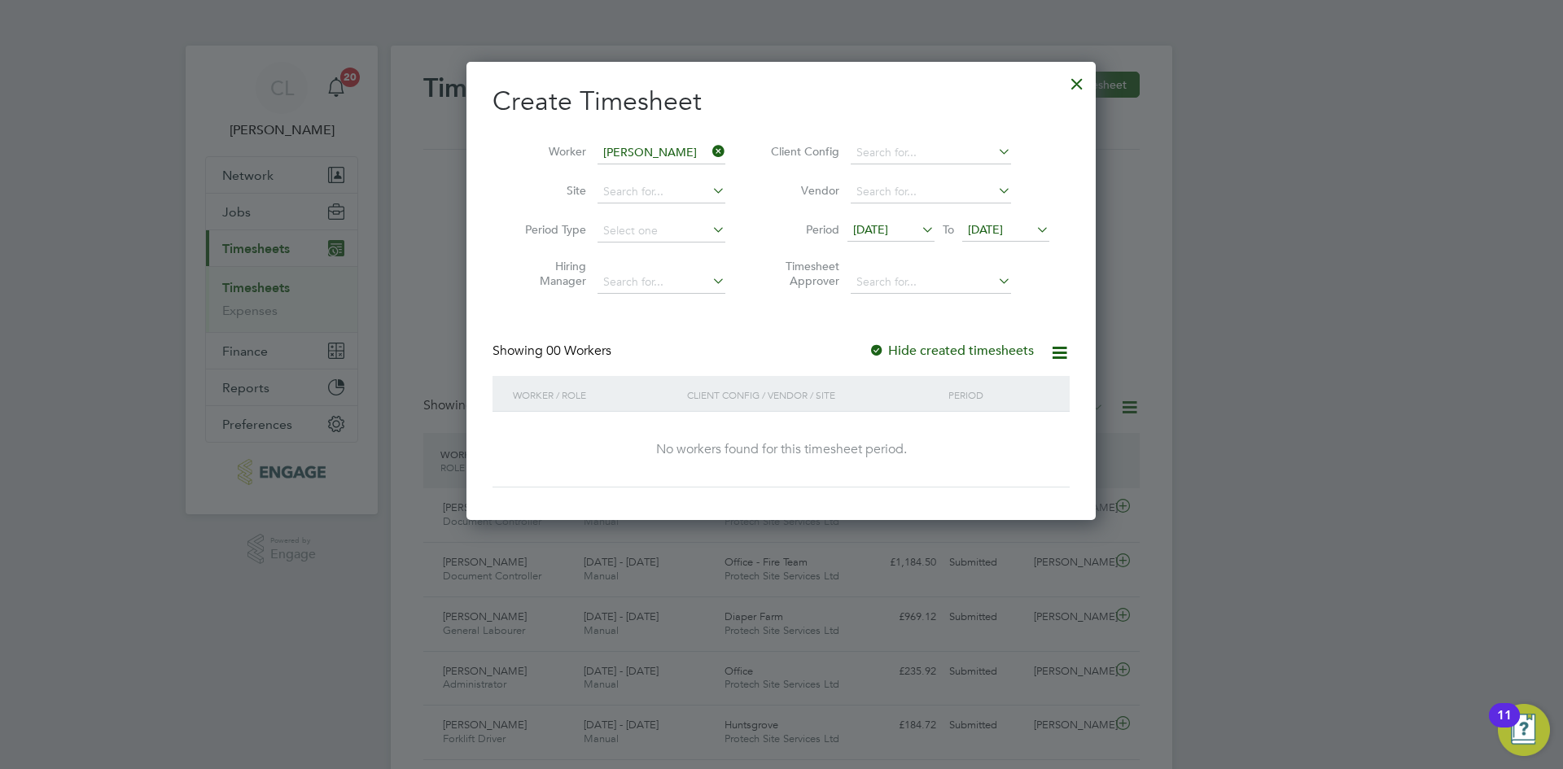
click at [1003, 229] on span "[DATE]" at bounding box center [985, 229] width 35 height 15
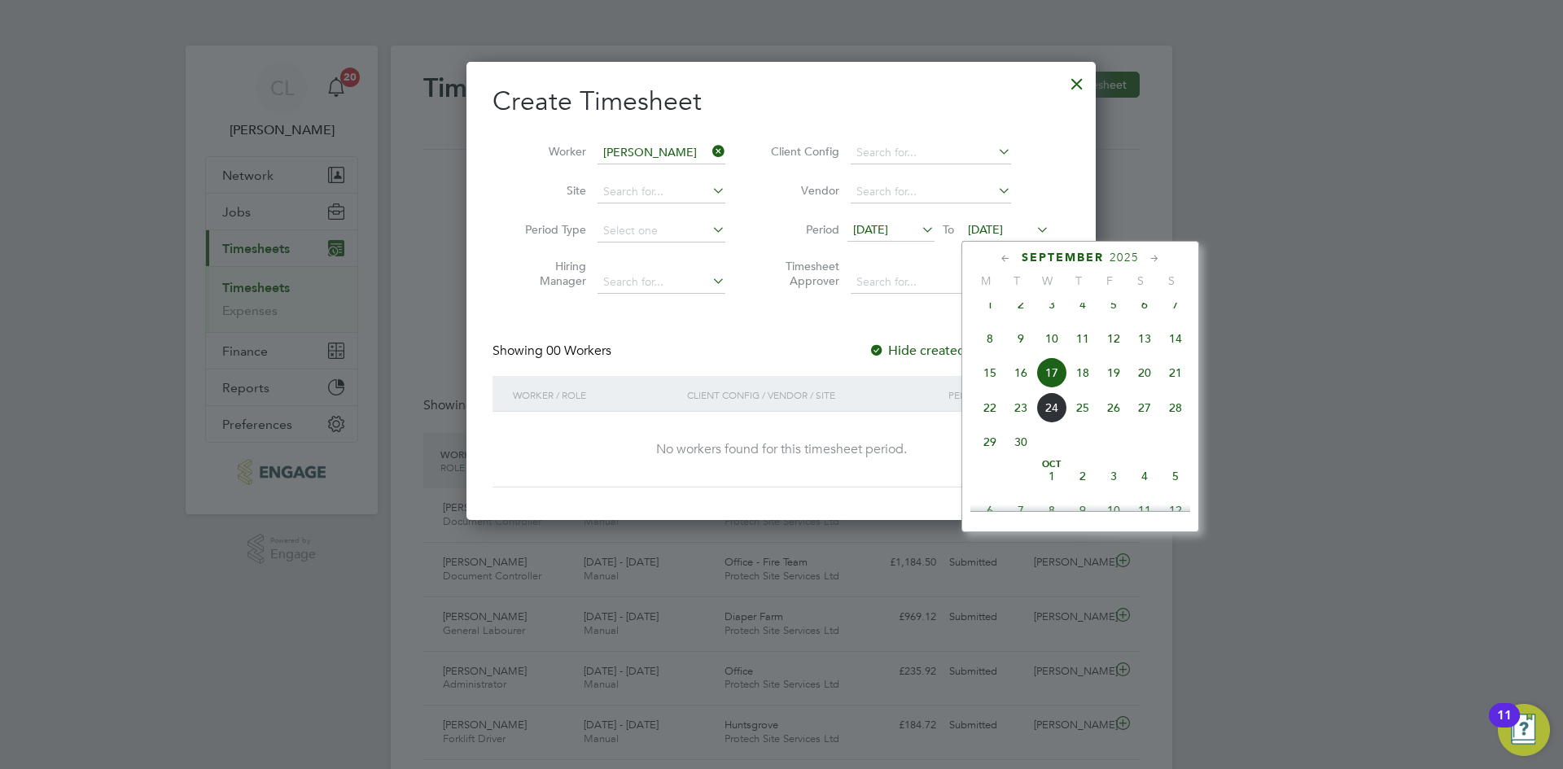
click at [1170, 388] on span "21" at bounding box center [1175, 372] width 31 height 31
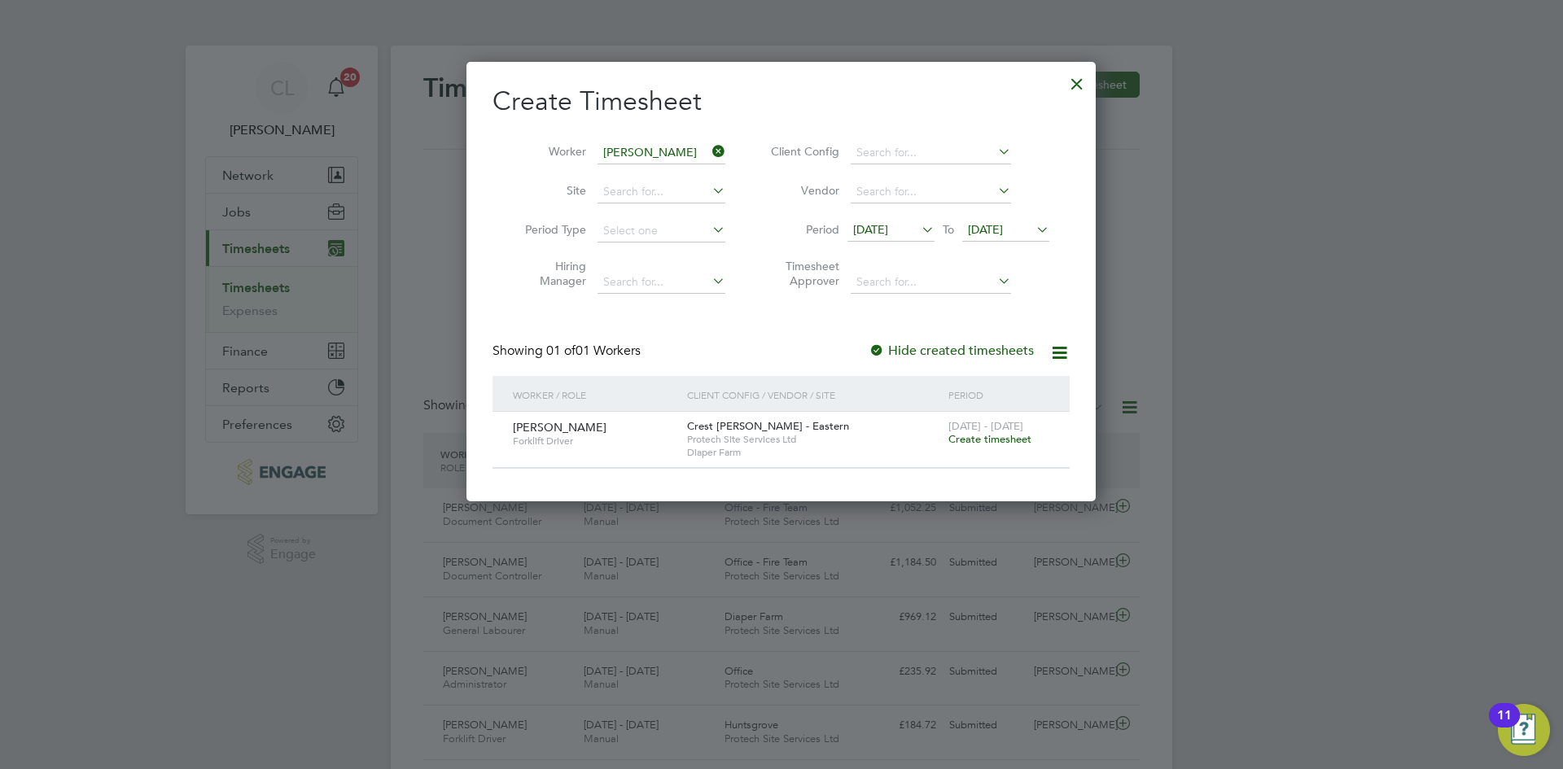
click at [994, 431] on span "[DATE] - [DATE]" at bounding box center [985, 426] width 75 height 14
click at [993, 431] on span "[DATE] - [DATE]" at bounding box center [985, 426] width 75 height 14
click at [1033, 436] on div "[DATE] - [DATE] Create timesheet" at bounding box center [998, 434] width 109 height 44
click at [1006, 433] on span "Create timesheet" at bounding box center [989, 439] width 83 height 14
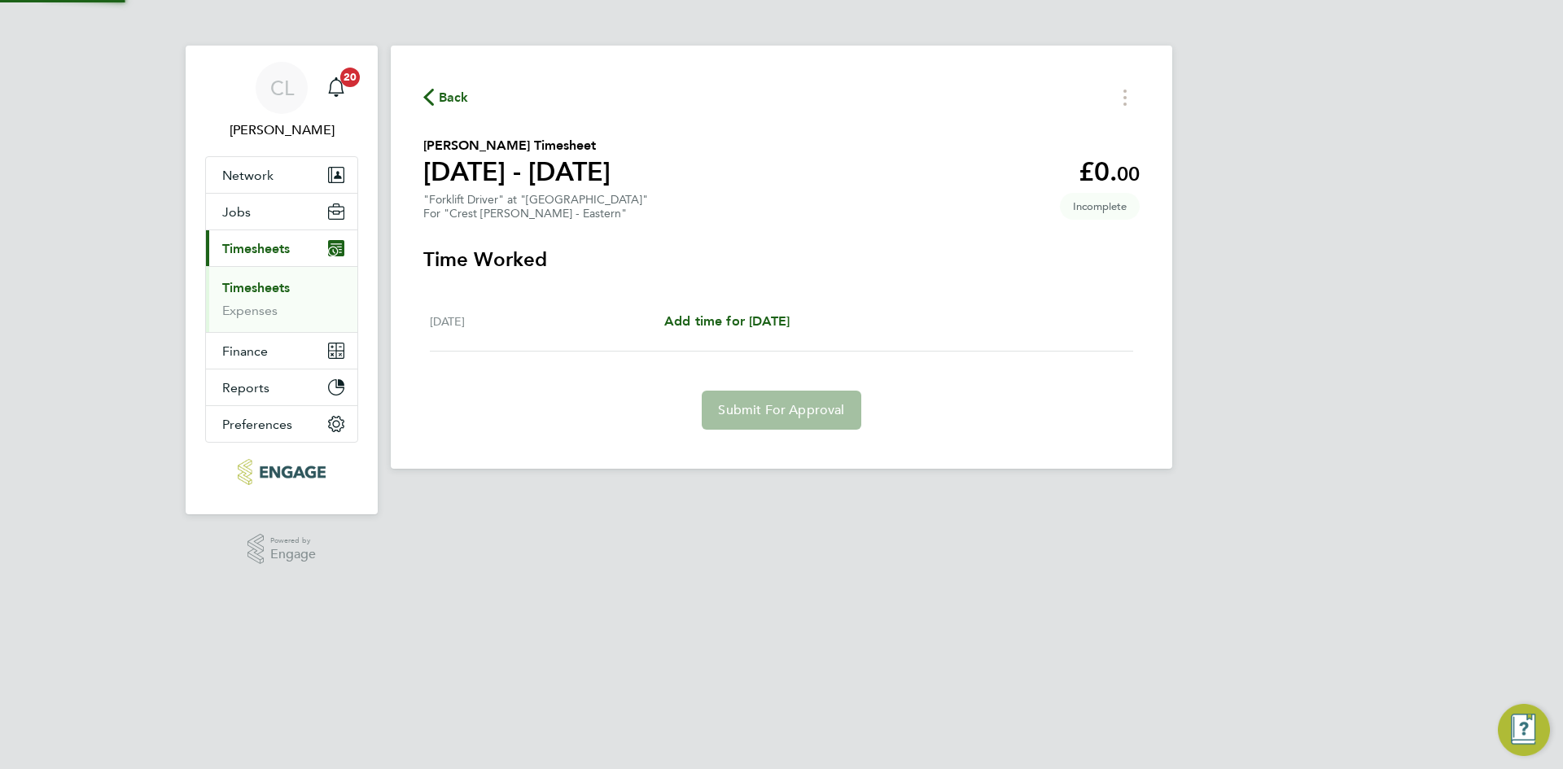
click at [732, 306] on div "Fri 19 Sep Add time for Fri 19 Sep Add time for Fri 19 Sep" at bounding box center [781, 321] width 703 height 59
click at [739, 320] on span "Add time for [DATE]" at bounding box center [726, 320] width 125 height 15
select select "60"
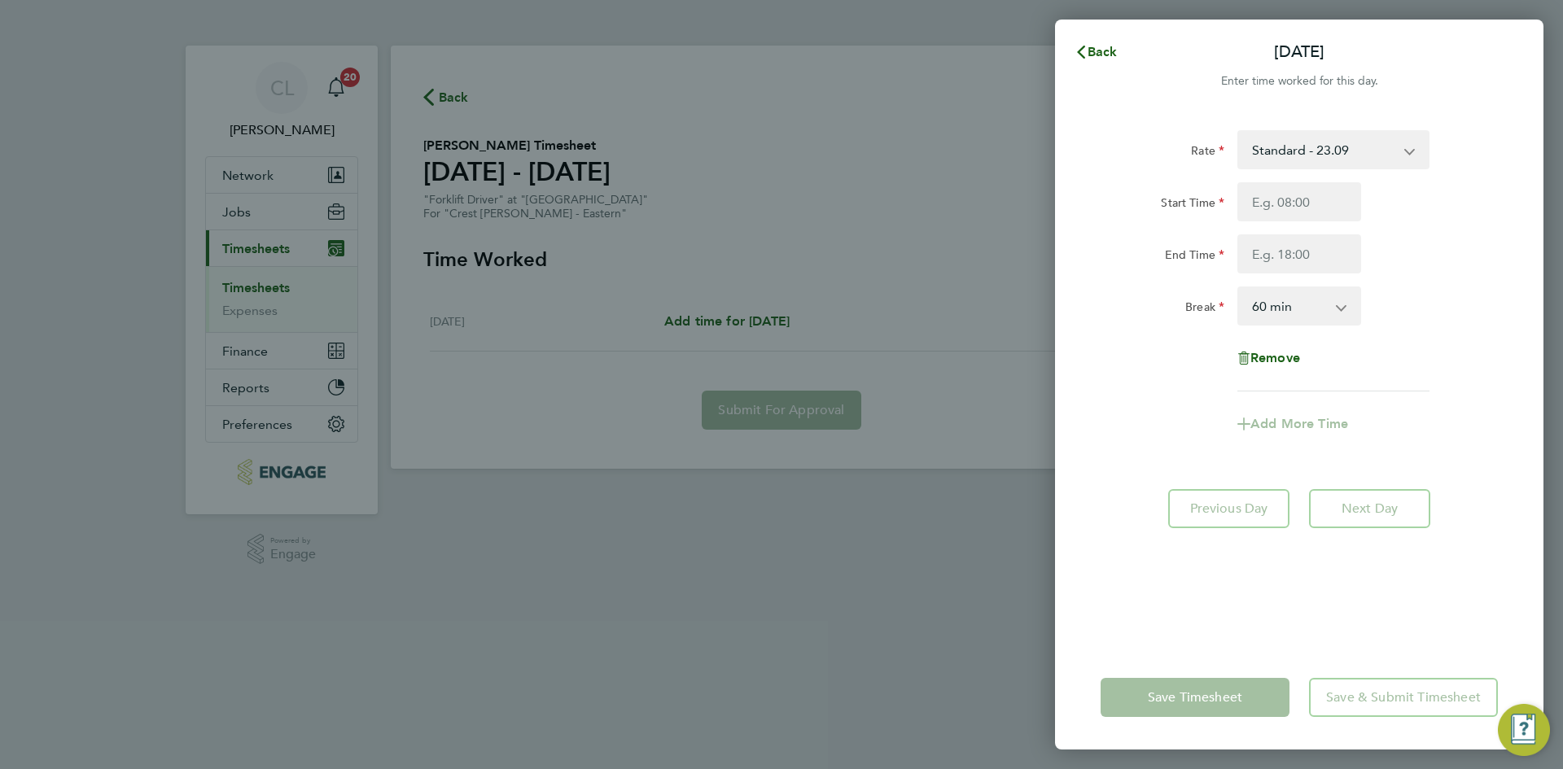
click at [1292, 176] on div "Rate Standard - 23.09 Start Time End Time Break 0 min 15 min 30 min 45 min 60 m…" at bounding box center [1298, 260] width 397 height 261
click at [1322, 205] on input "Start Time" at bounding box center [1299, 201] width 124 height 39
type input "07:30"
click at [1299, 256] on input "End Time" at bounding box center [1299, 253] width 124 height 39
type input "17:30"
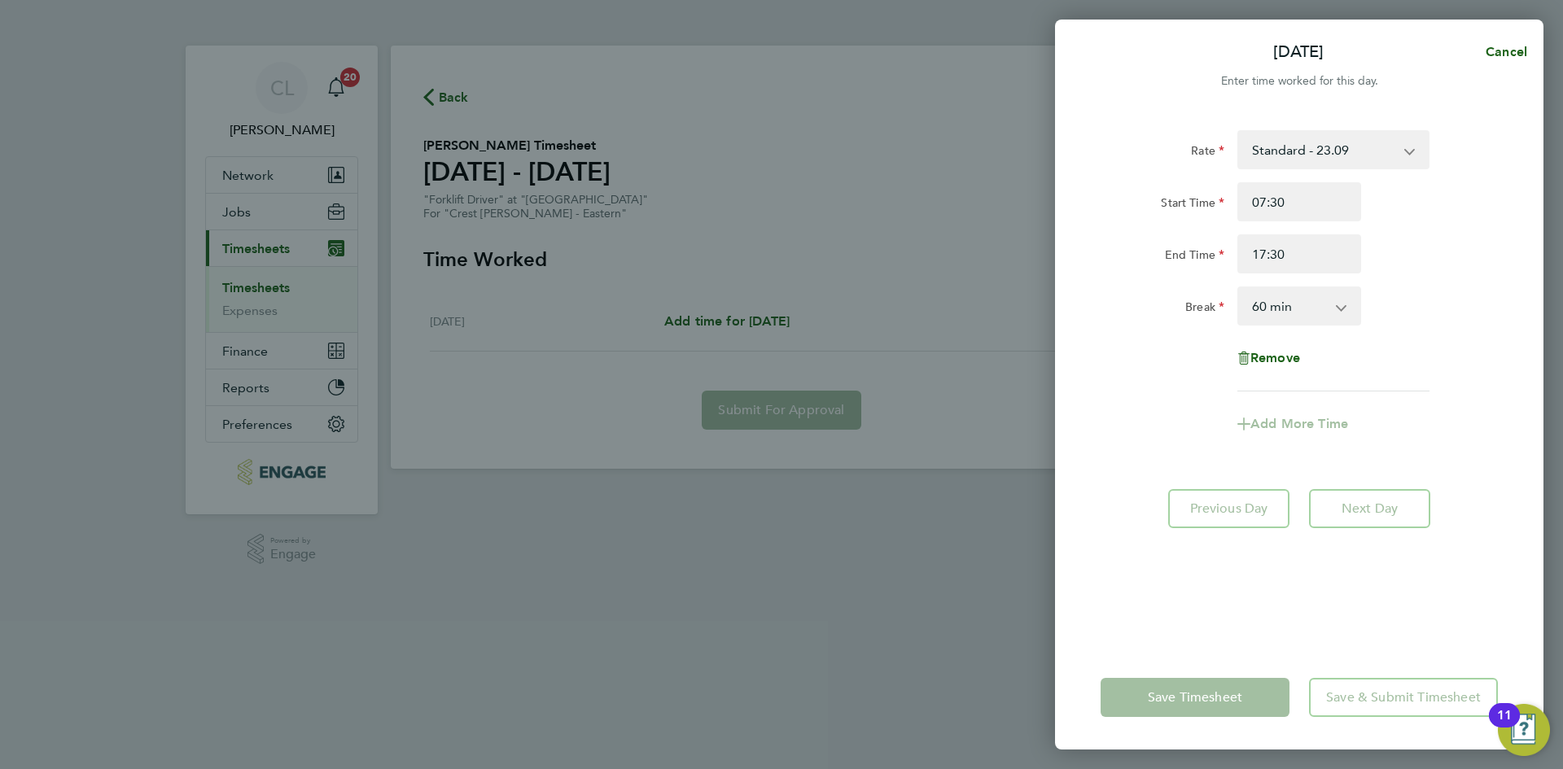
drag, startPoint x: 1516, startPoint y: 300, endPoint x: 1349, endPoint y: 434, distance: 214.8
click at [1516, 300] on div "Rate Standard - 23.09 Start Time 07:30 End Time 17:30 Break 0 min 15 min 30 min…" at bounding box center [1299, 378] width 488 height 535
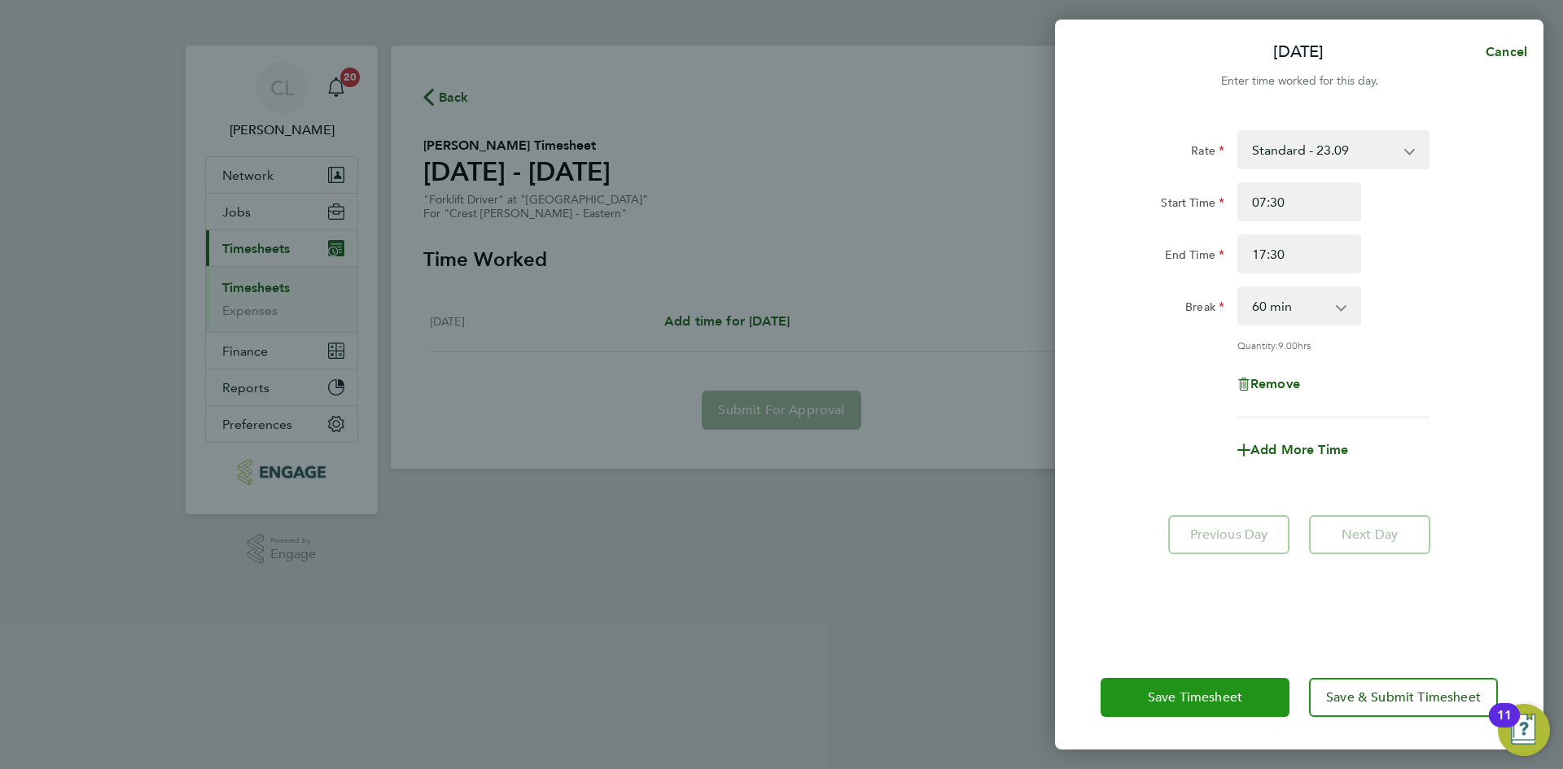
click at [1197, 691] on span "Save Timesheet" at bounding box center [1195, 697] width 94 height 16
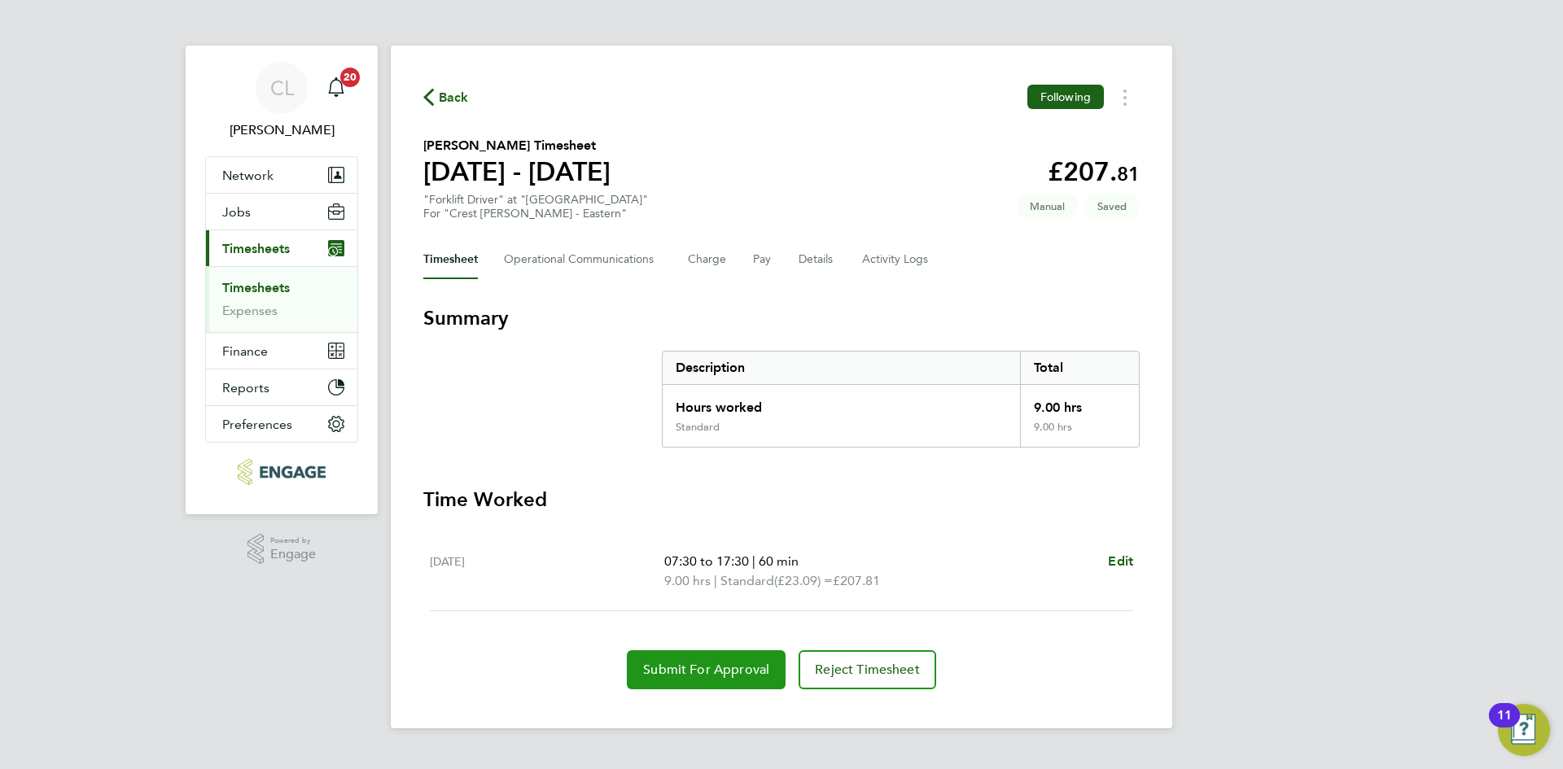
click at [723, 682] on button "Submit For Approval" at bounding box center [706, 669] width 159 height 39
click at [457, 94] on span "Back" at bounding box center [454, 98] width 30 height 20
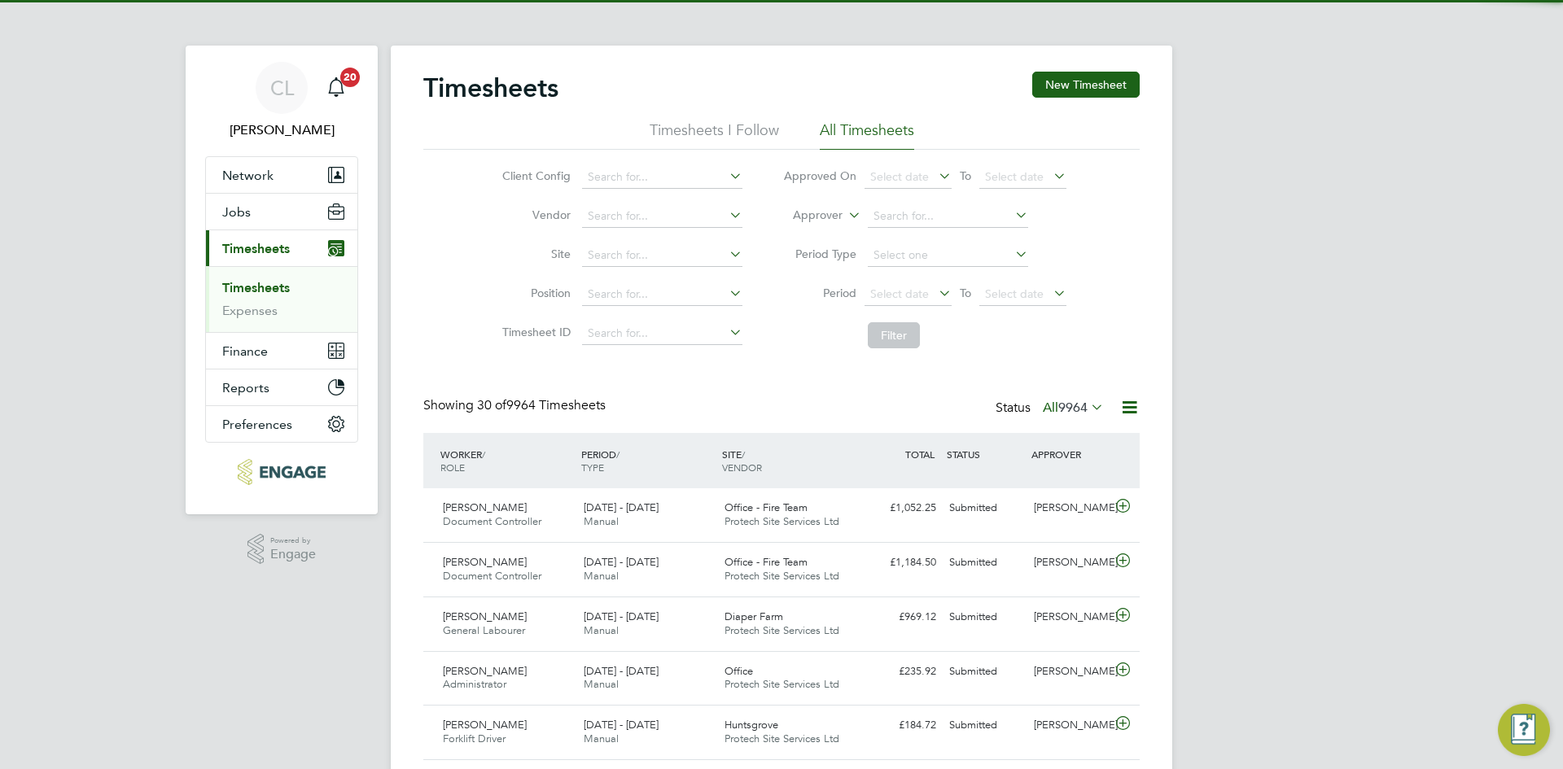
click at [1087, 99] on div "Timesheets New Timesheet" at bounding box center [781, 96] width 716 height 49
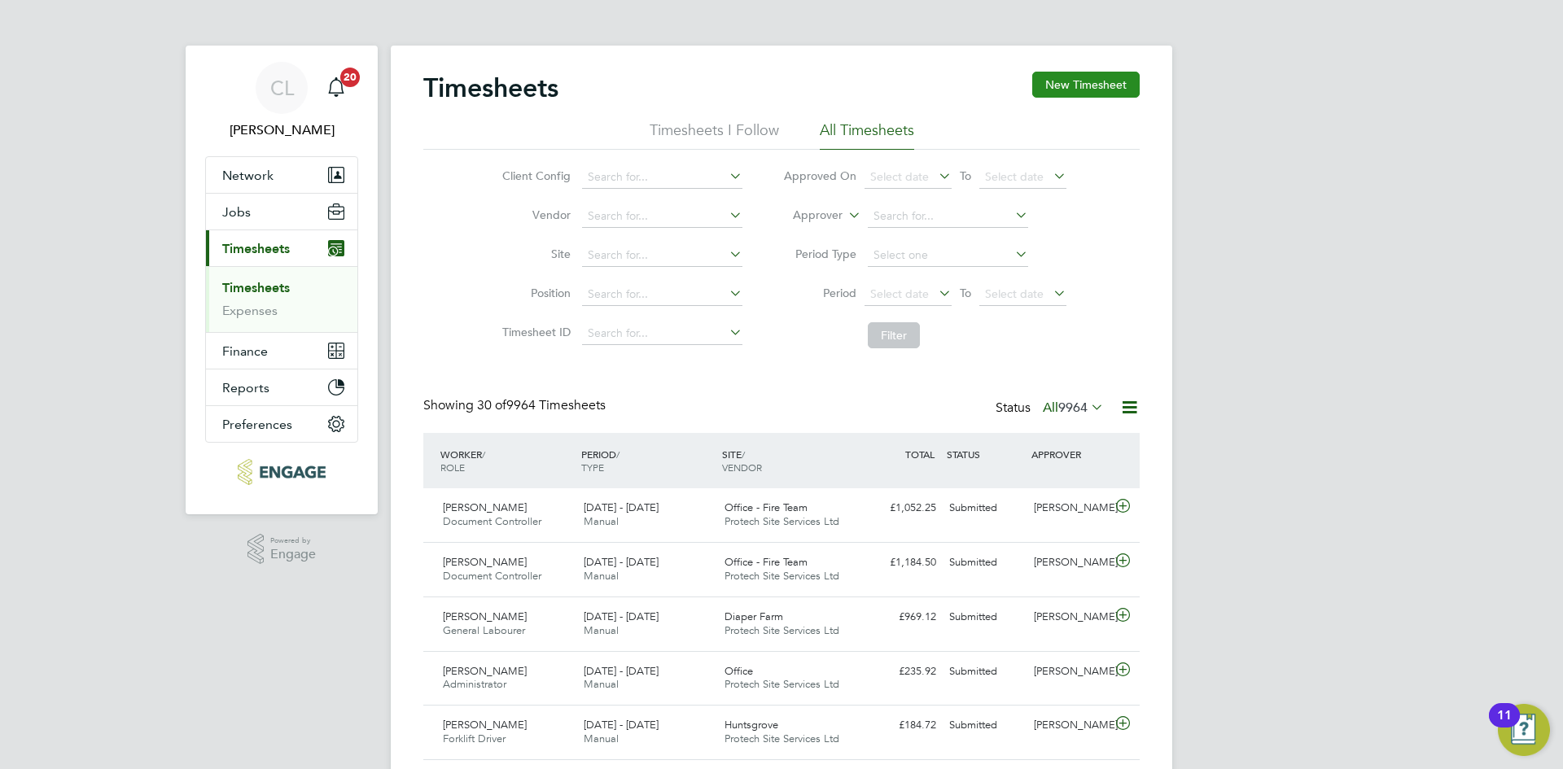
click at [1091, 84] on button "New Timesheet" at bounding box center [1085, 85] width 107 height 26
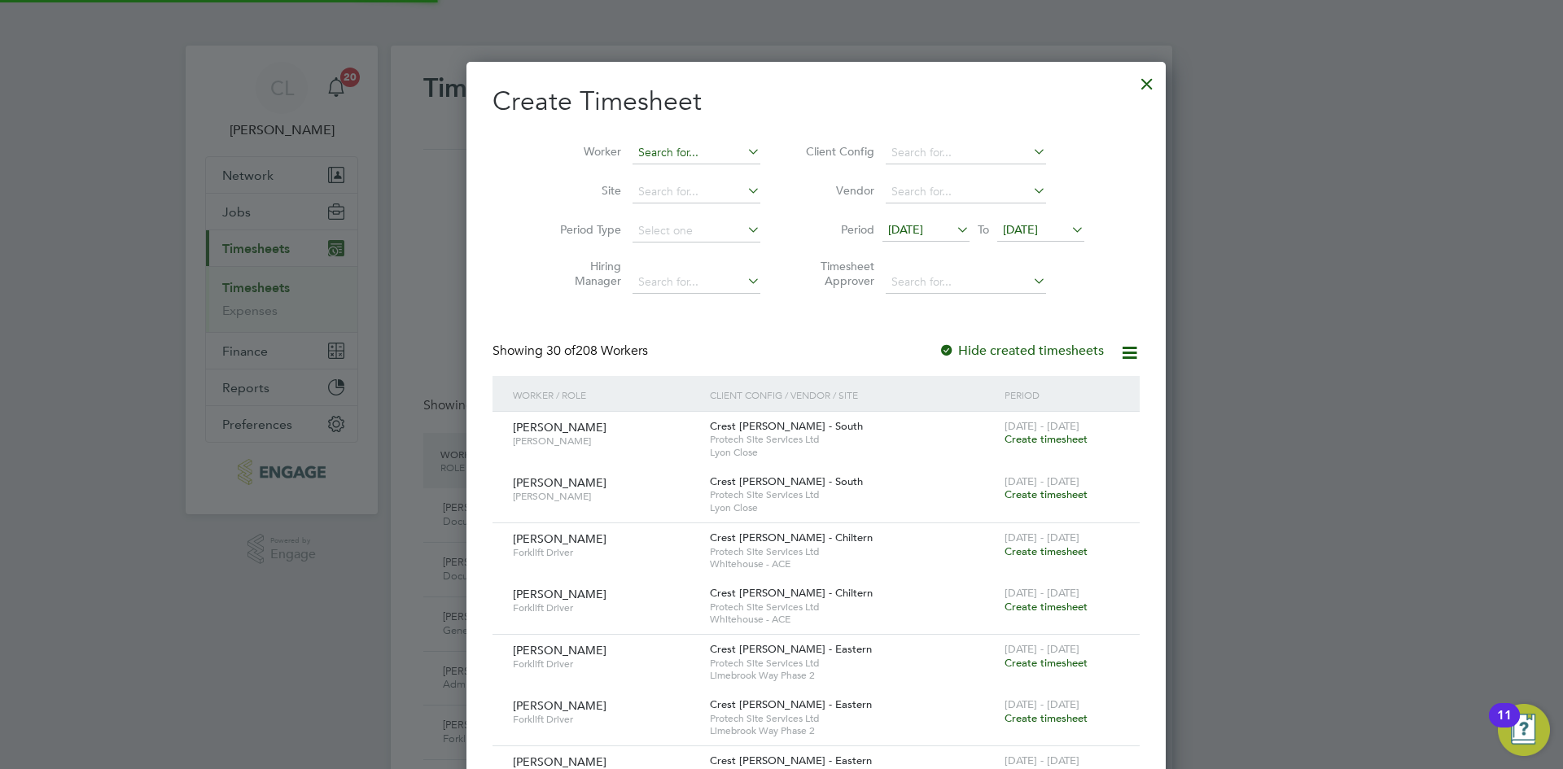
click at [632, 155] on input at bounding box center [696, 153] width 128 height 23
click at [633, 170] on b "Reece" at bounding box center [650, 175] width 94 height 14
type input "[PERSON_NAME] Last"
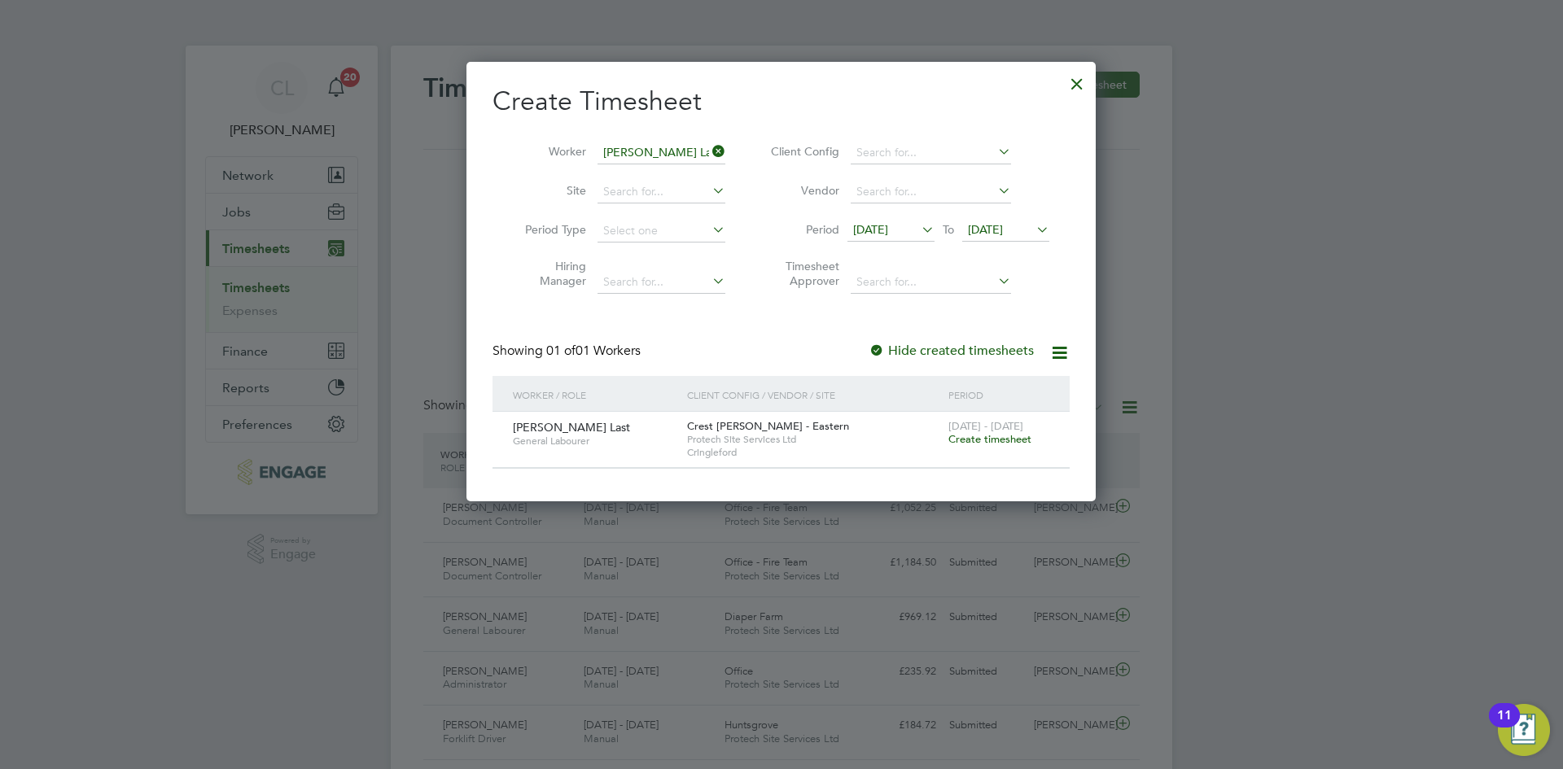
click at [1030, 439] on span "Create timesheet" at bounding box center [989, 439] width 83 height 14
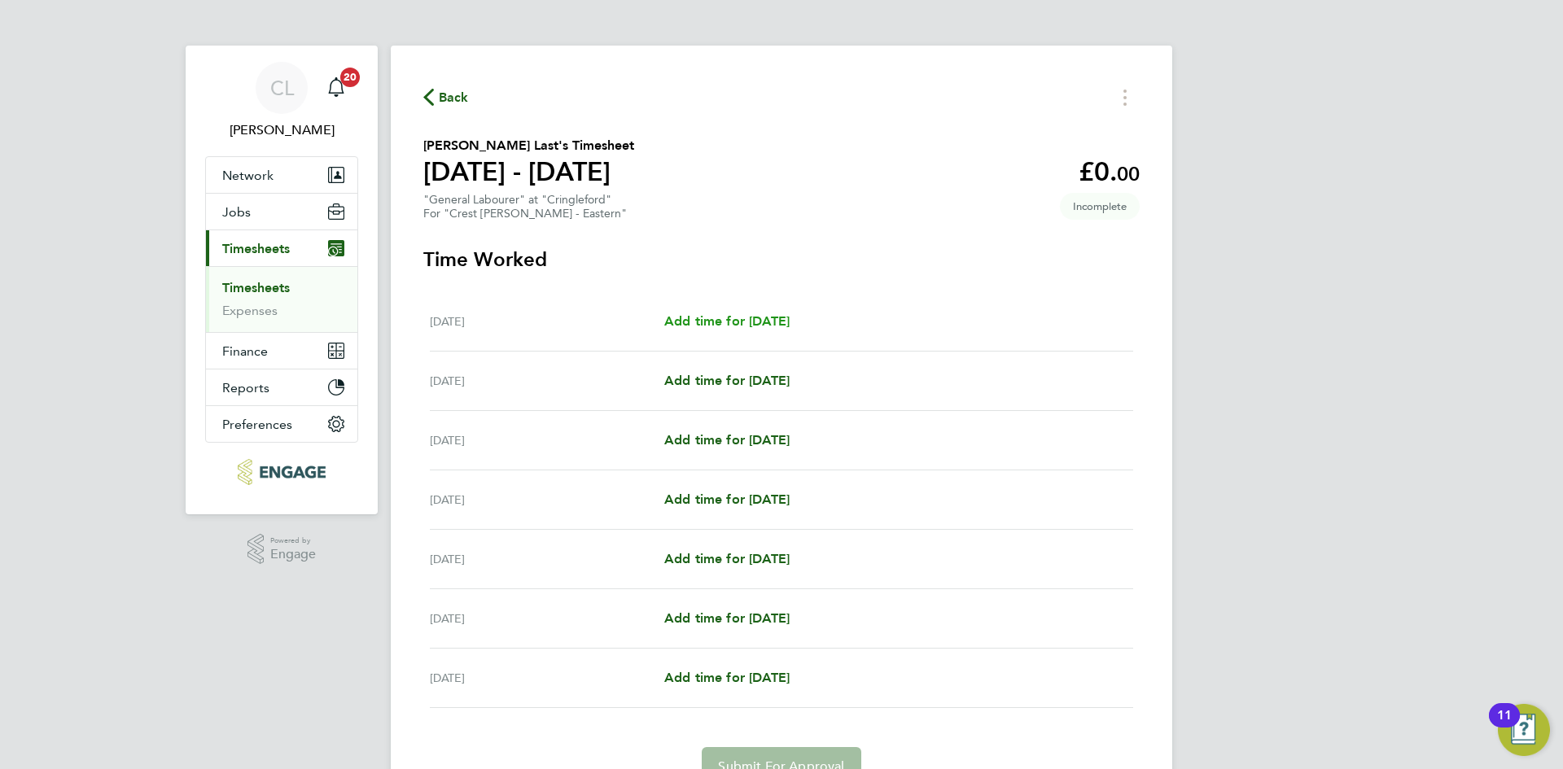
click at [768, 319] on span "Add time for Mon 15 Sep" at bounding box center [726, 320] width 125 height 15
select select "60"
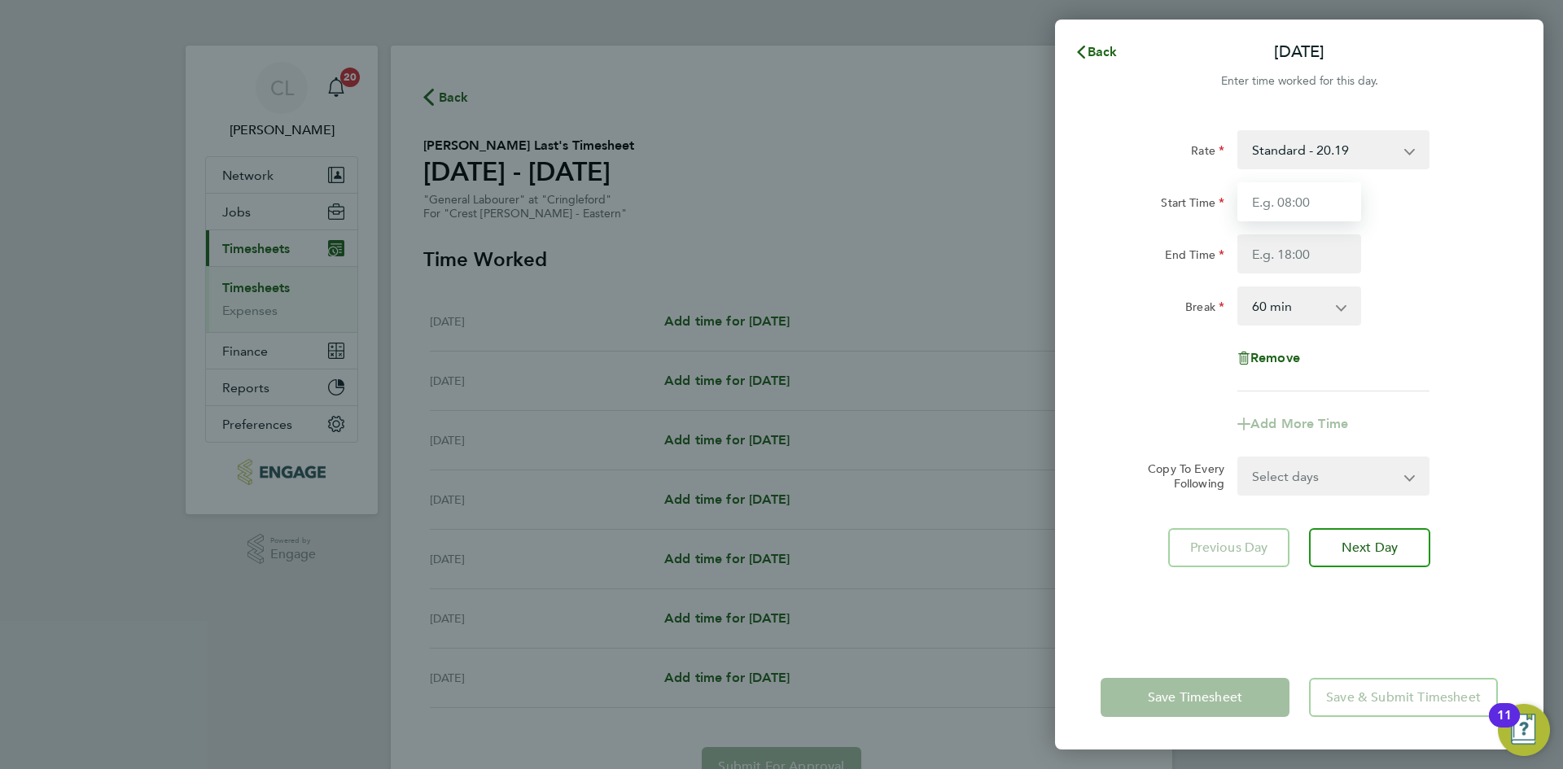
click at [1305, 203] on input "Start Time" at bounding box center [1299, 201] width 124 height 39
type input "07:30"
click at [1327, 247] on input "End Time" at bounding box center [1299, 253] width 124 height 39
type input "17:30"
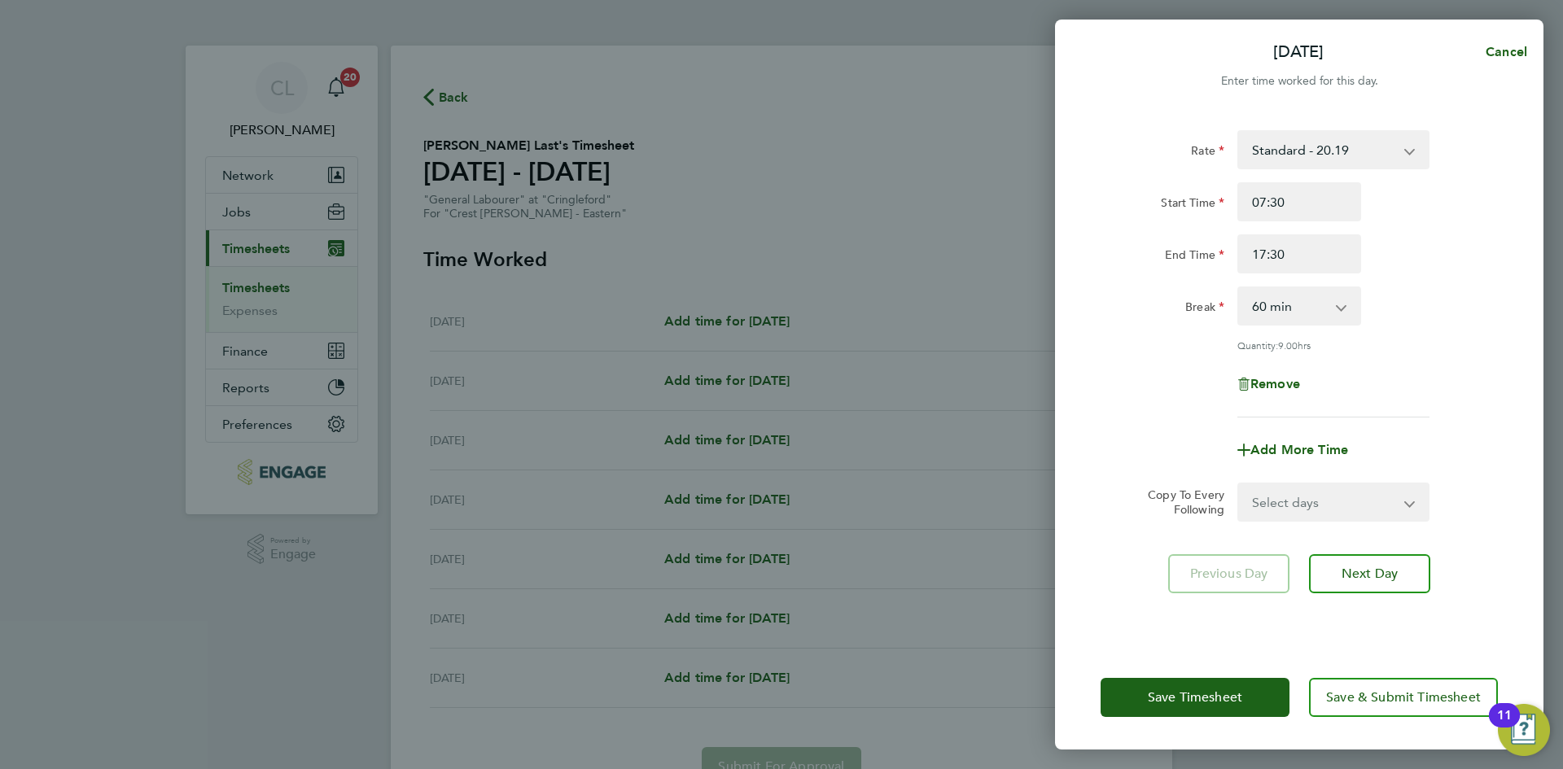
click at [1487, 253] on div "End Time 17:30" at bounding box center [1299, 253] width 410 height 39
drag, startPoint x: 1320, startPoint y: 503, endPoint x: 1331, endPoint y: 515, distance: 16.2
click at [1320, 503] on select "Select days Day Weekday (Mon-Fri) Weekend (Sat-Sun) Tuesday Wednesday Thursday …" at bounding box center [1324, 502] width 171 height 36
select select "WEEKDAY"
click at [1239, 484] on select "Select days Day Weekday (Mon-Fri) Weekend (Sat-Sun) Tuesday Wednesday Thursday …" at bounding box center [1324, 502] width 171 height 36
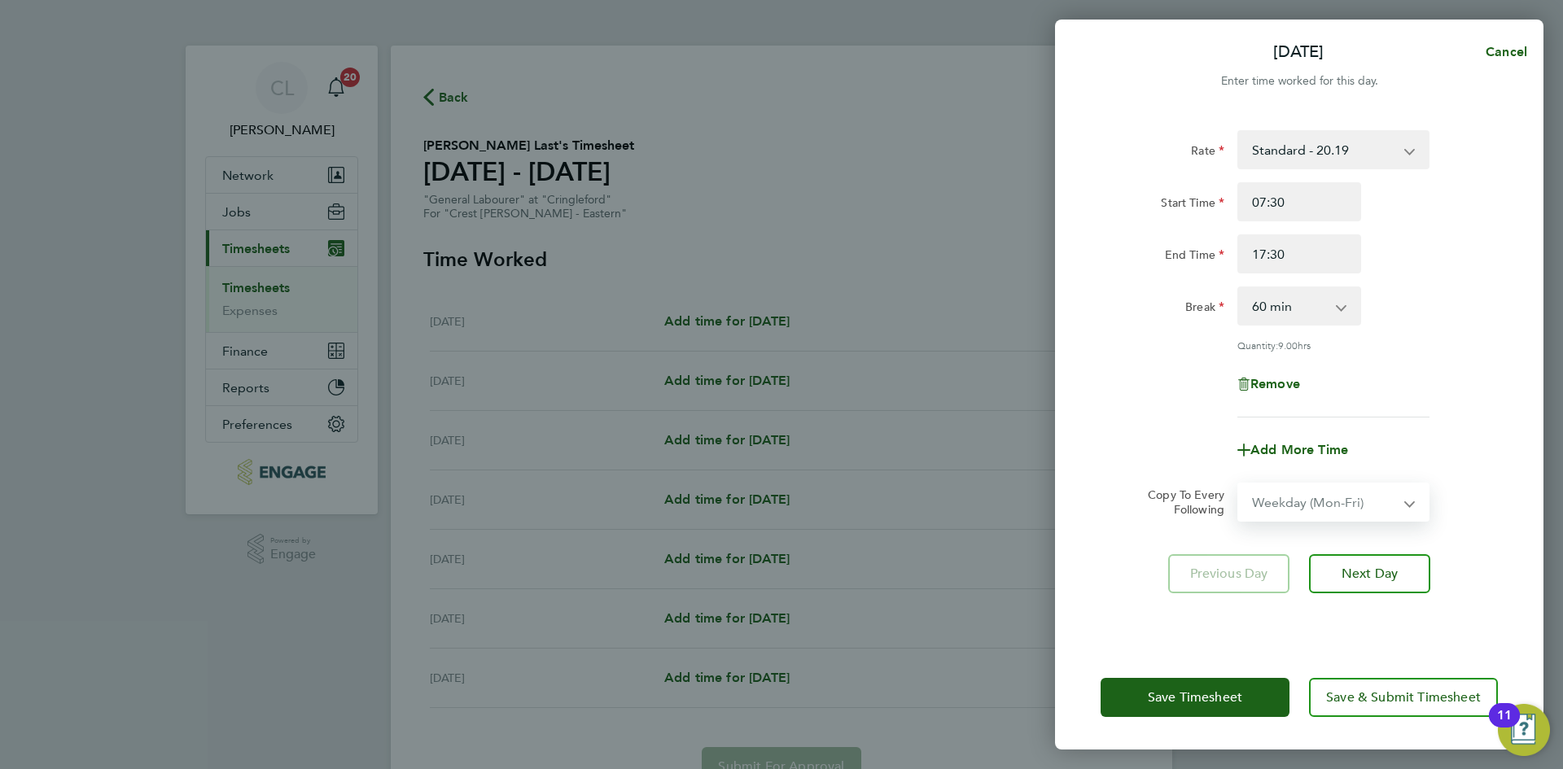
select select "2025-09-21"
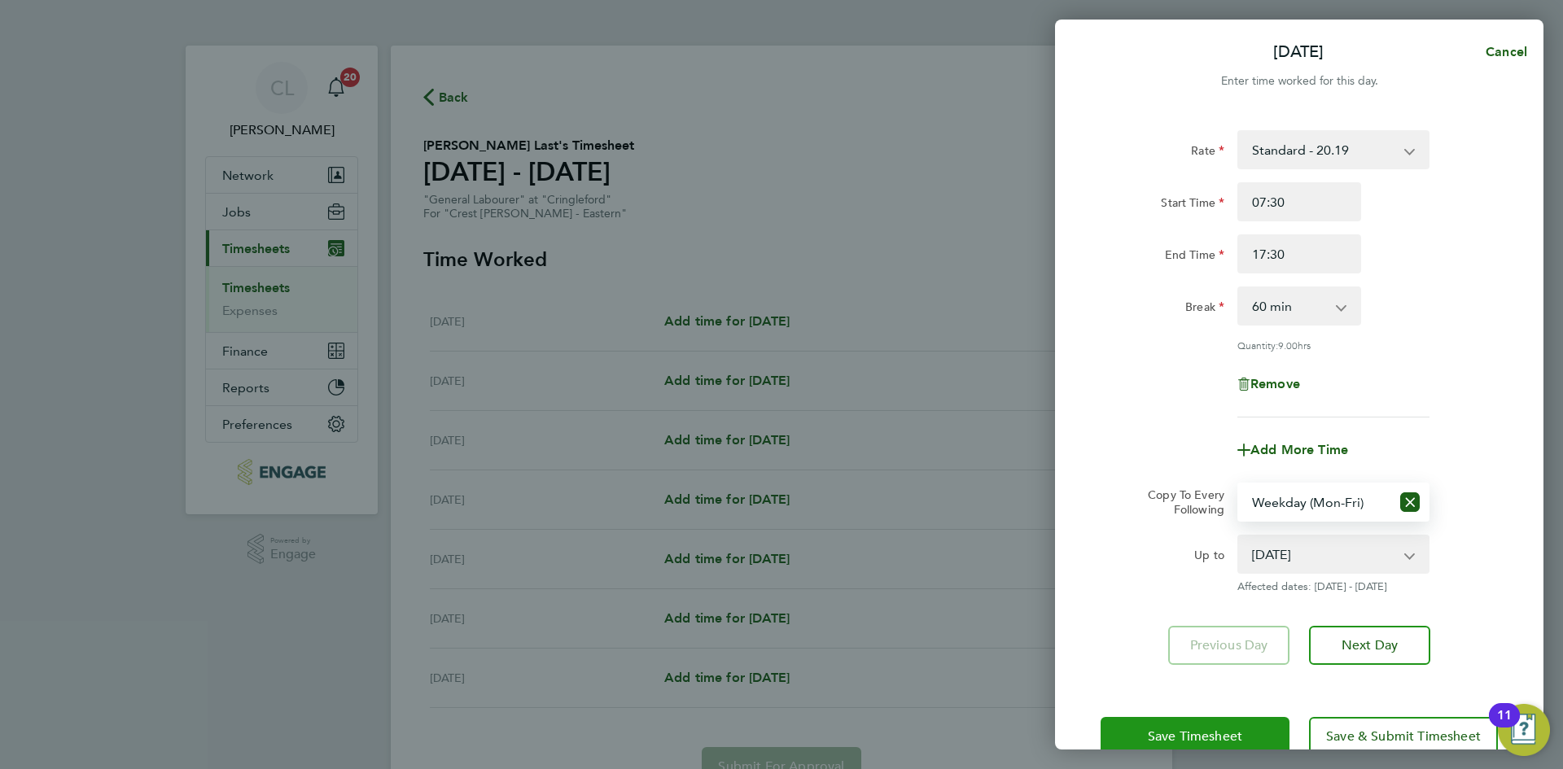
click at [1240, 725] on button "Save Timesheet" at bounding box center [1194, 736] width 189 height 39
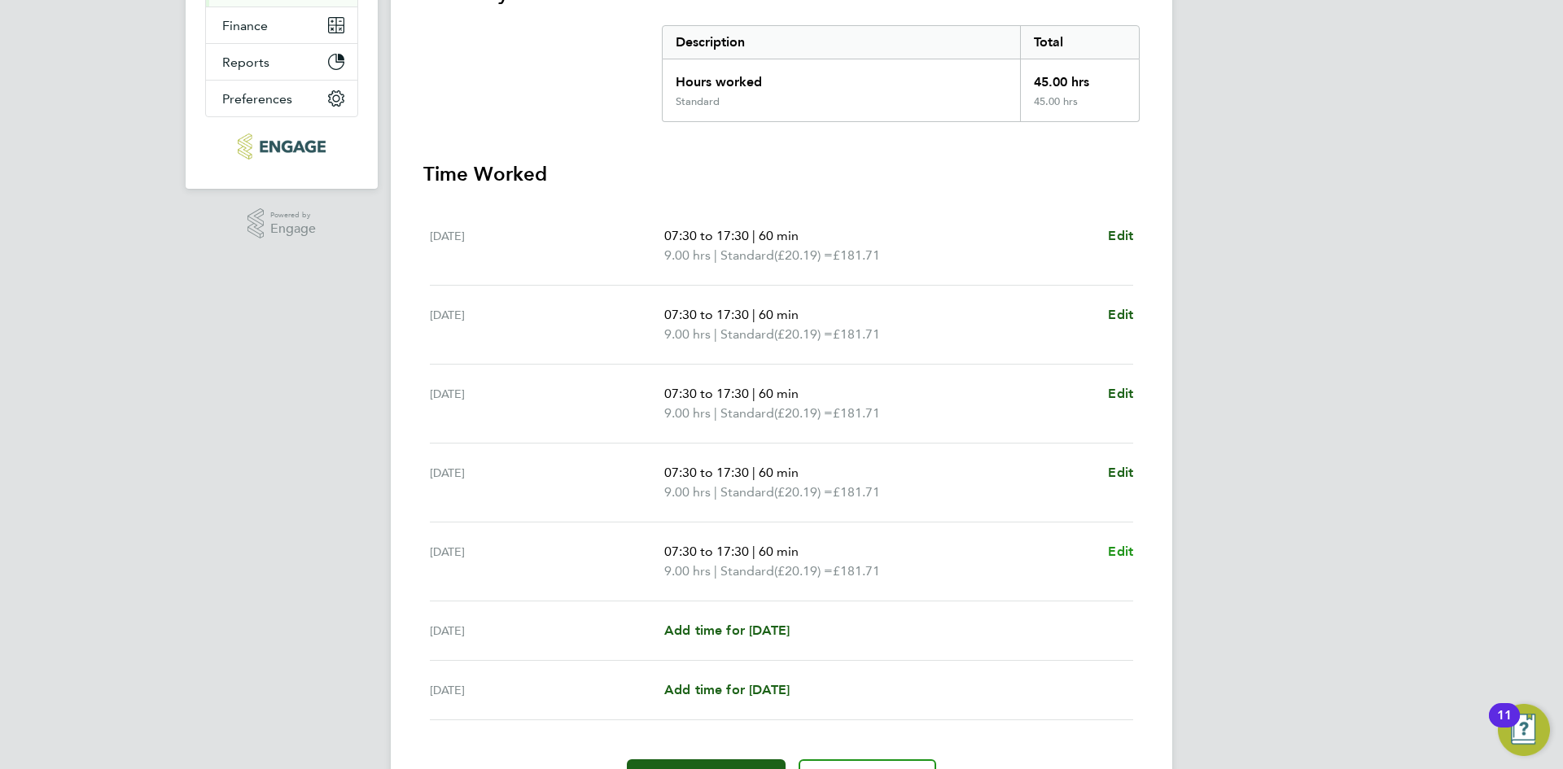
click at [1120, 545] on span "Edit" at bounding box center [1120, 551] width 25 height 15
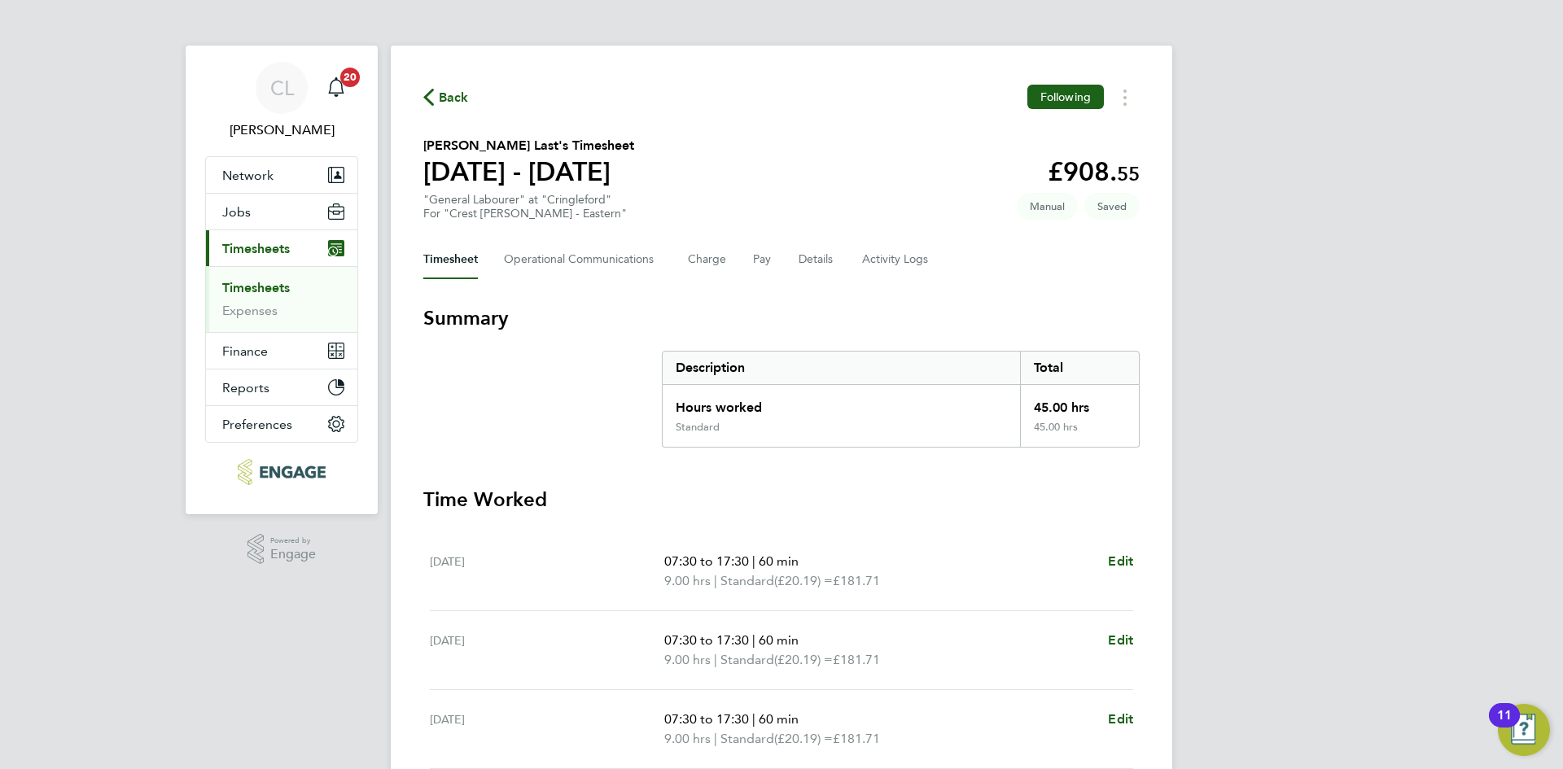
select select "60"
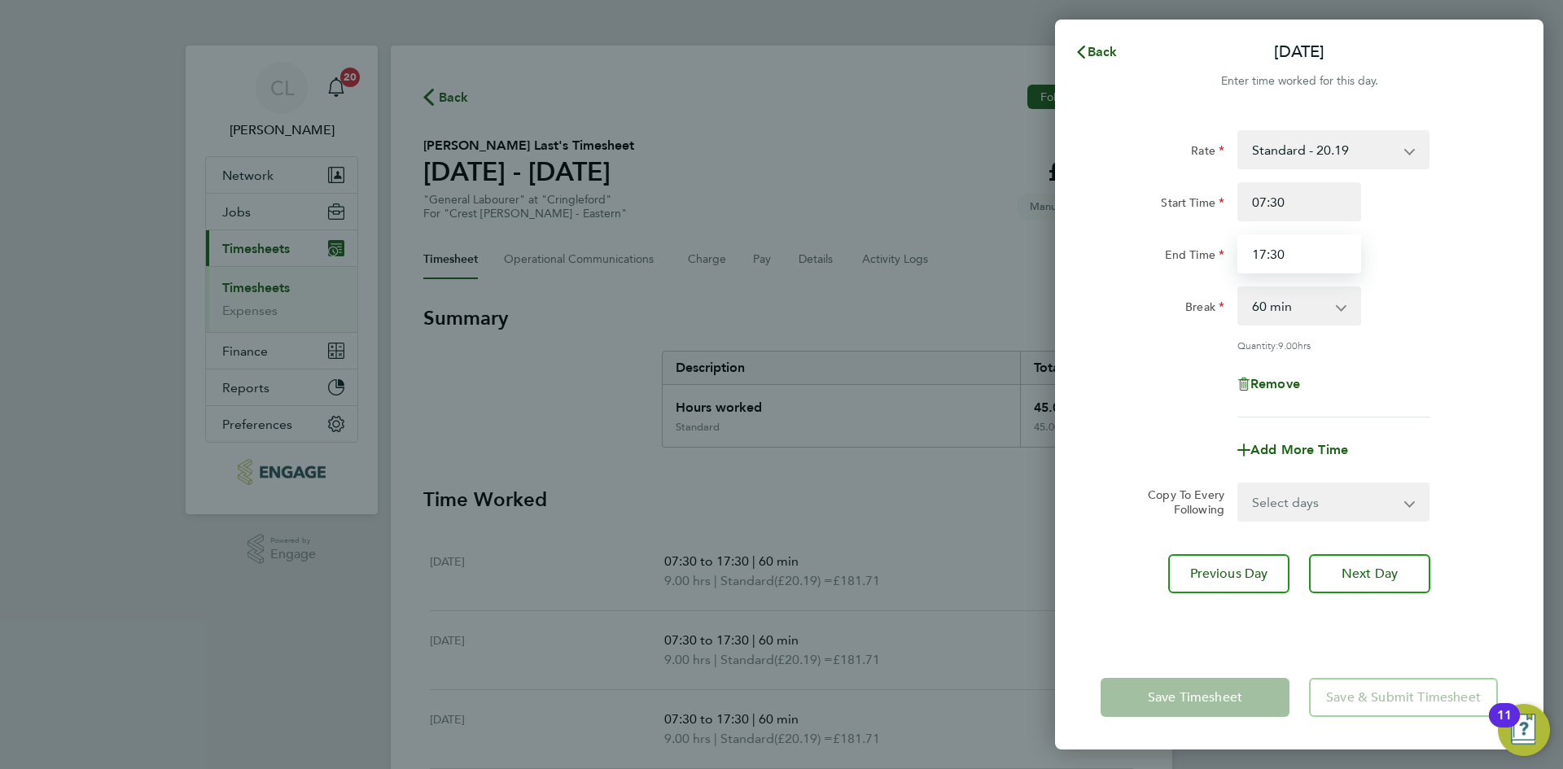
drag, startPoint x: 1317, startPoint y: 256, endPoint x: 996, endPoint y: 241, distance: 321.0
click at [996, 241] on div "Back Fri 19 Sep Enter time worked for this day. Rate Standard - 20.19 Standard …" at bounding box center [781, 384] width 1563 height 769
click at [1296, 251] on input "End Time" at bounding box center [1299, 253] width 124 height 39
type input "16:30"
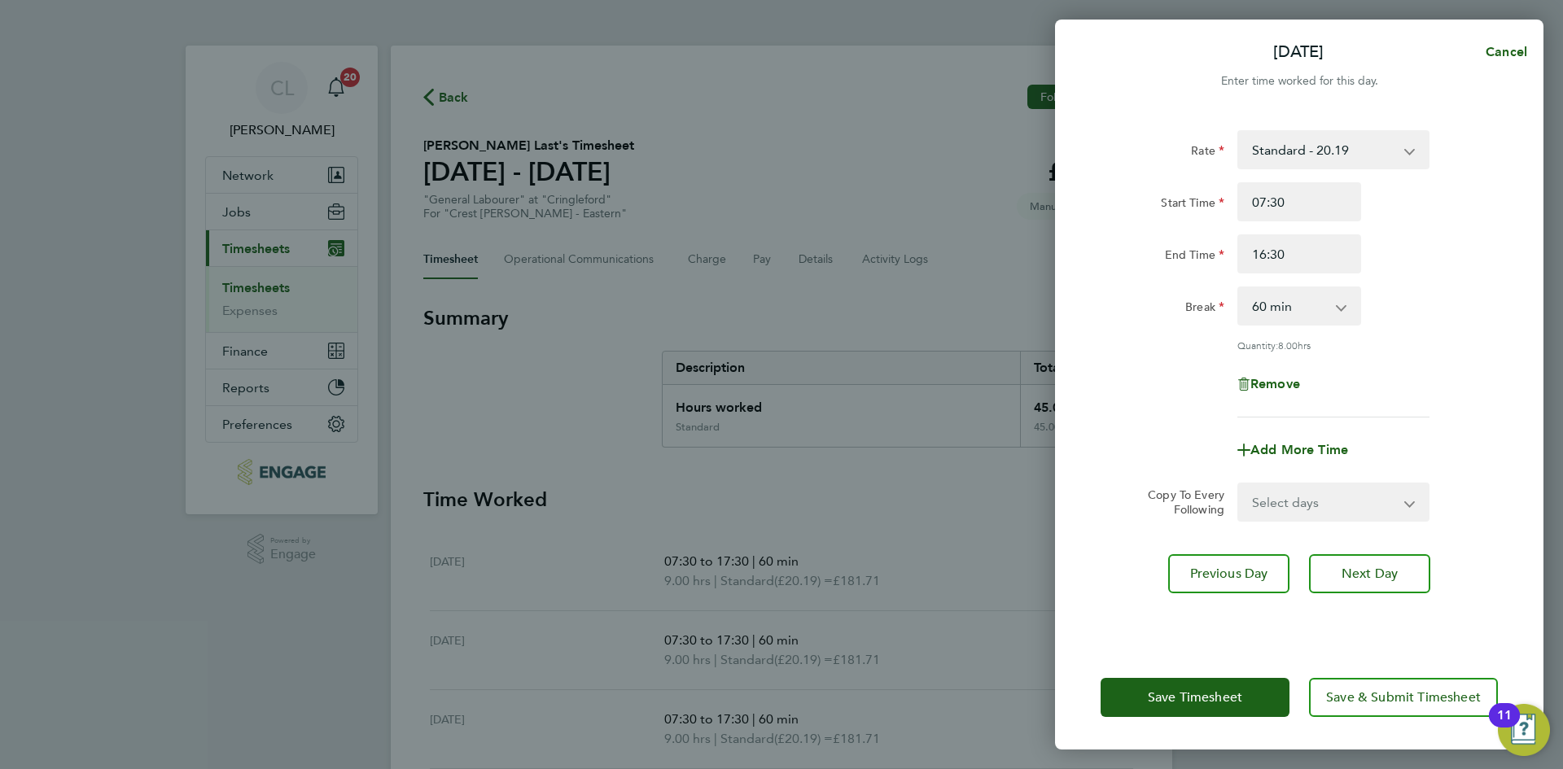
click at [1507, 265] on div "Rate Standard - 20.19 Standard - 18.35 Living Wage - 18.65 Start Time 07:30 End…" at bounding box center [1299, 378] width 488 height 535
click at [1200, 693] on span "Save Timesheet" at bounding box center [1195, 697] width 94 height 16
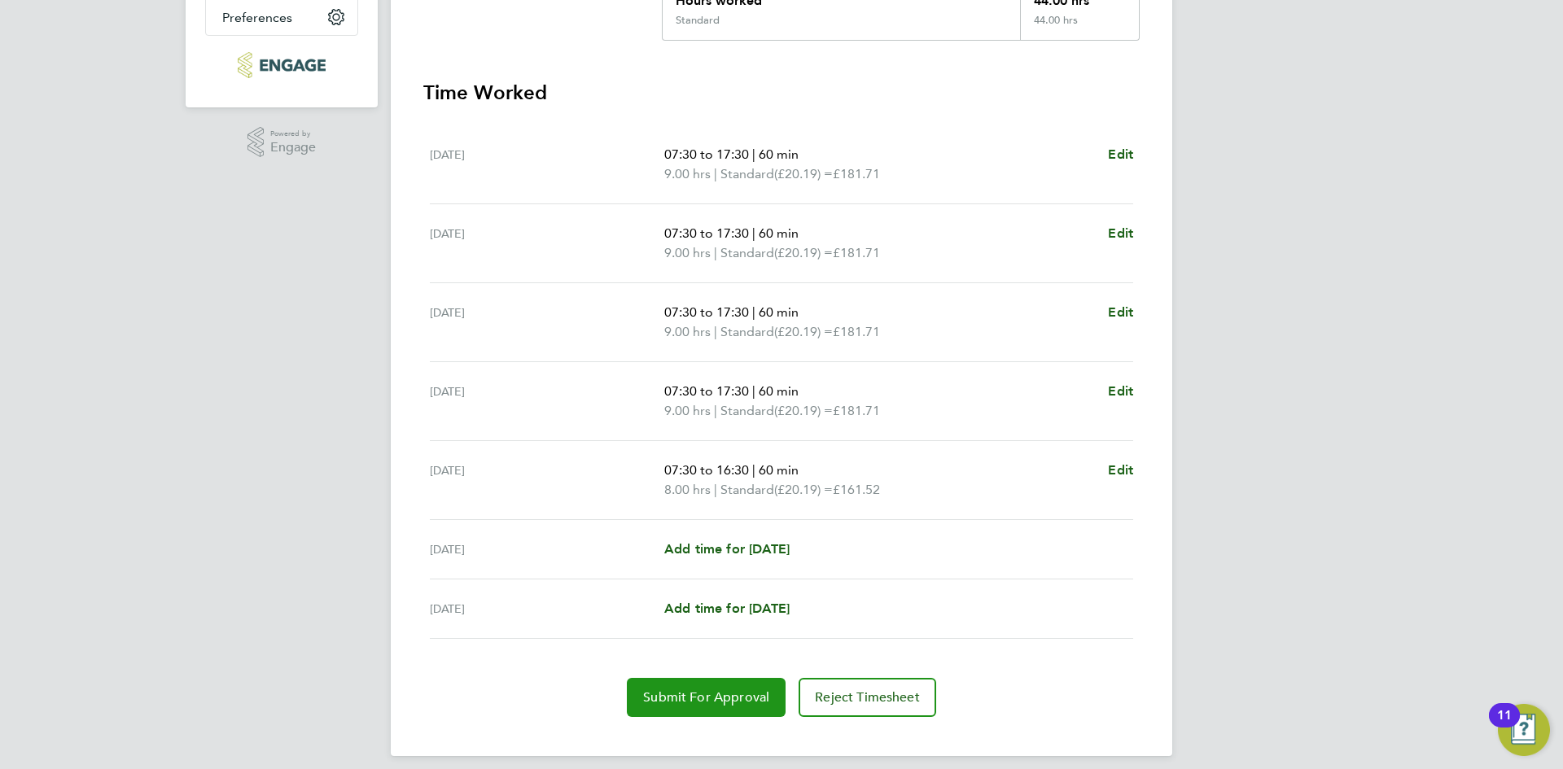
click at [701, 708] on button "Submit For Approval" at bounding box center [706, 697] width 159 height 39
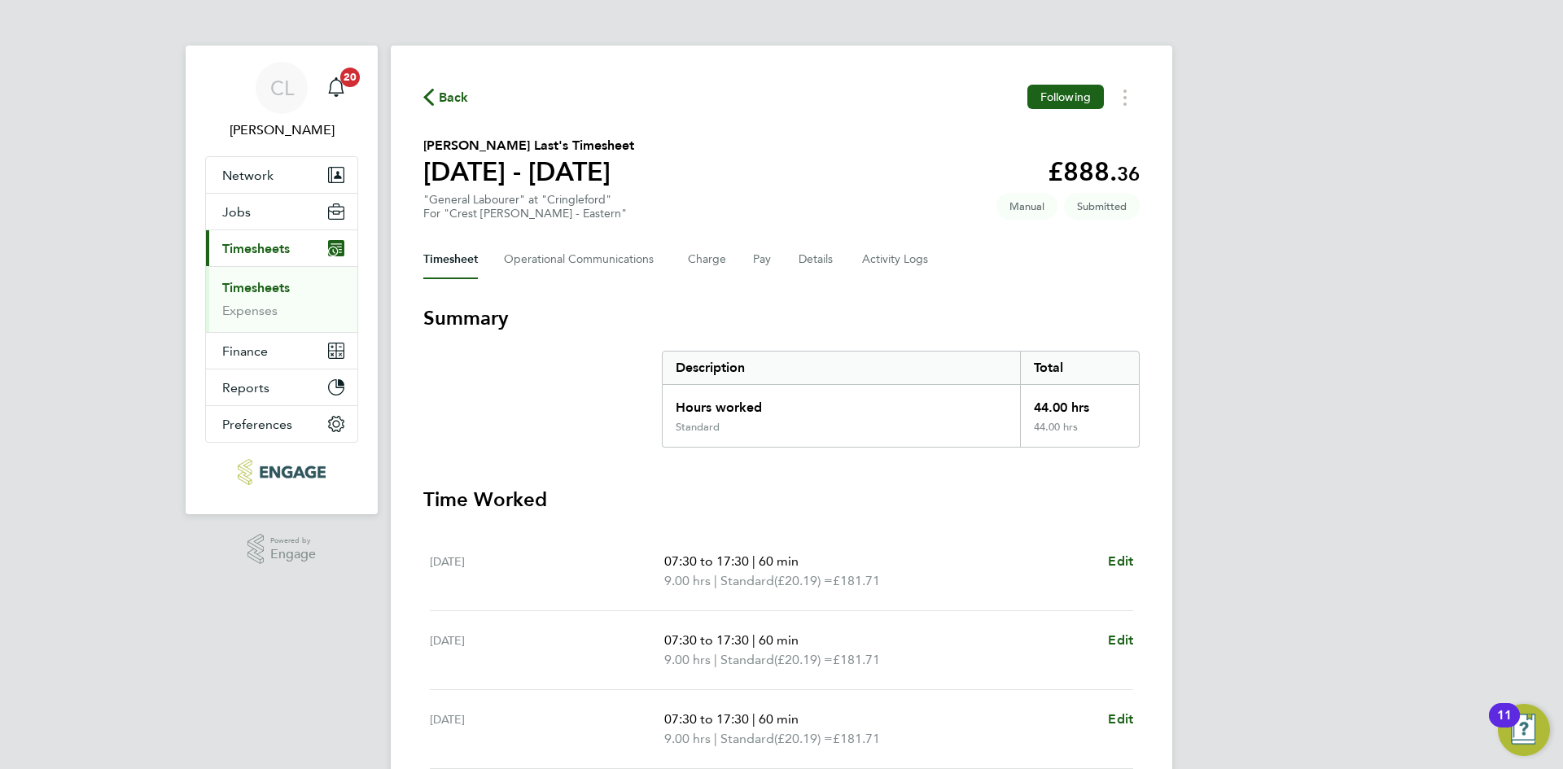
click at [444, 104] on span "Back" at bounding box center [454, 98] width 30 height 20
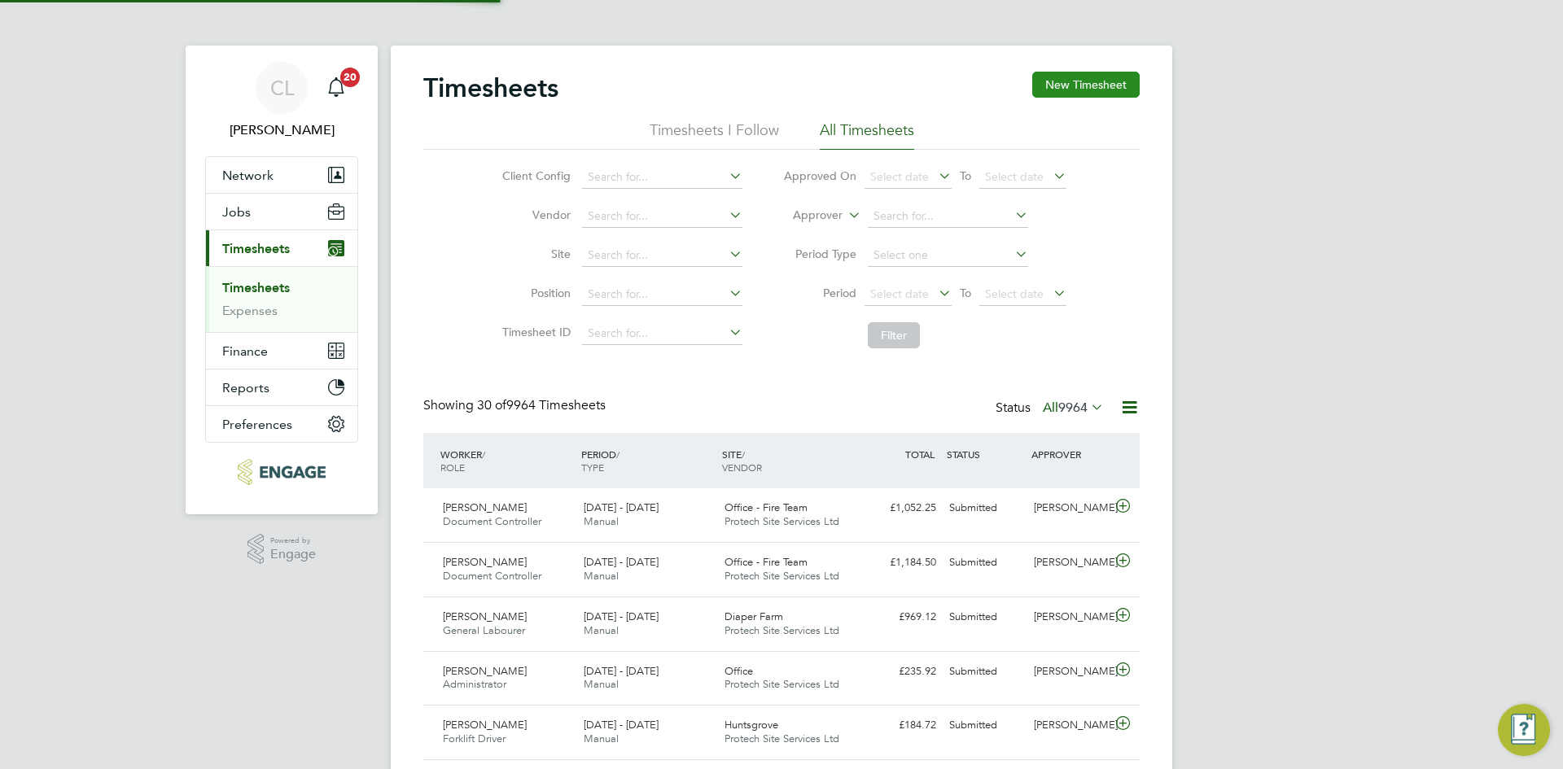
click at [1107, 81] on button "New Timesheet" at bounding box center [1085, 85] width 107 height 26
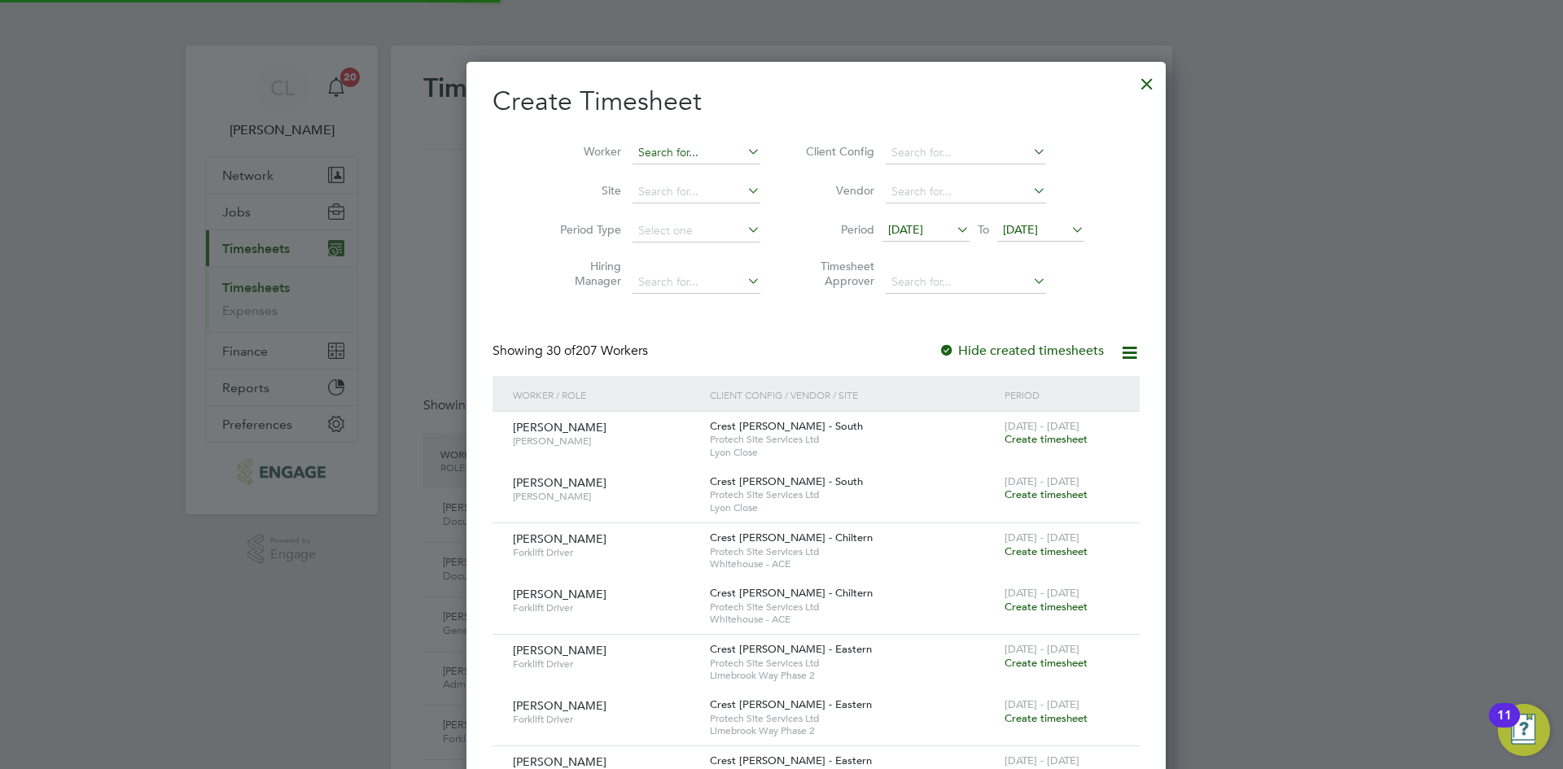
click at [654, 160] on input at bounding box center [696, 153] width 128 height 23
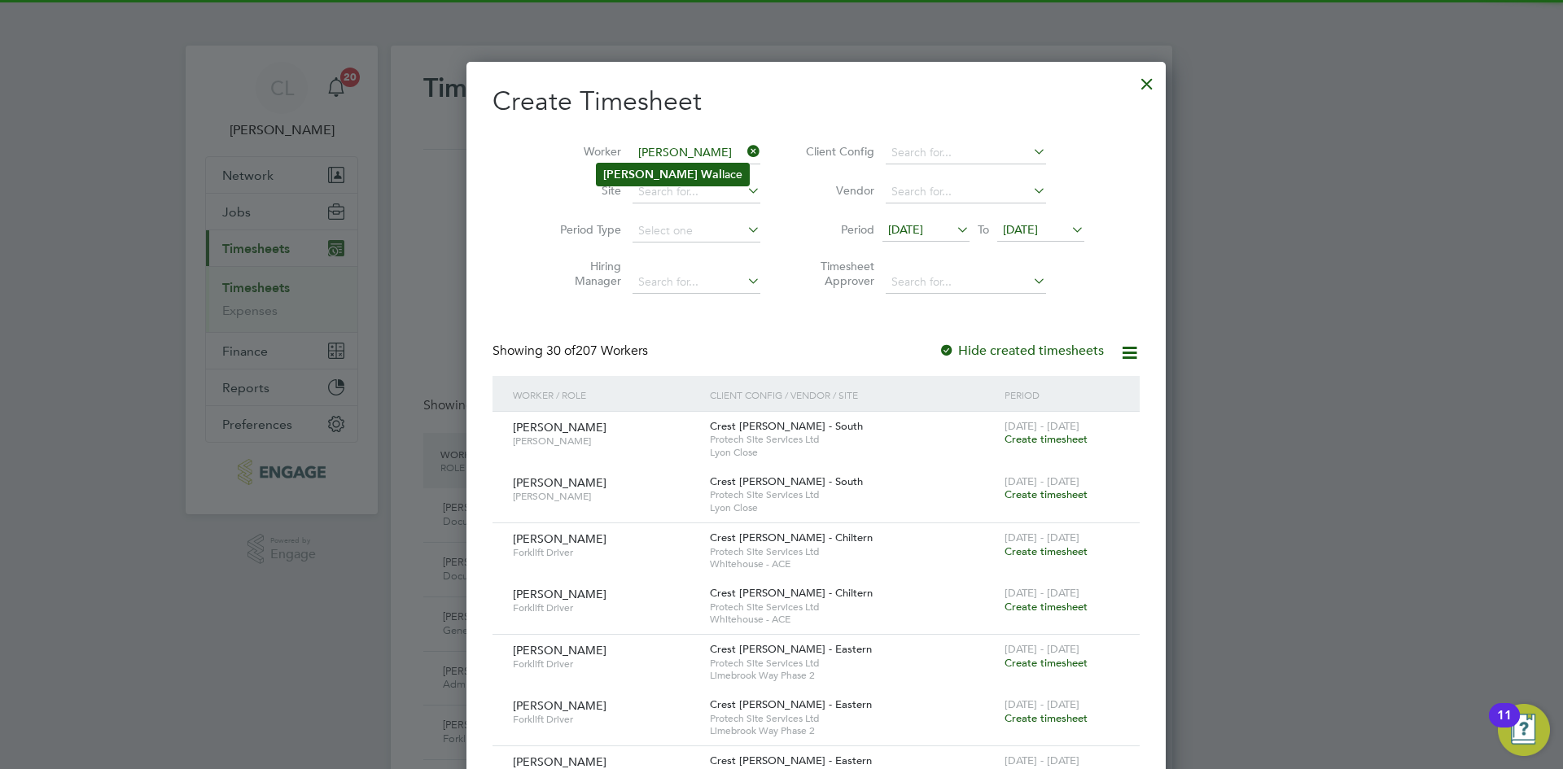
click at [671, 171] on li "William Wal lace" at bounding box center [673, 175] width 152 height 22
type input "[PERSON_NAME]"
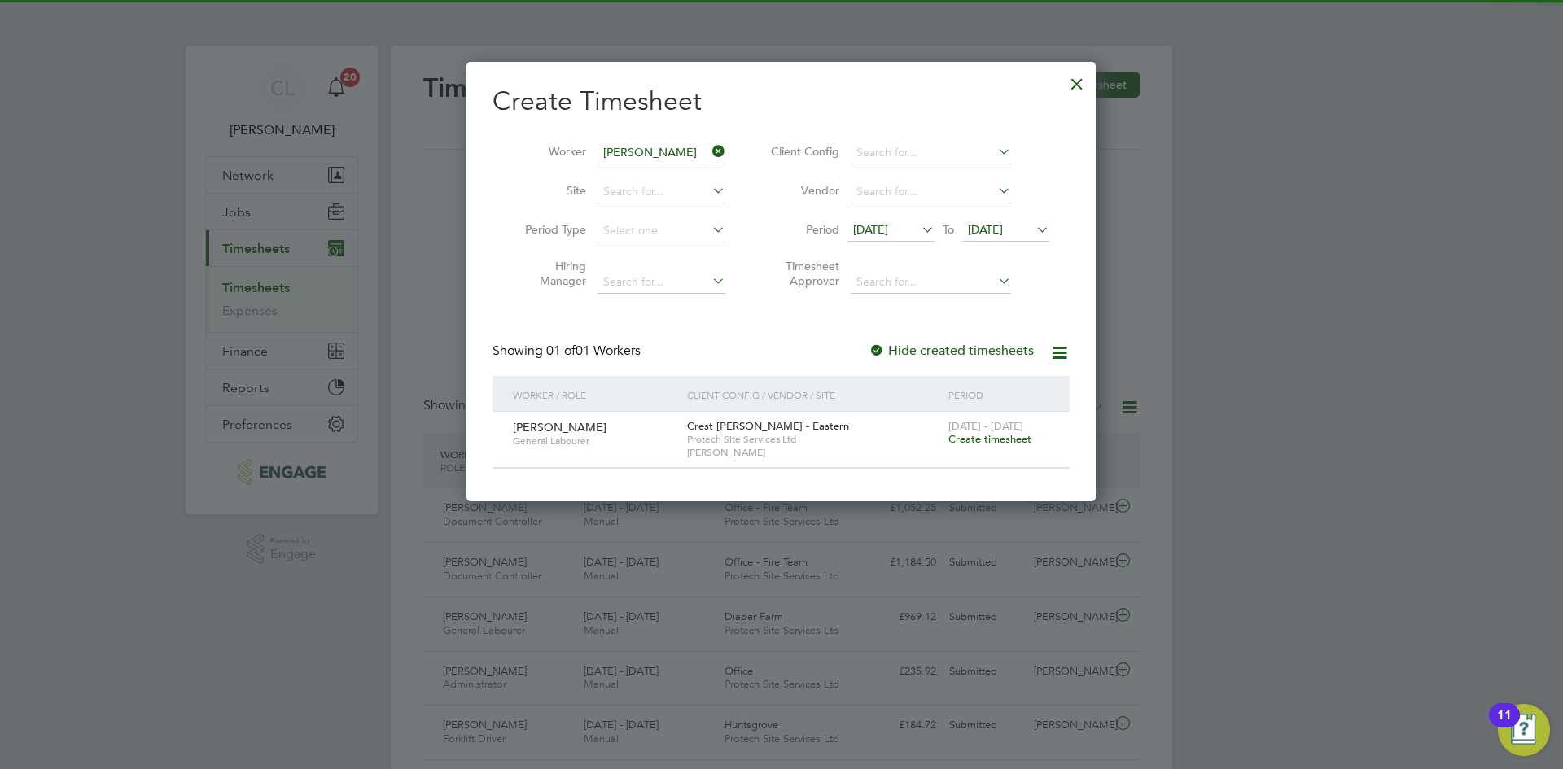
click at [1021, 435] on span "Create timesheet" at bounding box center [989, 439] width 83 height 14
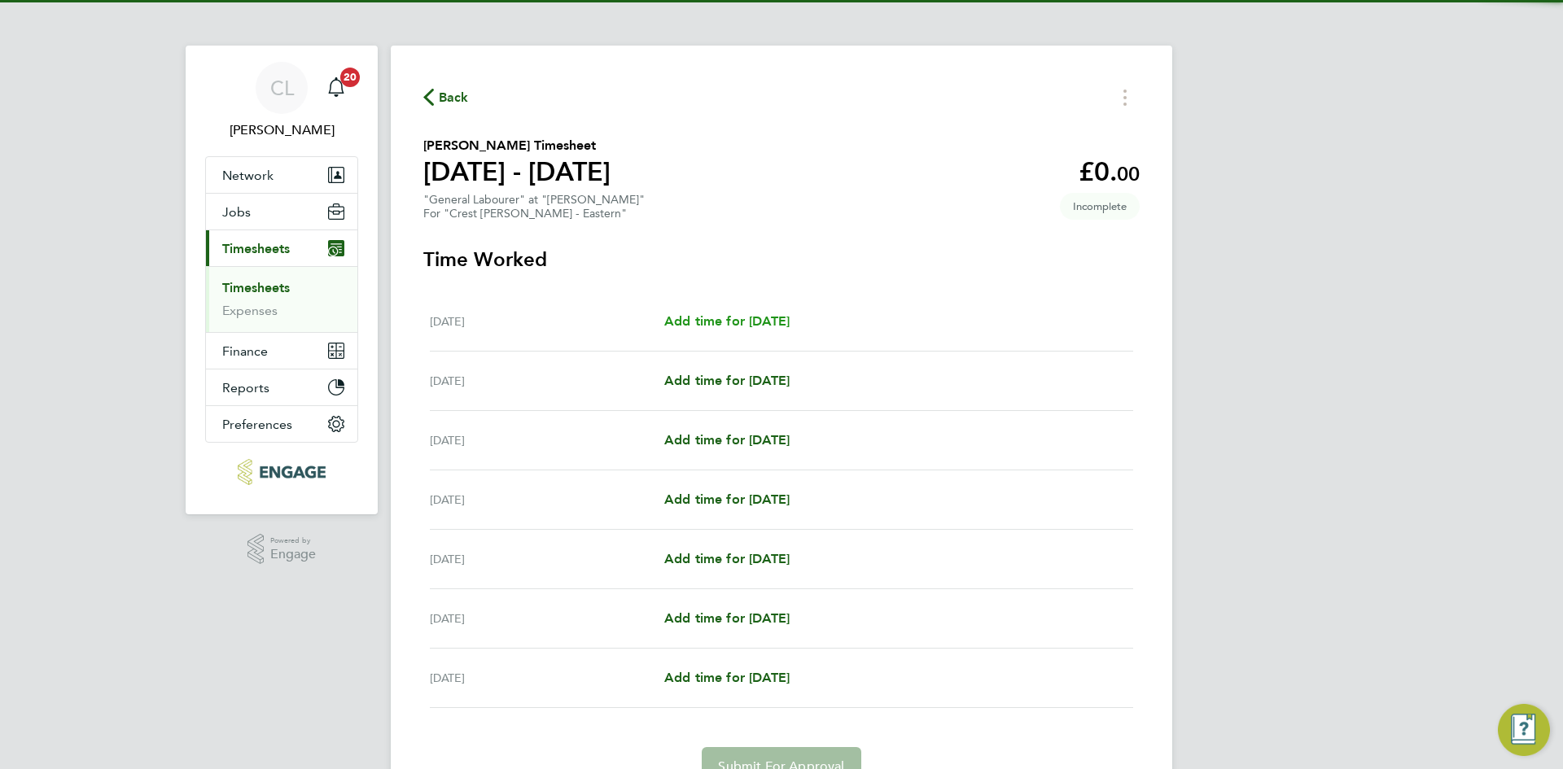
click at [741, 317] on span "Add time for Mon 15 Sep" at bounding box center [726, 320] width 125 height 15
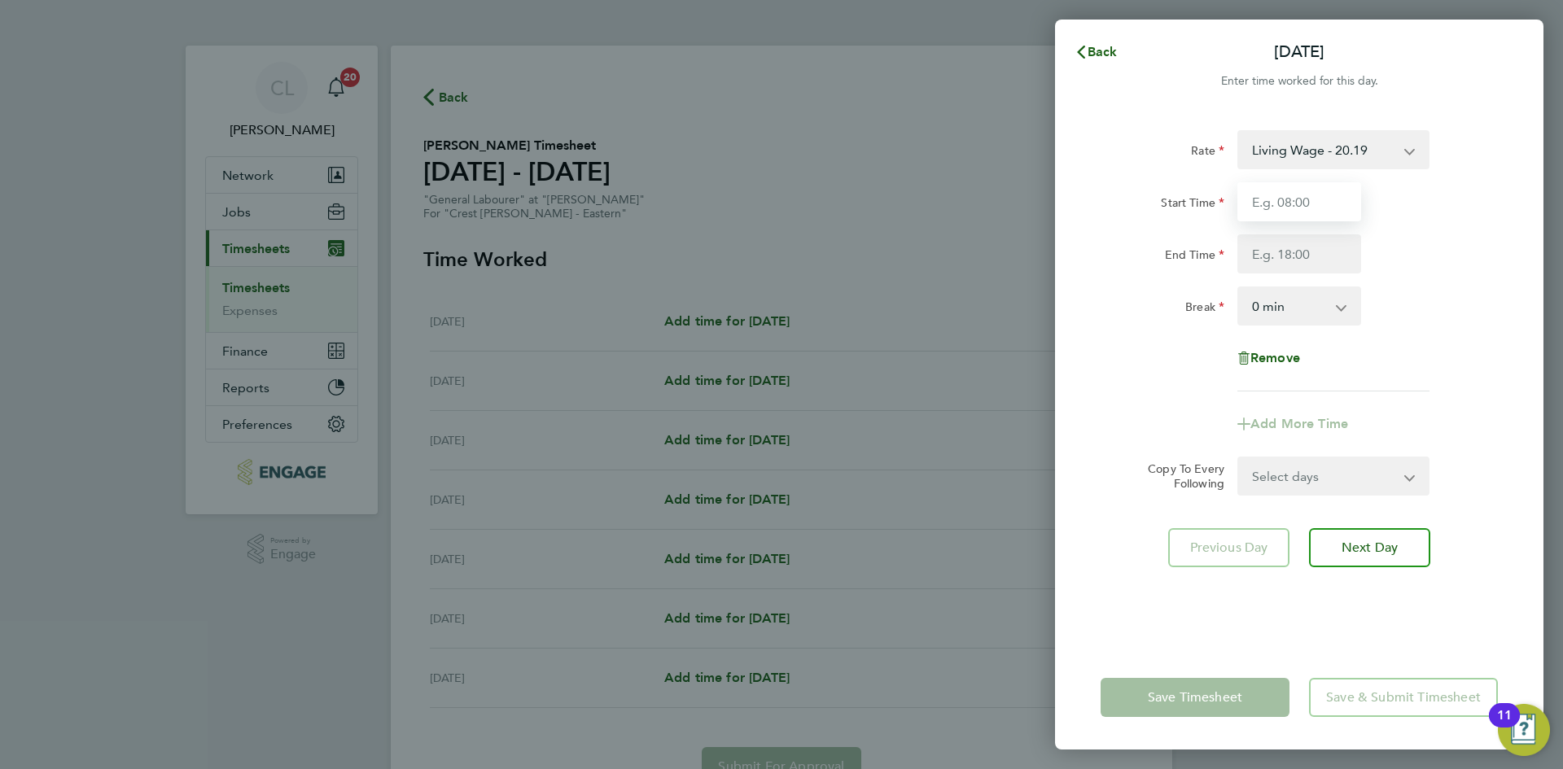
click at [1346, 214] on input "Start Time" at bounding box center [1299, 201] width 124 height 39
type input "07:30"
click at [1315, 251] on input "End Time" at bounding box center [1299, 253] width 124 height 39
type input "17:30"
click at [1441, 283] on div "Rate Living Wage - 20.19 Start Time 07:30 End Time 17:30 Break 0 min 15 min 30 …" at bounding box center [1298, 260] width 397 height 261
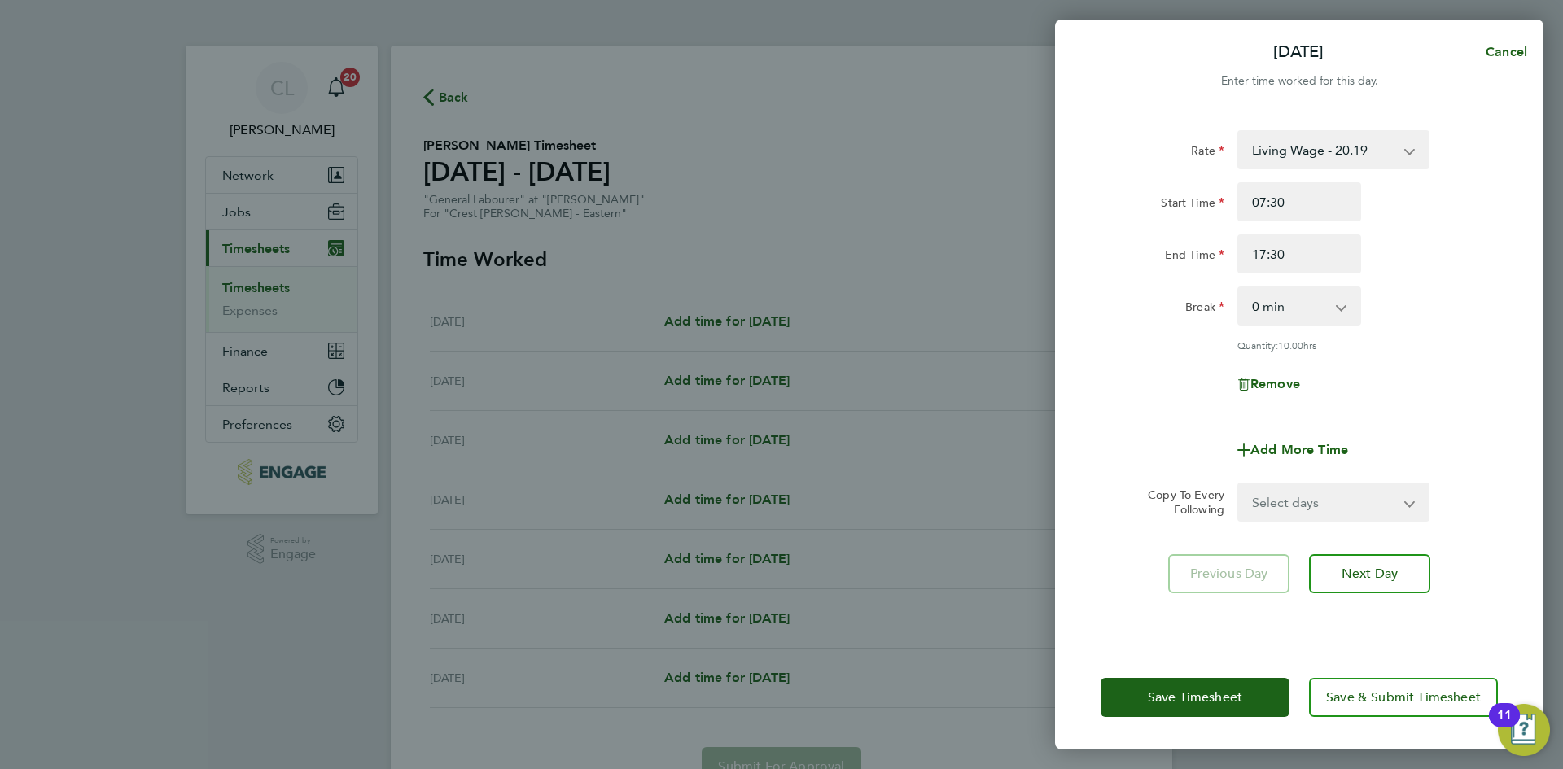
click at [1292, 310] on select "0 min 15 min 30 min 45 min 60 min 75 min 90 min" at bounding box center [1289, 306] width 101 height 36
select select "60"
click at [1239, 288] on select "0 min 15 min 30 min 45 min 60 min 75 min 90 min" at bounding box center [1289, 306] width 101 height 36
click at [1425, 365] on div "Remove" at bounding box center [1299, 384] width 410 height 39
click at [1297, 510] on select "Select days Day Weekday (Mon-Fri) Weekend (Sat-Sun) Tuesday Wednesday Thursday …" at bounding box center [1324, 502] width 171 height 36
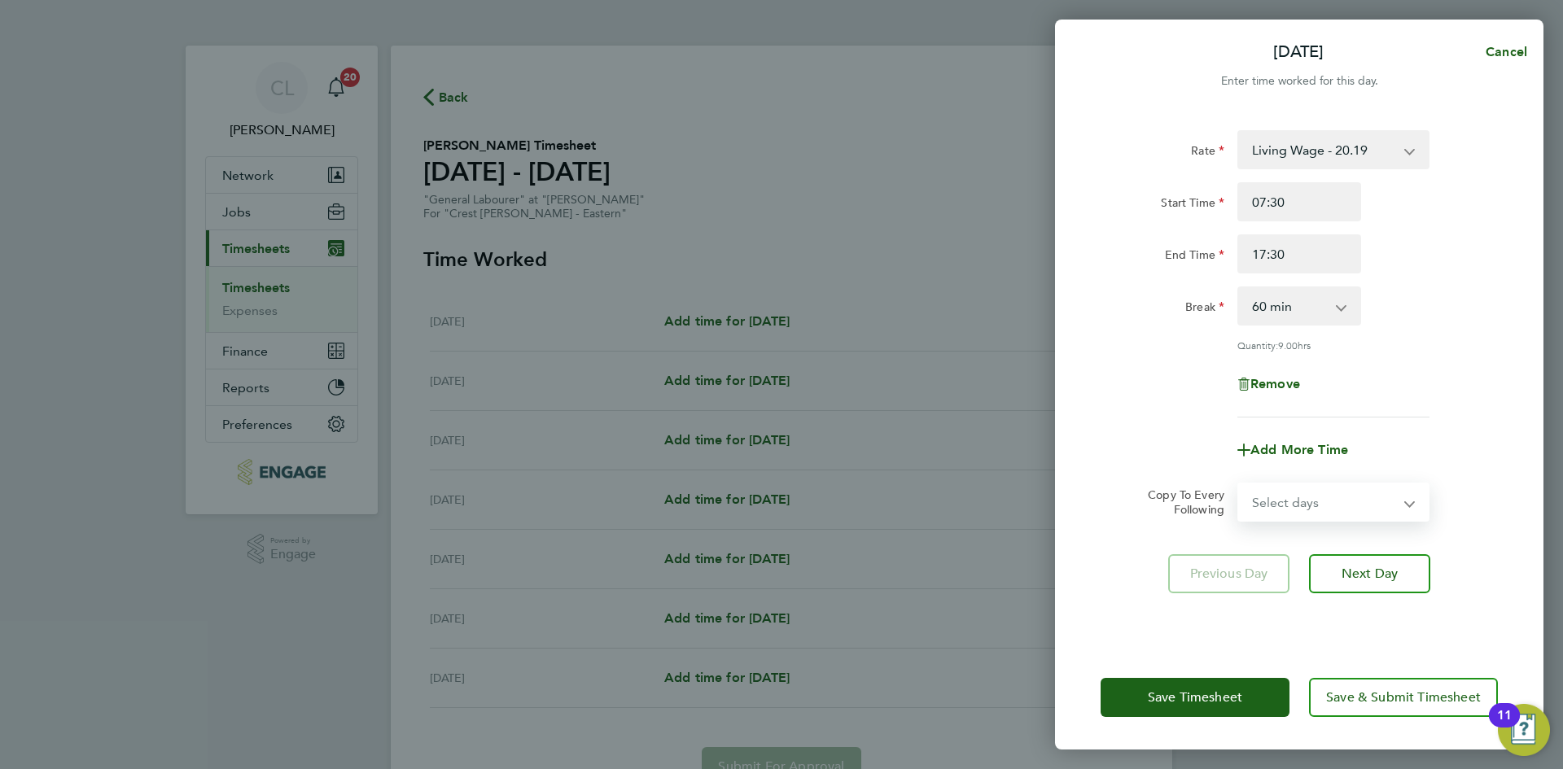
select select "WEEKDAY"
click at [1239, 484] on select "Select days Day Weekday (Mon-Fri) Weekend (Sat-Sun) Tuesday Wednesday Thursday …" at bounding box center [1324, 502] width 171 height 36
select select "2025-09-21"
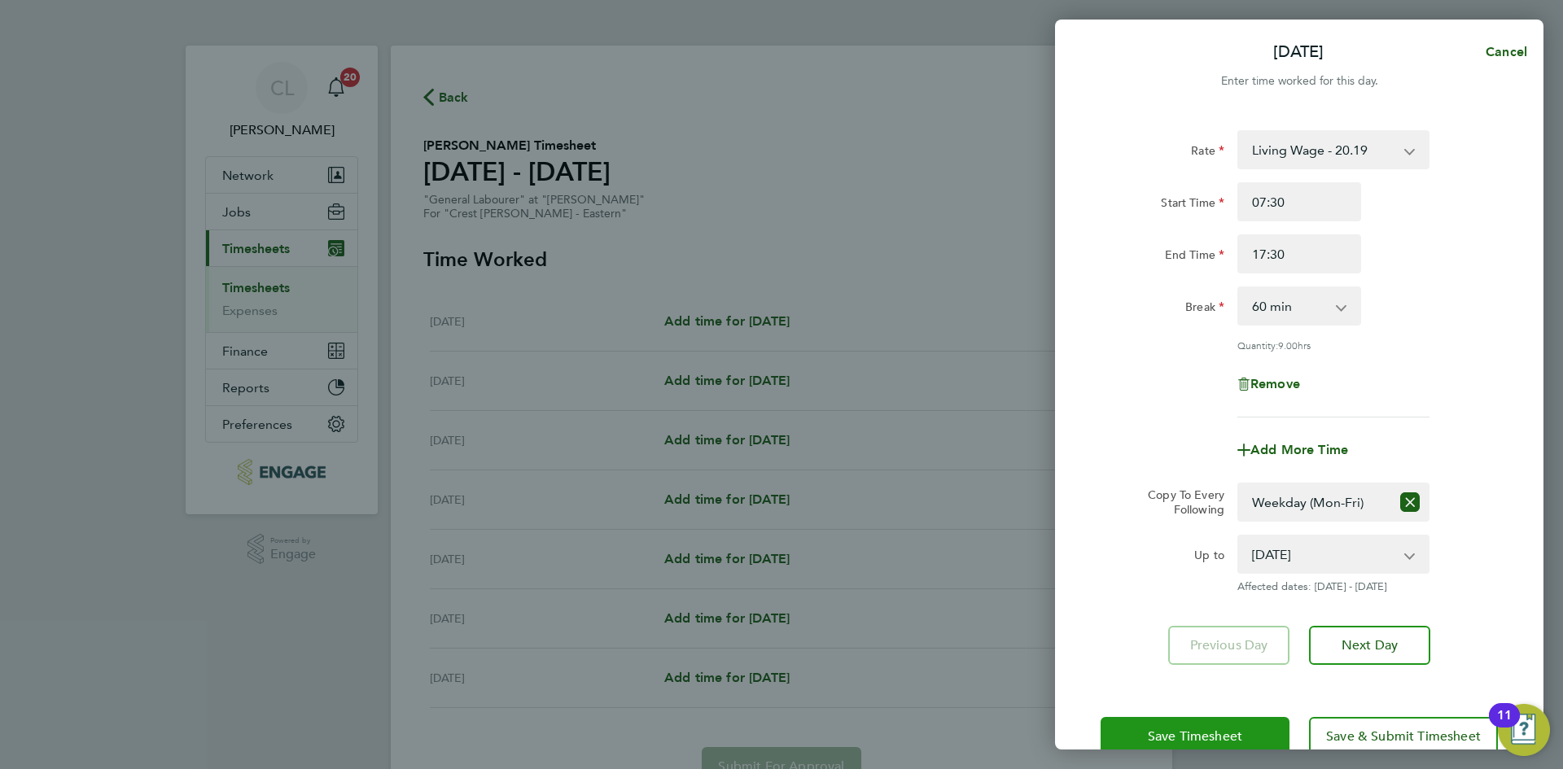
click at [1192, 732] on span "Save Timesheet" at bounding box center [1195, 736] width 94 height 16
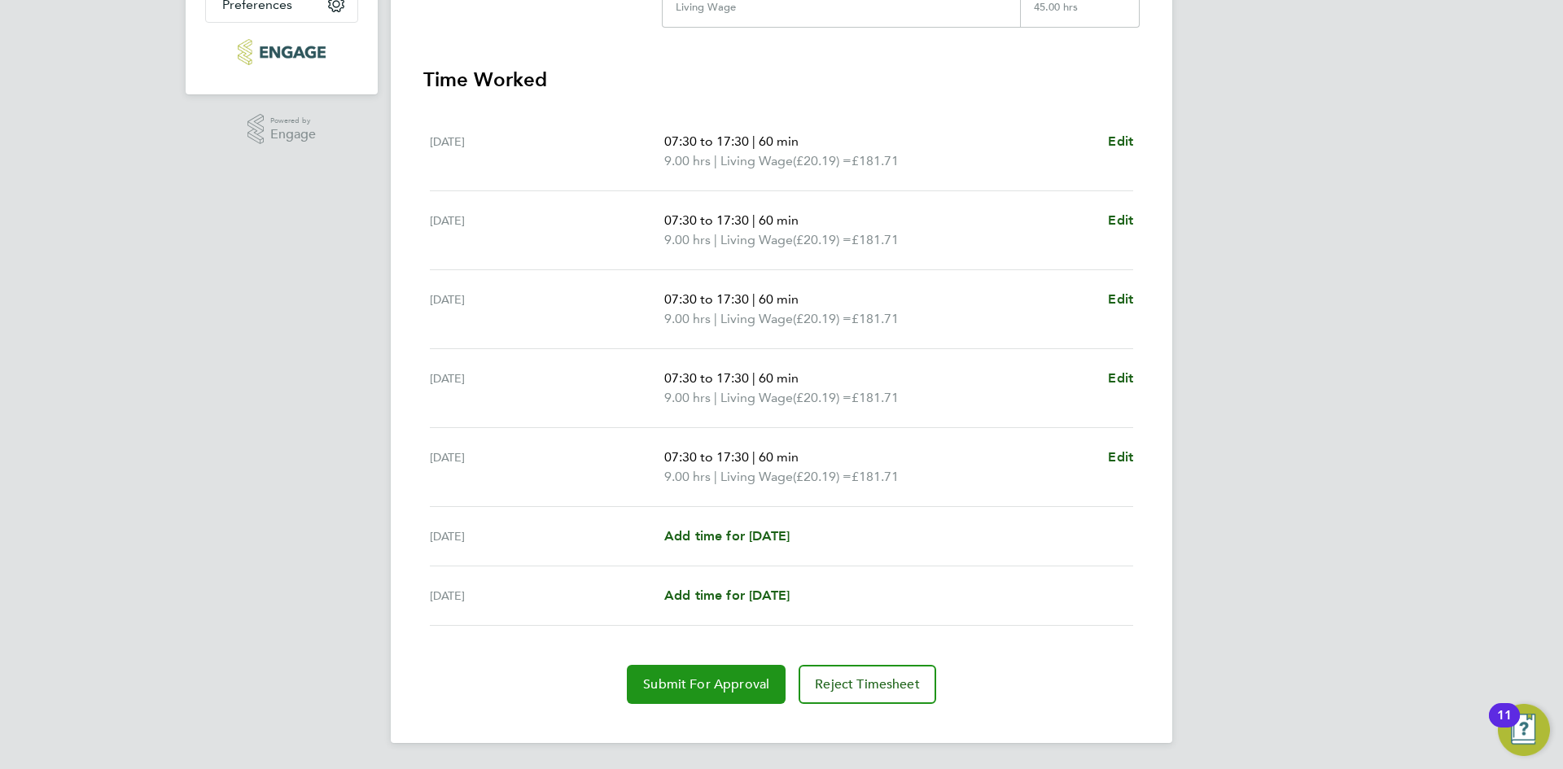
click at [712, 694] on button "Submit For Approval" at bounding box center [706, 684] width 159 height 39
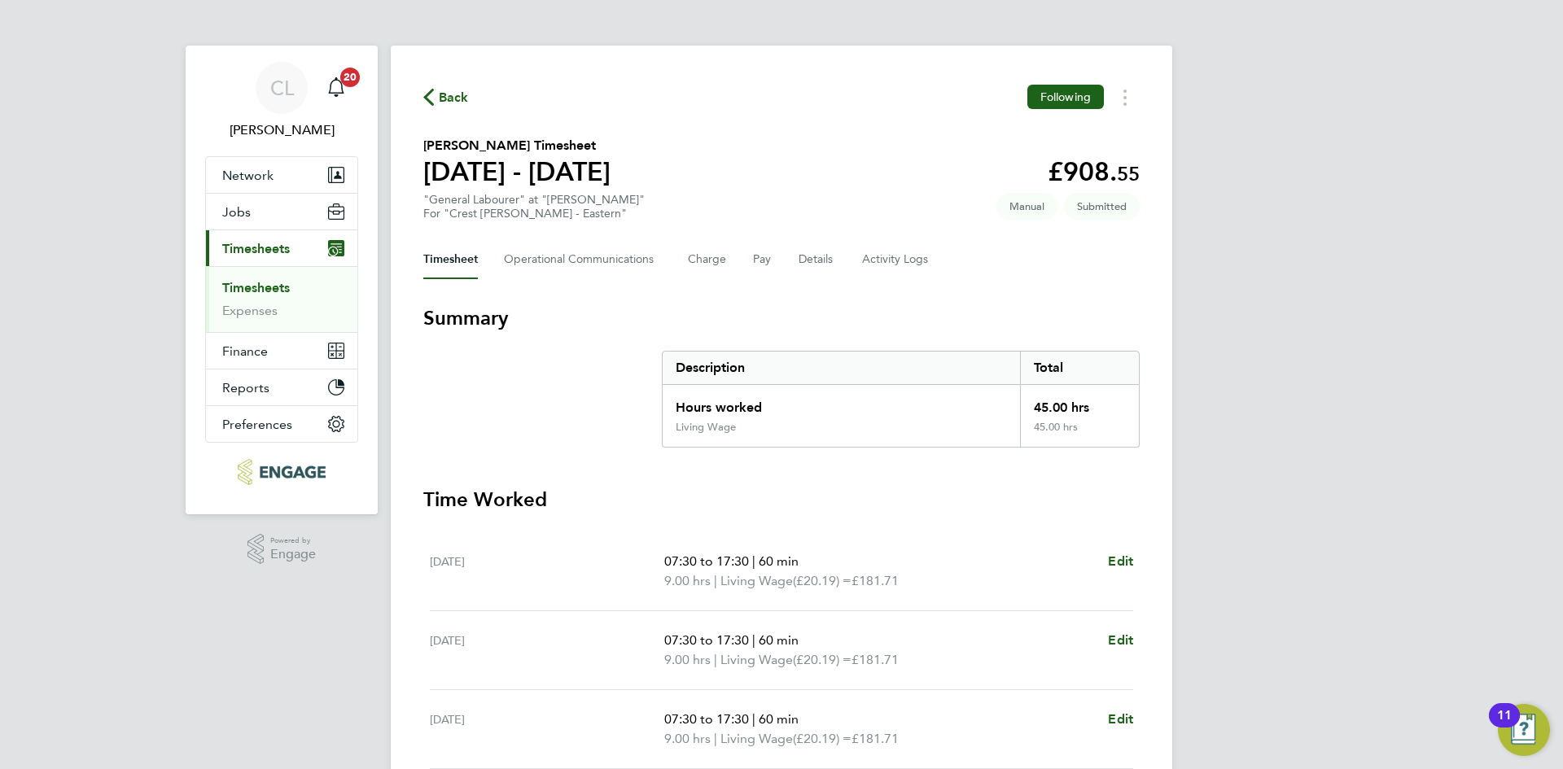
click at [435, 81] on div "Back Following William Wallace's Timesheet 15 - 21 Sept 2025 £908. 55 "General …" at bounding box center [781, 604] width 781 height 1117
click at [439, 91] on span "Back" at bounding box center [454, 98] width 30 height 20
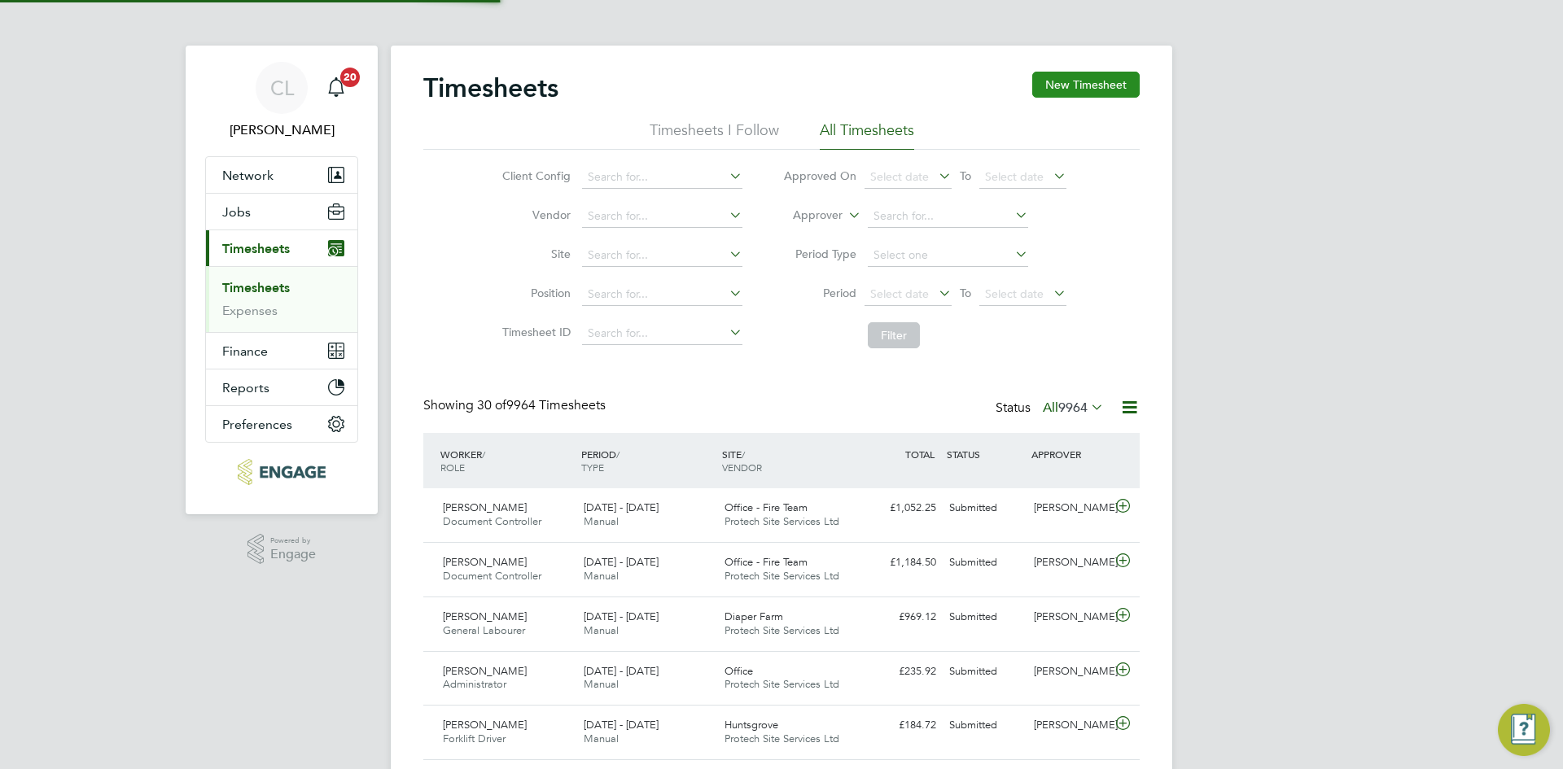
click at [1104, 80] on button "New Timesheet" at bounding box center [1085, 85] width 107 height 26
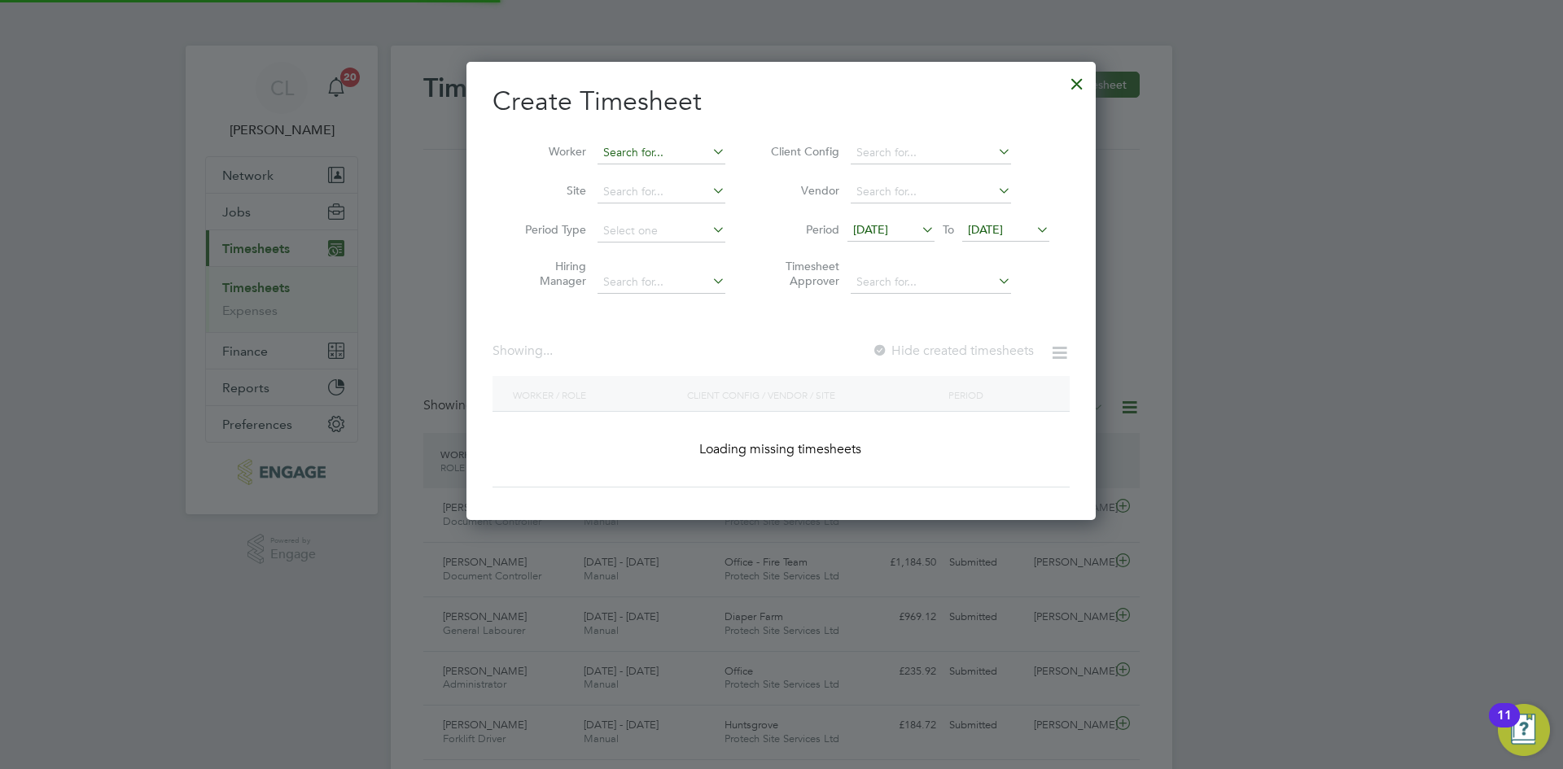
click at [652, 150] on input at bounding box center [661, 153] width 128 height 23
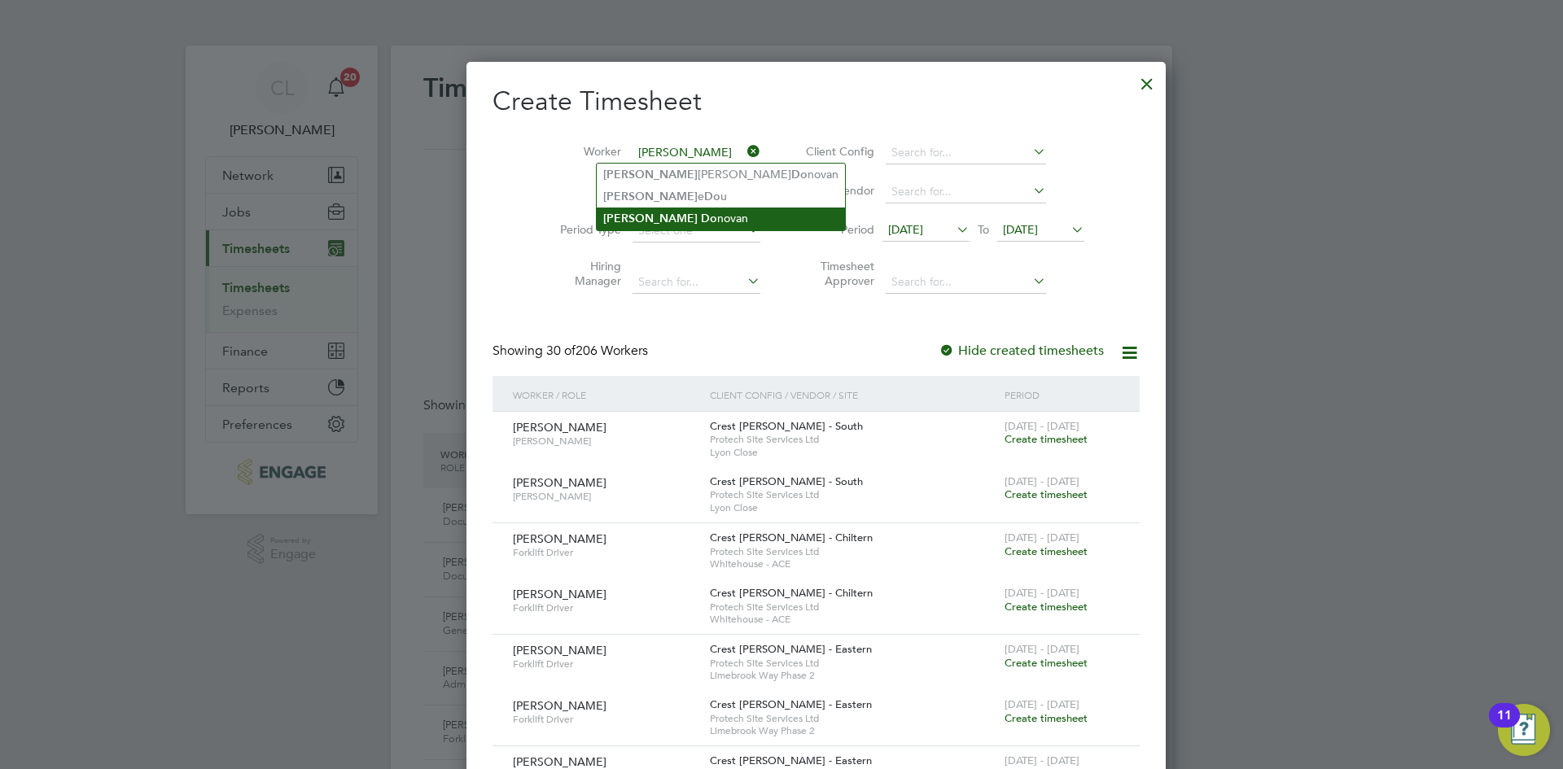
click at [682, 217] on li "Jon Do novan" at bounding box center [721, 219] width 248 height 22
type input "[PERSON_NAME]"
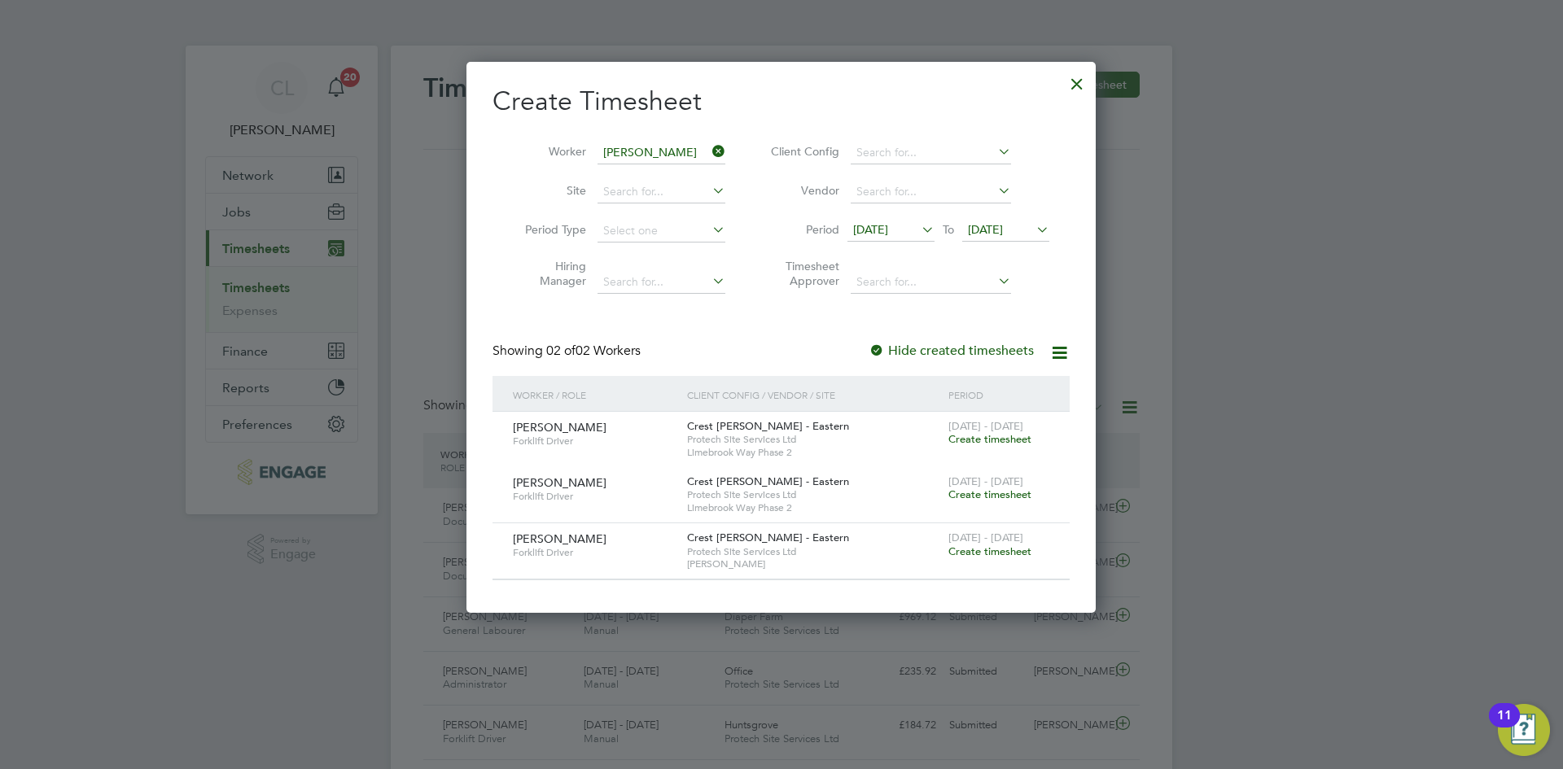
click at [976, 553] on span "Create timesheet" at bounding box center [989, 551] width 83 height 14
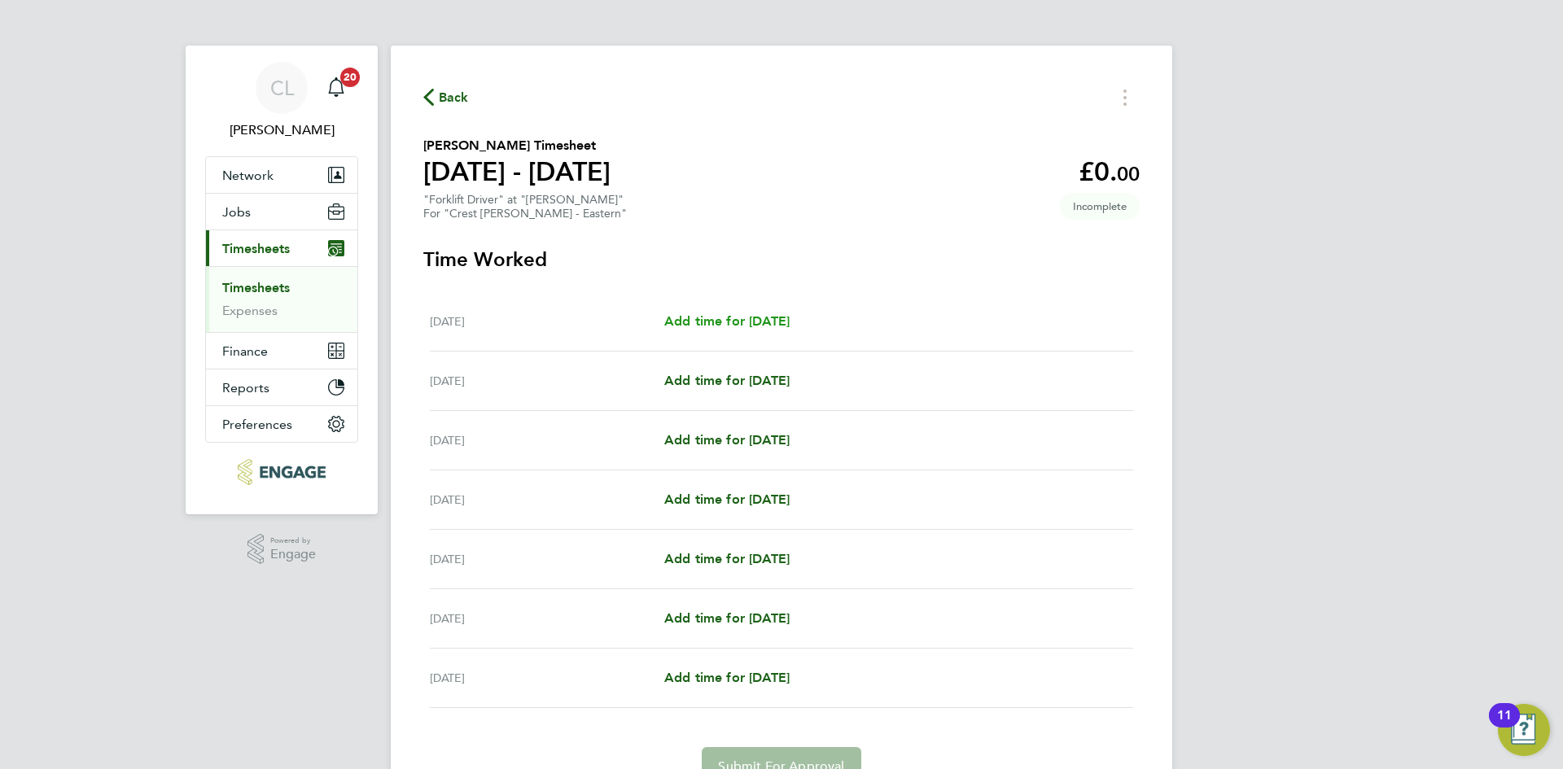
click at [758, 321] on span "Add time for Mon 15 Sep" at bounding box center [726, 320] width 125 height 15
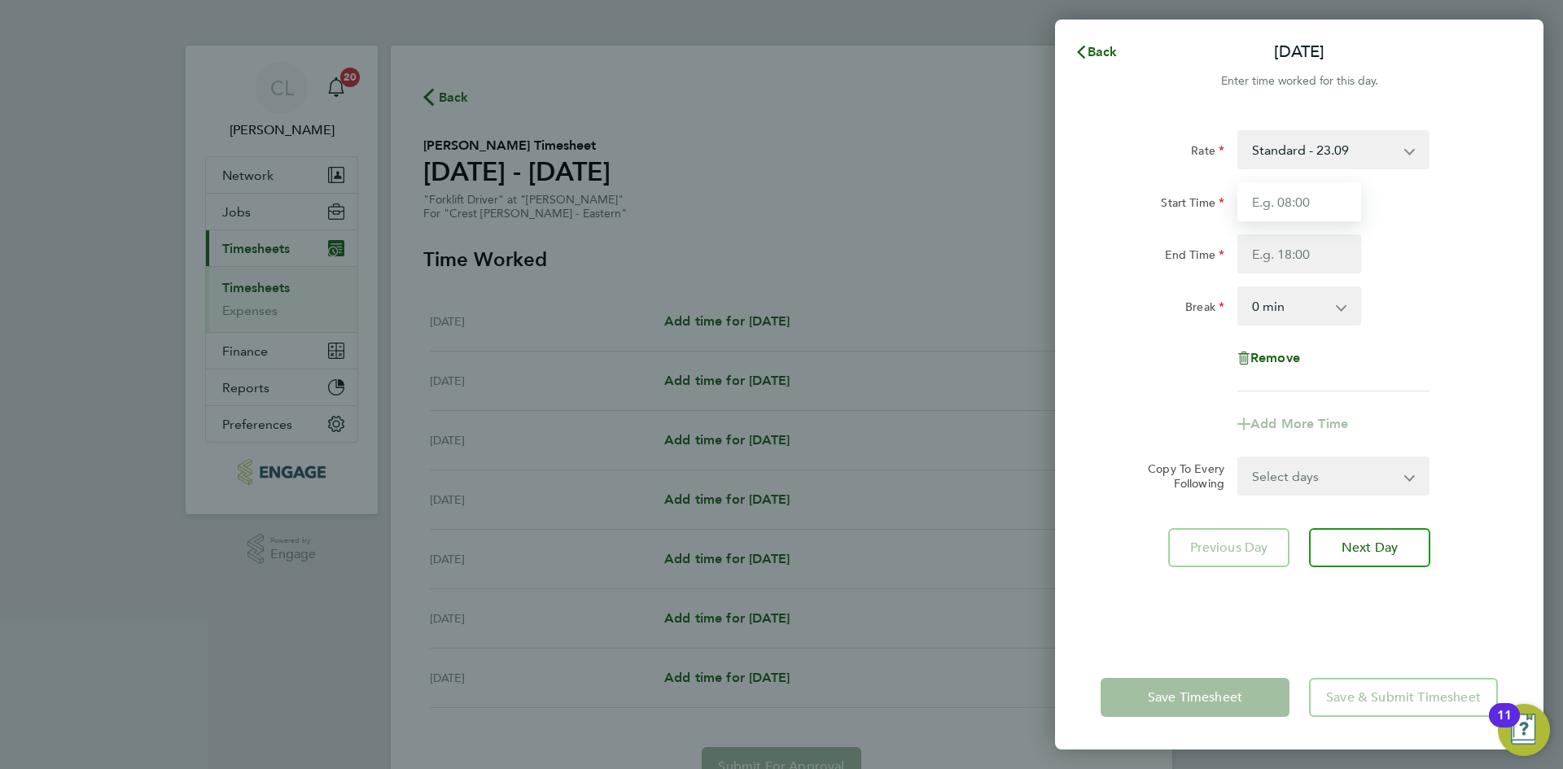
drag, startPoint x: 1321, startPoint y: 214, endPoint x: 1327, endPoint y: 221, distance: 9.8
click at [1321, 214] on input "Start Time" at bounding box center [1299, 201] width 124 height 39
type input "07:30"
drag, startPoint x: 1288, startPoint y: 252, endPoint x: 1301, endPoint y: 273, distance: 23.7
click at [1288, 252] on input "End Time" at bounding box center [1299, 253] width 124 height 39
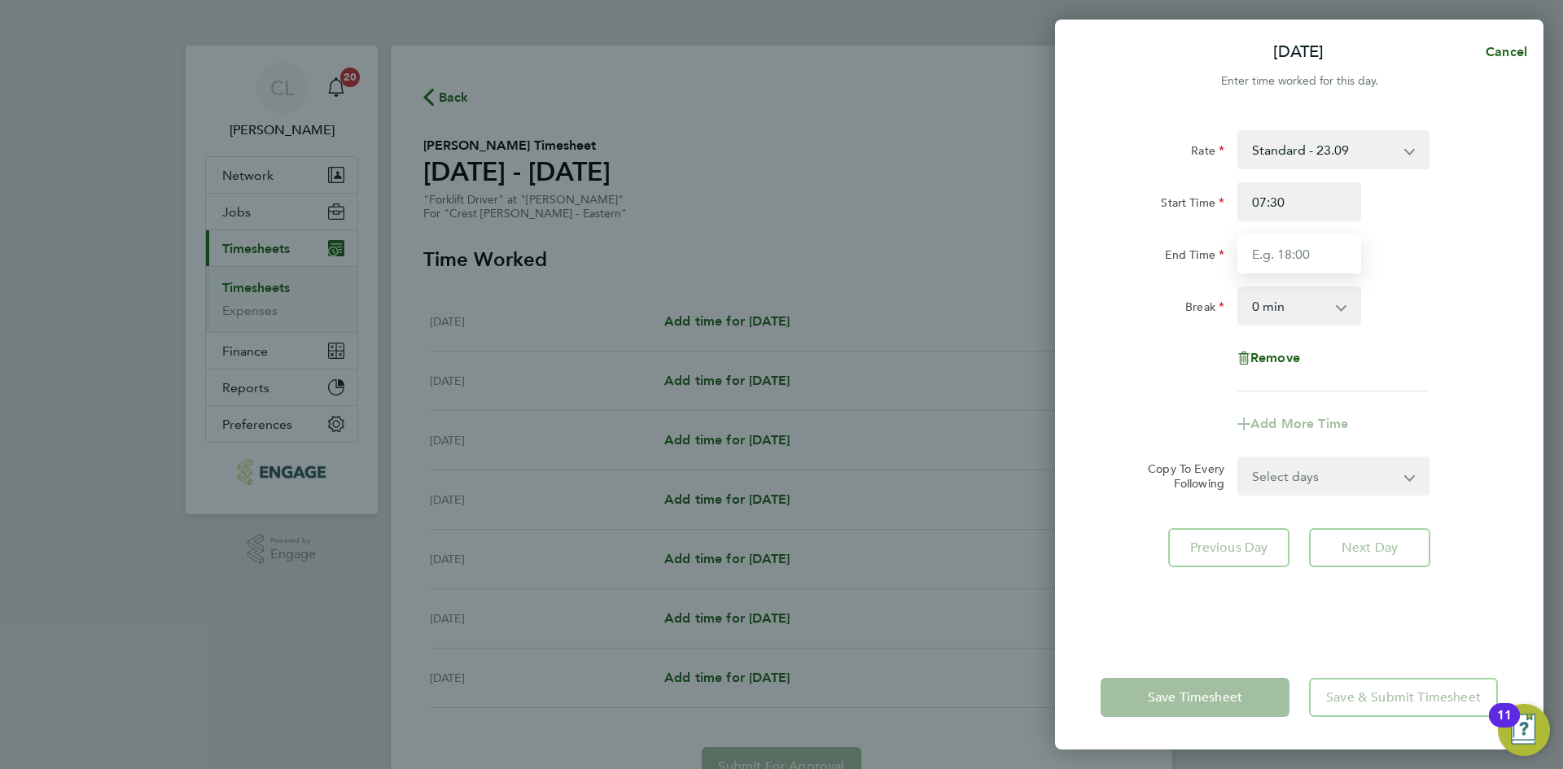
type input "17:30"
drag, startPoint x: 1461, startPoint y: 312, endPoint x: 1438, endPoint y: 317, distance: 23.5
click at [1461, 312] on div "Break 0 min 15 min 30 min 45 min 60 min 75 min 90 min" at bounding box center [1299, 305] width 410 height 39
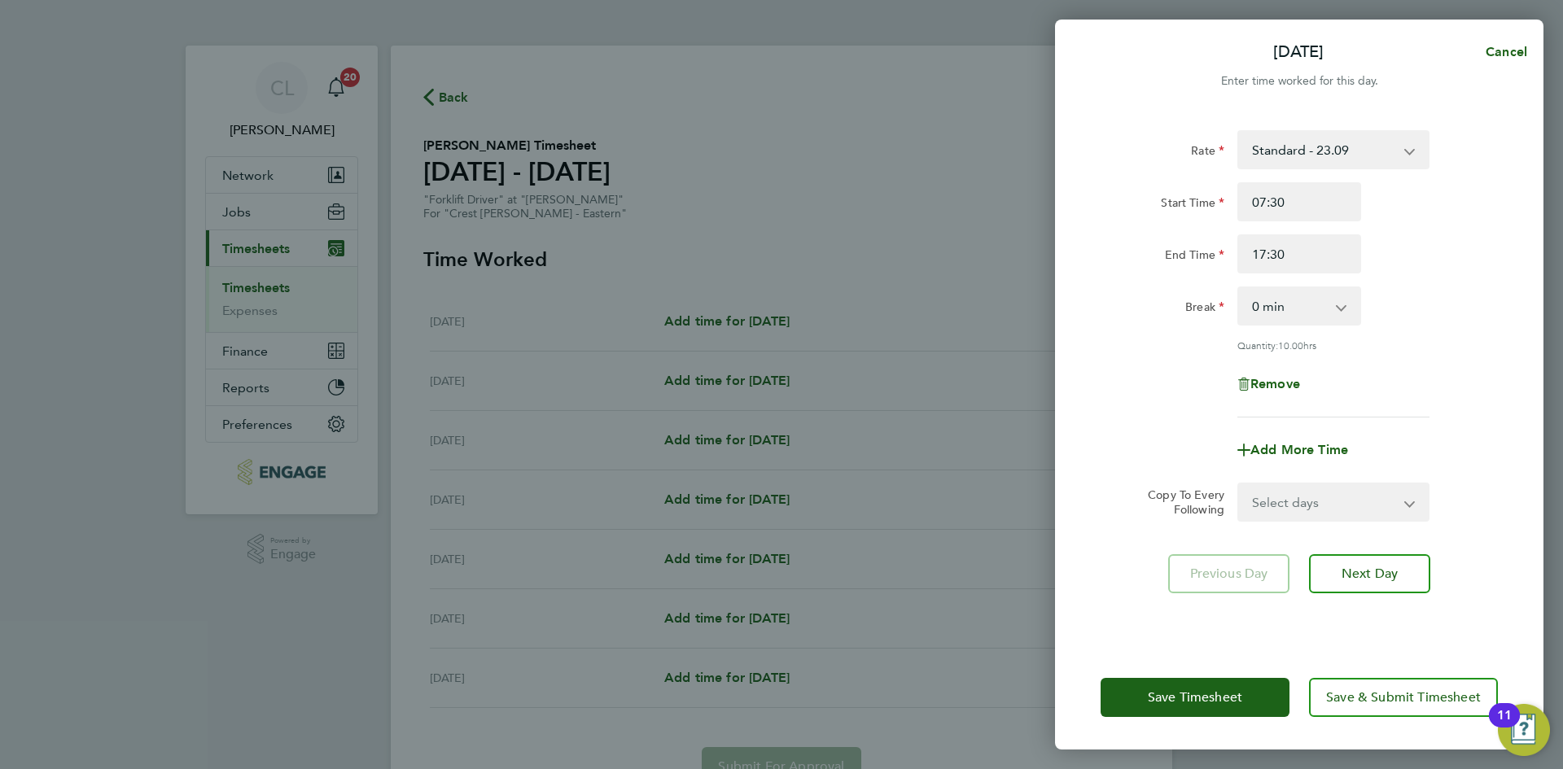
click at [1305, 308] on select "0 min 15 min 30 min 45 min 60 min 75 min 90 min" at bounding box center [1289, 306] width 101 height 36
select select "60"
click at [1239, 288] on select "0 min 15 min 30 min 45 min 60 min 75 min 90 min" at bounding box center [1289, 306] width 101 height 36
click at [1490, 318] on div "Break 0 min 15 min 30 min 45 min 60 min 75 min 90 min" at bounding box center [1299, 305] width 410 height 39
click at [1339, 503] on select "Select days Day Weekday (Mon-Fri) Weekend (Sat-Sun) Tuesday Wednesday Thursday …" at bounding box center [1324, 502] width 171 height 36
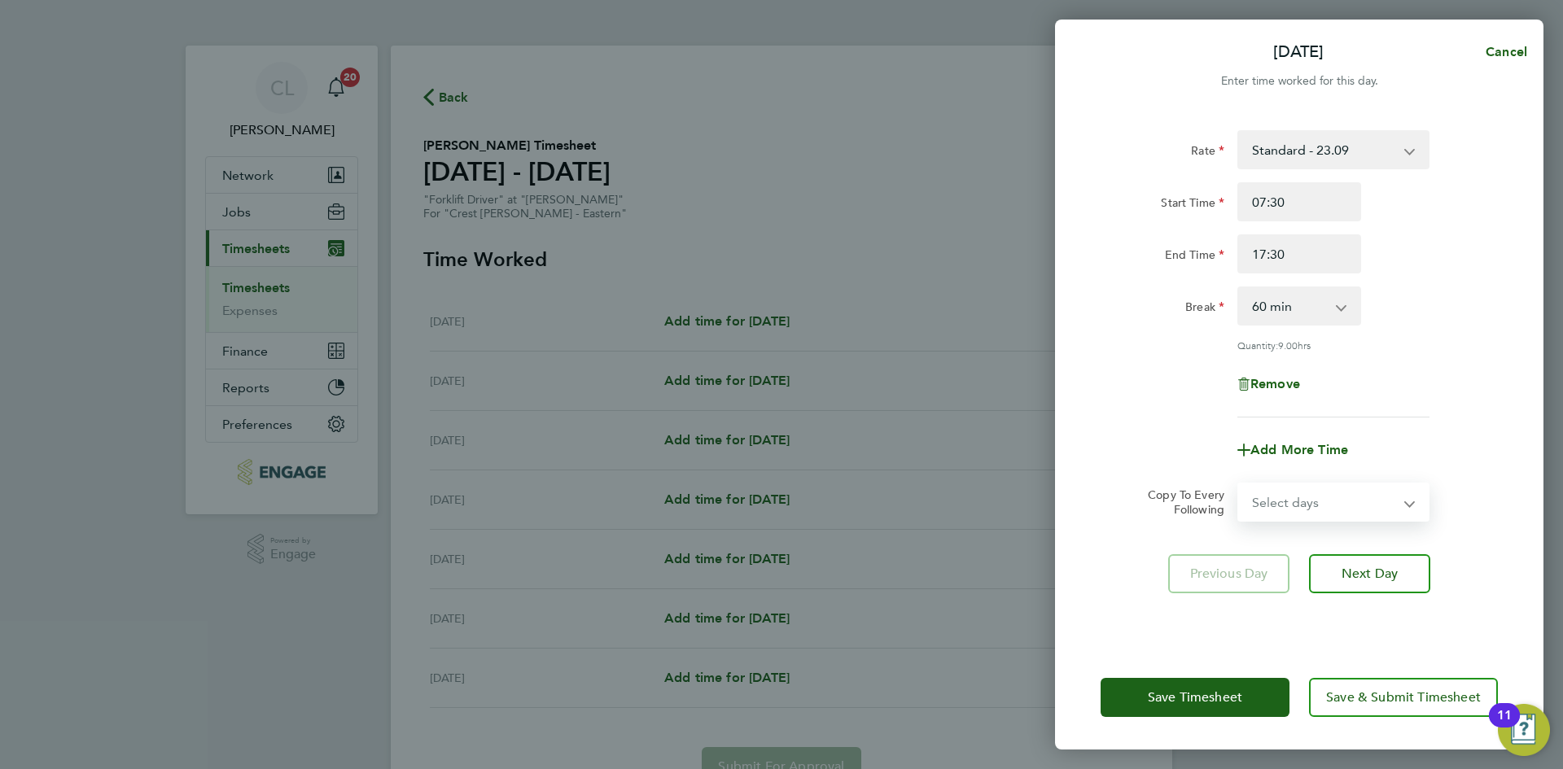
select select "WEEKDAY"
click at [1239, 484] on select "Select days Day Weekday (Mon-Fri) Weekend (Sat-Sun) Tuesday Wednesday Thursday …" at bounding box center [1324, 502] width 171 height 36
select select "2025-09-21"
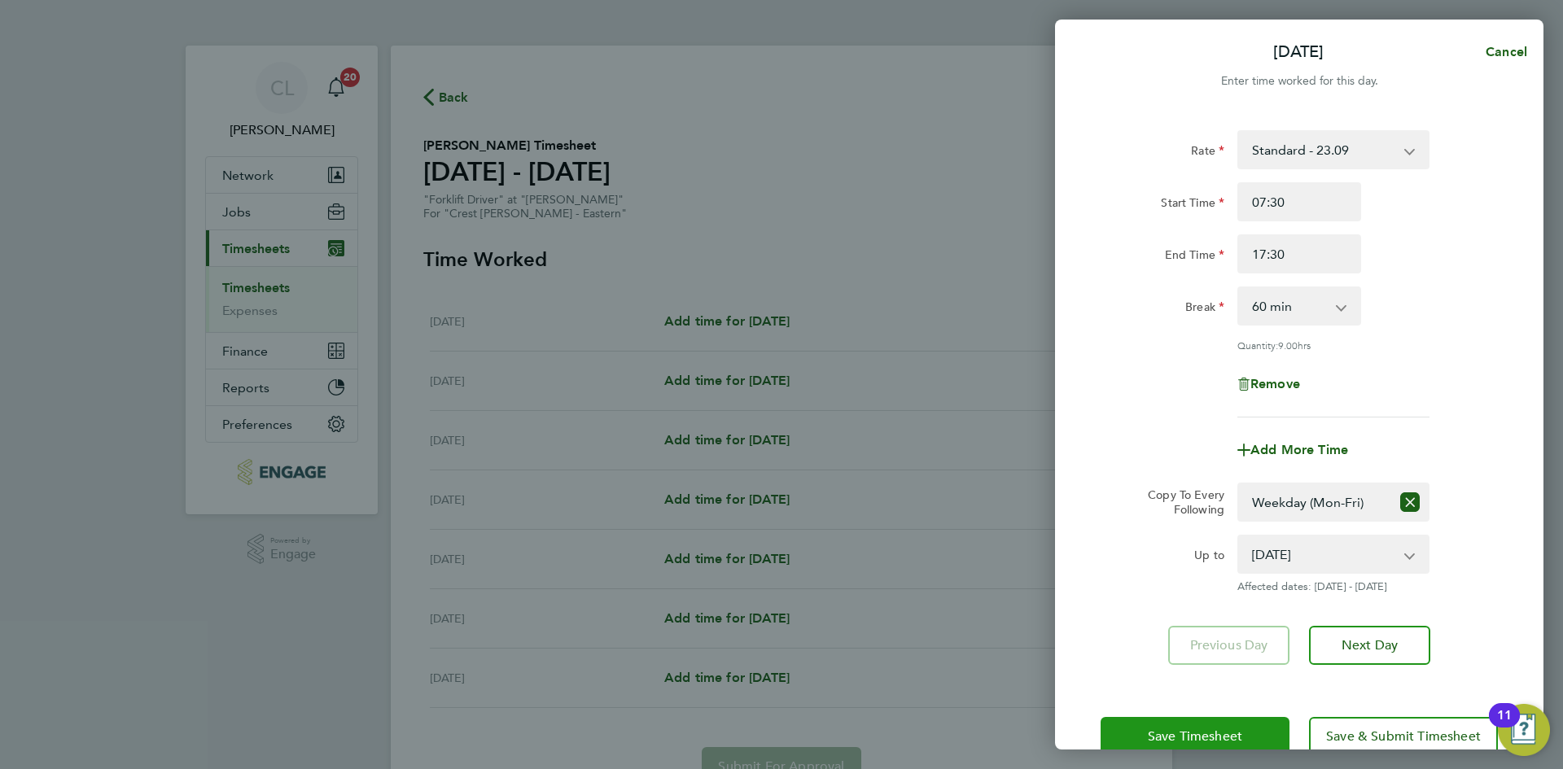
click at [1235, 740] on span "Save Timesheet" at bounding box center [1195, 736] width 94 height 16
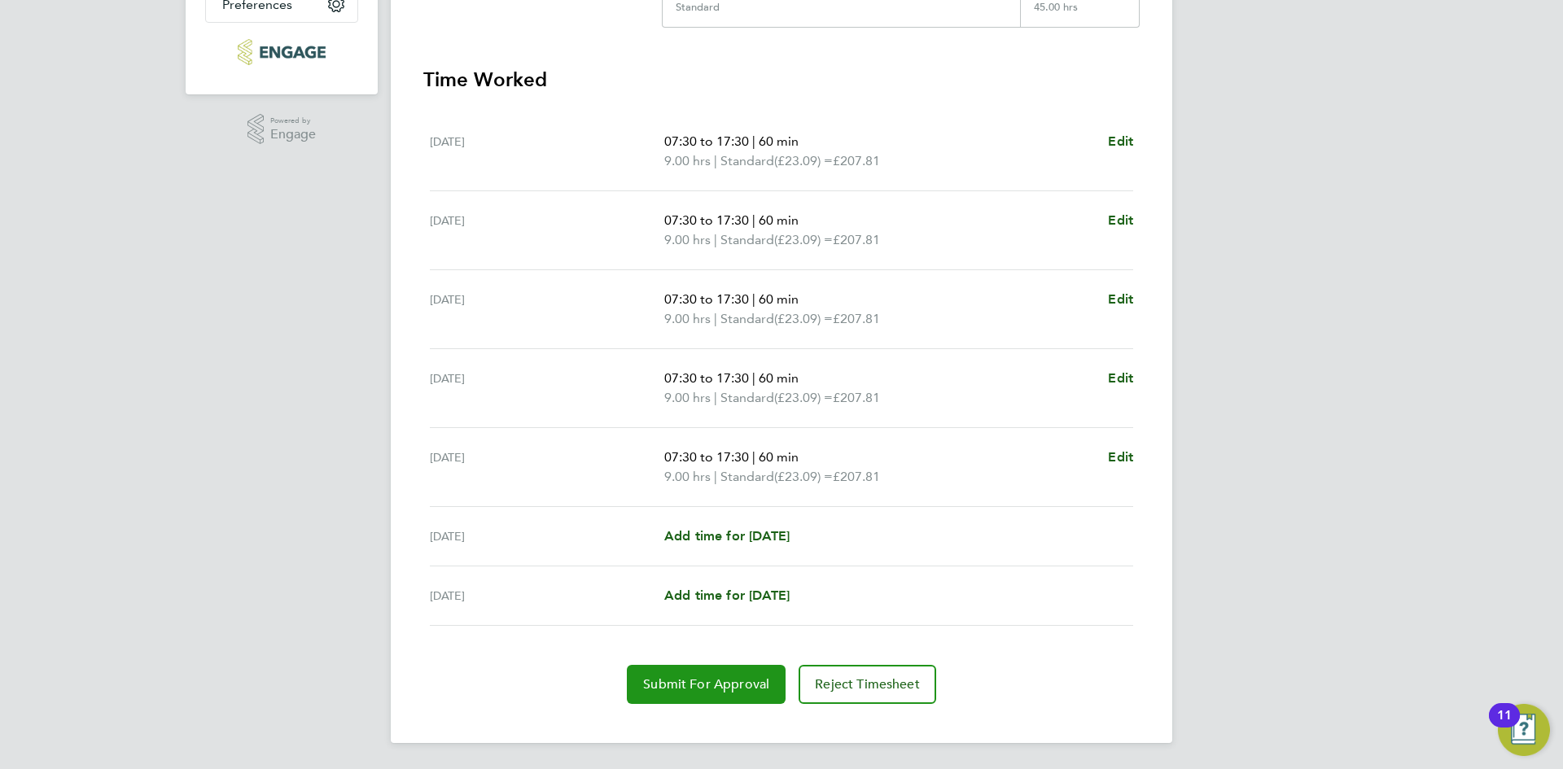
click at [699, 676] on button "Submit For Approval" at bounding box center [706, 684] width 159 height 39
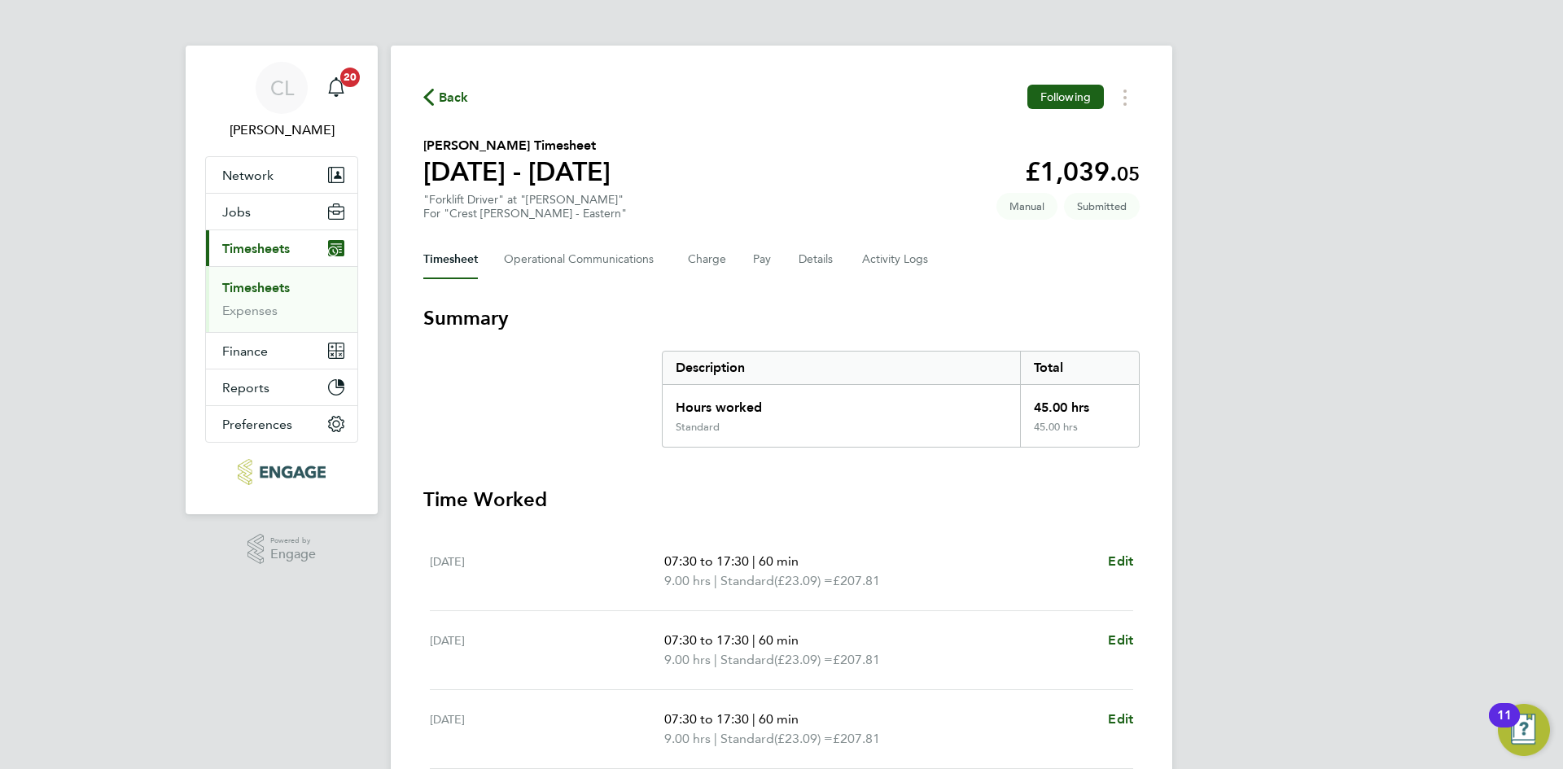
click at [451, 89] on span "Back" at bounding box center [454, 98] width 30 height 20
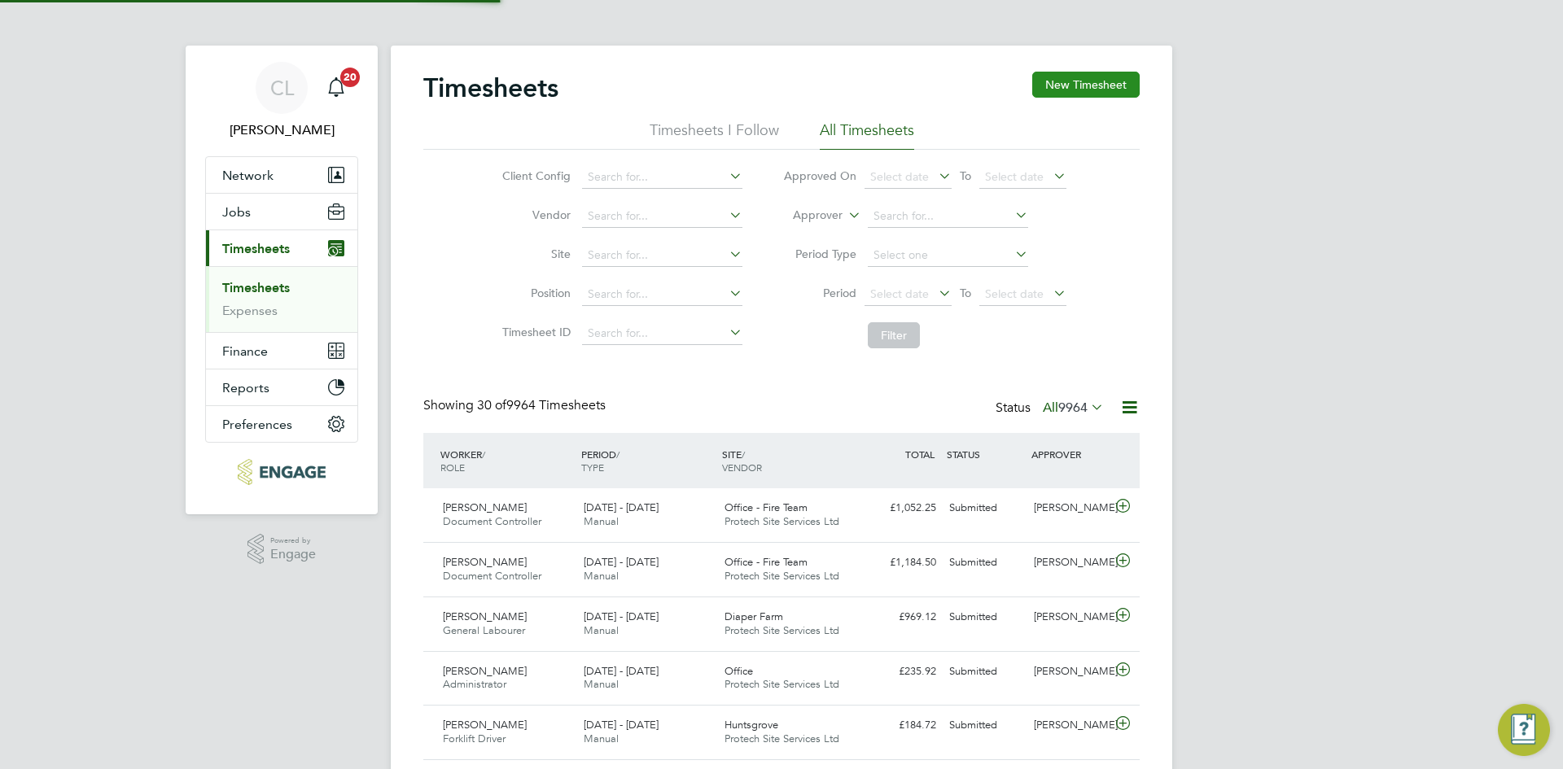
click at [1077, 80] on button "New Timesheet" at bounding box center [1085, 85] width 107 height 26
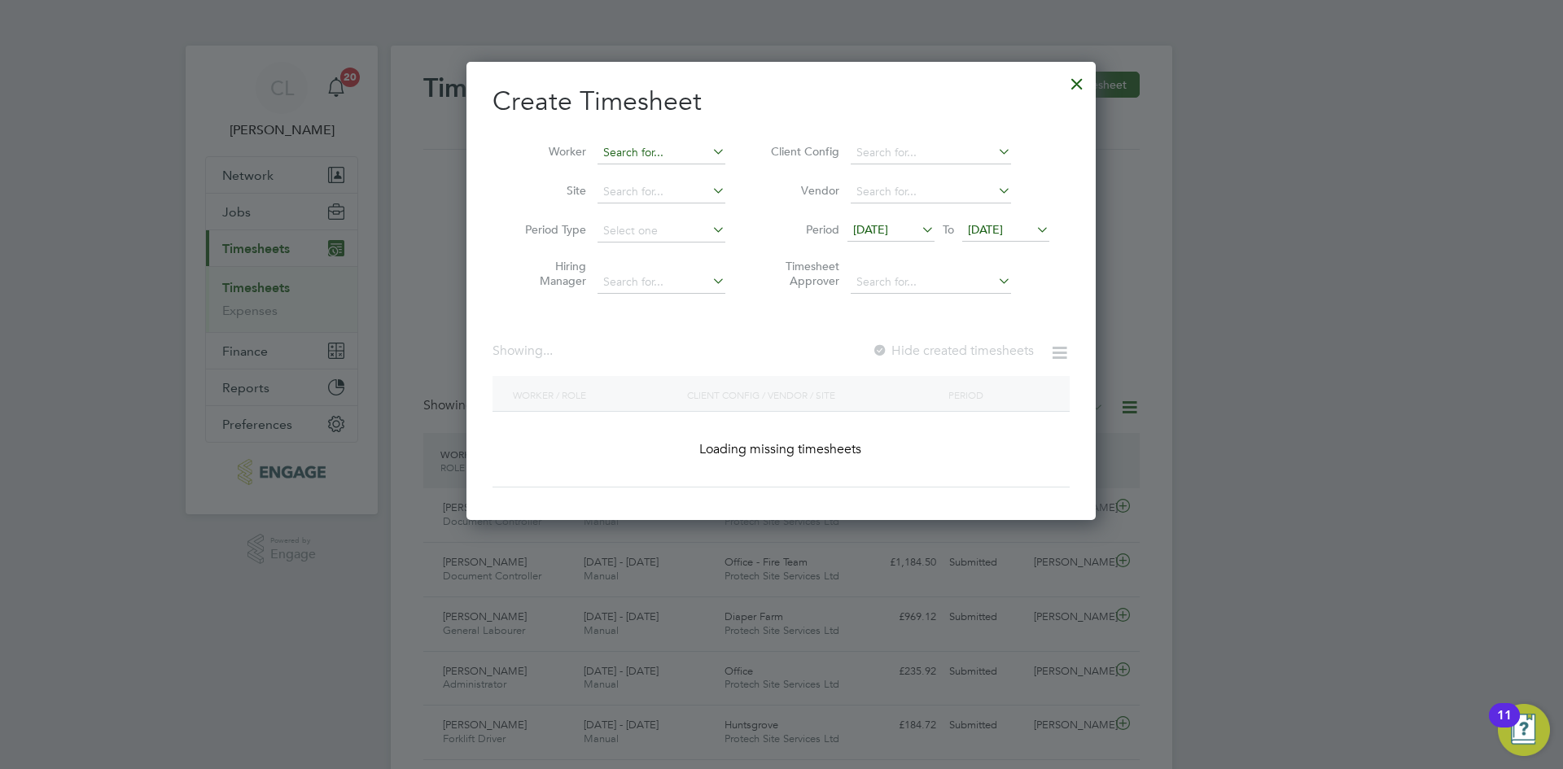
click at [647, 142] on input at bounding box center [661, 153] width 128 height 23
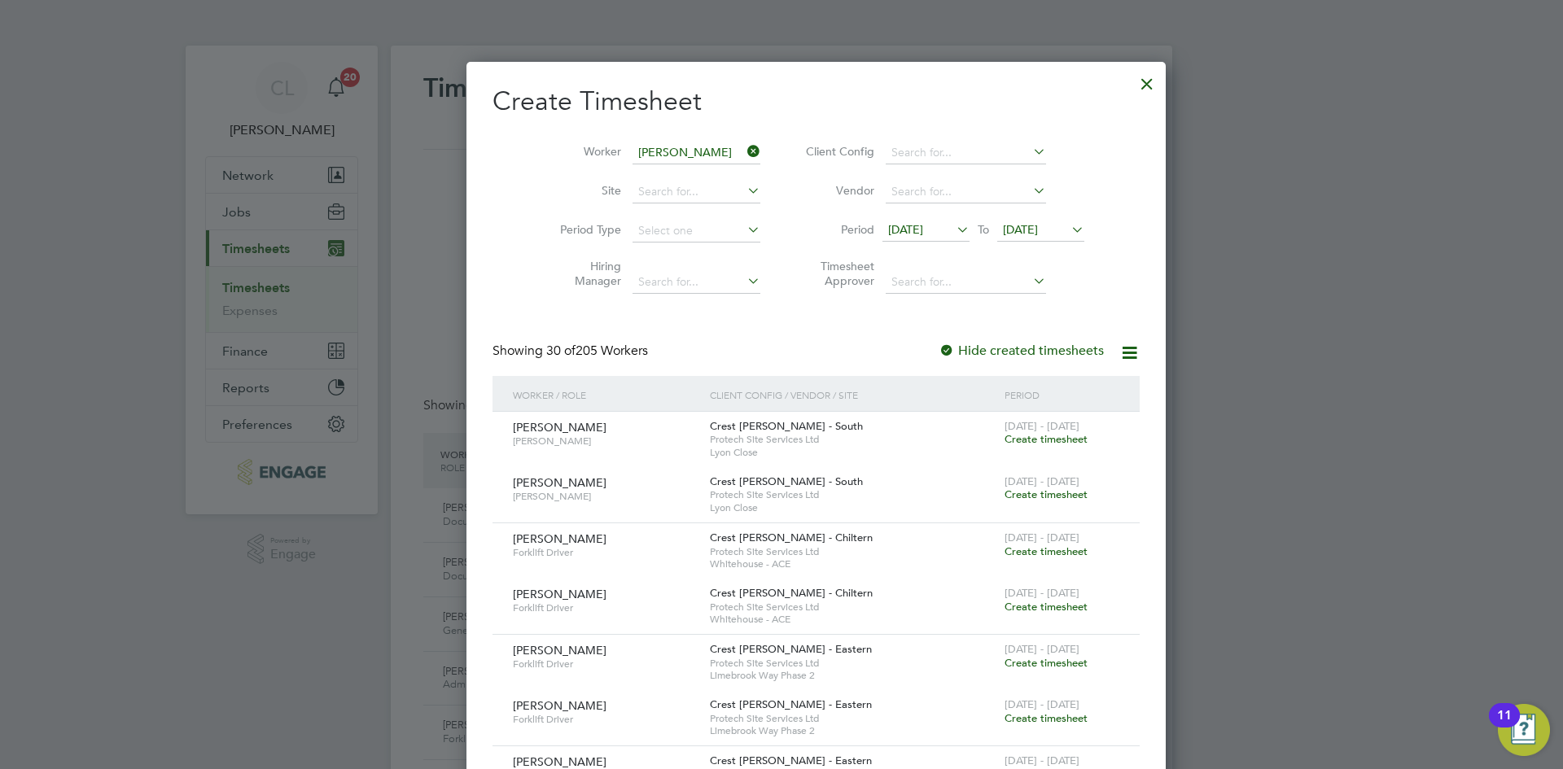
click at [703, 208] on li "Henry Nwokoro" at bounding box center [697, 219] width 201 height 22
type input "[PERSON_NAME]"
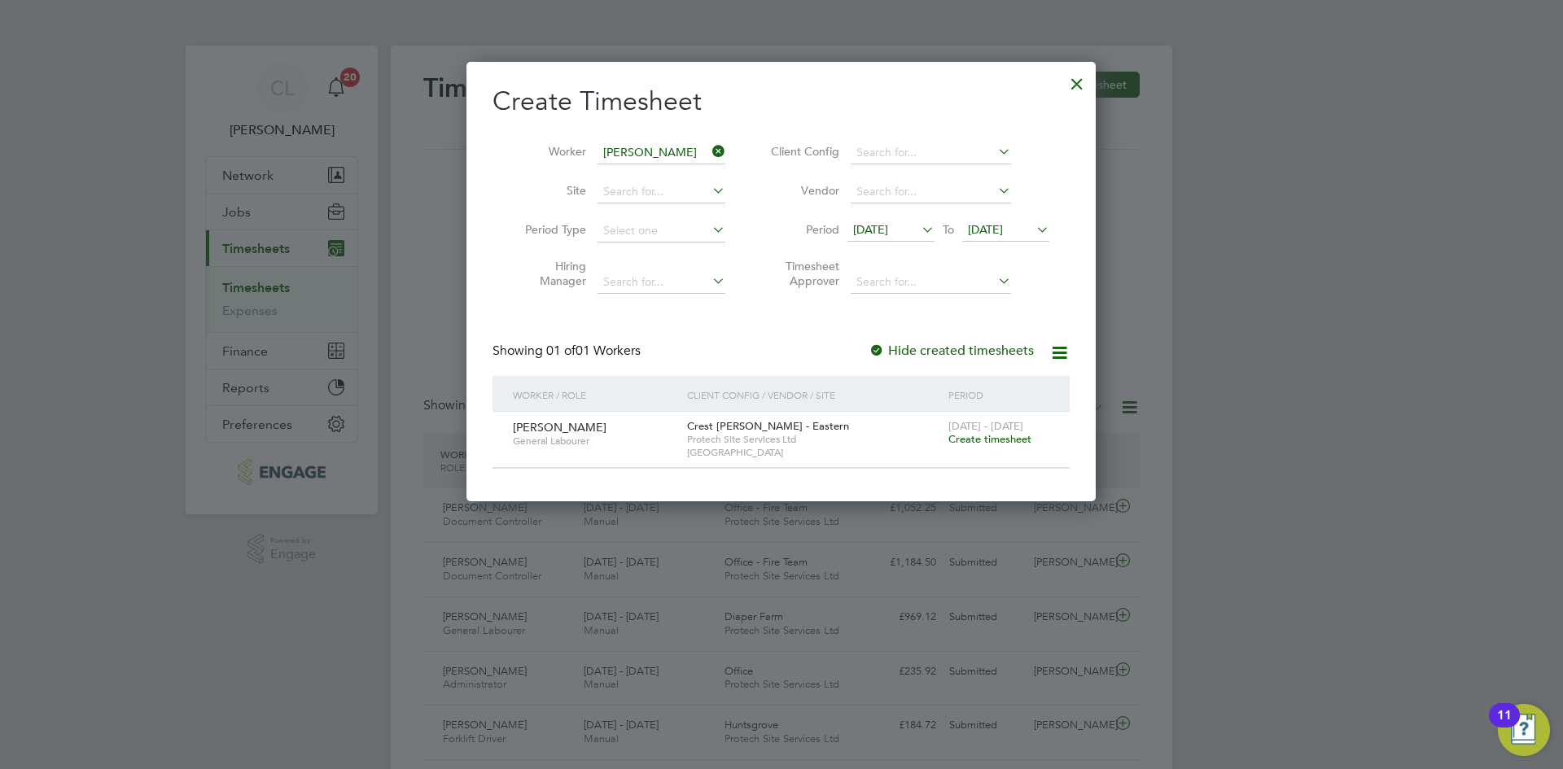
click at [984, 441] on span "Create timesheet" at bounding box center [989, 439] width 83 height 14
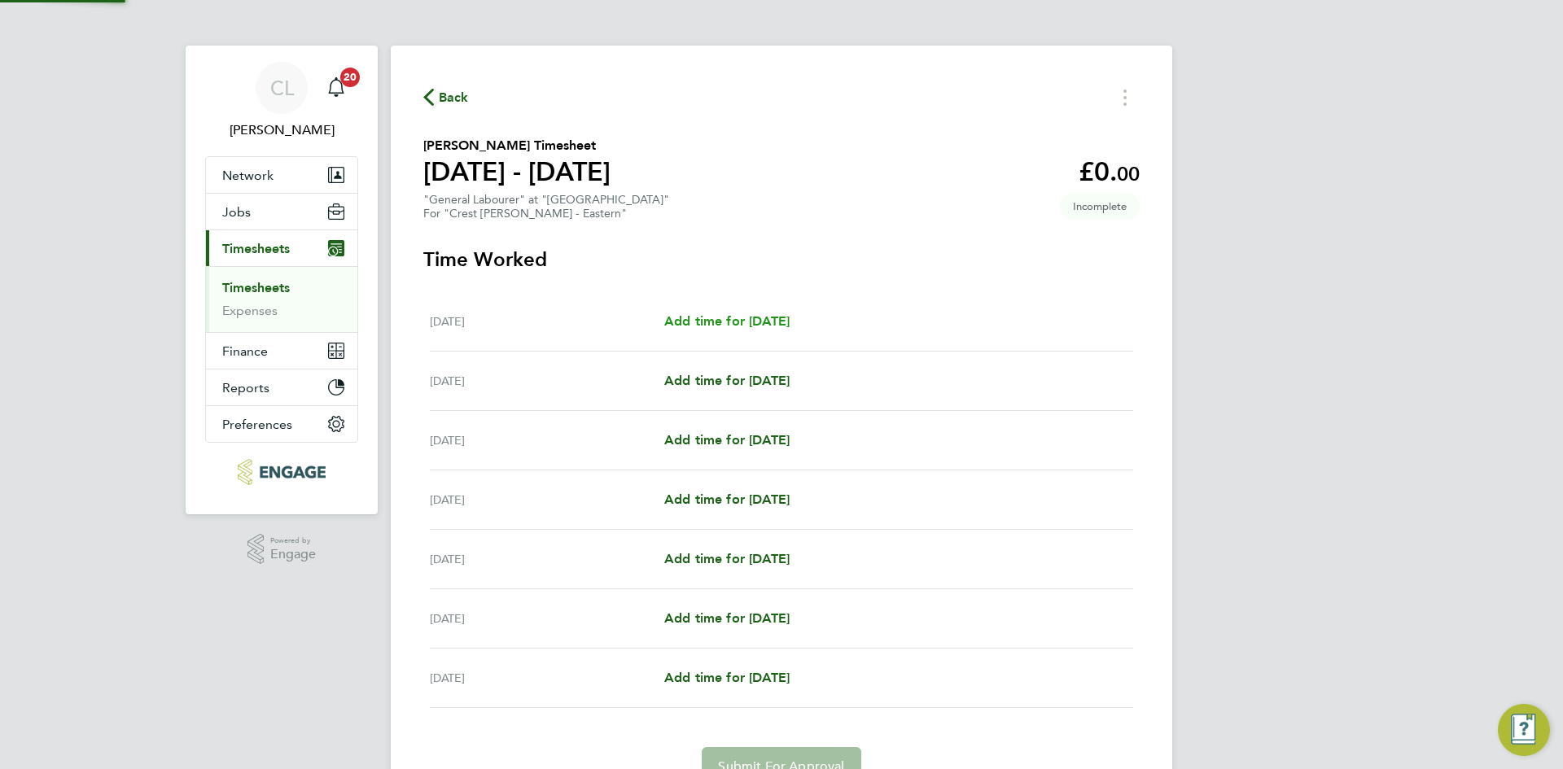
click at [681, 315] on span "Add time for Mon 15 Sep" at bounding box center [726, 320] width 125 height 15
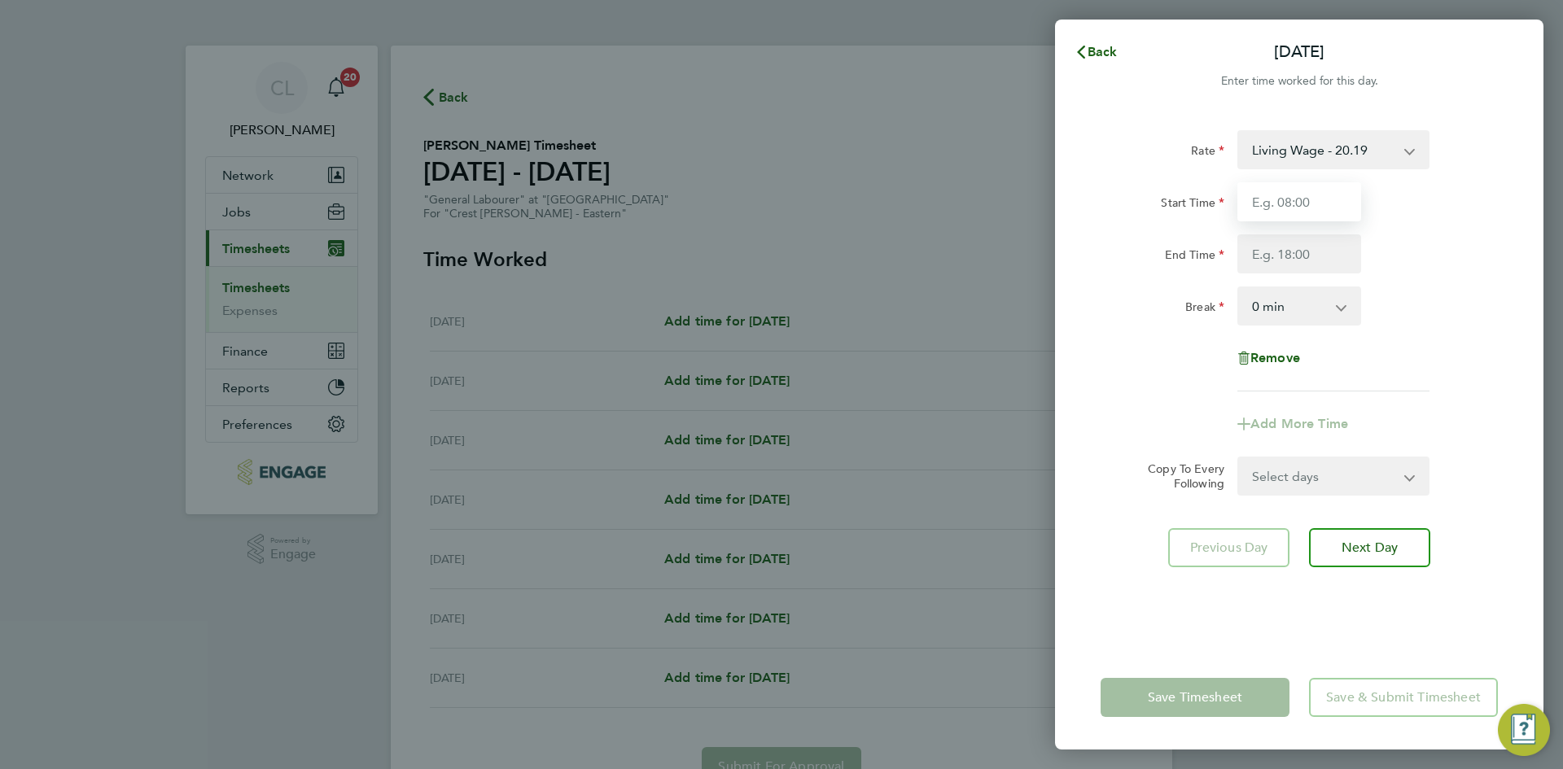
click at [1320, 197] on input "Start Time" at bounding box center [1299, 201] width 124 height 39
type input "07:30"
click at [1290, 263] on input "End Time" at bounding box center [1299, 253] width 124 height 39
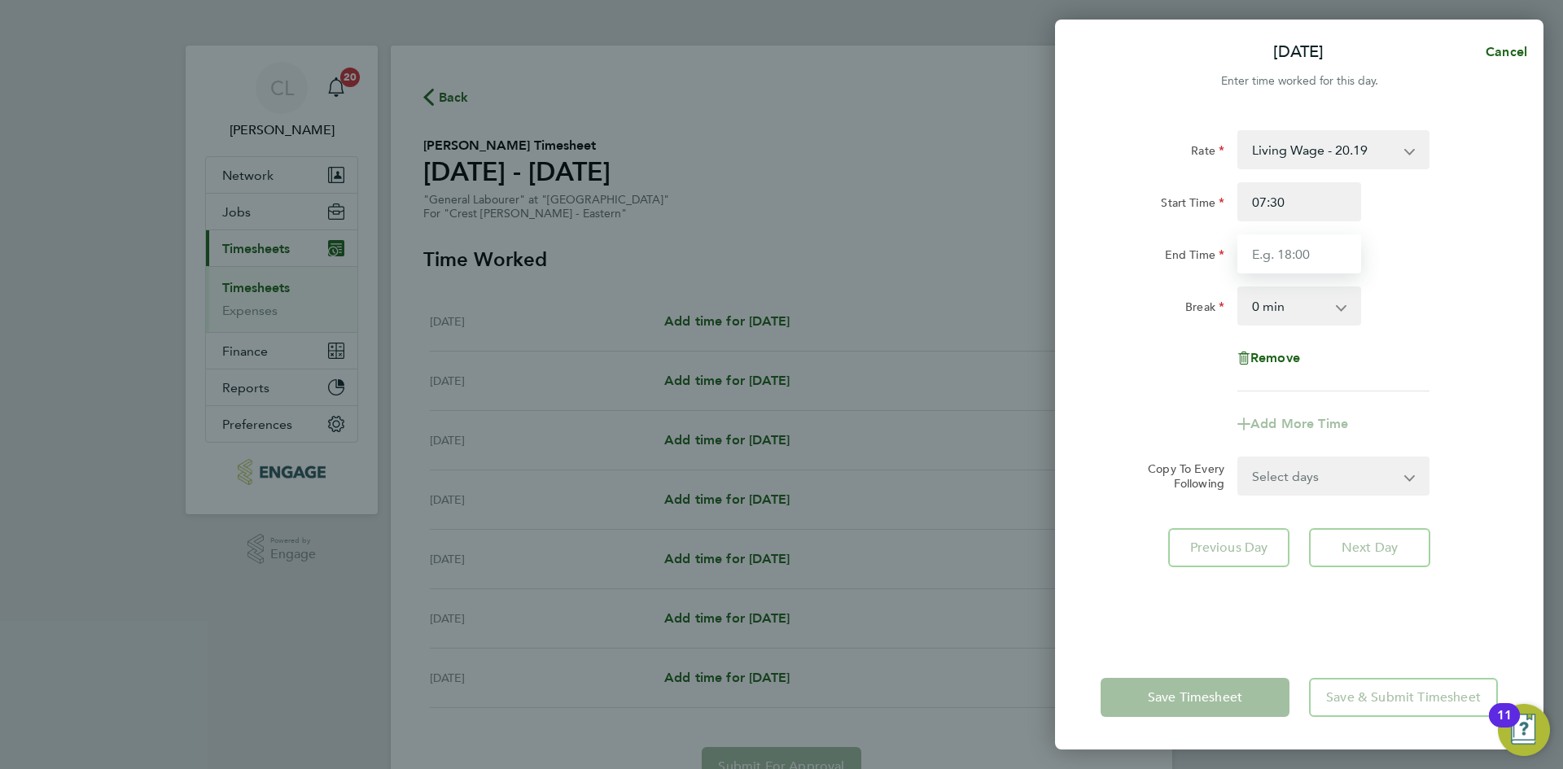
type input "16:30"
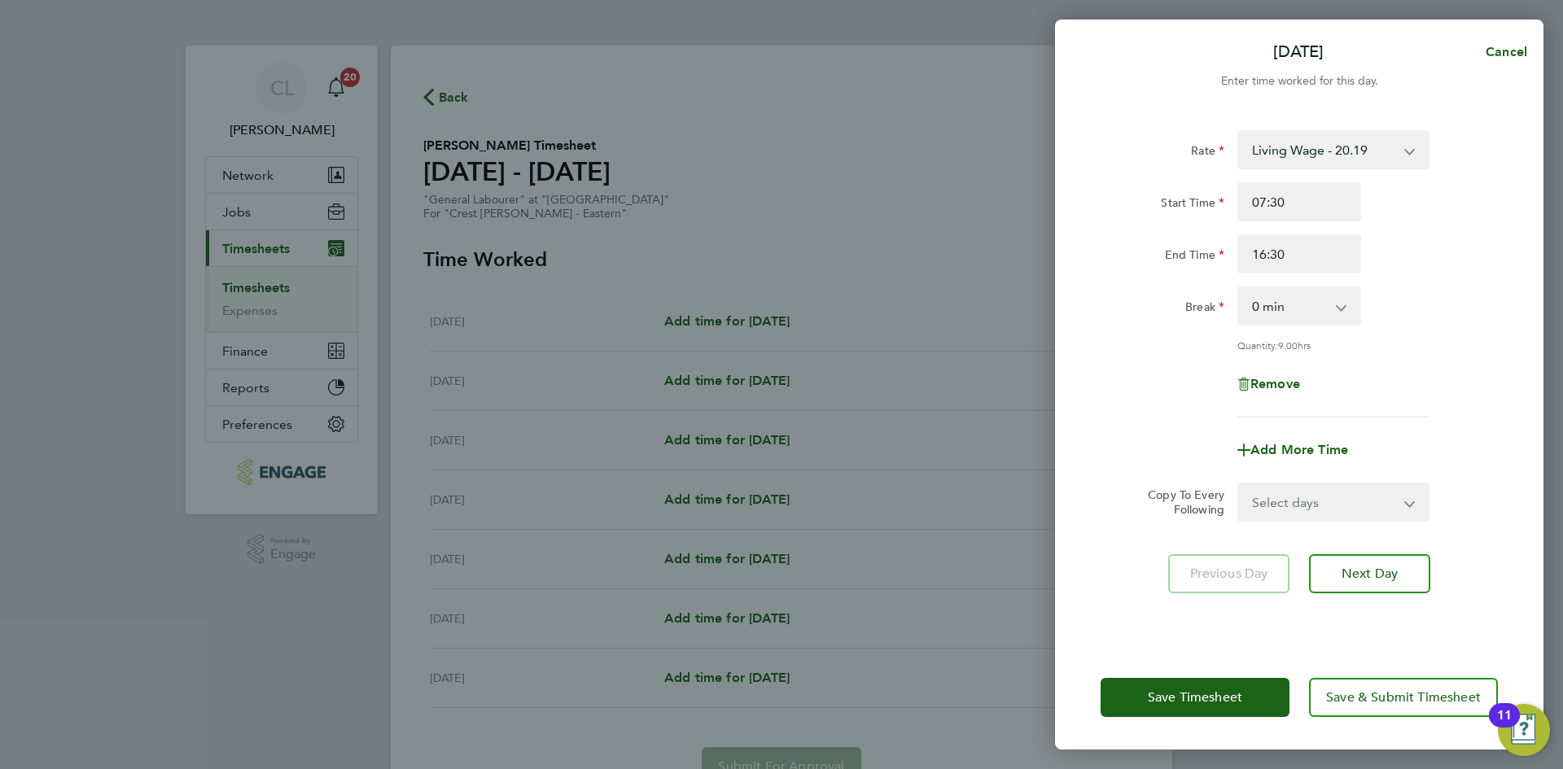
drag, startPoint x: 1459, startPoint y: 286, endPoint x: 1325, endPoint y: 290, distance: 134.3
click at [1459, 286] on div "Rate Living Wage - 20.19 Start Time 07:30 End Time 16:30 Break 0 min 15 min 30 …" at bounding box center [1298, 273] width 397 height 287
drag, startPoint x: 1320, startPoint y: 294, endPoint x: 1341, endPoint y: 331, distance: 43.0
click at [1320, 294] on select "0 min 15 min 30 min 45 min 60 min 75 min 90 min" at bounding box center [1289, 306] width 101 height 36
click at [1239, 288] on select "0 min 15 min 30 min 45 min 60 min 75 min 90 min" at bounding box center [1289, 306] width 101 height 36
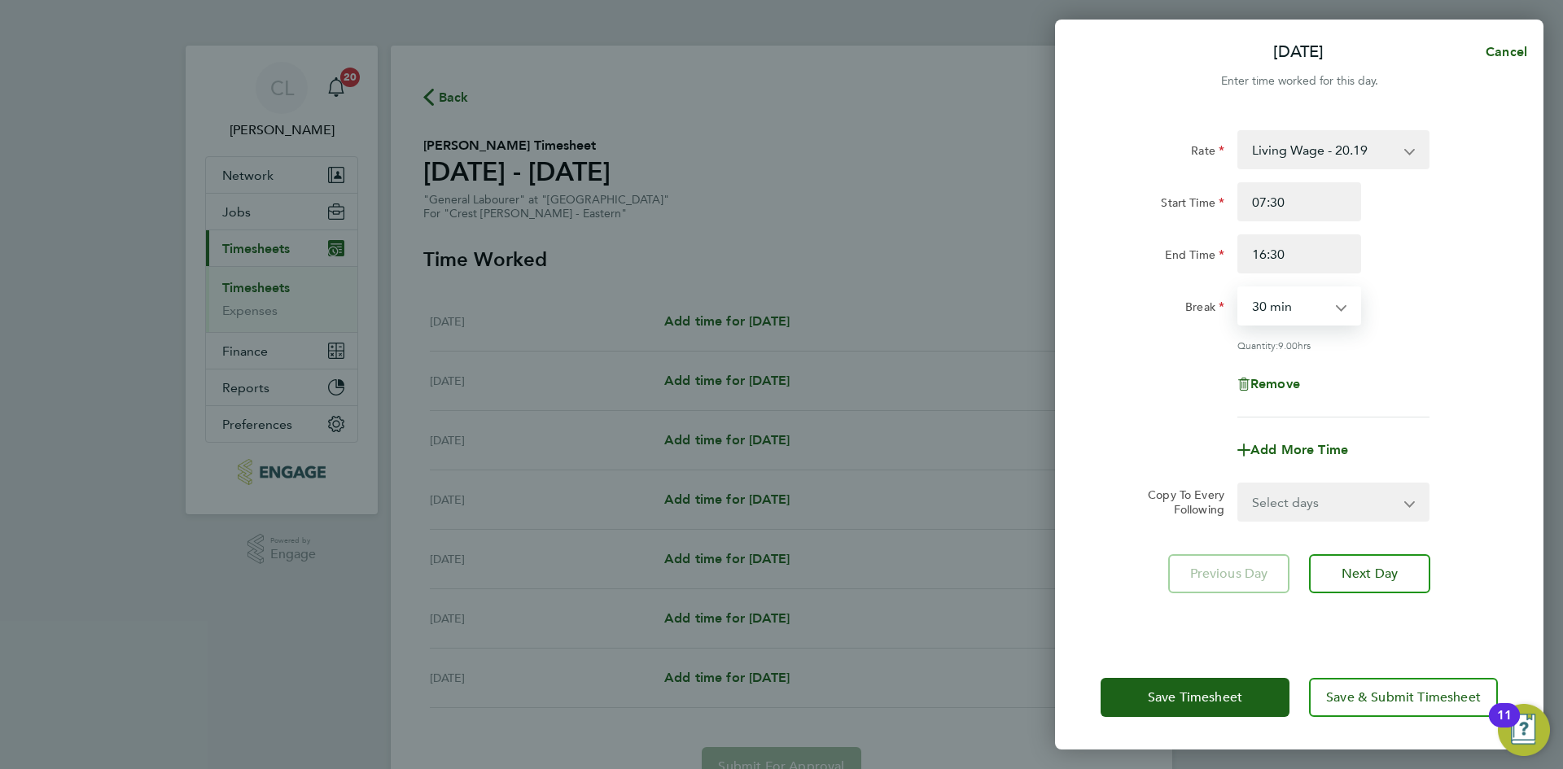
click at [1447, 358] on div "Rate Living Wage - 20.19 Start Time 07:30 End Time 16:30 Break 0 min 15 min 30 …" at bounding box center [1298, 273] width 397 height 287
click at [1310, 297] on select "0 min 15 min 30 min 45 min 60 min 75 min 90 min" at bounding box center [1289, 306] width 101 height 36
select select "60"
click at [1239, 288] on select "0 min 15 min 30 min 45 min 60 min 75 min 90 min" at bounding box center [1289, 306] width 101 height 36
click at [1454, 365] on div "Remove" at bounding box center [1299, 384] width 410 height 39
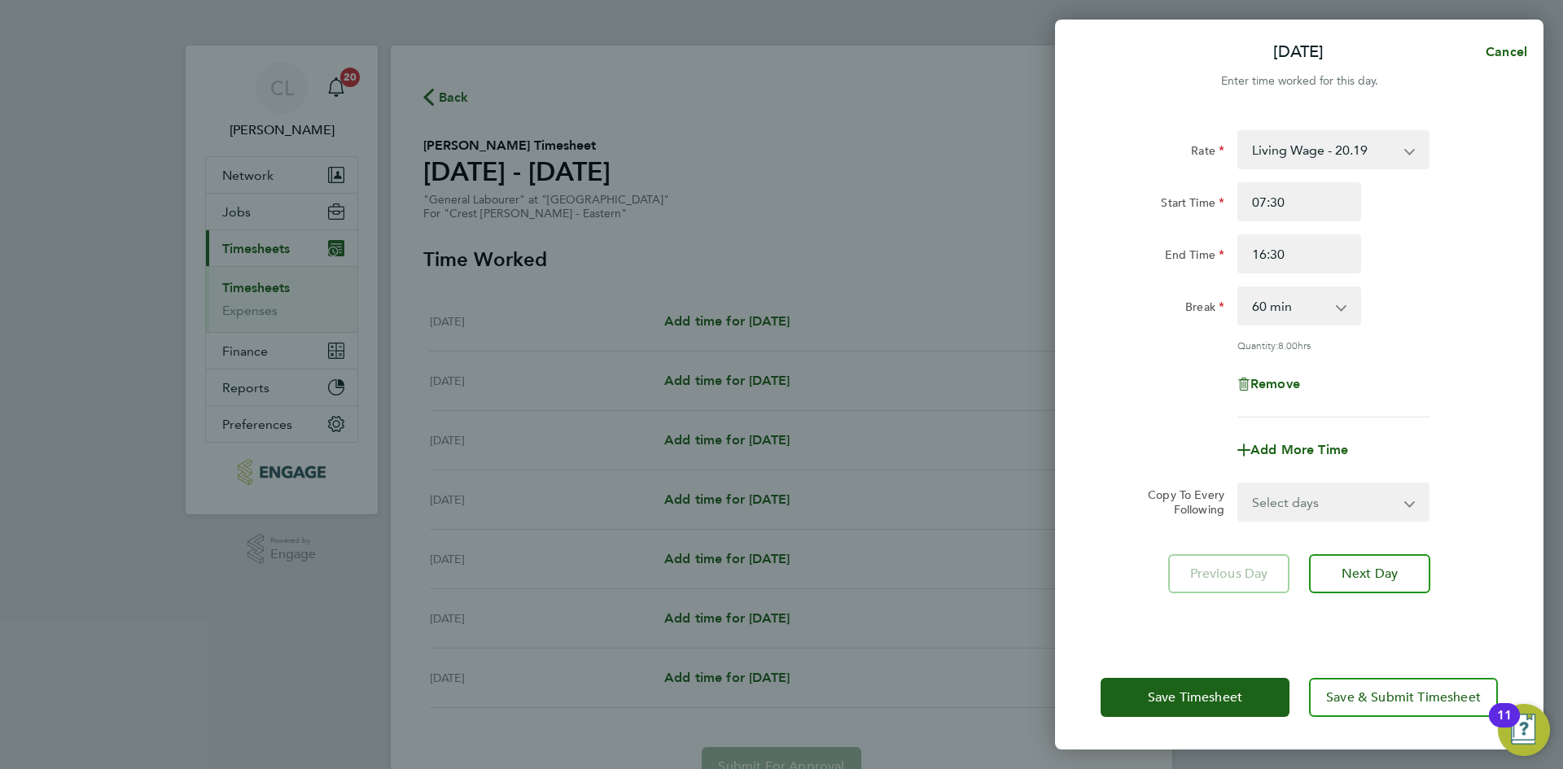
click at [1314, 499] on select "Select days Day Weekday (Mon-Fri) Weekend (Sat-Sun) Tuesday Wednesday Thursday …" at bounding box center [1324, 502] width 171 height 36
select select "TUE"
click at [1239, 484] on select "Select days Day Weekday (Mon-Fri) Weekend (Sat-Sun) Tuesday Wednesday Thursday …" at bounding box center [1324, 502] width 171 height 36
select select "2025-09-21"
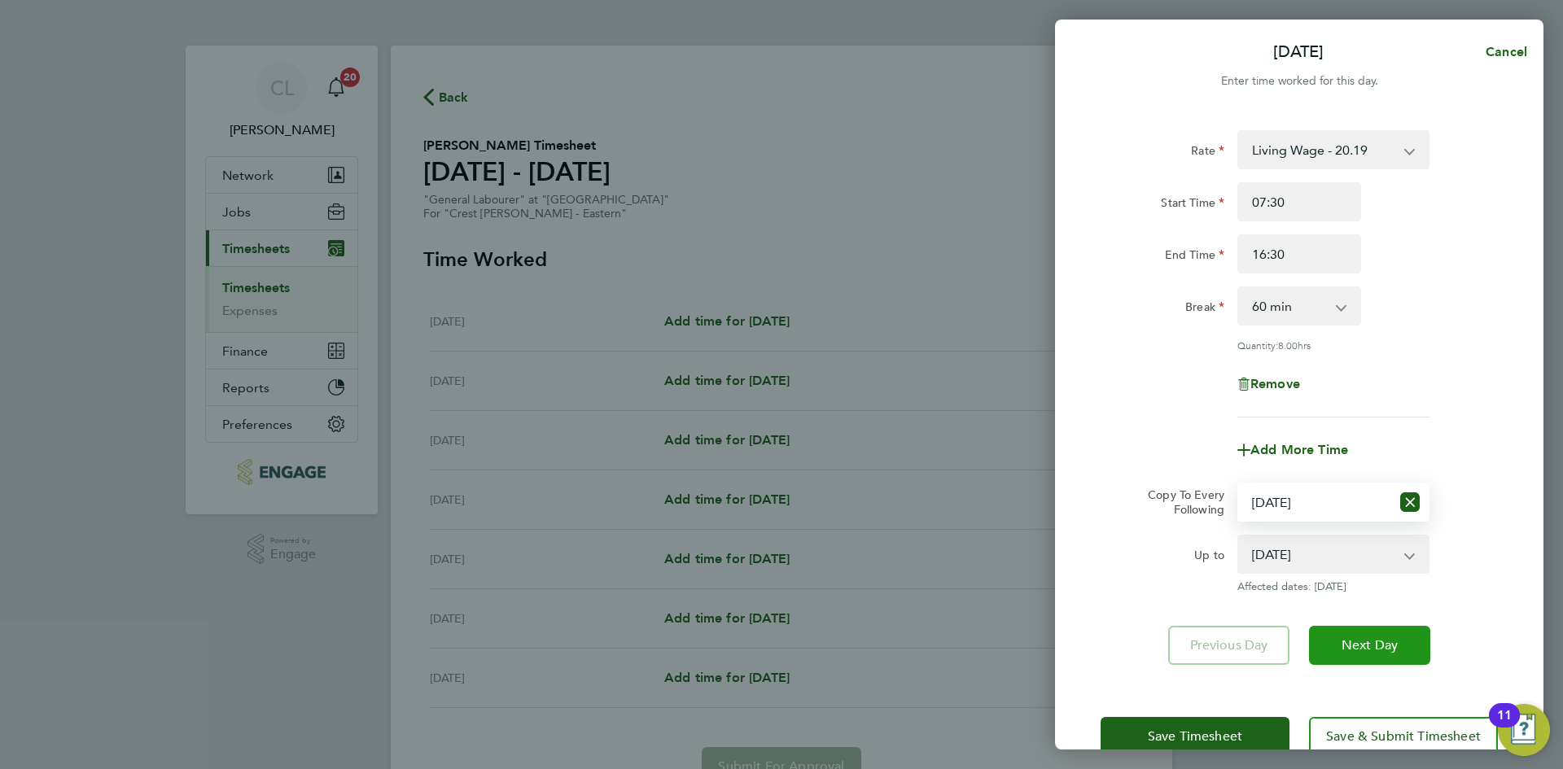
drag, startPoint x: 1374, startPoint y: 653, endPoint x: 1358, endPoint y: 622, distance: 34.6
click at [1371, 650] on button "Next Day" at bounding box center [1369, 645] width 121 height 39
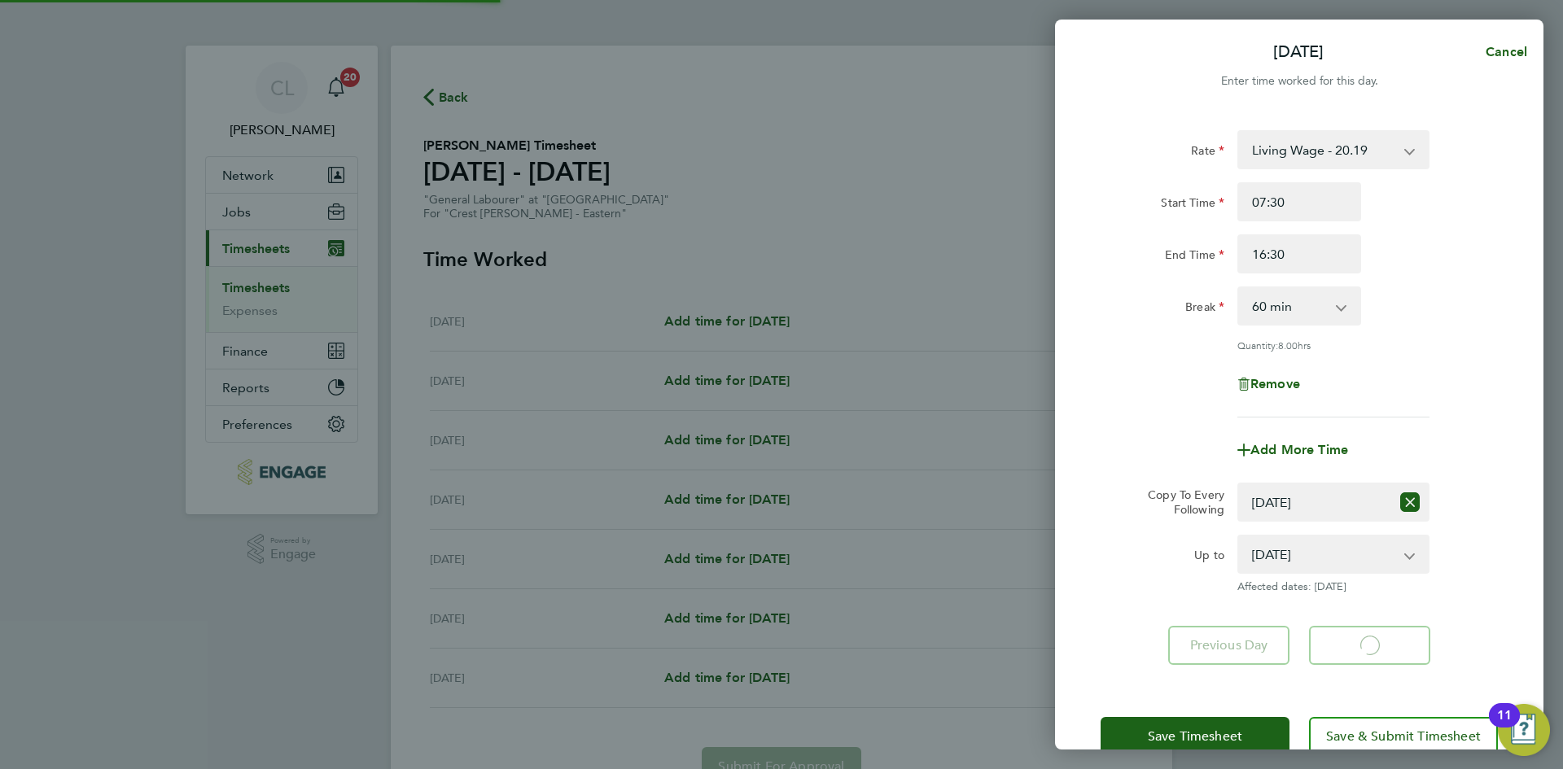
select select "60"
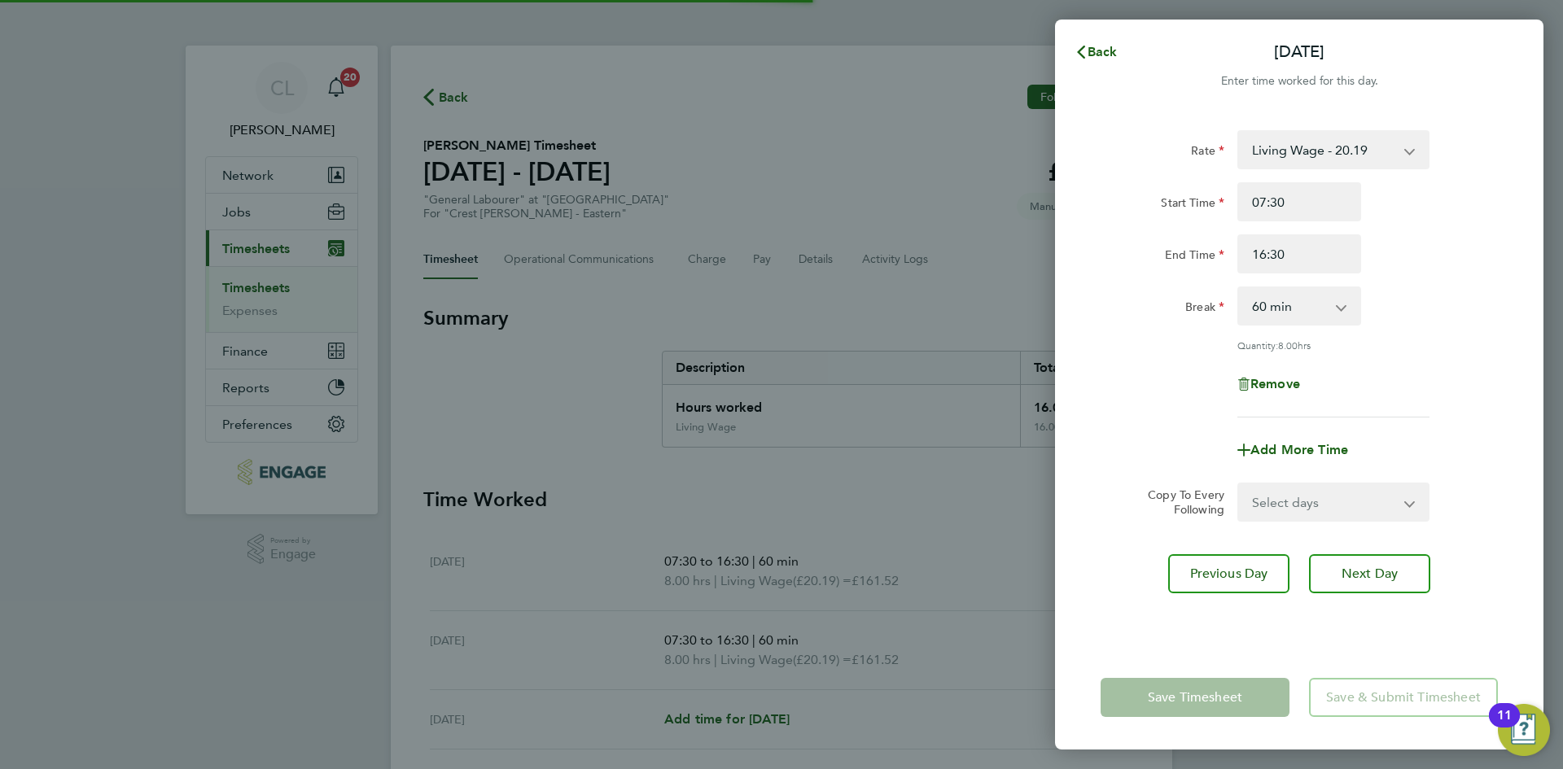
click at [1329, 500] on select "Select days Day Weekday (Mon-Fri) Weekend (Sat-Sun) Wednesday Thursday Friday S…" at bounding box center [1324, 502] width 171 height 36
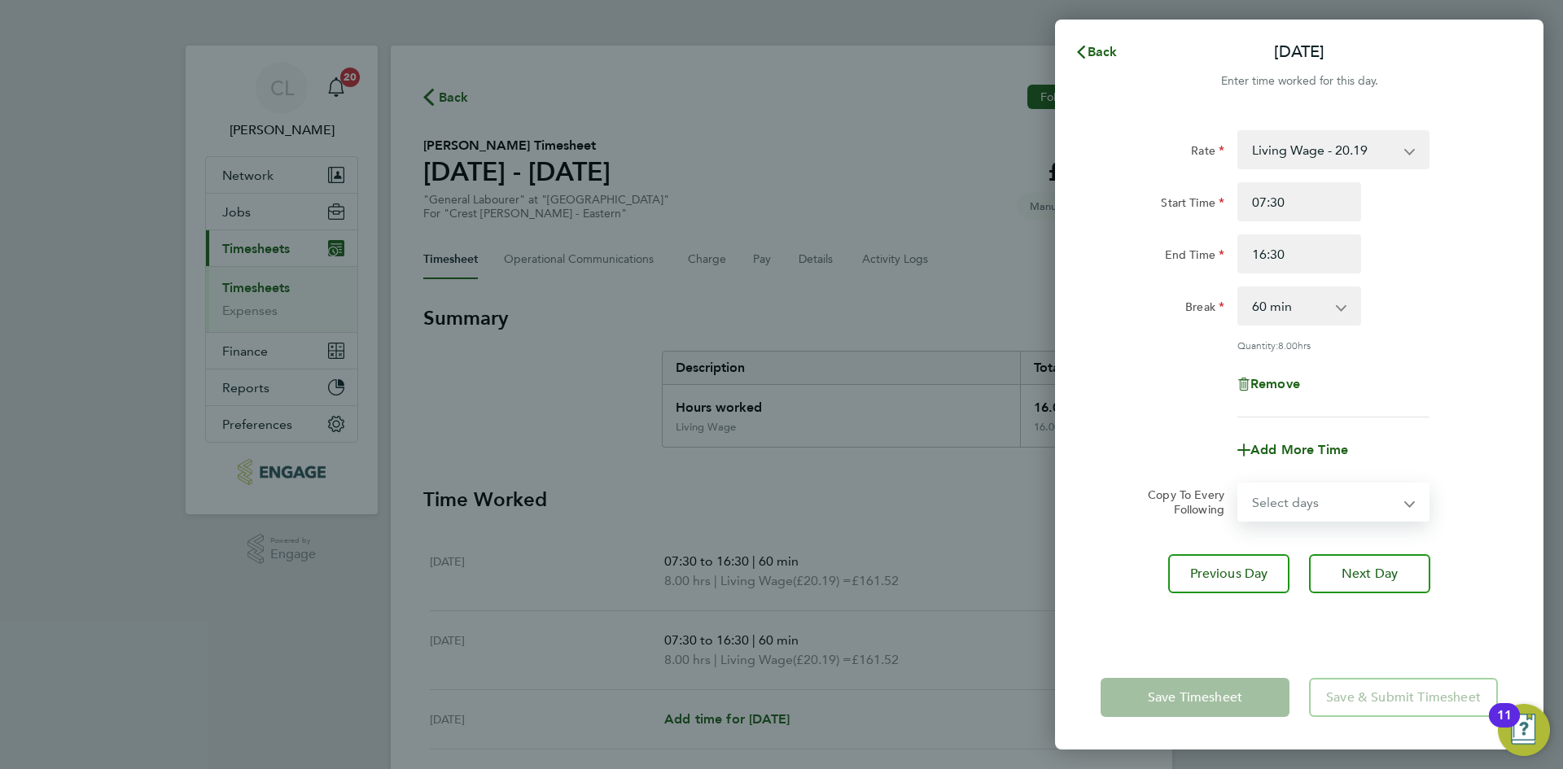
select select "WED"
click at [1239, 484] on select "Select days Day Weekday (Mon-Fri) Weekend (Sat-Sun) Wednesday Thursday Friday S…" at bounding box center [1324, 502] width 171 height 36
select select "2025-09-21"
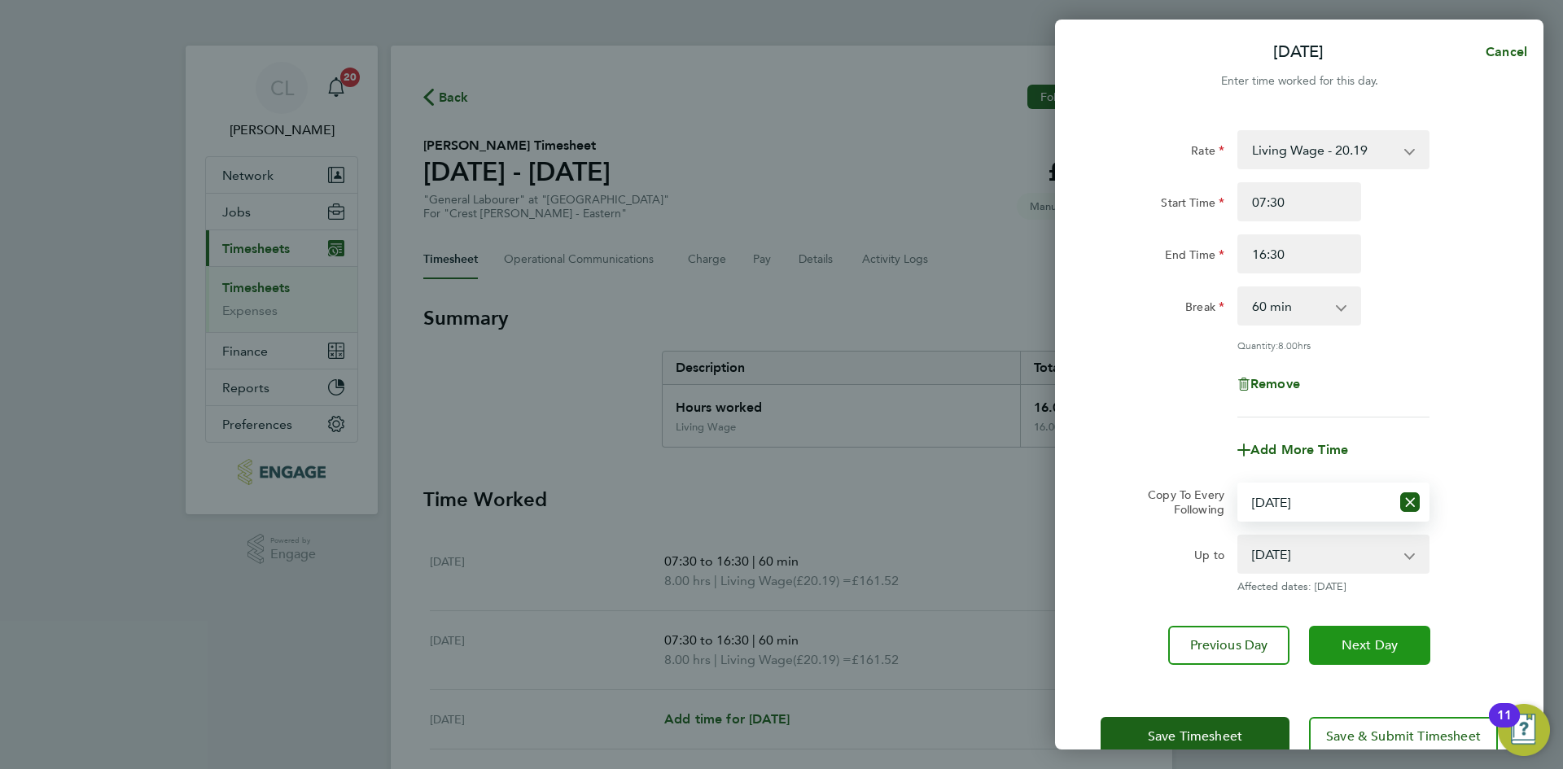
click at [1382, 653] on button "Next Day" at bounding box center [1369, 645] width 121 height 39
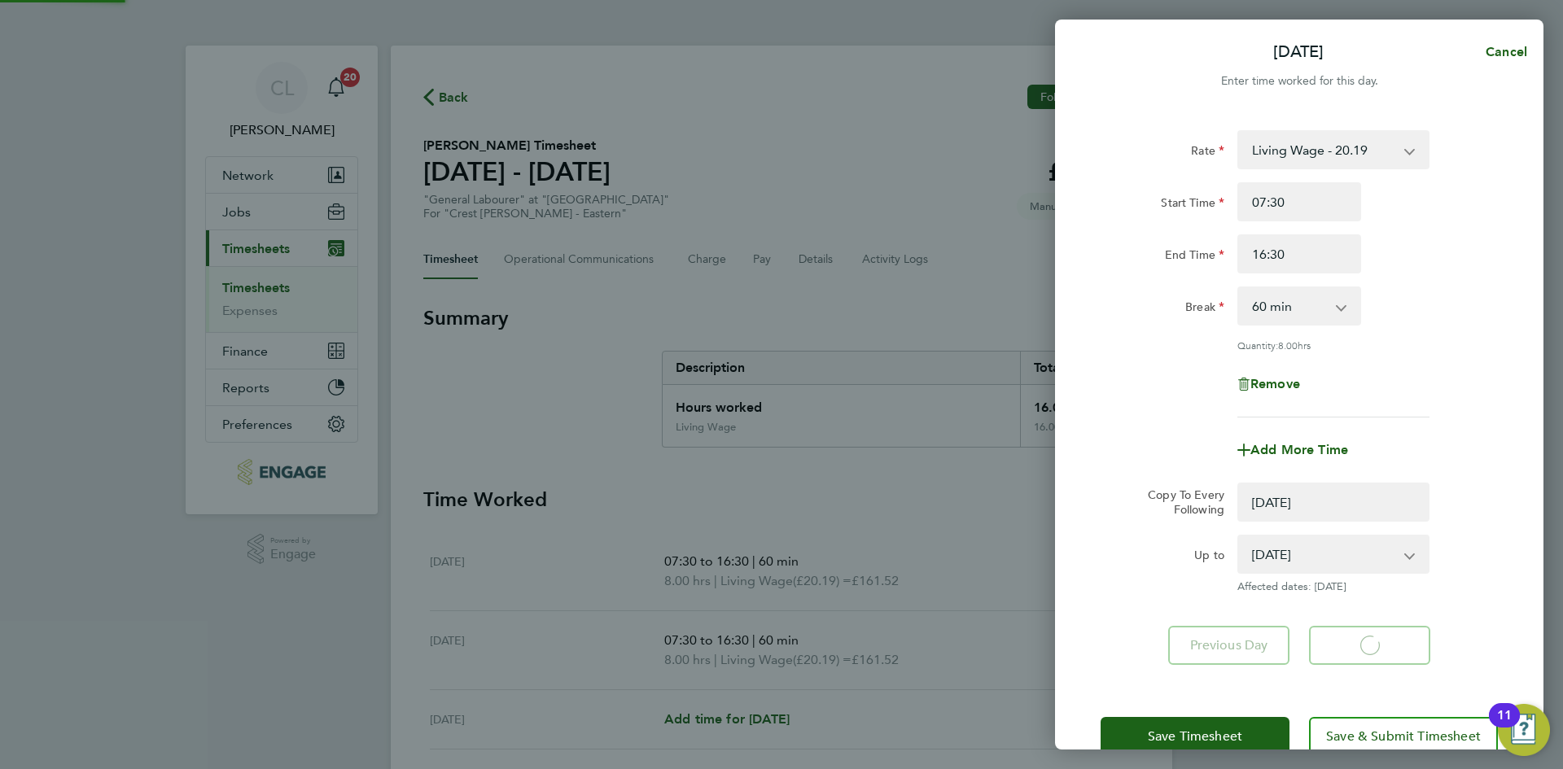
select select "0: null"
select select "60"
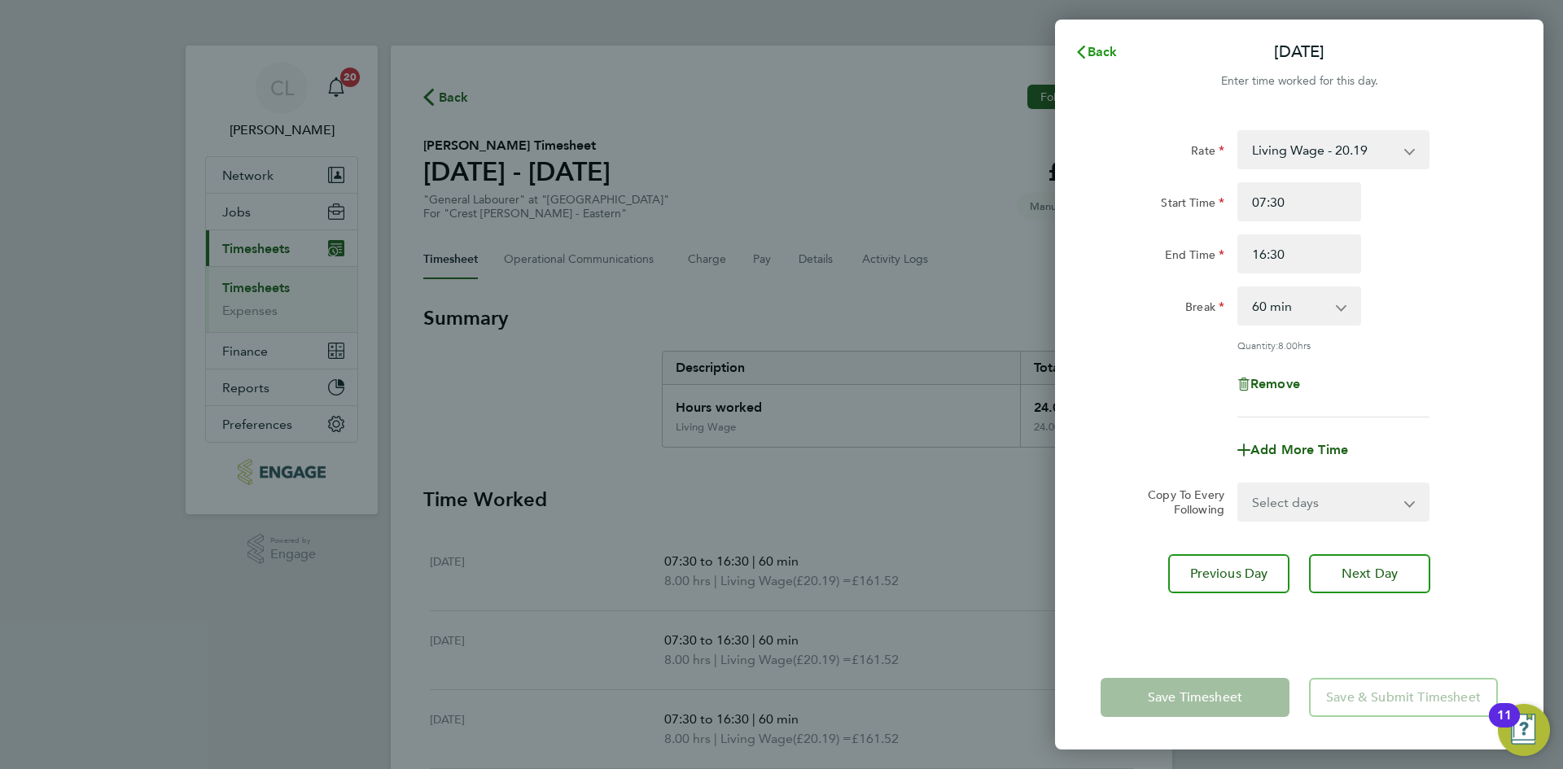
click at [1102, 47] on span "Back" at bounding box center [1102, 51] width 30 height 15
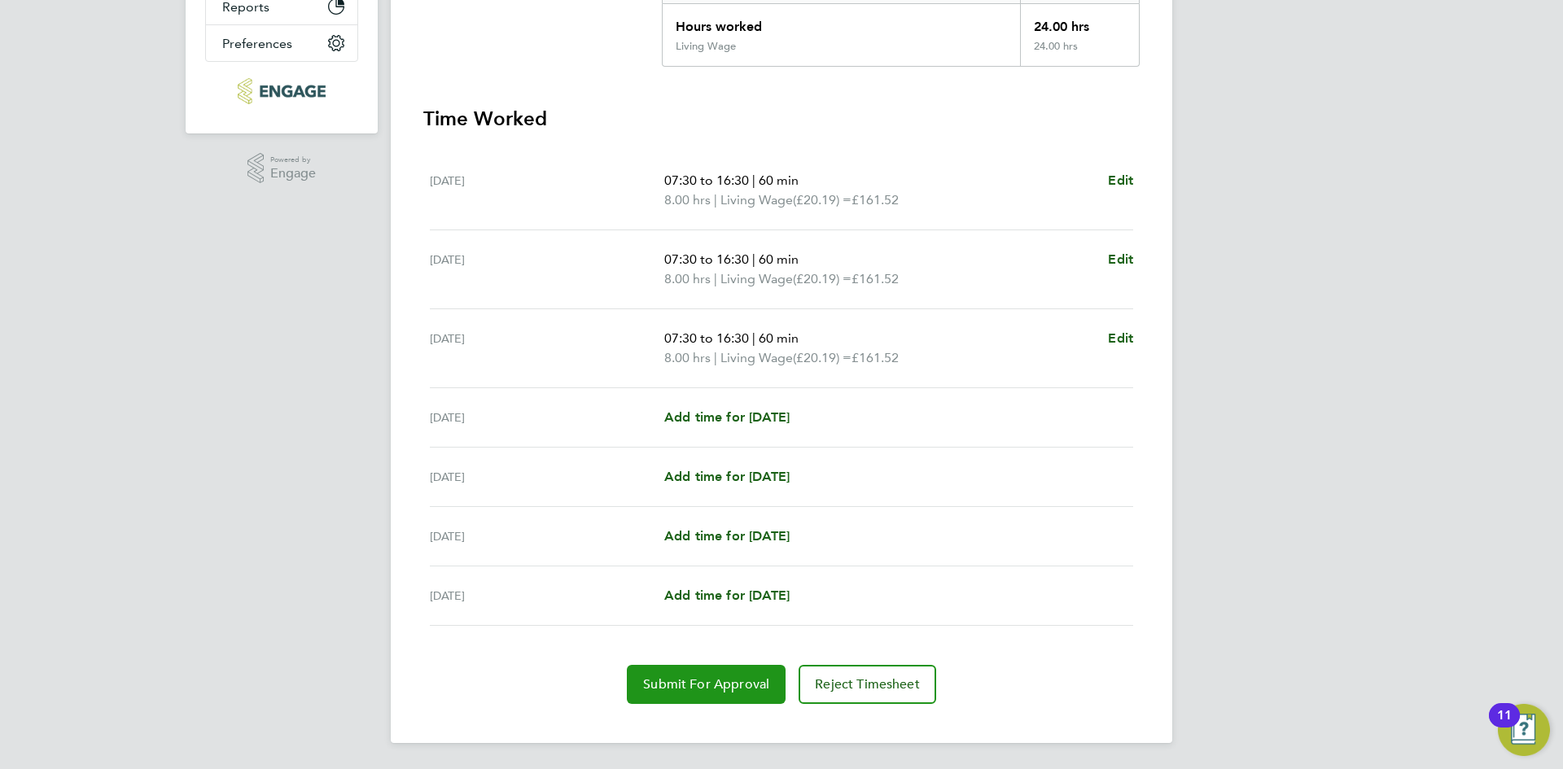
click at [666, 673] on button "Submit For Approval" at bounding box center [706, 684] width 159 height 39
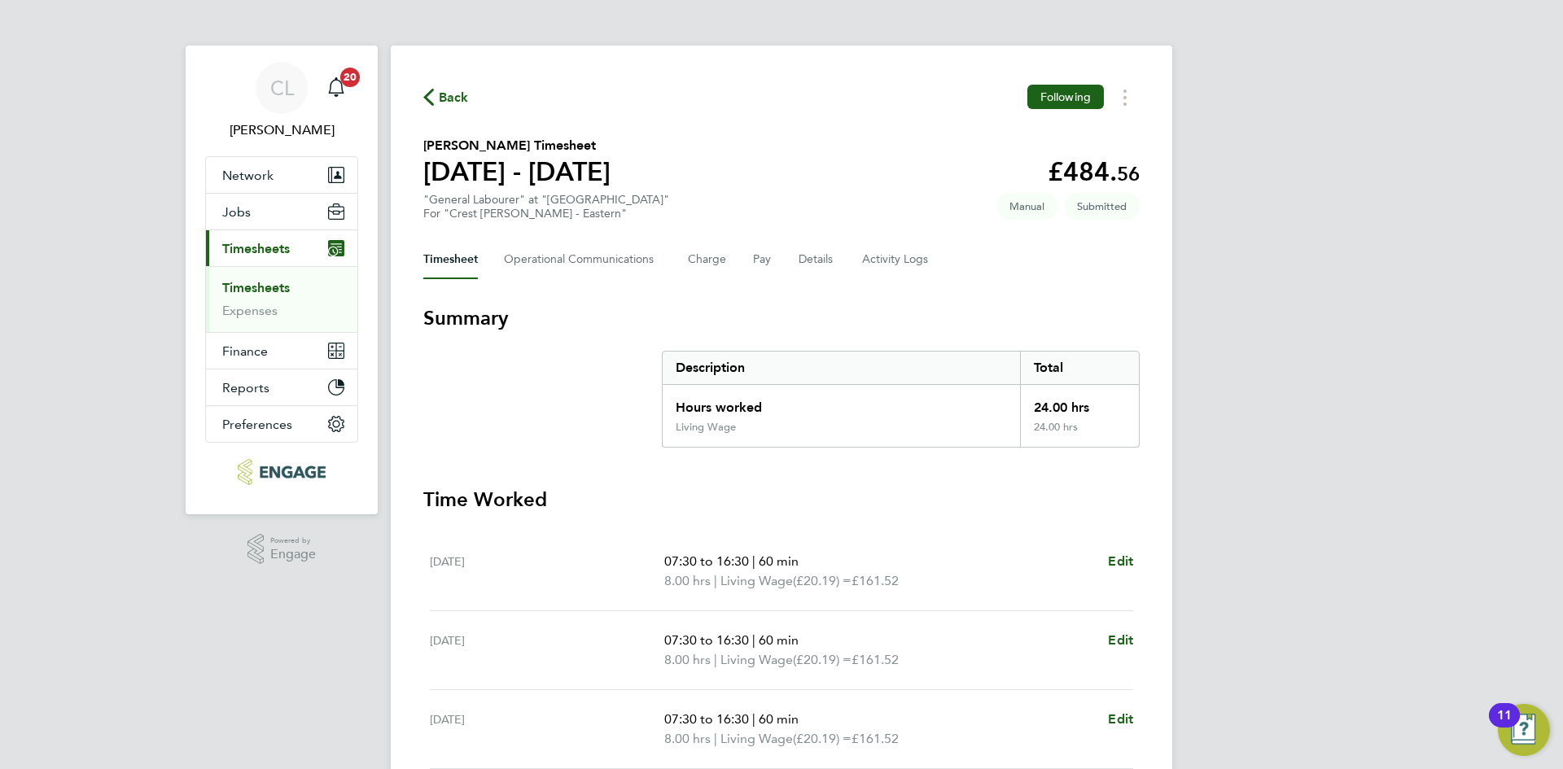
click at [459, 81] on div "Back Following Henry Nwokoro's Timesheet 15 - 21 Sept 2025 £484. 56 "General La…" at bounding box center [781, 585] width 781 height 1078
click at [447, 103] on span "Back" at bounding box center [454, 98] width 30 height 20
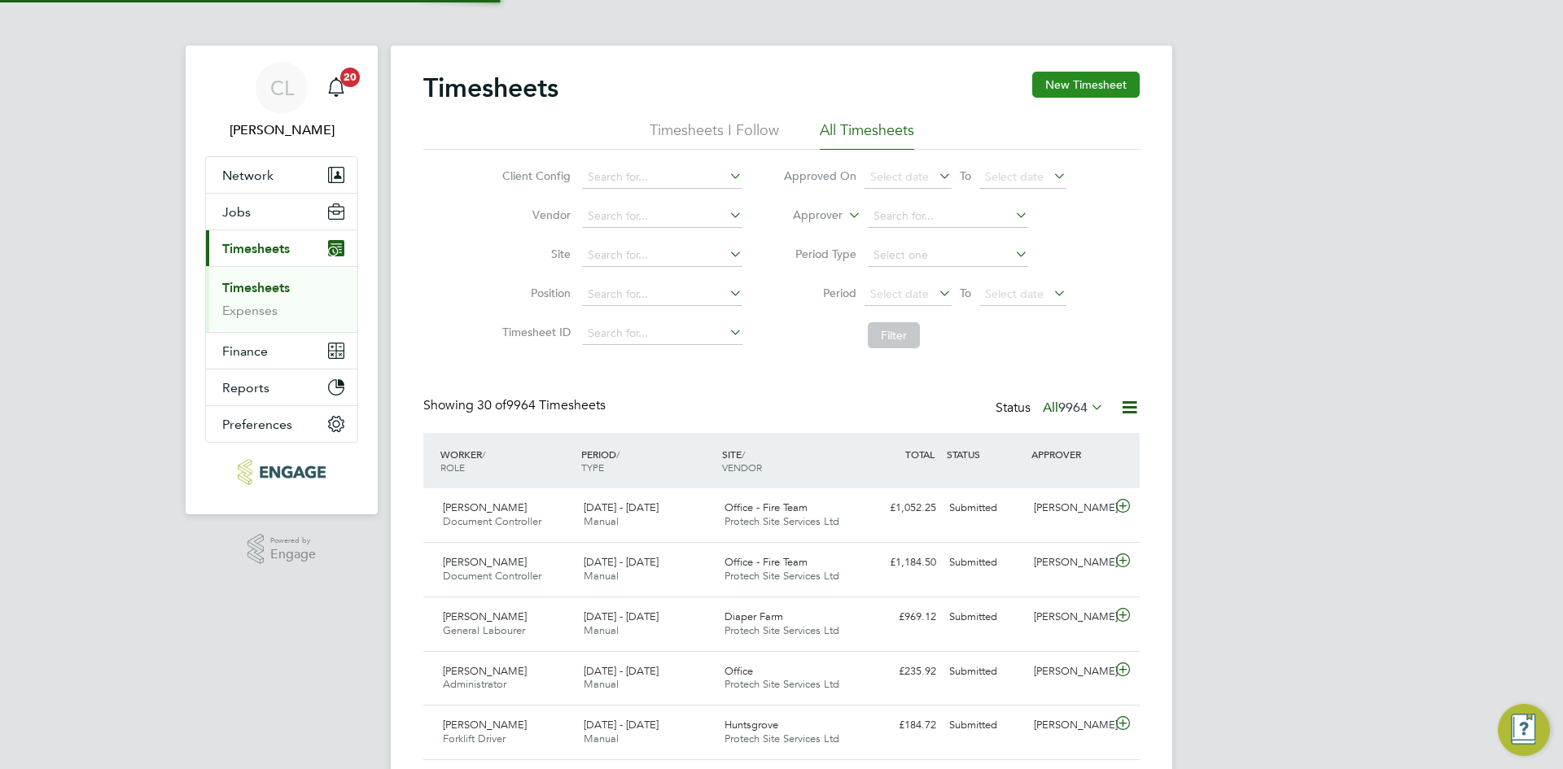
scroll to position [42, 142]
click at [1066, 87] on button "New Timesheet" at bounding box center [1085, 85] width 107 height 26
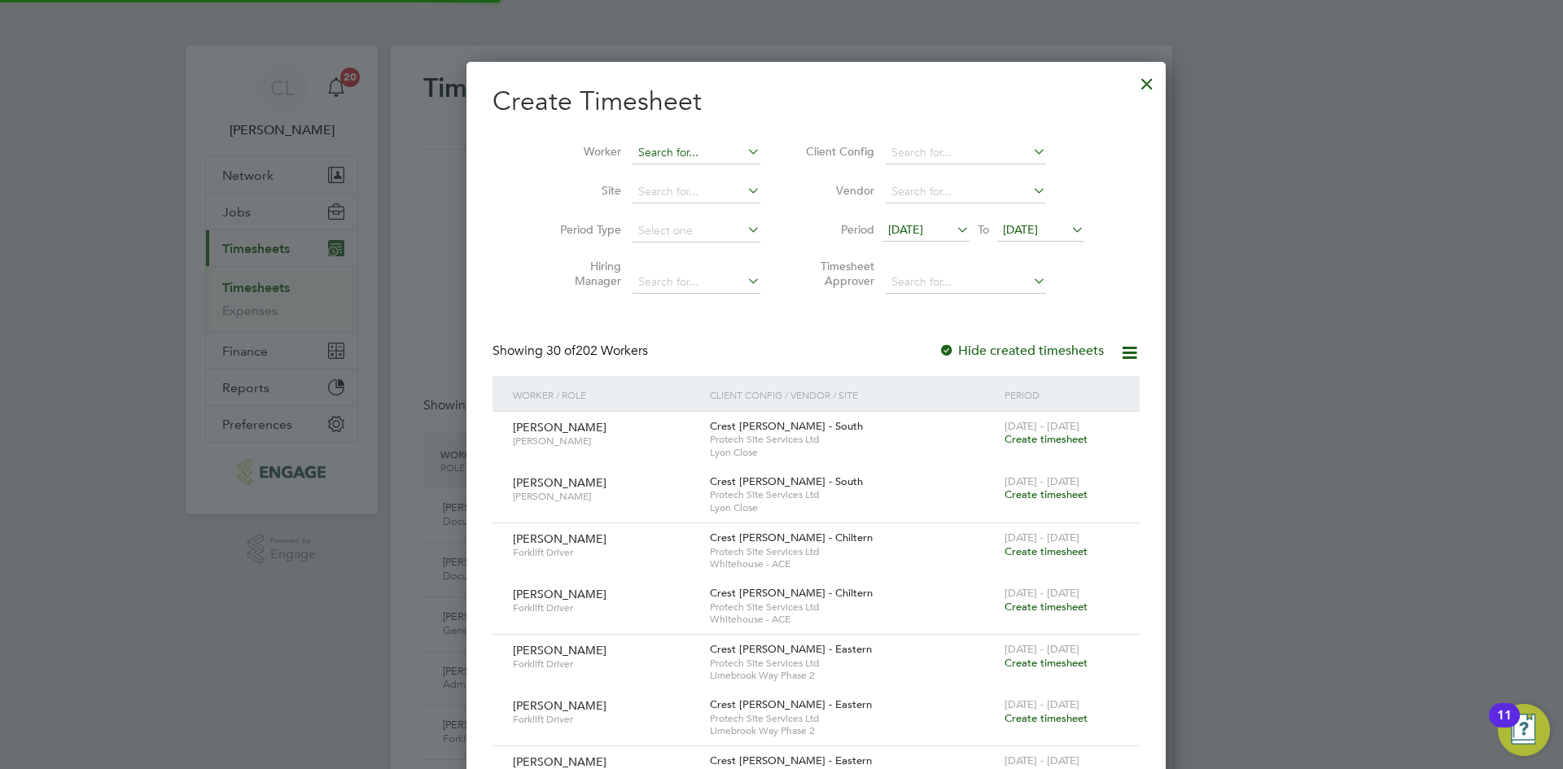
click at [642, 142] on input at bounding box center [696, 153] width 128 height 23
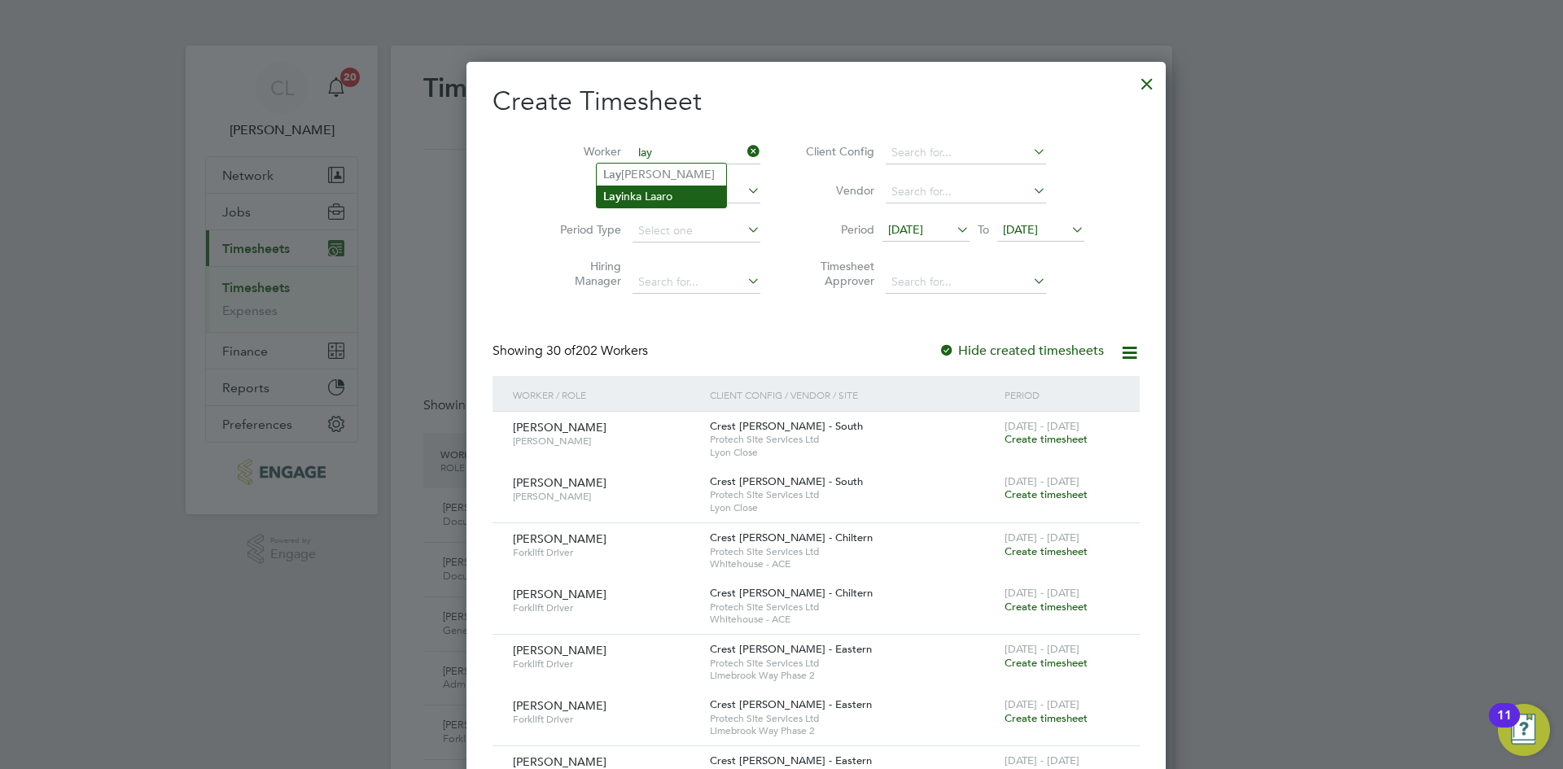
click at [691, 205] on li "Lay inka Laaro" at bounding box center [661, 197] width 129 height 22
type input "[PERSON_NAME]"
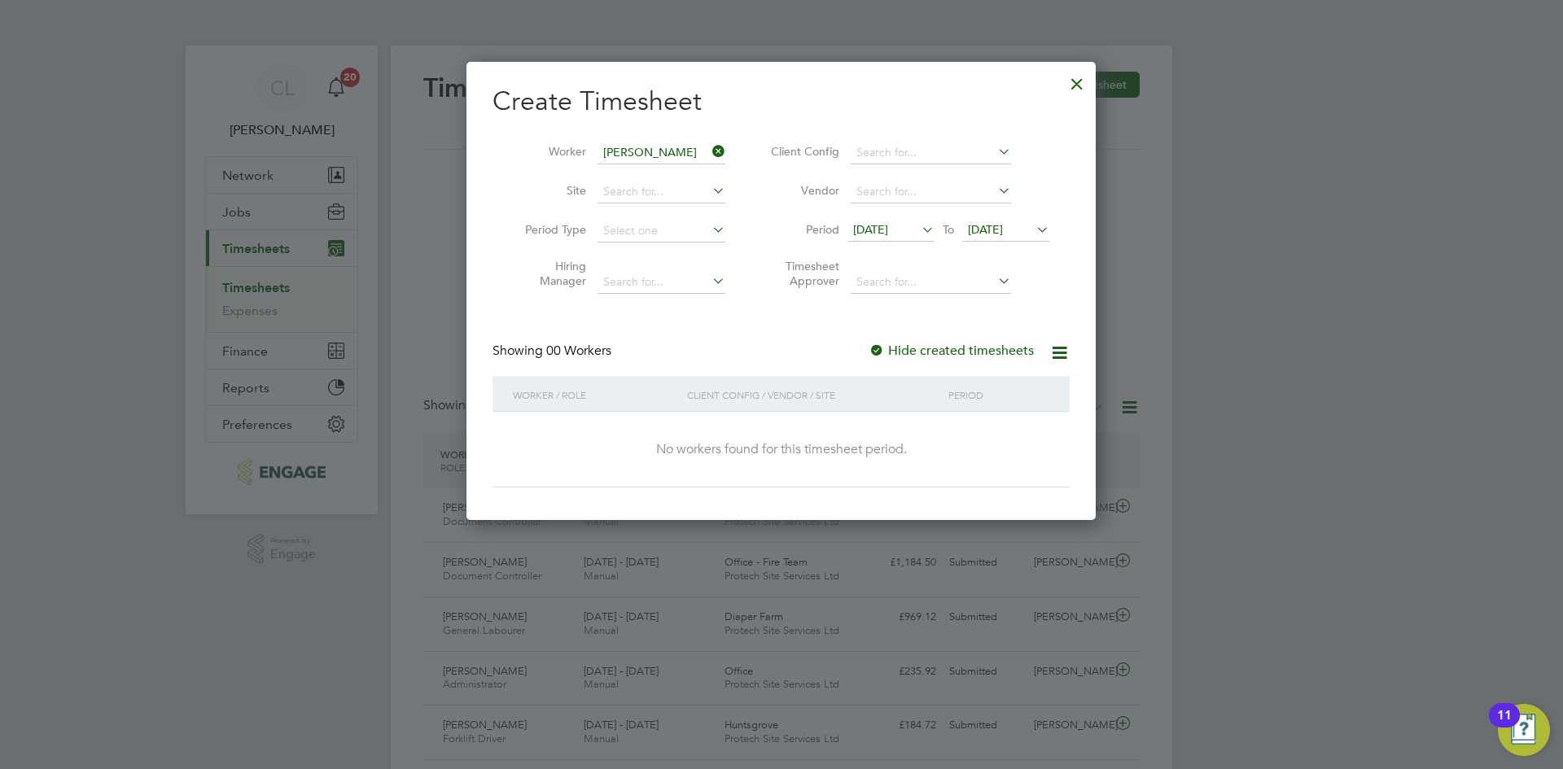
click at [981, 236] on span "[DATE]" at bounding box center [985, 229] width 35 height 15
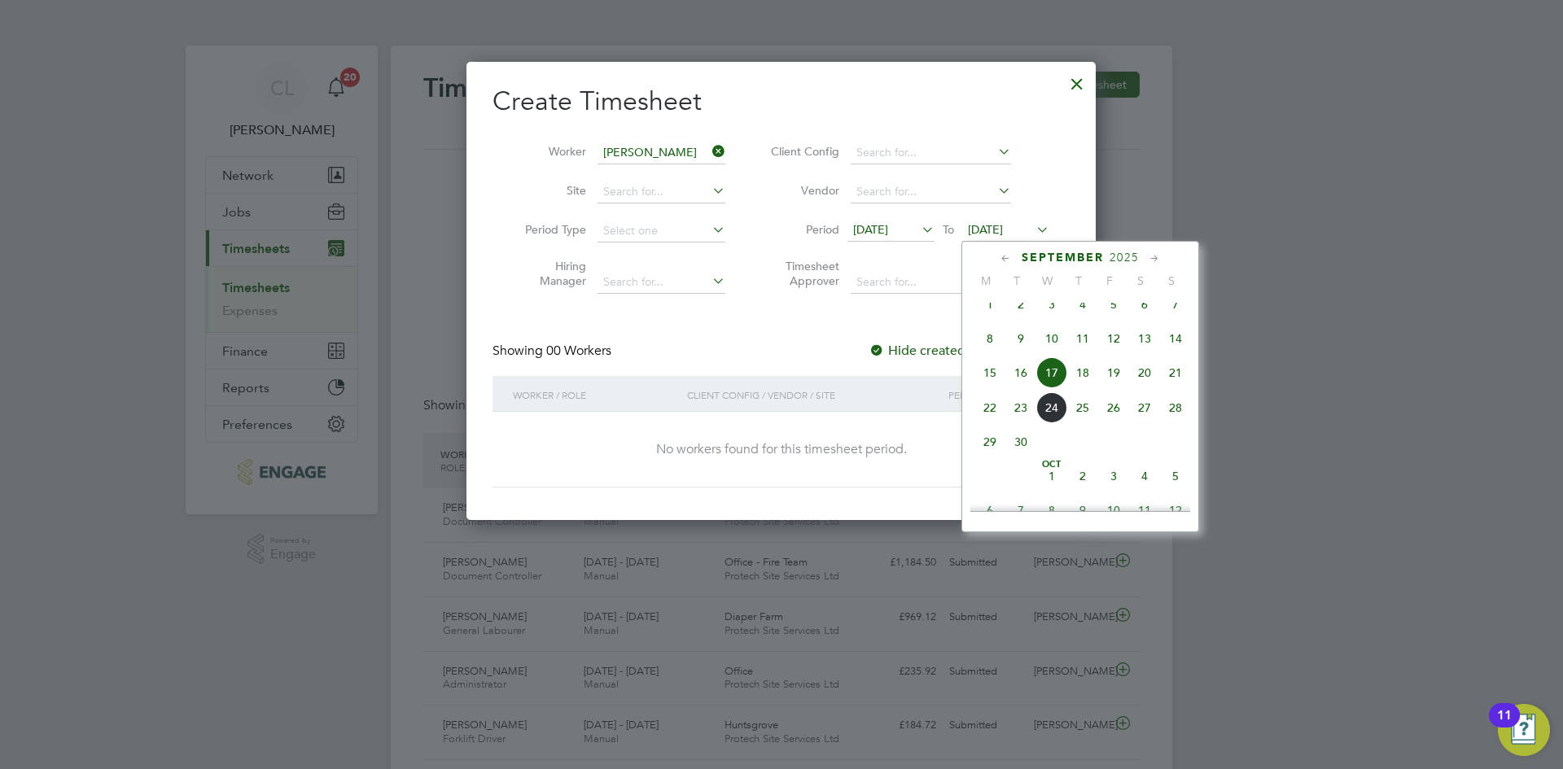
click at [1183, 418] on span "28" at bounding box center [1175, 407] width 31 height 31
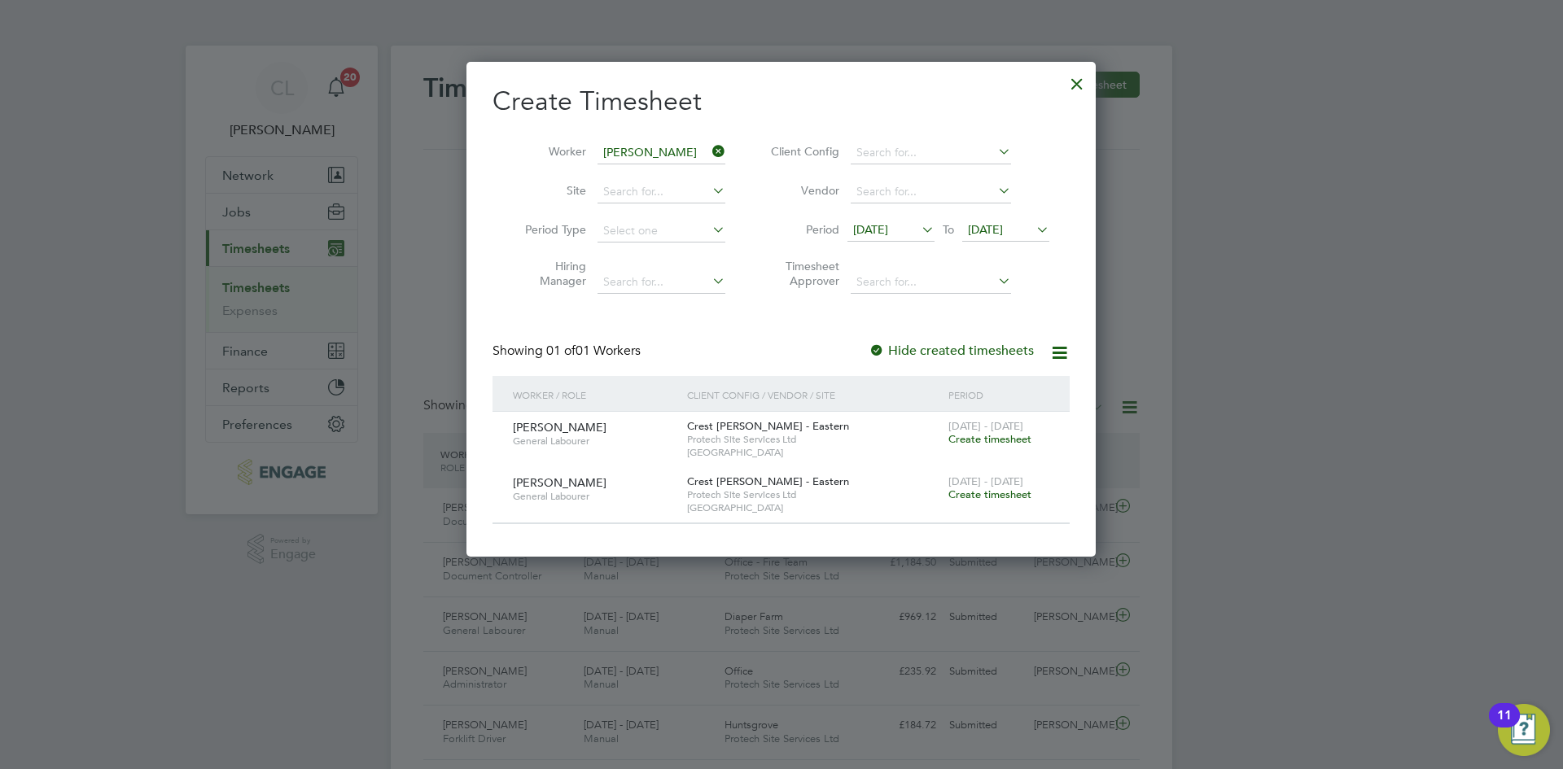
click at [986, 437] on span "Create timesheet" at bounding box center [989, 439] width 83 height 14
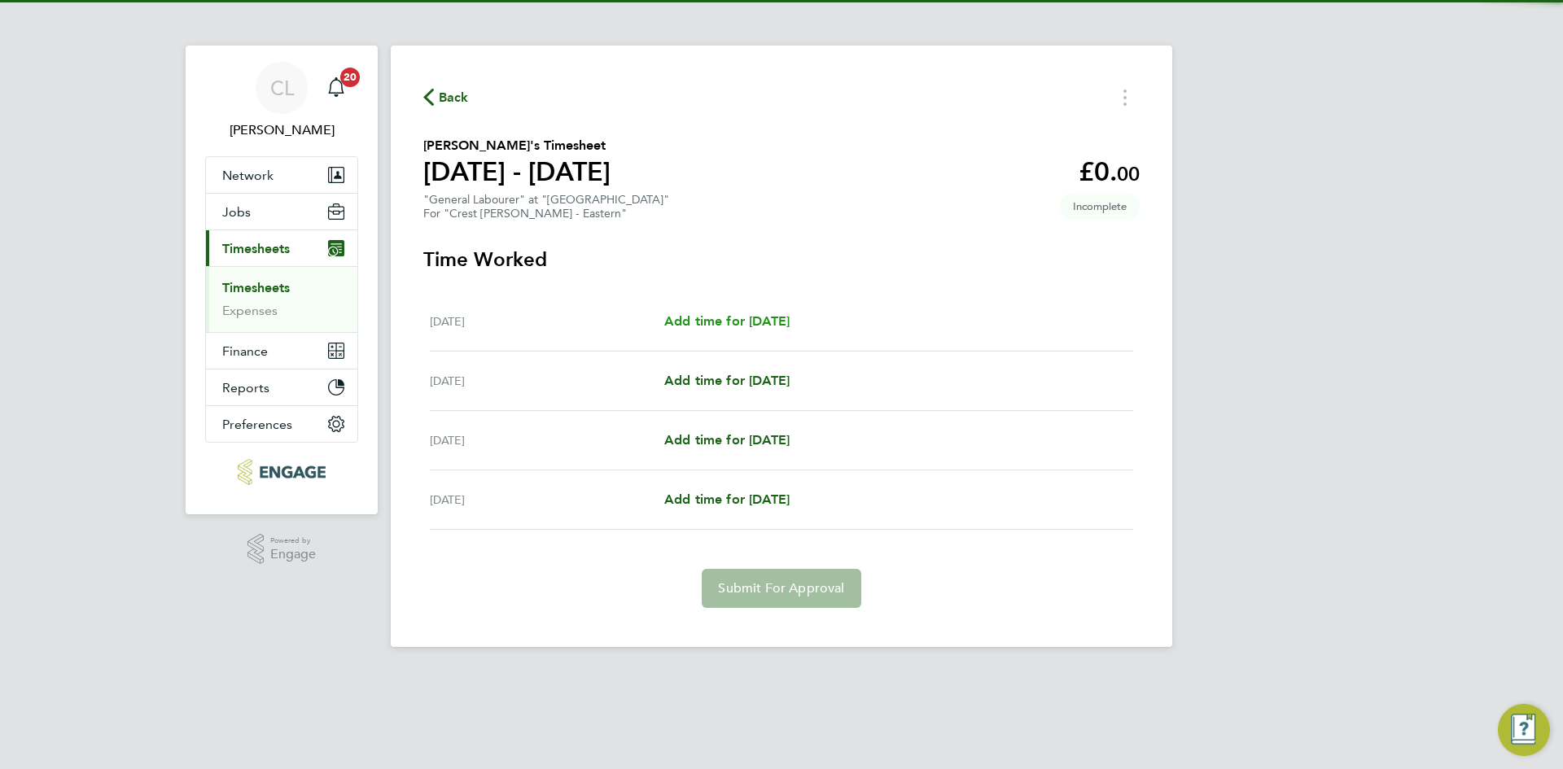
click at [769, 318] on span "Add time for Thu 18 Sep" at bounding box center [726, 320] width 125 height 15
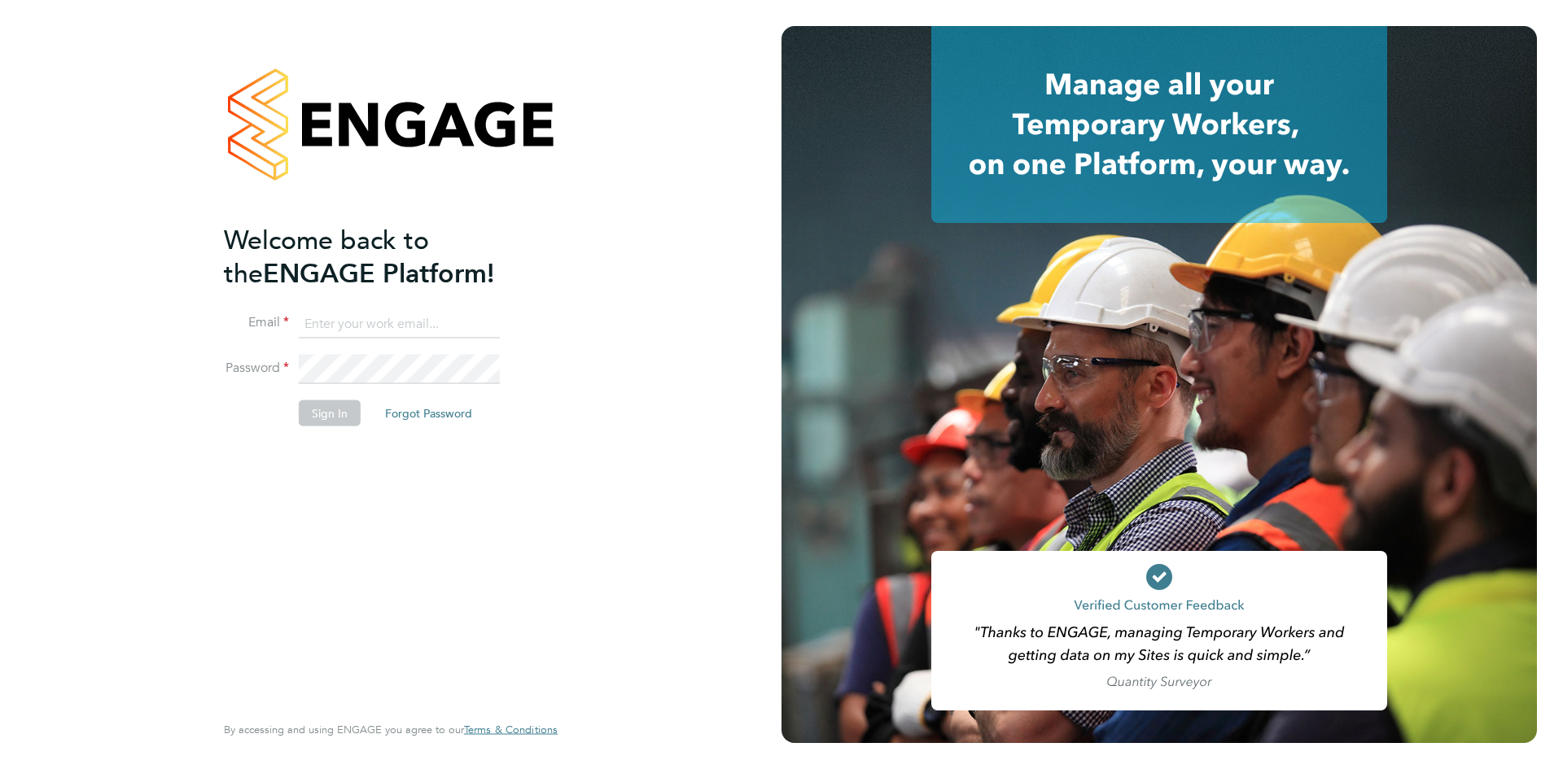
type input "[PERSON_NAME][EMAIL_ADDRESS][DOMAIN_NAME]"
click at [327, 402] on button "Sign In" at bounding box center [330, 413] width 62 height 26
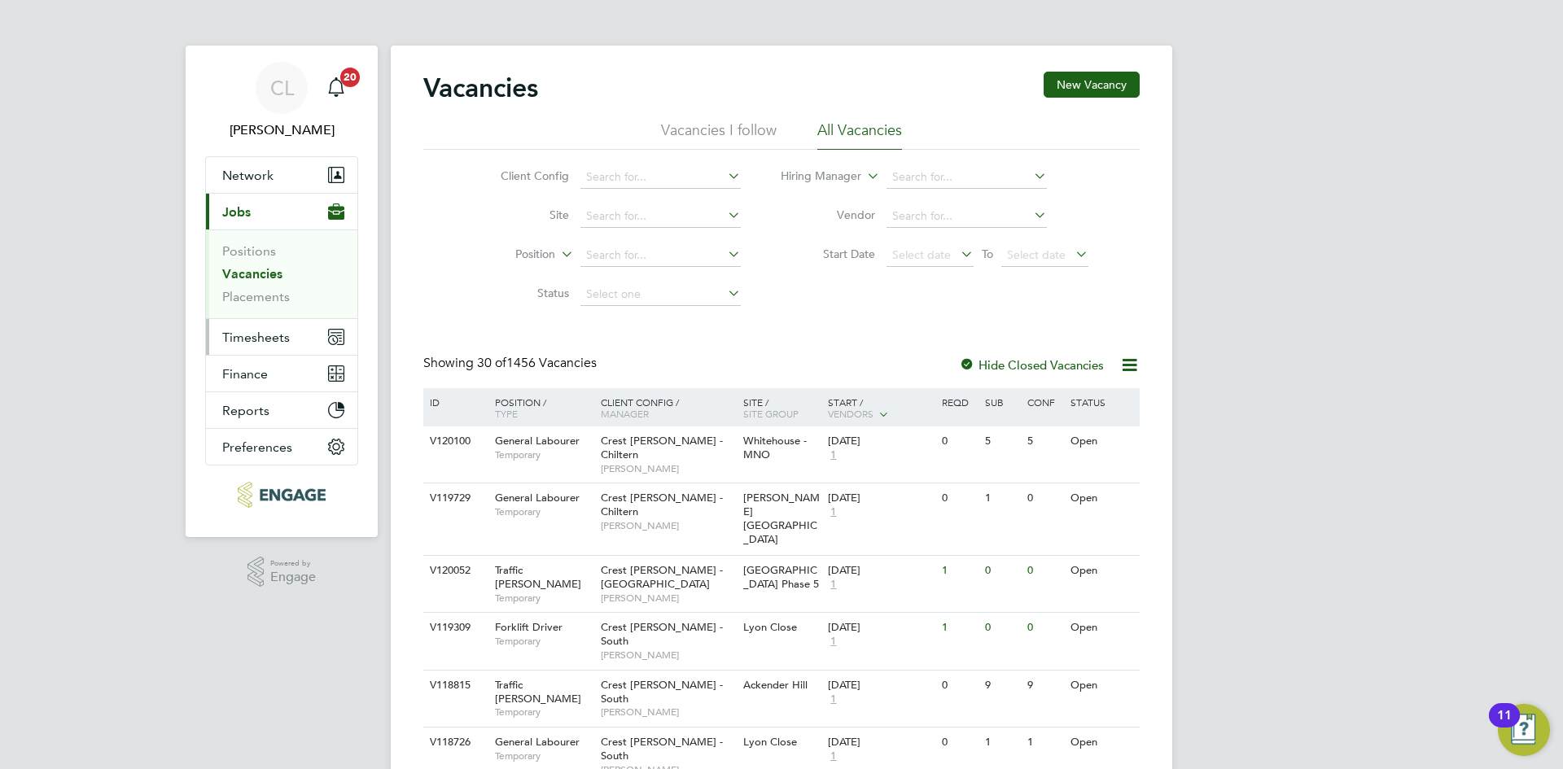
click at [231, 340] on span "Timesheets" at bounding box center [256, 337] width 68 height 15
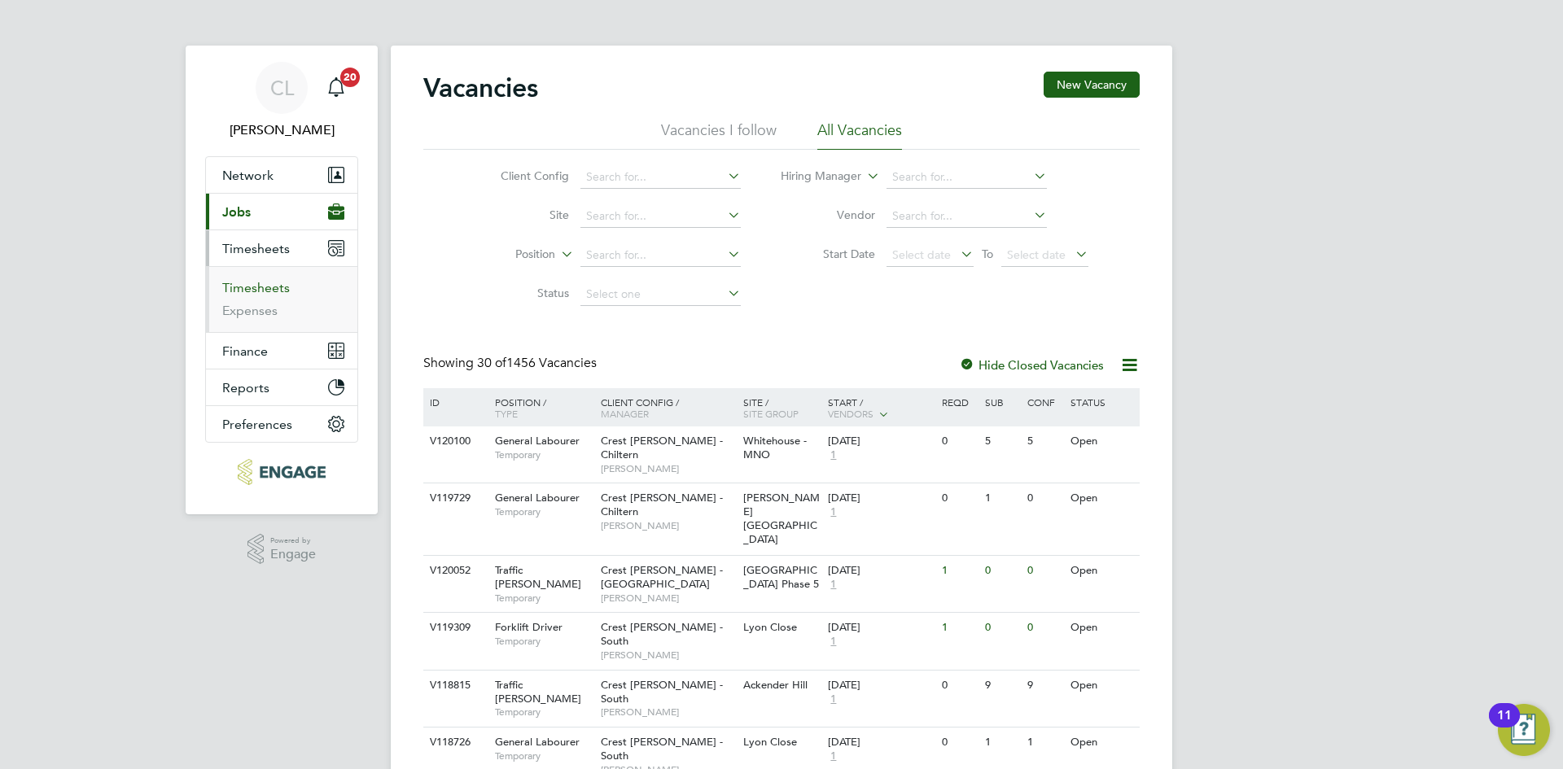
click at [280, 284] on link "Timesheets" at bounding box center [256, 287] width 68 height 15
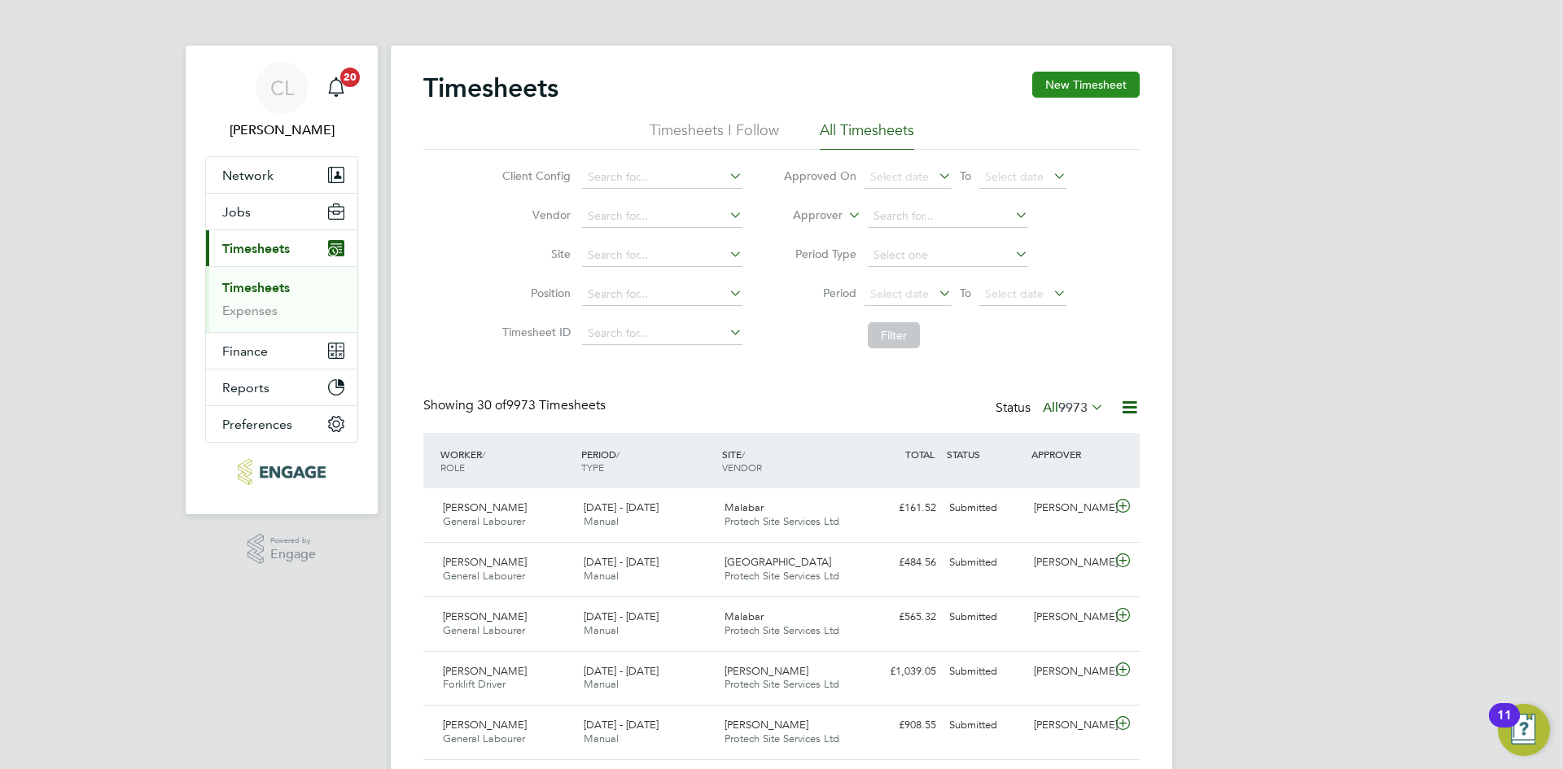
click at [1113, 94] on button "New Timesheet" at bounding box center [1085, 85] width 107 height 26
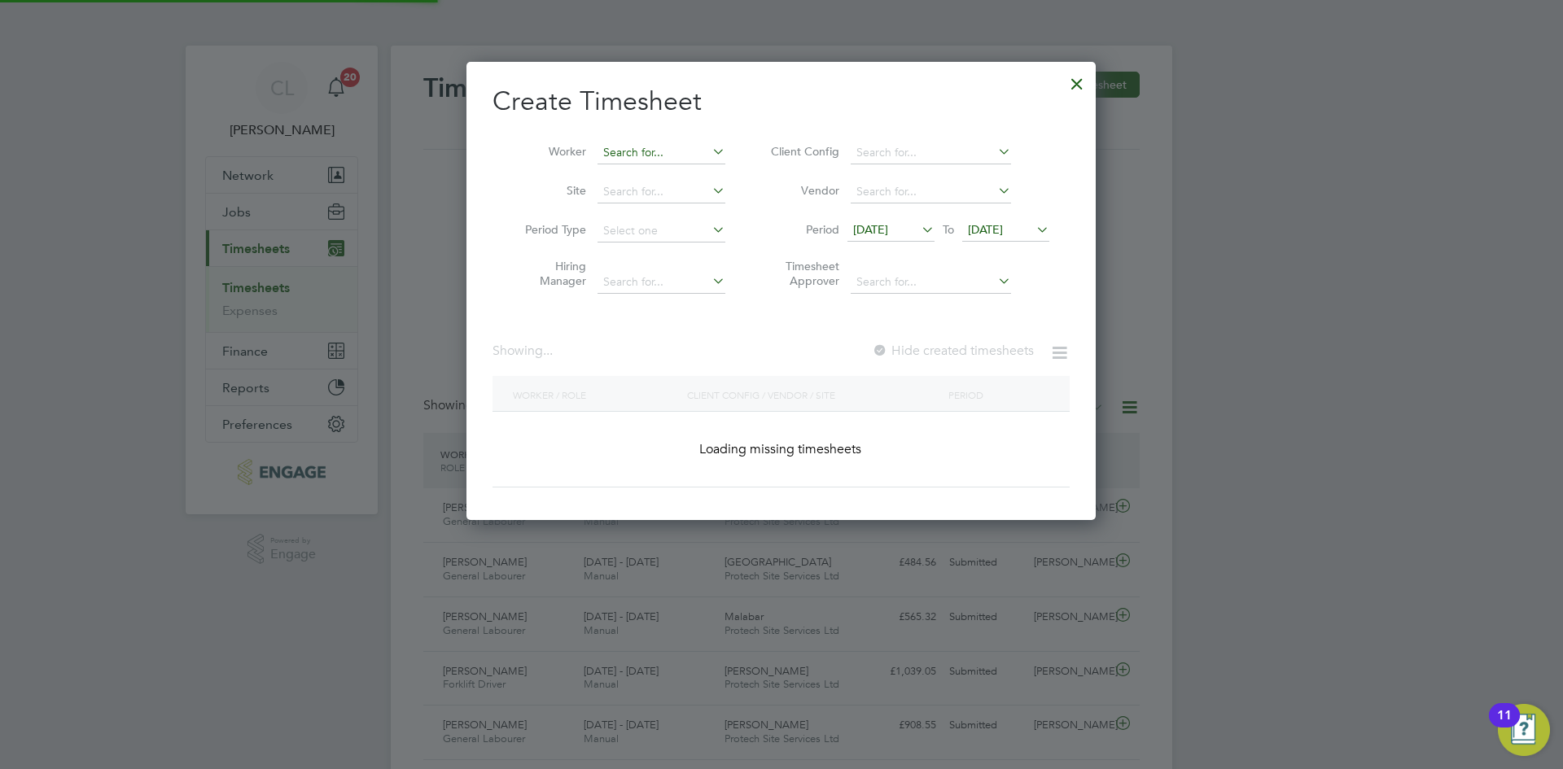
click at [676, 157] on input at bounding box center [661, 153] width 128 height 23
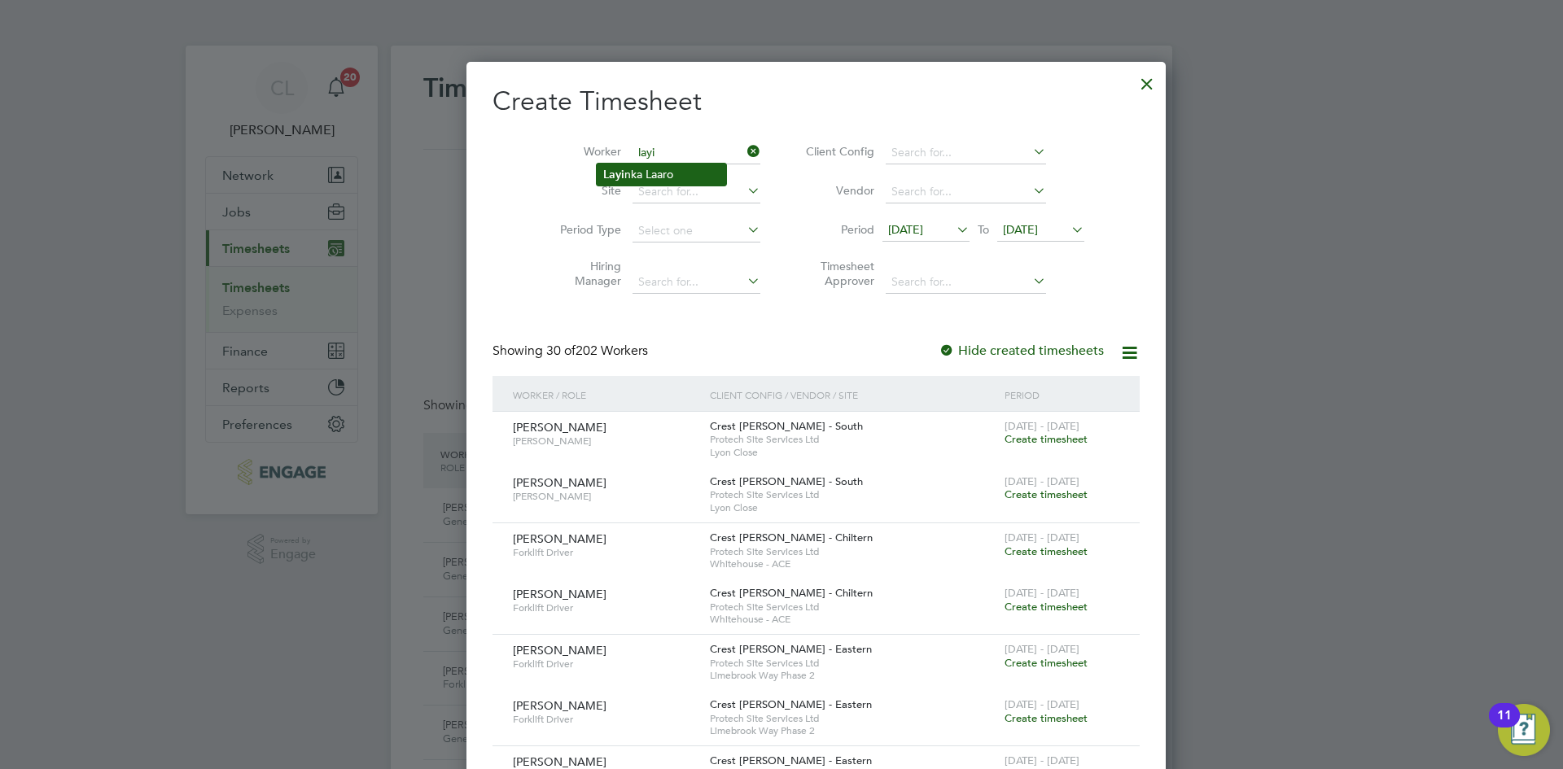
click at [680, 179] on li "Layi nka Laaro" at bounding box center [661, 175] width 129 height 22
type input "[PERSON_NAME]"
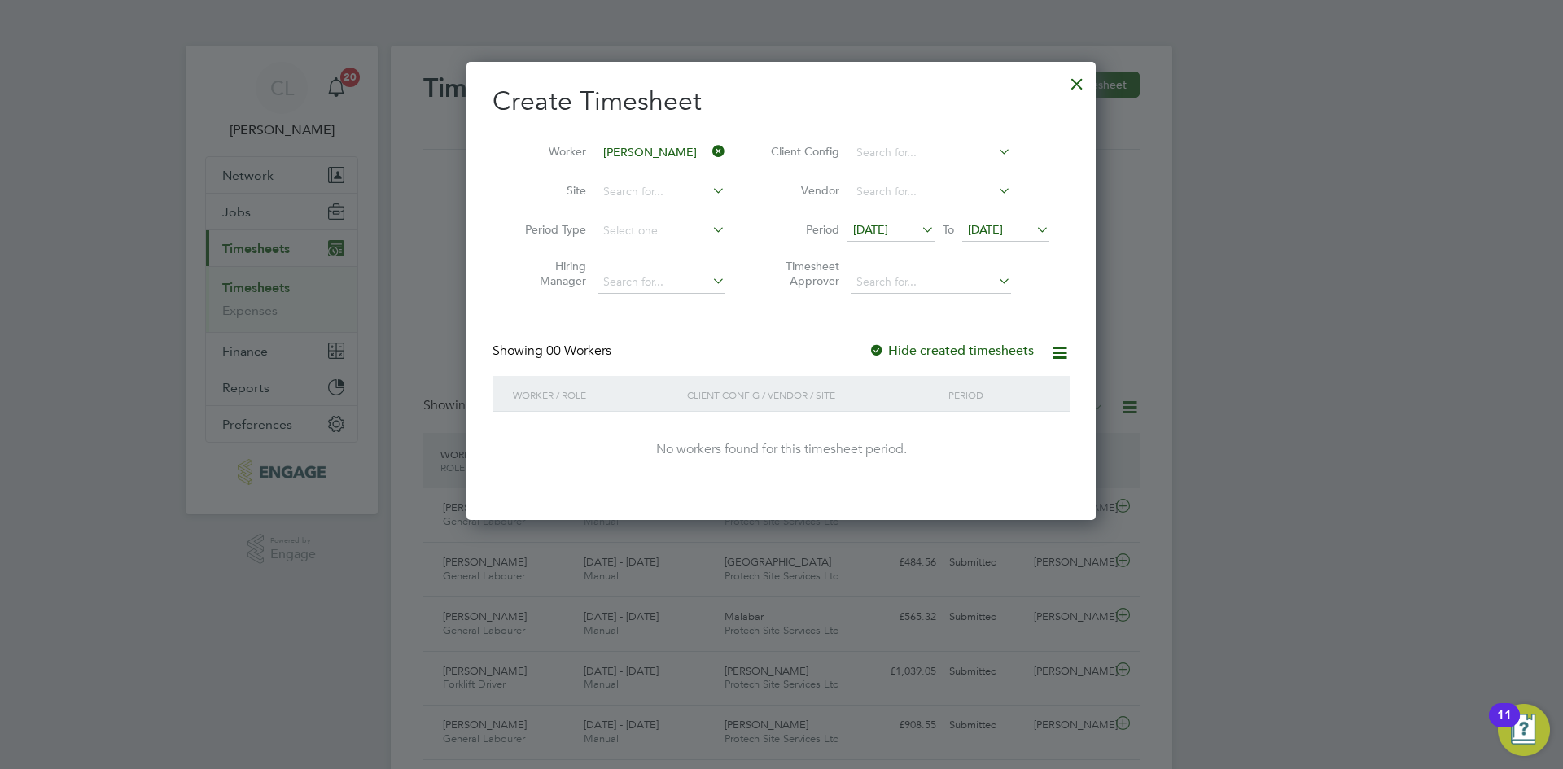
click at [1003, 236] on span "[DATE]" at bounding box center [985, 229] width 35 height 15
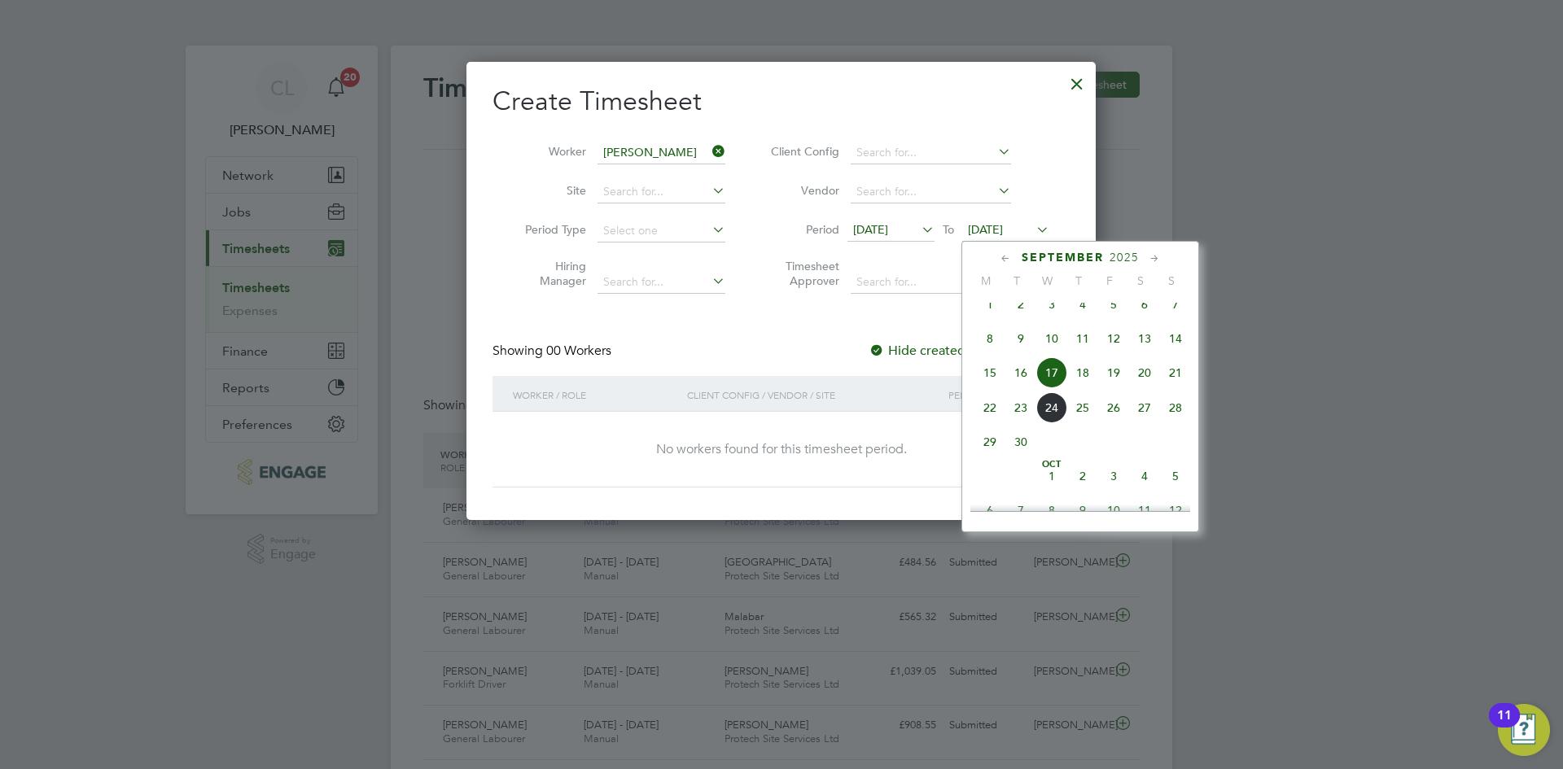
click at [1181, 423] on span "28" at bounding box center [1175, 407] width 31 height 31
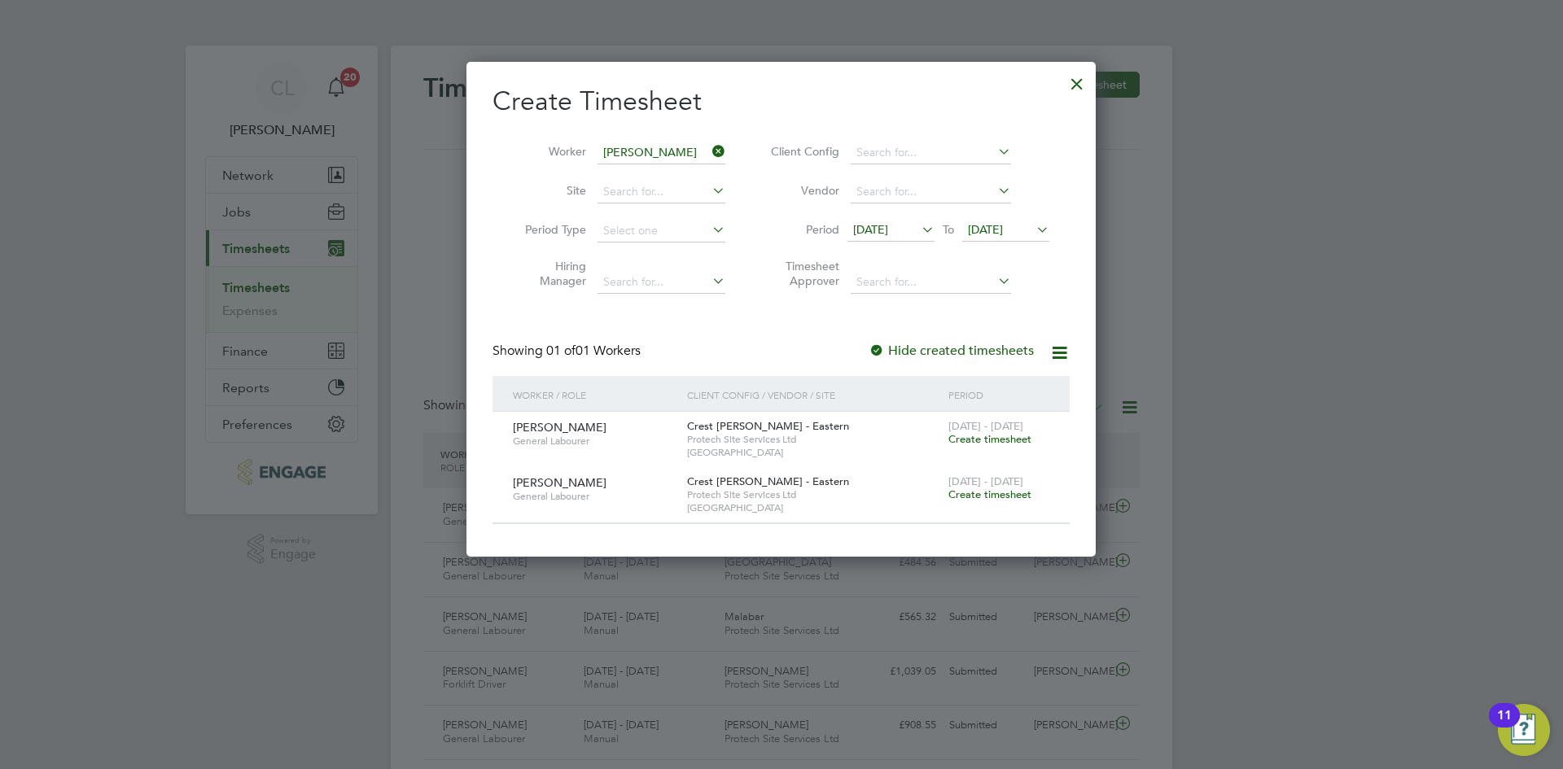
click at [990, 434] on span "Create timesheet" at bounding box center [989, 439] width 83 height 14
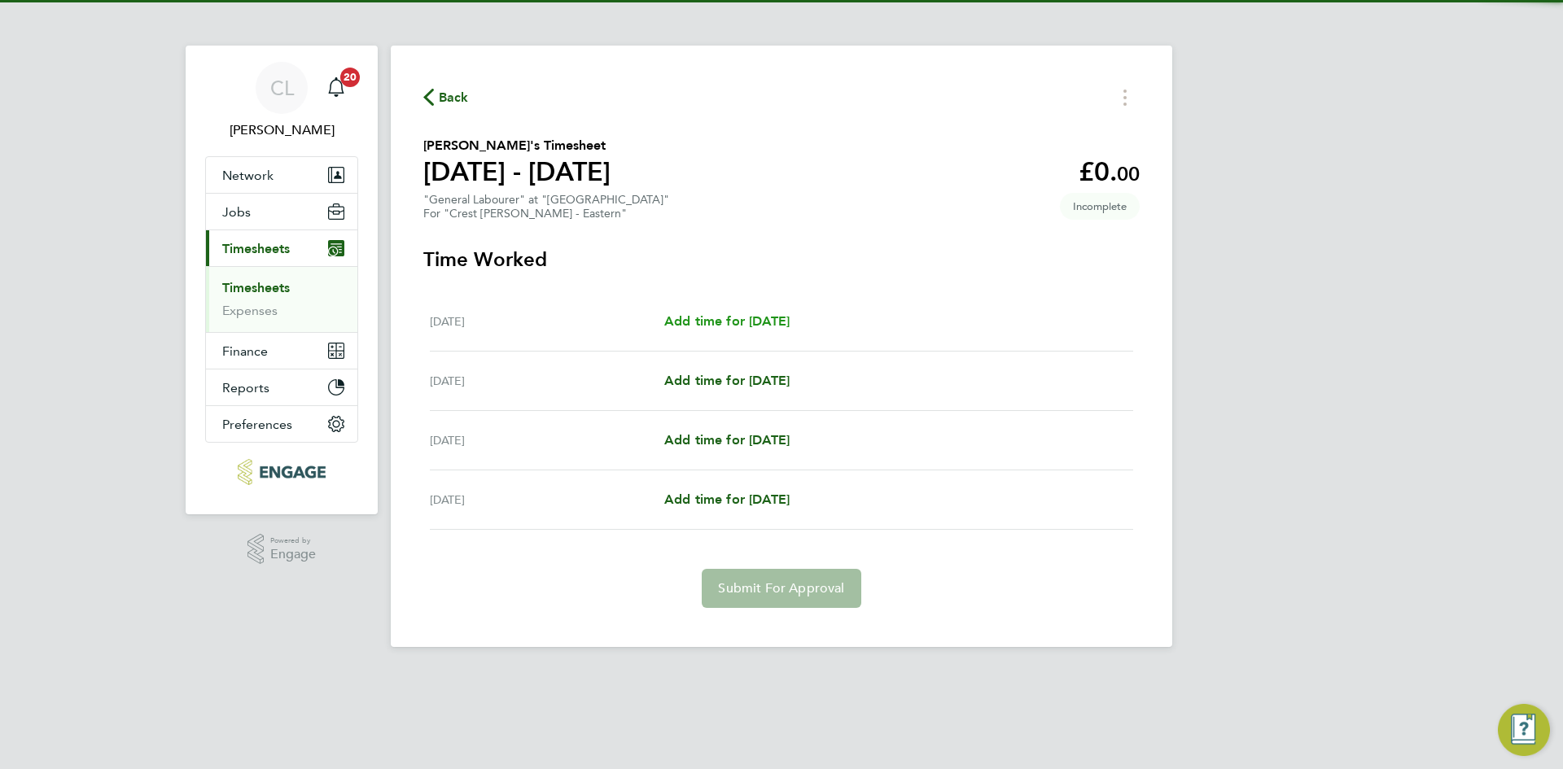
click at [759, 316] on span "Add time for [DATE]" at bounding box center [726, 320] width 125 height 15
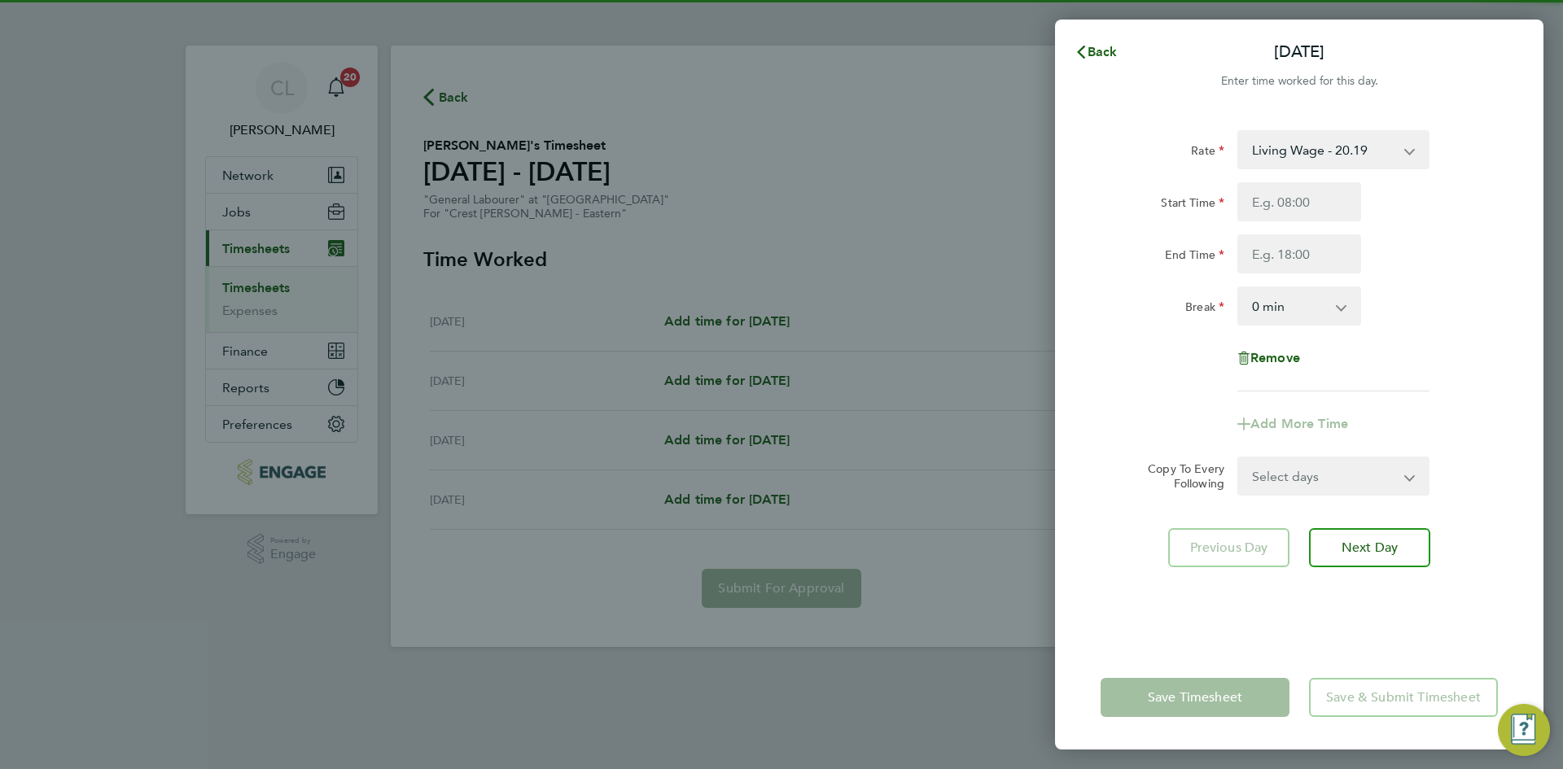
click at [1325, 181] on div "Rate Living Wage - 20.19 Start Time End Time Break 0 min 15 min 30 min 45 min 6…" at bounding box center [1298, 260] width 397 height 261
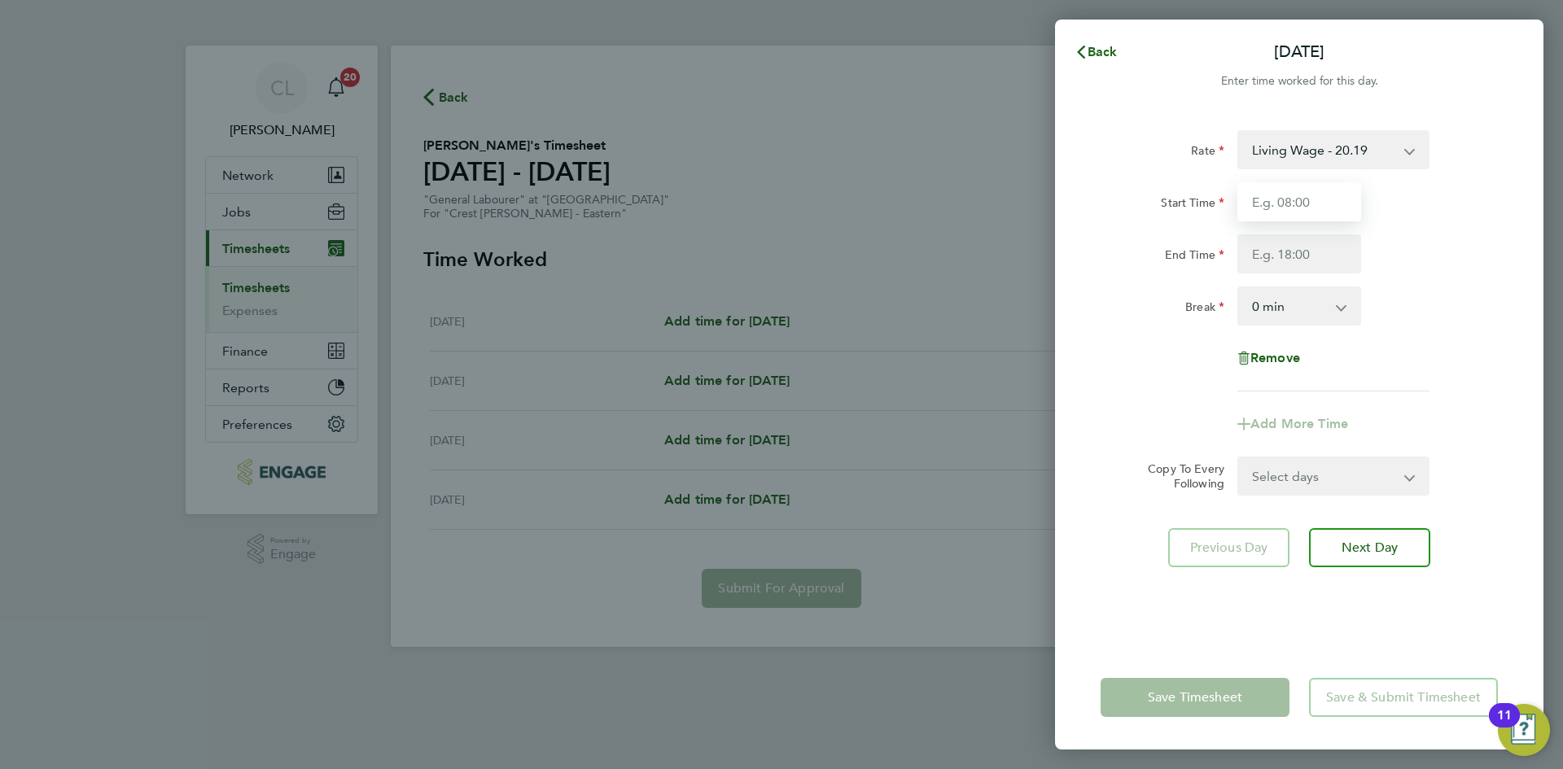
click at [1305, 212] on input "Start Time" at bounding box center [1299, 201] width 124 height 39
type input "07:30"
click at [1343, 254] on input "End Time" at bounding box center [1299, 253] width 124 height 39
type input "16:30"
click at [1471, 256] on div "End Time 16:30" at bounding box center [1299, 253] width 410 height 39
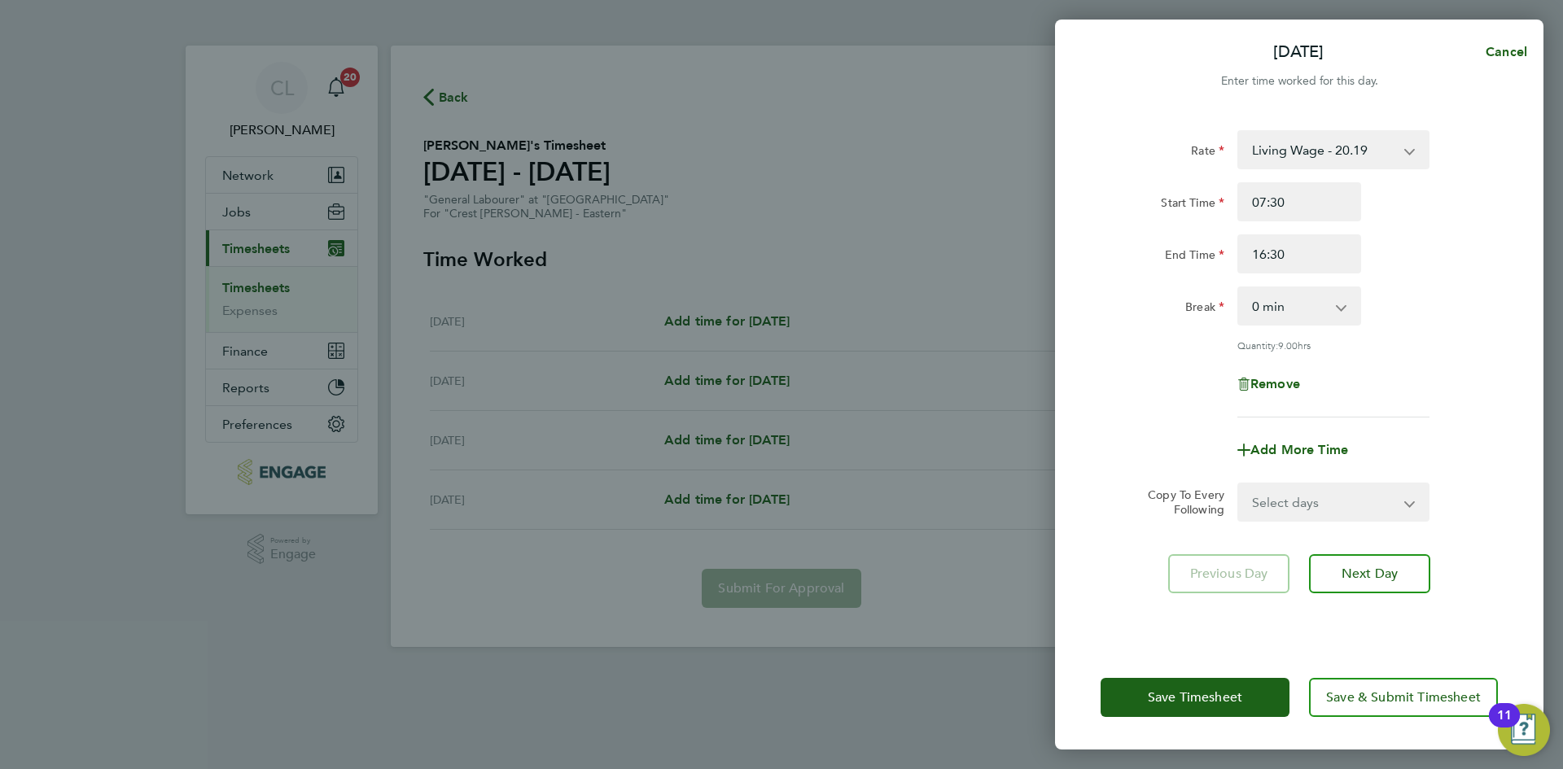
drag, startPoint x: 1272, startPoint y: 300, endPoint x: 1280, endPoint y: 317, distance: 18.2
click at [1273, 300] on select "0 min 15 min 30 min 45 min 60 min 75 min 90 min" at bounding box center [1289, 306] width 101 height 36
select select "60"
click at [1239, 288] on select "0 min 15 min 30 min 45 min 60 min 75 min 90 min" at bounding box center [1289, 306] width 101 height 36
click at [1458, 368] on div "Remove" at bounding box center [1299, 384] width 410 height 39
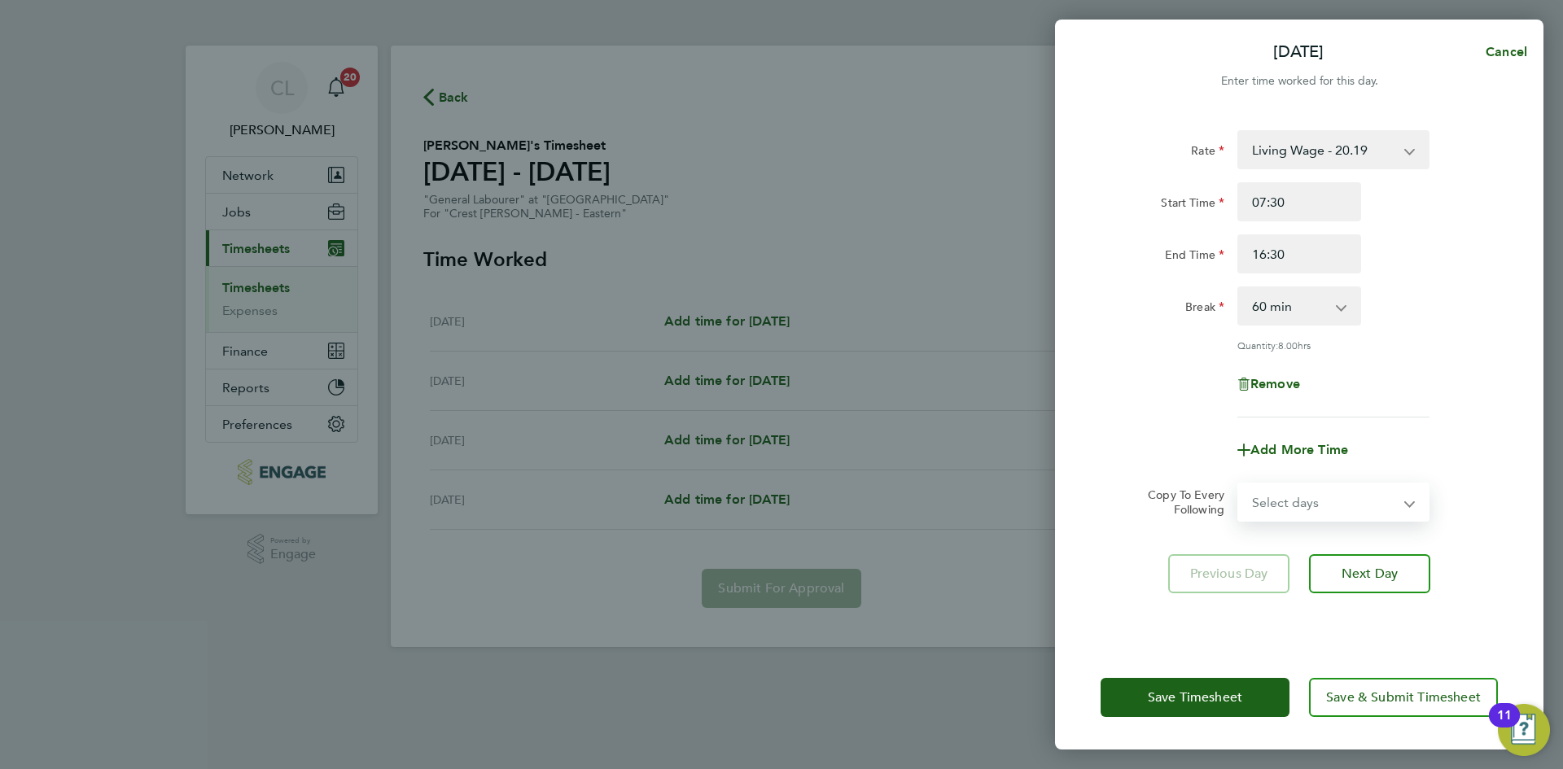
click at [1292, 492] on select "Select days Day Weekend (Sat-Sun) [DATE] [DATE] [DATE]" at bounding box center [1324, 502] width 171 height 36
select select "FRI"
click at [1239, 484] on select "Select days Day Weekend (Sat-Sun) [DATE] [DATE] [DATE]" at bounding box center [1324, 502] width 171 height 36
select select "[DATE]"
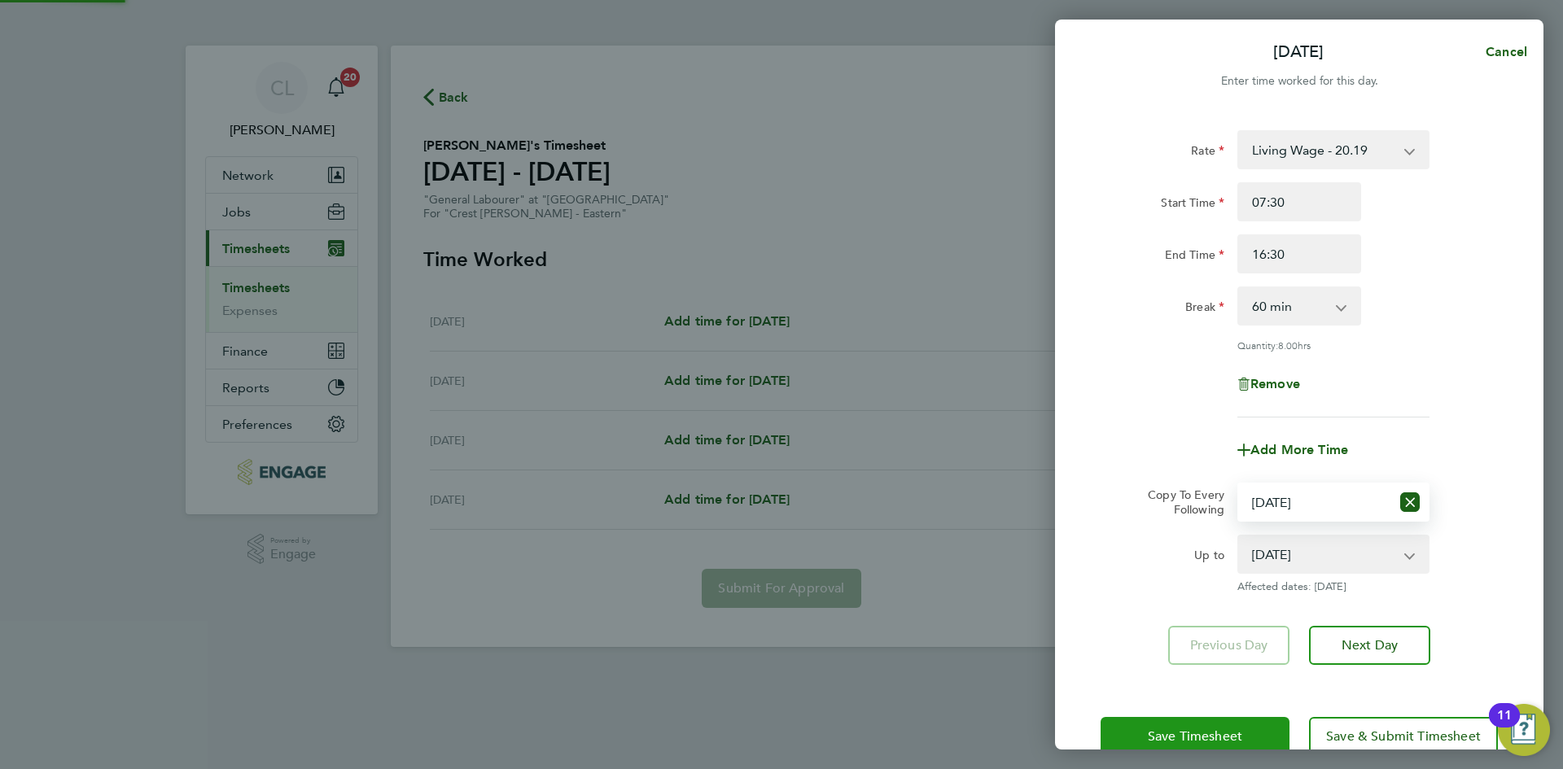
click at [1163, 736] on span "Save Timesheet" at bounding box center [1195, 736] width 94 height 16
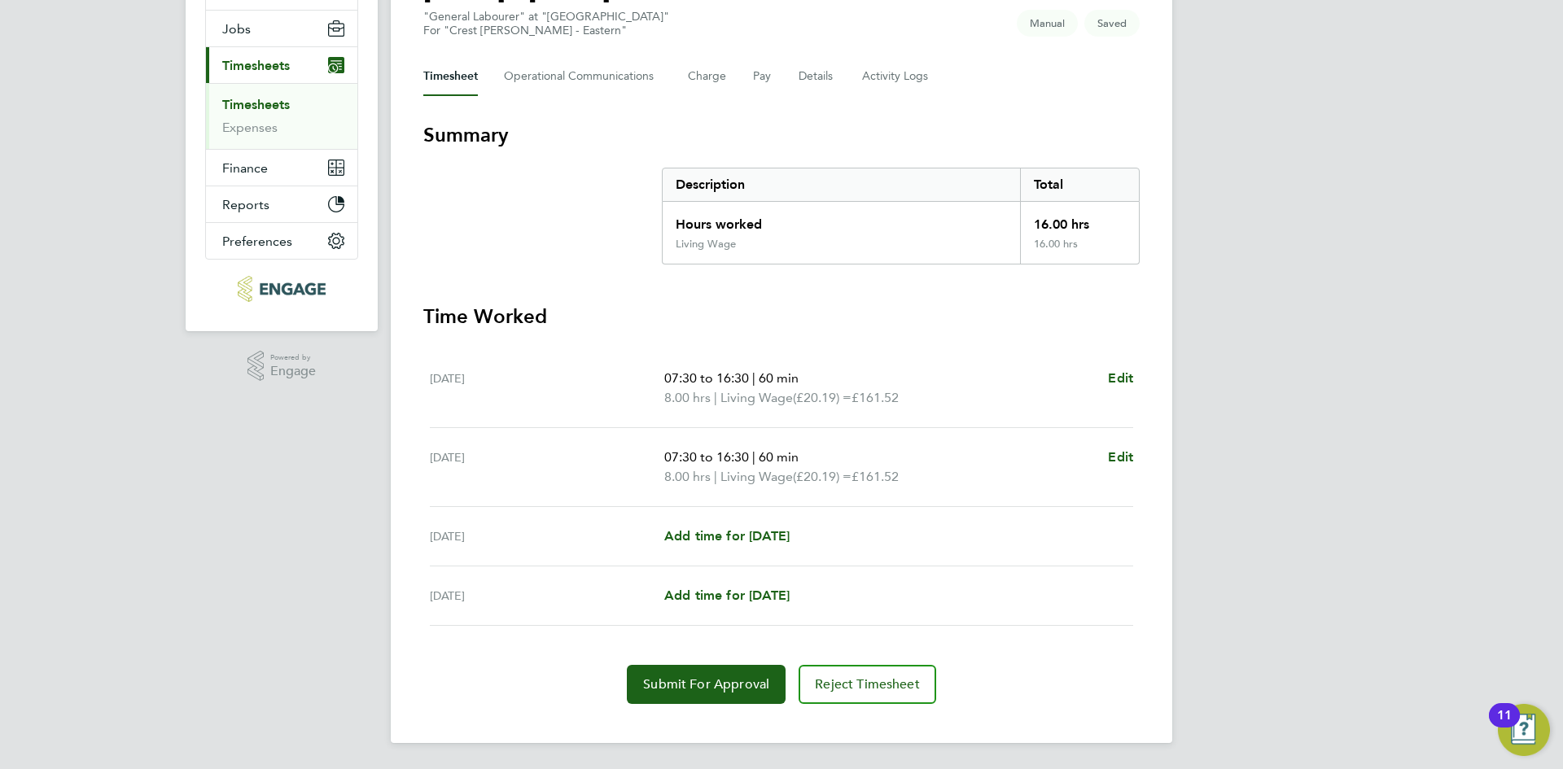
click at [748, 658] on section "Time Worked [DATE] 07:30 to 16:30 | 60 min 8.00 hrs | Living Wage (£20.19) = £1…" at bounding box center [781, 504] width 716 height 400
click at [713, 684] on span "Submit For Approval" at bounding box center [706, 684] width 126 height 16
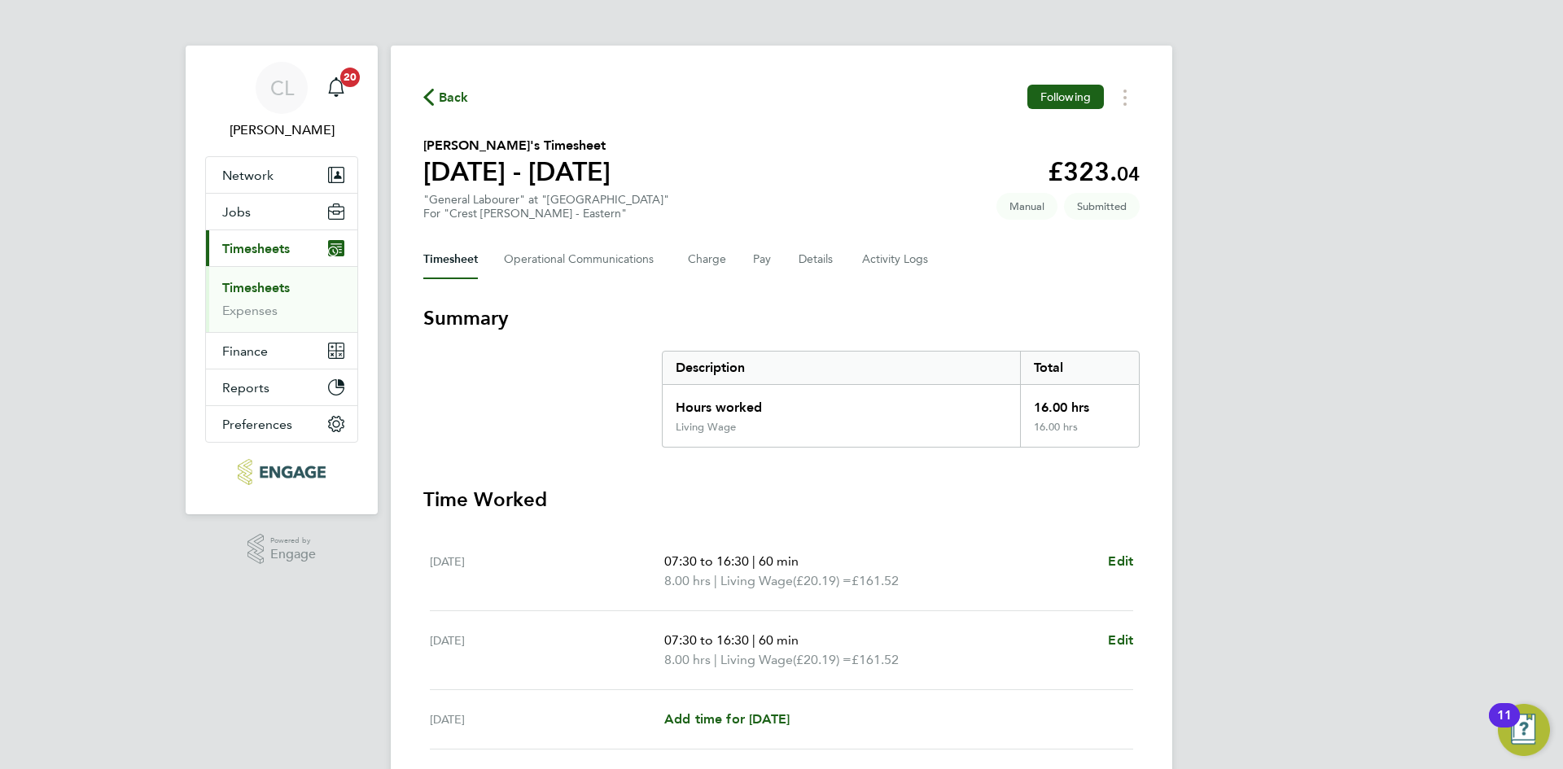
click at [459, 100] on span "Back" at bounding box center [454, 98] width 30 height 20
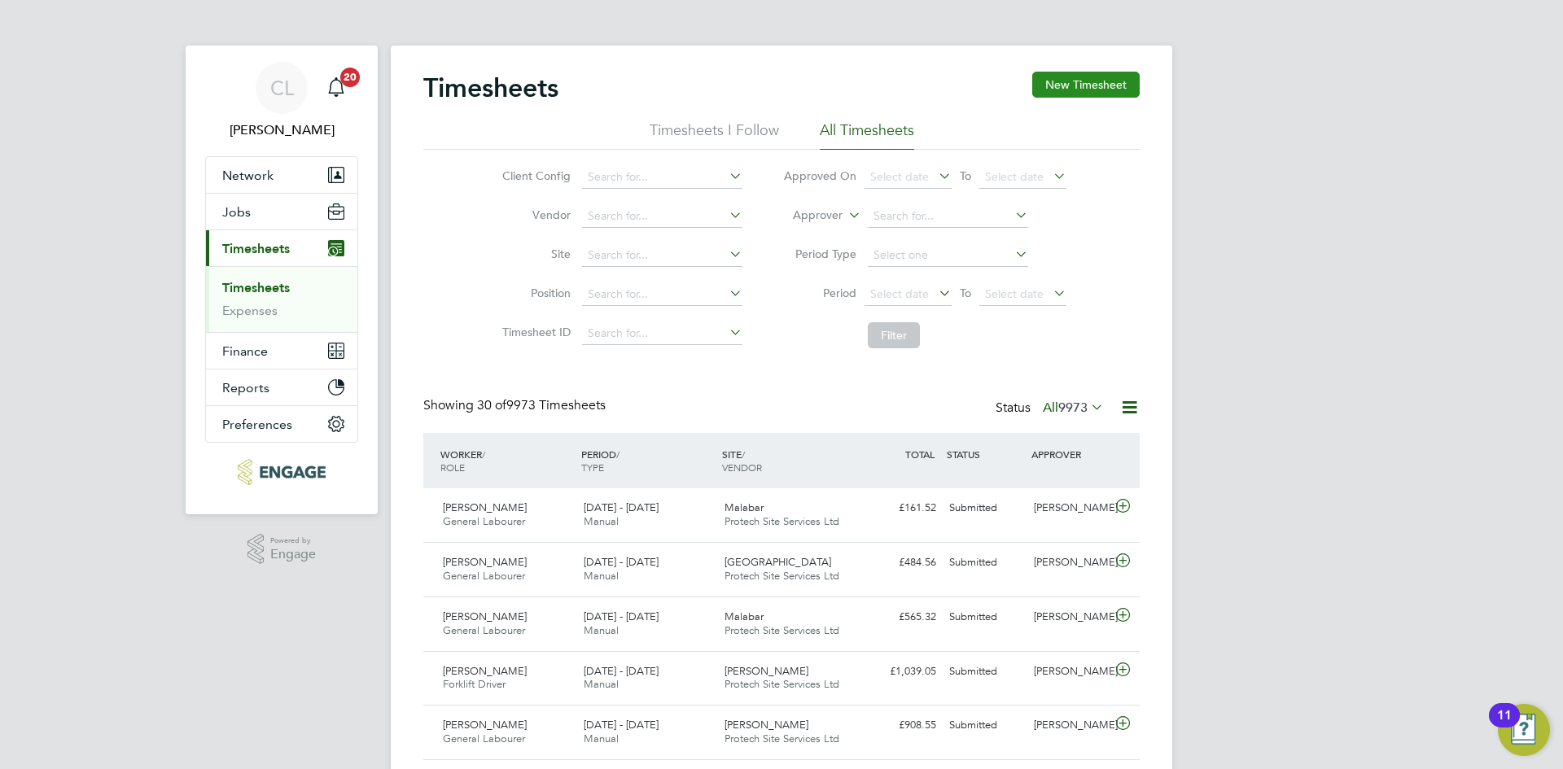
click at [1069, 73] on button "New Timesheet" at bounding box center [1085, 85] width 107 height 26
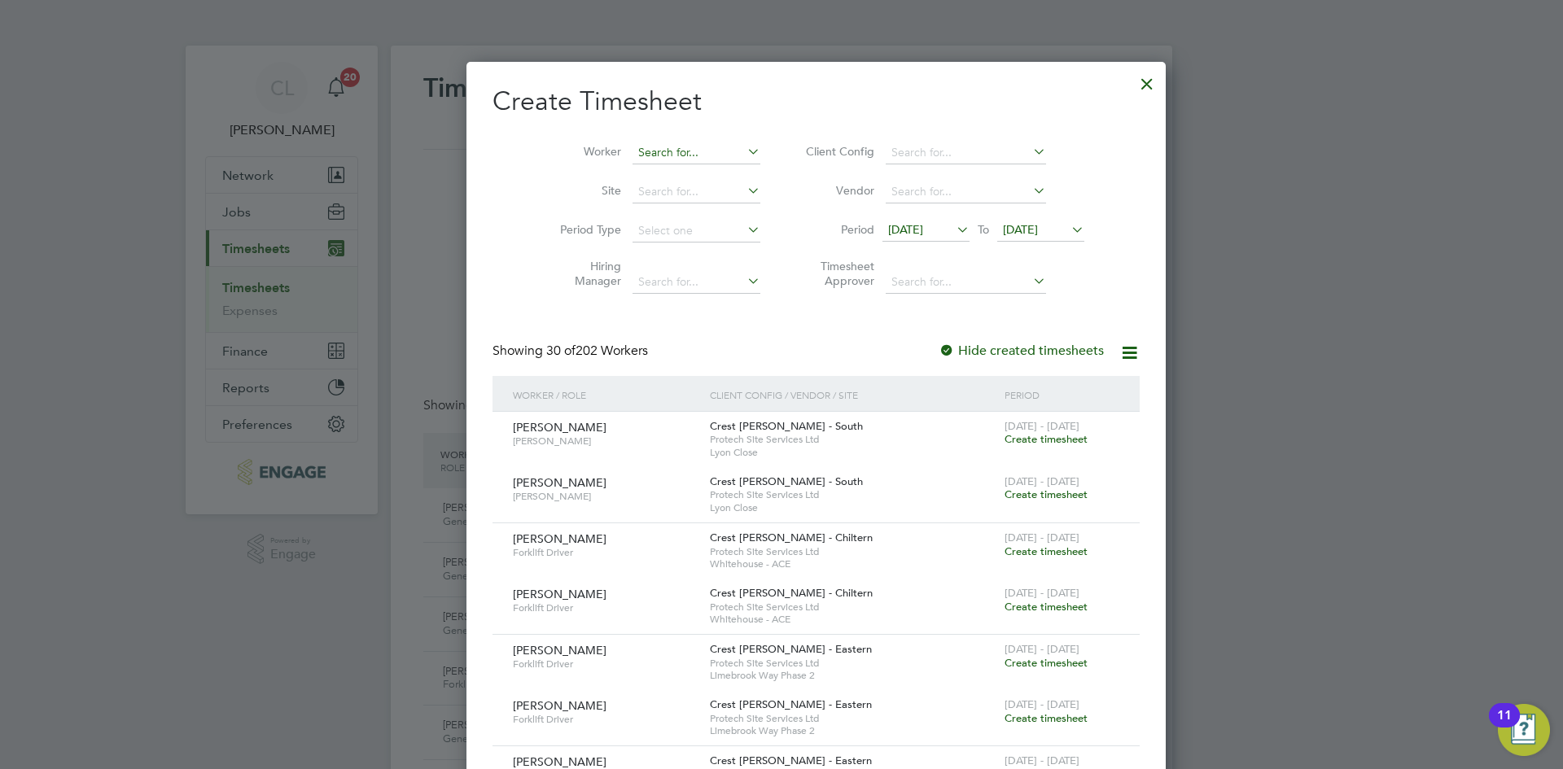
click at [641, 150] on input at bounding box center [696, 153] width 128 height 23
click at [636, 171] on b "Cutely" at bounding box center [620, 175] width 34 height 14
type input "[PERSON_NAME]"
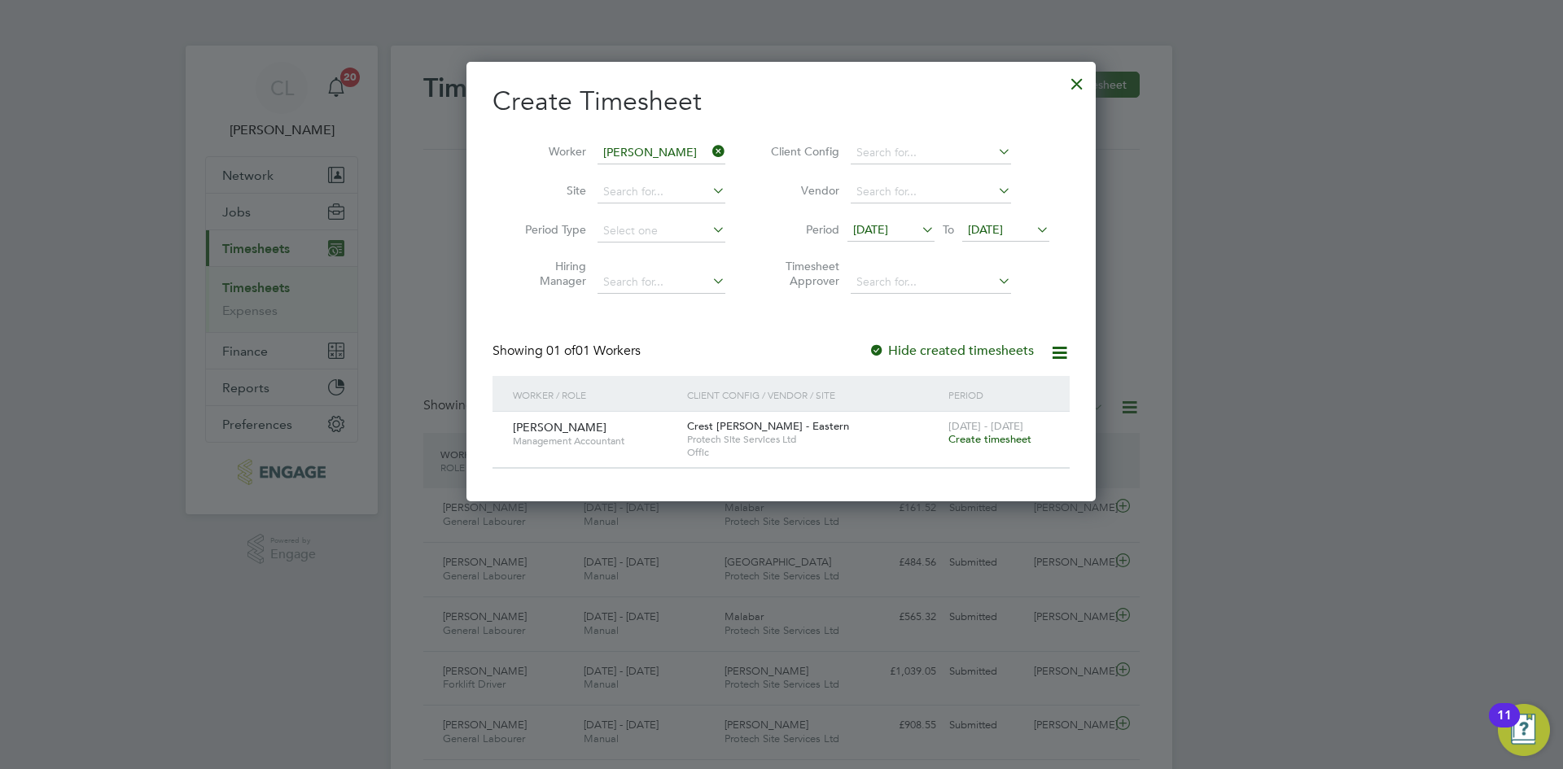
click at [951, 451] on div "[DATE] - [DATE] Create timesheet" at bounding box center [998, 434] width 109 height 44
click at [961, 444] on span "Create timesheet" at bounding box center [989, 439] width 83 height 14
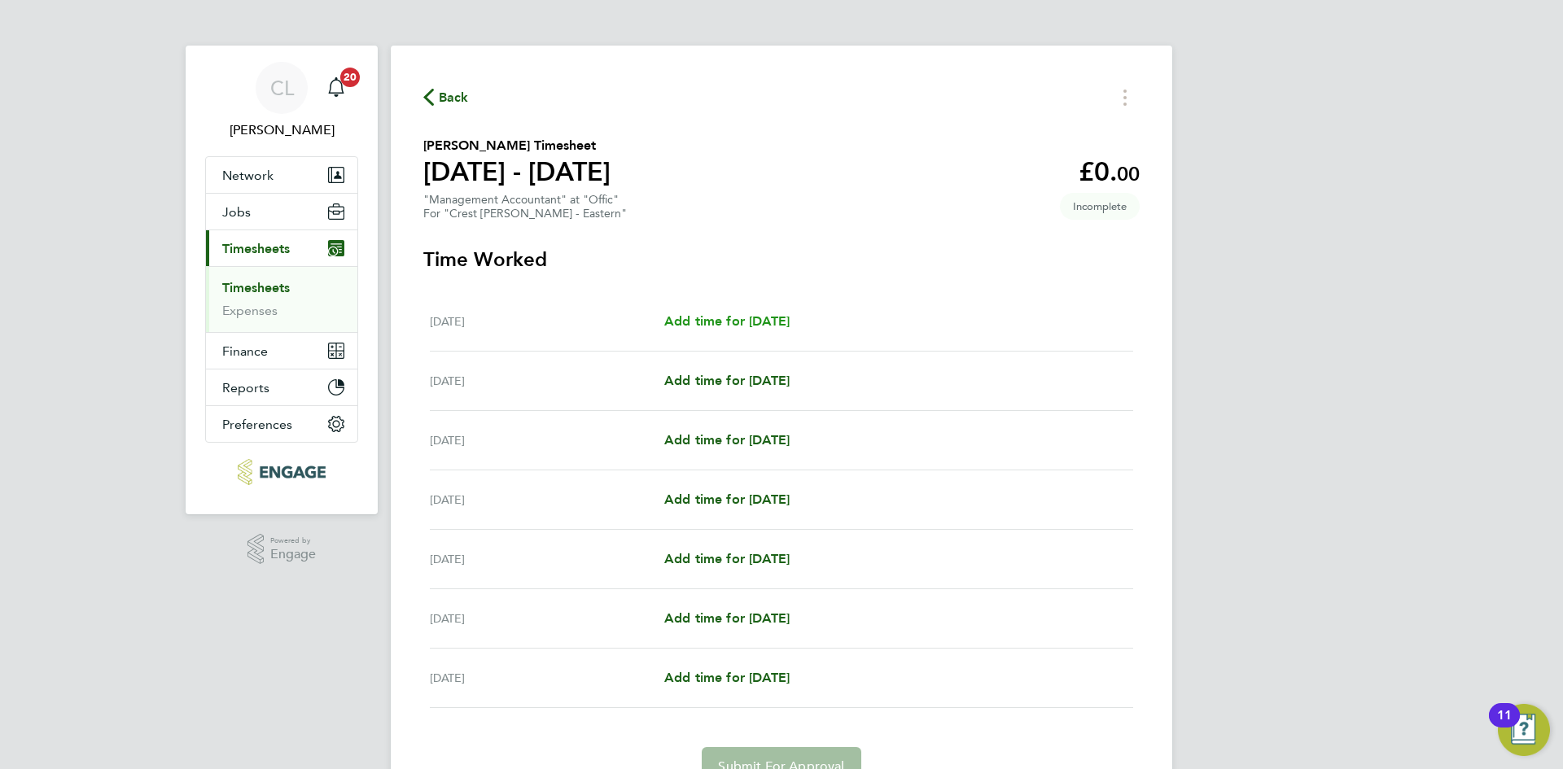
click at [671, 321] on span "Add time for [DATE]" at bounding box center [726, 320] width 125 height 15
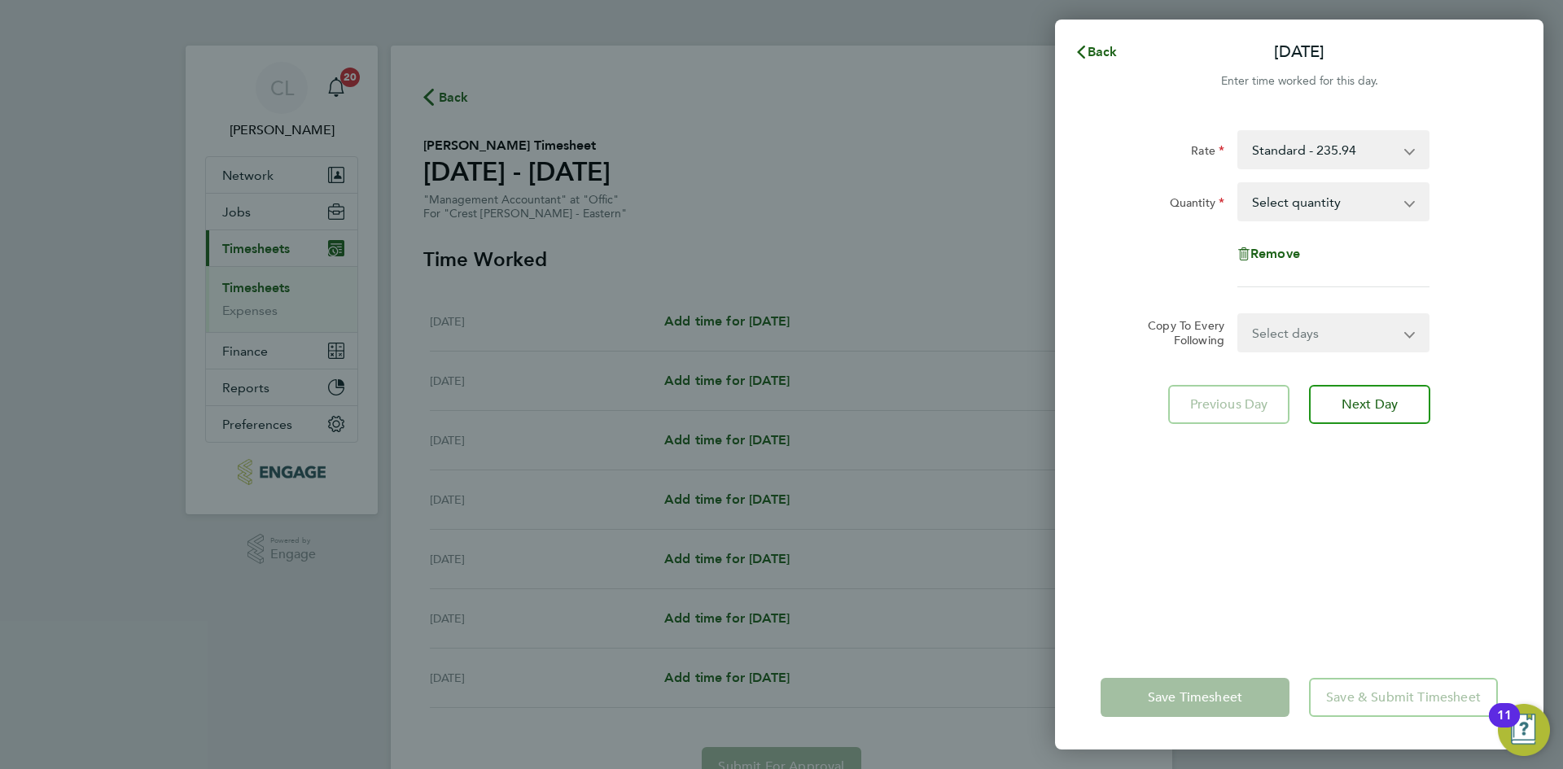
drag, startPoint x: 1357, startPoint y: 208, endPoint x: 1349, endPoint y: 218, distance: 13.3
click at [1357, 208] on select "Select quantity 0.5 1" at bounding box center [1323, 202] width 169 height 36
select select "1"
click at [1239, 184] on select "Select quantity 0.5 1" at bounding box center [1323, 202] width 169 height 36
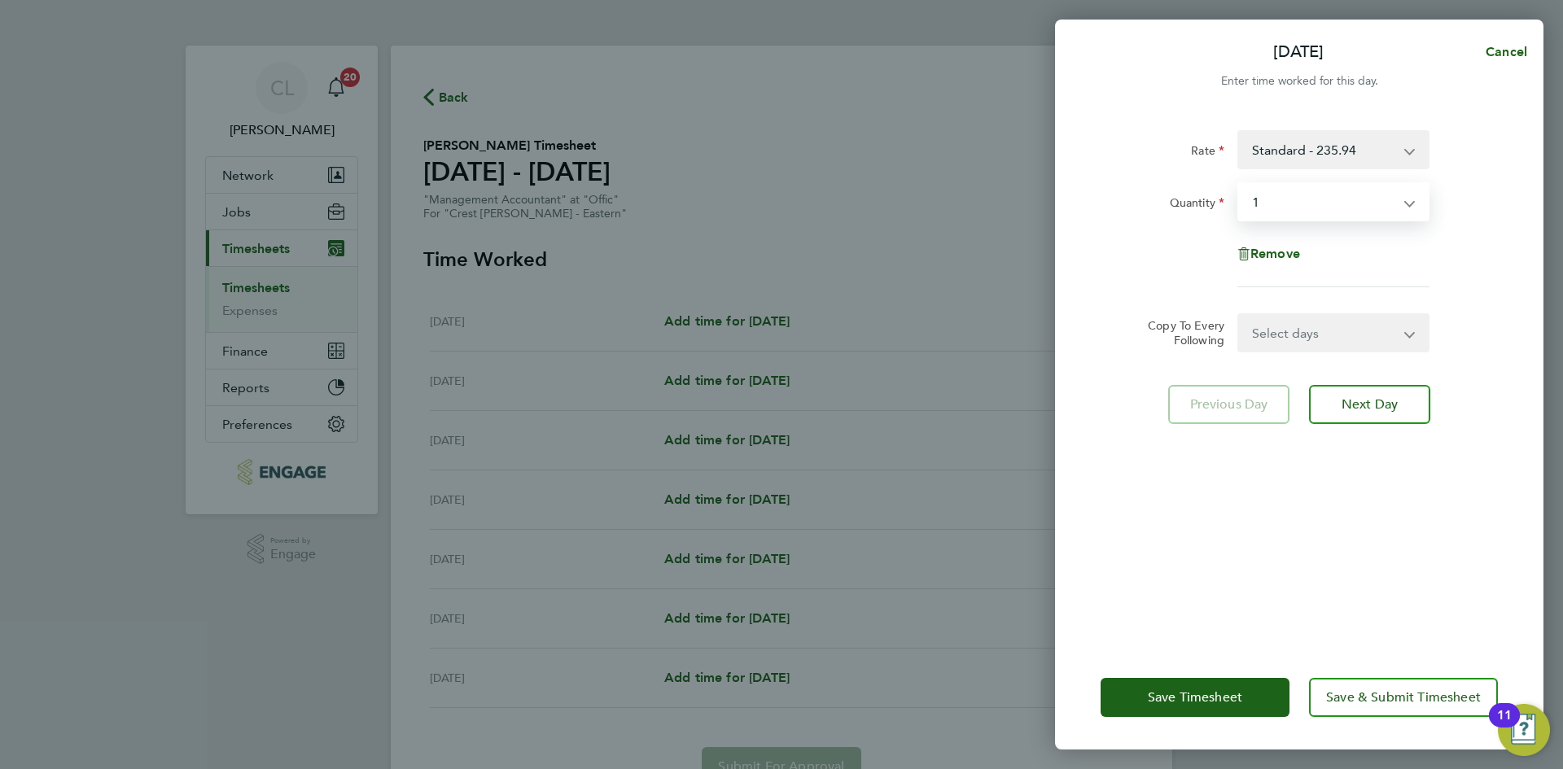
click at [1327, 340] on select "Select days Day Weekday (Mon-Fri) Weekend (Sat-Sun) [DATE] [DATE] [DATE] [DATE]…" at bounding box center [1324, 333] width 171 height 36
select select "WEEKDAY"
click at [1239, 315] on select "Select days Day Weekday (Mon-Fri) Weekend (Sat-Sun) [DATE] [DATE] [DATE] [DATE]…" at bounding box center [1324, 333] width 171 height 36
select select "[DATE]"
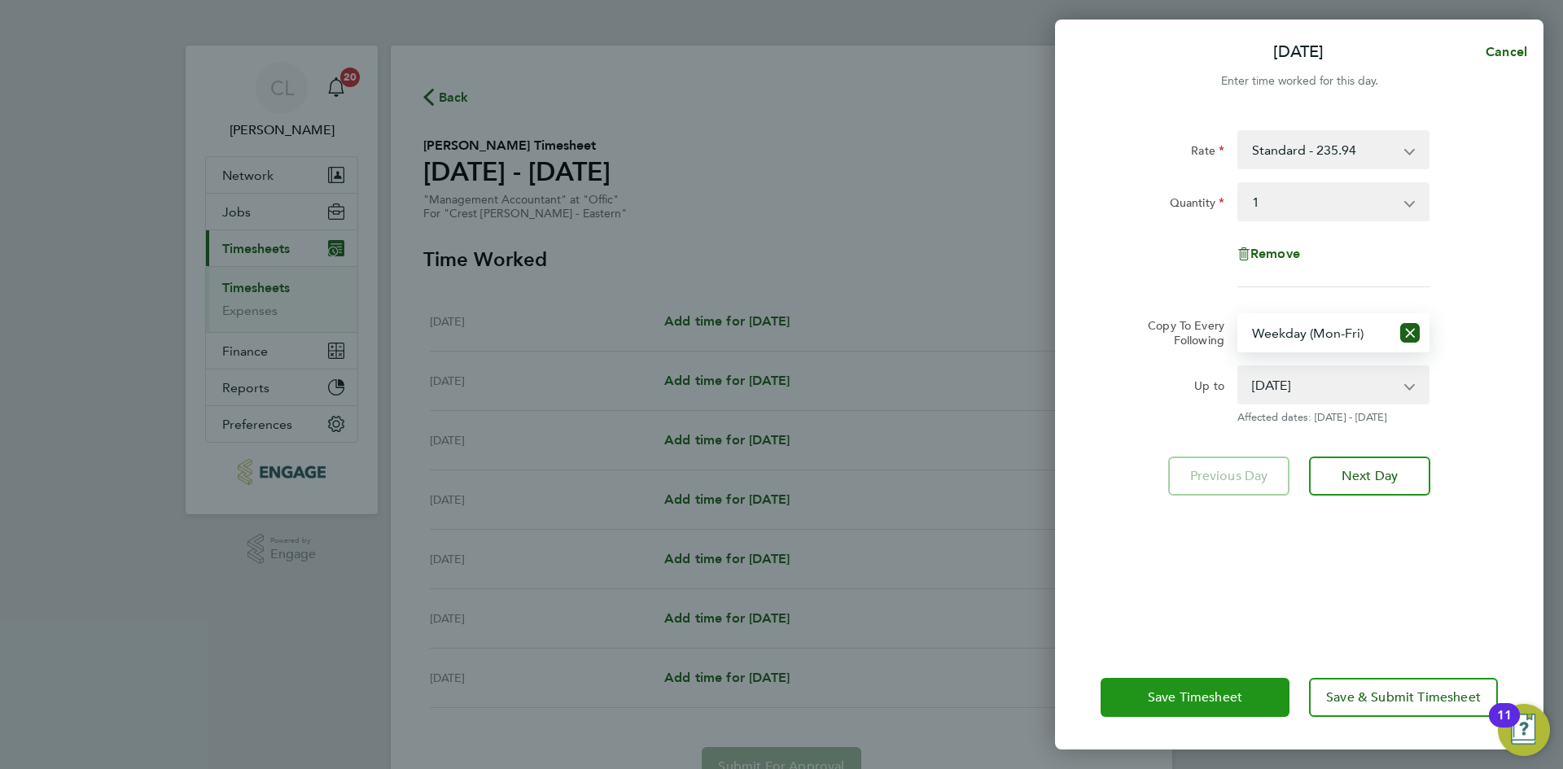
click at [1183, 701] on span "Save Timesheet" at bounding box center [1195, 697] width 94 height 16
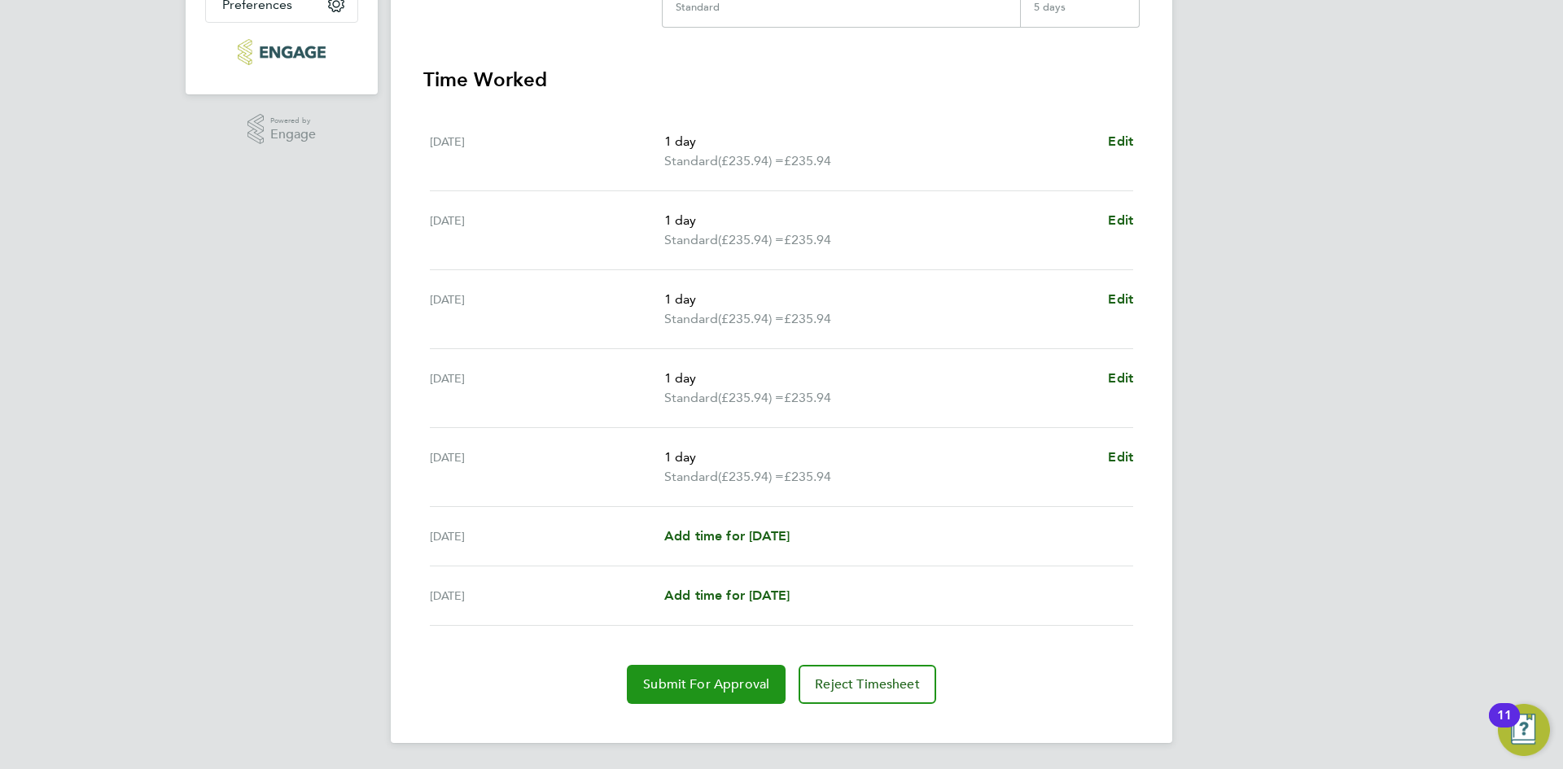
click at [732, 685] on span "Submit For Approval" at bounding box center [706, 684] width 126 height 16
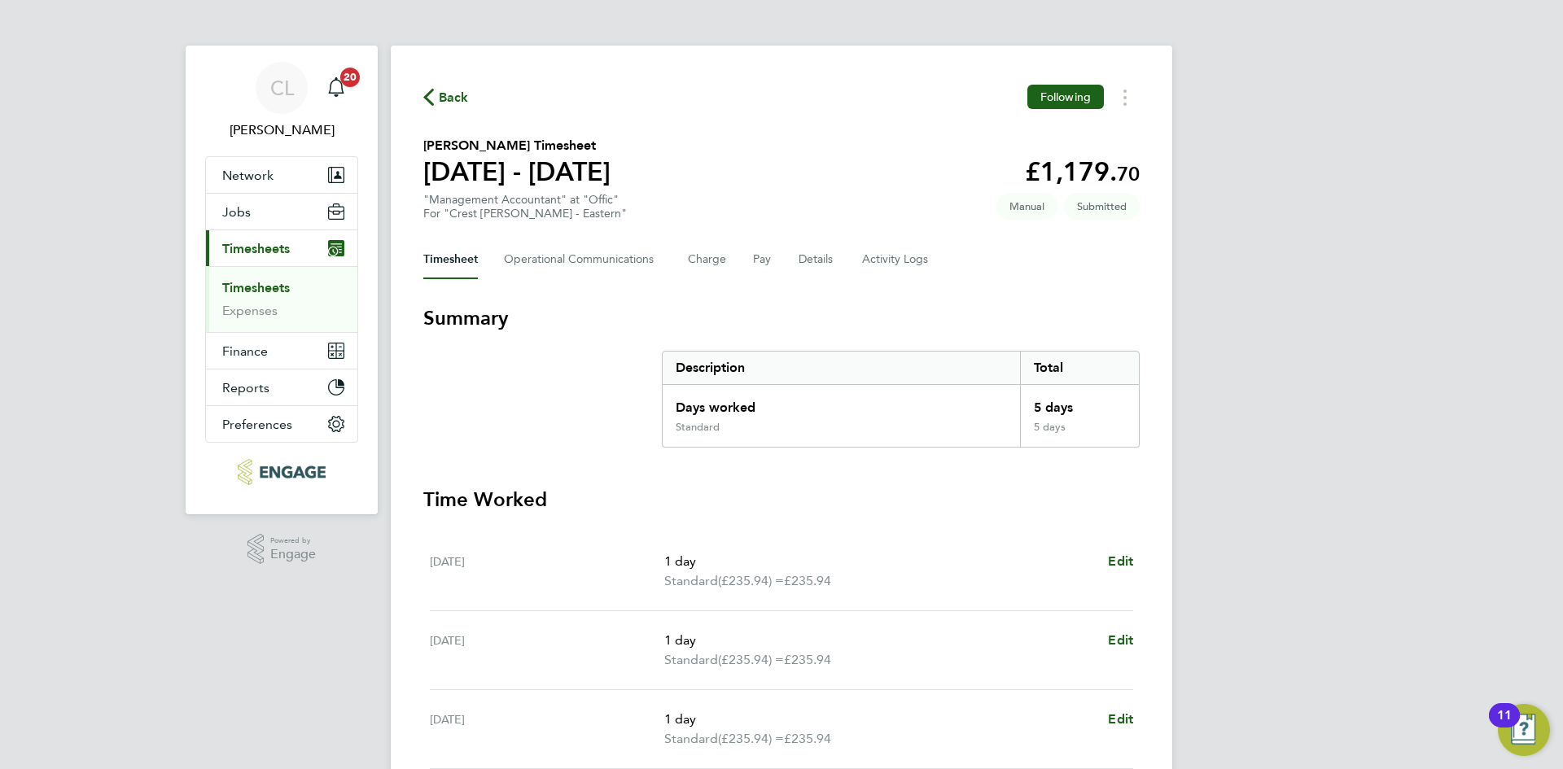
click at [442, 85] on div "Back Following" at bounding box center [781, 97] width 716 height 25
click at [458, 98] on span "Back" at bounding box center [454, 98] width 30 height 20
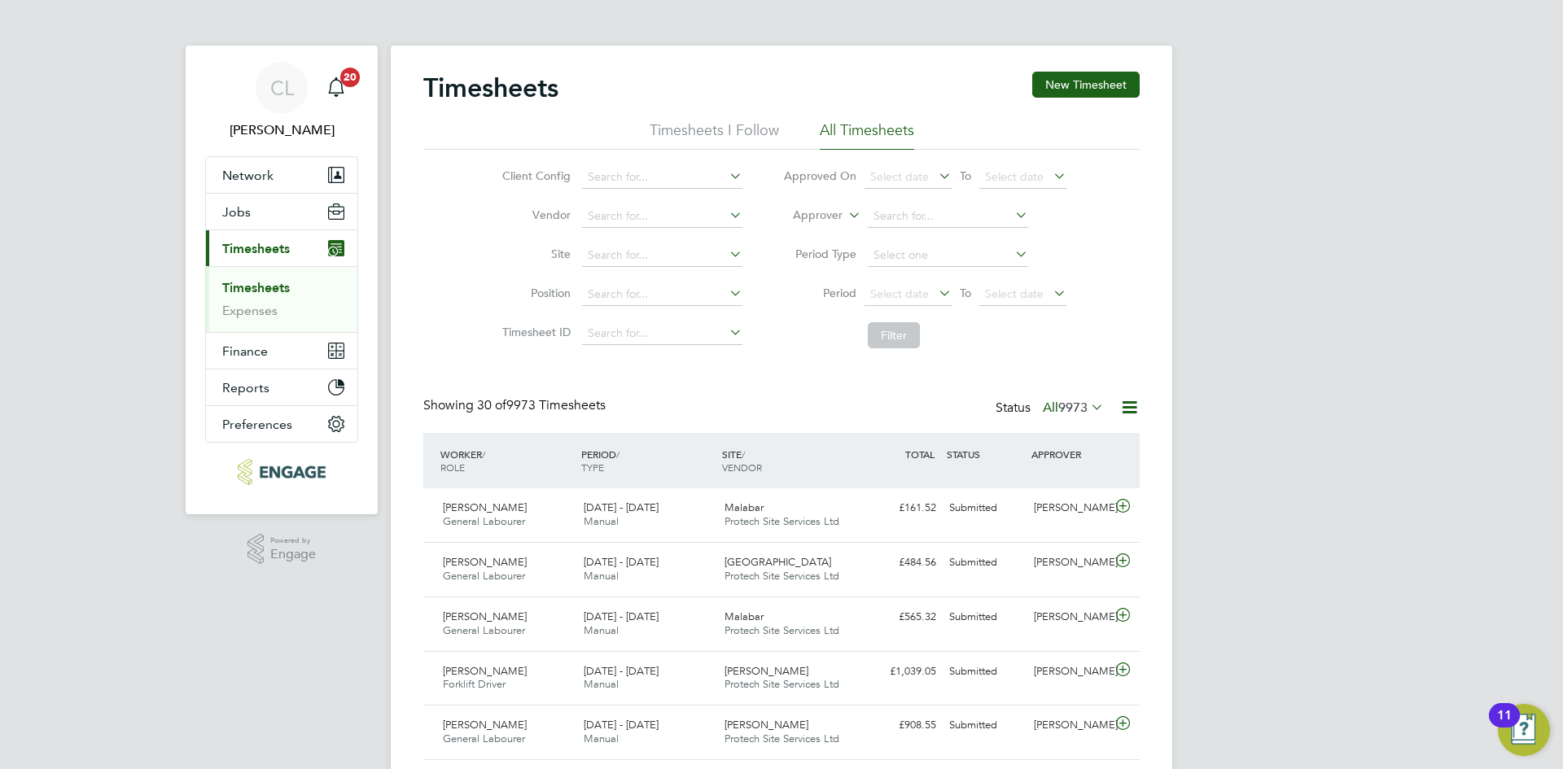
drag, startPoint x: 1133, startPoint y: 83, endPoint x: 802, endPoint y: 85, distance: 331.3
click at [1132, 83] on button "New Timesheet" at bounding box center [1085, 85] width 107 height 26
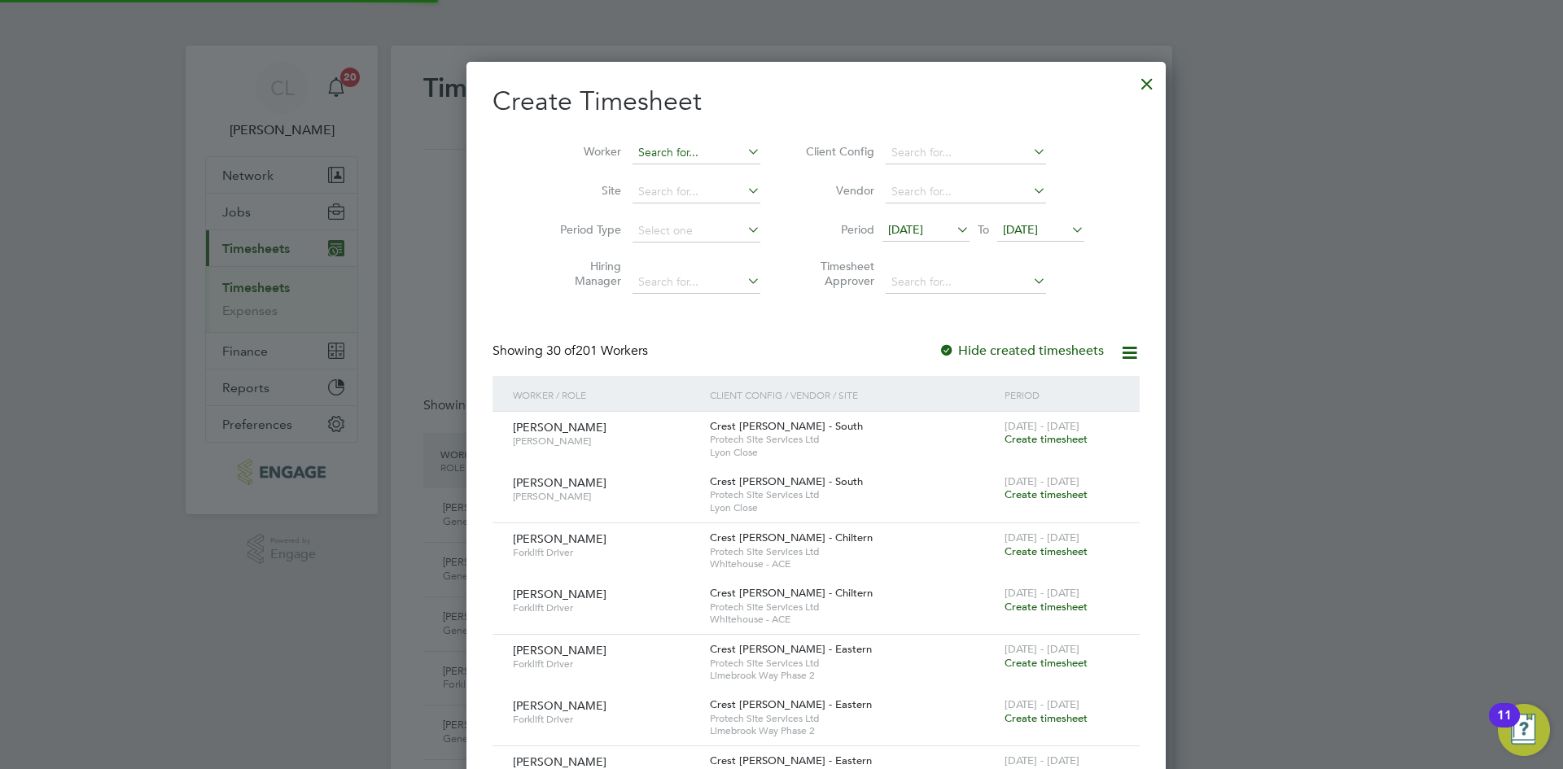
click at [663, 153] on input at bounding box center [696, 153] width 128 height 23
click at [655, 177] on li "[PERSON_NAME]" at bounding box center [661, 175] width 129 height 22
type input "[PERSON_NAME]"
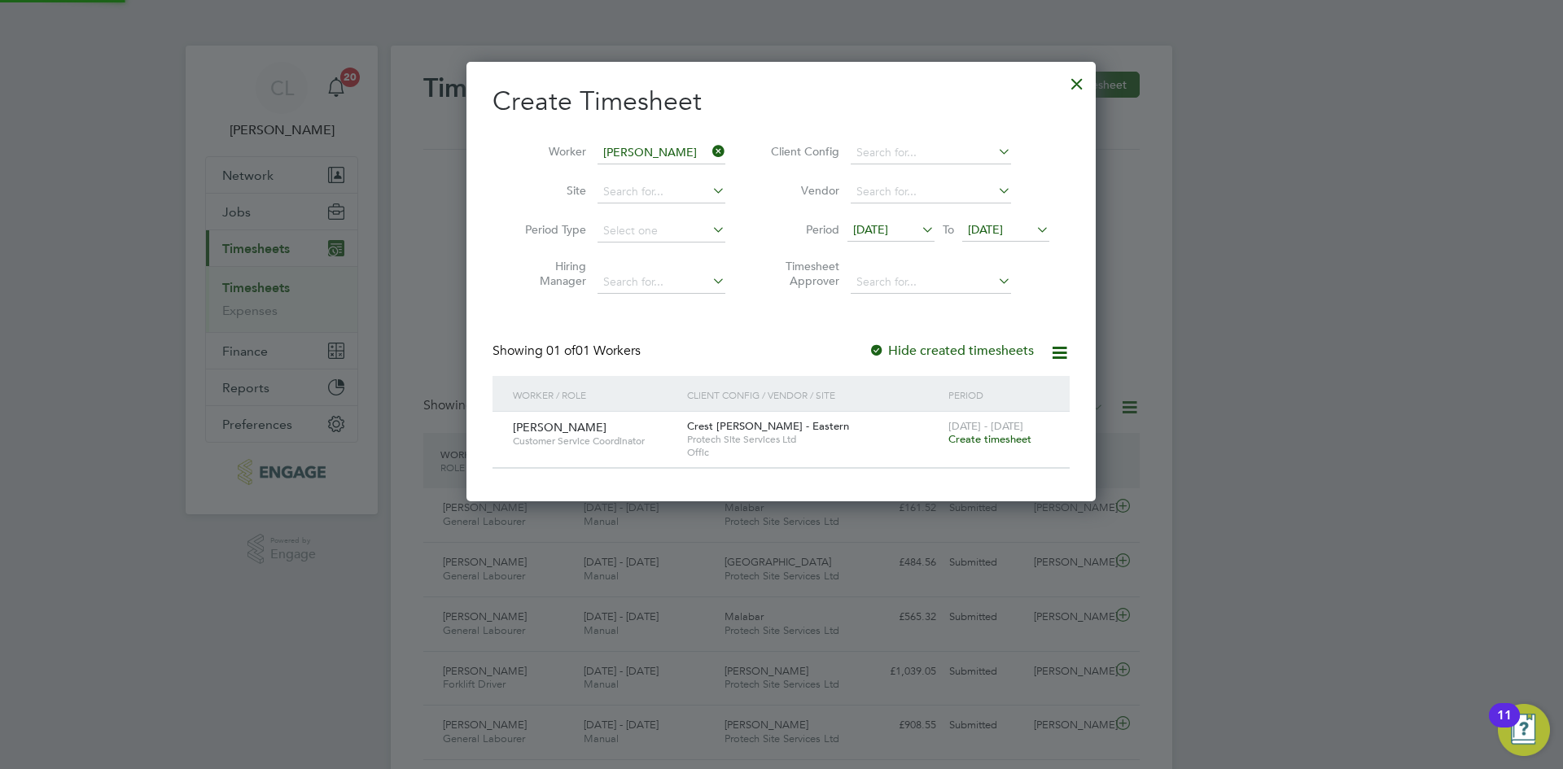
click at [977, 439] on span "Create timesheet" at bounding box center [989, 439] width 83 height 14
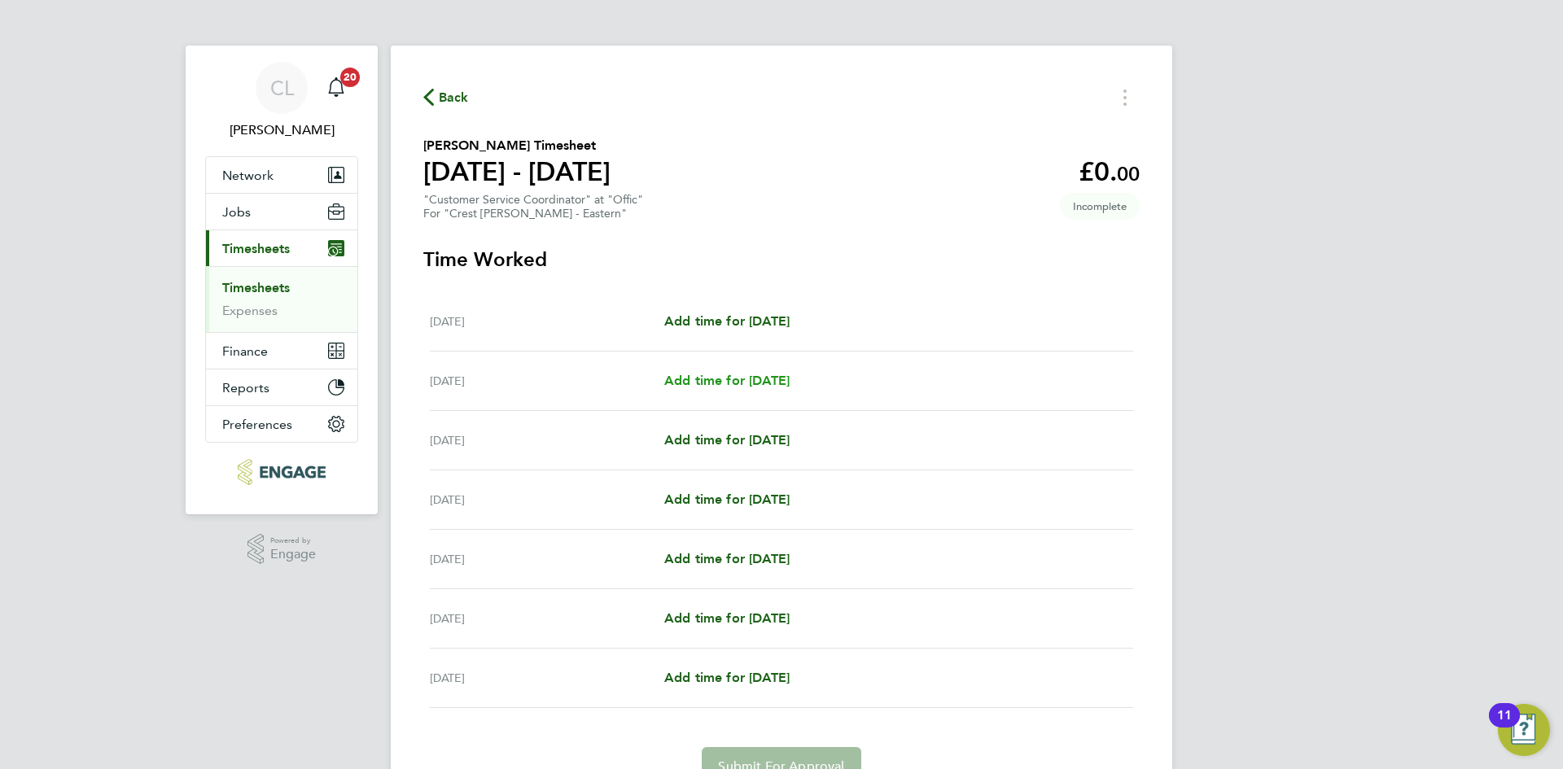
click at [727, 383] on span "Add time for [DATE]" at bounding box center [726, 380] width 125 height 15
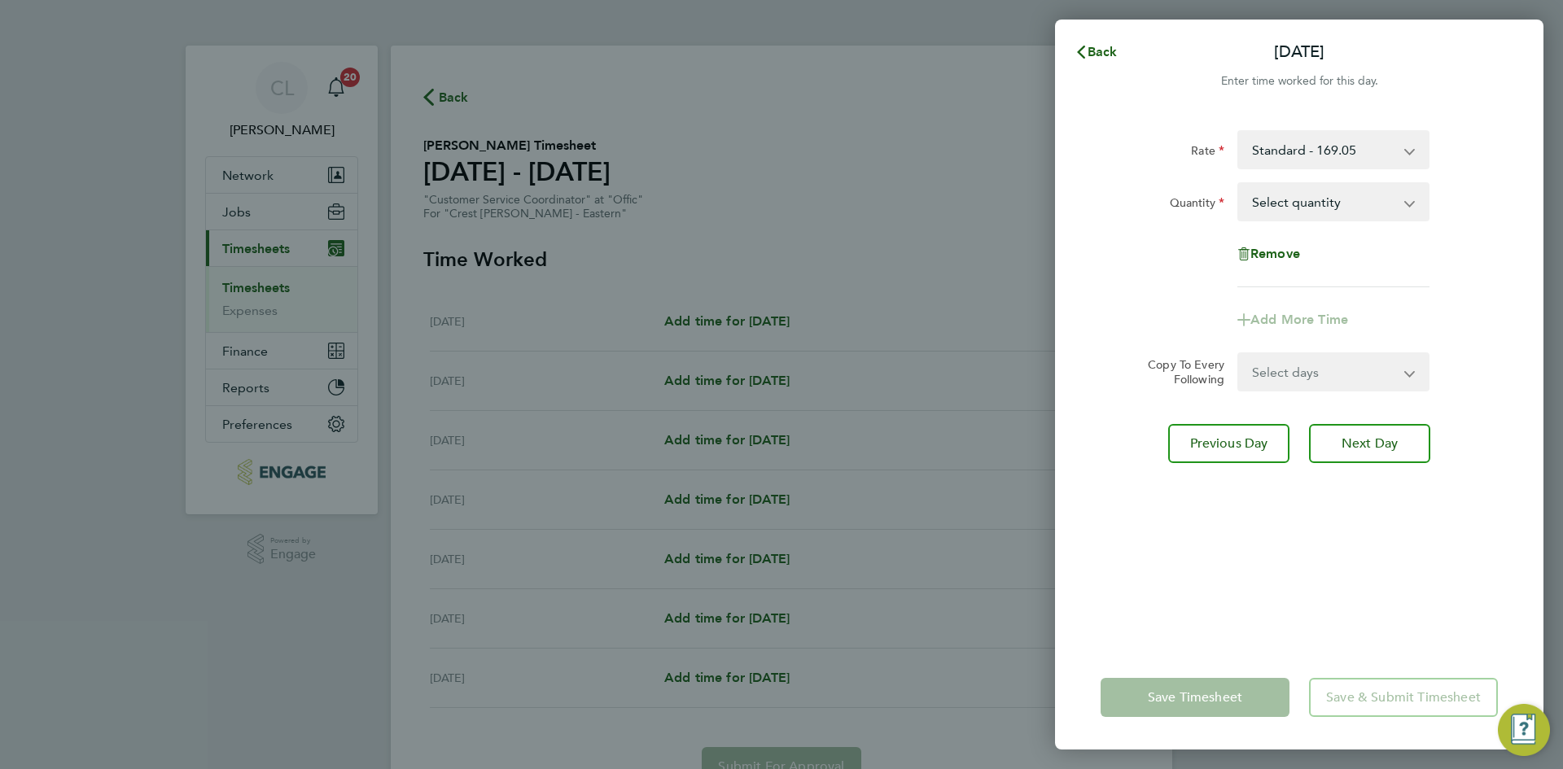
click at [1296, 186] on select "Select quantity 0.5 1" at bounding box center [1323, 202] width 169 height 36
select select "1"
click at [1239, 184] on select "Select quantity 0.5 1" at bounding box center [1323, 202] width 169 height 36
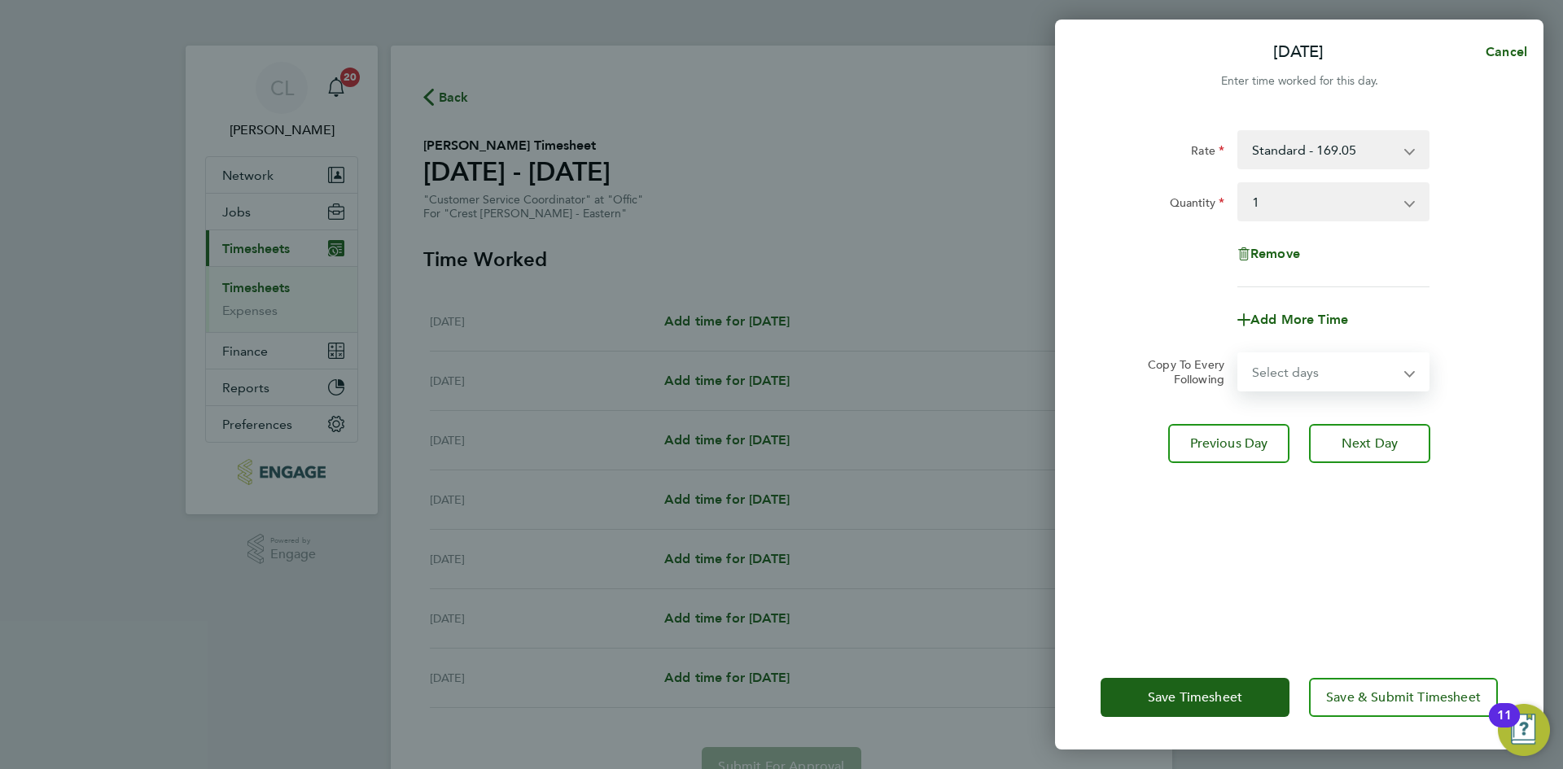
drag, startPoint x: 1317, startPoint y: 371, endPoint x: 1317, endPoint y: 387, distance: 16.3
click at [1317, 371] on select "Select days Day Weekday (Mon-Fri) Weekend (Sat-Sun) [DATE] [DATE] [DATE] [DATE]…" at bounding box center [1324, 372] width 171 height 36
select select "WEEKDAY"
click at [1239, 354] on select "Select days Day Weekday (Mon-Fri) Weekend (Sat-Sun) [DATE] [DATE] [DATE] [DATE]…" at bounding box center [1324, 372] width 171 height 36
select select "[DATE]"
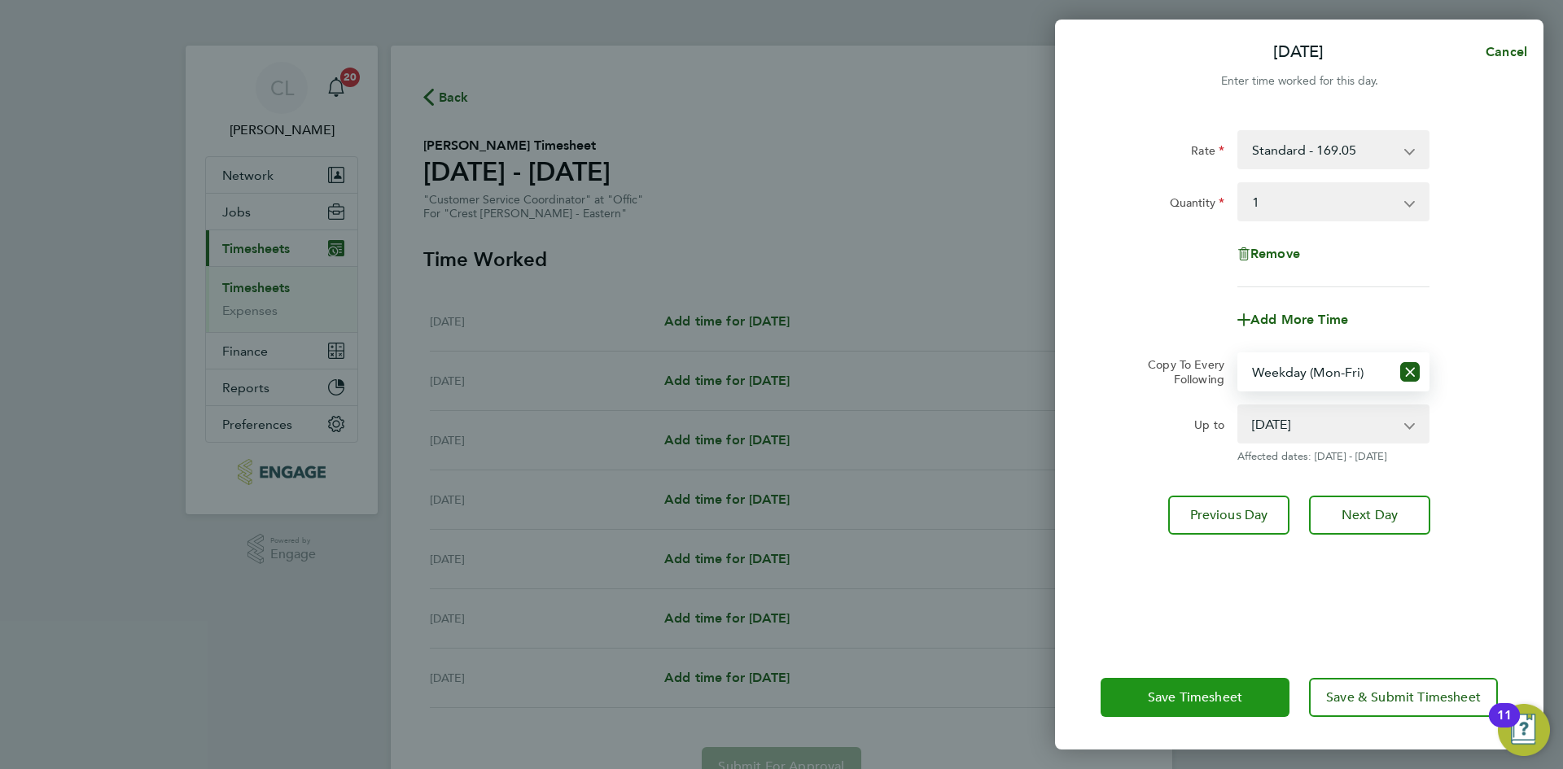
click at [1218, 701] on span "Save Timesheet" at bounding box center [1195, 697] width 94 height 16
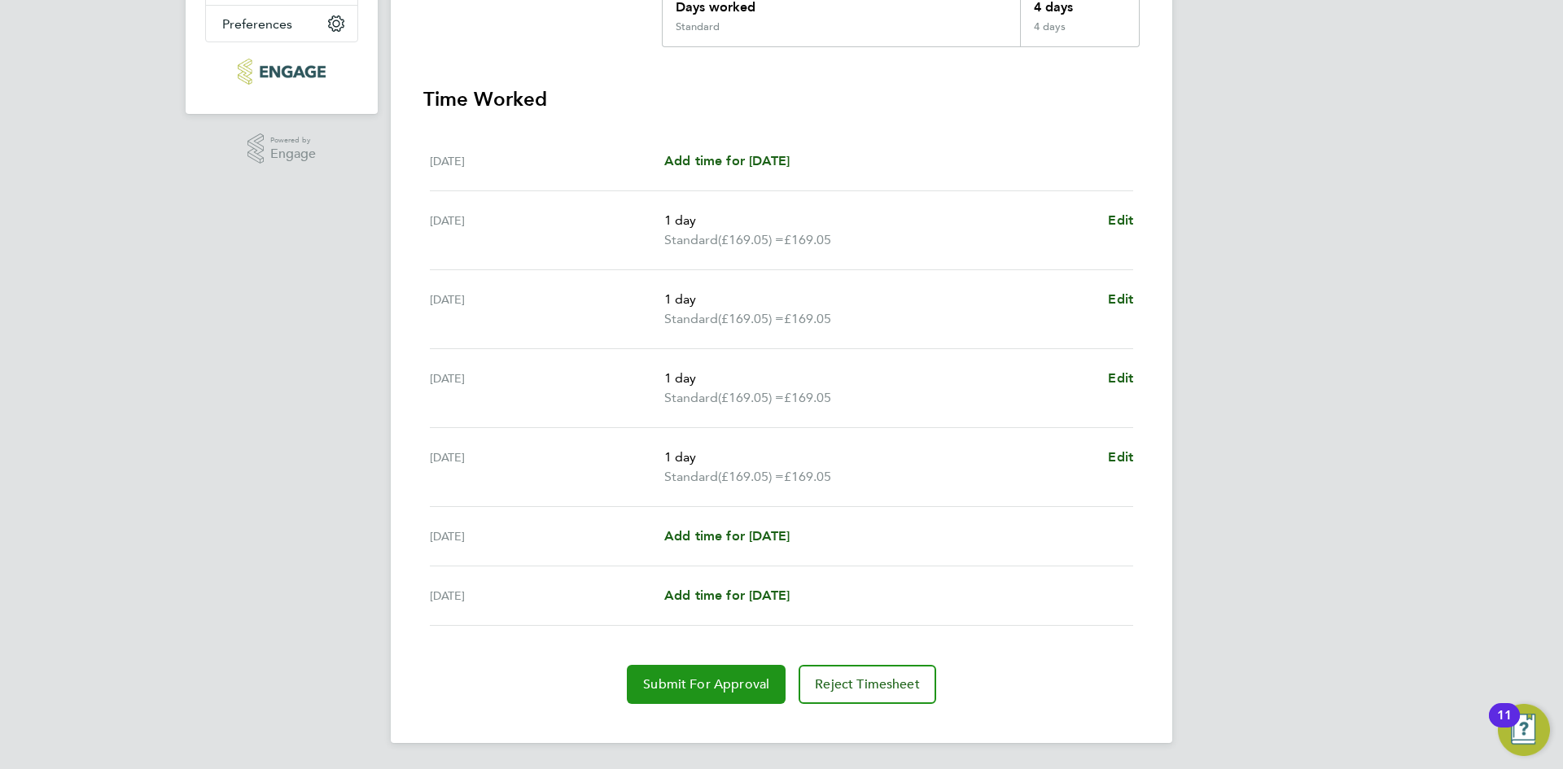
click at [725, 671] on button "Submit For Approval" at bounding box center [706, 684] width 159 height 39
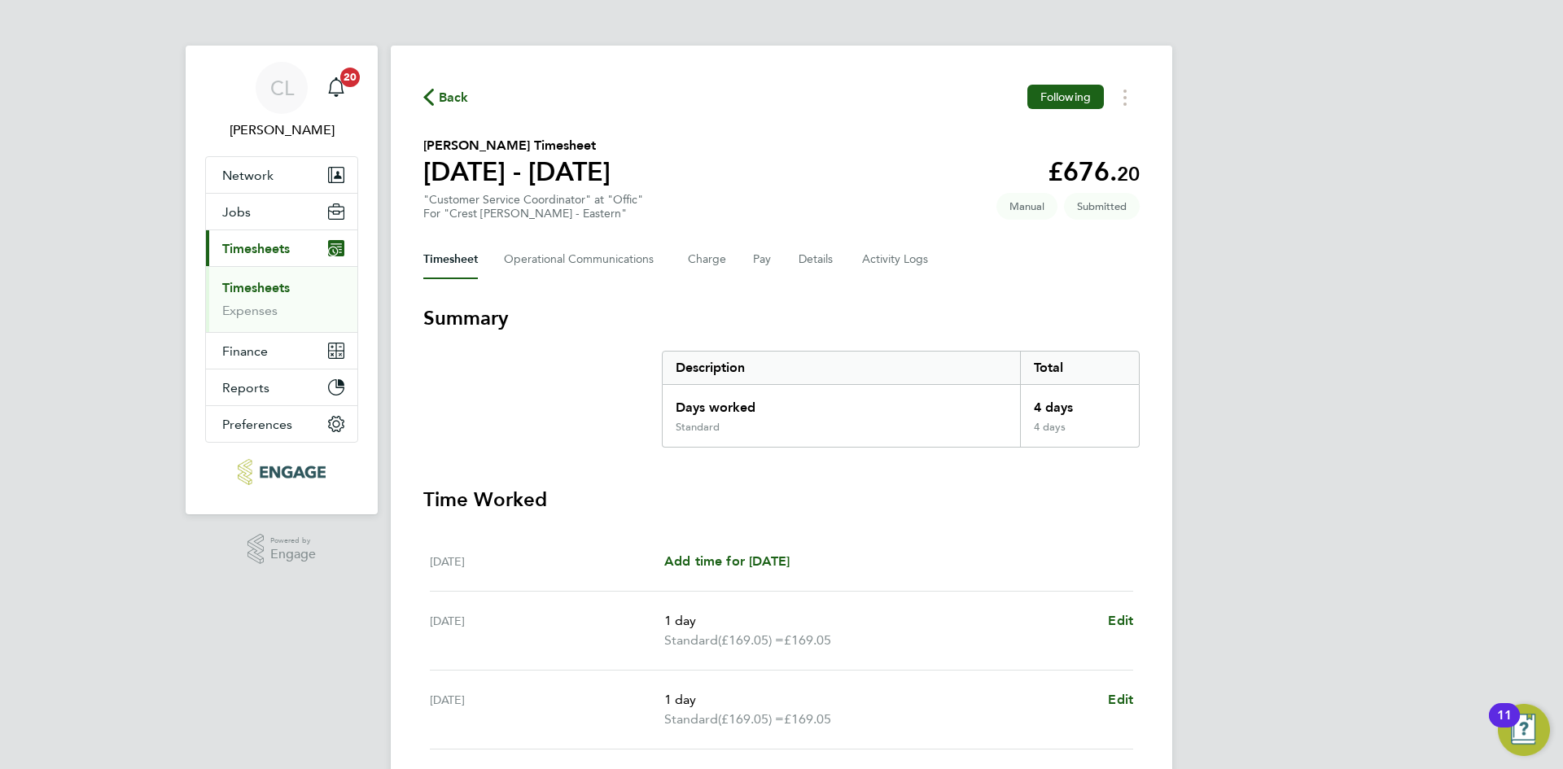
click at [464, 94] on span "Back" at bounding box center [454, 98] width 30 height 20
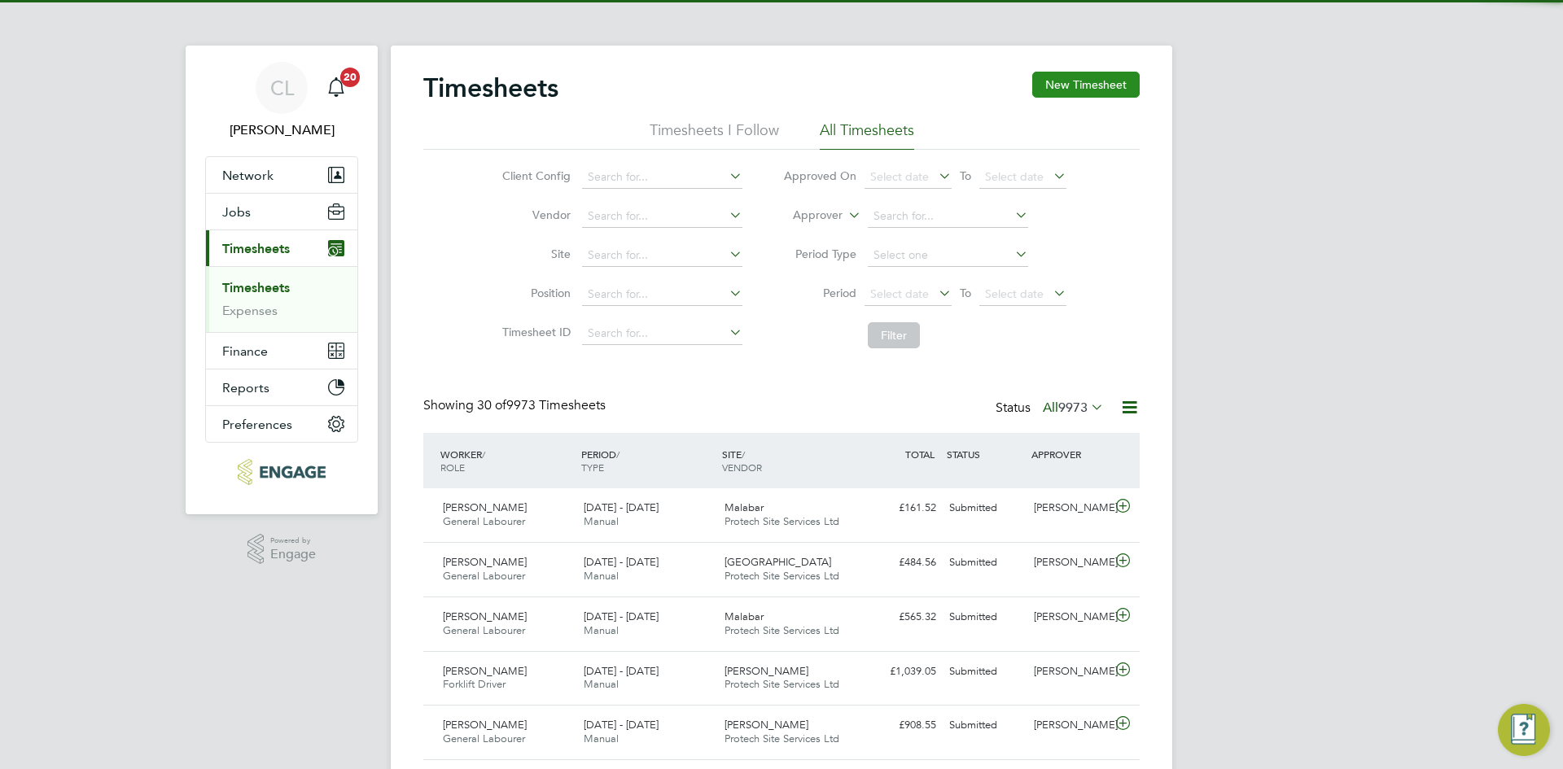
click at [1056, 95] on button "New Timesheet" at bounding box center [1085, 85] width 107 height 26
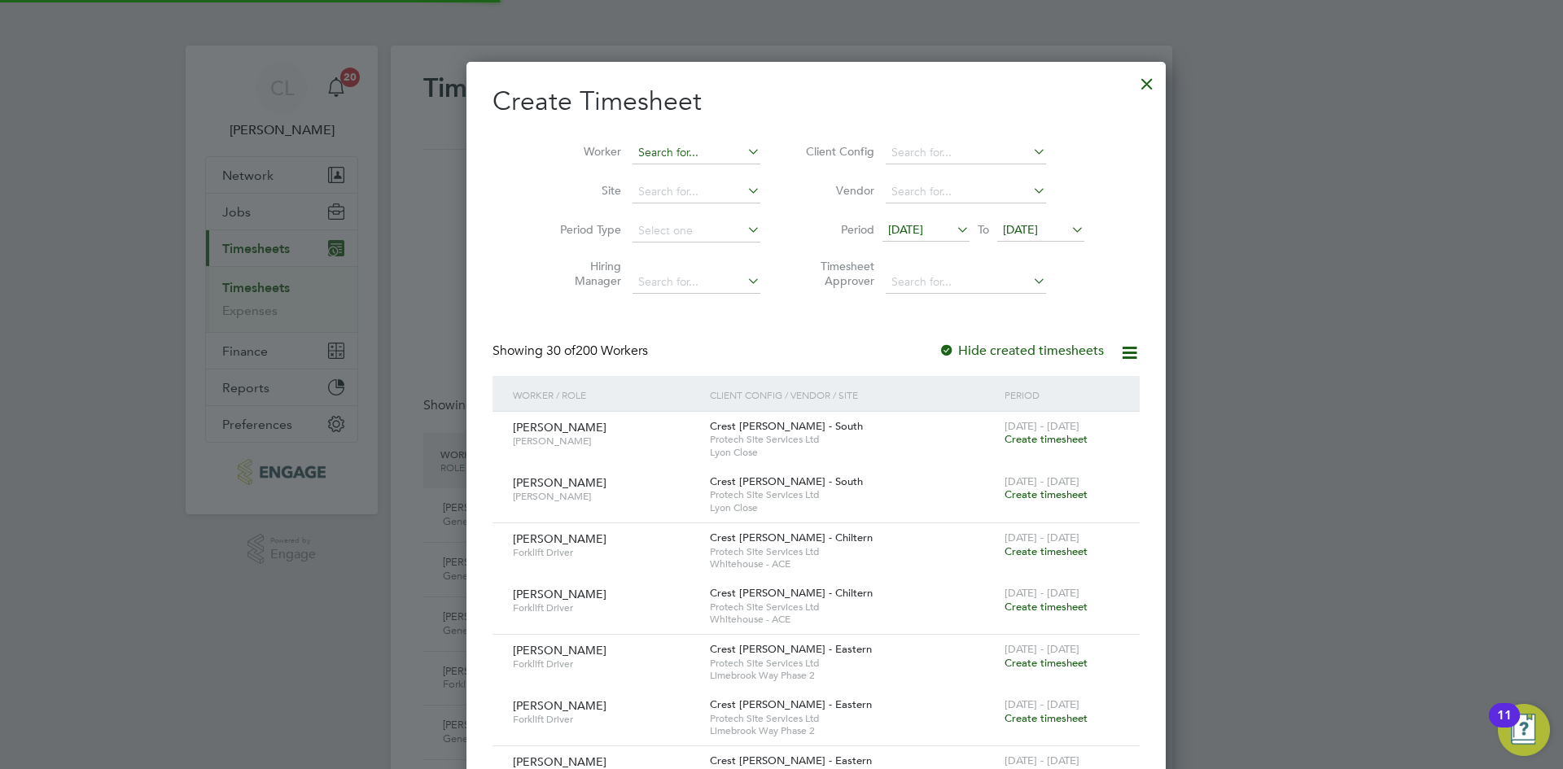
click at [682, 151] on input at bounding box center [696, 153] width 128 height 23
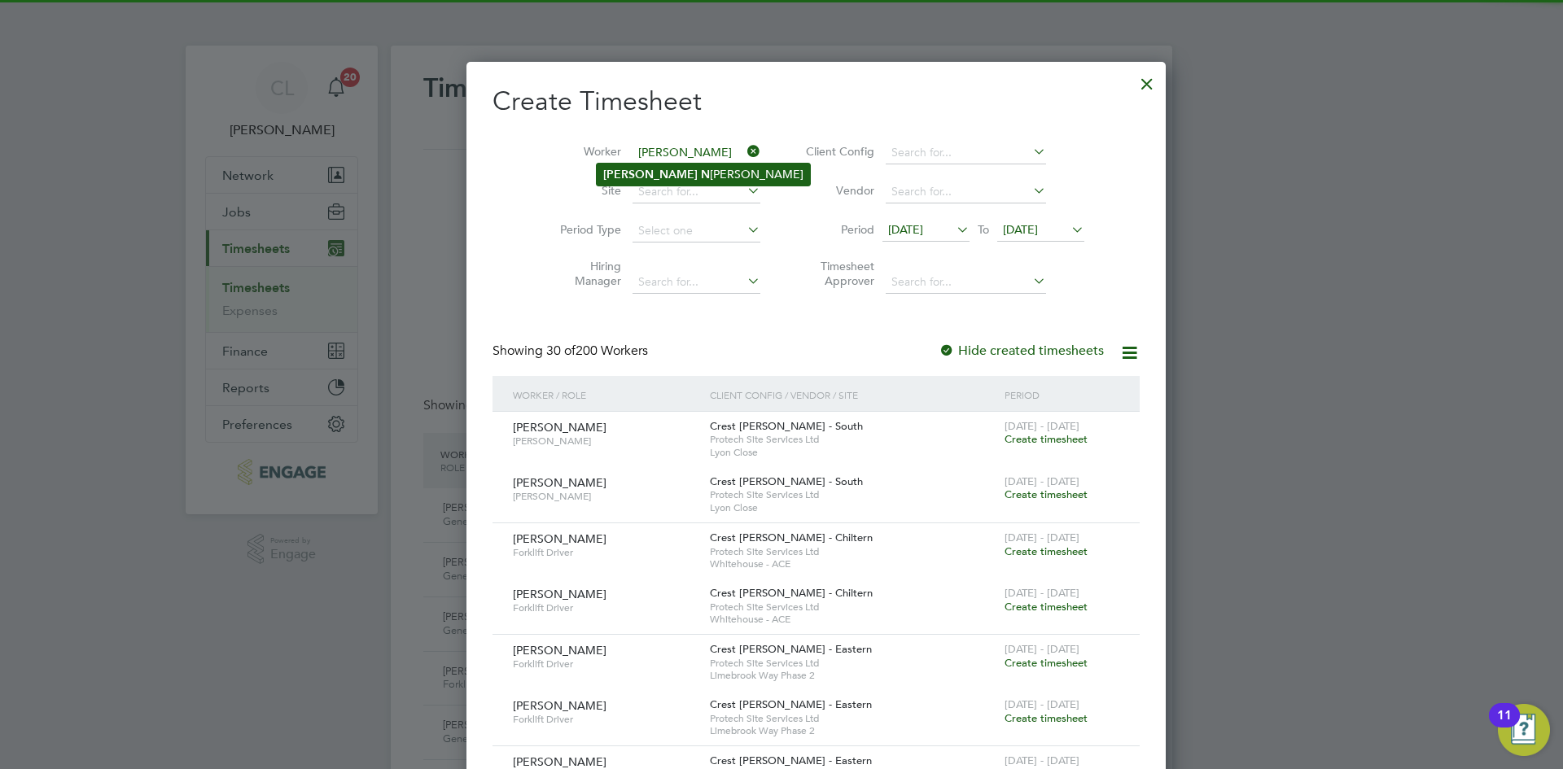
click at [680, 174] on li "[PERSON_NAME]" at bounding box center [703, 175] width 213 height 22
type input "[PERSON_NAME]"
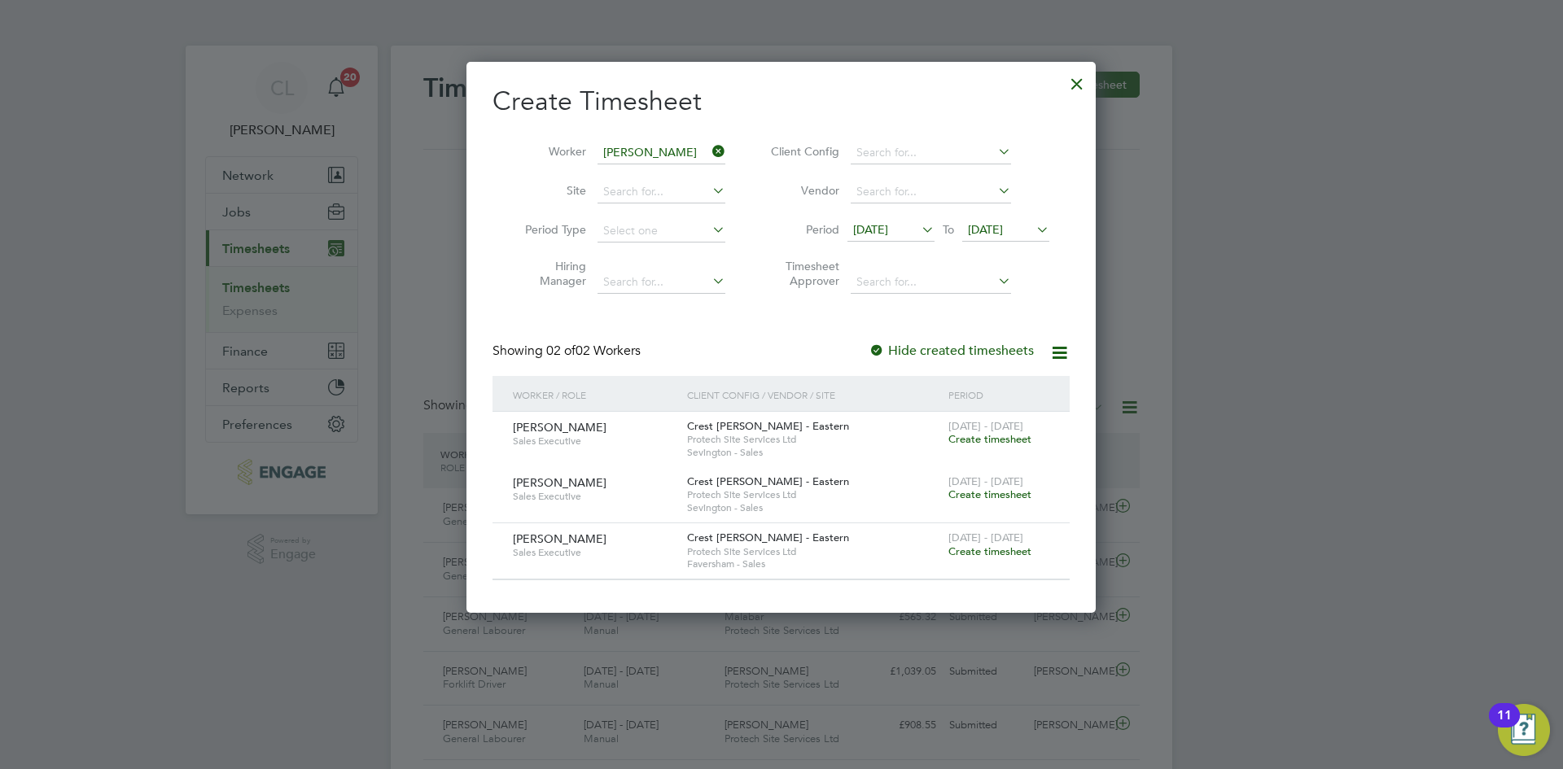
click at [981, 490] on span "Create timesheet" at bounding box center [989, 495] width 83 height 14
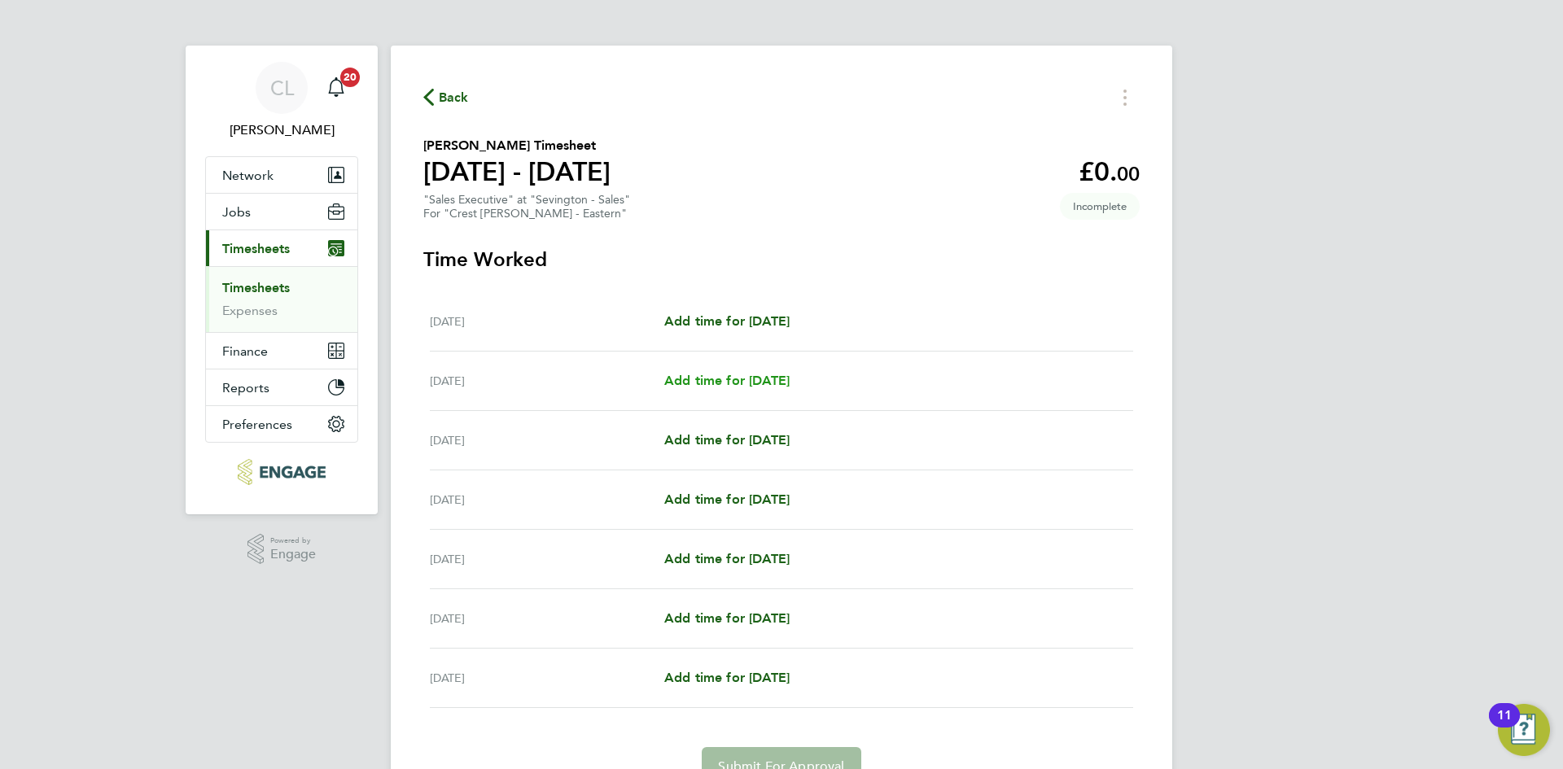
click at [727, 382] on span "Add time for [DATE]" at bounding box center [726, 380] width 125 height 15
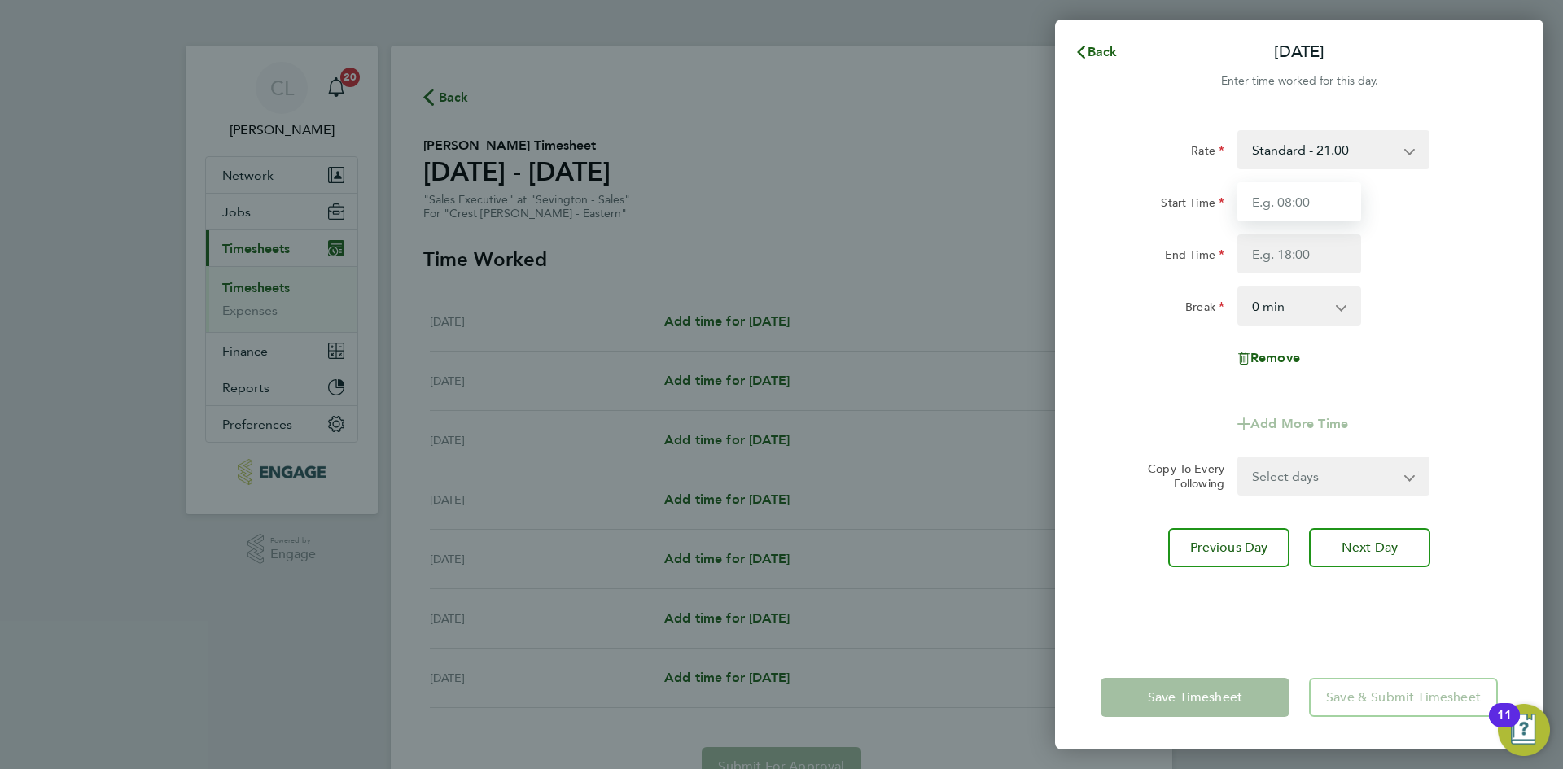
click at [1306, 190] on input "Start Time" at bounding box center [1299, 201] width 124 height 39
type input "07:30"
drag, startPoint x: 1305, startPoint y: 218, endPoint x: 1139, endPoint y: 178, distance: 170.0
click at [1139, 178] on div "Rate Standard - 21.00 Start Time 07:30 End Time Break 0 min 15 min 30 min 45 mi…" at bounding box center [1298, 260] width 397 height 261
click at [1287, 203] on input "Start Time" at bounding box center [1299, 201] width 124 height 39
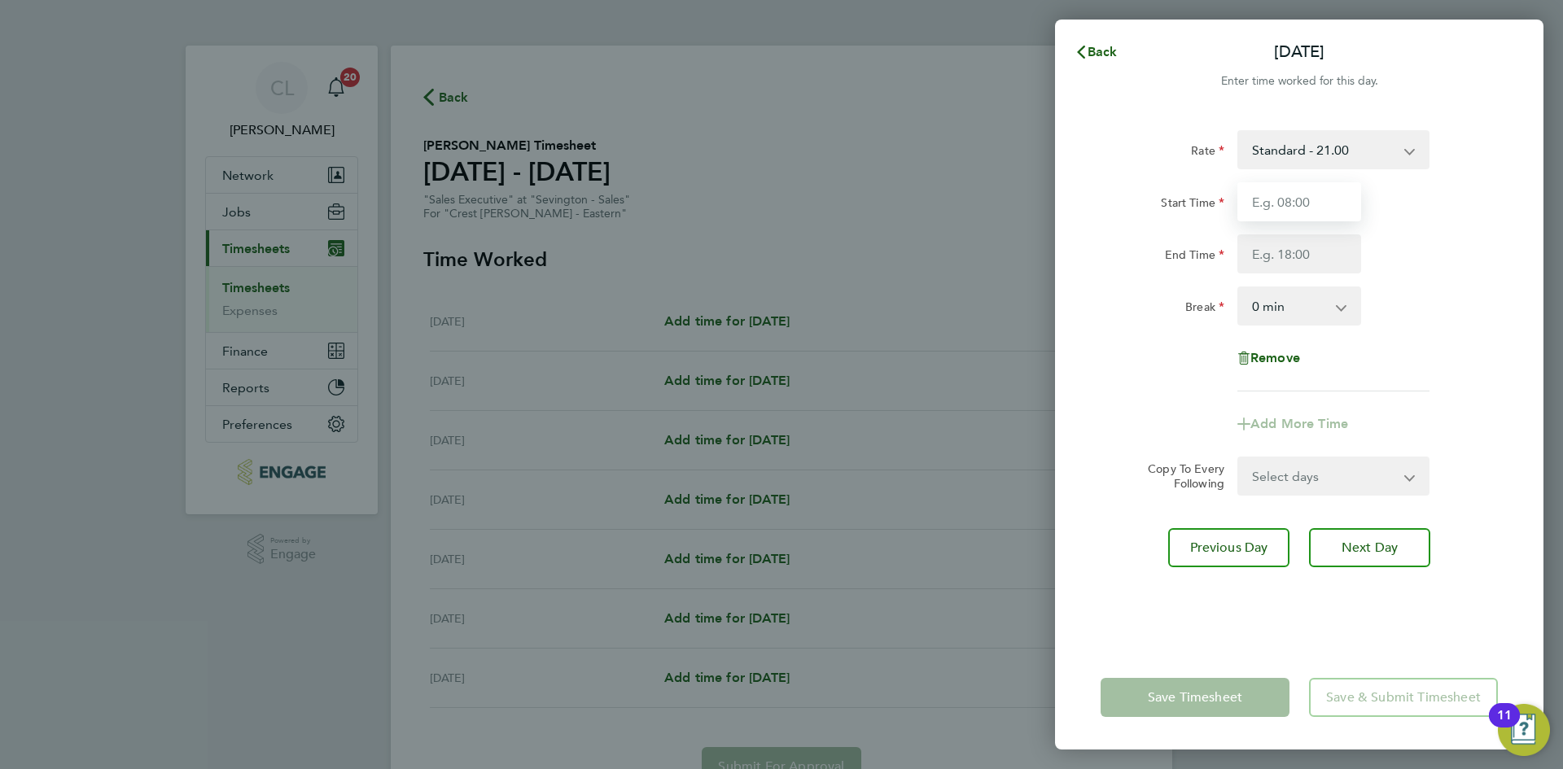
type input "10:00"
click at [1329, 254] on input "End Time" at bounding box center [1299, 253] width 124 height 39
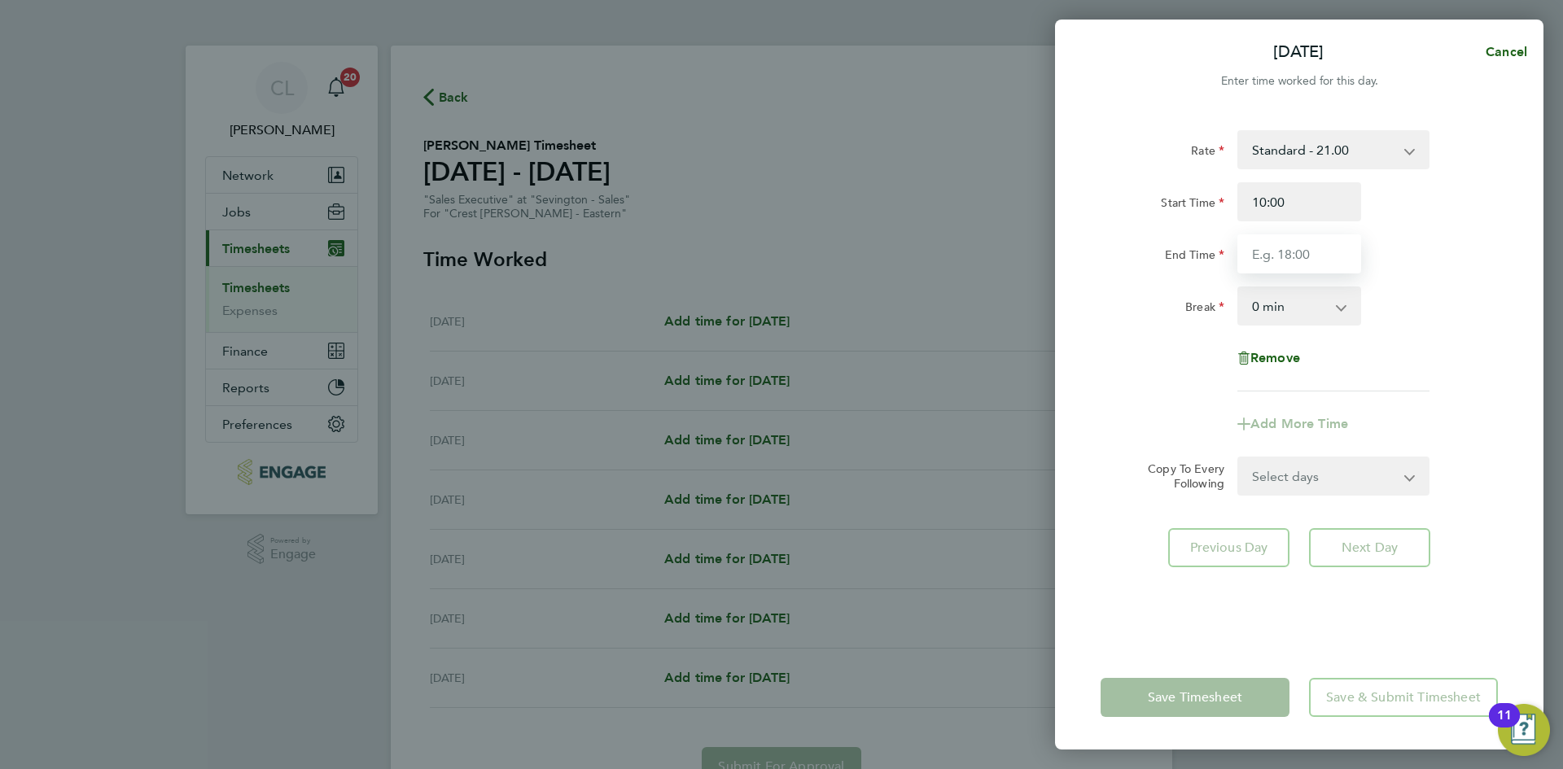
type input "17:00"
click at [1367, 252] on div "End Time 17:00" at bounding box center [1299, 253] width 410 height 39
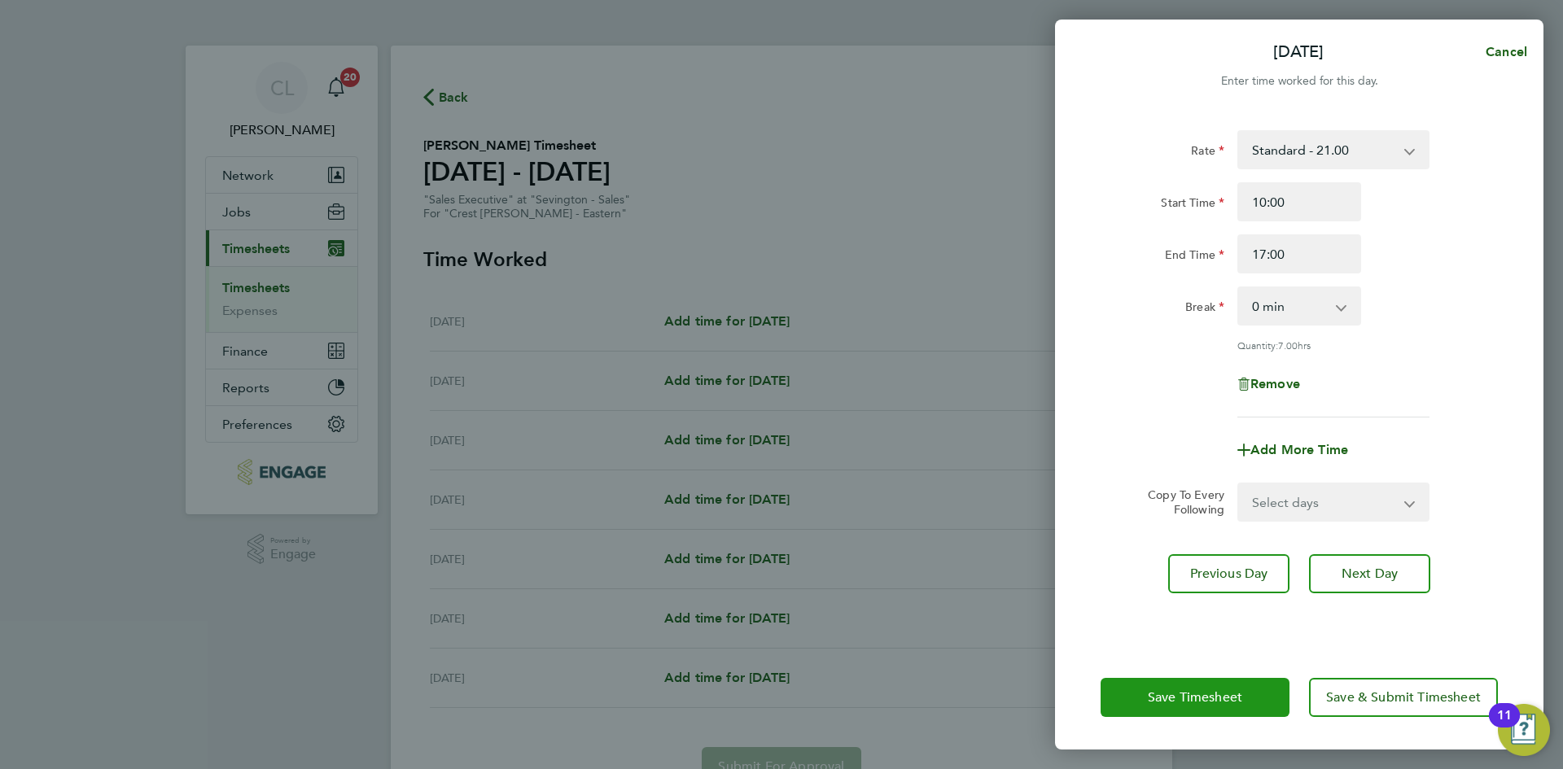
click at [1170, 715] on button "Save Timesheet" at bounding box center [1194, 697] width 189 height 39
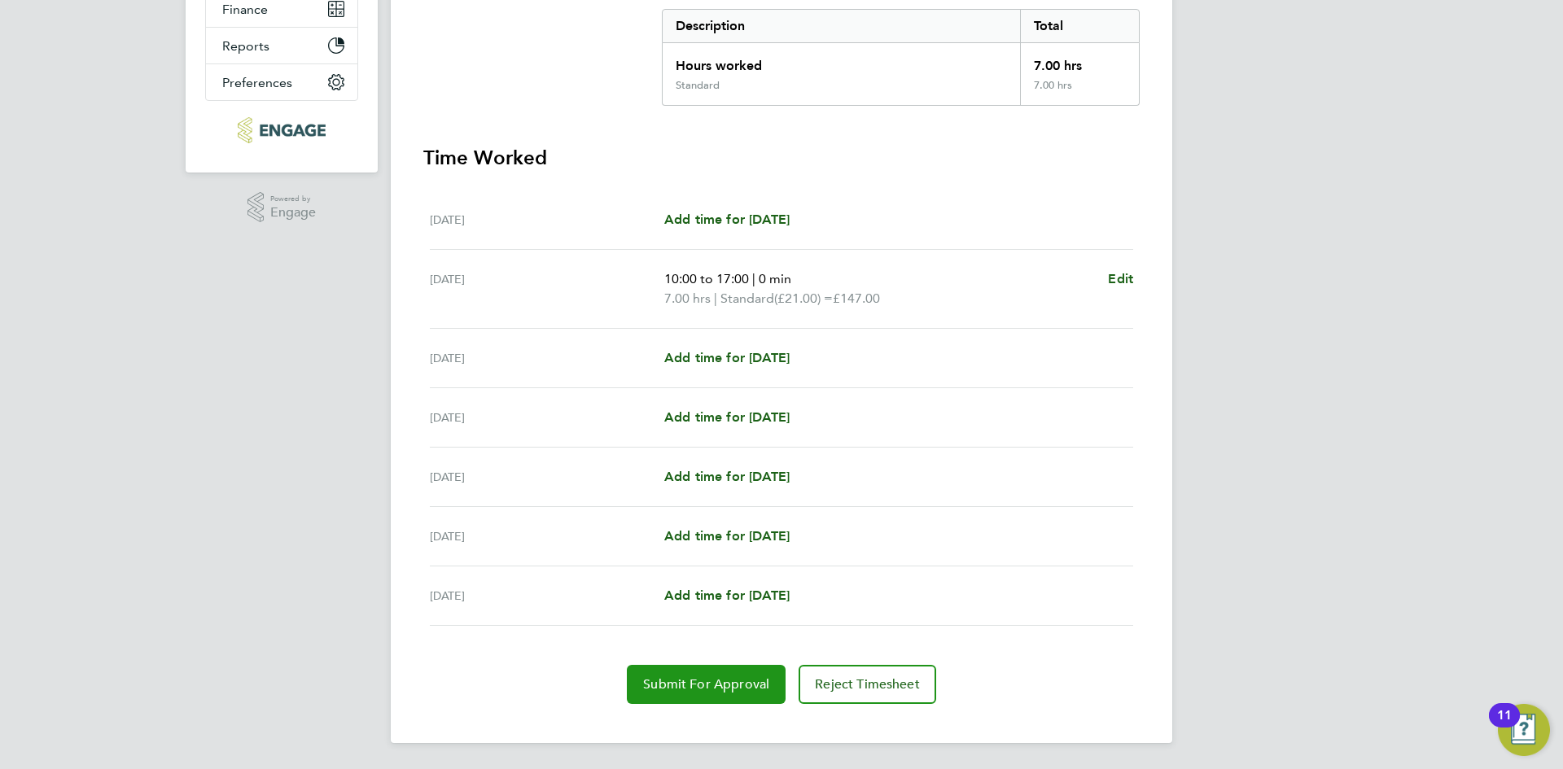
click at [689, 689] on span "Submit For Approval" at bounding box center [706, 684] width 126 height 16
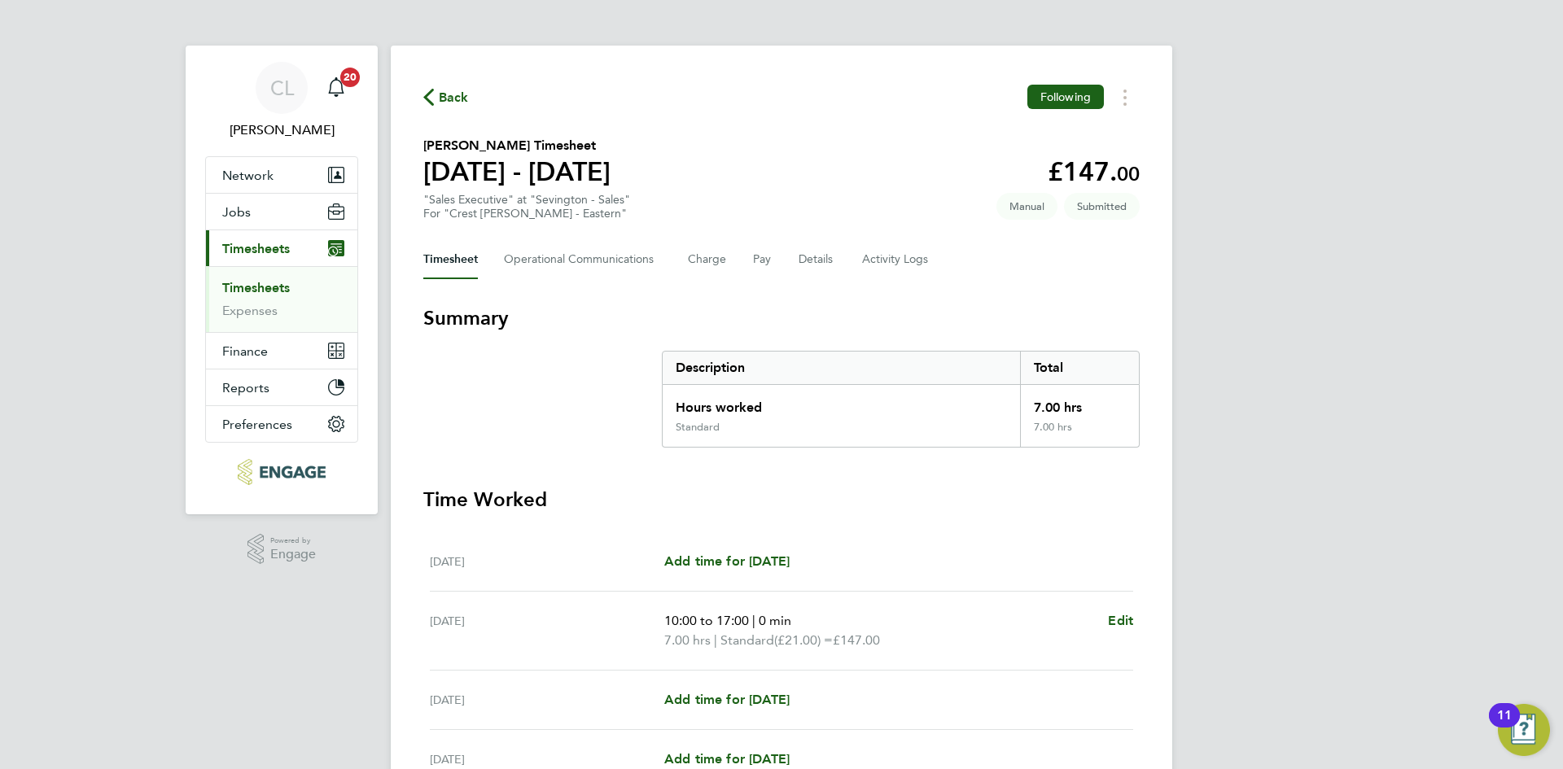
click at [453, 100] on span "Back" at bounding box center [454, 98] width 30 height 20
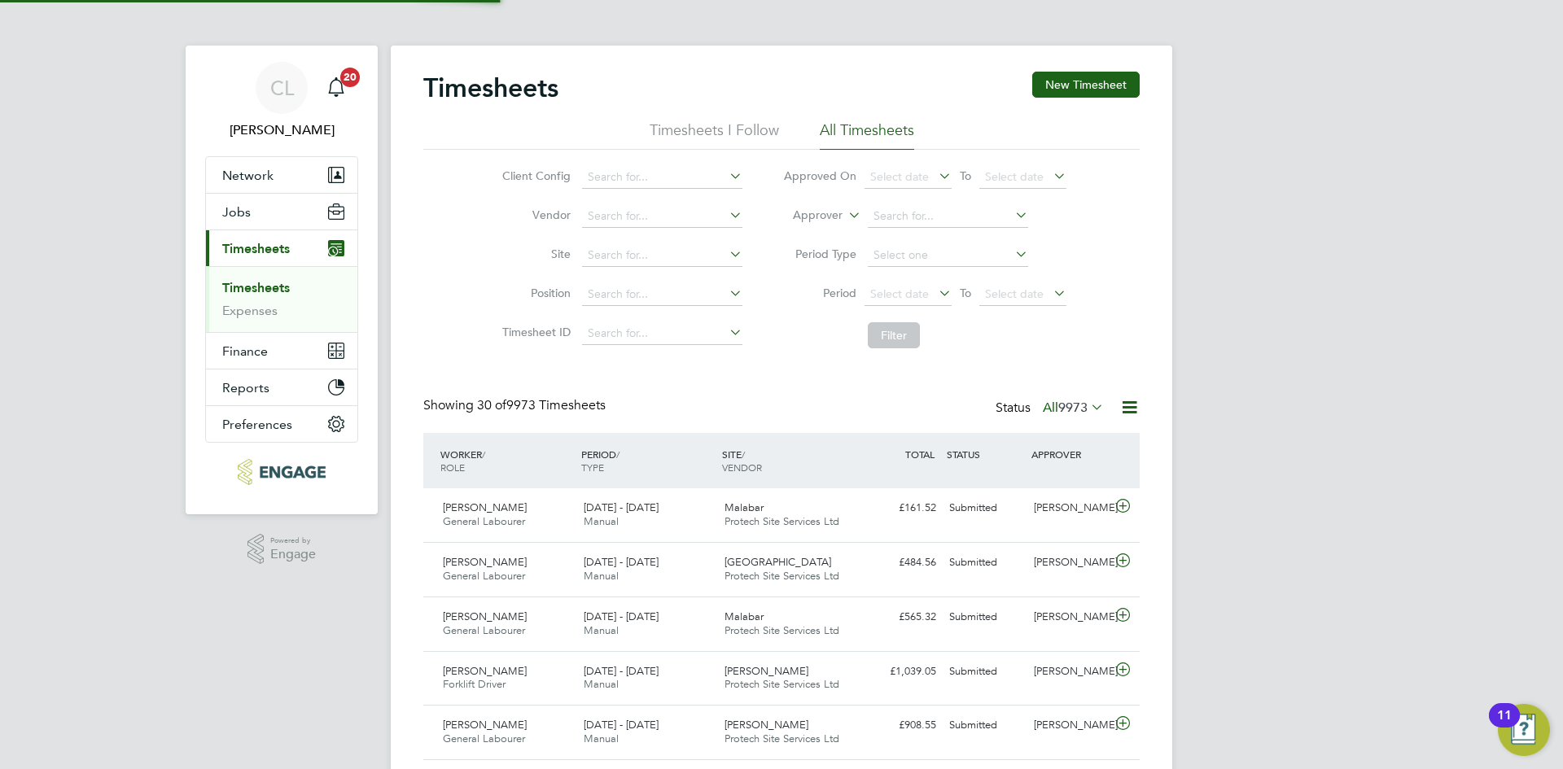
scroll to position [42, 142]
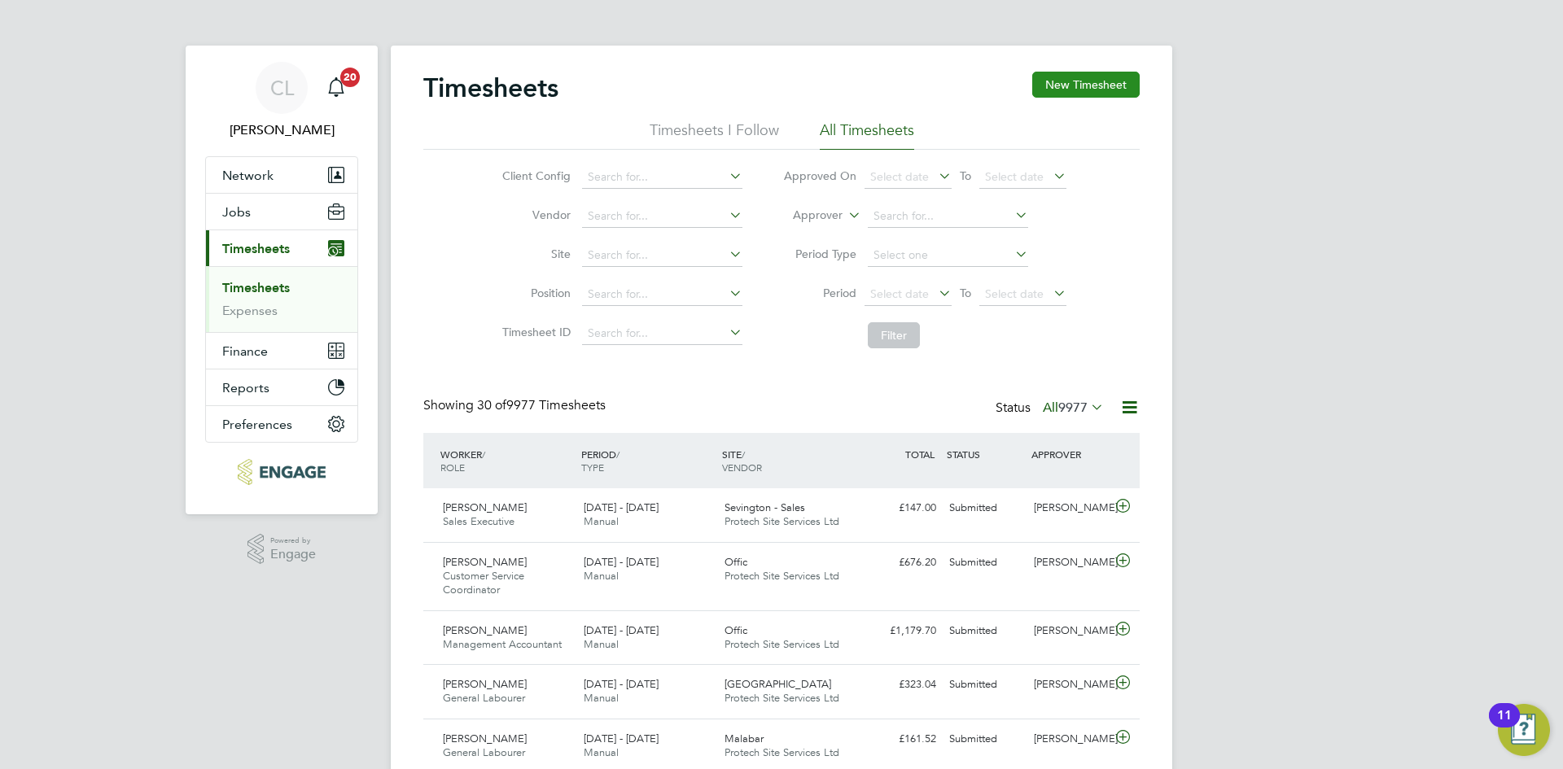
click at [1129, 76] on button "New Timesheet" at bounding box center [1085, 85] width 107 height 26
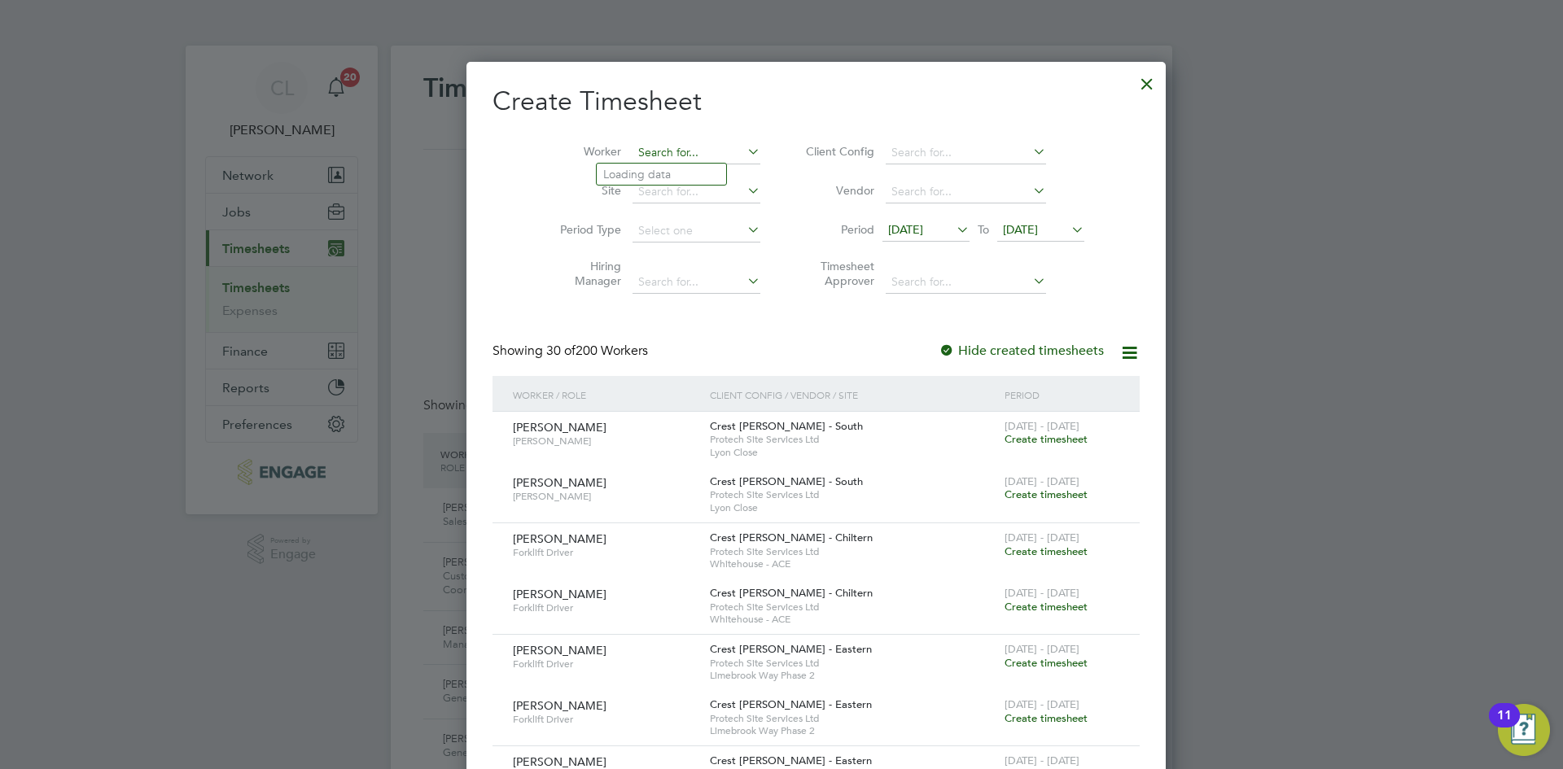
click at [664, 151] on input at bounding box center [696, 153] width 128 height 23
drag, startPoint x: 682, startPoint y: 234, endPoint x: 689, endPoint y: 253, distance: 20.1
click at [681, 234] on li "Muhamm ed Musa" at bounding box center [675, 241] width 156 height 22
type input "Muhammed Musa"
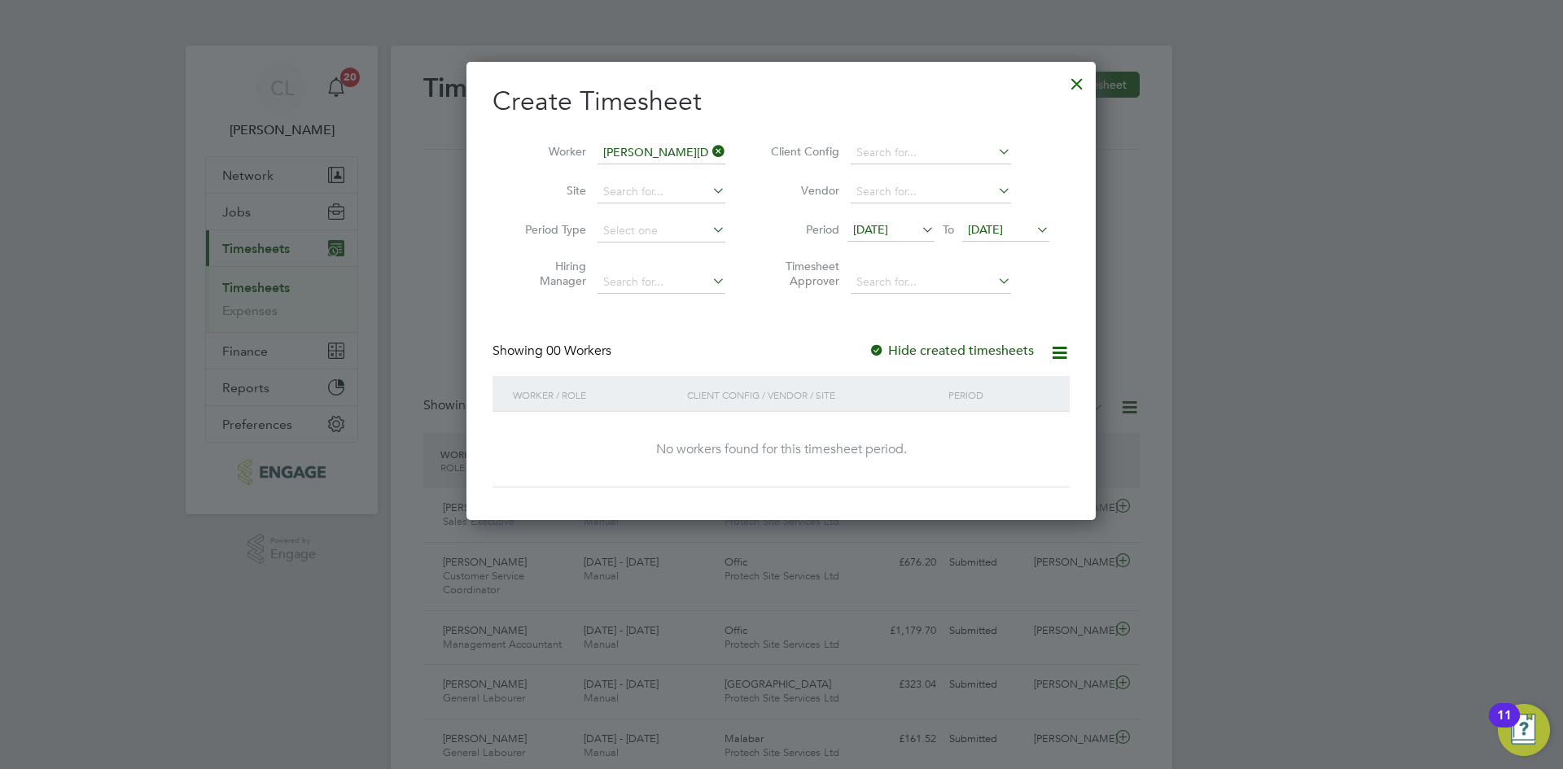
click at [1007, 241] on span "17 Sep 2025" at bounding box center [1005, 231] width 87 height 22
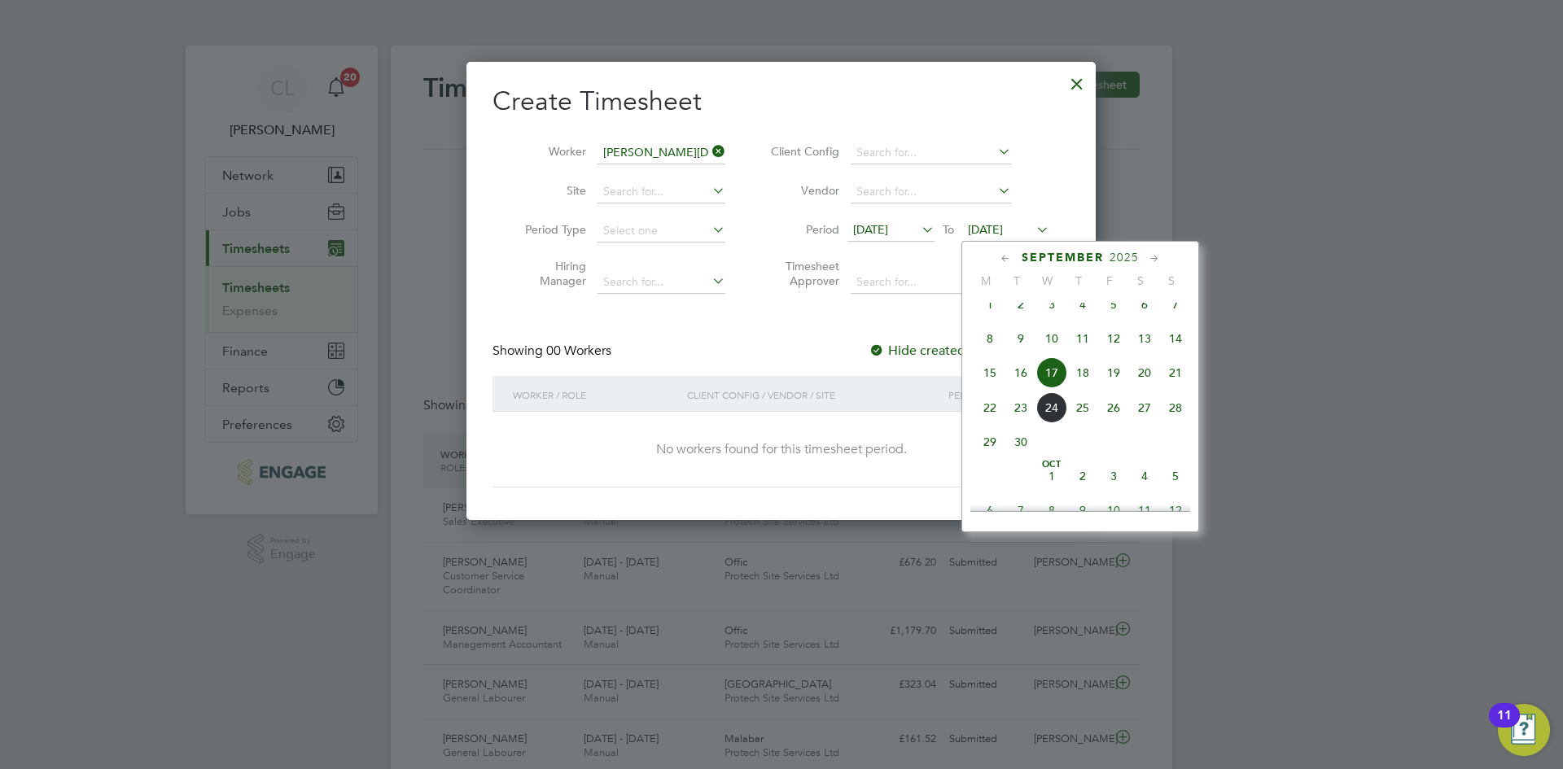
click at [1156, 420] on span "27" at bounding box center [1144, 407] width 31 height 31
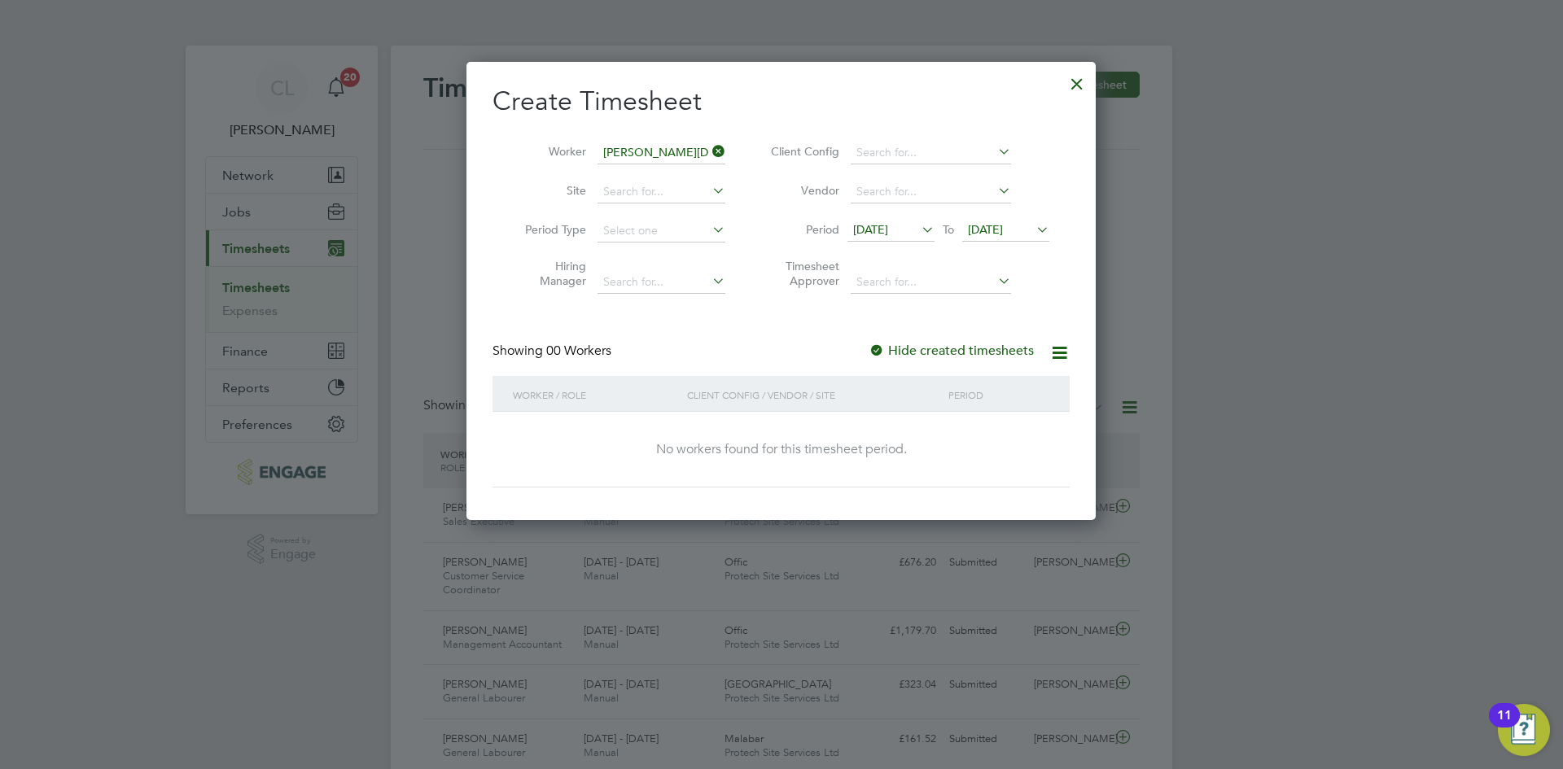
click at [1086, 65] on div at bounding box center [1076, 79] width 29 height 29
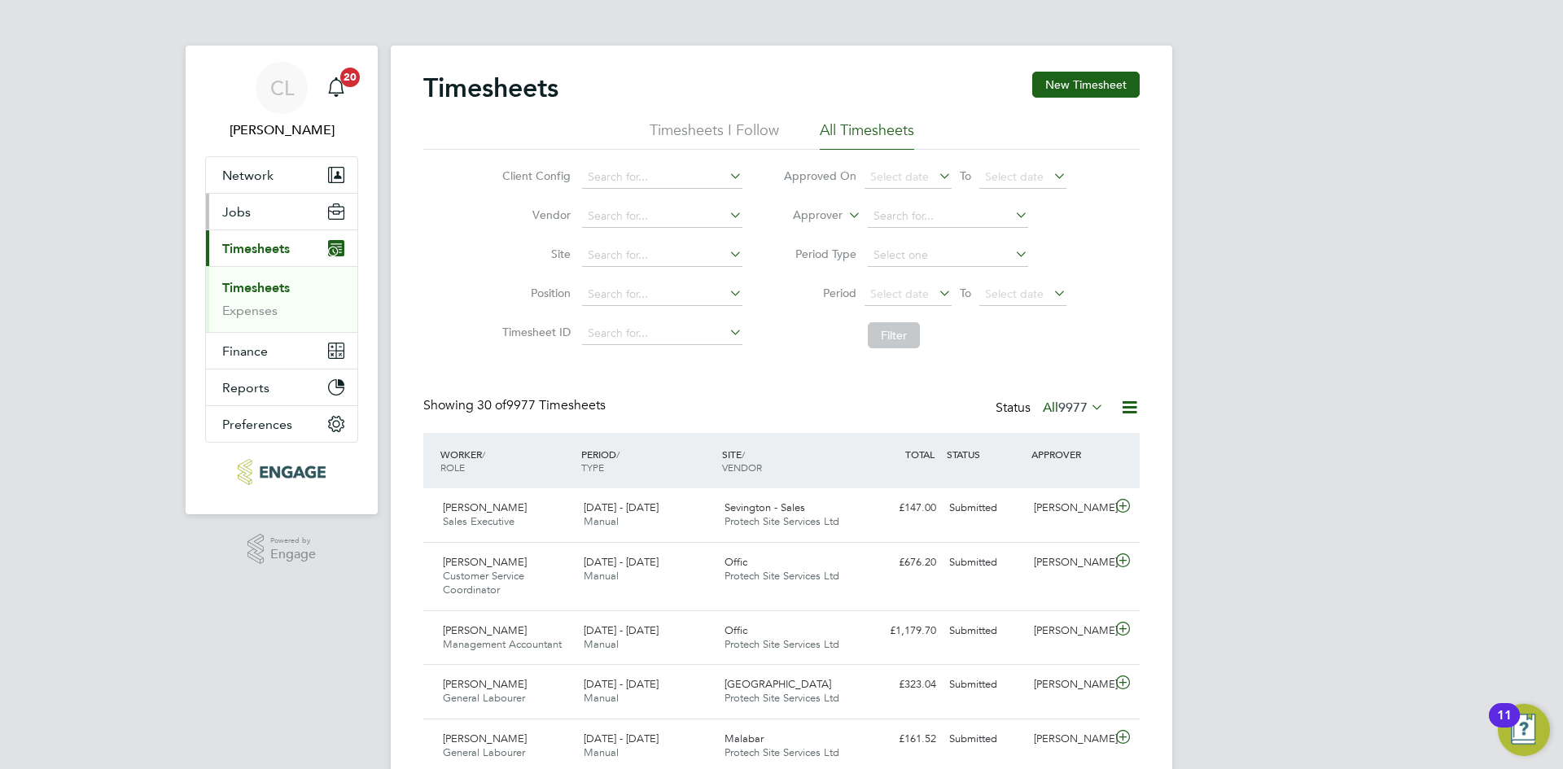
click at [262, 227] on button "Jobs" at bounding box center [281, 212] width 151 height 36
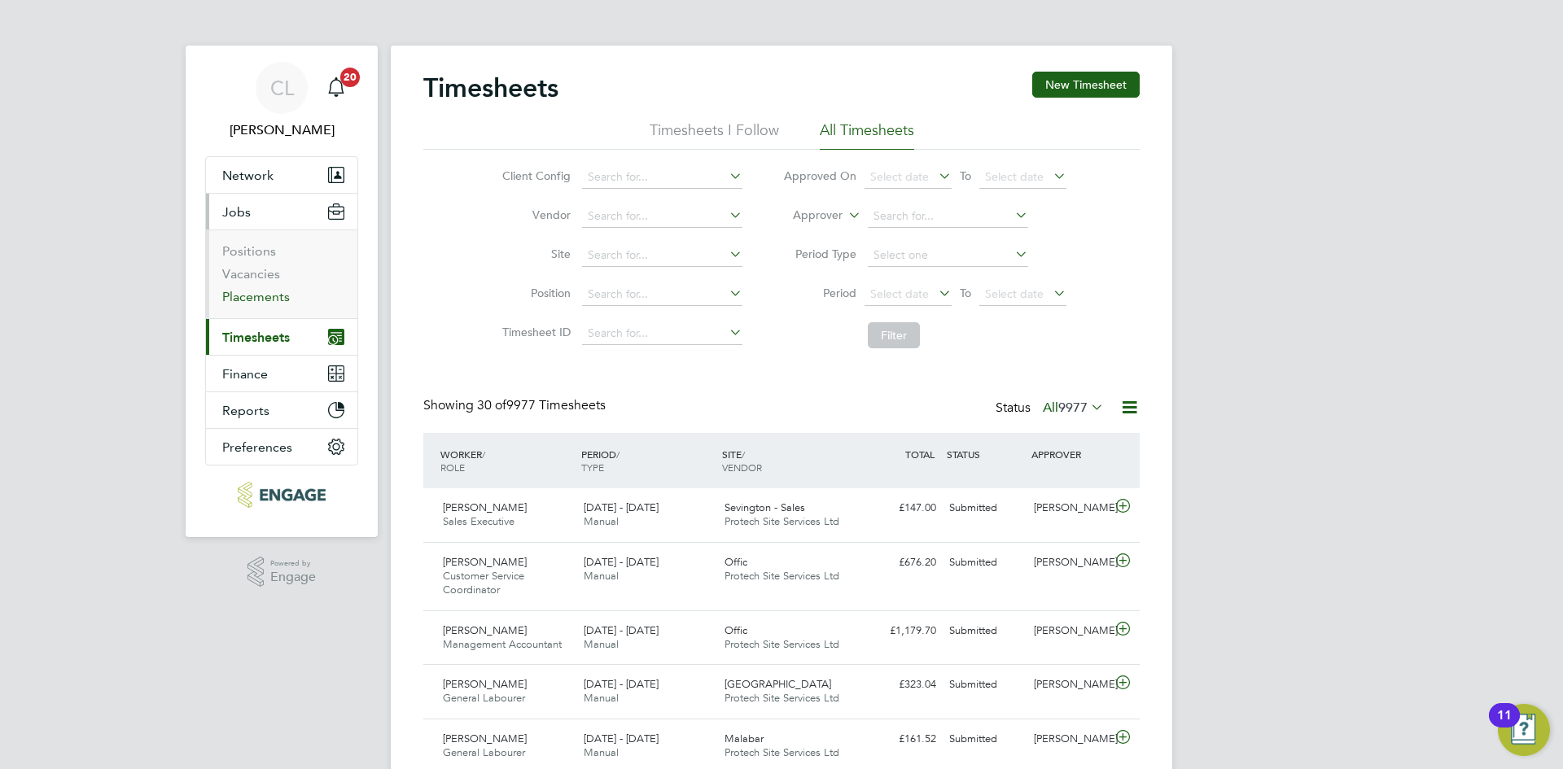
click at [264, 294] on link "Placements" at bounding box center [256, 296] width 68 height 15
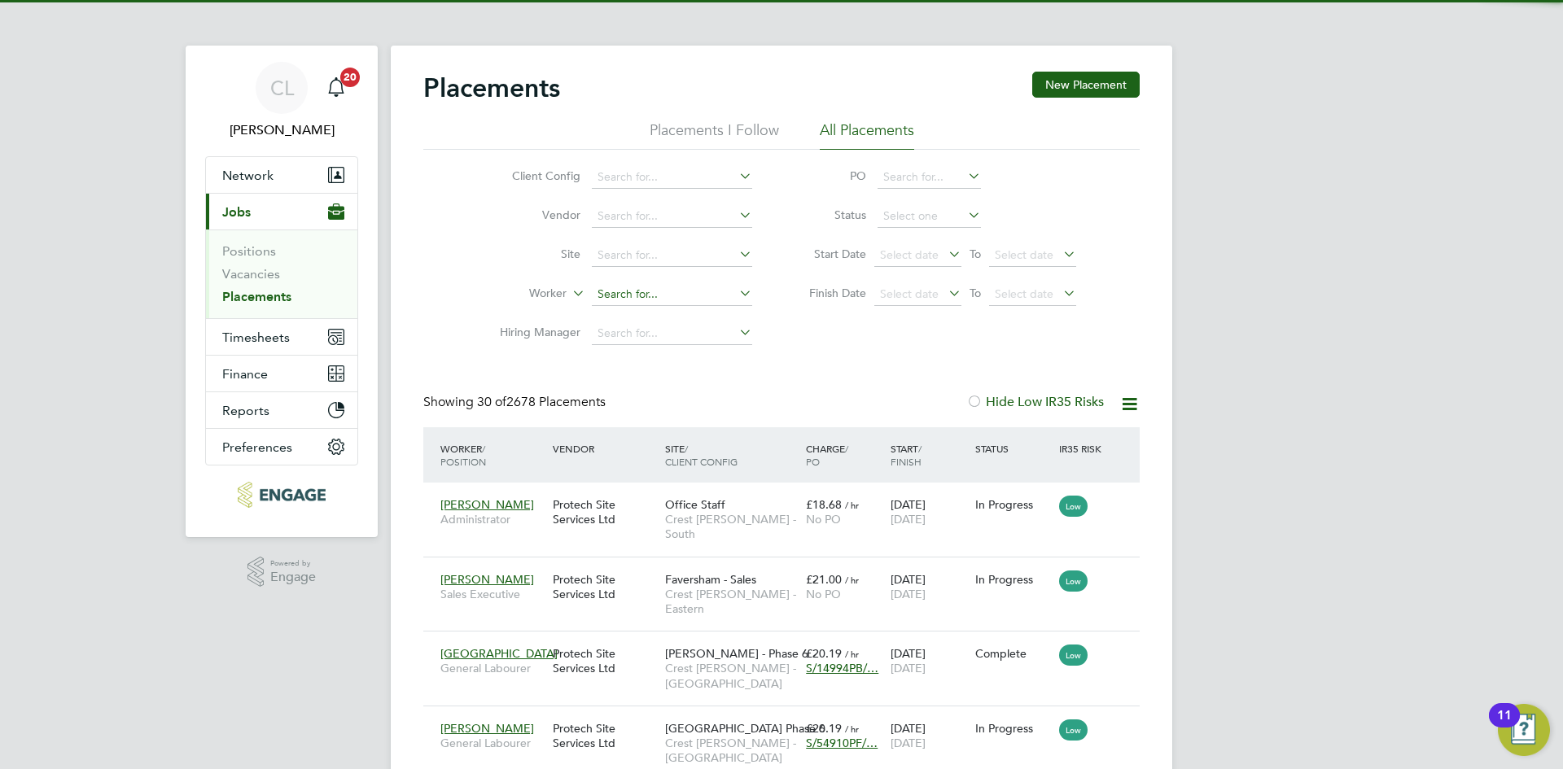
click at [617, 290] on input at bounding box center [672, 294] width 160 height 23
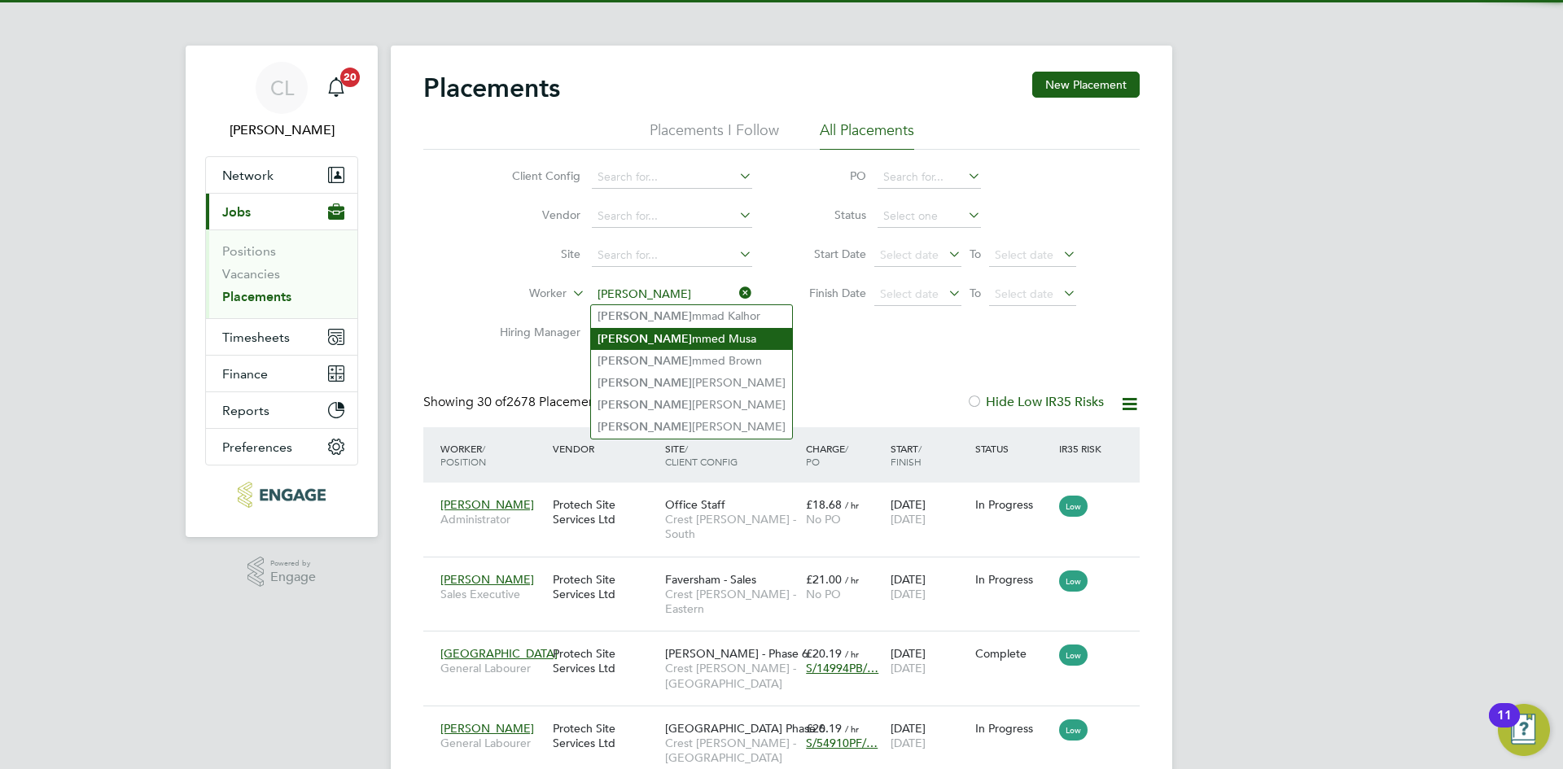
click at [707, 347] on li "Muha mmed Musa" at bounding box center [691, 339] width 201 height 22
type input "[PERSON_NAME][DEMOGRAPHIC_DATA]"
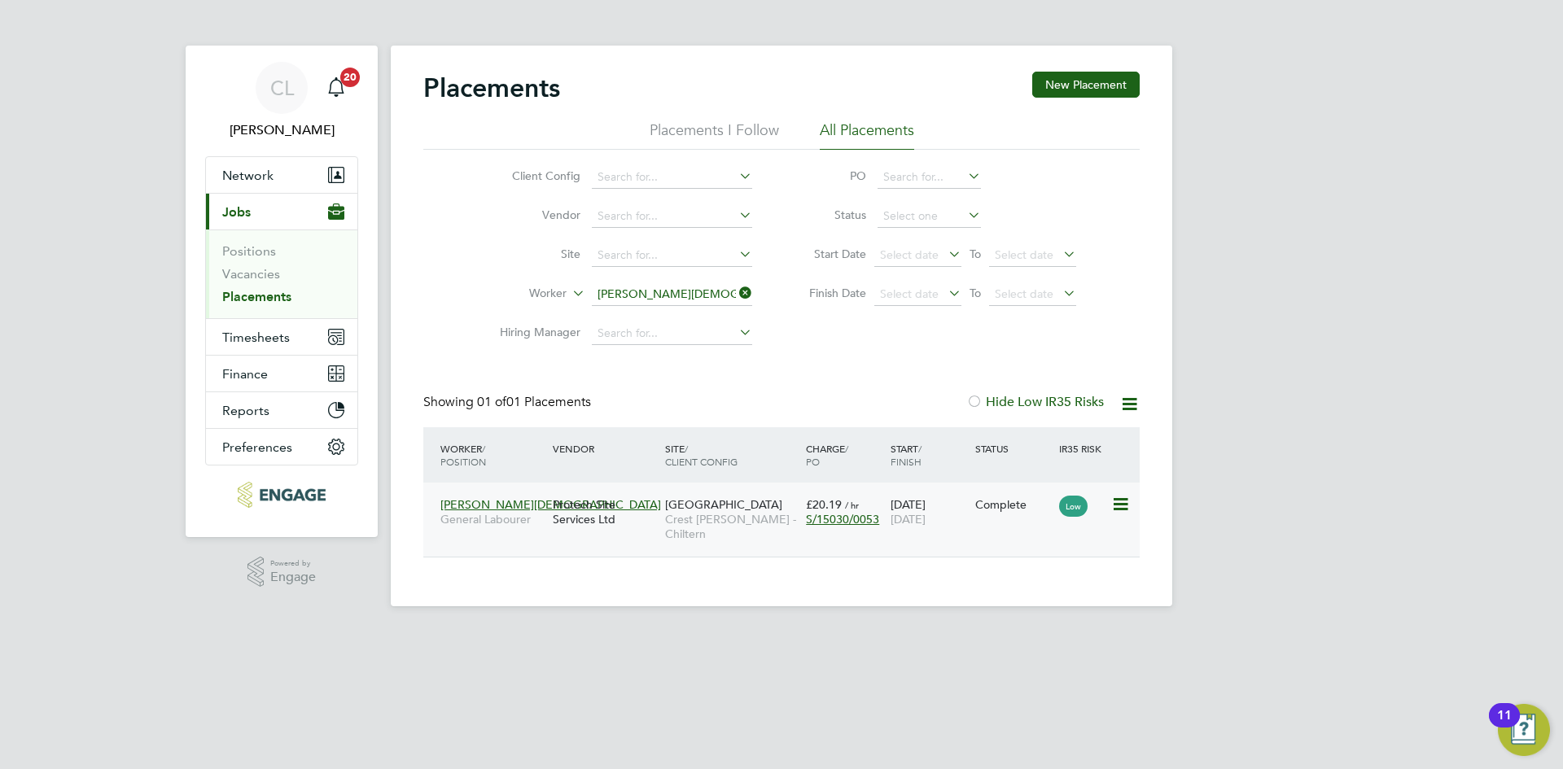
click at [934, 505] on div "08 Sep 2025 12 Sep 2025" at bounding box center [928, 512] width 85 height 46
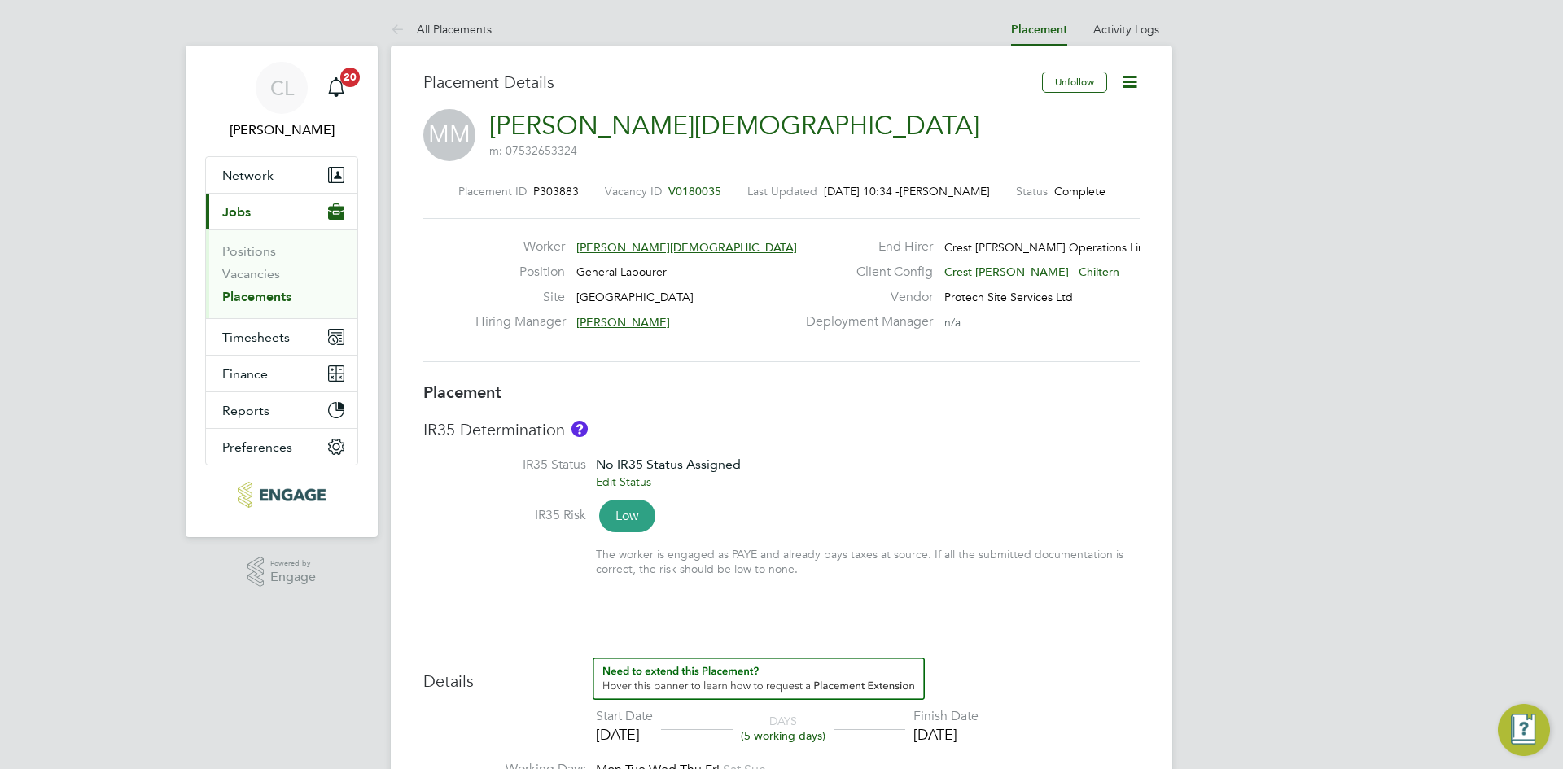
click at [1127, 73] on icon at bounding box center [1129, 82] width 20 height 20
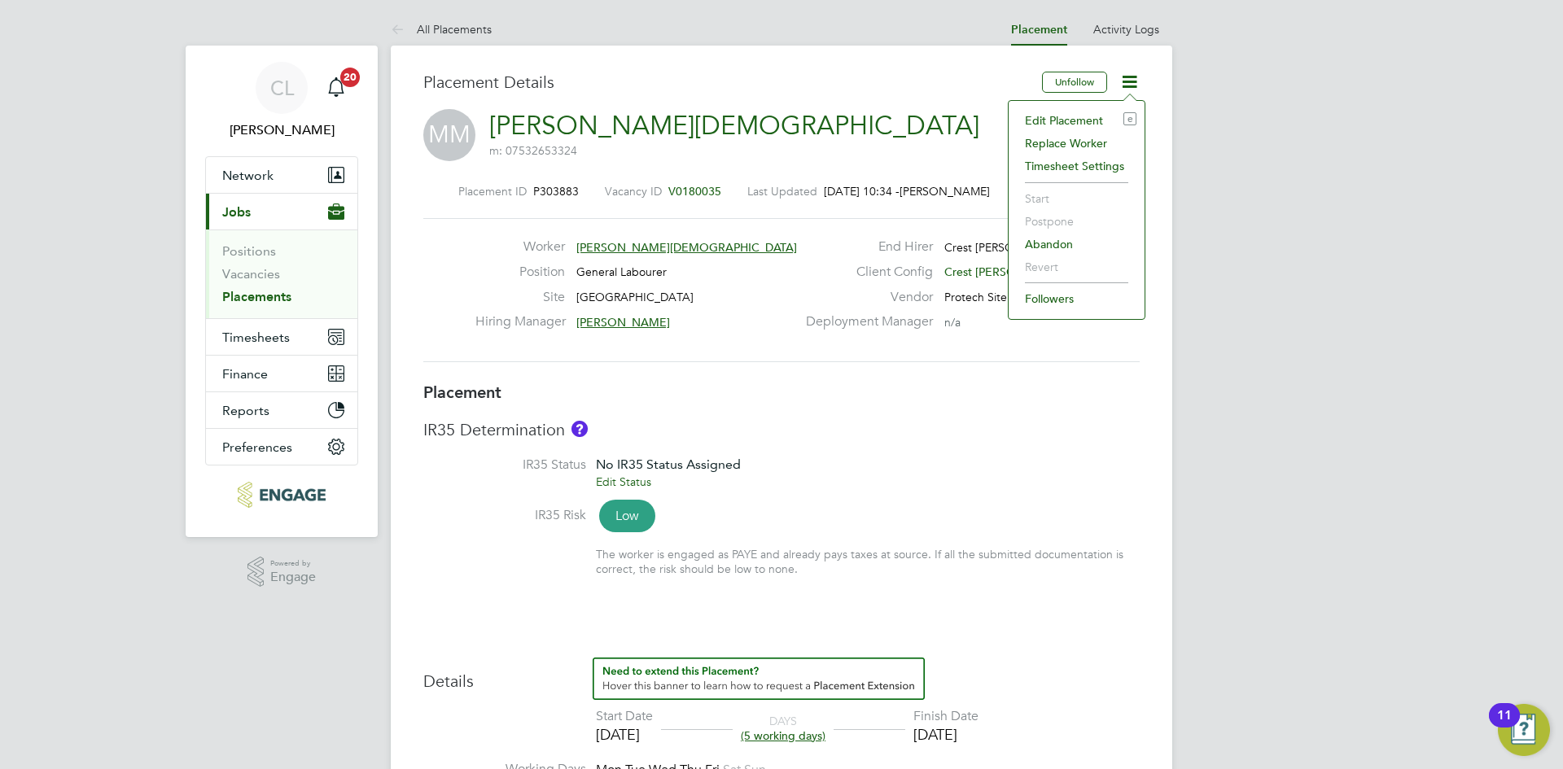
drag, startPoint x: 1092, startPoint y: 116, endPoint x: 836, endPoint y: 248, distance: 288.7
click at [1092, 115] on li "Edit Placement e" at bounding box center [1077, 120] width 120 height 23
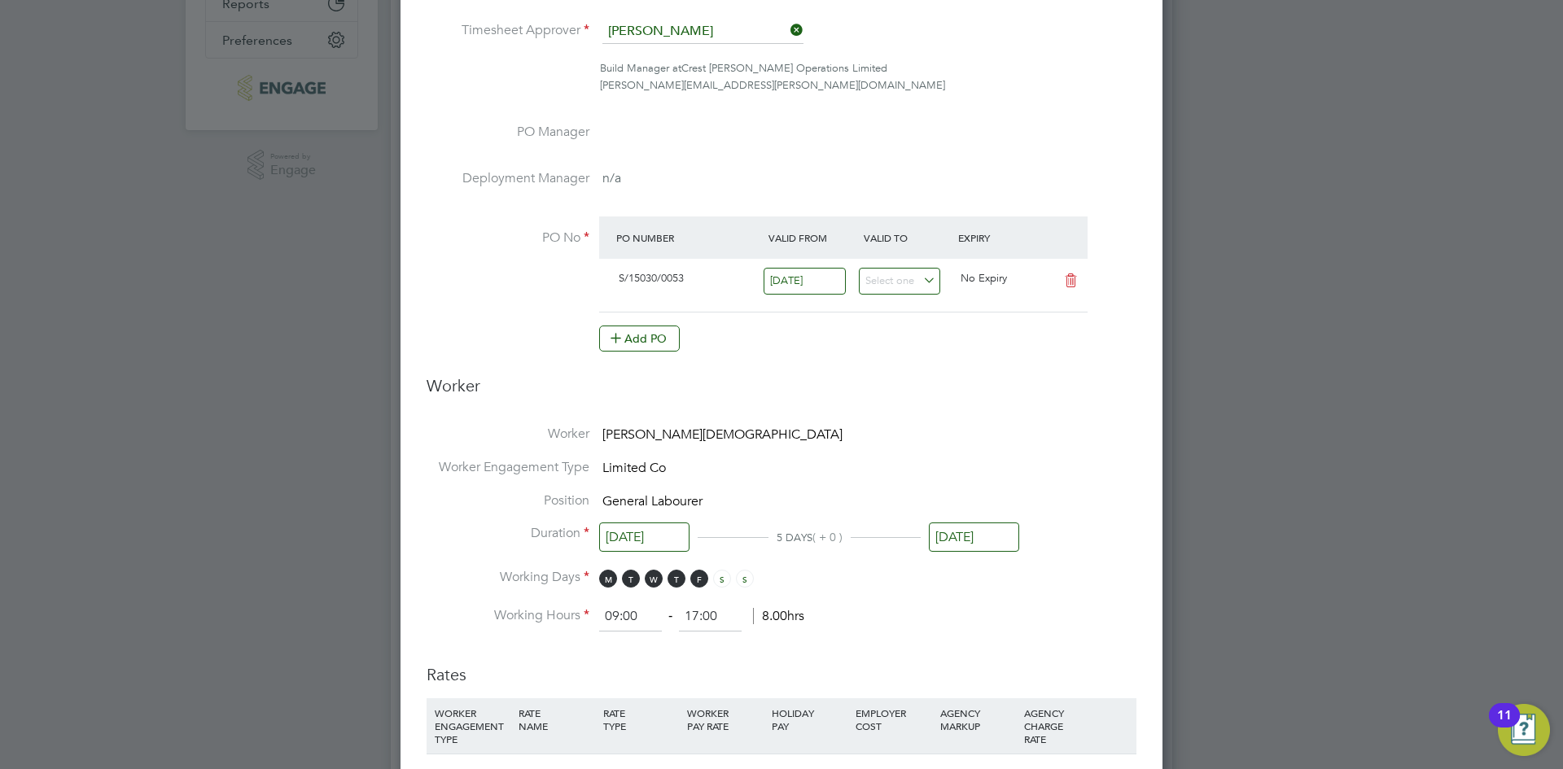
click at [982, 500] on li "Position General Labourer" at bounding box center [781, 508] width 710 height 33
click at [964, 552] on div "[DATE]" at bounding box center [974, 542] width 90 height 30
click at [968, 537] on input "[DATE]" at bounding box center [974, 538] width 90 height 30
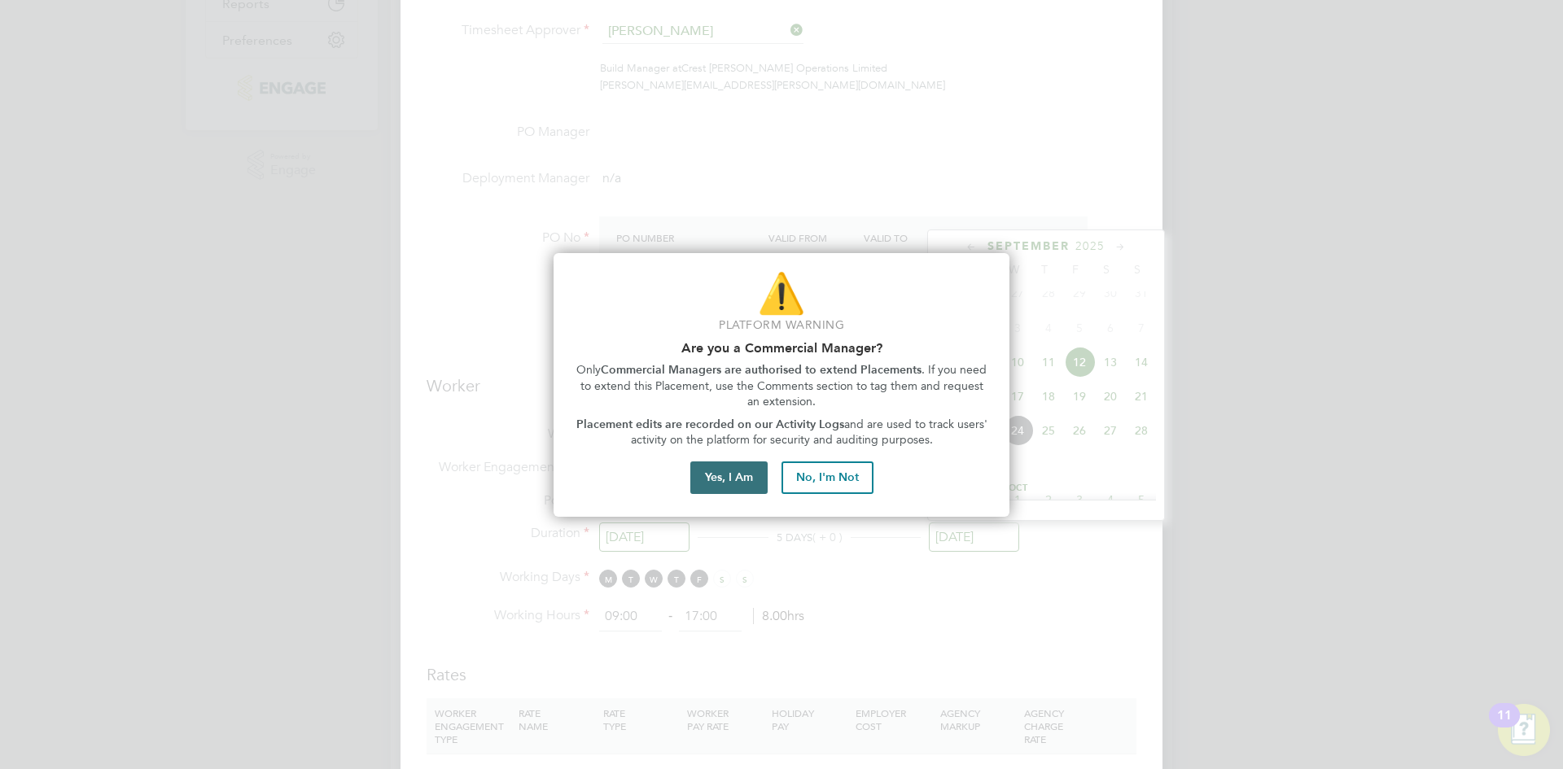
click at [741, 483] on button "Yes, I Am" at bounding box center [728, 477] width 77 height 33
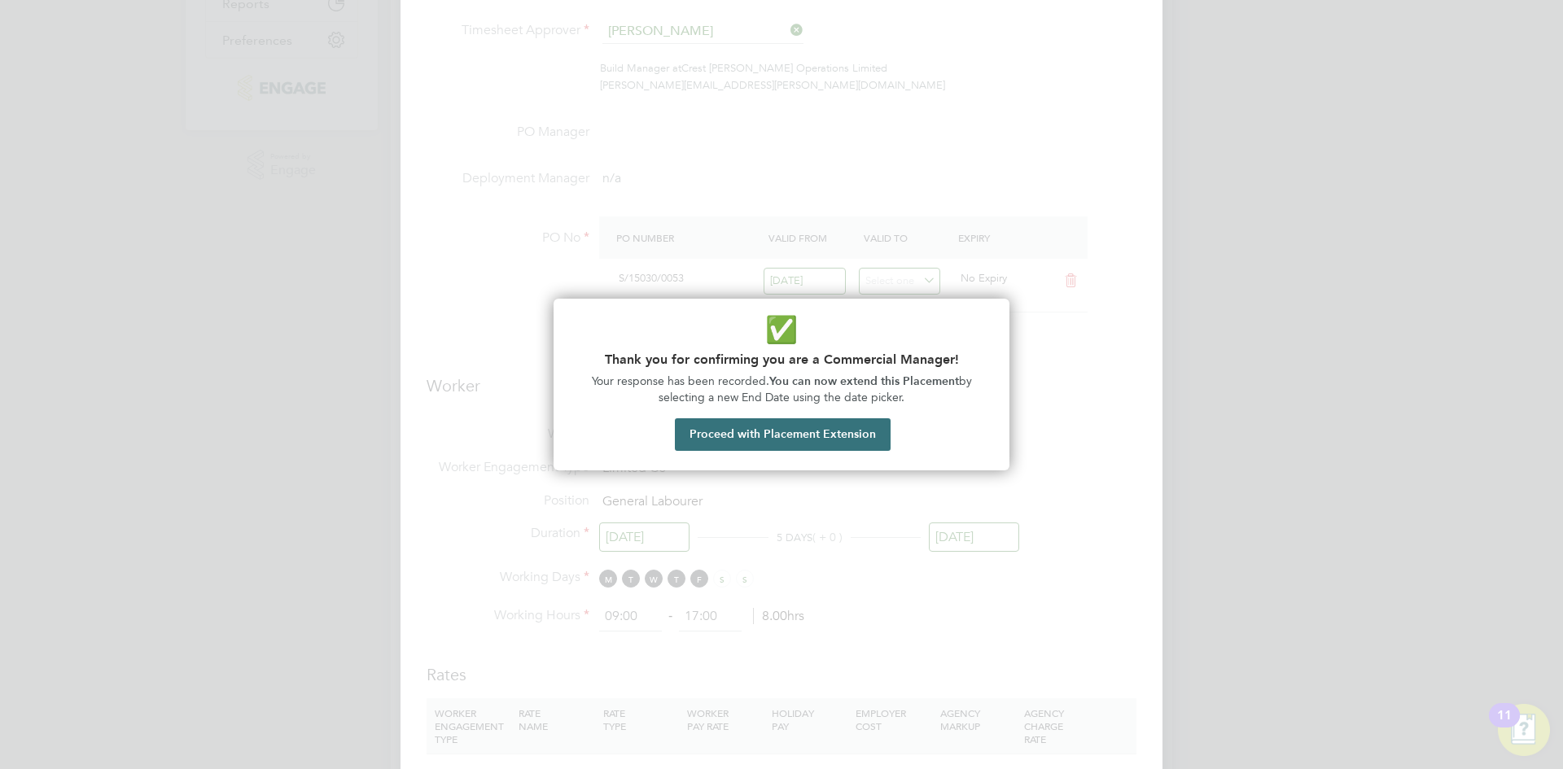
click at [820, 416] on div "✅ Thank you for confirming you are a Commercial Manager! Your response has been…" at bounding box center [781, 385] width 456 height 172
click at [822, 423] on button "Proceed with Placement Extension" at bounding box center [783, 434] width 216 height 33
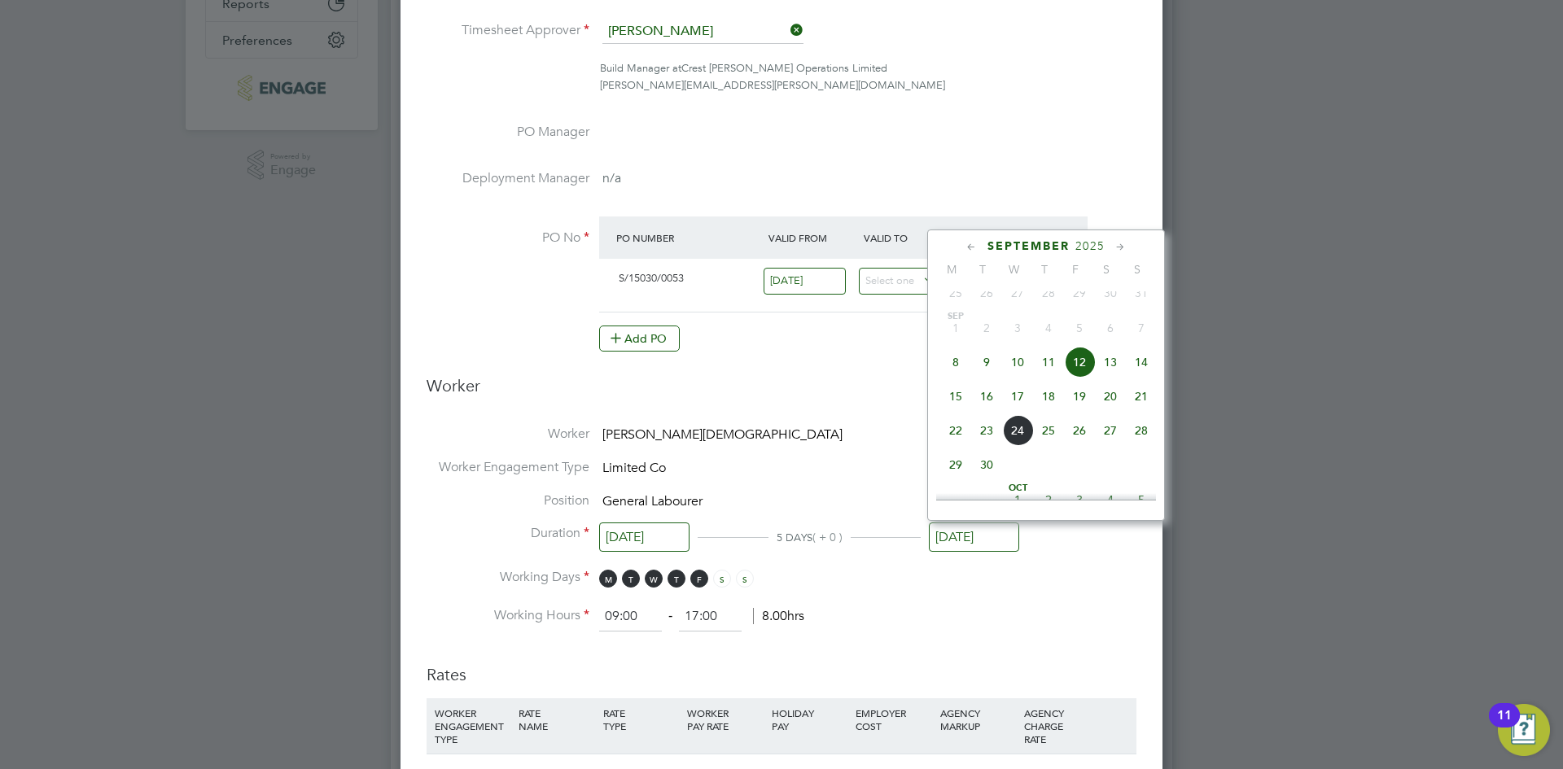
click at [1110, 245] on div "[DATE]" at bounding box center [1046, 245] width 220 height 15
click at [987, 480] on span "30" at bounding box center [986, 464] width 31 height 31
type input "[DATE]"
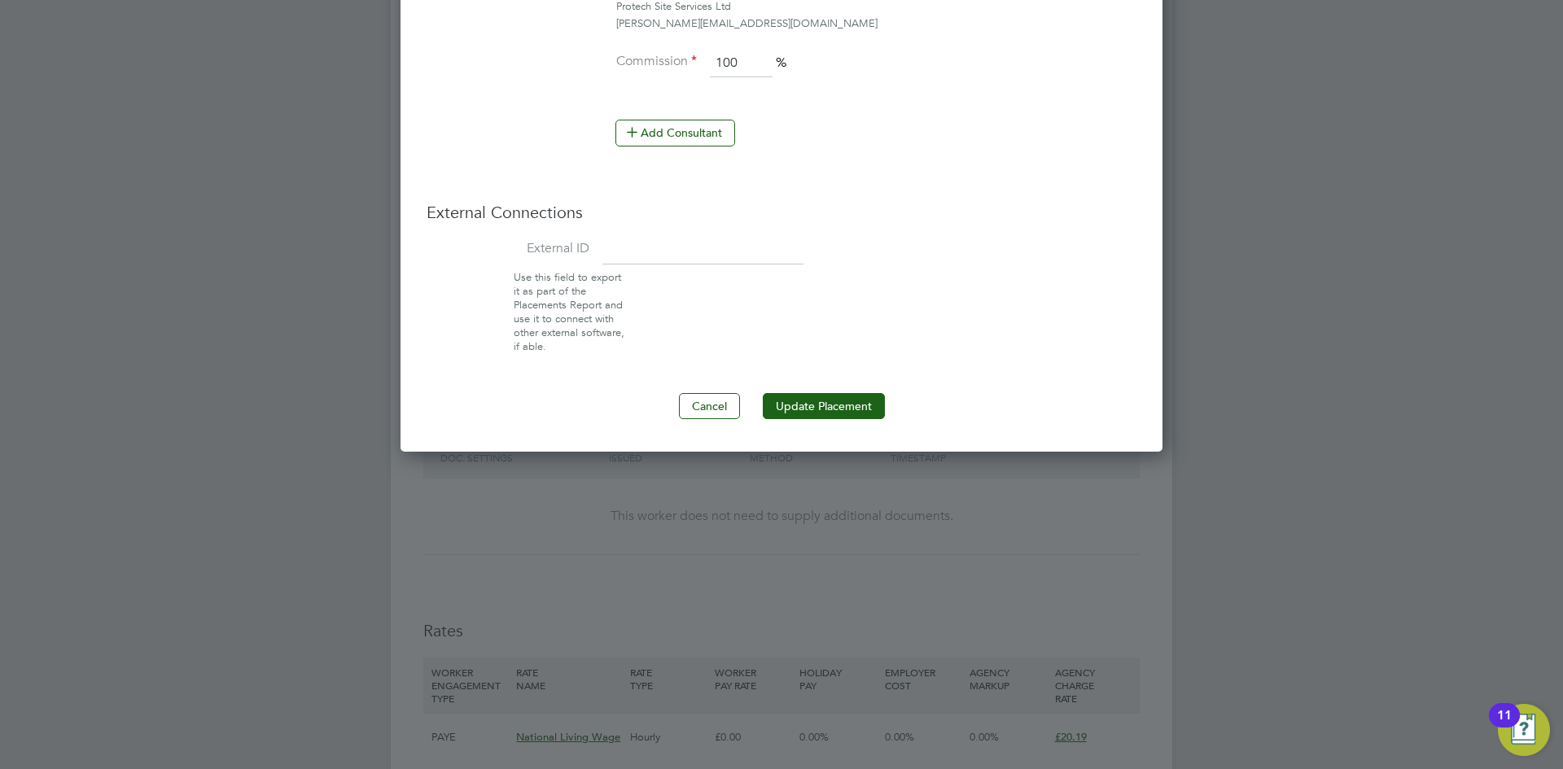
click at [824, 407] on button "Update Placement" at bounding box center [824, 406] width 122 height 26
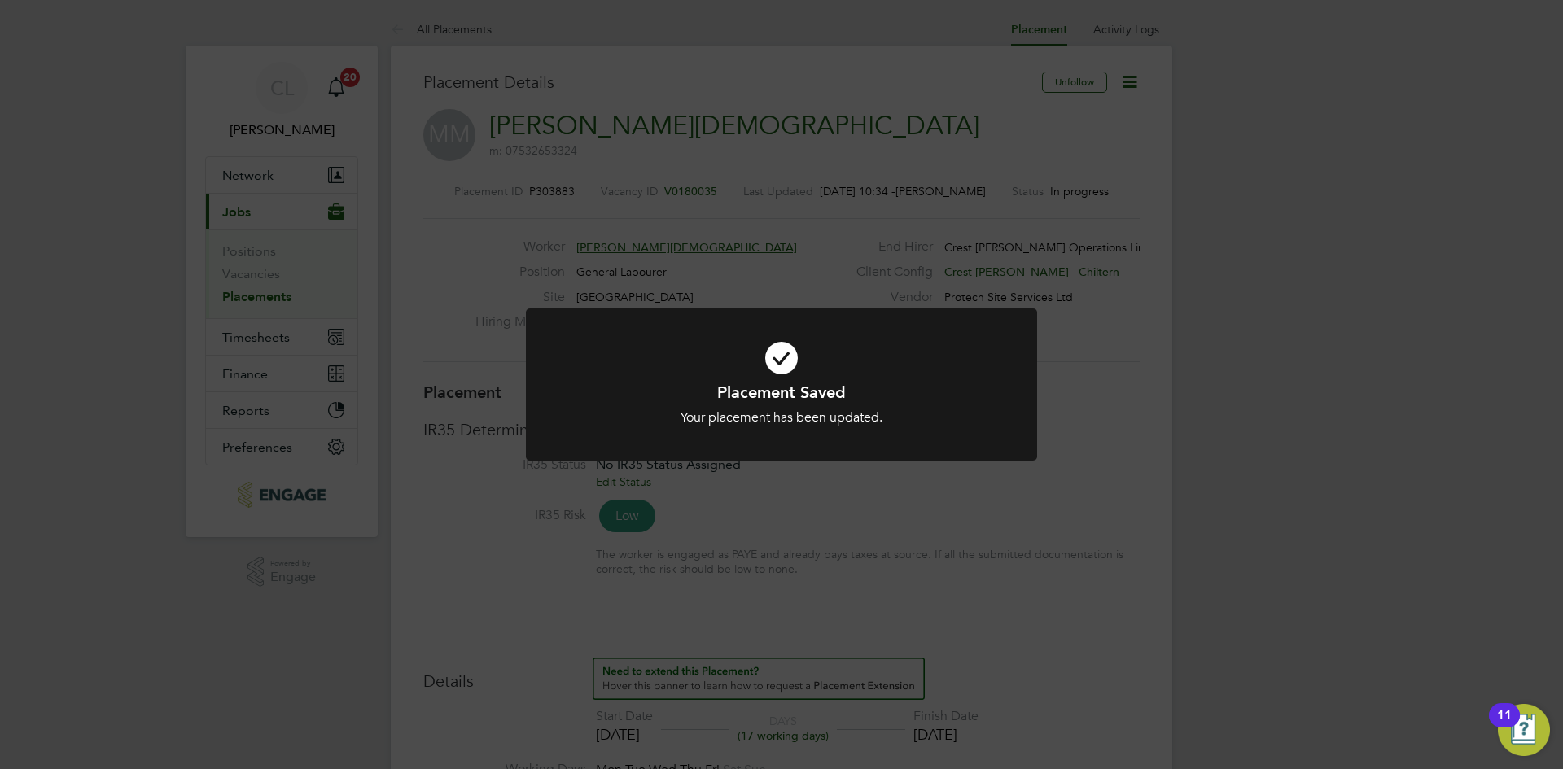
click at [807, 478] on div "Placement Saved Your placement has been updated. Cancel Okay" at bounding box center [781, 394] width 511 height 172
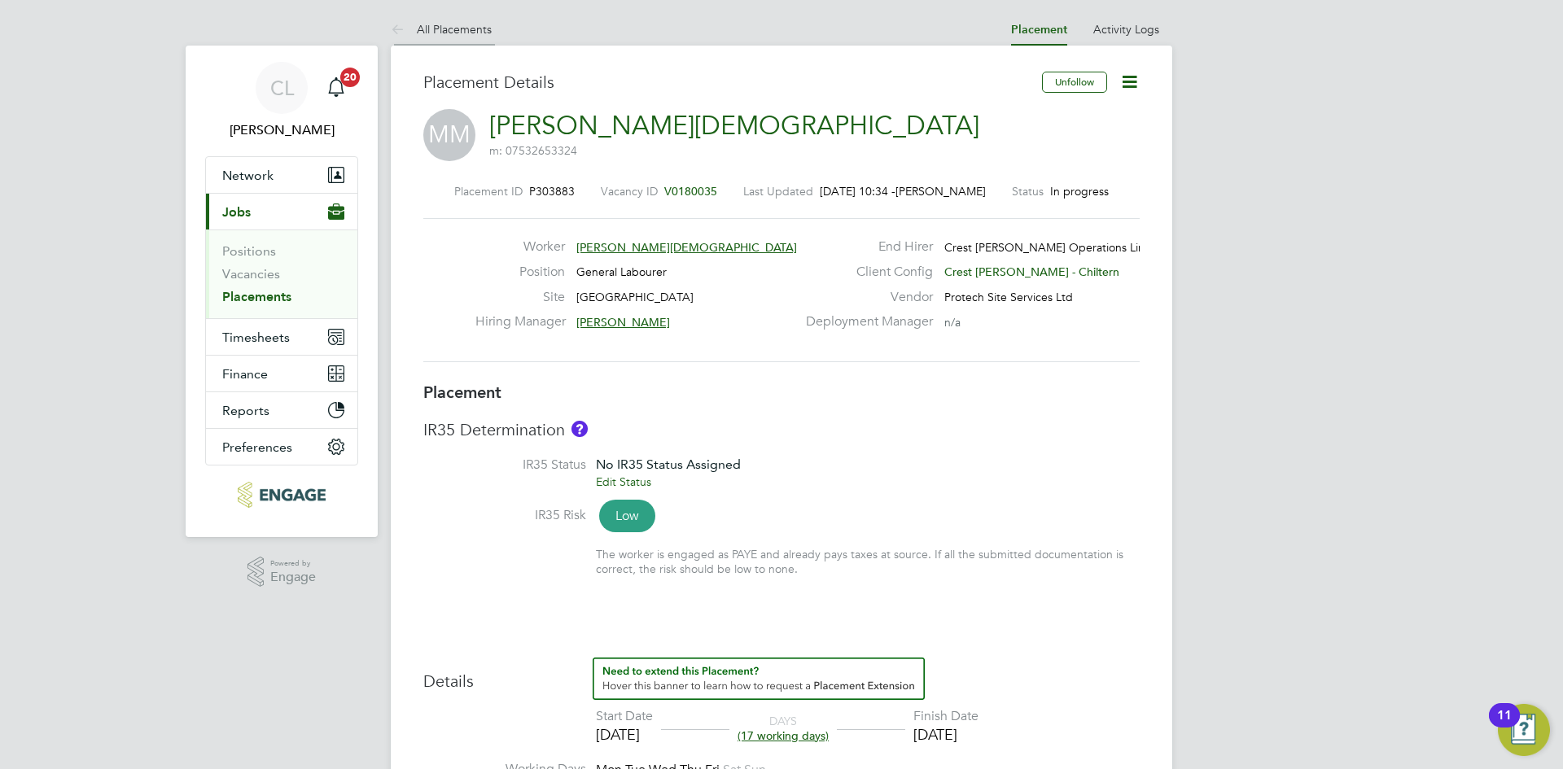
click at [445, 16] on li "All Placements" at bounding box center [441, 29] width 101 height 33
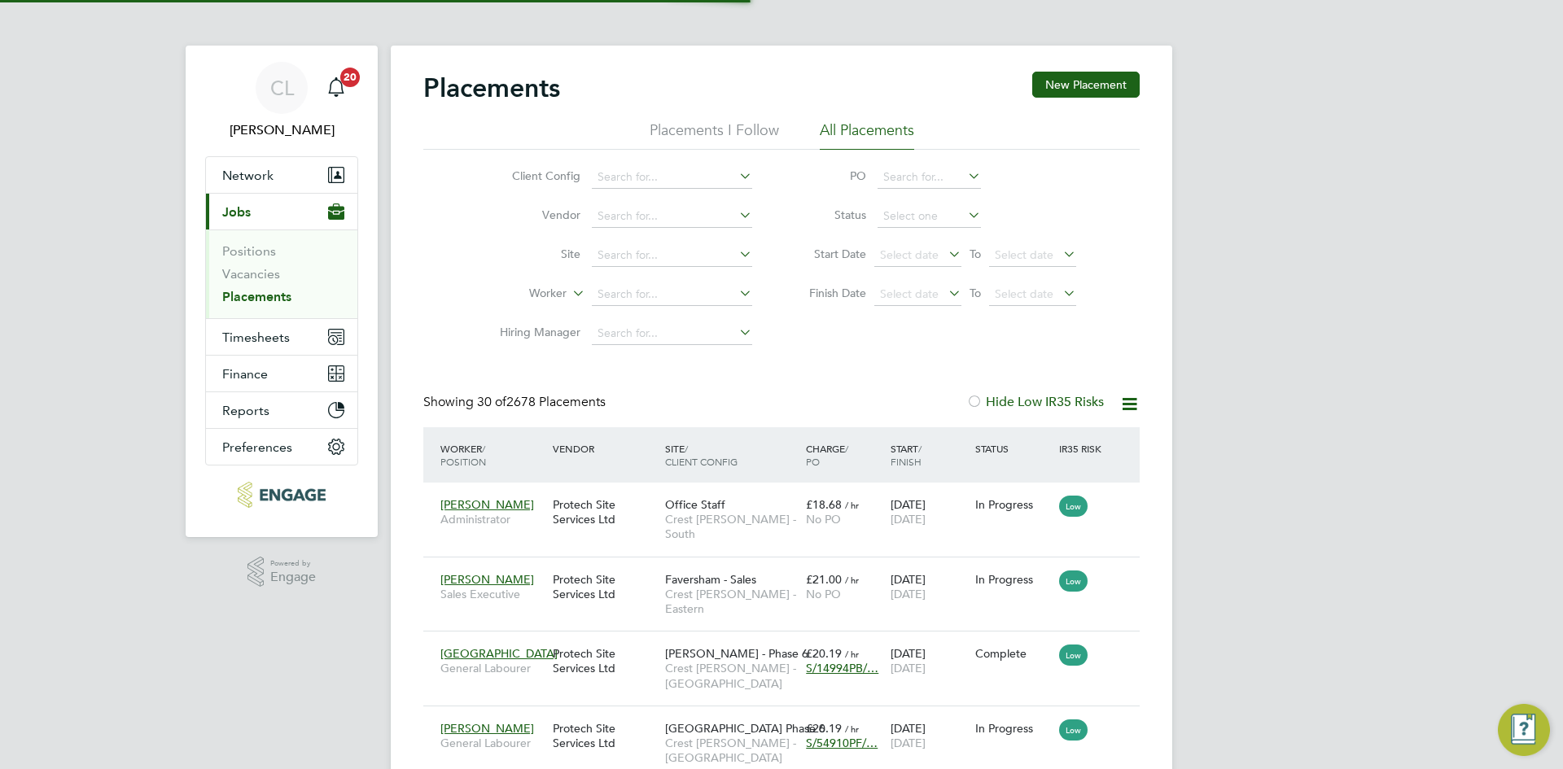
scroll to position [47, 113]
click at [636, 282] on li "Worker" at bounding box center [619, 294] width 306 height 39
click at [636, 296] on input at bounding box center [672, 294] width 160 height 23
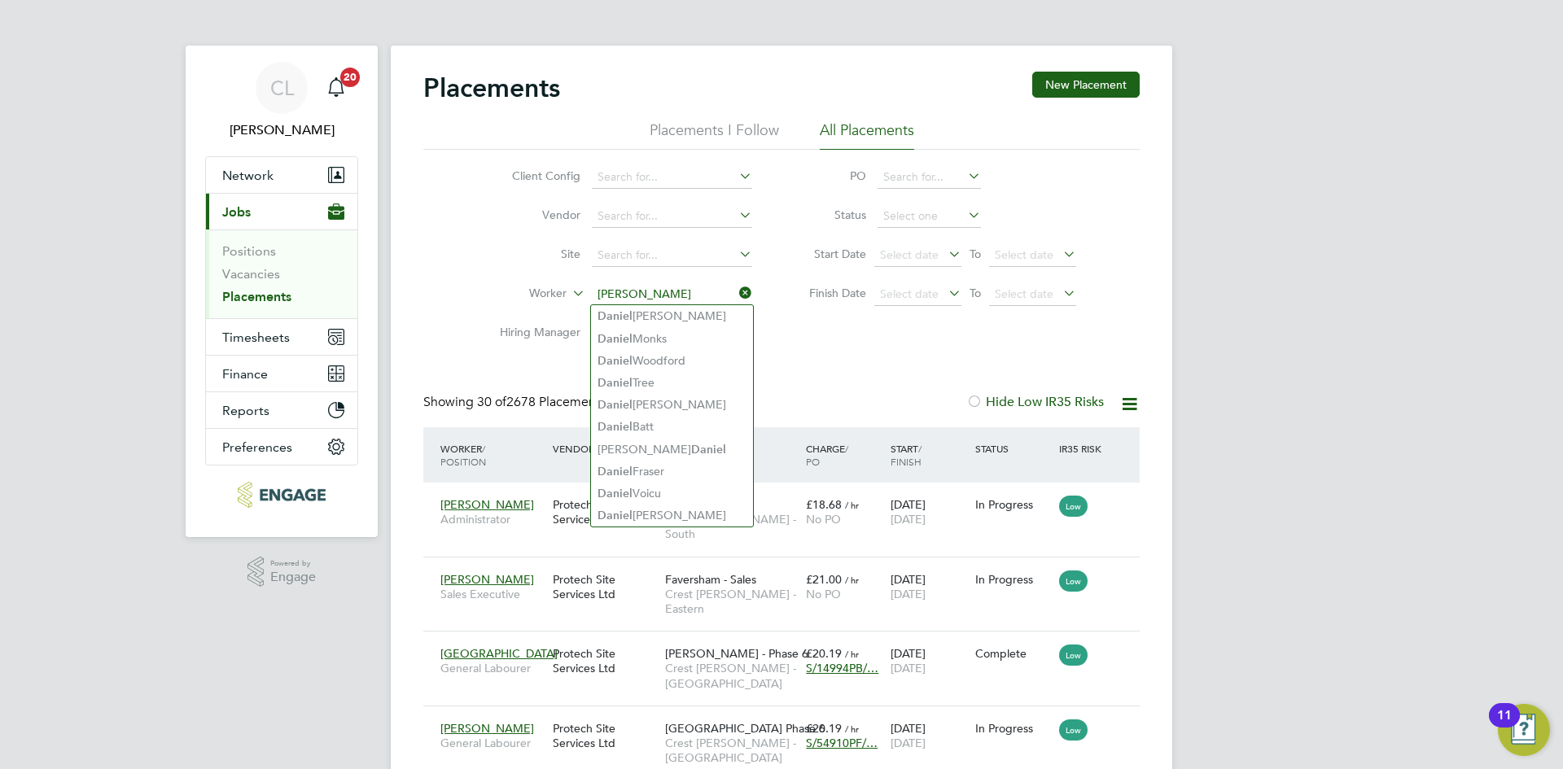
type input "[PERSON_NAME]"
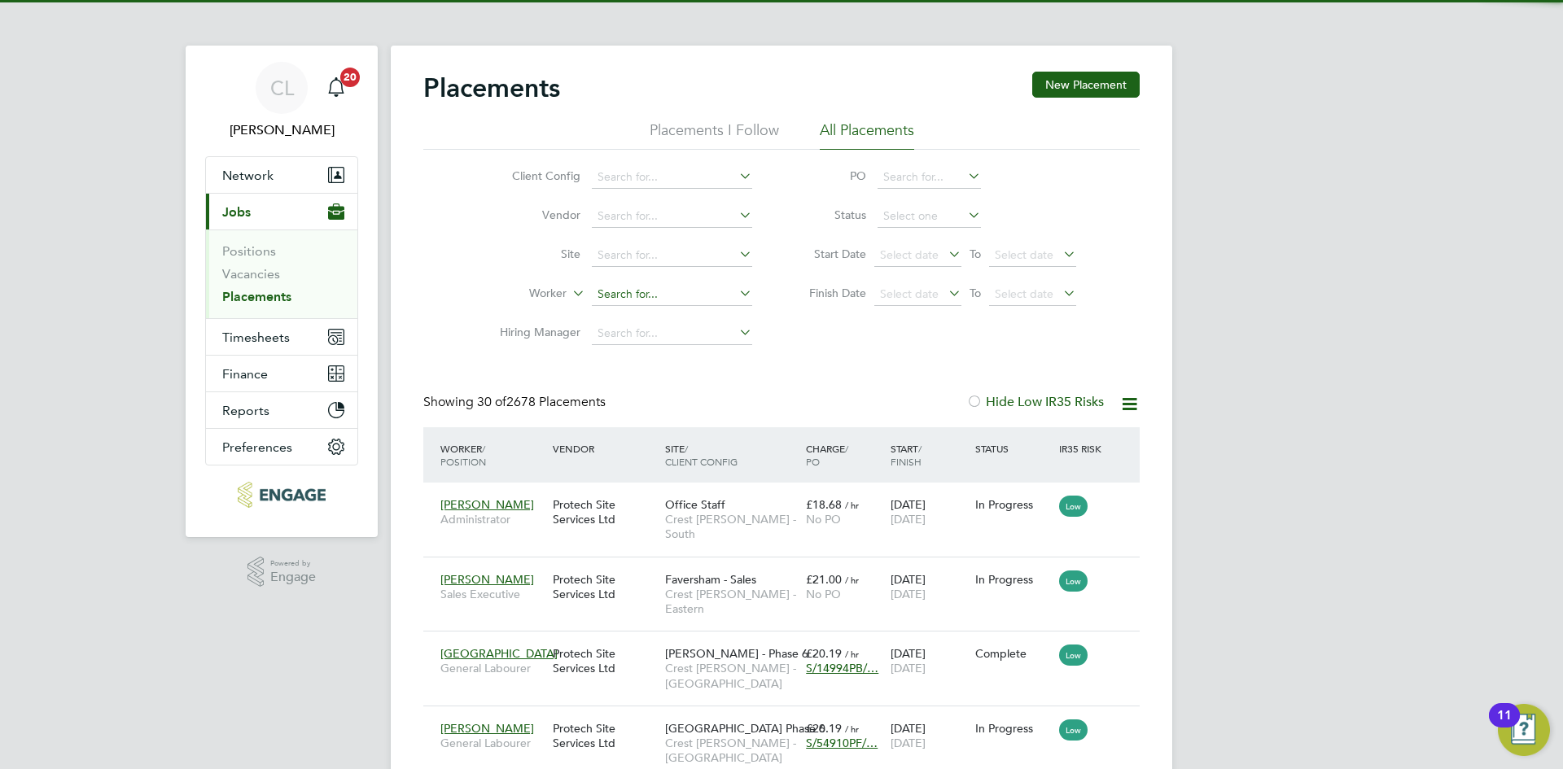
click at [633, 295] on input at bounding box center [672, 294] width 160 height 23
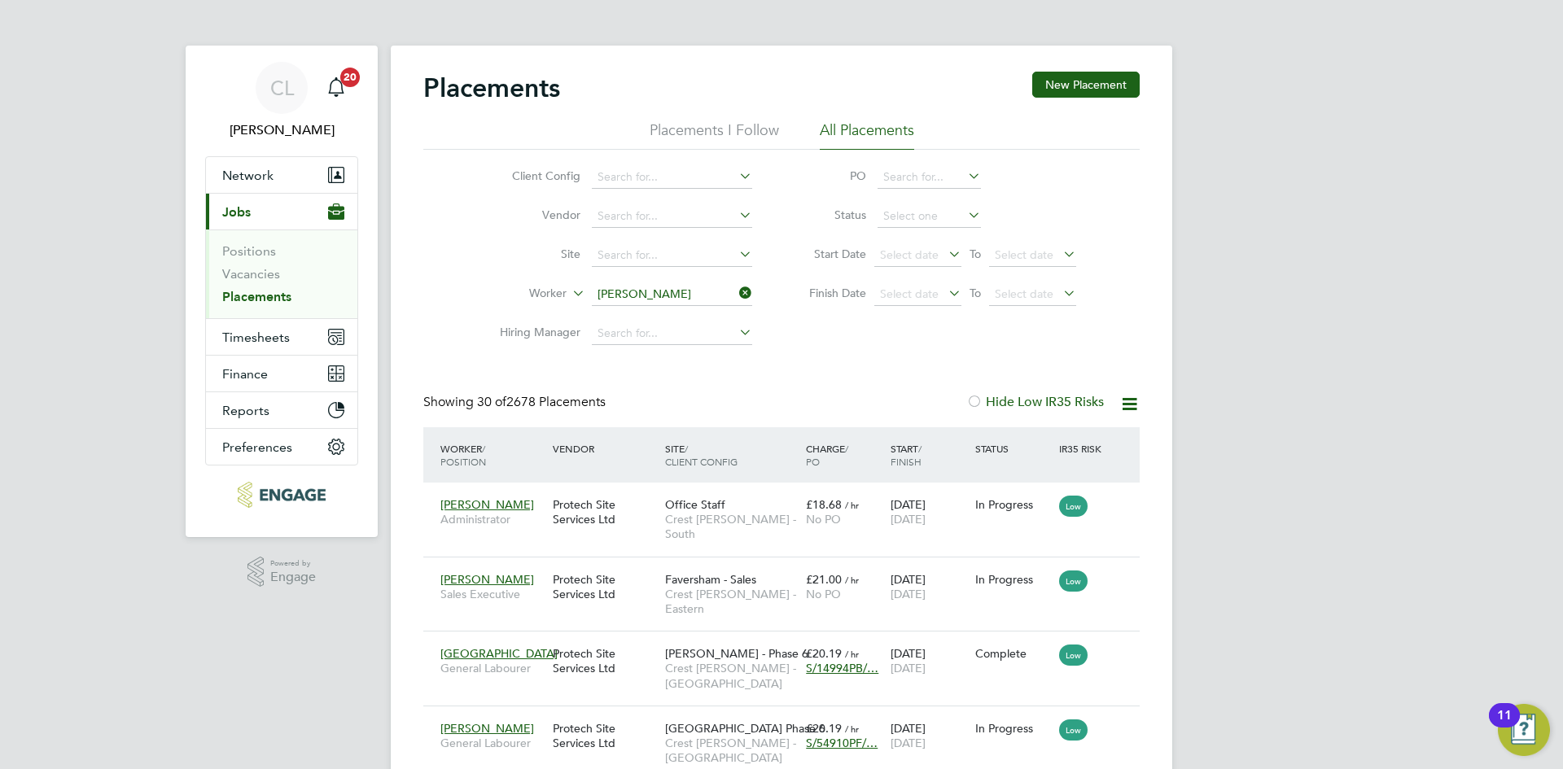
type input "[PERSON_NAME]"
click at [736, 290] on icon at bounding box center [736, 293] width 0 height 23
click at [690, 292] on input at bounding box center [672, 294] width 160 height 23
type input "da"
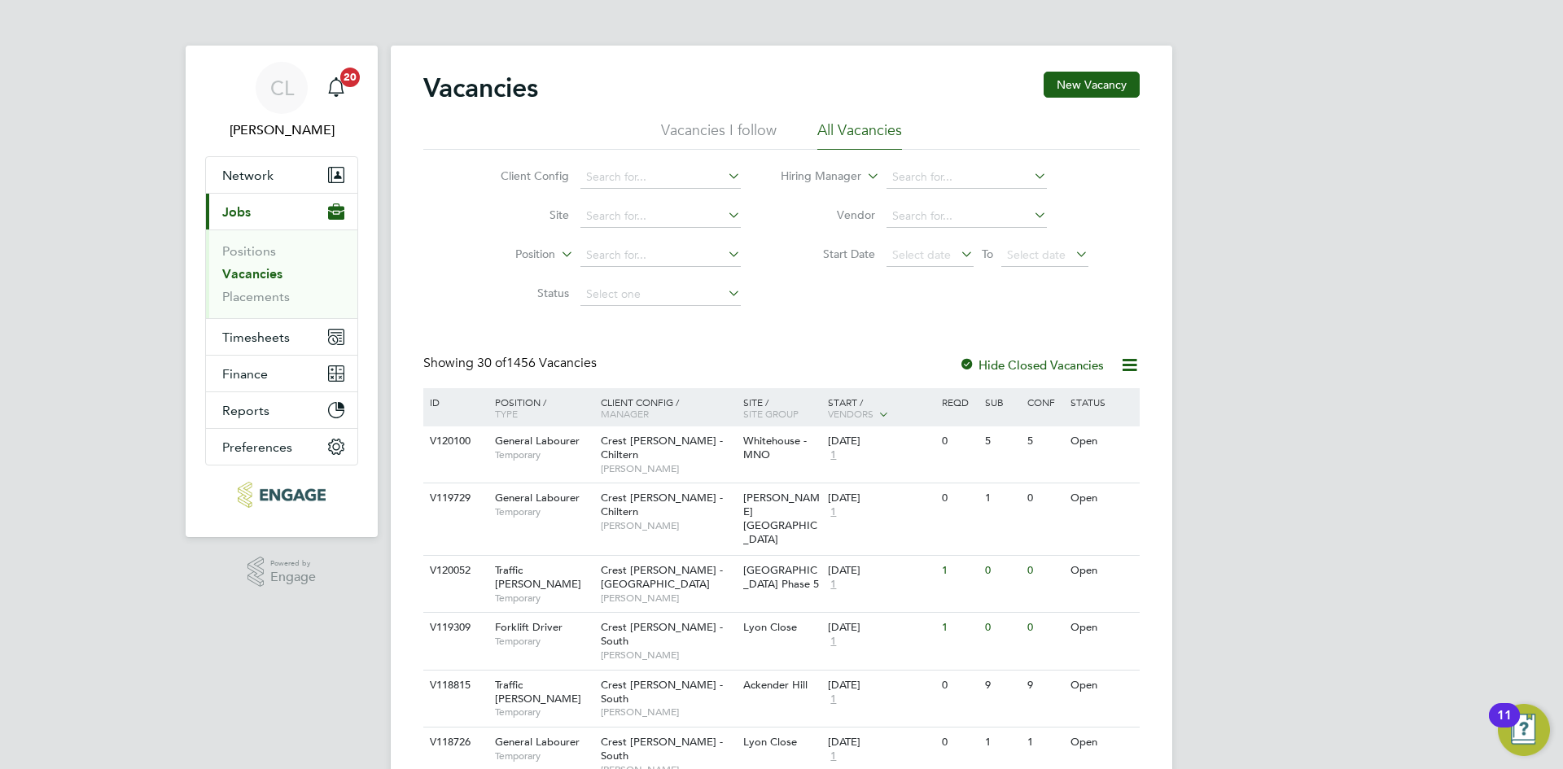
click at [286, 288] on li "Vacancies" at bounding box center [283, 277] width 122 height 23
click at [286, 299] on link "Placements" at bounding box center [256, 296] width 68 height 15
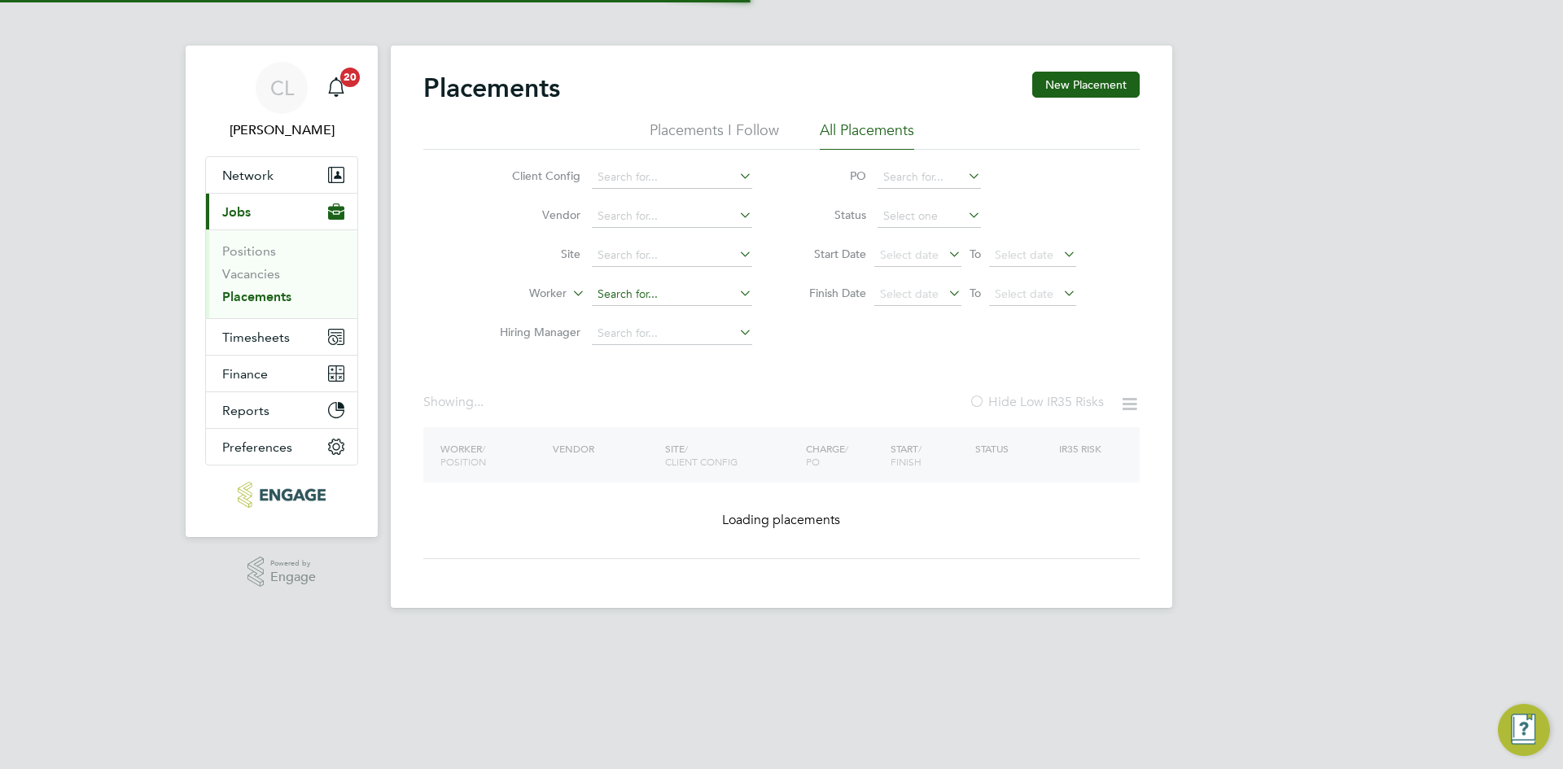
click at [648, 298] on input at bounding box center [672, 294] width 160 height 23
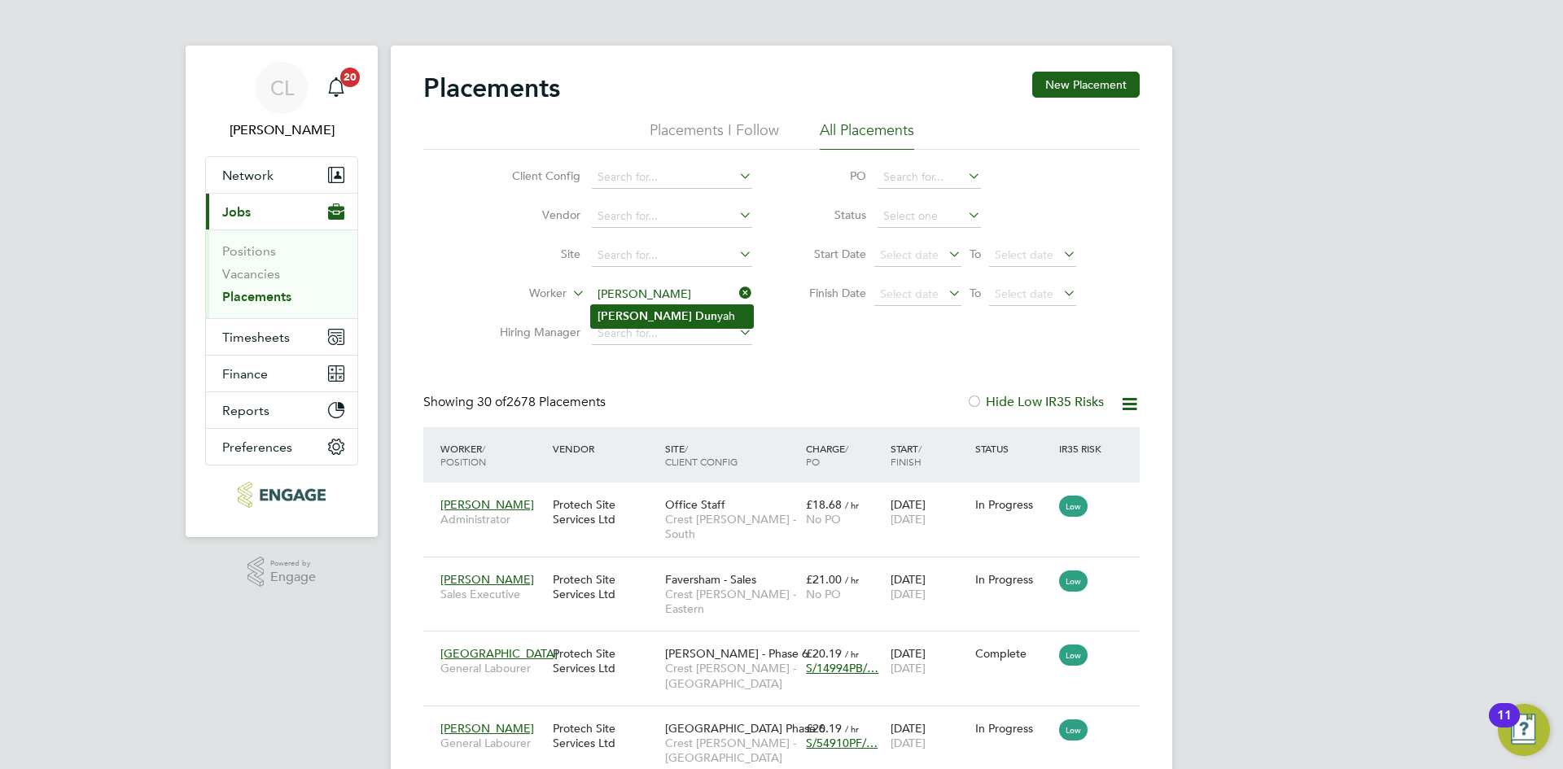
click at [695, 316] on b "Dun" at bounding box center [706, 316] width 22 height 14
type input "[PERSON_NAME]"
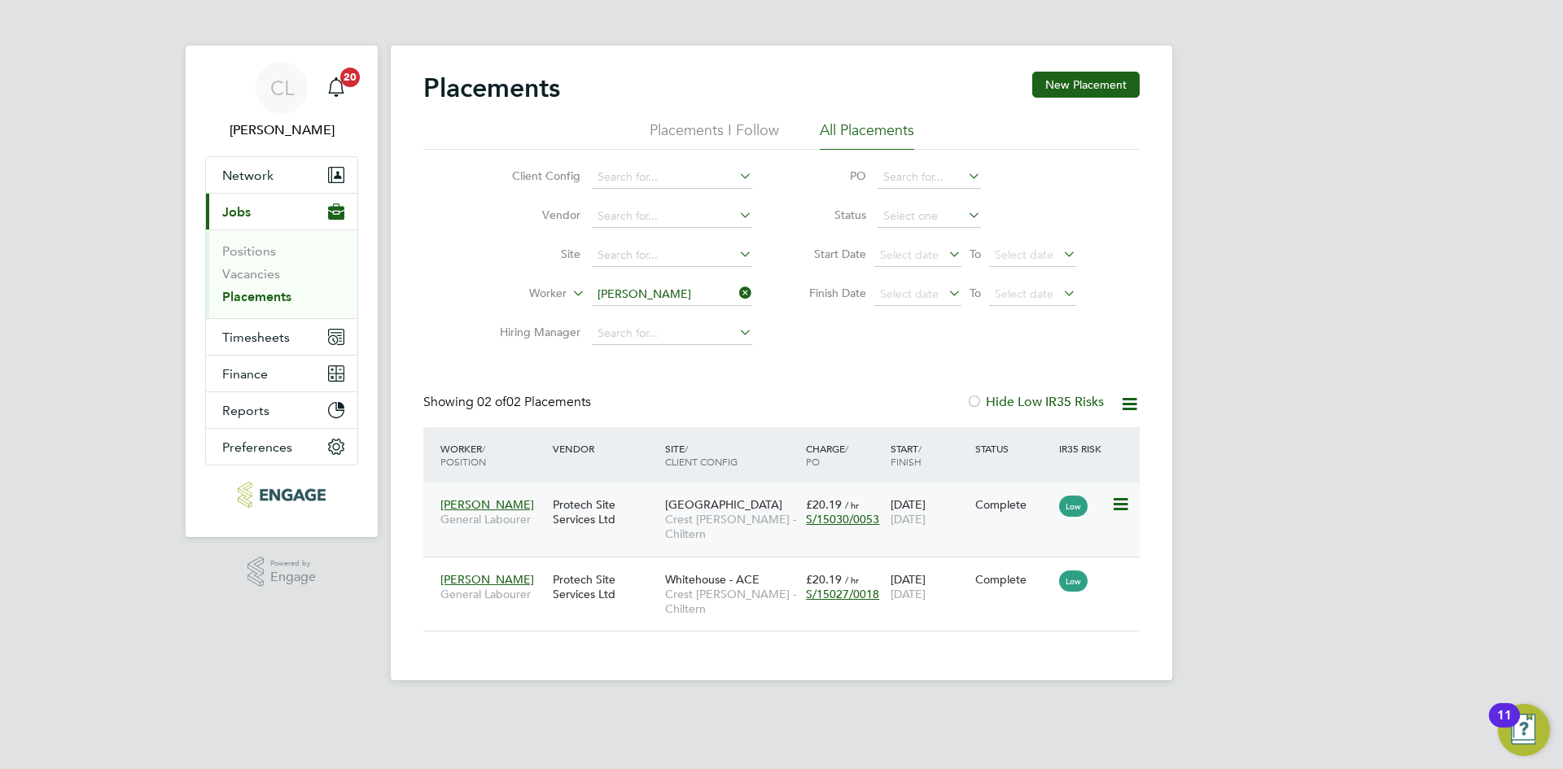
click at [901, 506] on div "[DATE] [DATE]" at bounding box center [928, 512] width 85 height 46
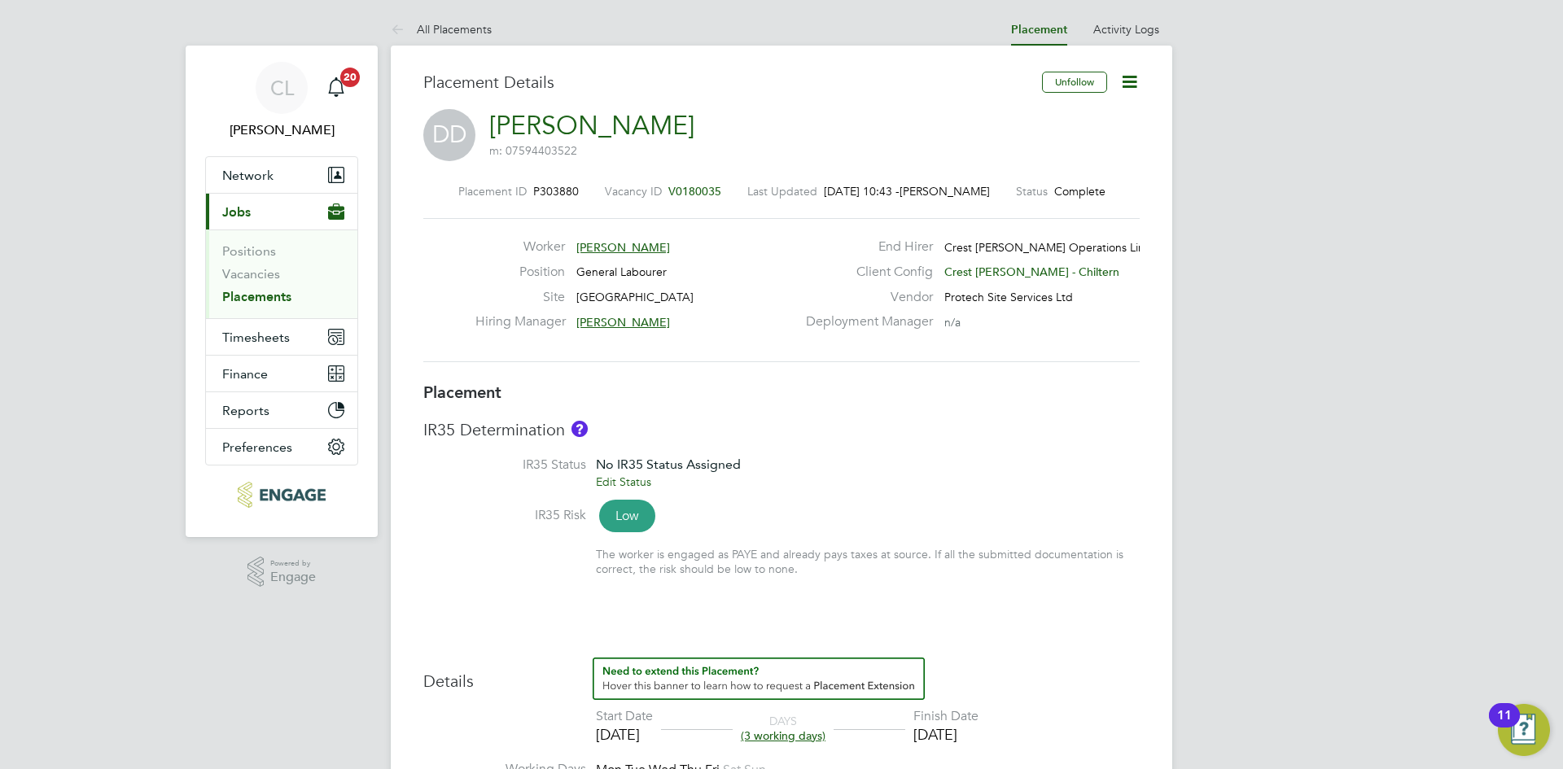
click at [1139, 75] on icon at bounding box center [1129, 82] width 20 height 20
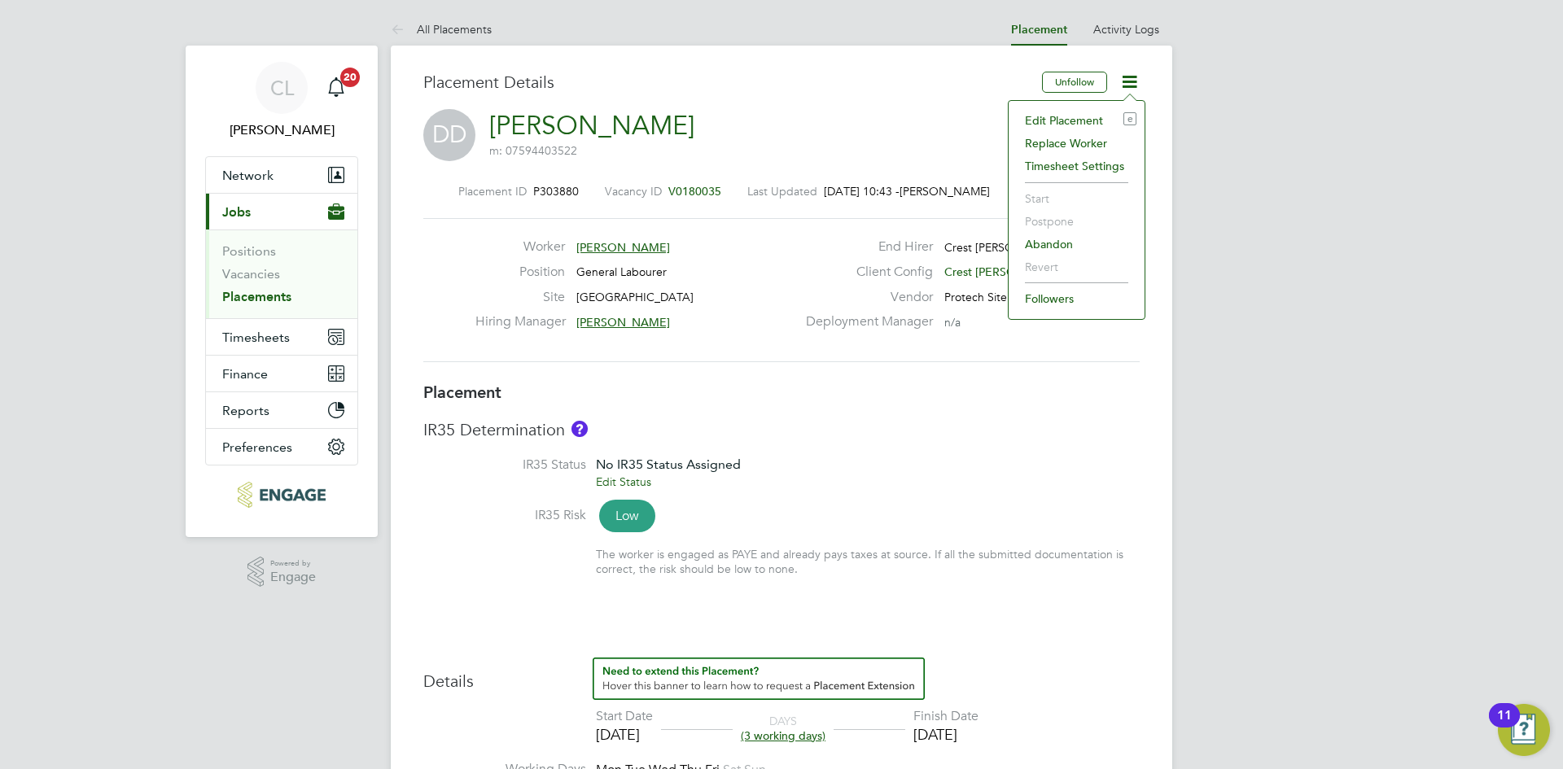
click at [1065, 121] on li "Edit Placement e" at bounding box center [1077, 120] width 120 height 23
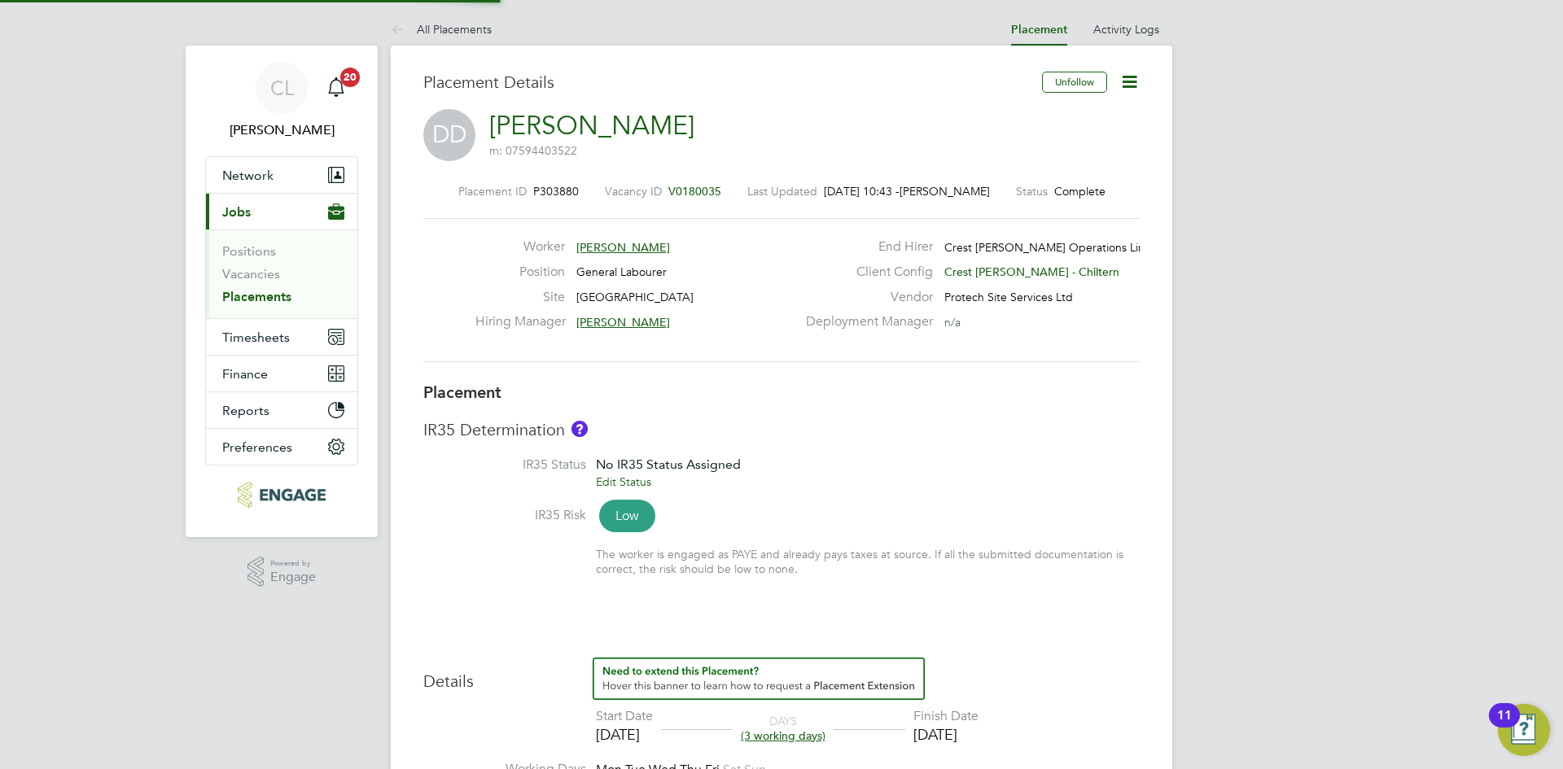
scroll to position [8, 8]
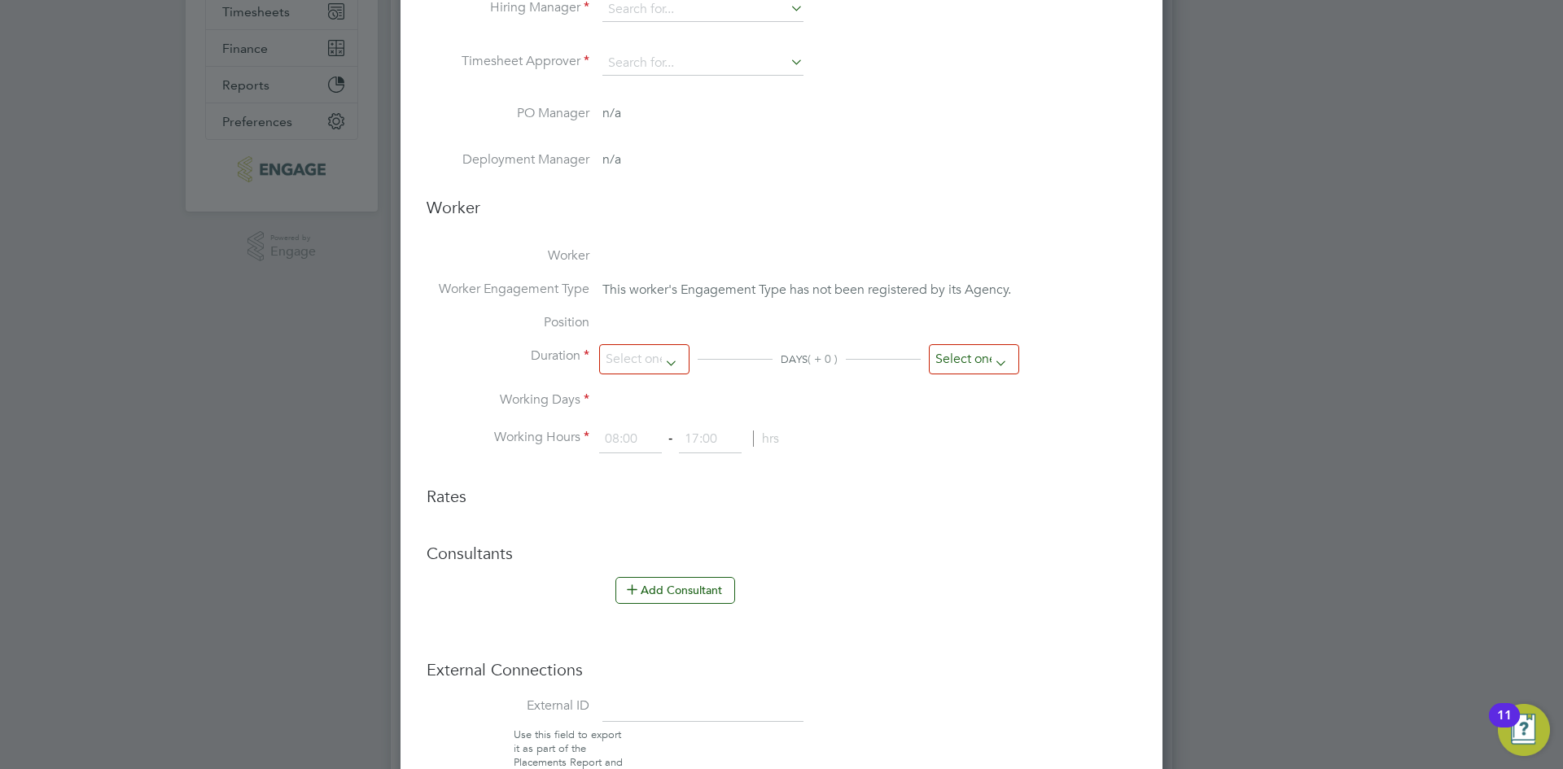
type input "[PERSON_NAME]"
type input "[DATE]"
type input "09:00"
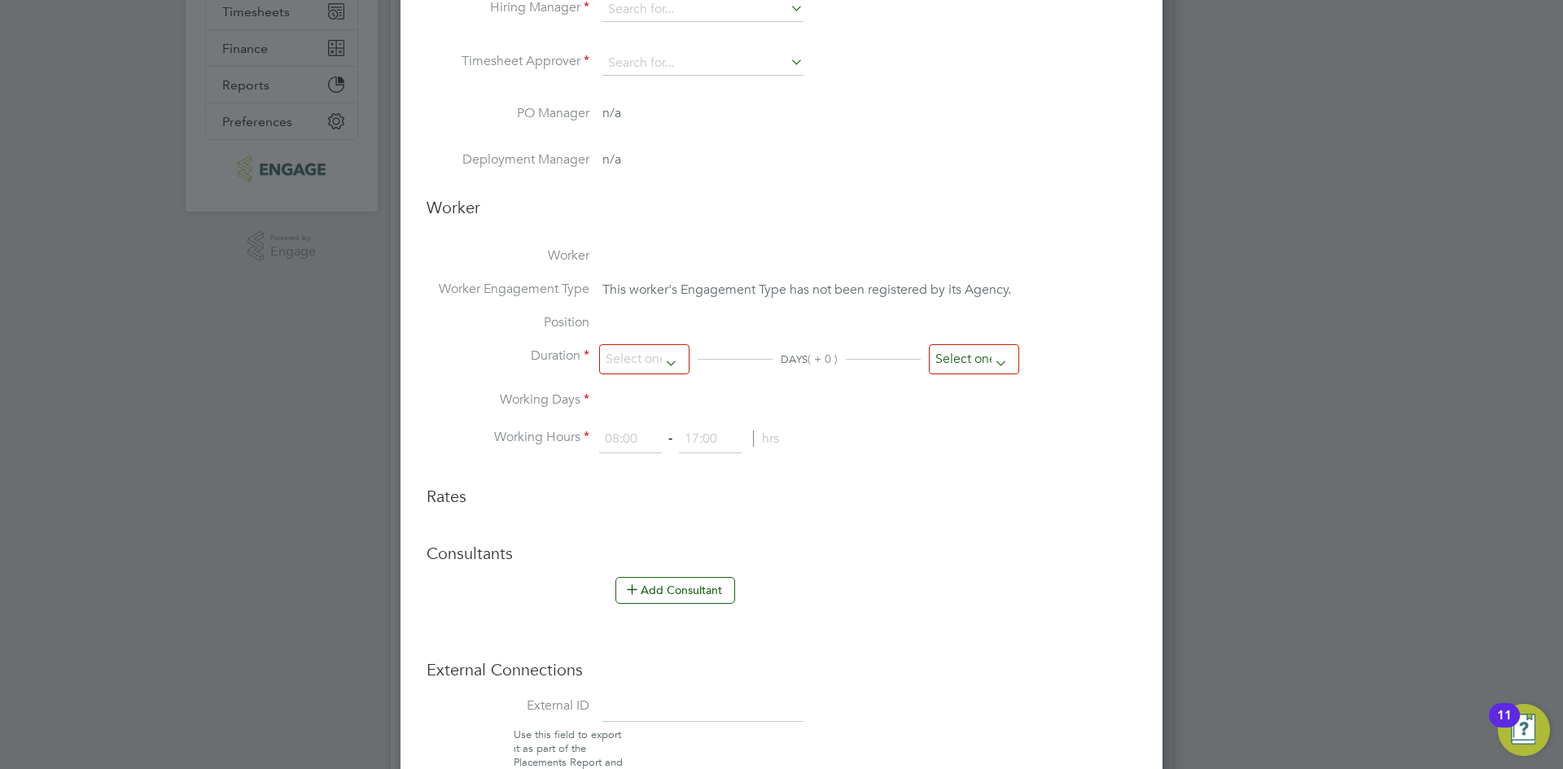
type input "17:00"
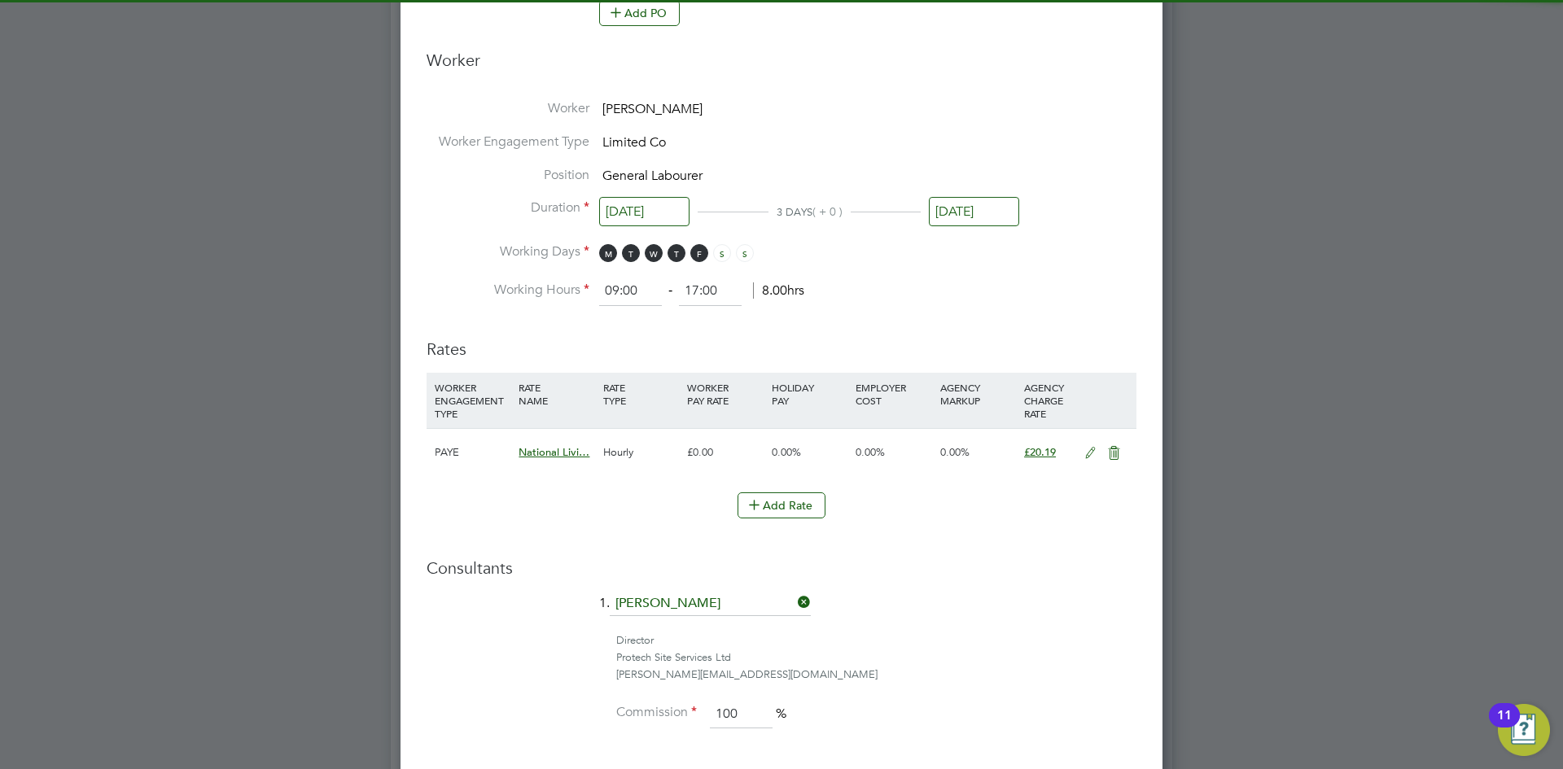
click at [964, 212] on input "[DATE]" at bounding box center [974, 212] width 90 height 30
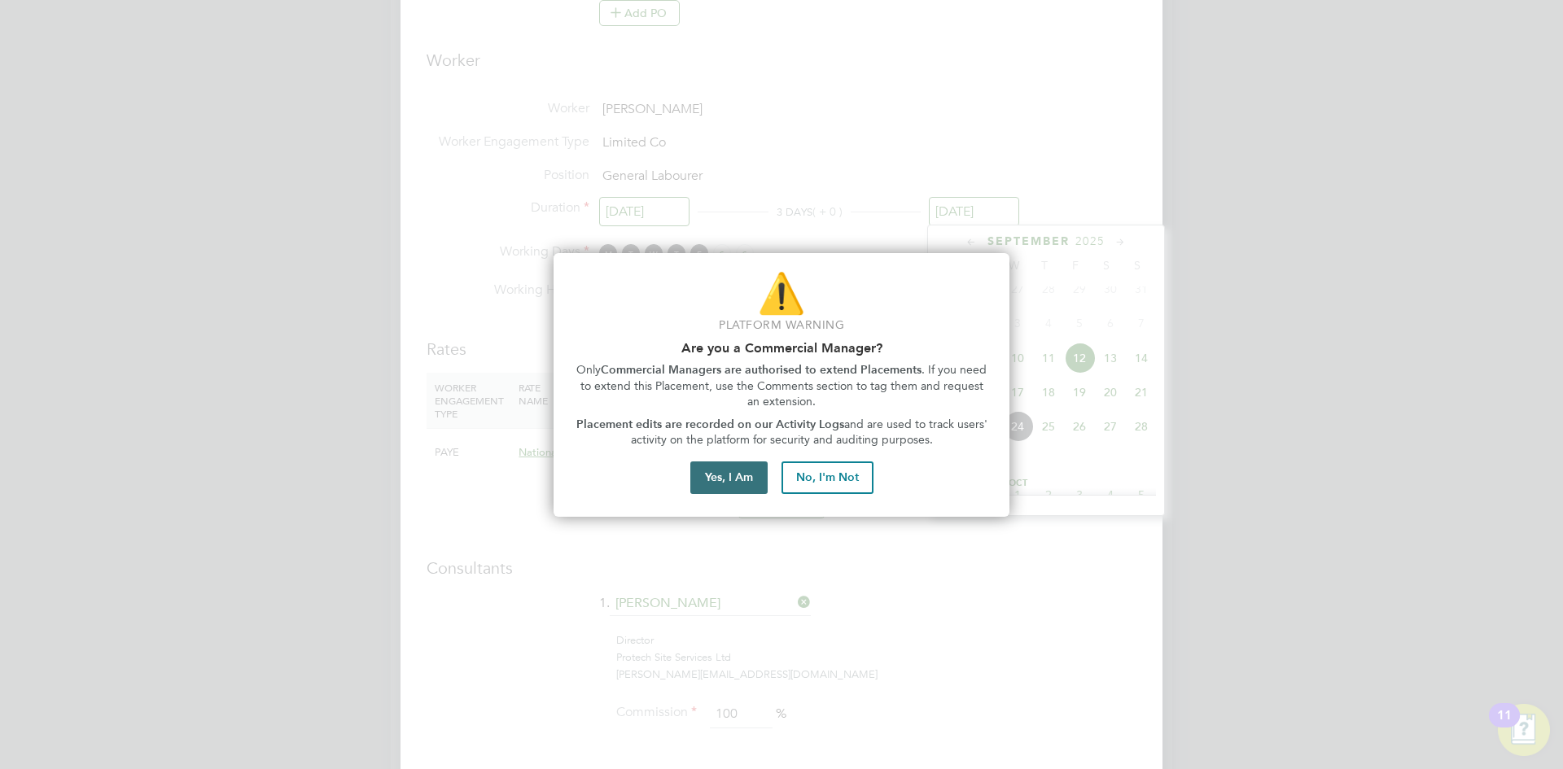
click at [741, 483] on button "Yes, I Am" at bounding box center [728, 477] width 77 height 33
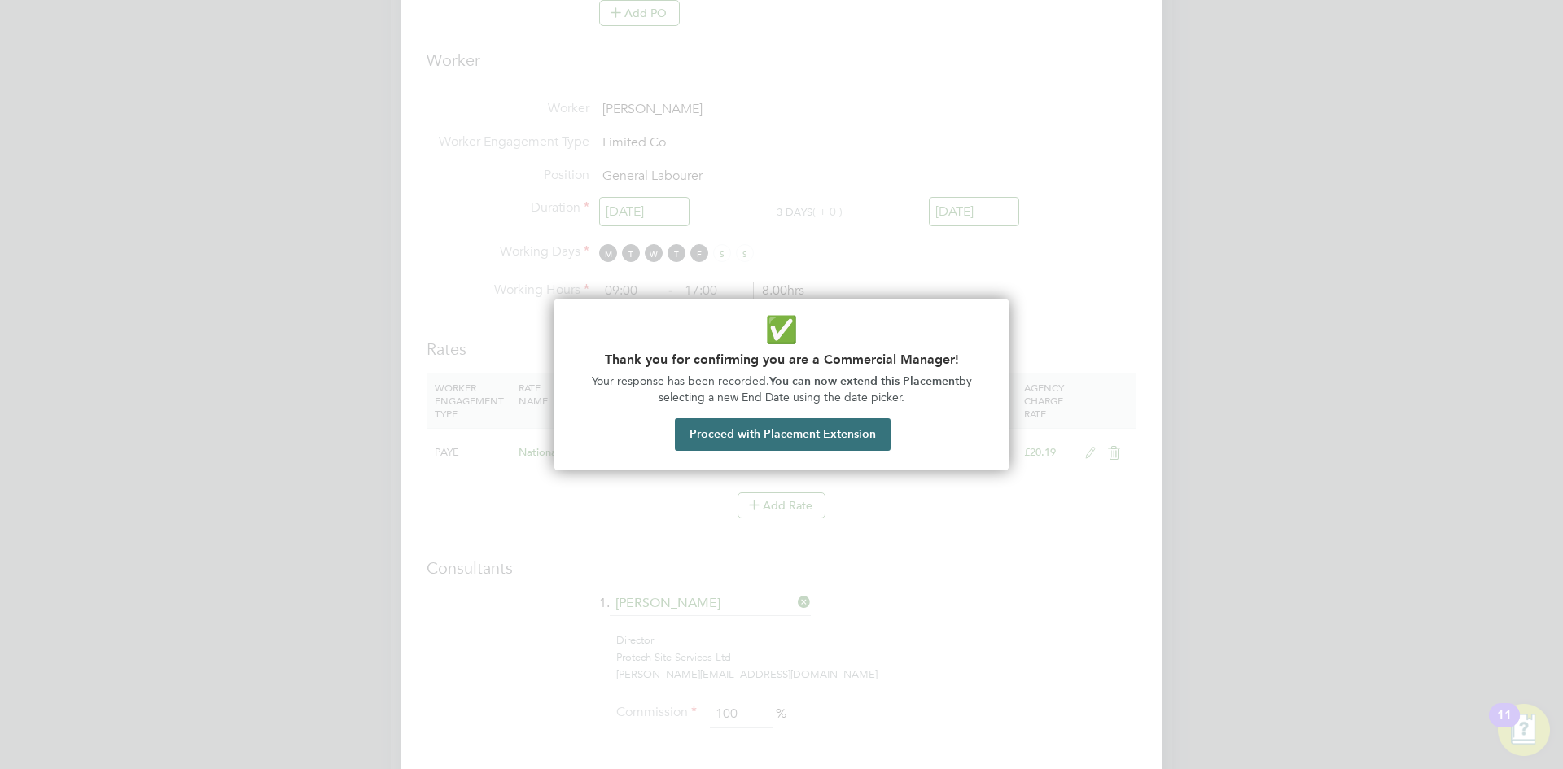
drag, startPoint x: 776, startPoint y: 448, endPoint x: 821, endPoint y: 429, distance: 48.5
click at [778, 445] on button "Proceed with Placement Extension" at bounding box center [783, 434] width 216 height 33
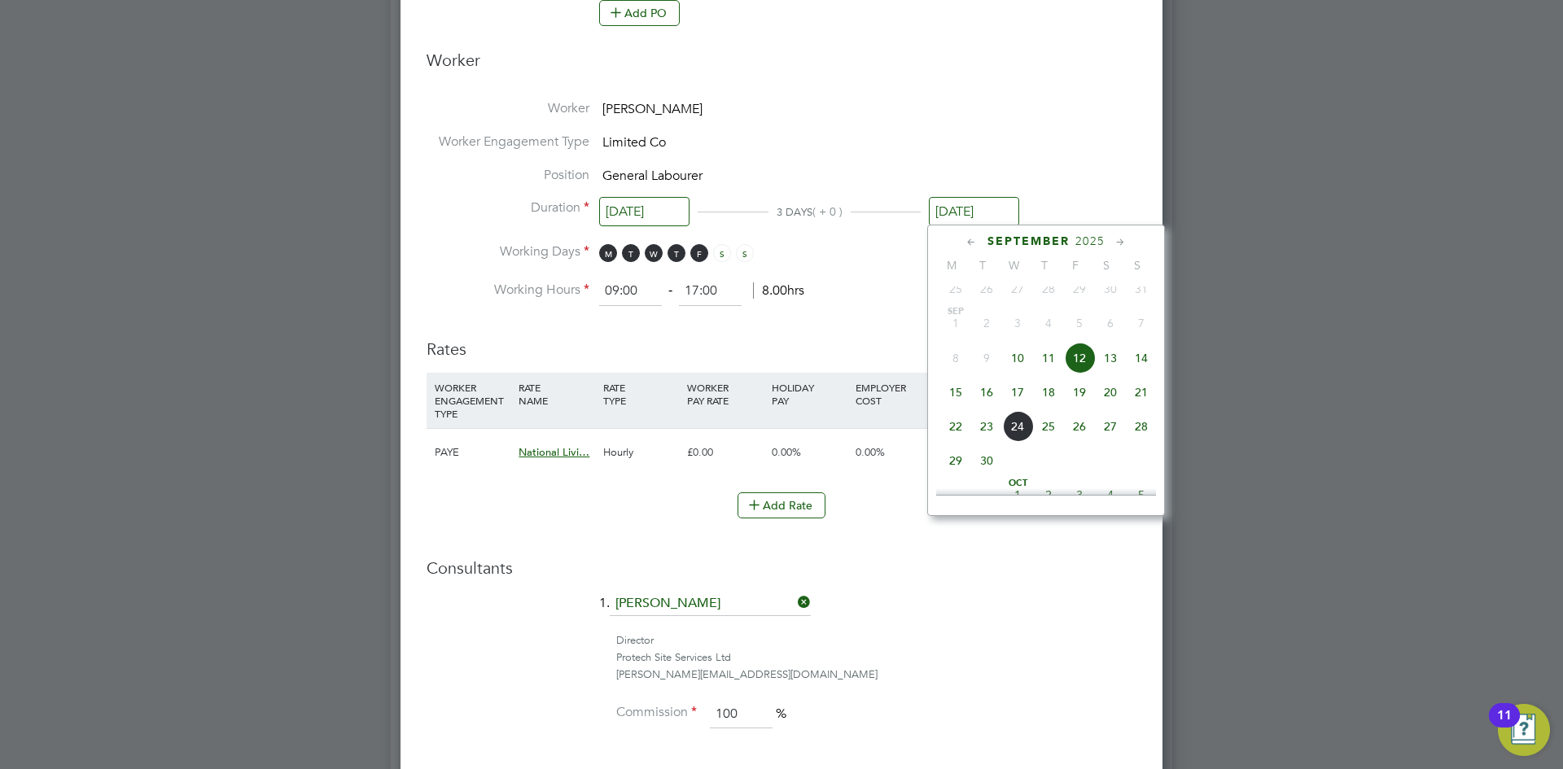
click at [984, 476] on span "30" at bounding box center [986, 460] width 31 height 31
type input "[DATE]"
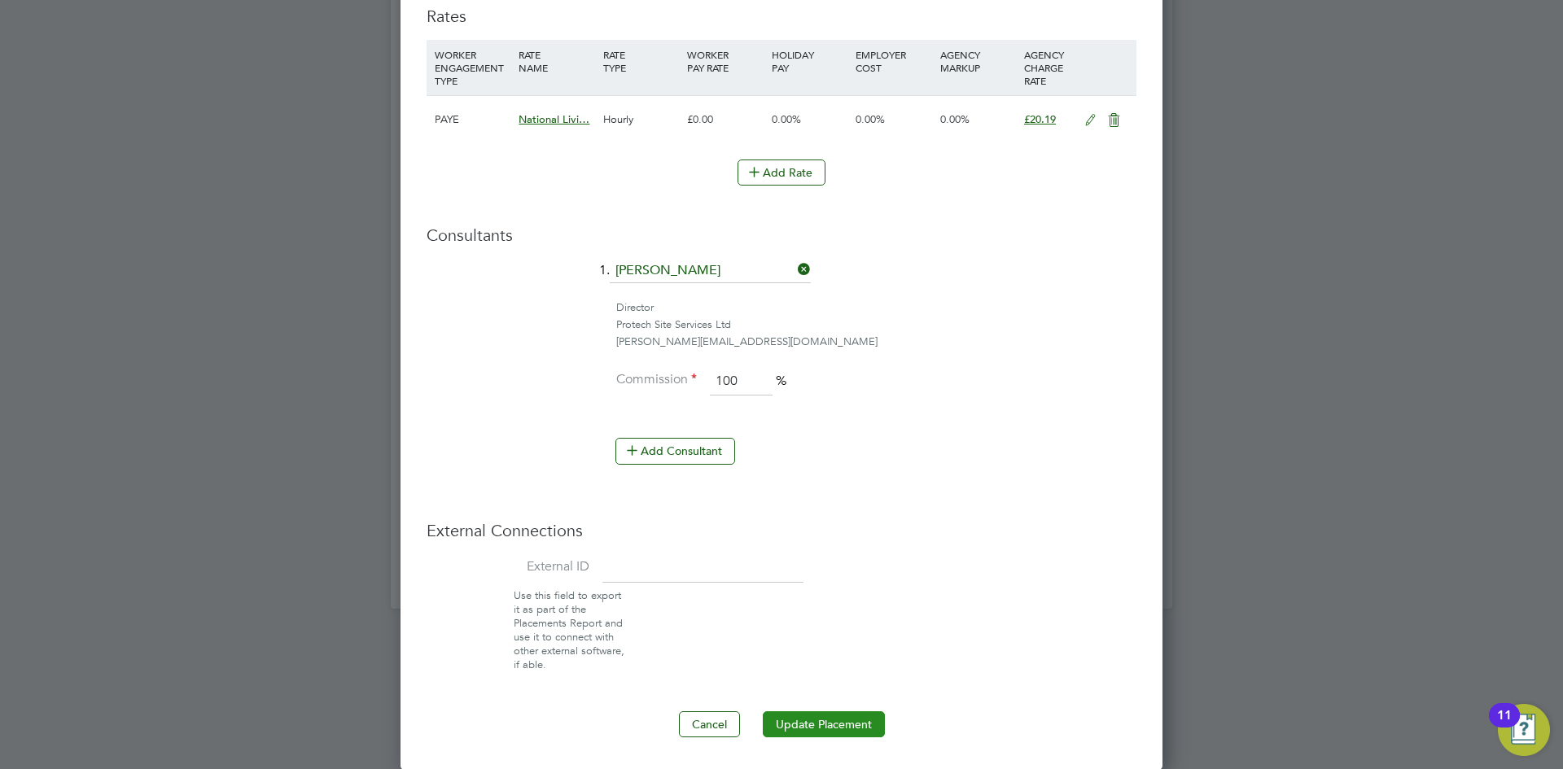
click at [814, 715] on button "Update Placement" at bounding box center [824, 724] width 122 height 26
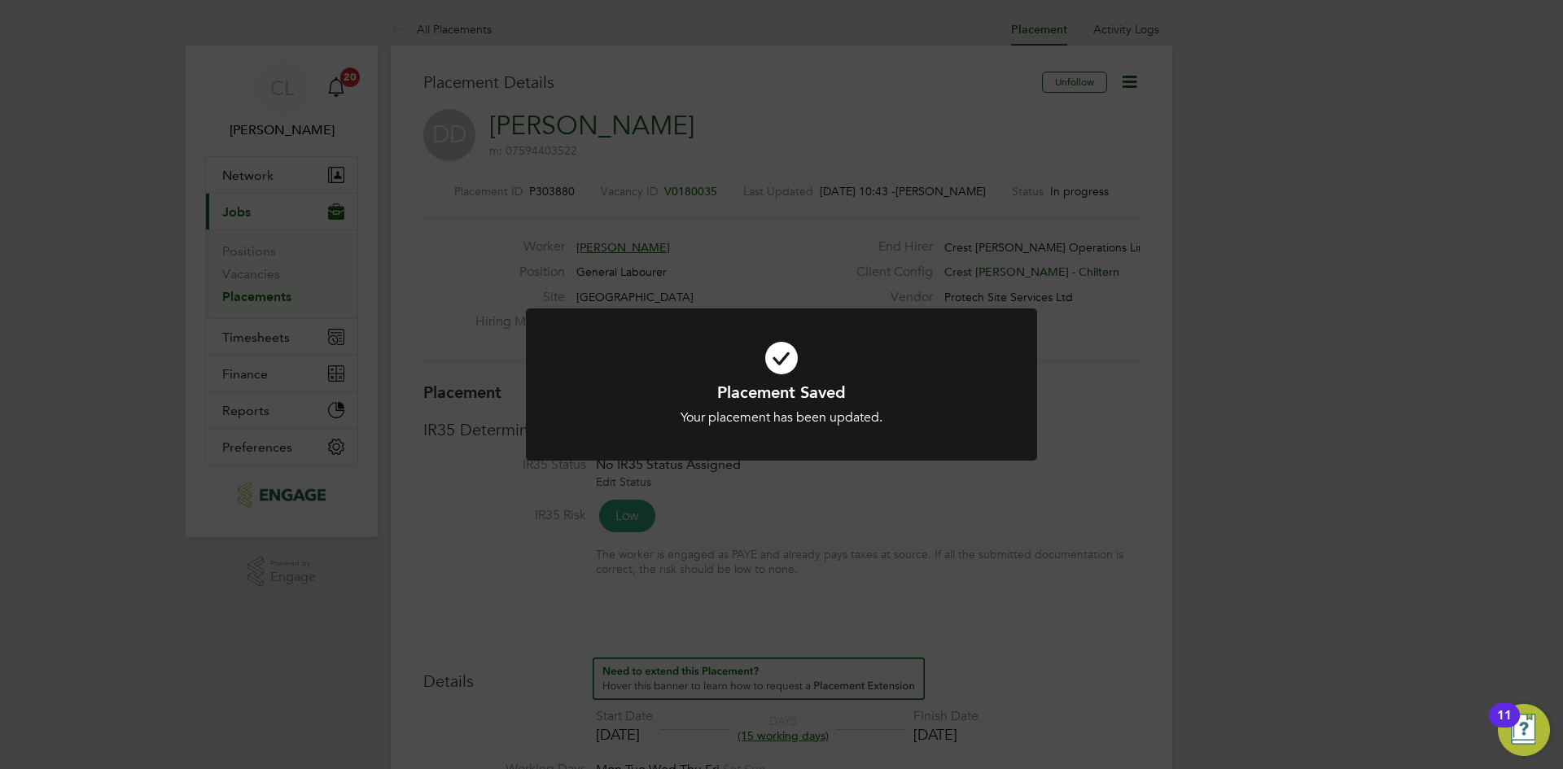
click at [876, 531] on div "Placement Saved Your placement has been updated. Cancel Okay" at bounding box center [781, 384] width 1563 height 769
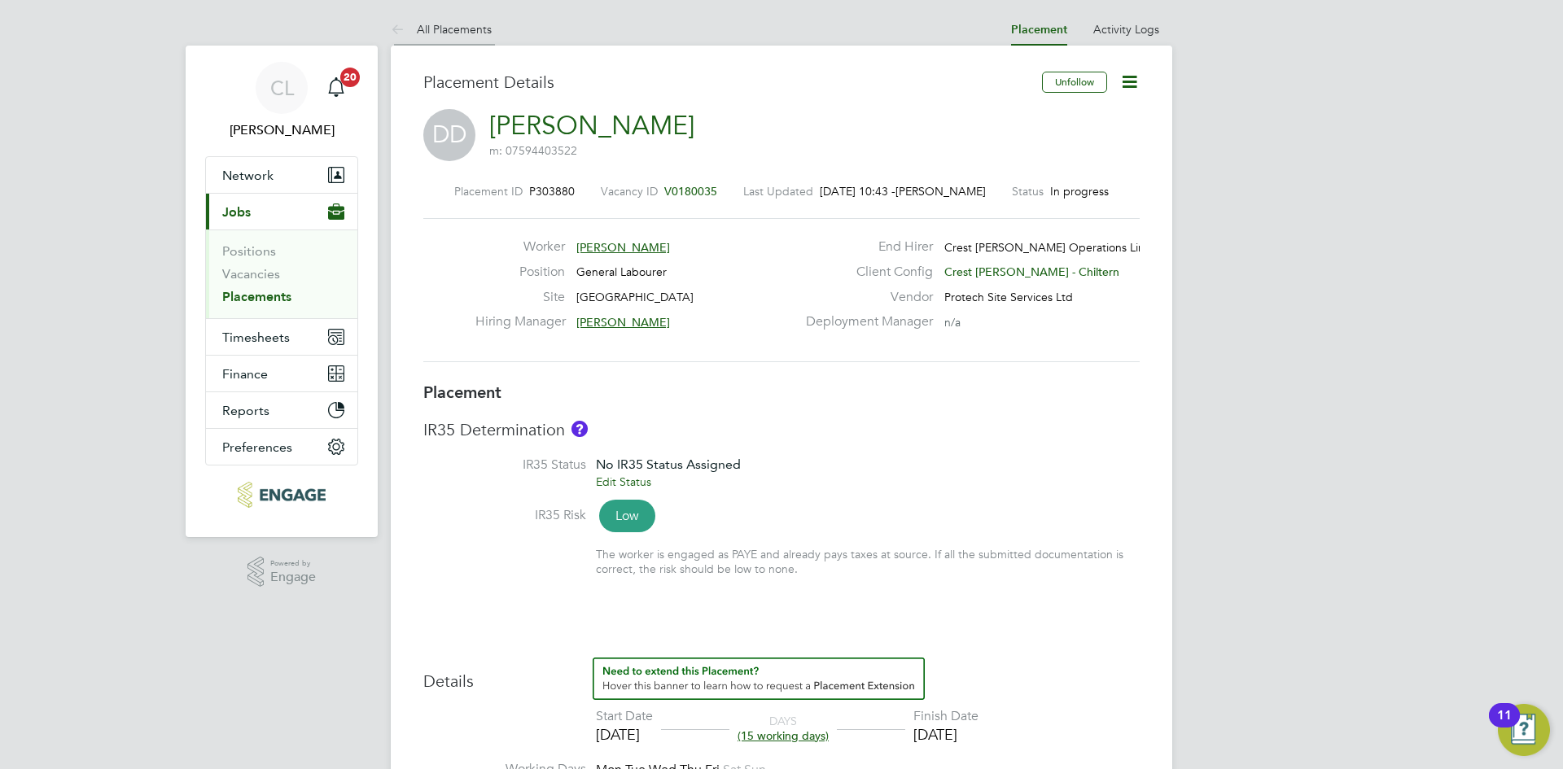
click at [449, 19] on li "All Placements" at bounding box center [441, 29] width 101 height 33
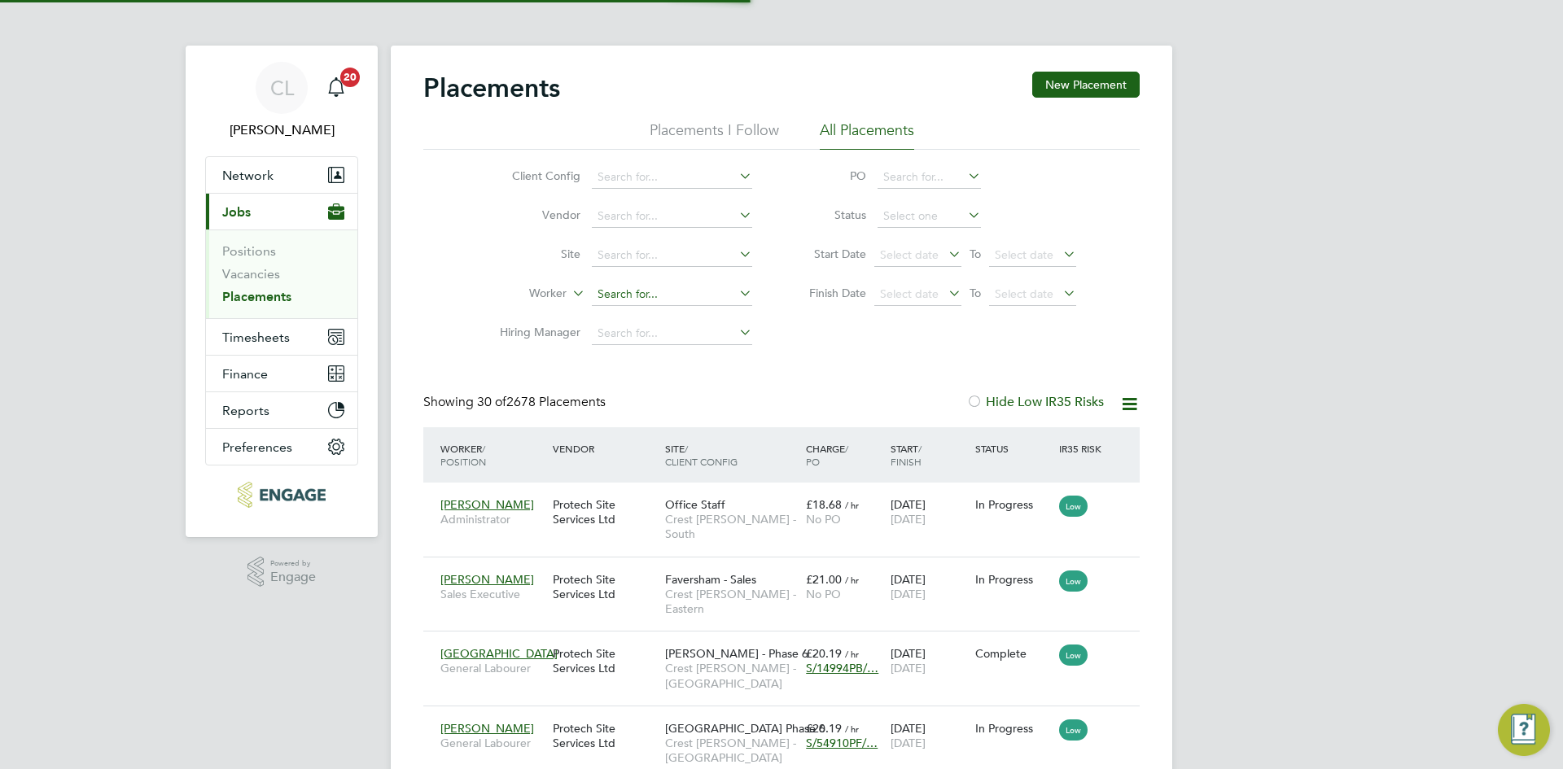
click at [671, 291] on input at bounding box center [672, 294] width 160 height 23
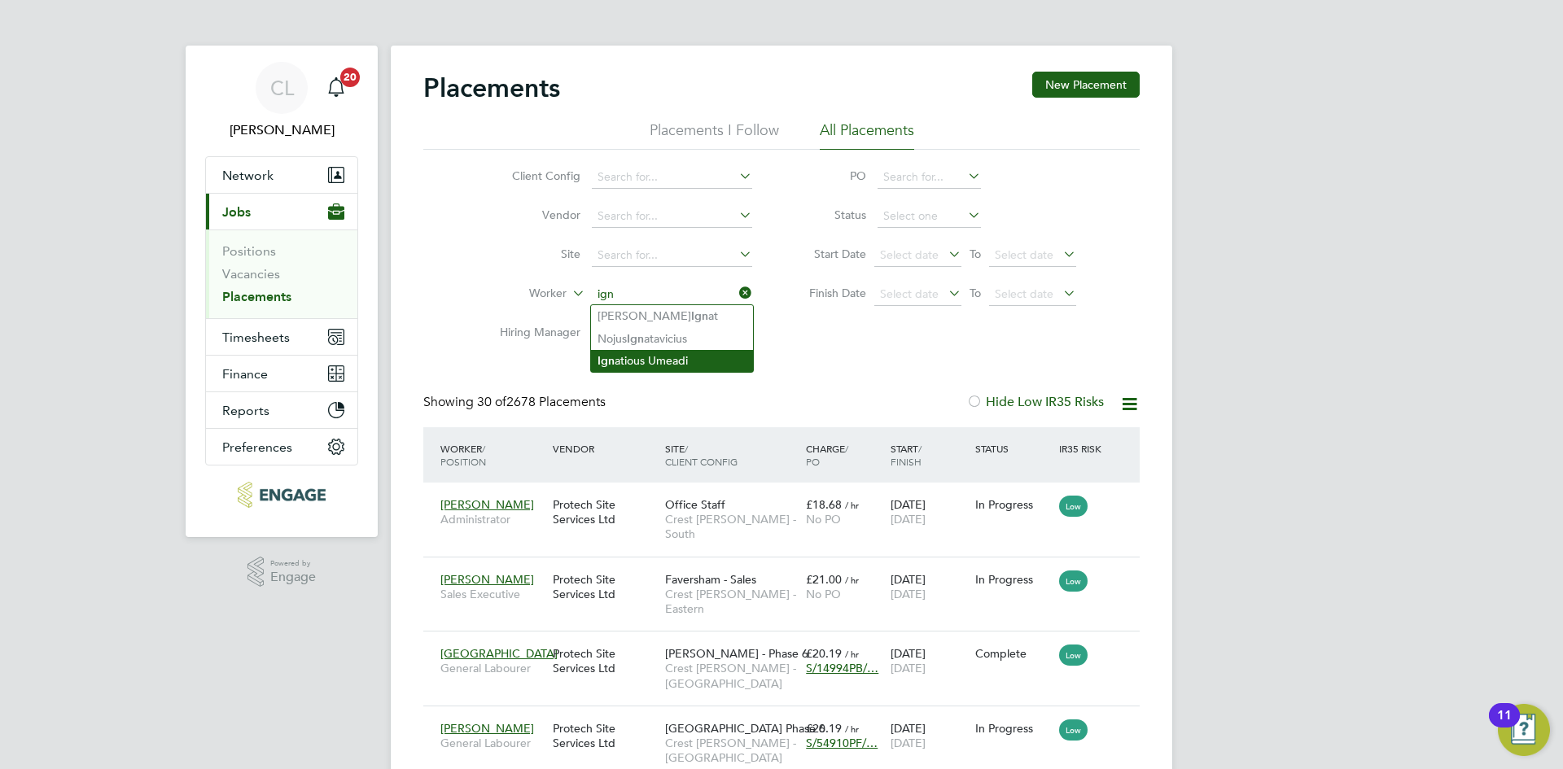
click at [675, 361] on li "Ign atious Umeadi" at bounding box center [672, 361] width 162 height 22
type input "[PERSON_NAME]"
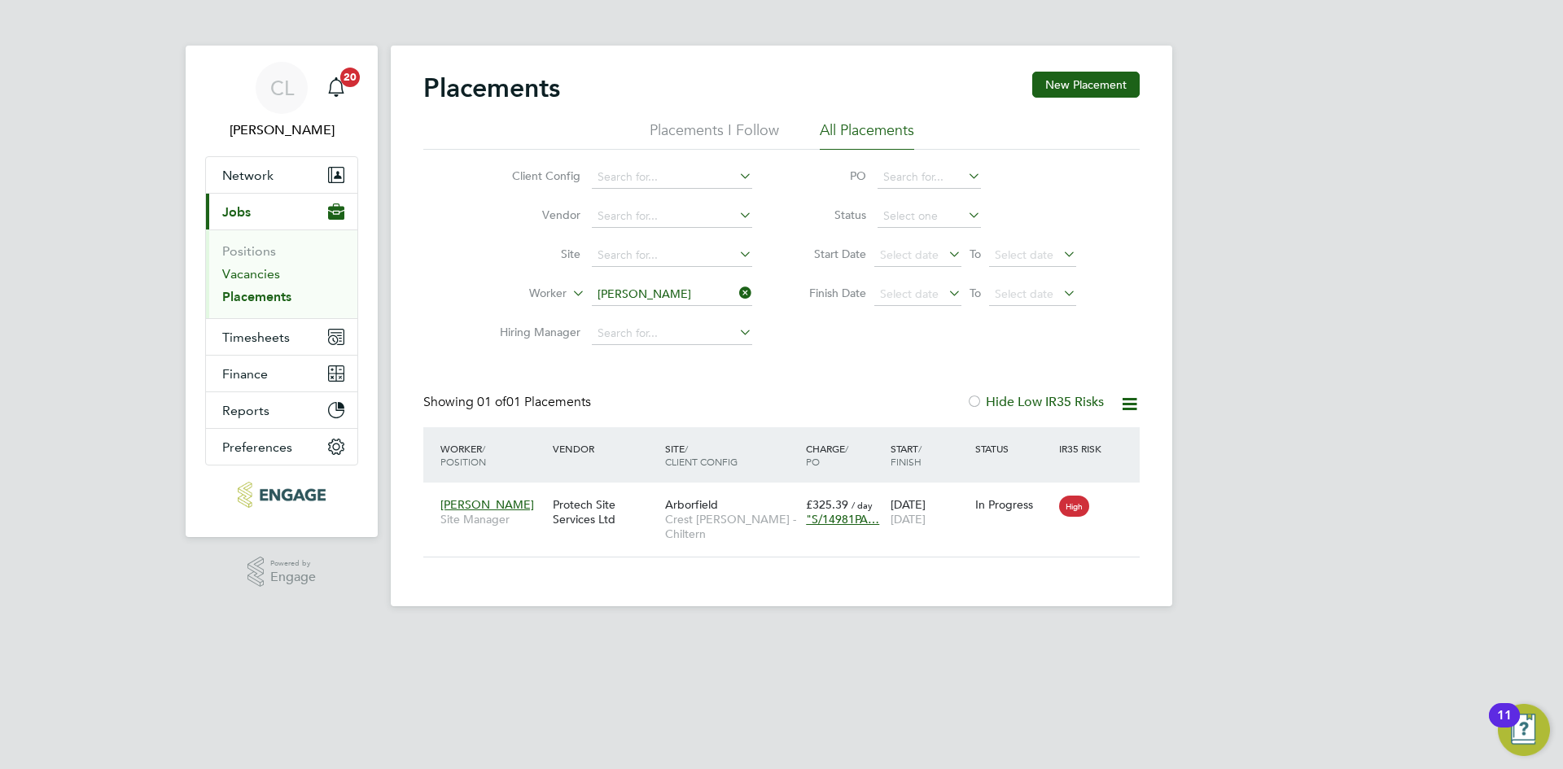
drag, startPoint x: 273, startPoint y: 276, endPoint x: 308, endPoint y: 282, distance: 36.3
click at [273, 276] on link "Vacancies" at bounding box center [251, 273] width 58 height 15
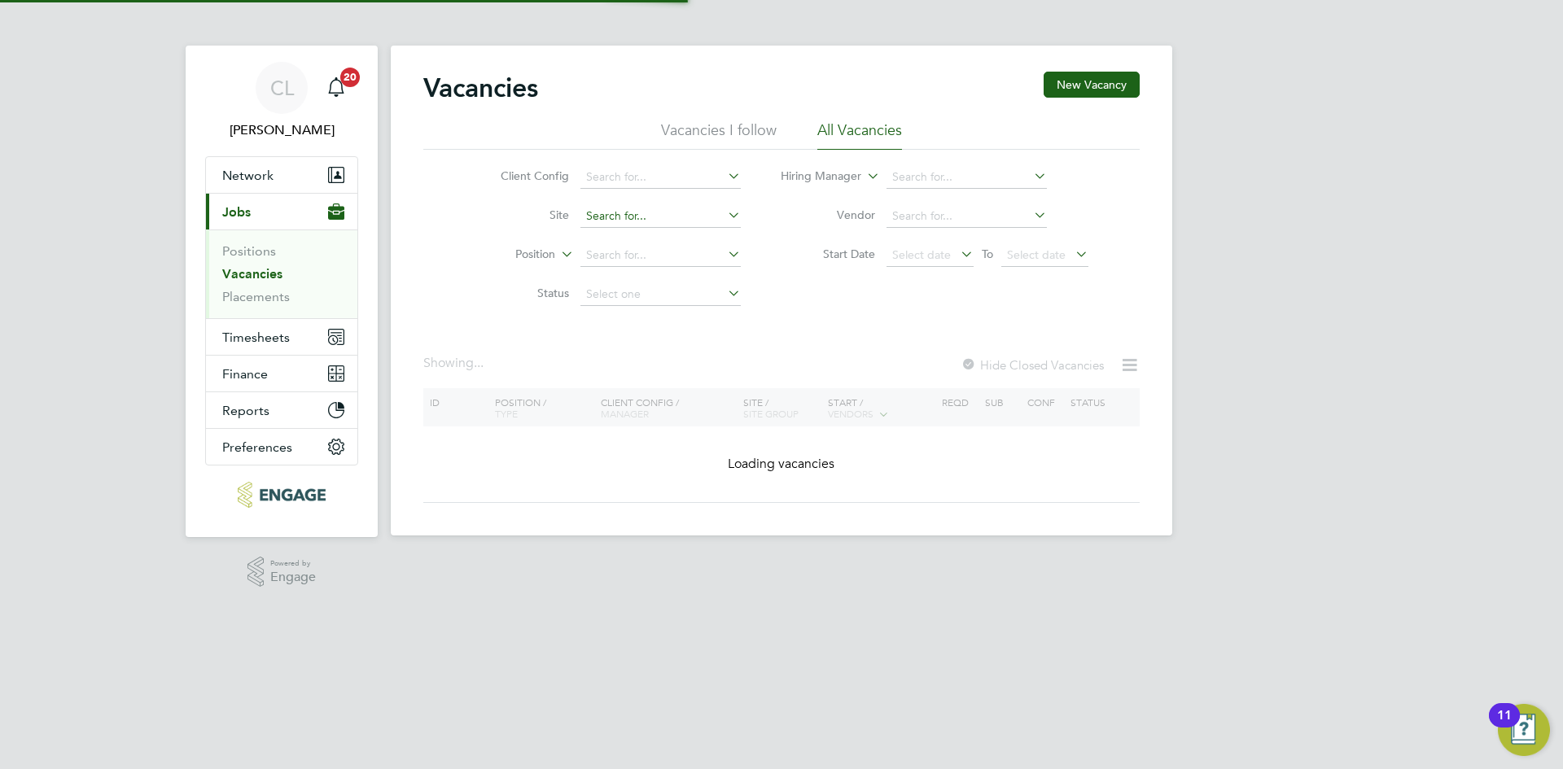
click at [654, 221] on input at bounding box center [660, 216] width 160 height 23
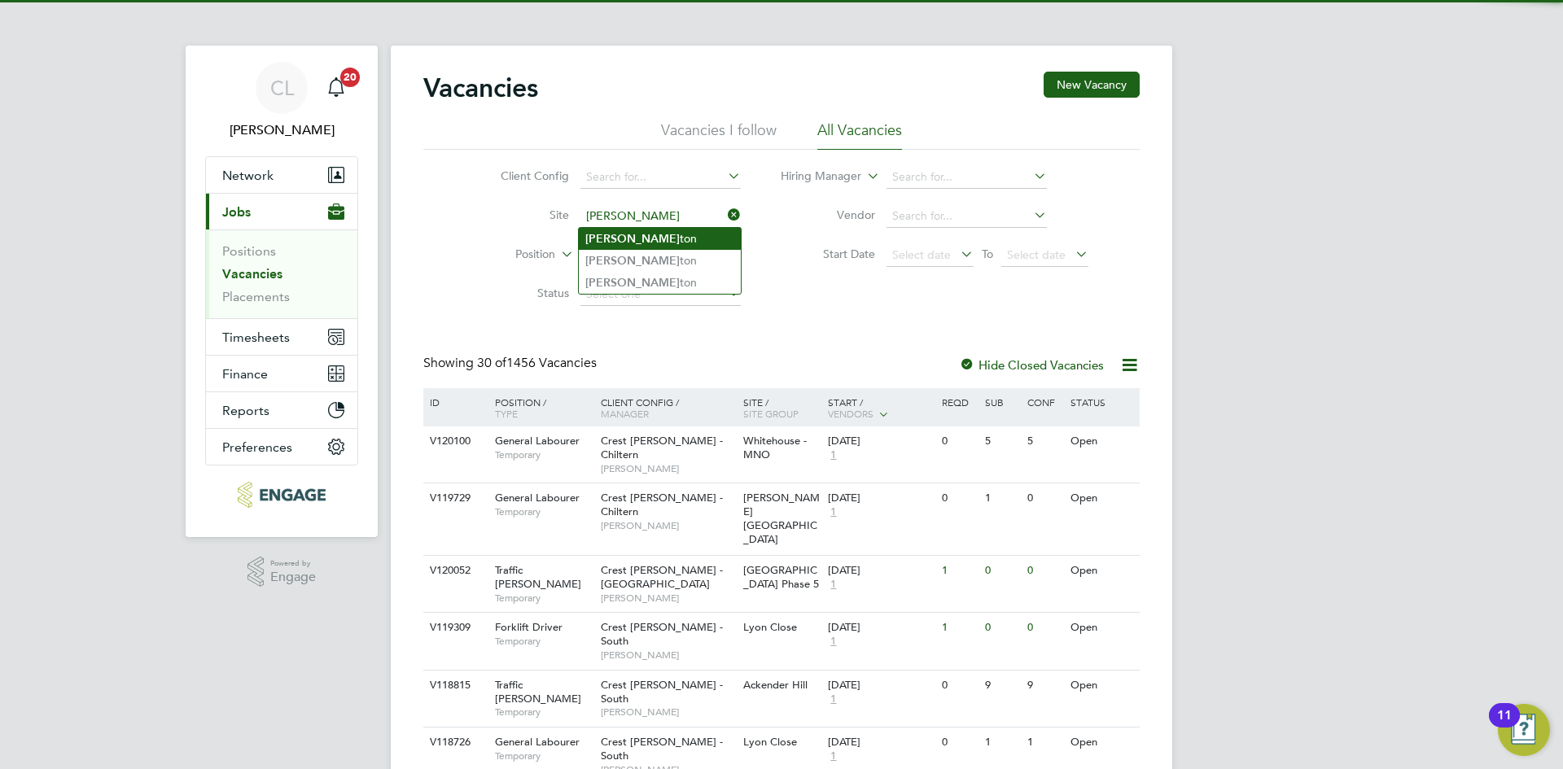
click at [664, 241] on li "Harling ton" at bounding box center [660, 239] width 162 height 22
type input "[GEOGRAPHIC_DATA]"
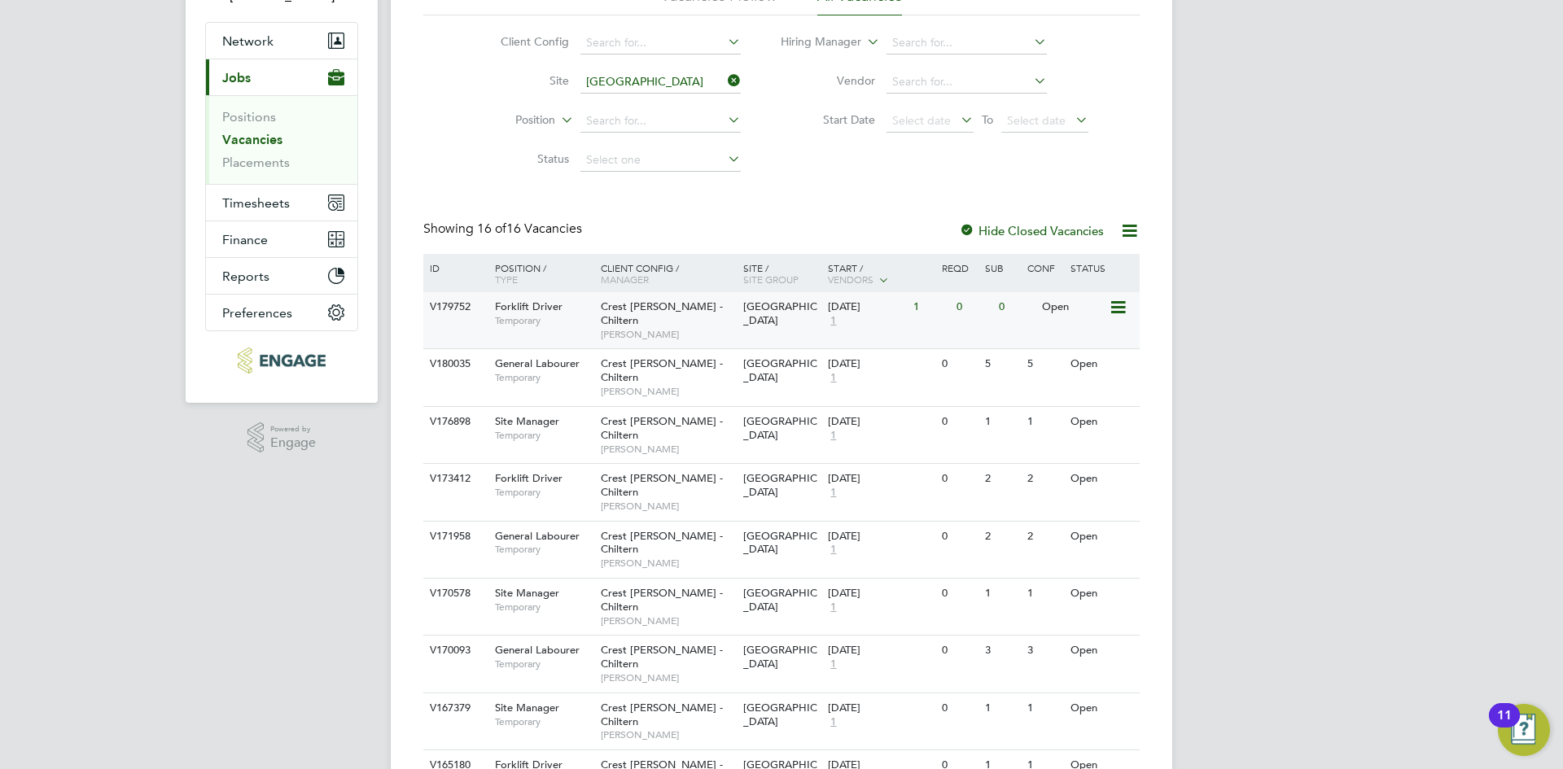
scroll to position [163, 0]
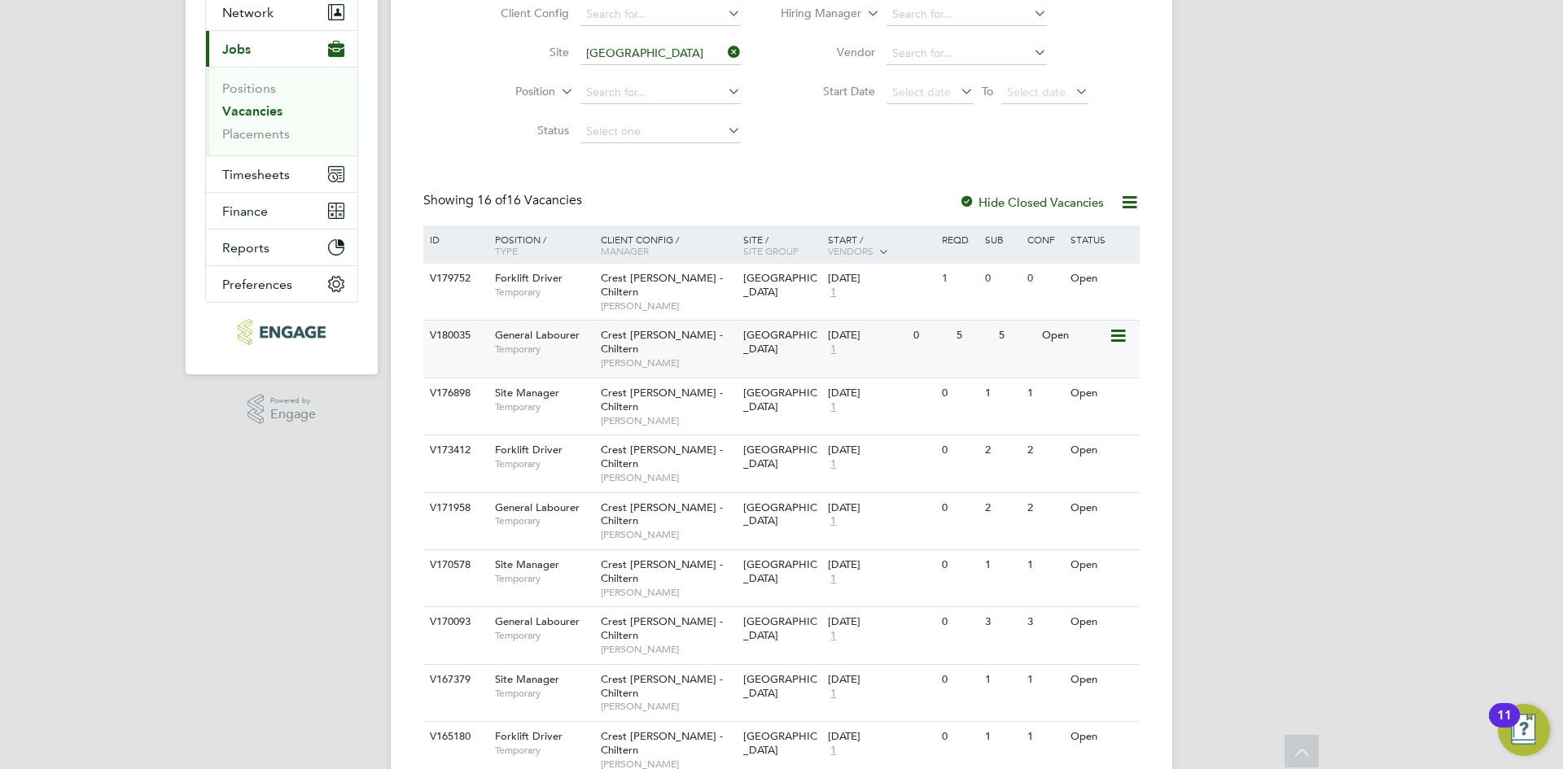
click at [633, 328] on span "Crest [PERSON_NAME] - Chiltern" at bounding box center [662, 342] width 122 height 28
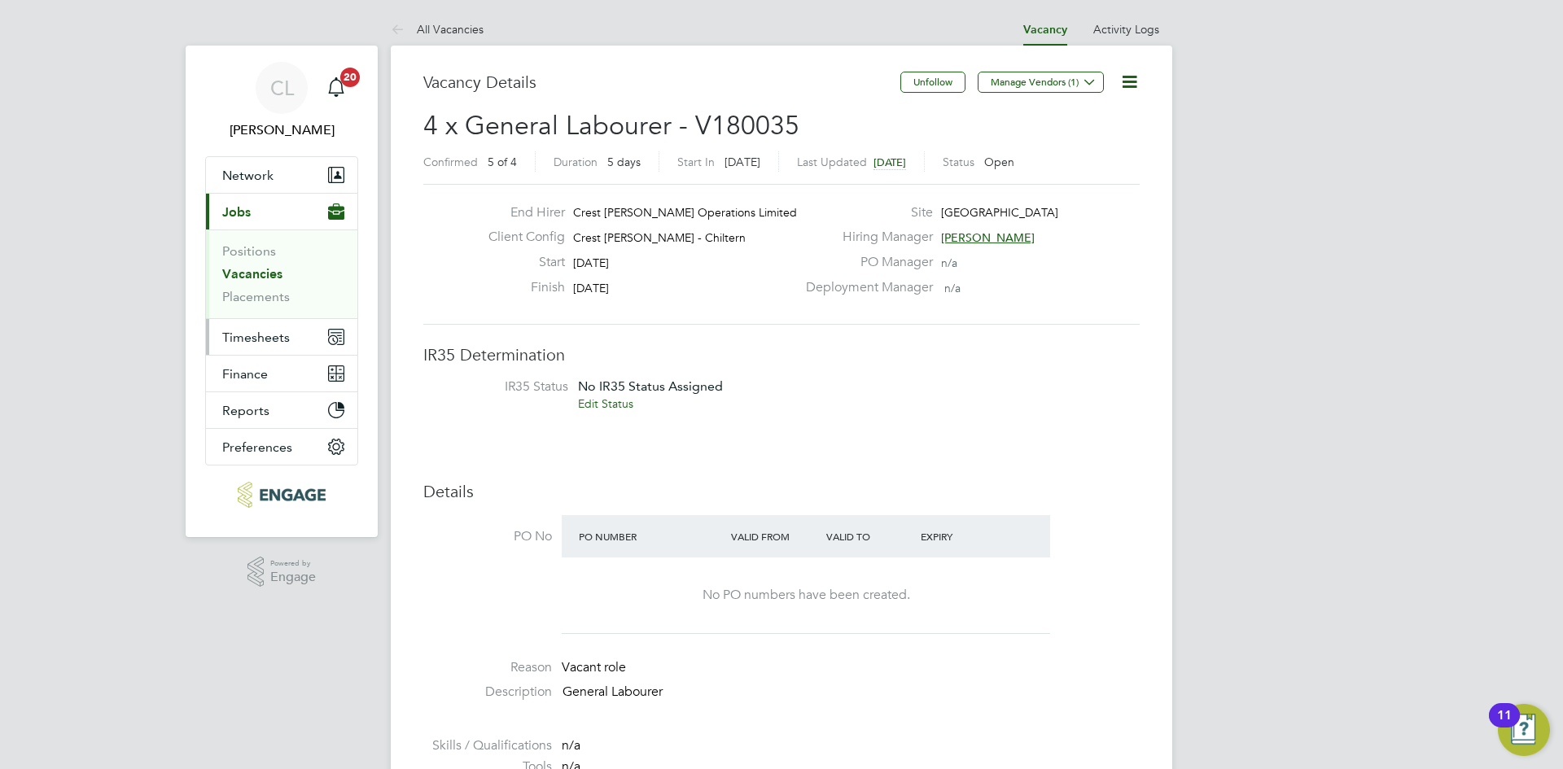
click at [238, 348] on button "Timesheets" at bounding box center [281, 337] width 151 height 36
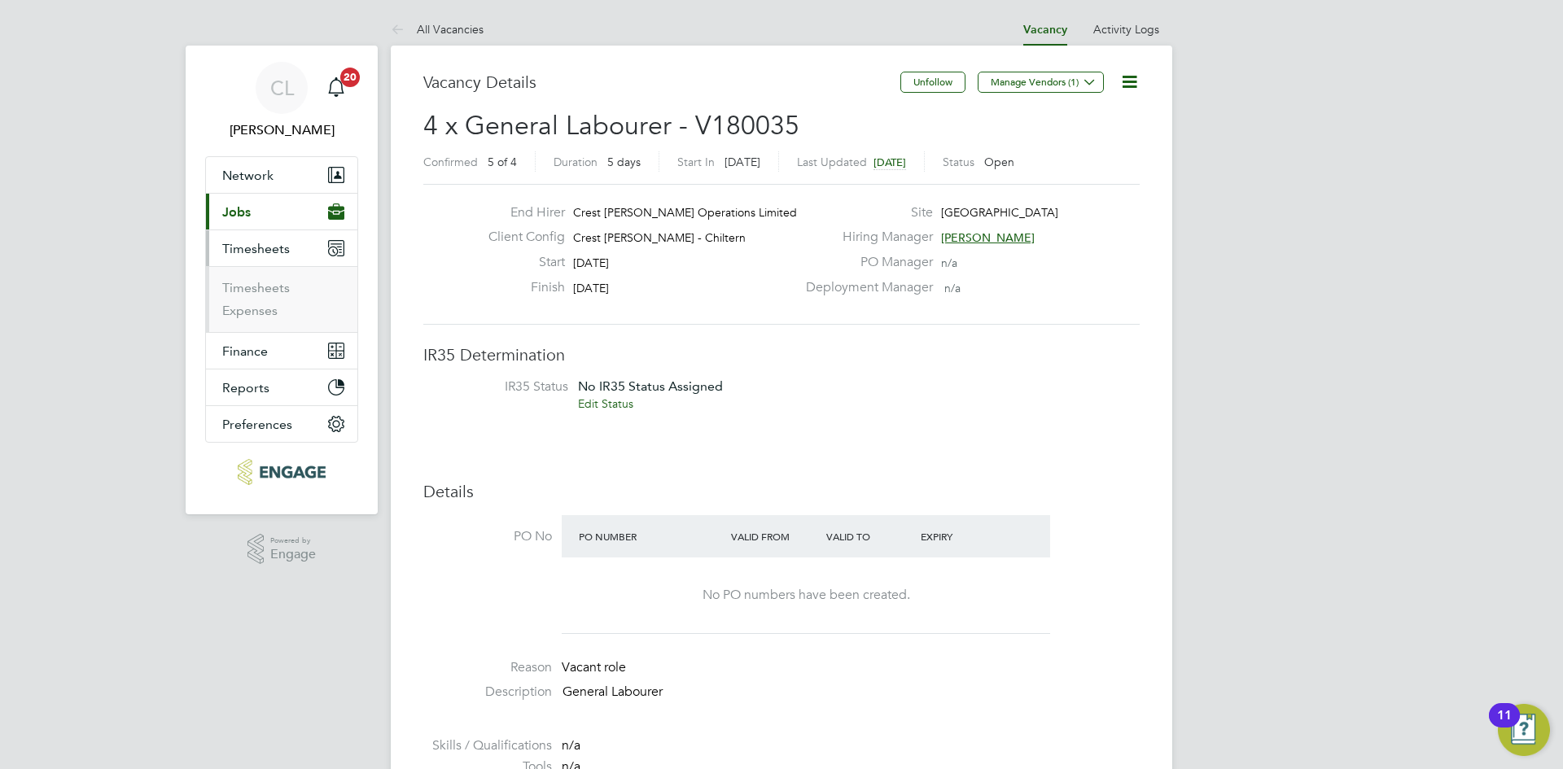
drag, startPoint x: 250, startPoint y: 340, endPoint x: 256, endPoint y: 330, distance: 11.7
click at [250, 340] on ul "Network Team Members Businesses Sites Workers Contacts Current page: Jobs Posit…" at bounding box center [281, 299] width 153 height 286
drag, startPoint x: 275, startPoint y: 291, endPoint x: 359, endPoint y: 272, distance: 85.9
click at [275, 291] on link "Timesheets" at bounding box center [256, 287] width 68 height 15
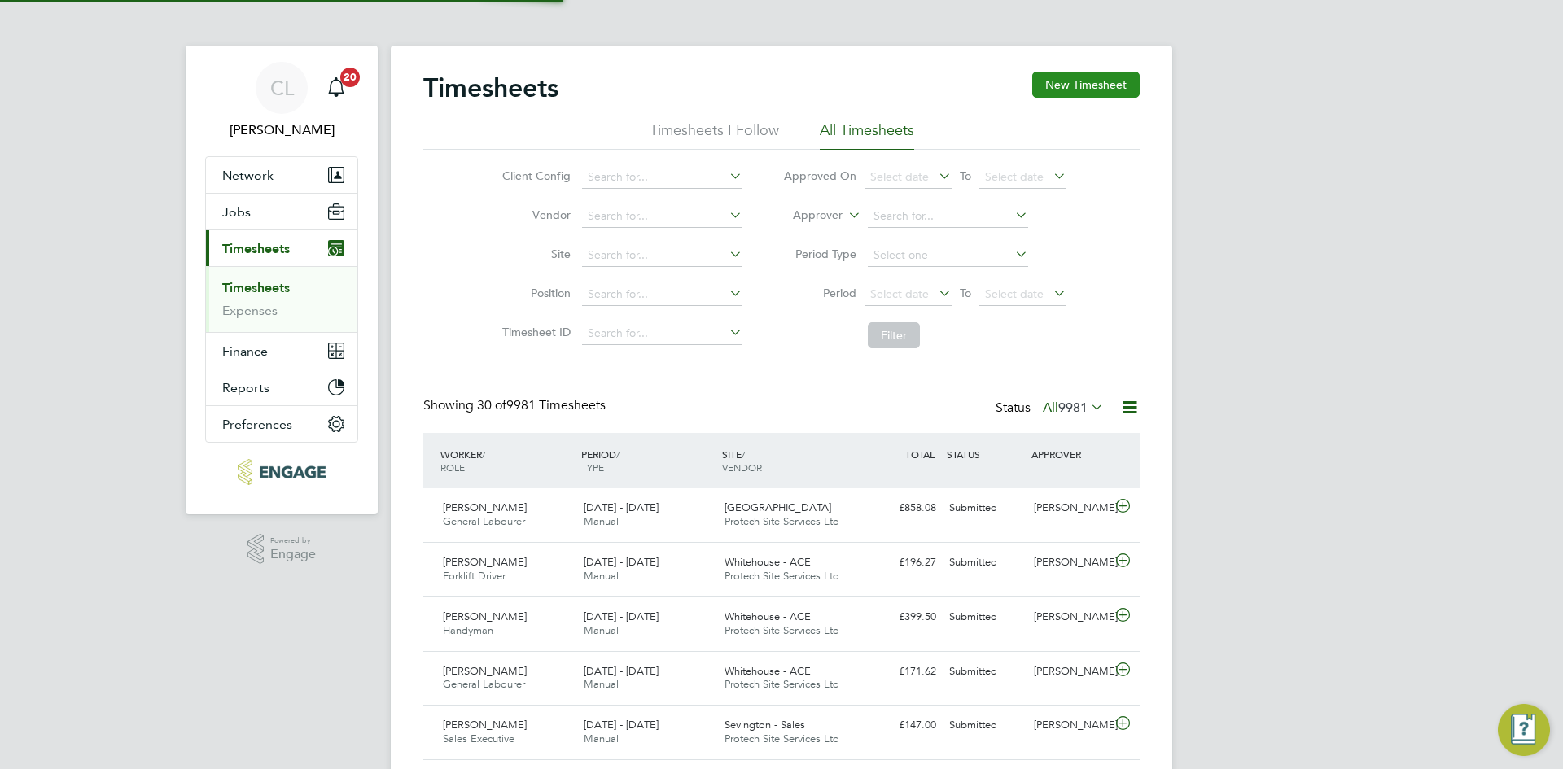
scroll to position [42, 142]
click at [1063, 85] on button "New Timesheet" at bounding box center [1085, 85] width 107 height 26
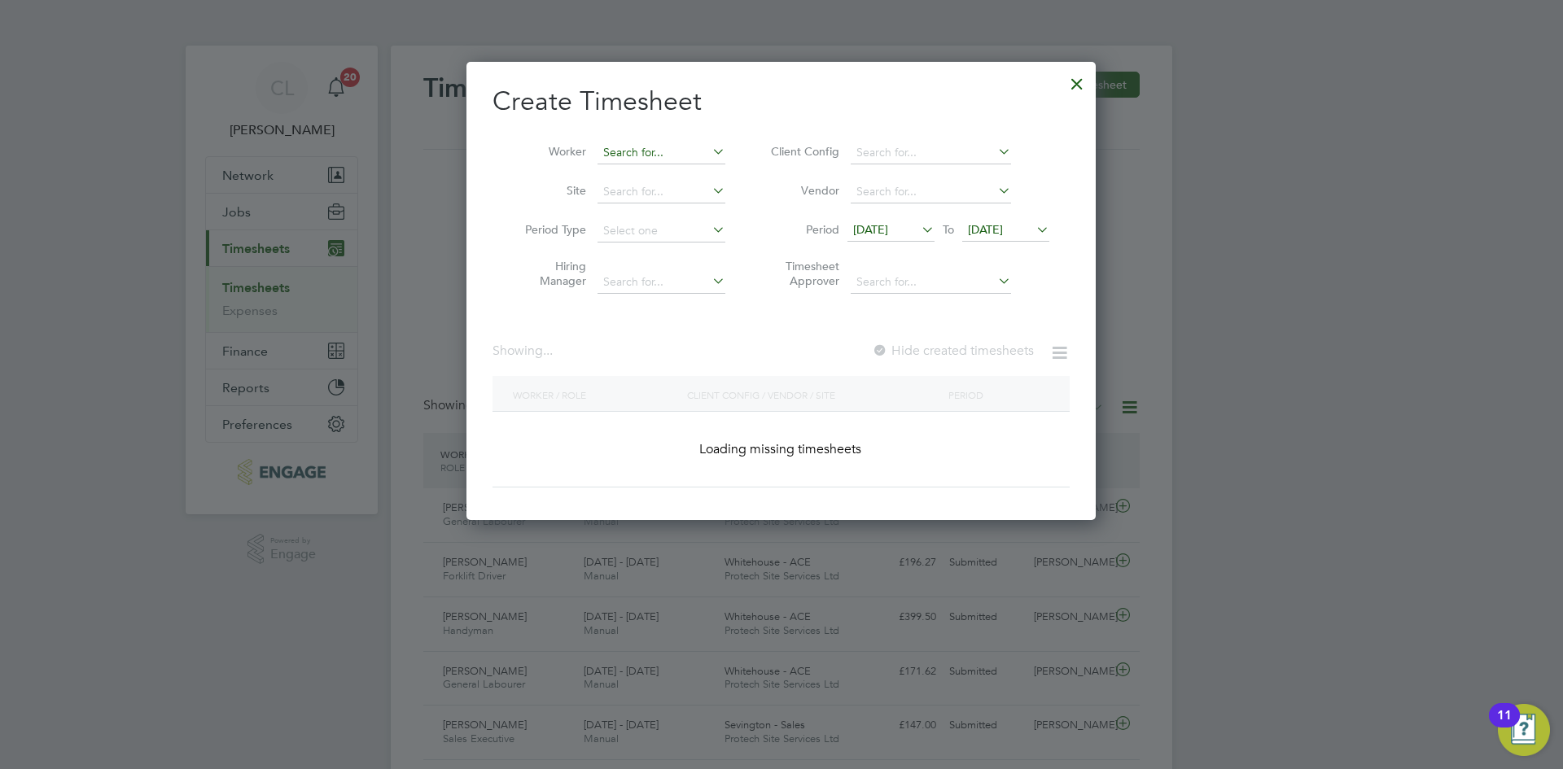
click at [640, 142] on input at bounding box center [661, 153] width 128 height 23
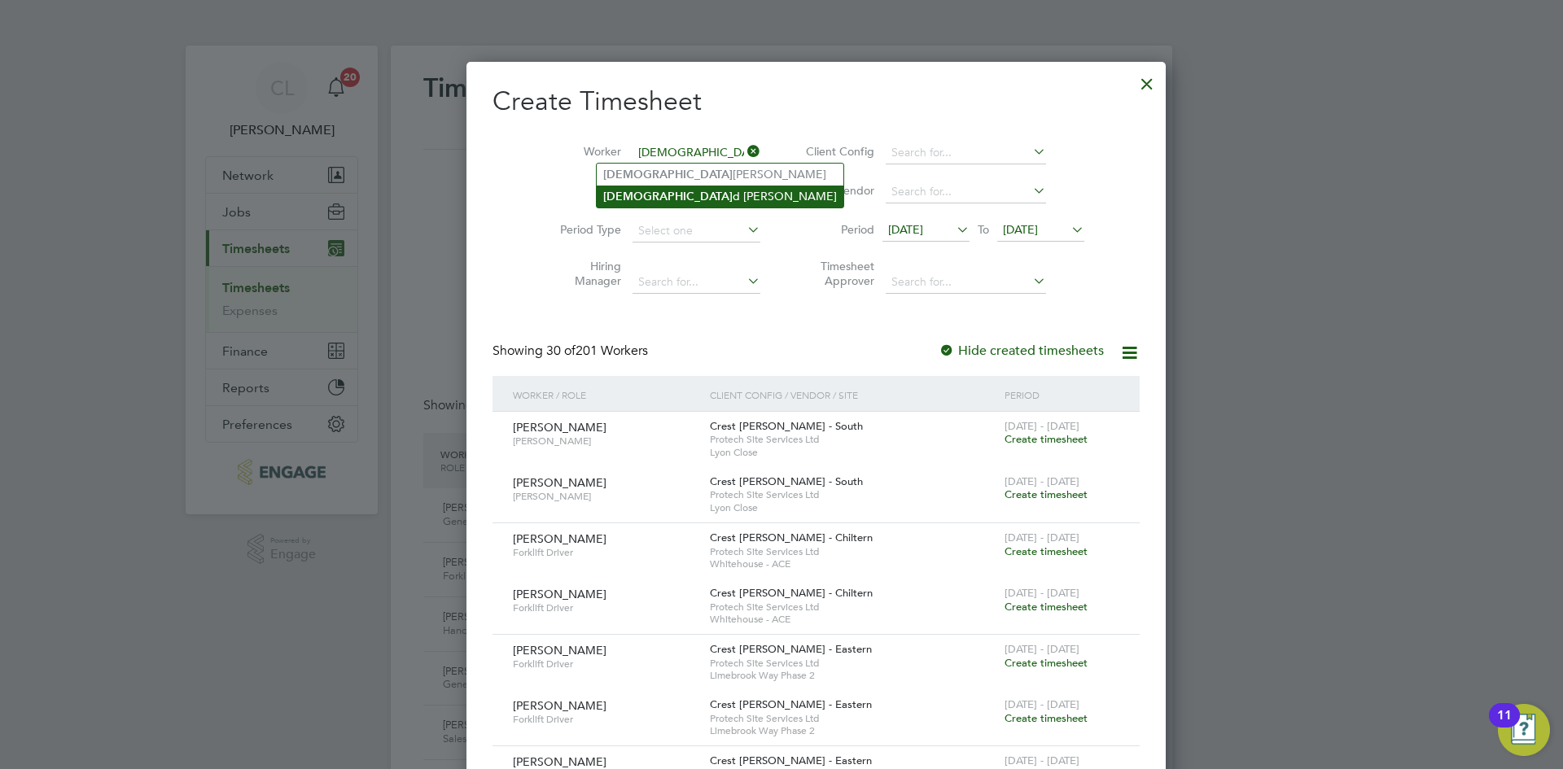
click at [707, 190] on li "Muhamme d Musa" at bounding box center [720, 197] width 247 height 22
type input "Muhammed Musa"
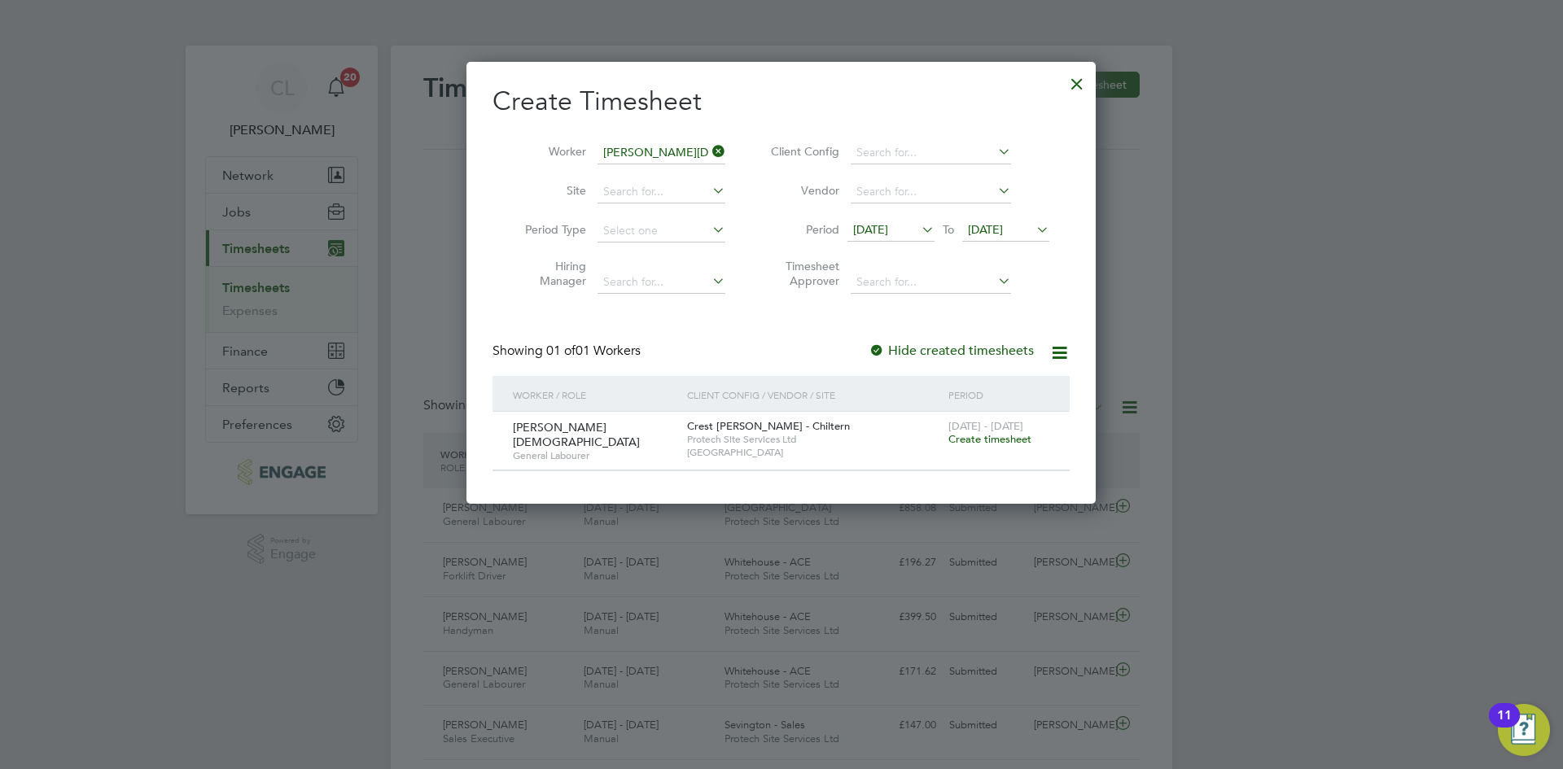
click at [1012, 434] on span "Create timesheet" at bounding box center [989, 439] width 83 height 14
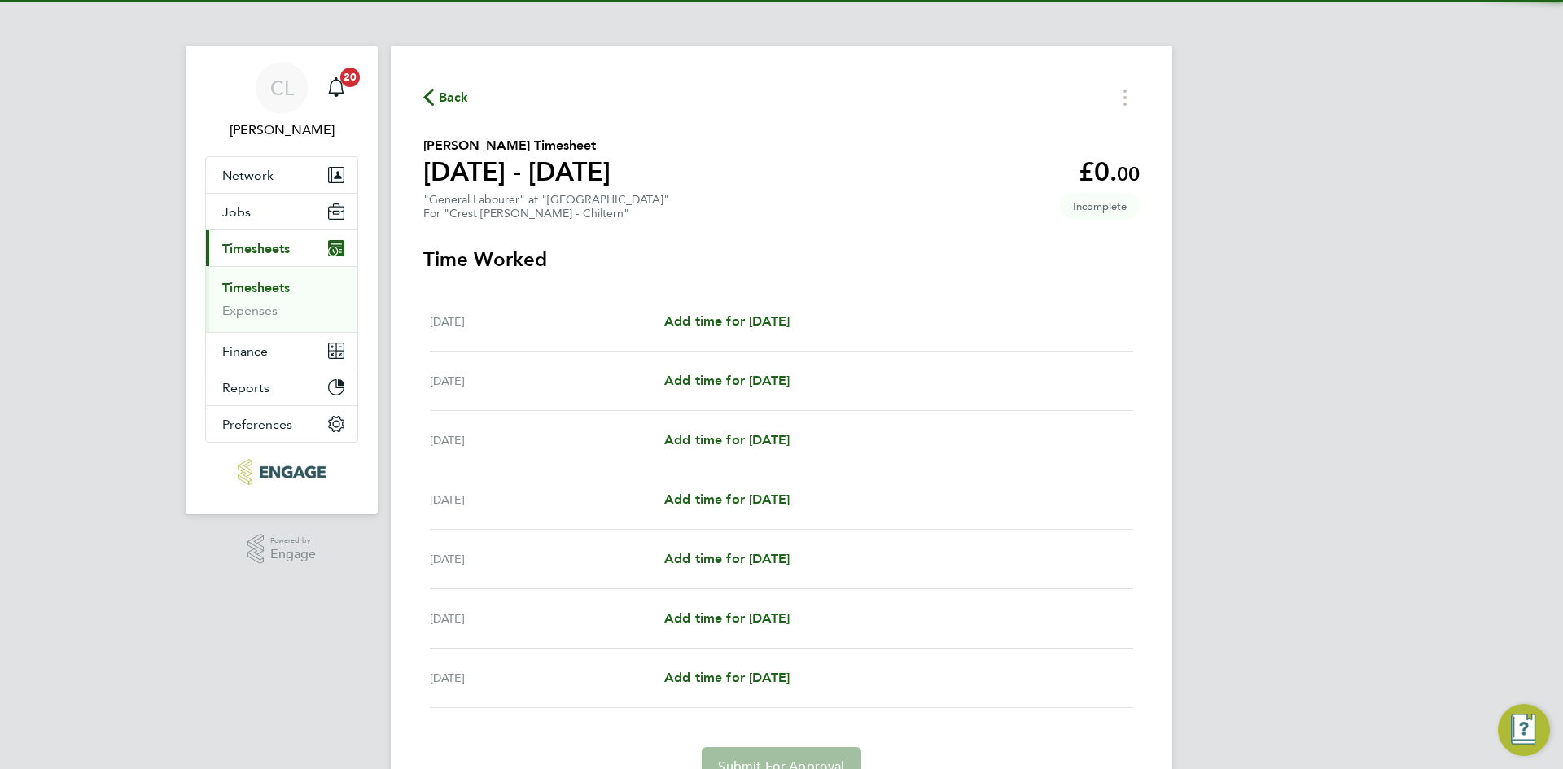
click at [783, 331] on div "Mon 15 Sep Add time for Mon 15 Sep Add time for Mon 15 Sep" at bounding box center [781, 321] width 703 height 59
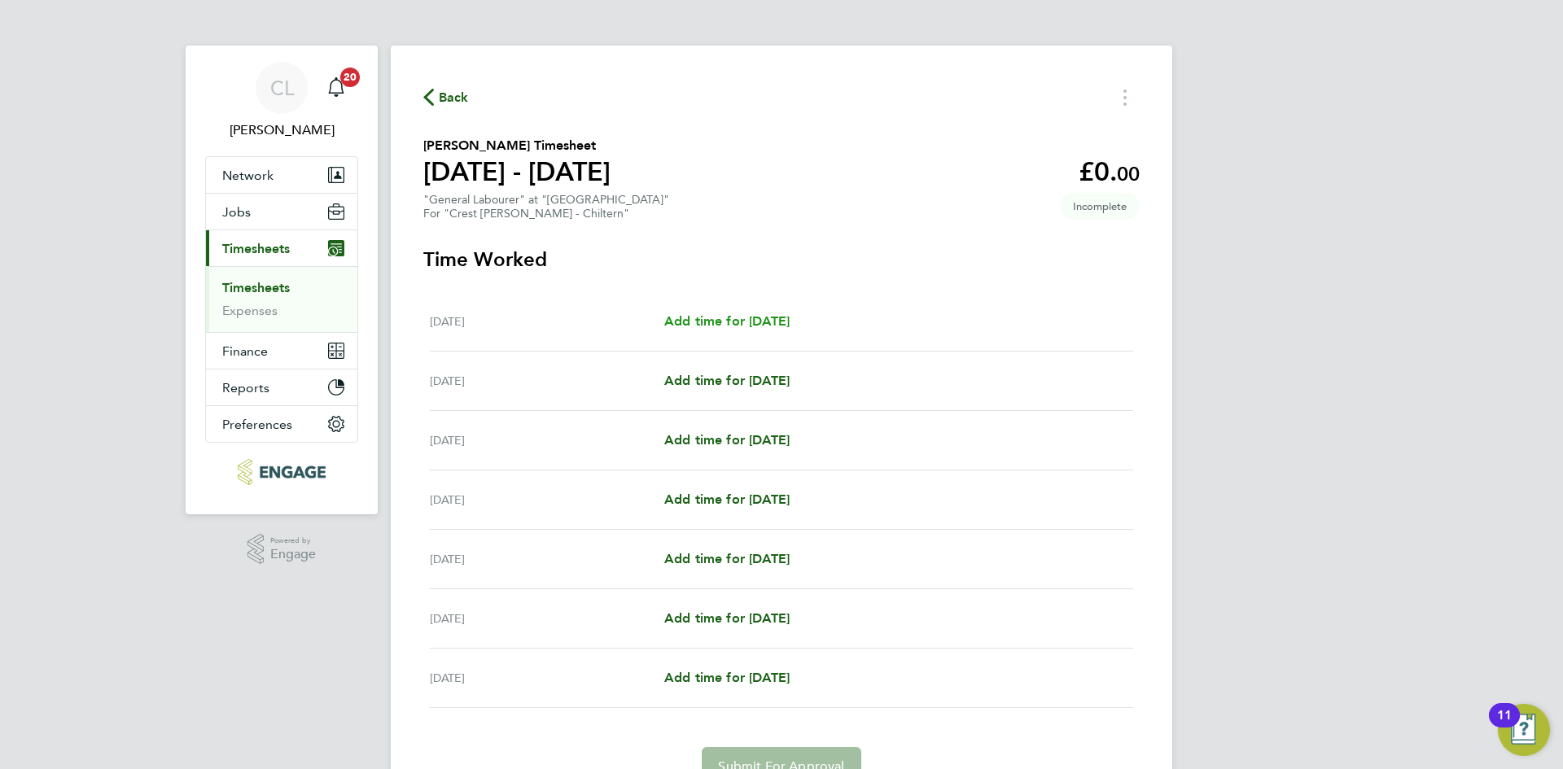
click at [779, 318] on span "Add time for Mon 15 Sep" at bounding box center [726, 320] width 125 height 15
select select "60"
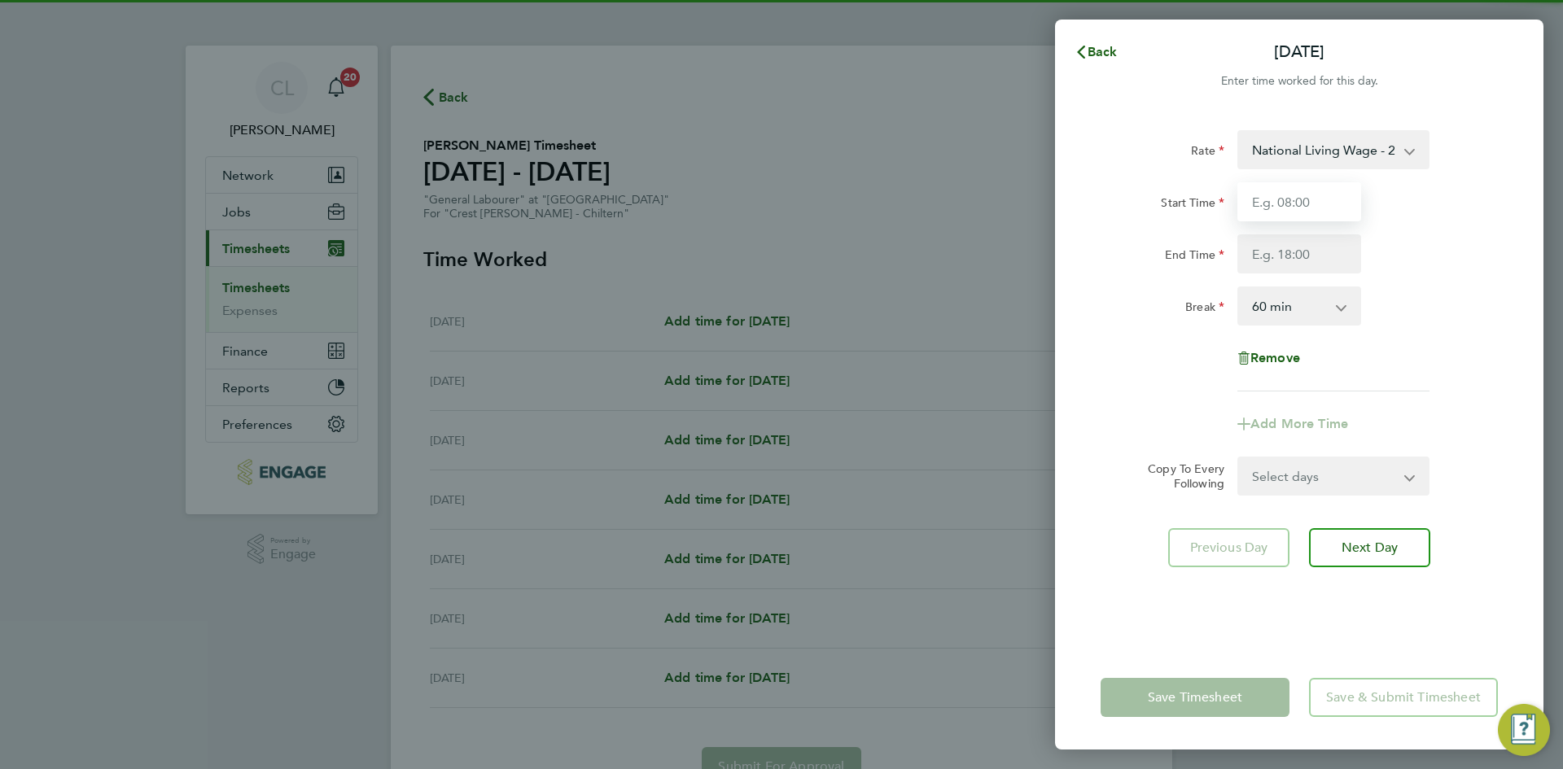
click at [1360, 198] on input "Start Time" at bounding box center [1299, 201] width 124 height 39
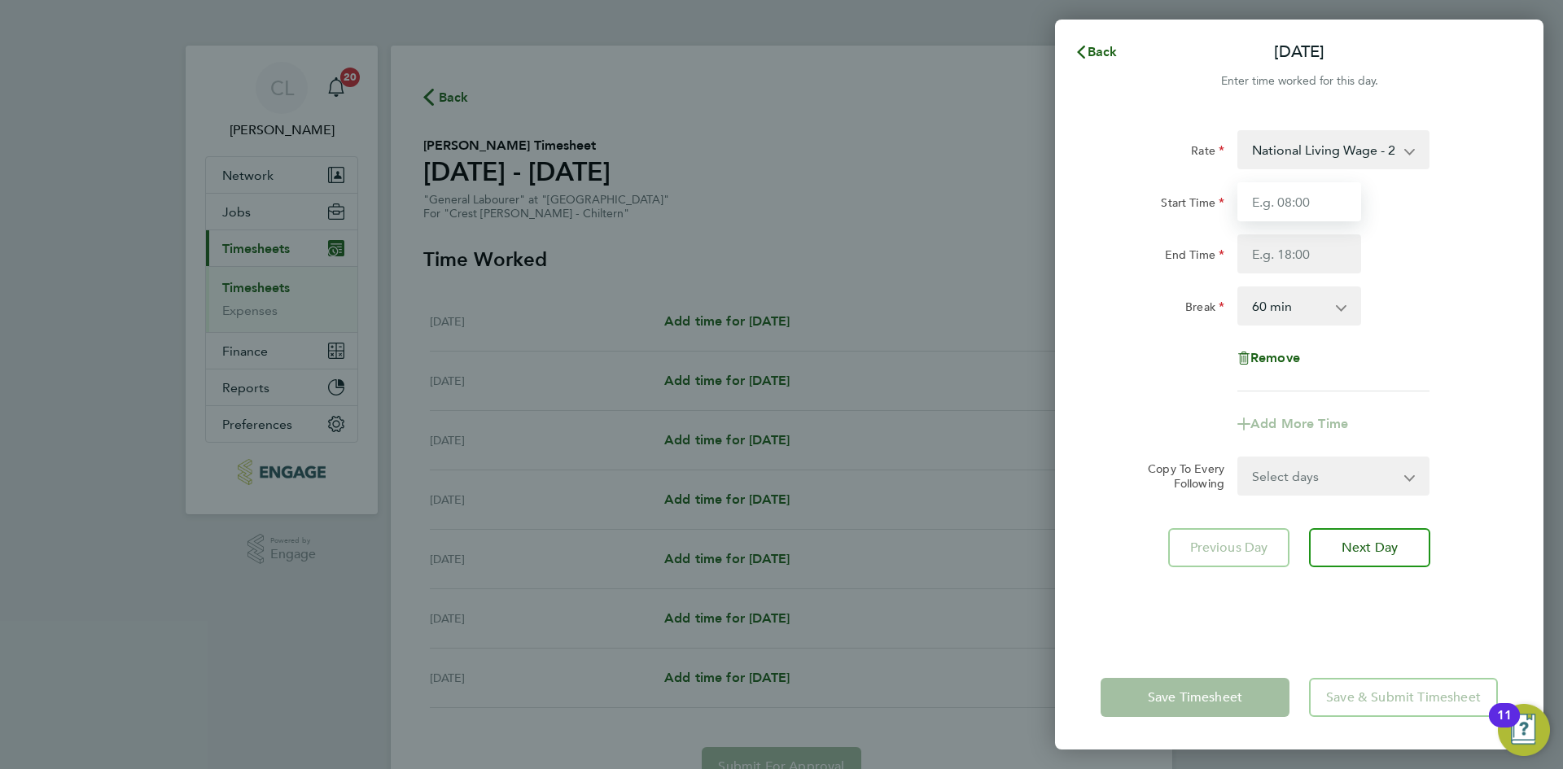
type input "07:30"
drag, startPoint x: 1308, startPoint y: 264, endPoint x: 1313, endPoint y: 272, distance: 9.5
click at [1308, 264] on input "End Time" at bounding box center [1299, 253] width 124 height 39
type input "16:30"
click at [1457, 268] on div "End Time 16:30" at bounding box center [1299, 253] width 410 height 39
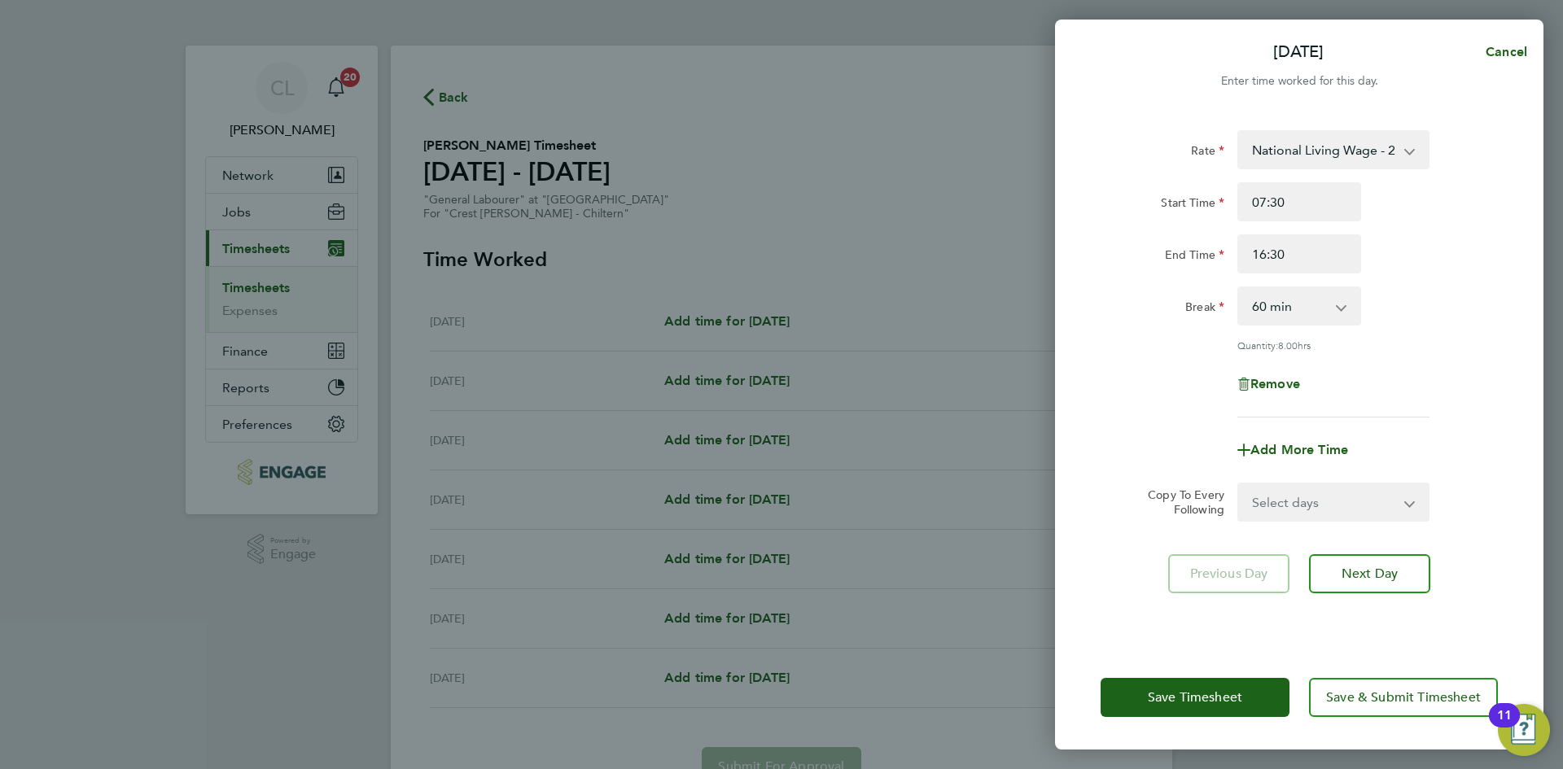
drag, startPoint x: 1314, startPoint y: 492, endPoint x: 1328, endPoint y: 515, distance: 27.8
click at [1314, 492] on select "Select days Day Weekday (Mon-Fri) Weekend (Sat-Sun) Tuesday Wednesday Thursday …" at bounding box center [1324, 502] width 171 height 36
select select "TUE"
click at [1239, 484] on select "Select days Day Weekday (Mon-Fri) Weekend (Sat-Sun) Tuesday Wednesday Thursday …" at bounding box center [1324, 502] width 171 height 36
select select "2025-09-21"
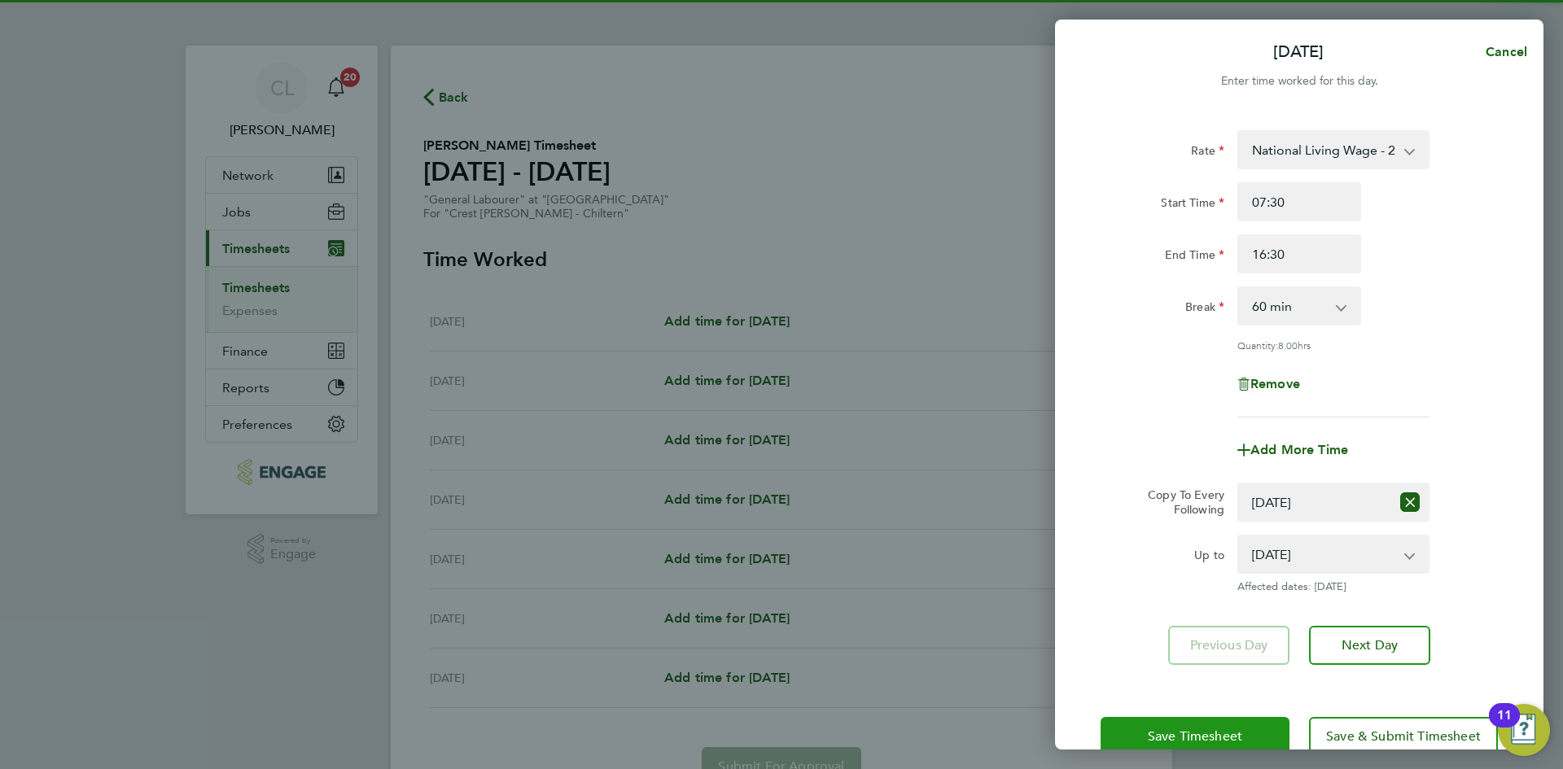
click at [1194, 728] on span "Save Timesheet" at bounding box center [1195, 736] width 94 height 16
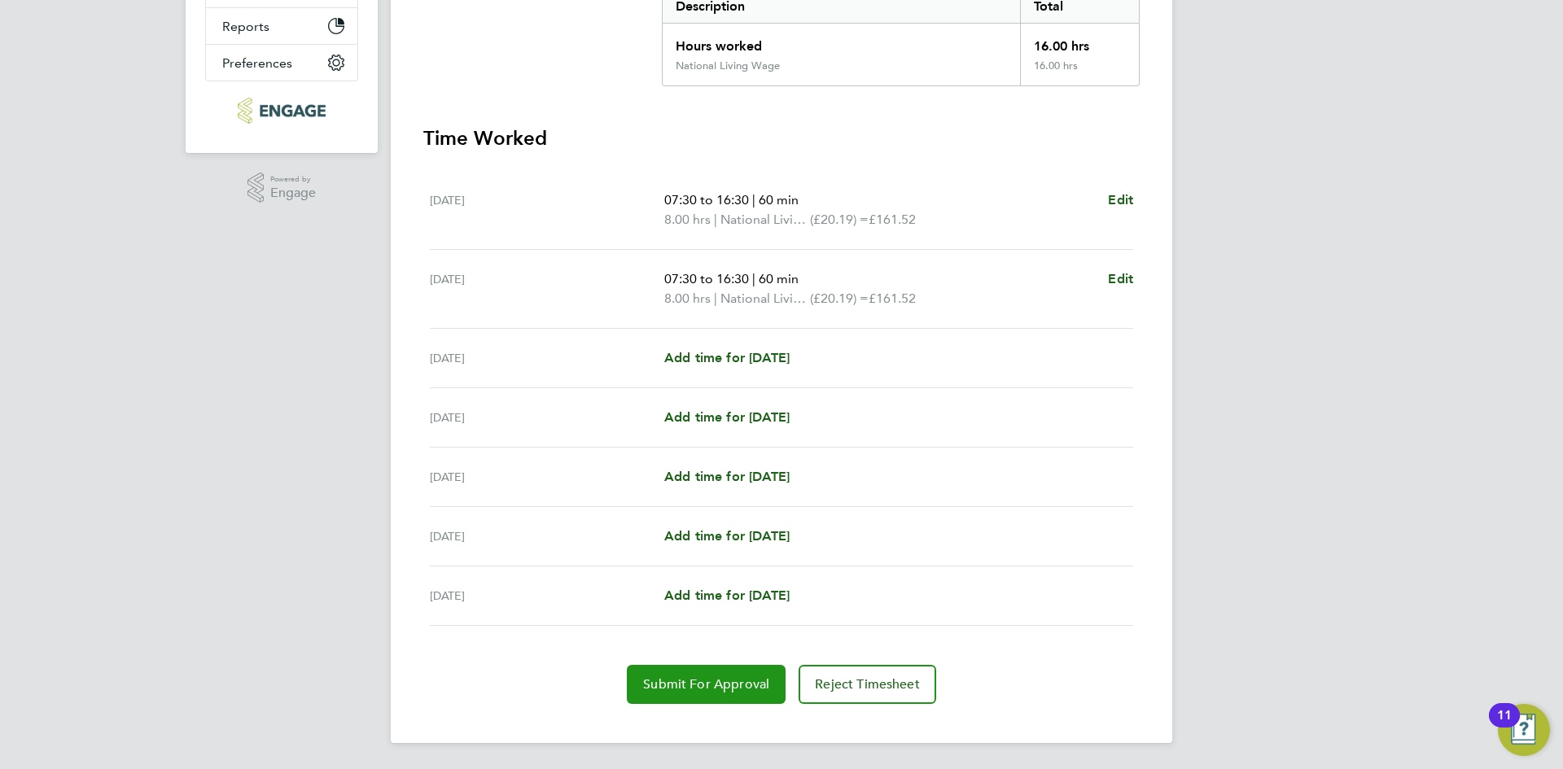
click at [732, 669] on button "Submit For Approval" at bounding box center [706, 684] width 159 height 39
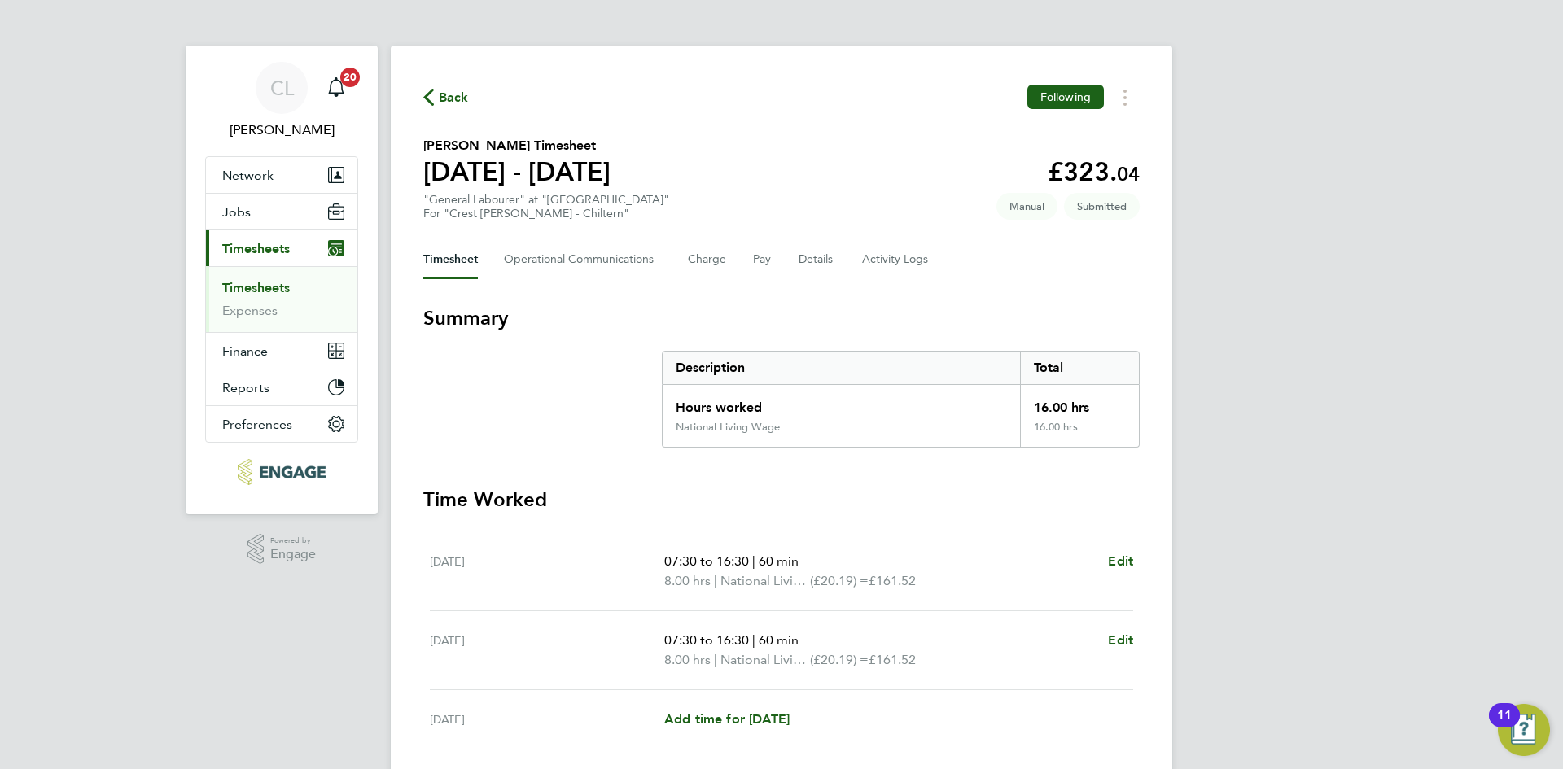
click at [460, 100] on span "Back" at bounding box center [454, 98] width 30 height 20
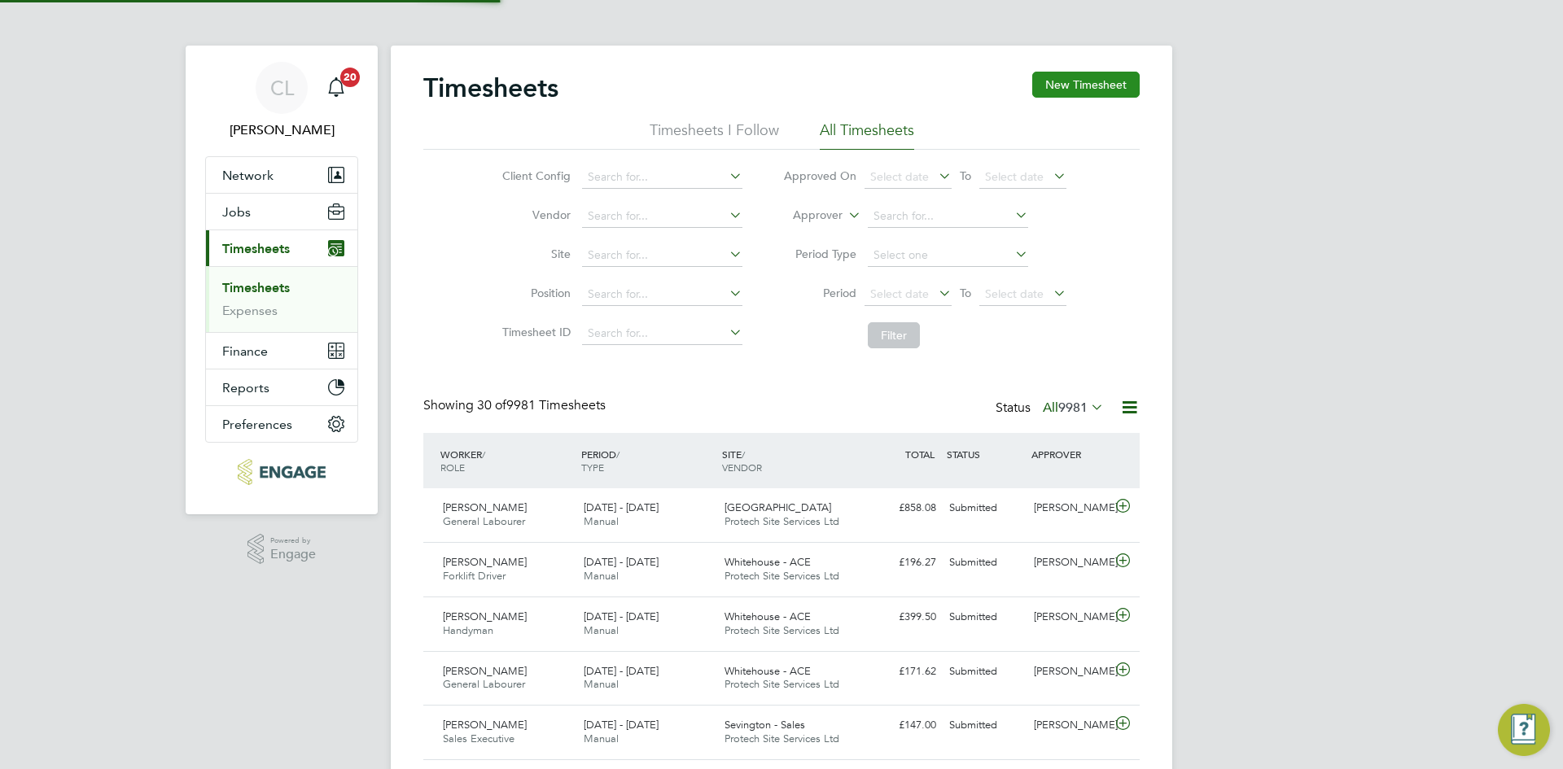
click at [1069, 93] on button "New Timesheet" at bounding box center [1085, 85] width 107 height 26
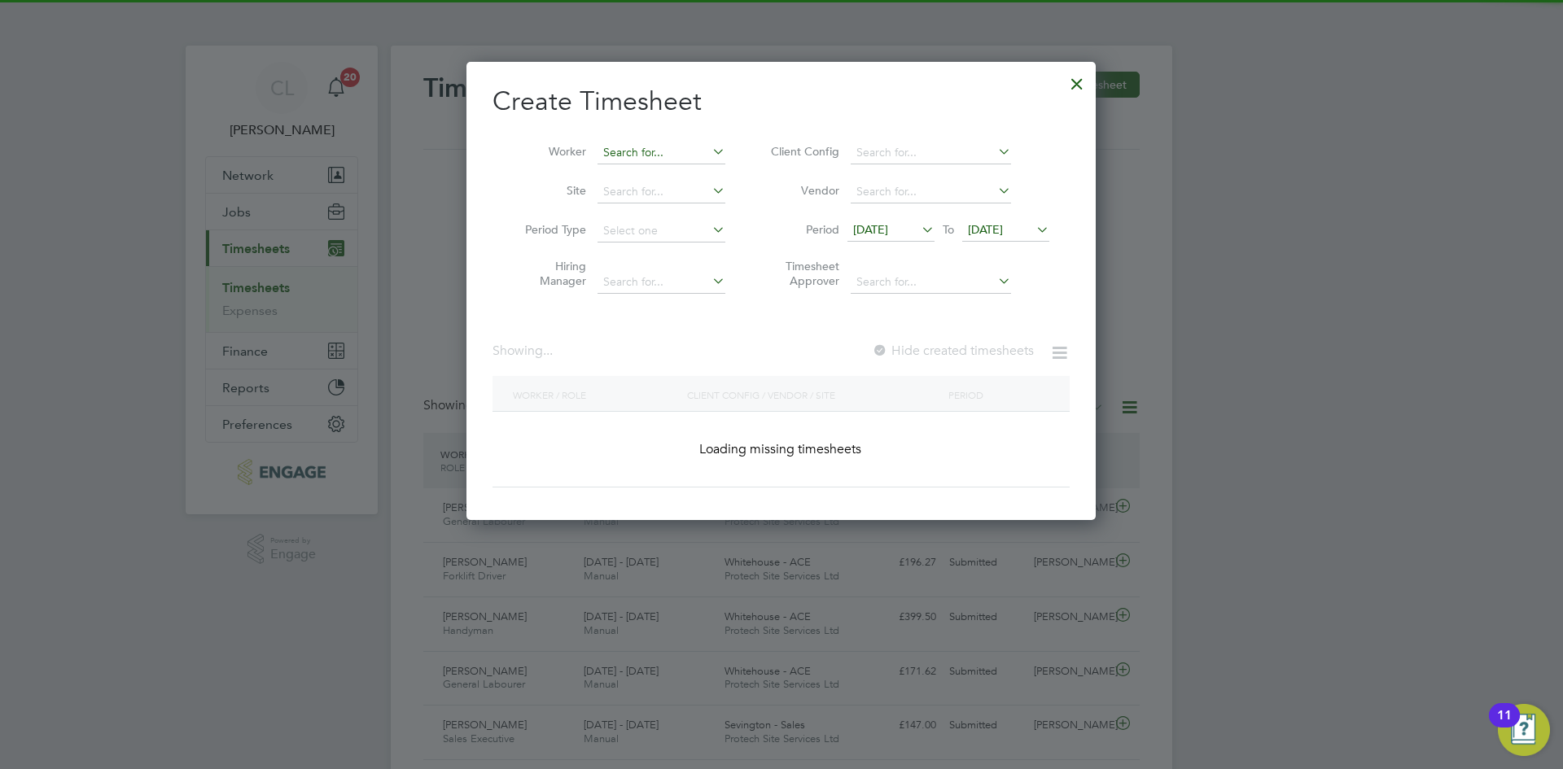
click at [654, 142] on input at bounding box center [661, 153] width 128 height 23
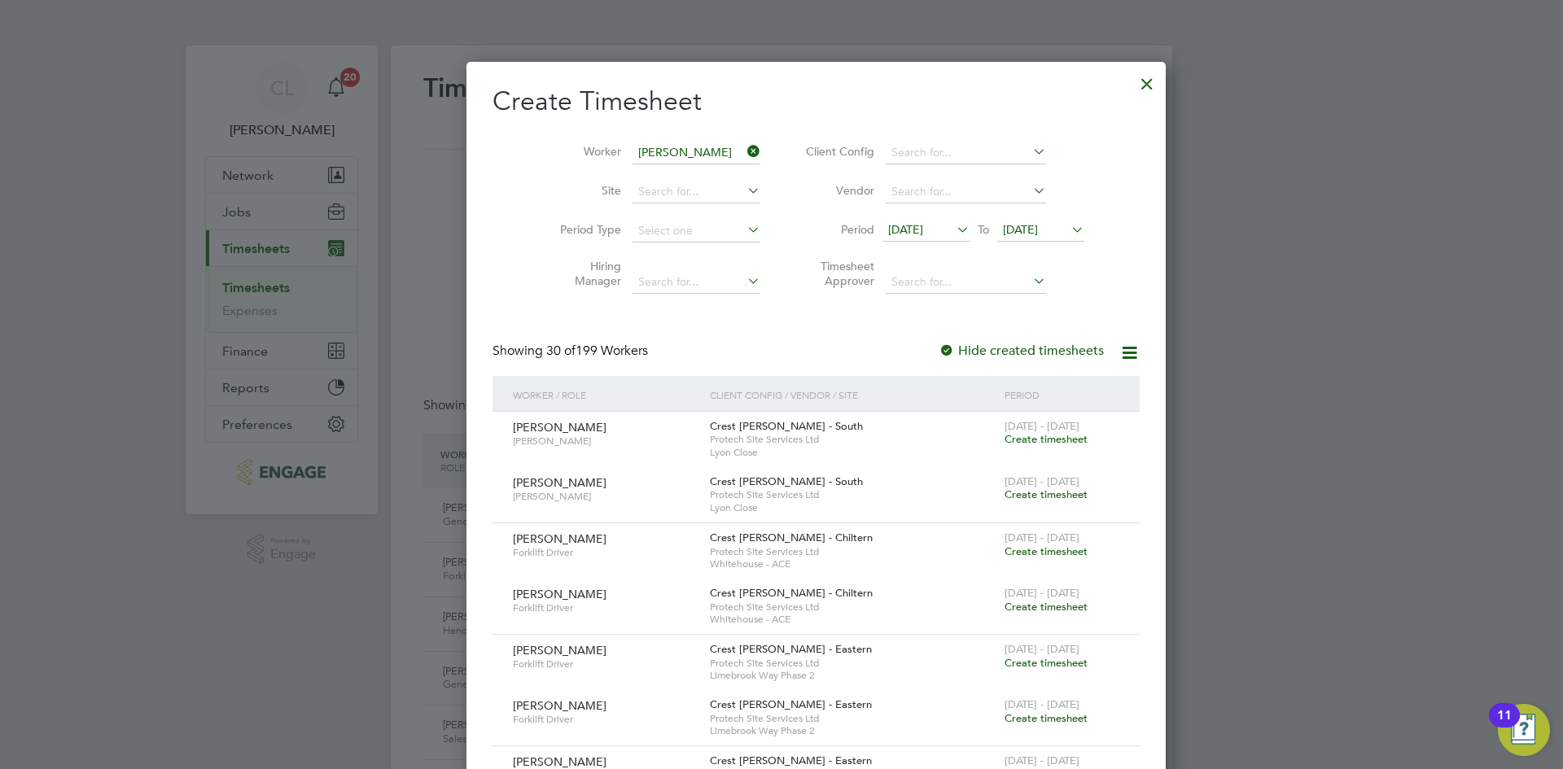
click at [684, 194] on li "Daniel Du nyah" at bounding box center [672, 197] width 151 height 22
type input "Daniel Dunyah"
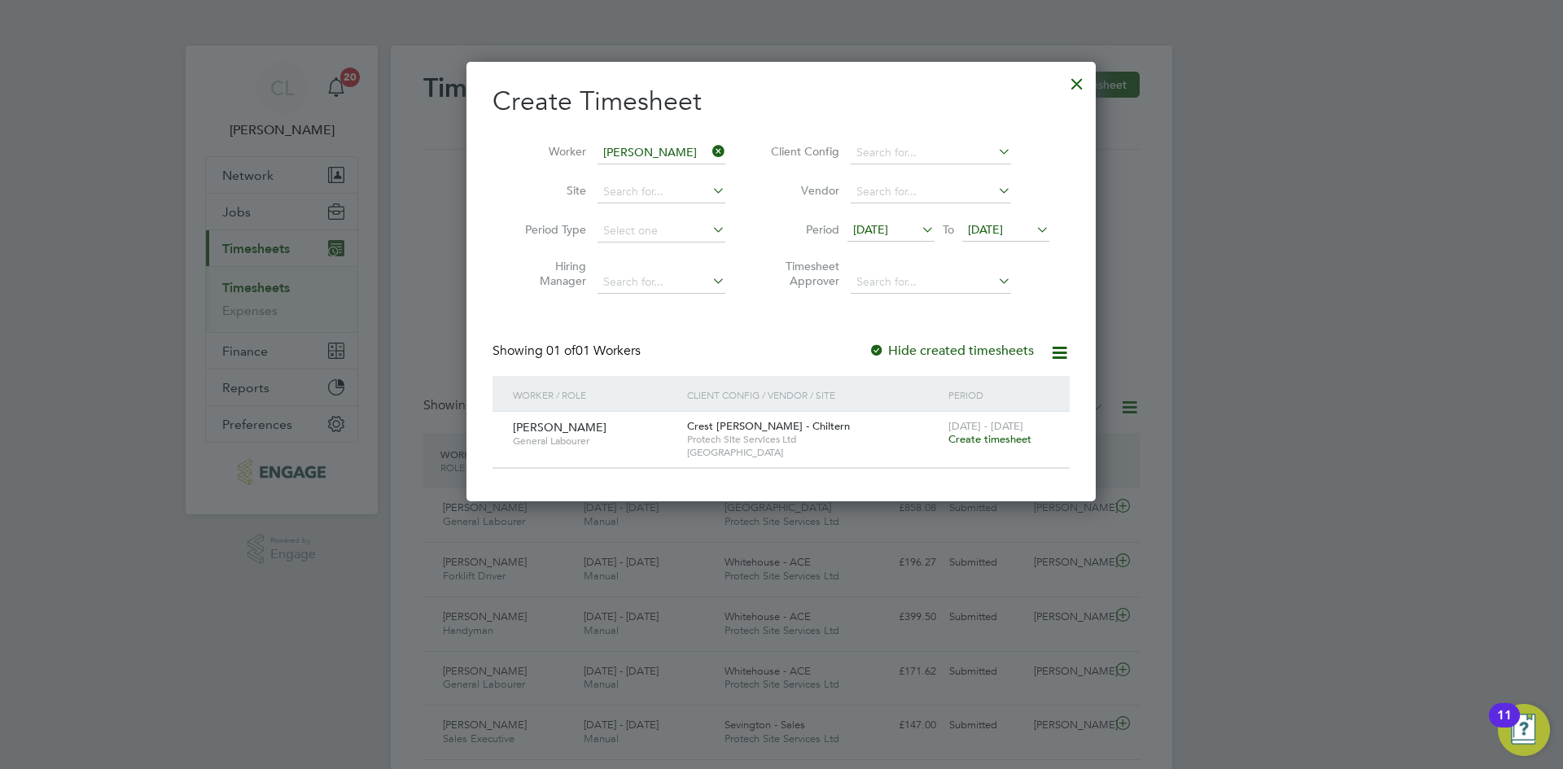
click at [1000, 434] on span "Create timesheet" at bounding box center [989, 439] width 83 height 14
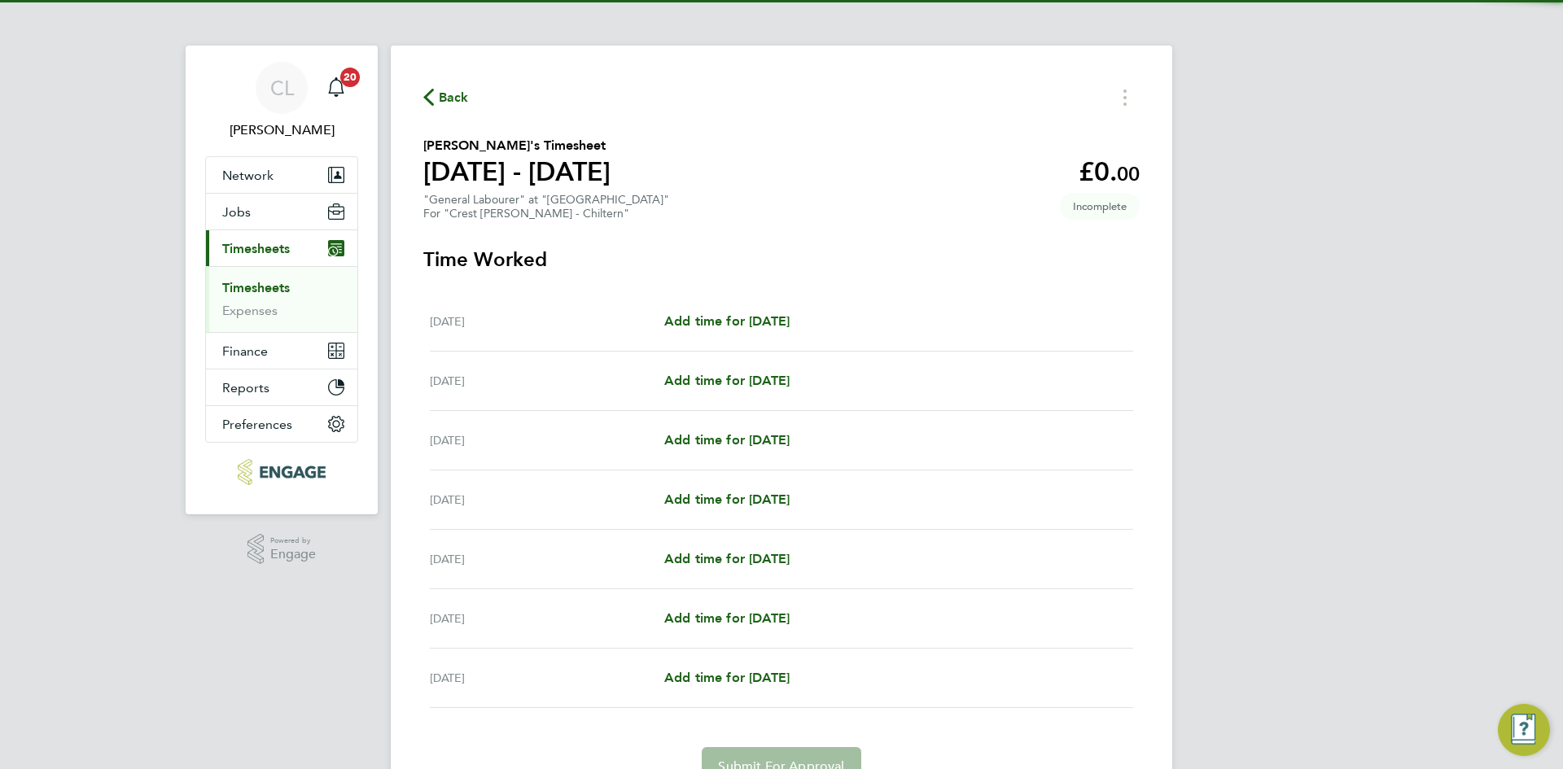
click at [798, 302] on div "Mon 15 Sep Add time for Mon 15 Sep Add time for Mon 15 Sep" at bounding box center [781, 321] width 703 height 59
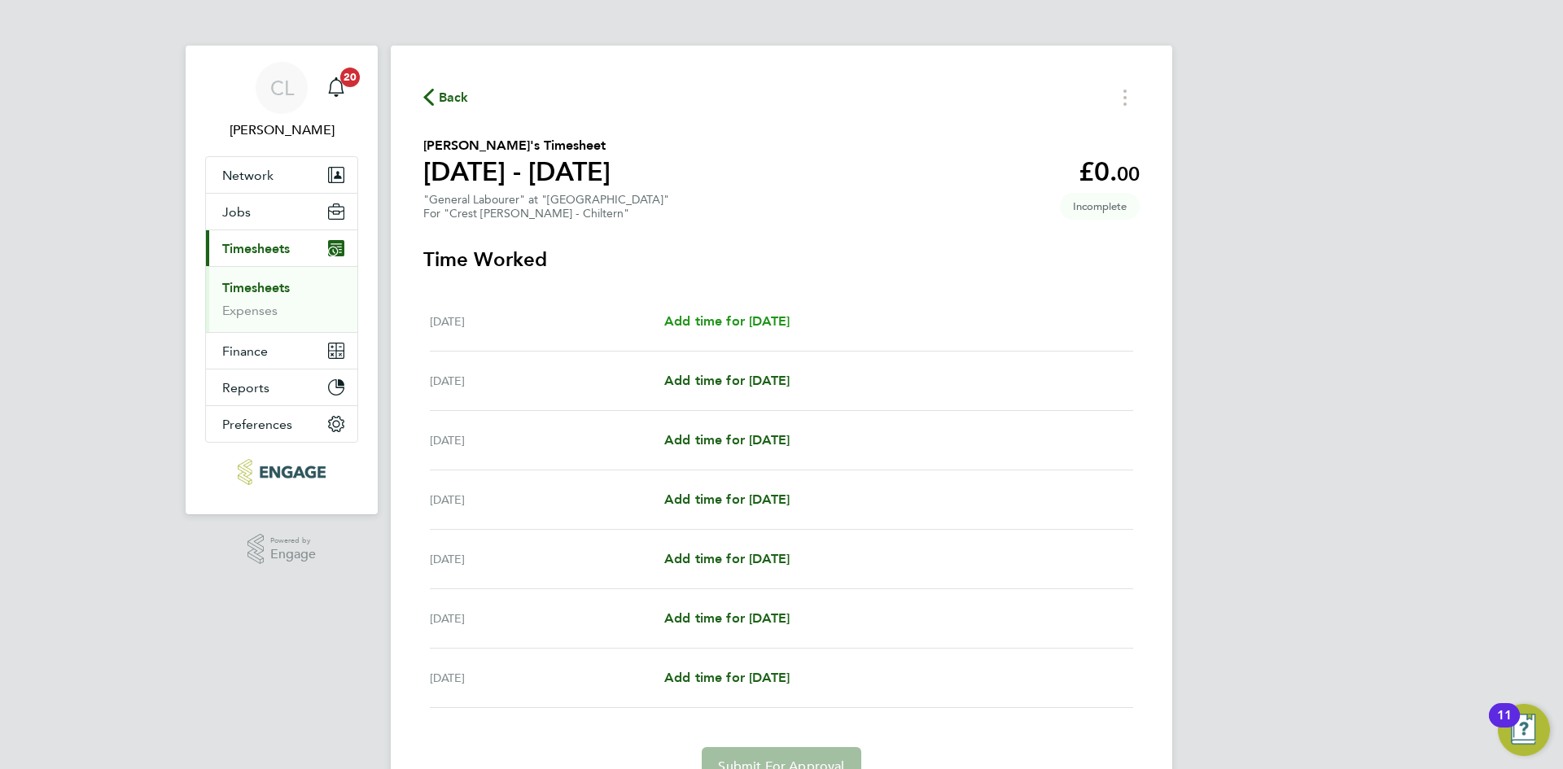
click at [770, 321] on span "Add time for Mon 15 Sep" at bounding box center [726, 320] width 125 height 15
select select "60"
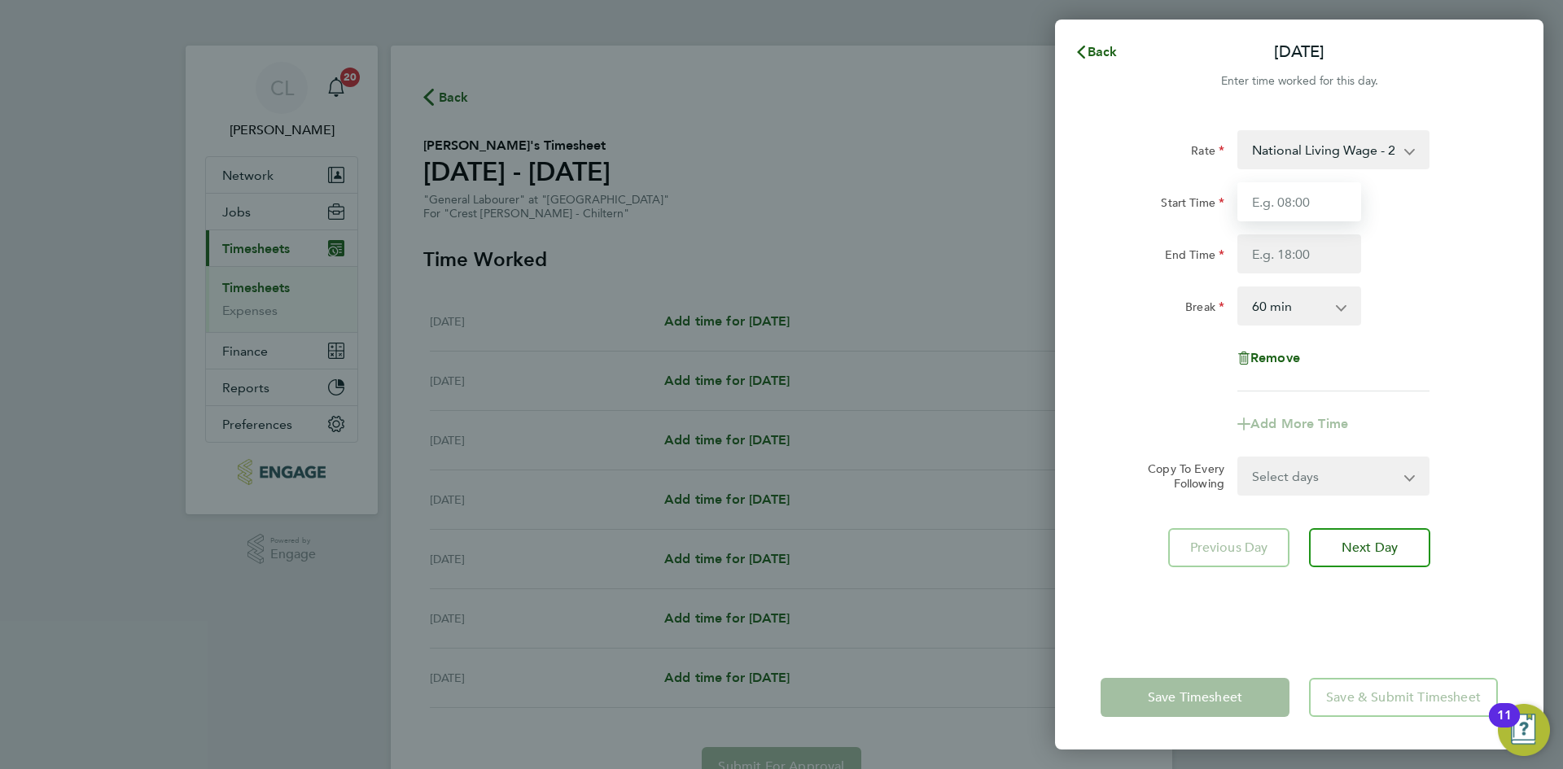
click at [1329, 192] on input "Start Time" at bounding box center [1299, 201] width 124 height 39
type input "07:30"
drag, startPoint x: 1286, startPoint y: 251, endPoint x: 1318, endPoint y: 273, distance: 39.3
click at [1286, 251] on input "End Time" at bounding box center [1299, 253] width 124 height 39
type input "16:30"
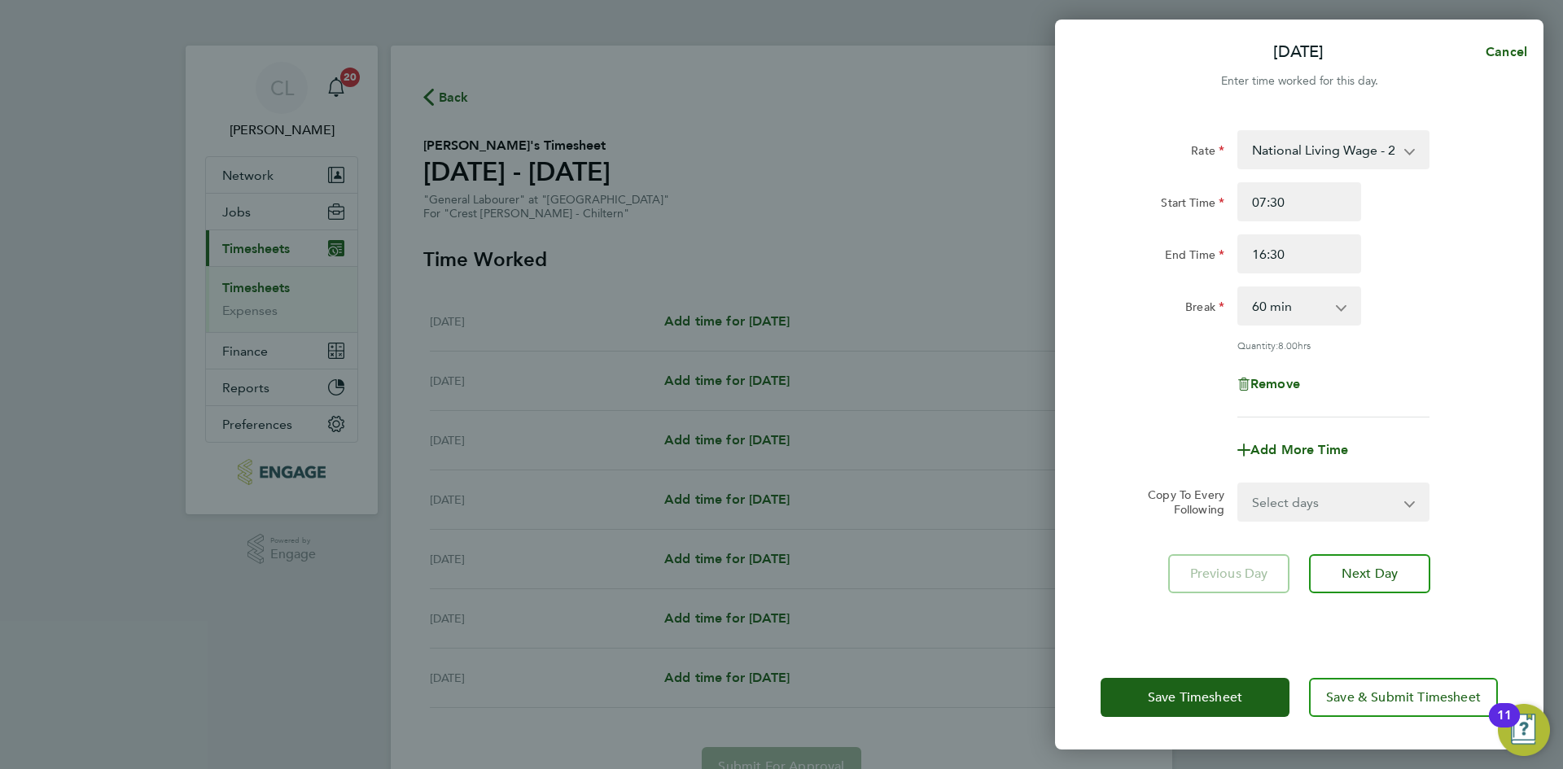
drag, startPoint x: 1460, startPoint y: 282, endPoint x: 1397, endPoint y: 396, distance: 131.1
click at [1460, 282] on div "Rate National Living Wage - 20.19 Start Time 07:30 End Time 16:30 Break 0 min 1…" at bounding box center [1298, 273] width 397 height 287
drag, startPoint x: 1326, startPoint y: 506, endPoint x: 1319, endPoint y: 517, distance: 12.4
click at [1326, 506] on select "Select days Day Weekday (Mon-Fri) Weekend (Sat-Sun) Tuesday Wednesday Thursday …" at bounding box center [1324, 502] width 171 height 36
select select "WEEKDAY"
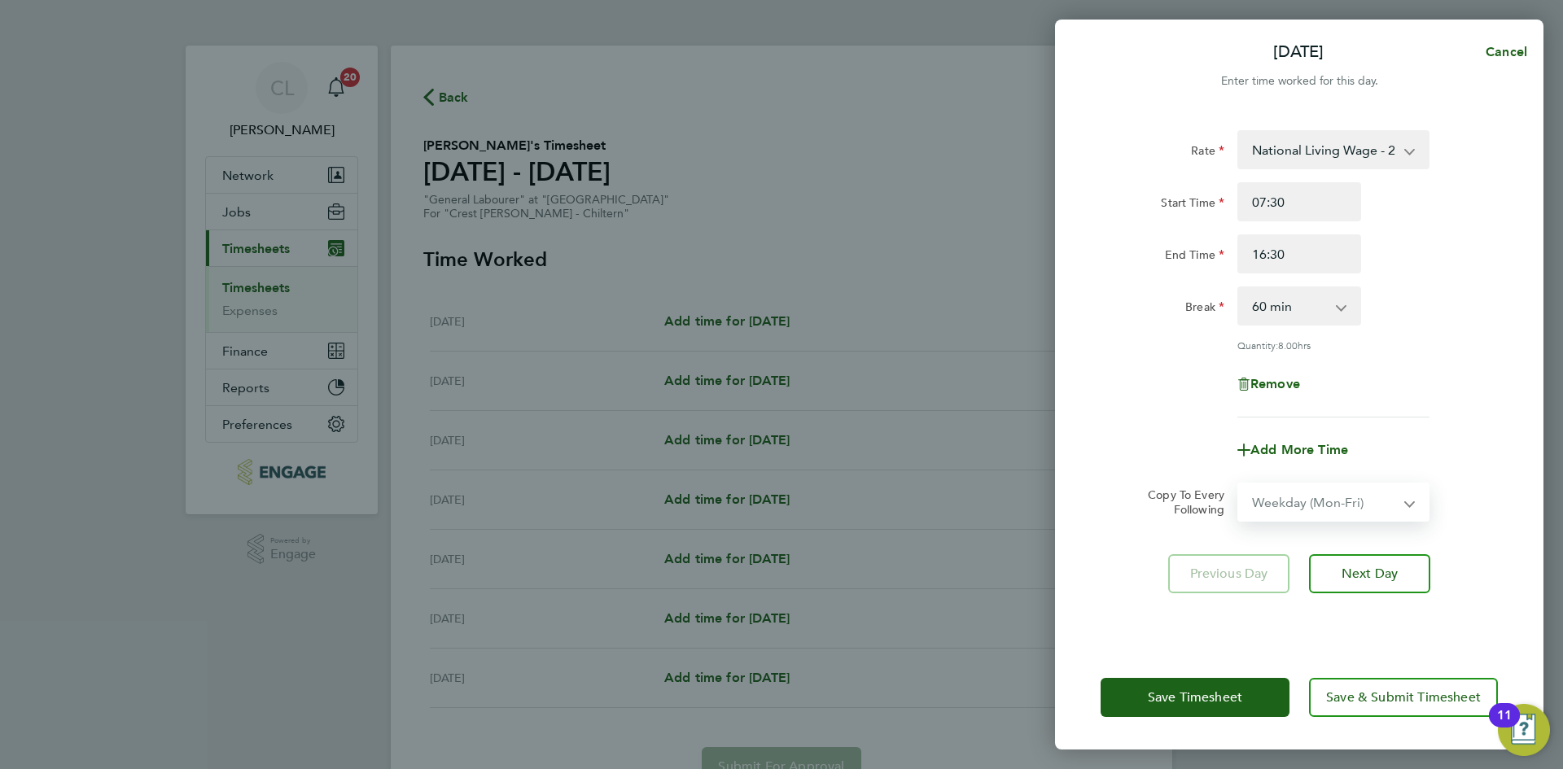
click at [1239, 484] on select "Select days Day Weekday (Mon-Fri) Weekend (Sat-Sun) Tuesday Wednesday Thursday …" at bounding box center [1324, 502] width 171 height 36
select select "2025-09-21"
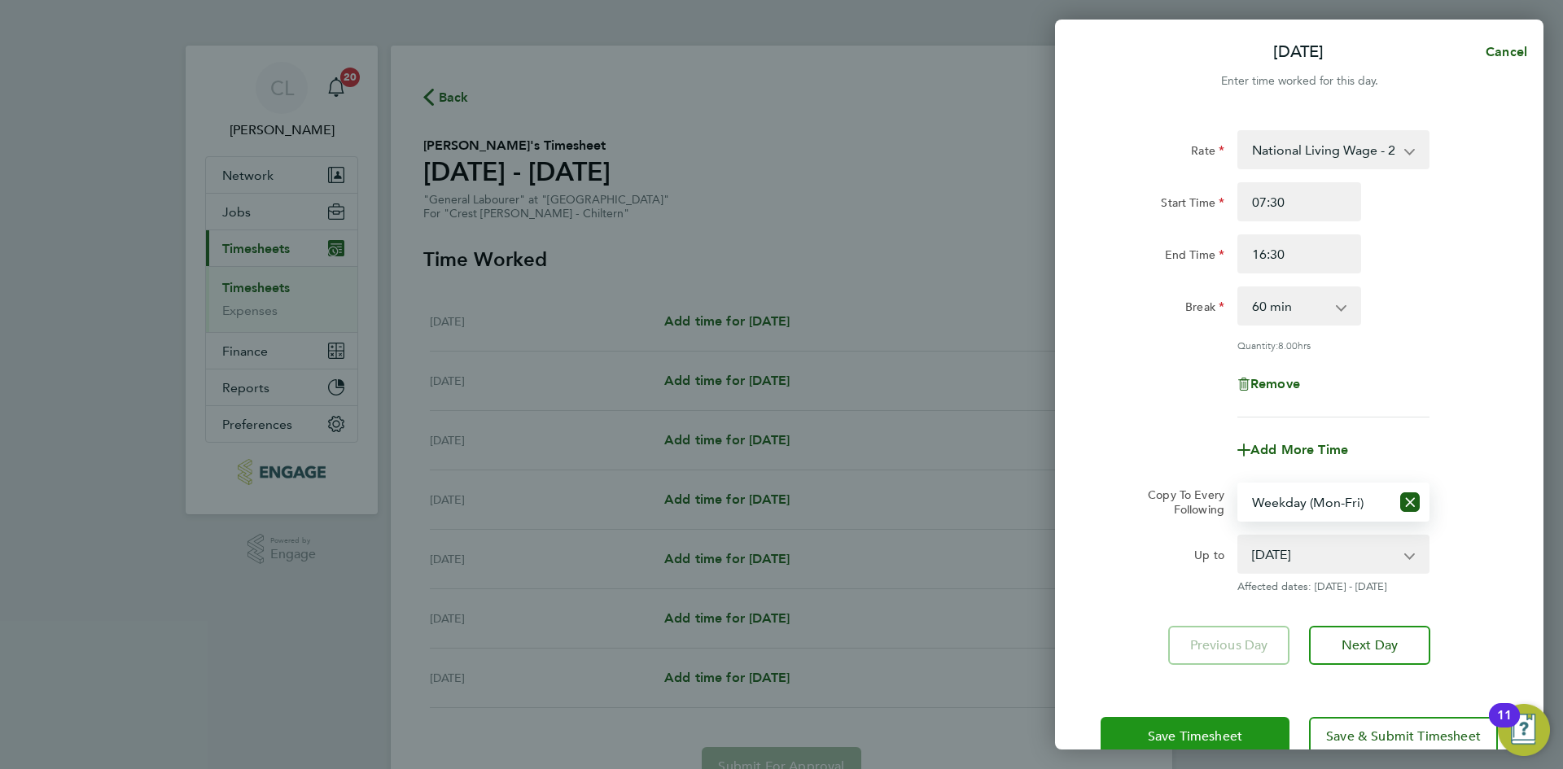
drag, startPoint x: 1191, startPoint y: 734, endPoint x: 1234, endPoint y: 638, distance: 105.3
click at [1191, 733] on span "Save Timesheet" at bounding box center [1195, 736] width 94 height 16
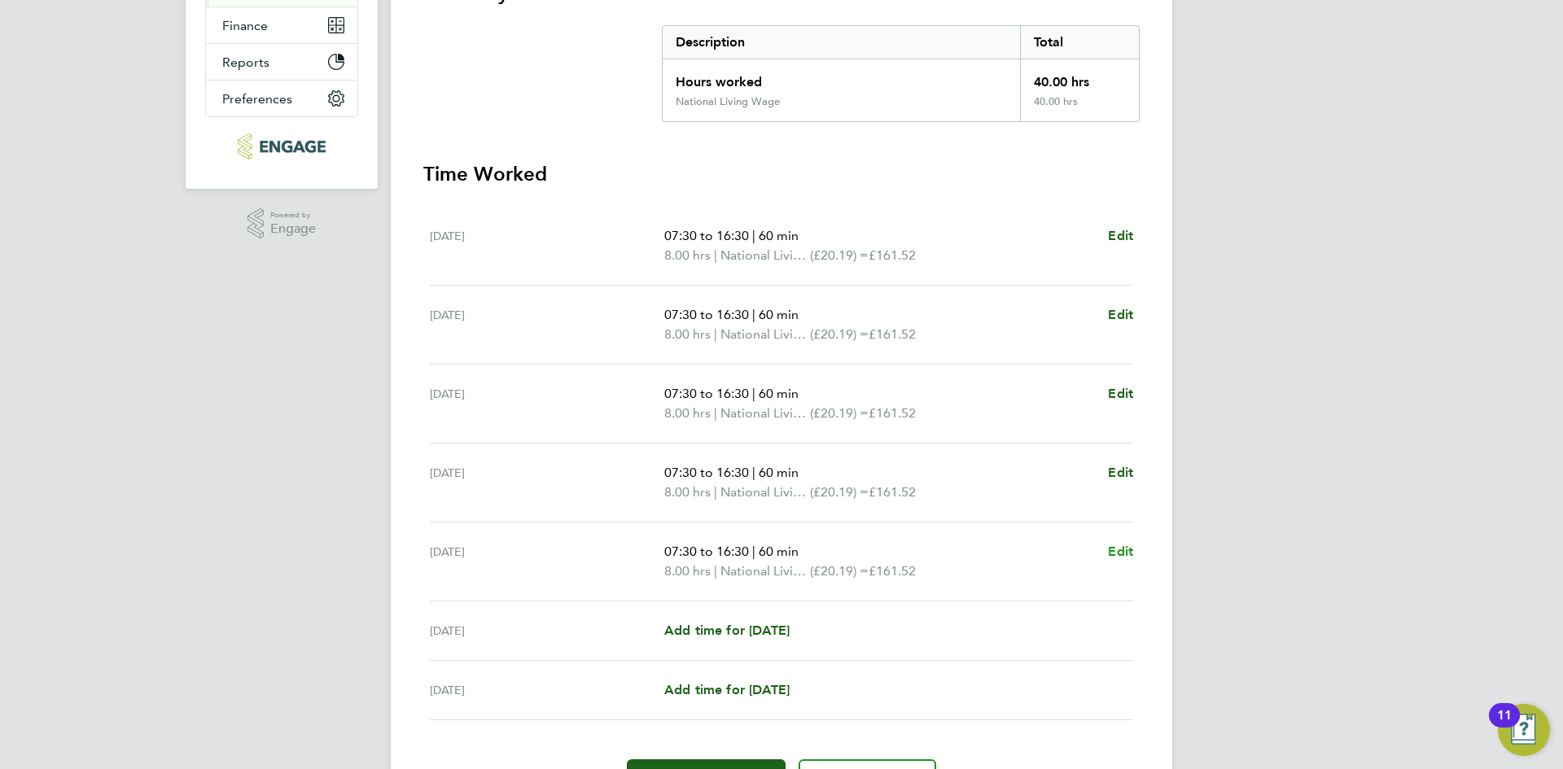
click at [1122, 552] on span "Edit" at bounding box center [1120, 551] width 25 height 15
select select "60"
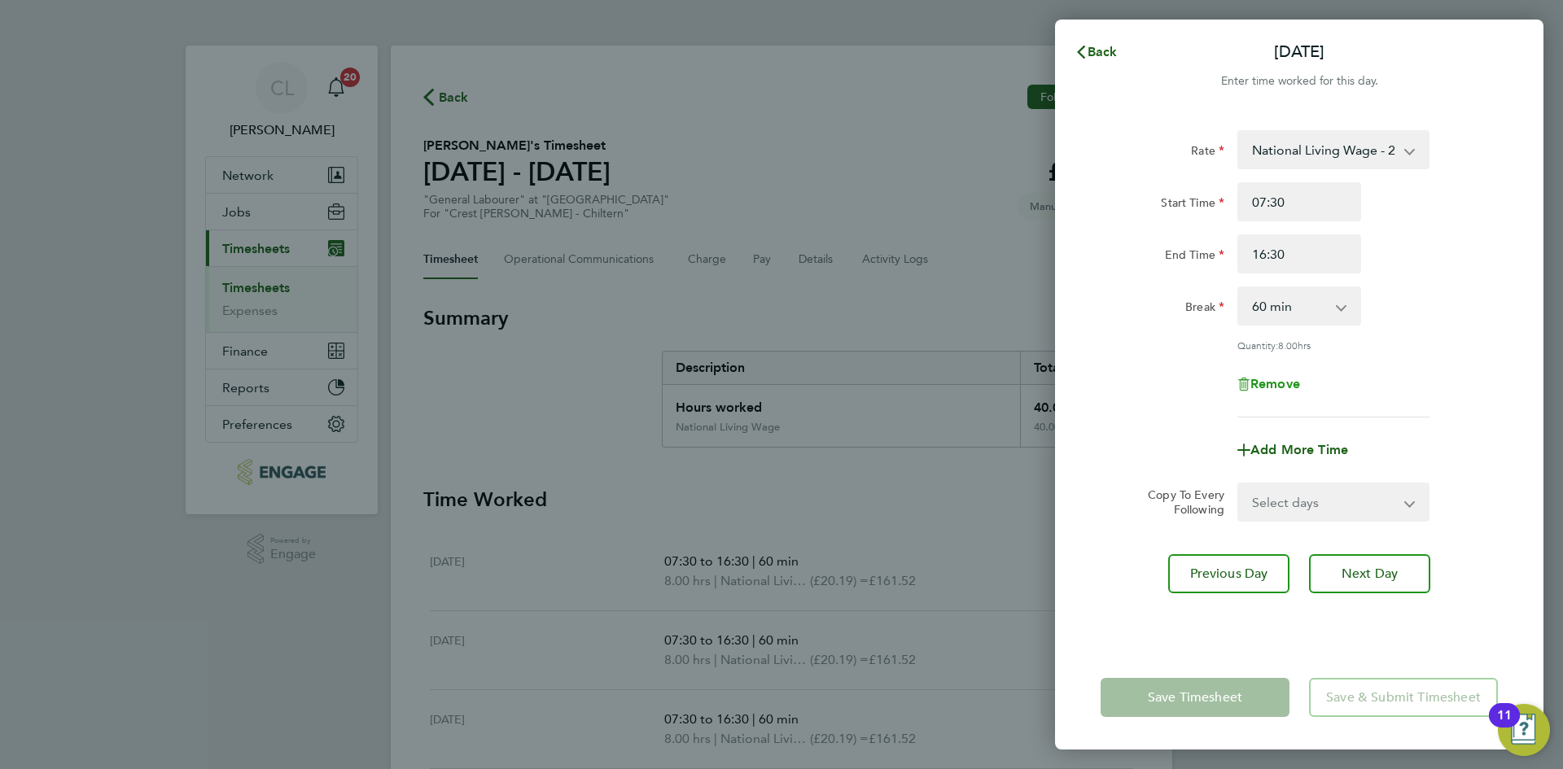
click at [1300, 378] on span "Remove" at bounding box center [1275, 383] width 50 height 15
select select "null"
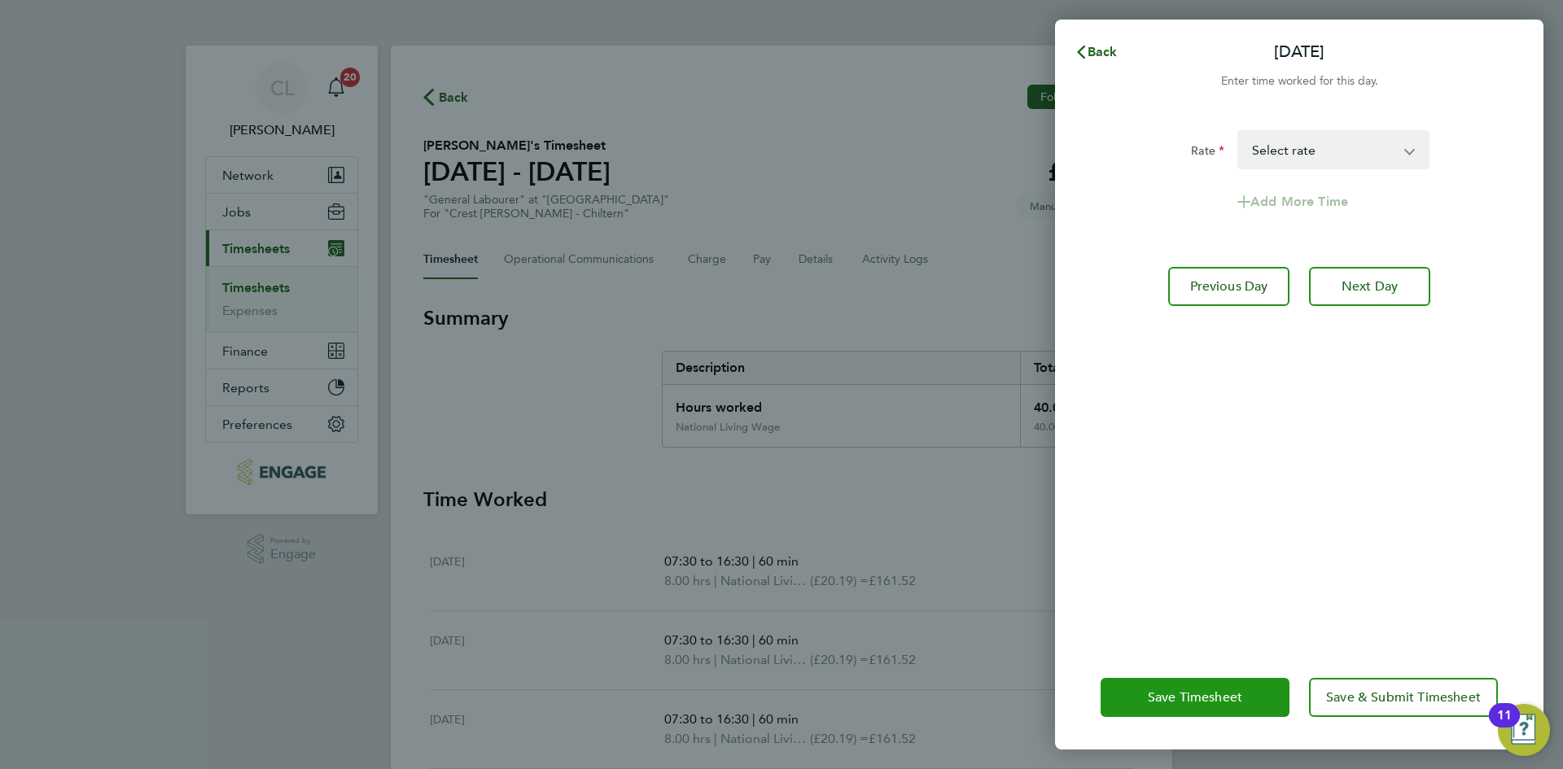
drag, startPoint x: 1231, startPoint y: 696, endPoint x: 1210, endPoint y: 699, distance: 20.6
click at [1229, 696] on span "Save Timesheet" at bounding box center [1195, 697] width 94 height 16
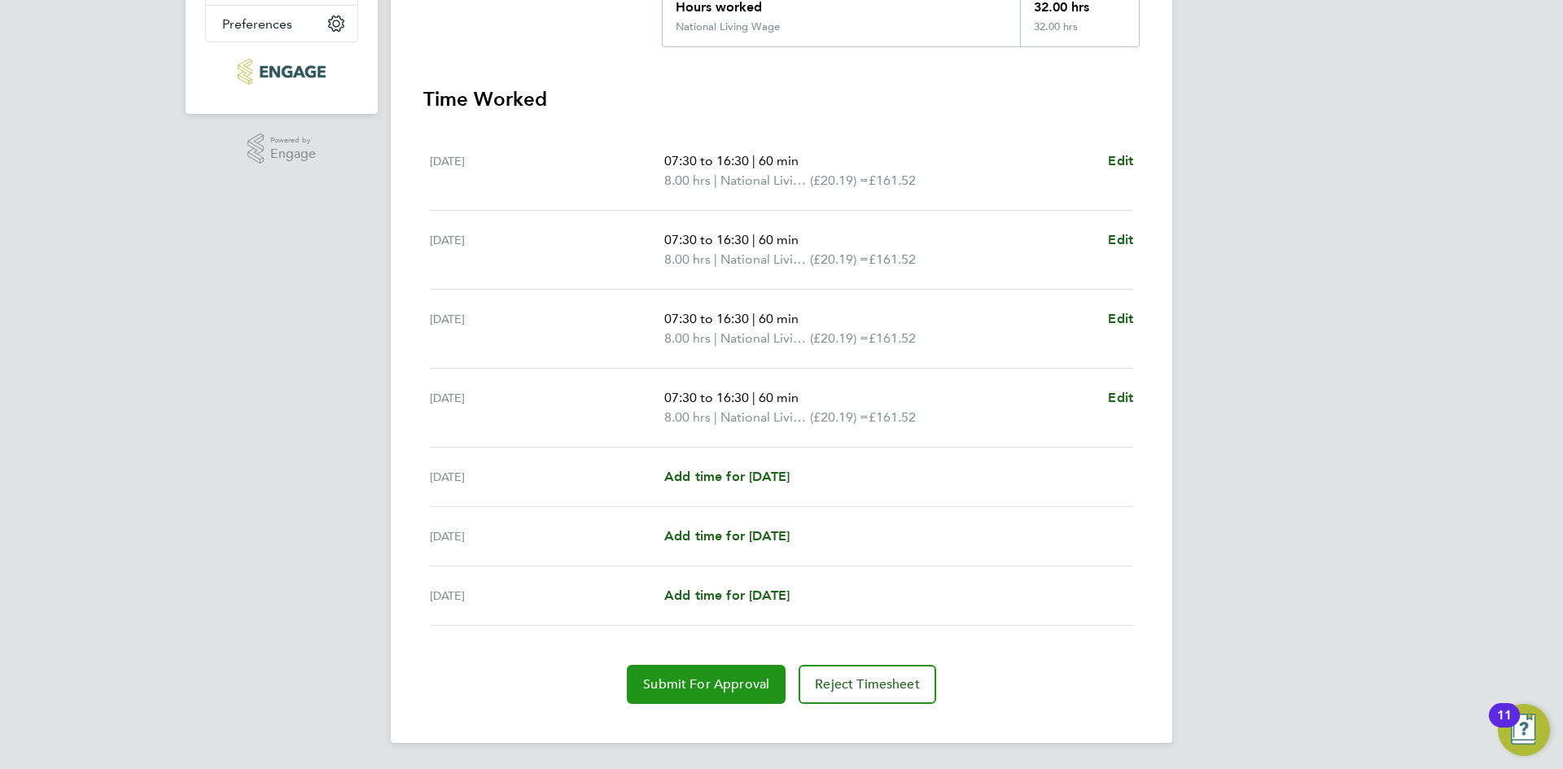
click at [712, 698] on button "Submit For Approval" at bounding box center [706, 684] width 159 height 39
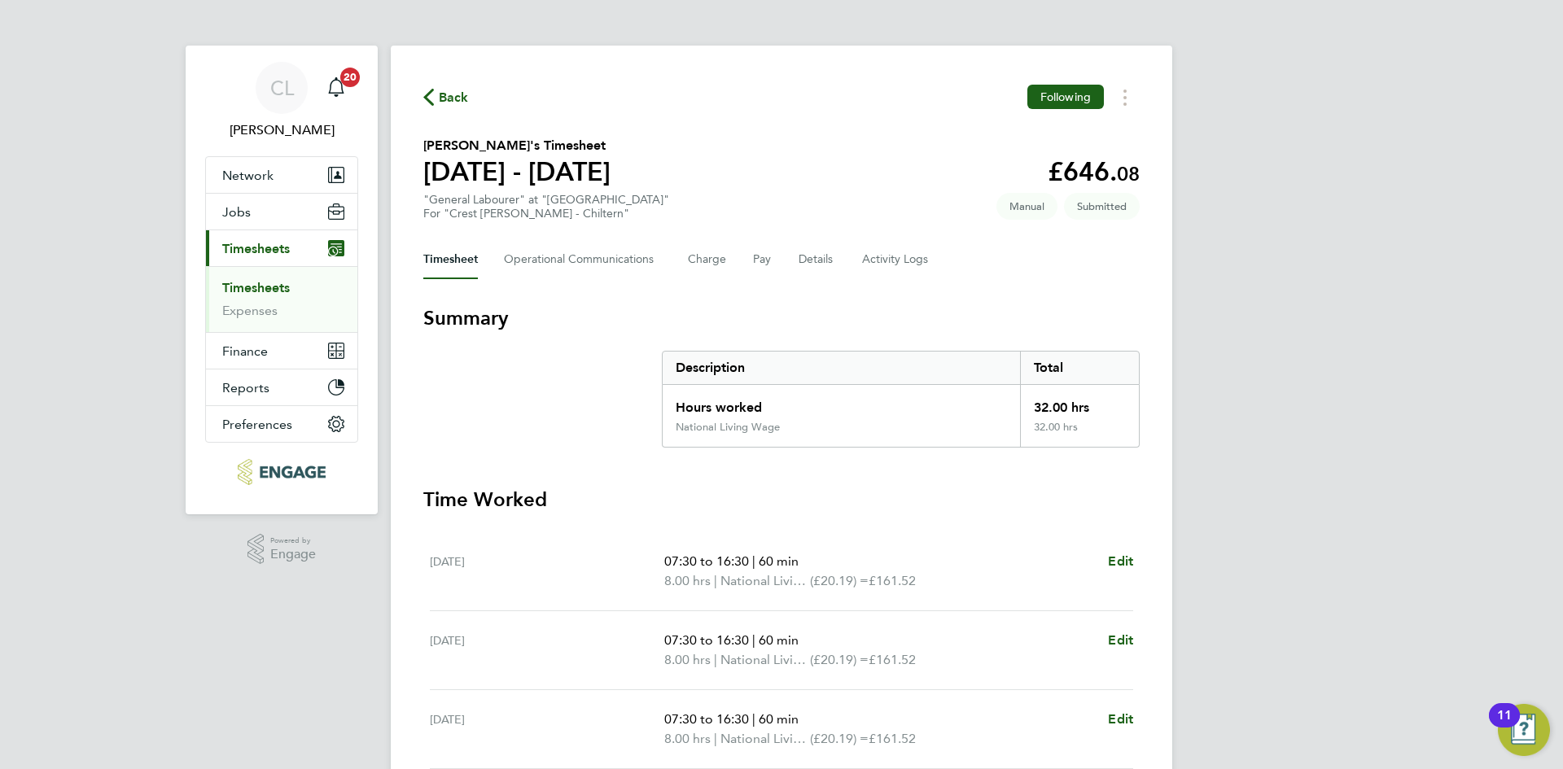
click at [446, 103] on span "Back" at bounding box center [454, 98] width 30 height 20
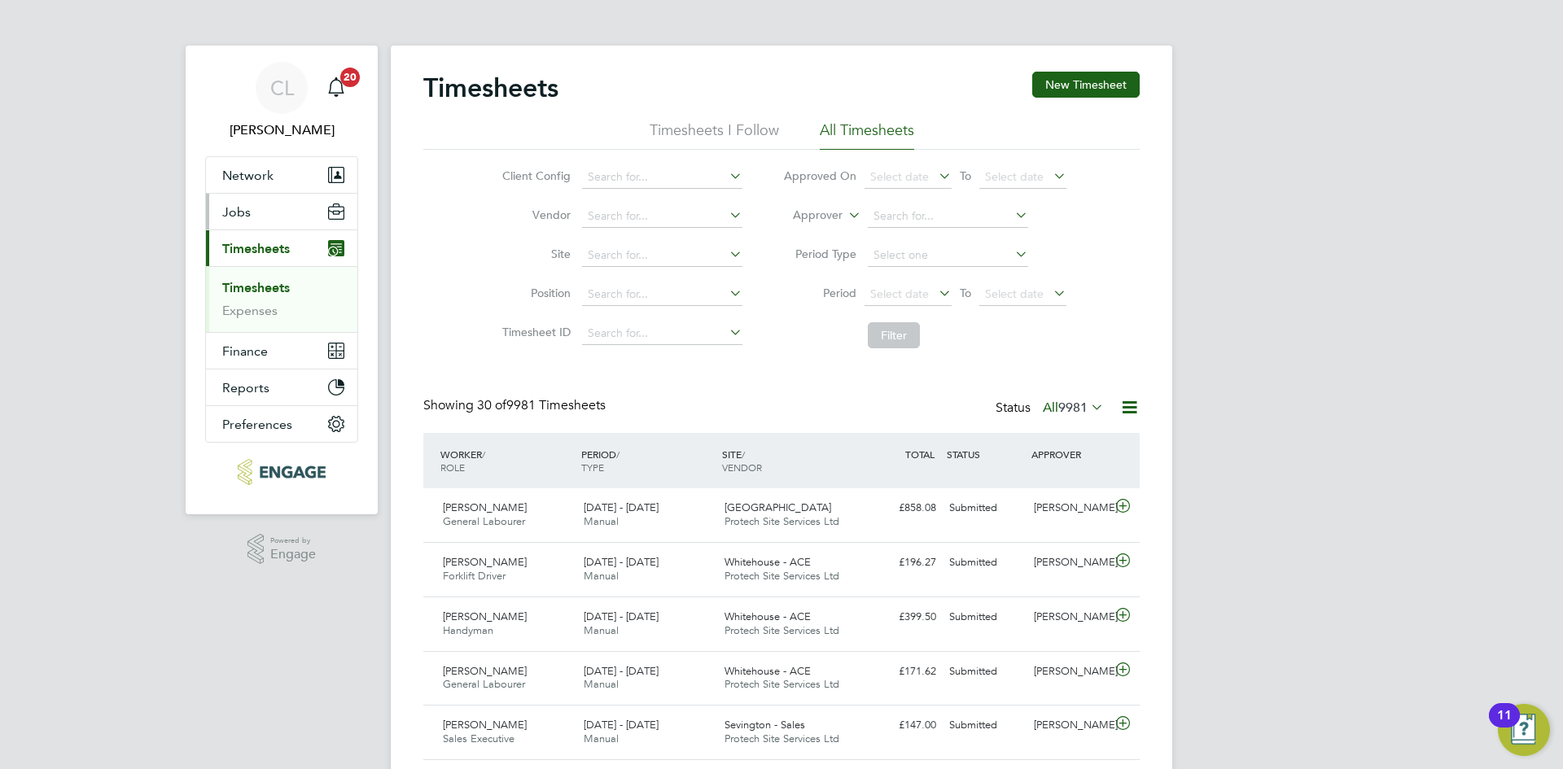
click at [277, 221] on button "Jobs" at bounding box center [281, 212] width 151 height 36
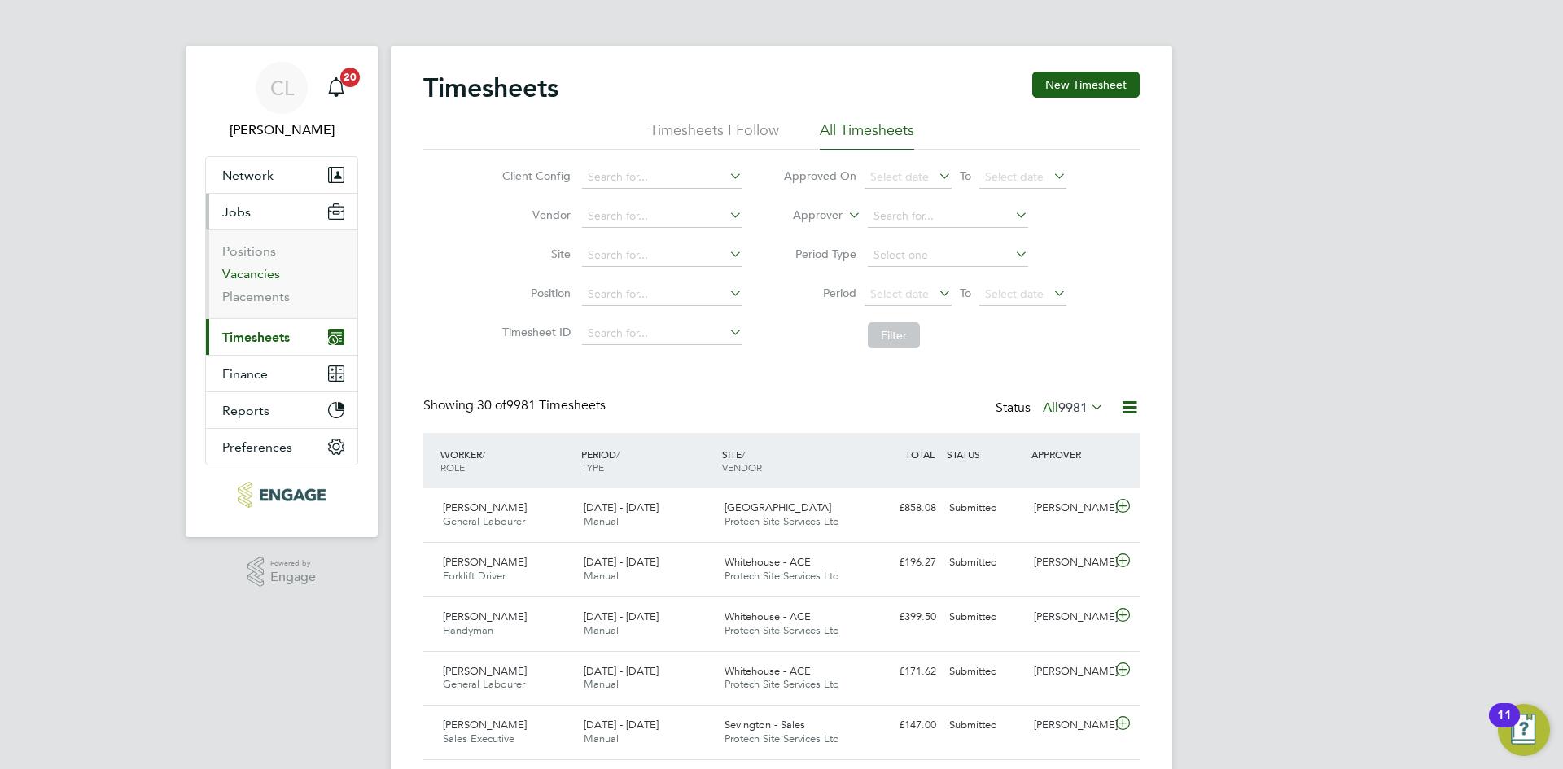
click at [256, 280] on link "Vacancies" at bounding box center [251, 273] width 58 height 15
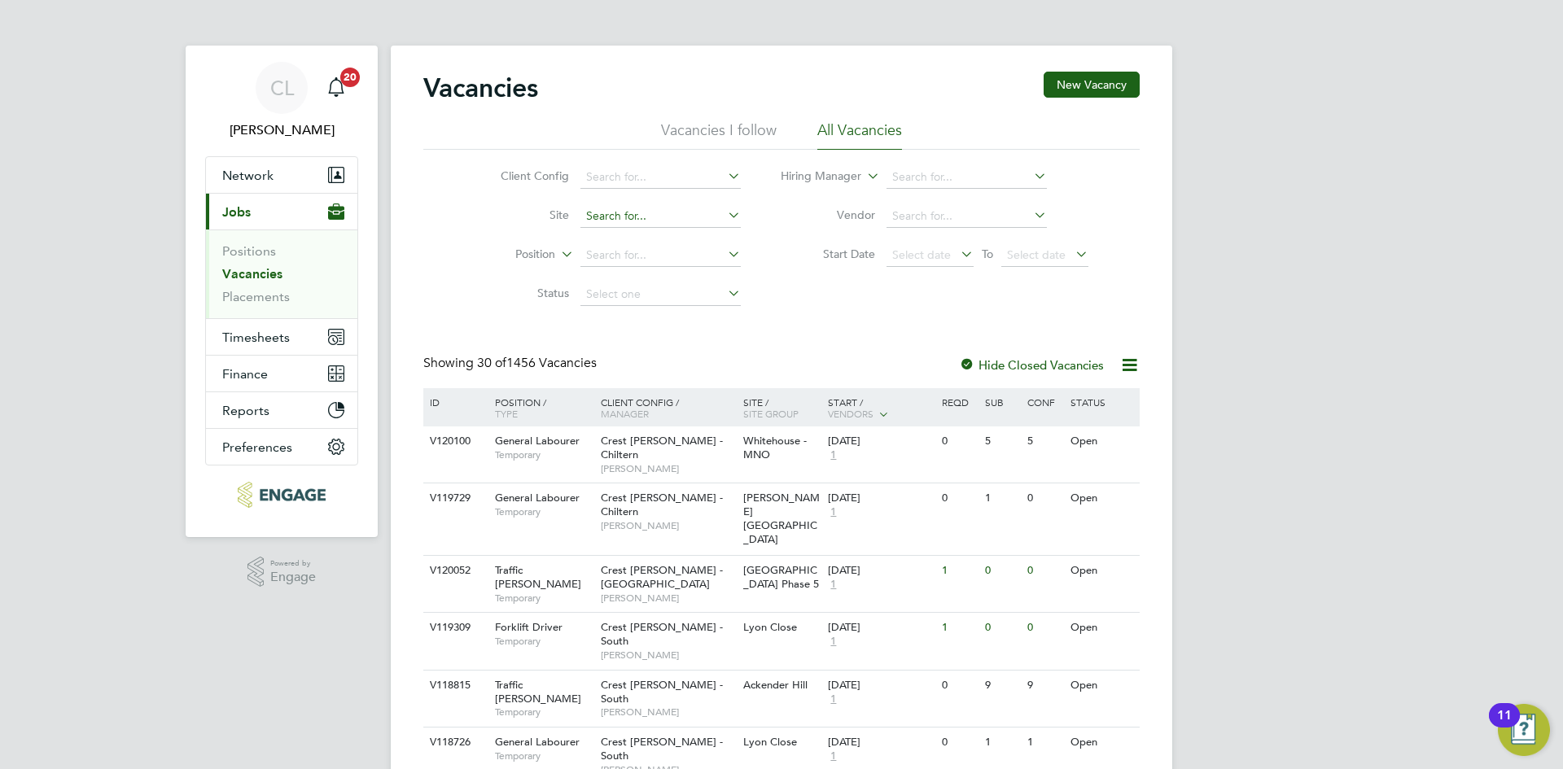
click at [642, 216] on input at bounding box center [660, 216] width 160 height 23
click at [640, 258] on li "[PERSON_NAME][GEOGRAPHIC_DATA]" at bounding box center [691, 260] width 224 height 21
type input "[PERSON_NAME][GEOGRAPHIC_DATA]"
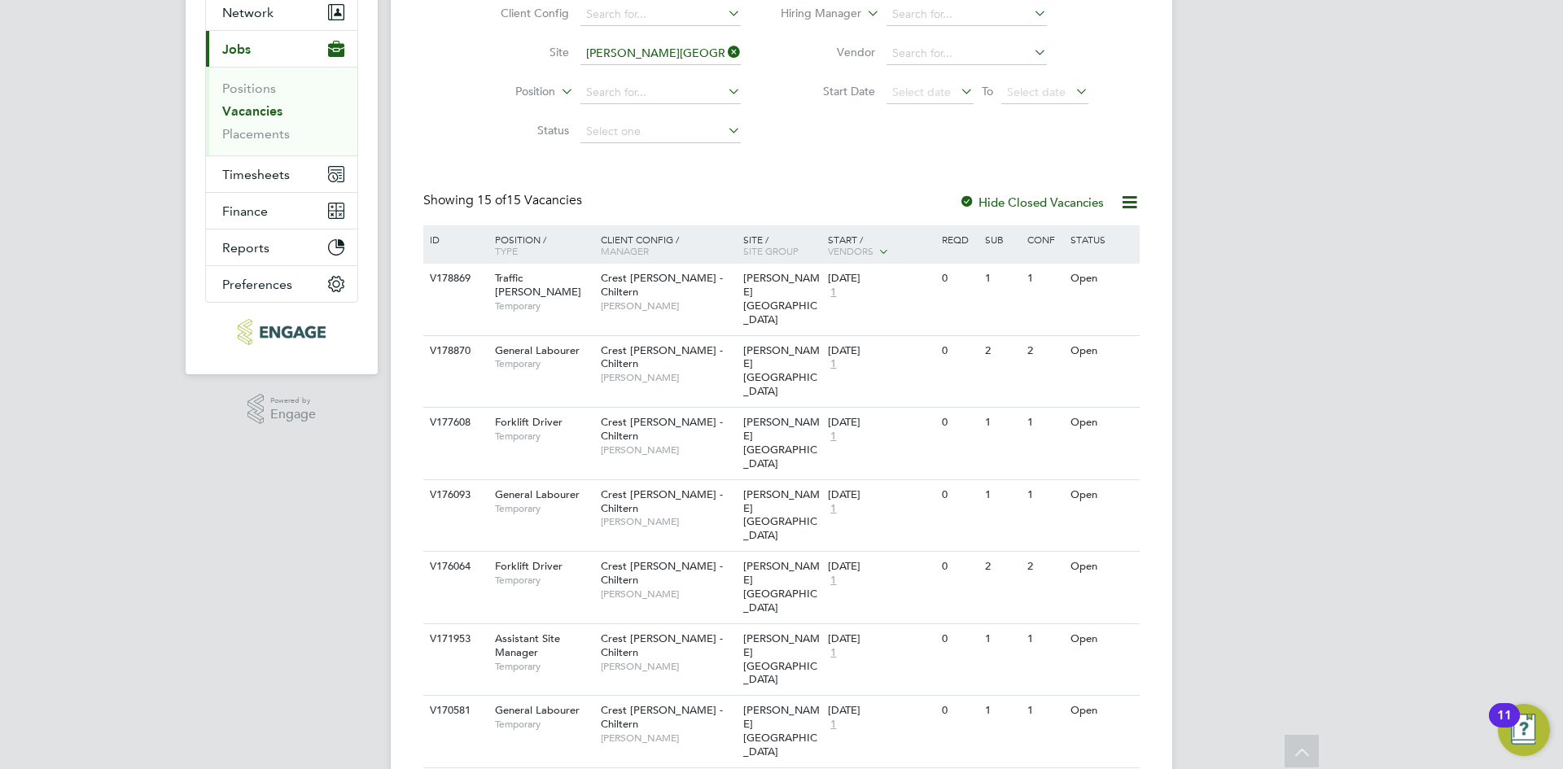
click at [1262, 544] on div "CL Chloe Lyons Notifications 20 Applications: Network Team Members Businesses S…" at bounding box center [781, 620] width 1563 height 1566
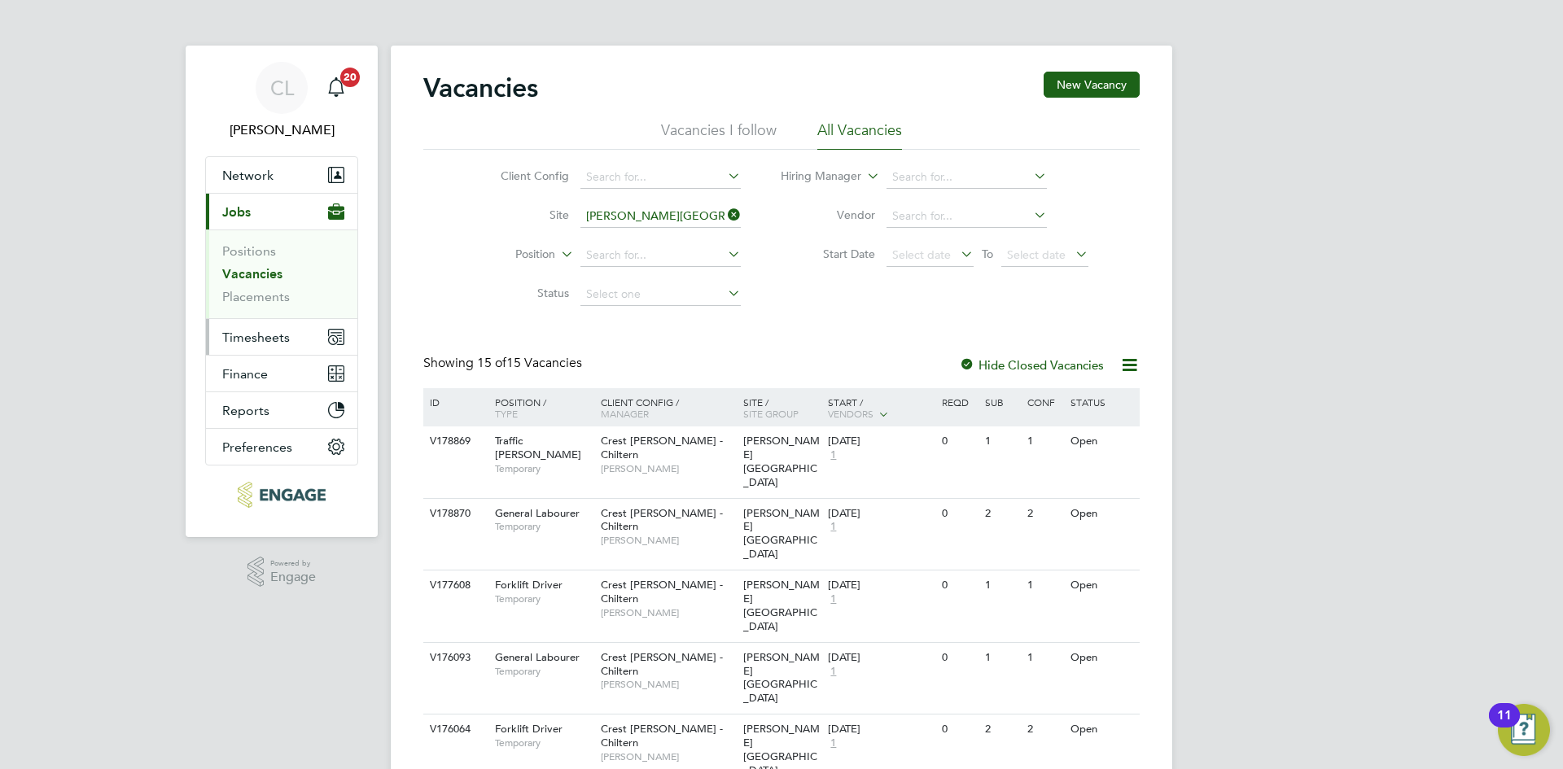
click at [265, 335] on span "Timesheets" at bounding box center [256, 337] width 68 height 15
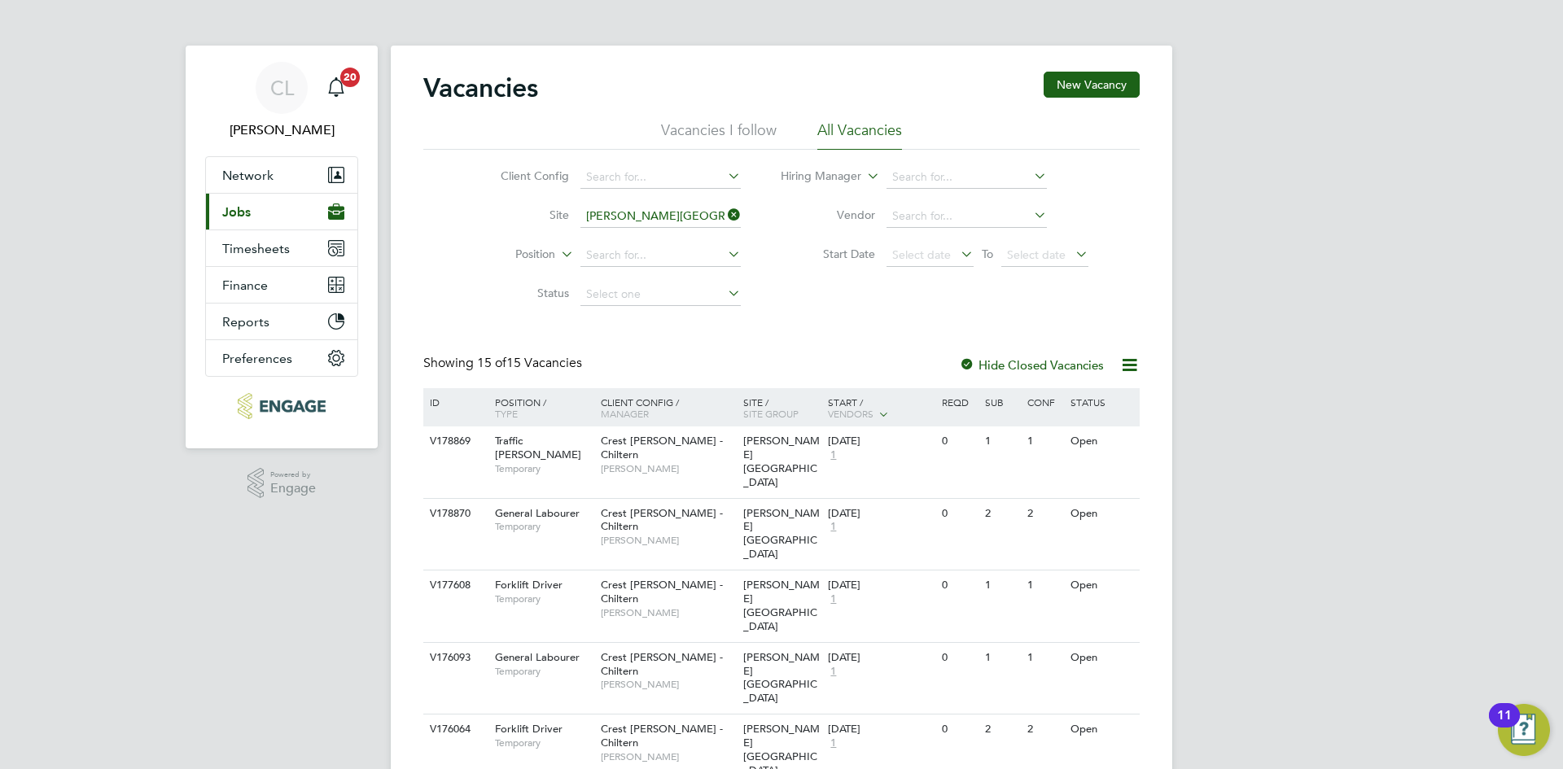
click at [285, 221] on button "Current page: Jobs" at bounding box center [281, 212] width 151 height 36
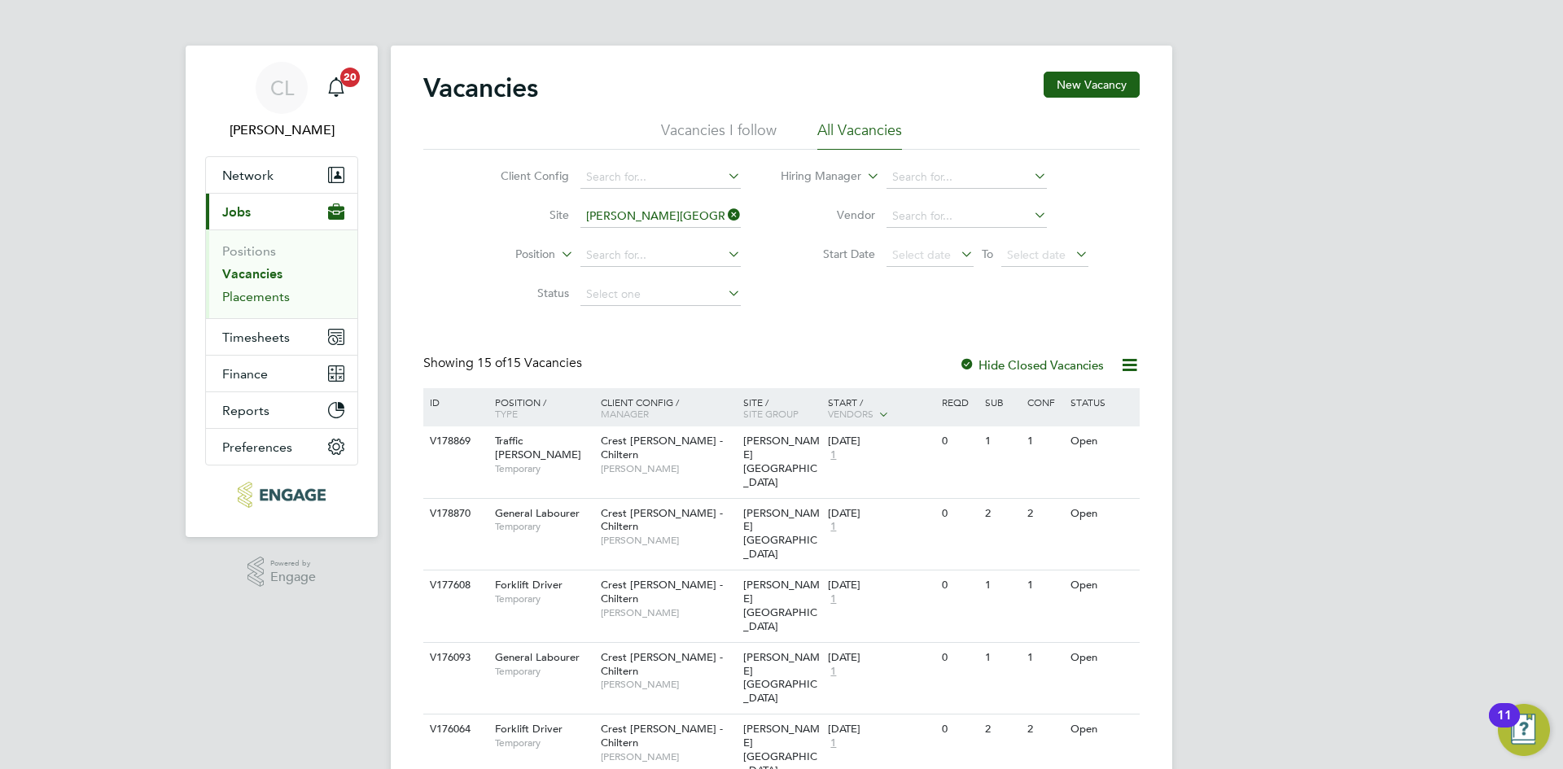
click at [255, 302] on link "Placements" at bounding box center [256, 296] width 68 height 15
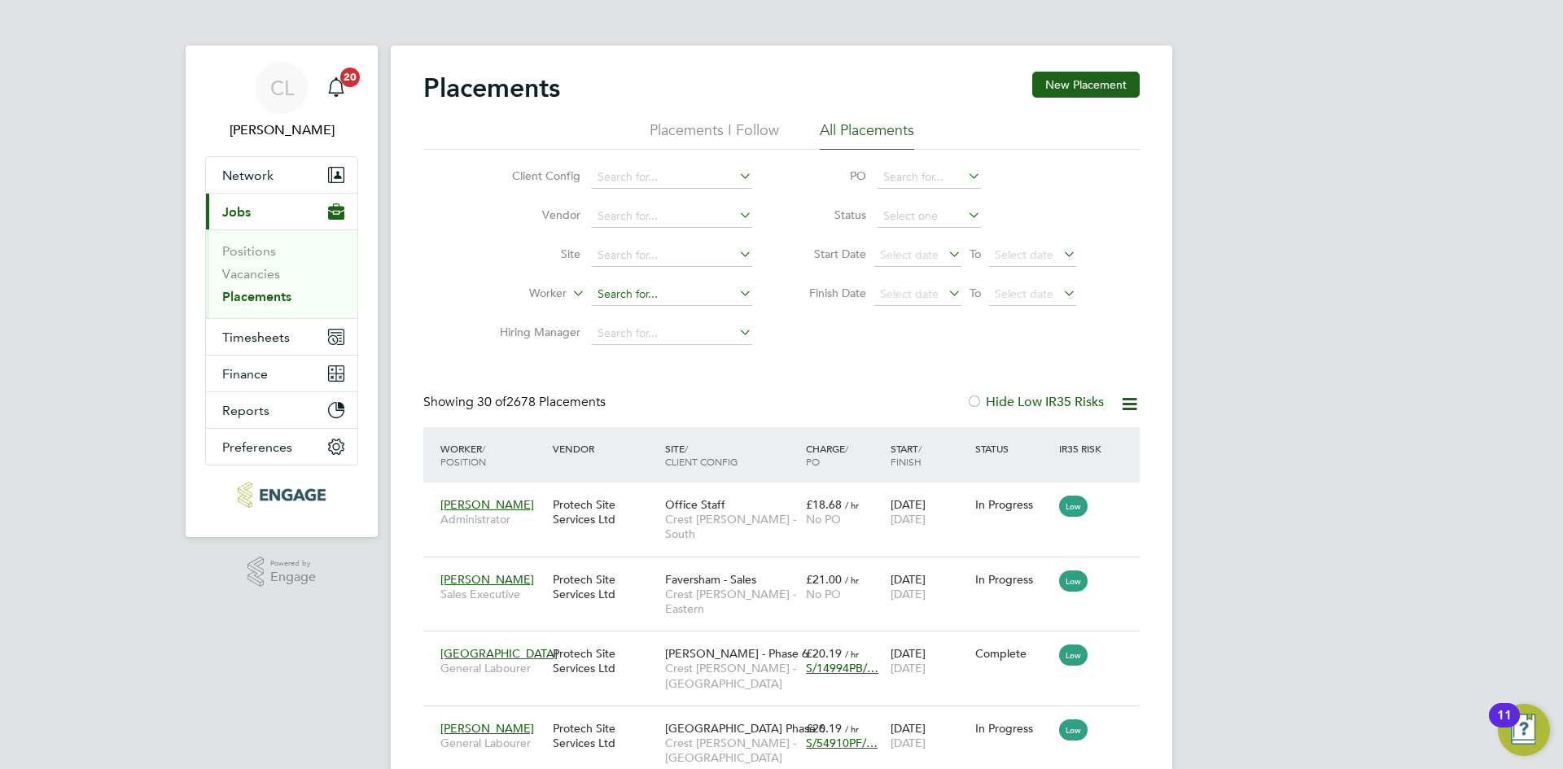
click at [635, 298] on input at bounding box center [672, 294] width 160 height 23
click at [676, 309] on li "Kenned y Isaac" at bounding box center [672, 316] width 162 height 22
type input "[PERSON_NAME]"
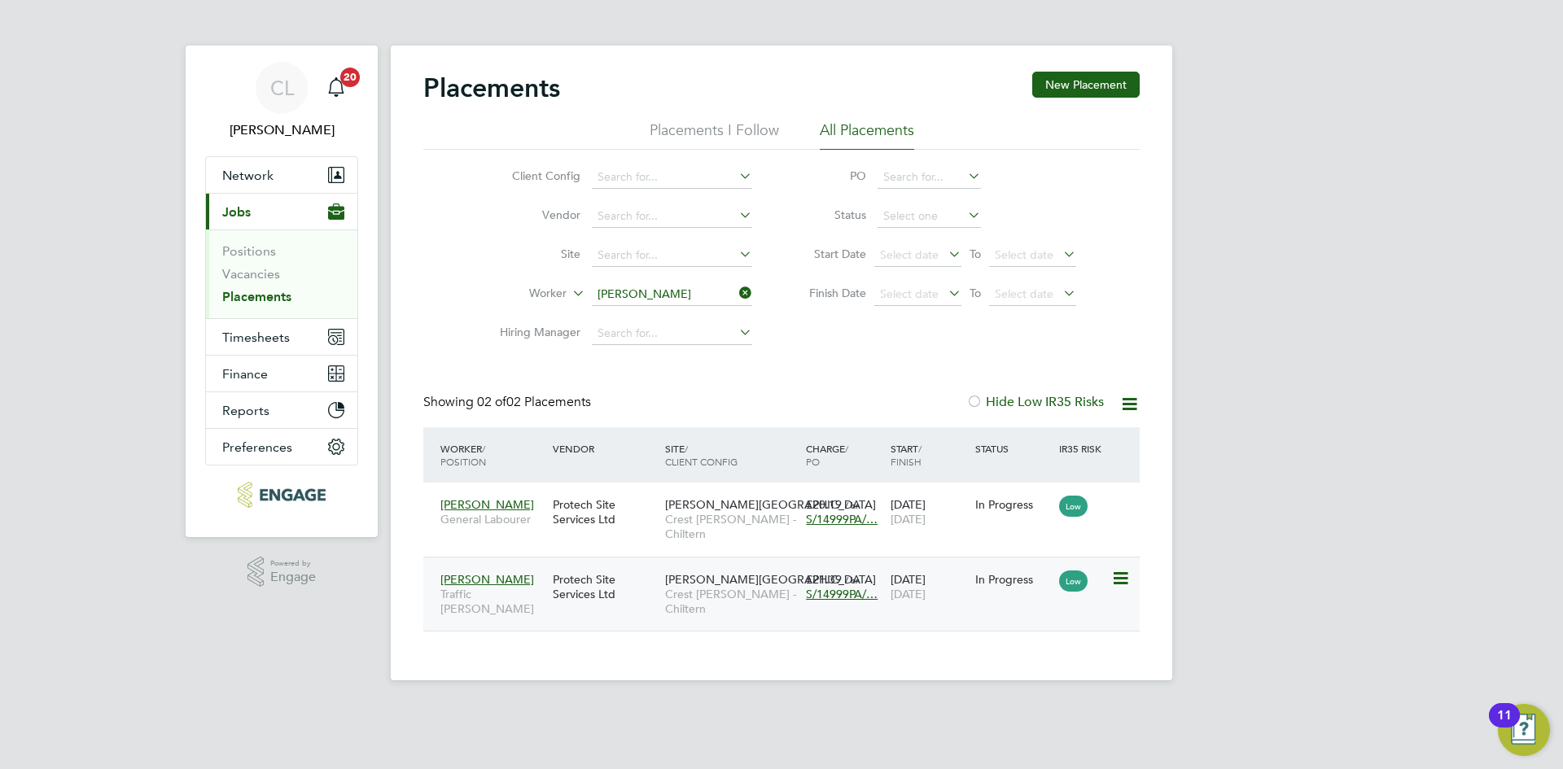
click at [715, 587] on span "Crest [PERSON_NAME] - Chiltern" at bounding box center [731, 601] width 133 height 29
click at [479, 583] on span "[PERSON_NAME]" at bounding box center [487, 579] width 94 height 15
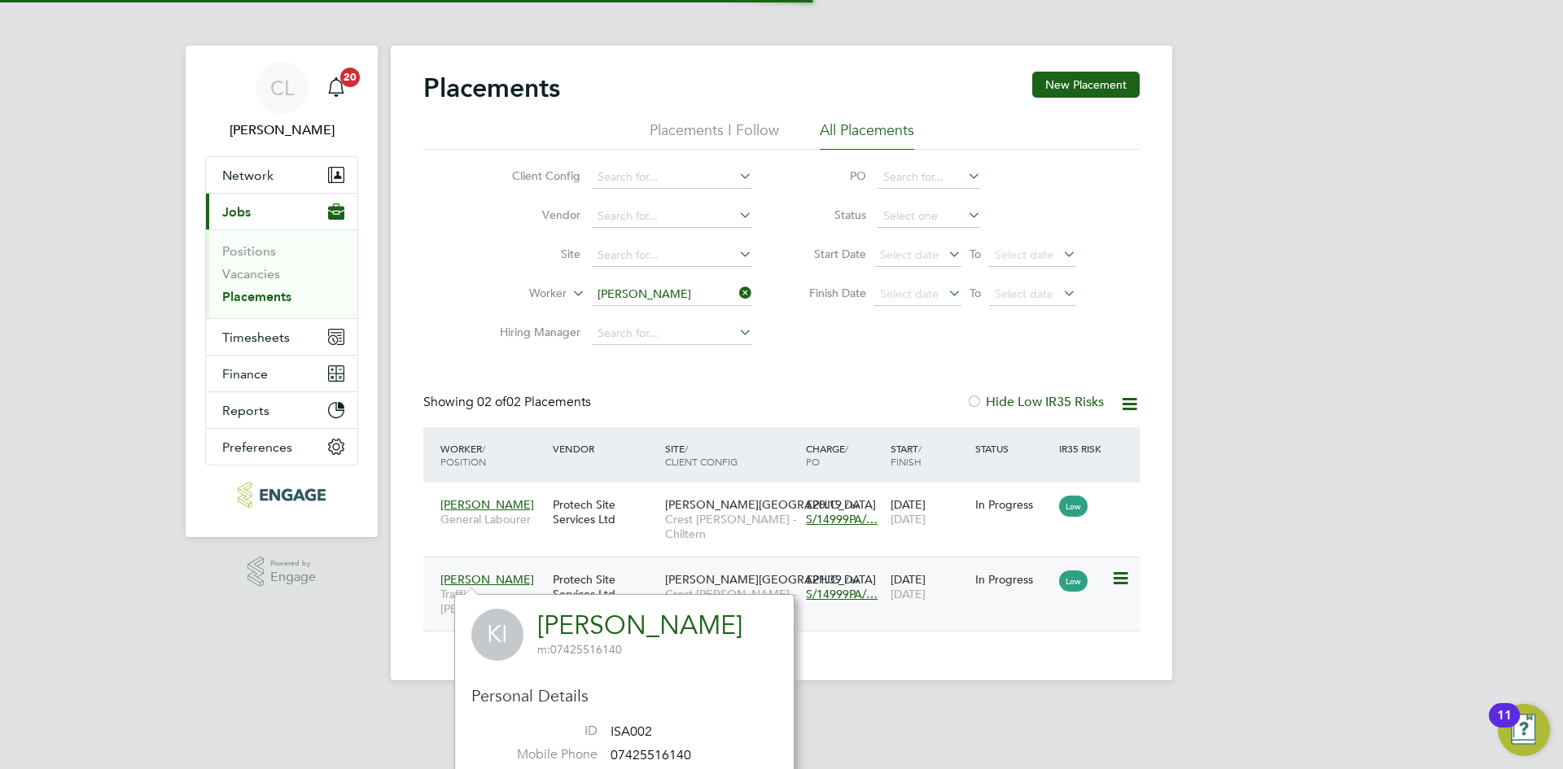
scroll to position [444, 340]
click at [940, 668] on div "Placements New Placement Placements I Follow All Placements Client Config Vendo…" at bounding box center [781, 363] width 781 height 635
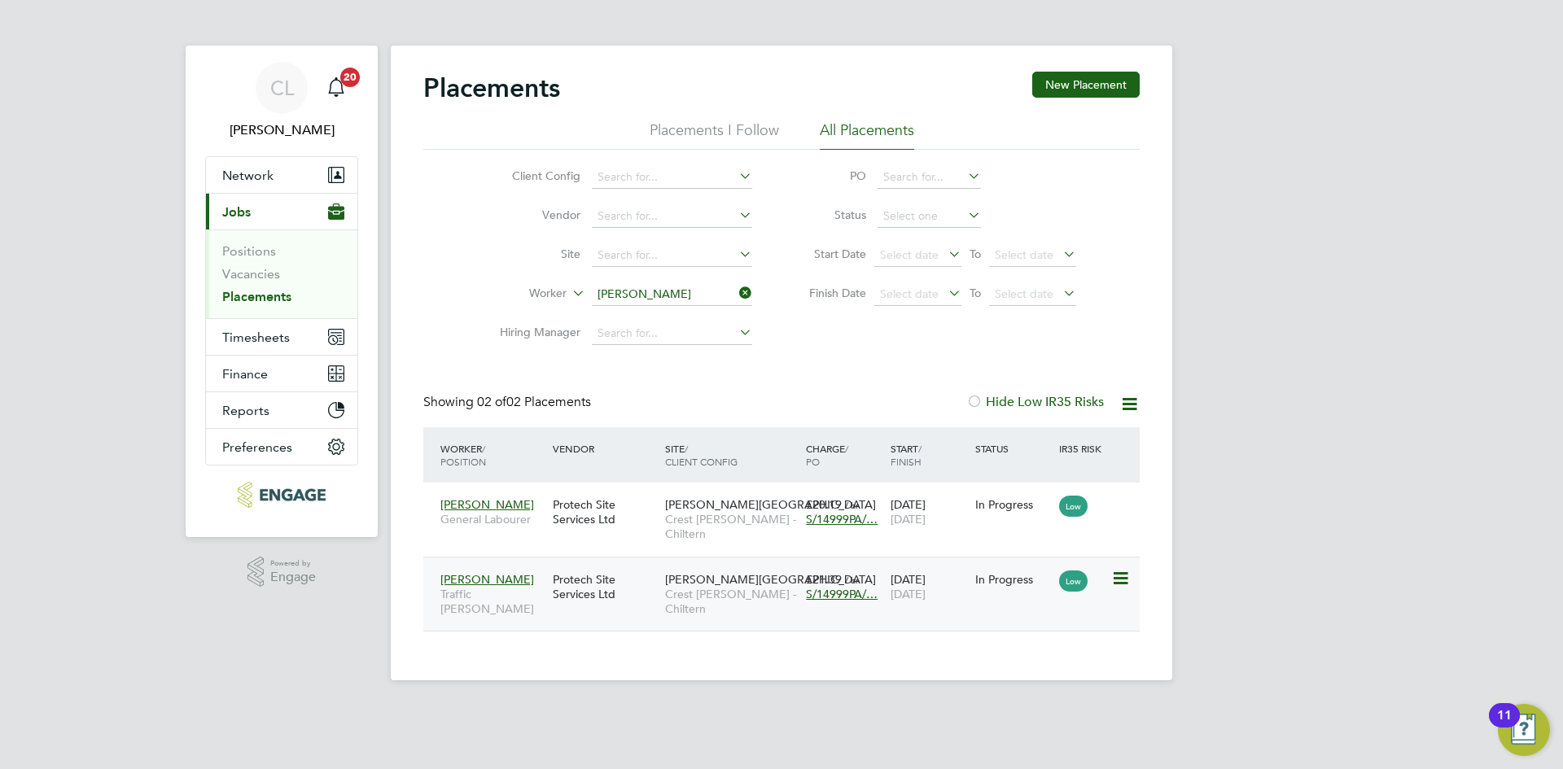
click at [600, 584] on div "Protech Site Services Ltd" at bounding box center [605, 587] width 112 height 46
click at [481, 585] on span "[PERSON_NAME]" at bounding box center [487, 579] width 94 height 15
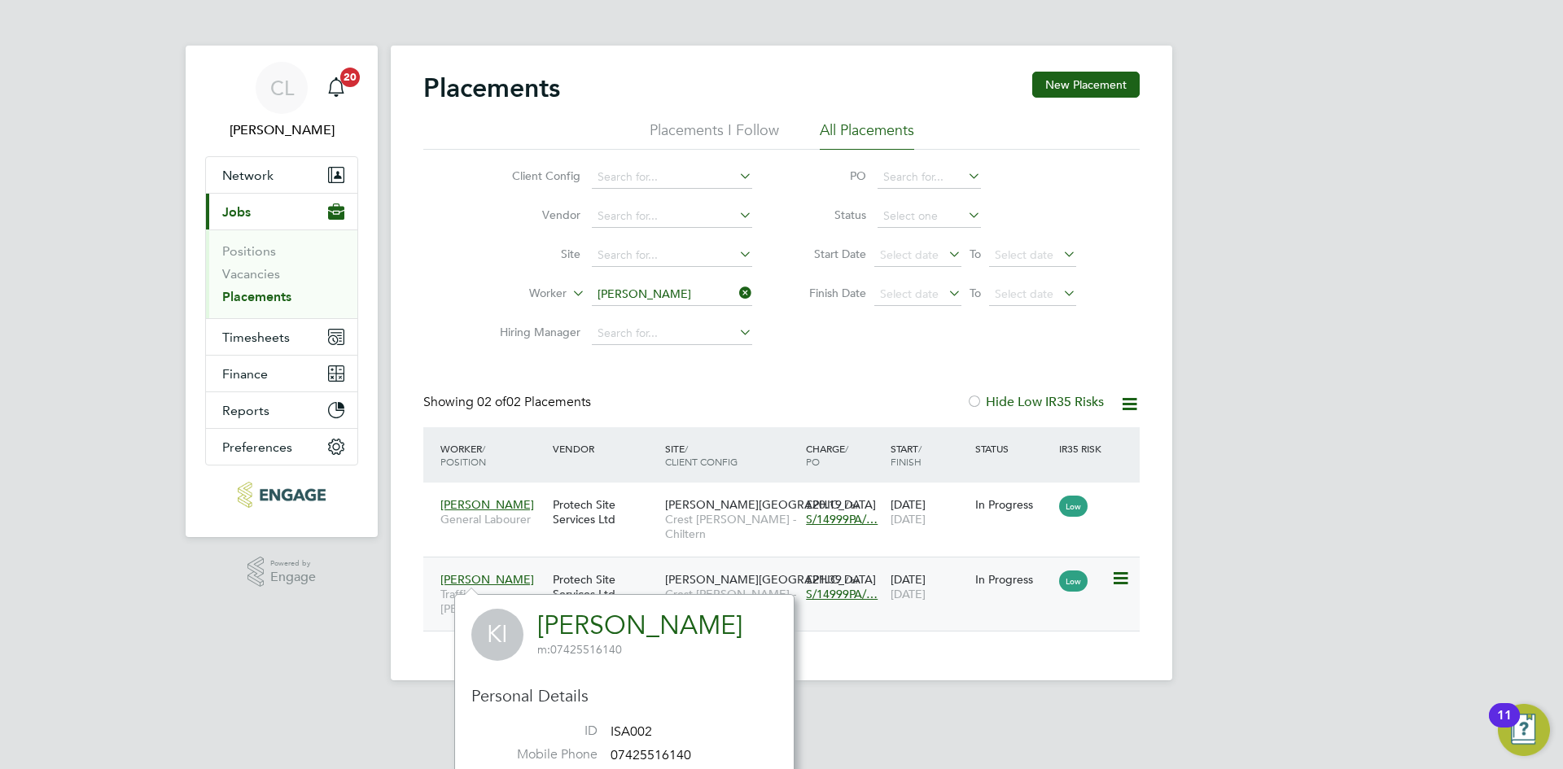
click at [934, 578] on div "13 Aug 2025 31 Dec 2025" at bounding box center [928, 587] width 85 height 46
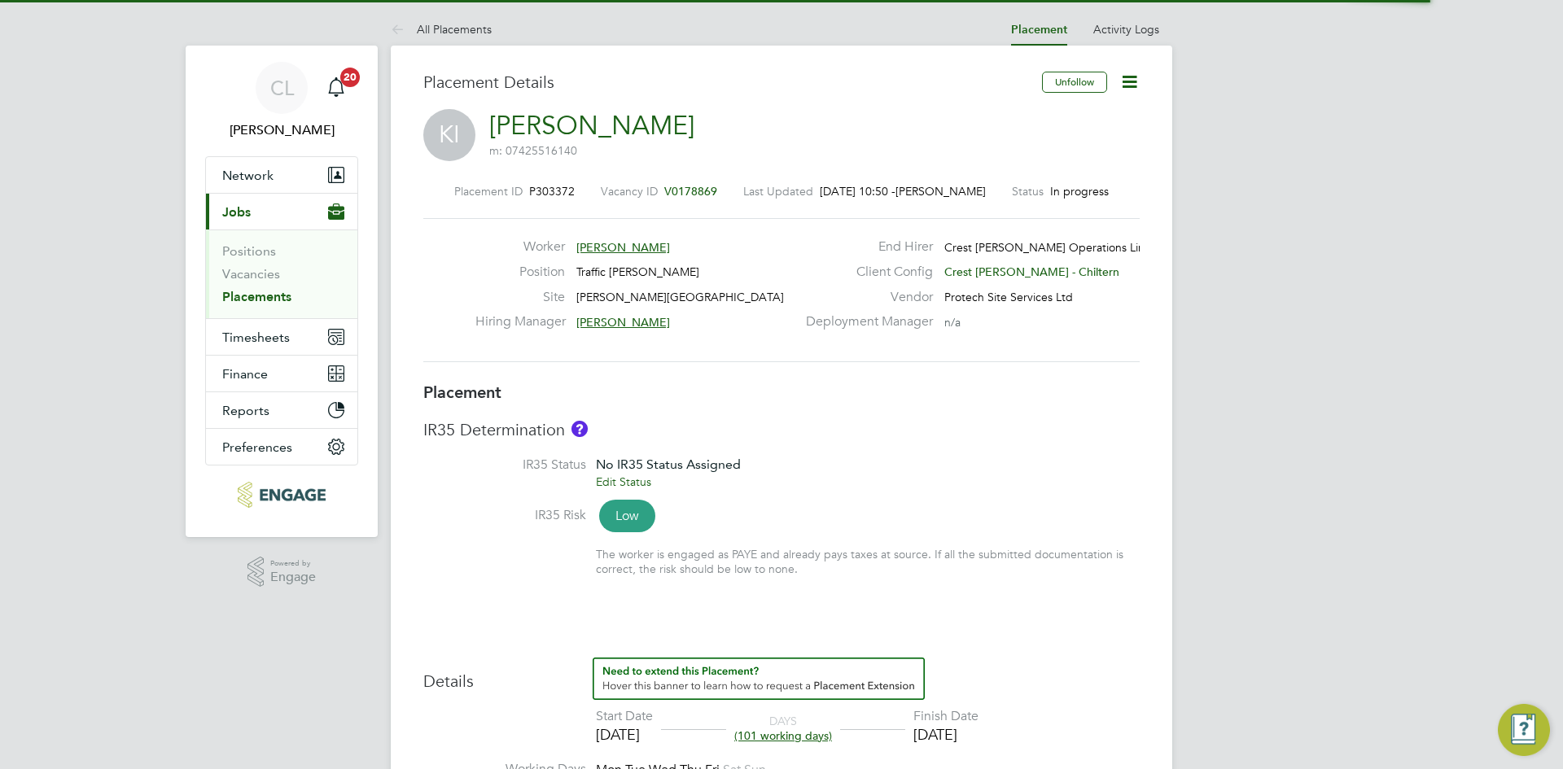
click at [1139, 76] on icon at bounding box center [1129, 82] width 20 height 20
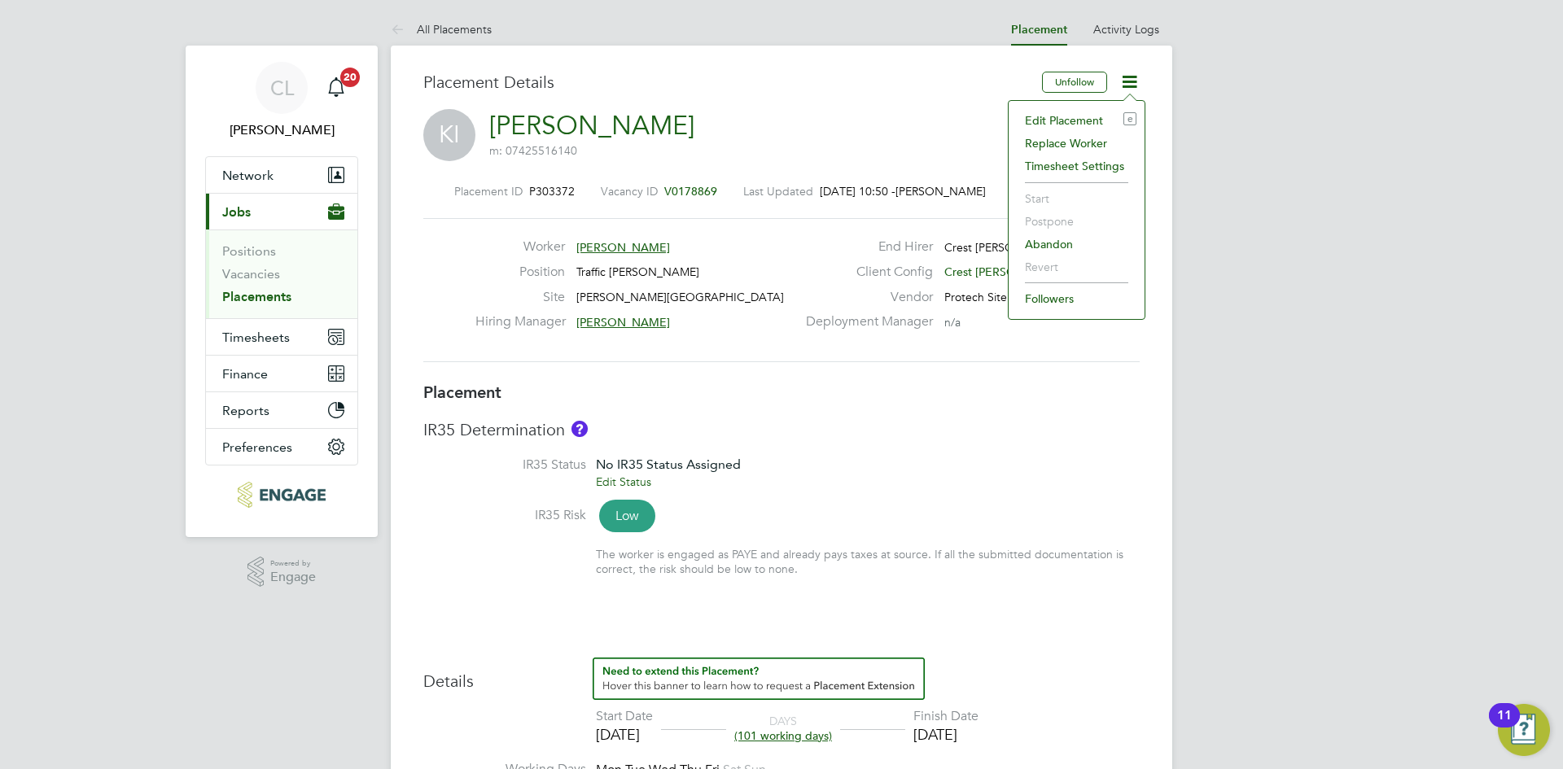
drag, startPoint x: 699, startPoint y: 228, endPoint x: 695, endPoint y: 239, distance: 12.1
click at [697, 228] on div "Worker [PERSON_NAME] Position Traffic [PERSON_NAME] Site [PERSON_NAME][GEOGRAPH…" at bounding box center [781, 290] width 716 height 144
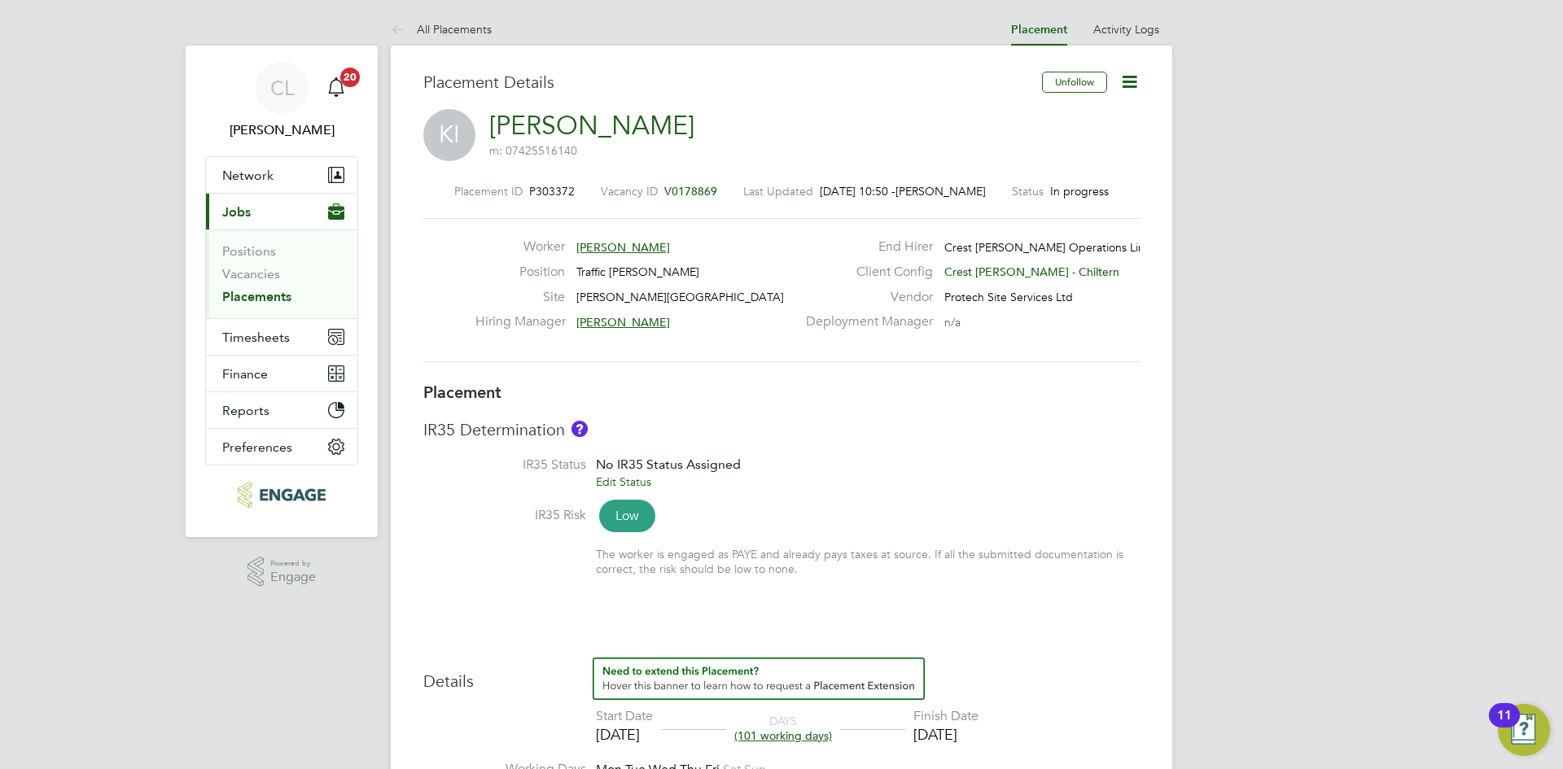
click at [684, 186] on span "V0178869" at bounding box center [690, 191] width 53 height 15
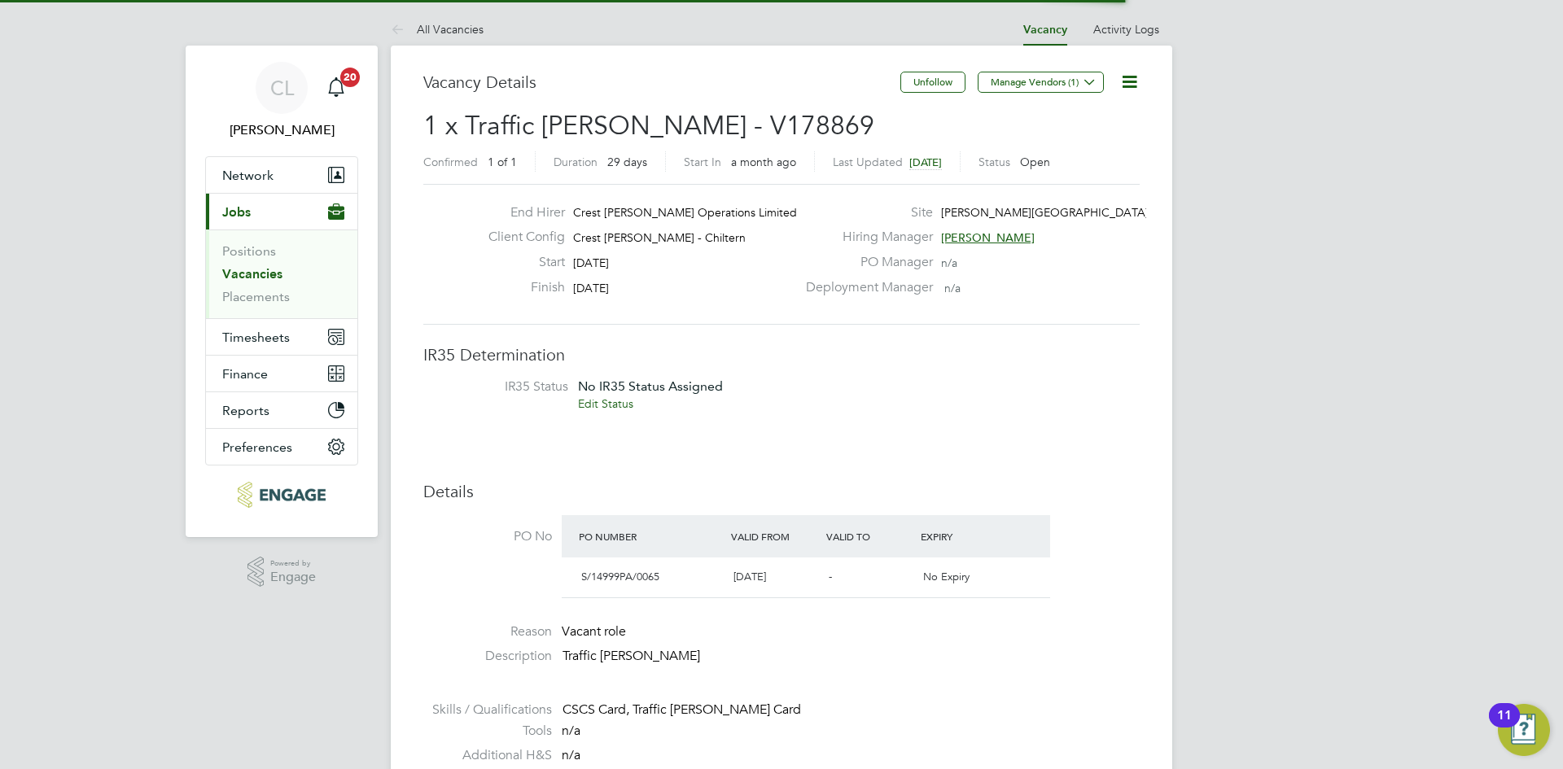
scroll to position [8, 8]
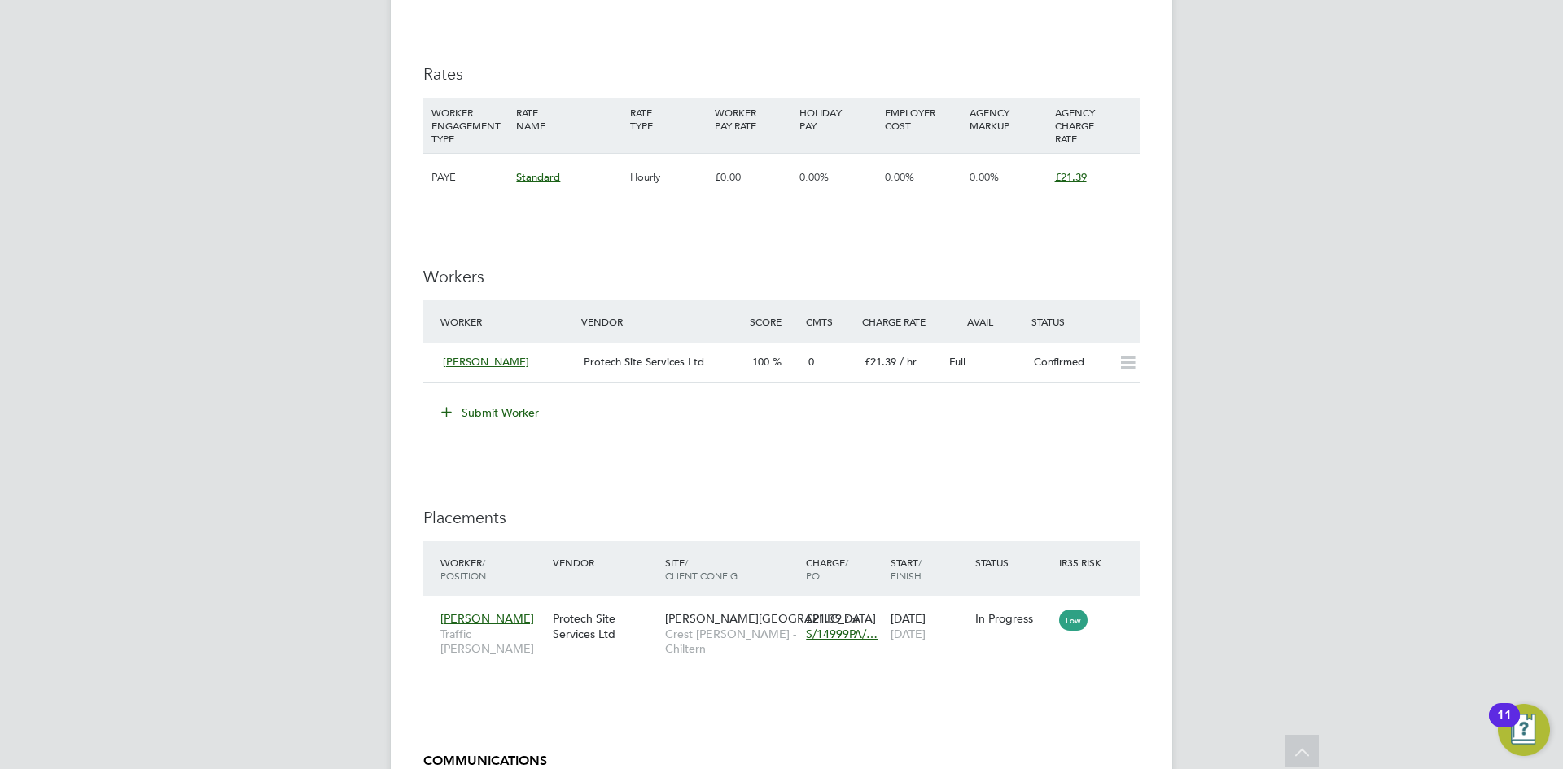
click at [501, 417] on button "Submit Worker" at bounding box center [491, 413] width 122 height 26
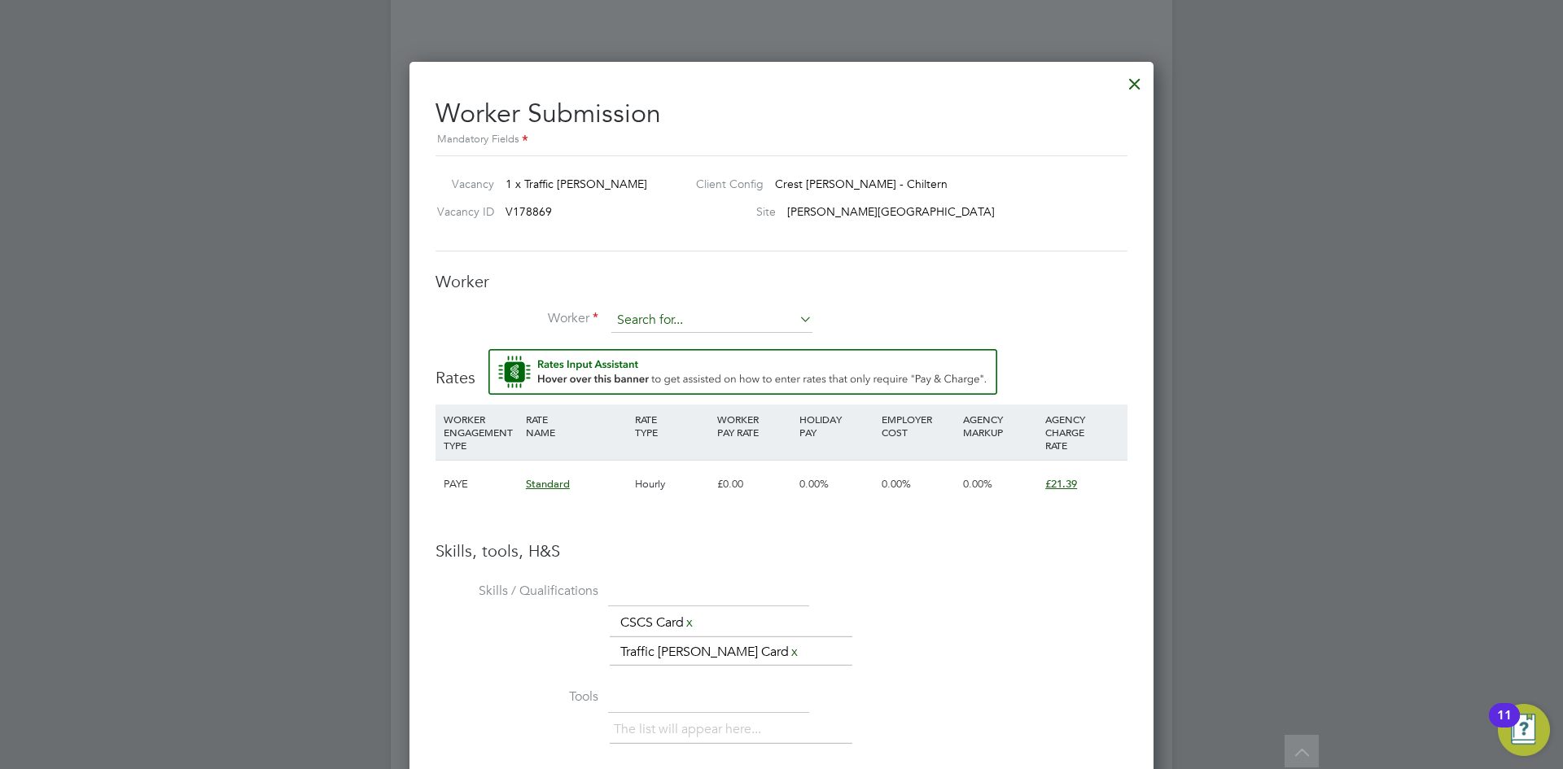
click at [710, 322] on input at bounding box center [711, 320] width 201 height 24
click at [740, 389] on li "Ign atious Umeadi (IGN003)" at bounding box center [711, 388] width 203 height 22
type input "[PERSON_NAME] (IGN003)"
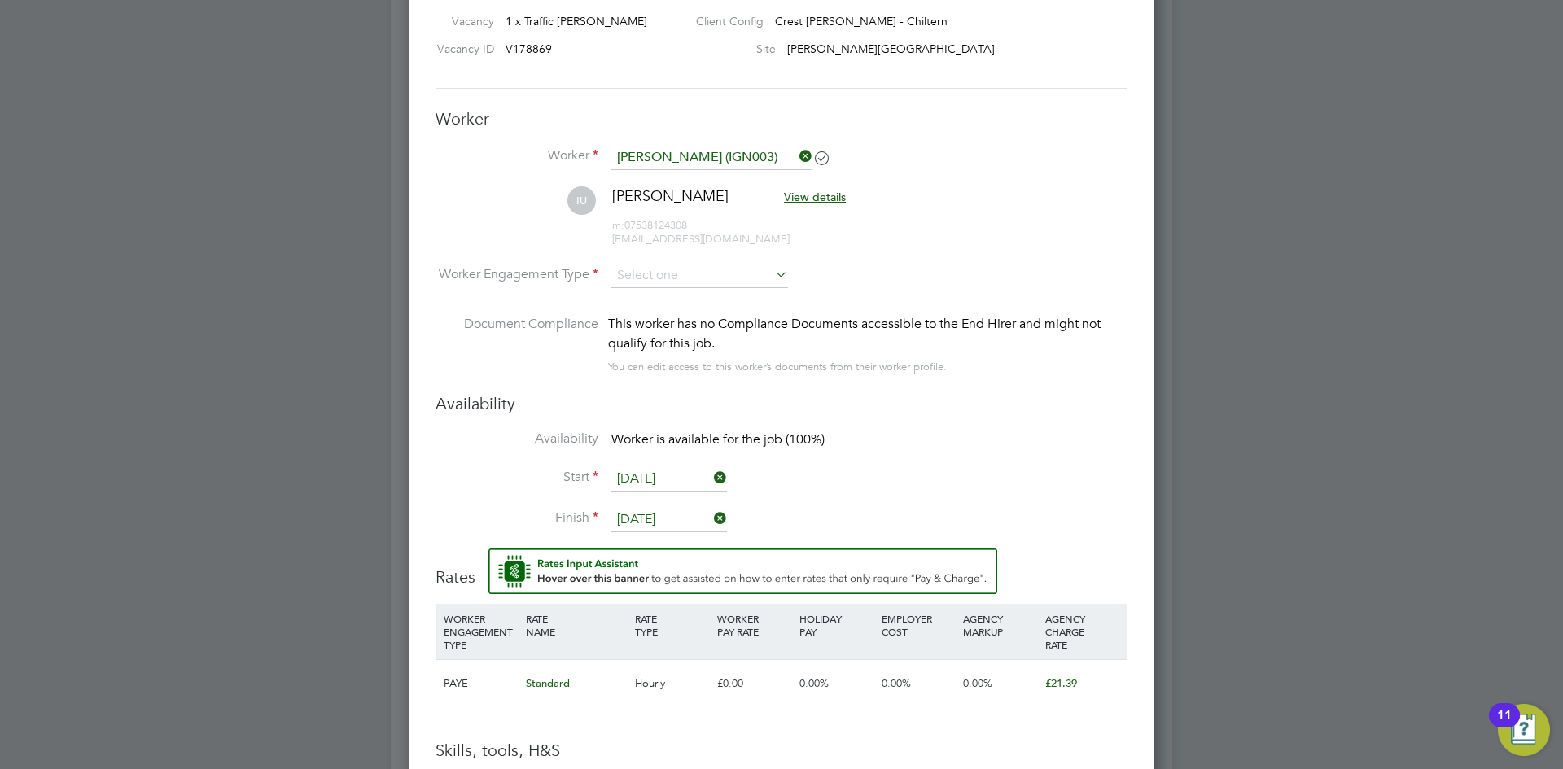
click at [683, 295] on li "Worker Engagement Type" at bounding box center [781, 289] width 692 height 50
click at [709, 261] on li "IU [PERSON_NAME] View details m: 07538124308 [EMAIL_ADDRESS][DOMAIN_NAME]" at bounding box center [781, 224] width 692 height 77
click at [710, 261] on li "IU [PERSON_NAME] View details m: 07538124308 [EMAIL_ADDRESS][DOMAIN_NAME]" at bounding box center [781, 224] width 692 height 77
click at [691, 278] on input at bounding box center [699, 276] width 177 height 24
click at [688, 320] on li "PAYE" at bounding box center [699, 319] width 178 height 21
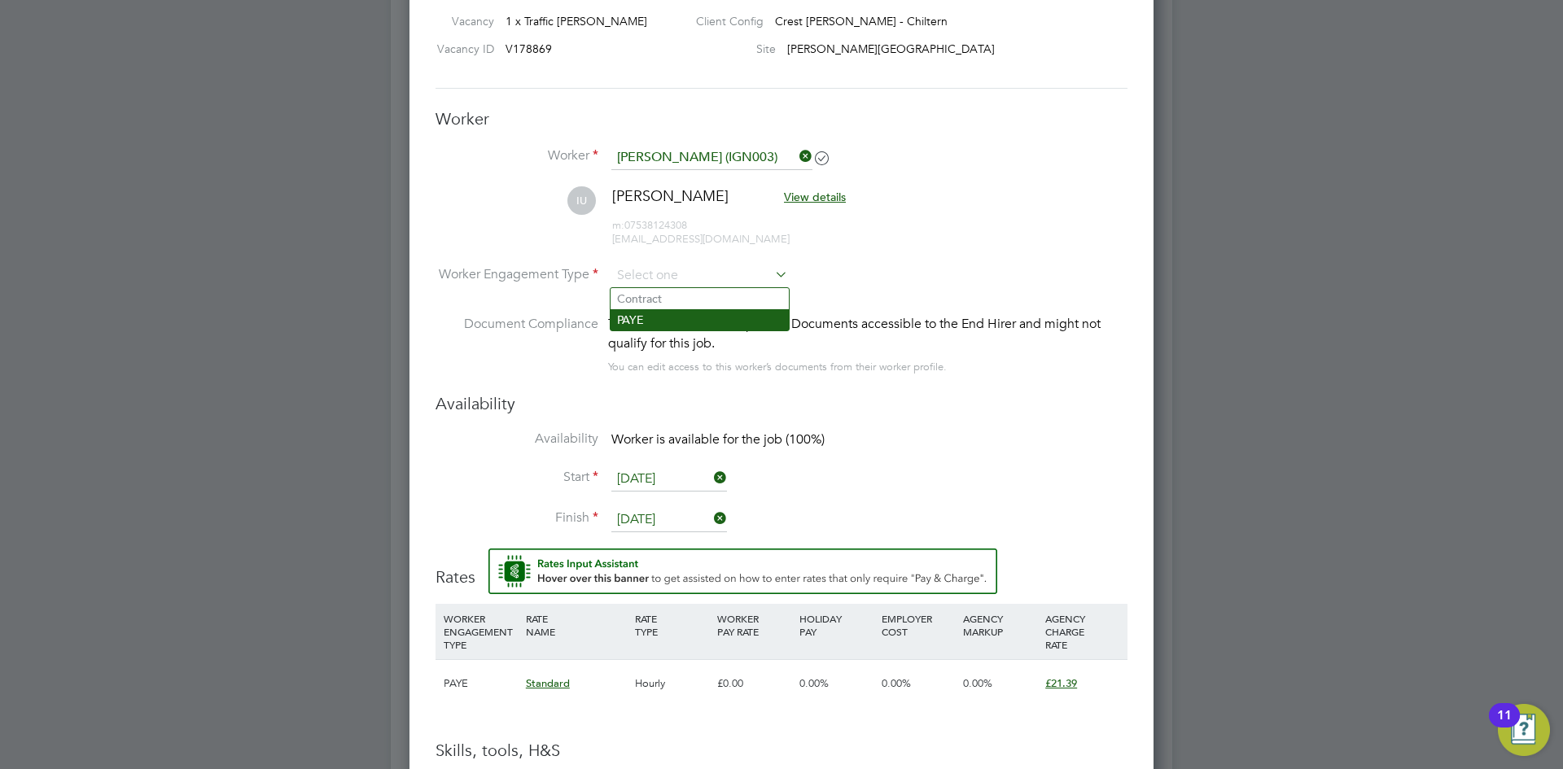
type input "PAYE"
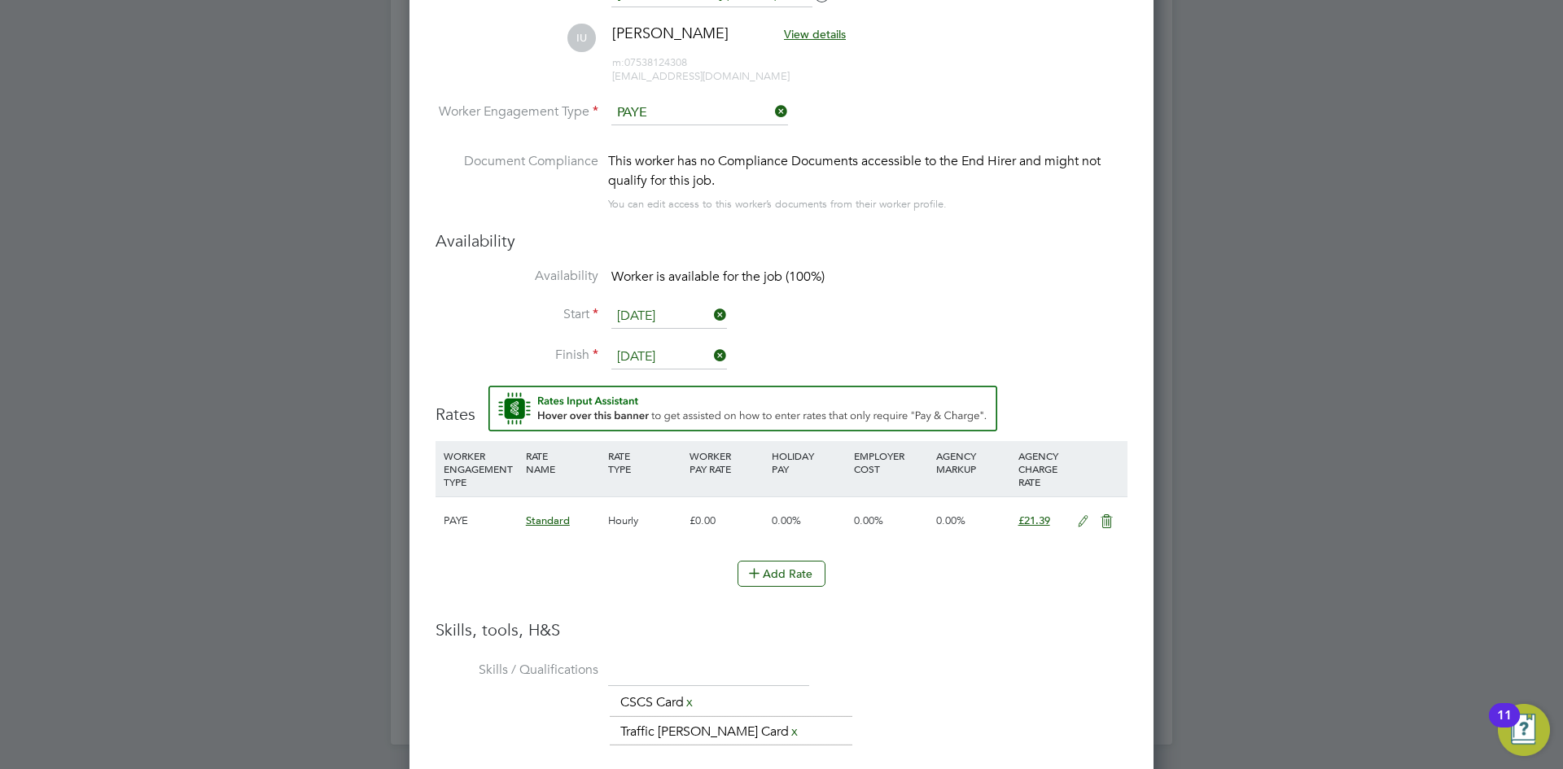
click at [658, 315] on input "[DATE]" at bounding box center [669, 316] width 116 height 24
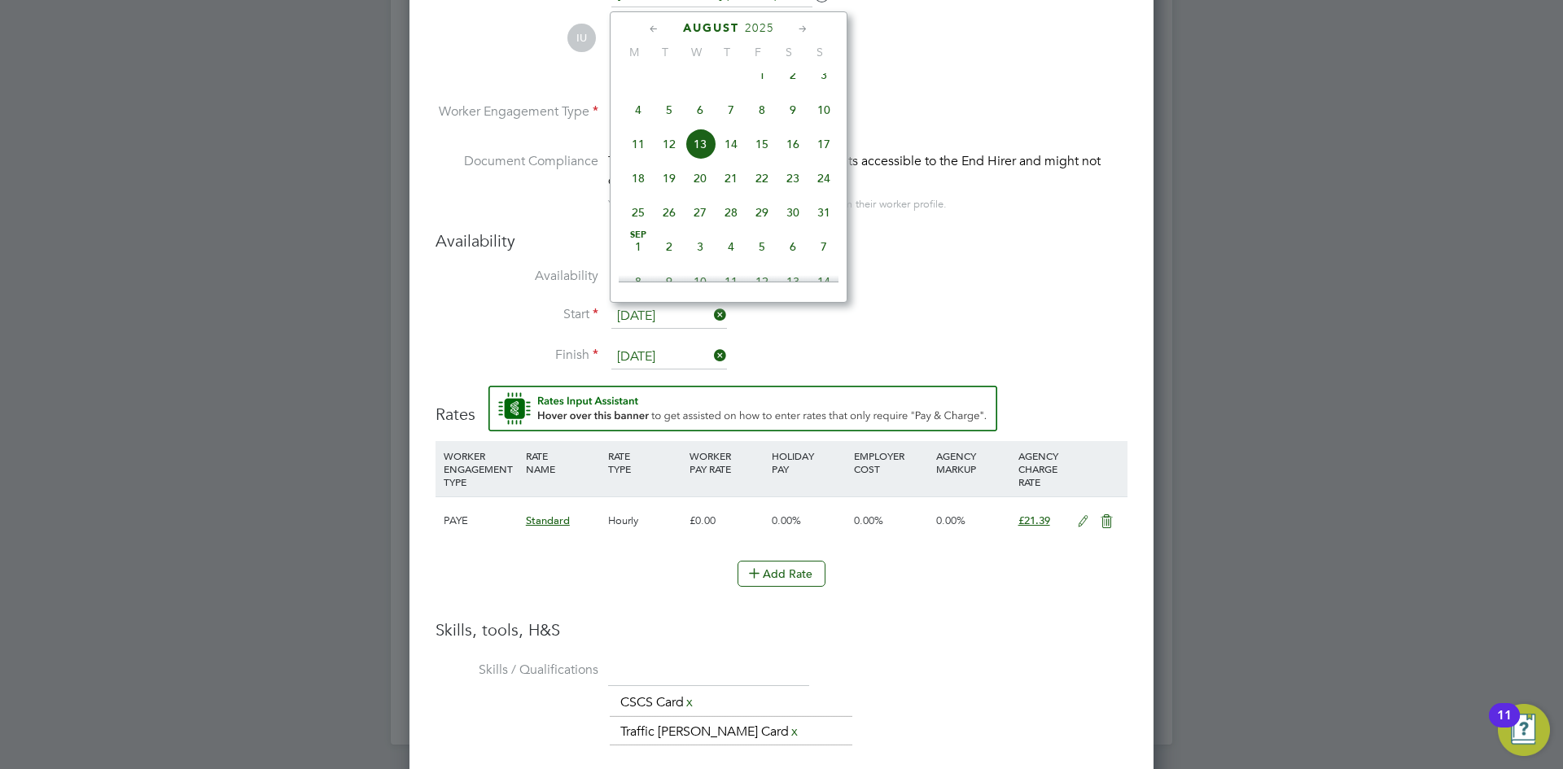
click at [632, 194] on span "18" at bounding box center [638, 178] width 31 height 31
type input "[DATE]"
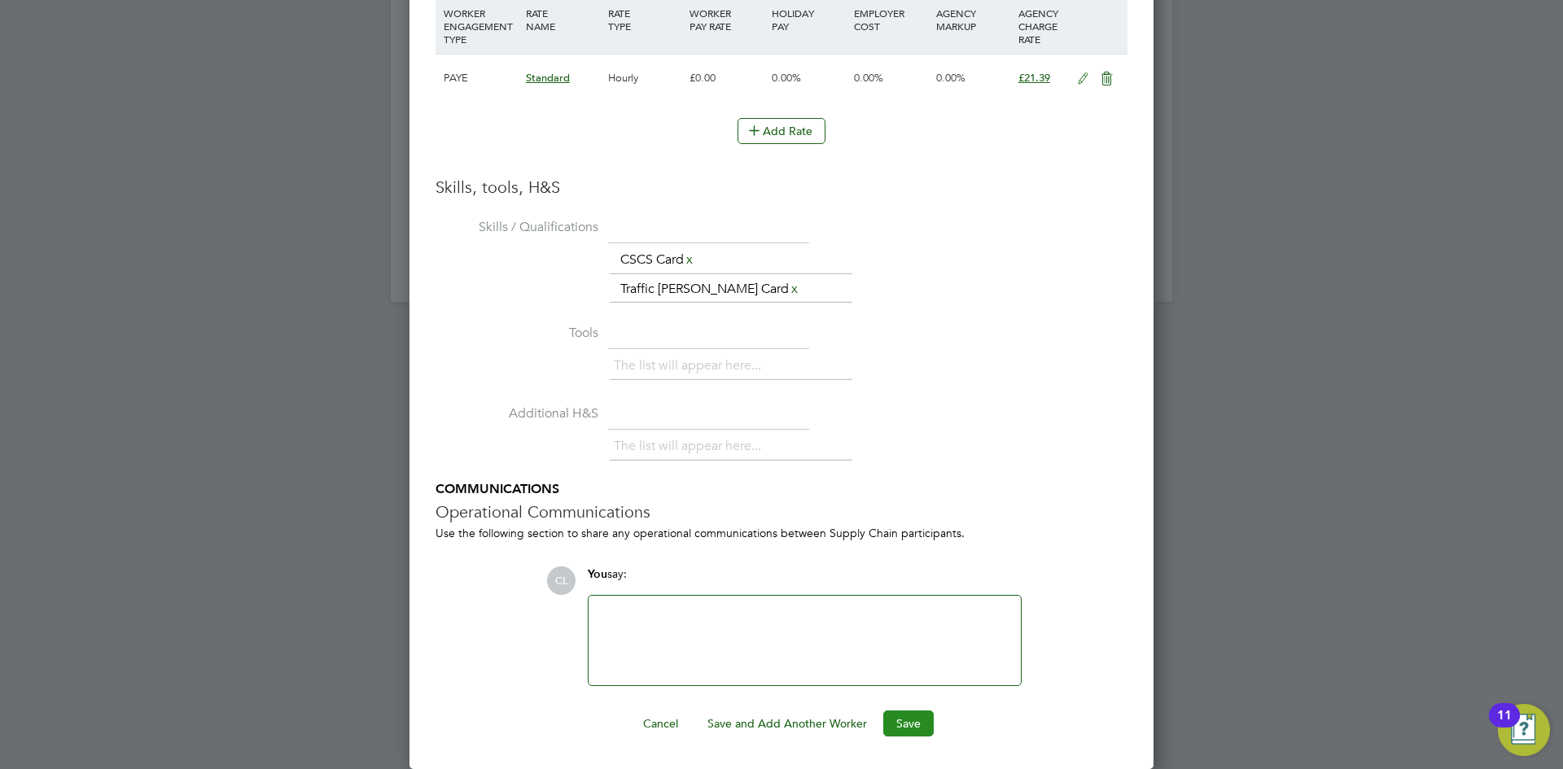
click at [905, 727] on button "Save" at bounding box center [908, 724] width 50 height 26
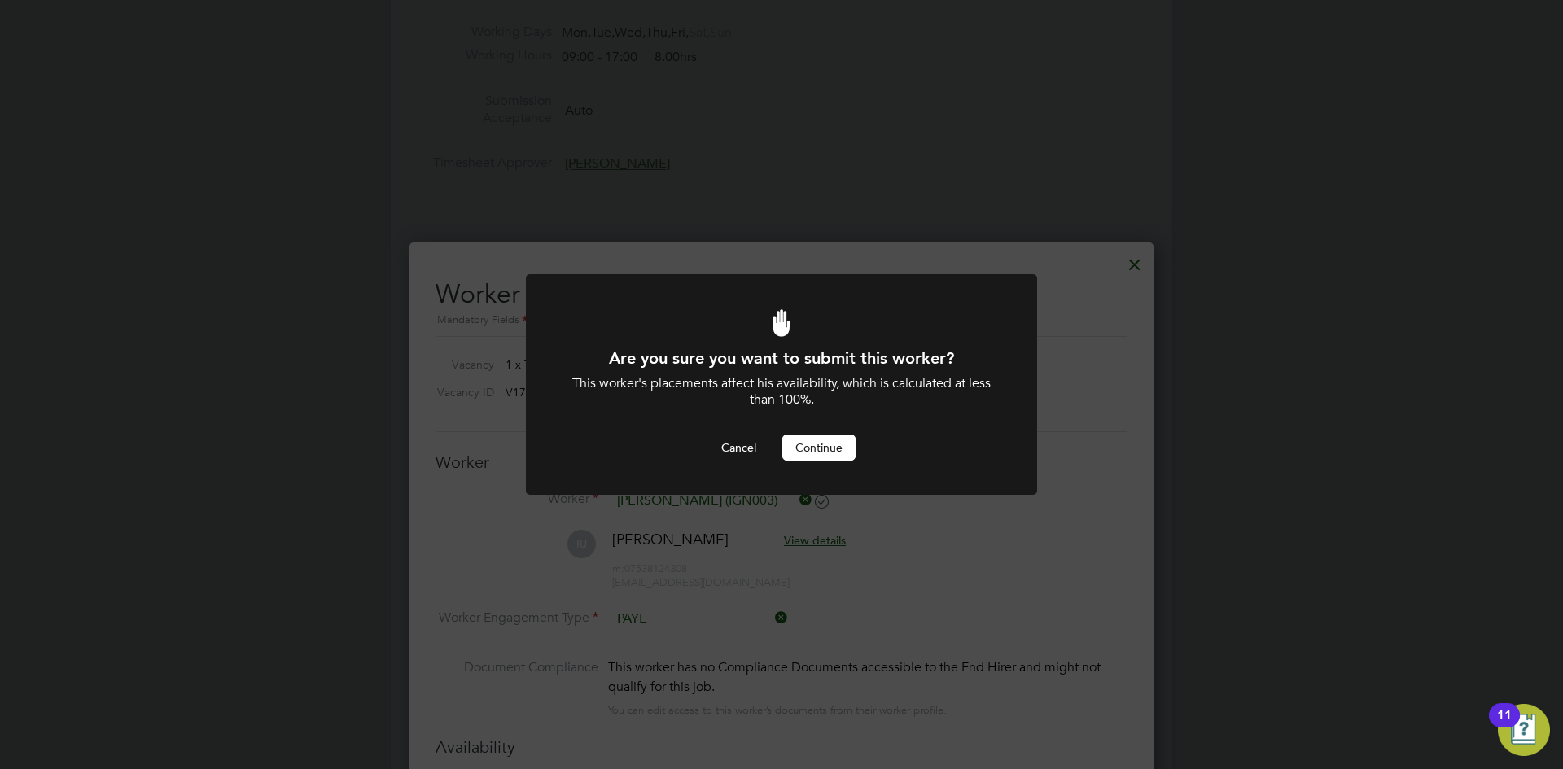
click at [820, 433] on div "Are you sure you want to submit this worker? This worker's placements affect hi…" at bounding box center [781, 405] width 423 height 114
click at [802, 468] on div at bounding box center [781, 384] width 511 height 221
click at [812, 449] on button "Continue" at bounding box center [818, 448] width 73 height 26
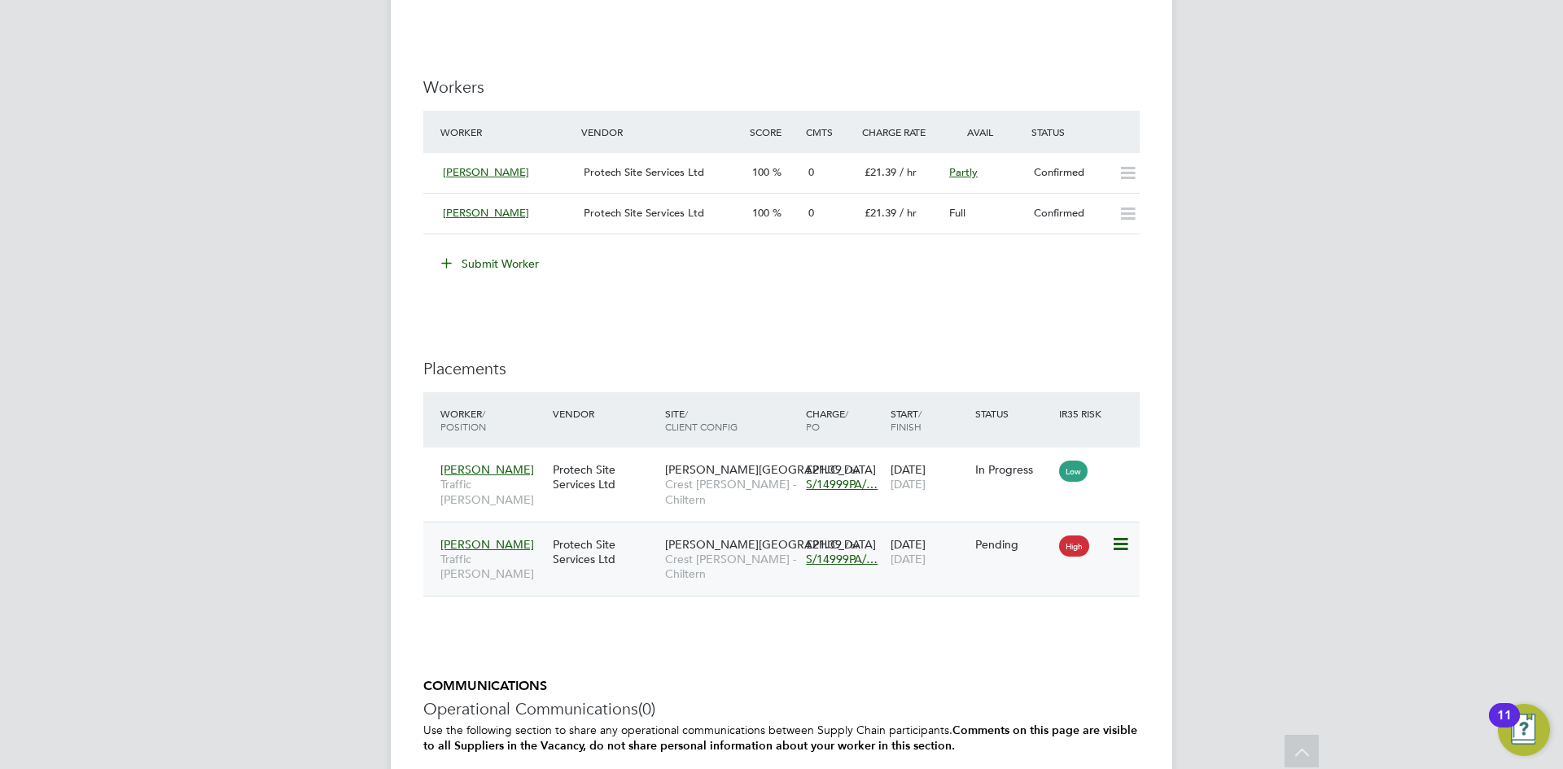
click at [1121, 543] on icon at bounding box center [1119, 545] width 16 height 20
click at [1019, 649] on li "Start" at bounding box center [1070, 645] width 116 height 23
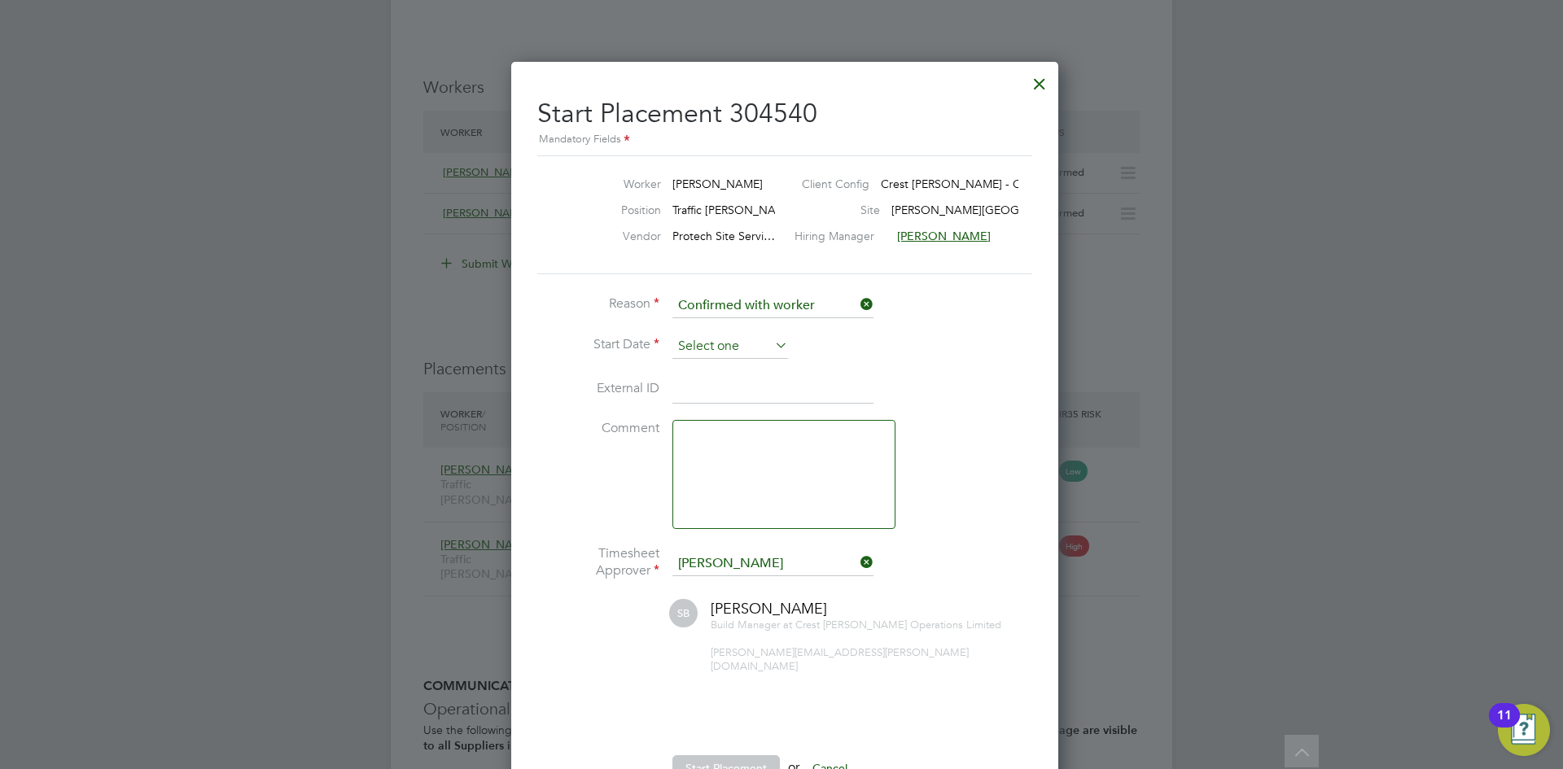
click at [711, 339] on input at bounding box center [730, 346] width 116 height 24
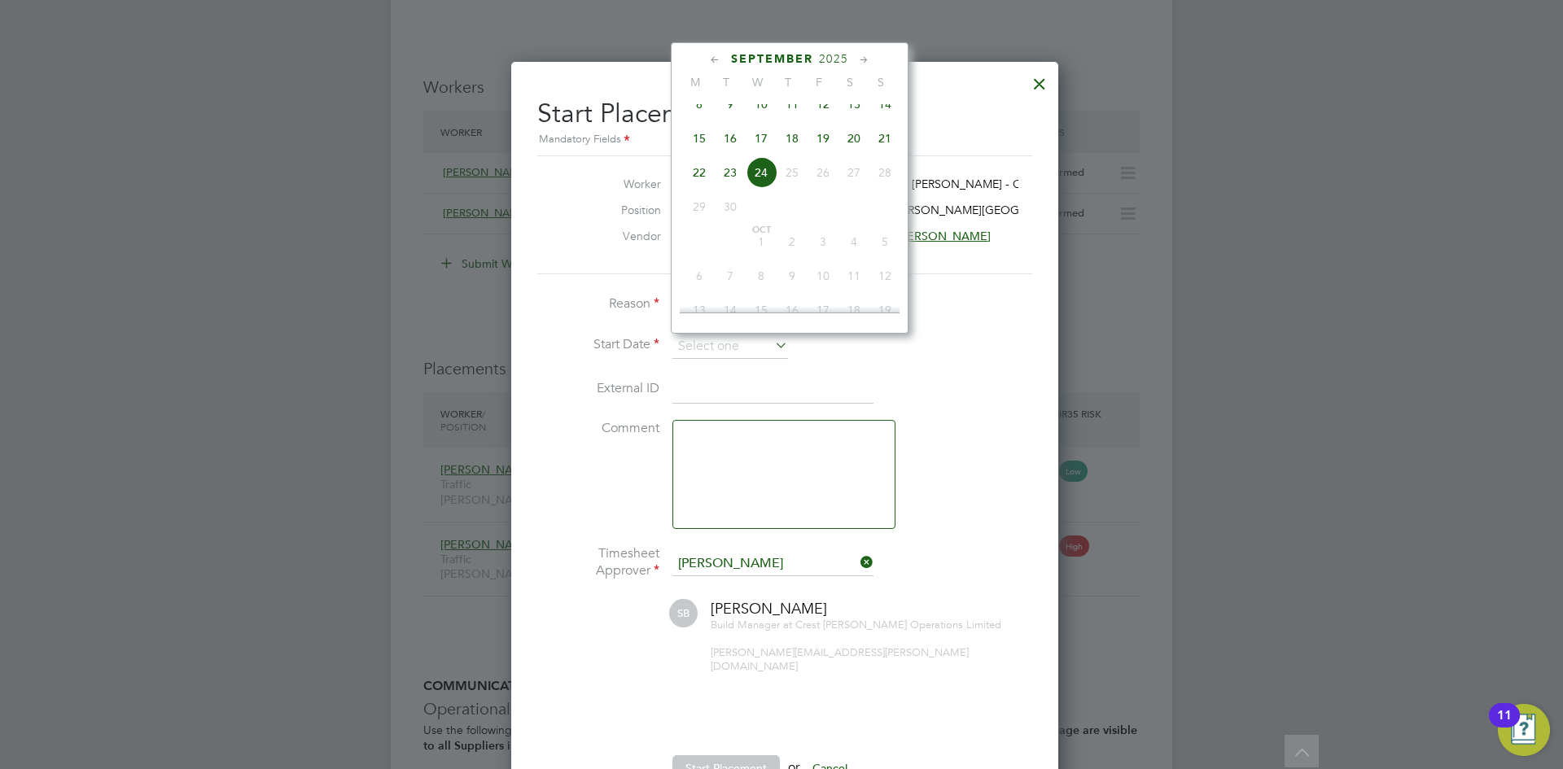
click at [698, 143] on span "15" at bounding box center [699, 138] width 31 height 31
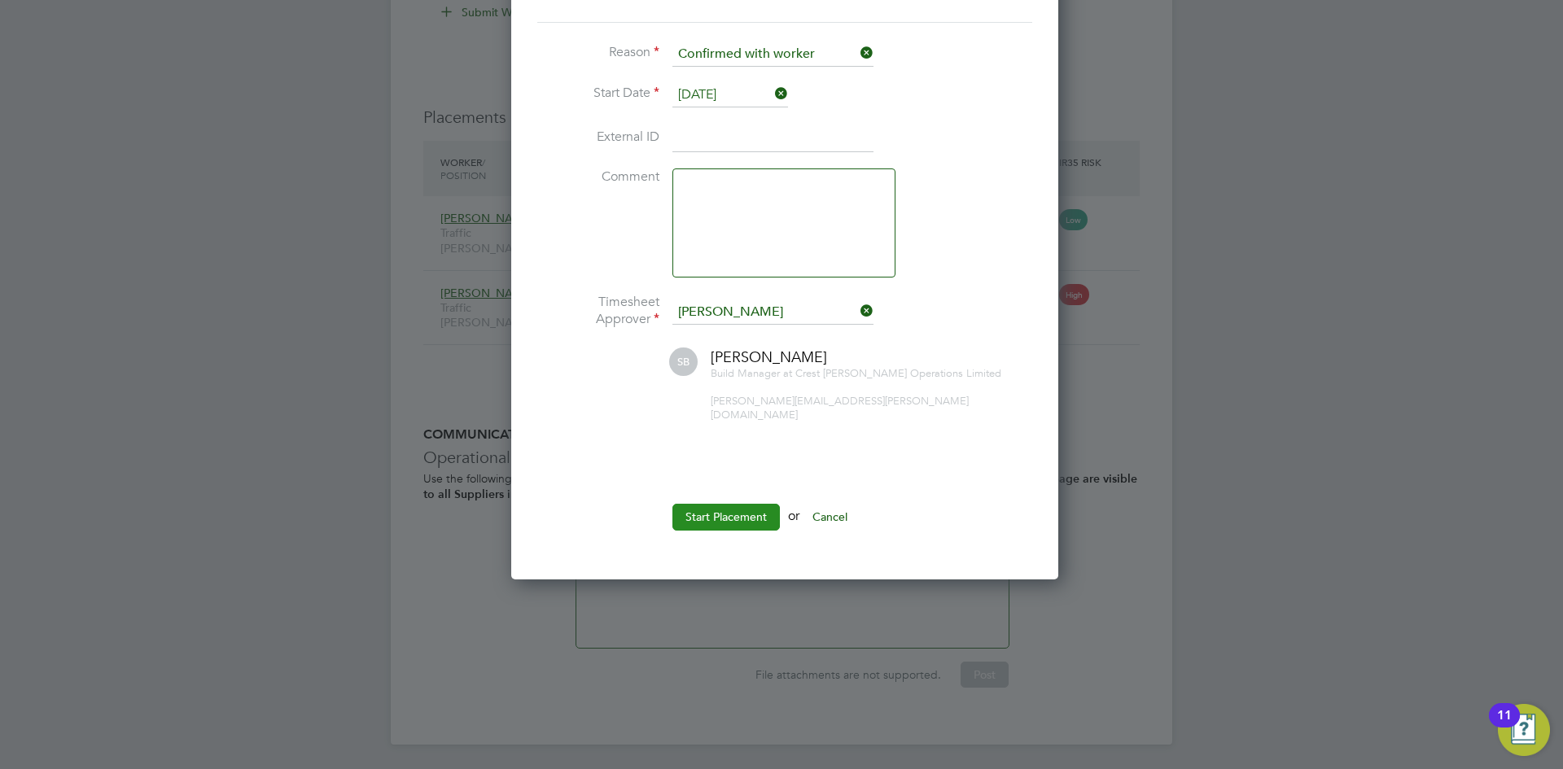
click at [737, 509] on button "Start Placement" at bounding box center [725, 517] width 107 height 26
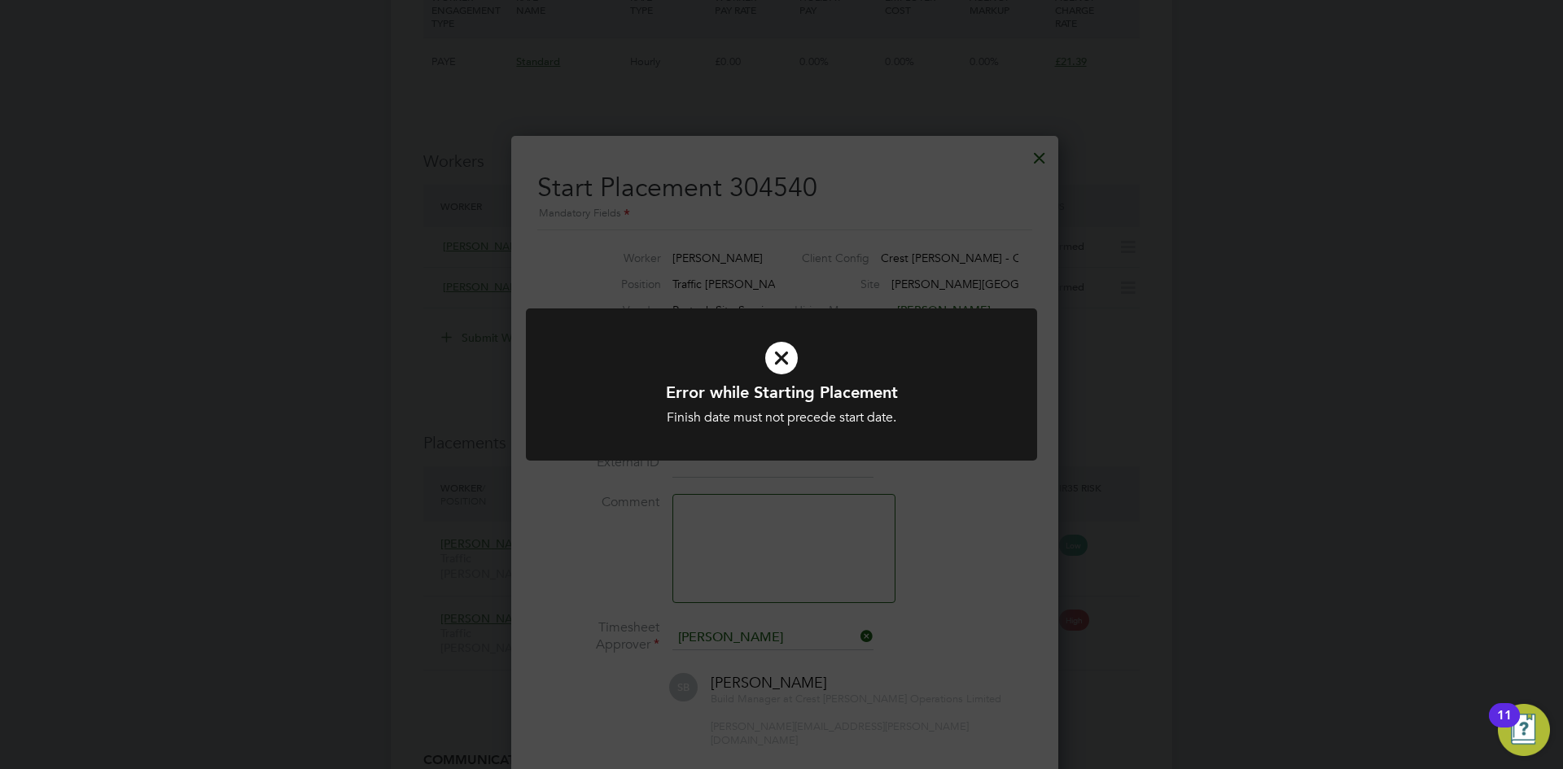
click at [772, 359] on icon at bounding box center [781, 357] width 423 height 63
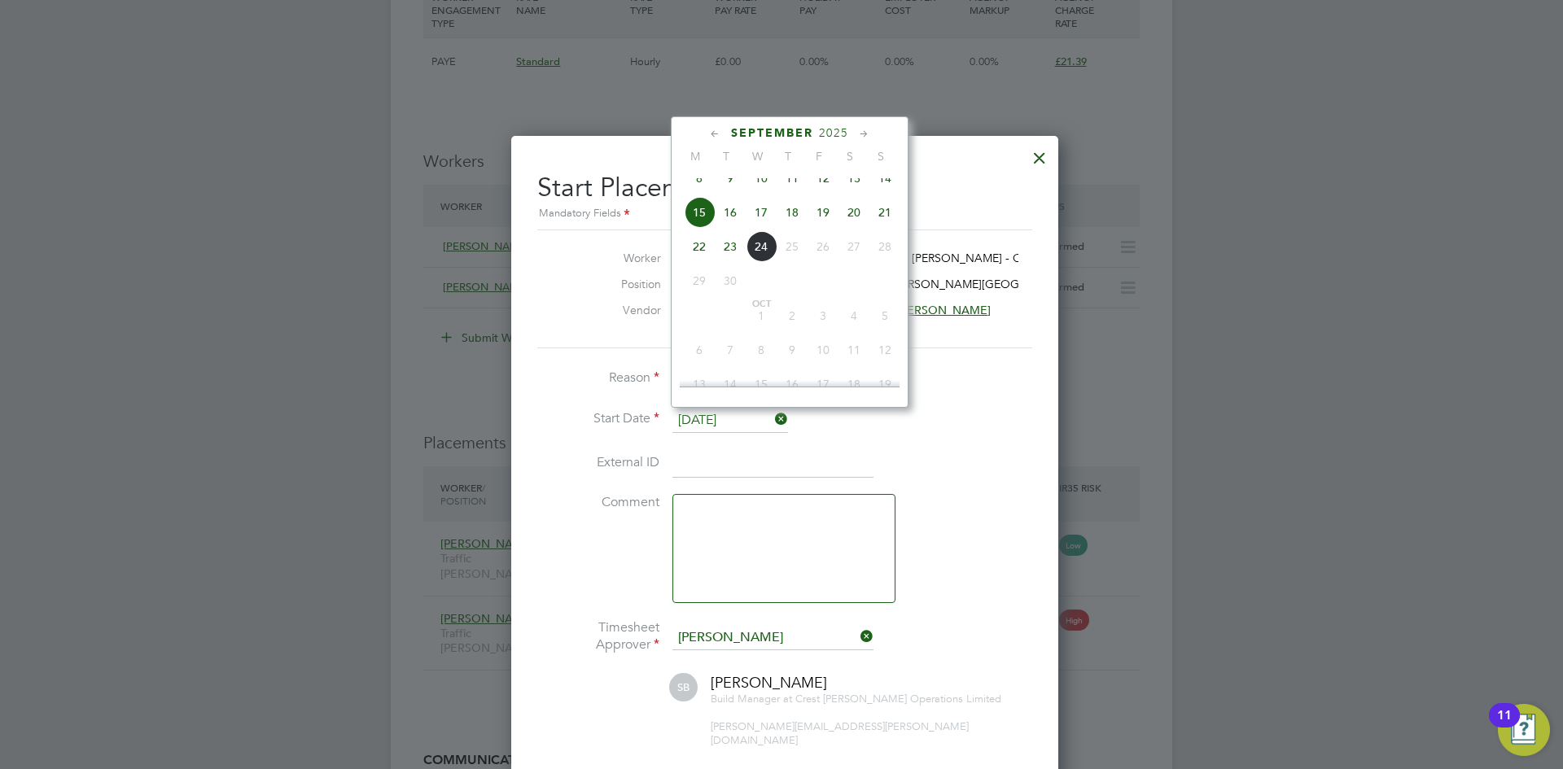
click at [762, 428] on input "15 Sep 2025" at bounding box center [730, 421] width 116 height 24
click at [784, 259] on span "18" at bounding box center [791, 248] width 31 height 31
type input "[DATE]"
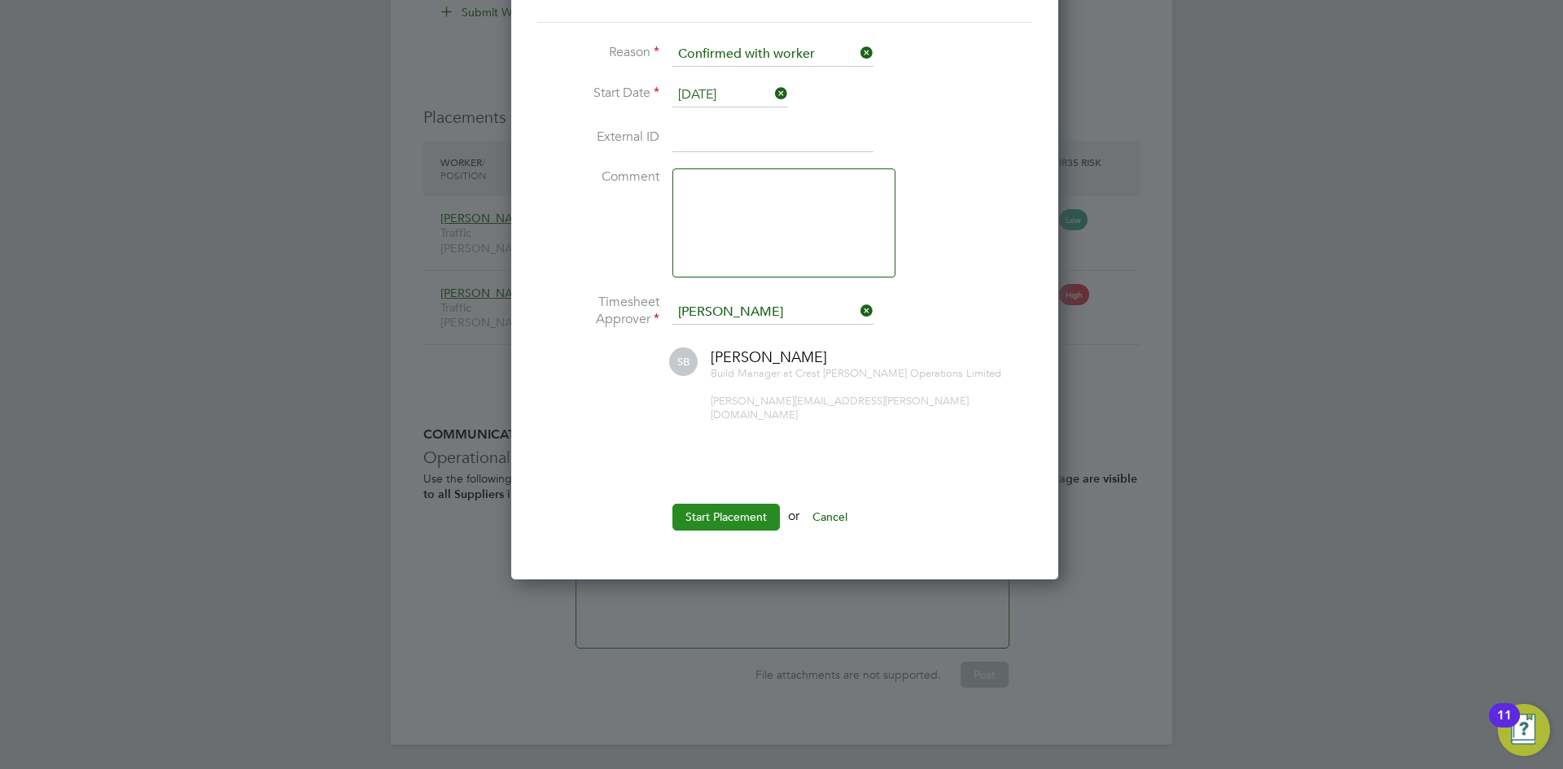
click at [733, 512] on button "Start Placement" at bounding box center [725, 517] width 107 height 26
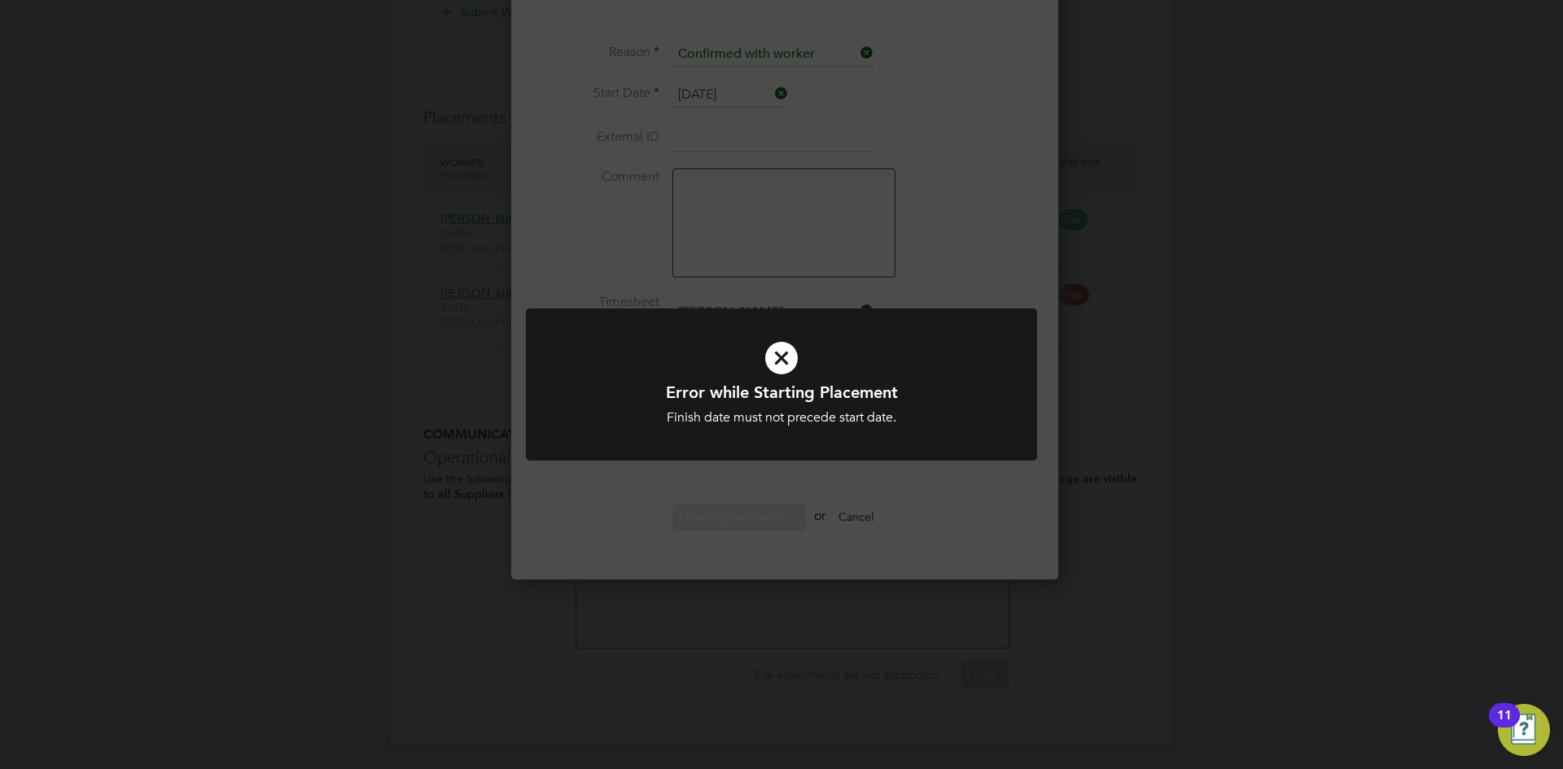
click at [960, 492] on div "Error while Starting Placement Finish date must not precede start date. Cancel …" at bounding box center [781, 384] width 1563 height 769
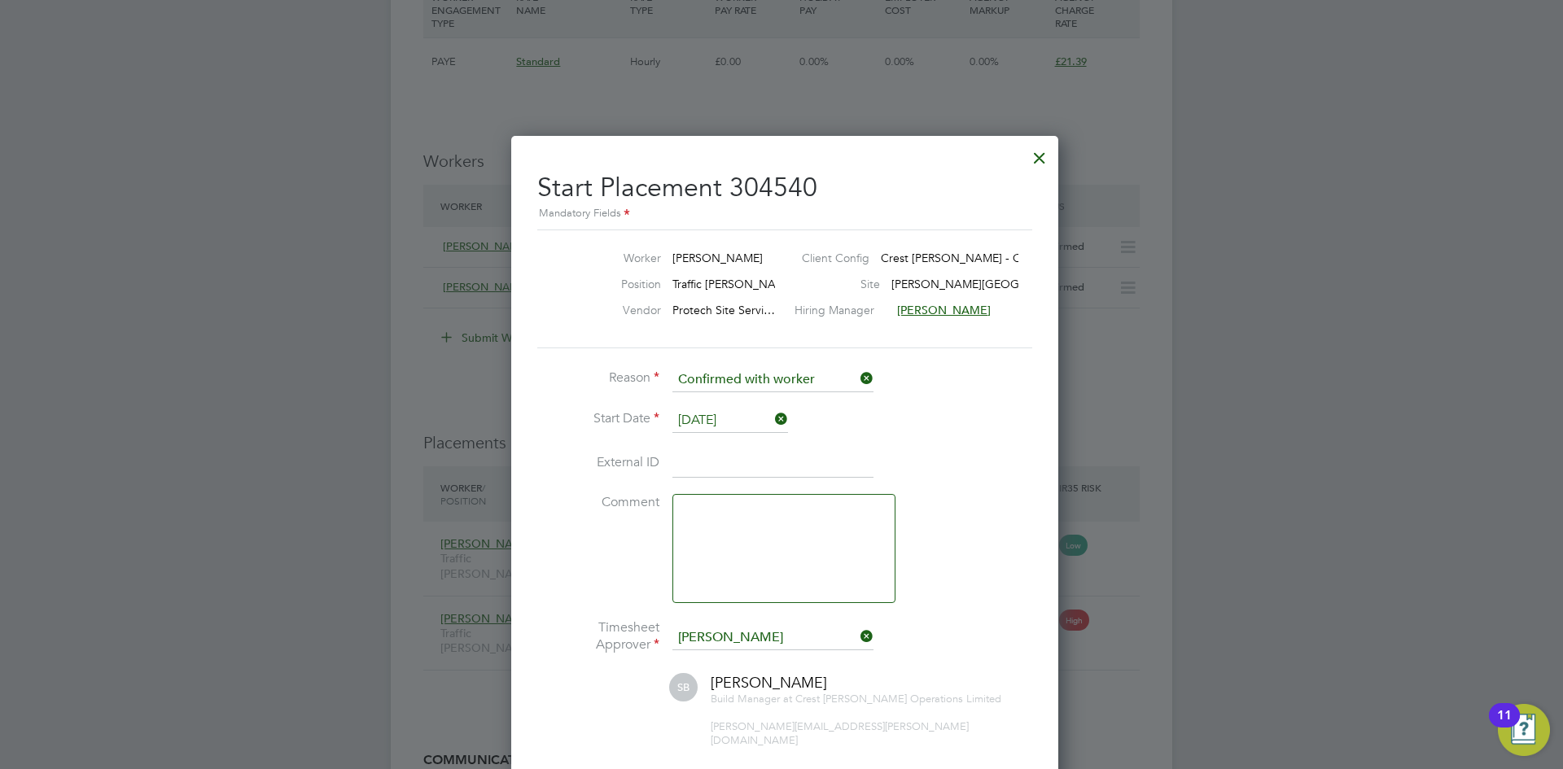
click at [748, 424] on input "[DATE]" at bounding box center [730, 421] width 116 height 24
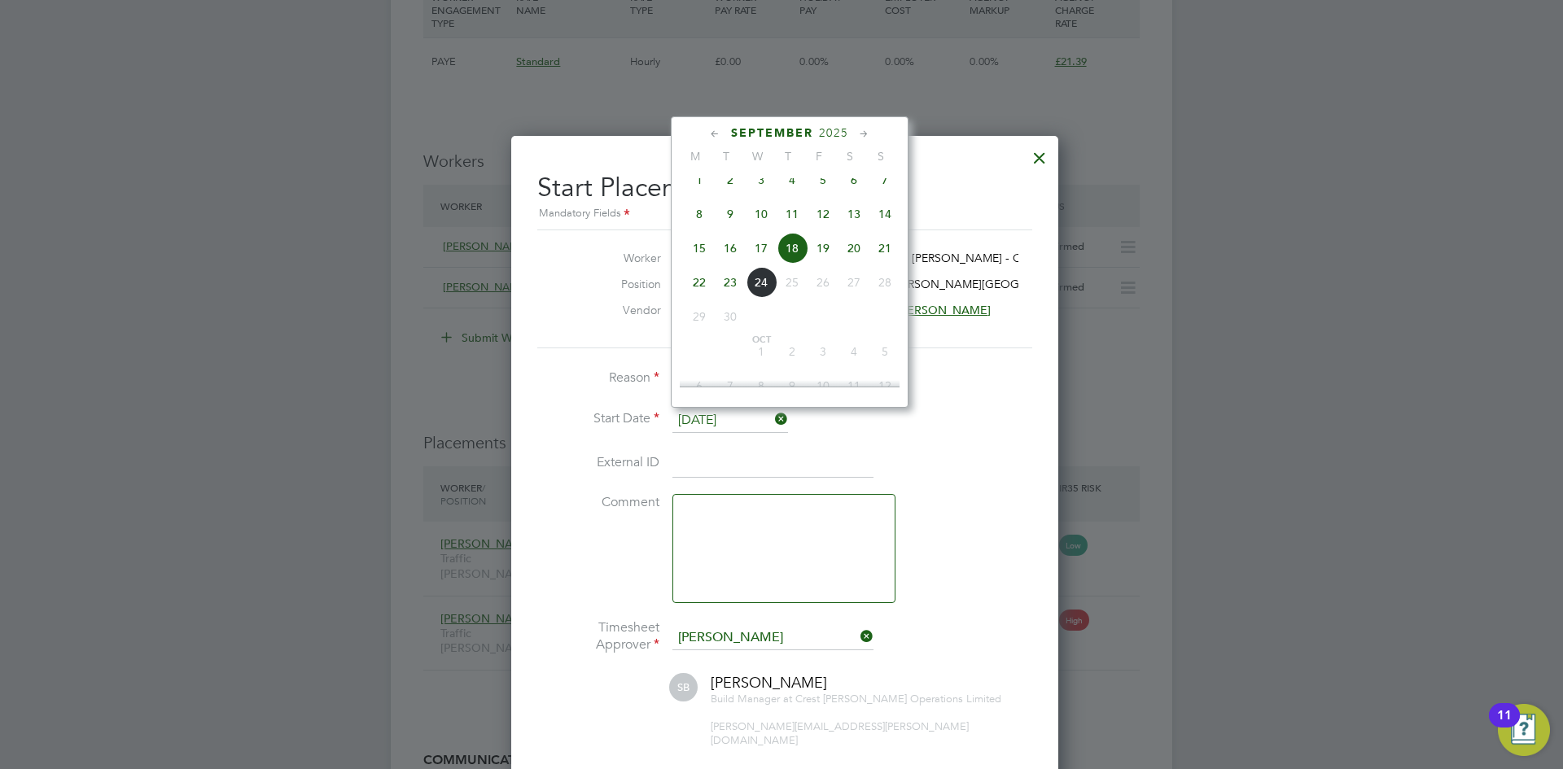
click at [1035, 151] on div at bounding box center [1039, 153] width 29 height 29
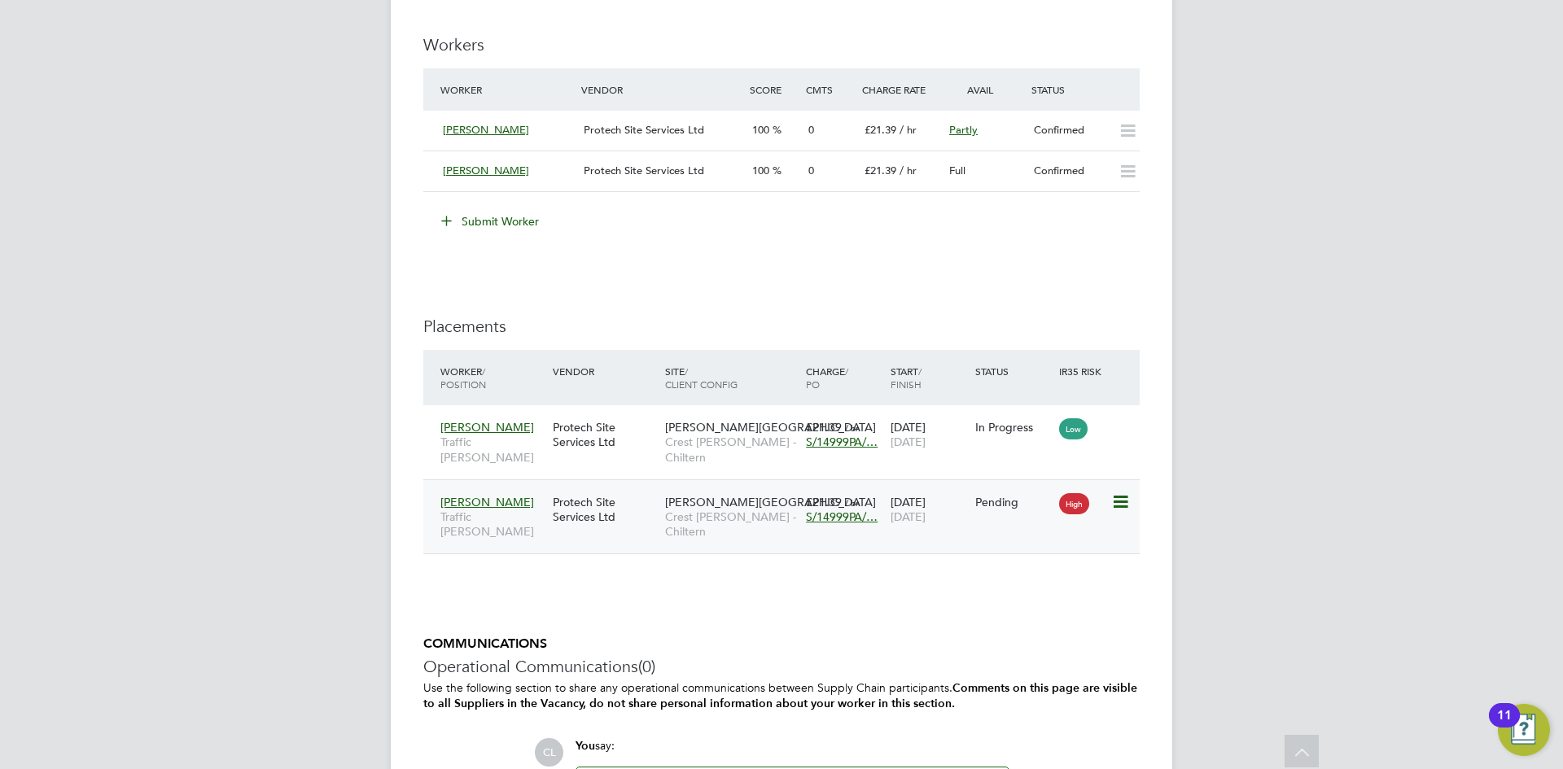
scroll to position [1302, 0]
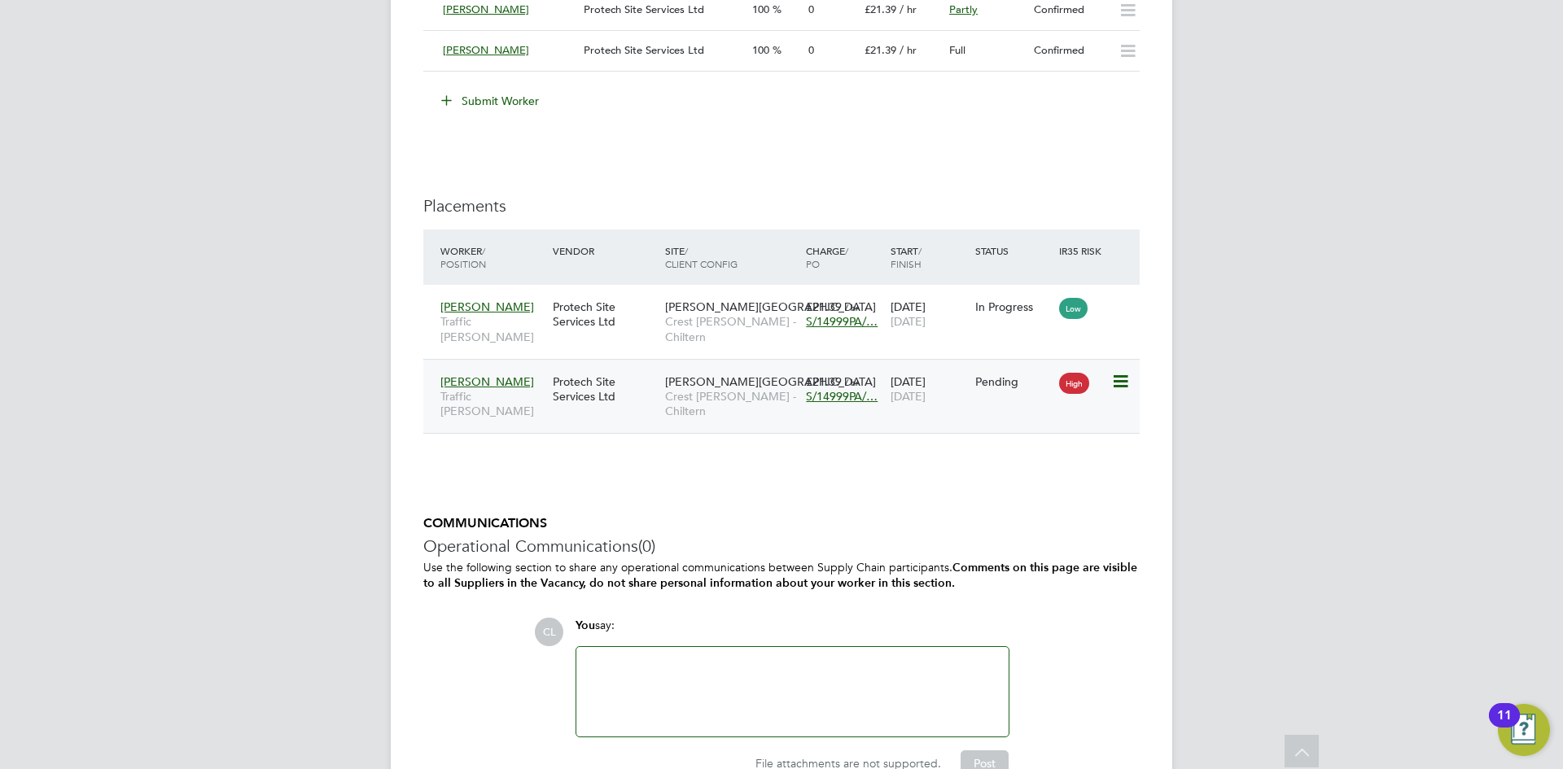
click at [1127, 383] on icon at bounding box center [1119, 382] width 16 height 20
click at [1042, 478] on li "Start" at bounding box center [1070, 482] width 116 height 23
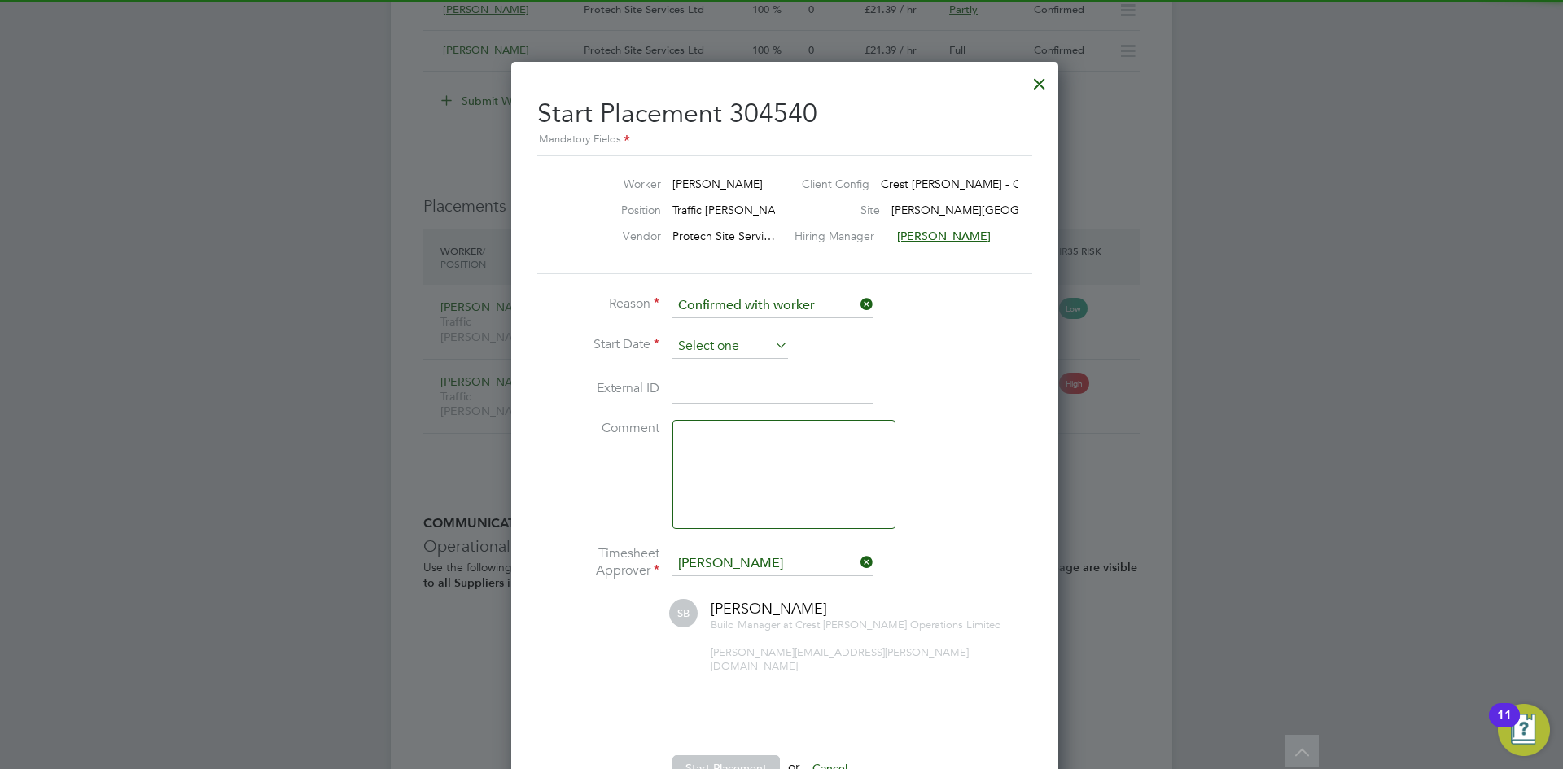
click at [736, 346] on input at bounding box center [730, 346] width 116 height 24
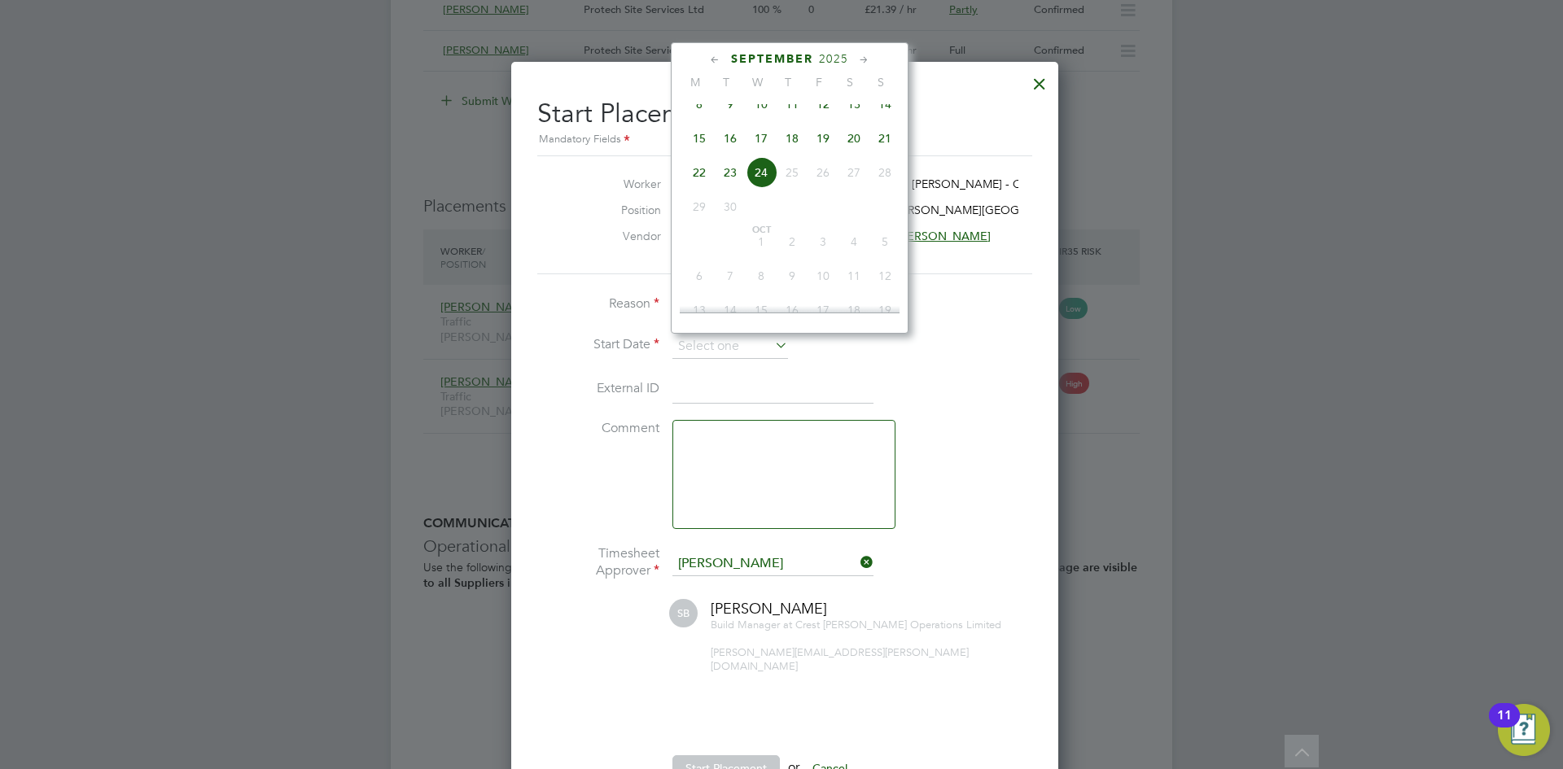
click at [790, 154] on span "18" at bounding box center [791, 138] width 31 height 31
type input "[DATE]"
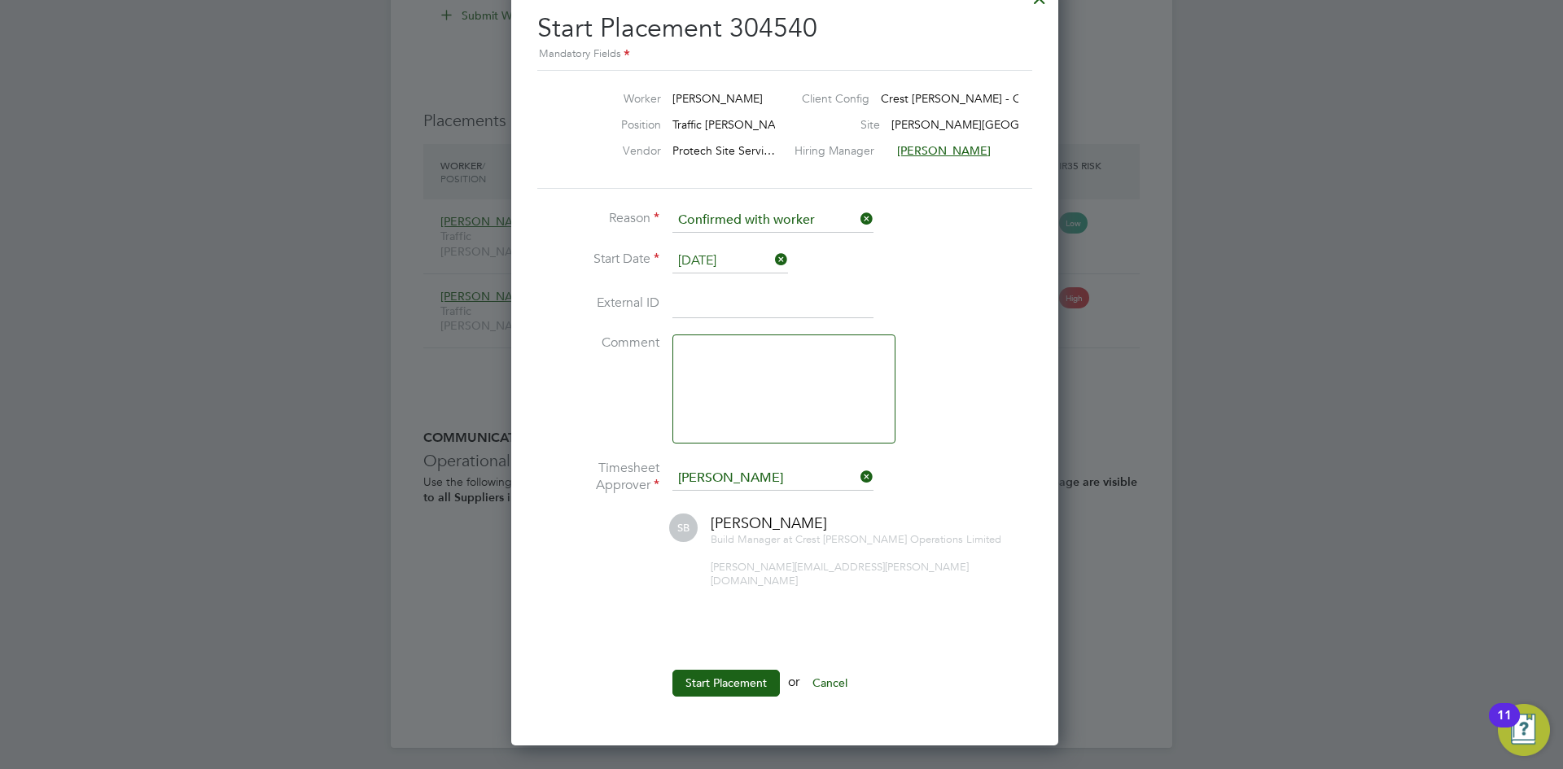
scroll to position [1391, 0]
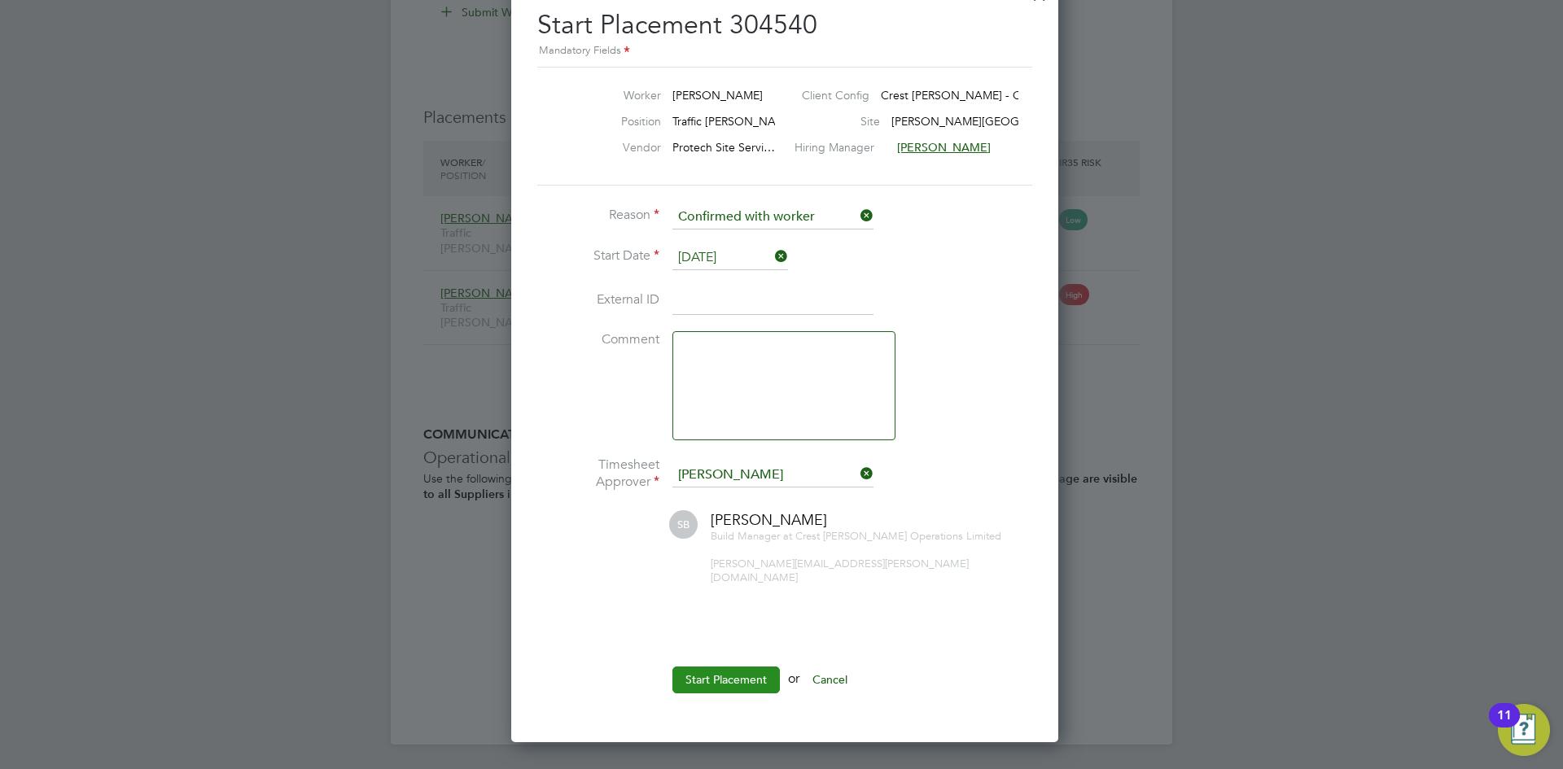
click at [728, 667] on button "Start Placement" at bounding box center [725, 680] width 107 height 26
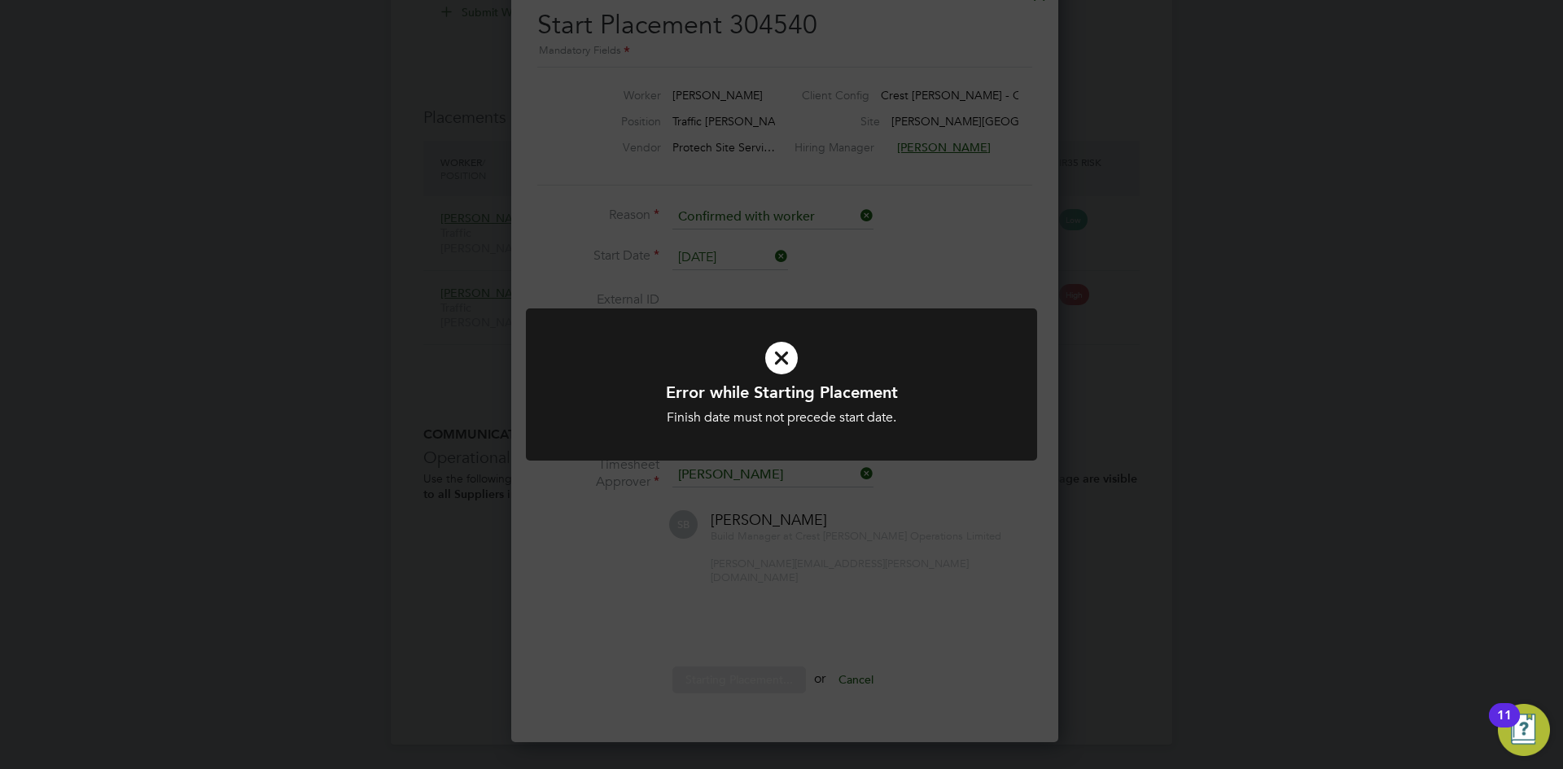
click at [936, 385] on h1 "Error while Starting Placement" at bounding box center [781, 392] width 423 height 21
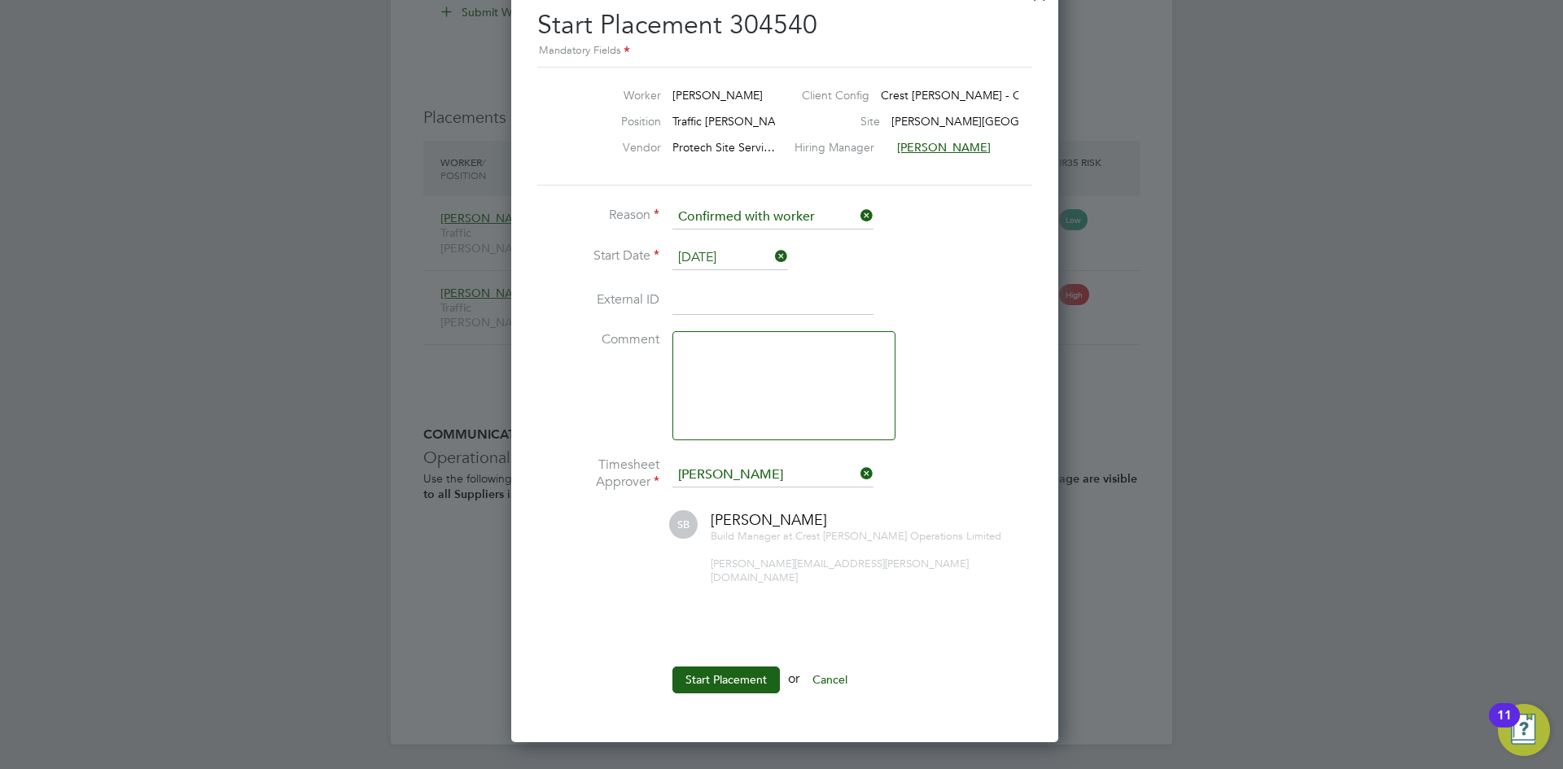
click at [772, 258] on icon at bounding box center [772, 256] width 0 height 23
click at [704, 274] on li "Start Date" at bounding box center [781, 266] width 488 height 41
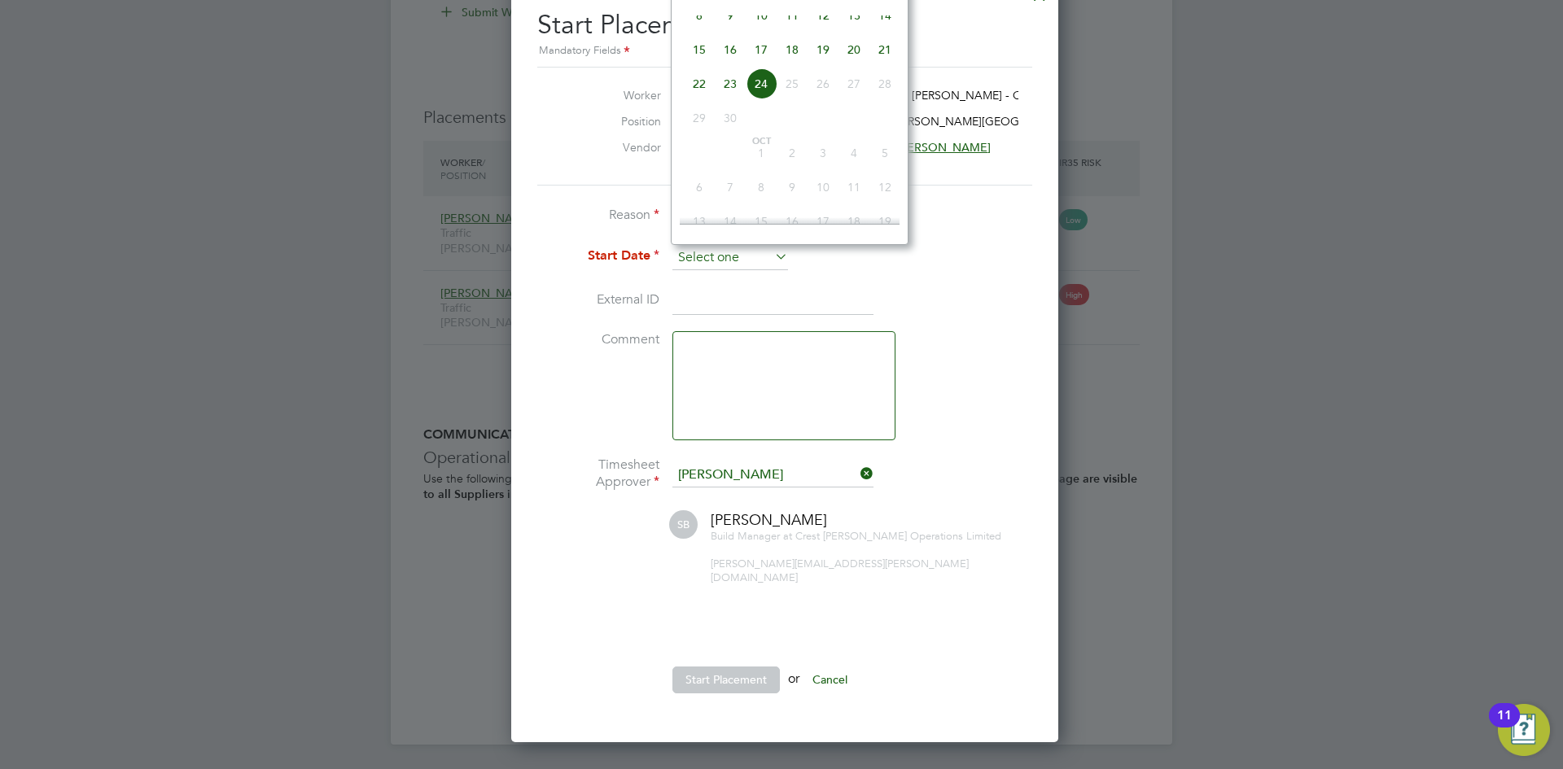
click at [715, 265] on input at bounding box center [730, 258] width 116 height 24
click at [818, 142] on span "19" at bounding box center [822, 131] width 31 height 31
type input "19 Sep 2025"
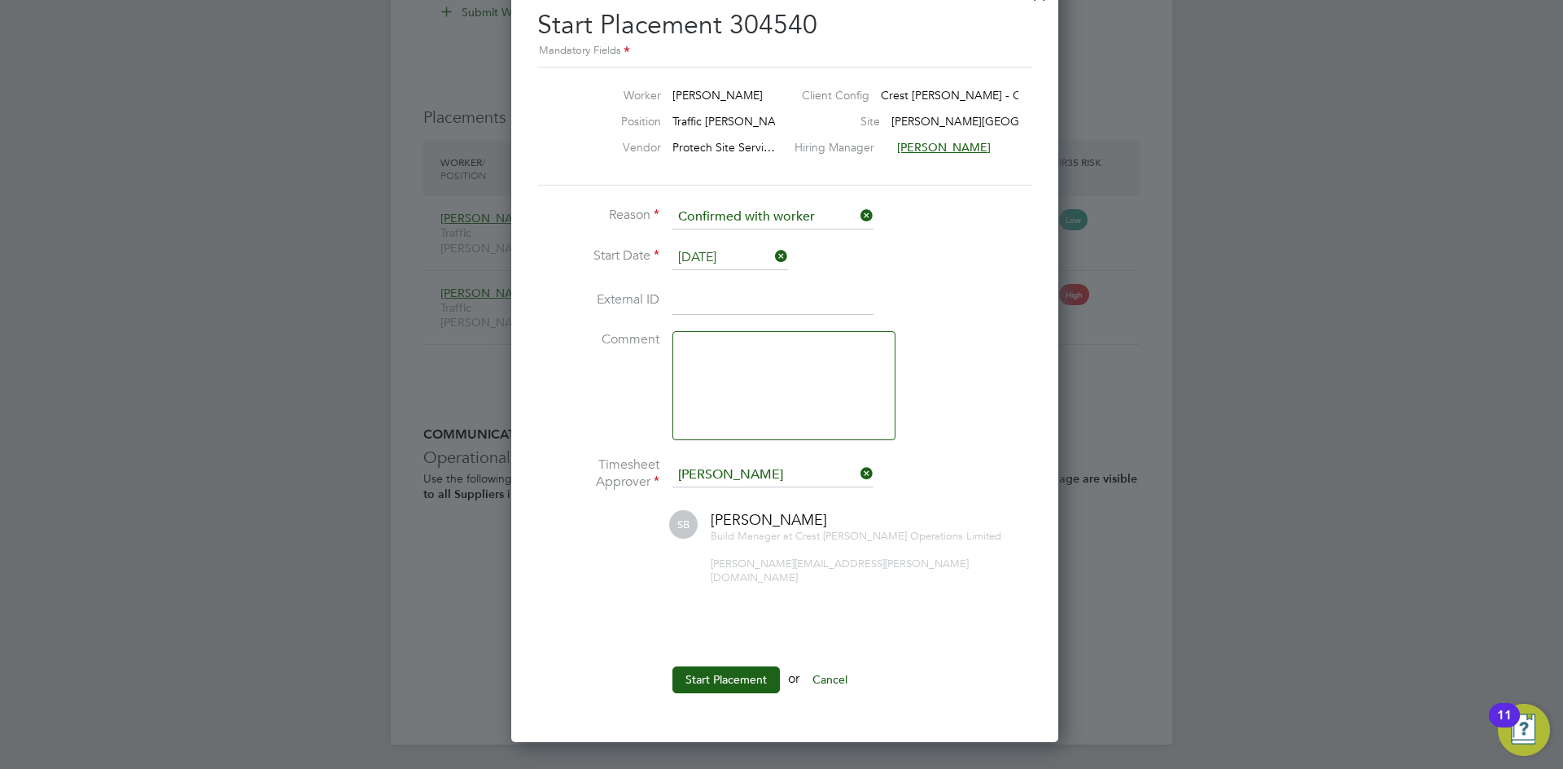
click at [738, 667] on button "Start Placement" at bounding box center [725, 680] width 107 height 26
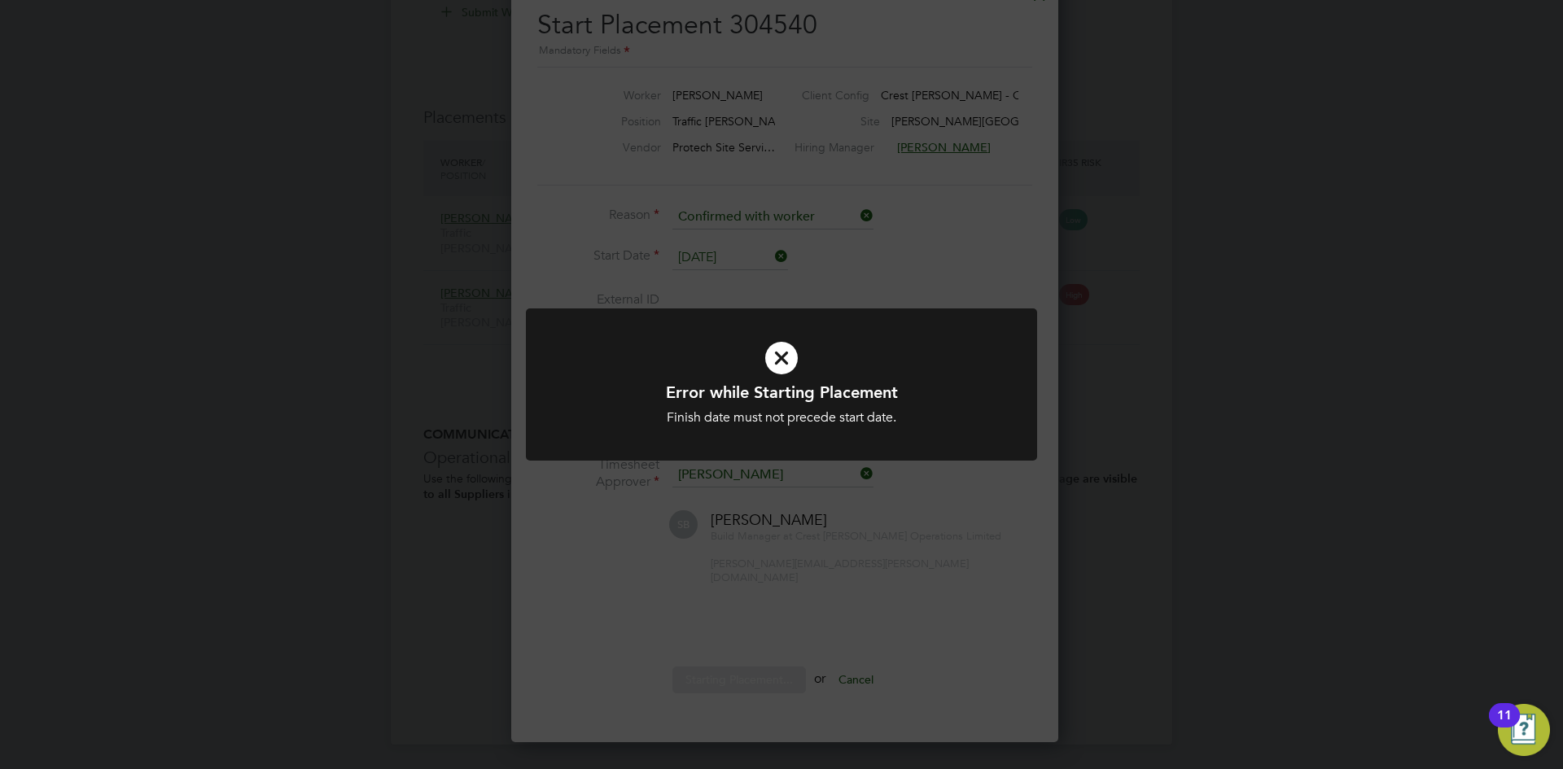
click at [837, 383] on h1 "Error while Starting Placement" at bounding box center [781, 392] width 423 height 21
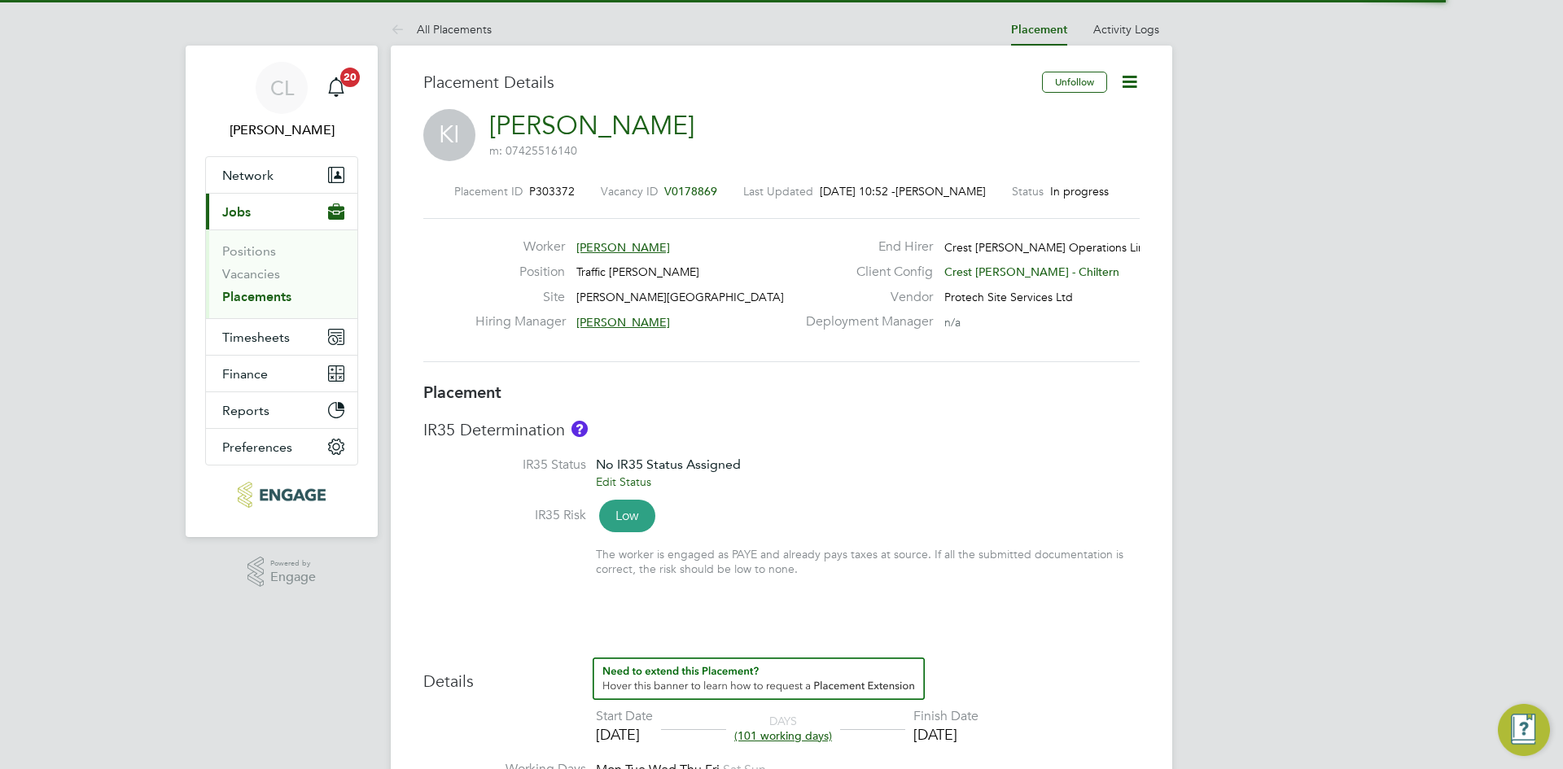
click at [698, 186] on span "V0178869" at bounding box center [690, 191] width 53 height 15
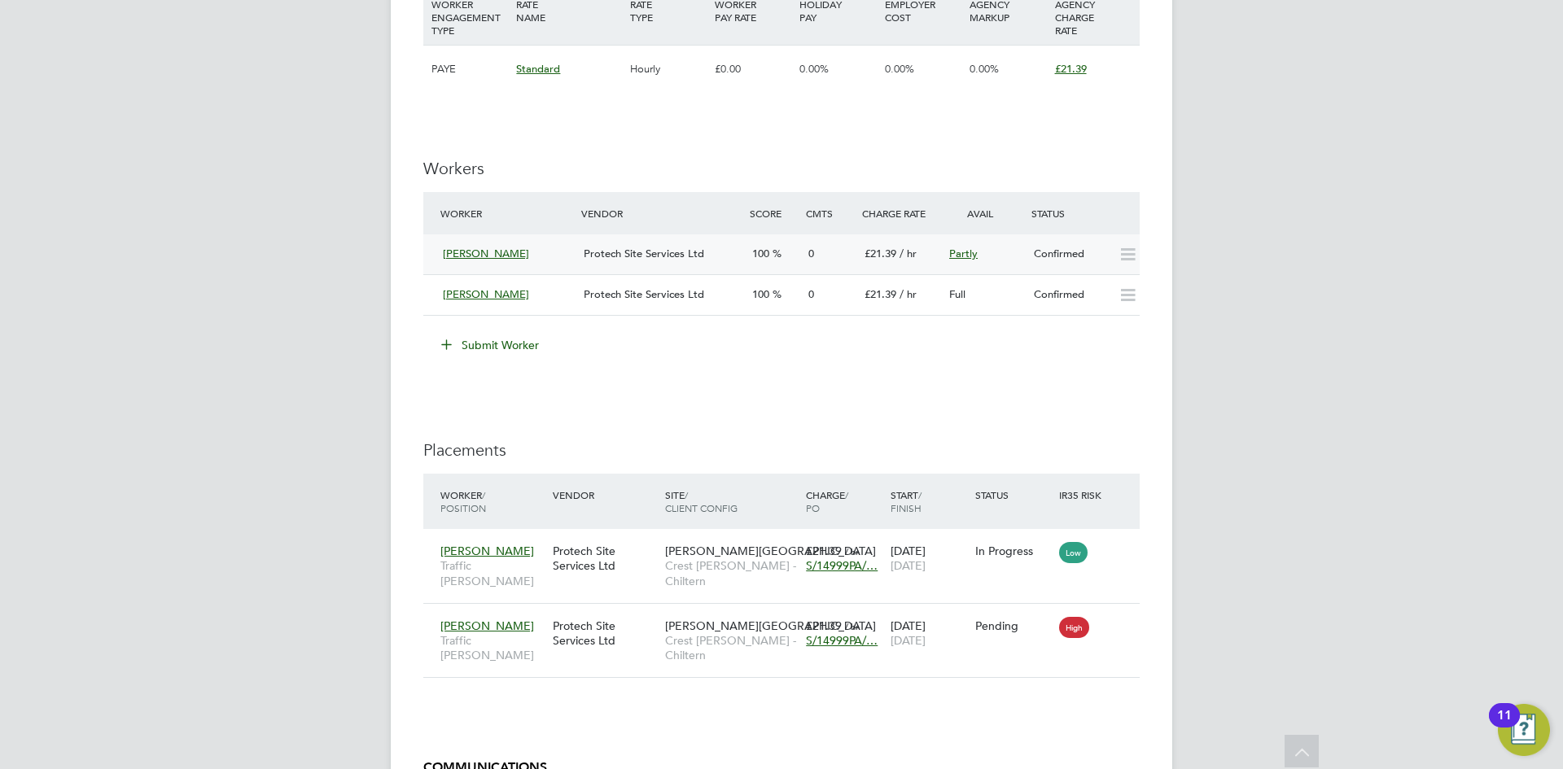
click at [509, 251] on span "[PERSON_NAME]" at bounding box center [486, 254] width 86 height 14
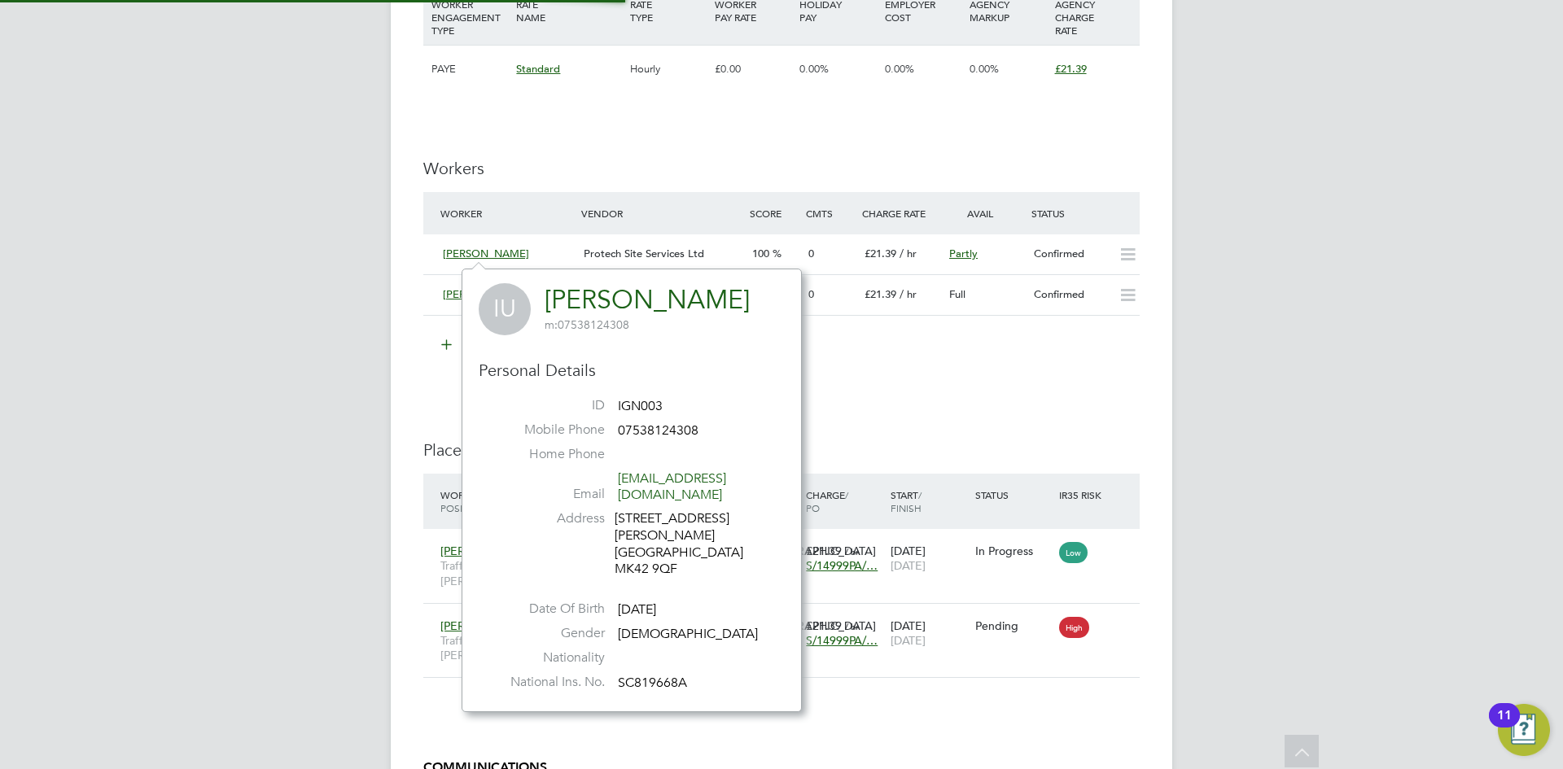
click at [959, 366] on li "Submit Worker" at bounding box center [781, 353] width 716 height 42
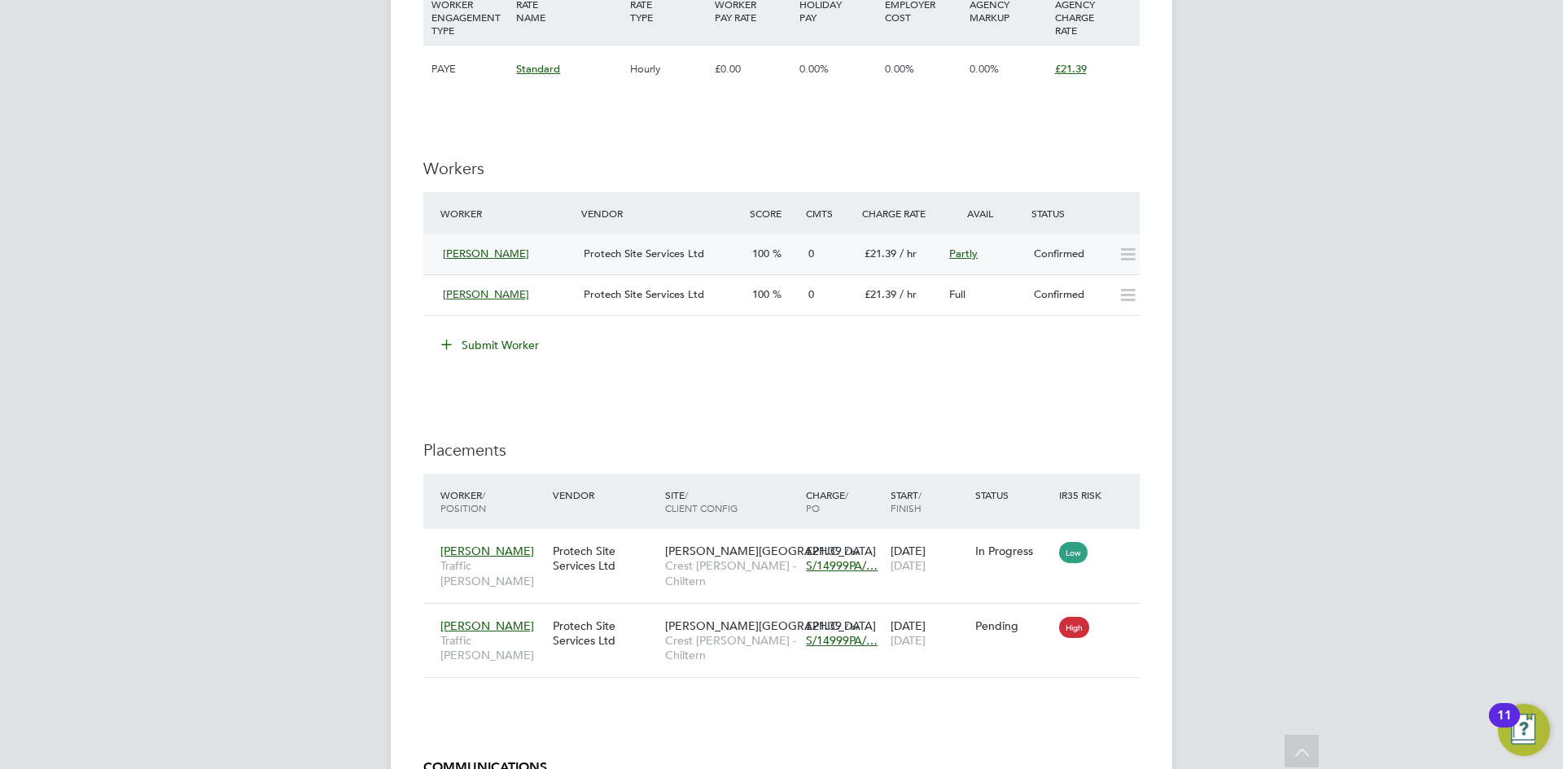
click at [654, 252] on span "Protech Site Services Ltd" at bounding box center [644, 254] width 120 height 14
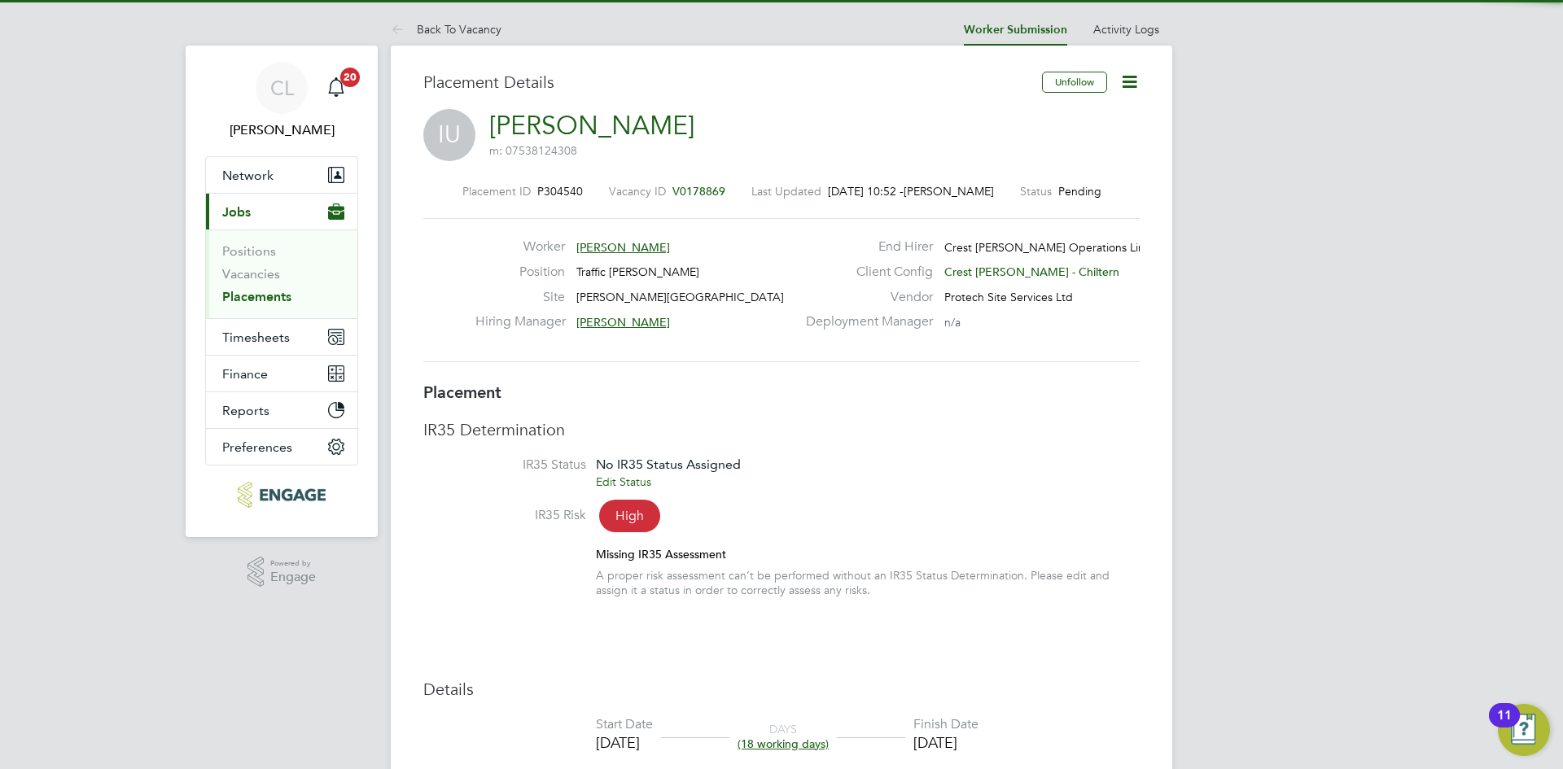
click at [1135, 75] on icon at bounding box center [1129, 82] width 20 height 20
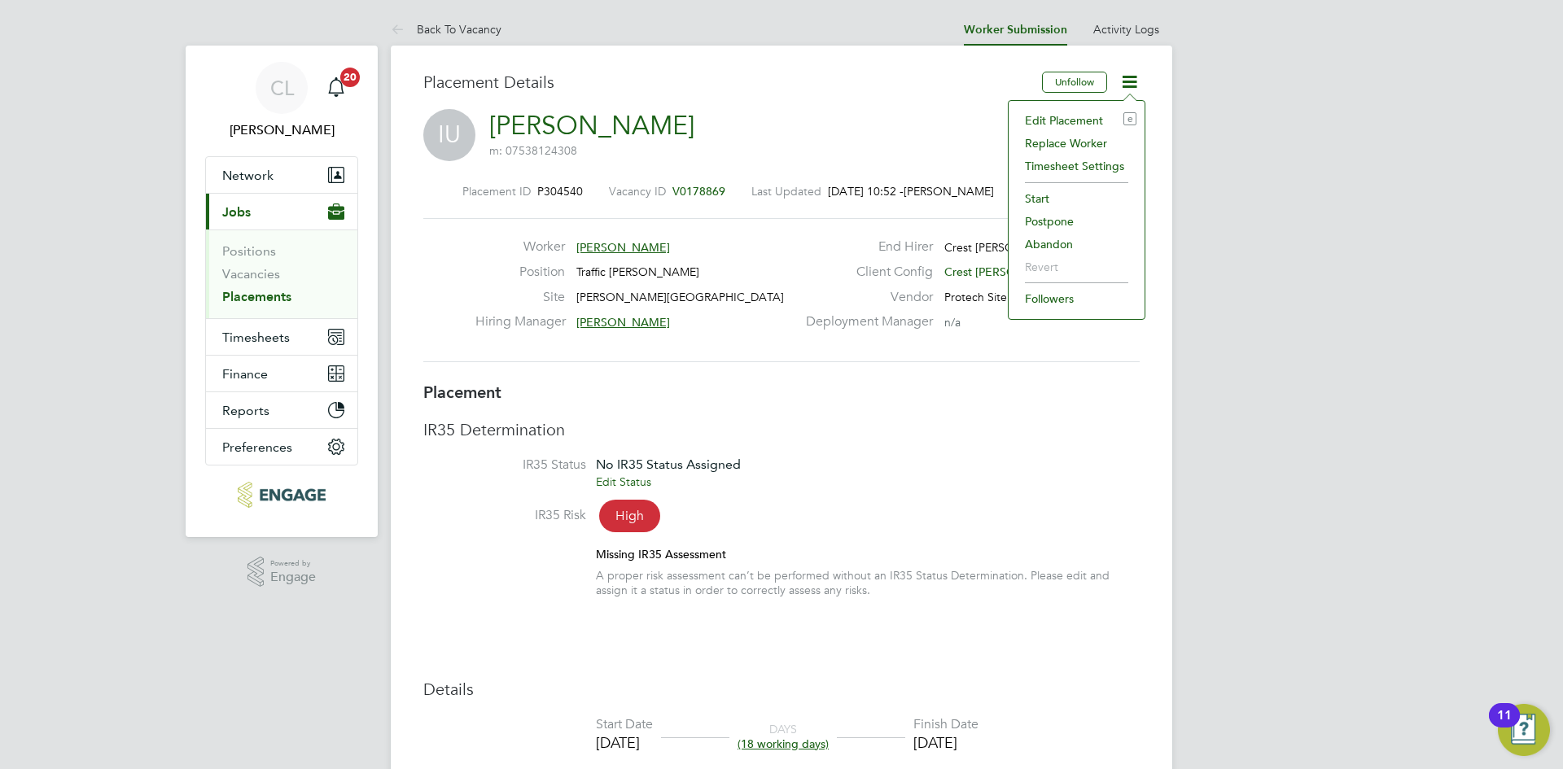
click at [1072, 117] on li "Edit Placement e" at bounding box center [1077, 120] width 120 height 23
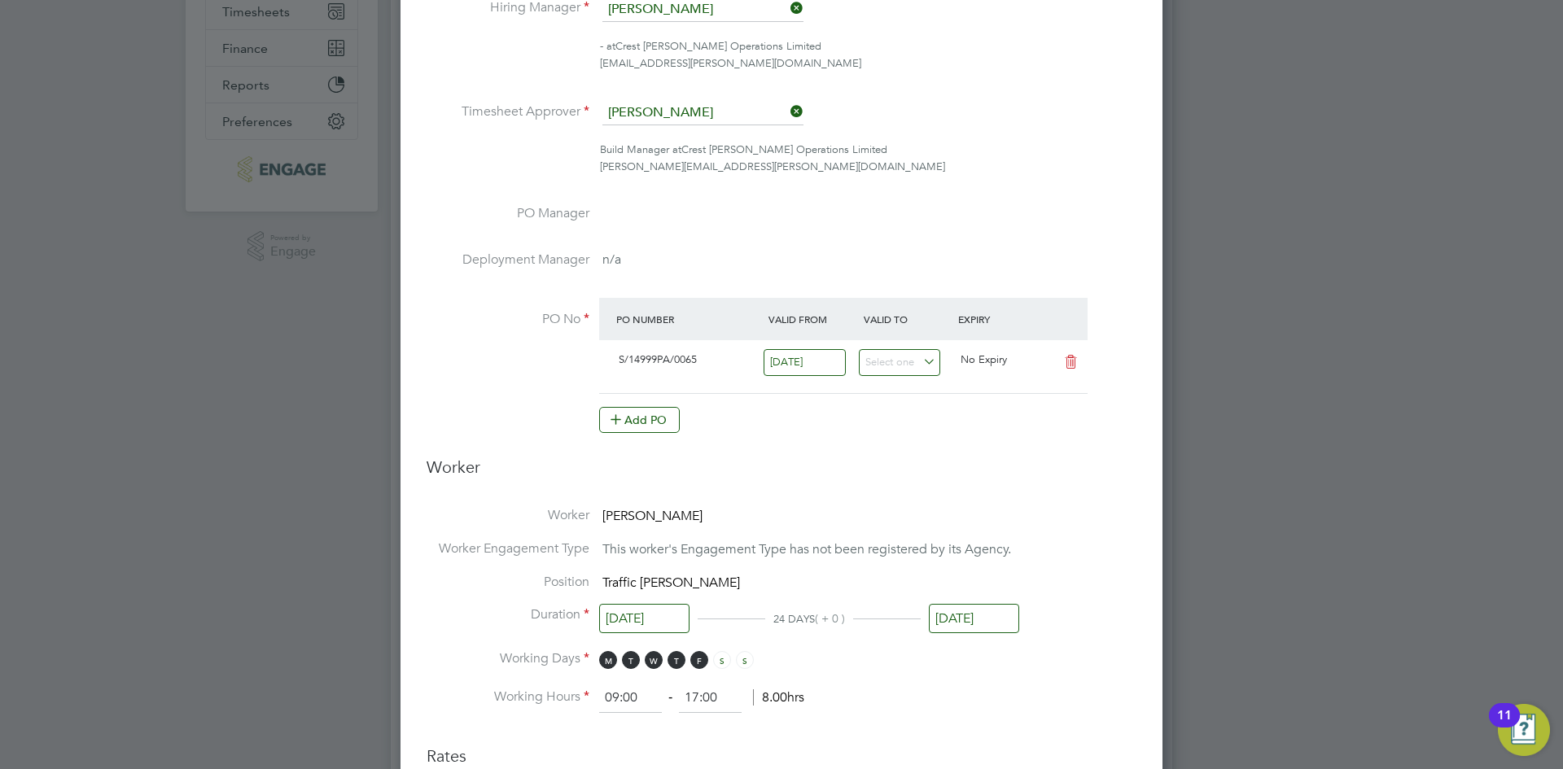
click at [645, 616] on input "[DATE]" at bounding box center [644, 619] width 90 height 30
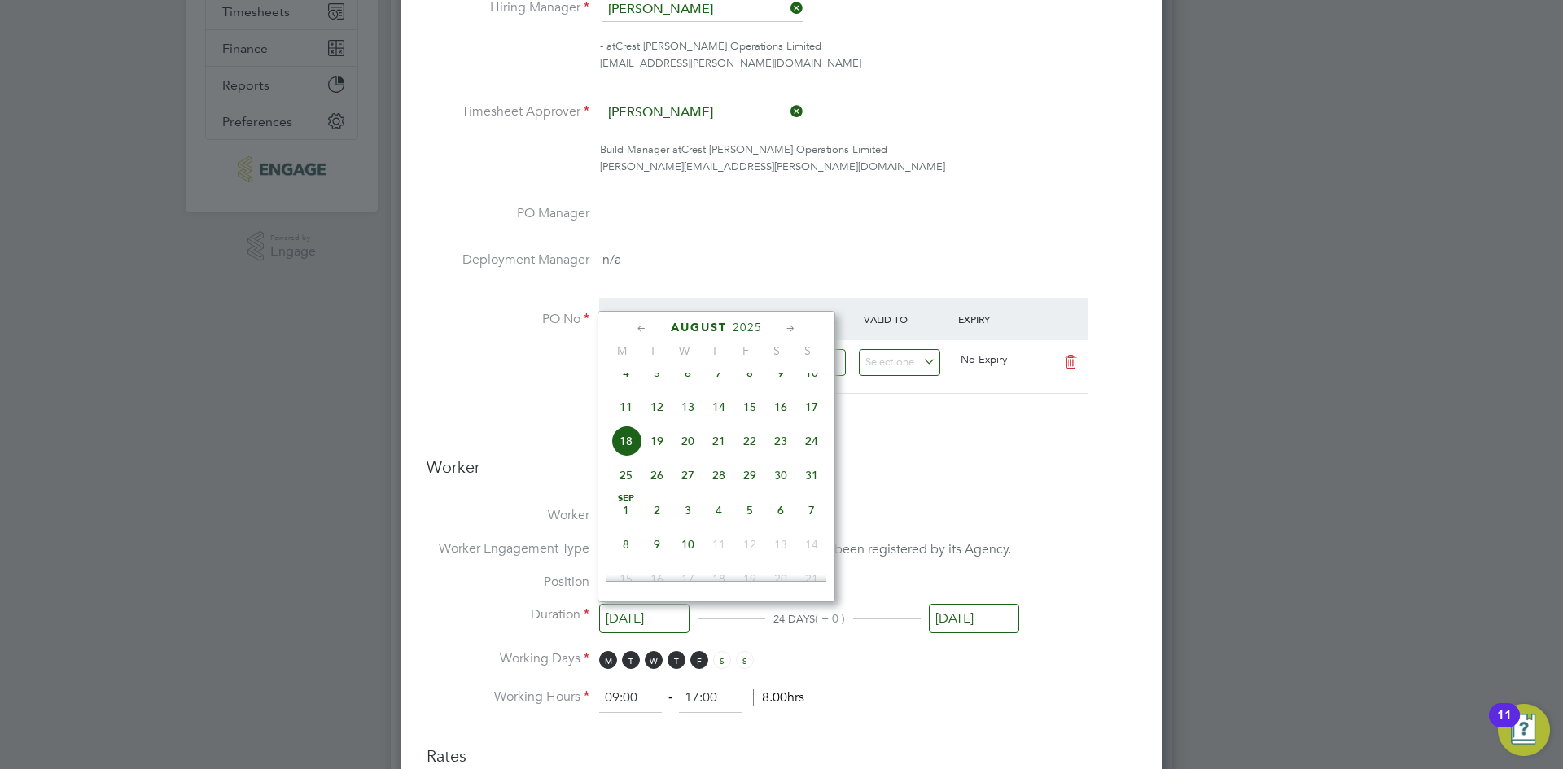
click at [648, 326] on icon at bounding box center [641, 329] width 15 height 18
click at [787, 328] on icon at bounding box center [790, 329] width 15 height 18
click at [620, 387] on span "[DATE]" at bounding box center [625, 371] width 31 height 31
type input "[DATE]"
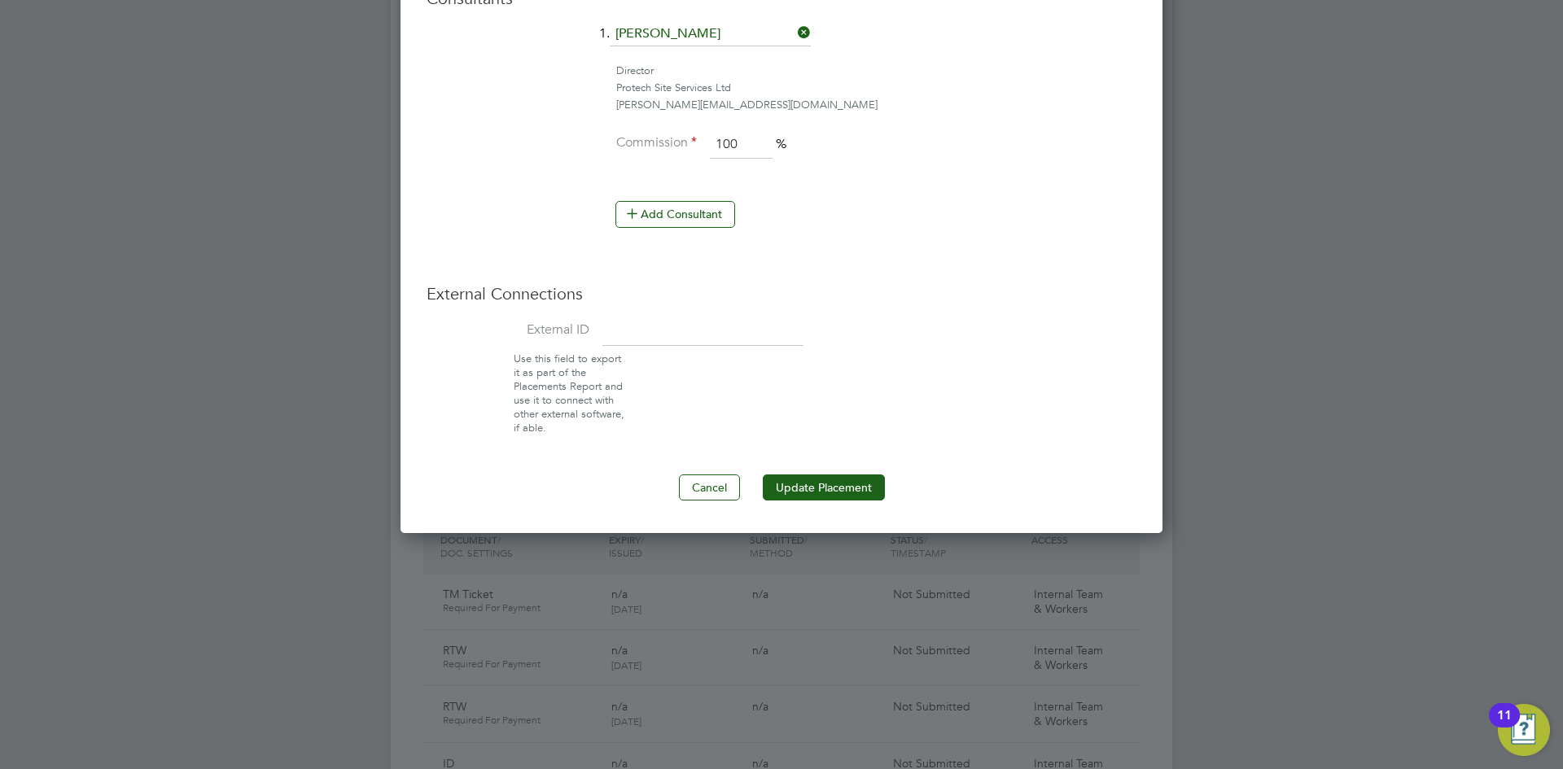
click at [829, 485] on button "Update Placement" at bounding box center [824, 487] width 122 height 26
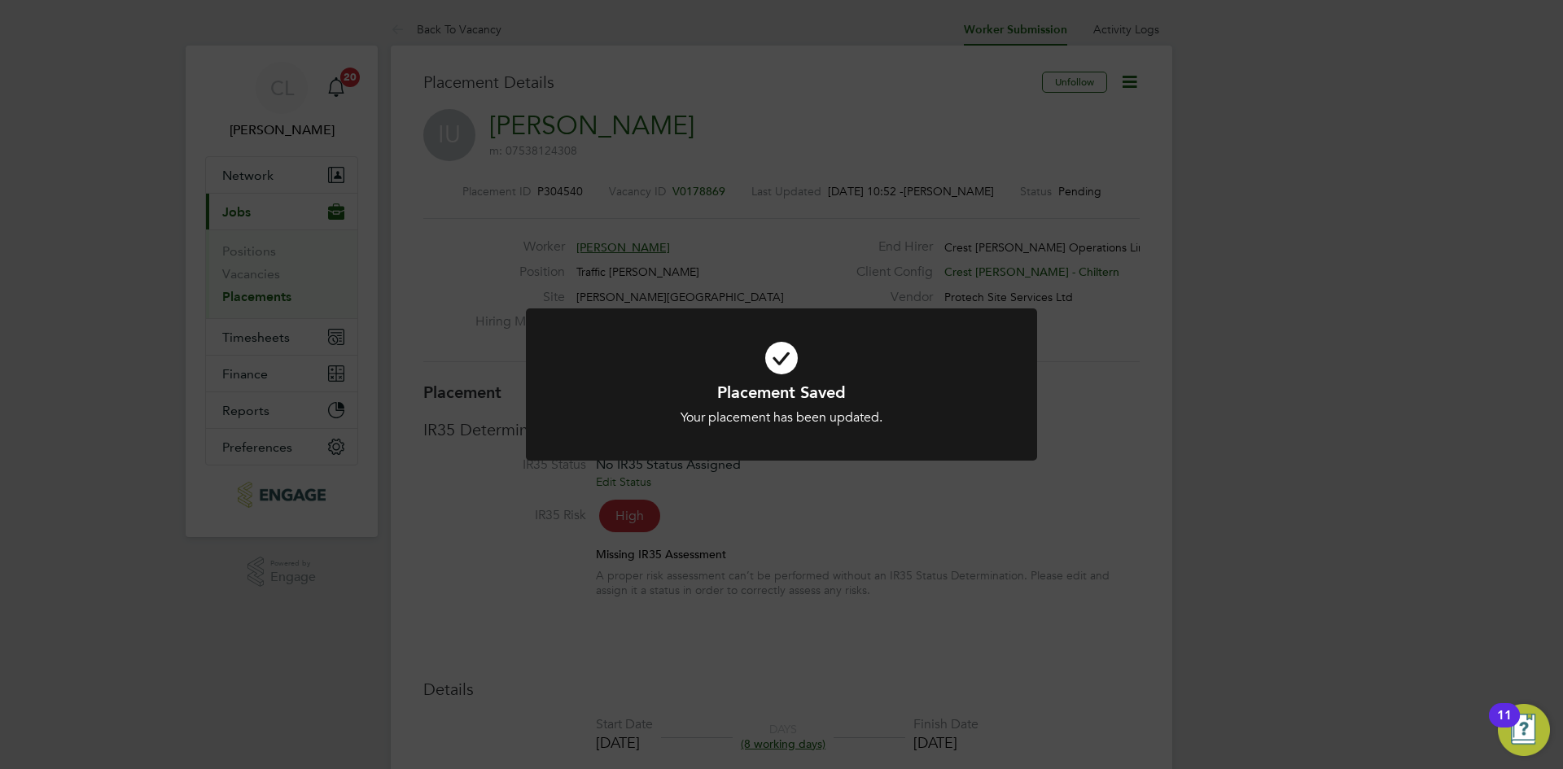
click at [708, 165] on div "Placement Saved Your placement has been updated. Cancel Okay" at bounding box center [781, 384] width 1563 height 769
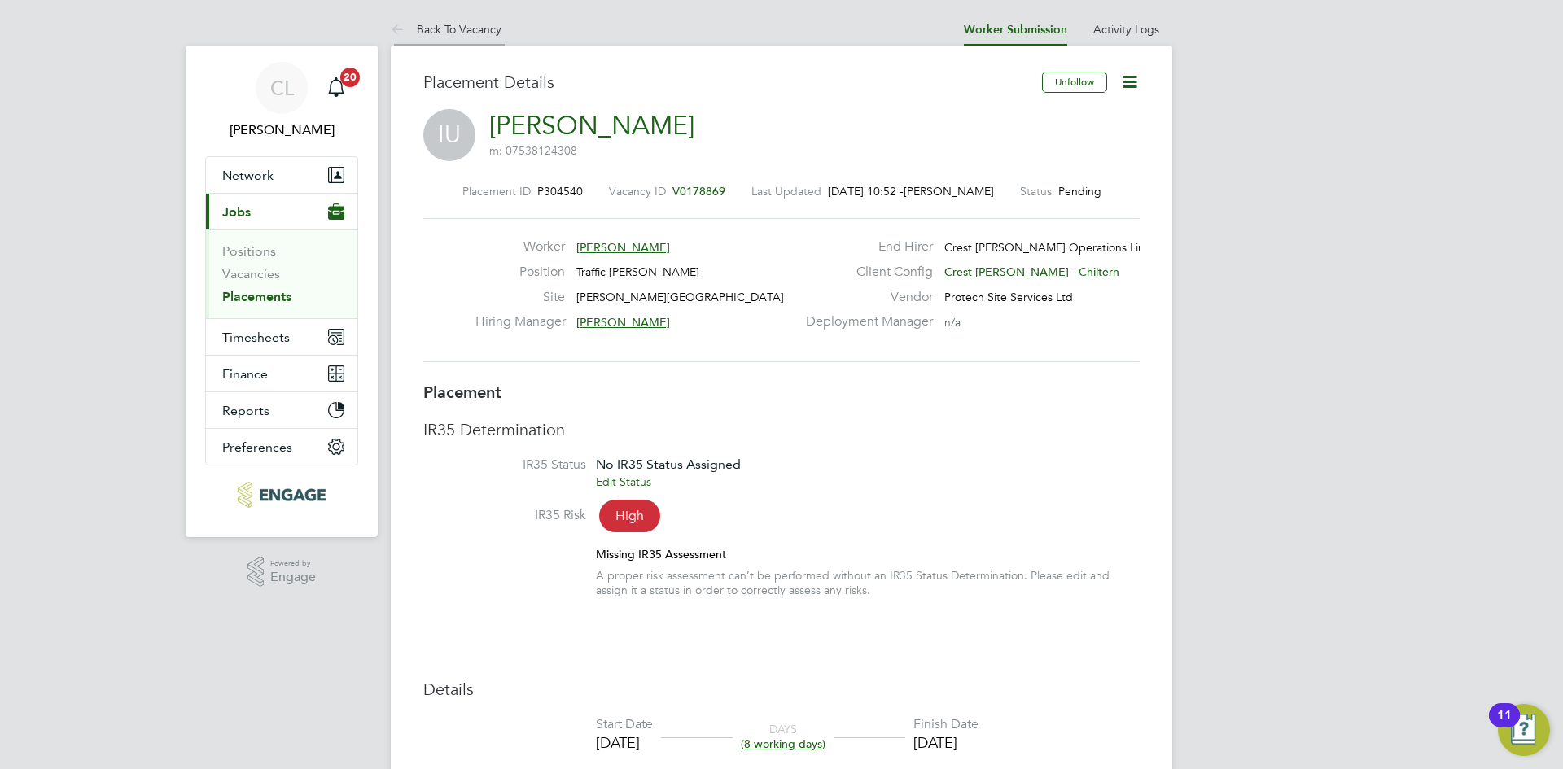
click at [473, 38] on li "Back To Vacancy" at bounding box center [446, 29] width 111 height 33
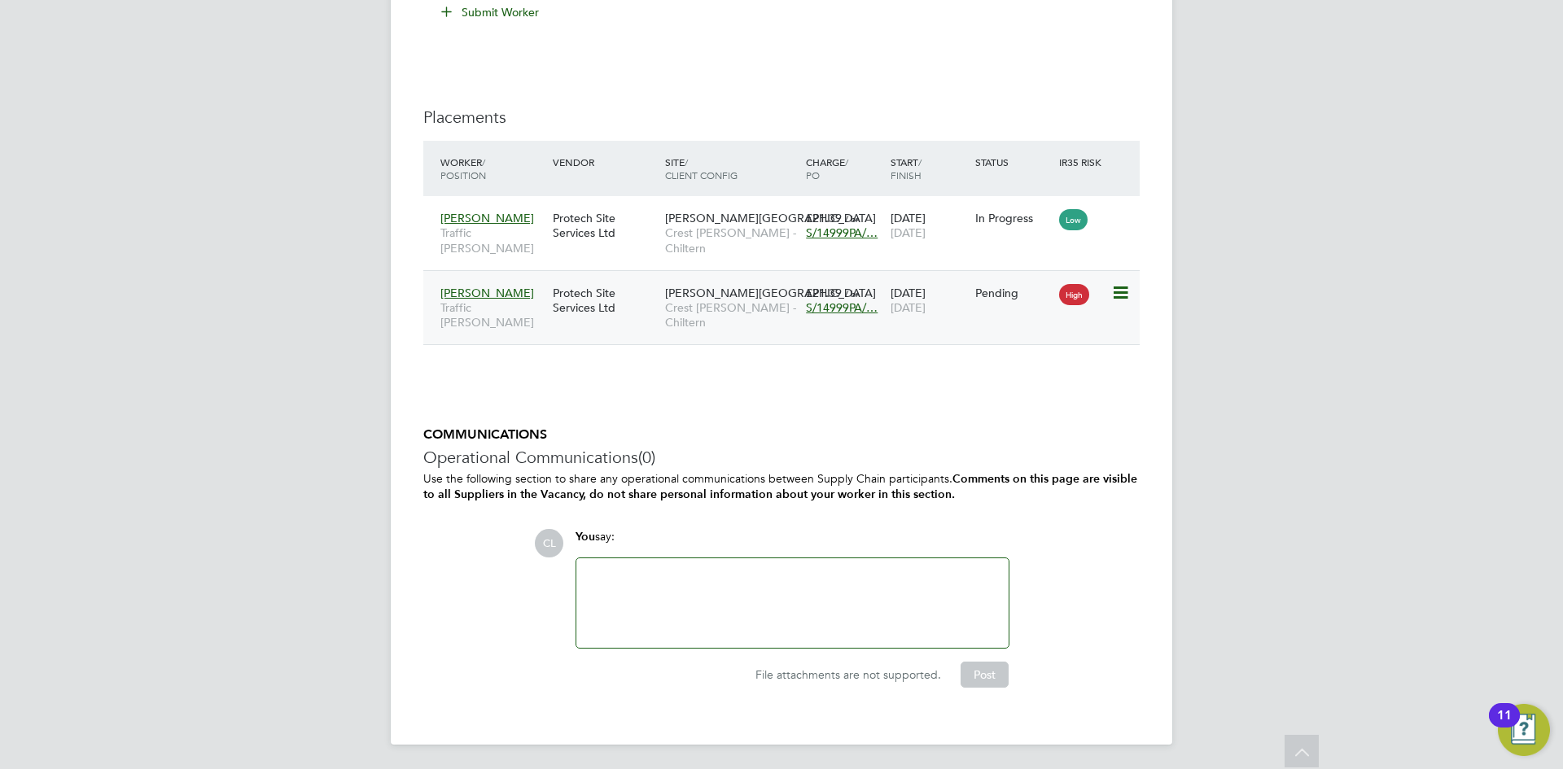
click at [1127, 295] on icon at bounding box center [1119, 293] width 16 height 20
click at [1038, 387] on li "Start" at bounding box center [1070, 394] width 116 height 23
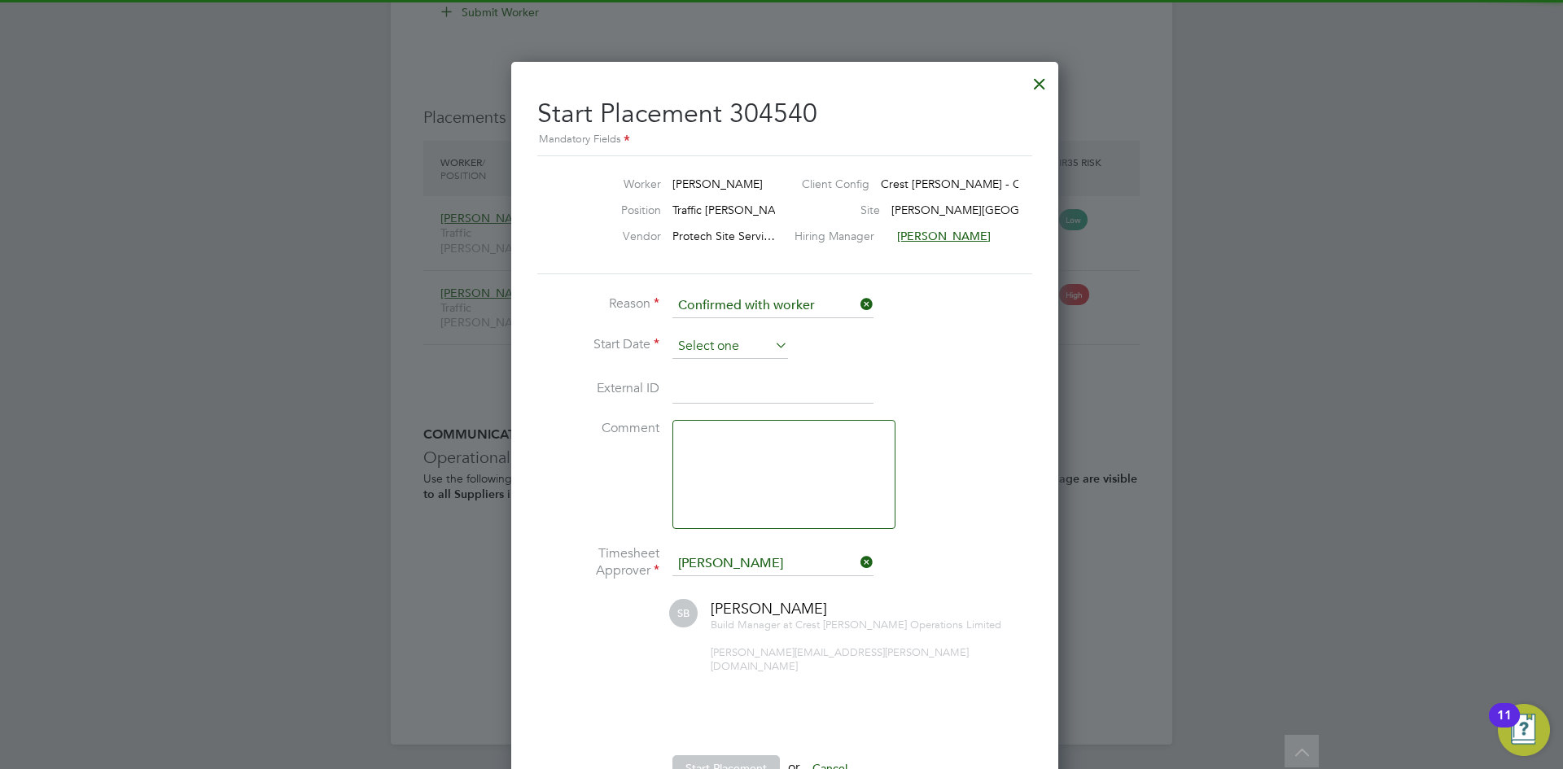
click at [689, 356] on input at bounding box center [730, 346] width 116 height 24
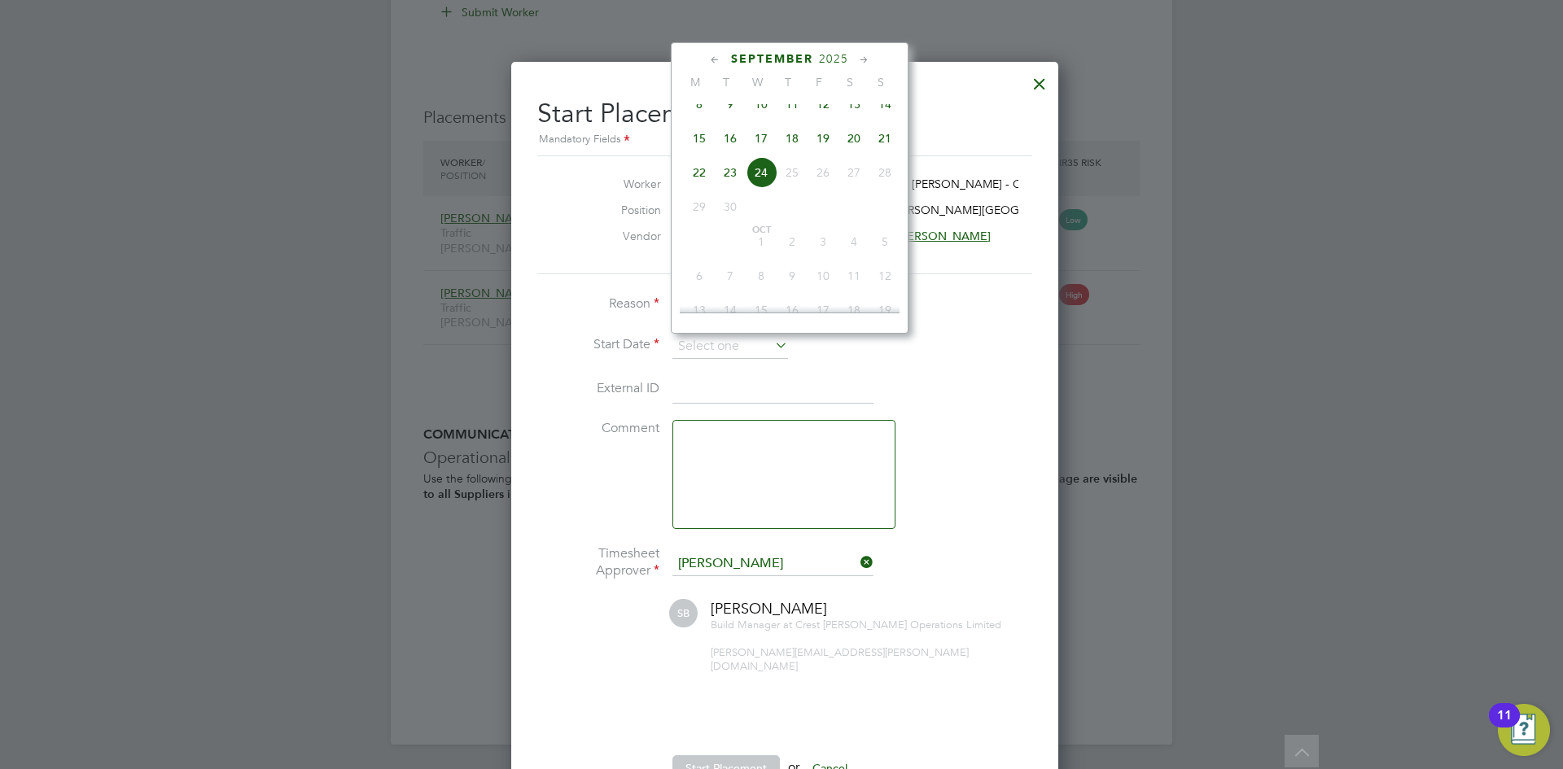
click at [705, 142] on span "15" at bounding box center [699, 138] width 31 height 31
type input "[DATE]"
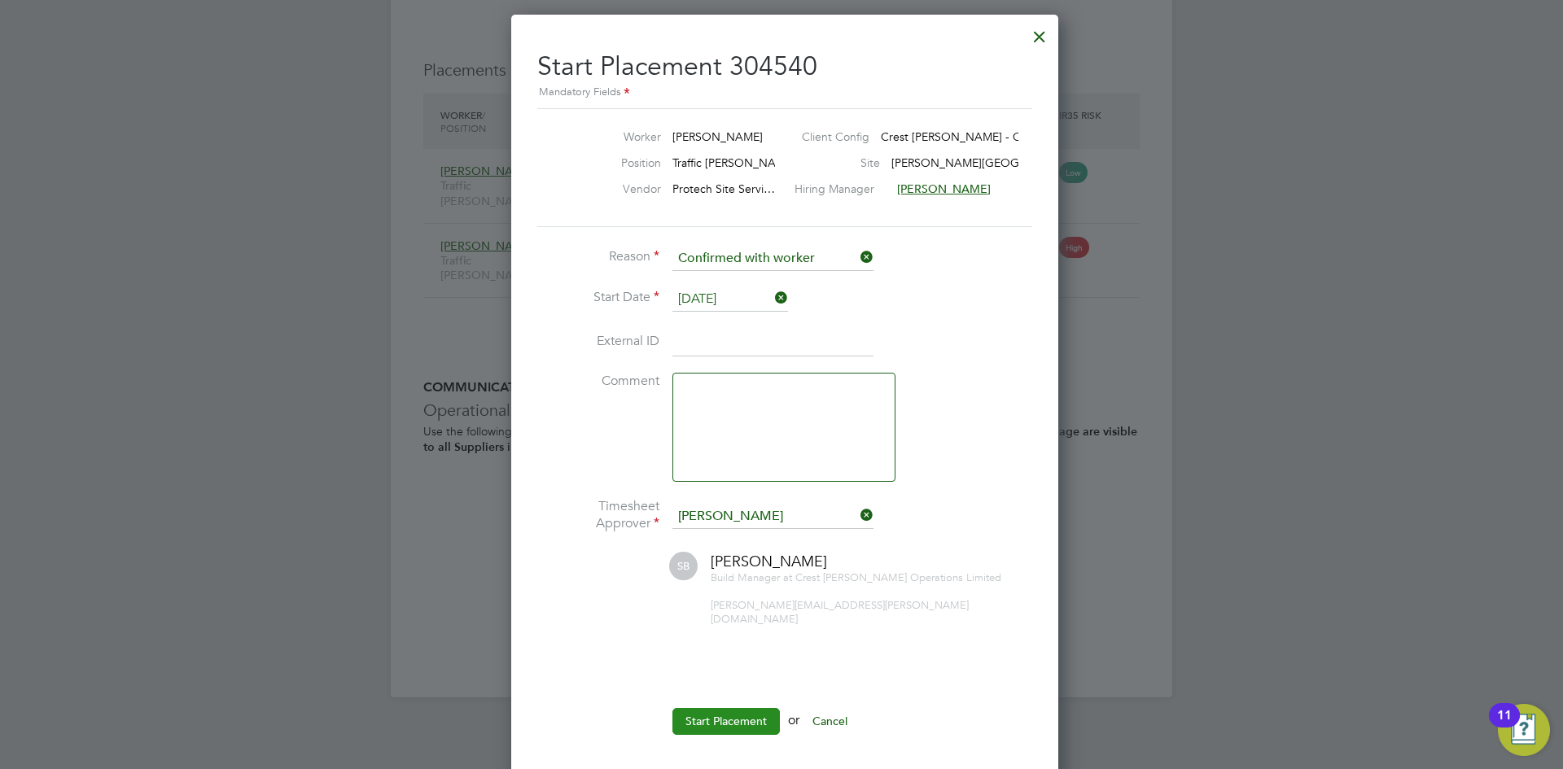
click at [735, 708] on button "Start Placement" at bounding box center [725, 721] width 107 height 26
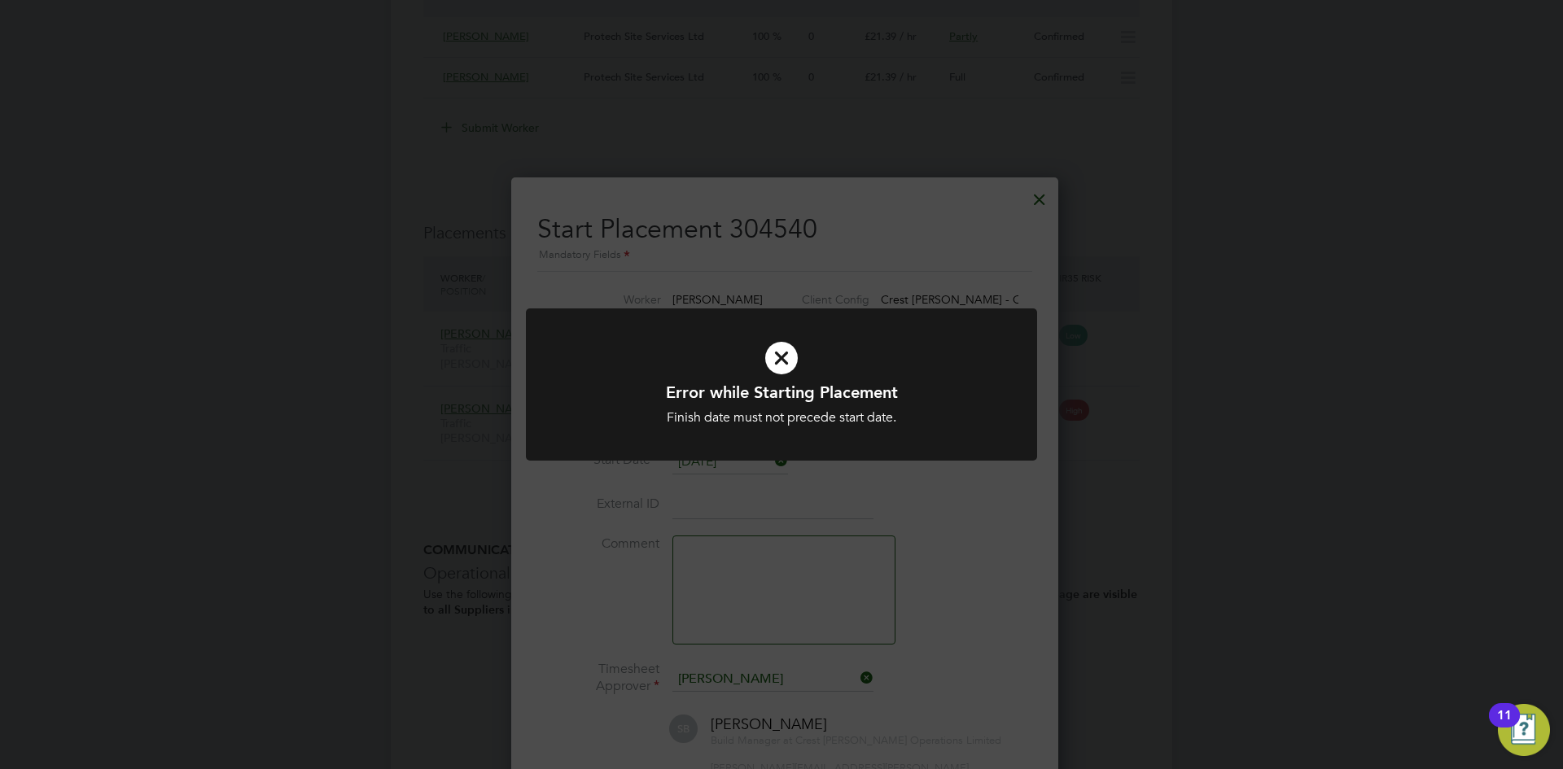
click at [1026, 201] on div "Error while Starting Placement Finish date must not precede start date. Cancel …" at bounding box center [781, 384] width 1563 height 769
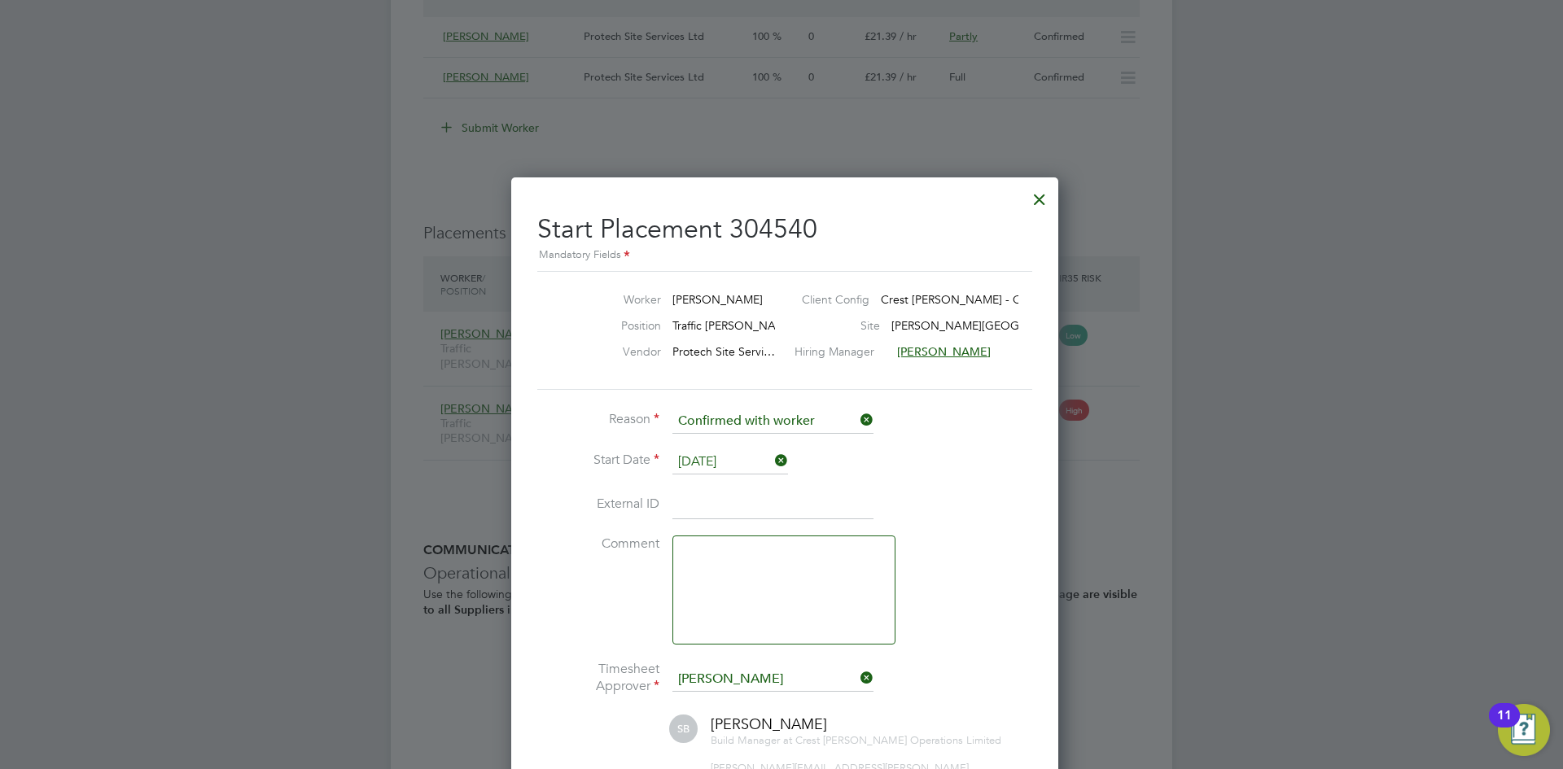
click at [1034, 190] on div at bounding box center [1039, 195] width 29 height 29
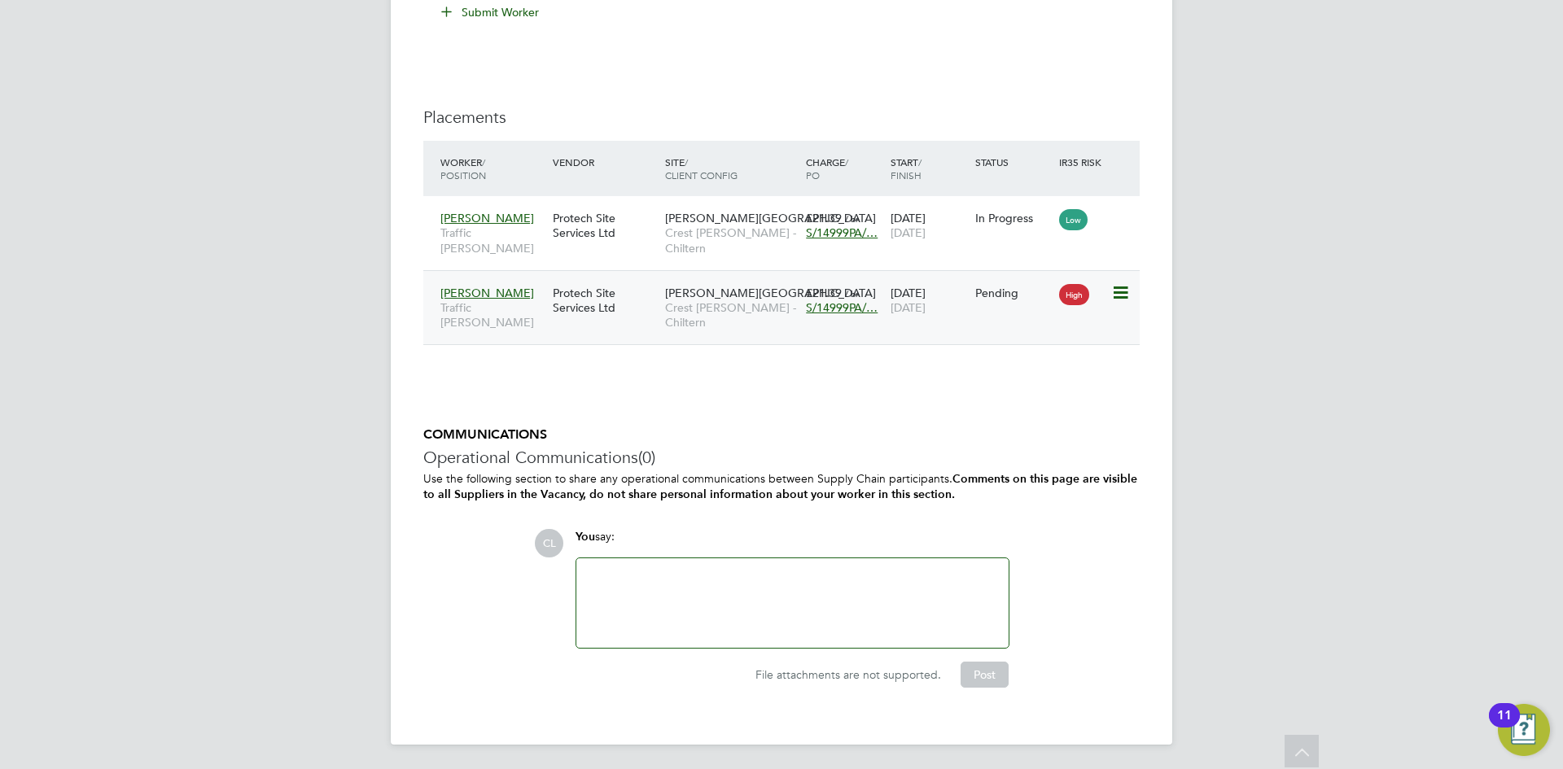
click at [1119, 289] on icon at bounding box center [1119, 293] width 16 height 20
click at [896, 325] on div "[PERSON_NAME] Traffic [PERSON_NAME] Protech Site Services Ltd [PERSON_NAME][GEO…" at bounding box center [781, 307] width 716 height 75
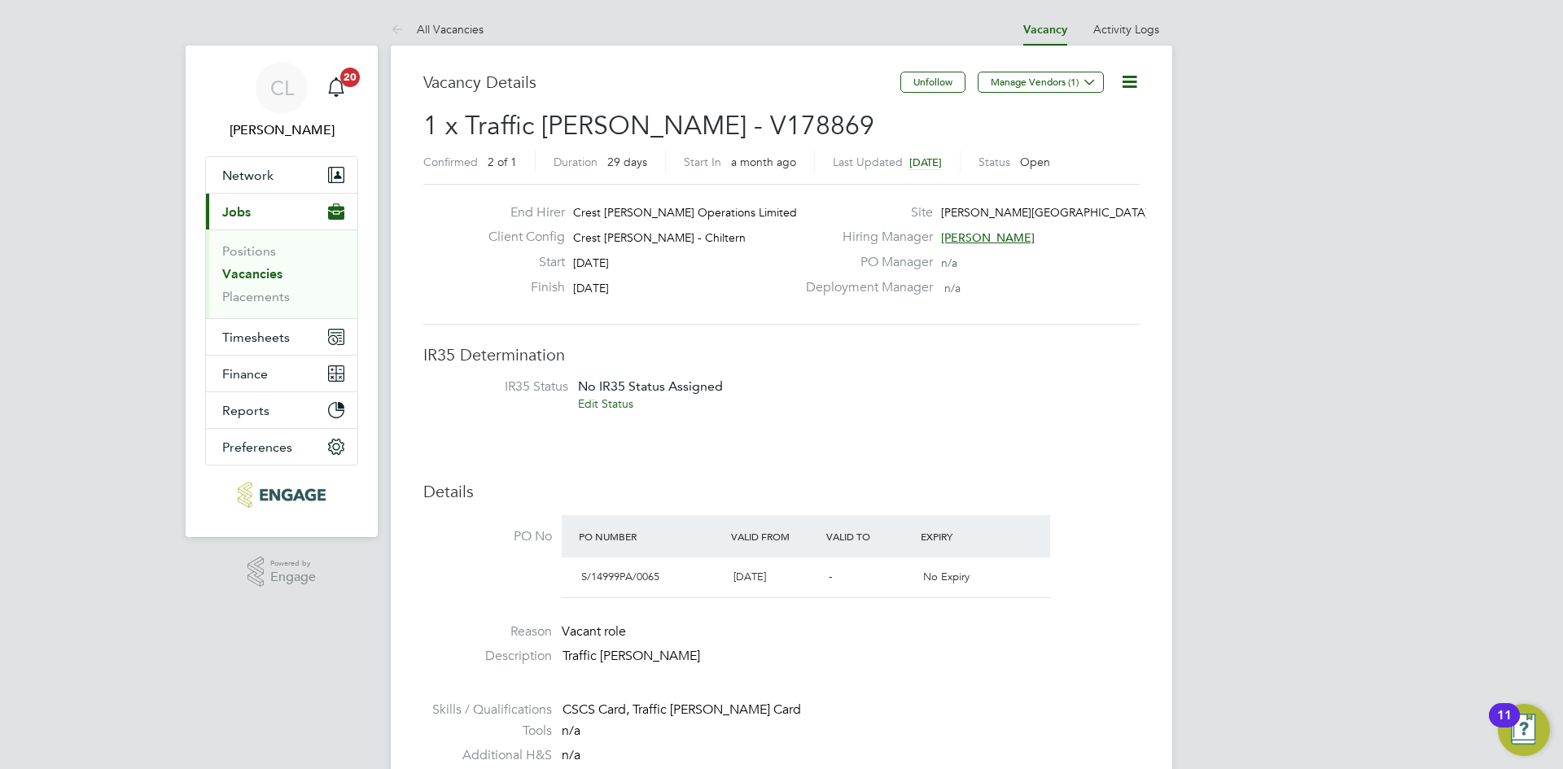
click at [1133, 88] on icon at bounding box center [1129, 82] width 20 height 20
click at [1060, 120] on li "Edit Vacancy e" at bounding box center [1090, 120] width 94 height 23
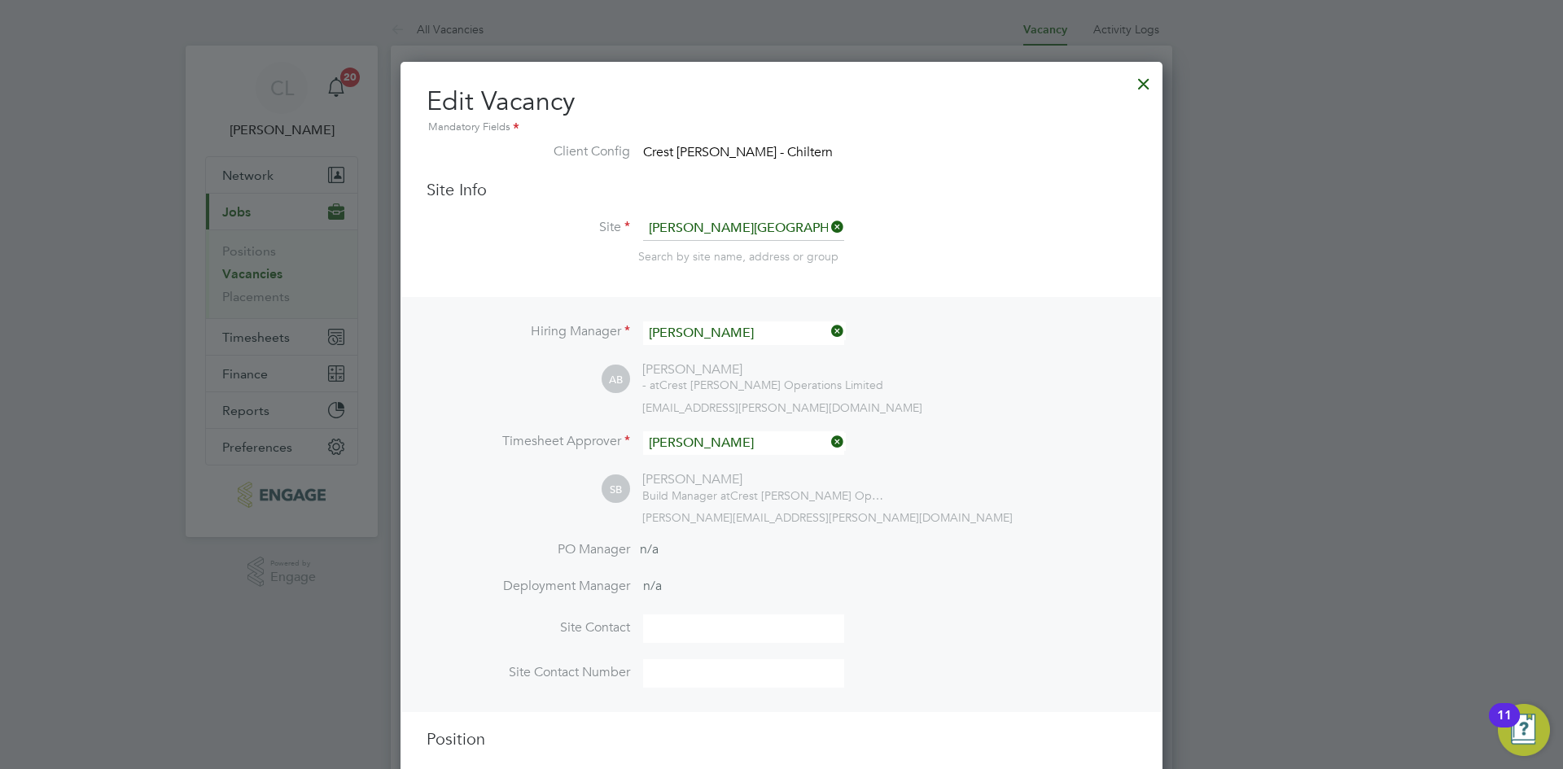
click at [1149, 84] on div at bounding box center [1143, 79] width 29 height 29
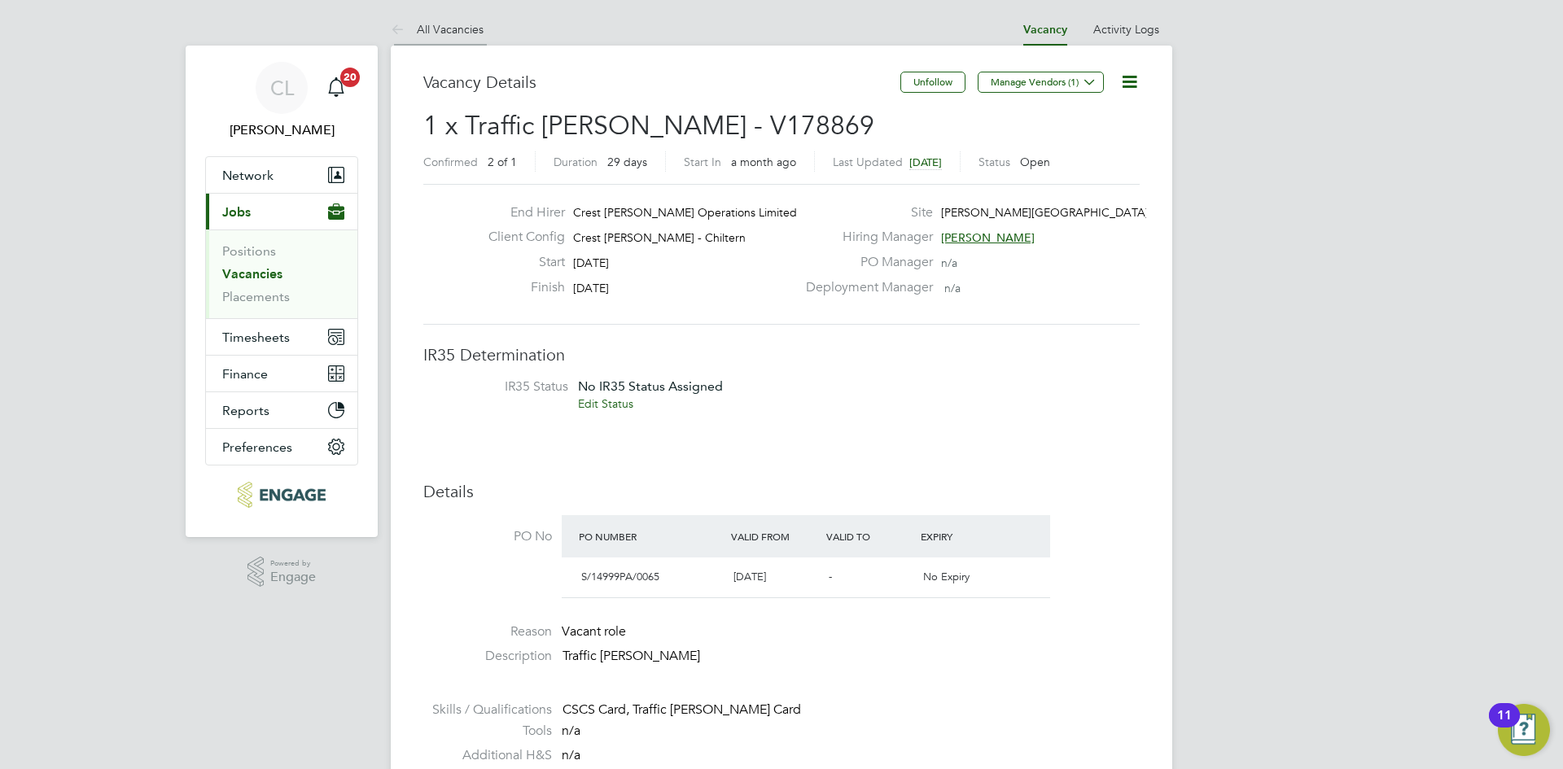
click at [459, 23] on link "All Vacancies" at bounding box center [437, 29] width 93 height 15
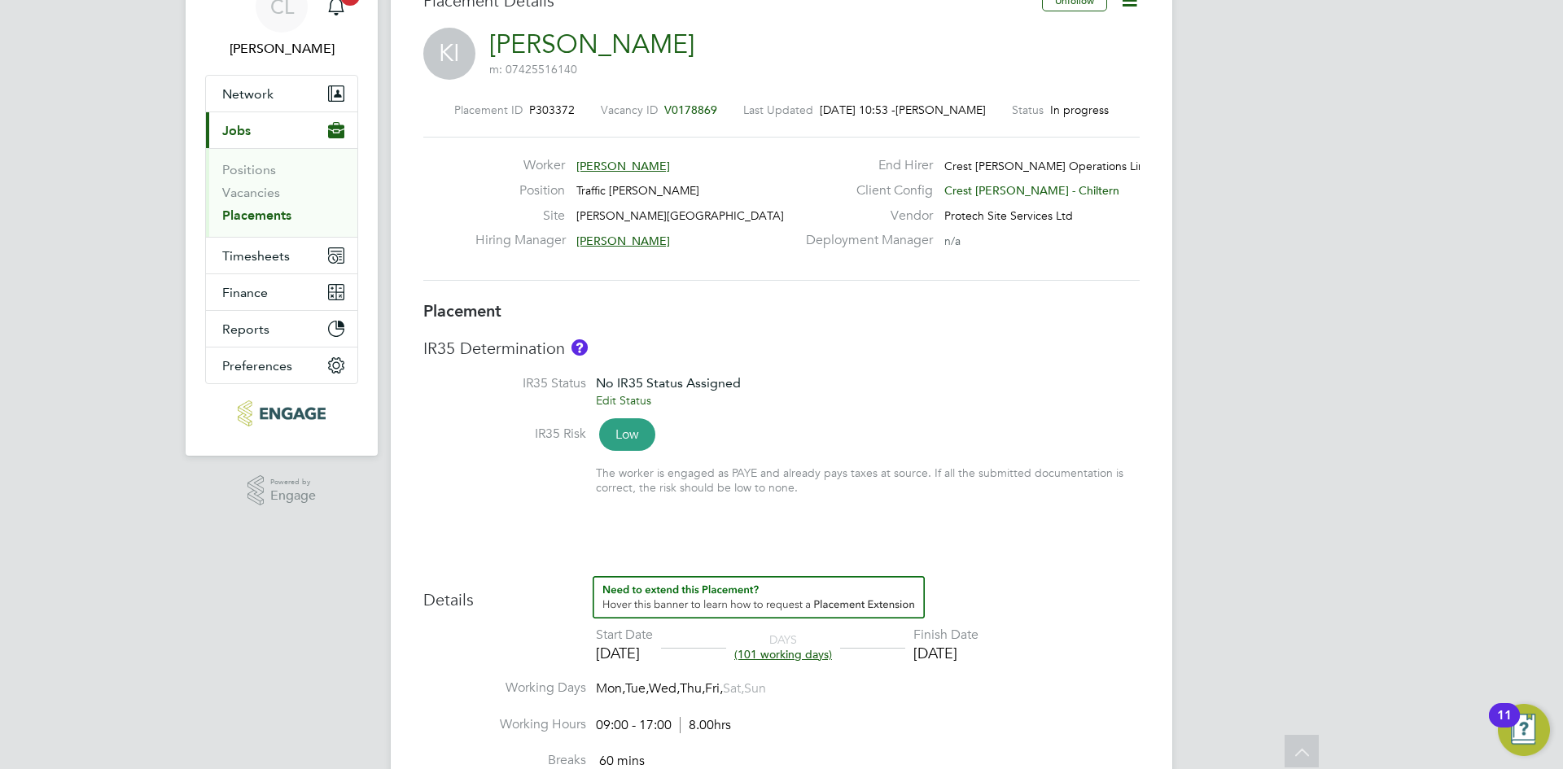
scroll to position [25, 0]
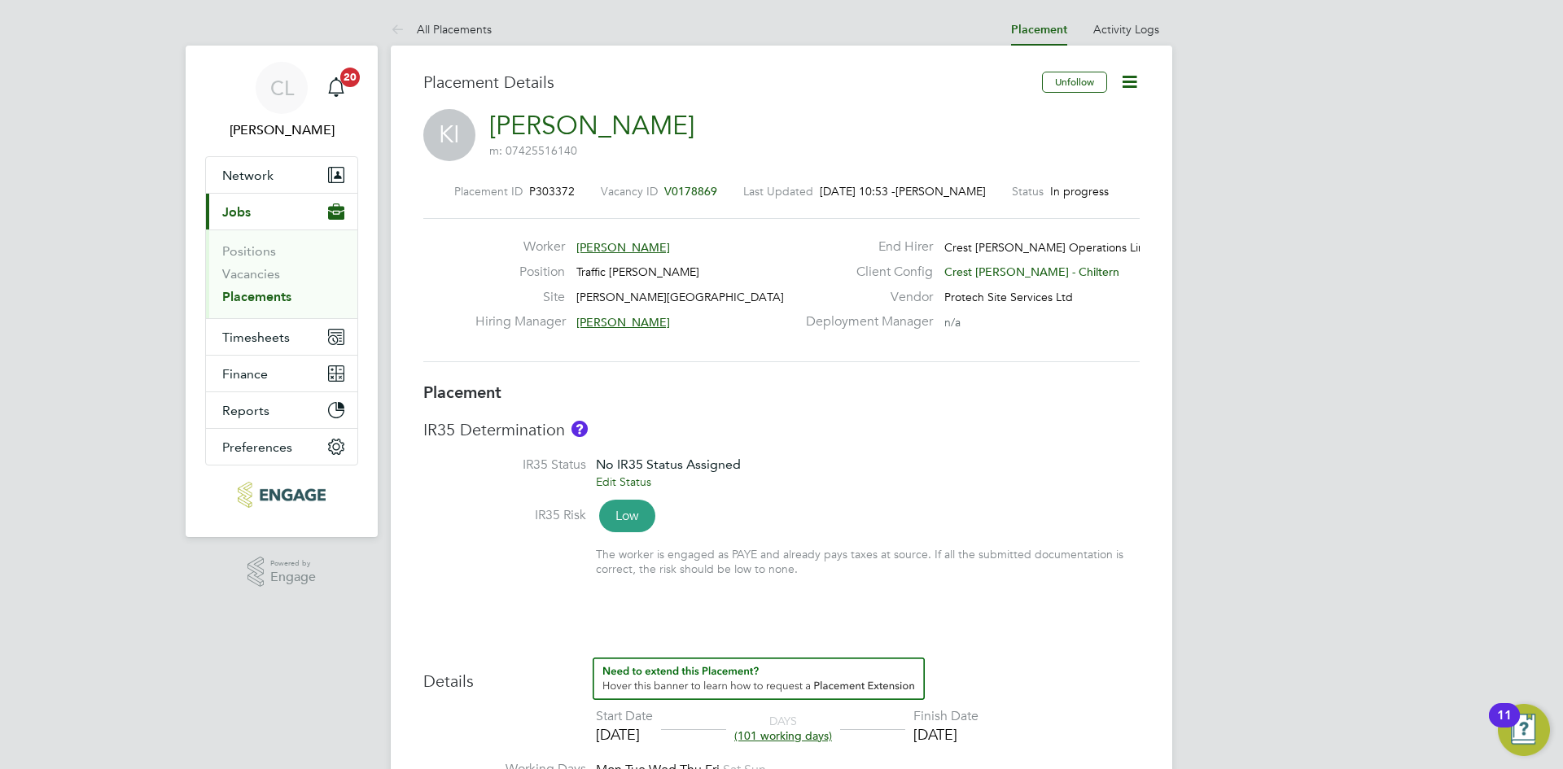
click at [689, 190] on span "V0178869" at bounding box center [690, 191] width 53 height 15
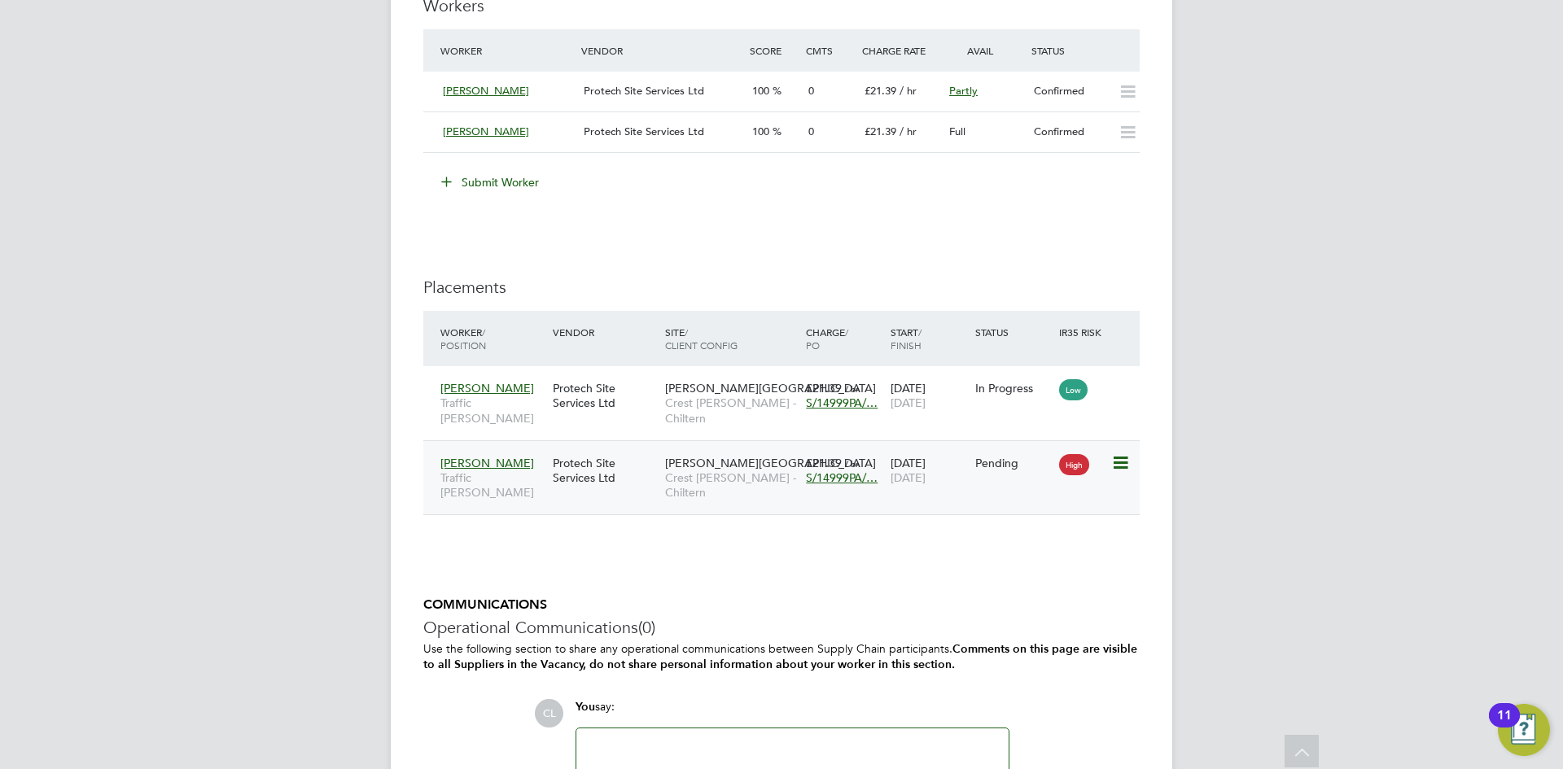
click at [1111, 457] on icon at bounding box center [1119, 463] width 16 height 20
click at [921, 564] on div "IR35 Determination IR35 Status No IR35 Status Assigned Edit Status Details PO N…" at bounding box center [781, 2] width 716 height 1759
click at [582, 458] on div "Protech Site Services Ltd" at bounding box center [605, 471] width 112 height 46
click at [1108, 470] on div "High" at bounding box center [1083, 463] width 56 height 31
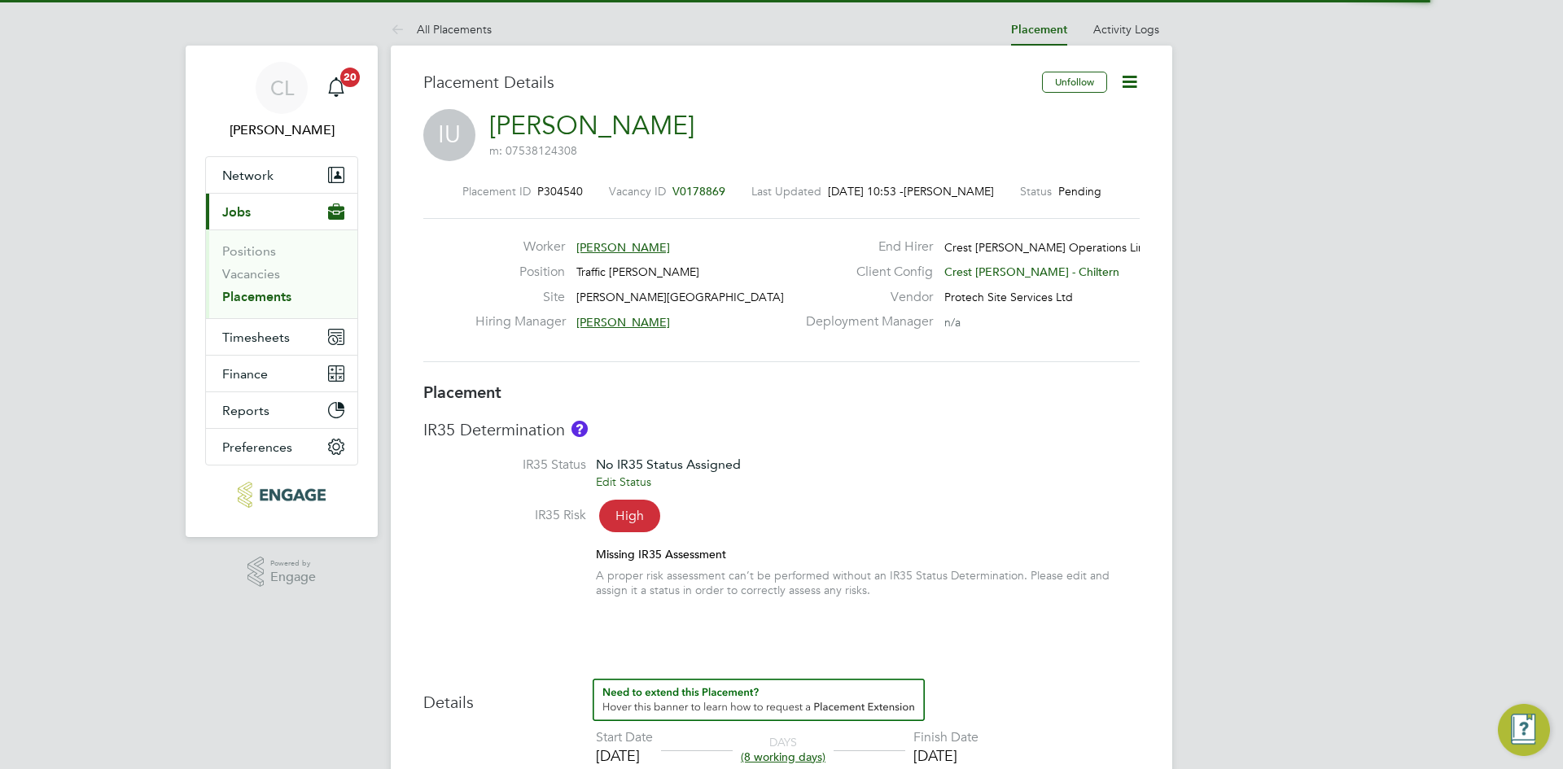
click at [1130, 85] on icon at bounding box center [1129, 82] width 20 height 20
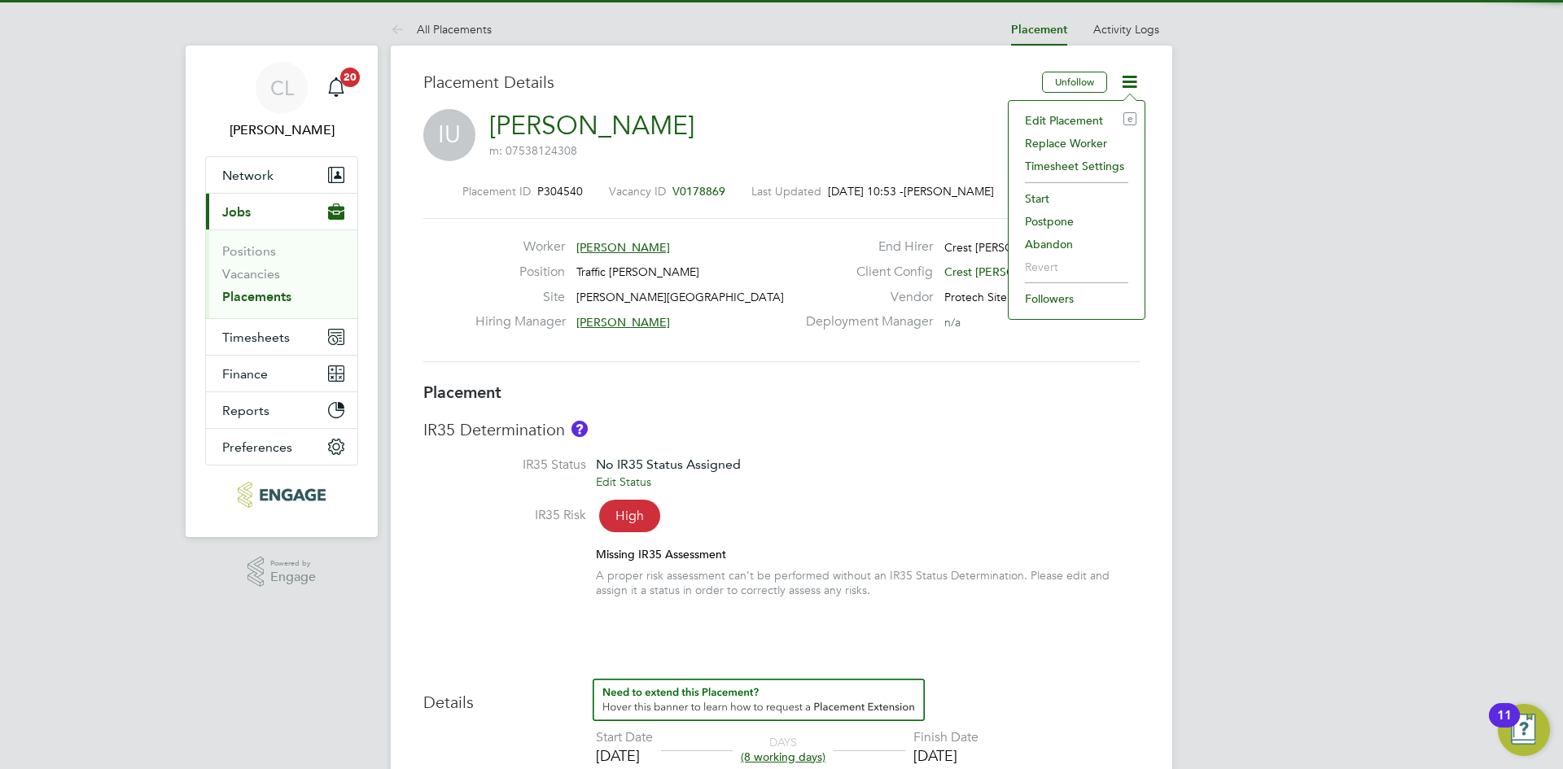
click at [1090, 120] on li "Edit Placement e" at bounding box center [1077, 120] width 120 height 23
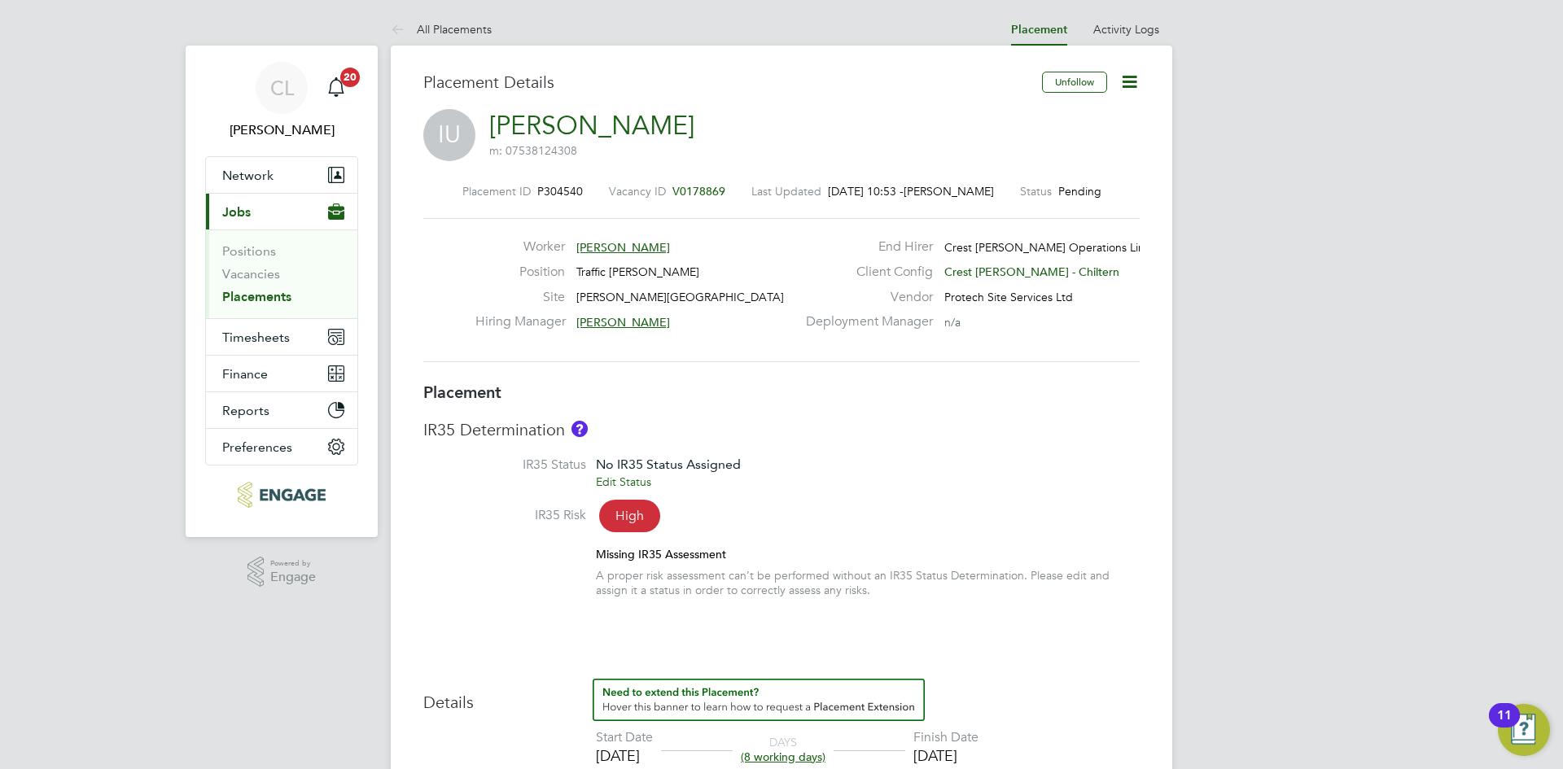
type input "[PERSON_NAME]"
type input "[DATE]"
type input "09:00"
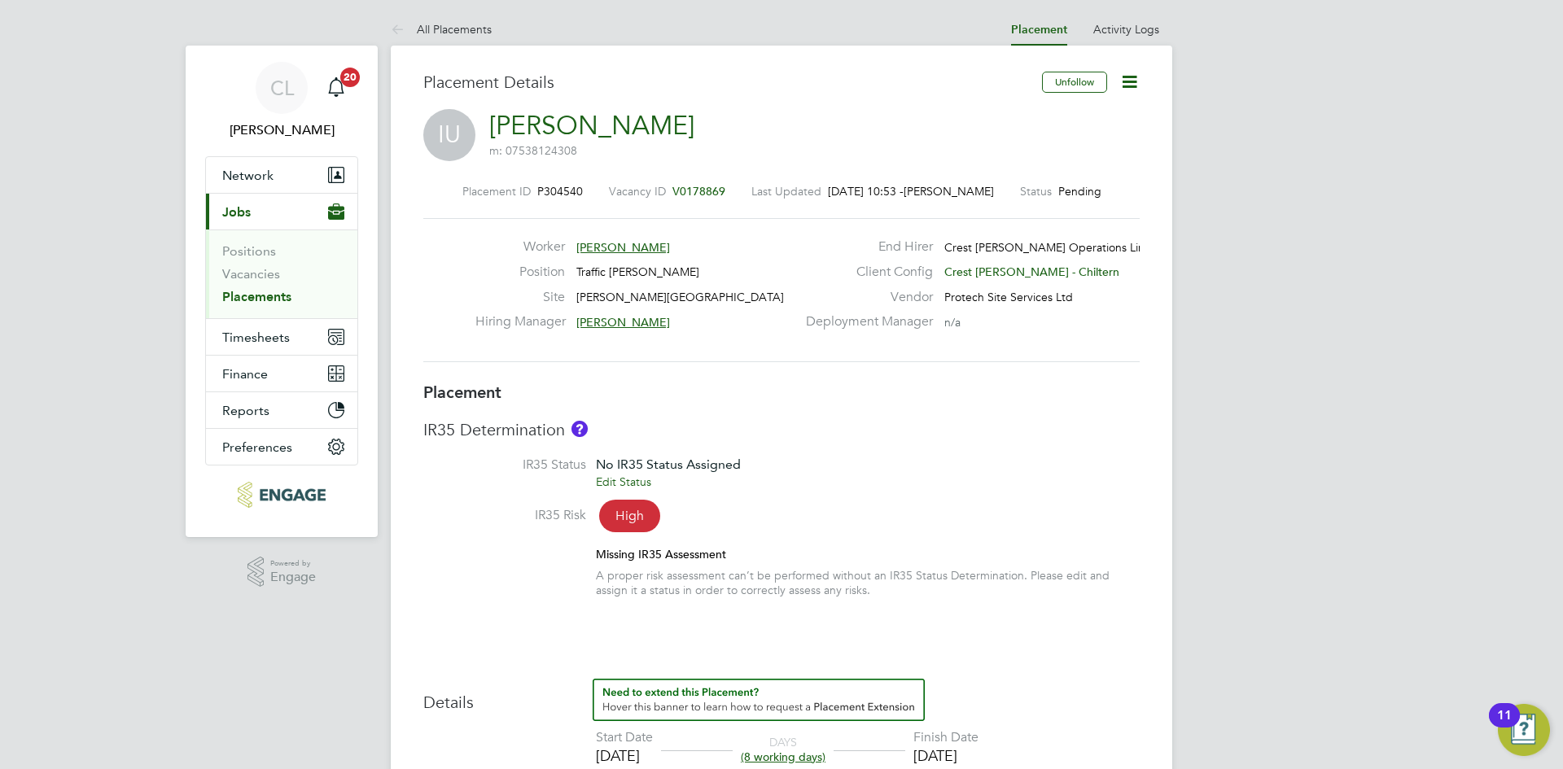
type input "17:00"
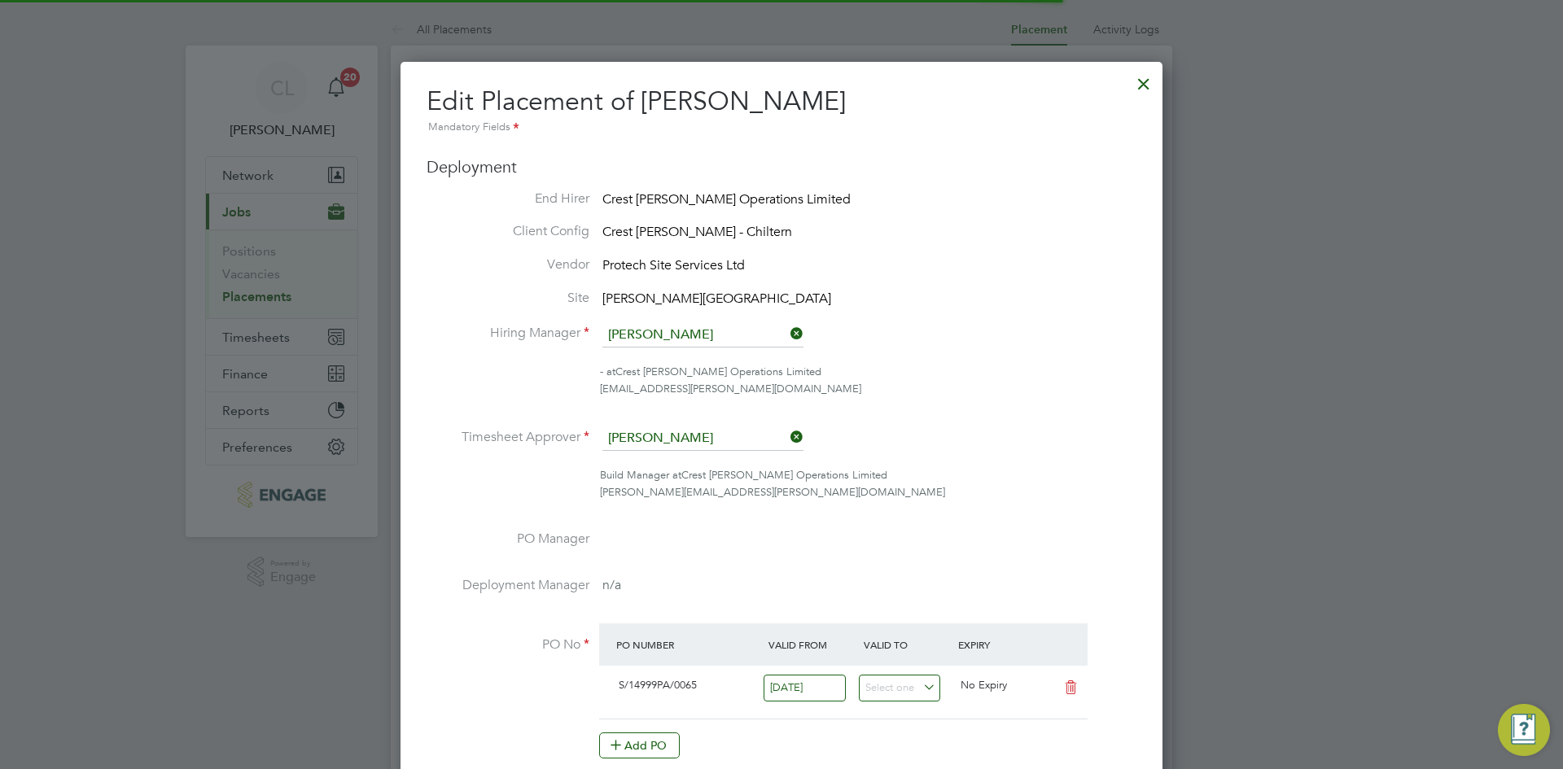
scroll to position [8, 8]
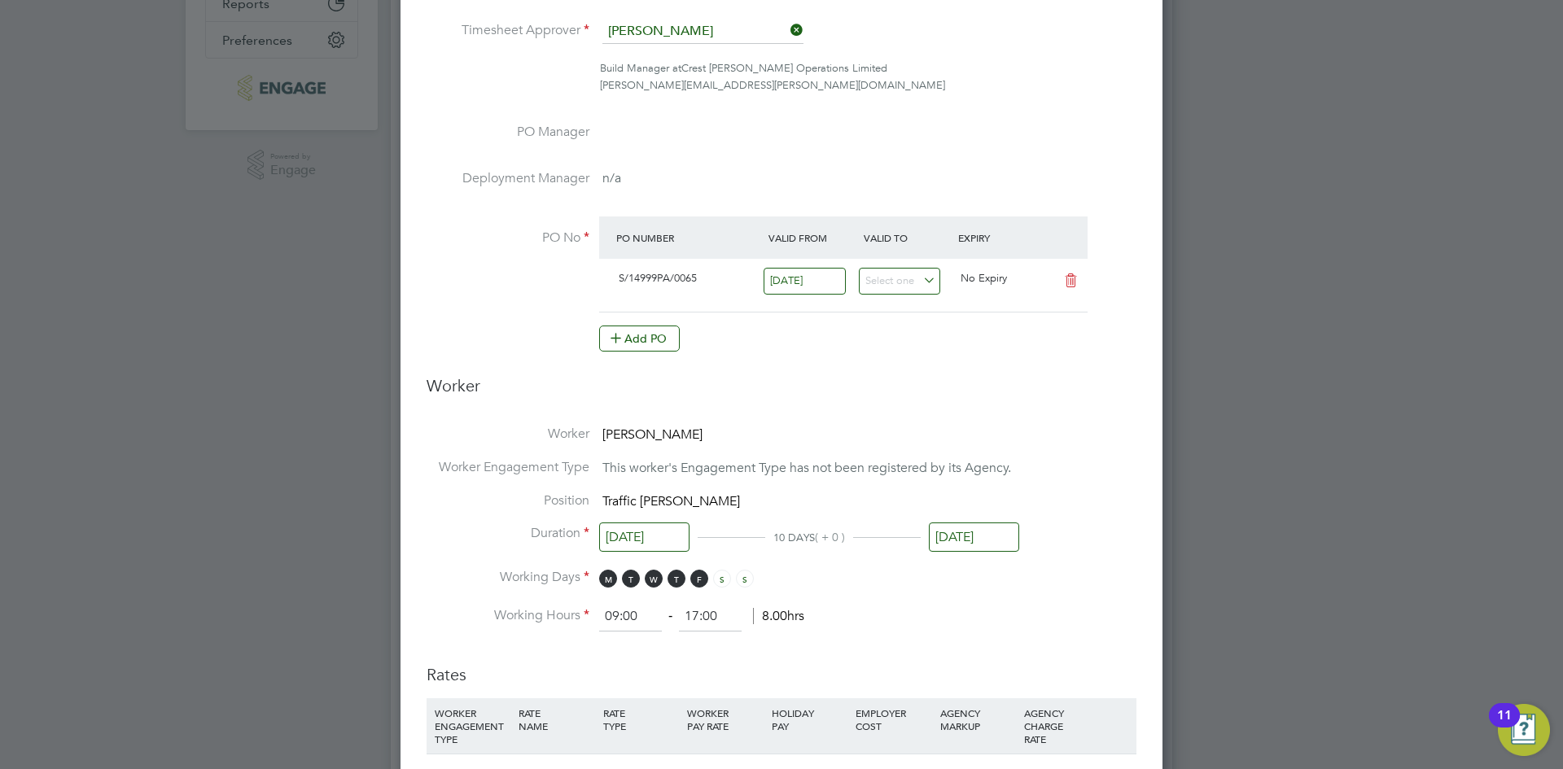
click at [977, 535] on input "[DATE]" at bounding box center [974, 538] width 90 height 30
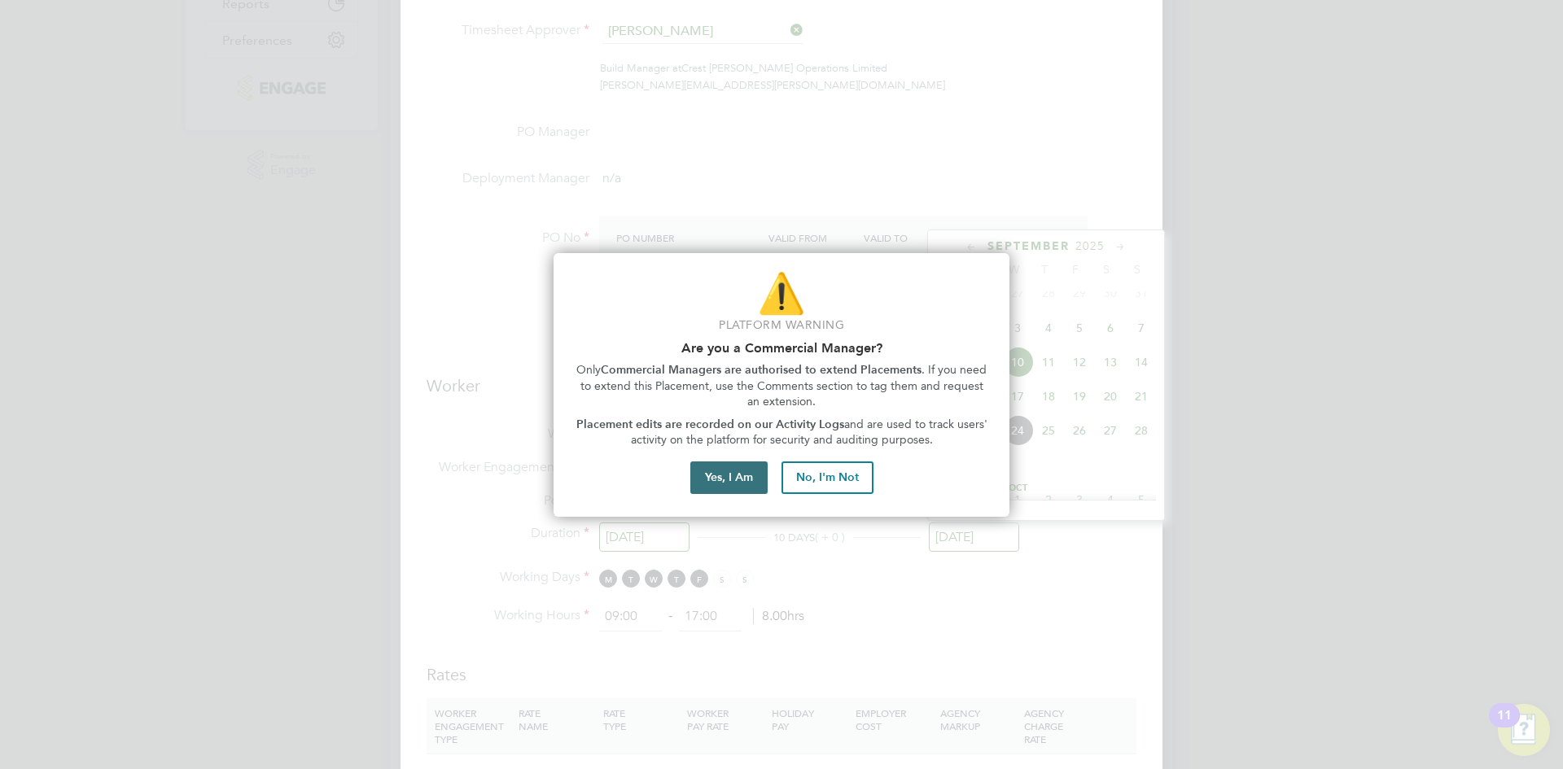
click at [738, 489] on button "Yes, I Am" at bounding box center [728, 477] width 77 height 33
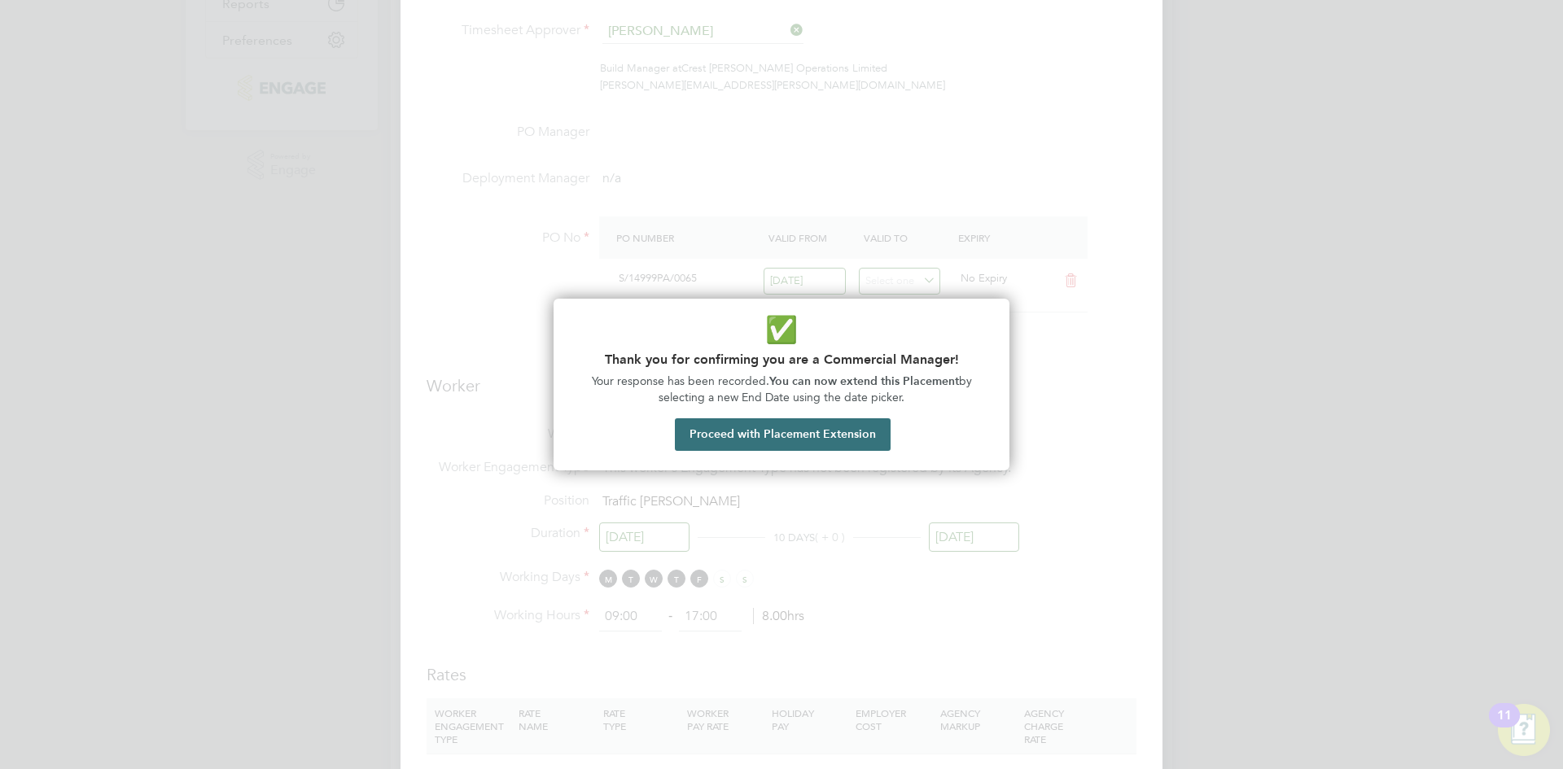
click at [794, 434] on button "Proceed with Placement Extension" at bounding box center [783, 434] width 216 height 33
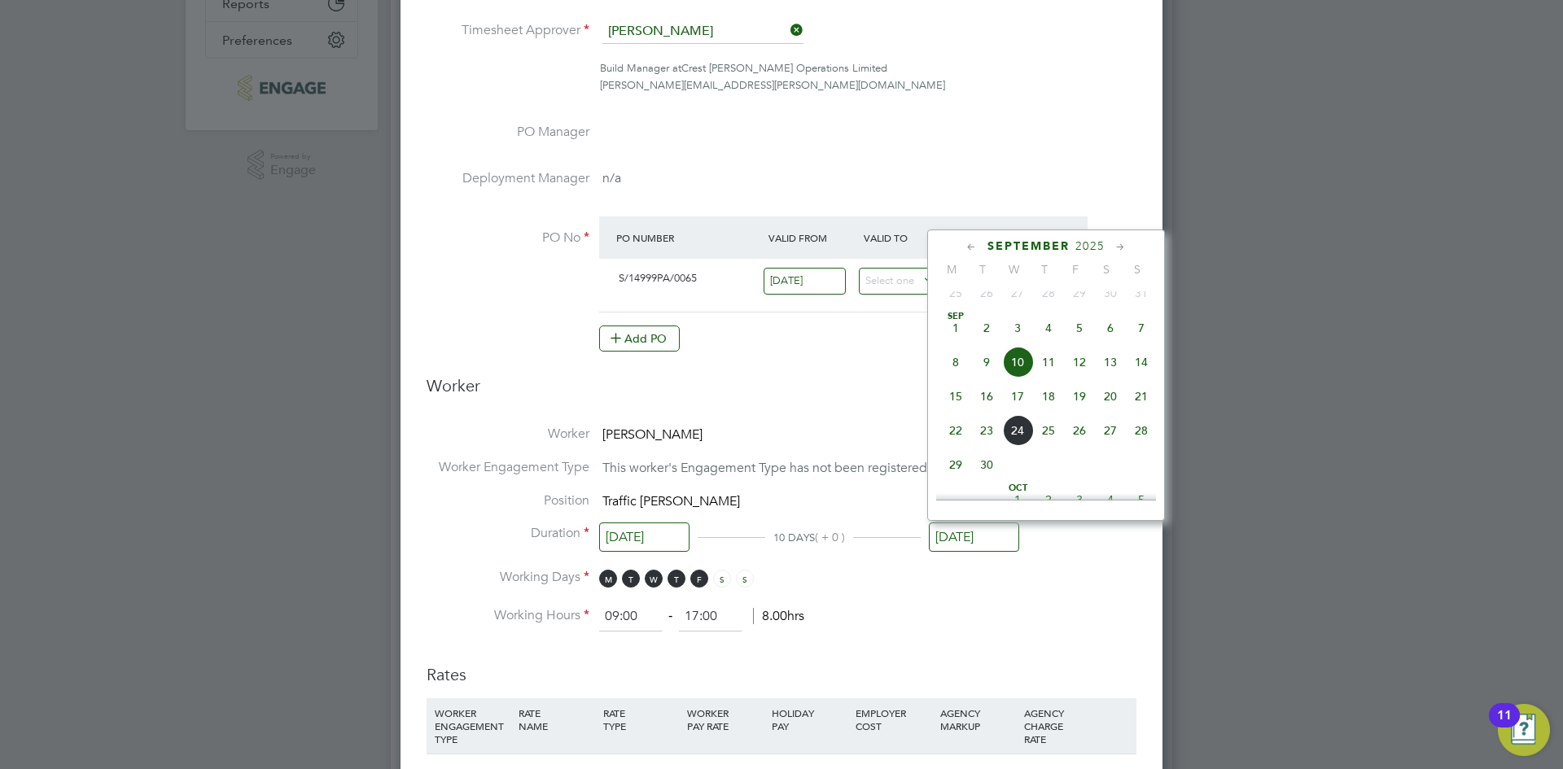
click at [991, 476] on span "30" at bounding box center [986, 464] width 31 height 31
type input "[DATE]"
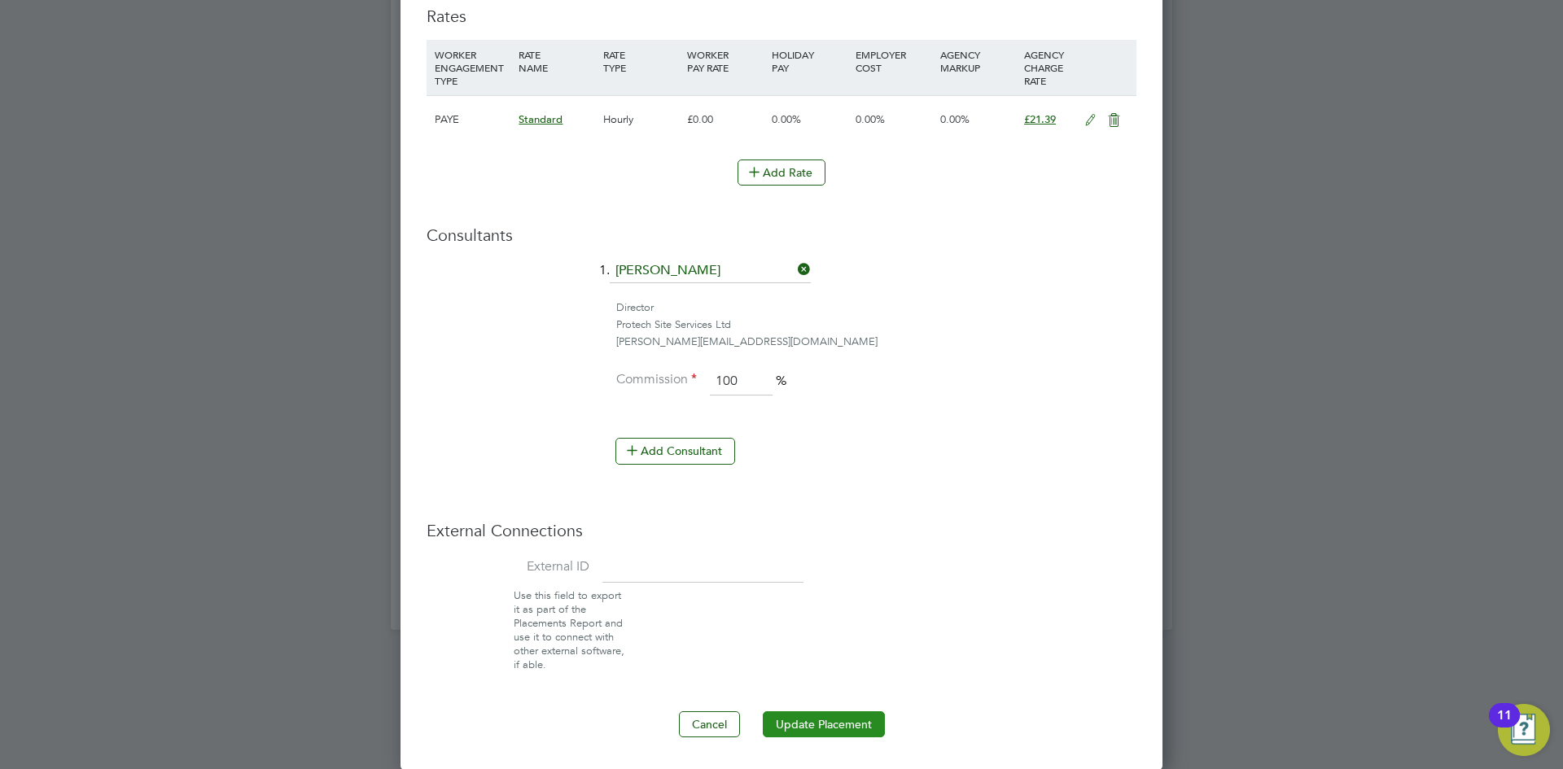
click at [852, 724] on button "Update Placement" at bounding box center [824, 724] width 122 height 26
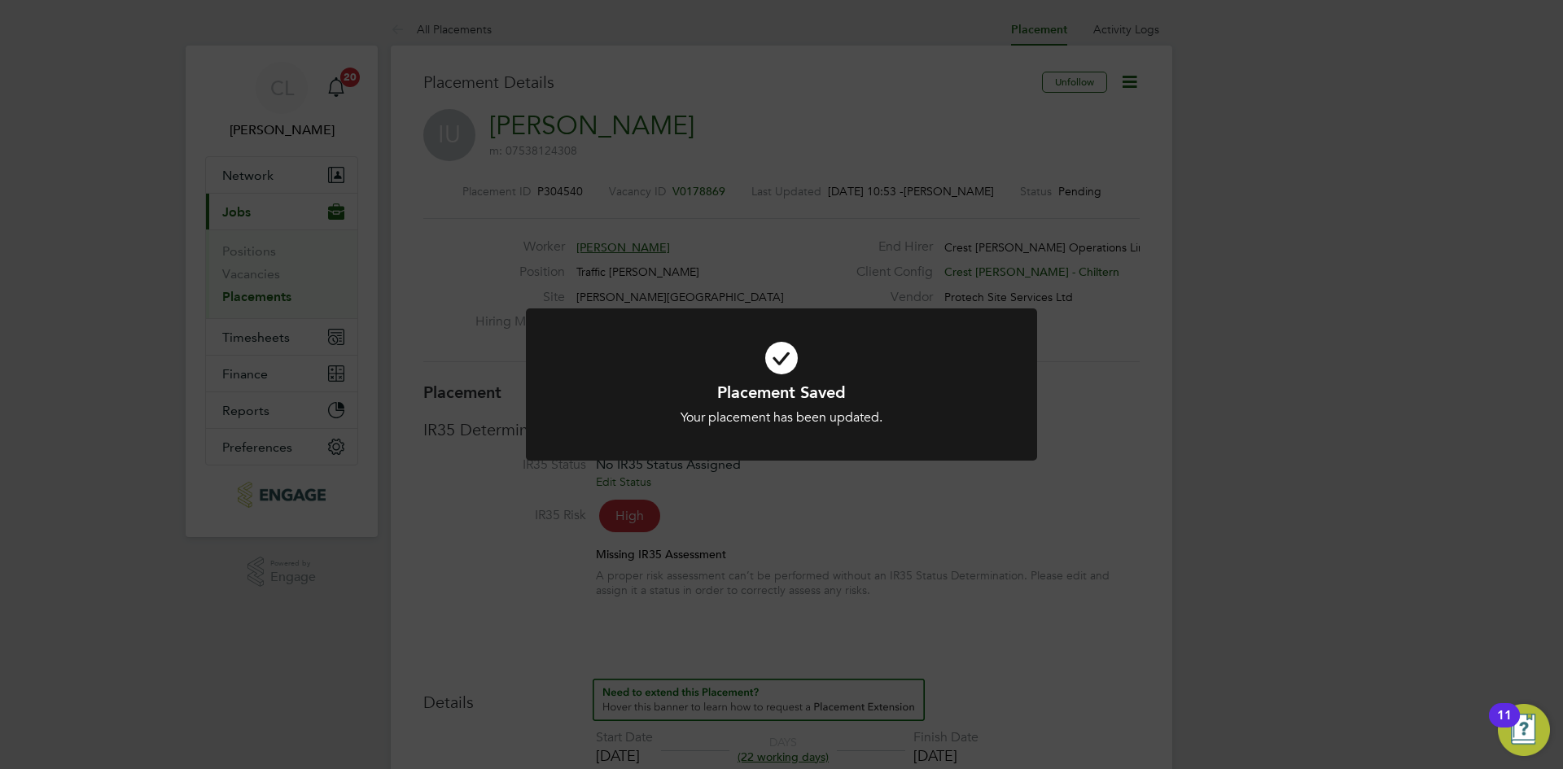
click at [919, 572] on div "Placement Saved Your placement has been updated. Cancel Okay" at bounding box center [781, 384] width 1563 height 769
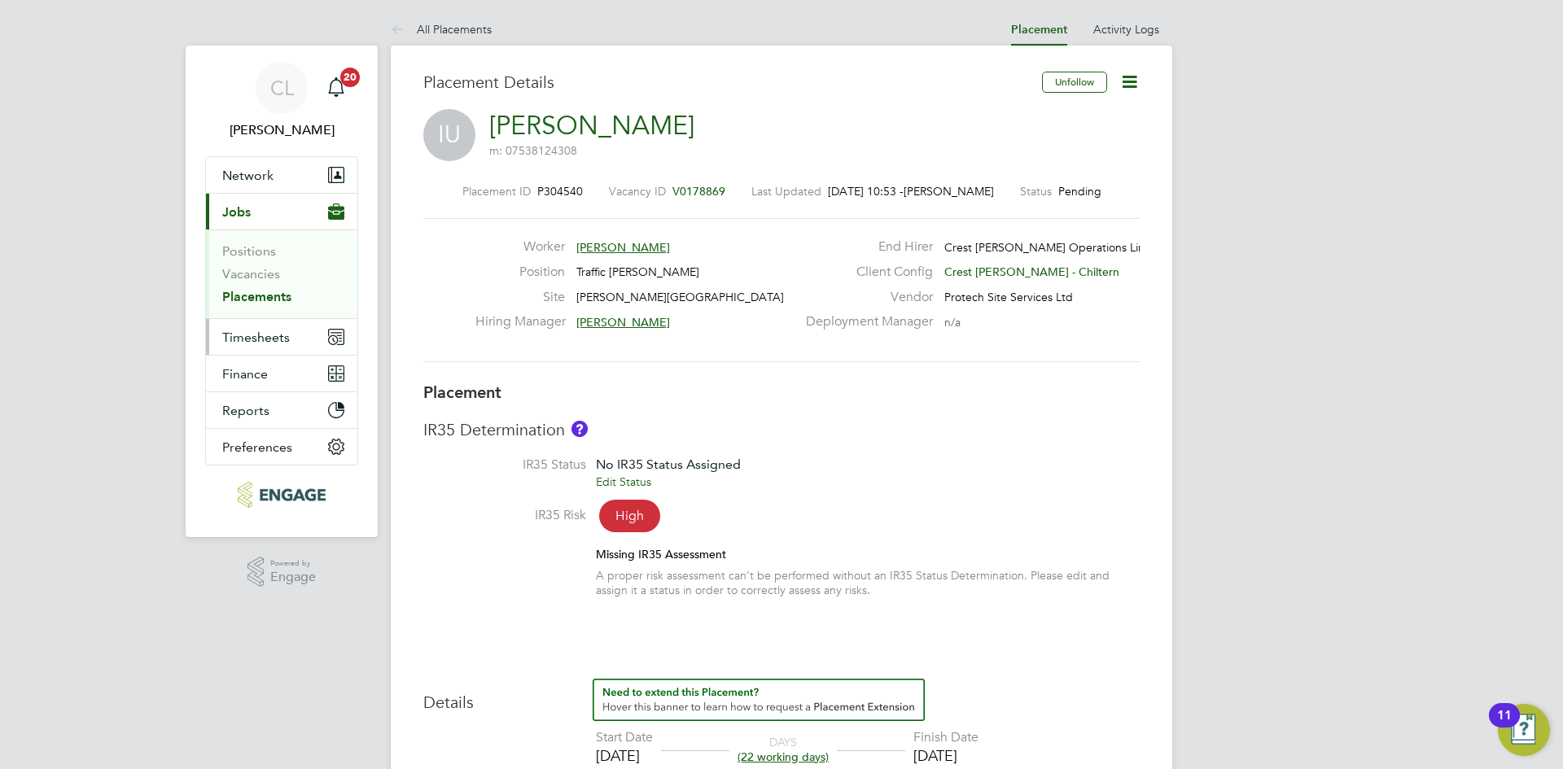
click at [322, 329] on button "Timesheets" at bounding box center [281, 337] width 151 height 36
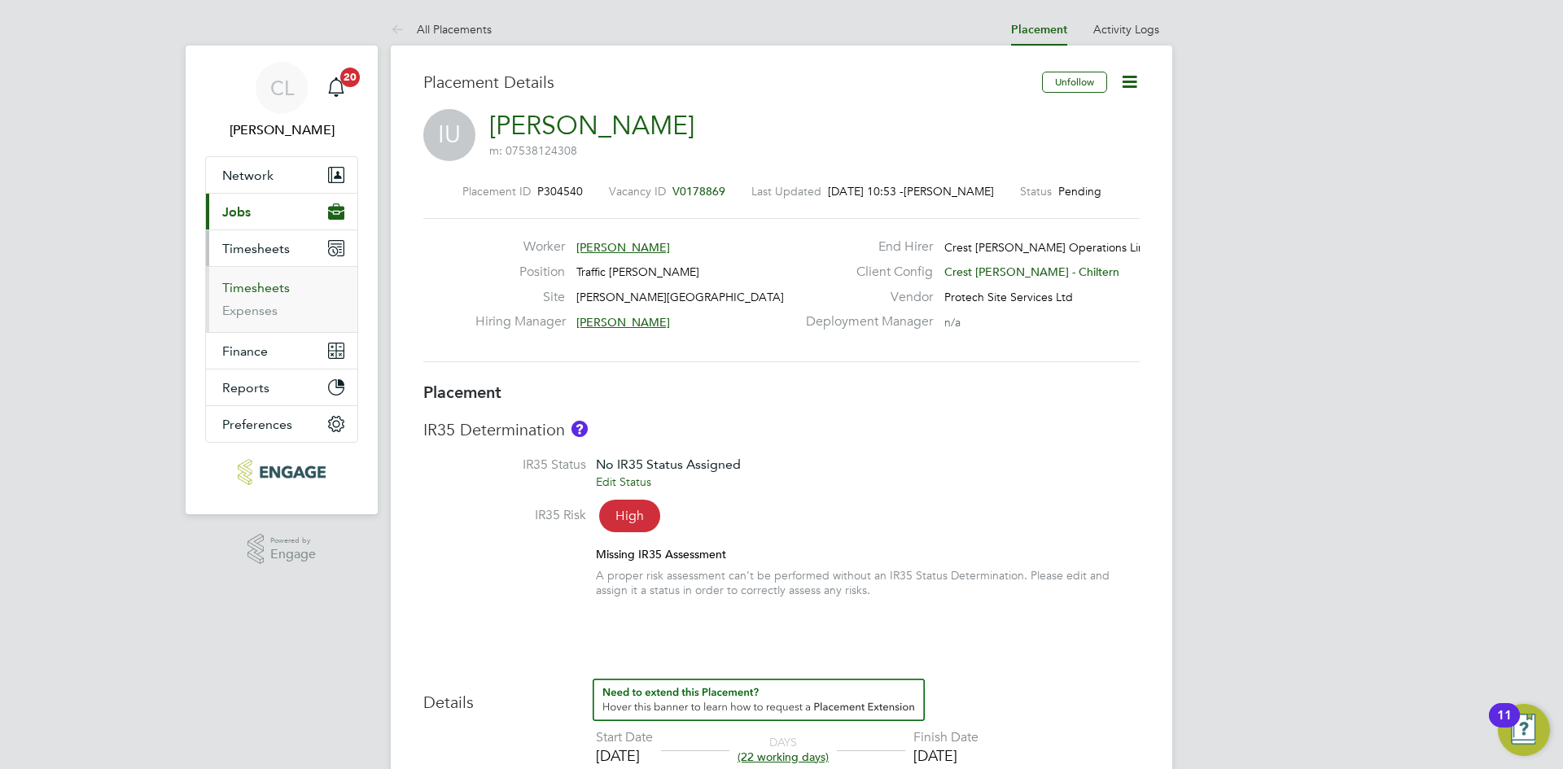
click at [276, 282] on link "Timesheets" at bounding box center [256, 287] width 68 height 15
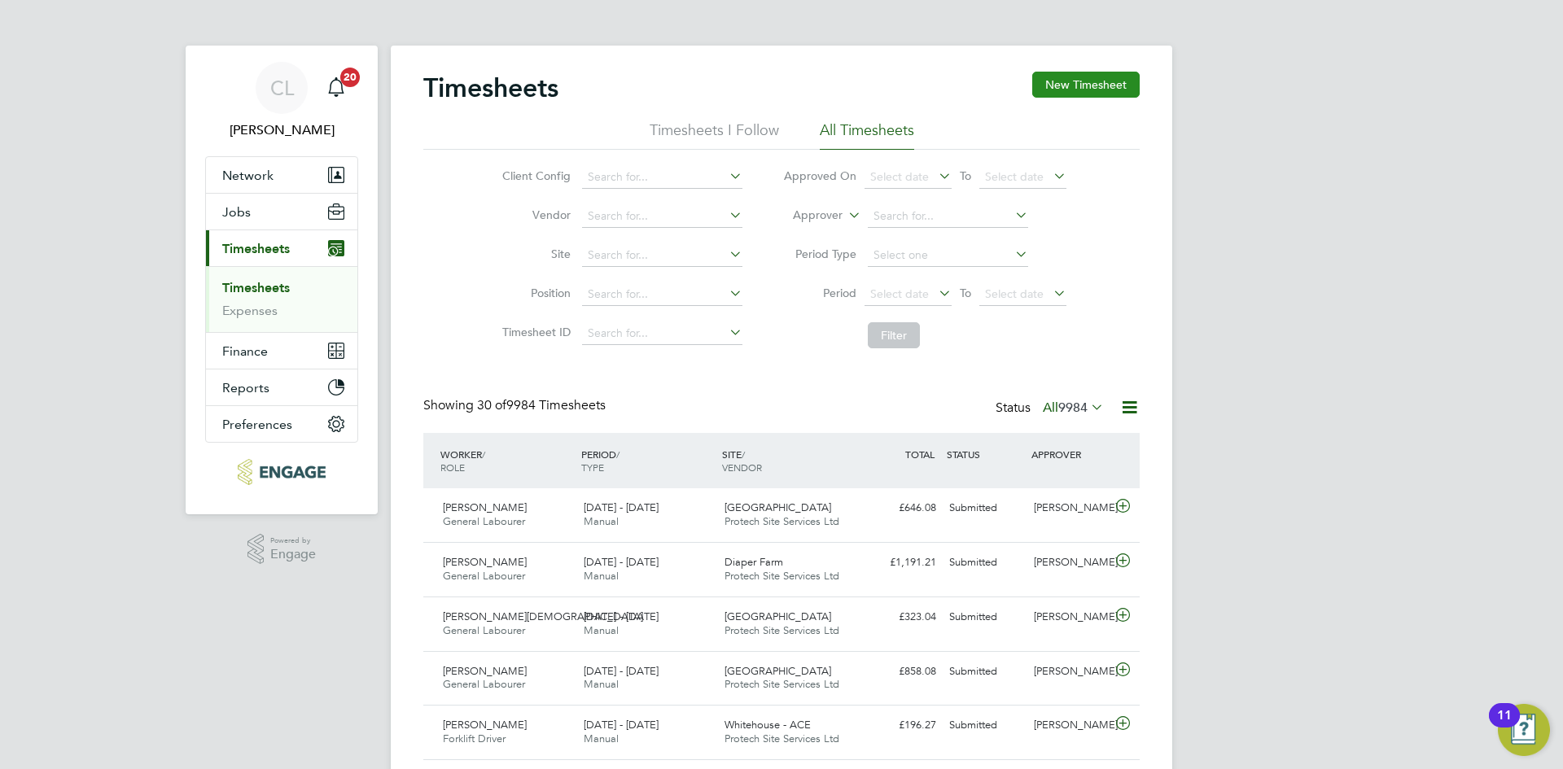
click at [1121, 78] on button "New Timesheet" at bounding box center [1085, 85] width 107 height 26
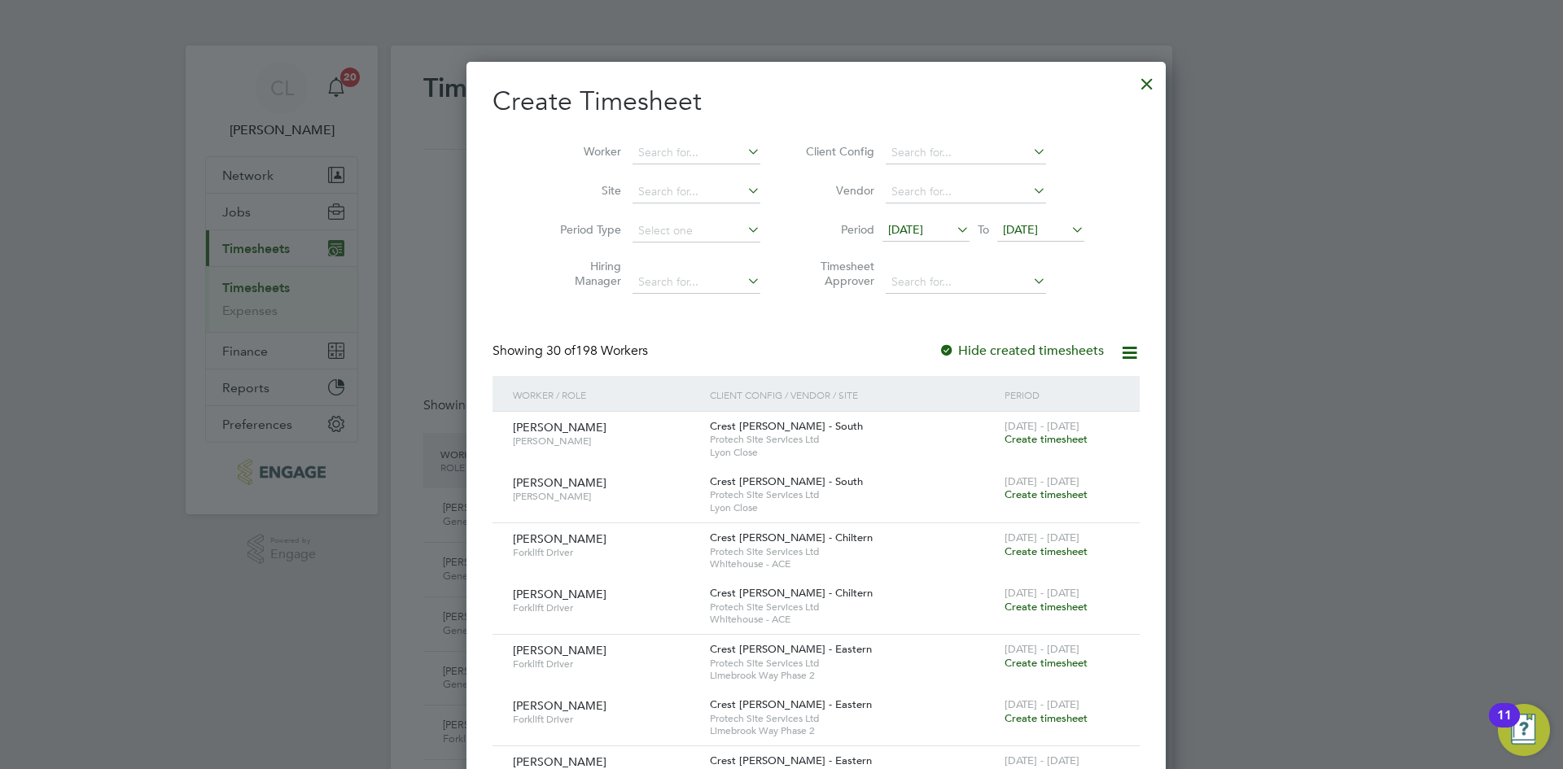
click at [1180, 391] on div at bounding box center [781, 384] width 1563 height 769
click at [1132, 77] on div at bounding box center [1146, 79] width 29 height 29
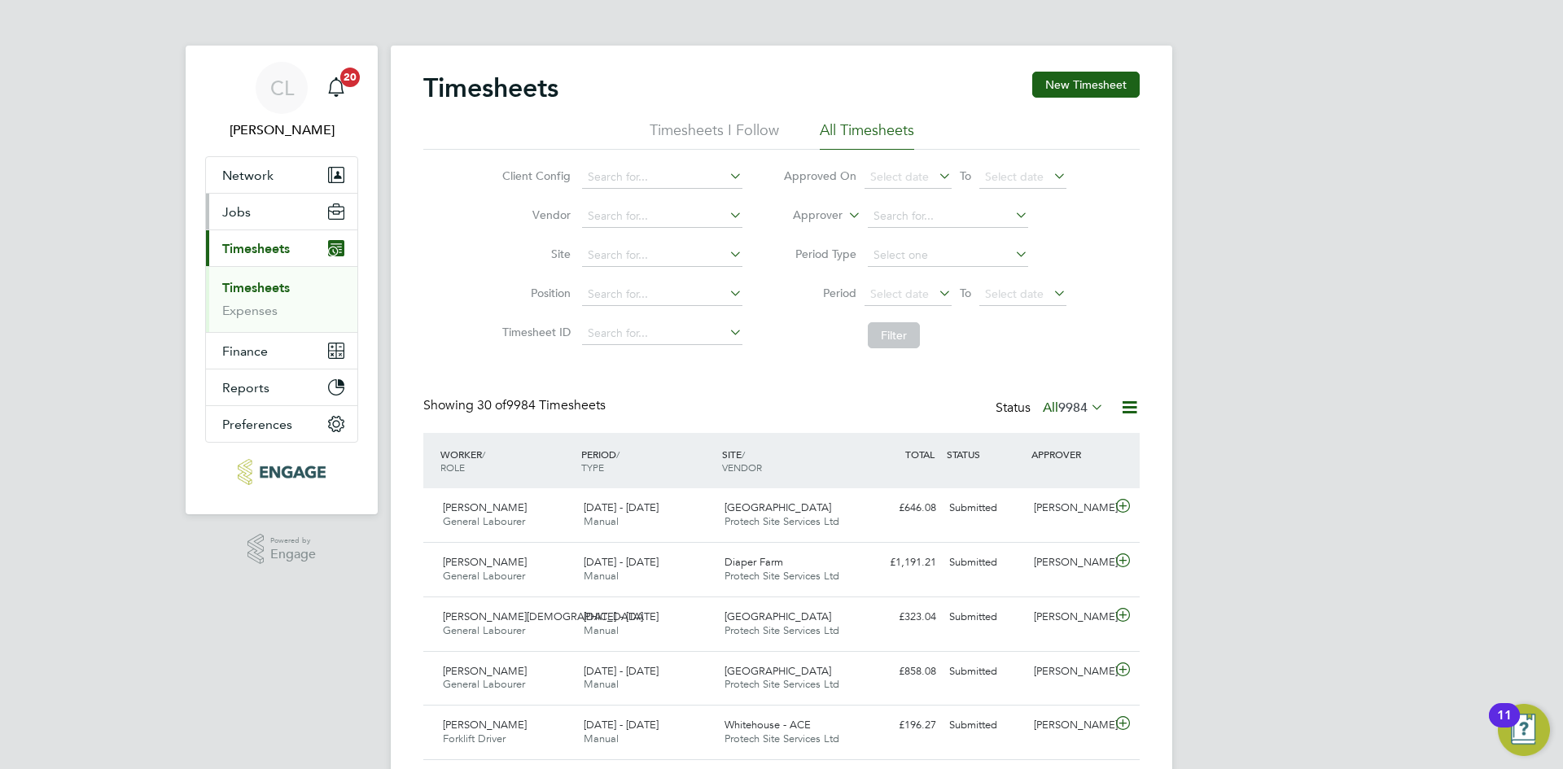
click at [249, 227] on button "Jobs" at bounding box center [281, 212] width 151 height 36
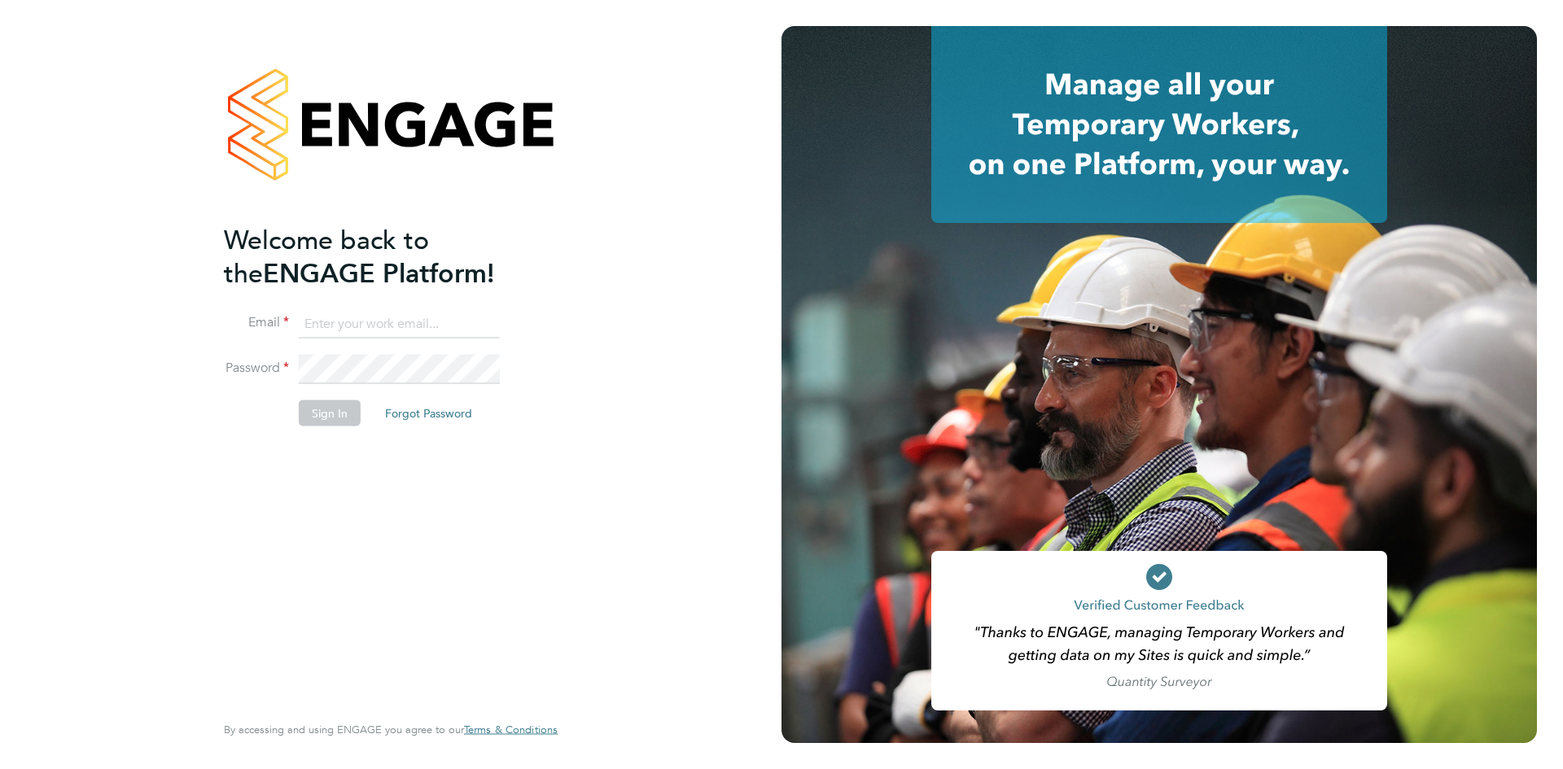
type input "[PERSON_NAME][EMAIL_ADDRESS][DOMAIN_NAME]"
click at [335, 426] on li "Sign In Forgot Password" at bounding box center [382, 421] width 317 height 42
click at [334, 420] on button "Sign In" at bounding box center [330, 413] width 62 height 26
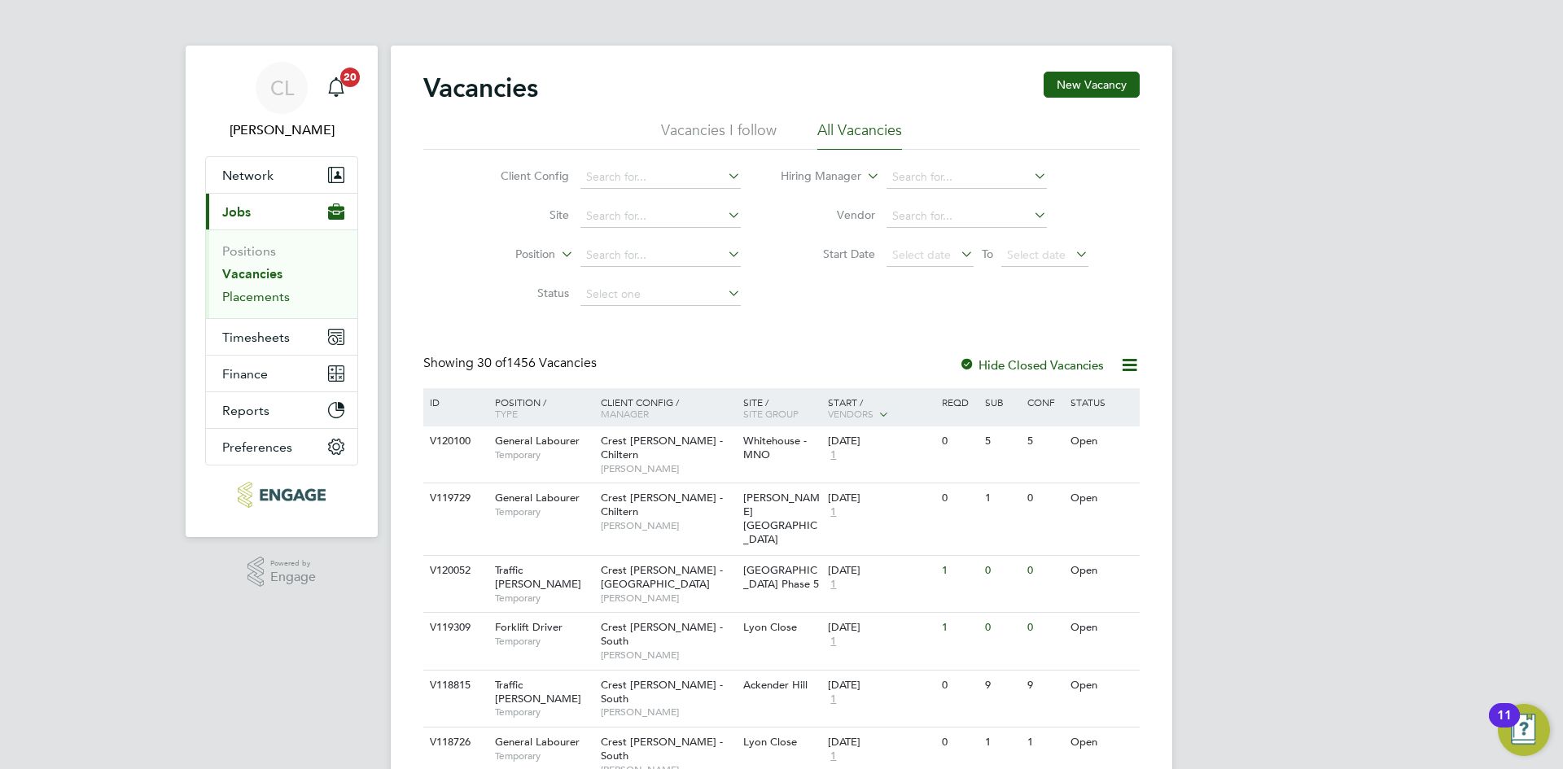
click at [275, 297] on link "Placements" at bounding box center [256, 296] width 68 height 15
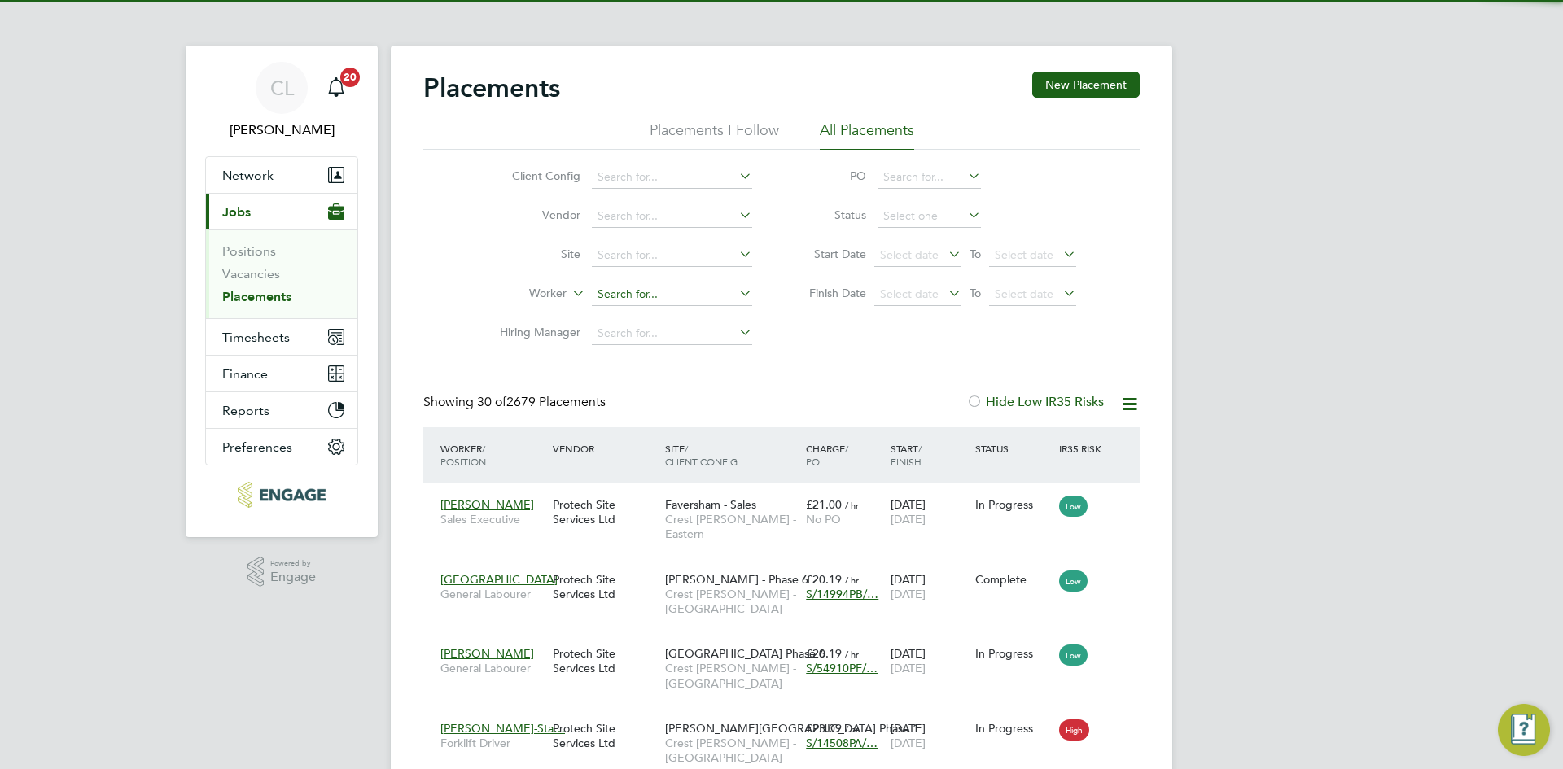
click at [634, 297] on input at bounding box center [672, 294] width 160 height 23
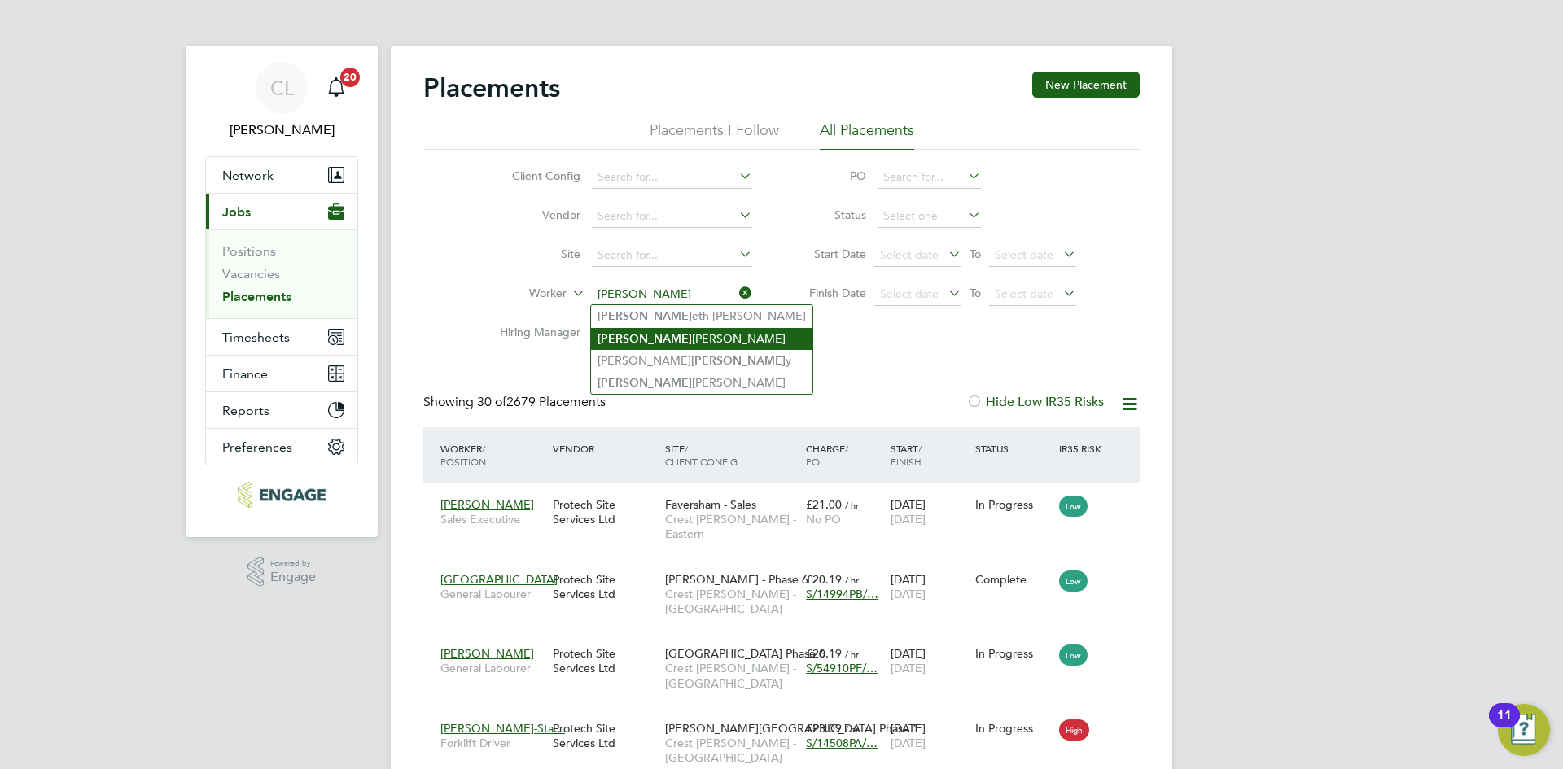
click at [690, 341] on li "[PERSON_NAME]" at bounding box center [701, 339] width 221 height 22
type input "[PERSON_NAME]"
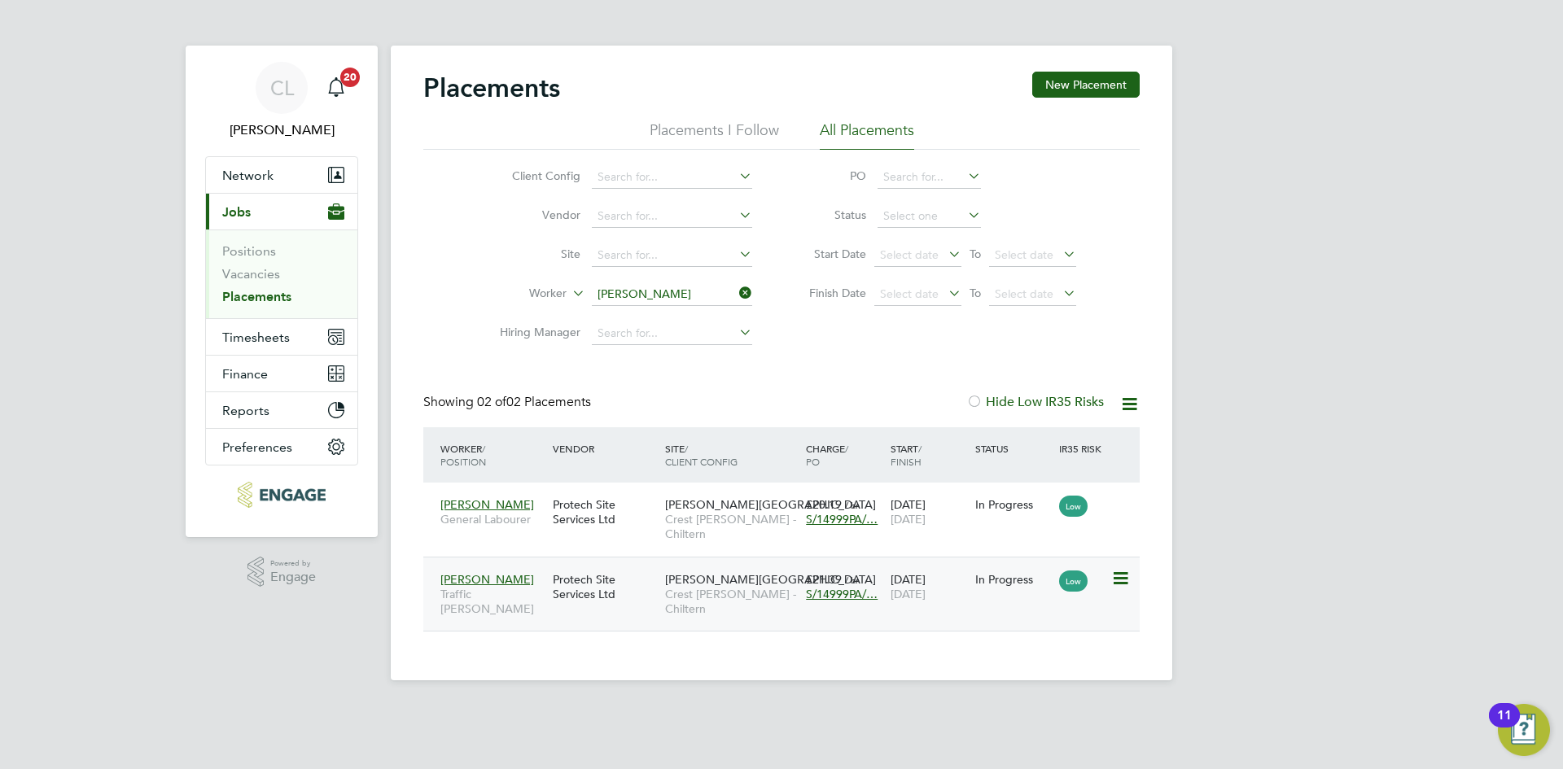
click at [474, 581] on span "[PERSON_NAME]" at bounding box center [487, 579] width 94 height 15
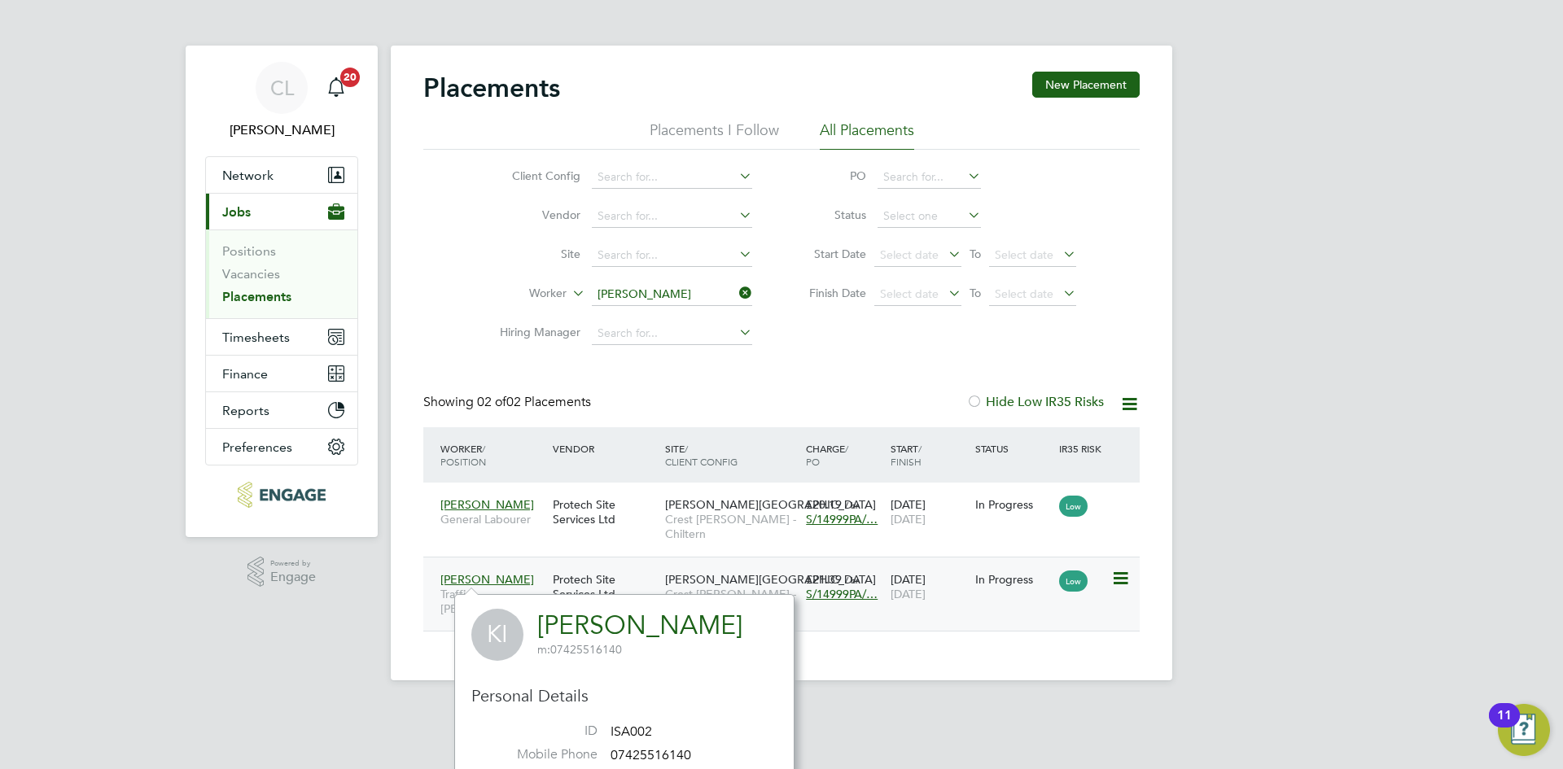
click at [576, 572] on div "Protech Site Services Ltd" at bounding box center [605, 587] width 112 height 46
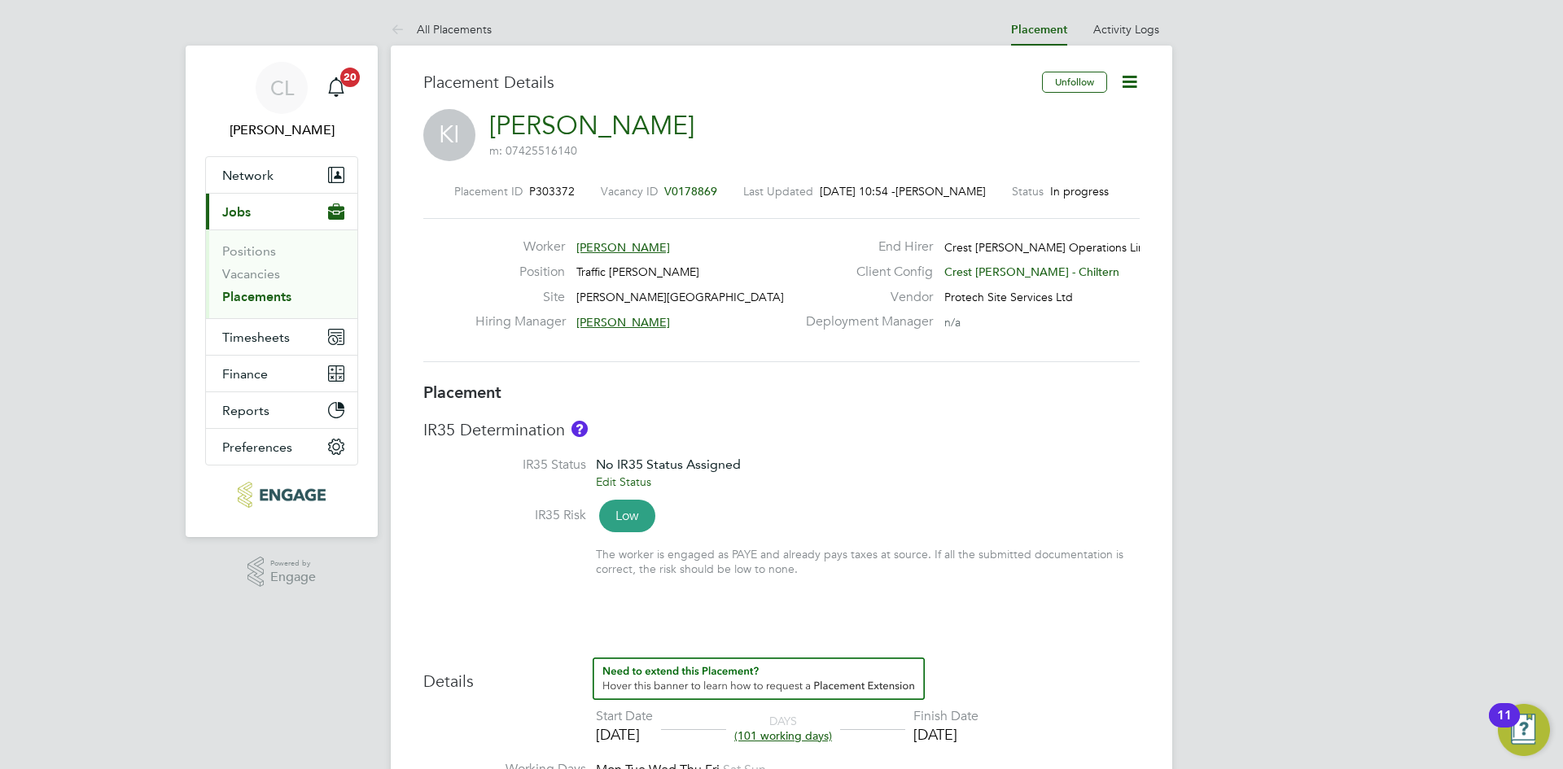
click at [693, 190] on span "V0178869" at bounding box center [690, 191] width 53 height 15
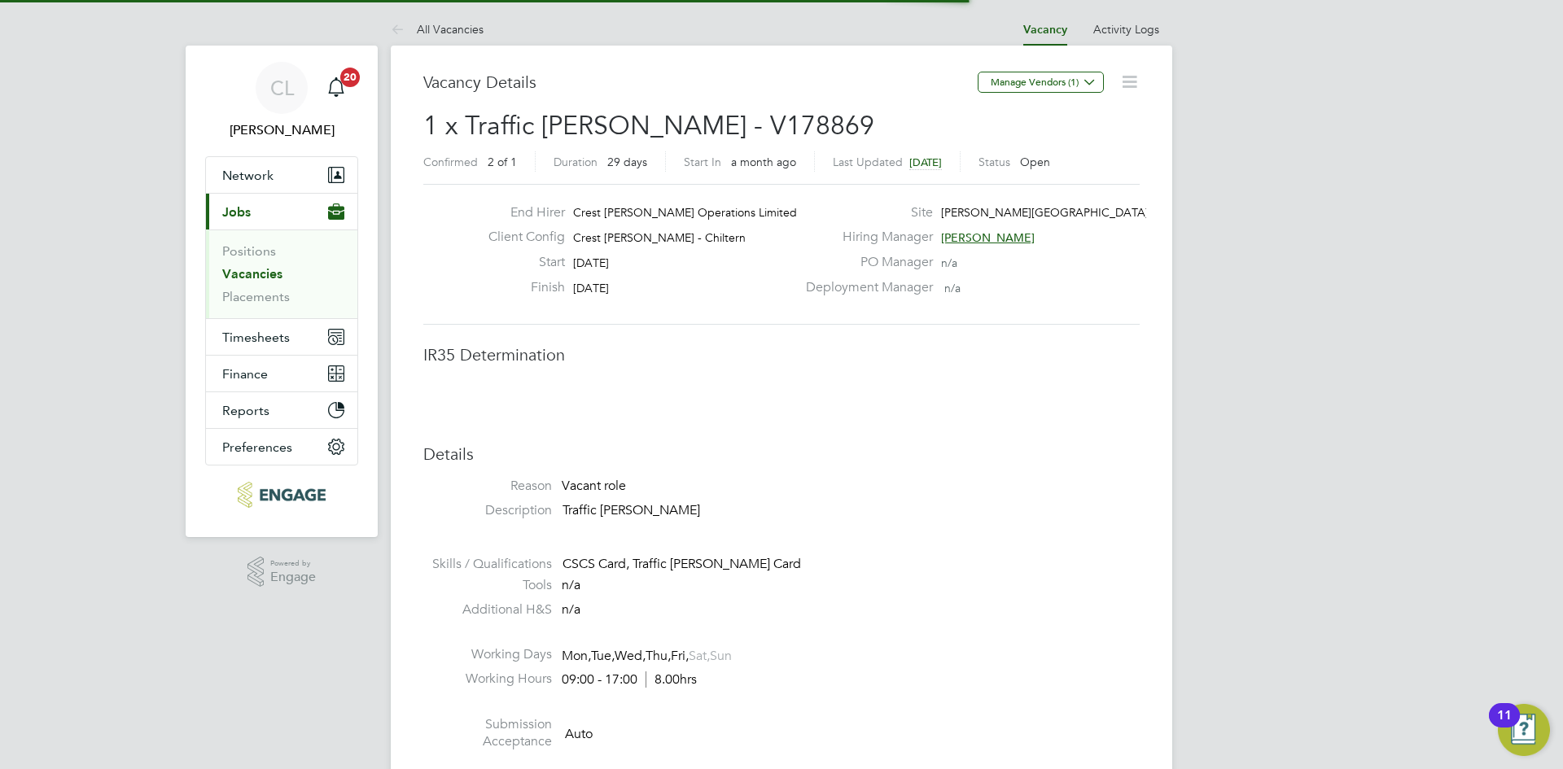
scroll to position [8, 8]
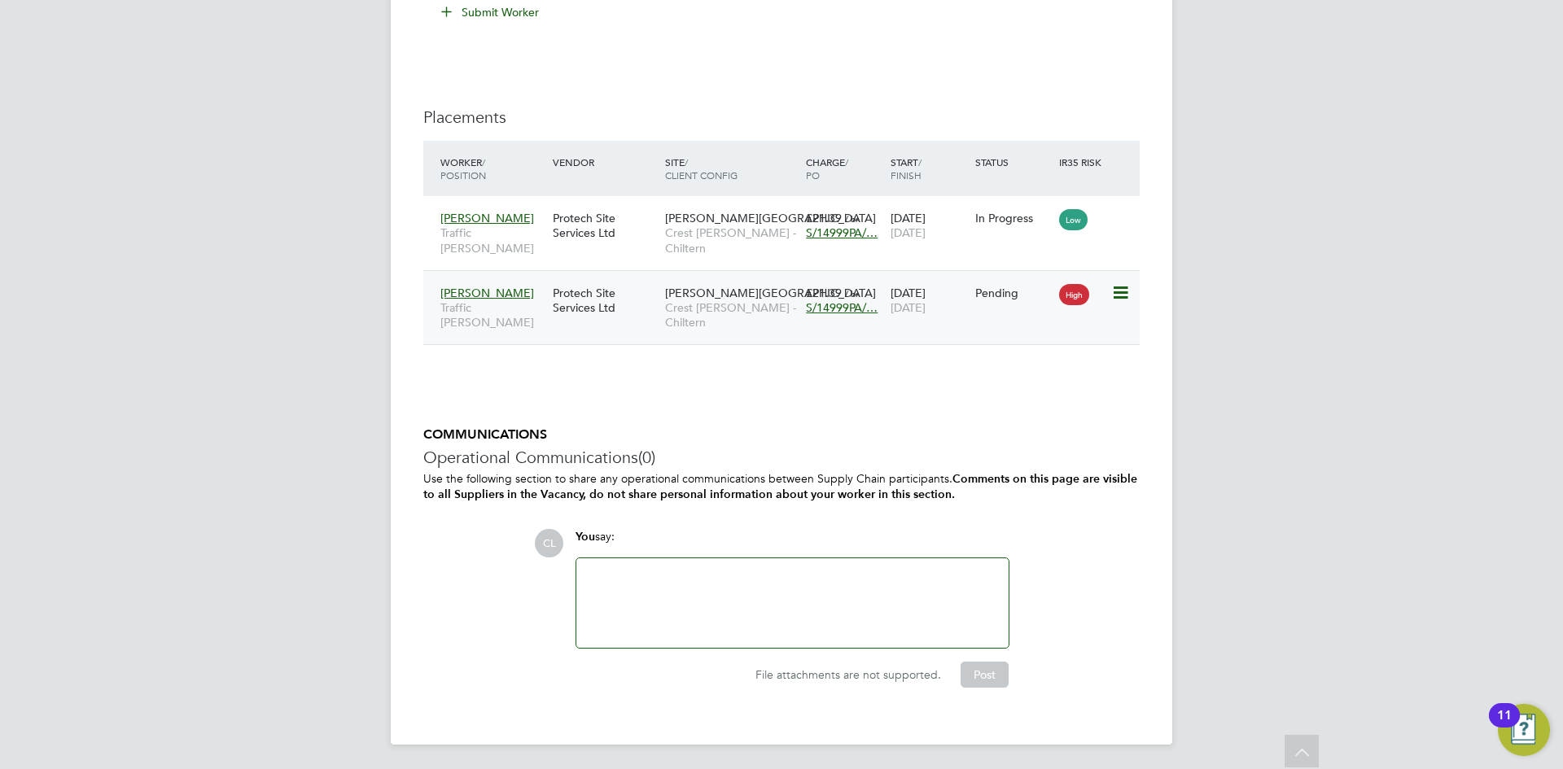
click at [1110, 293] on div "High" at bounding box center [1083, 293] width 56 height 31
click at [1117, 292] on icon at bounding box center [1119, 293] width 16 height 20
click at [1030, 383] on li "Start" at bounding box center [1070, 394] width 116 height 23
type input "[PERSON_NAME]"
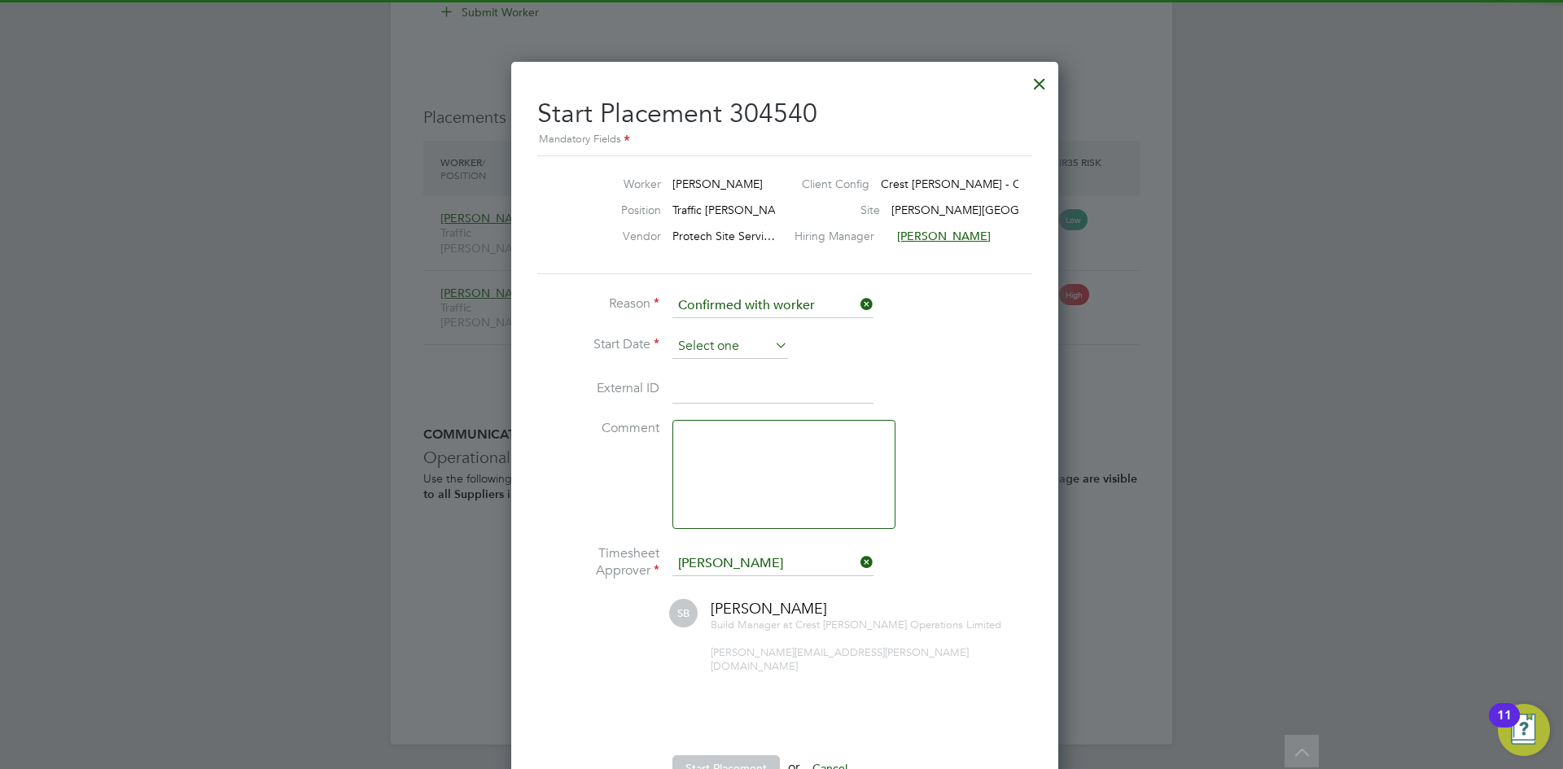
click at [697, 349] on input at bounding box center [730, 346] width 116 height 24
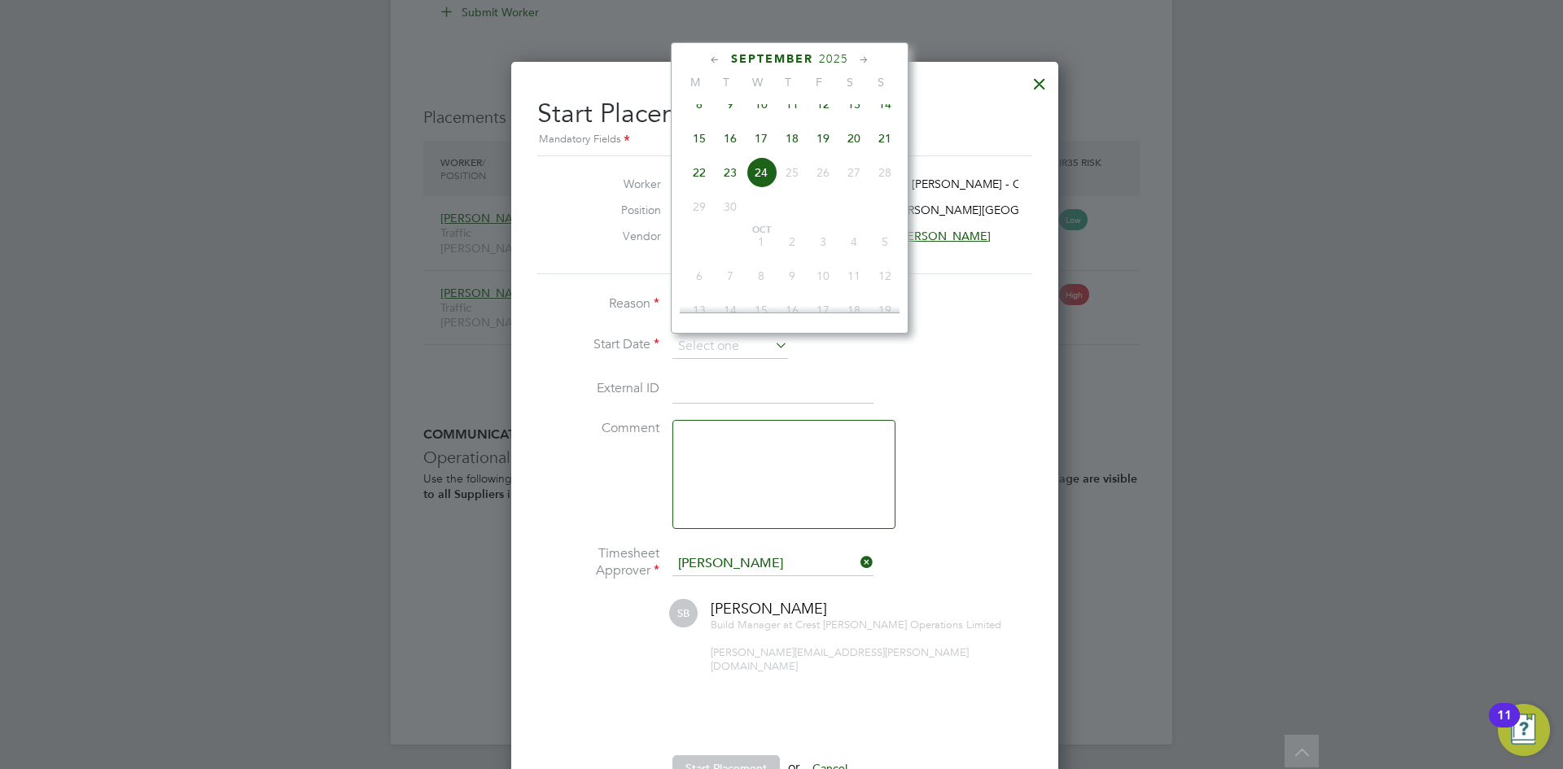
click at [700, 154] on span "15" at bounding box center [699, 138] width 31 height 31
type input "[DATE]"
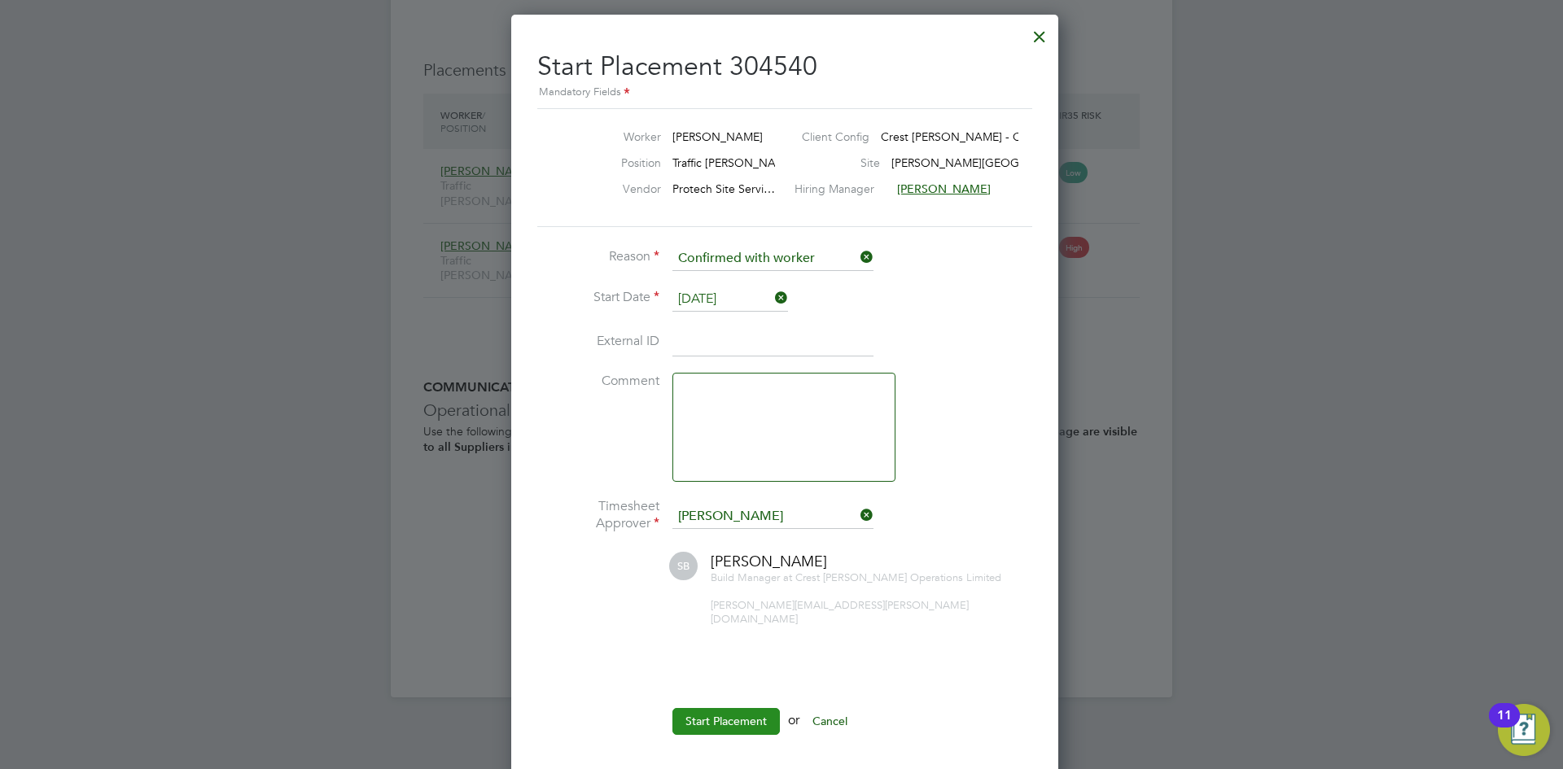
click at [712, 708] on button "Start Placement" at bounding box center [725, 721] width 107 height 26
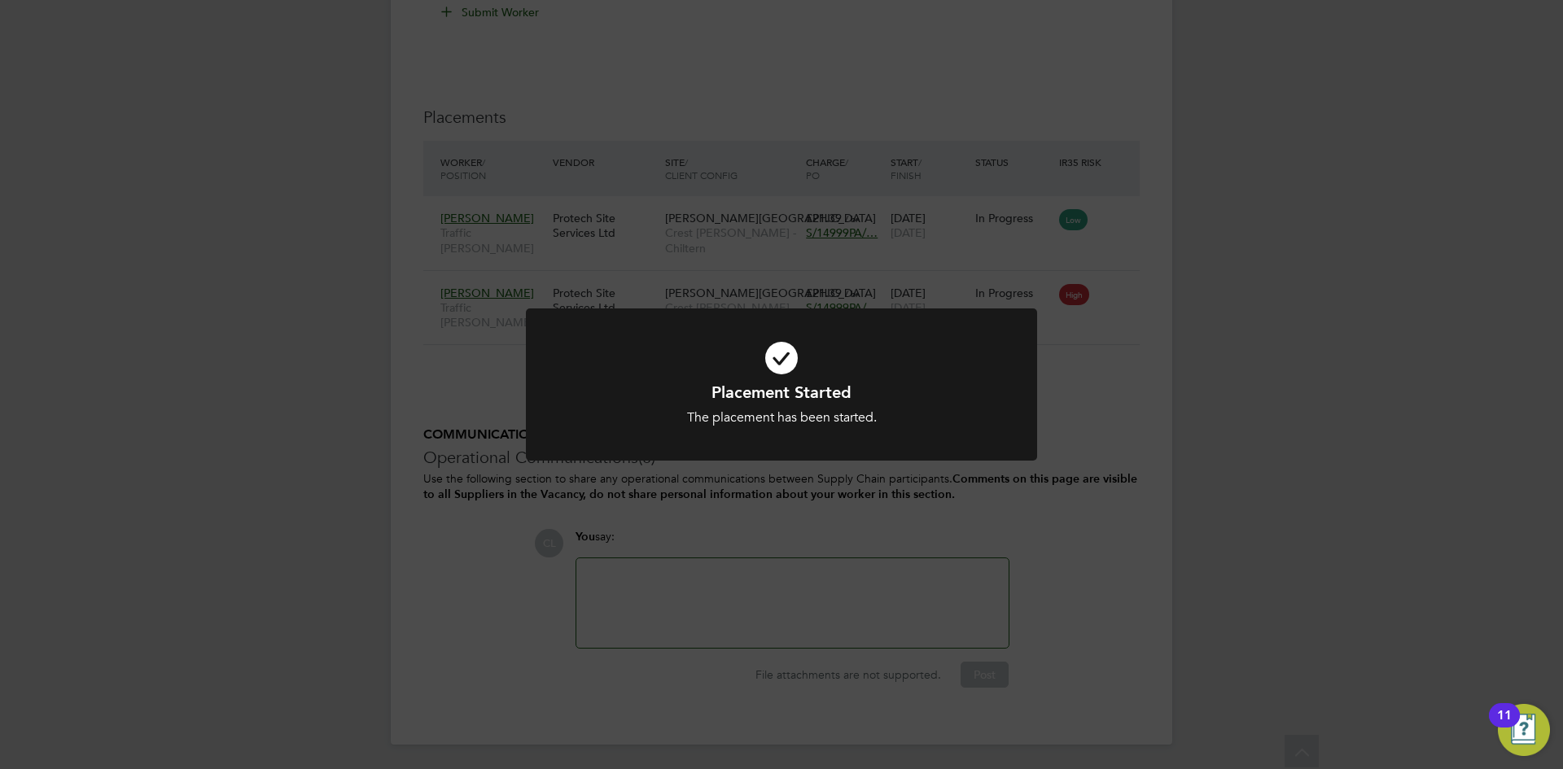
click at [990, 601] on div "Placement Started The placement has been started. Cancel Okay" at bounding box center [781, 384] width 1563 height 769
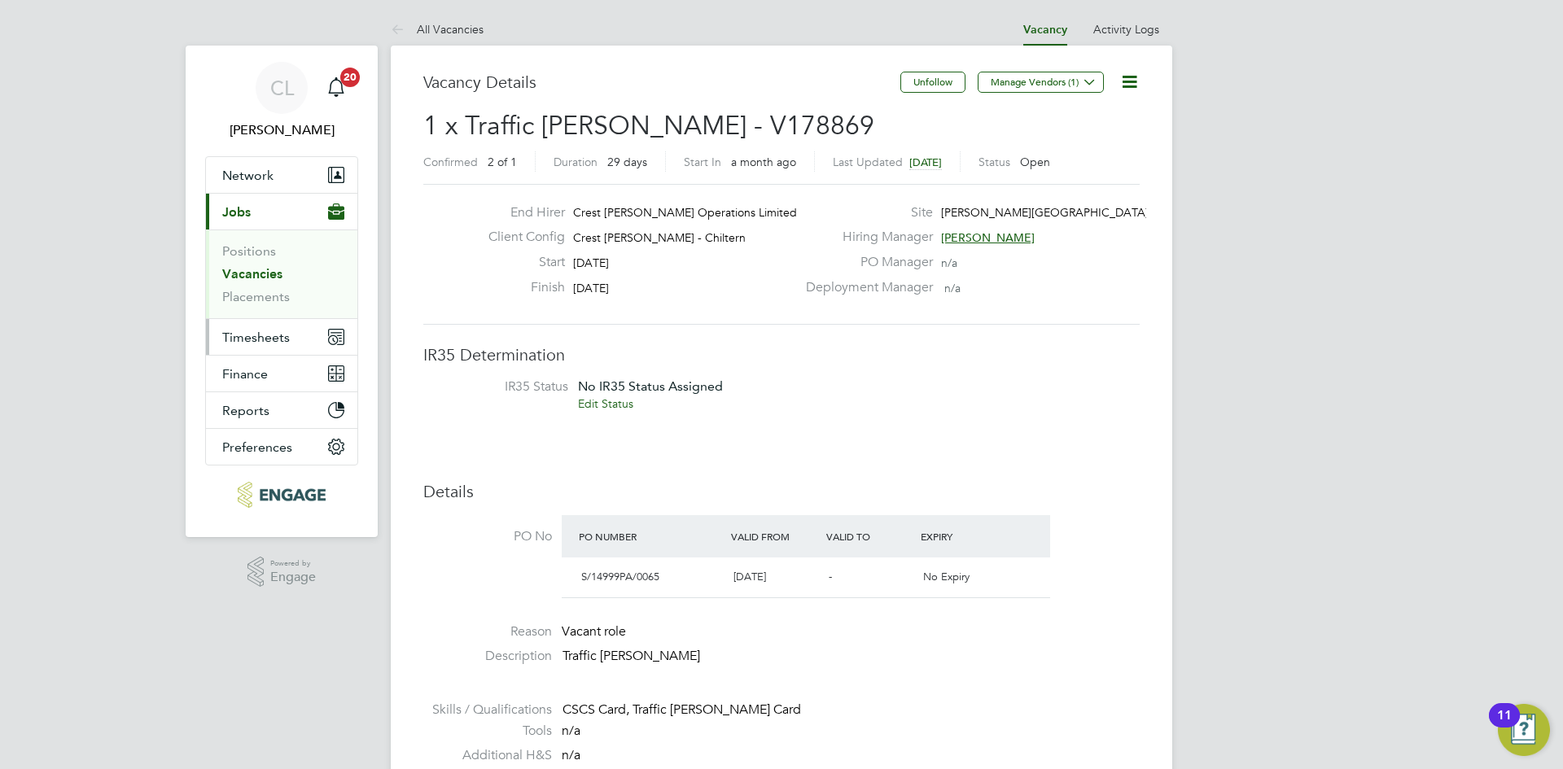
click at [253, 333] on span "Timesheets" at bounding box center [256, 337] width 68 height 15
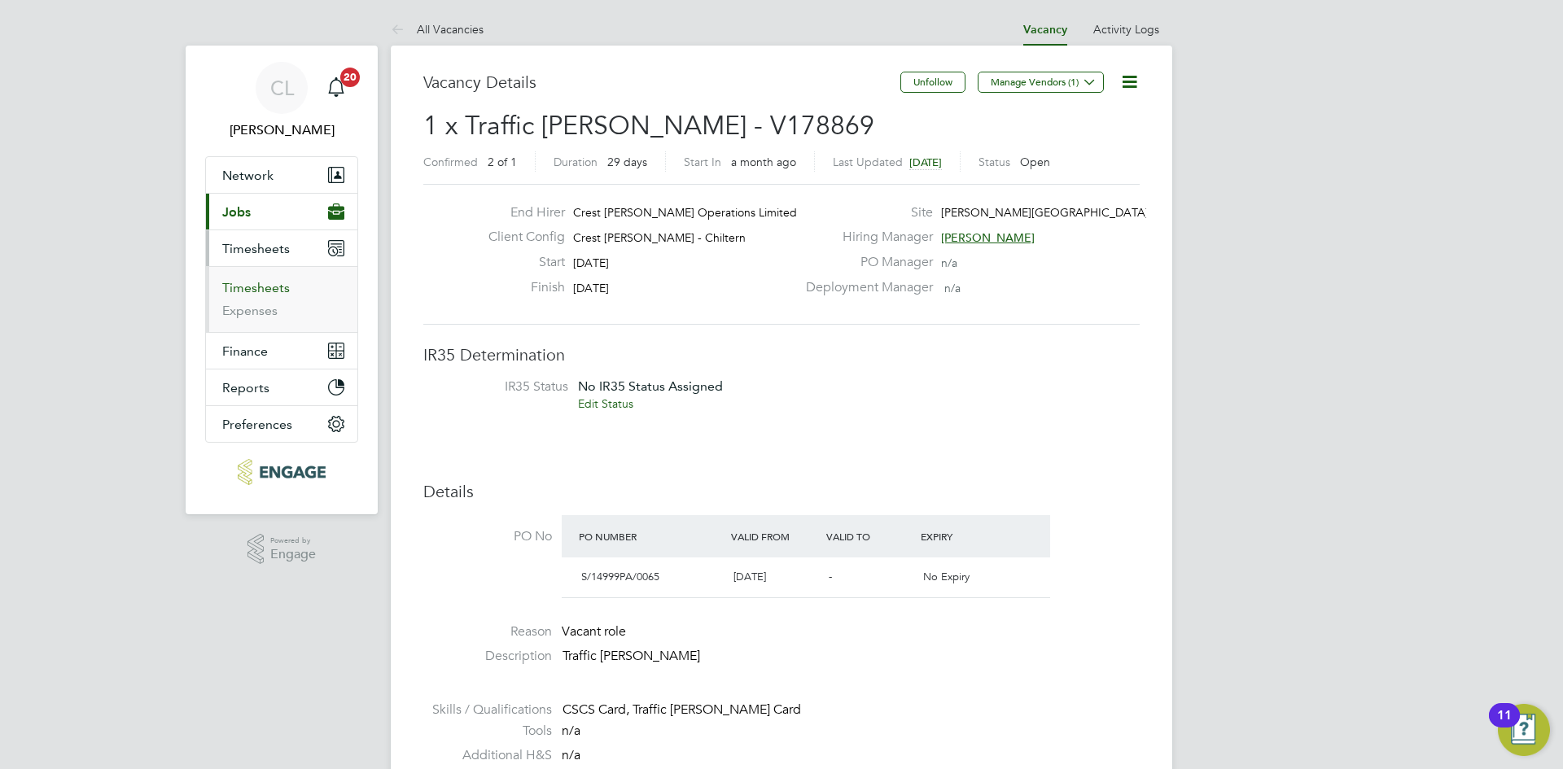
click at [264, 289] on link "Timesheets" at bounding box center [256, 287] width 68 height 15
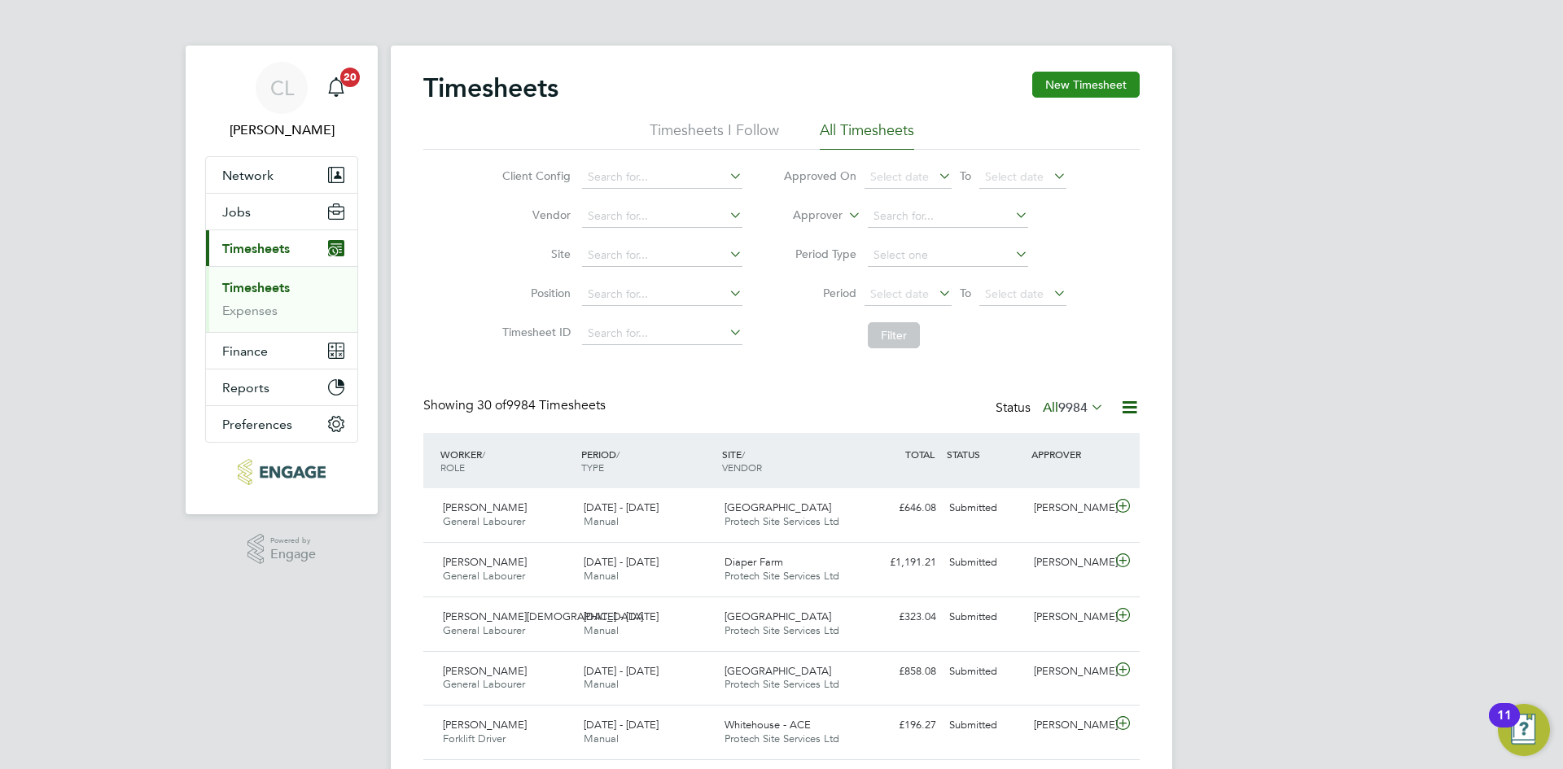
click at [1065, 90] on button "New Timesheet" at bounding box center [1085, 85] width 107 height 26
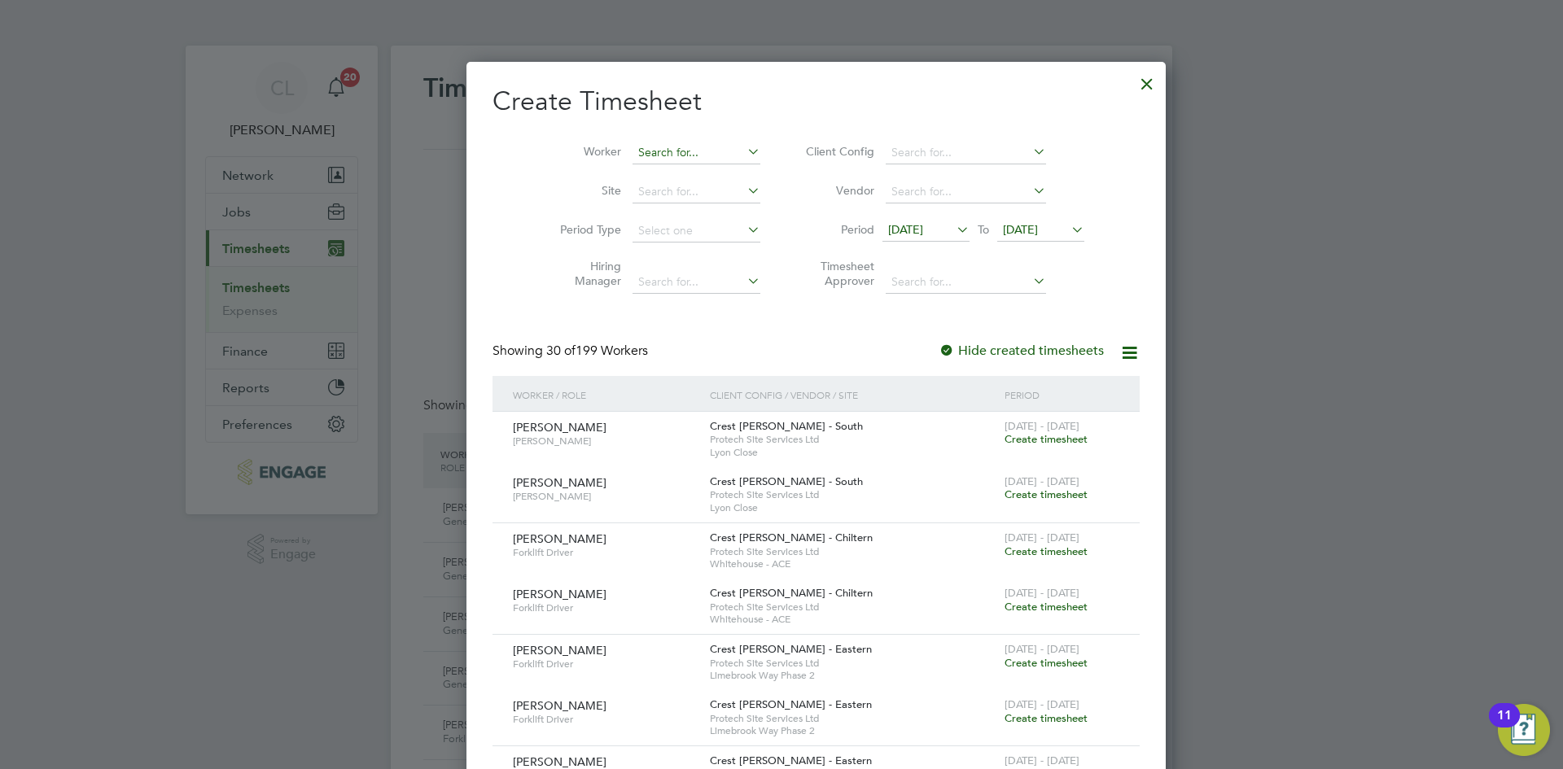
click at [657, 159] on input at bounding box center [696, 153] width 128 height 23
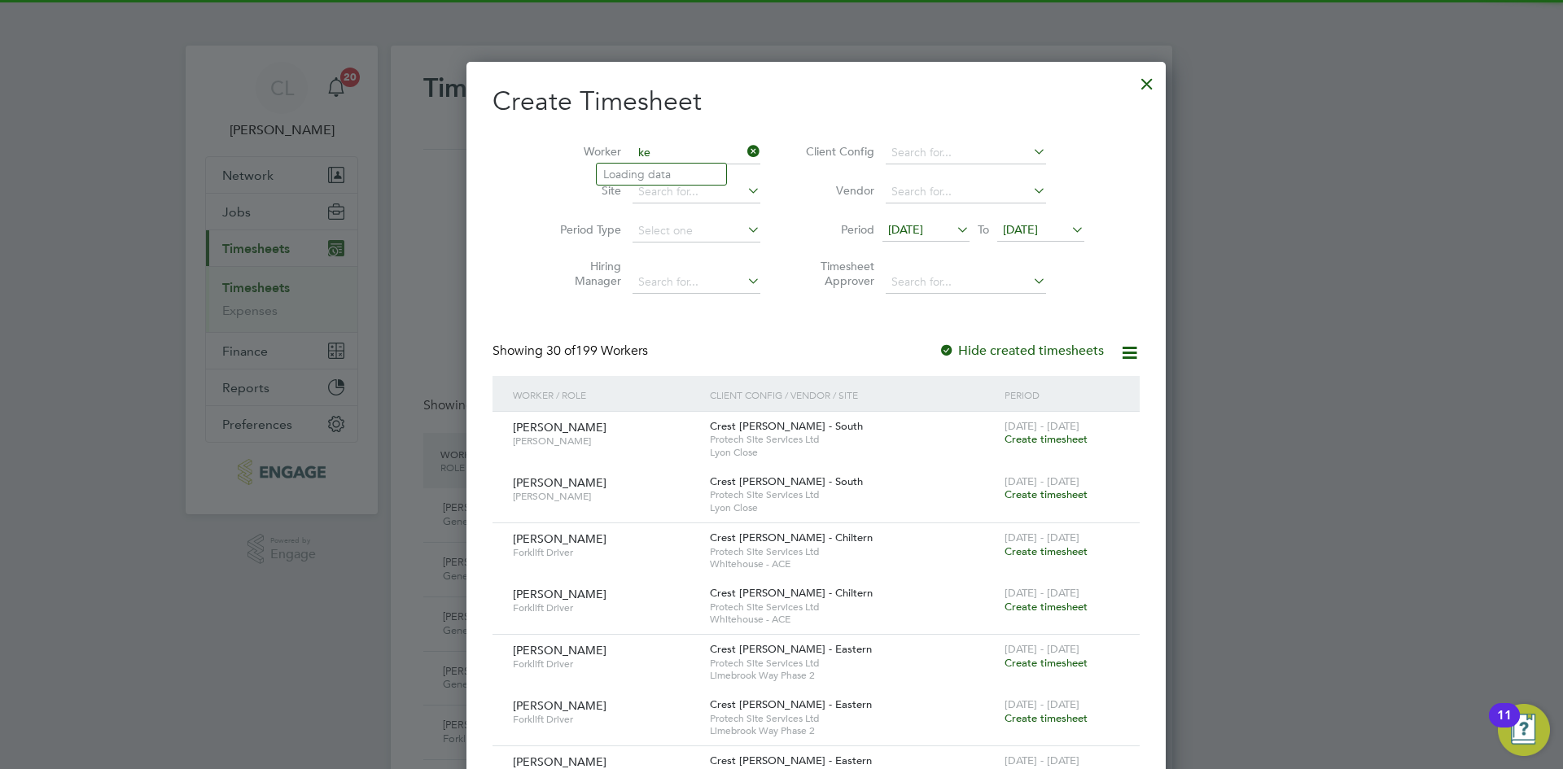
type input "k"
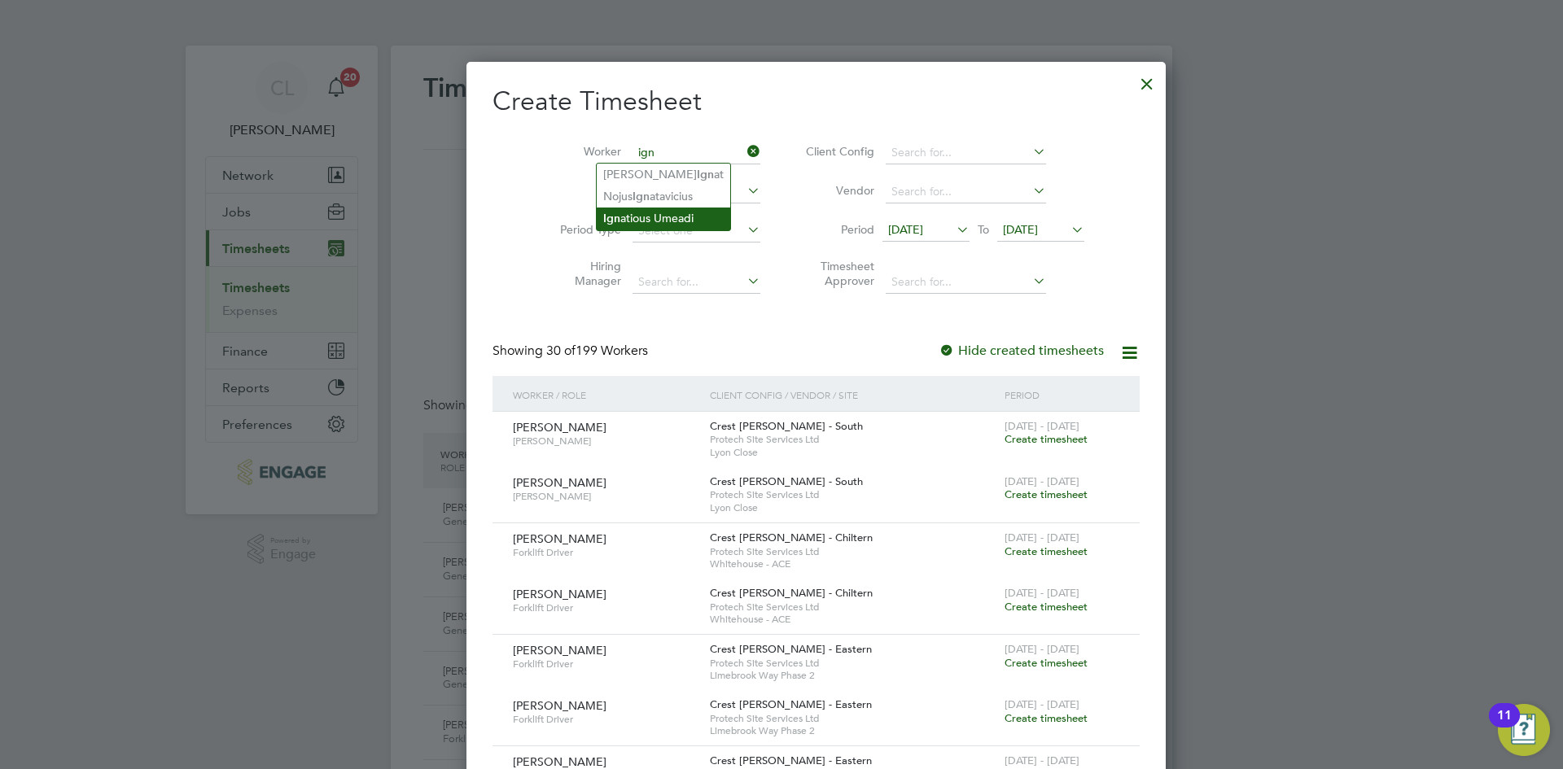
click at [671, 221] on li "Ign atious Umeadi" at bounding box center [663, 219] width 133 height 22
type input "[PERSON_NAME]"
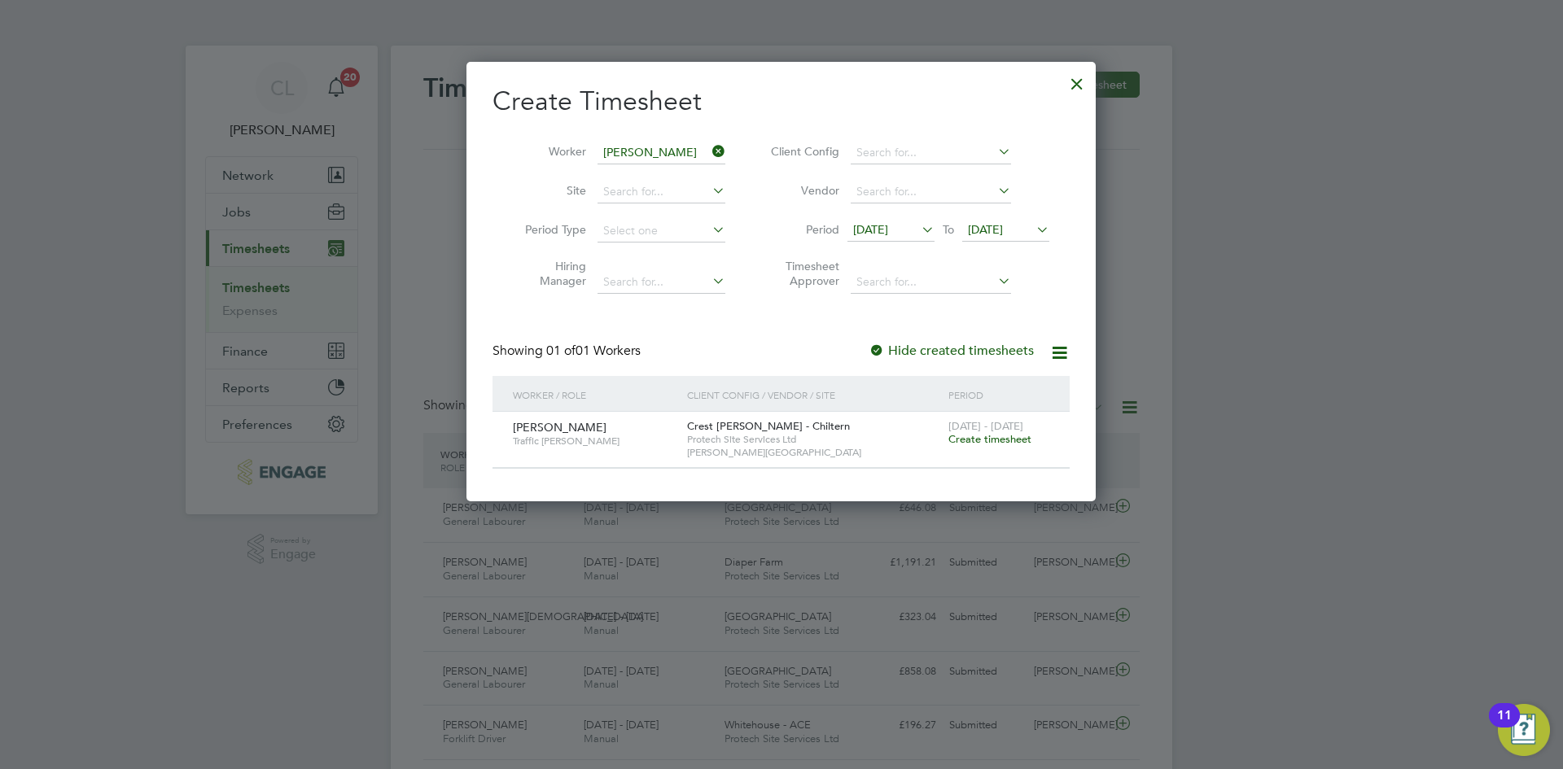
click at [980, 439] on span "Create timesheet" at bounding box center [989, 439] width 83 height 14
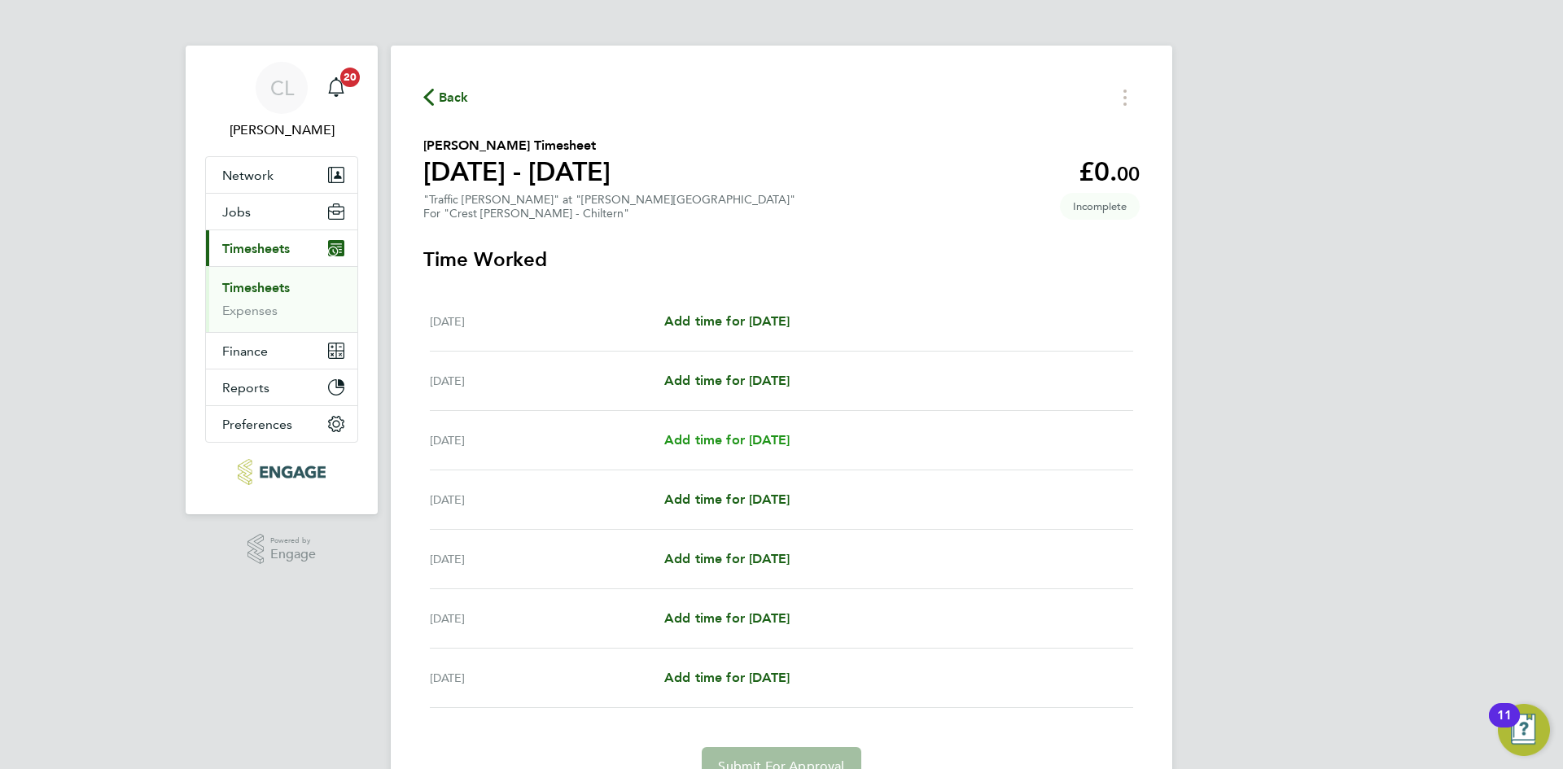
click at [738, 436] on span "Add time for Wed 17 Sep" at bounding box center [726, 439] width 125 height 15
select select "60"
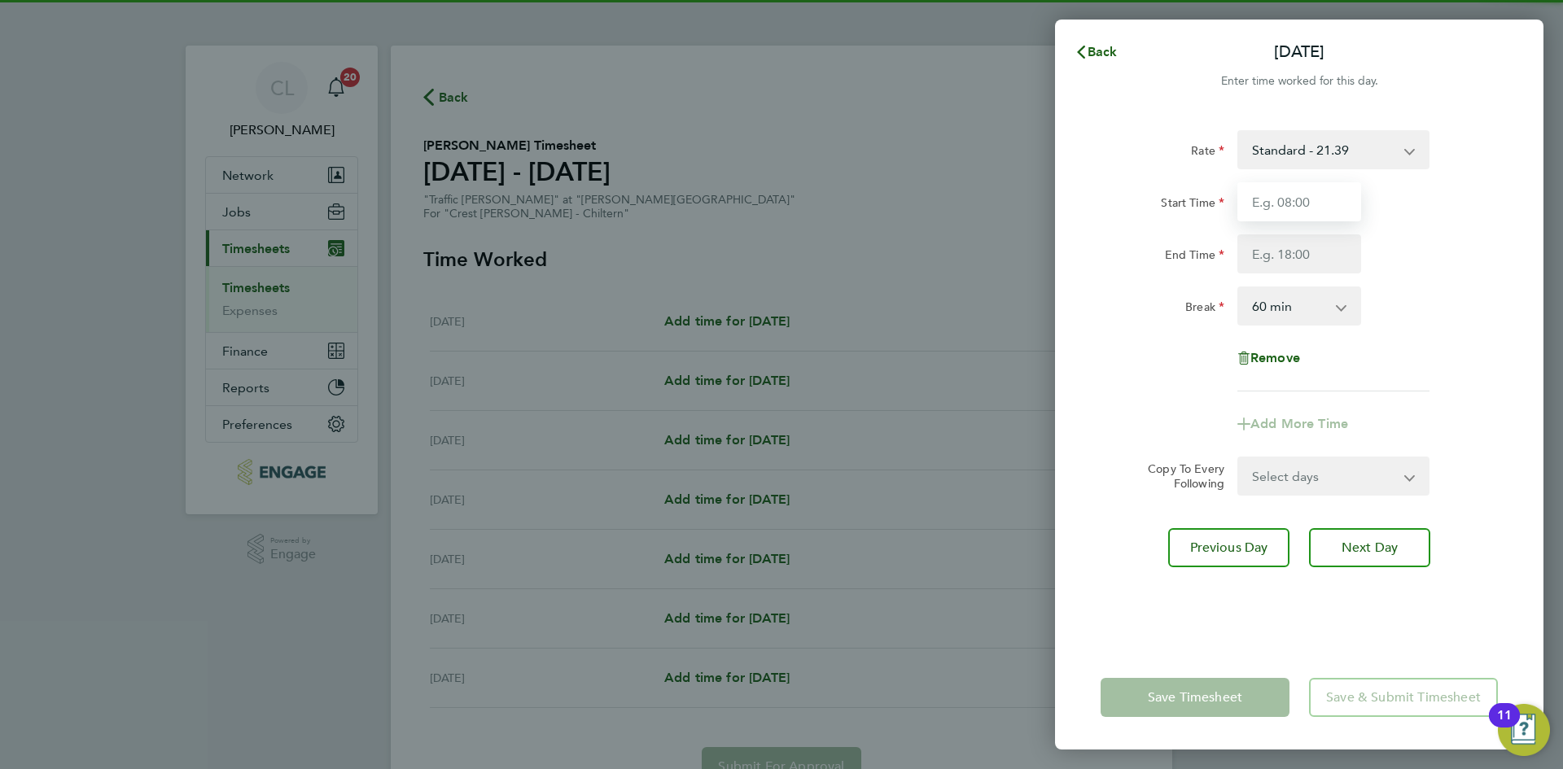
click at [1280, 189] on input "Start Time" at bounding box center [1299, 201] width 124 height 39
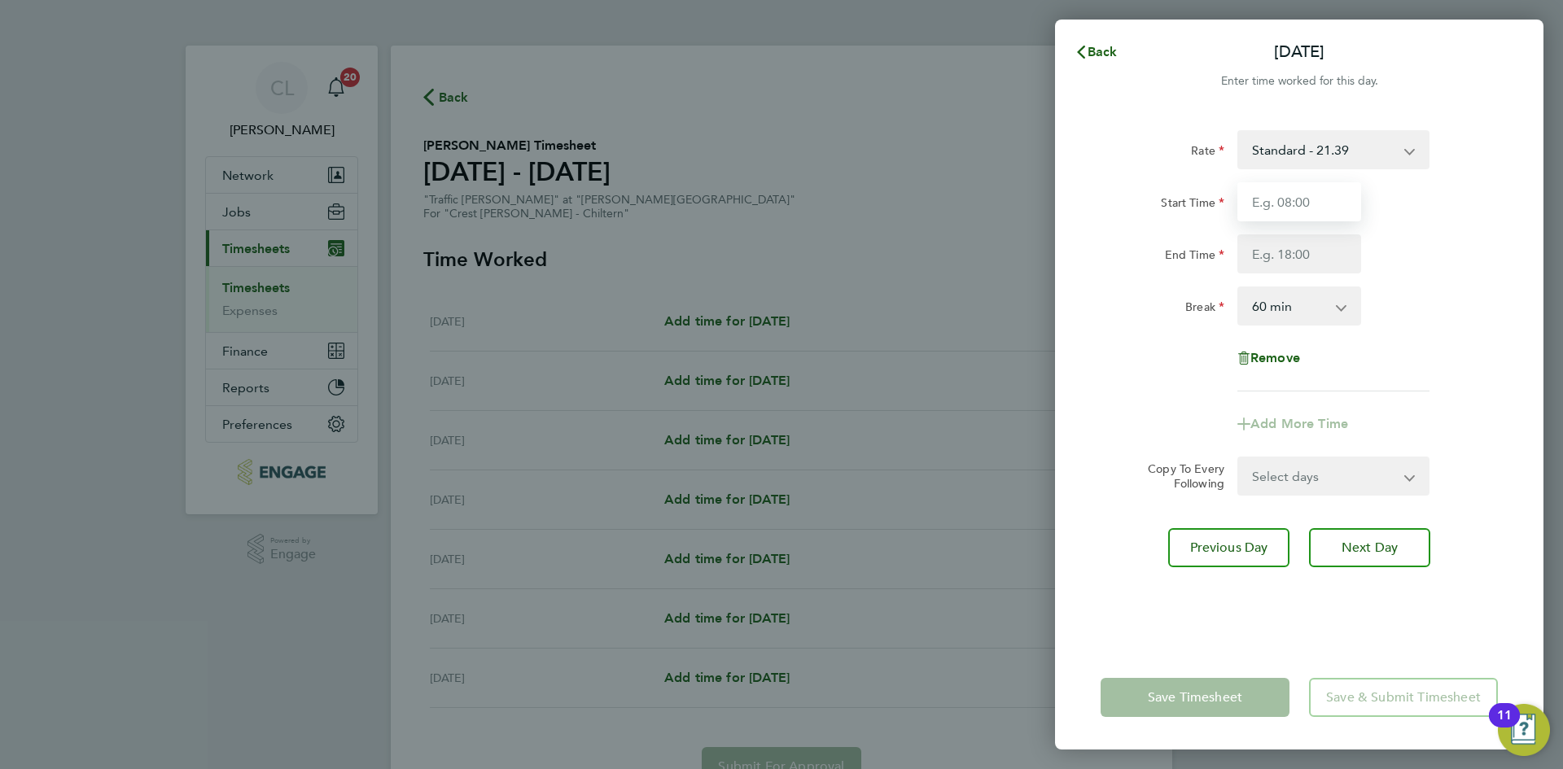
type input "07:30"
click at [1283, 265] on input "End Time" at bounding box center [1299, 253] width 124 height 39
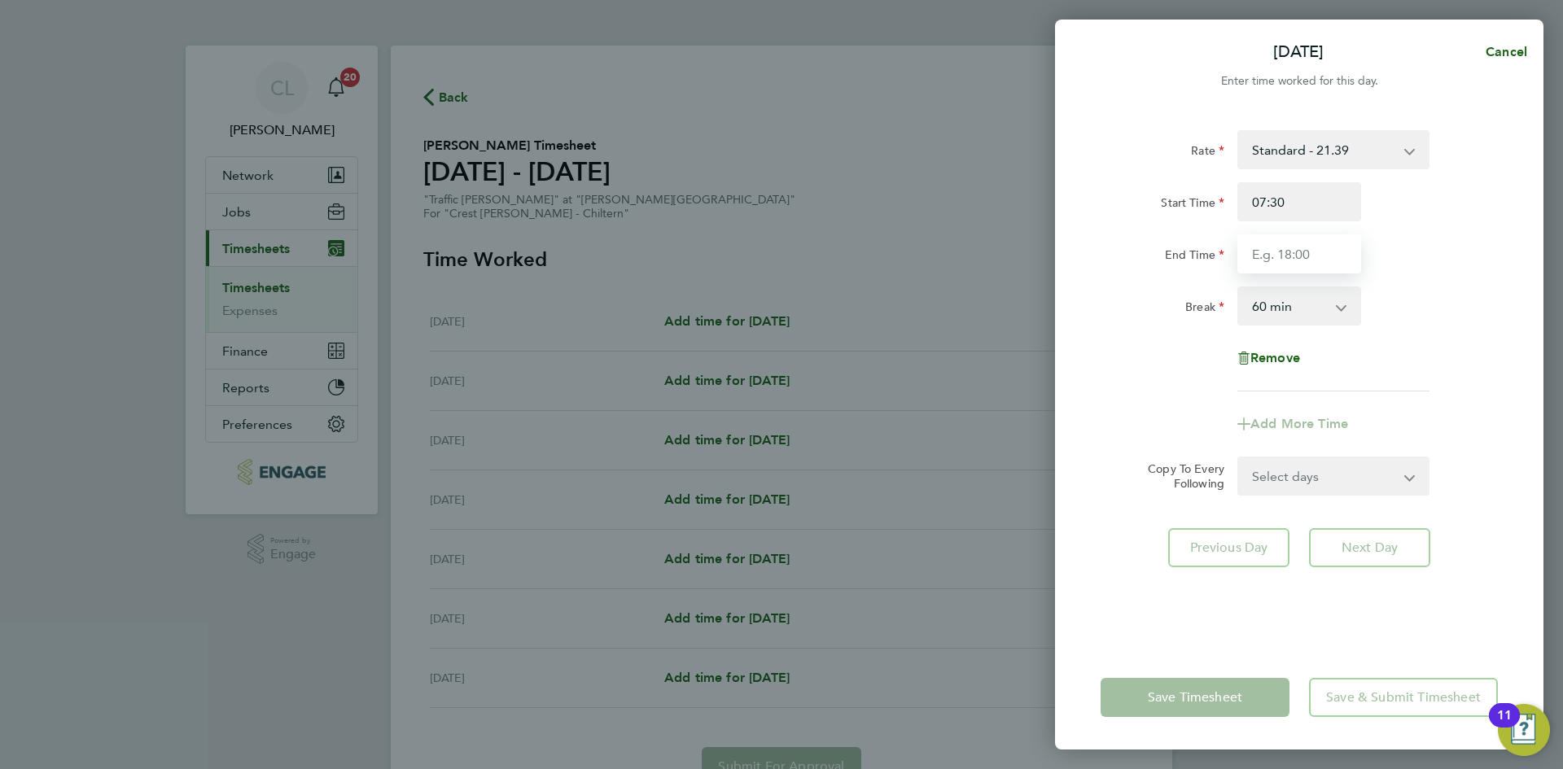
type input "16:30"
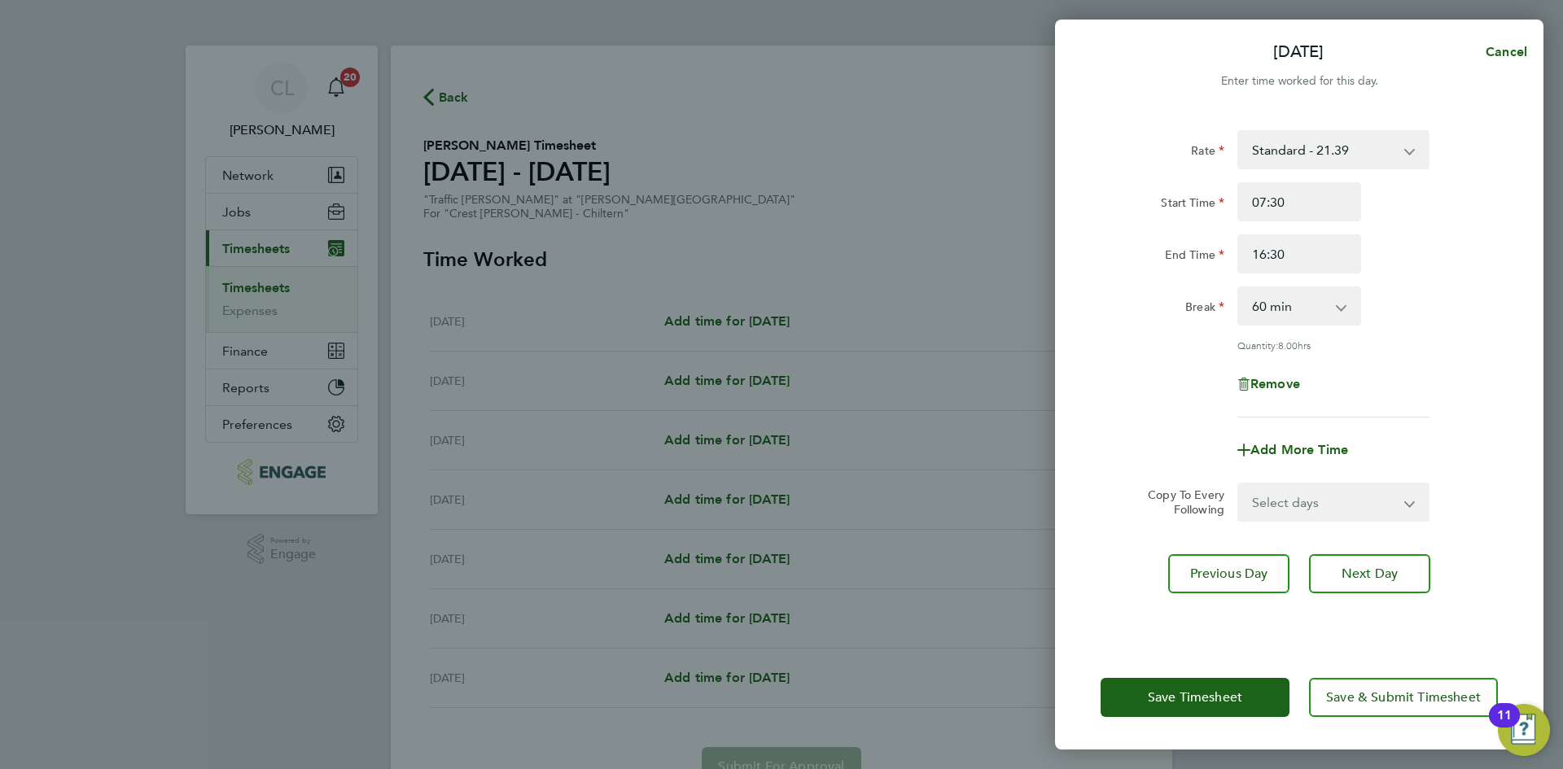
click at [1438, 270] on div "End Time 16:30" at bounding box center [1299, 253] width 410 height 39
click at [1331, 498] on select "Select days Day Weekday (Mon-Fri) Weekend (Sat-Sun) Thursday Friday Saturday Su…" at bounding box center [1324, 502] width 171 height 36
select select "THU"
click at [1239, 484] on select "Select days Day Weekday (Mon-Fri) Weekend (Sat-Sun) Thursday Friday Saturday Su…" at bounding box center [1324, 502] width 171 height 36
select select "2025-09-21"
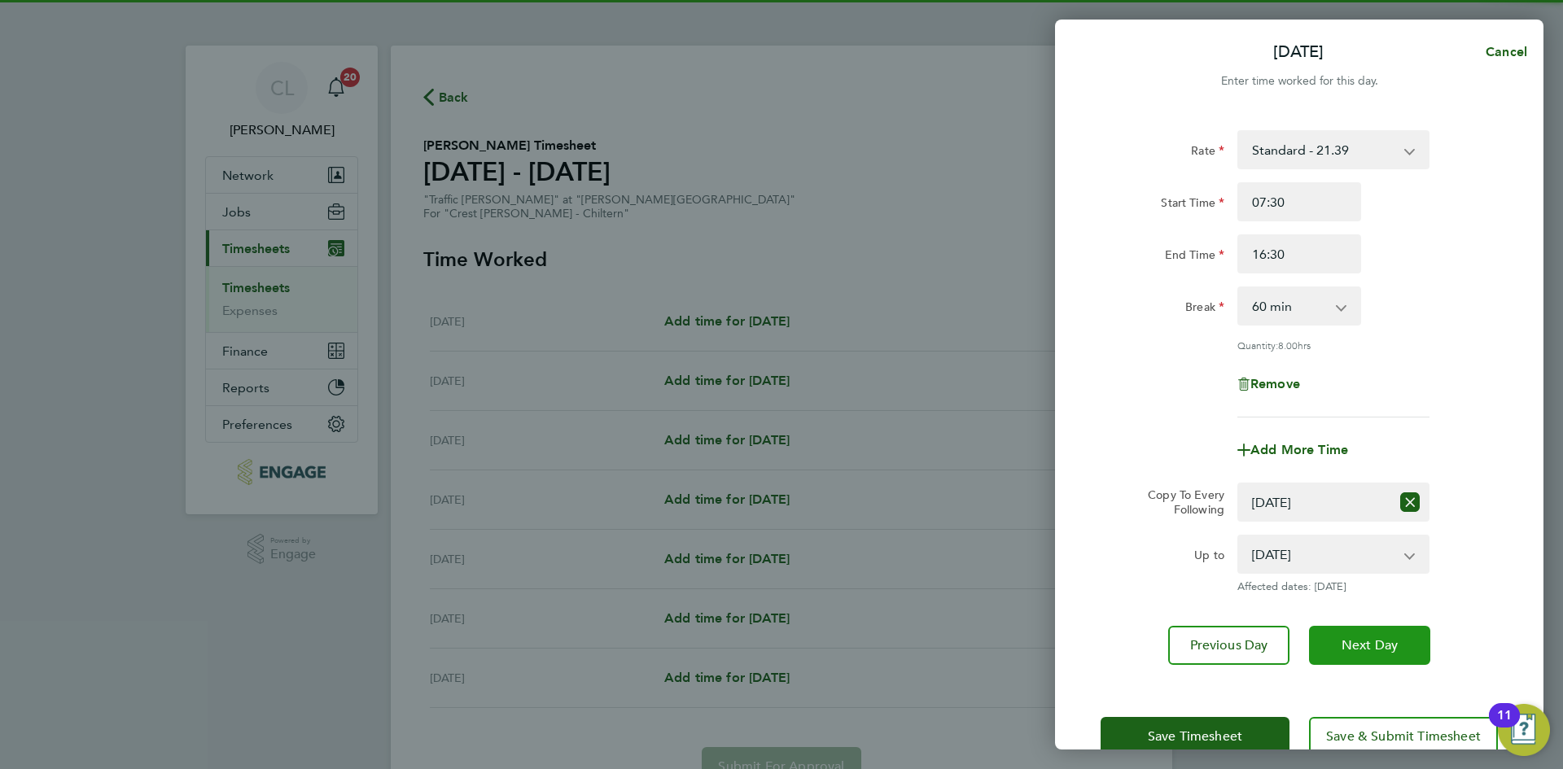
click at [1362, 643] on span "Next Day" at bounding box center [1369, 645] width 56 height 16
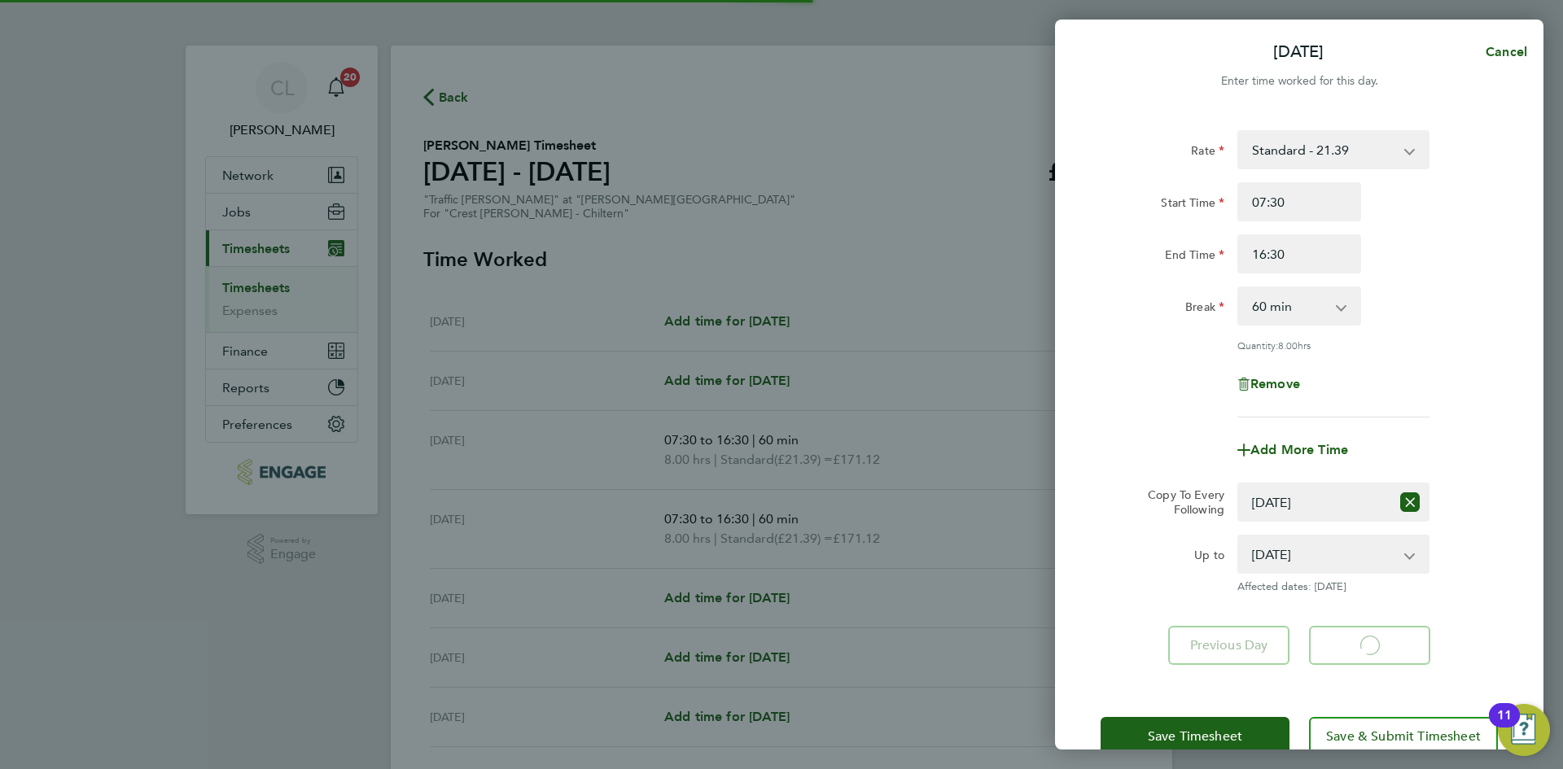
select select "60"
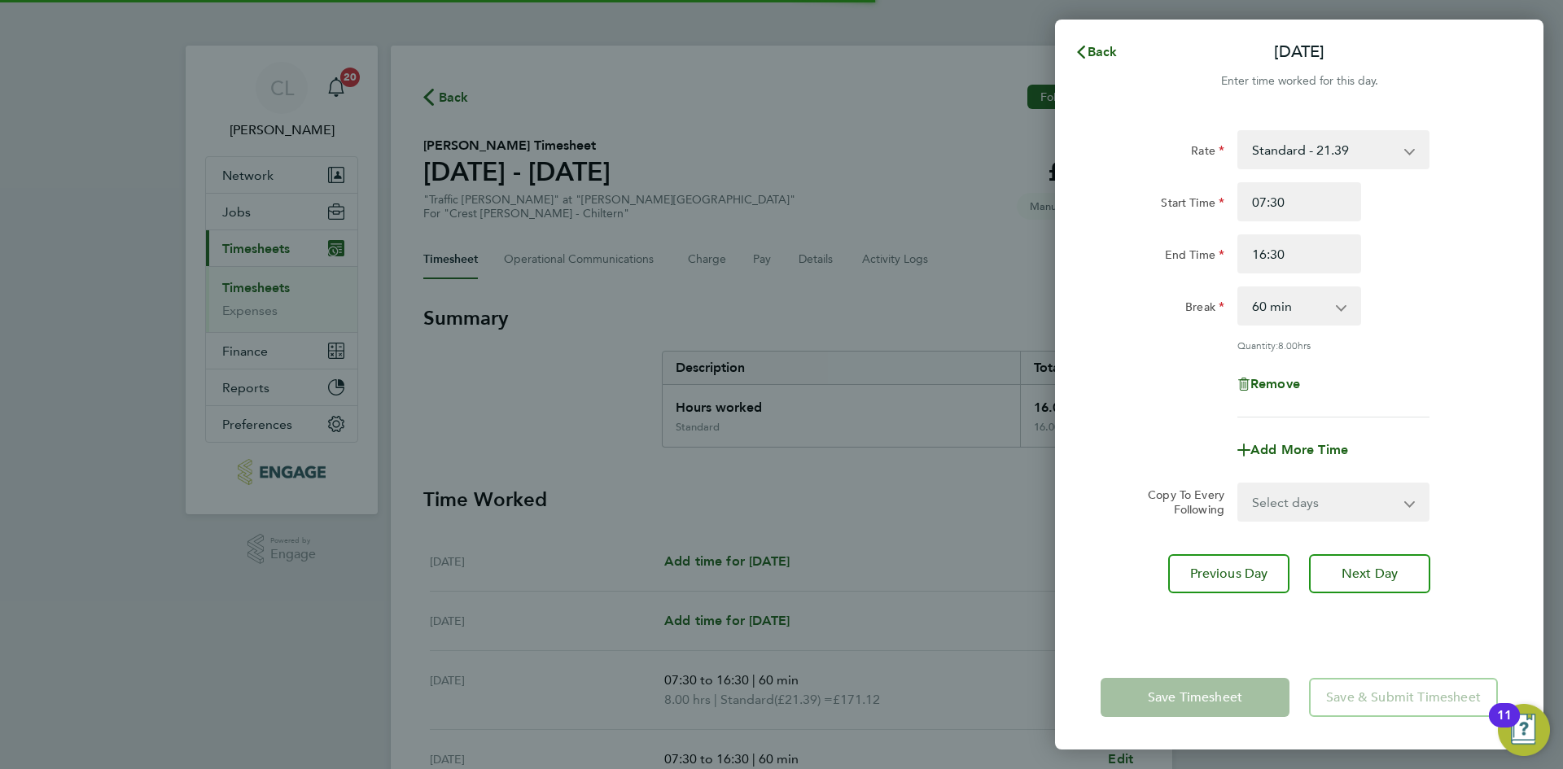
click at [1322, 498] on select "Select days Day Weekend (Sat-Sun) Friday Saturday Sunday" at bounding box center [1324, 502] width 171 height 36
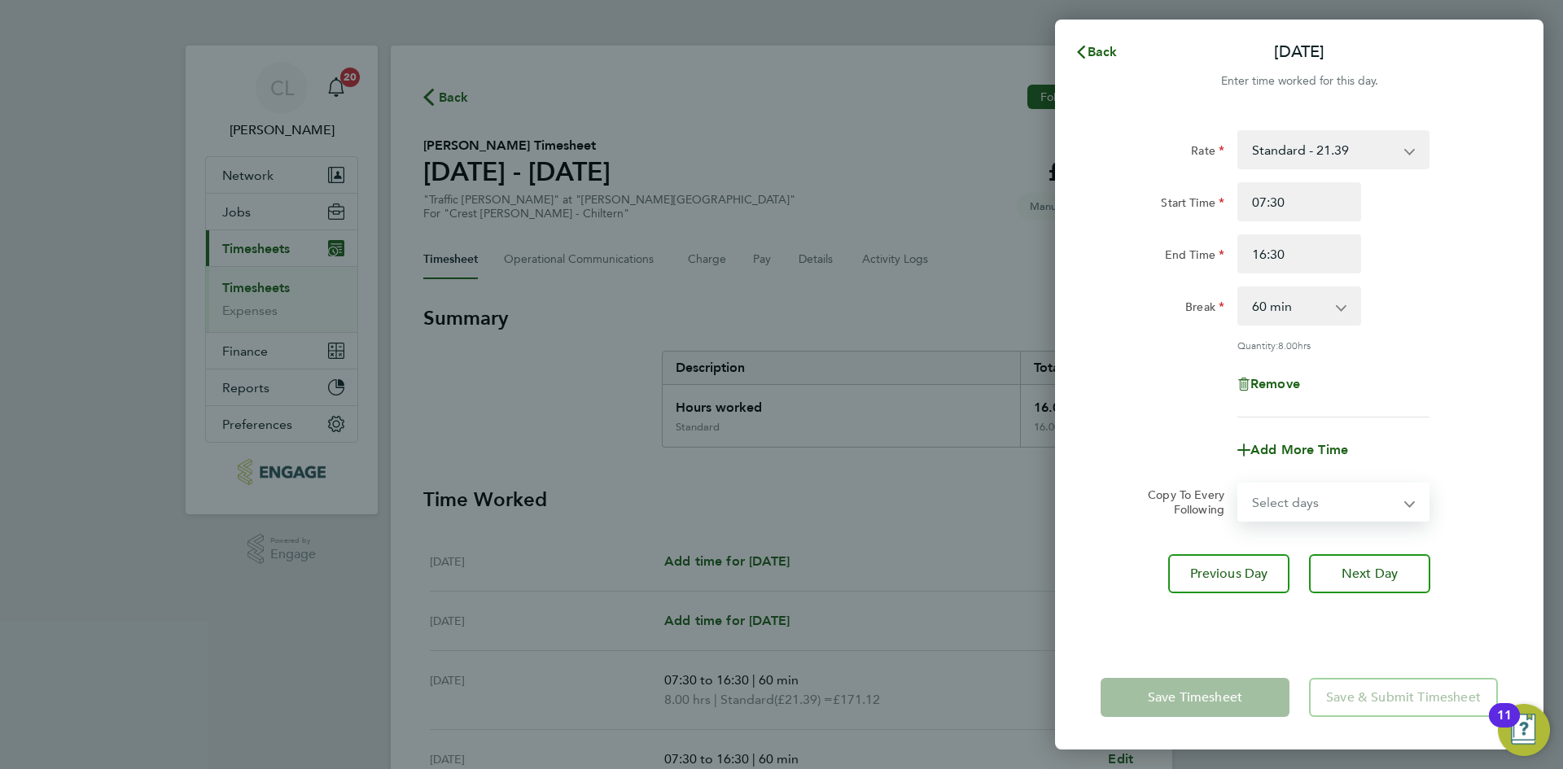
select select "FRI"
click at [1239, 484] on select "Select days Day Weekend (Sat-Sun) Friday Saturday Sunday" at bounding box center [1324, 502] width 171 height 36
select select "2025-09-21"
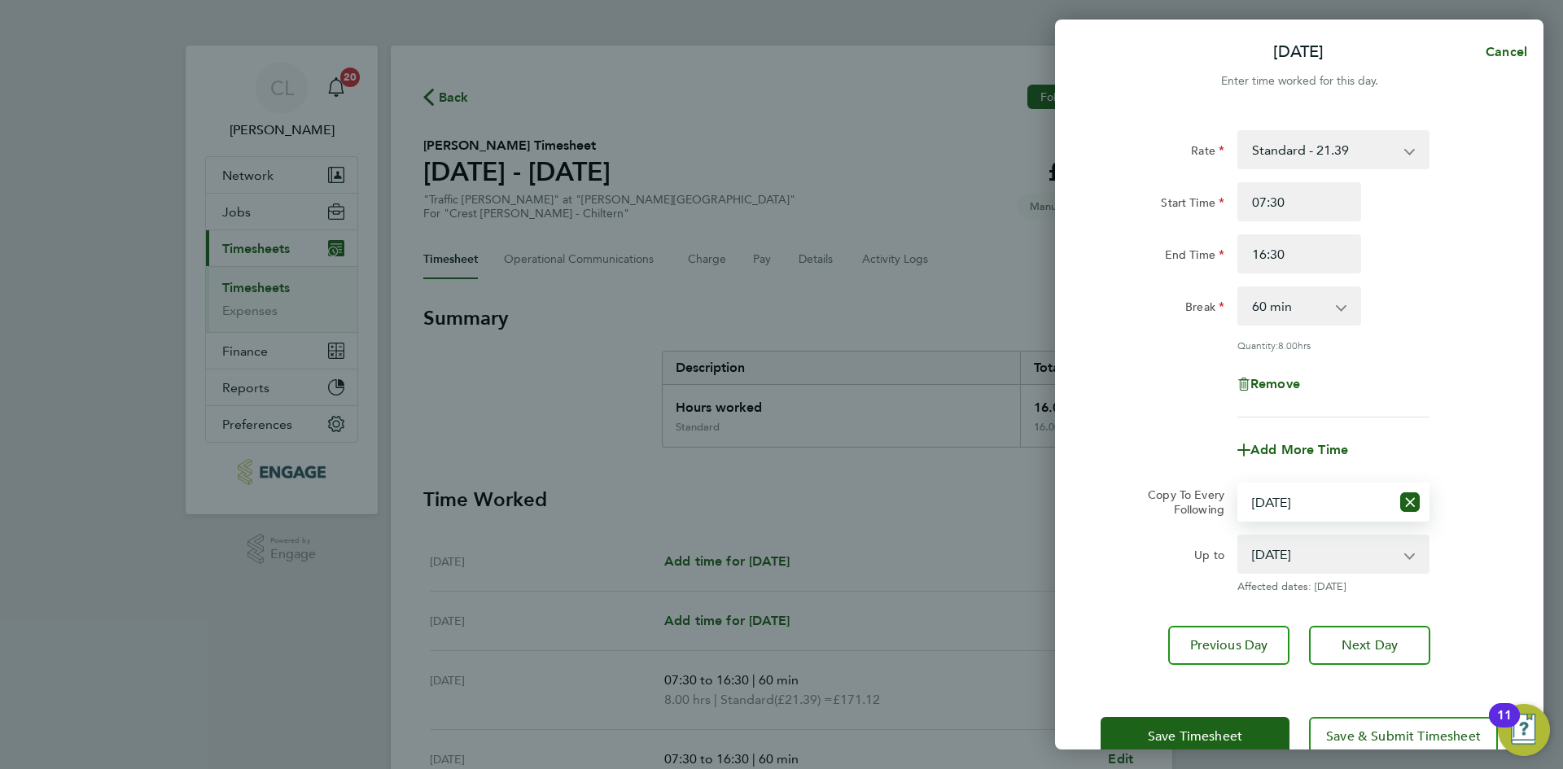
click at [1229, 714] on div "Save Timesheet Save & Submit Timesheet" at bounding box center [1299, 736] width 488 height 104
click at [1215, 731] on span "Save Timesheet" at bounding box center [1195, 736] width 94 height 16
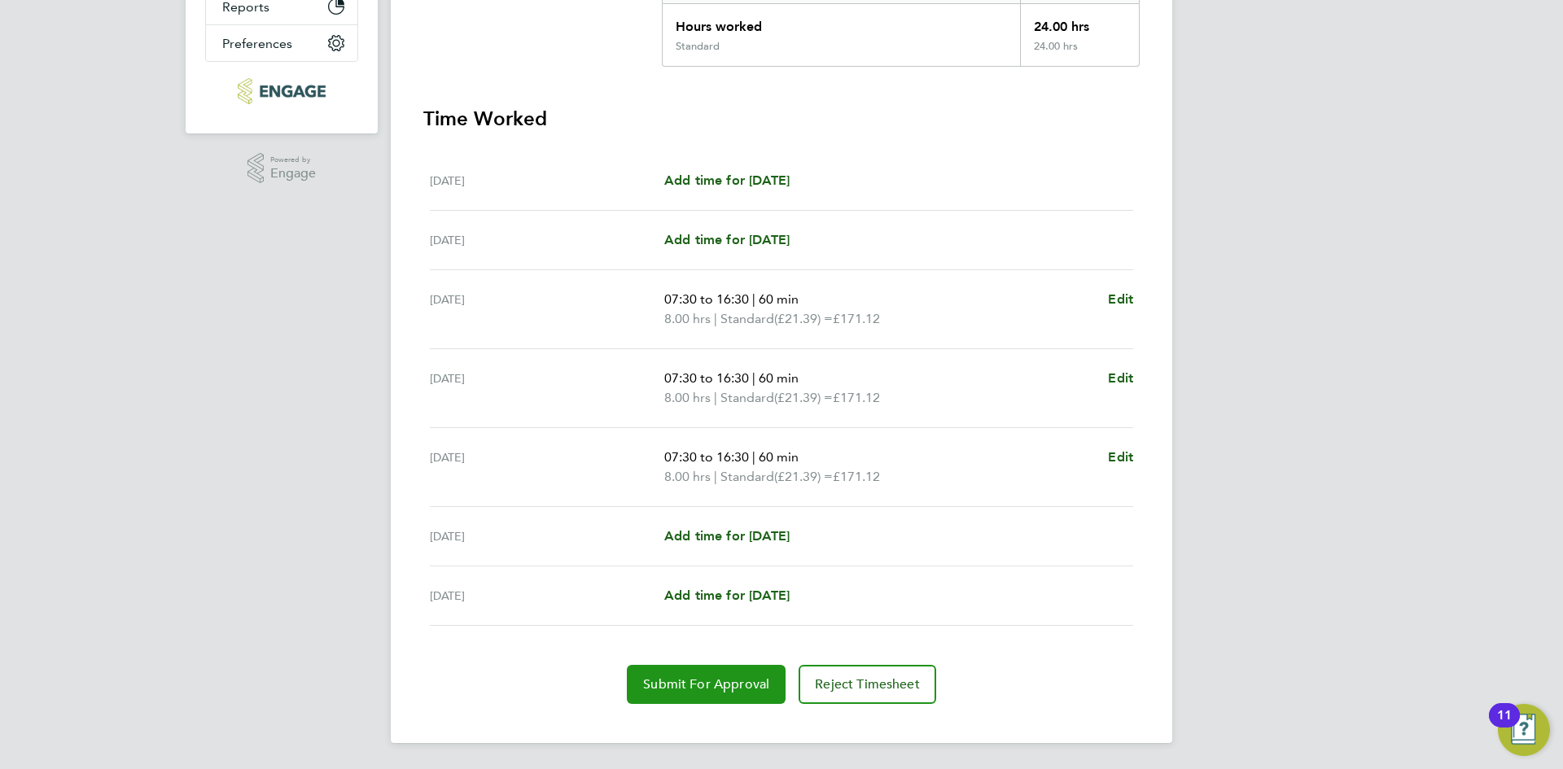
click at [698, 689] on span "Submit For Approval" at bounding box center [706, 684] width 126 height 16
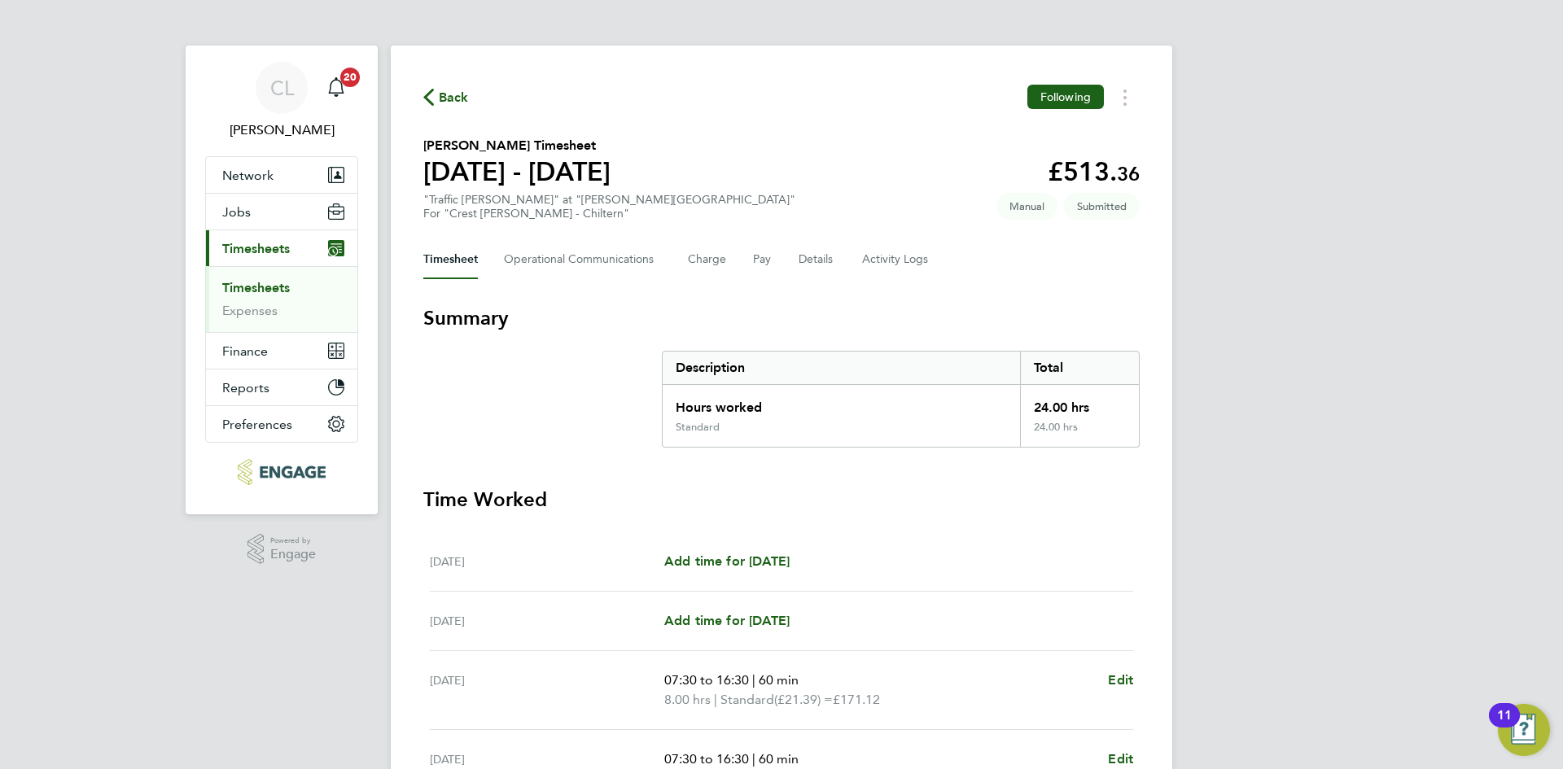
click at [420, 99] on div "Back Following Ignatious Umeadi's Timesheet 15 - 21 Sept 2025 £513. 36 "Traffic…" at bounding box center [781, 585] width 781 height 1078
click at [448, 88] on span "Back" at bounding box center [454, 98] width 30 height 20
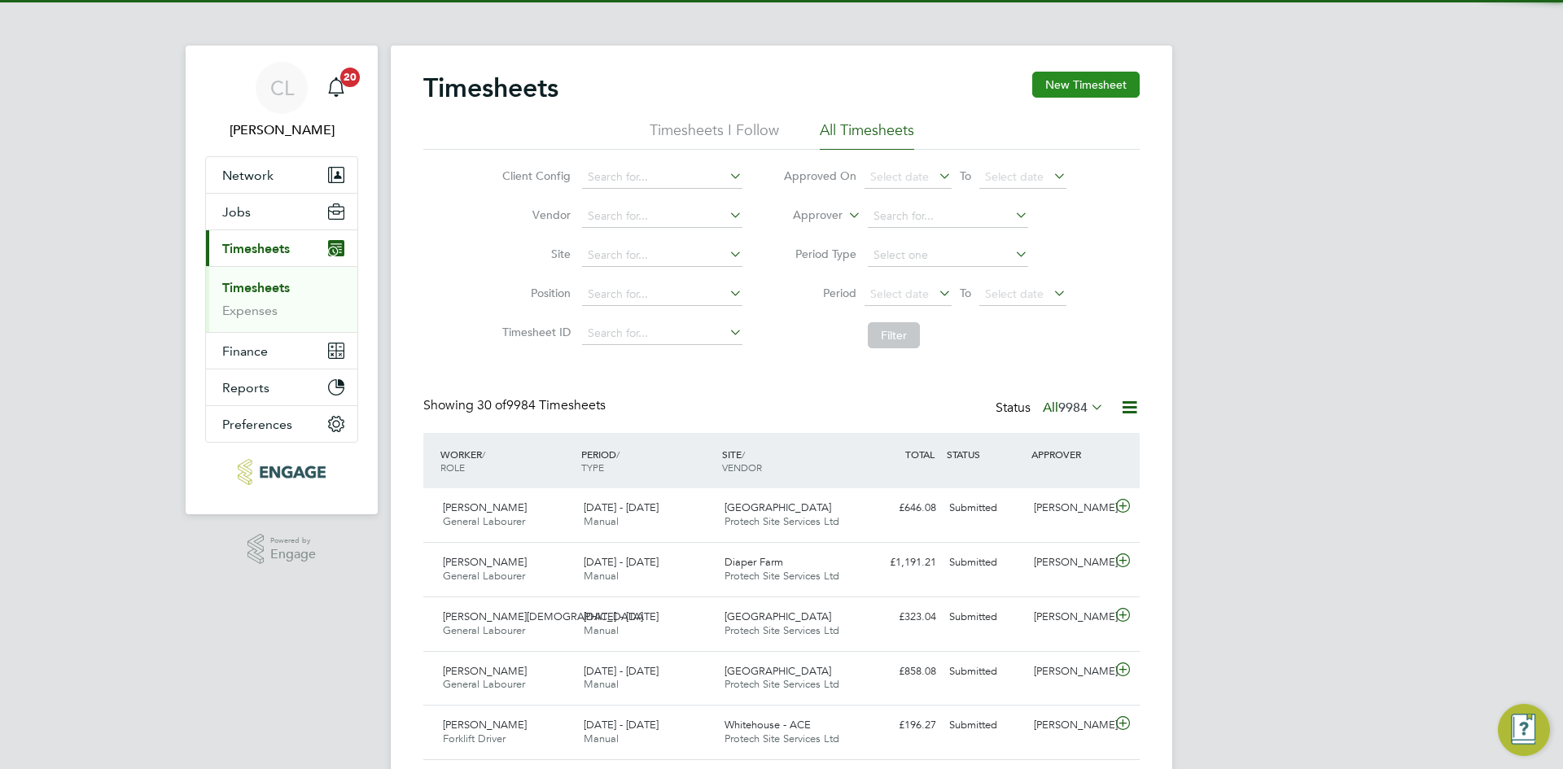
click at [1071, 82] on button "New Timesheet" at bounding box center [1085, 85] width 107 height 26
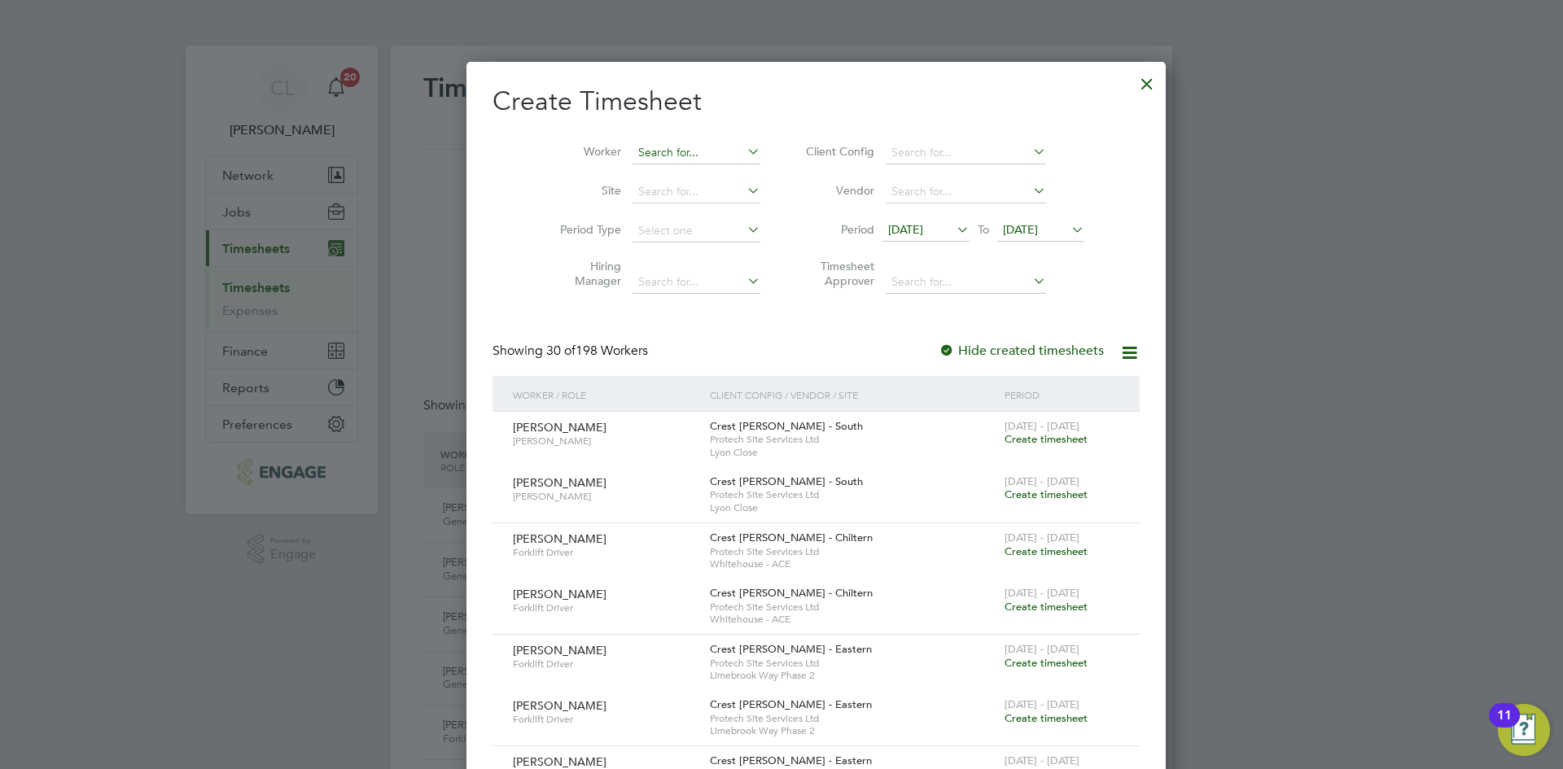
click at [647, 157] on input at bounding box center [696, 153] width 128 height 23
click at [660, 167] on li "Barto sz Chmielewski" at bounding box center [704, 175] width 214 height 22
type input "[PERSON_NAME]"
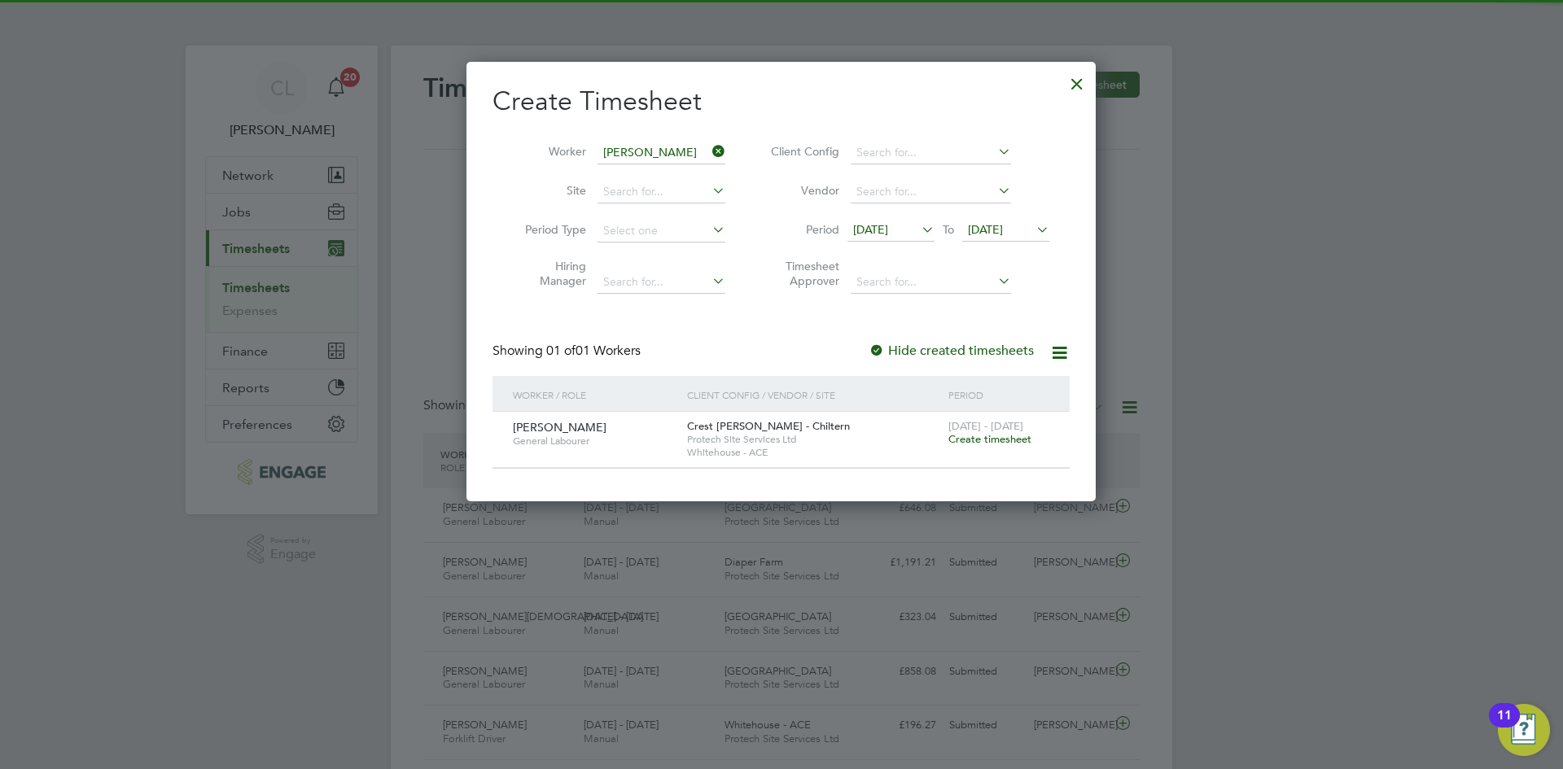
click at [960, 432] on span "Create timesheet" at bounding box center [989, 439] width 83 height 14
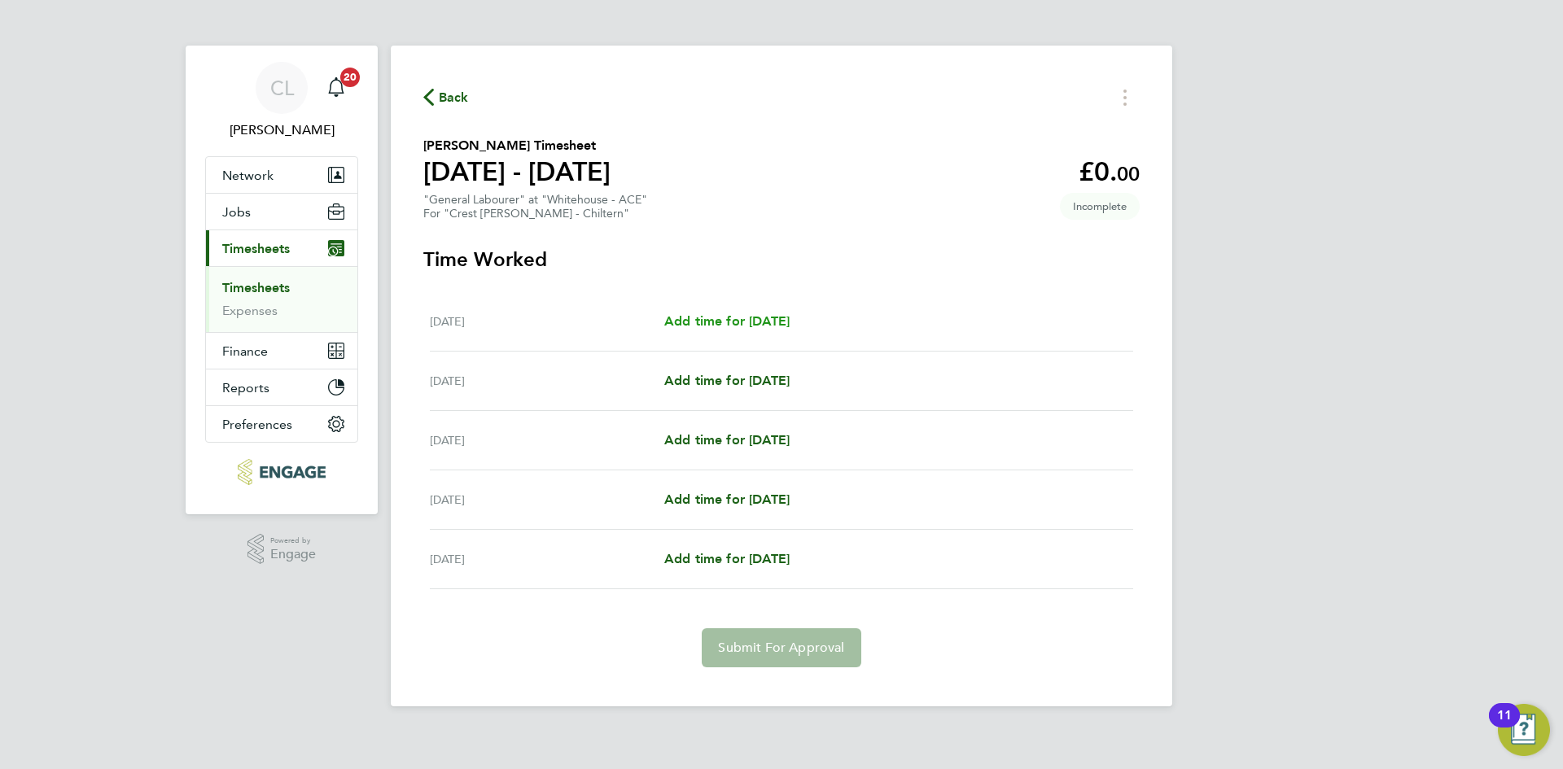
click at [754, 324] on span "Add time for Wed 17 Sep" at bounding box center [726, 320] width 125 height 15
select select "60"
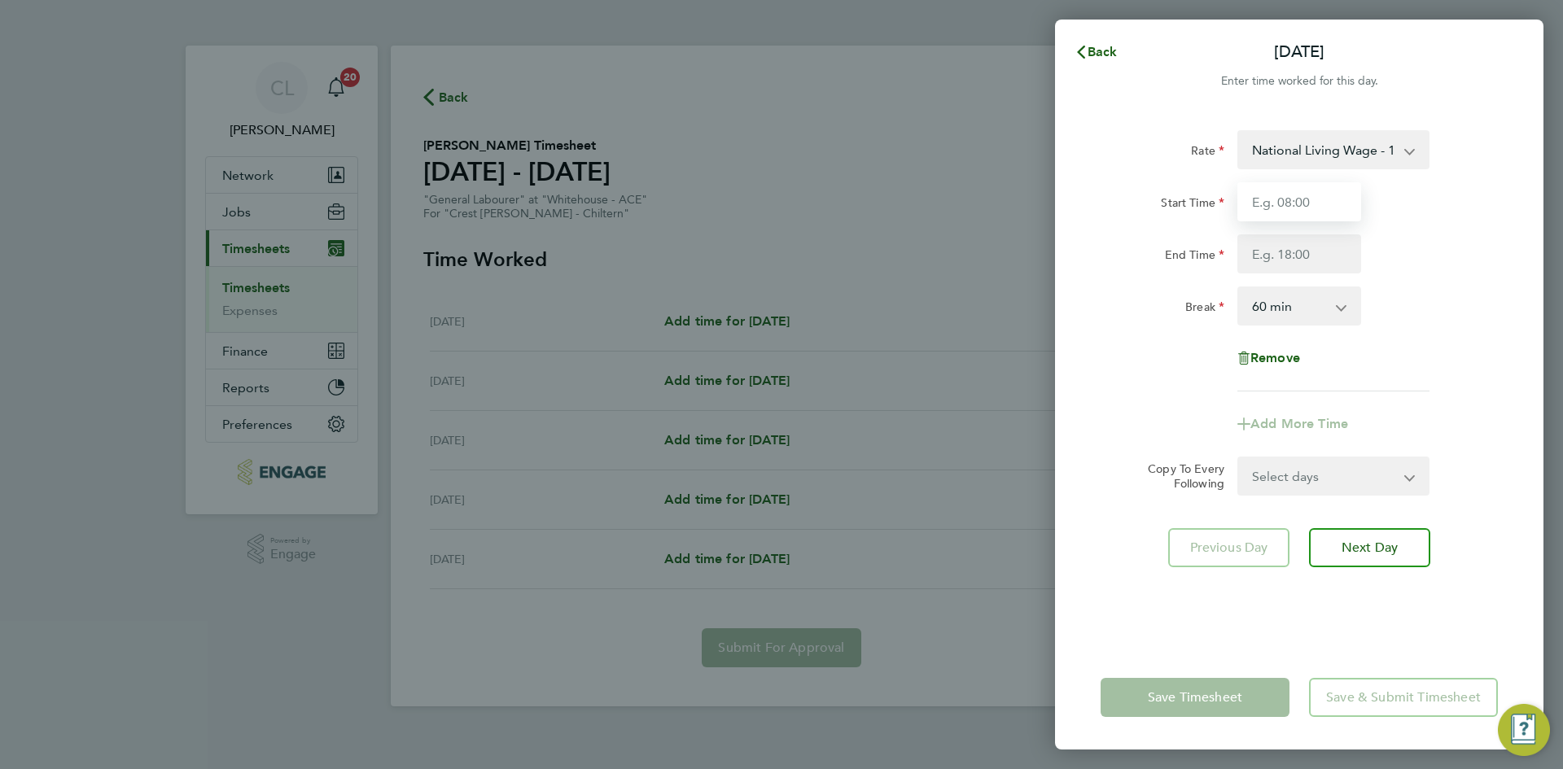
click at [1284, 199] on input "Start Time" at bounding box center [1299, 201] width 124 height 39
type input "07:30"
drag, startPoint x: 1286, startPoint y: 255, endPoint x: 1297, endPoint y: 267, distance: 16.7
click at [1286, 255] on input "End Time" at bounding box center [1299, 253] width 124 height 39
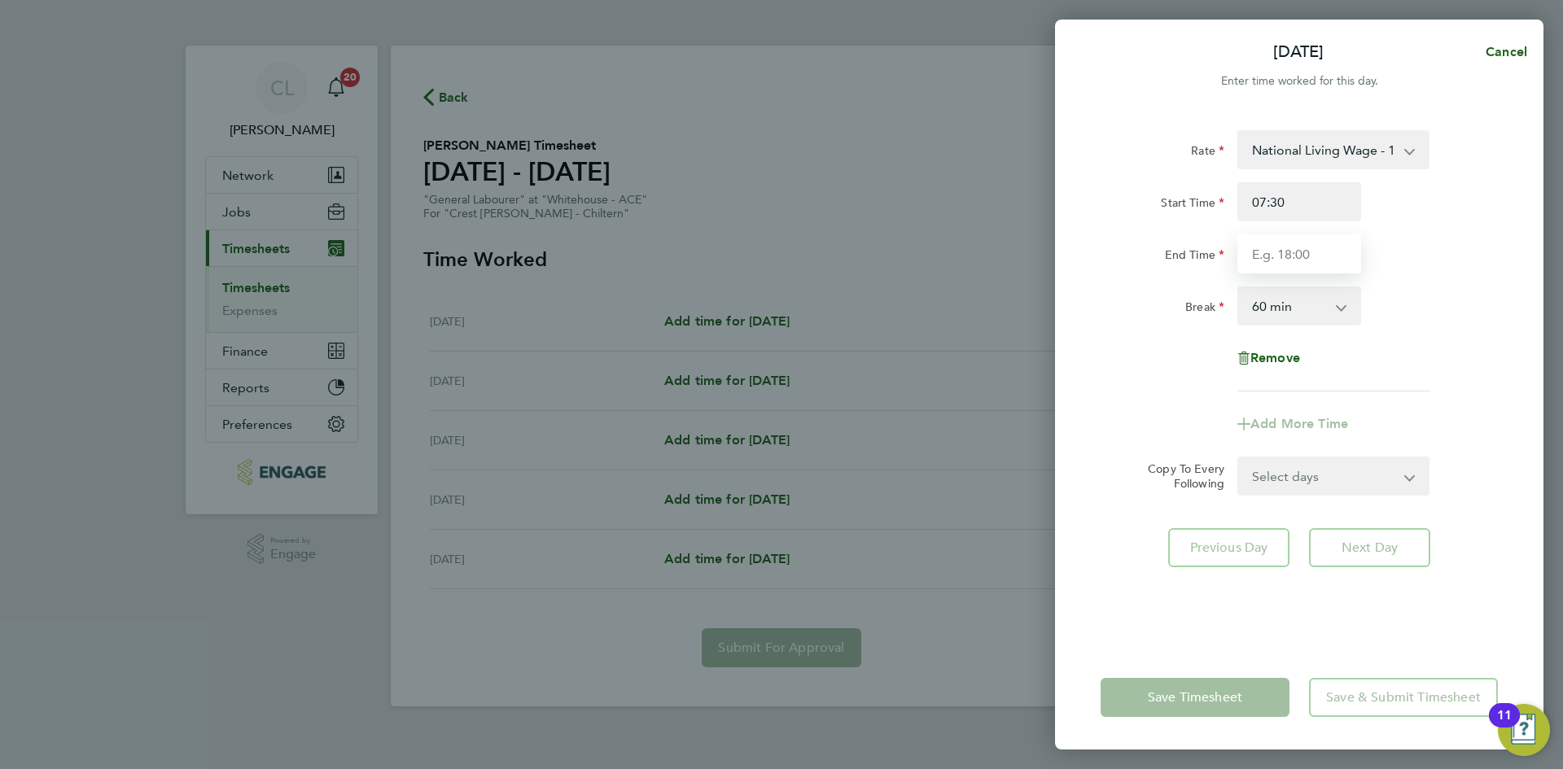
type input "17:00"
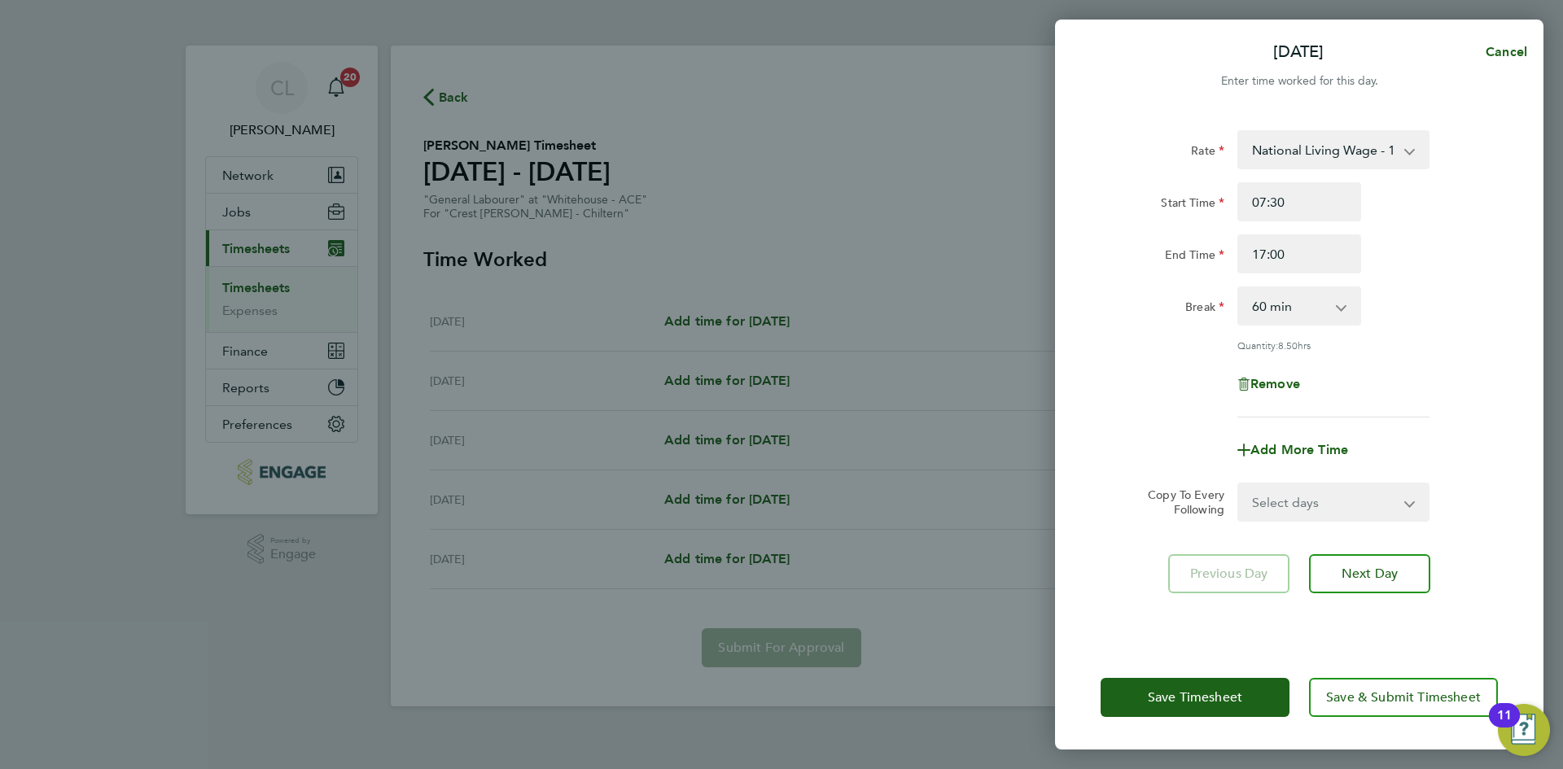
click at [1457, 330] on div "Rate National Living Wage - 18.65 Start Time 07:30 End Time 17:00 Break 0 min 1…" at bounding box center [1298, 273] width 397 height 287
click at [1351, 470] on form "Rate National Living Wage - 18.65 Start Time 07:30 End Time 17:00 Break 0 min 1…" at bounding box center [1298, 325] width 397 height 391
click at [1339, 510] on select "Select days Day Weekday (Mon-Fri) Weekend (Sat-Sun) Thursday Friday Saturday Su…" at bounding box center [1324, 502] width 171 height 36
select select "THU"
click at [1239, 484] on select "Select days Day Weekday (Mon-Fri) Weekend (Sat-Sun) Thursday Friday Saturday Su…" at bounding box center [1324, 502] width 171 height 36
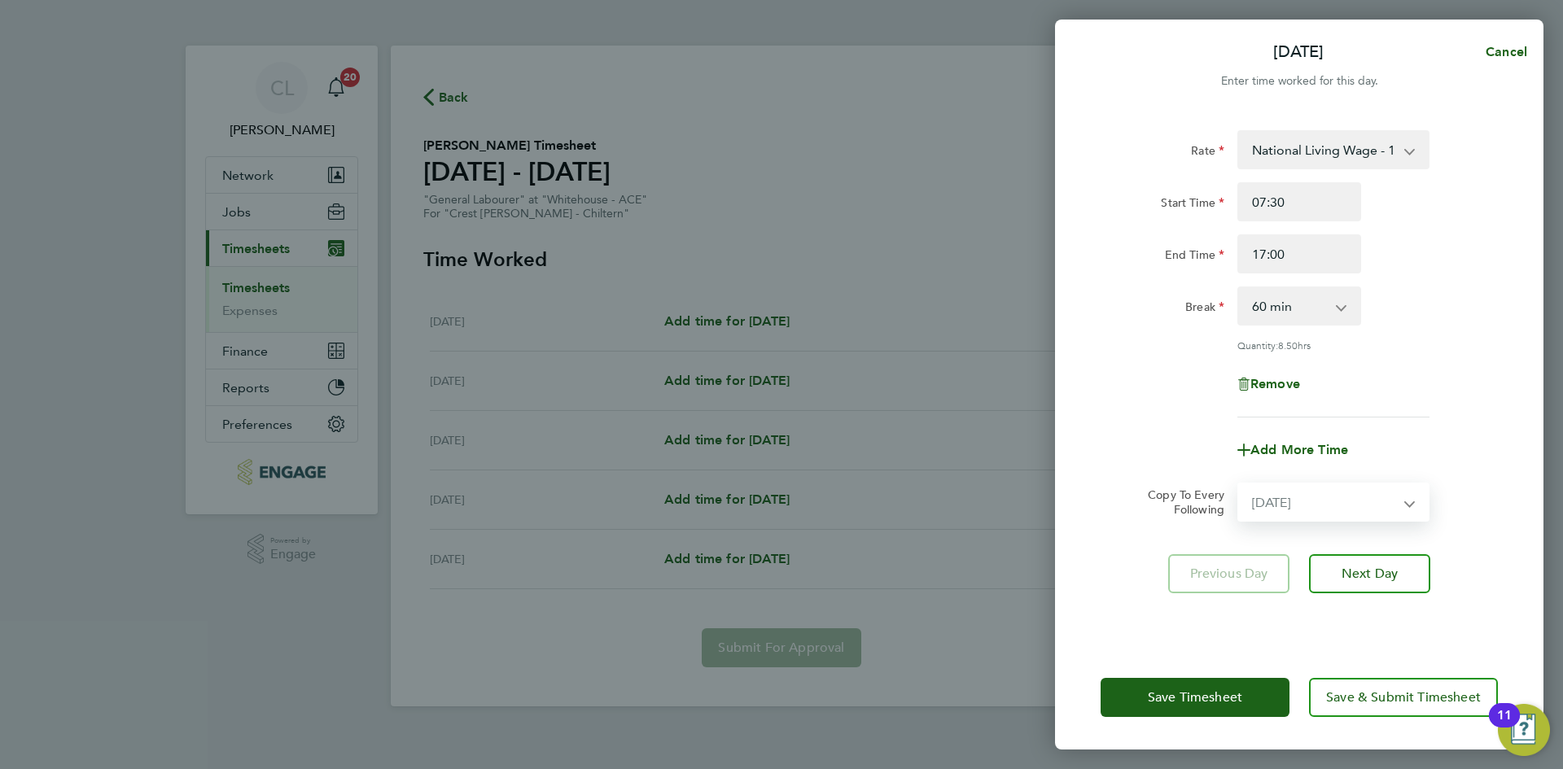
select select "2025-09-21"
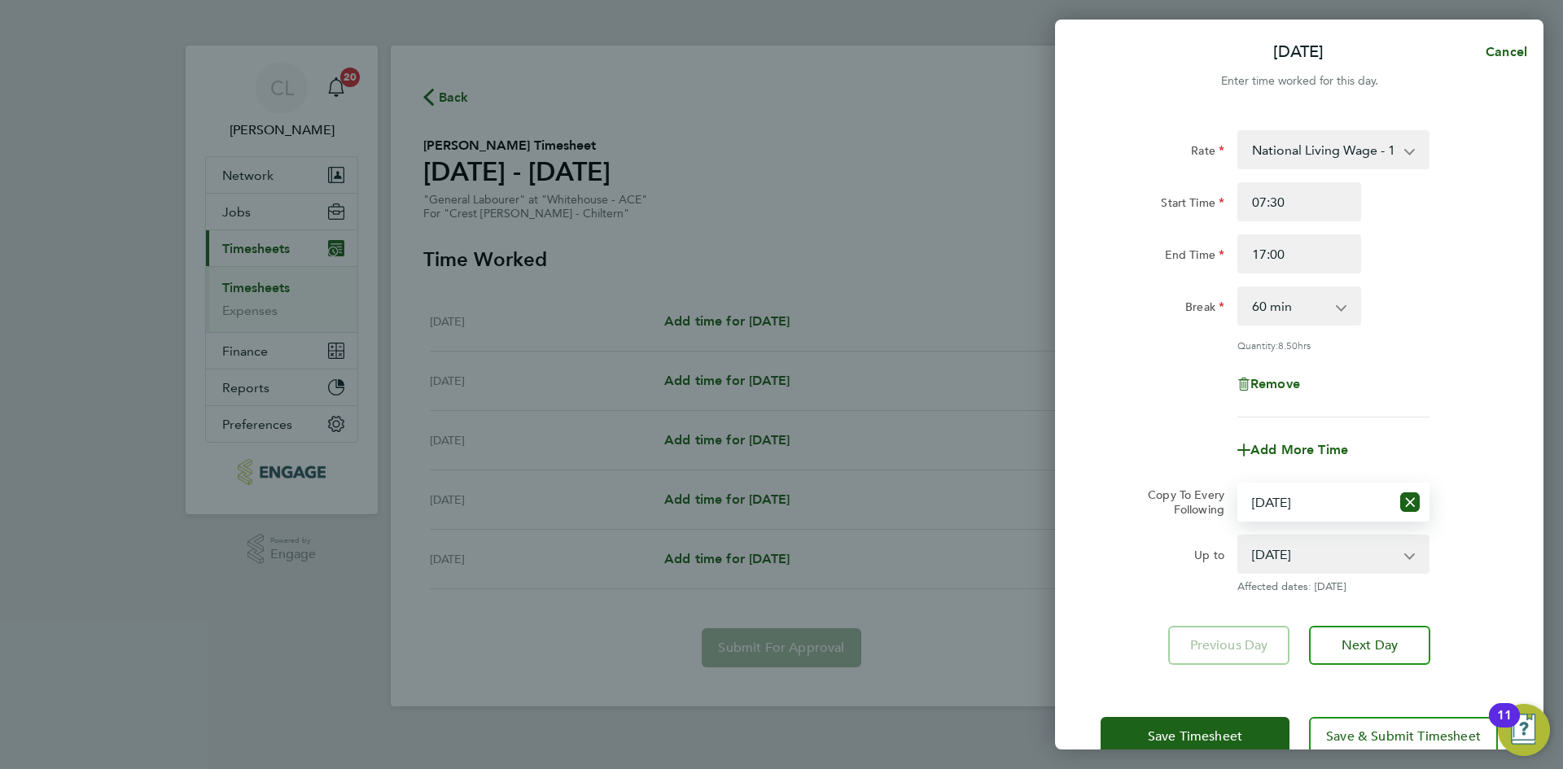
click at [1221, 750] on div "Wed 17 Sep Cancel Enter time worked for this day. Rate National Living Wage - 1…" at bounding box center [781, 384] width 1563 height 769
click at [1219, 723] on button "Save Timesheet" at bounding box center [1194, 736] width 189 height 39
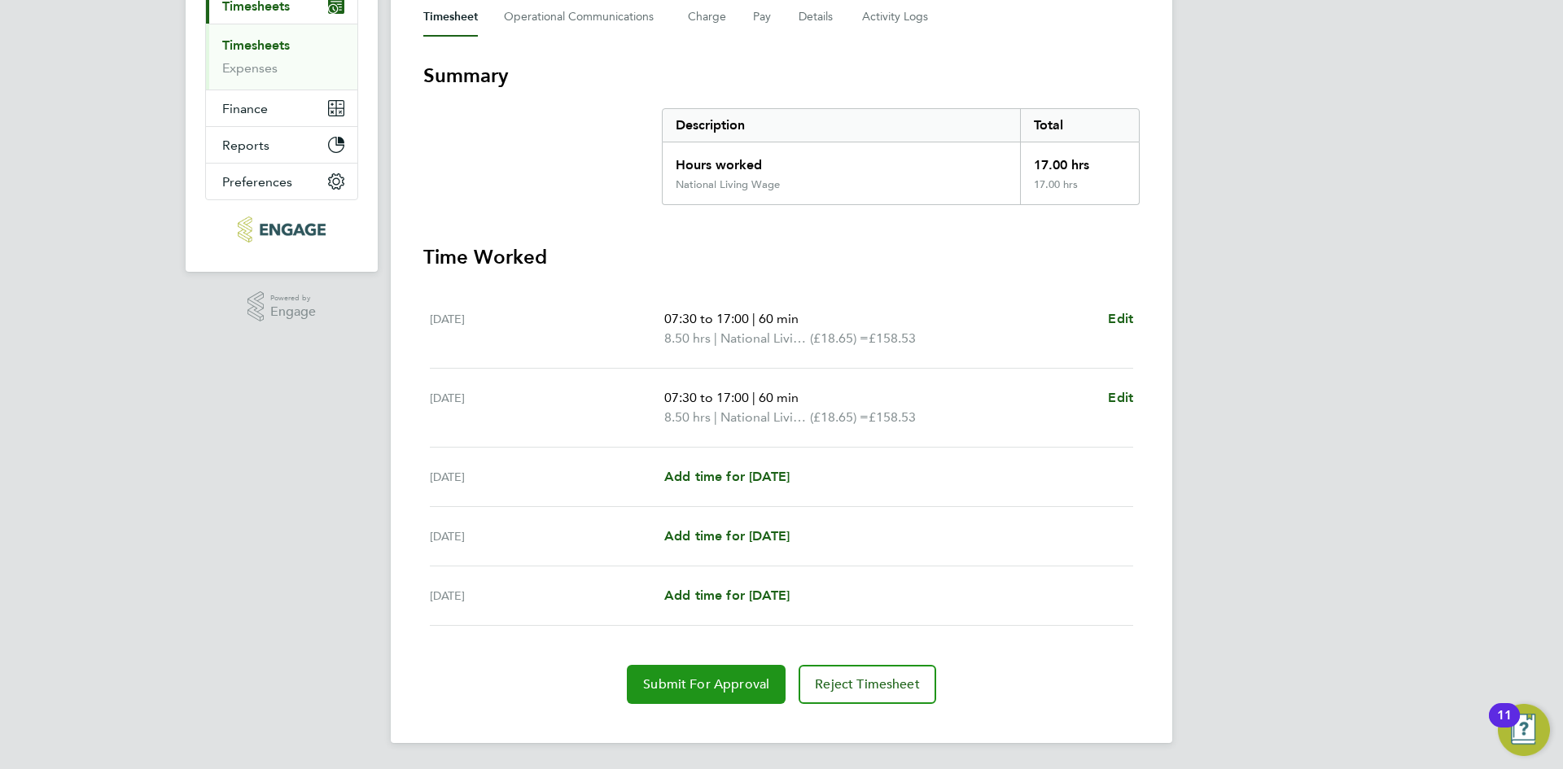
click at [684, 674] on button "Submit For Approval" at bounding box center [706, 684] width 159 height 39
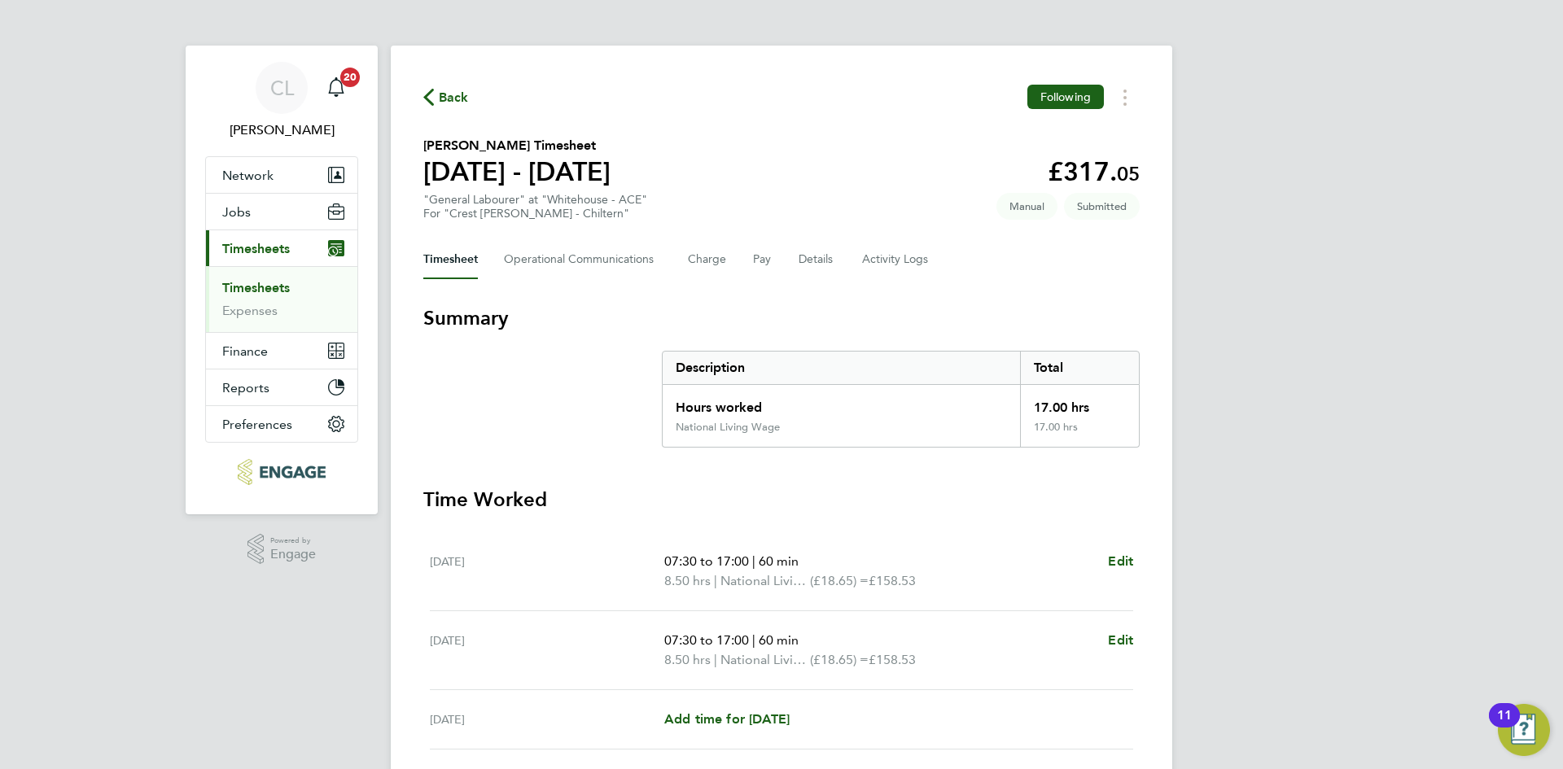
click at [438, 101] on span "Back" at bounding box center [446, 96] width 46 height 15
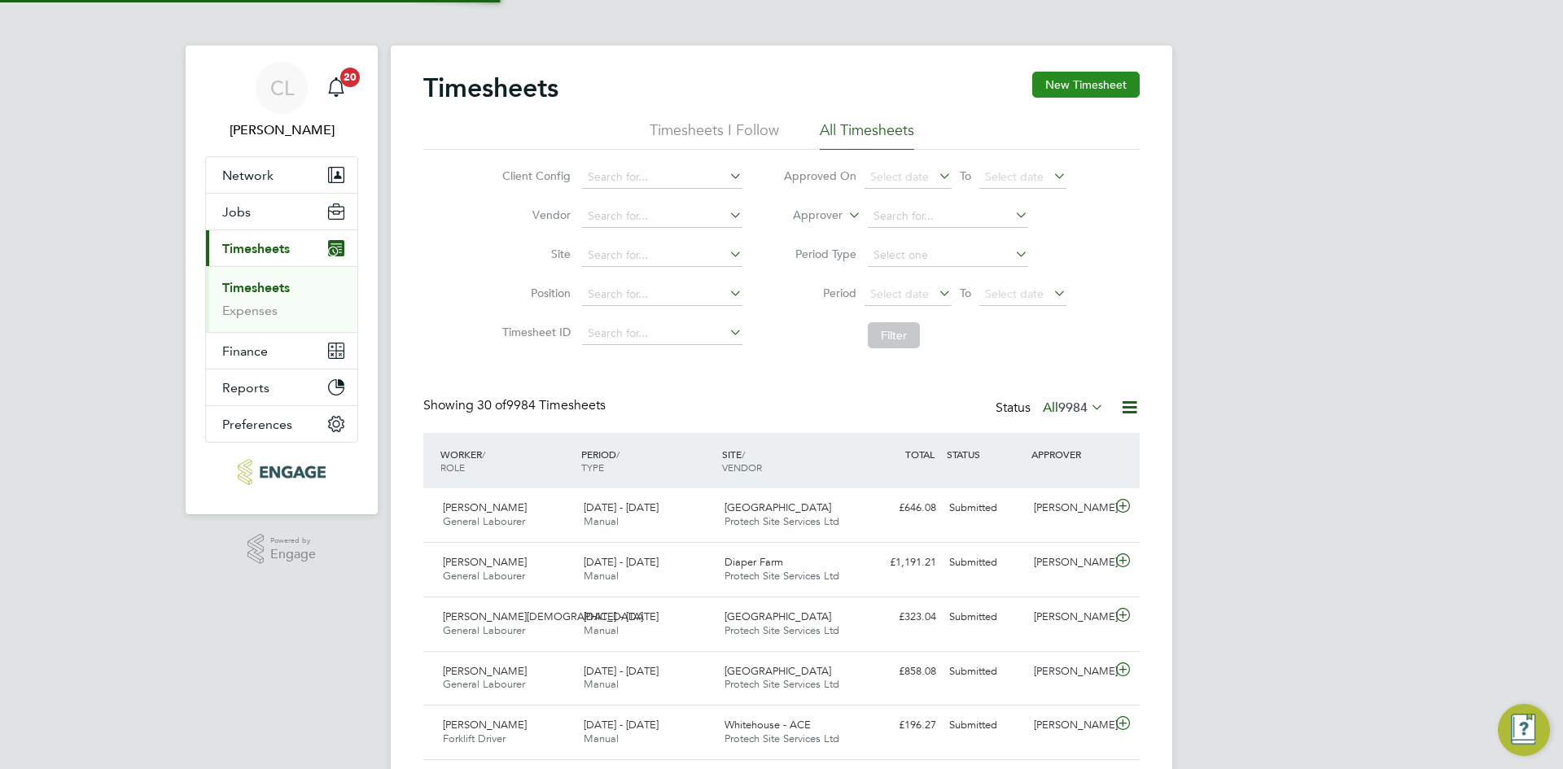
click at [1068, 90] on button "New Timesheet" at bounding box center [1085, 85] width 107 height 26
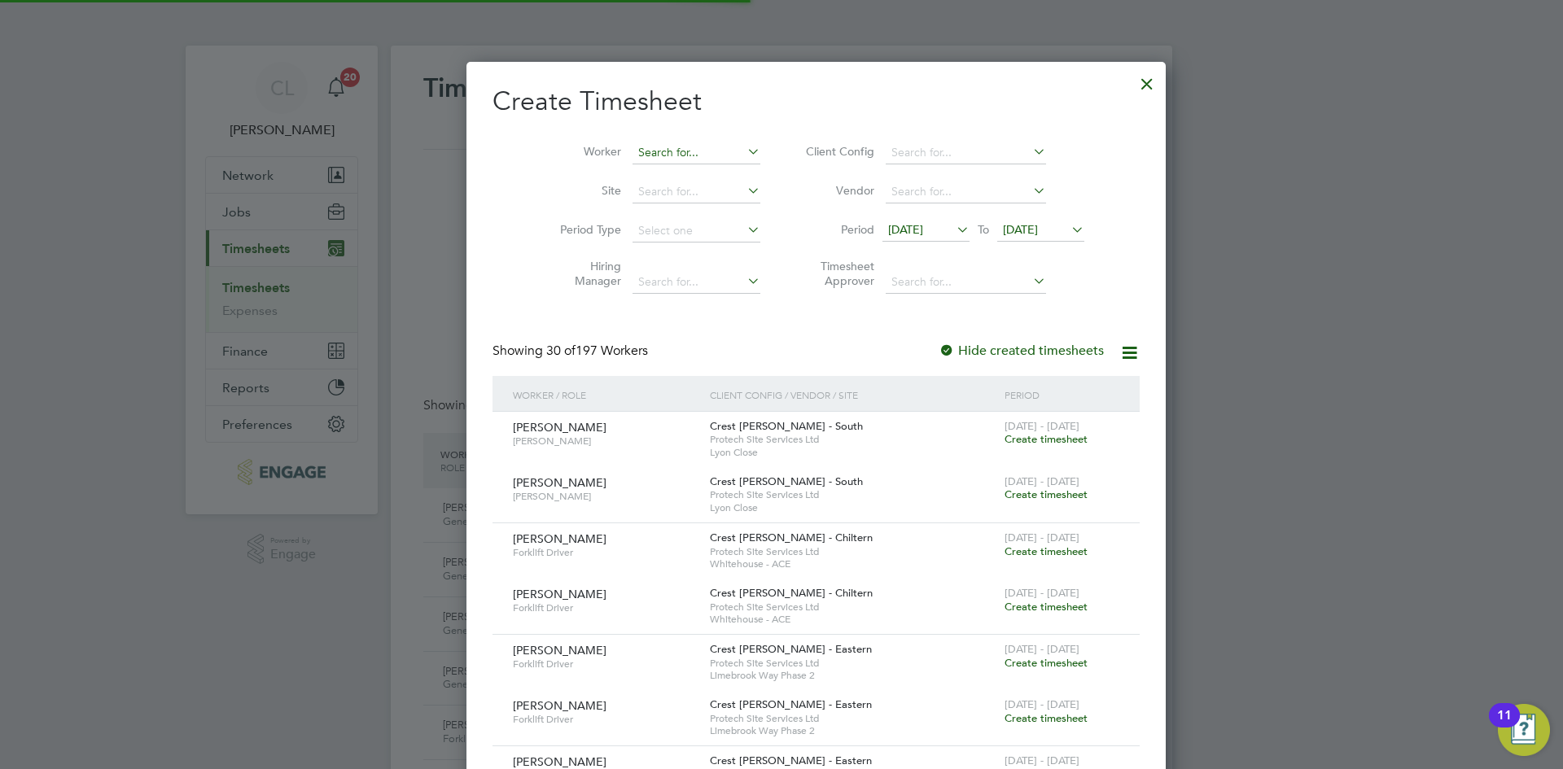
click at [632, 155] on input at bounding box center [696, 153] width 128 height 23
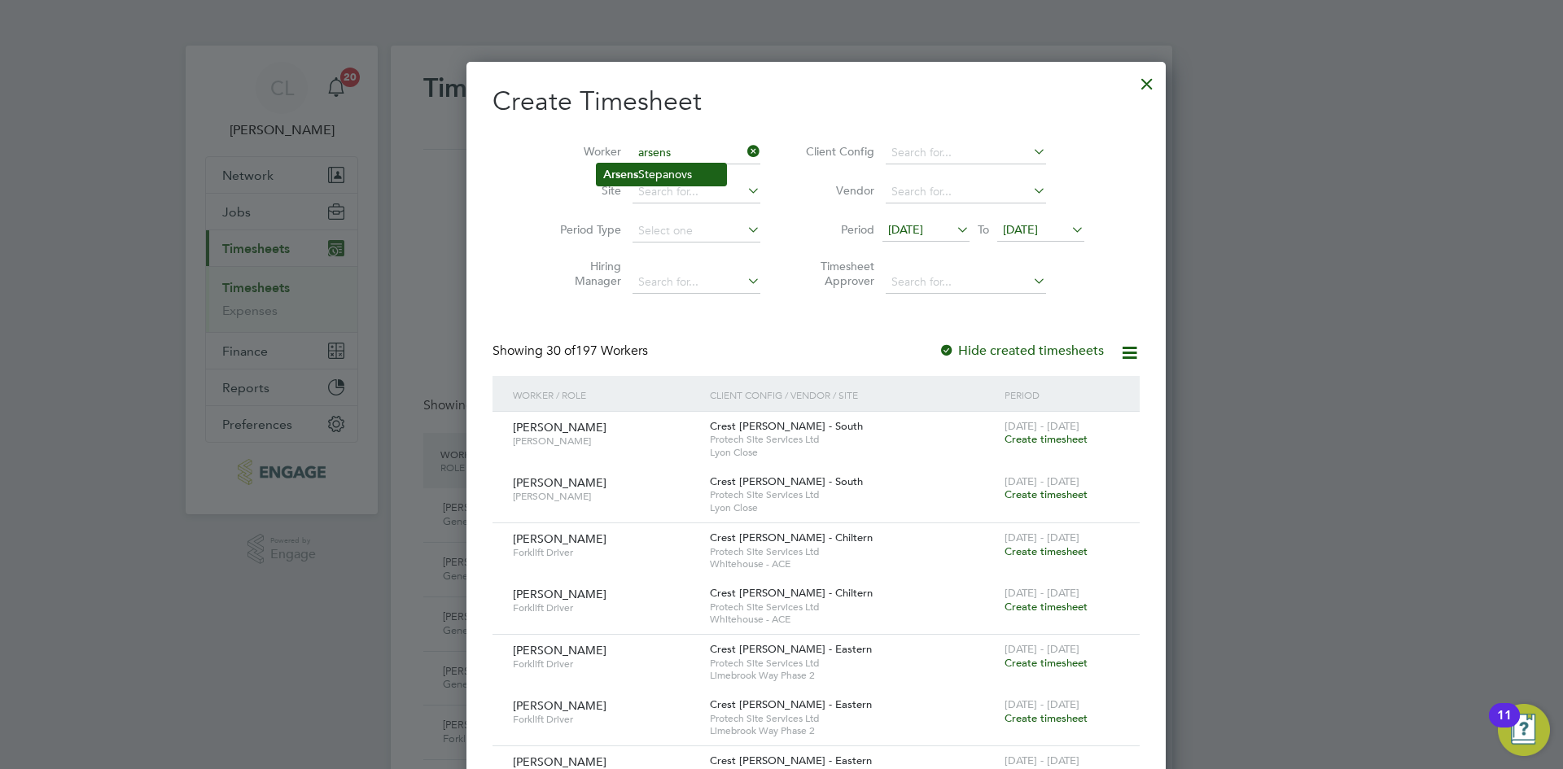
click at [627, 172] on b "Arsens" at bounding box center [620, 175] width 35 height 14
type input "[PERSON_NAME]"
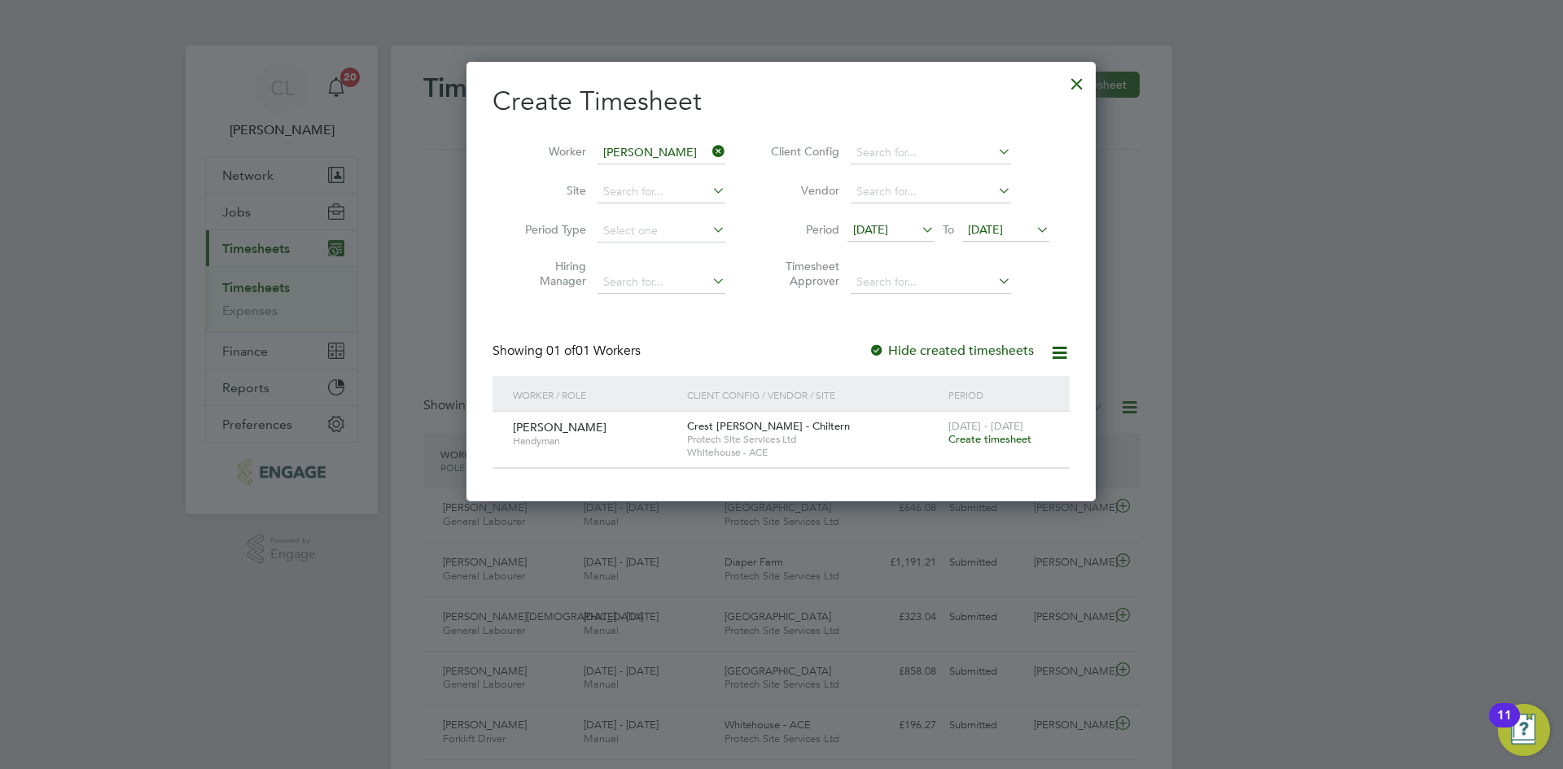
click at [955, 439] on span "Create timesheet" at bounding box center [989, 439] width 83 height 14
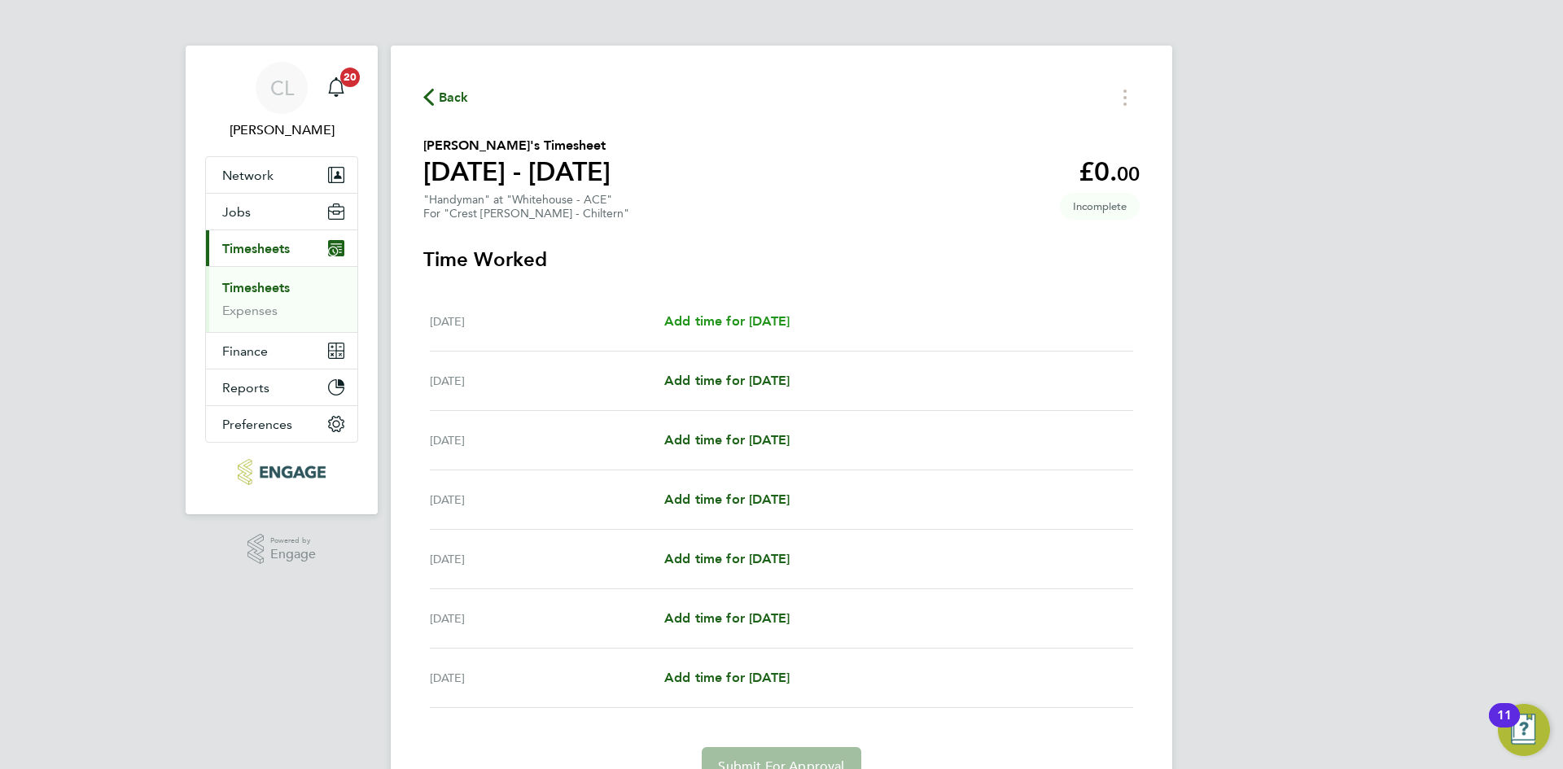
click at [780, 323] on span "Add time for Mon 15 Sep" at bounding box center [726, 320] width 125 height 15
select select "60"
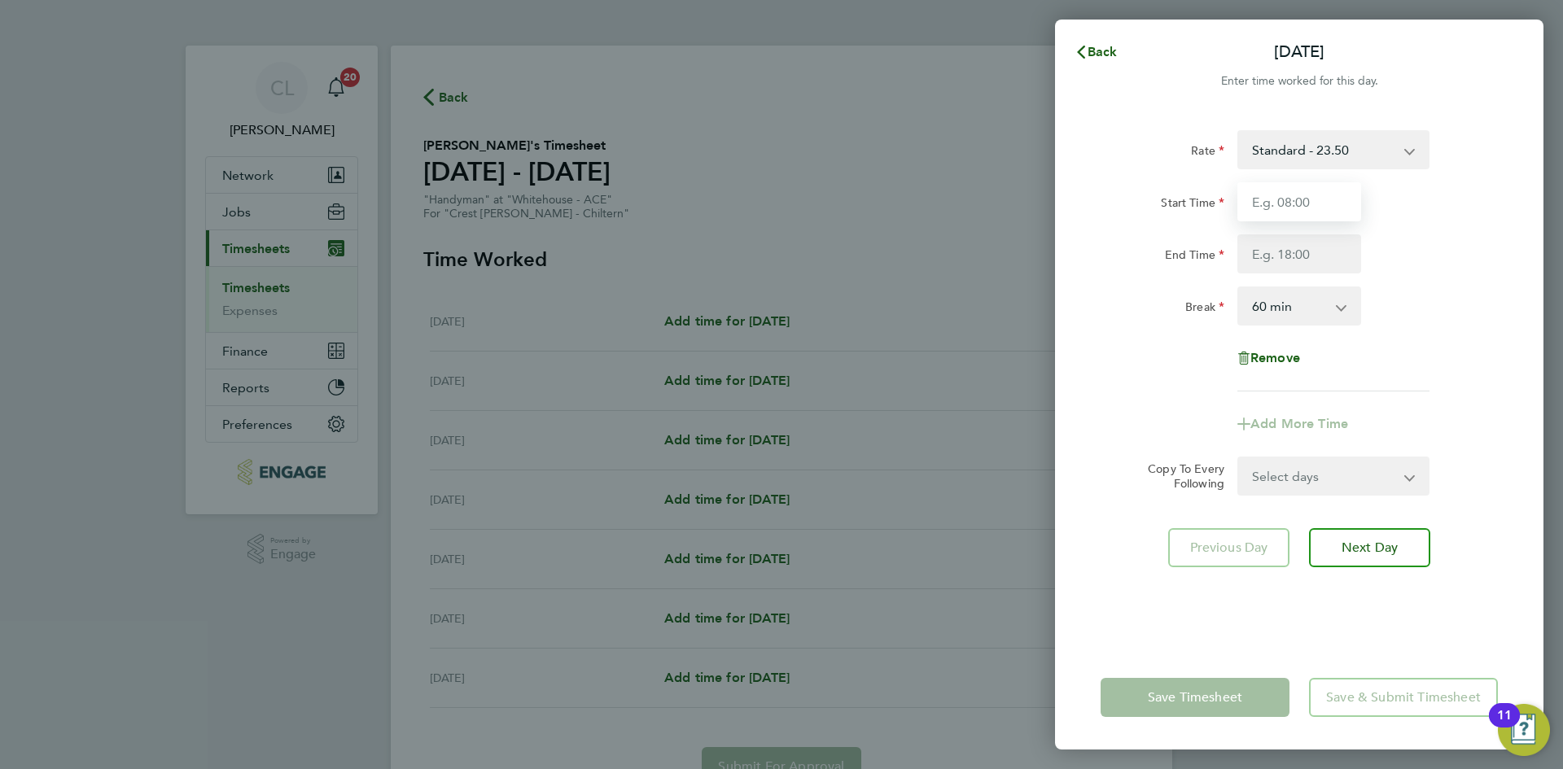
drag, startPoint x: 1307, startPoint y: 199, endPoint x: 1340, endPoint y: 221, distance: 38.8
click at [1307, 199] on input "Start Time" at bounding box center [1299, 201] width 124 height 39
type input "07:30"
click at [1270, 261] on input "End Time" at bounding box center [1299, 253] width 124 height 39
type input "17:00"
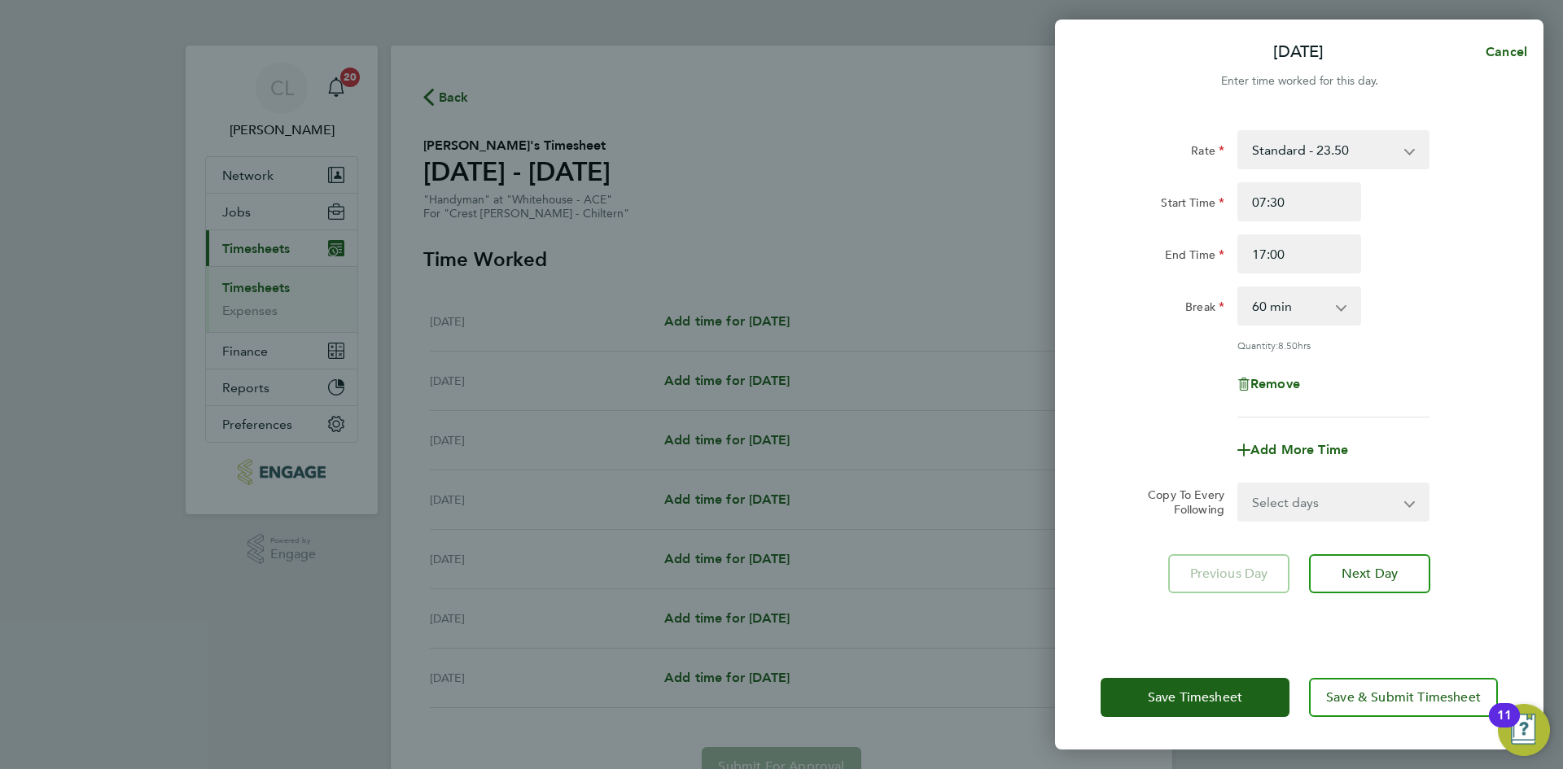
click at [1508, 256] on div "Rate Standard - 23.50 Start Time 07:30 End Time 17:00 Break 0 min 15 min 30 min…" at bounding box center [1299, 378] width 488 height 535
click at [1339, 505] on select "Select days Day Weekday (Mon-Fri) Weekend (Sat-Sun) Tuesday Wednesday Thursday …" at bounding box center [1324, 502] width 171 height 36
select select "TUE"
click at [1239, 484] on select "Select days Day Weekday (Mon-Fri) Weekend (Sat-Sun) Tuesday Wednesday Thursday …" at bounding box center [1324, 502] width 171 height 36
select select "2025-09-21"
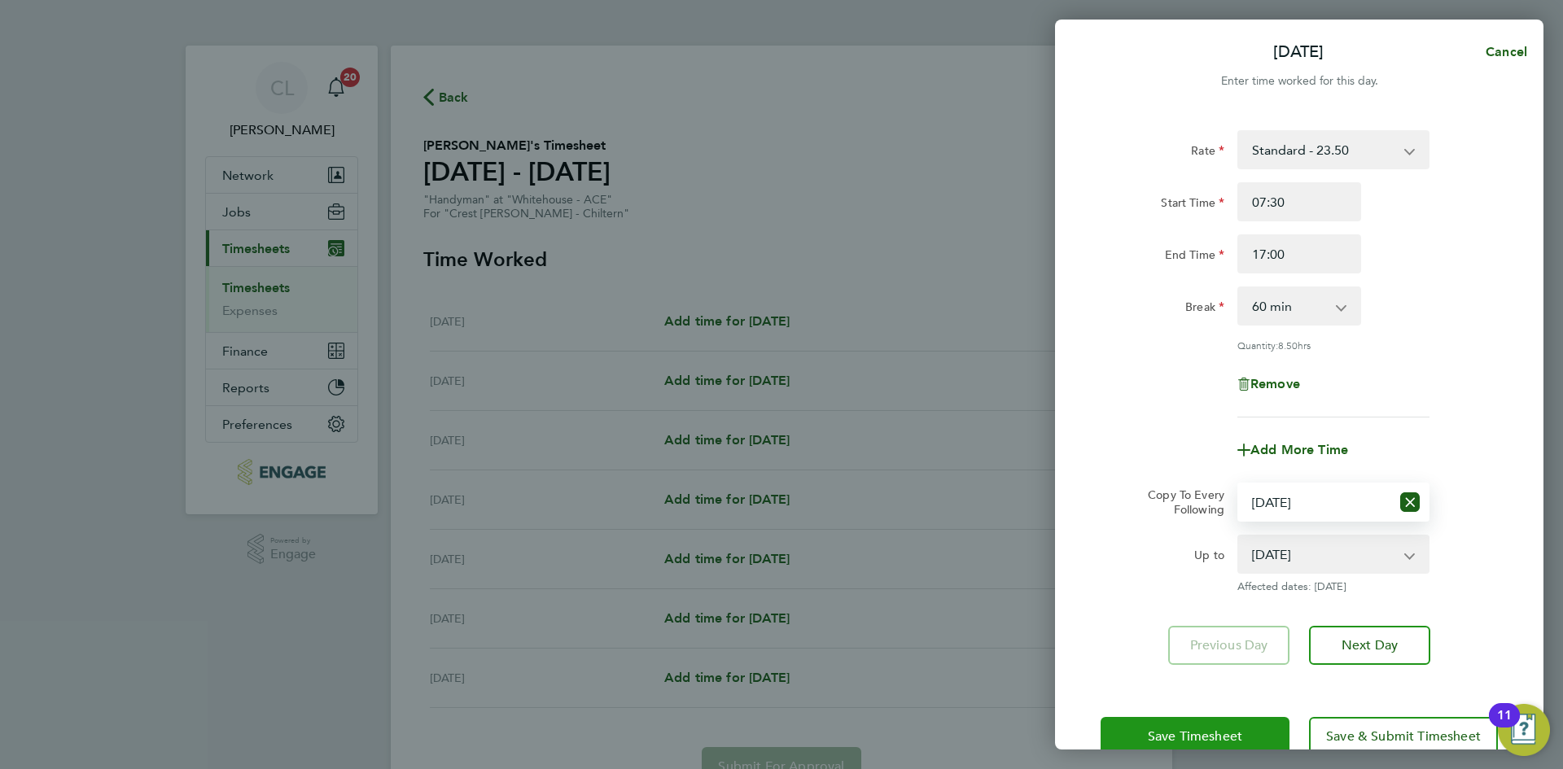
click at [1143, 742] on button "Save Timesheet" at bounding box center [1194, 736] width 189 height 39
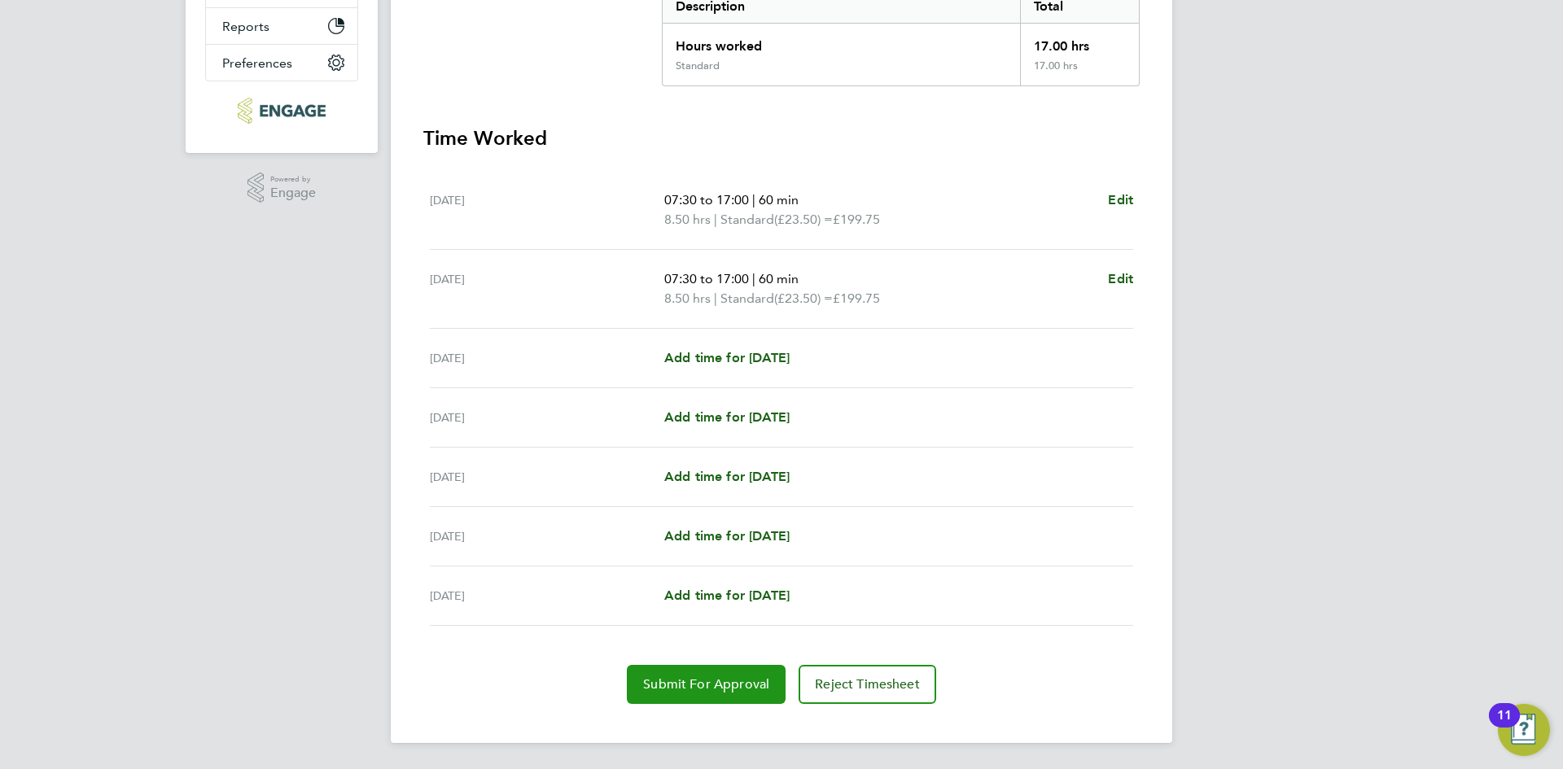
click at [679, 679] on span "Submit For Approval" at bounding box center [706, 684] width 126 height 16
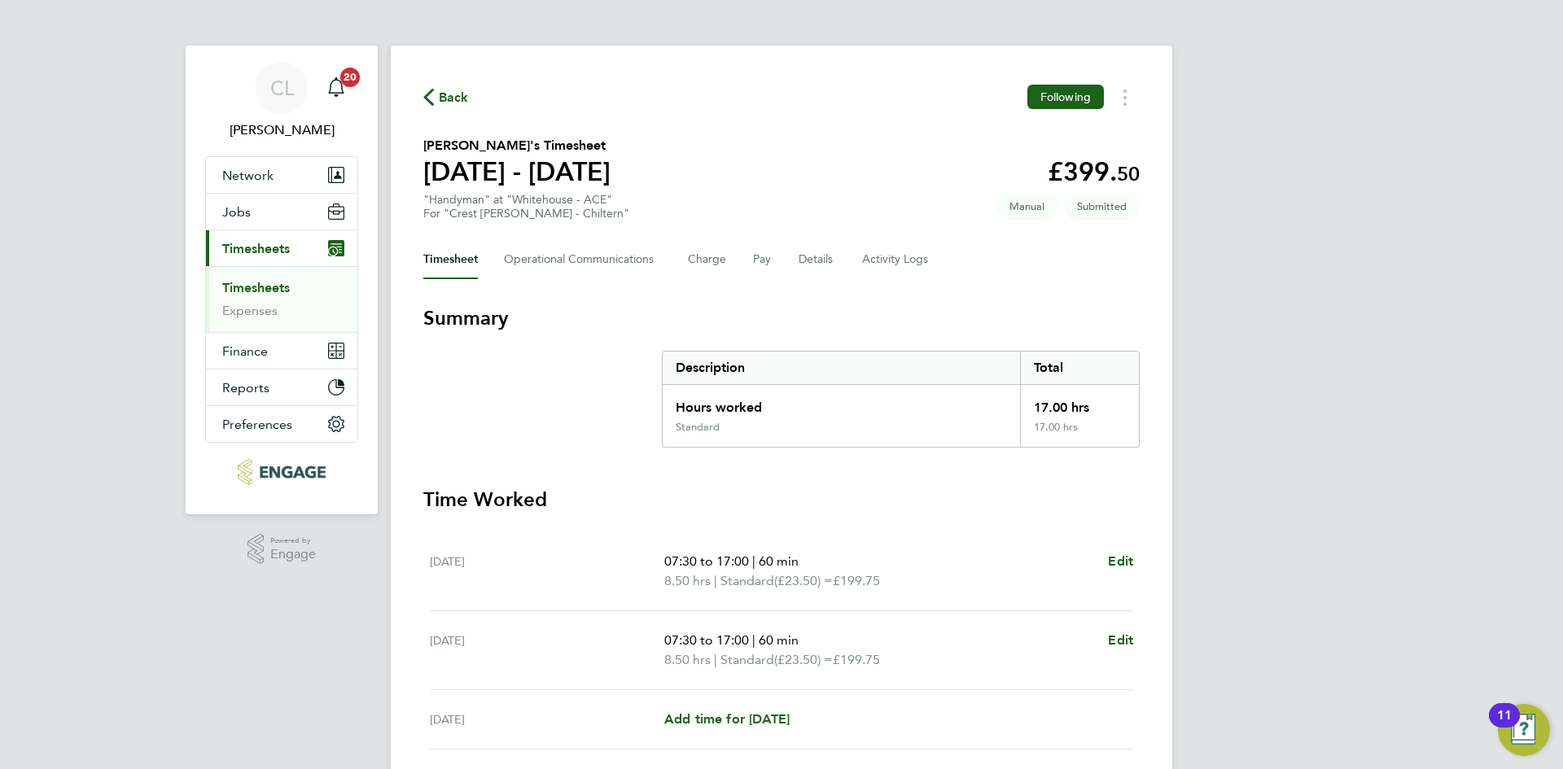
click at [456, 96] on span "Back" at bounding box center [454, 98] width 30 height 20
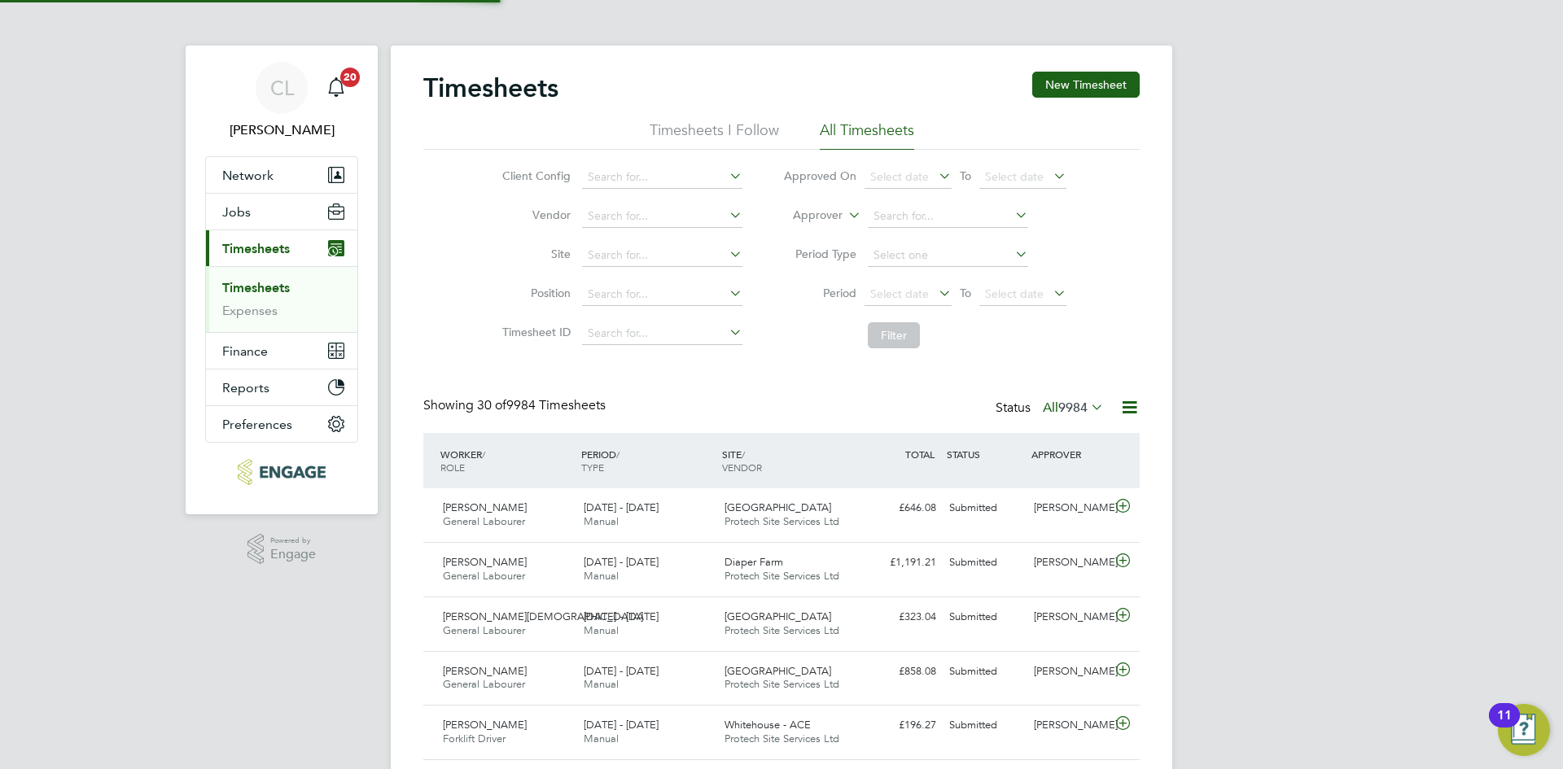
scroll to position [42, 142]
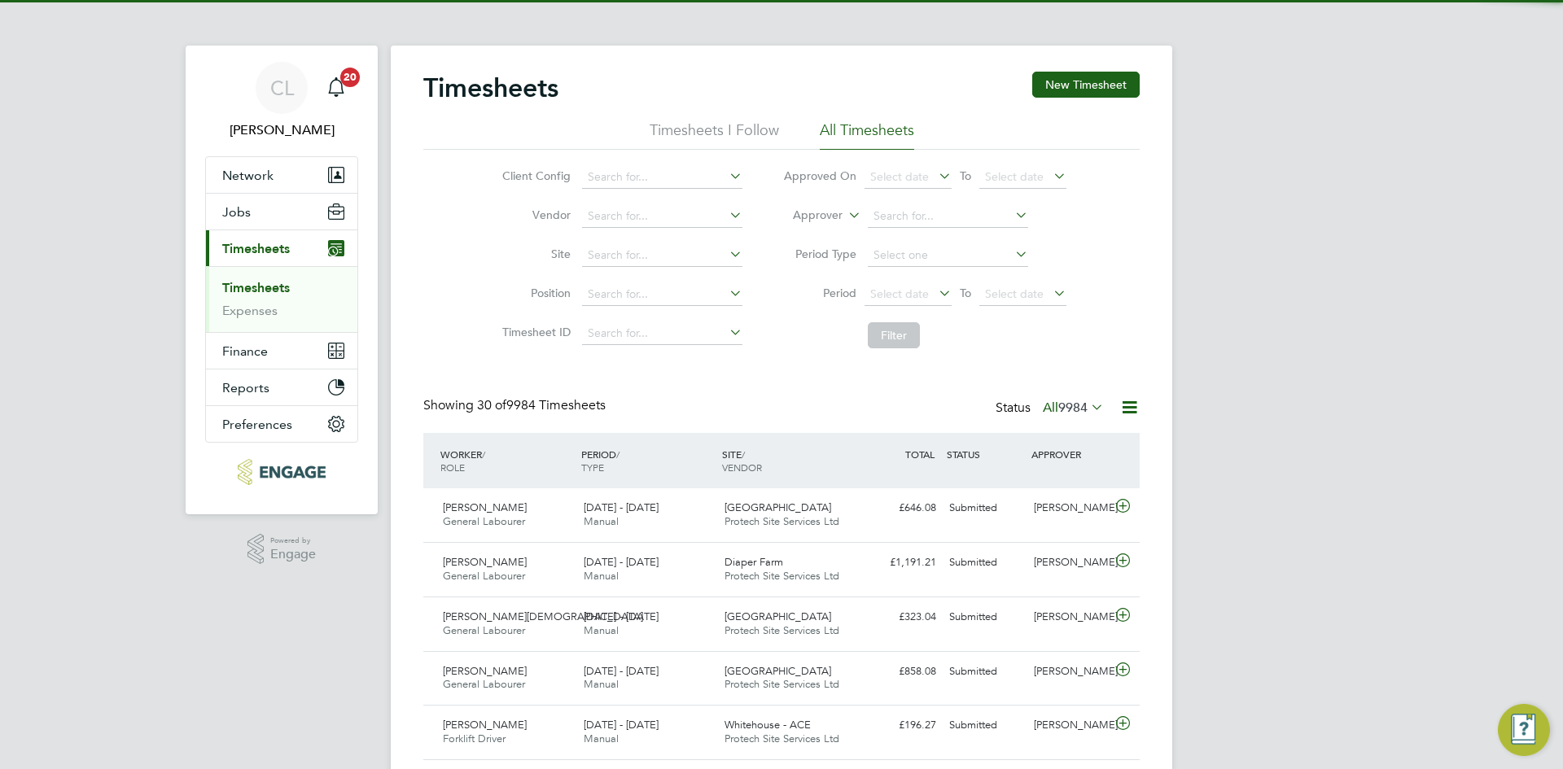
click at [1098, 77] on button "New Timesheet" at bounding box center [1085, 85] width 107 height 26
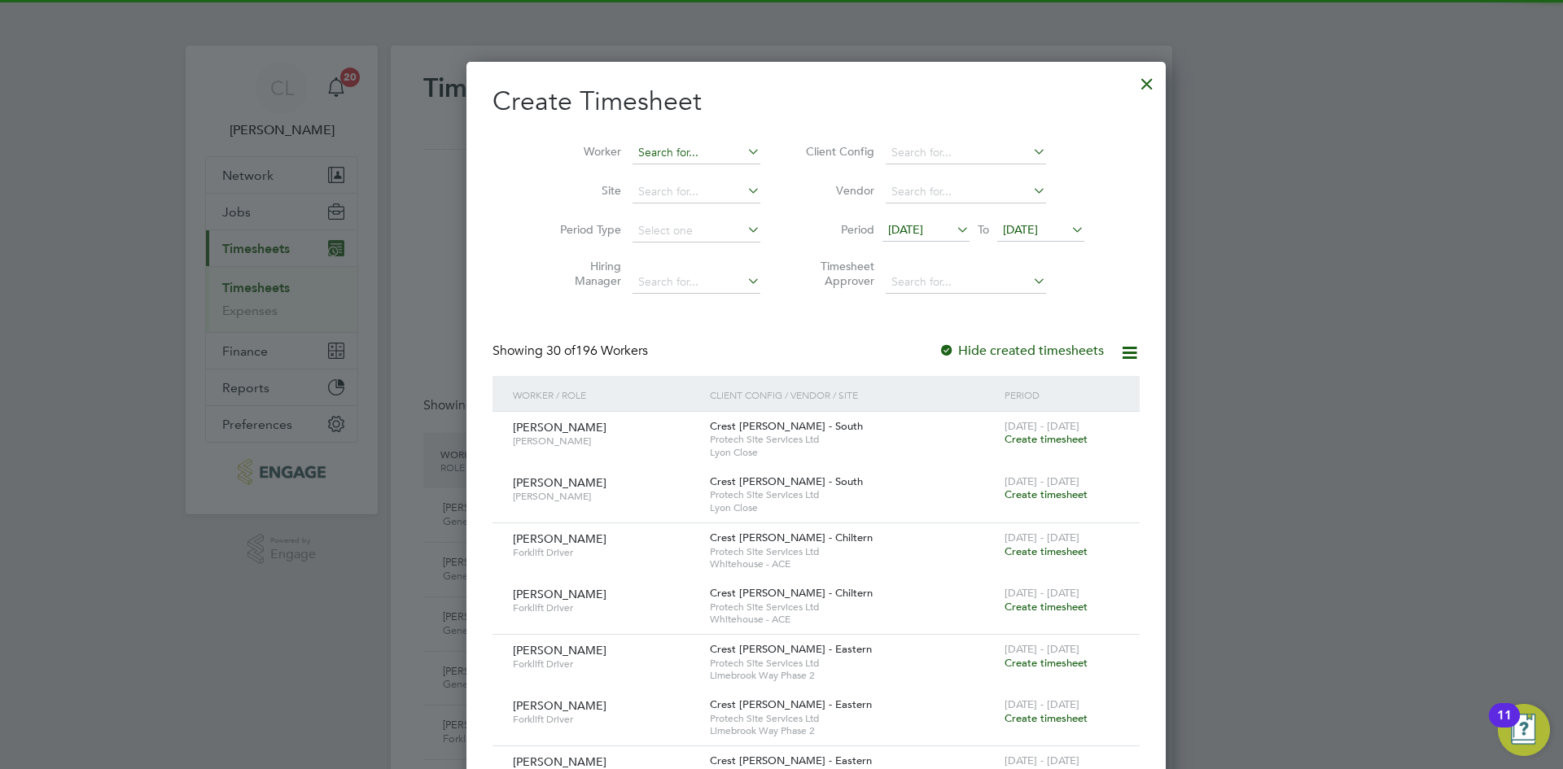
click at [632, 156] on input at bounding box center [696, 153] width 128 height 23
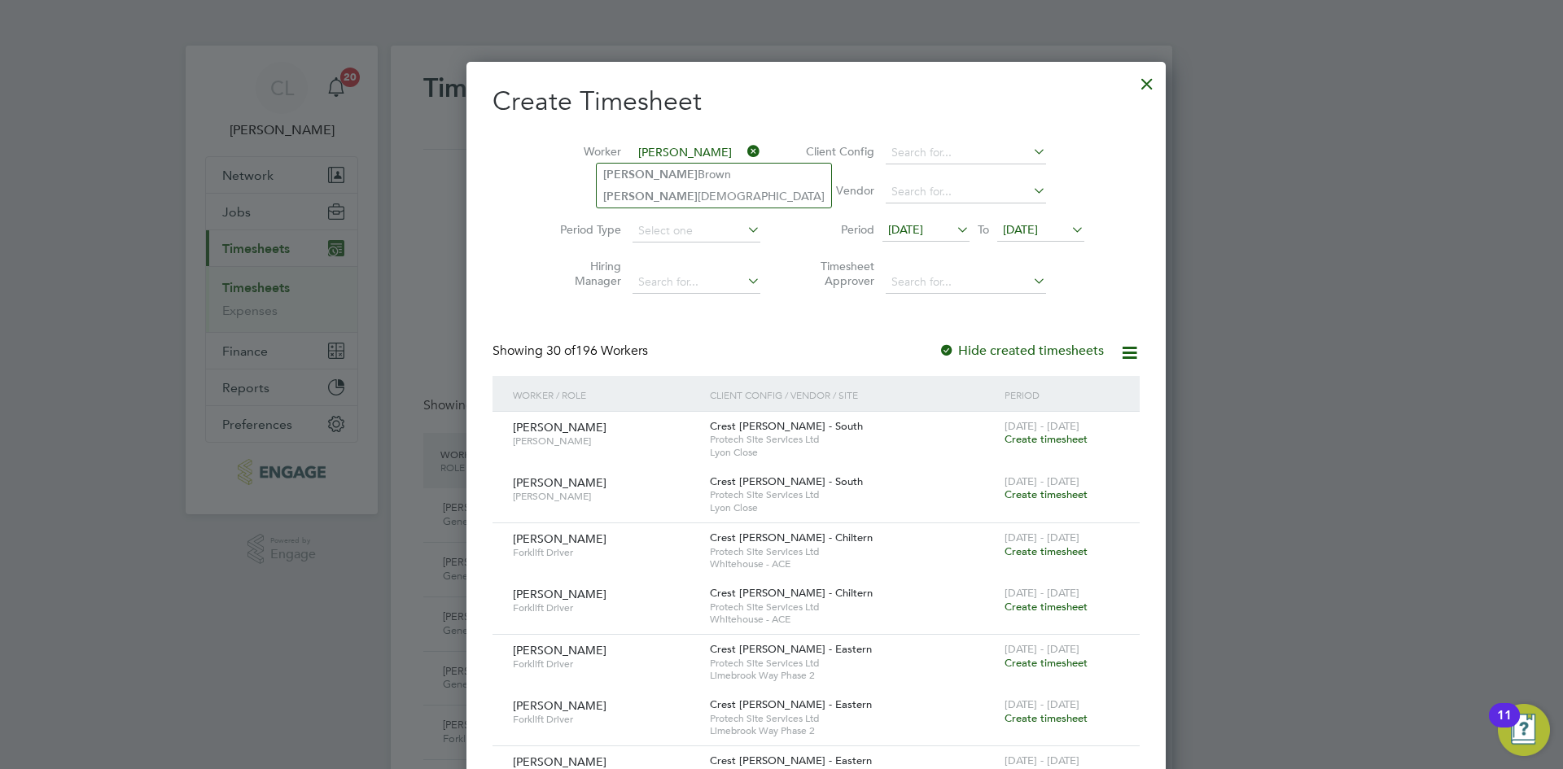
type input "muhammed"
type input "muha"
click at [1132, 83] on div at bounding box center [1146, 79] width 29 height 29
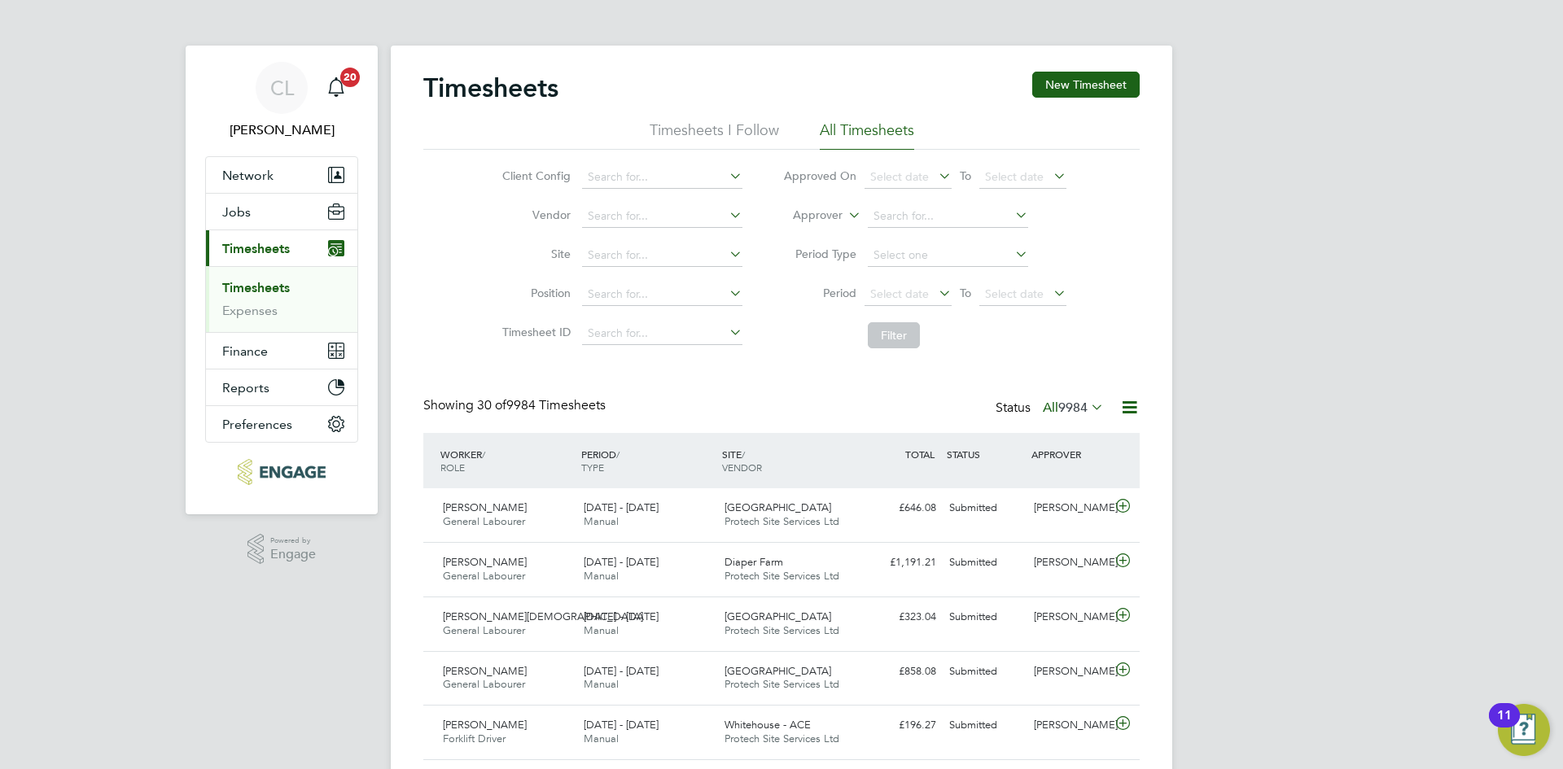
click at [1047, 86] on button "New Timesheet" at bounding box center [1085, 85] width 107 height 26
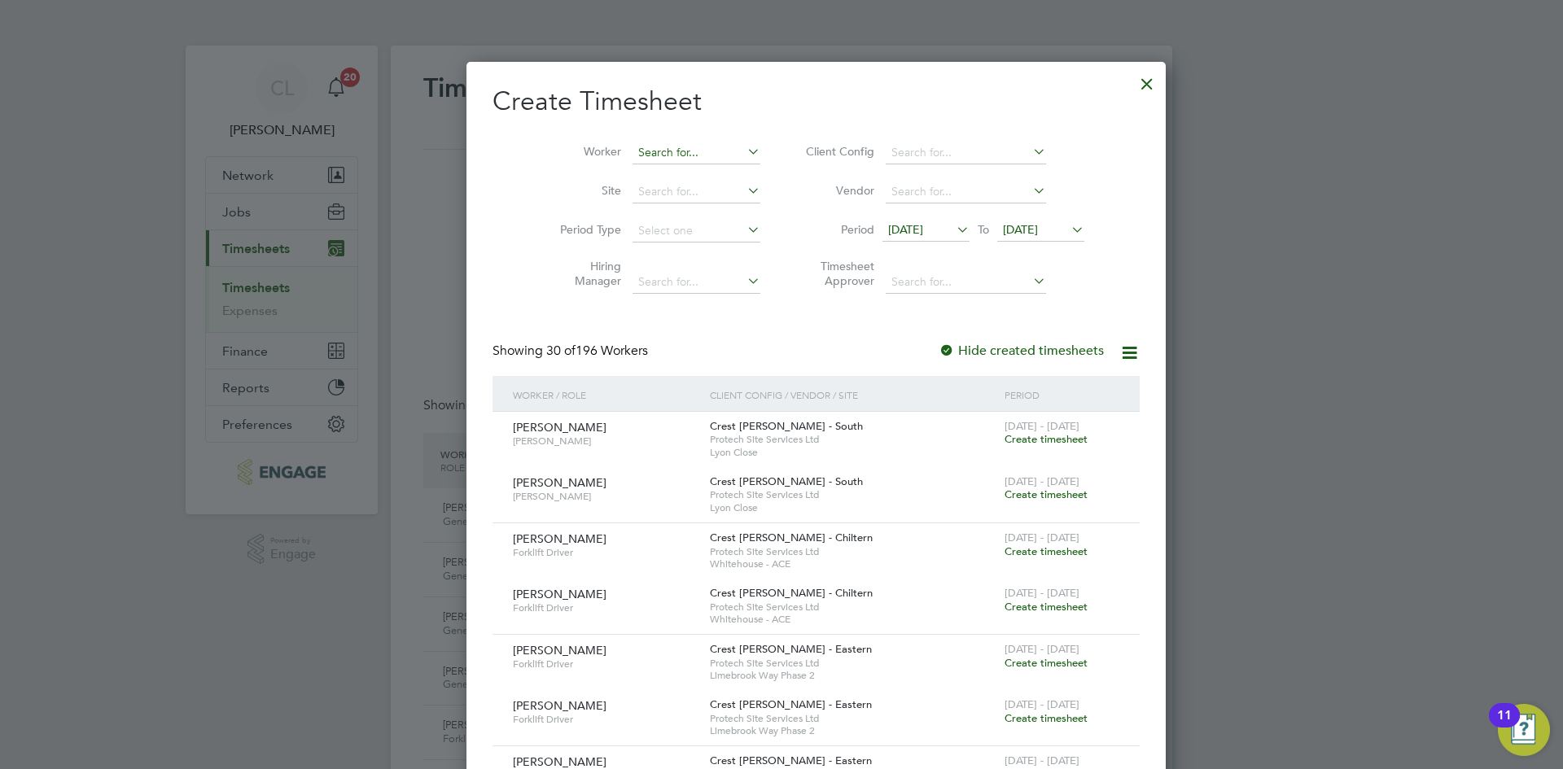
click at [638, 150] on input at bounding box center [696, 153] width 128 height 23
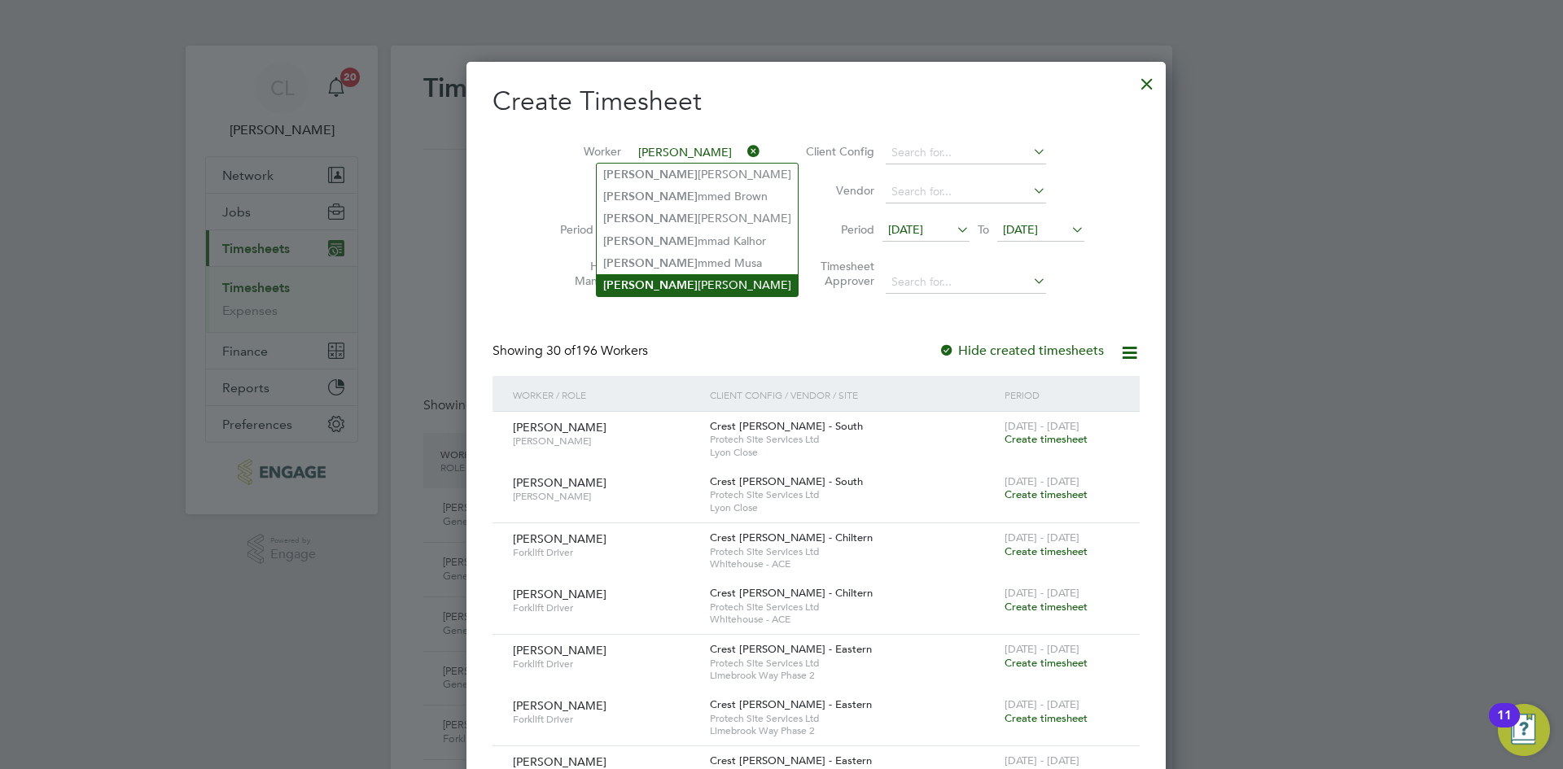
click at [680, 280] on li "Muha amad Ikram" at bounding box center [697, 285] width 201 height 22
type input "[PERSON_NAME]"
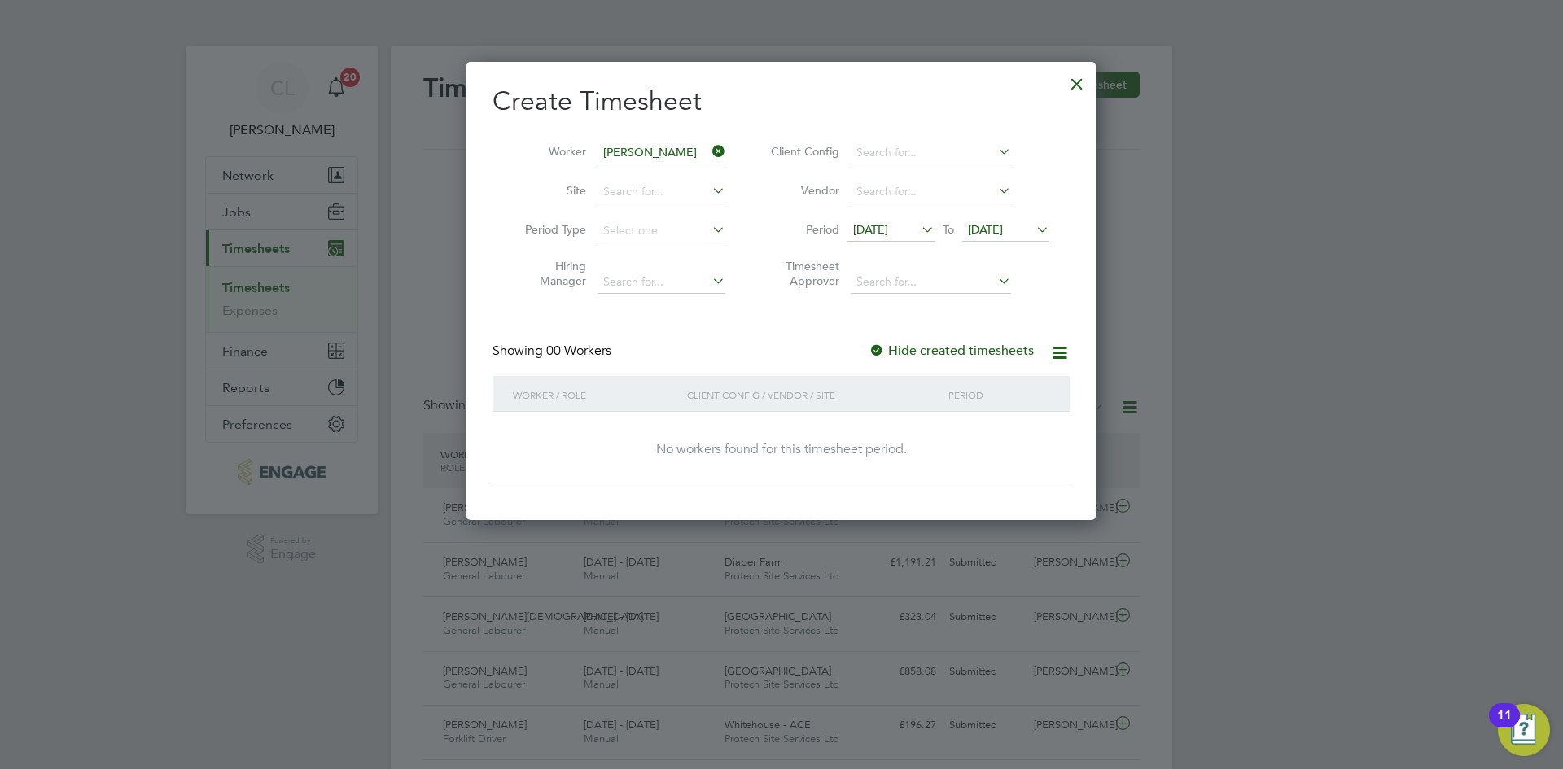
click at [1033, 231] on icon at bounding box center [1033, 229] width 0 height 23
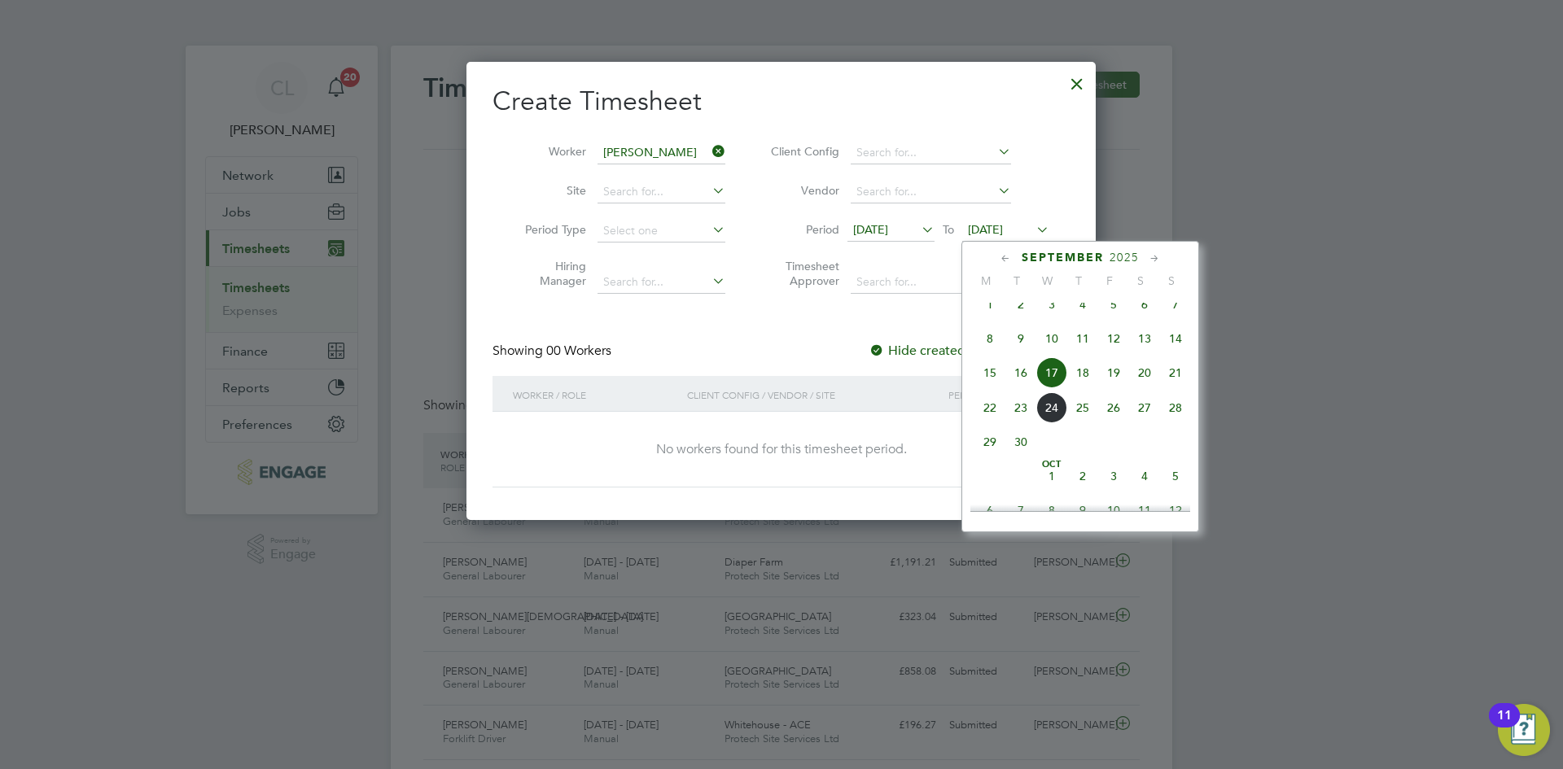
click at [1176, 415] on span "28" at bounding box center [1175, 407] width 31 height 31
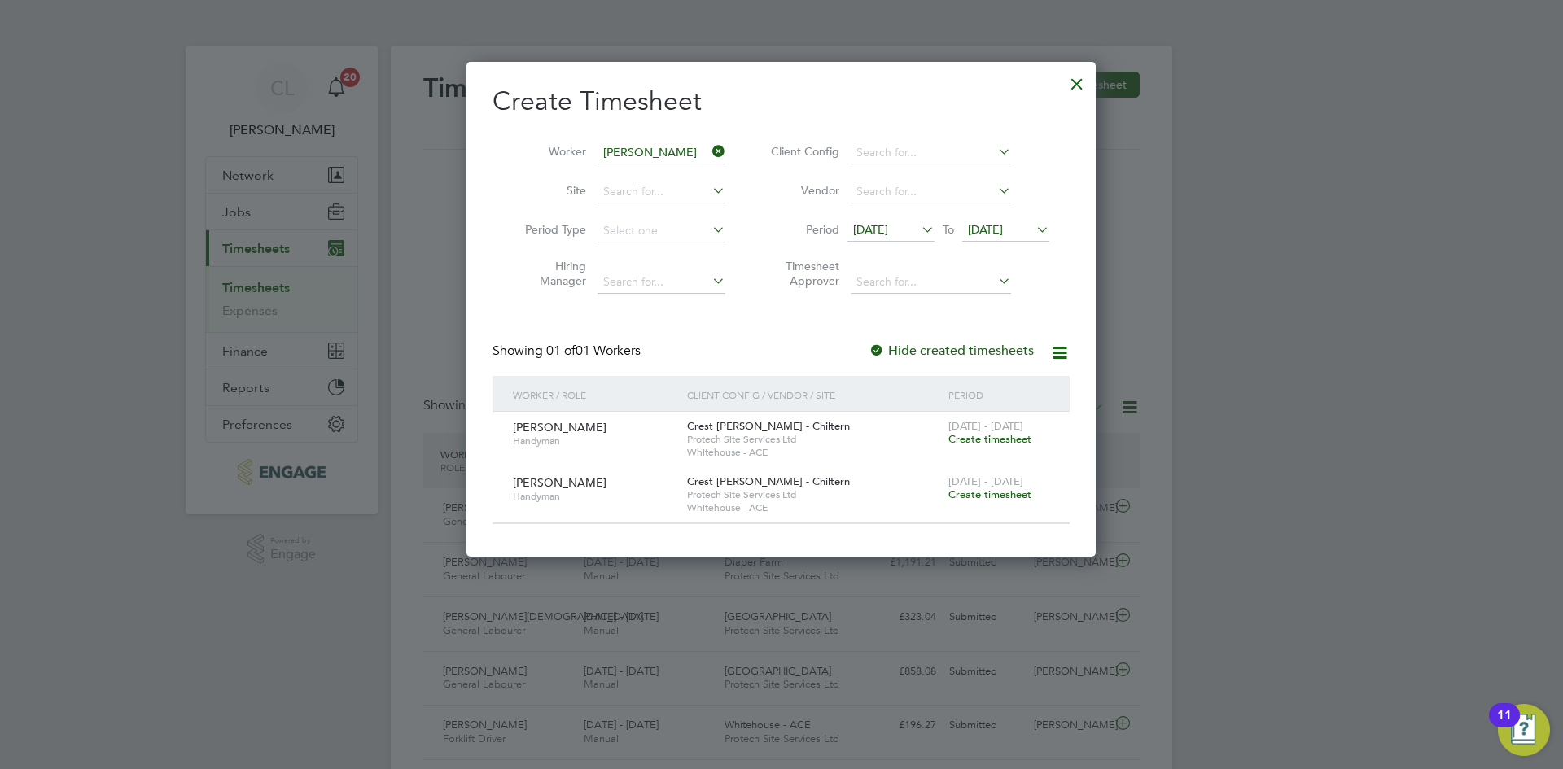
click at [988, 442] on span "Create timesheet" at bounding box center [989, 439] width 83 height 14
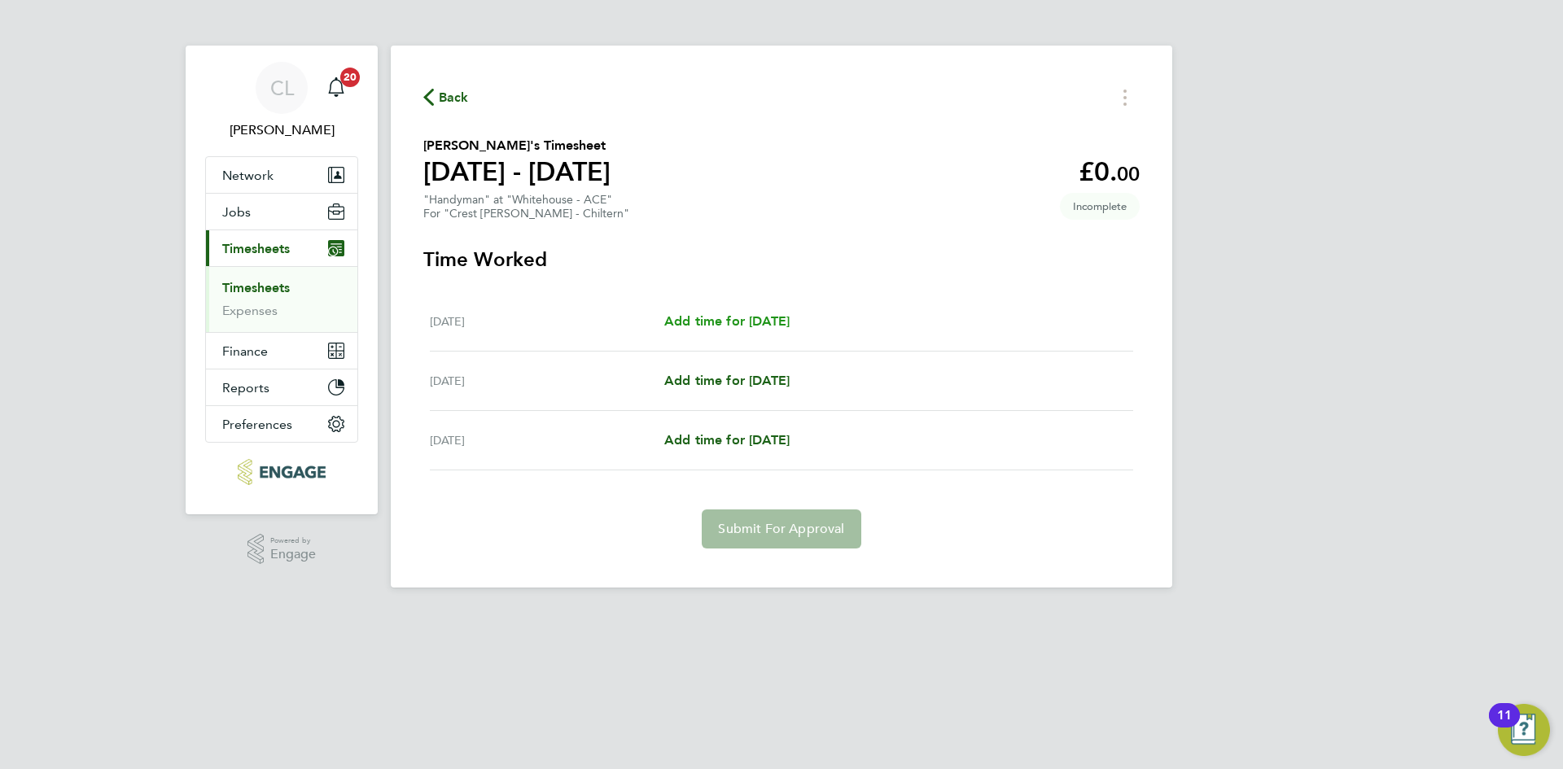
click at [747, 326] on span "Add time for Fri 19 Sep" at bounding box center [726, 320] width 125 height 15
select select "60"
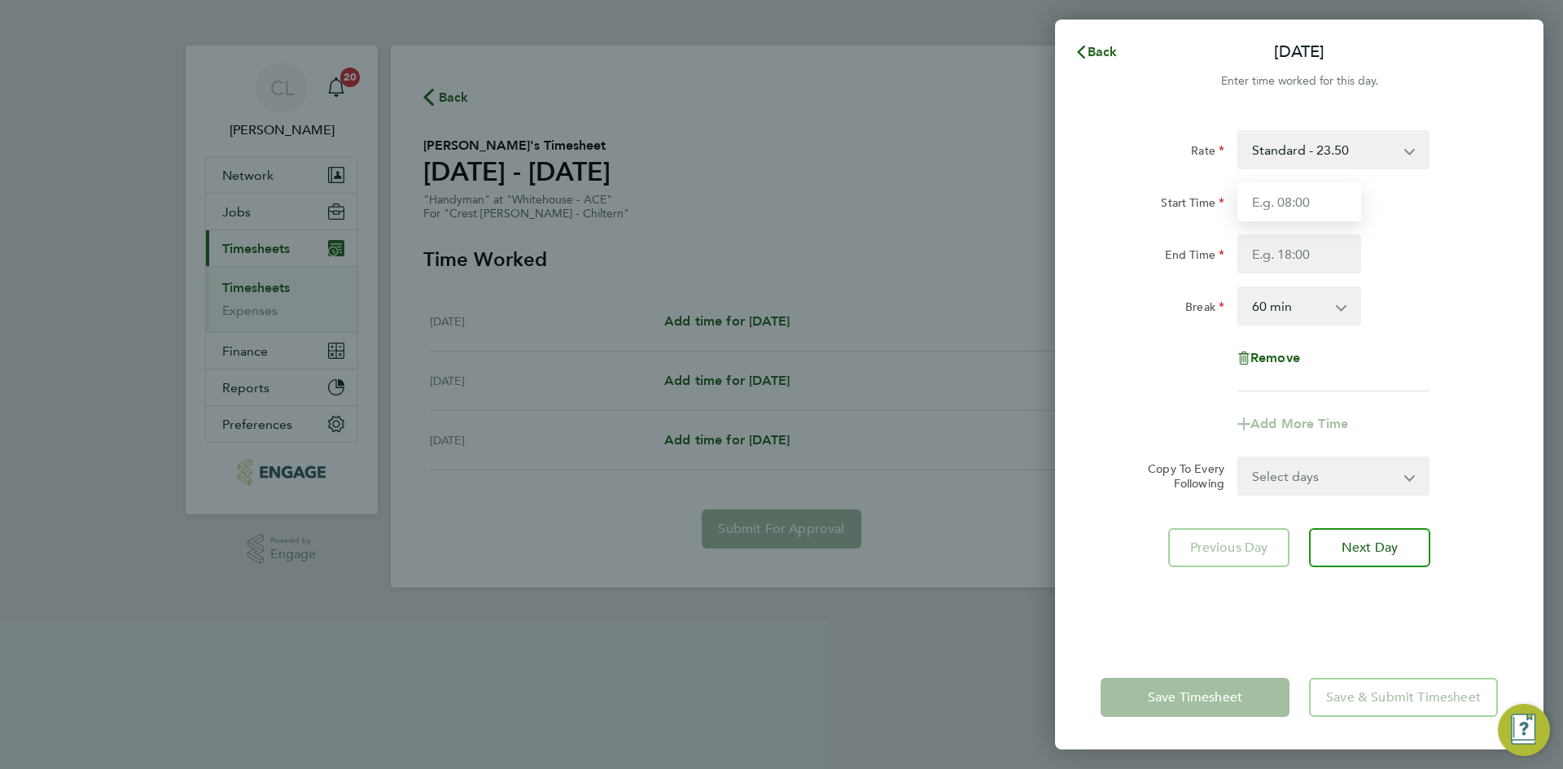
click at [1286, 212] on input "Start Time" at bounding box center [1299, 201] width 124 height 39
type input "07:30"
click at [1316, 248] on input "End Time" at bounding box center [1299, 253] width 124 height 39
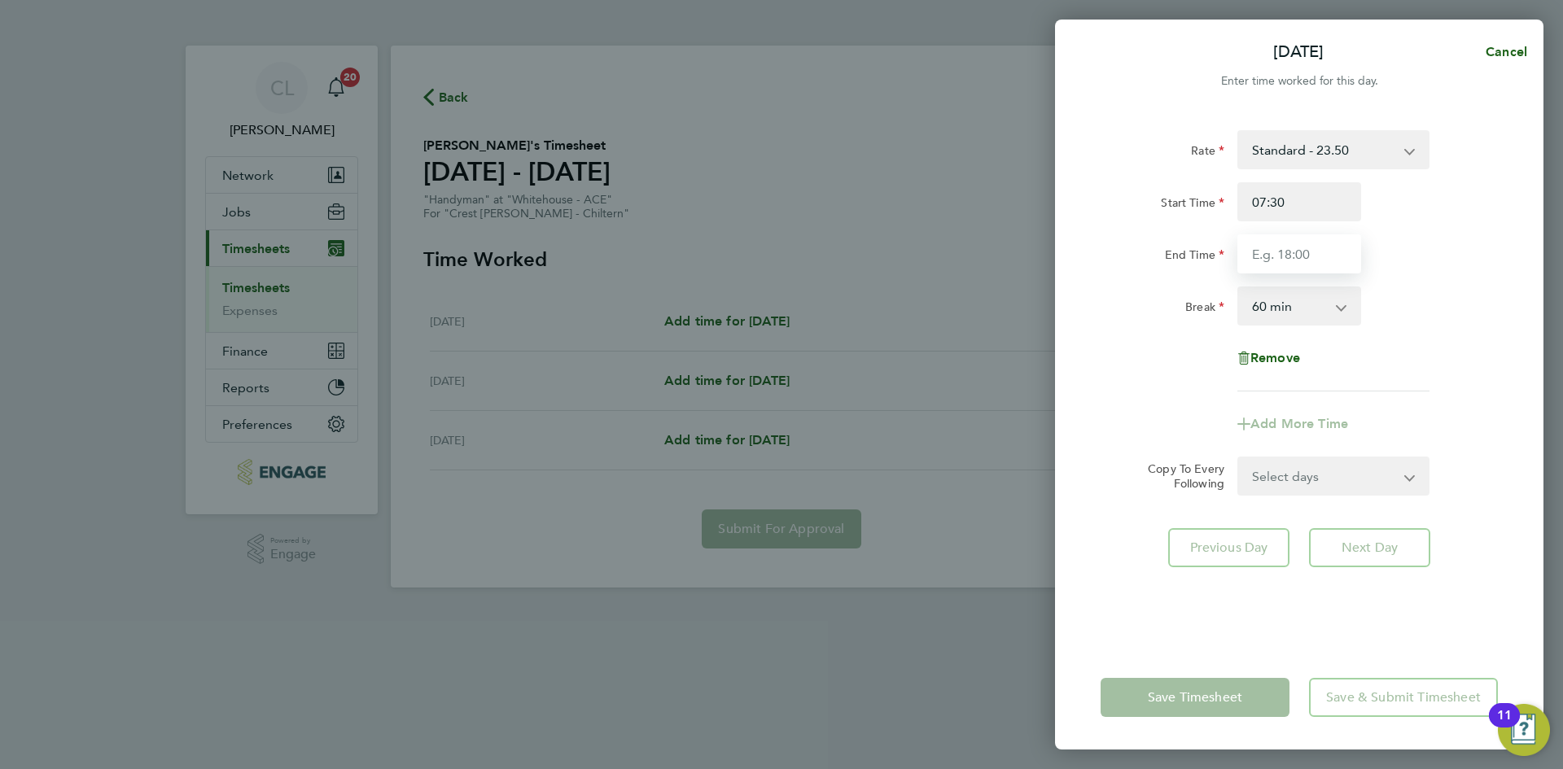
type input "17:00"
click at [1500, 257] on div "End Time 17:00" at bounding box center [1299, 253] width 410 height 39
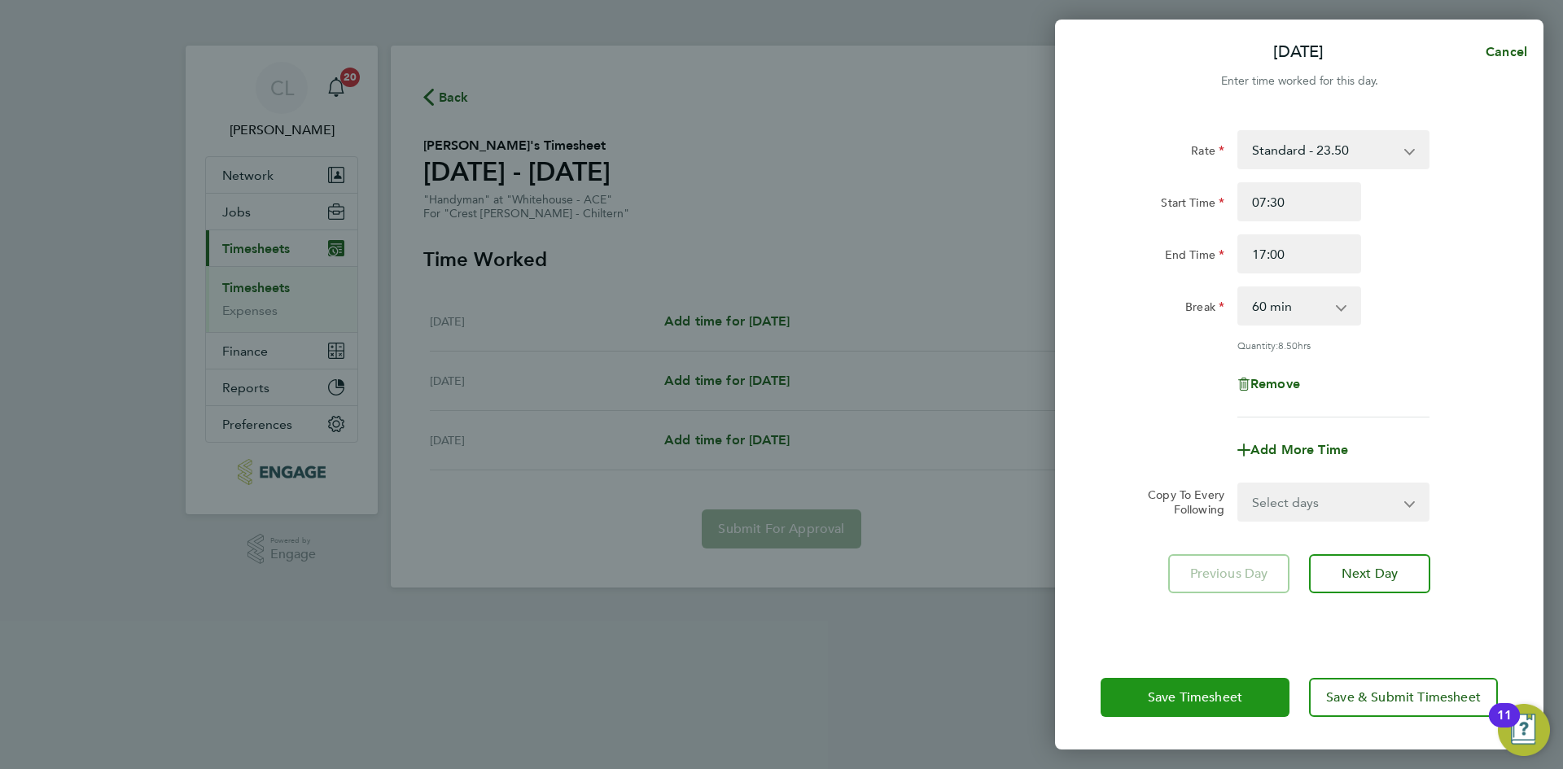
click at [1245, 693] on button "Save Timesheet" at bounding box center [1194, 697] width 189 height 39
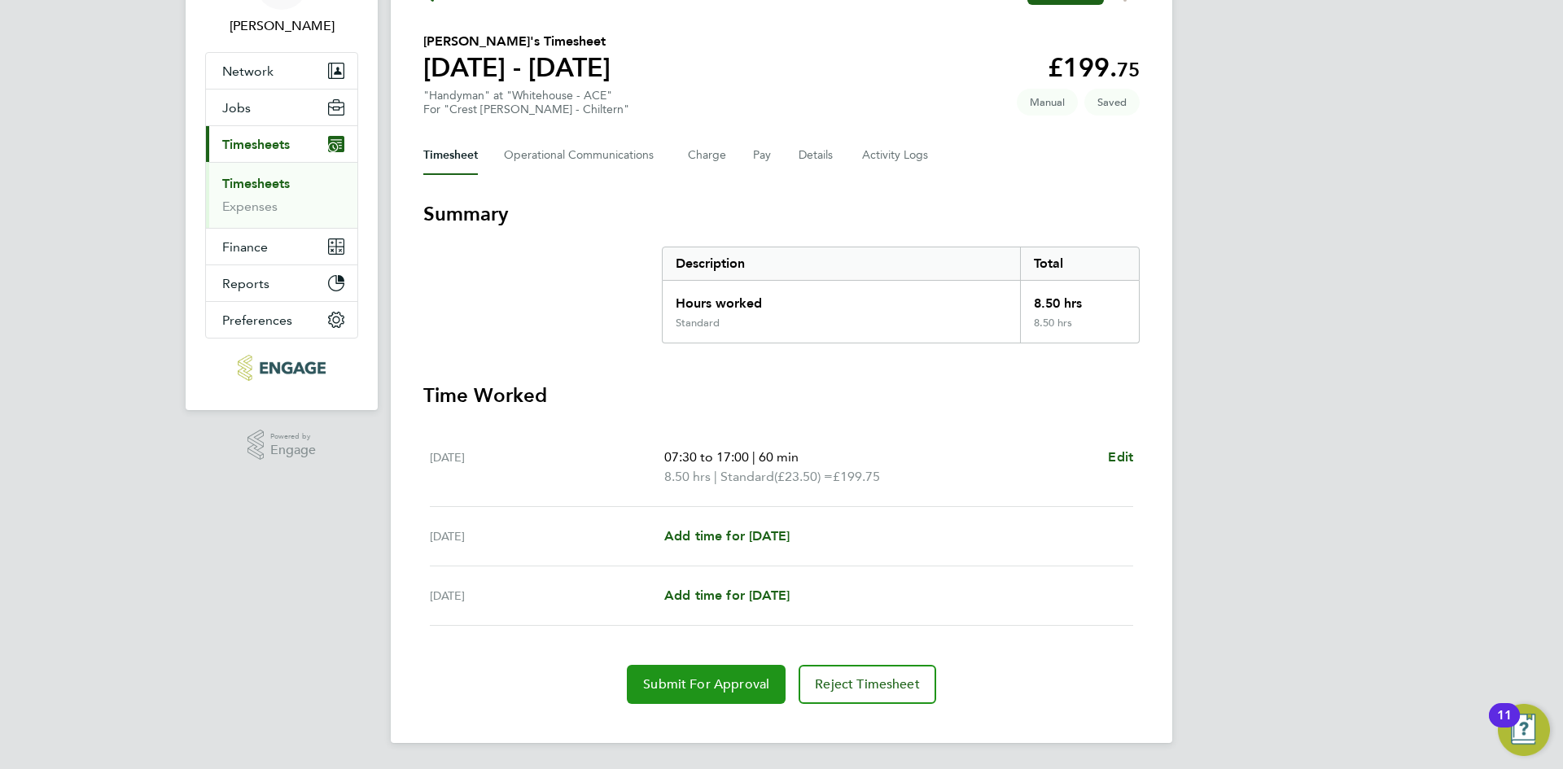
click at [686, 688] on span "Submit For Approval" at bounding box center [706, 684] width 126 height 16
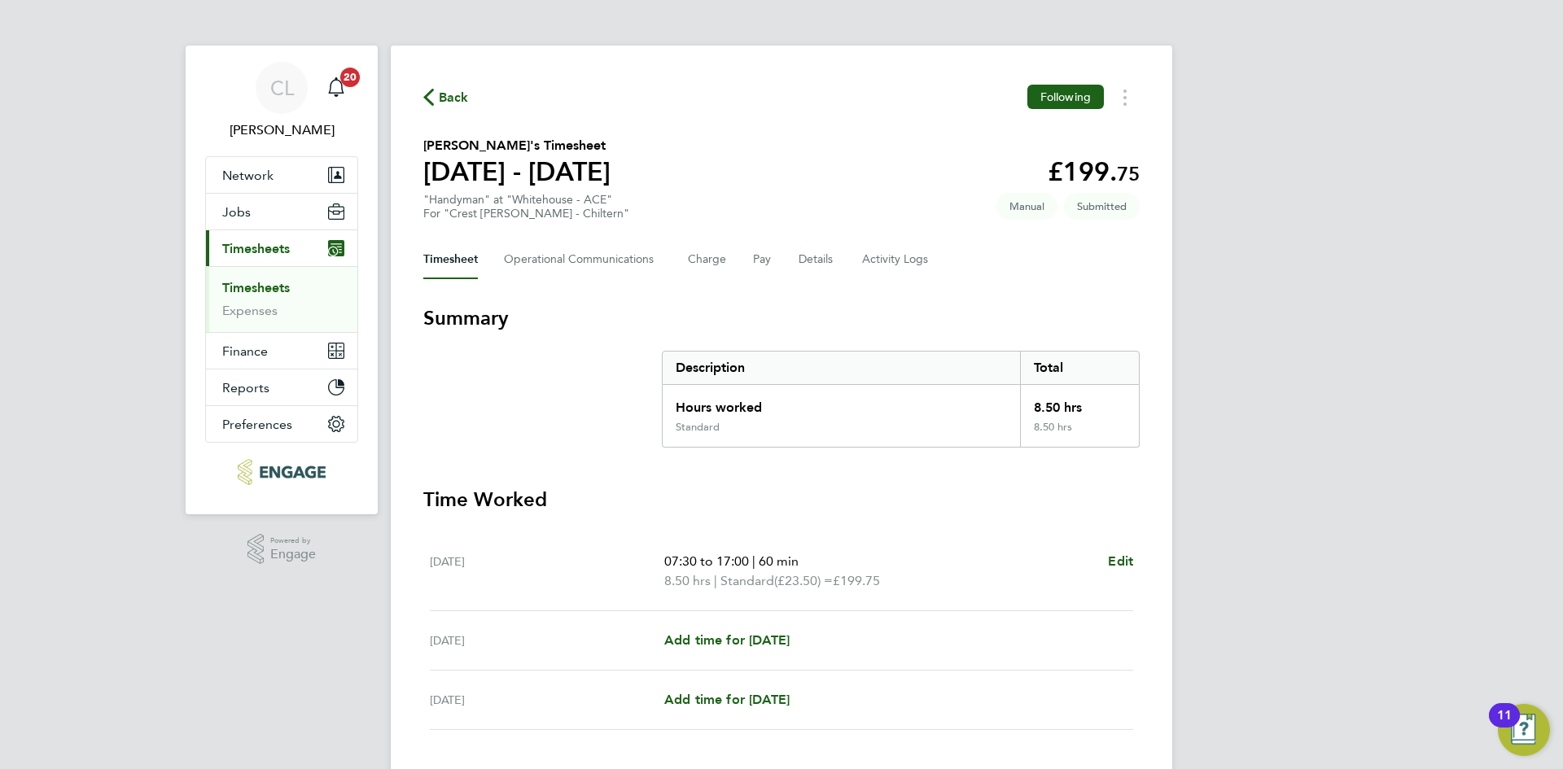
click at [476, 111] on div "Back Following Muhaamad Ikram's Timesheet 15 - 21 Sept 2025 £199. 75 "Handyman"…" at bounding box center [781, 447] width 781 height 802
click at [442, 98] on span "Back" at bounding box center [454, 98] width 30 height 20
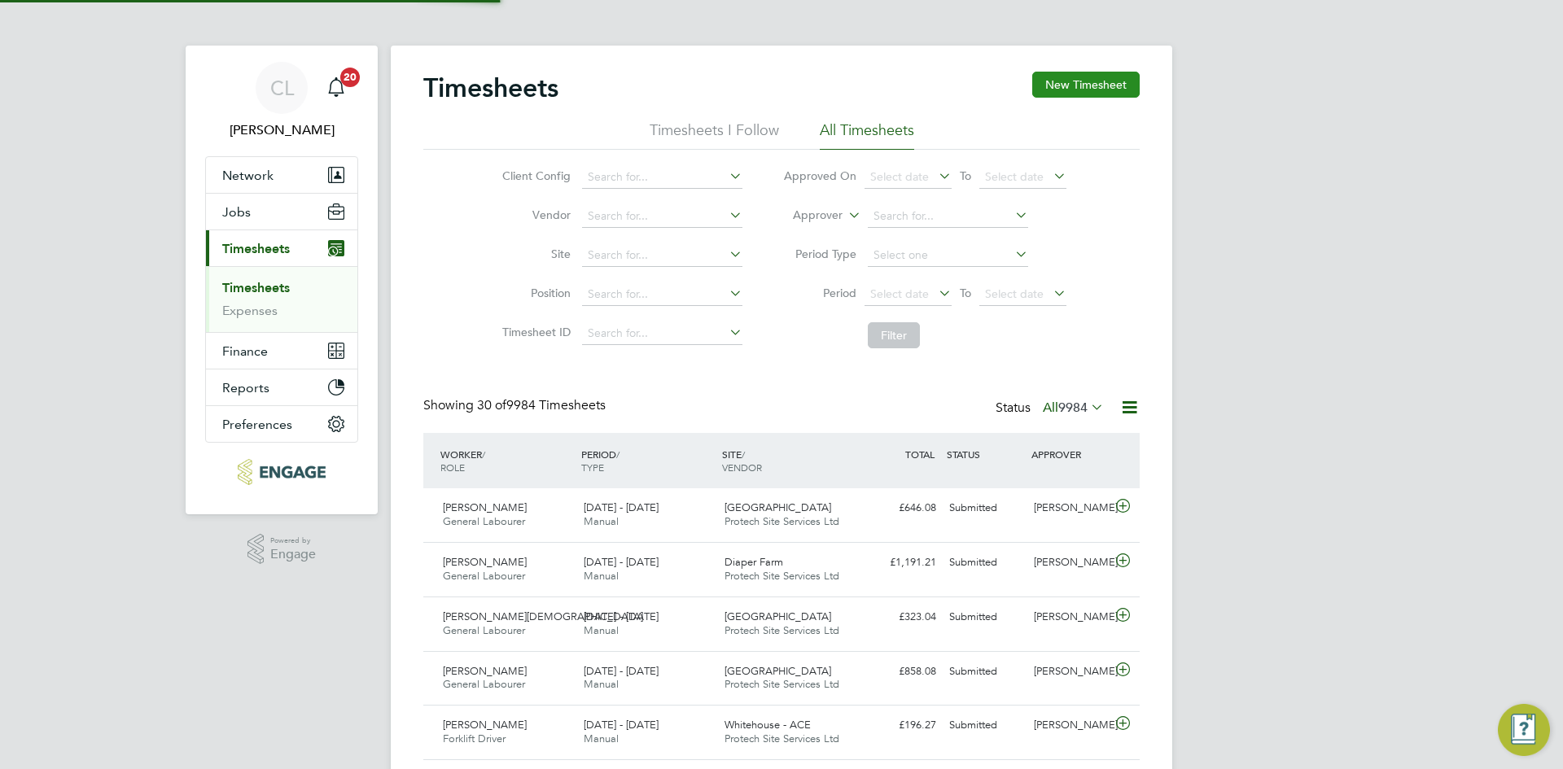
click at [1071, 91] on button "New Timesheet" at bounding box center [1085, 85] width 107 height 26
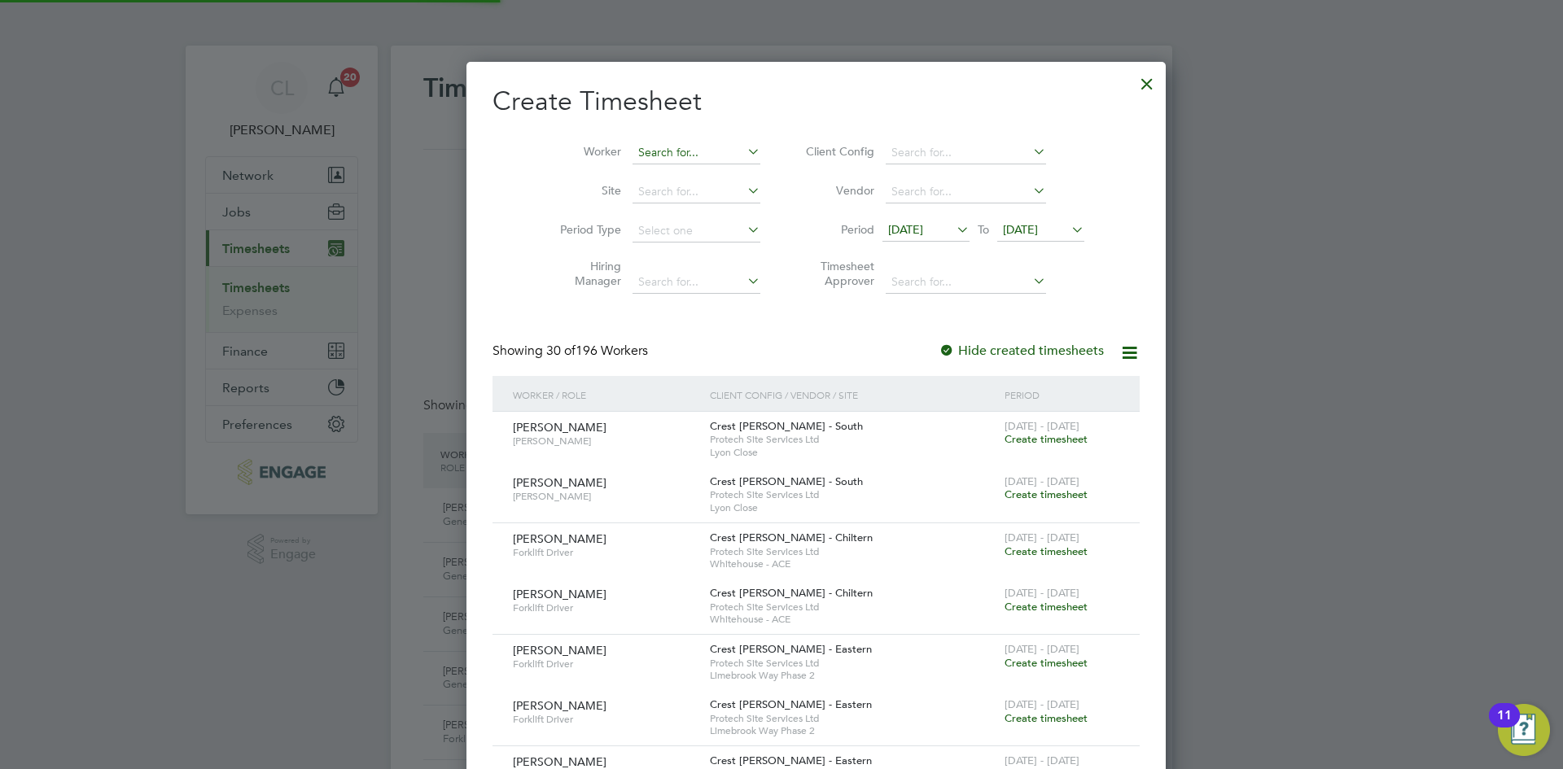
click at [679, 157] on input at bounding box center [696, 153] width 128 height 23
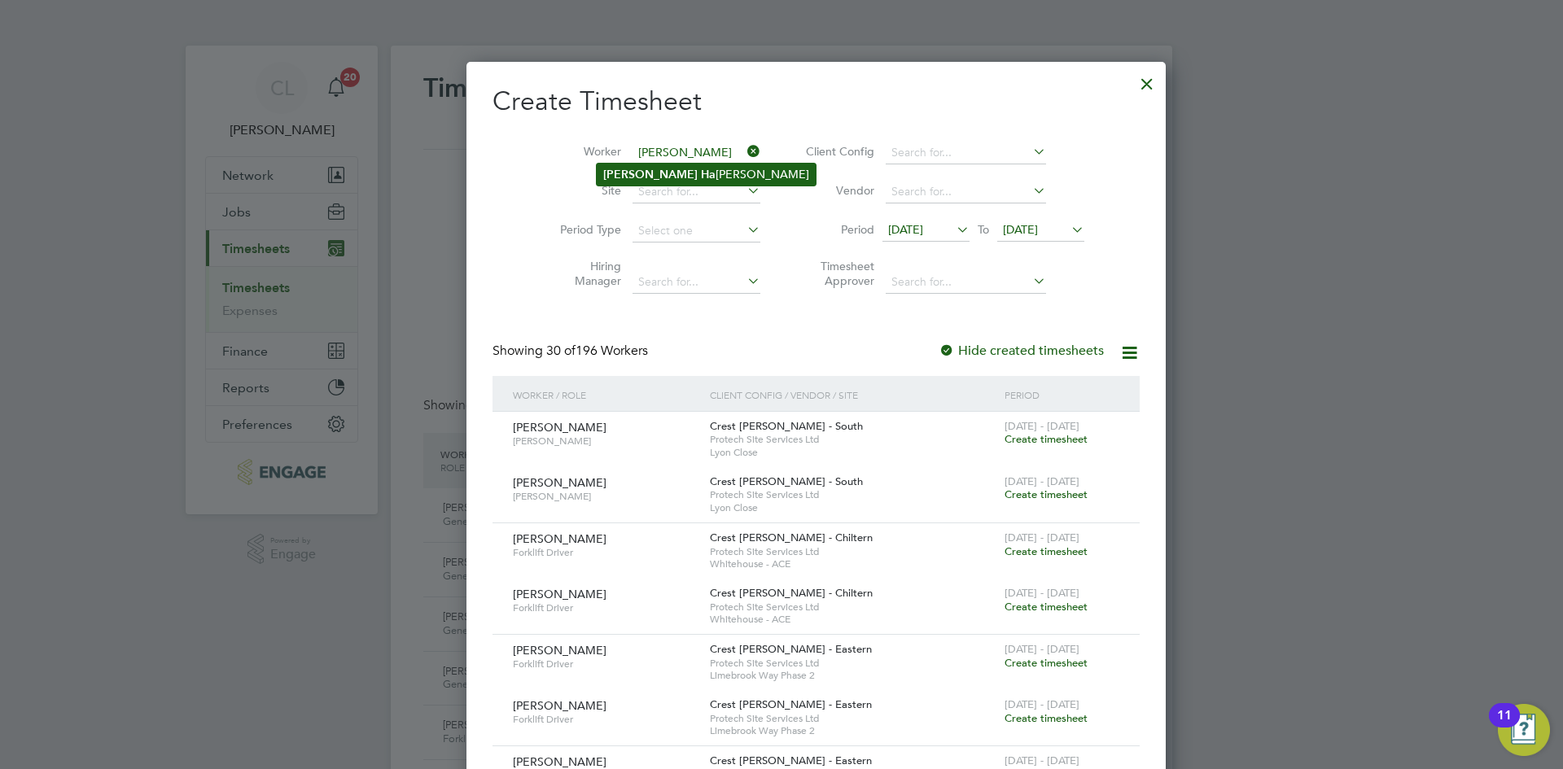
click at [669, 167] on li "Philip Ha wes" at bounding box center [706, 175] width 219 height 22
type input "[PERSON_NAME]"
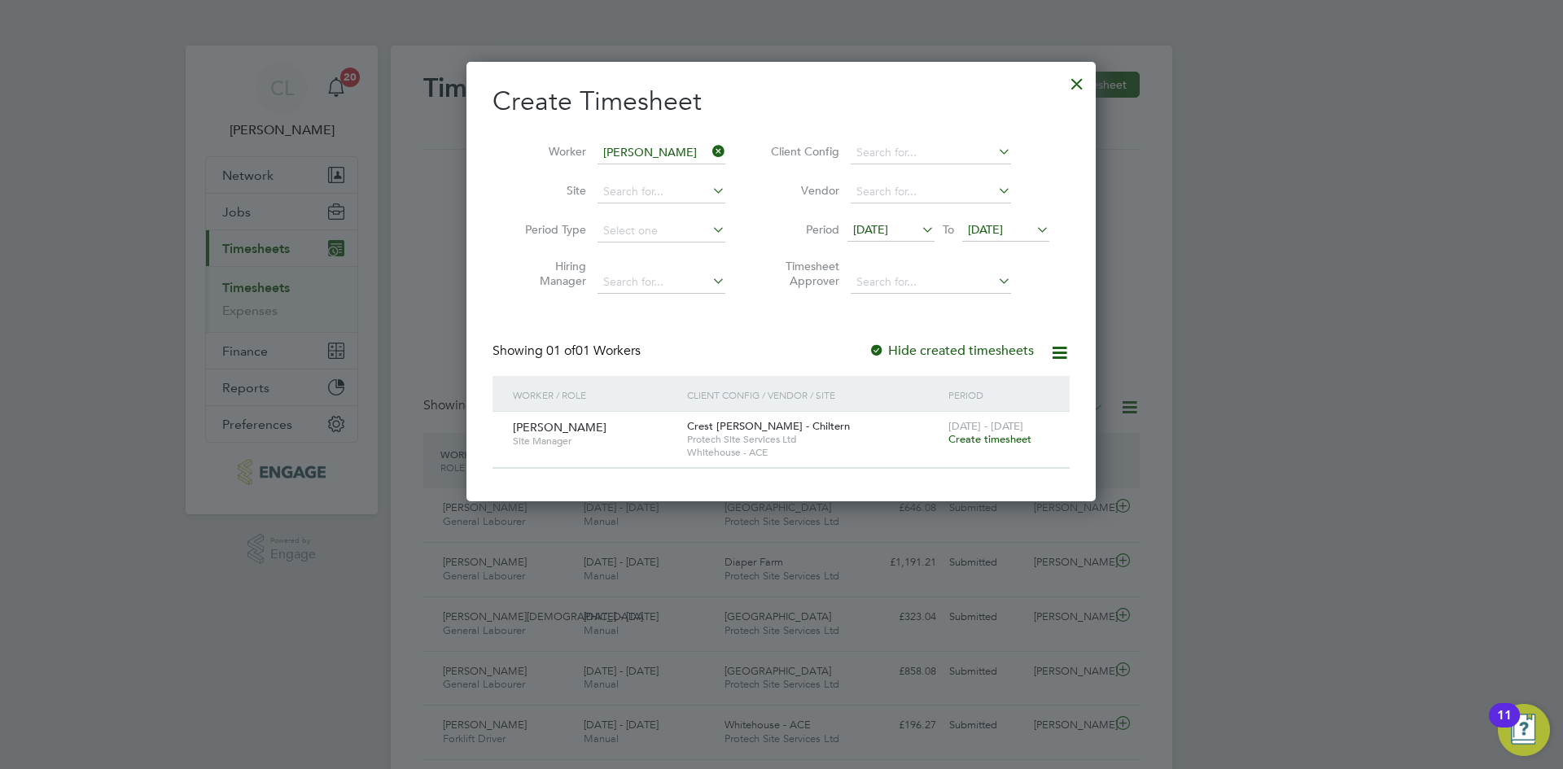
click at [992, 427] on span "[DATE] - [DATE]" at bounding box center [985, 426] width 75 height 14
click at [986, 435] on span "Create timesheet" at bounding box center [989, 439] width 83 height 14
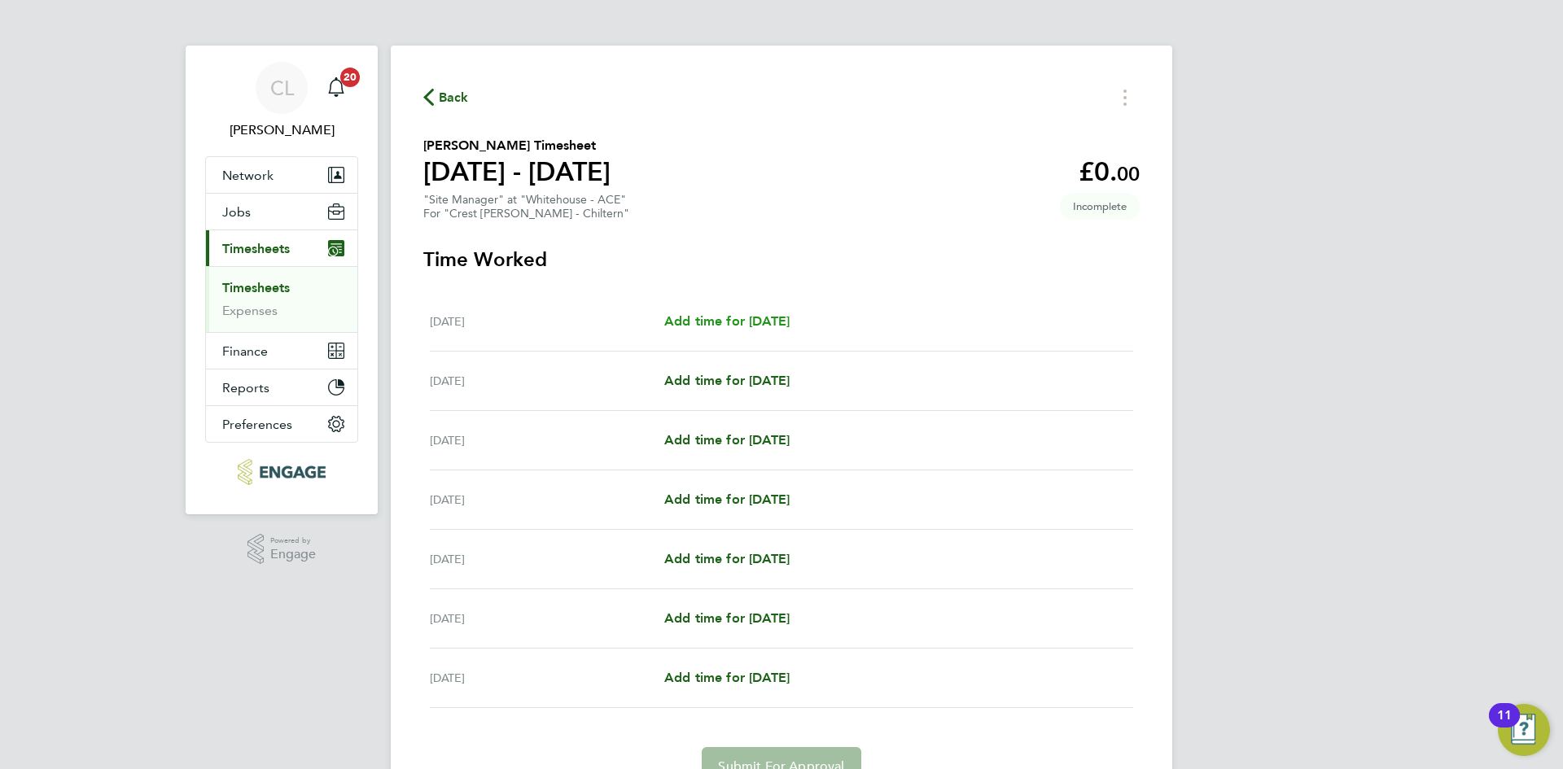
click at [732, 316] on span "Add time for Mon 15 Sep" at bounding box center [726, 320] width 125 height 15
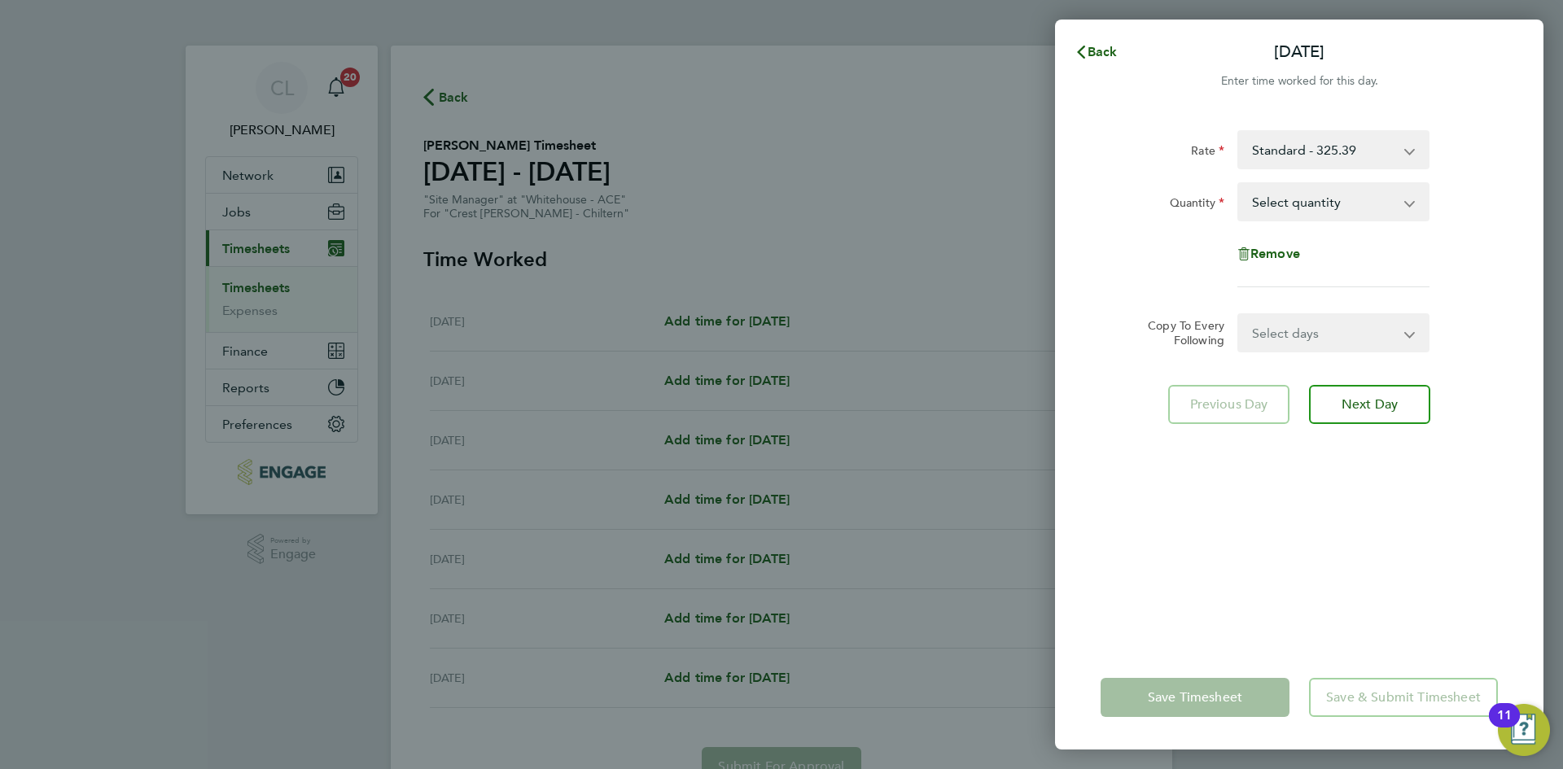
click at [1296, 212] on select "Select quantity 0.5 1" at bounding box center [1323, 202] width 169 height 36
select select "1"
click at [1239, 184] on select "Select quantity 0.5 1" at bounding box center [1323, 202] width 169 height 36
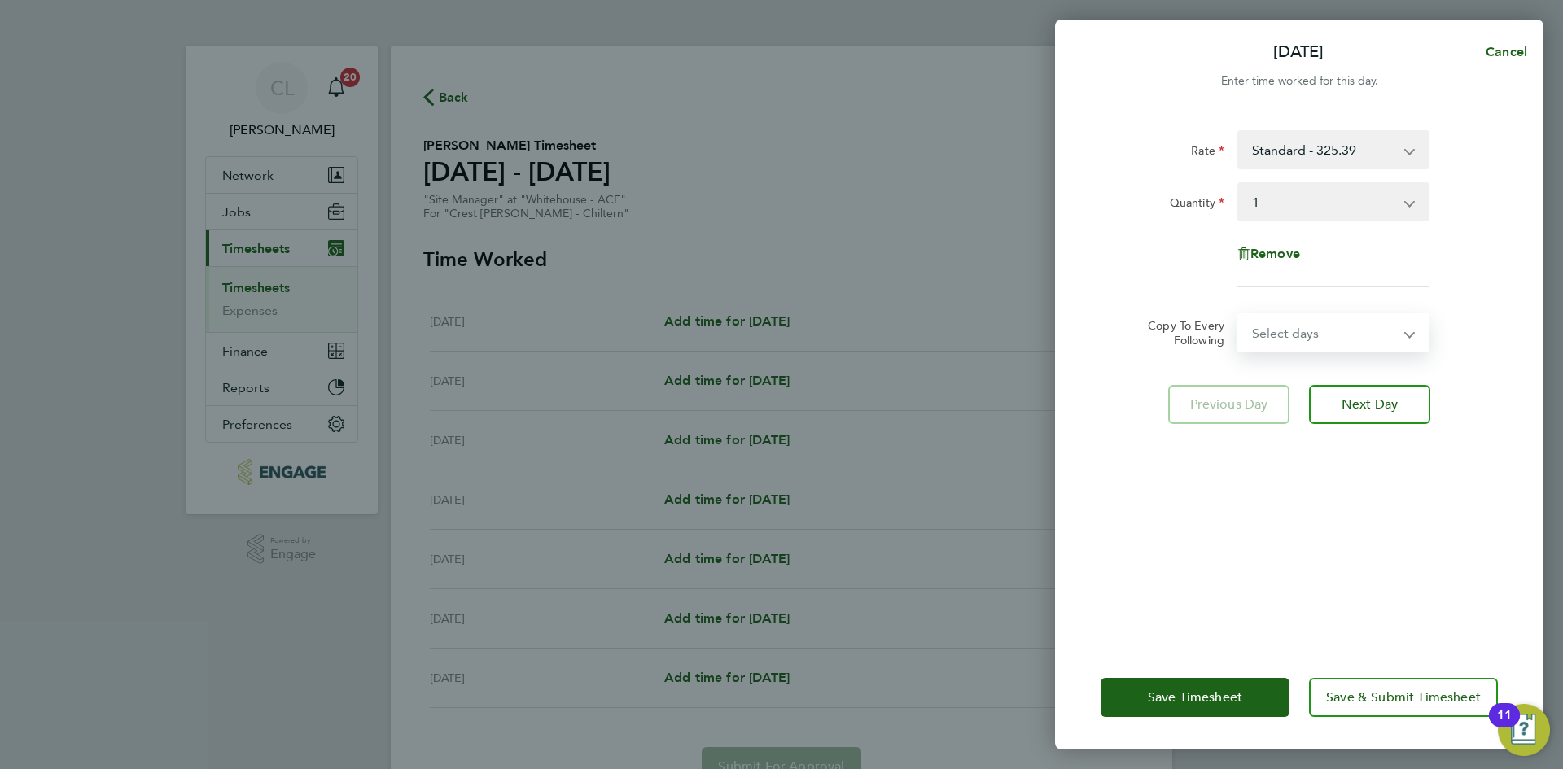
click at [1331, 339] on select "Select days Day Weekday (Mon-Fri) Weekend (Sat-Sun) Tuesday Wednesday Thursday …" at bounding box center [1324, 333] width 171 height 36
select select "WEEKDAY"
click at [1239, 315] on select "Select days Day Weekday (Mon-Fri) Weekend (Sat-Sun) Tuesday Wednesday Thursday …" at bounding box center [1324, 333] width 171 height 36
select select "2025-09-21"
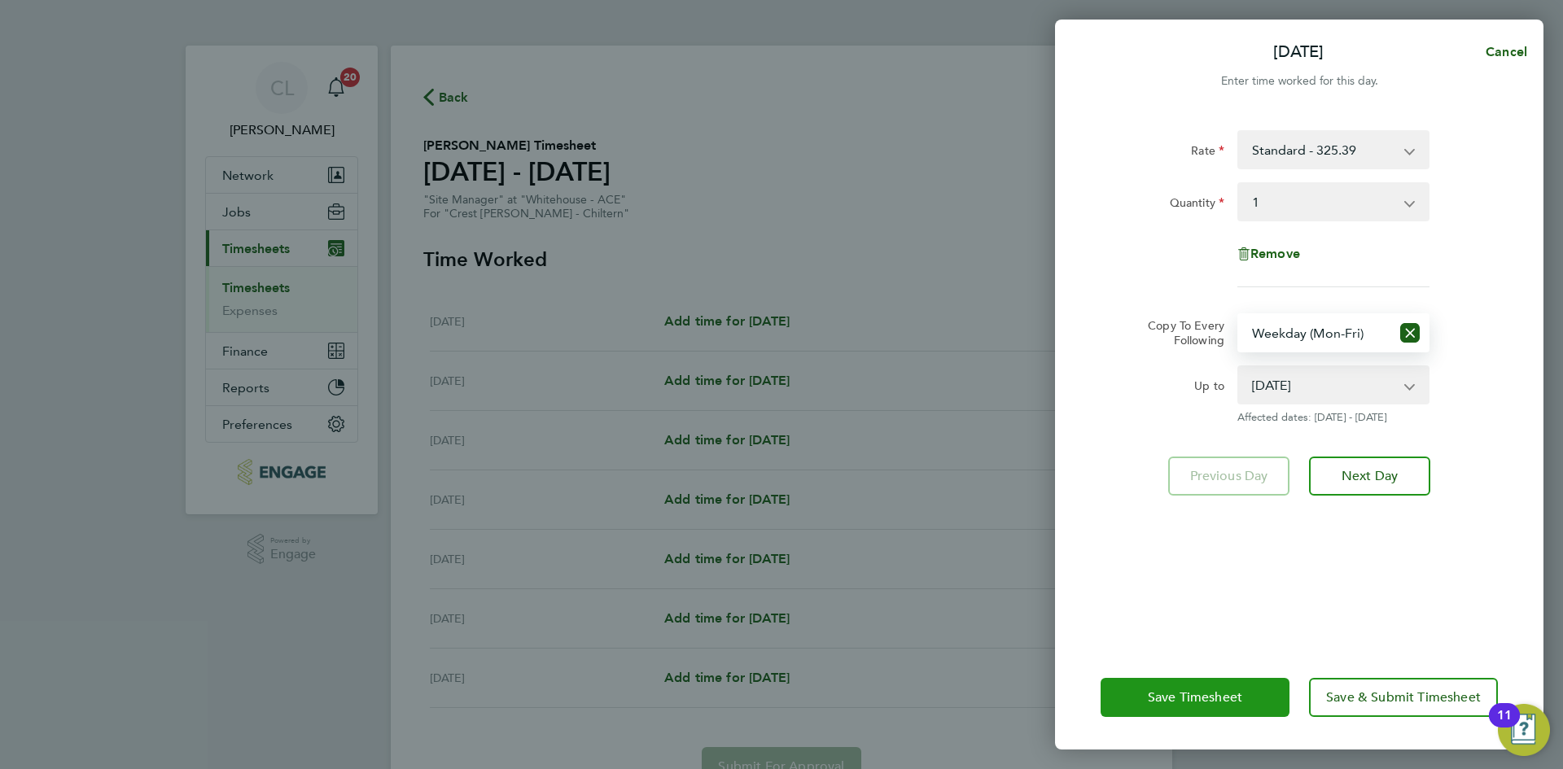
click at [1192, 680] on button "Save Timesheet" at bounding box center [1194, 697] width 189 height 39
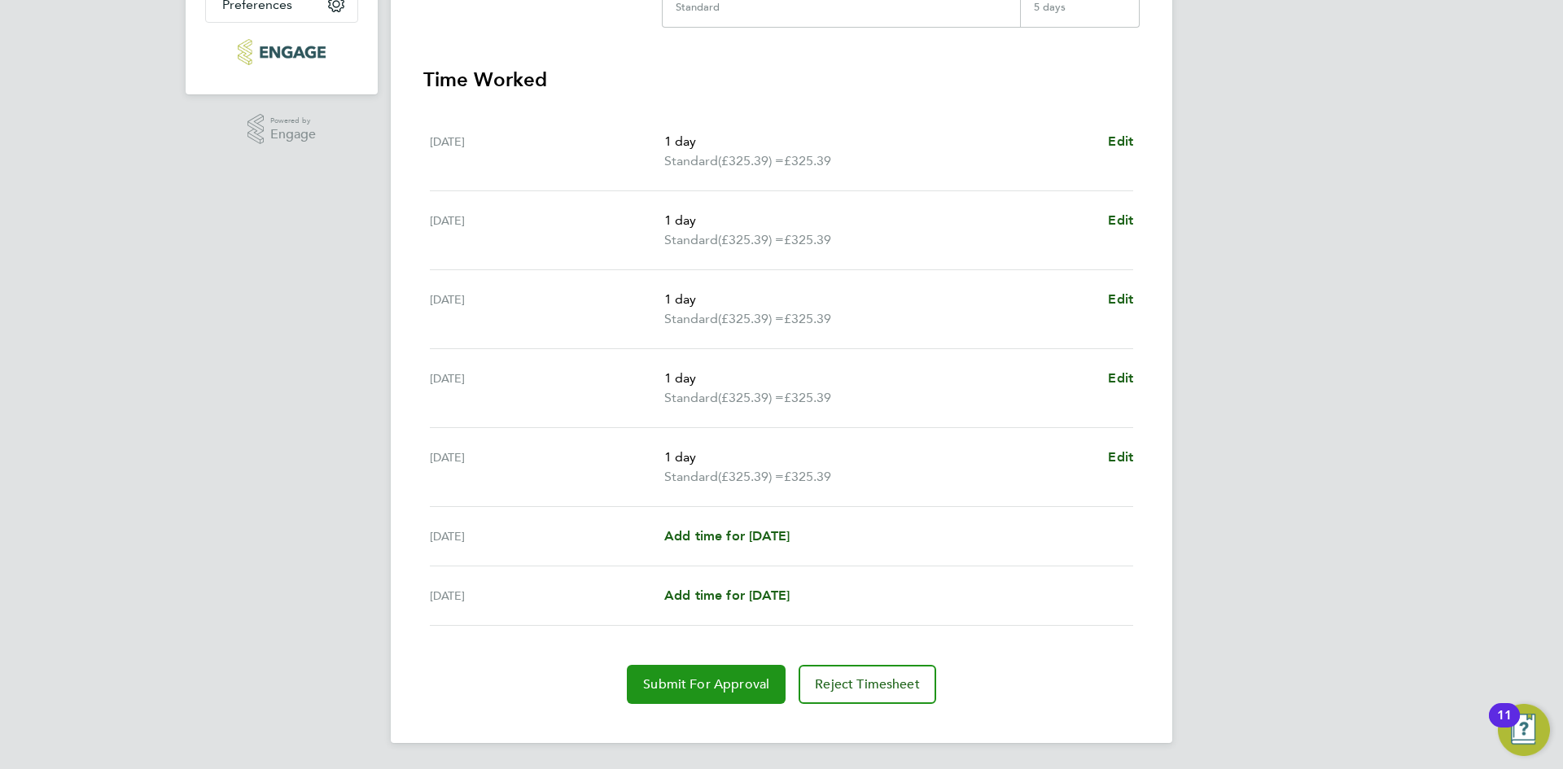
click at [732, 680] on span "Submit For Approval" at bounding box center [706, 684] width 126 height 16
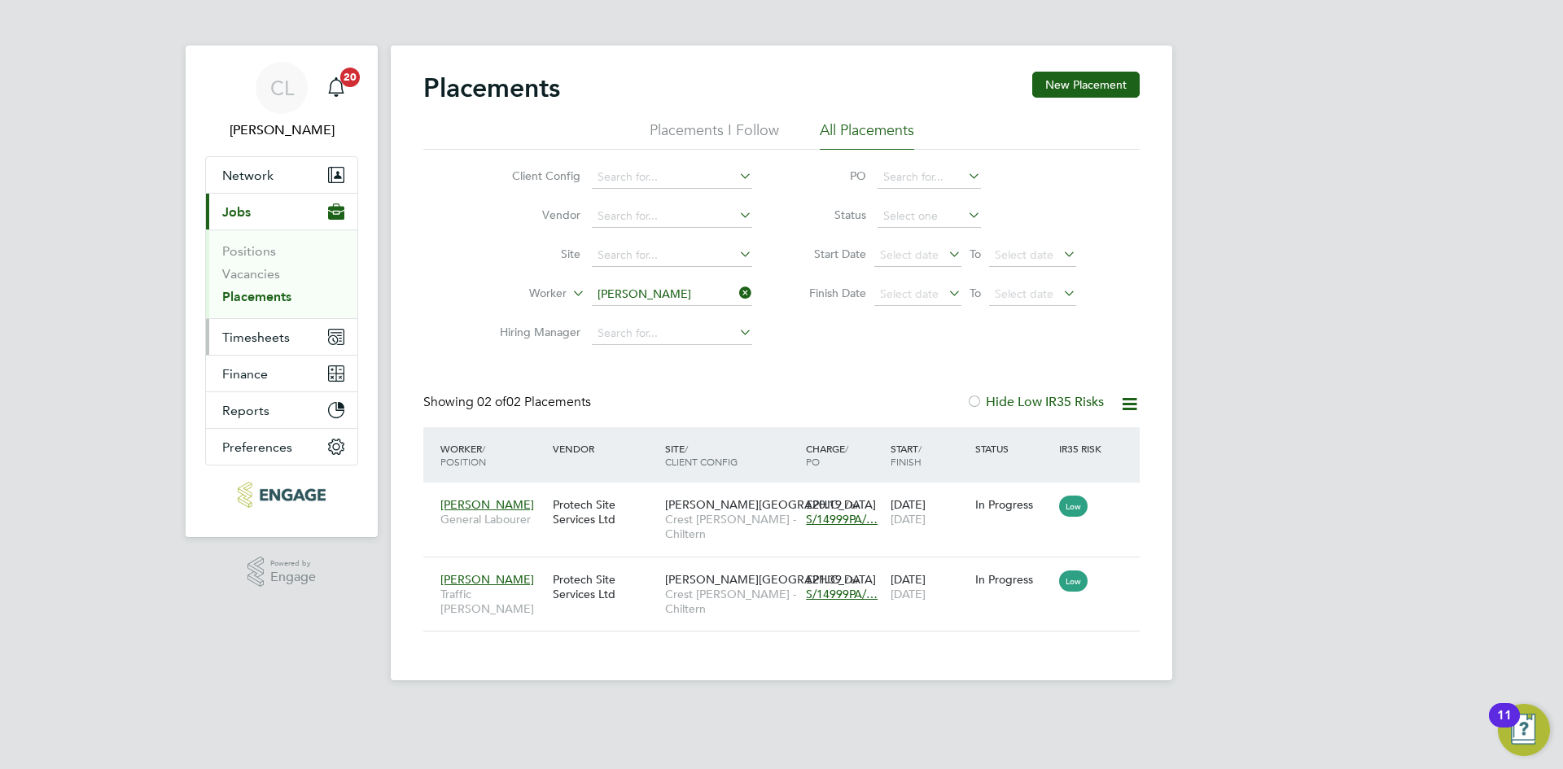
click at [288, 341] on button "Timesheets" at bounding box center [281, 337] width 151 height 36
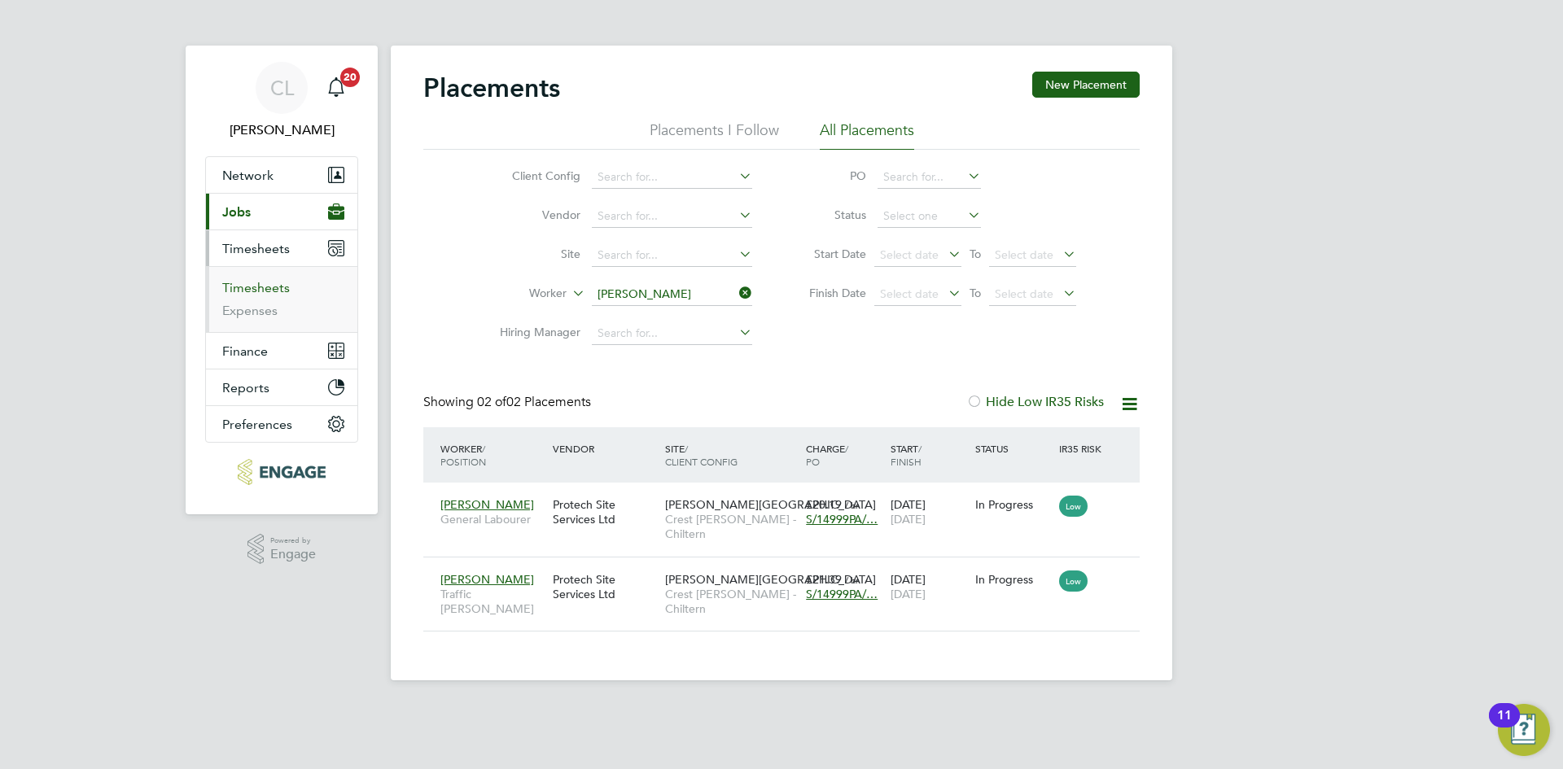
click at [266, 291] on link "Timesheets" at bounding box center [256, 287] width 68 height 15
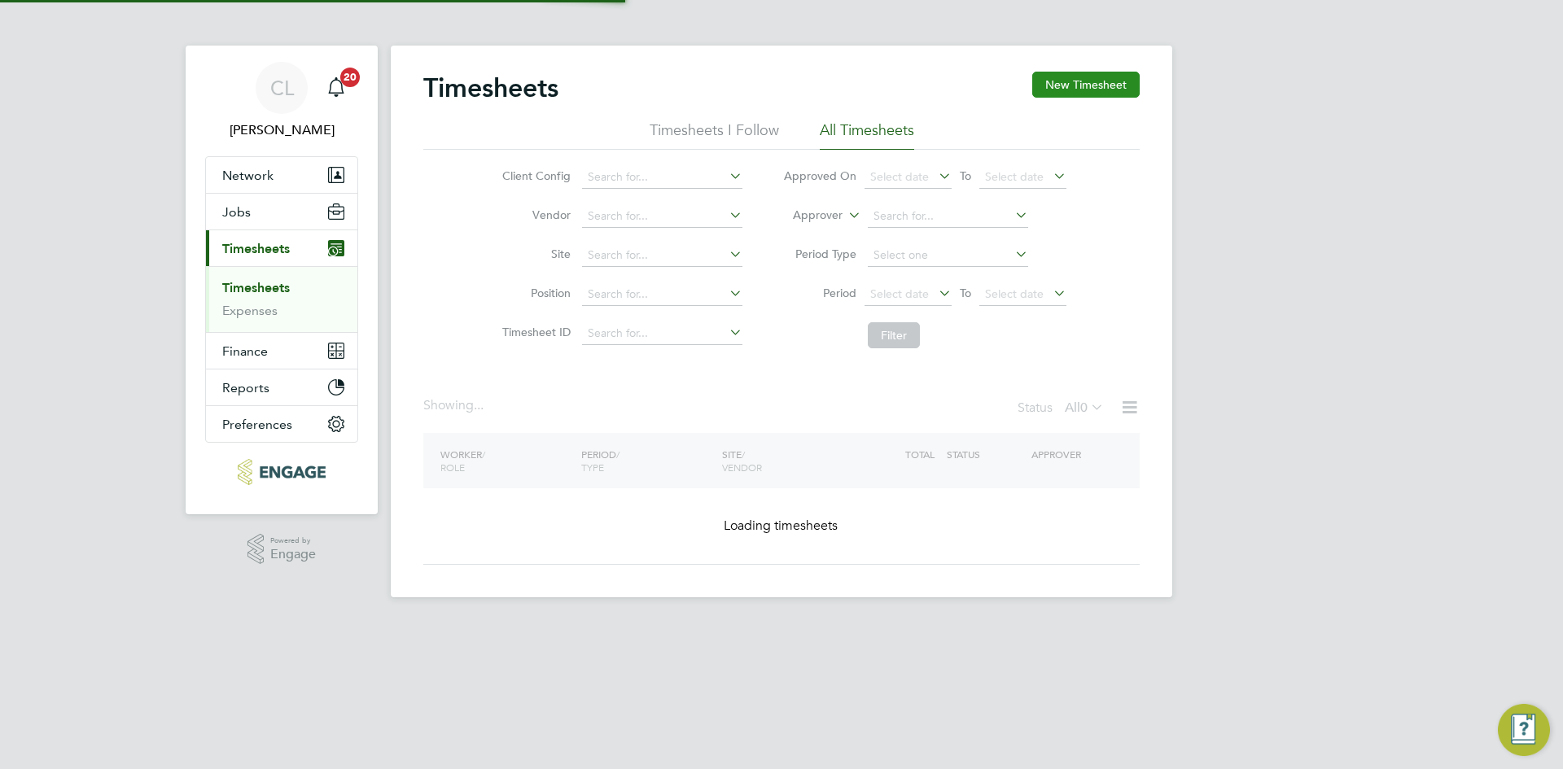
click at [1067, 93] on button "New Timesheet" at bounding box center [1085, 85] width 107 height 26
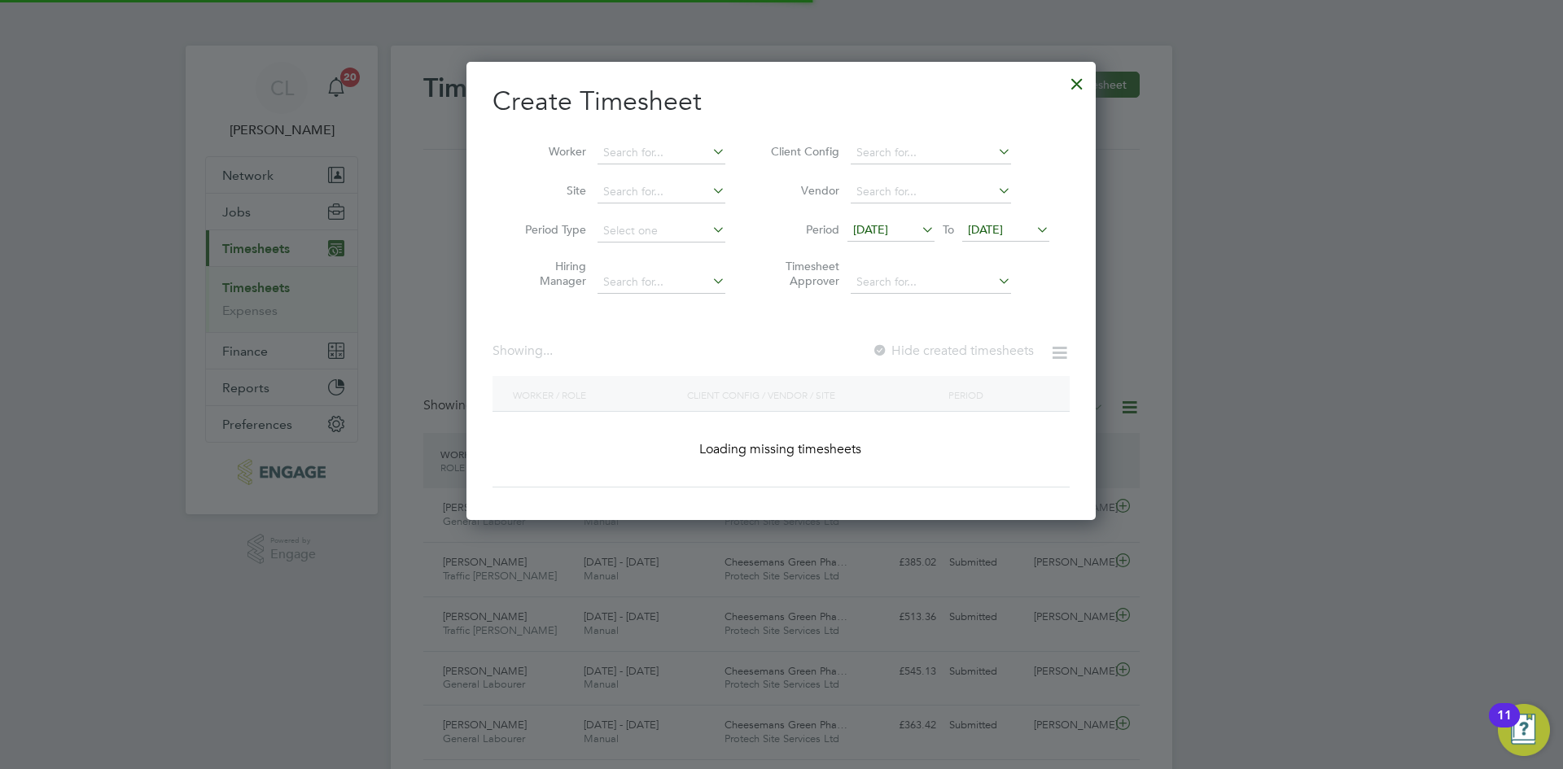
scroll to position [42, 142]
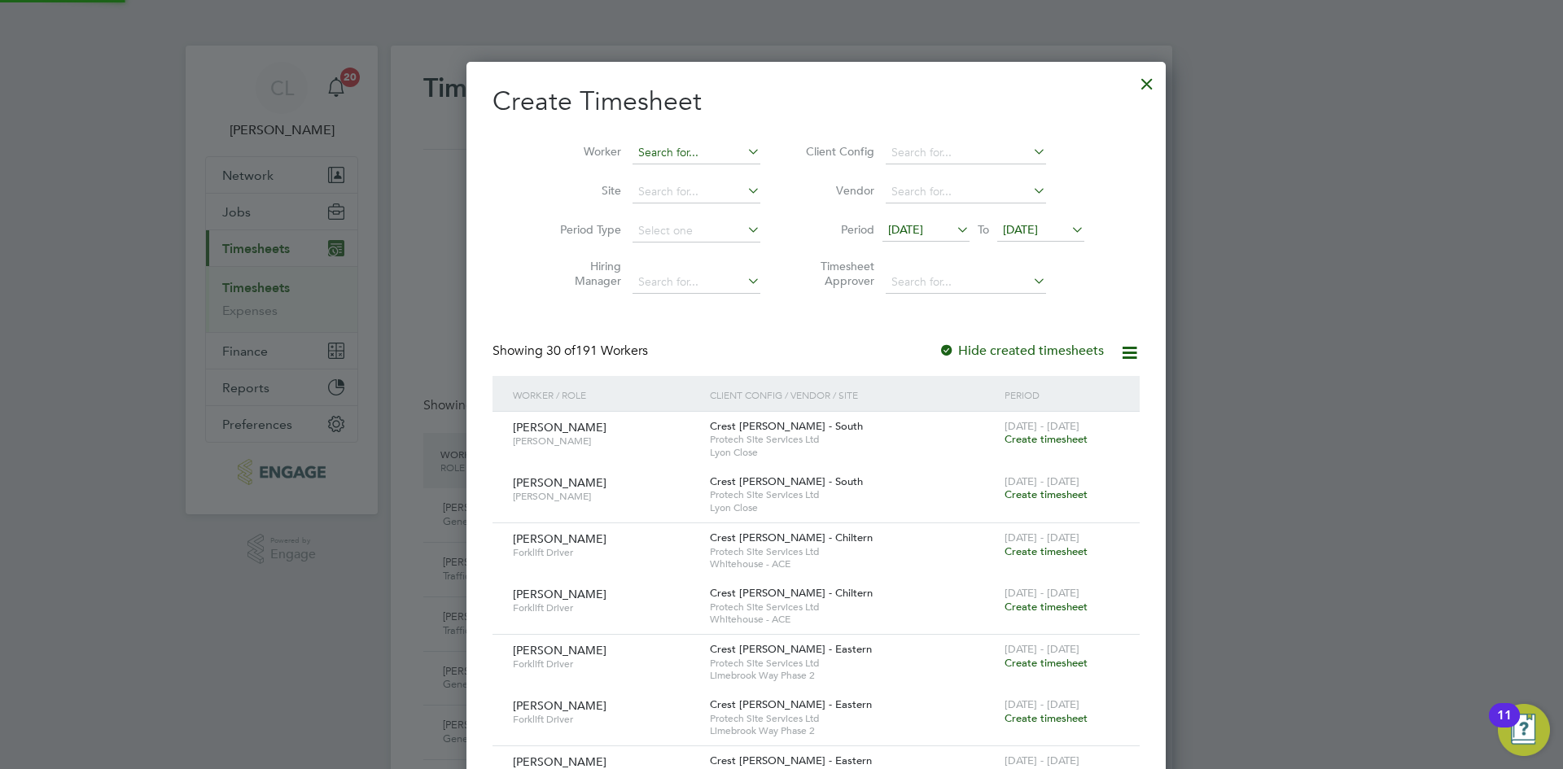
click at [655, 159] on input at bounding box center [696, 153] width 128 height 23
click at [656, 169] on li "[PERSON_NAME] rman" at bounding box center [673, 175] width 153 height 22
type input "[PERSON_NAME]"
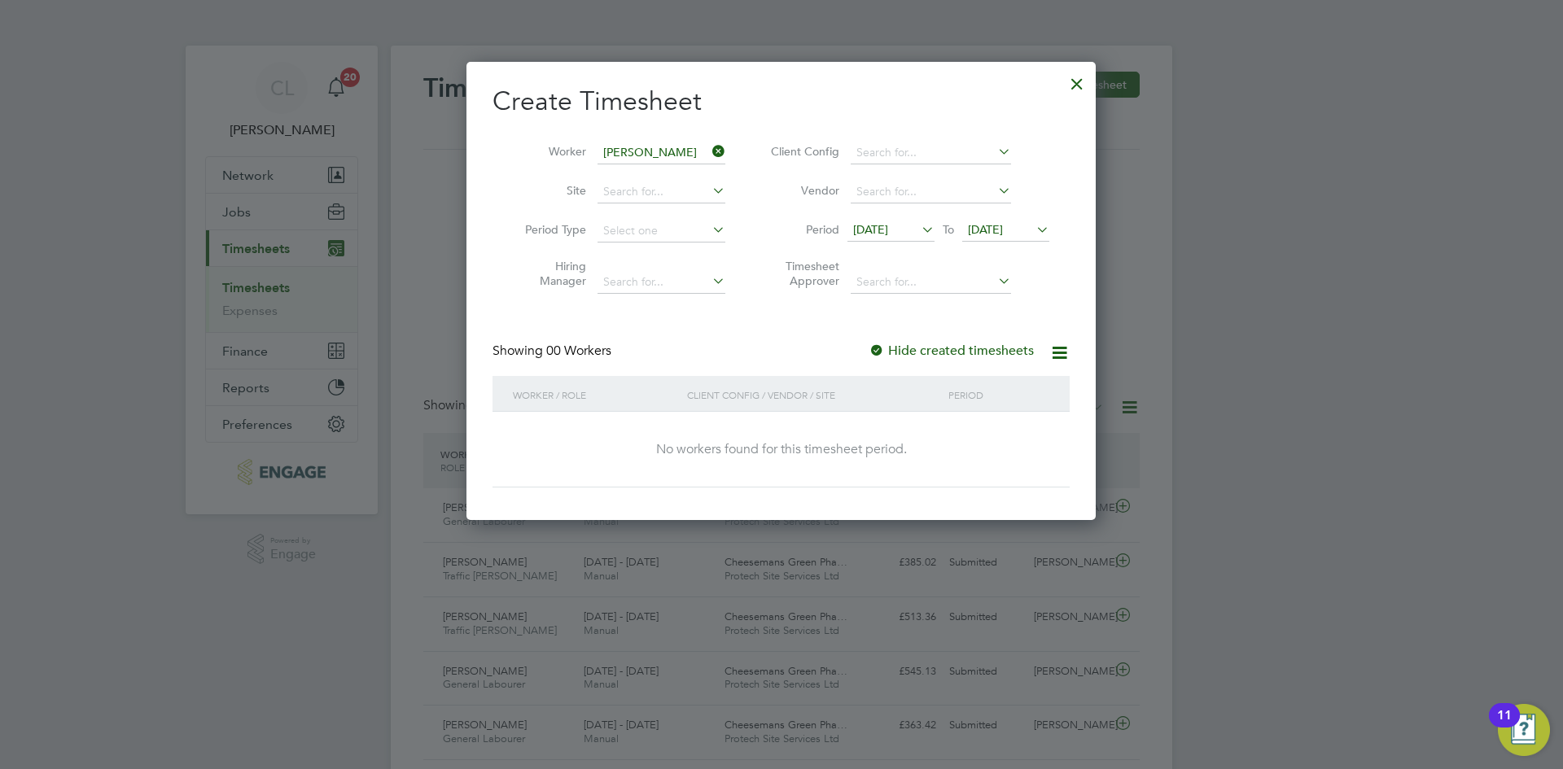
click at [1003, 226] on span "[DATE]" at bounding box center [985, 229] width 35 height 15
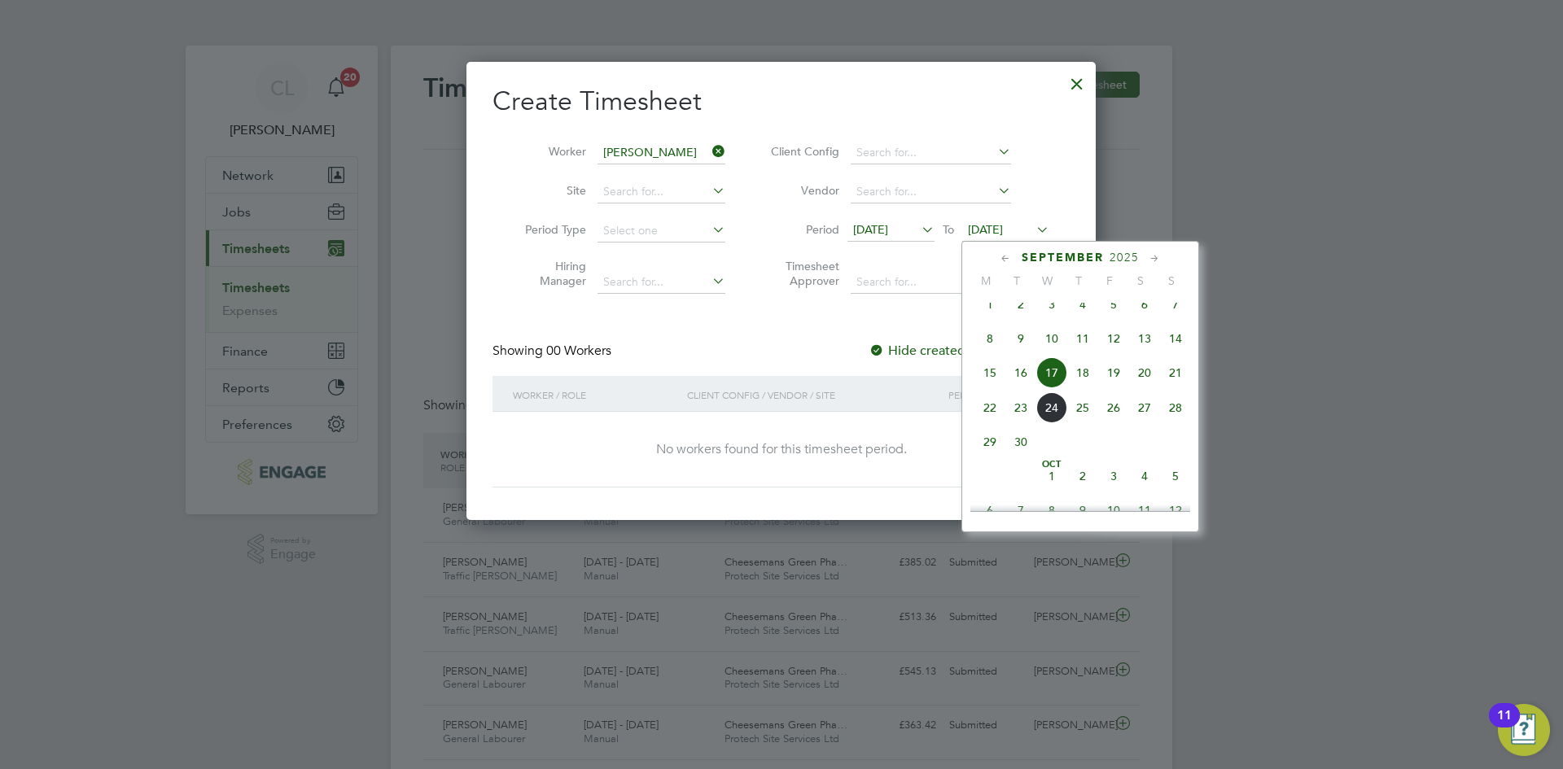
click at [1180, 388] on span "21" at bounding box center [1175, 372] width 31 height 31
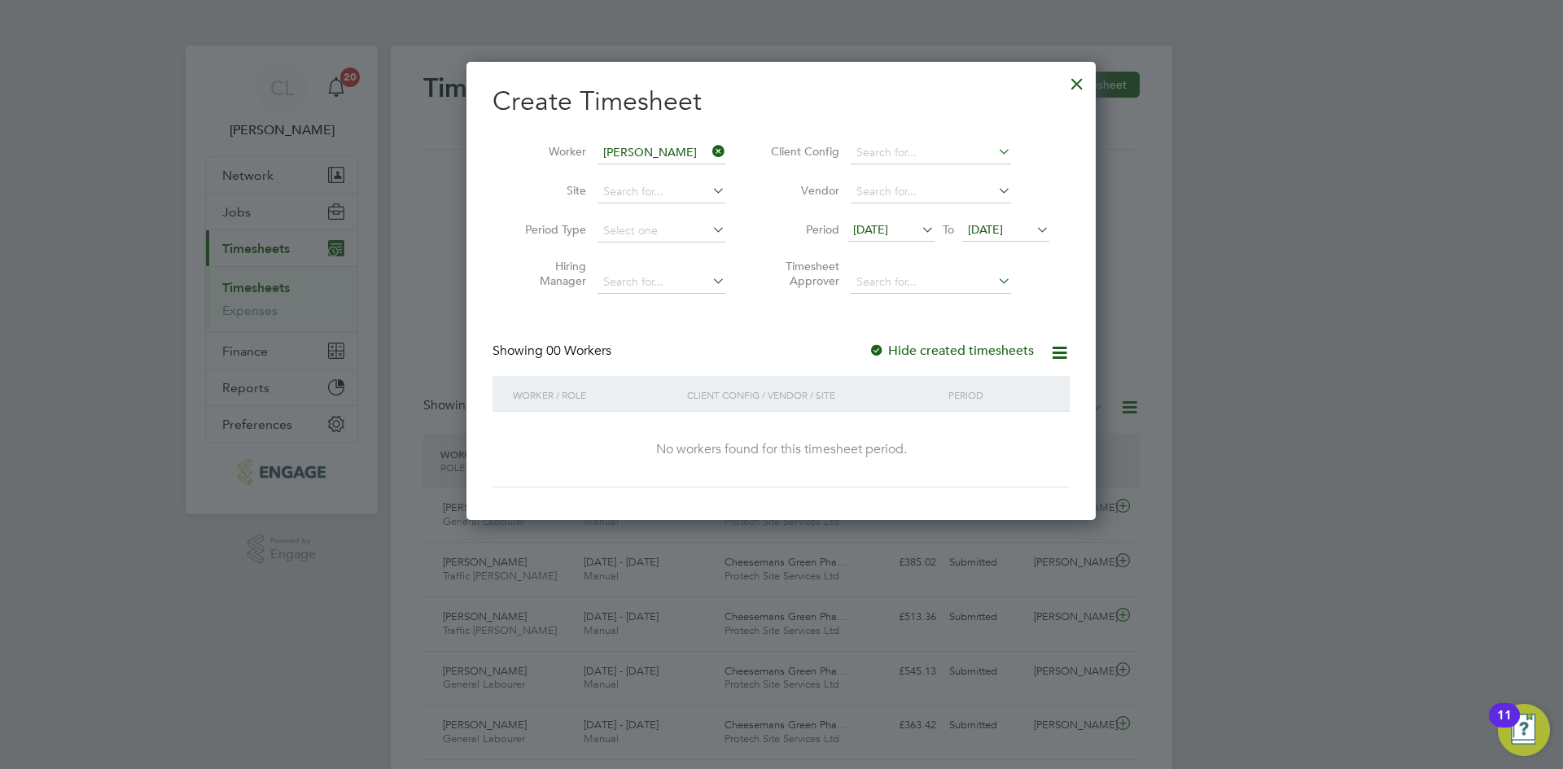
click at [998, 237] on span "[DATE]" at bounding box center [1005, 231] width 87 height 22
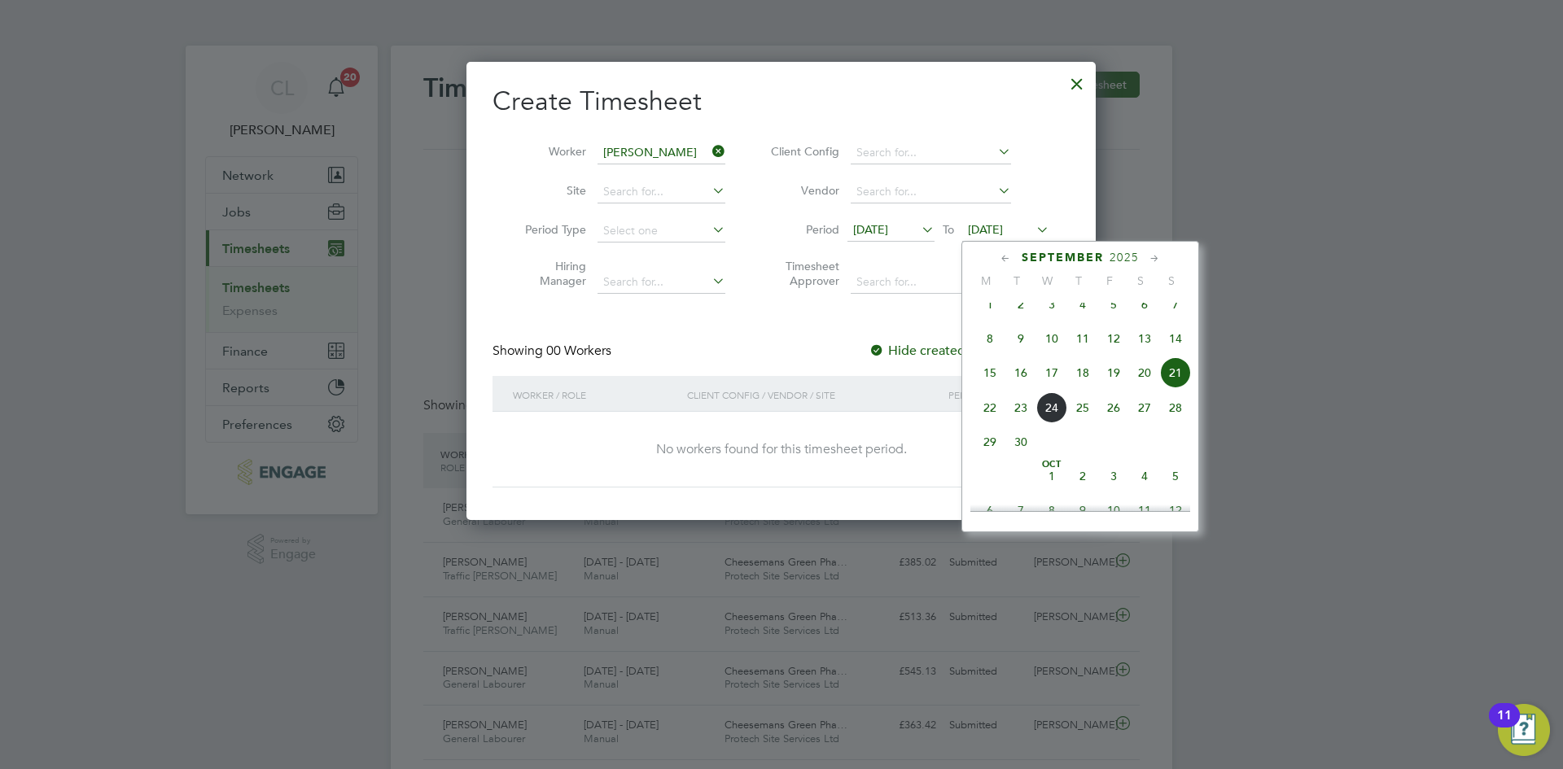
click at [1181, 423] on span "28" at bounding box center [1175, 407] width 31 height 31
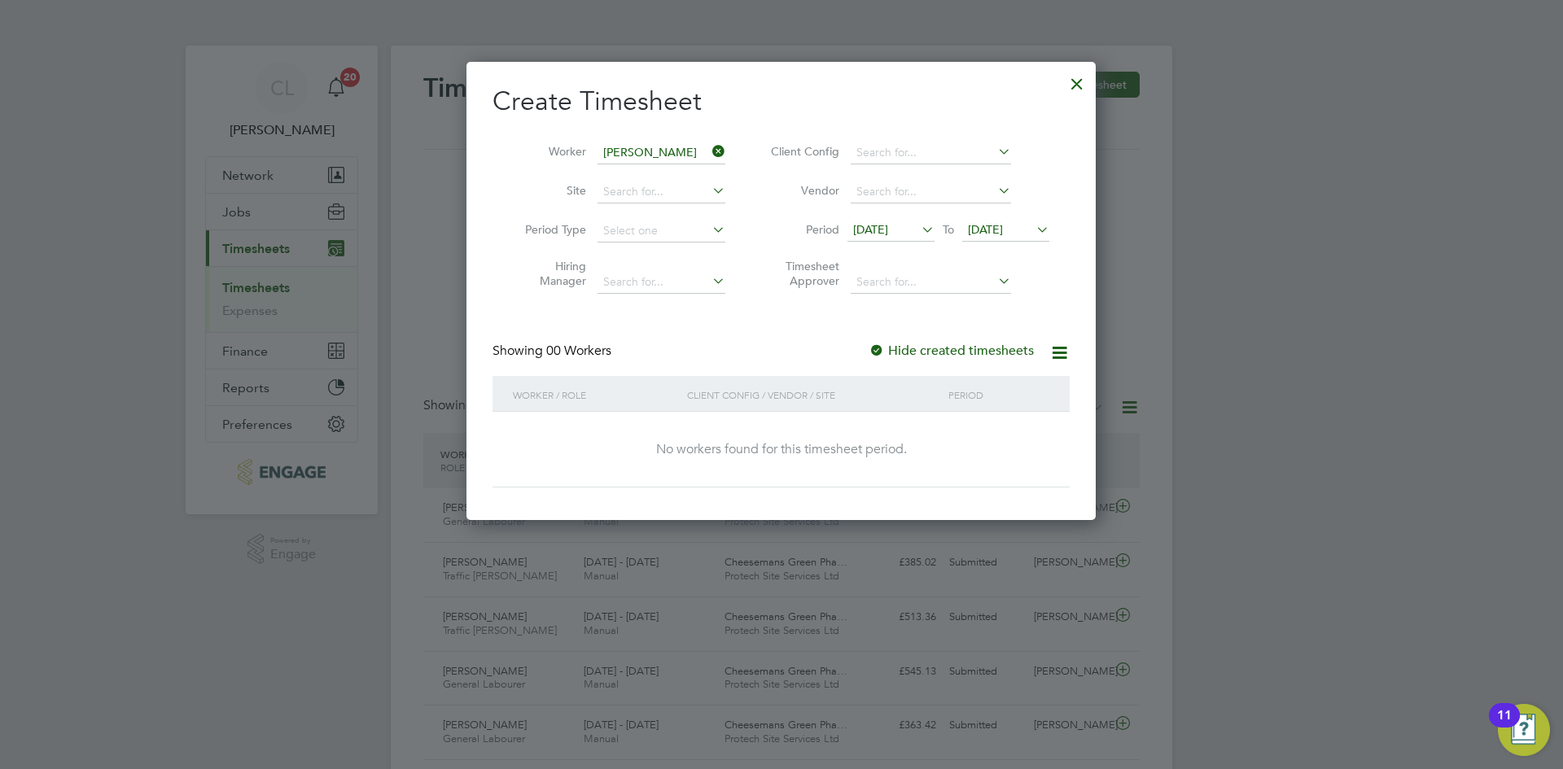
click at [1065, 89] on div at bounding box center [1076, 79] width 29 height 29
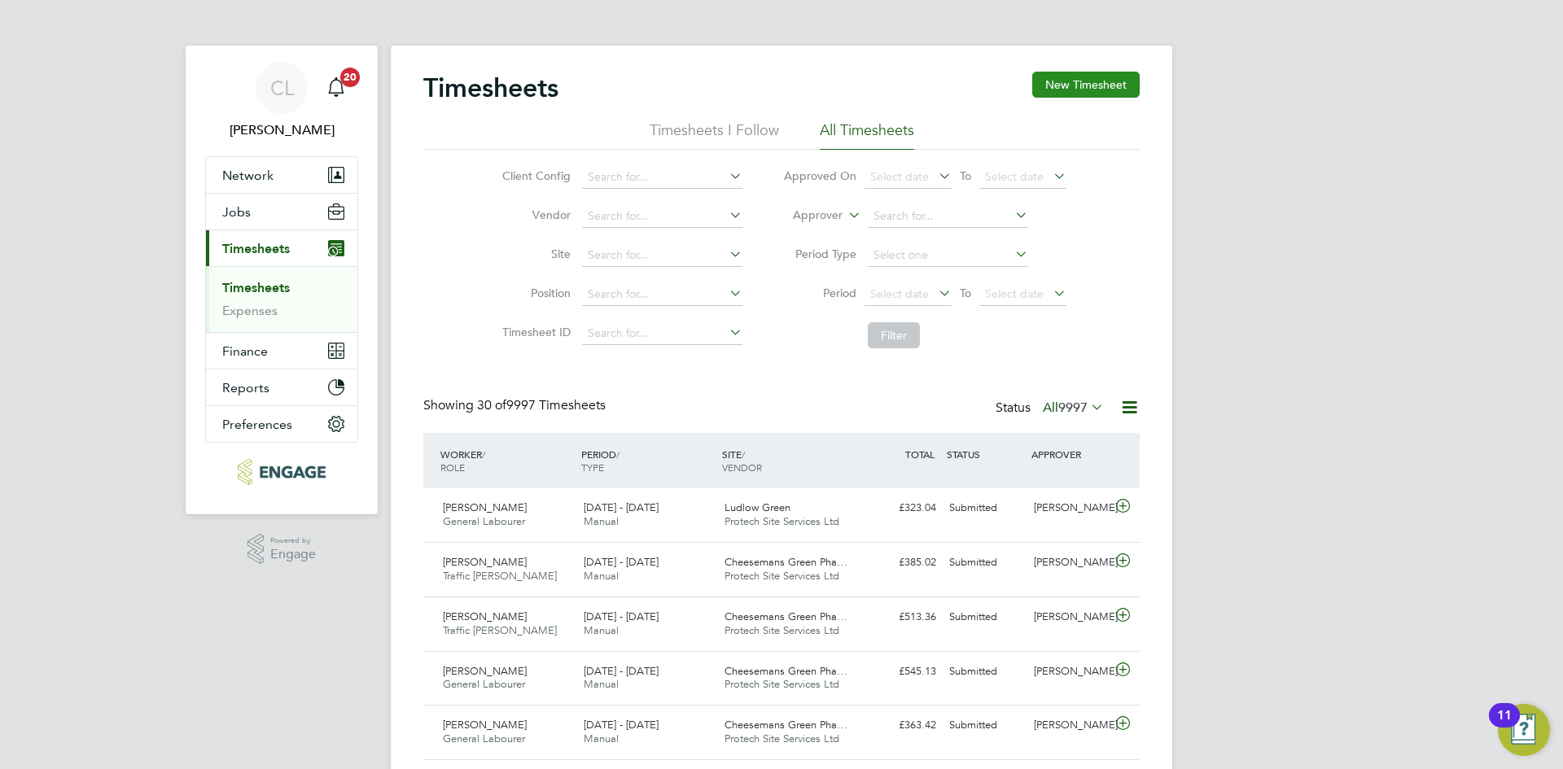
click at [1082, 95] on button "New Timesheet" at bounding box center [1085, 85] width 107 height 26
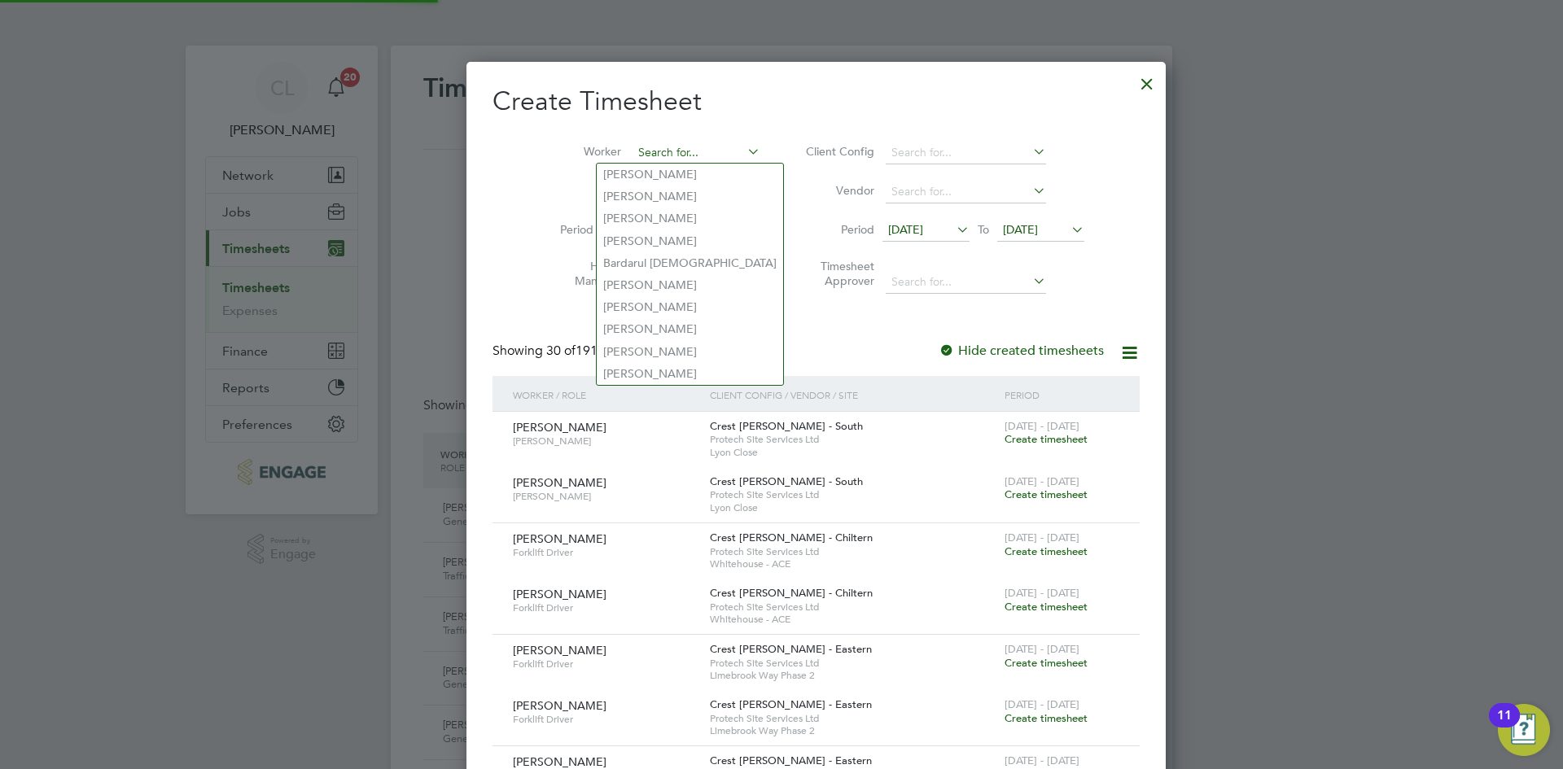
click at [641, 145] on input at bounding box center [696, 153] width 128 height 23
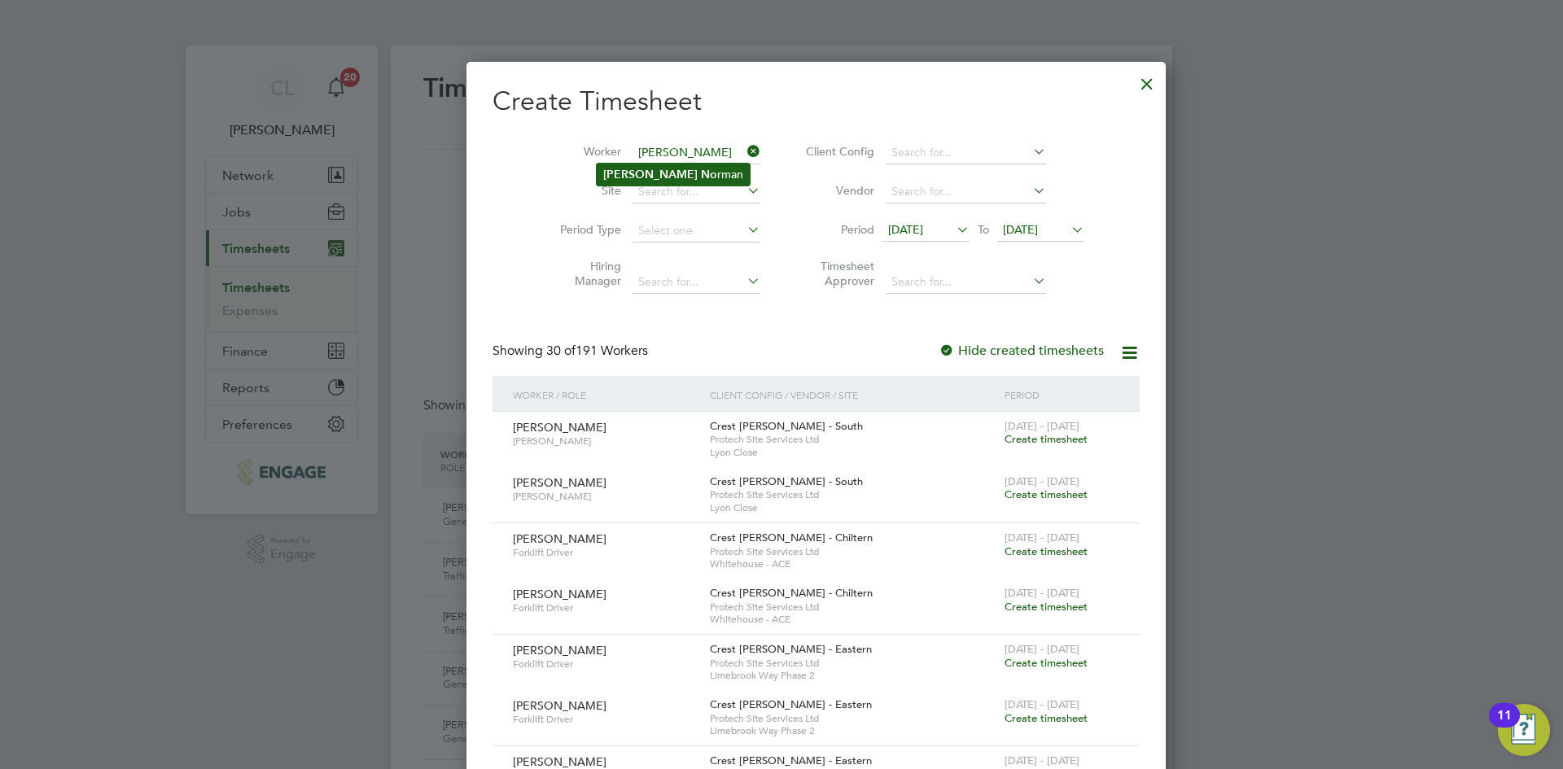
click at [661, 174] on li "[PERSON_NAME] rman" at bounding box center [673, 175] width 153 height 22
type input "[PERSON_NAME]"
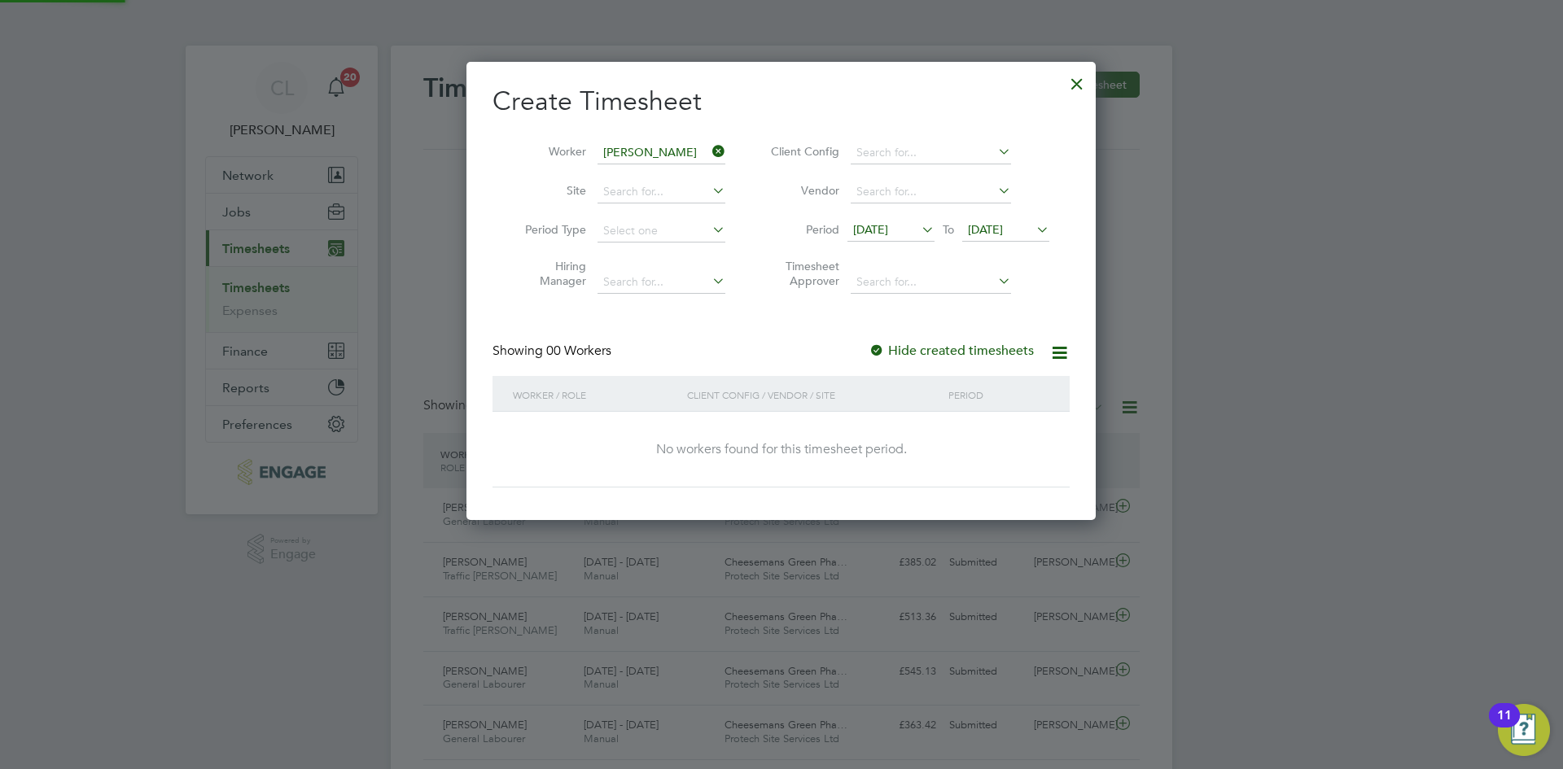
click at [918, 233] on icon at bounding box center [918, 229] width 0 height 23
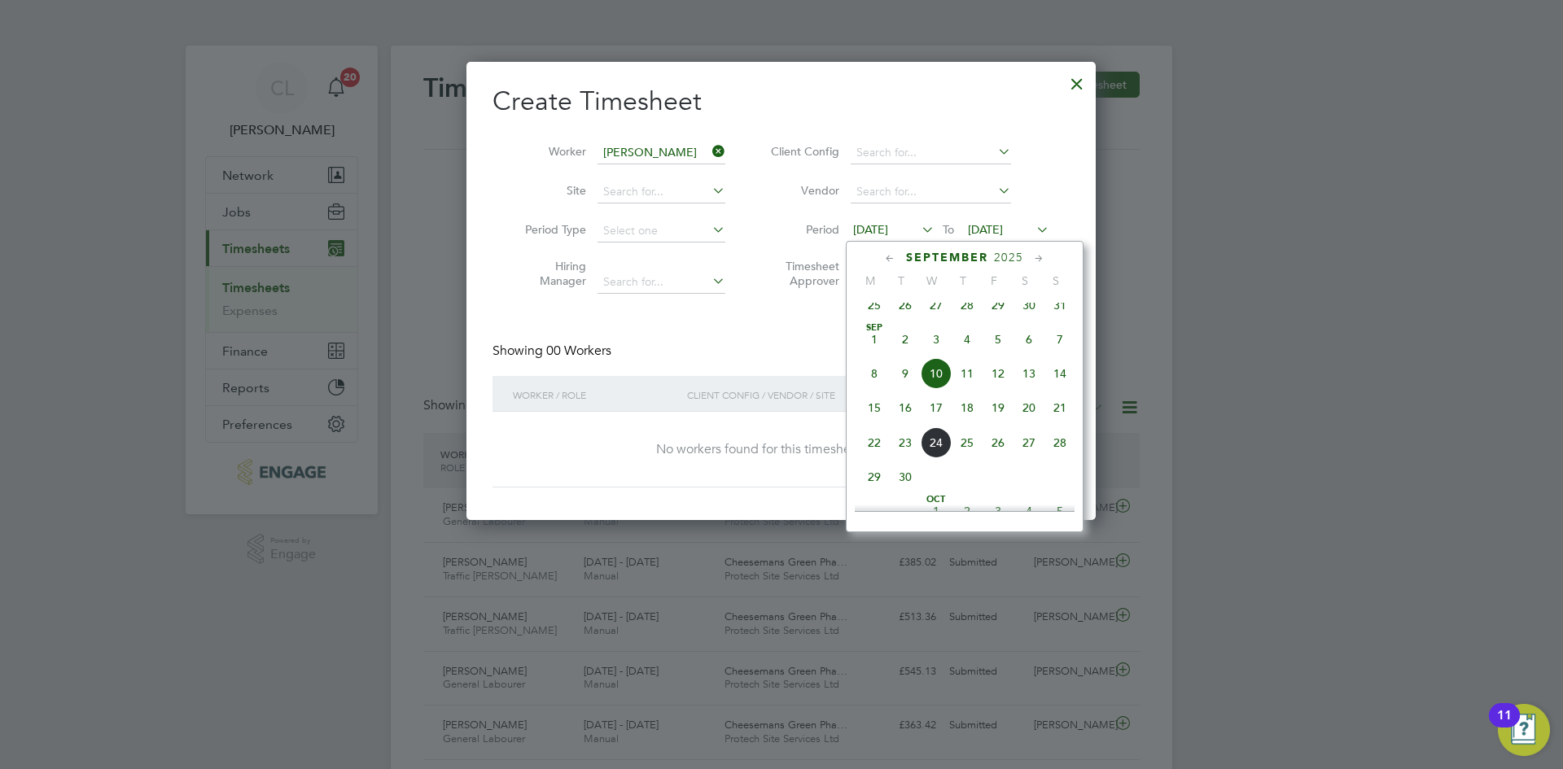
click at [1086, 83] on div at bounding box center [1076, 79] width 29 height 29
